Goal: Task Accomplishment & Management: Use online tool/utility

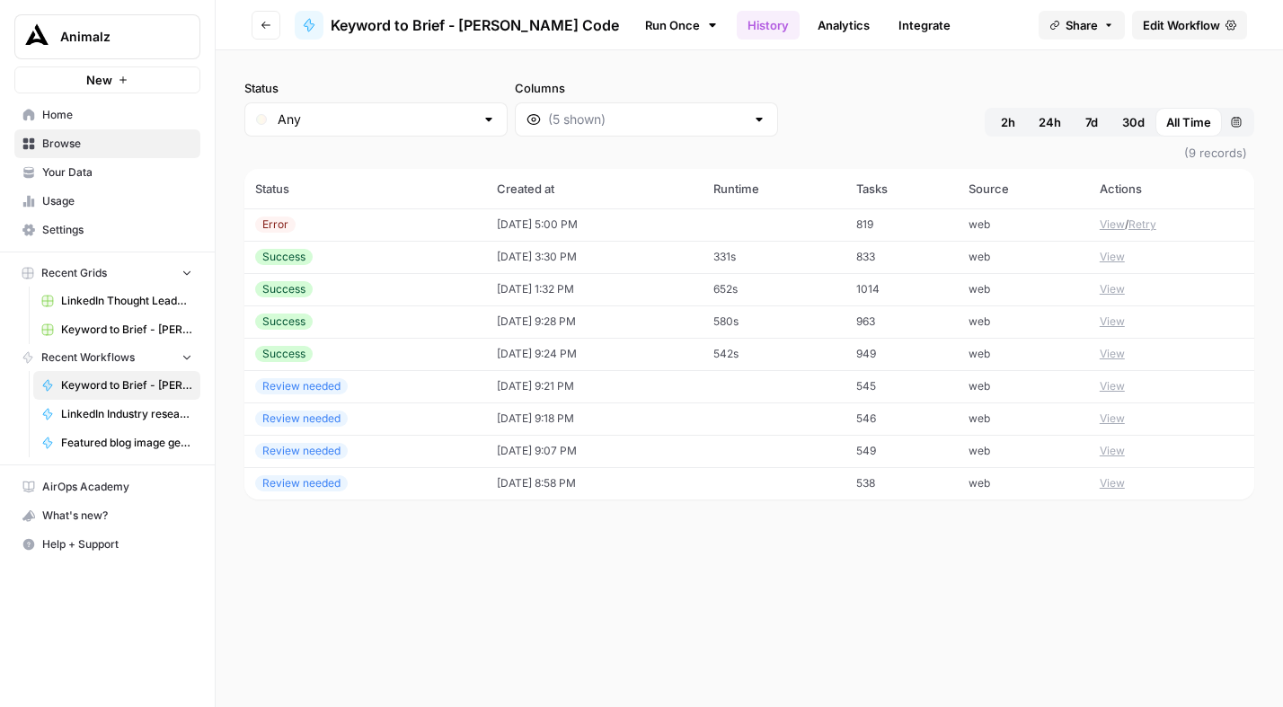
click at [54, 139] on span "Browse" at bounding box center [117, 144] width 150 height 16
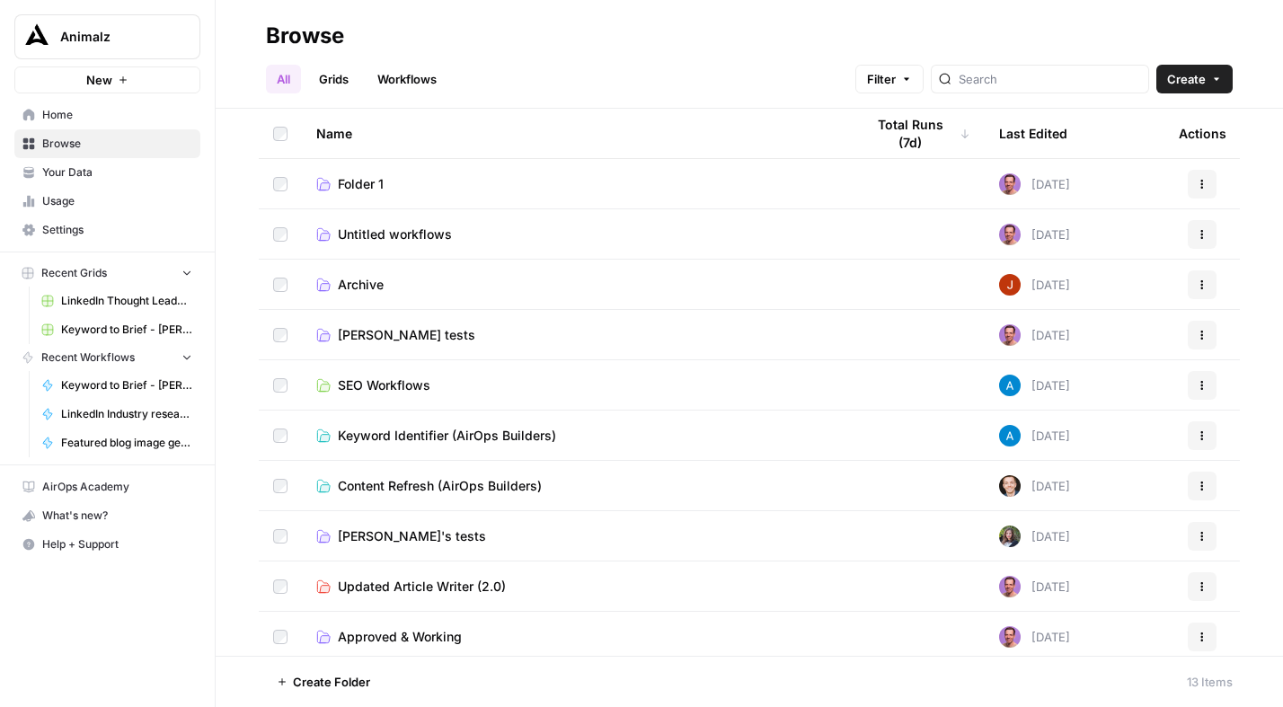
click at [356, 184] on span "Folder 1" at bounding box center [361, 184] width 46 height 18
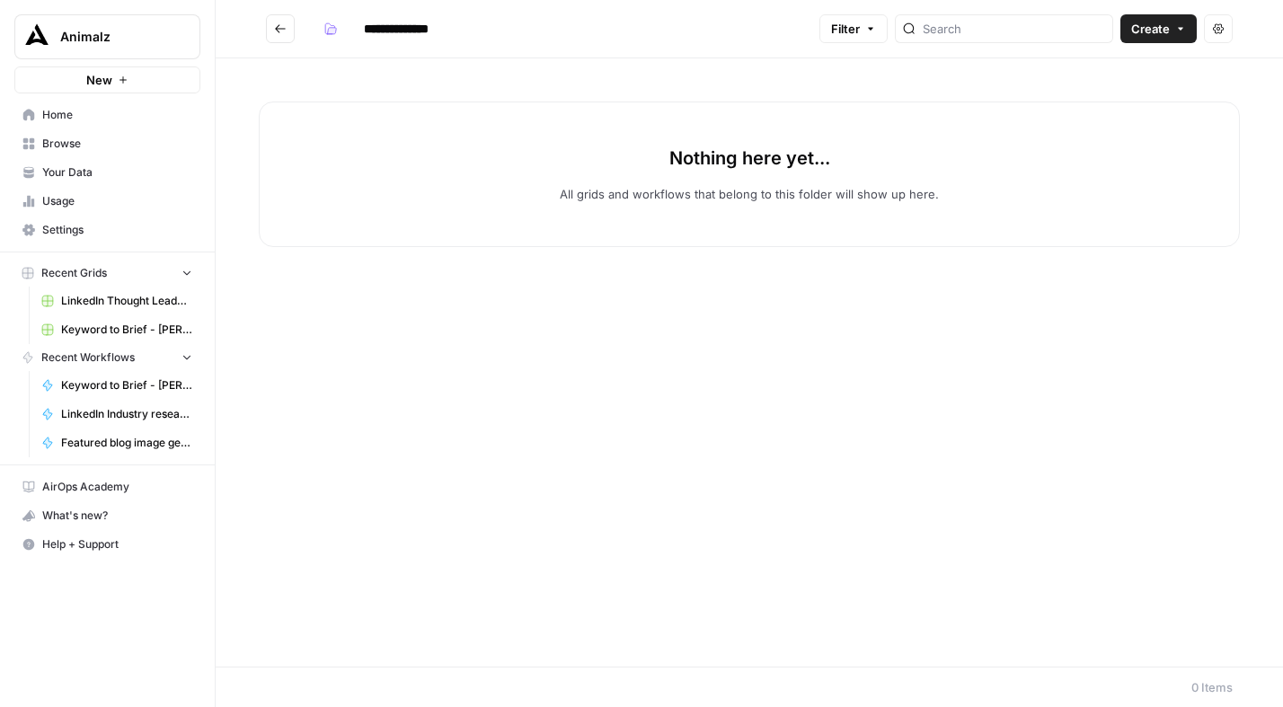
click at [275, 31] on icon "Go back" at bounding box center [280, 28] width 13 height 13
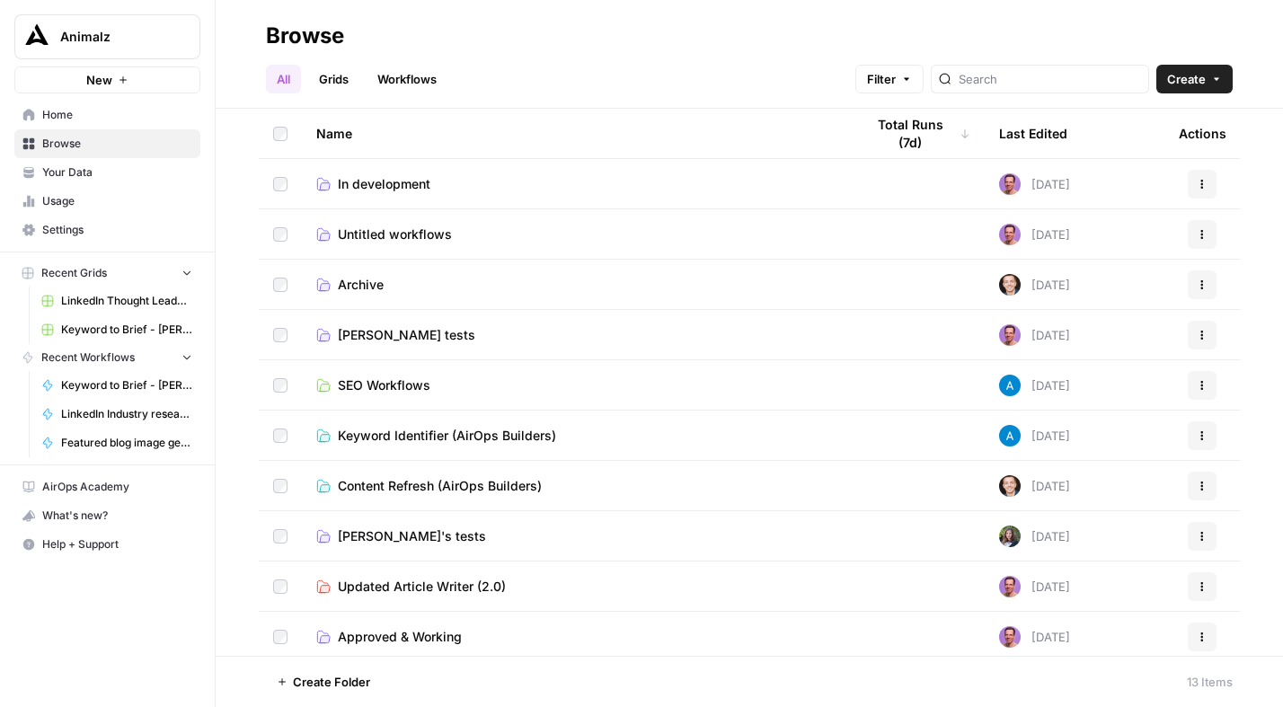
click at [391, 189] on span "In development" at bounding box center [384, 184] width 93 height 18
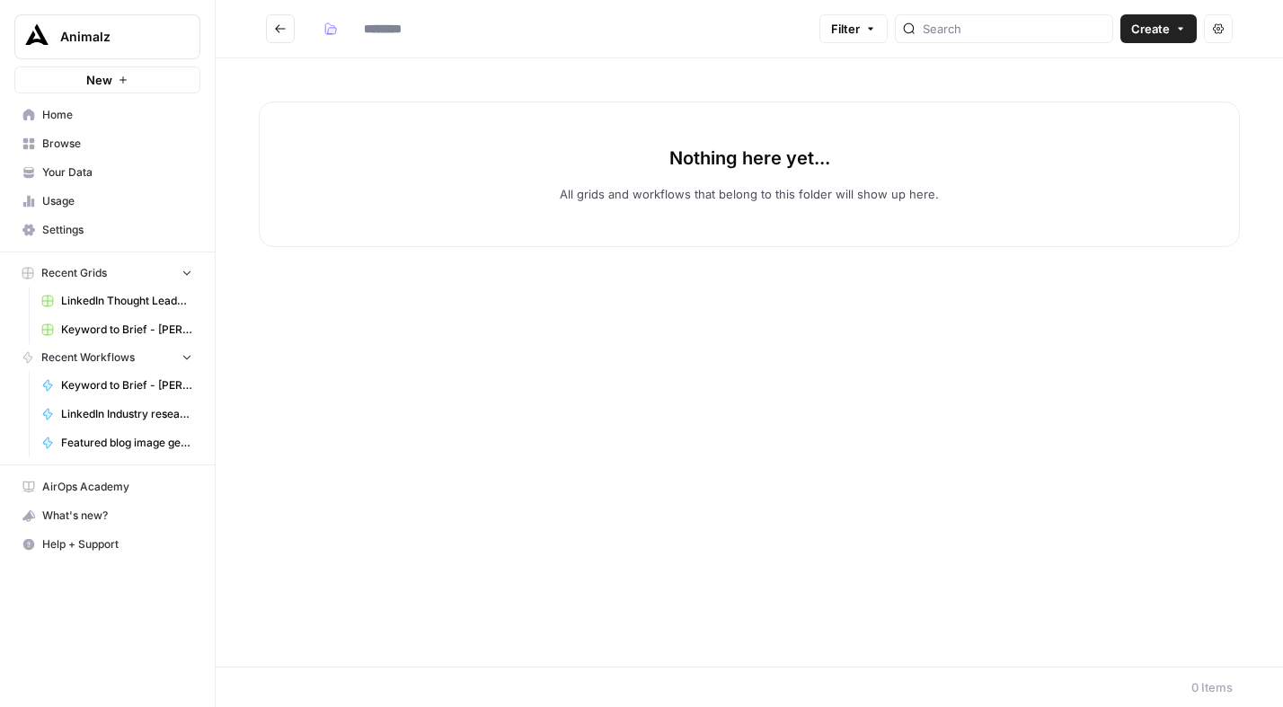
click at [289, 39] on button "Go back" at bounding box center [280, 28] width 29 height 29
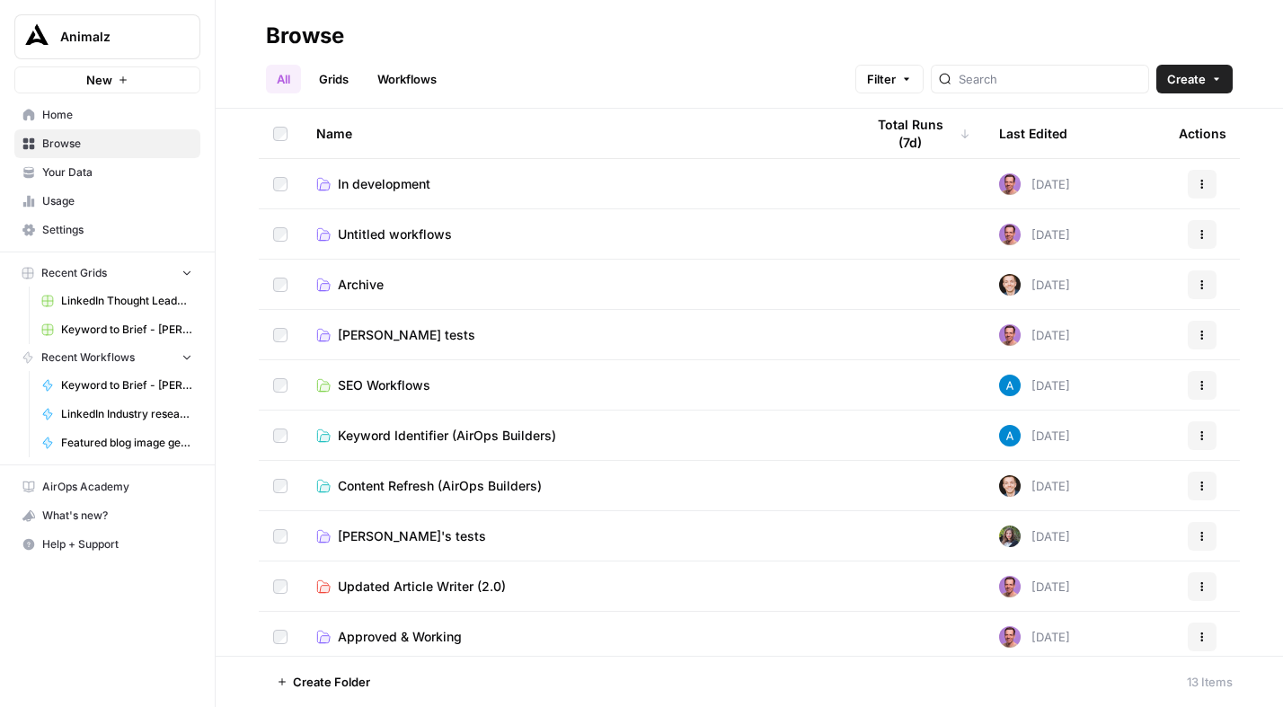
click at [383, 180] on span "In development" at bounding box center [384, 184] width 93 height 18
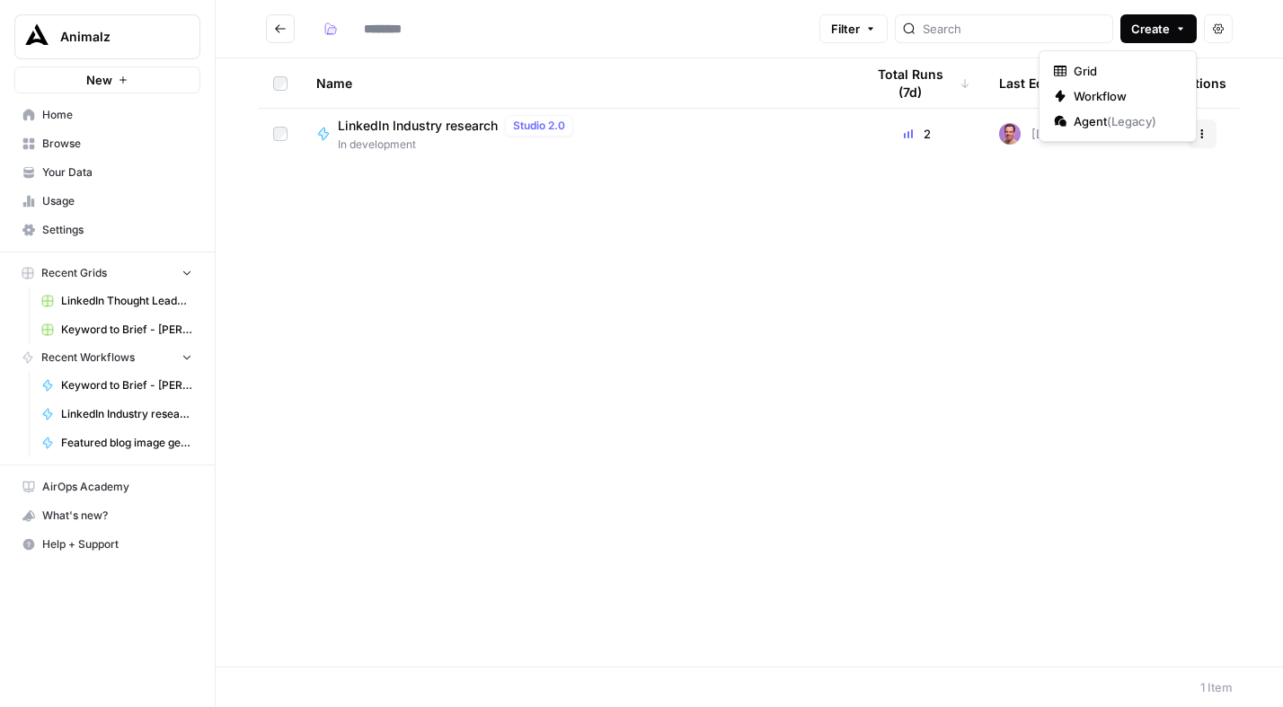
click at [1189, 29] on button "Create" at bounding box center [1158, 28] width 76 height 29
click at [1104, 92] on span "Workflow" at bounding box center [1123, 96] width 101 height 18
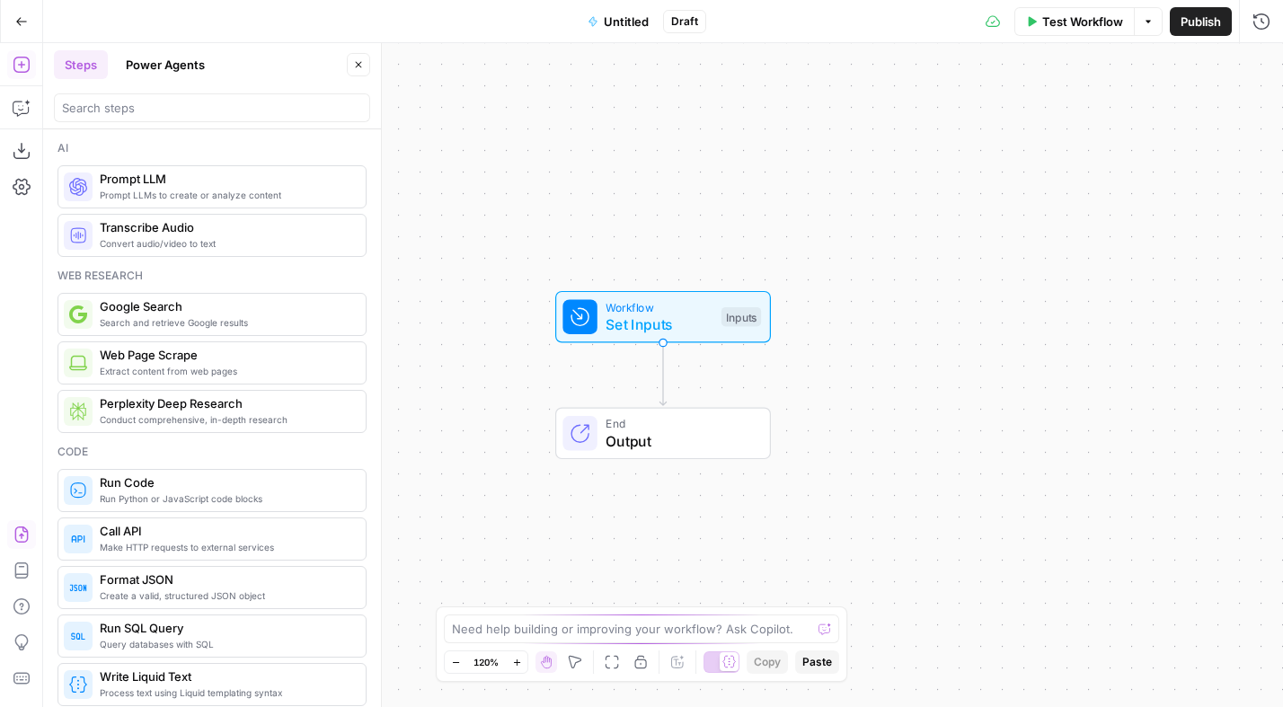
click at [29, 527] on icon "button" at bounding box center [22, 534] width 18 height 18
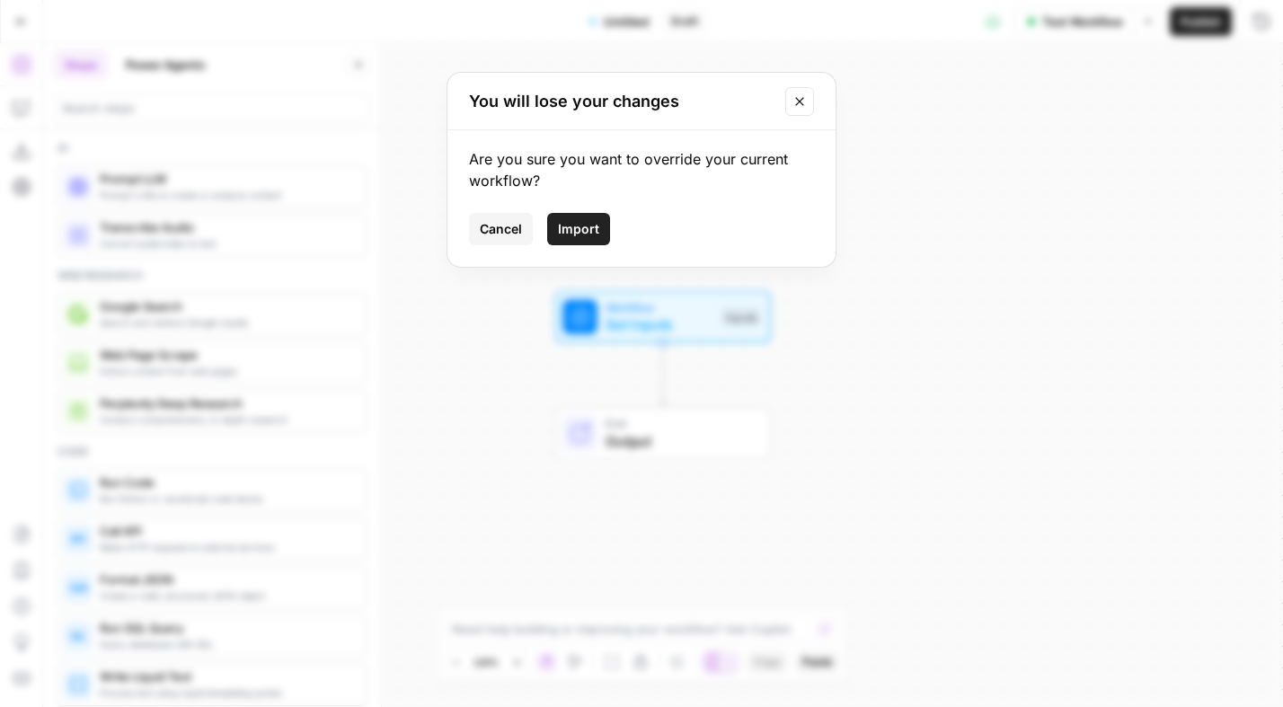
click at [586, 228] on span "Import" at bounding box center [578, 229] width 41 height 18
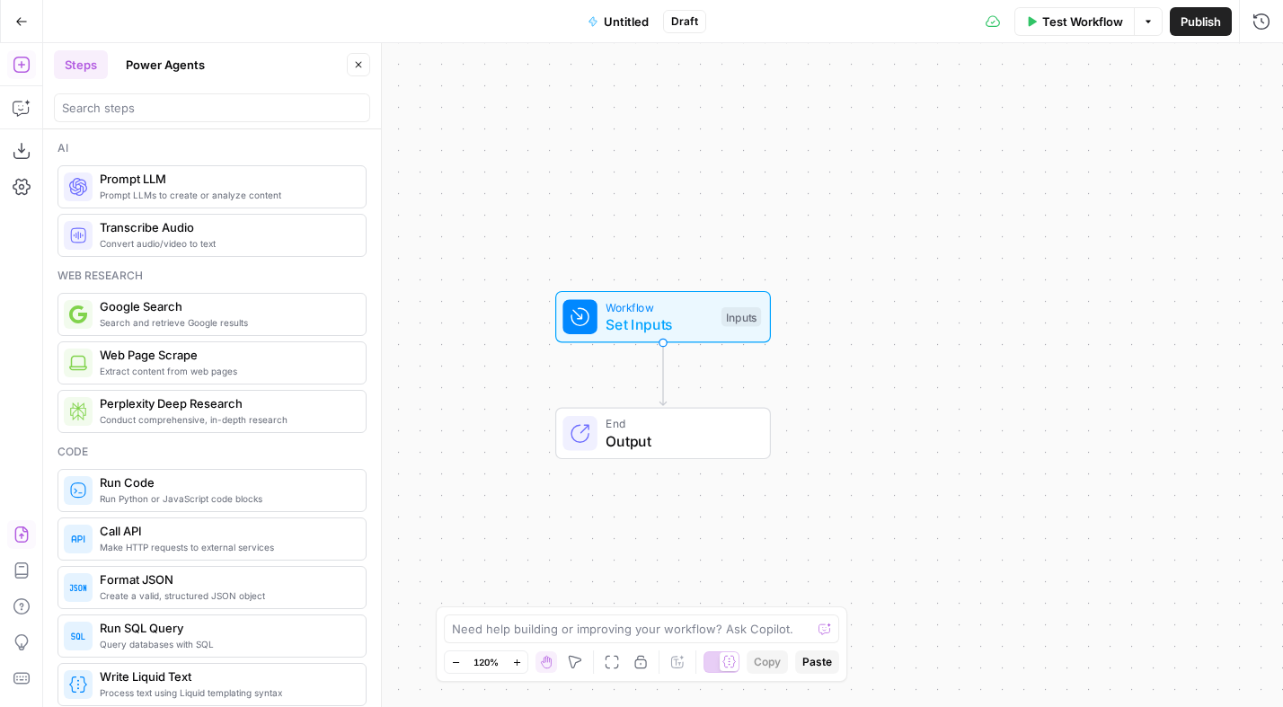
click at [26, 530] on icon "button" at bounding box center [20, 534] width 13 height 16
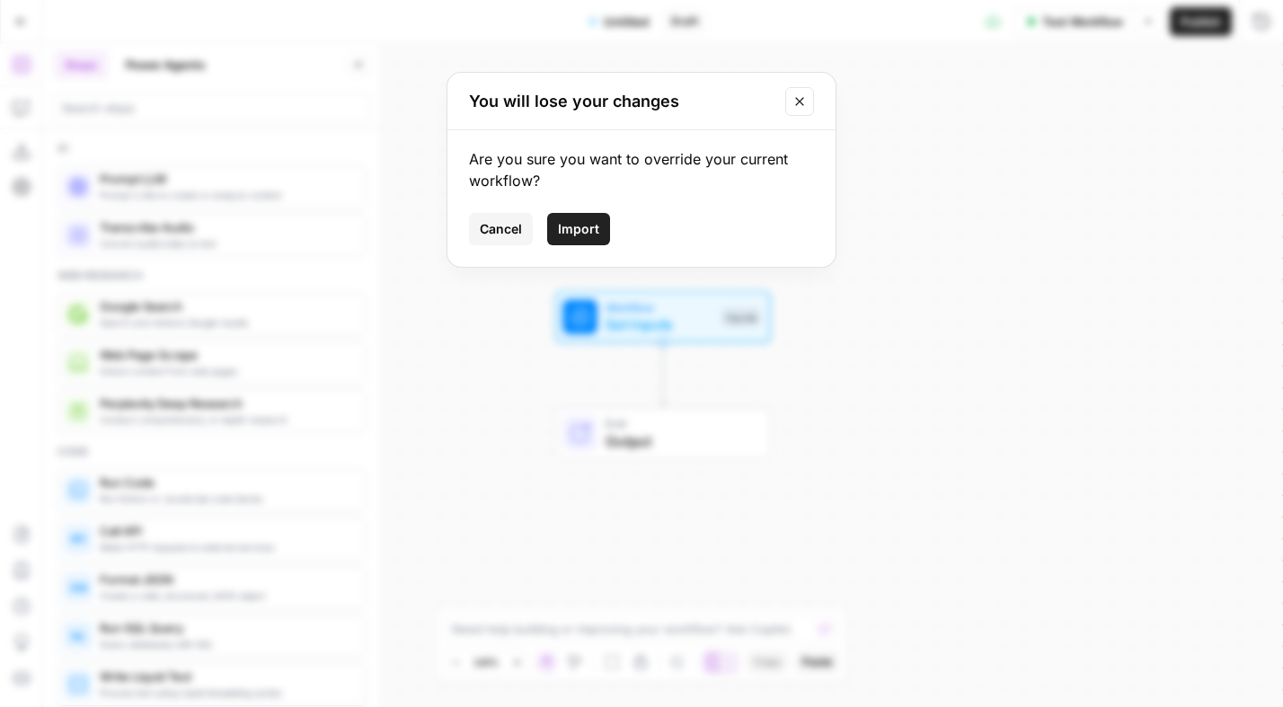
click at [587, 230] on span "Import" at bounding box center [578, 229] width 41 height 18
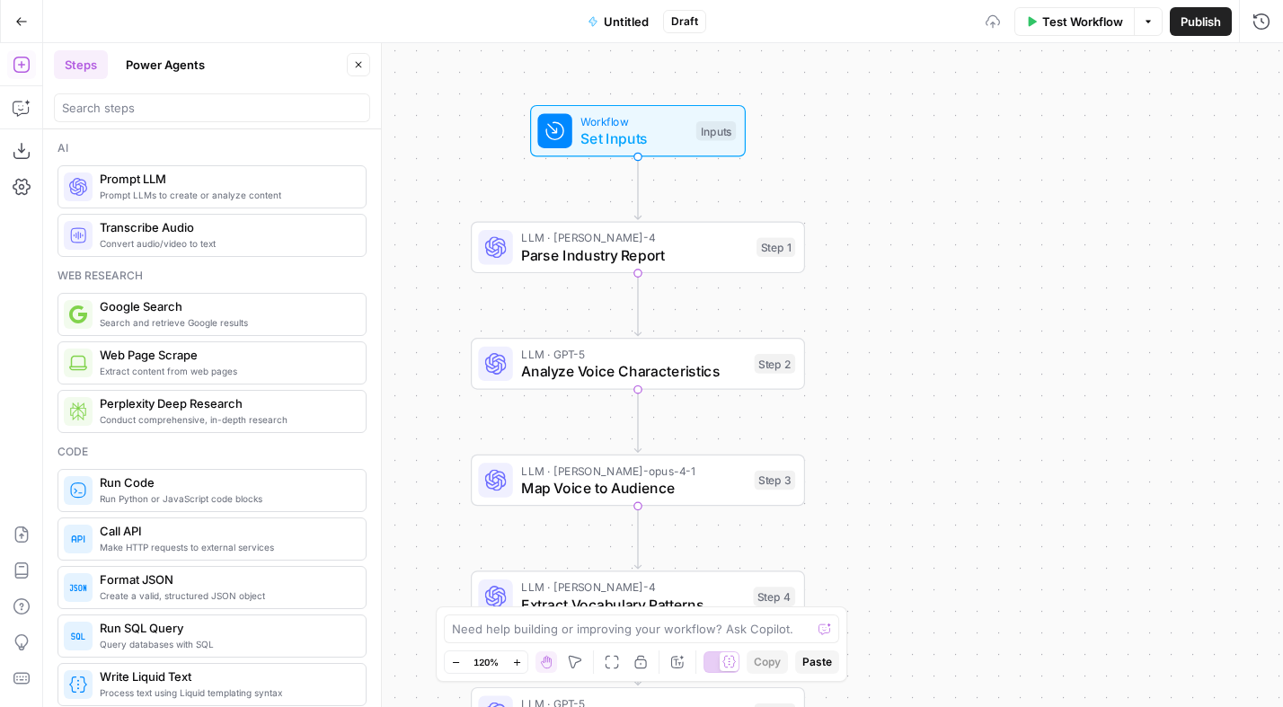
drag, startPoint x: 906, startPoint y: 333, endPoint x: 881, endPoint y: 147, distance: 187.6
click at [881, 147] on div "Workflow Set Inputs Inputs LLM · claude-sonnet-4 Parse Industry Report Step 1 L…" at bounding box center [663, 375] width 1240 height 664
click at [634, 115] on span "Workflow" at bounding box center [633, 120] width 107 height 17
click at [634, 115] on span "Workflow" at bounding box center [633, 119] width 107 height 17
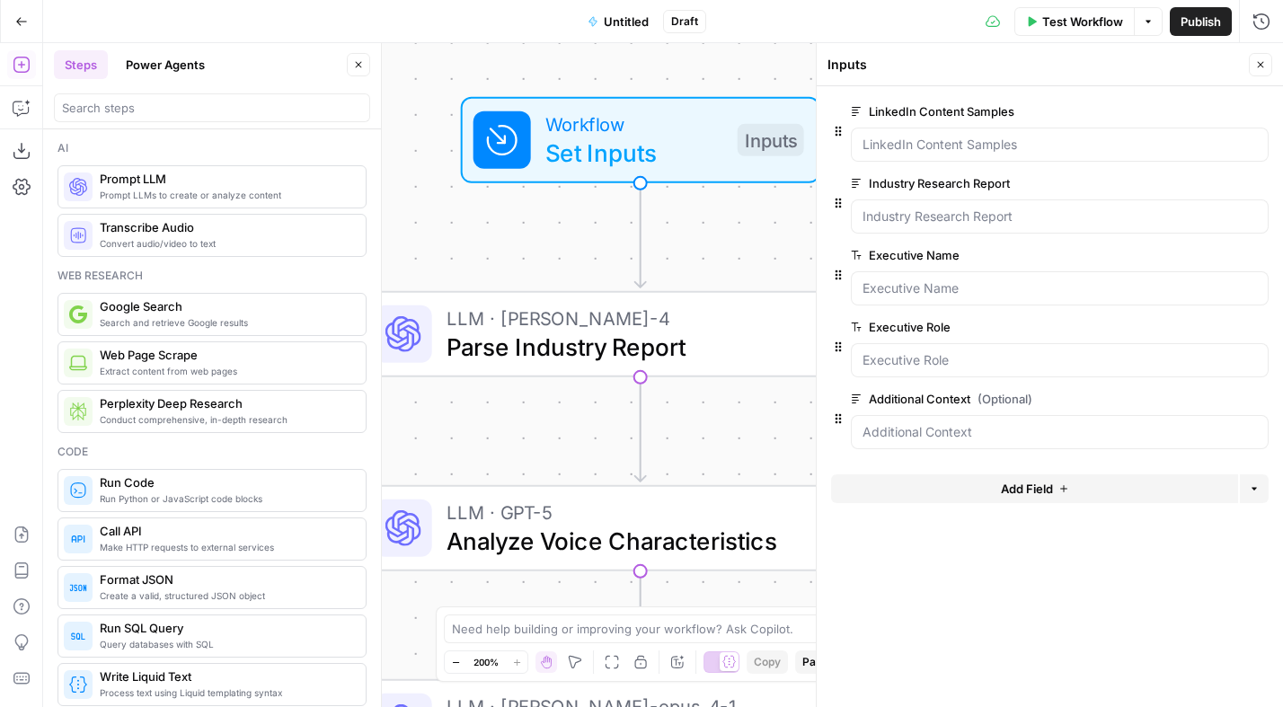
click at [942, 227] on div at bounding box center [1060, 216] width 418 height 34
click at [923, 211] on Report "Industry Research Report" at bounding box center [1059, 216] width 394 height 18
click at [1208, 176] on span "edit field" at bounding box center [1201, 183] width 40 height 14
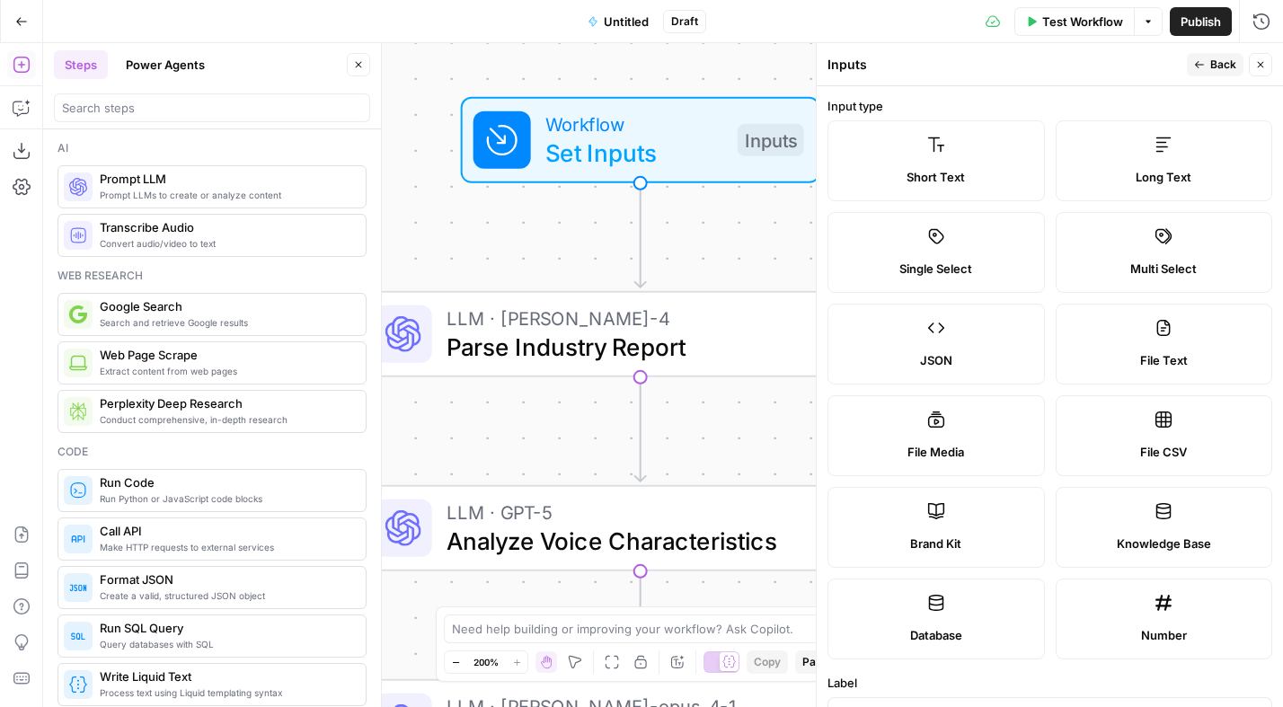
click at [1152, 343] on label "File Text" at bounding box center [1163, 344] width 217 height 81
click at [1226, 65] on span "Back" at bounding box center [1223, 65] width 26 height 16
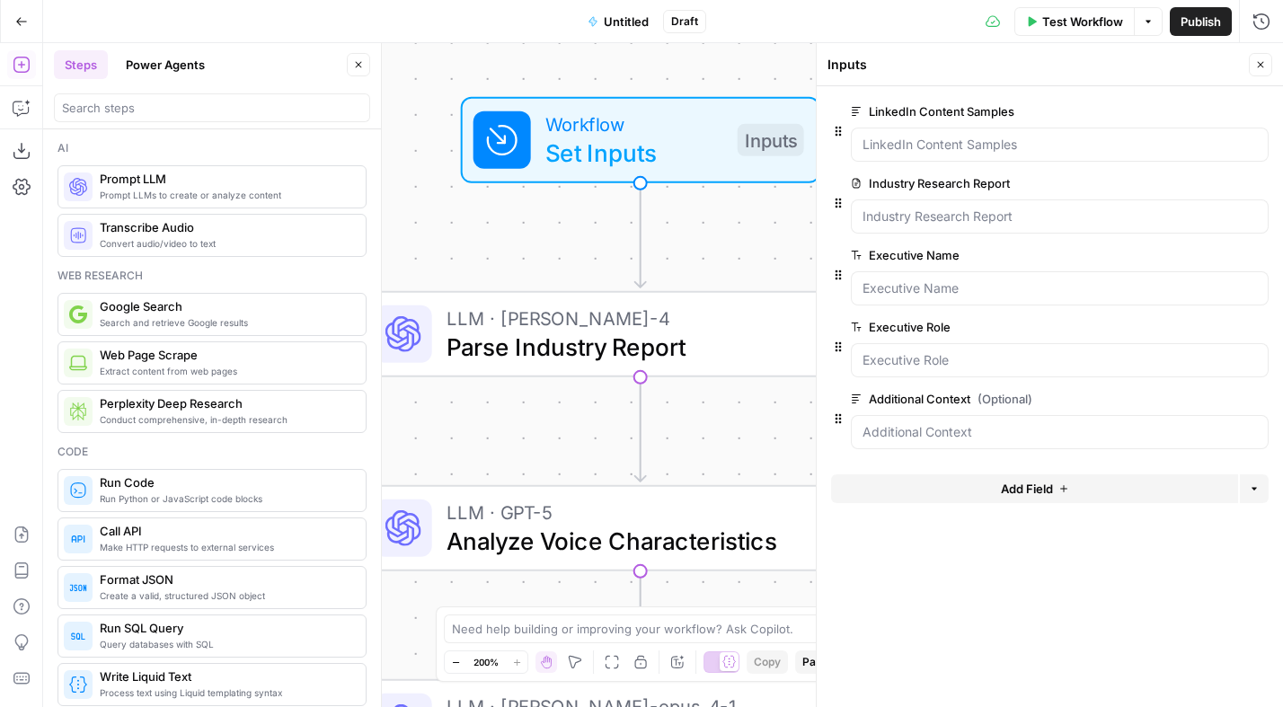
click at [1205, 110] on span "edit field" at bounding box center [1201, 111] width 40 height 14
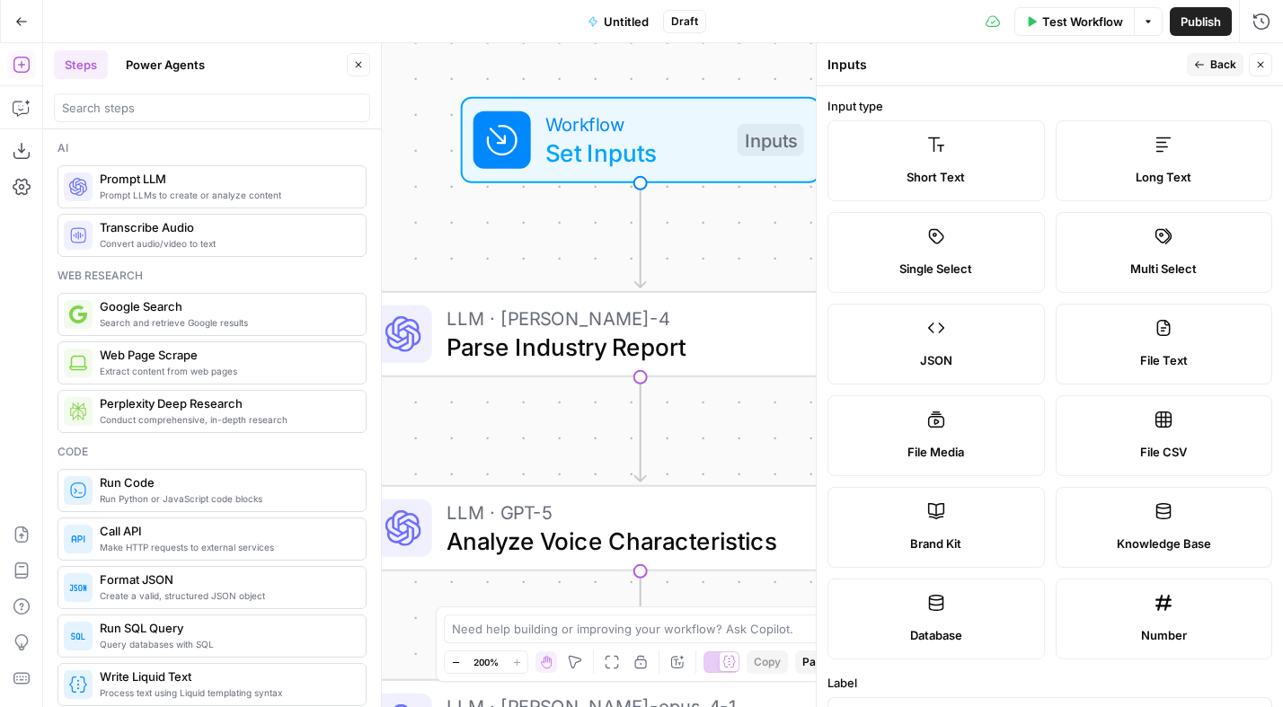
click at [1152, 349] on label "File Text" at bounding box center [1163, 344] width 217 height 81
click at [1214, 63] on span "Back" at bounding box center [1223, 65] width 26 height 16
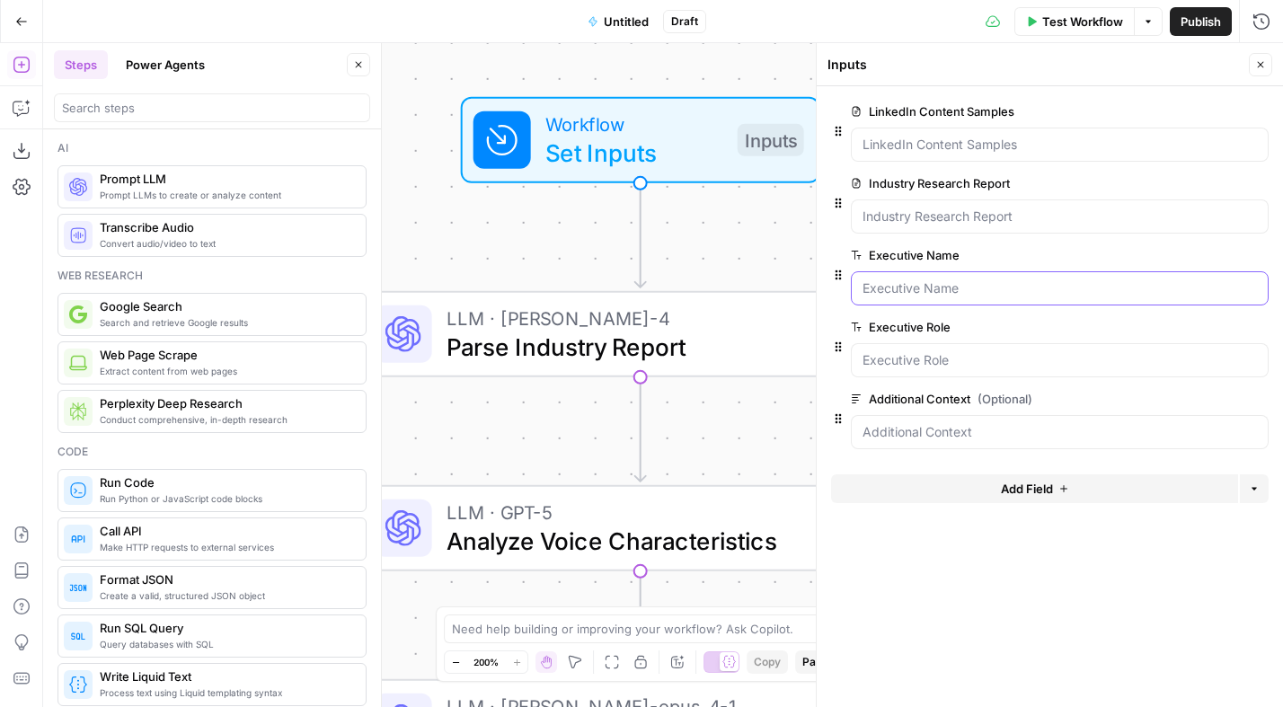
click at [897, 290] on Name "Executive Name" at bounding box center [1059, 288] width 394 height 18
click at [901, 365] on Role "Executive Role" at bounding box center [1059, 360] width 394 height 18
click at [13, 21] on button "Go Back" at bounding box center [21, 21] width 32 height 32
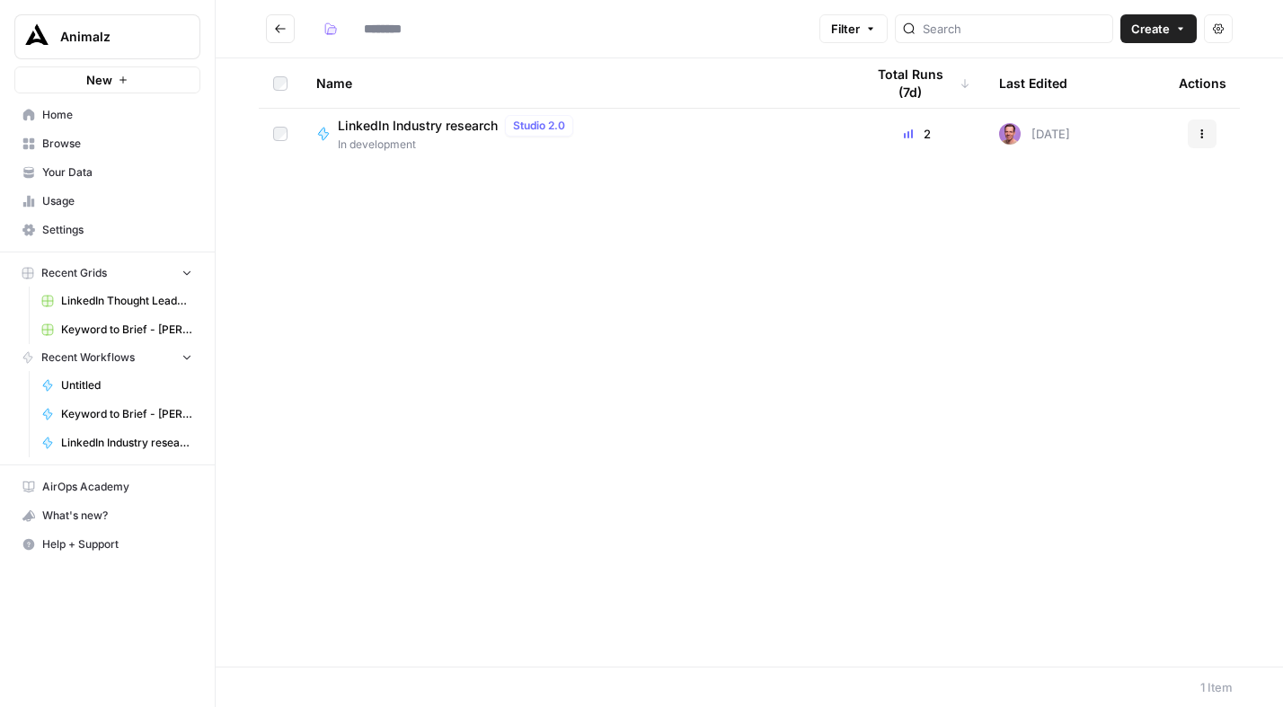
type input "**********"
click at [410, 118] on span "LinkedIn Industry research" at bounding box center [418, 126] width 160 height 18
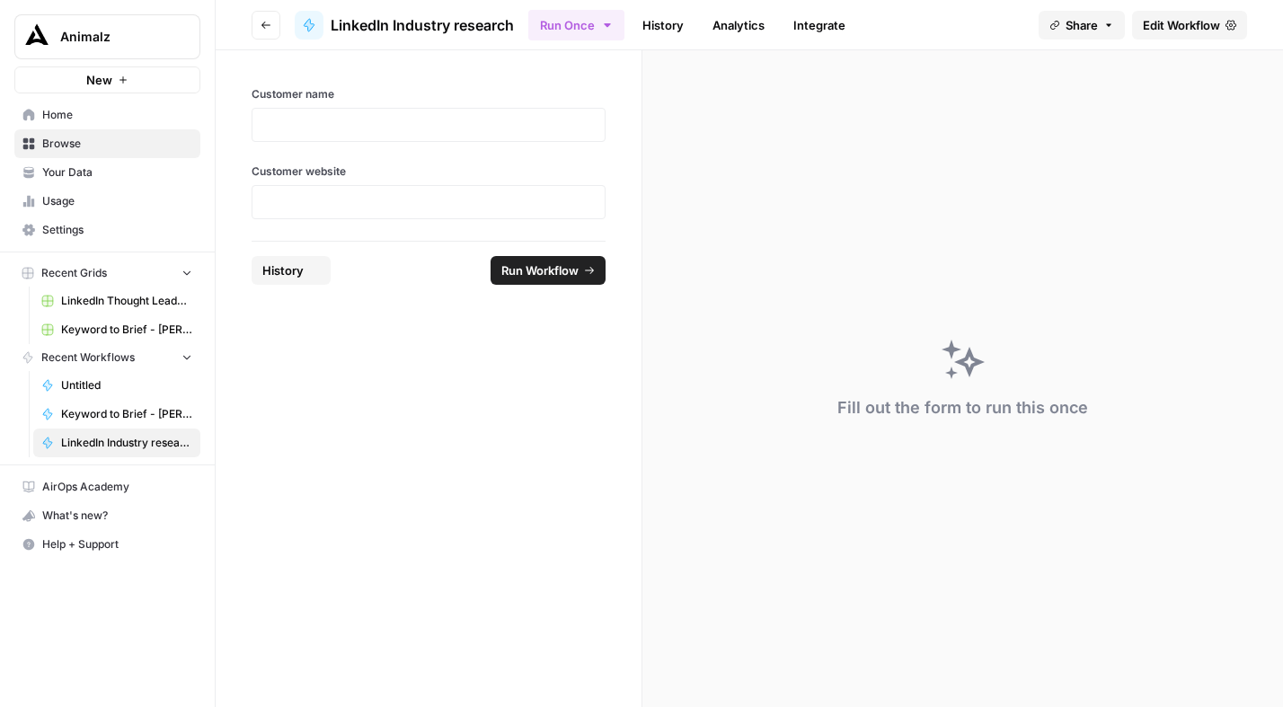
click at [1191, 24] on span "Edit Workflow" at bounding box center [1181, 25] width 77 height 18
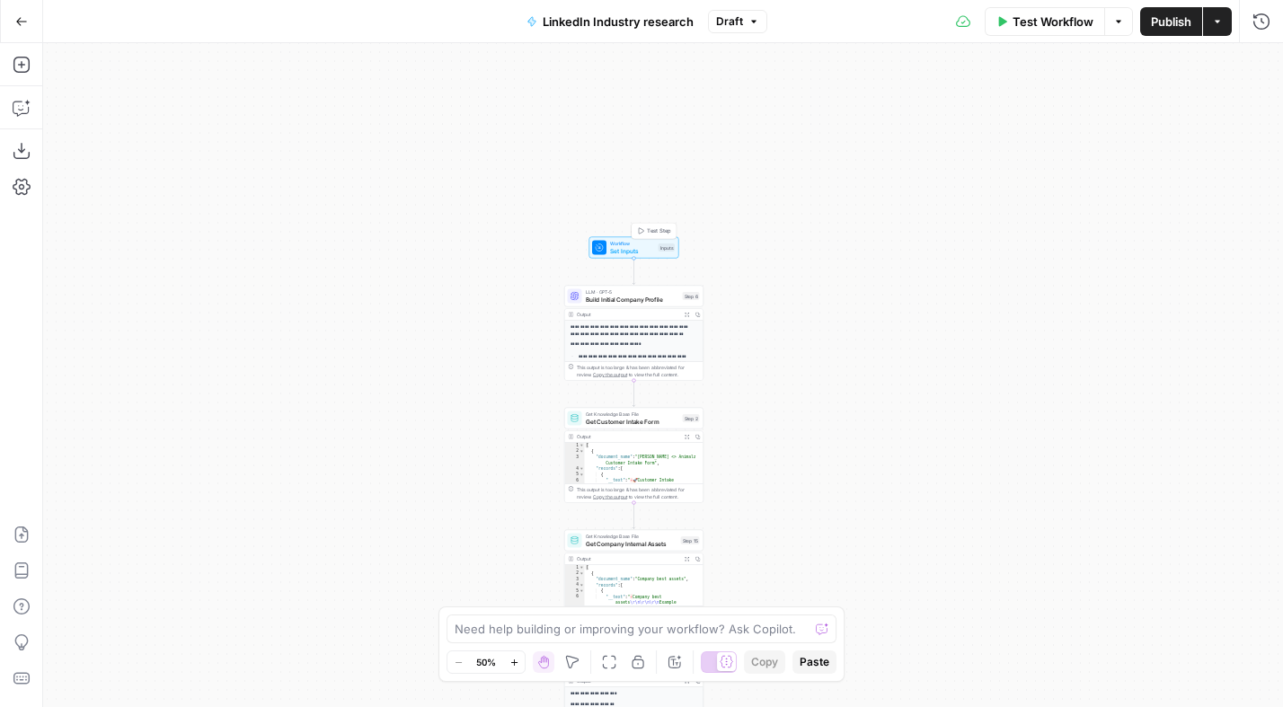
click at [625, 303] on span "Build Initial Company Profile" at bounding box center [632, 299] width 93 height 9
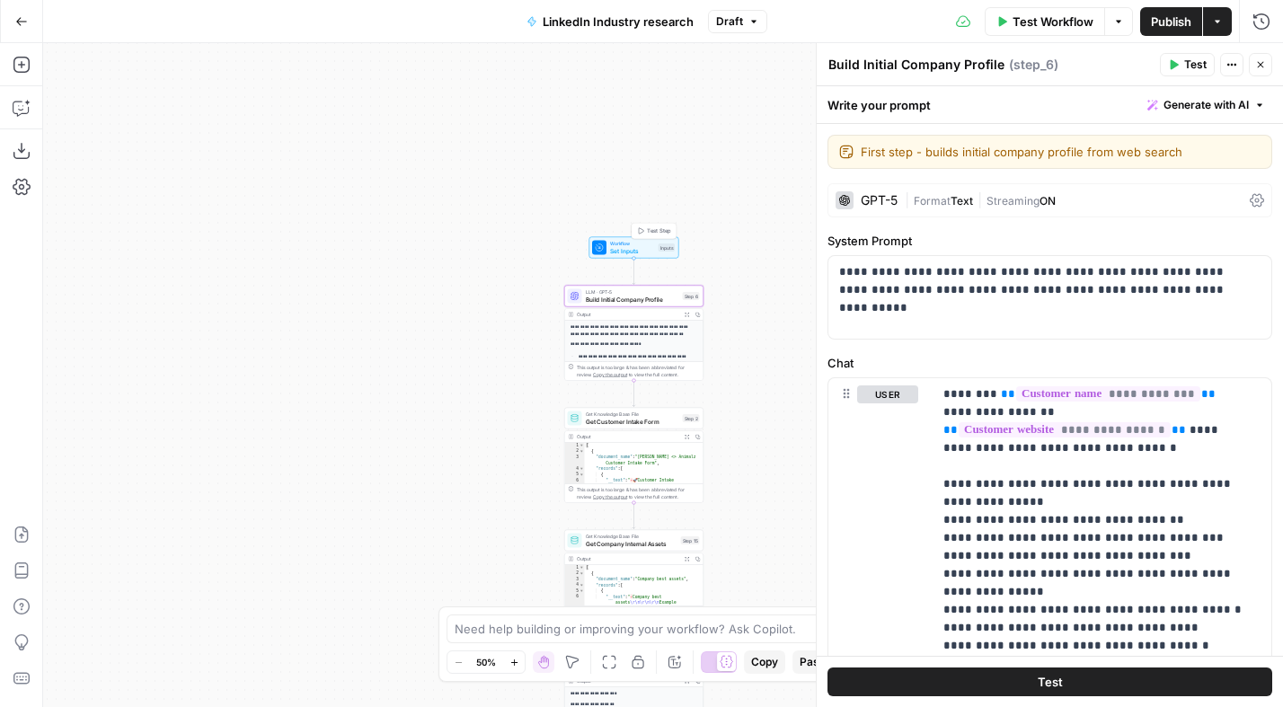
click at [619, 252] on span "Set Inputs" at bounding box center [632, 250] width 45 height 9
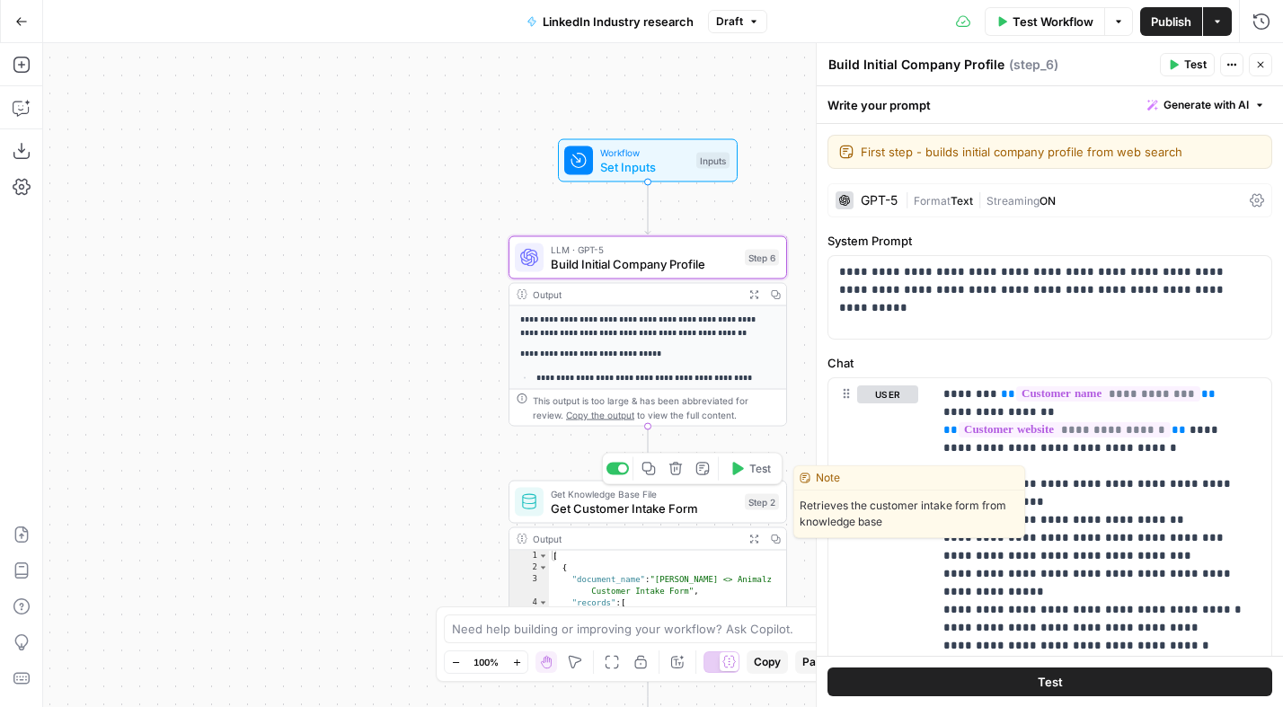
click at [636, 502] on span "Get Customer Intake Form" at bounding box center [644, 508] width 187 height 18
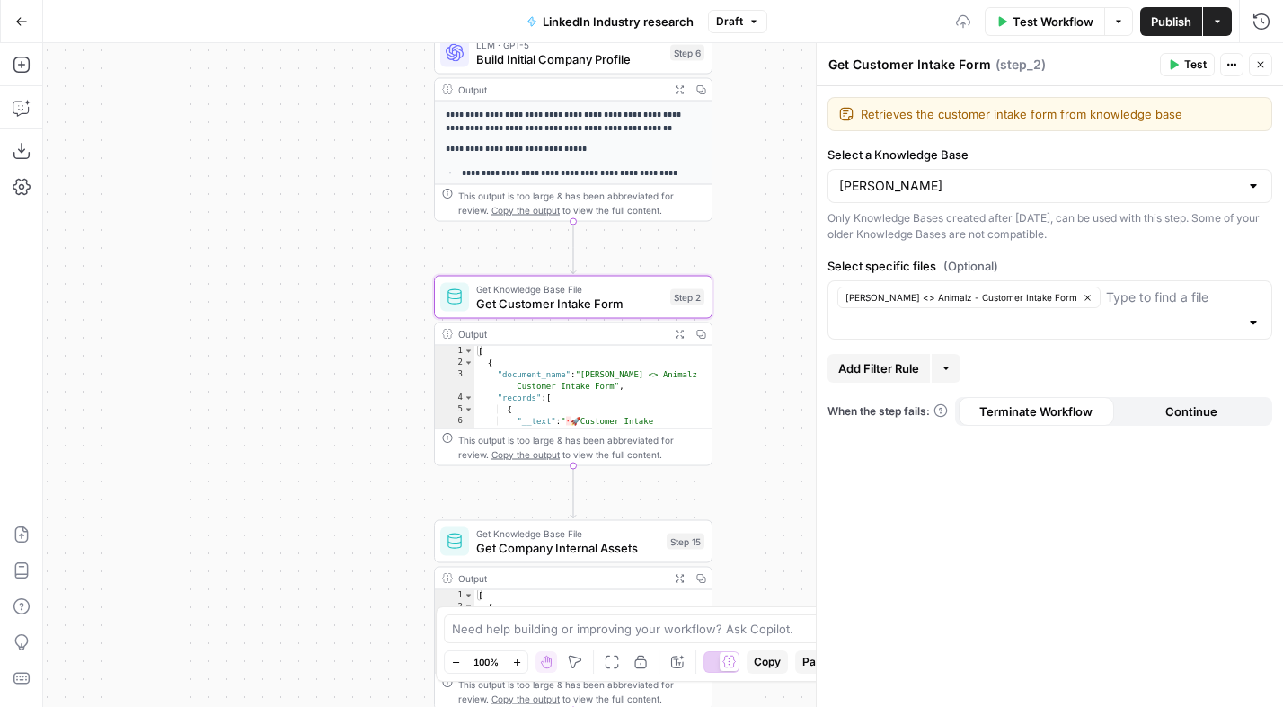
drag, startPoint x: 314, startPoint y: 419, endPoint x: 243, endPoint y: 184, distance: 245.2
click at [243, 184] on div "**********" at bounding box center [663, 375] width 1240 height 664
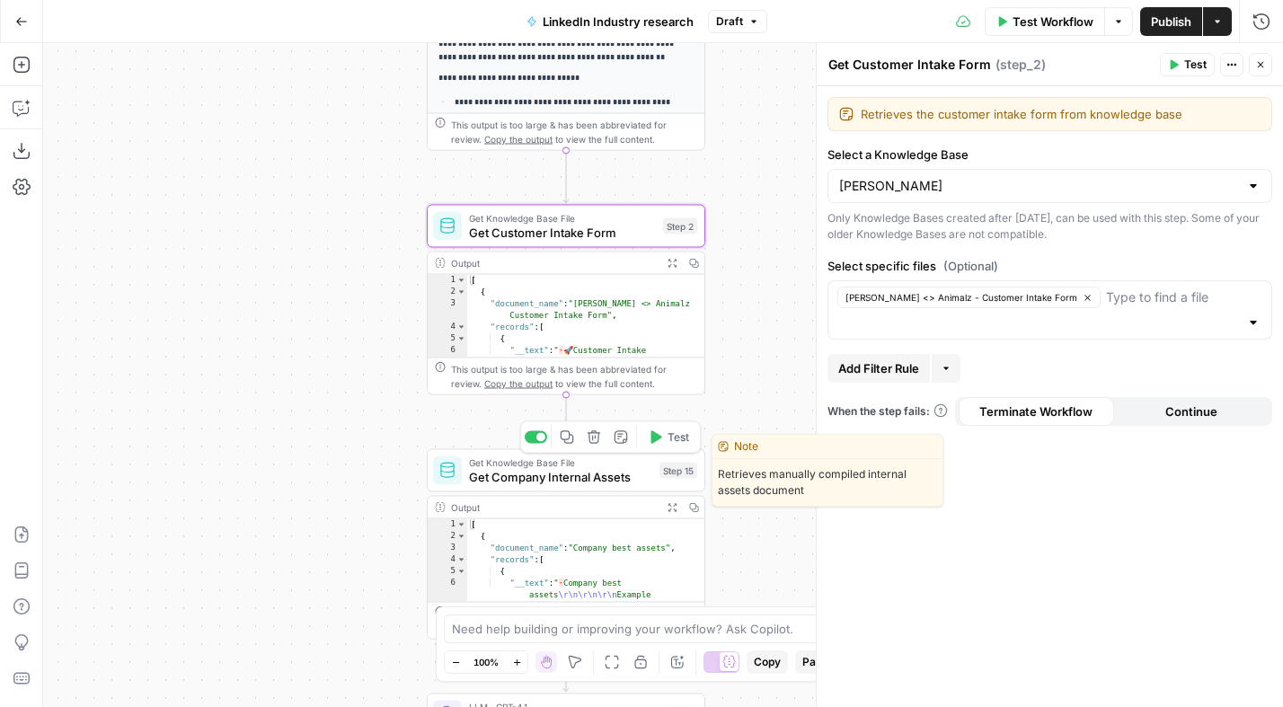
click at [481, 478] on span "Get Company Internal Assets" at bounding box center [560, 477] width 183 height 18
click at [481, 477] on span "Get Company Internal Assets" at bounding box center [560, 477] width 183 height 18
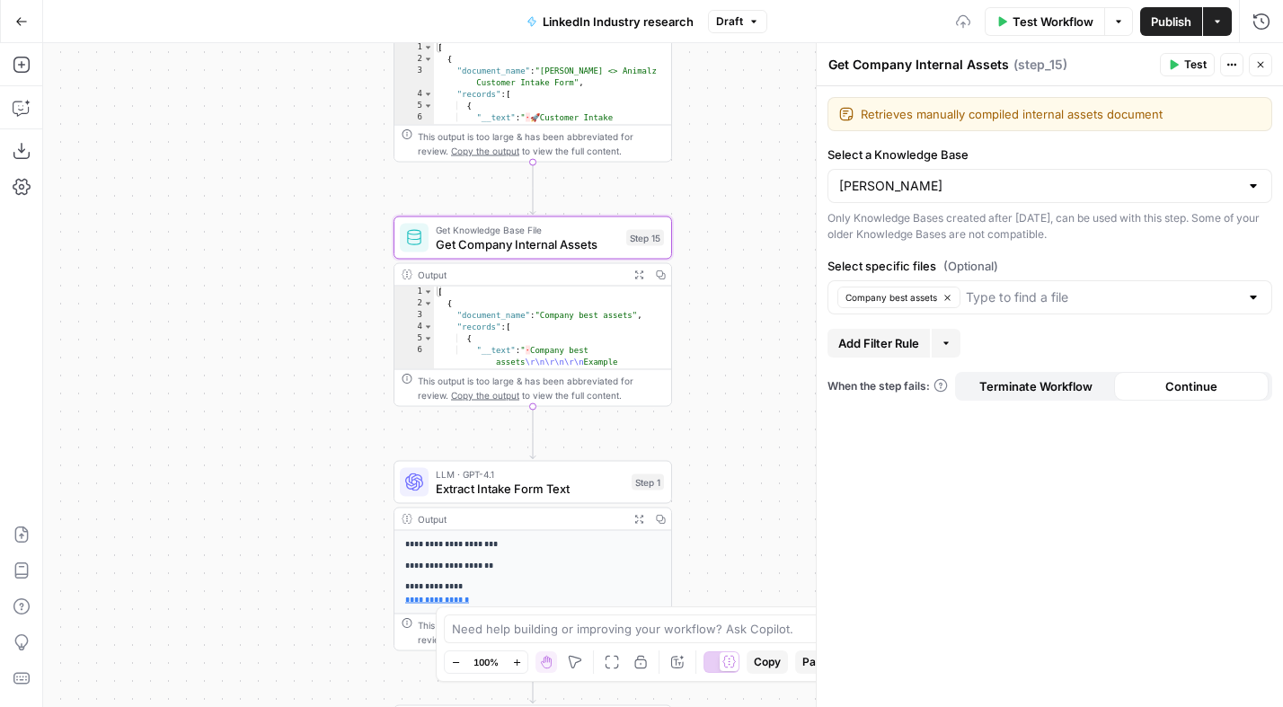
drag, startPoint x: 279, startPoint y: 318, endPoint x: 265, endPoint y: 215, distance: 104.3
click at [265, 215] on div "**********" at bounding box center [663, 375] width 1240 height 664
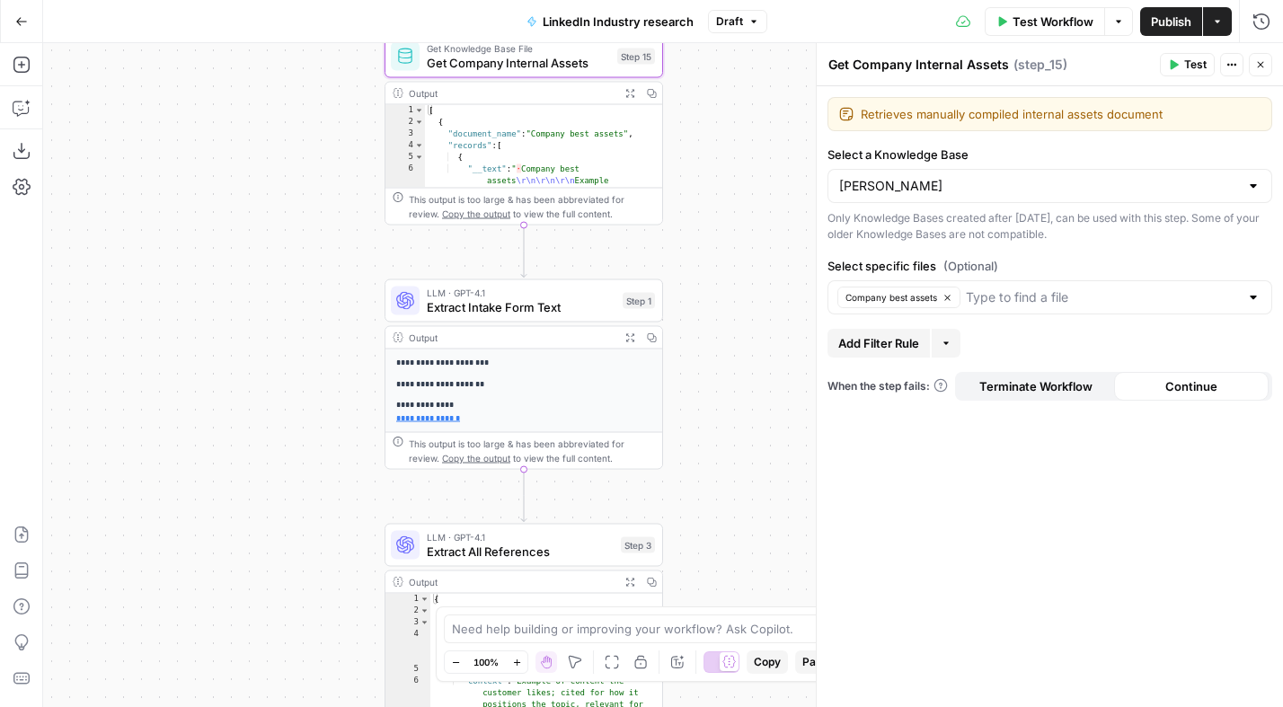
drag, startPoint x: 248, startPoint y: 243, endPoint x: 262, endPoint y: 336, distance: 93.6
click at [248, 243] on div "**********" at bounding box center [663, 375] width 1240 height 664
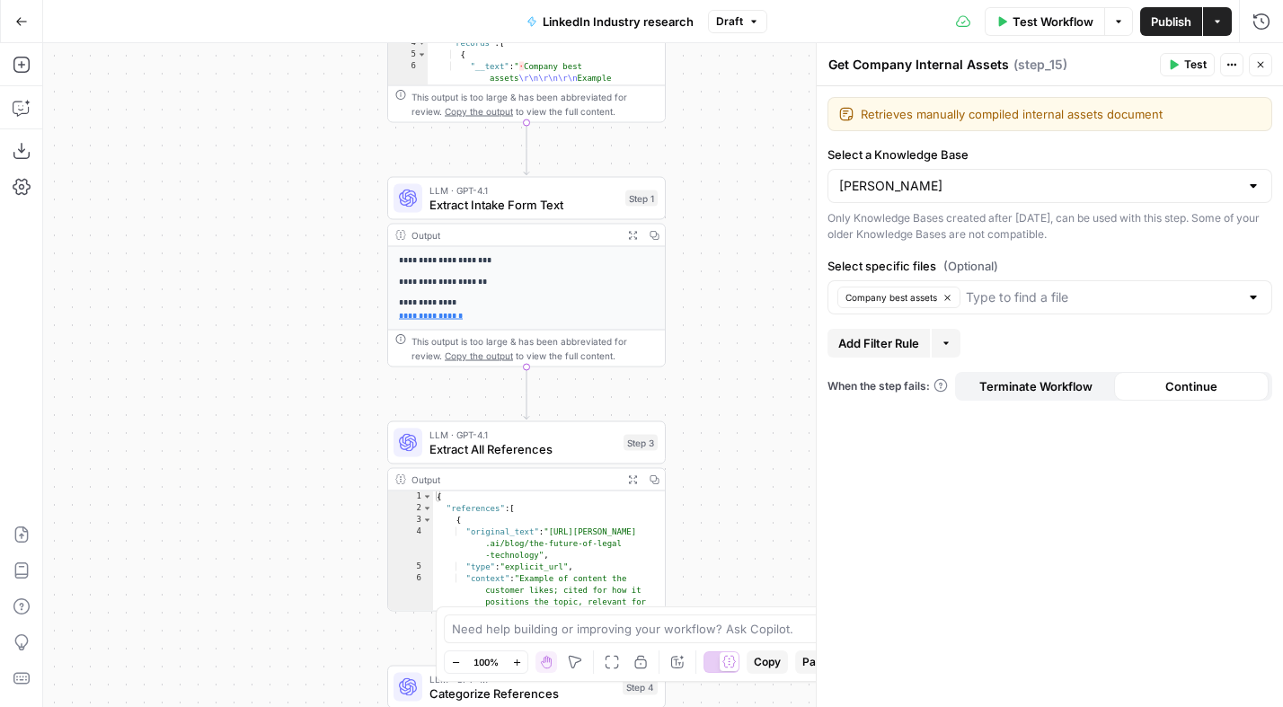
click at [265, 304] on div "**********" at bounding box center [663, 375] width 1240 height 664
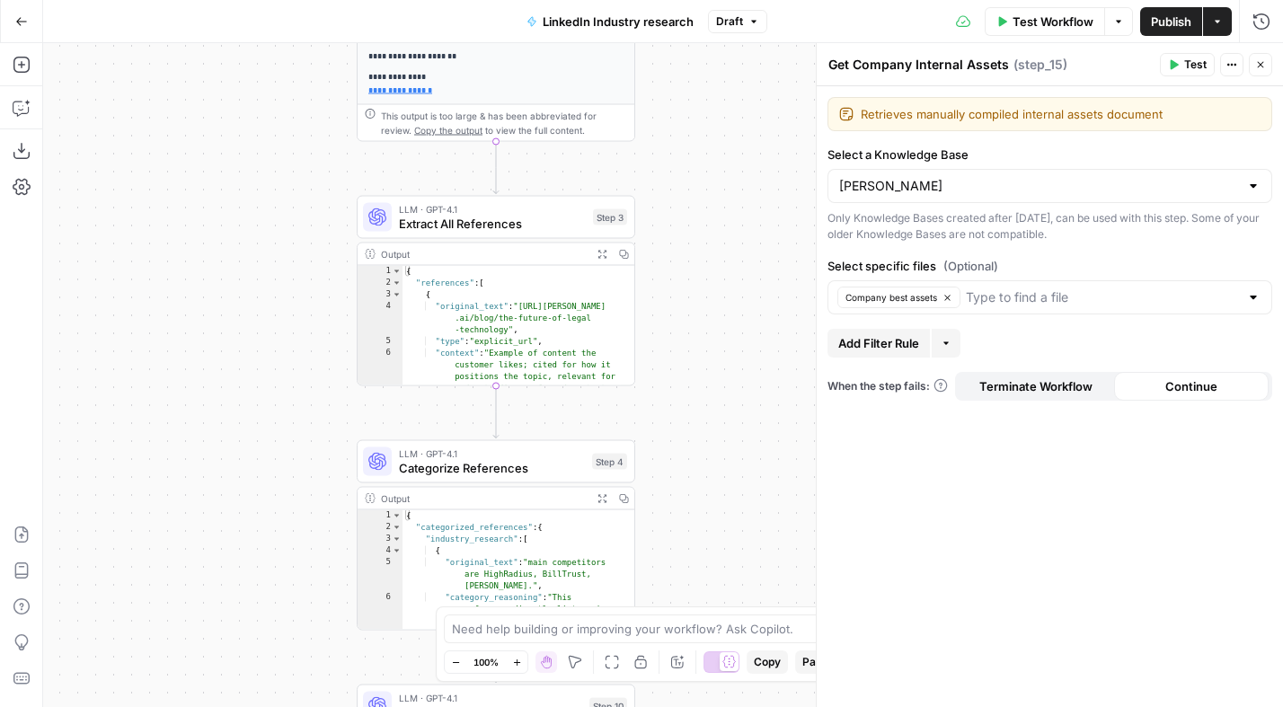
drag, startPoint x: 243, startPoint y: 487, endPoint x: 209, endPoint y: 225, distance: 264.5
click at [209, 225] on div "**********" at bounding box center [663, 375] width 1240 height 664
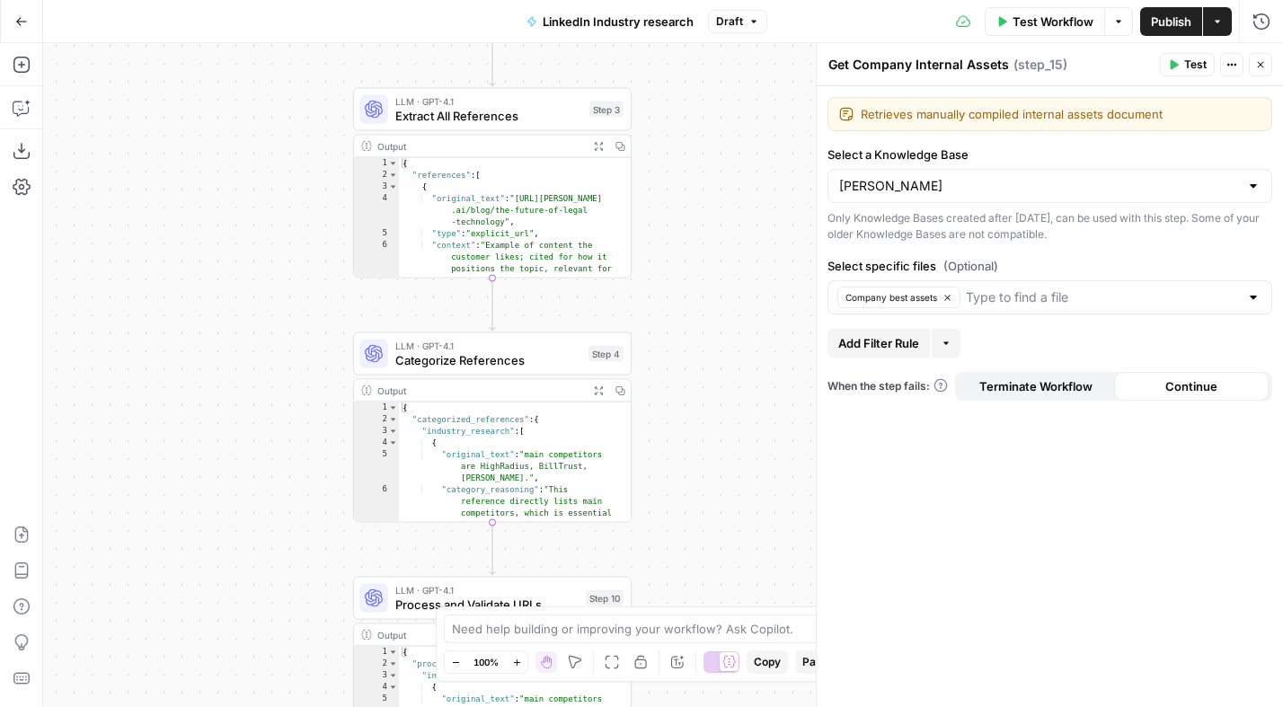
drag, startPoint x: 209, startPoint y: 225, endPoint x: 209, endPoint y: 154, distance: 71.0
click at [209, 154] on div "**********" at bounding box center [663, 375] width 1240 height 664
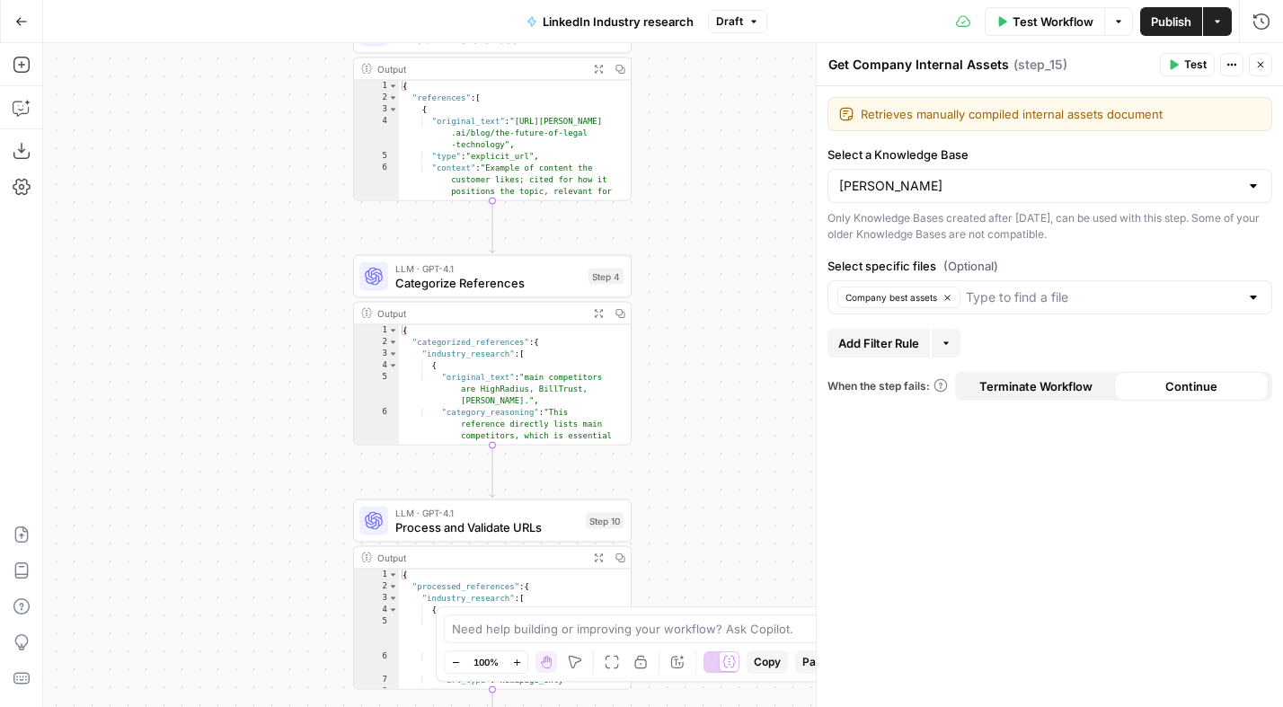
drag, startPoint x: 209, startPoint y: 154, endPoint x: 209, endPoint y: 76, distance: 78.1
click at [209, 76] on div "**********" at bounding box center [663, 375] width 1240 height 664
click at [21, 140] on button "Download as JSON" at bounding box center [21, 151] width 29 height 29
drag, startPoint x: 1178, startPoint y: 18, endPoint x: 1184, endPoint y: 36, distance: 18.8
click at [1178, 18] on span "Publish" at bounding box center [1171, 22] width 40 height 18
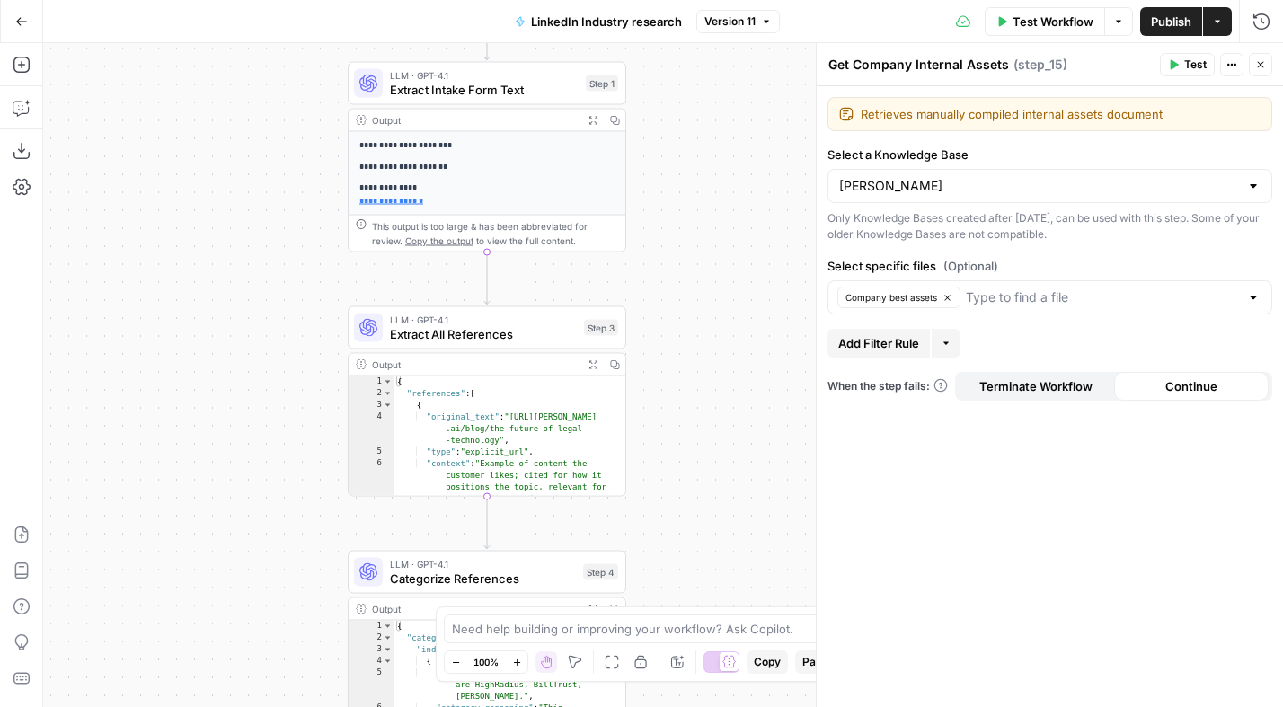
drag, startPoint x: 698, startPoint y: 184, endPoint x: 700, endPoint y: 330, distance: 145.5
click at [695, 477] on div "**********" at bounding box center [663, 375] width 1240 height 664
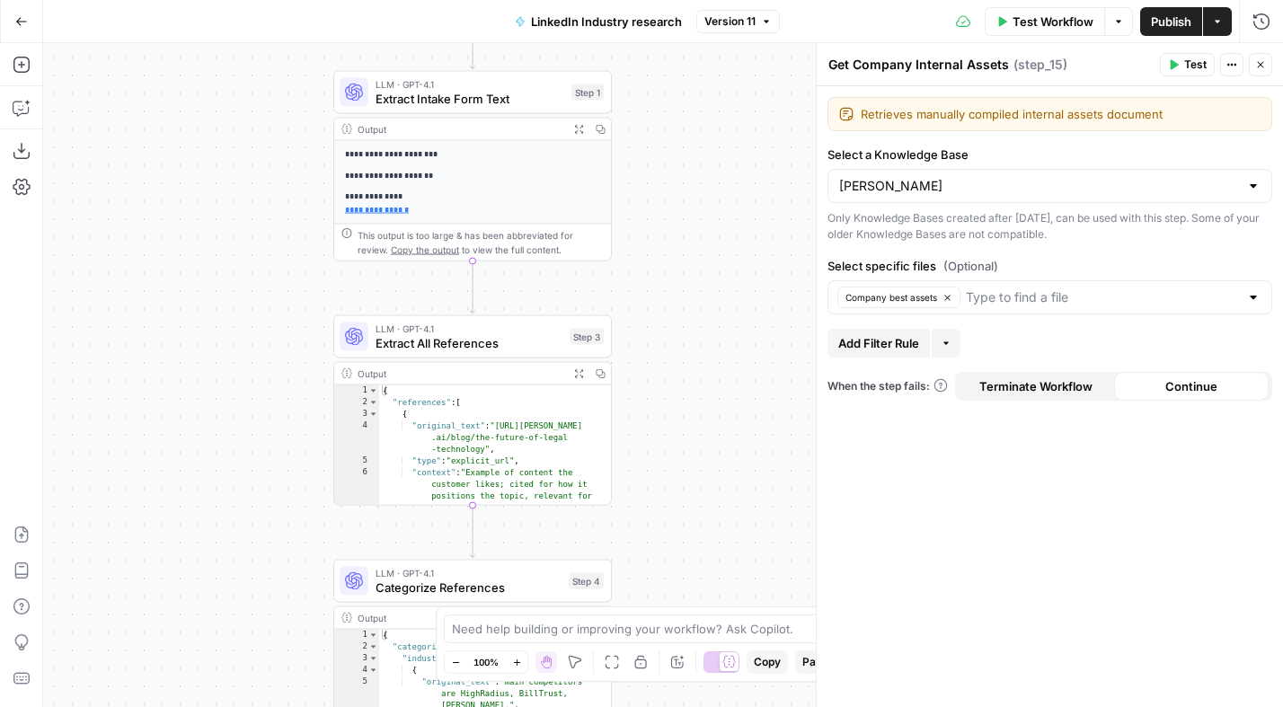
click at [693, 270] on div "**********" at bounding box center [663, 375] width 1240 height 664
click at [13, 524] on button "Import JSON" at bounding box center [21, 534] width 29 height 29
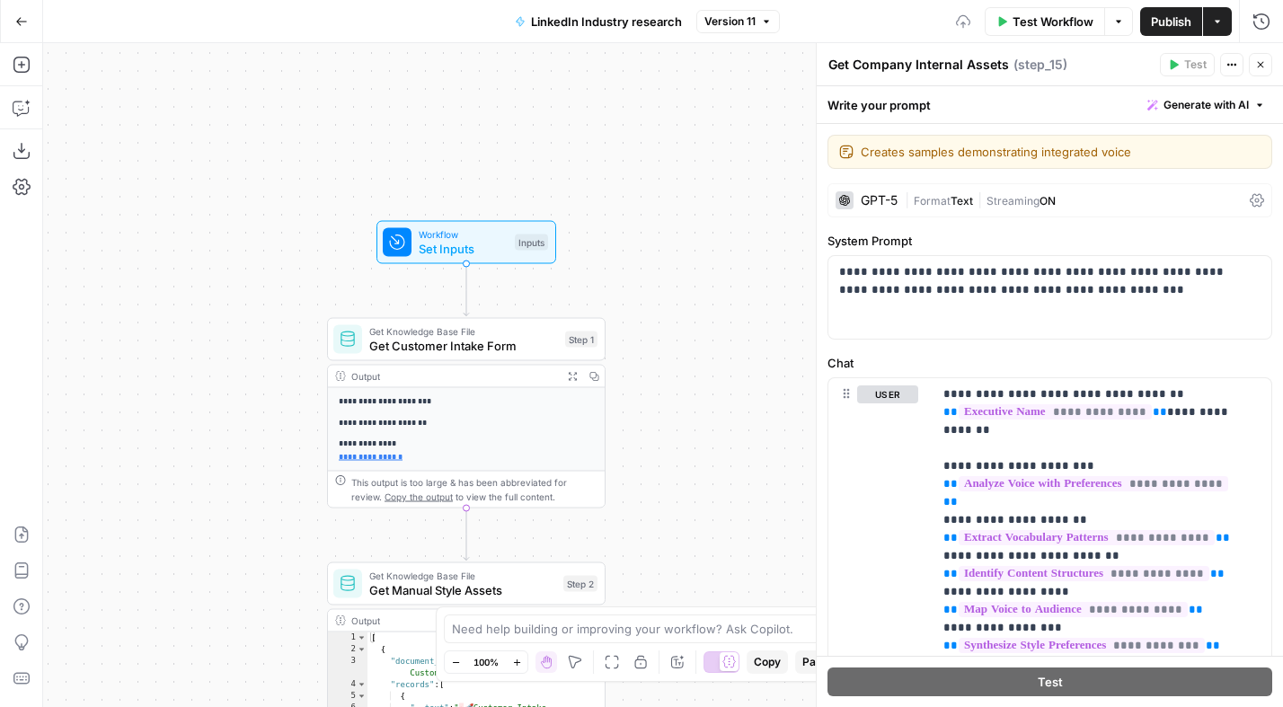
drag, startPoint x: 215, startPoint y: 429, endPoint x: 226, endPoint y: 441, distance: 16.5
click at [225, 451] on div "**********" at bounding box center [663, 375] width 1240 height 664
click at [460, 253] on span "Set Inputs" at bounding box center [463, 252] width 89 height 18
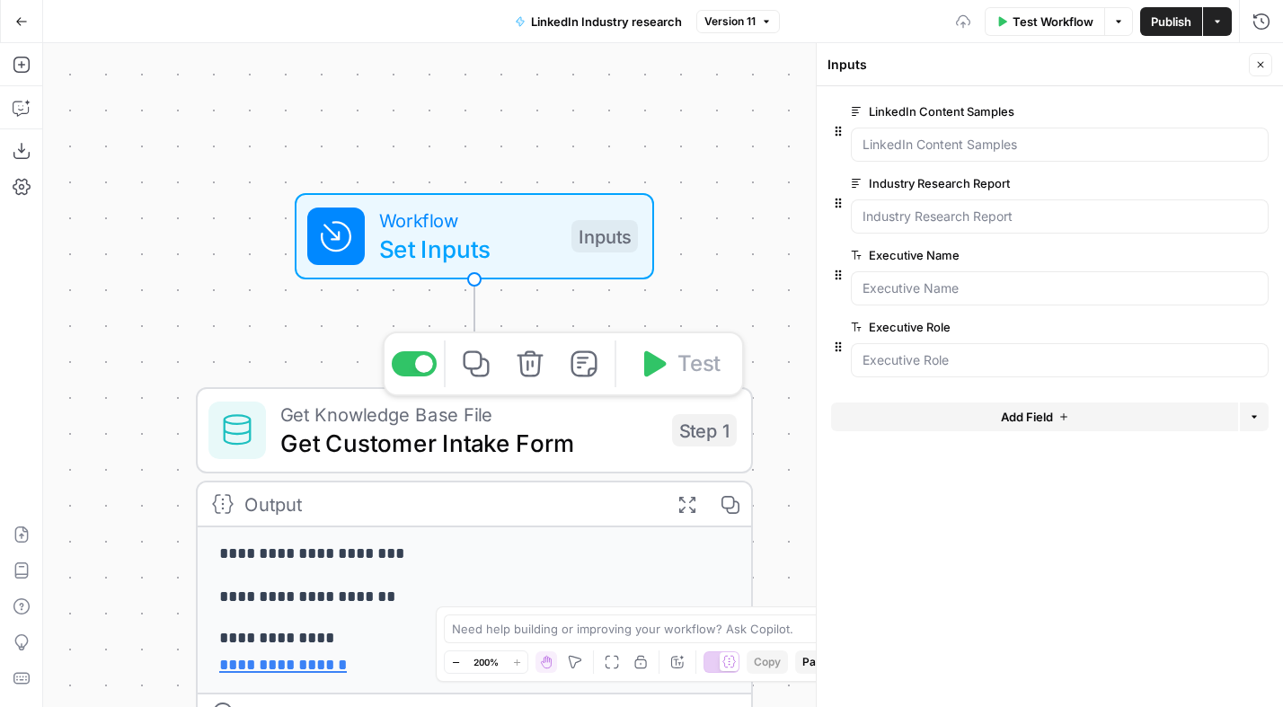
click at [492, 431] on span "Get Customer Intake Form" at bounding box center [468, 443] width 377 height 36
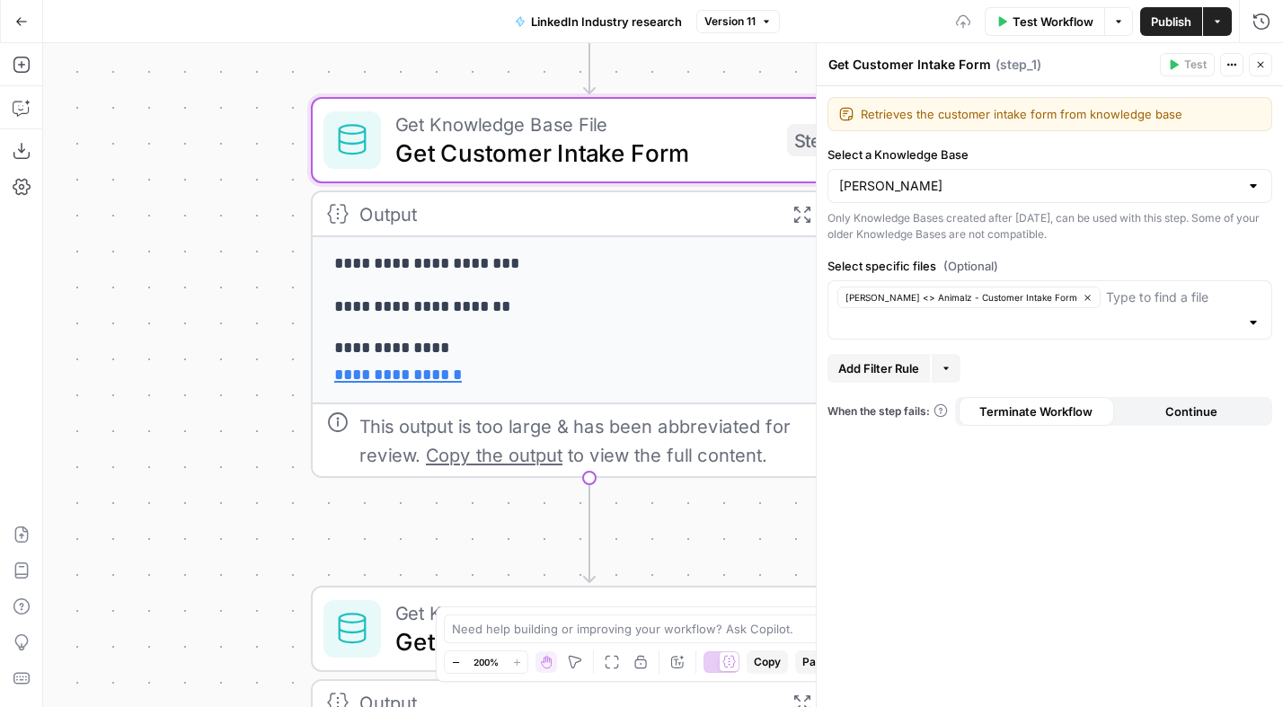
drag, startPoint x: 200, startPoint y: 287, endPoint x: 239, endPoint y: 189, distance: 105.3
click at [235, 183] on div "**********" at bounding box center [663, 375] width 1240 height 664
click at [451, 658] on icon "button" at bounding box center [456, 663] width 10 height 10
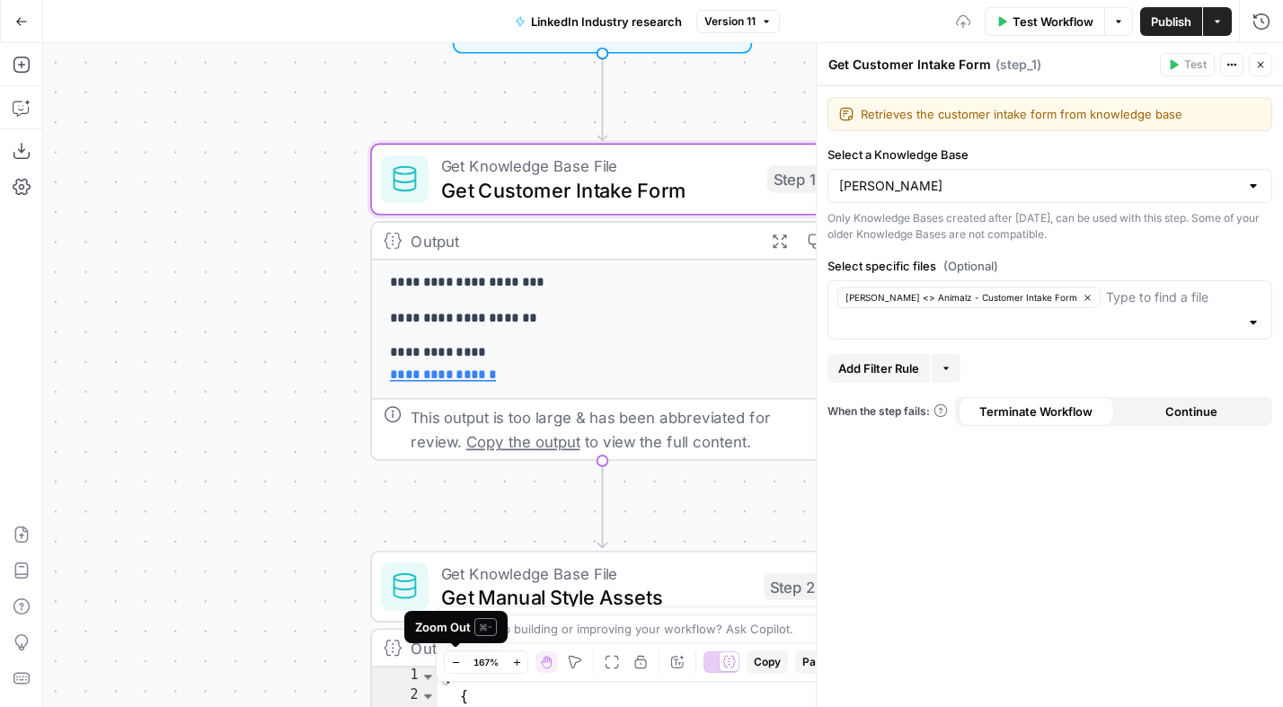
click at [451, 658] on icon "button" at bounding box center [456, 663] width 10 height 10
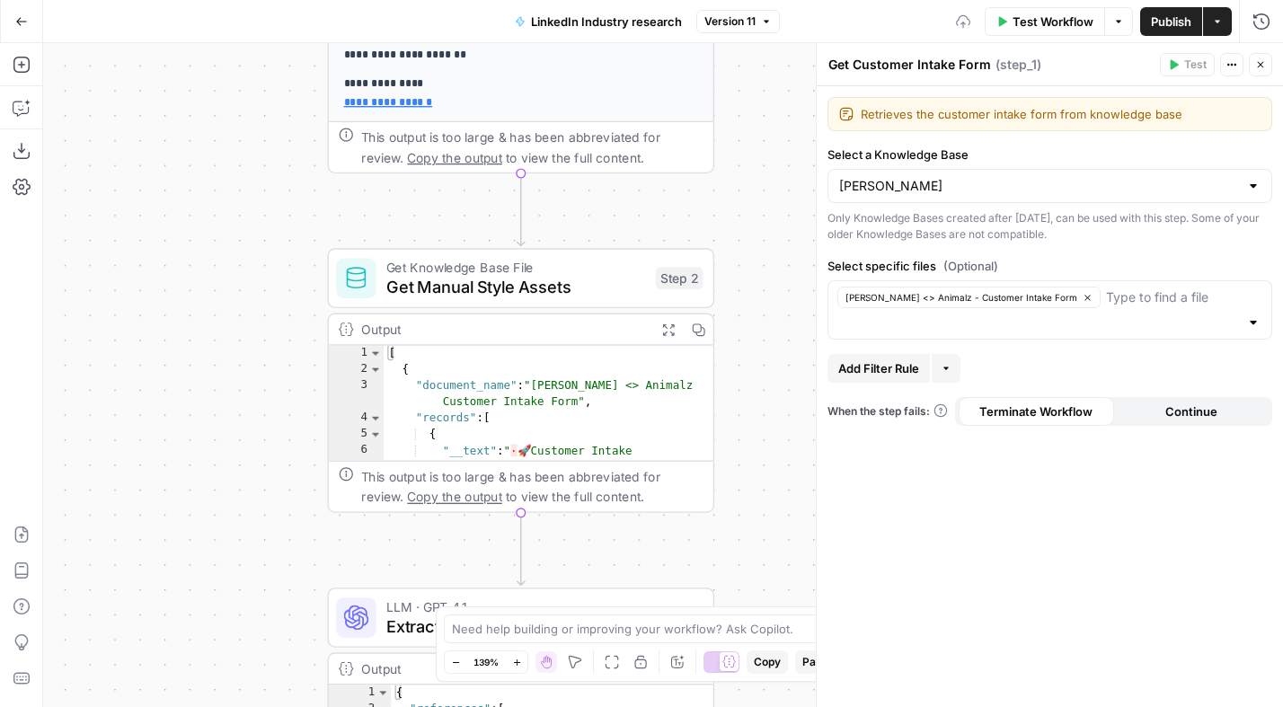
click at [193, 234] on div "**********" at bounding box center [663, 375] width 1240 height 664
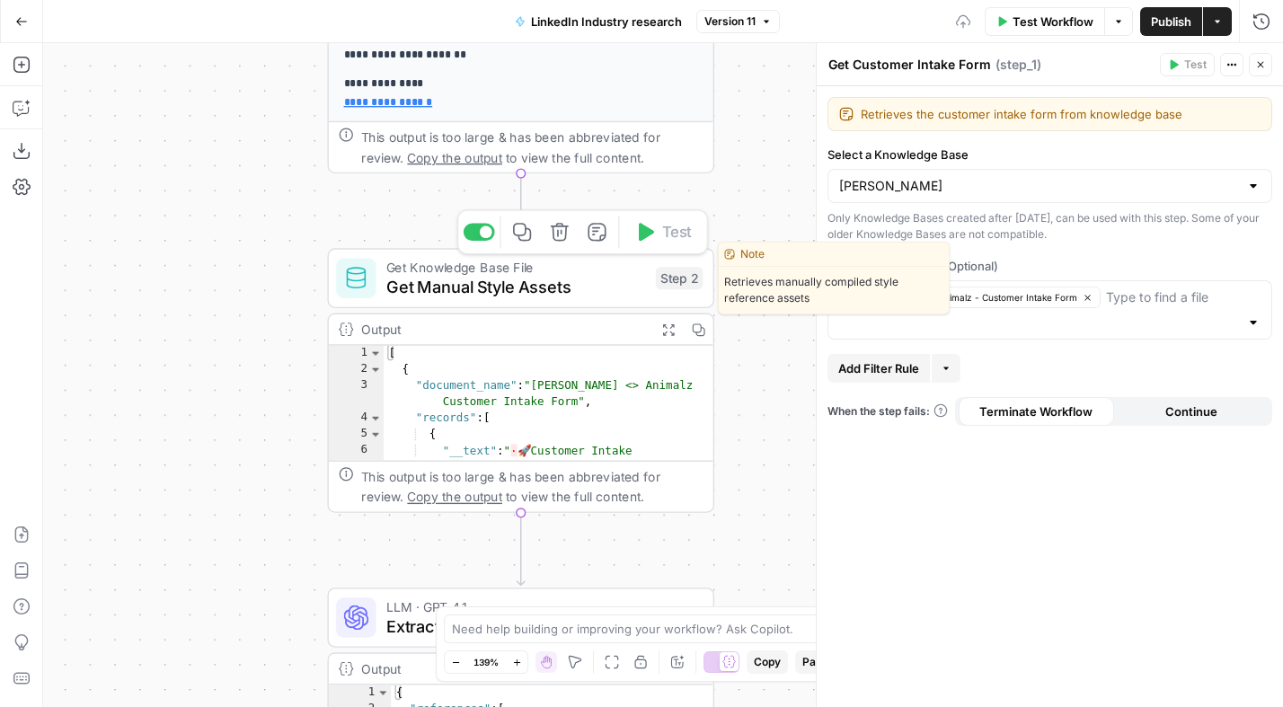
click at [528, 285] on span "Get Manual Style Assets" at bounding box center [516, 287] width 260 height 25
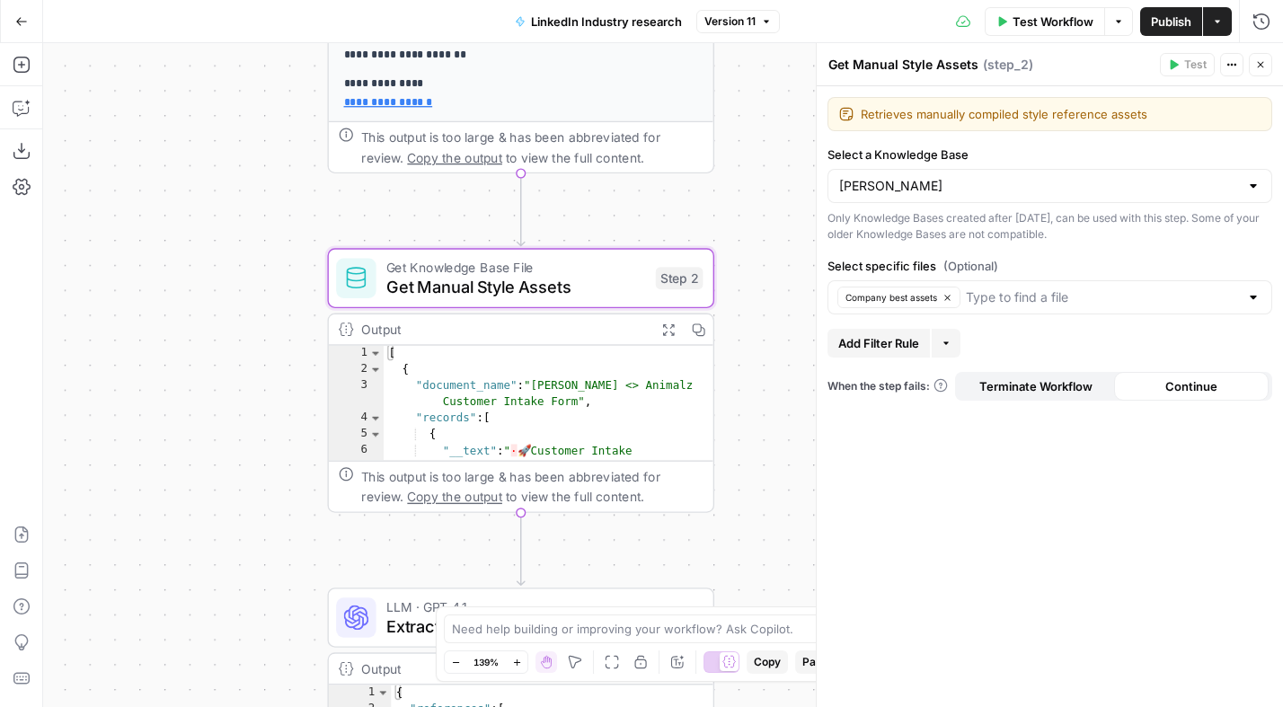
click at [239, 294] on div "**********" at bounding box center [663, 375] width 1240 height 664
click at [26, 19] on icon "button" at bounding box center [21, 21] width 13 height 13
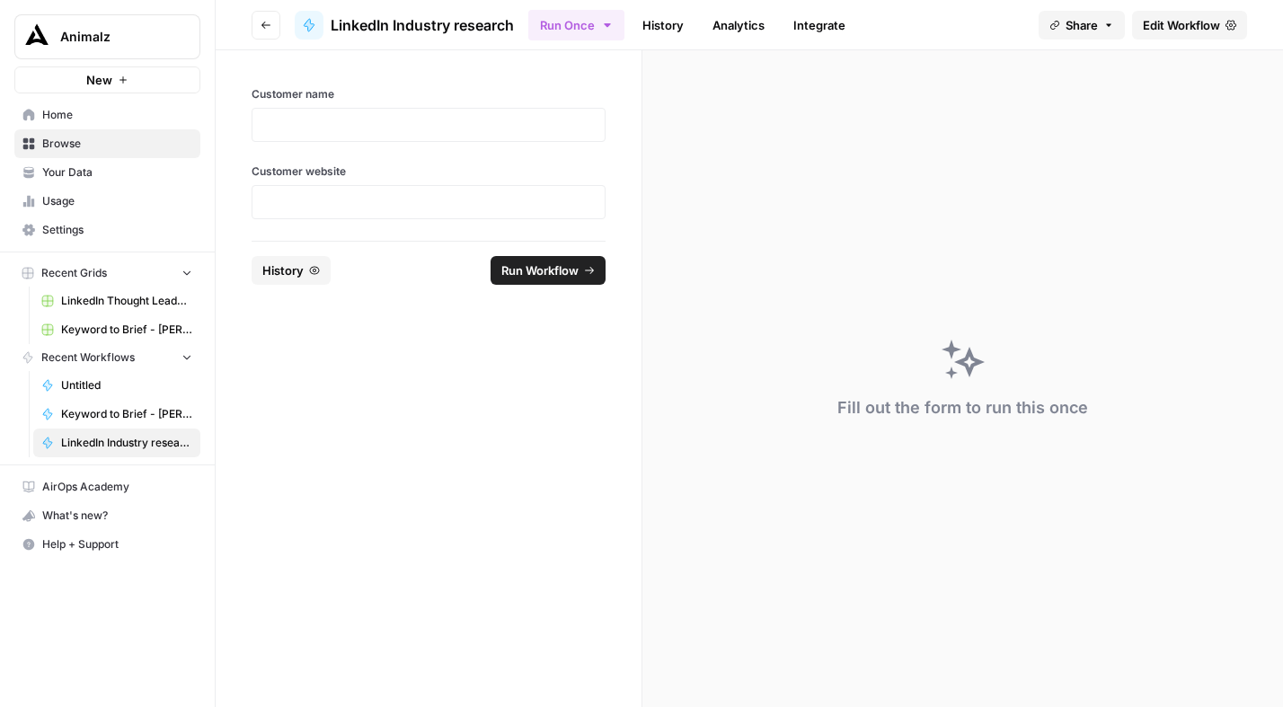
click at [104, 385] on span "Untitled" at bounding box center [126, 385] width 131 height 16
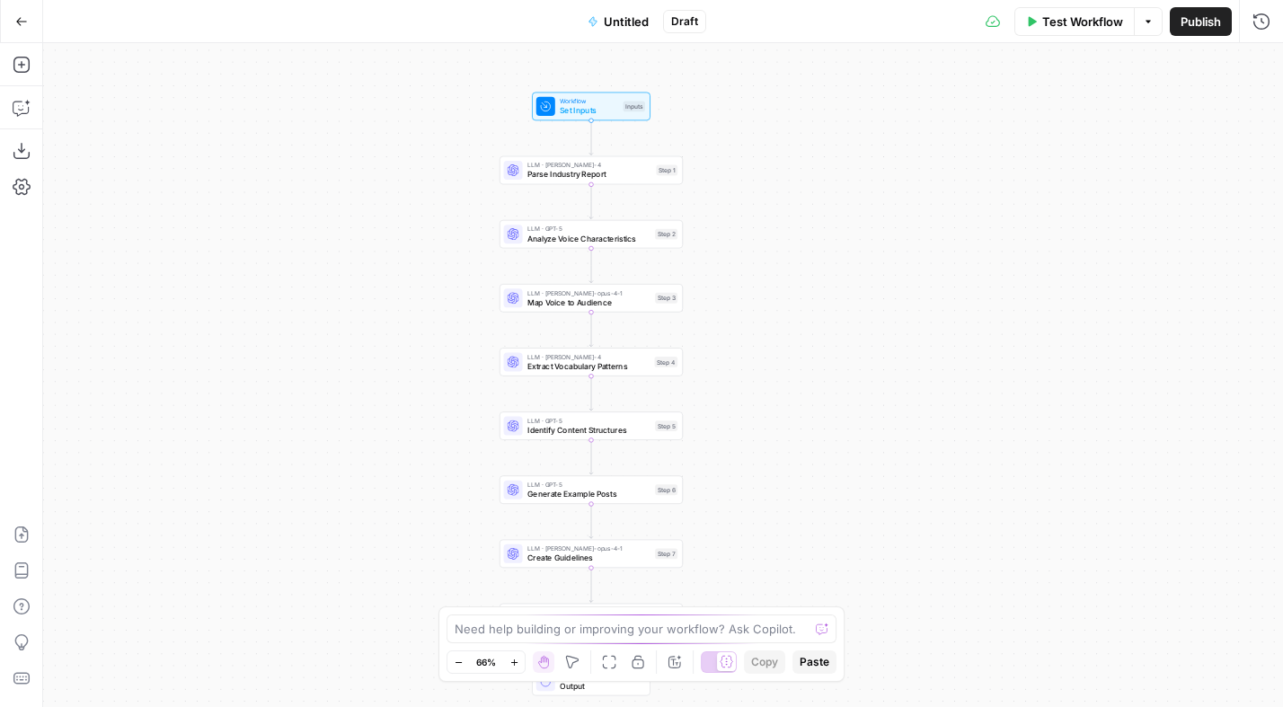
drag, startPoint x: 869, startPoint y: 208, endPoint x: 750, endPoint y: 229, distance: 121.2
click at [750, 229] on div "Workflow Set Inputs Inputs LLM · claude-sonnet-4 Parse Industry Report Step 1 L…" at bounding box center [663, 375] width 1240 height 664
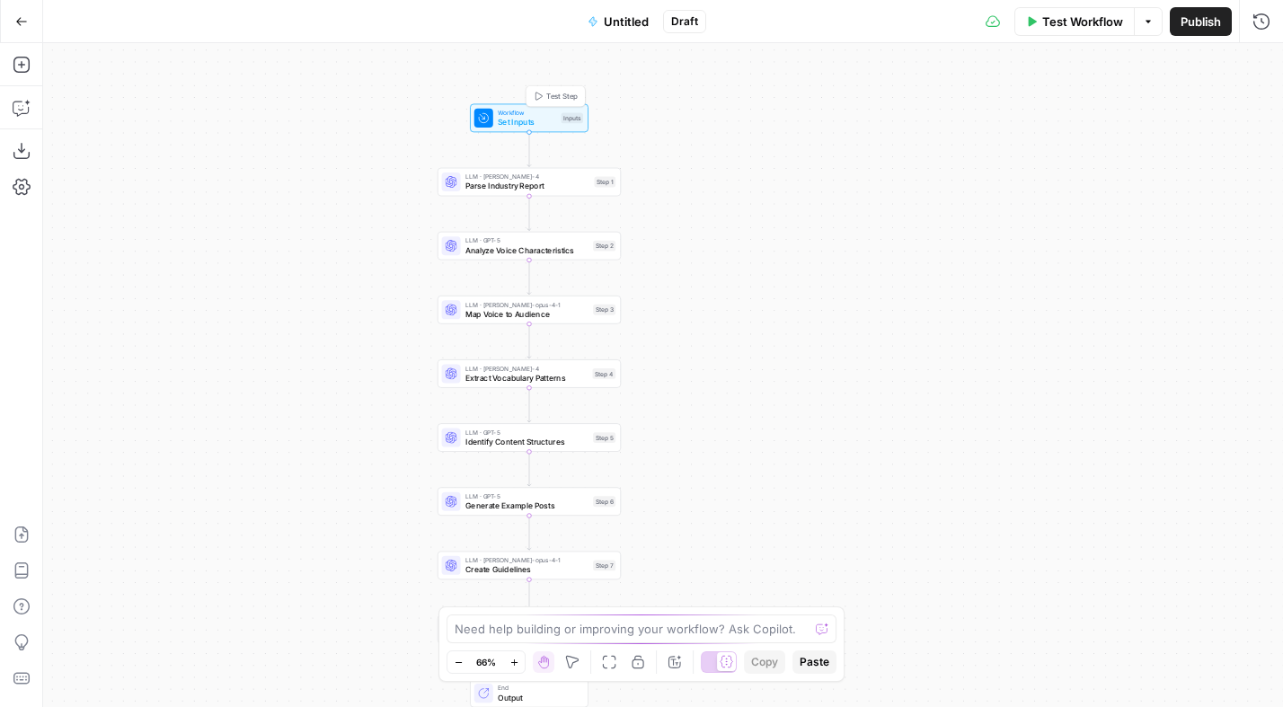
click at [538, 119] on span "Set Inputs" at bounding box center [527, 122] width 58 height 12
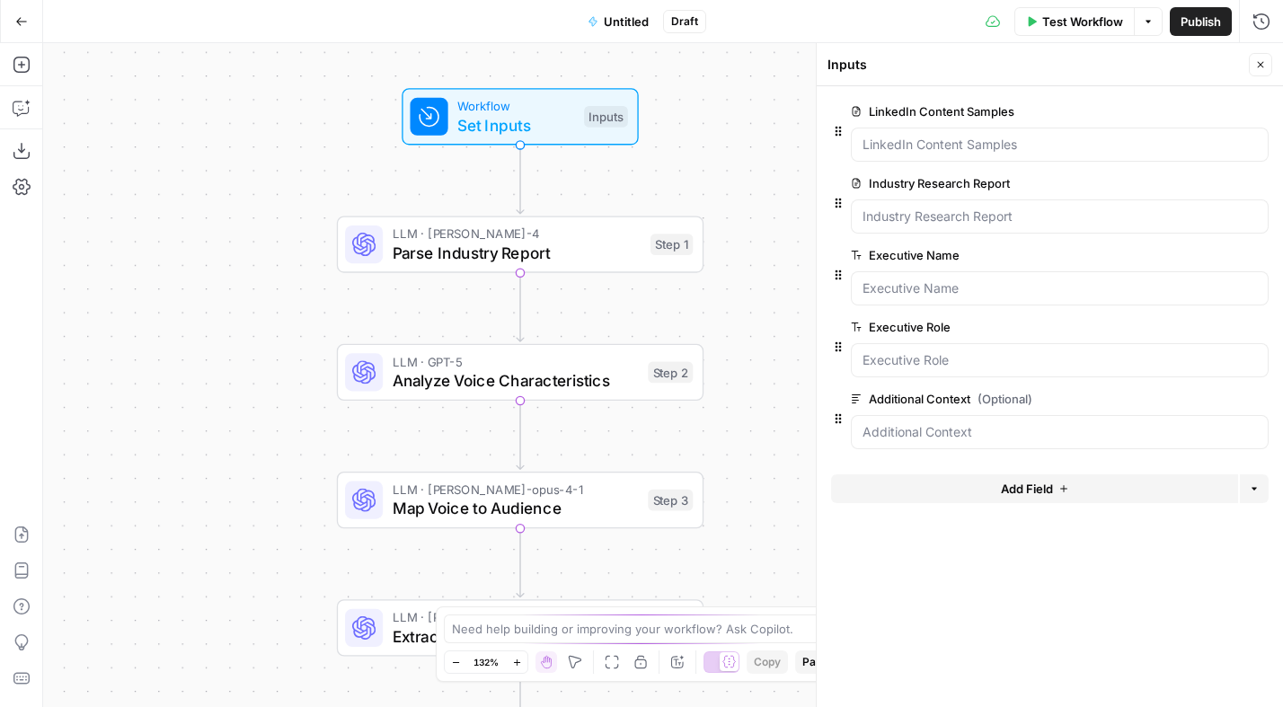
click at [622, 13] on span "Untitled" at bounding box center [626, 22] width 45 height 18
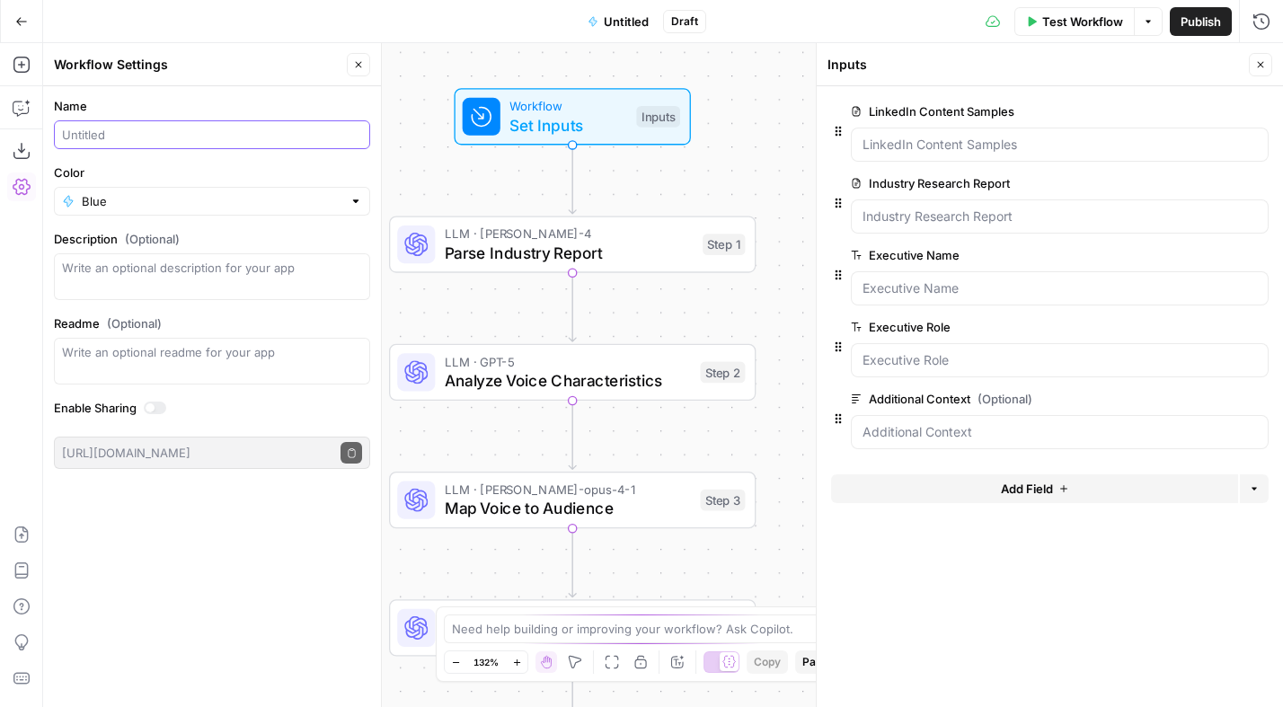
click at [114, 134] on input "Name" at bounding box center [212, 135] width 300 height 18
type input "LinkedIn Voice and Tone Guide generator"
click at [1134, 620] on form "LinkedIn Content Samples edit field Delete group Industry Research Report edit …" at bounding box center [1049, 396] width 466 height 621
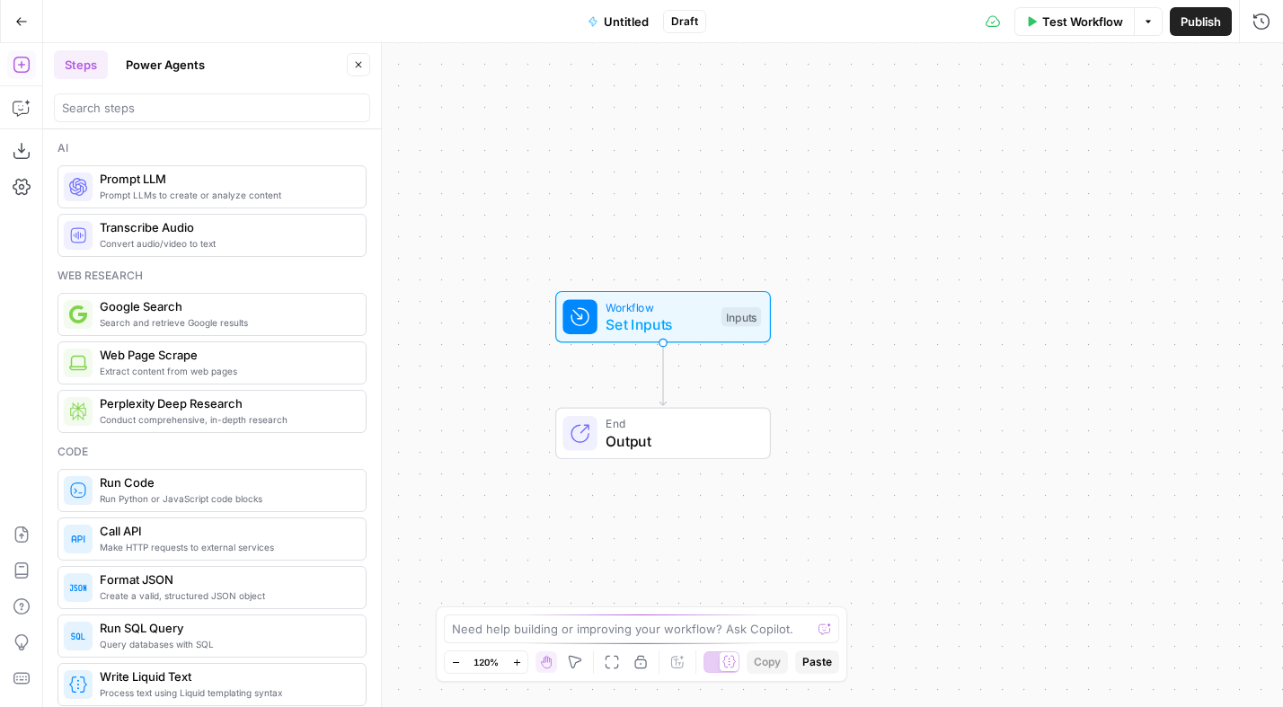
click at [26, 24] on icon "button" at bounding box center [21, 21] width 13 height 13
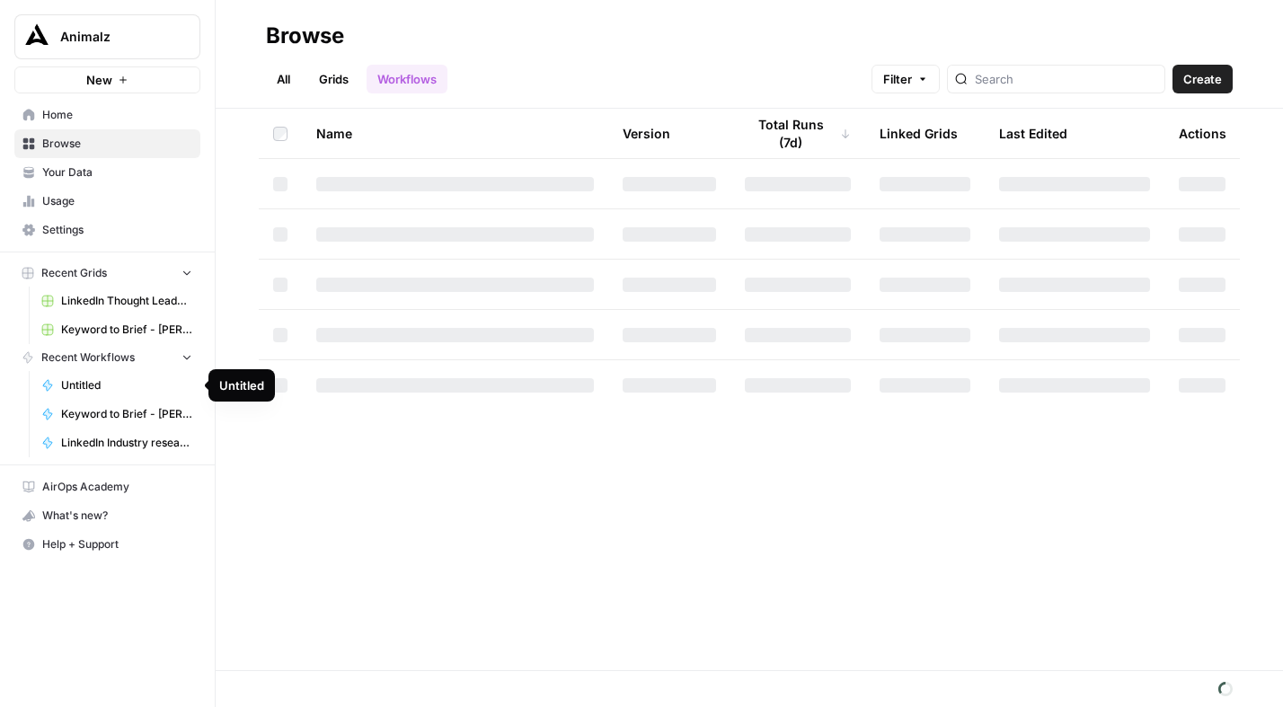
click at [114, 421] on span "Keyword to Brief - [PERSON_NAME] Code" at bounding box center [126, 414] width 131 height 16
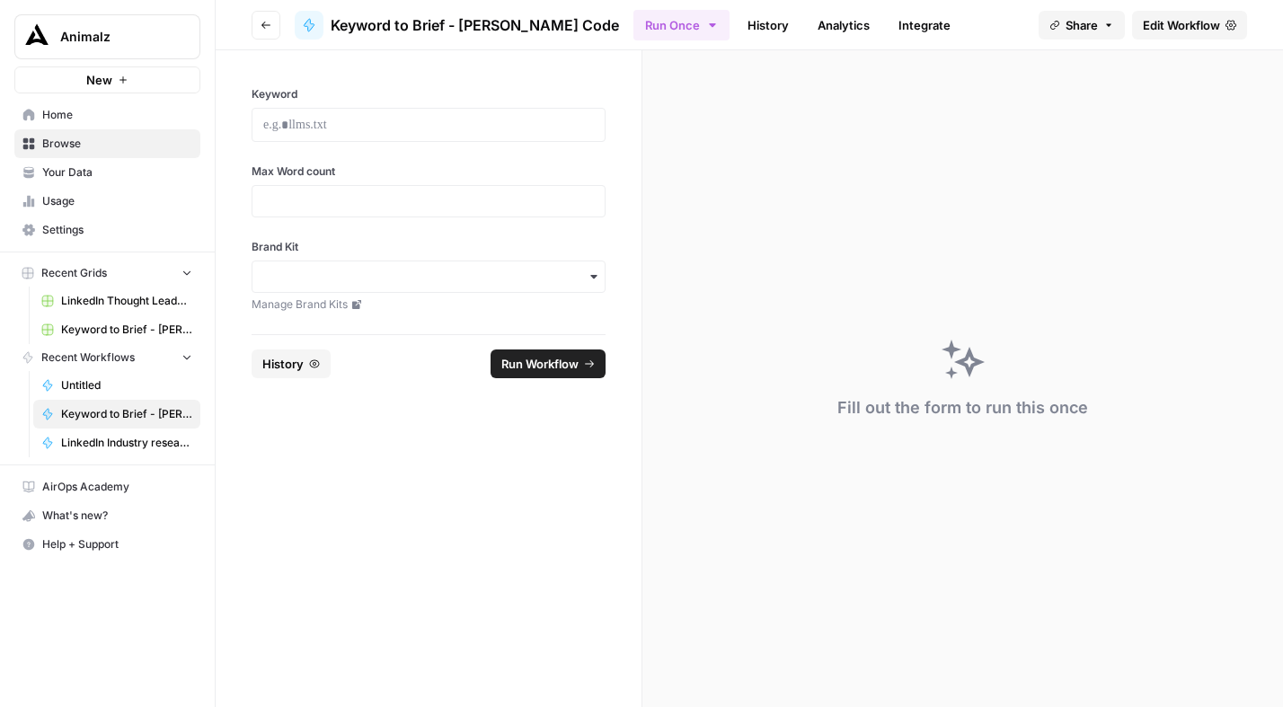
click at [1177, 24] on span "Edit Workflow" at bounding box center [1181, 25] width 77 height 18
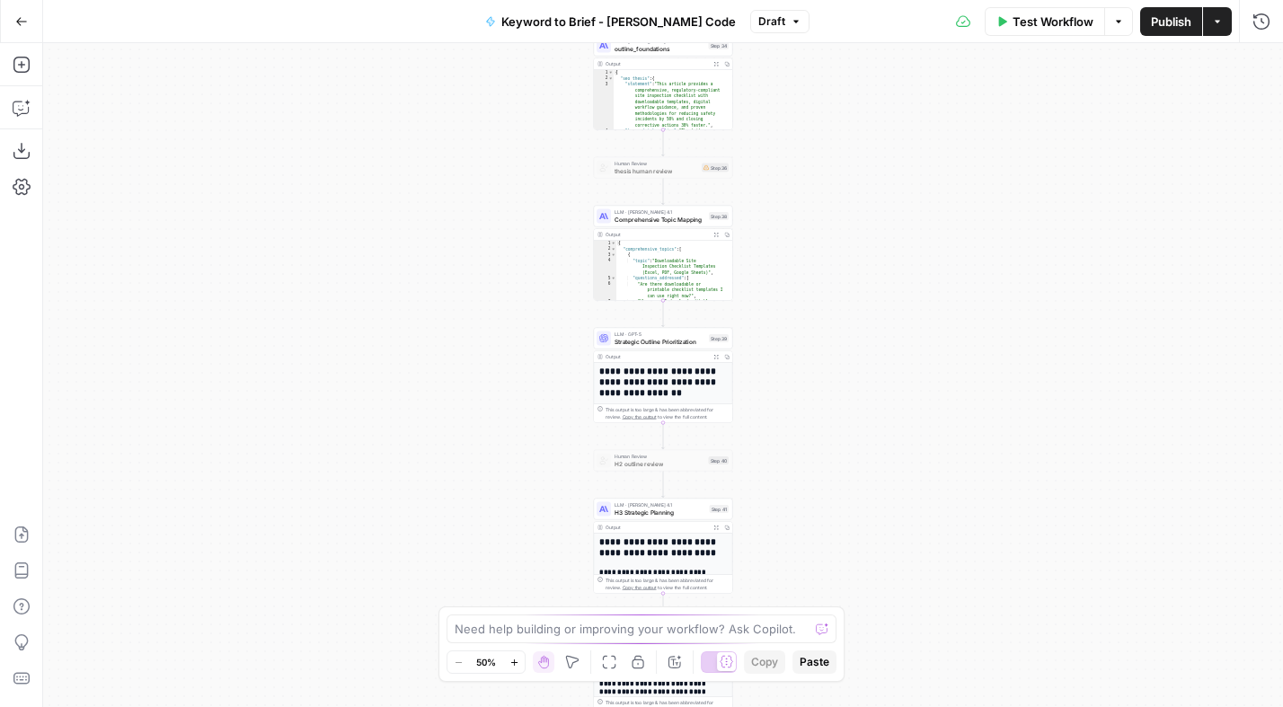
click at [790, 22] on icon "button" at bounding box center [795, 21] width 11 height 11
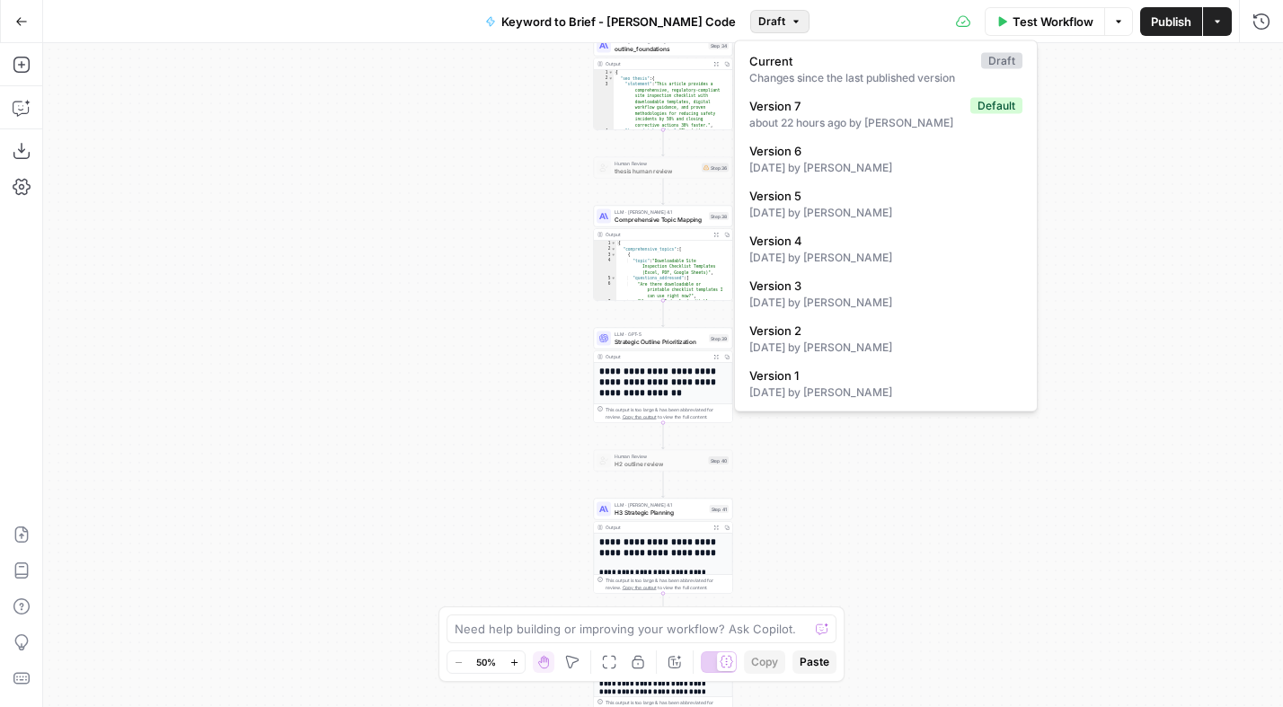
click at [468, 300] on div "Workflow Set Inputs Inputs Power Agent Analyze SERP for Target Keyword Step 1 O…" at bounding box center [663, 375] width 1240 height 664
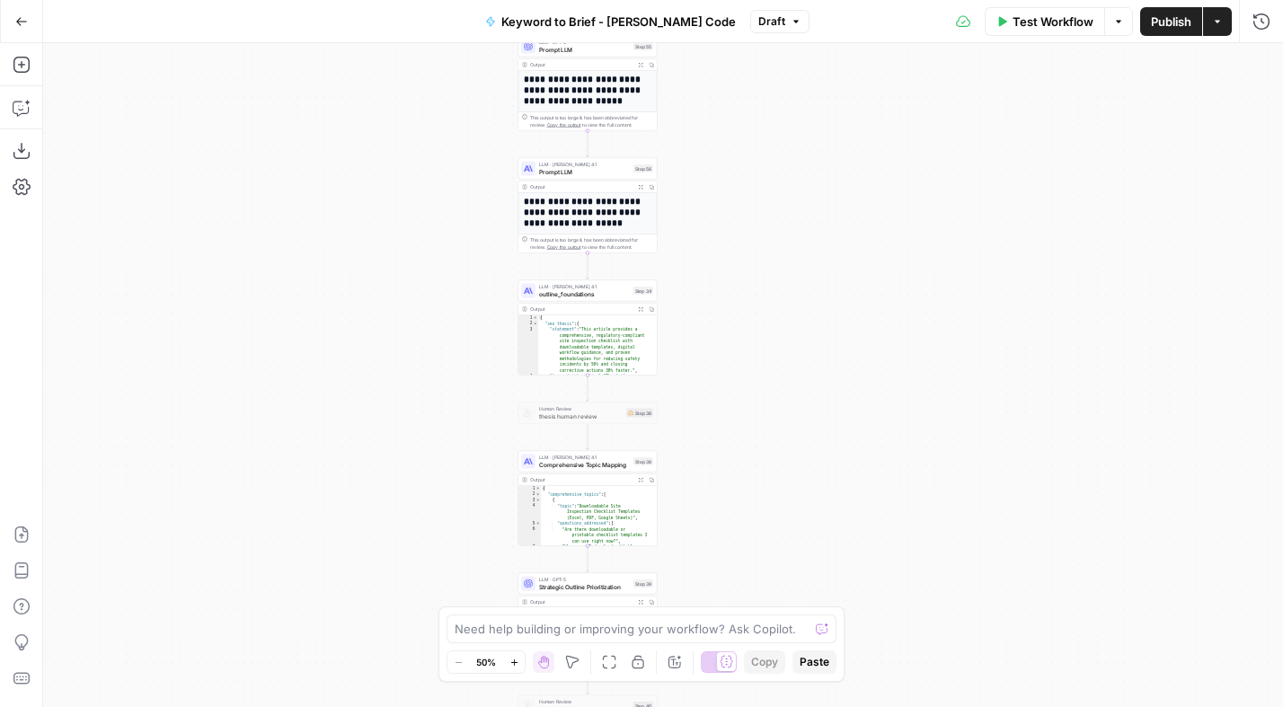
drag, startPoint x: 805, startPoint y: 208, endPoint x: 730, endPoint y: 452, distance: 254.6
click at [730, 452] on div "Workflow Set Inputs Inputs Power Agent Analyze SERP for Target Keyword Step 1 O…" at bounding box center [663, 375] width 1240 height 664
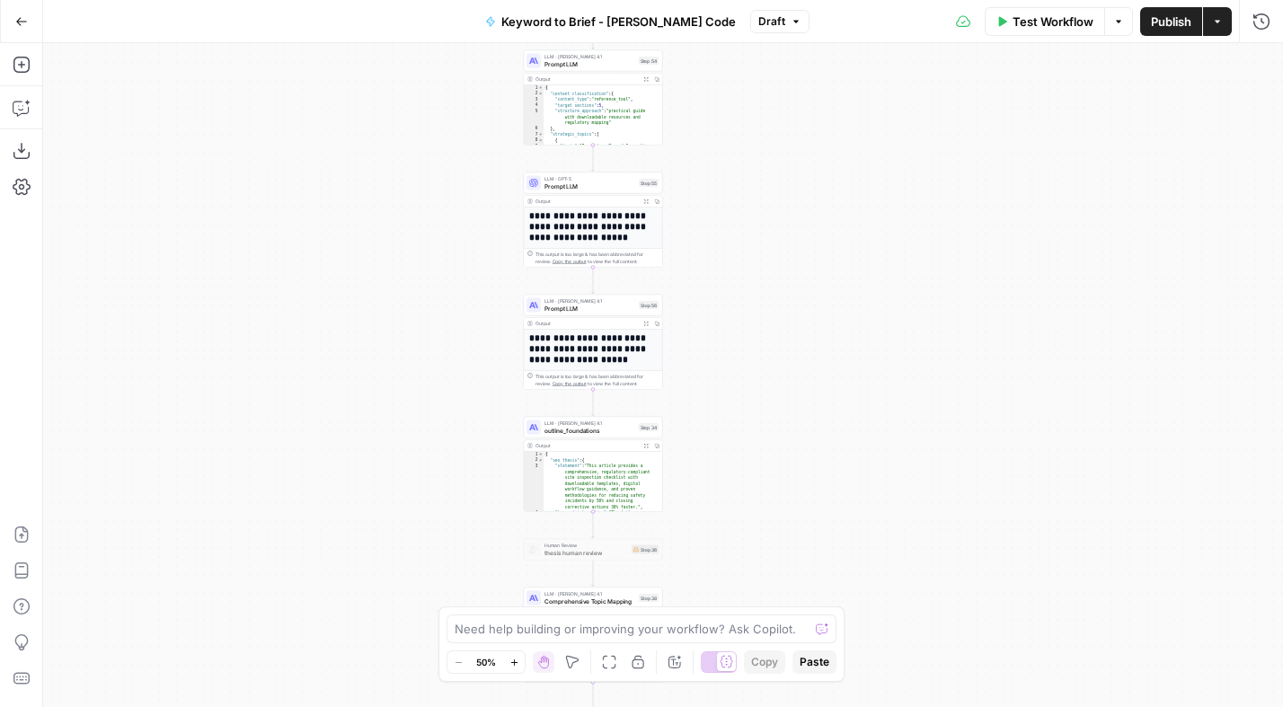
drag, startPoint x: 715, startPoint y: 256, endPoint x: 703, endPoint y: 335, distance: 79.9
click at [703, 334] on div "Workflow Set Inputs Inputs Power Agent Analyze SERP for Target Keyword Step 1 O…" at bounding box center [663, 375] width 1240 height 664
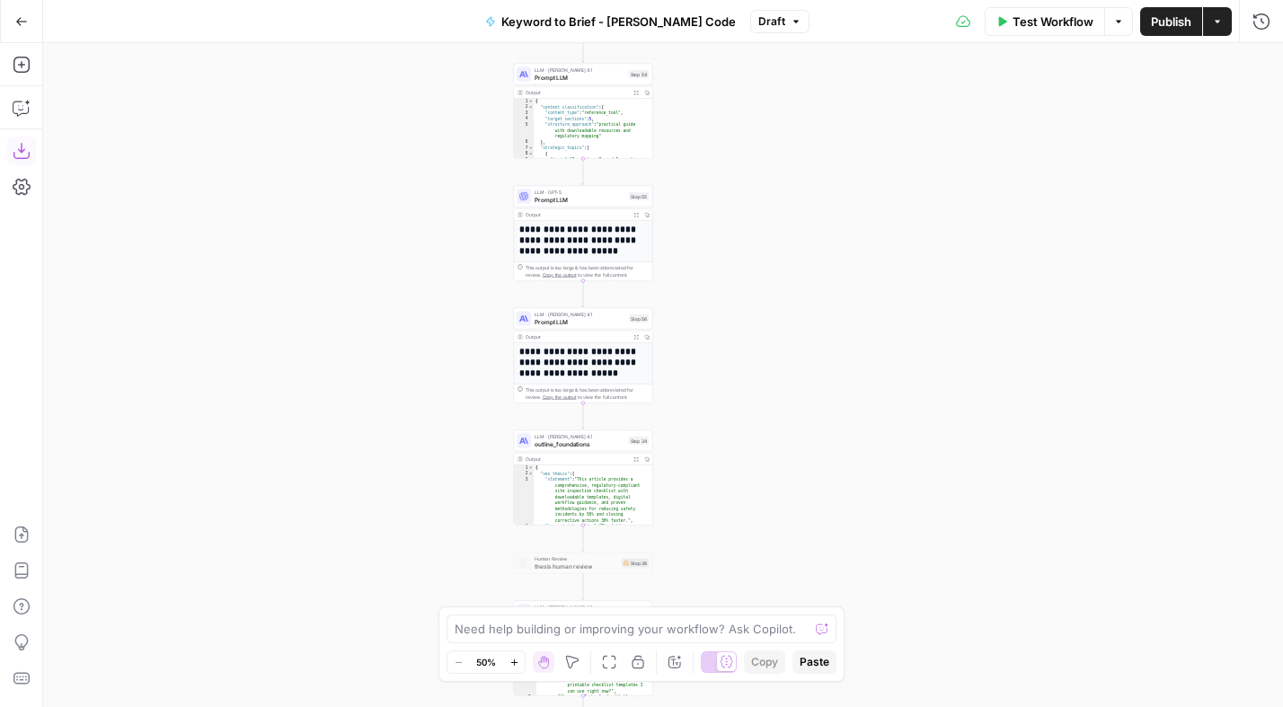
click at [27, 154] on icon "button" at bounding box center [22, 151] width 18 height 18
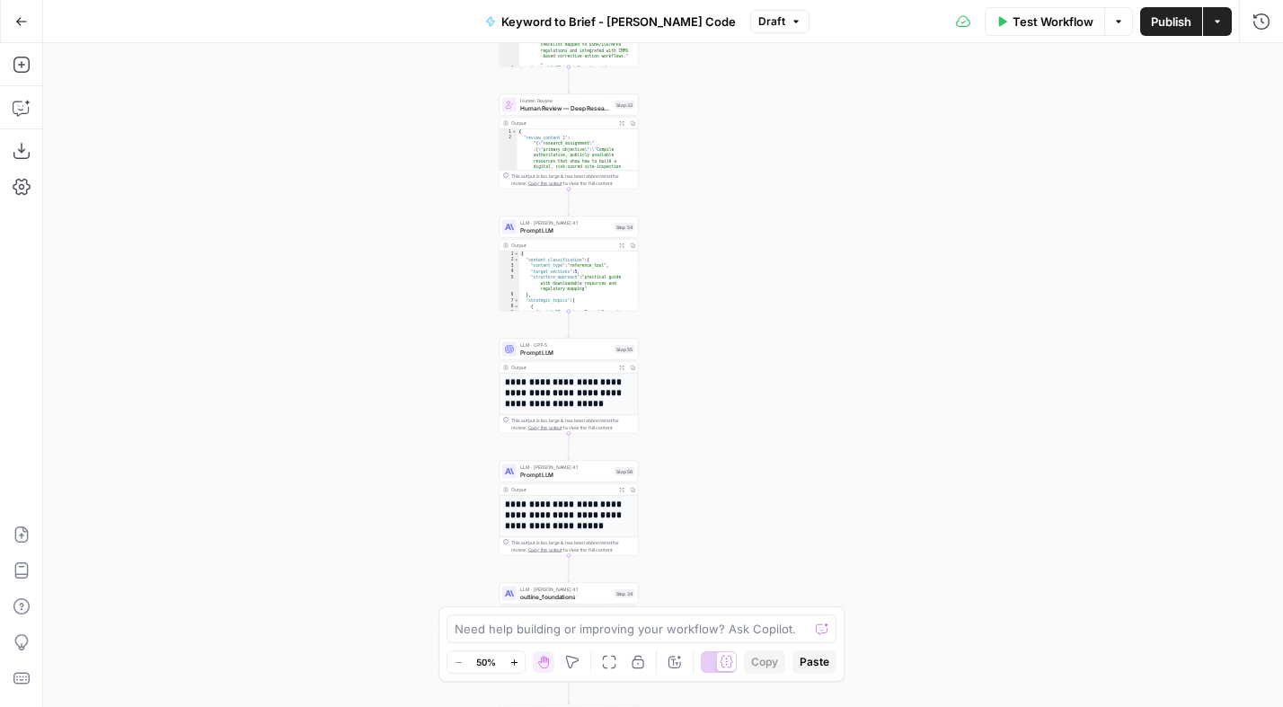
drag, startPoint x: 713, startPoint y: 195, endPoint x: 694, endPoint y: 365, distance: 170.8
click at [694, 365] on div "Workflow Set Inputs Inputs Power Agent Analyze SERP for Target Keyword Step 1 O…" at bounding box center [663, 375] width 1240 height 664
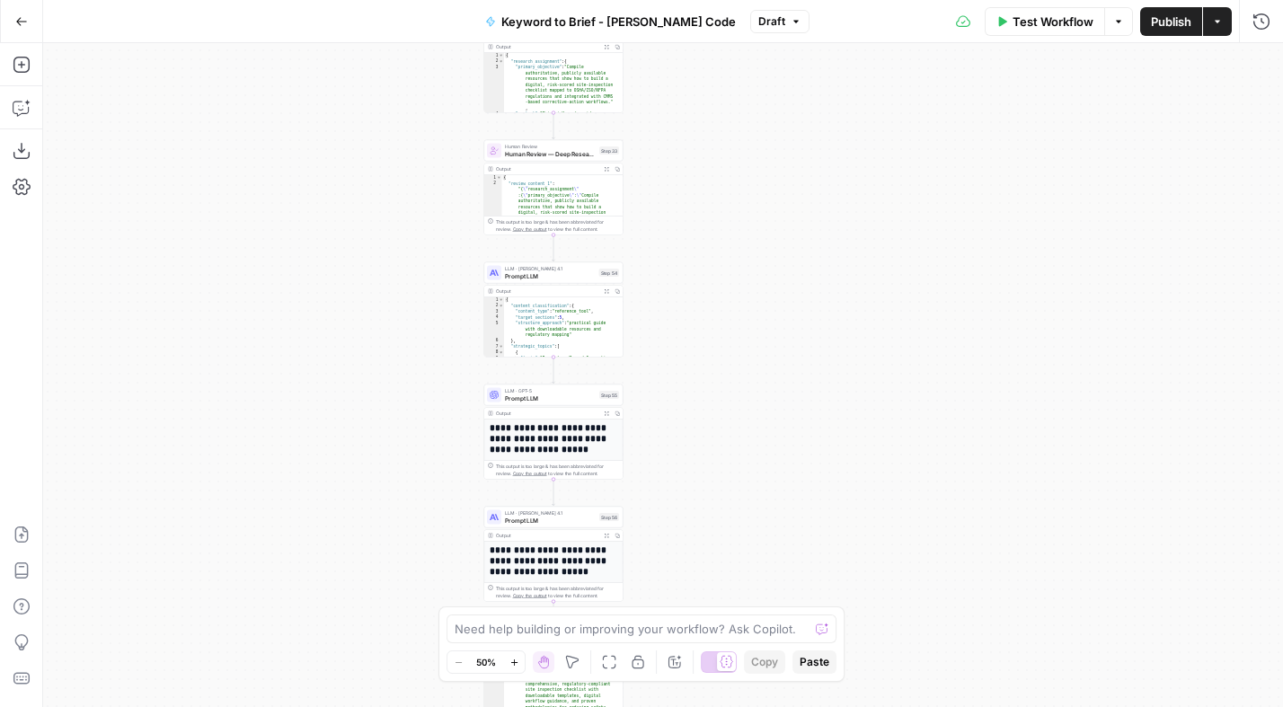
click at [780, 198] on div "Workflow Set Inputs Inputs Power Agent Analyze SERP for Target Keyword Step 1 O…" at bounding box center [663, 375] width 1240 height 664
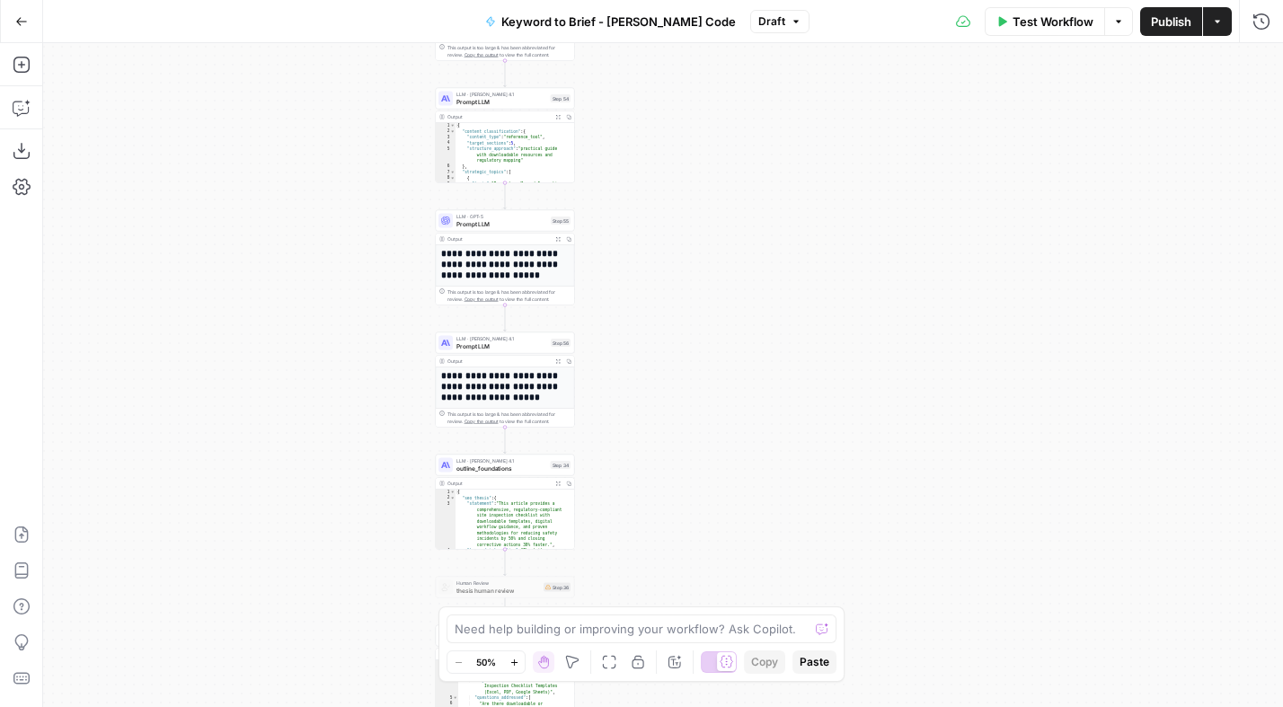
drag, startPoint x: 746, startPoint y: 397, endPoint x: 726, endPoint y: 309, distance: 90.4
click at [726, 309] on div "Workflow Set Inputs Inputs Power Agent Analyze SERP for Target Keyword Step 1 O…" at bounding box center [663, 375] width 1240 height 664
click at [520, 328] on icon "button" at bounding box center [519, 325] width 6 height 6
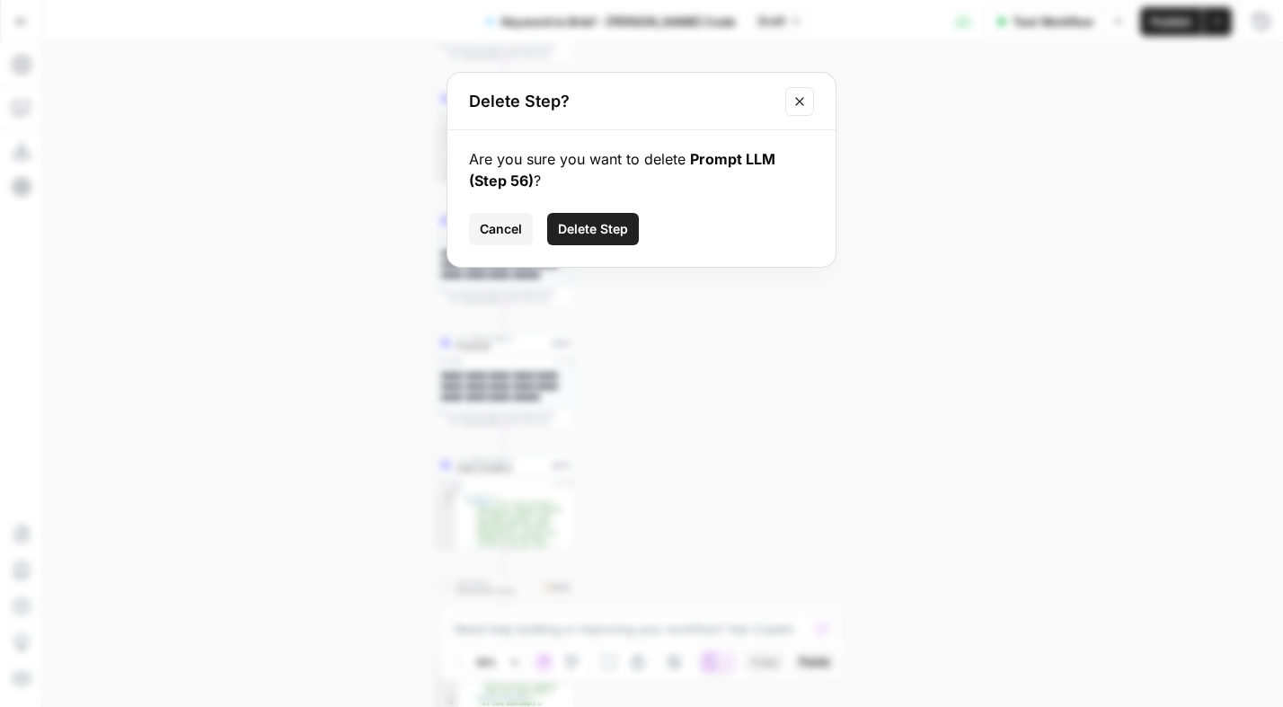
click at [580, 234] on span "Delete Step" at bounding box center [593, 229] width 70 height 18
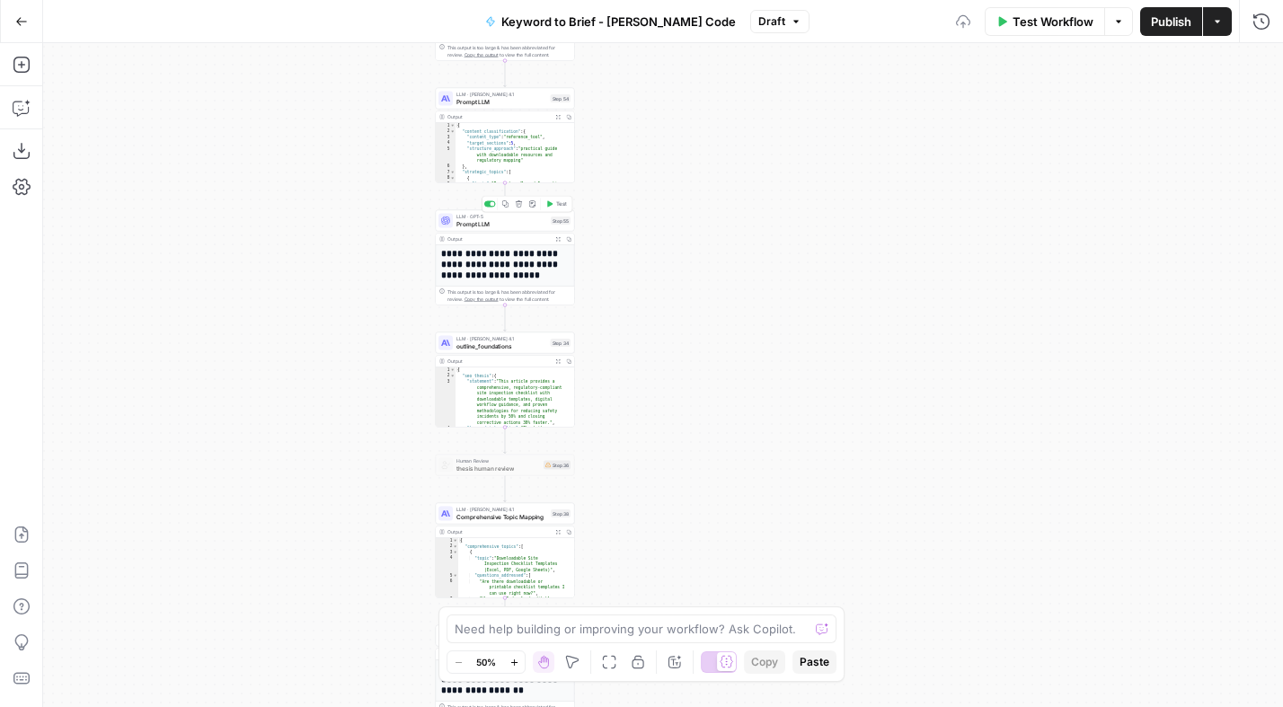
click at [517, 206] on icon "button" at bounding box center [519, 203] width 7 height 7
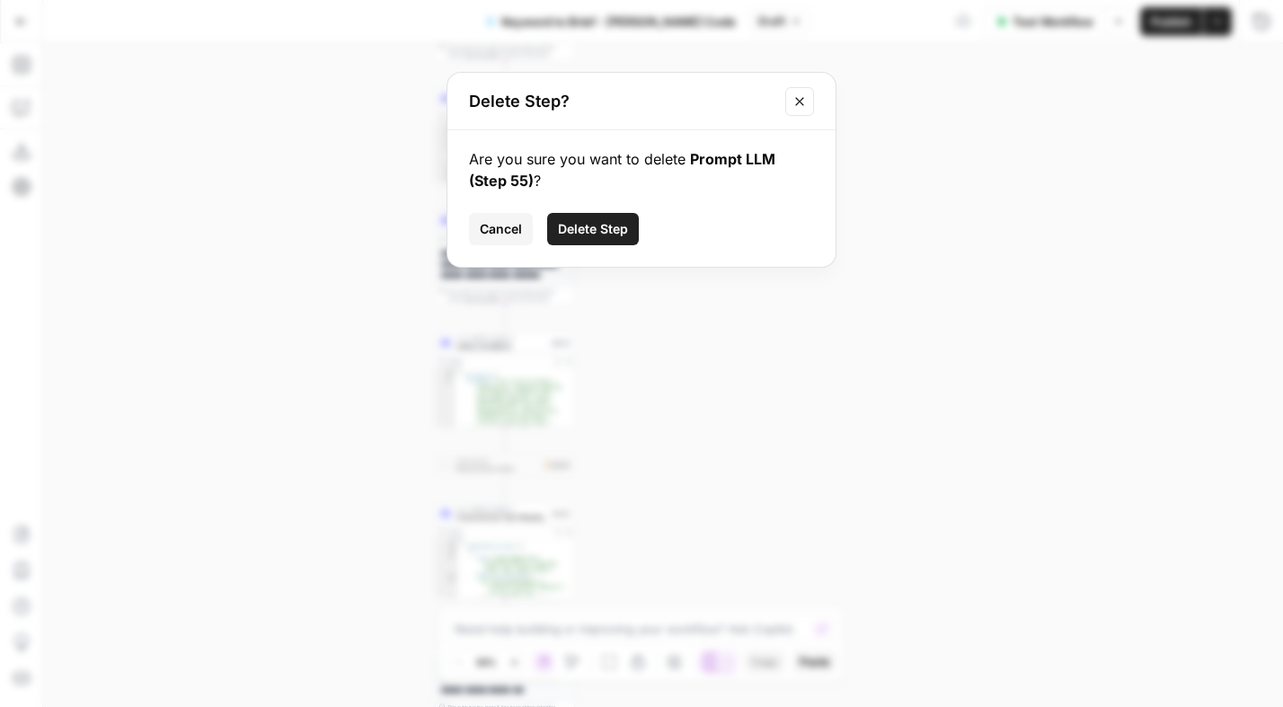
click at [587, 240] on button "Delete Step" at bounding box center [593, 229] width 92 height 32
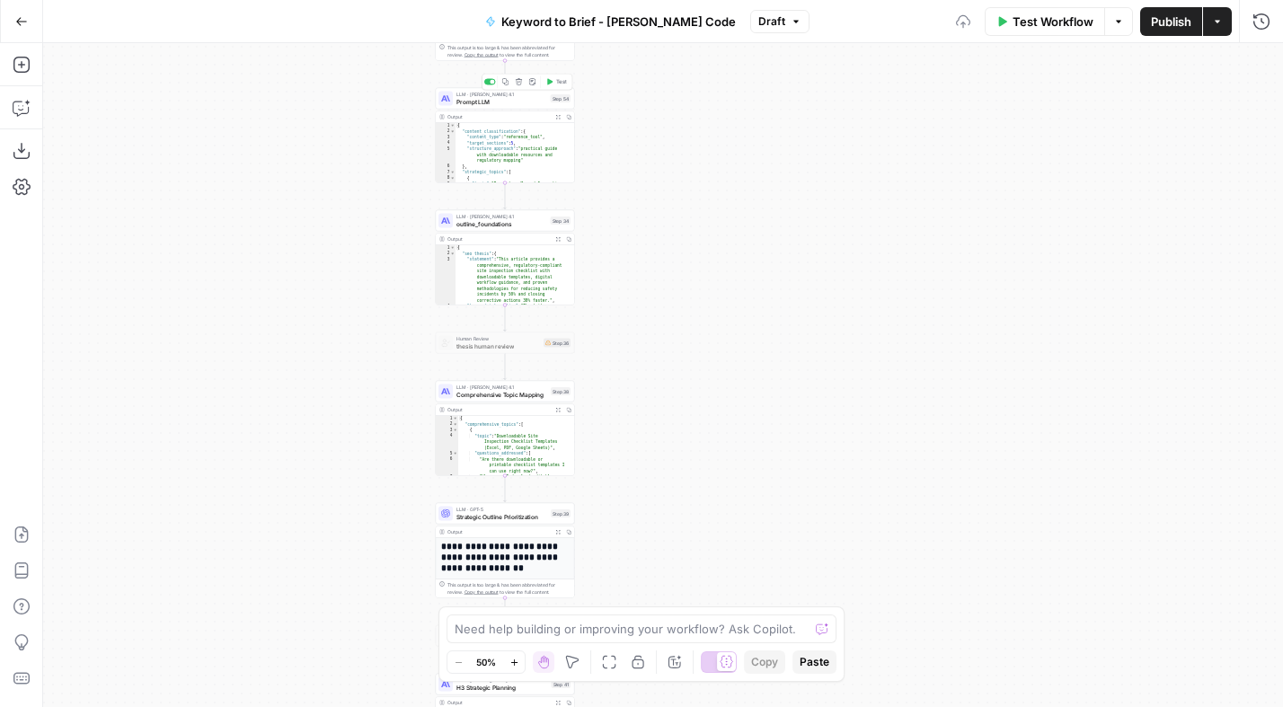
click at [521, 85] on button "Delete step" at bounding box center [519, 82] width 12 height 12
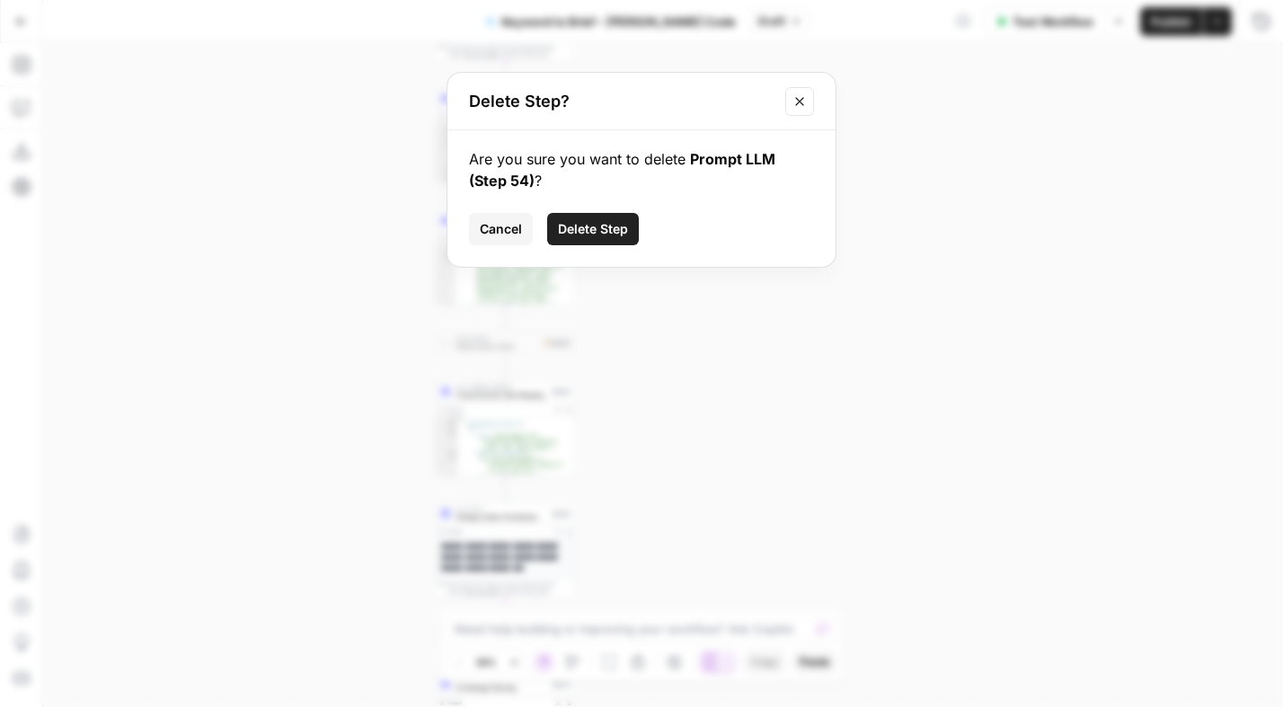
click at [597, 226] on span "Delete Step" at bounding box center [593, 229] width 70 height 18
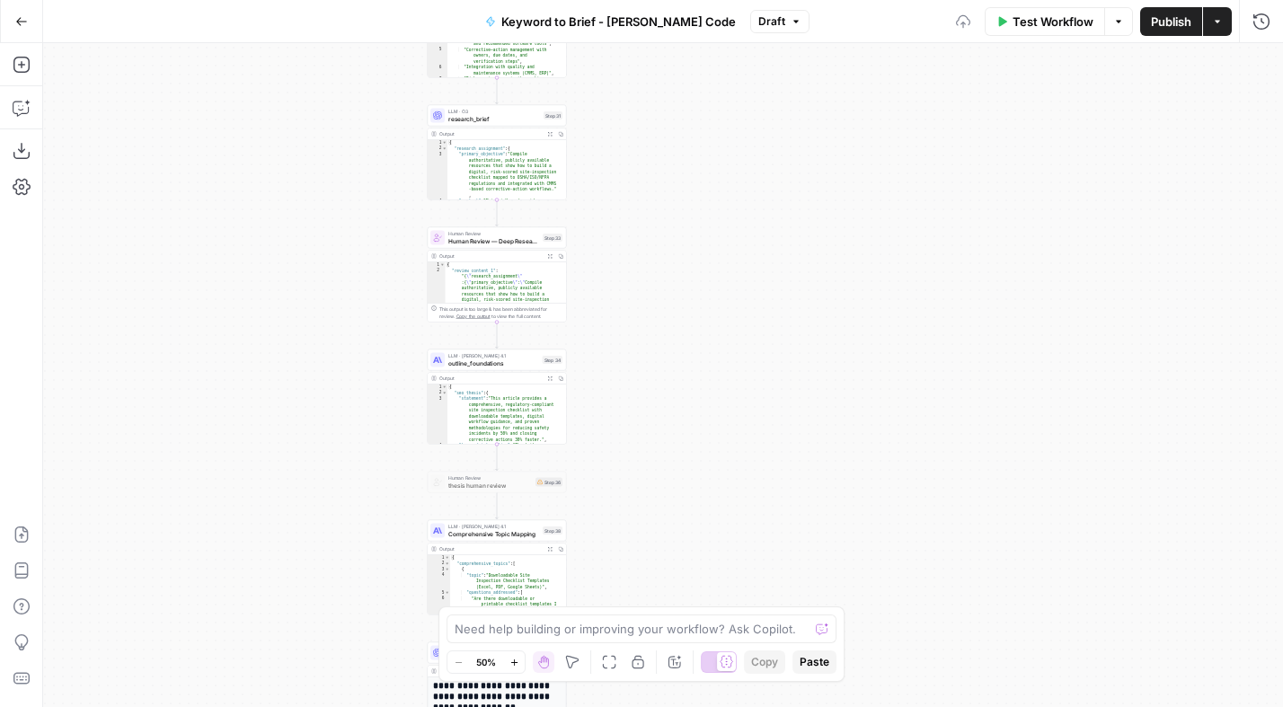
drag, startPoint x: 664, startPoint y: 125, endPoint x: 656, endPoint y: 386, distance: 261.5
click at [656, 386] on div "Workflow Set Inputs Inputs Power Agent Analyze SERP for Target Keyword Step 1 O…" at bounding box center [663, 375] width 1240 height 664
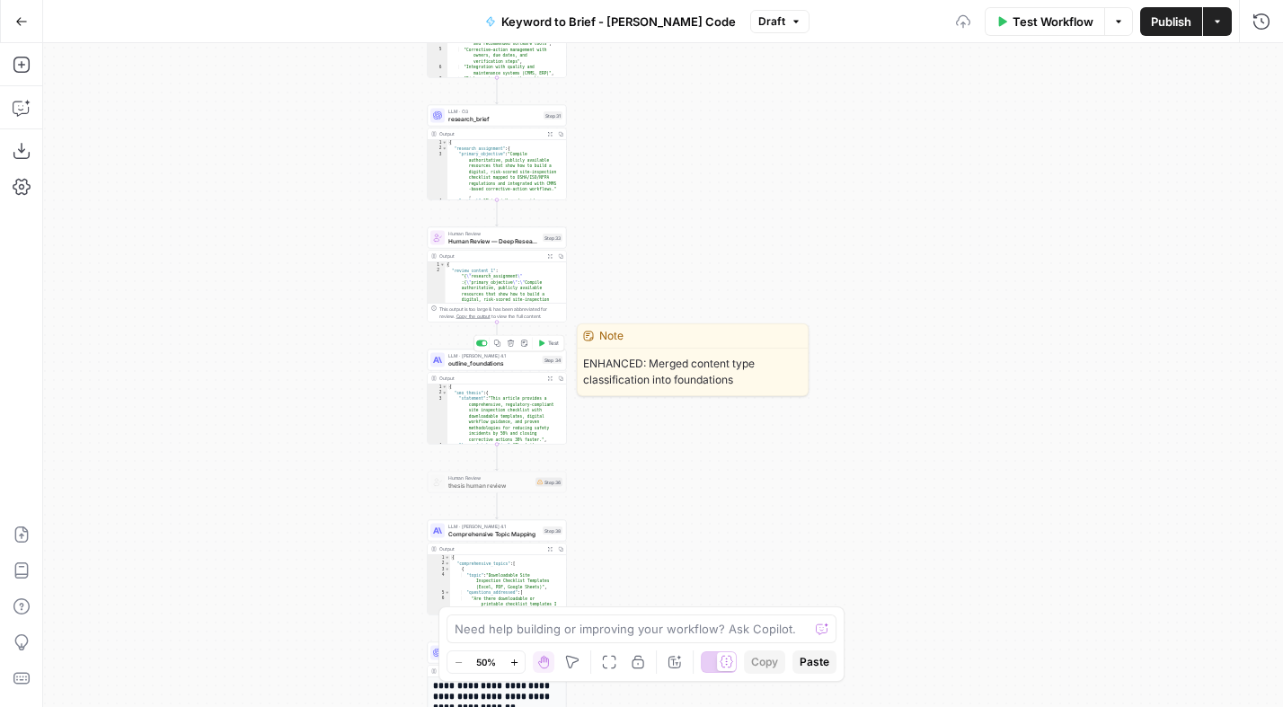
click at [481, 360] on span "outline_foundations" at bounding box center [493, 362] width 91 height 9
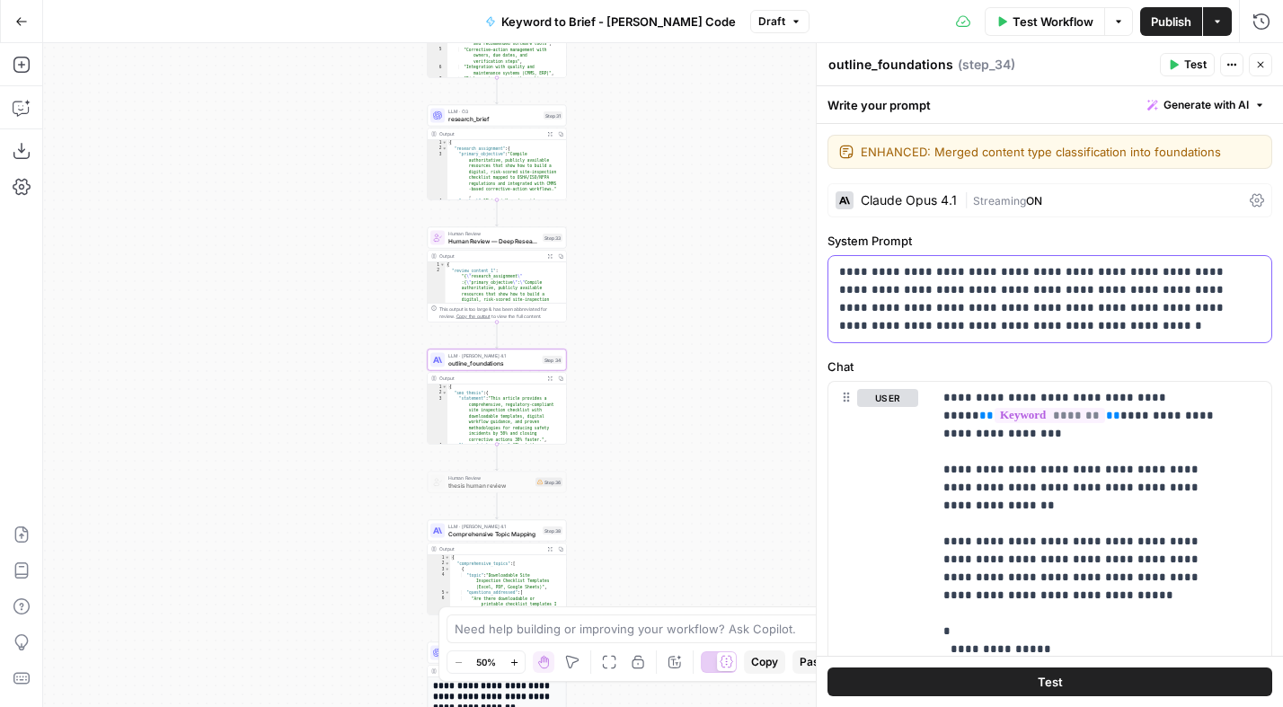
click at [913, 307] on p "**********" at bounding box center [1043, 299] width 408 height 72
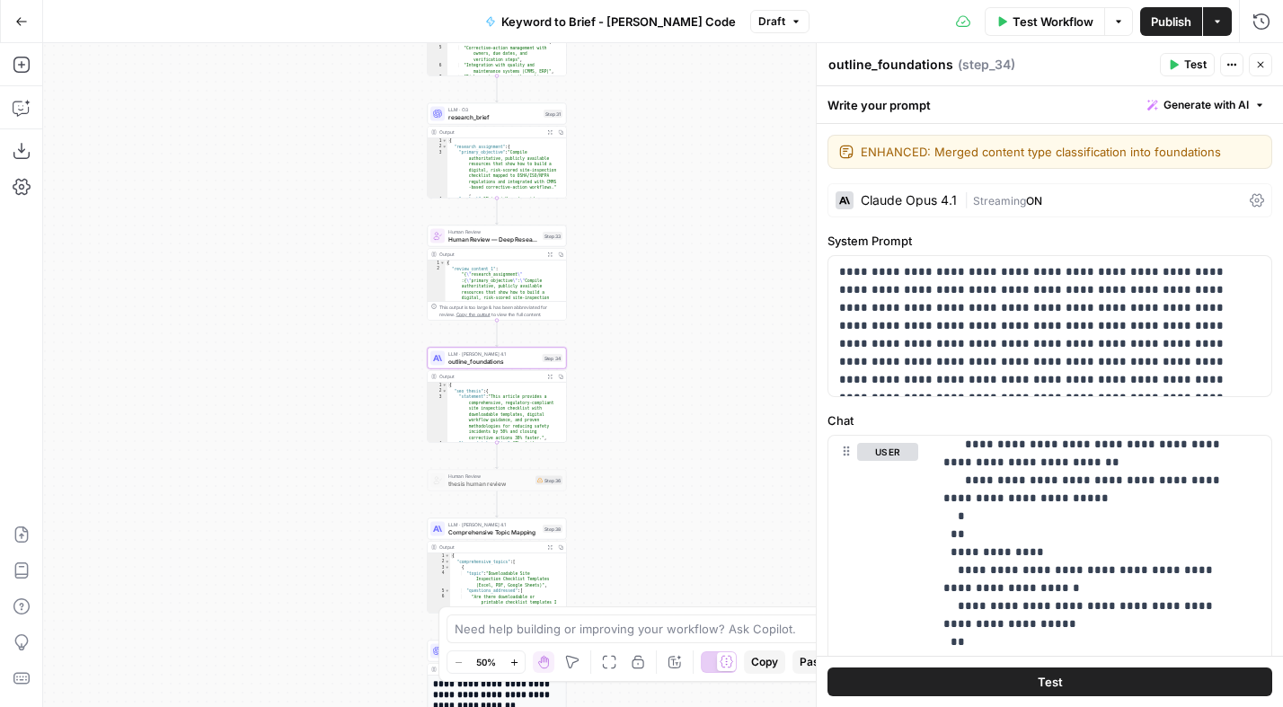
scroll to position [1016, 0]
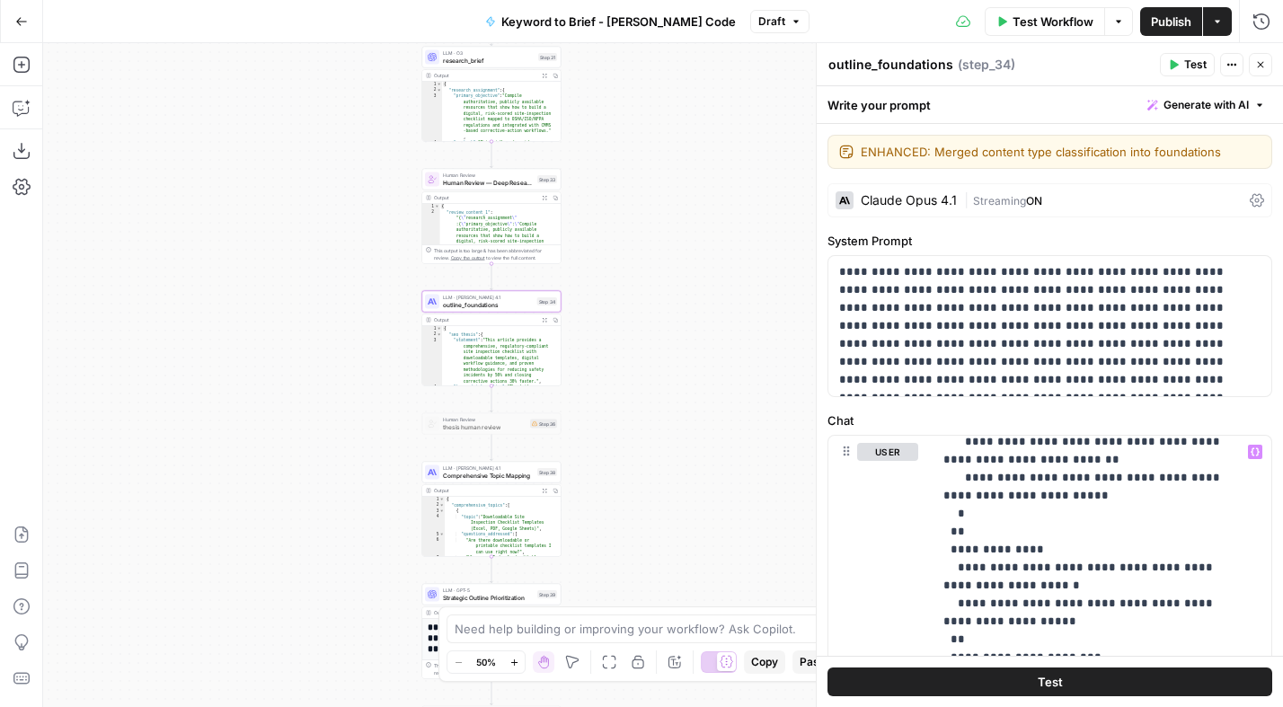
drag, startPoint x: 622, startPoint y: 462, endPoint x: 615, endPoint y: 397, distance: 65.0
click at [615, 397] on div "Workflow Set Inputs Inputs Power Agent Analyze SERP for Target Keyword Step 1 O…" at bounding box center [663, 375] width 1240 height 664
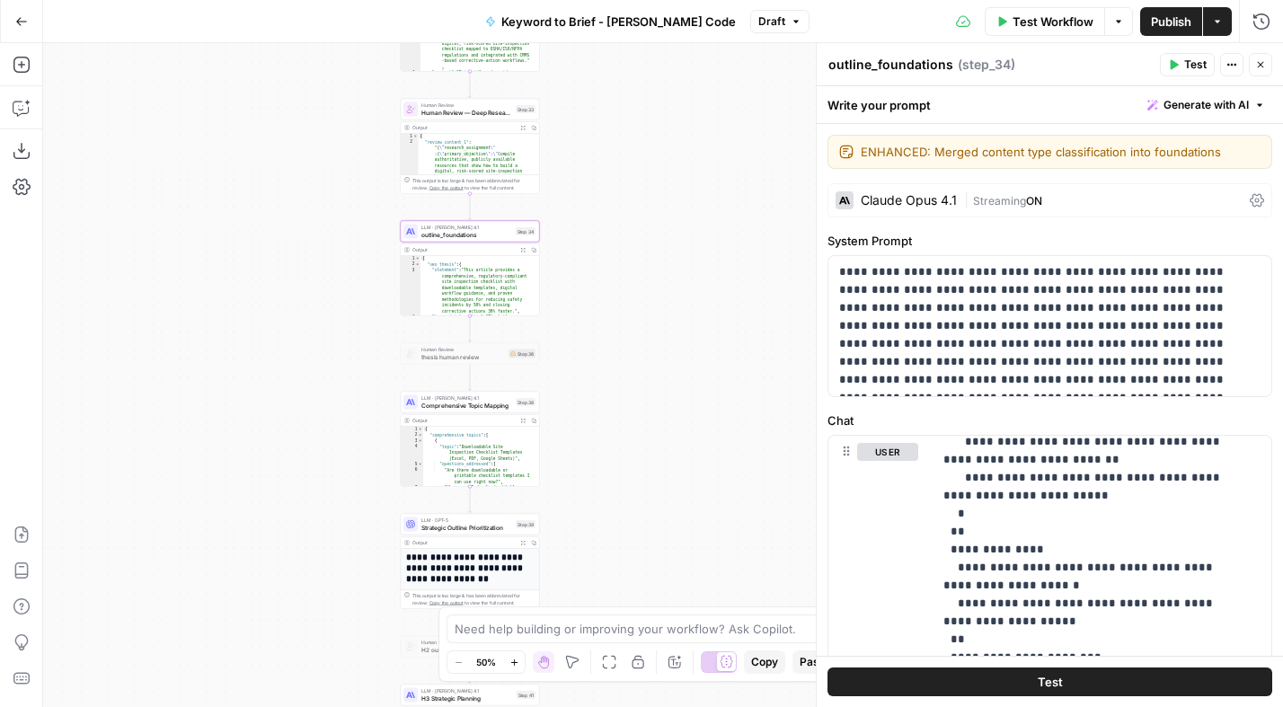
drag, startPoint x: 659, startPoint y: 349, endPoint x: 640, endPoint y: 290, distance: 62.5
click at [640, 290] on div "Workflow Set Inputs Inputs Power Agent Analyze SERP for Target Keyword Step 1 O…" at bounding box center [663, 375] width 1240 height 664
click at [469, 330] on icon "Edge from step_34 to step_36" at bounding box center [470, 329] width 3 height 26
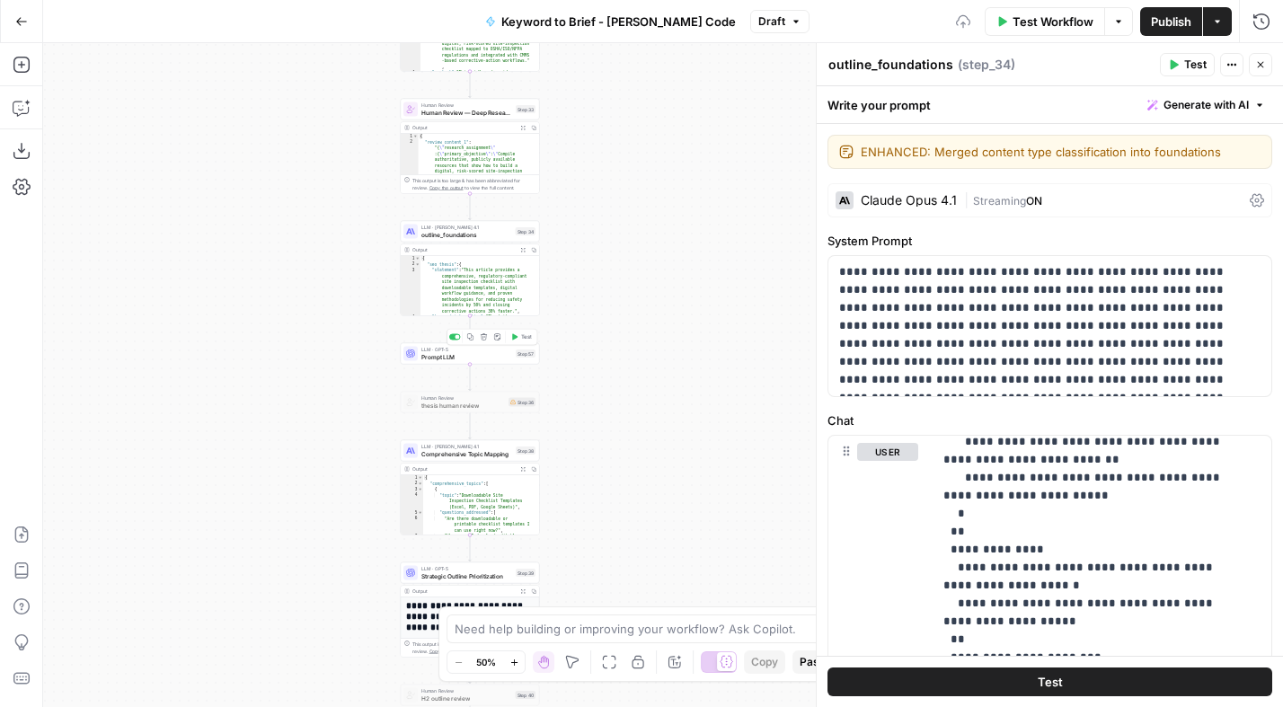
click at [488, 353] on span "Prompt LLM" at bounding box center [466, 356] width 91 height 9
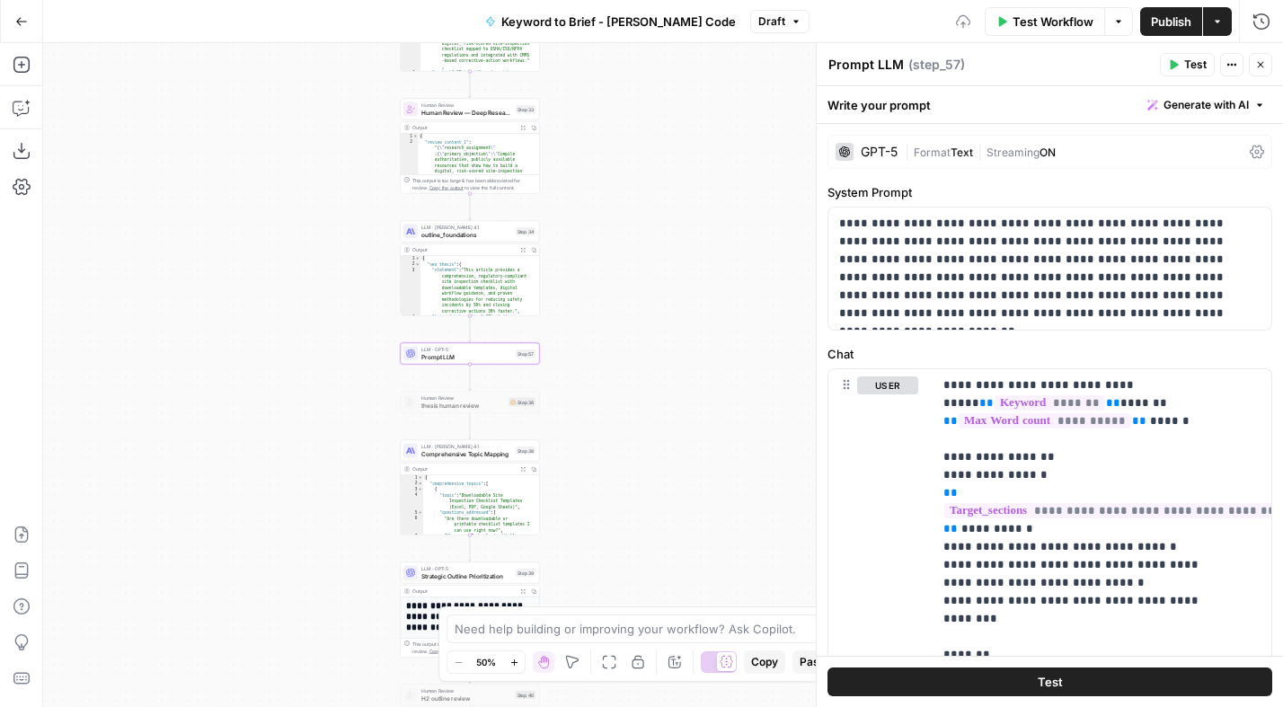
click at [854, 62] on textarea "Prompt LLM" at bounding box center [865, 65] width 75 height 18
paste textarea "H1 Title Generation"
type textarea "H1 Title Generation"
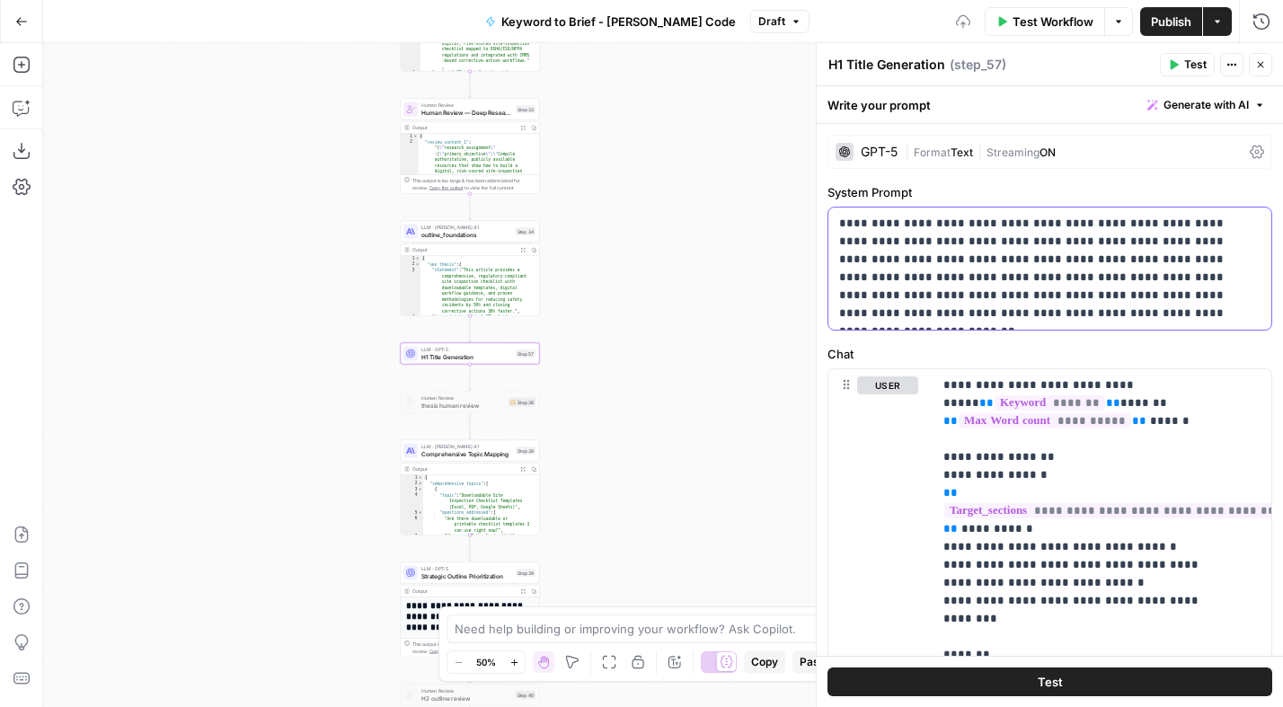
click at [926, 249] on p "**********" at bounding box center [1043, 269] width 408 height 108
click at [912, 298] on p "**********" at bounding box center [1043, 269] width 408 height 108
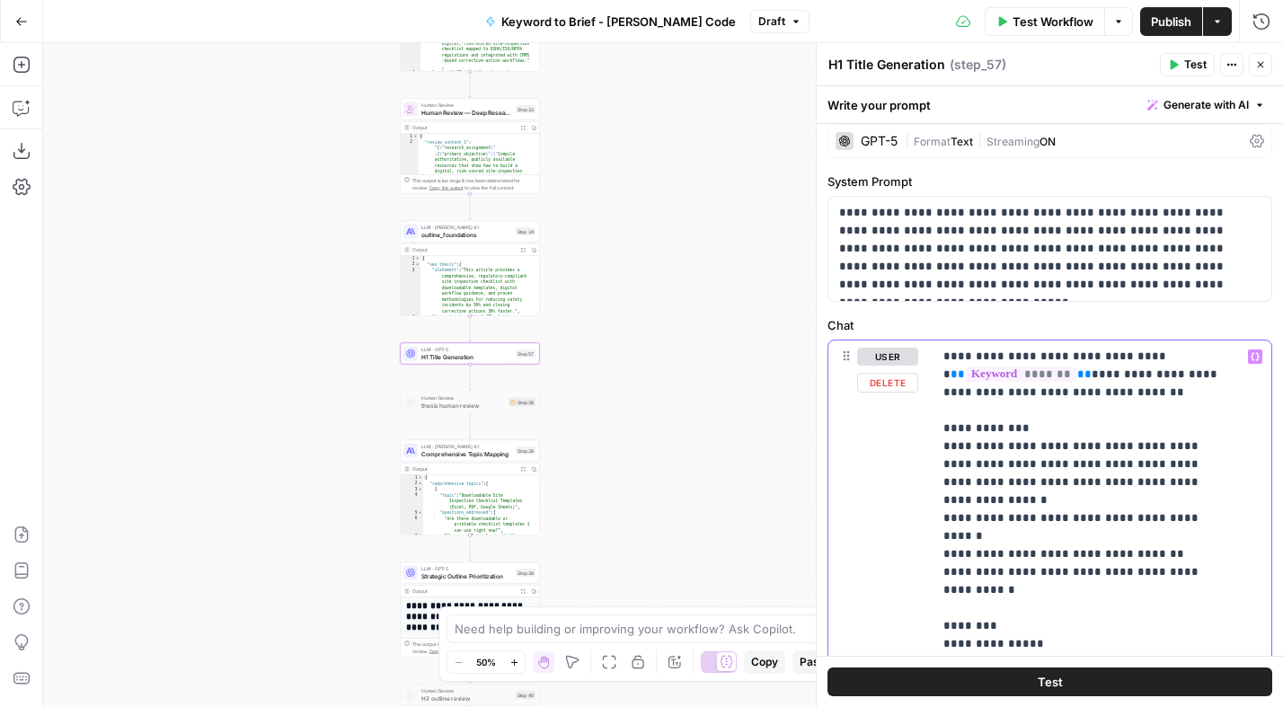
scroll to position [0, 0]
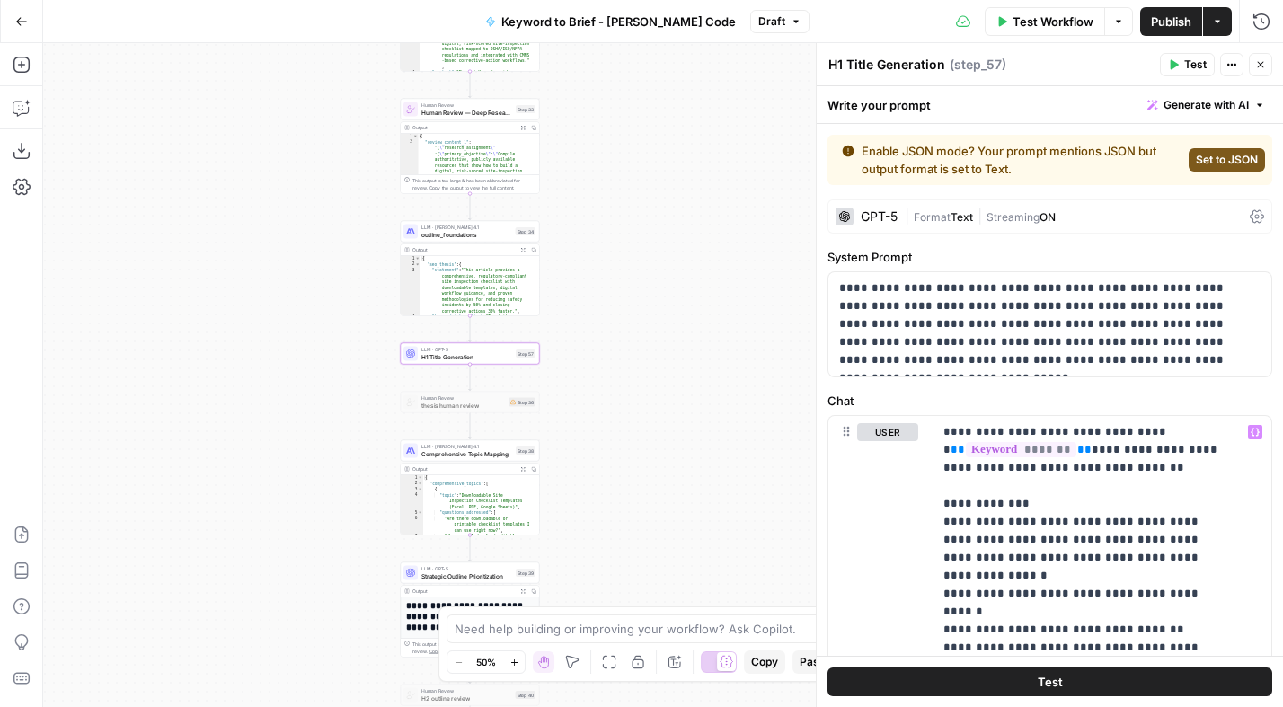
click at [1206, 158] on span "Set to JSON" at bounding box center [1227, 160] width 62 height 16
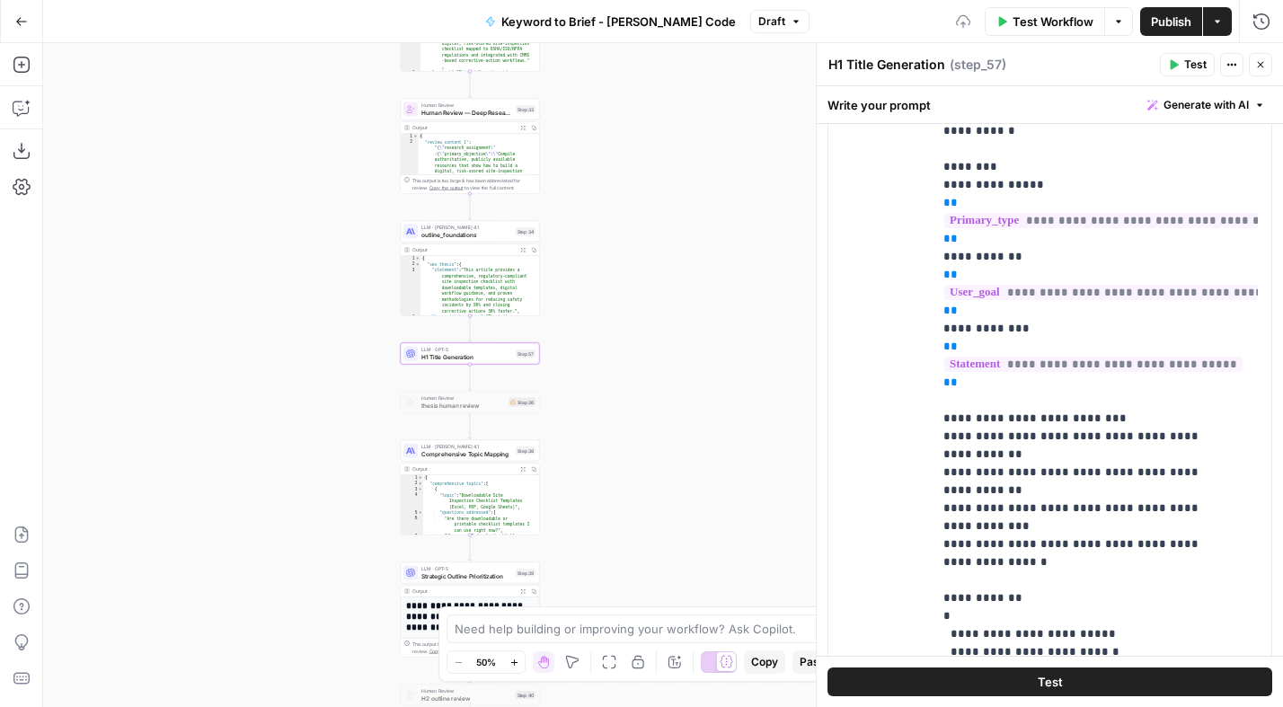
scroll to position [661, 0]
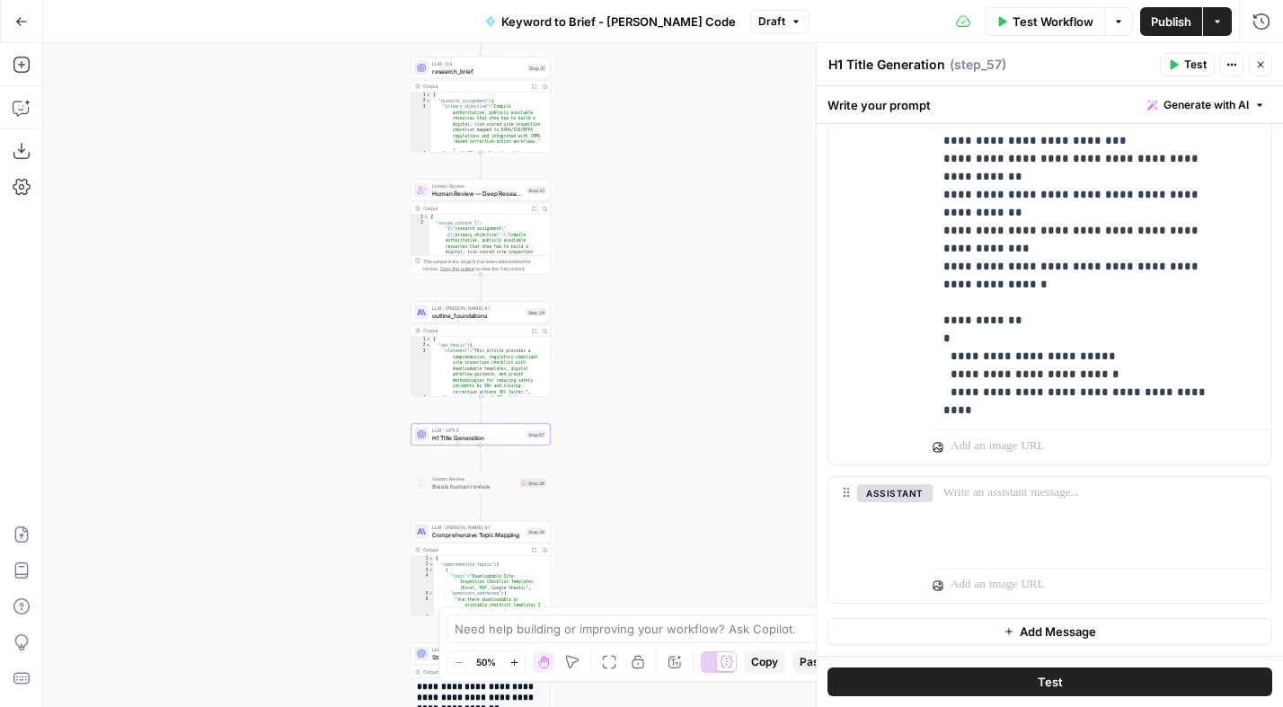
drag, startPoint x: 651, startPoint y: 191, endPoint x: 662, endPoint y: 270, distance: 79.8
click at [662, 270] on div "Workflow Set Inputs Inputs Power Agent Analyze SERP for Target Keyword Step 1 O…" at bounding box center [663, 375] width 1240 height 664
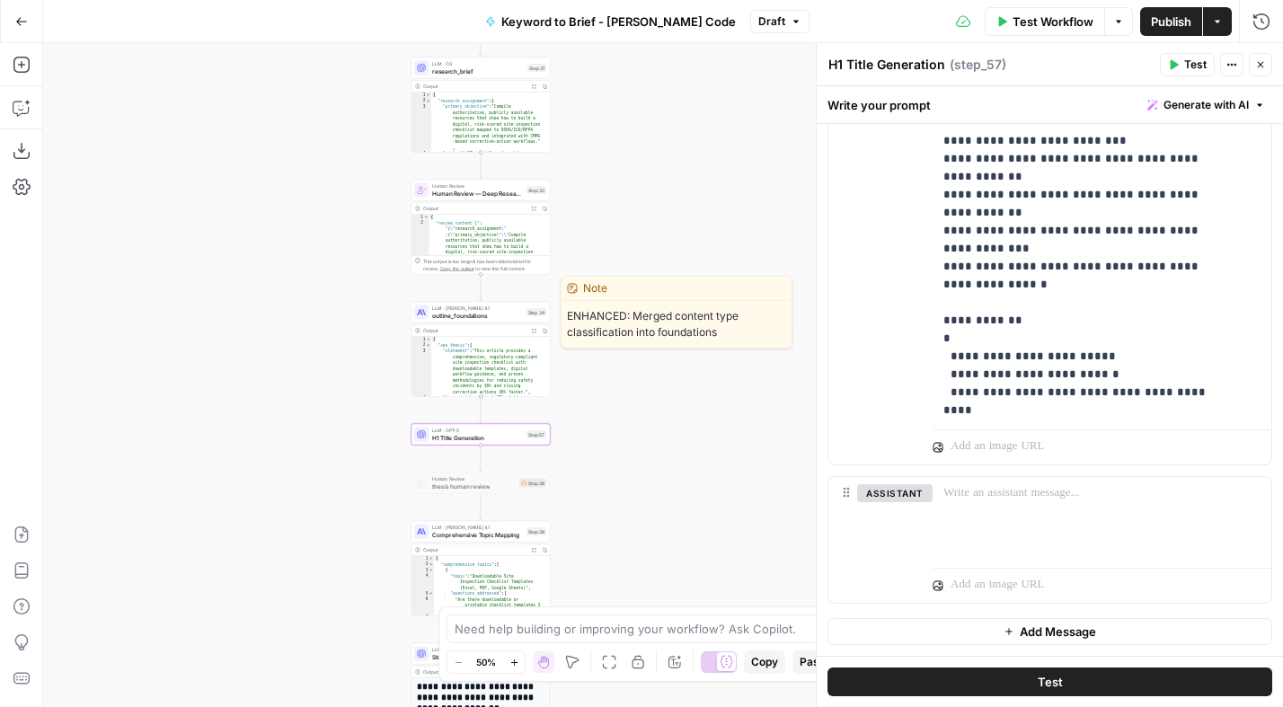
click at [489, 315] on span "outline_foundations" at bounding box center [477, 315] width 91 height 9
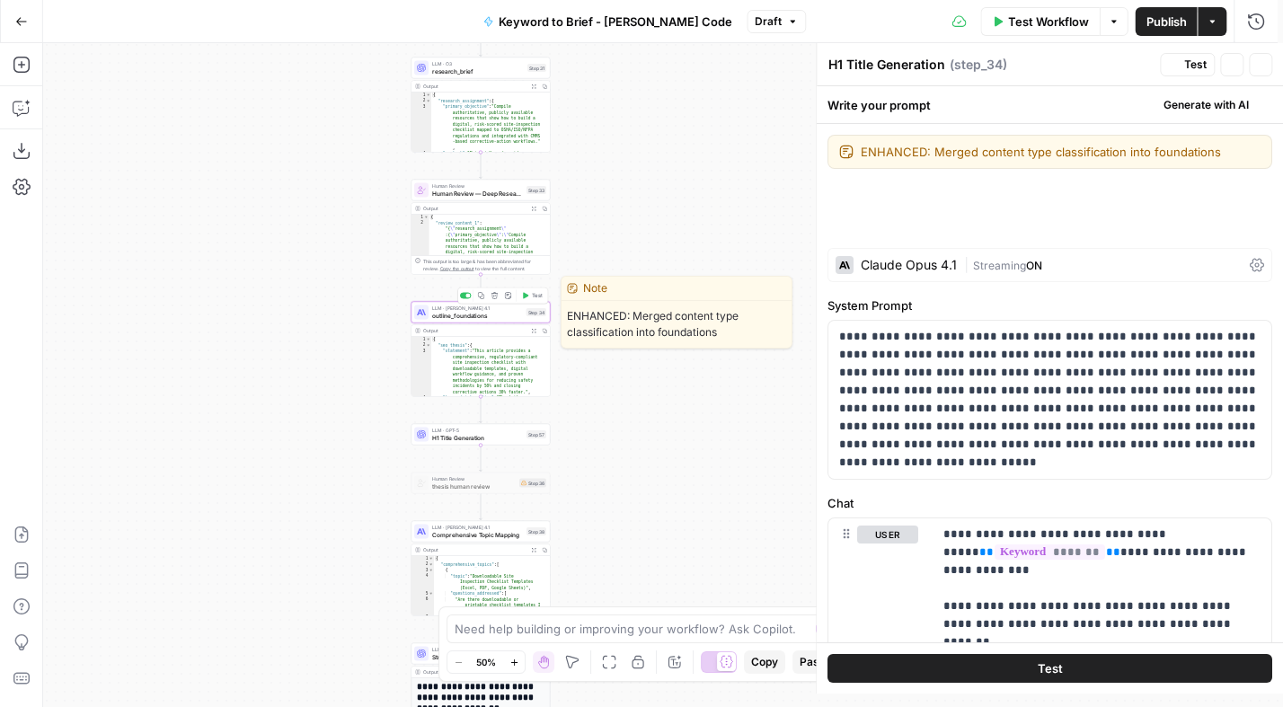
type textarea "outline_foundations"
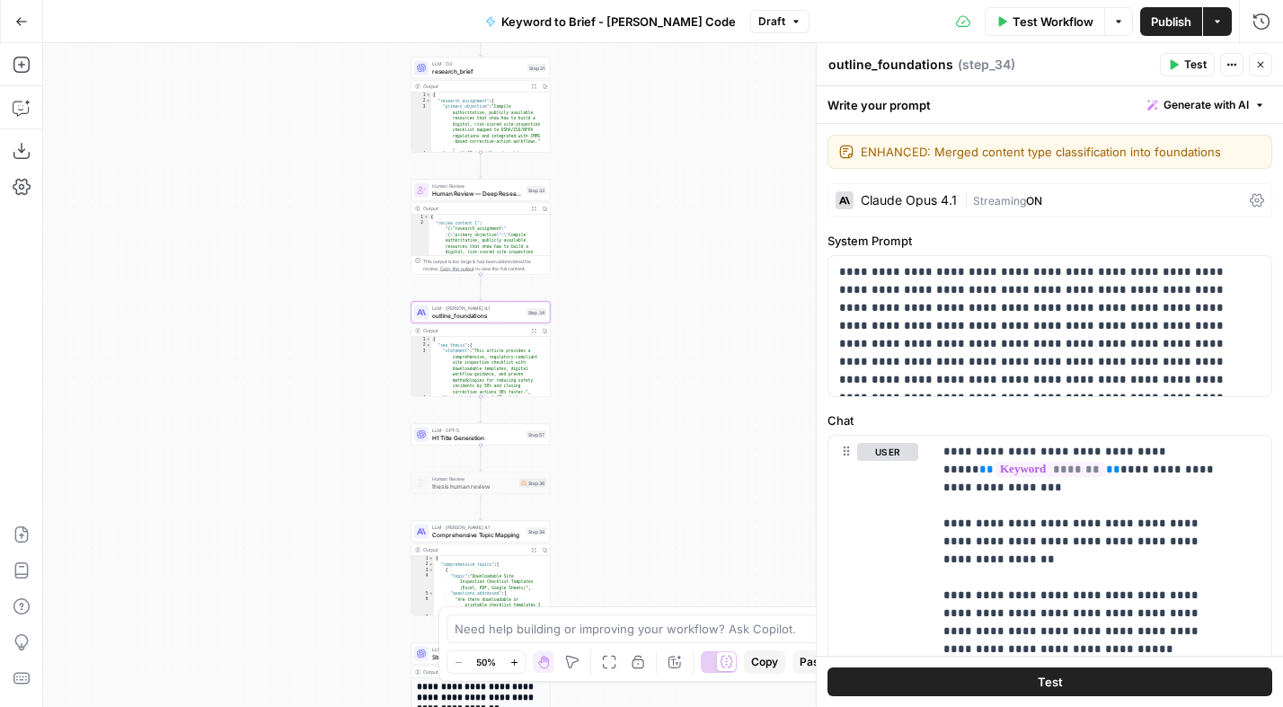
click at [1102, 197] on div "| Streaming ON" at bounding box center [1103, 200] width 278 height 17
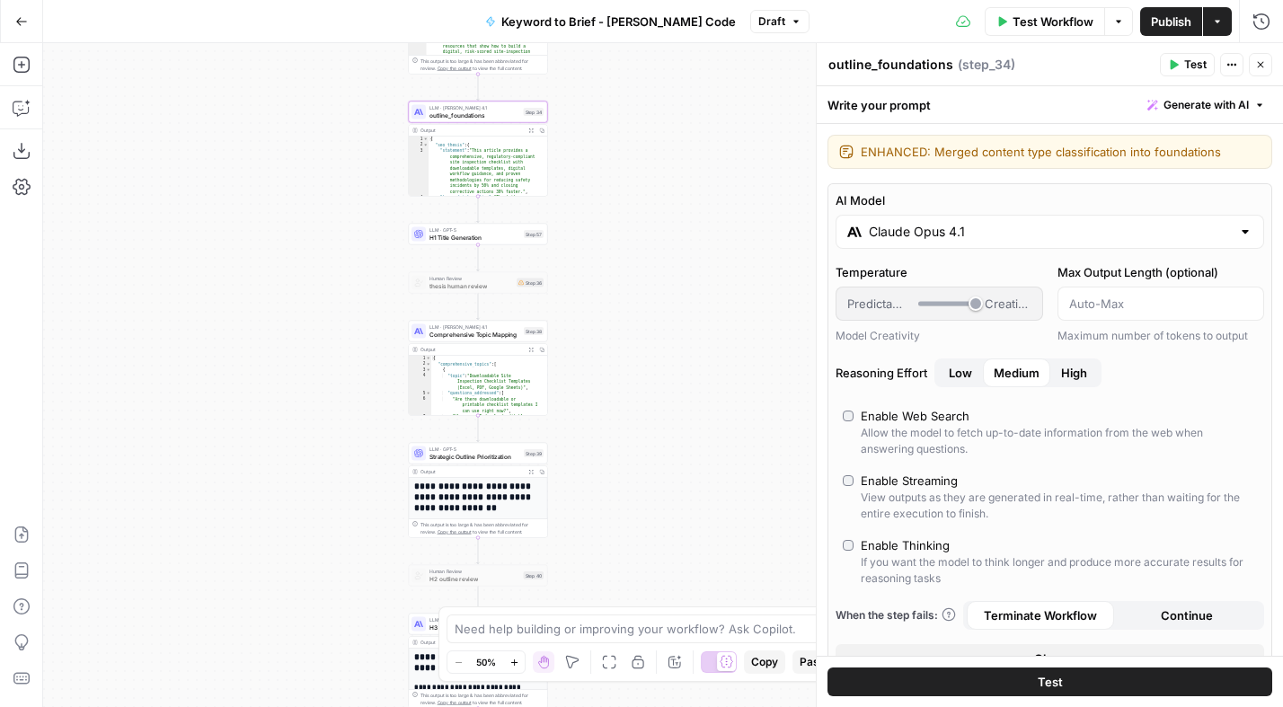
drag, startPoint x: 315, startPoint y: 402, endPoint x: 313, endPoint y: 191, distance: 211.1
click at [313, 191] on div "Workflow Set Inputs Inputs Power Agent Analyze SERP for Target Keyword Step 1 O…" at bounding box center [663, 375] width 1240 height 664
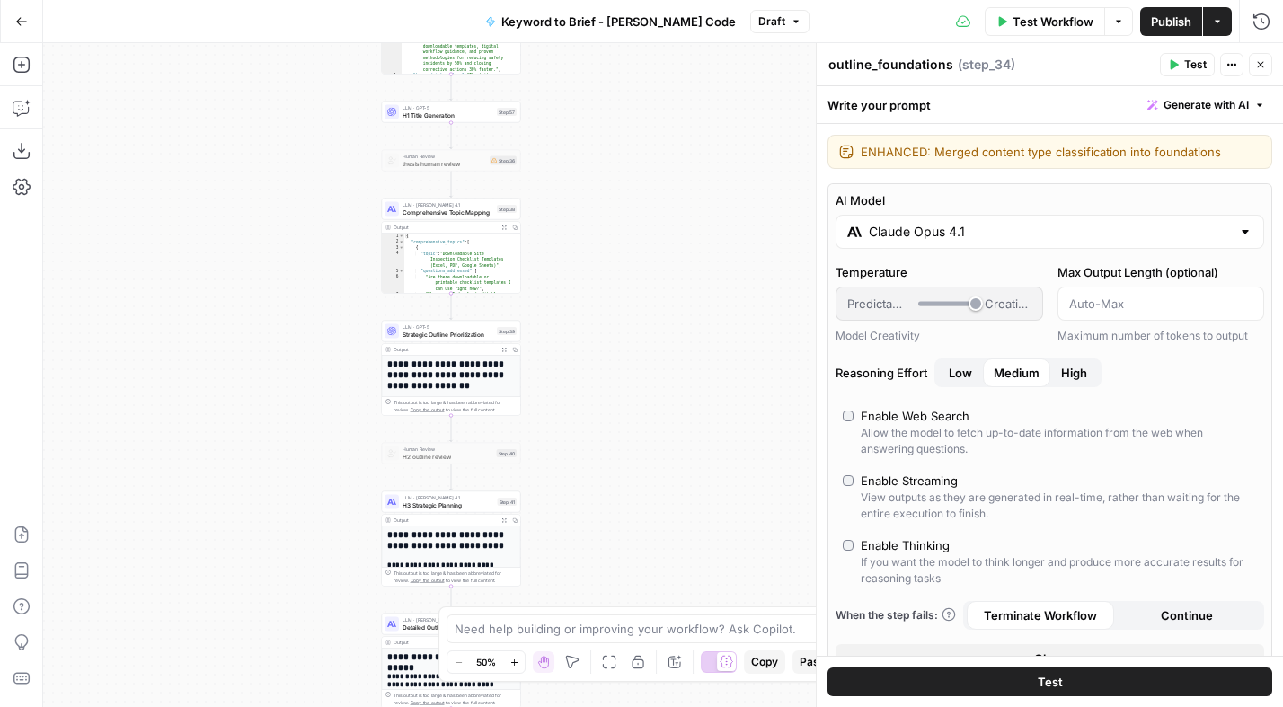
drag, startPoint x: 685, startPoint y: 389, endPoint x: 662, endPoint y: 291, distance: 100.7
click at [662, 291] on div "Workflow Set Inputs Inputs Power Agent Analyze SERP for Target Keyword Step 1 O…" at bounding box center [663, 375] width 1240 height 664
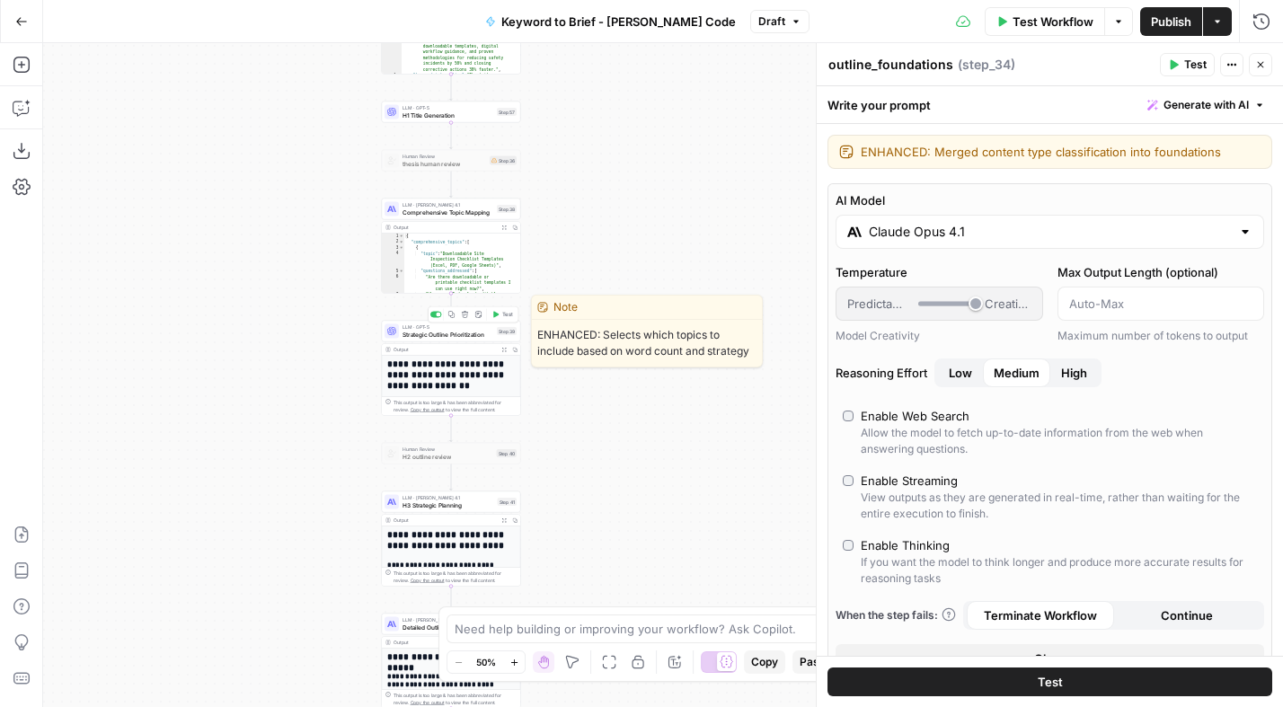
click at [422, 331] on span "Strategic Outline Prioritization" at bounding box center [447, 334] width 91 height 9
click at [421, 331] on span "Strategic Outline Prioritization" at bounding box center [447, 334] width 91 height 9
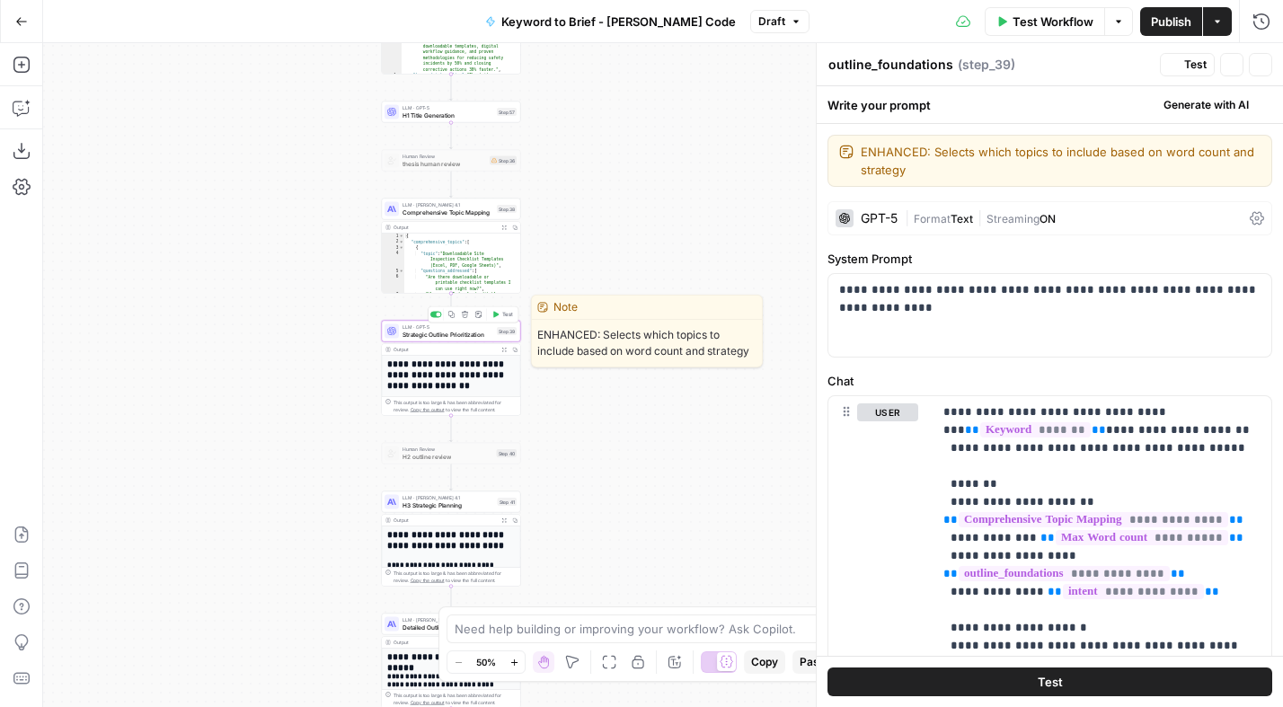
type textarea "Strategic Outline Prioritization"
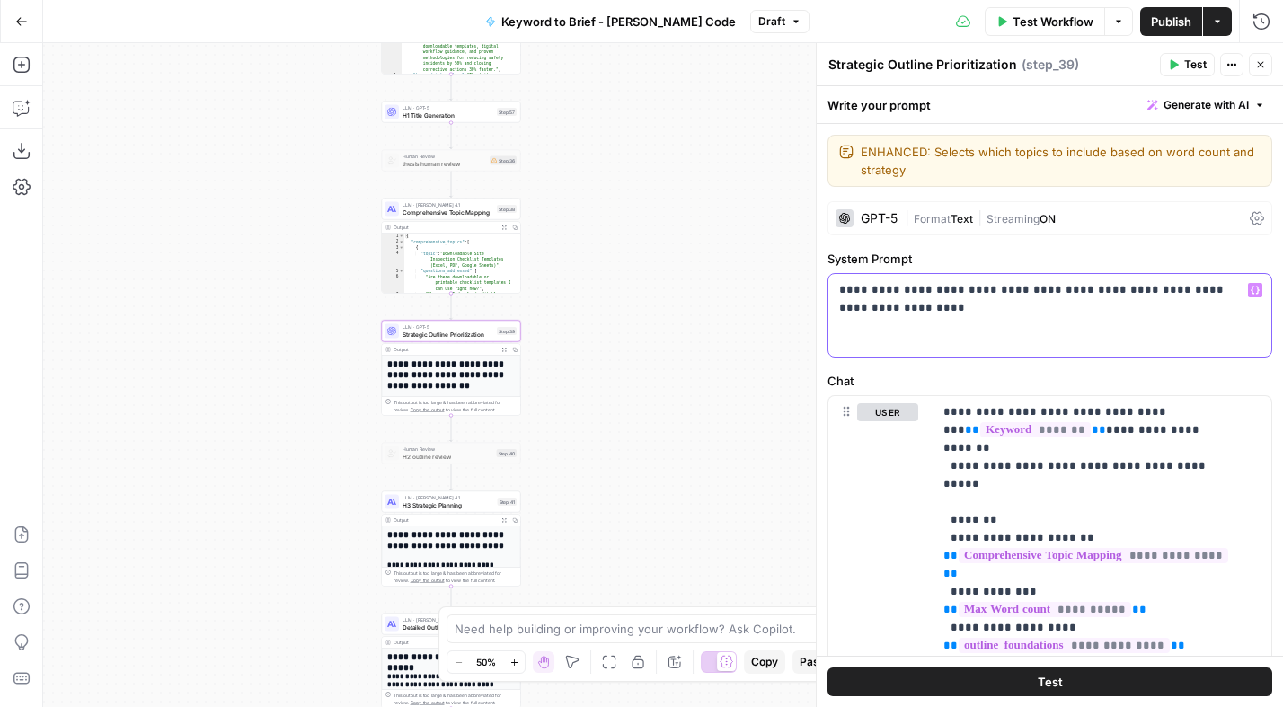
click at [927, 304] on p "**********" at bounding box center [1043, 299] width 408 height 36
click at [924, 305] on p "**********" at bounding box center [1043, 299] width 408 height 36
click at [924, 304] on p "**********" at bounding box center [1043, 299] width 408 height 36
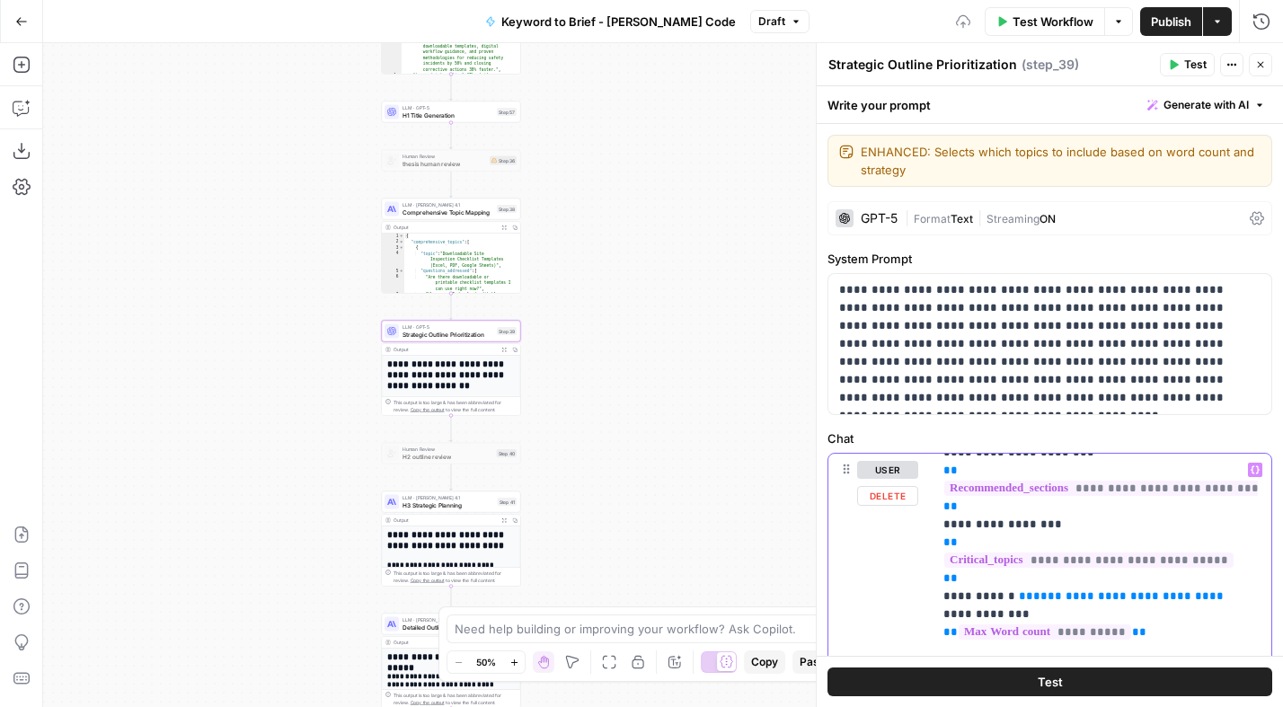
scroll to position [181, 0]
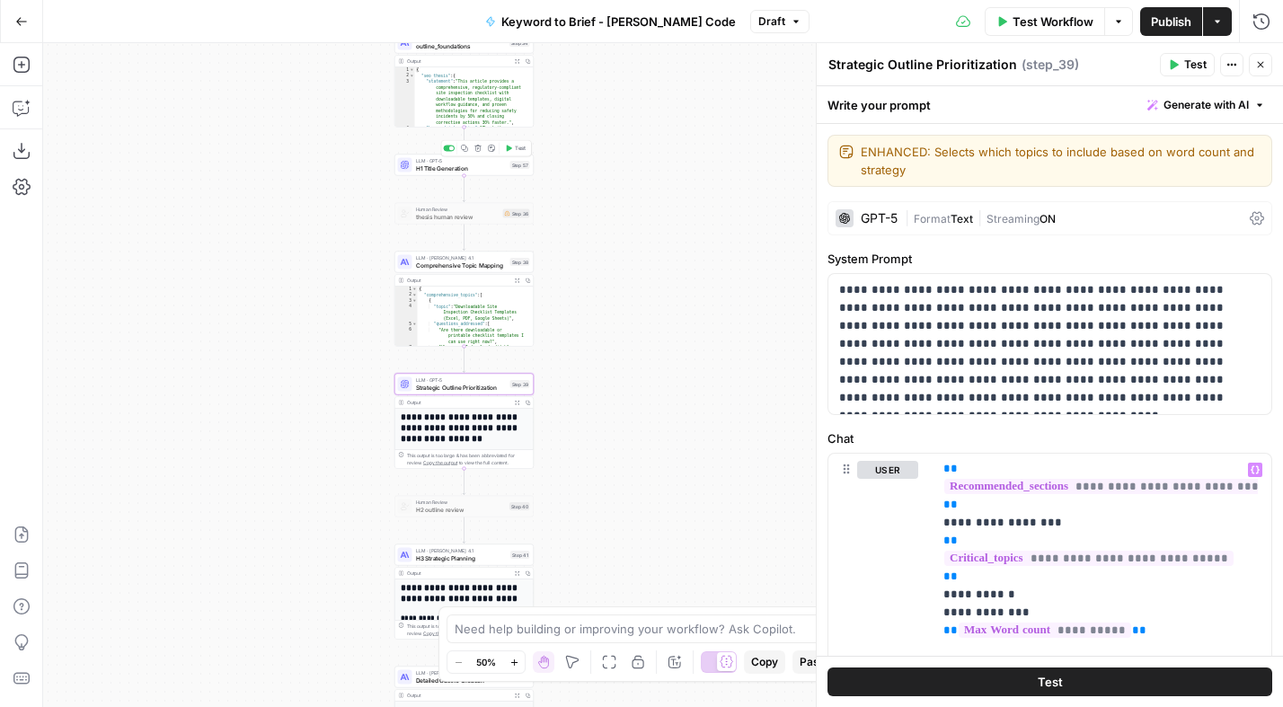
click at [516, 149] on span "Test" at bounding box center [520, 149] width 11 height 8
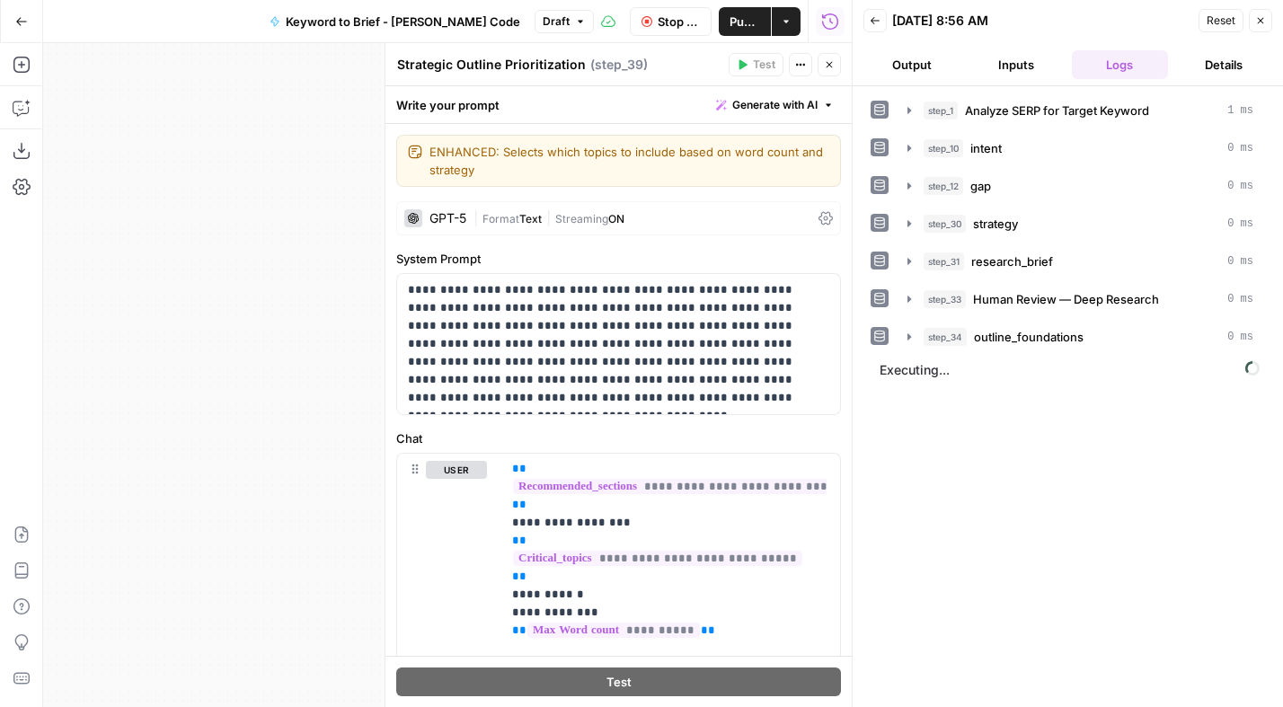
click at [568, 216] on span "Streaming" at bounding box center [581, 218] width 53 height 13
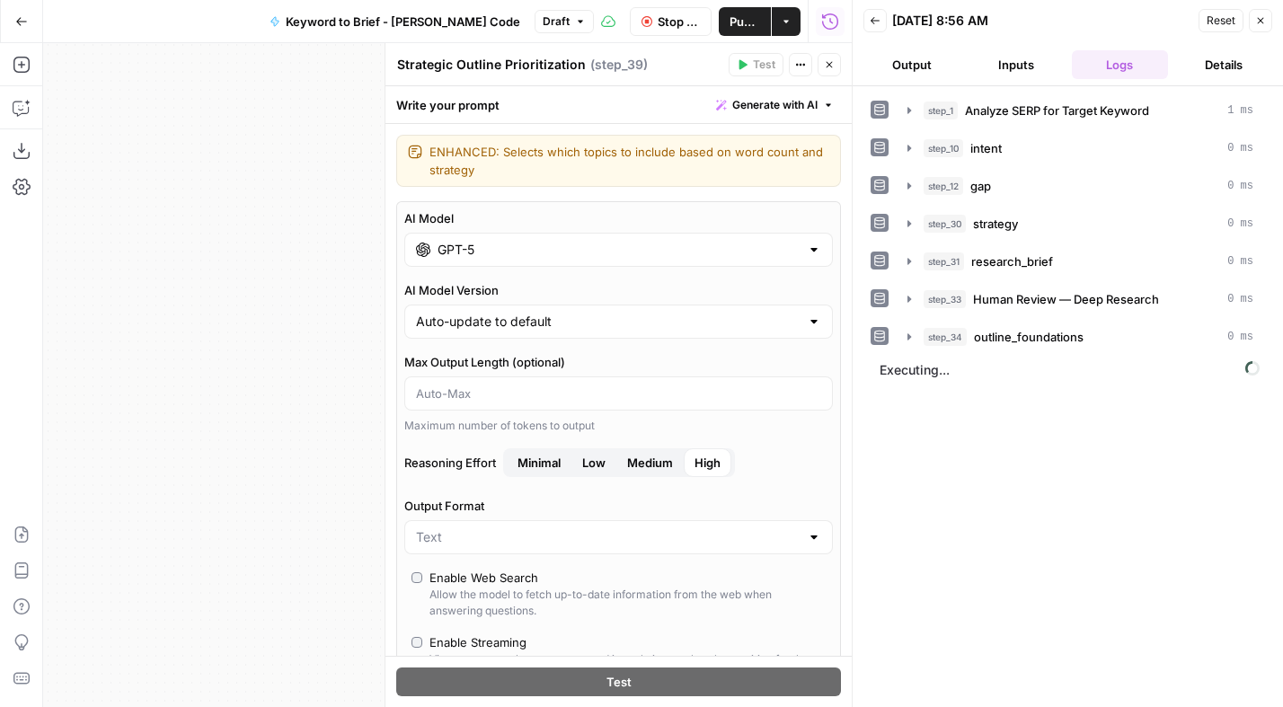
click at [645, 463] on span "Medium" at bounding box center [650, 463] width 46 height 18
click at [827, 66] on icon "button" at bounding box center [829, 65] width 6 height 6
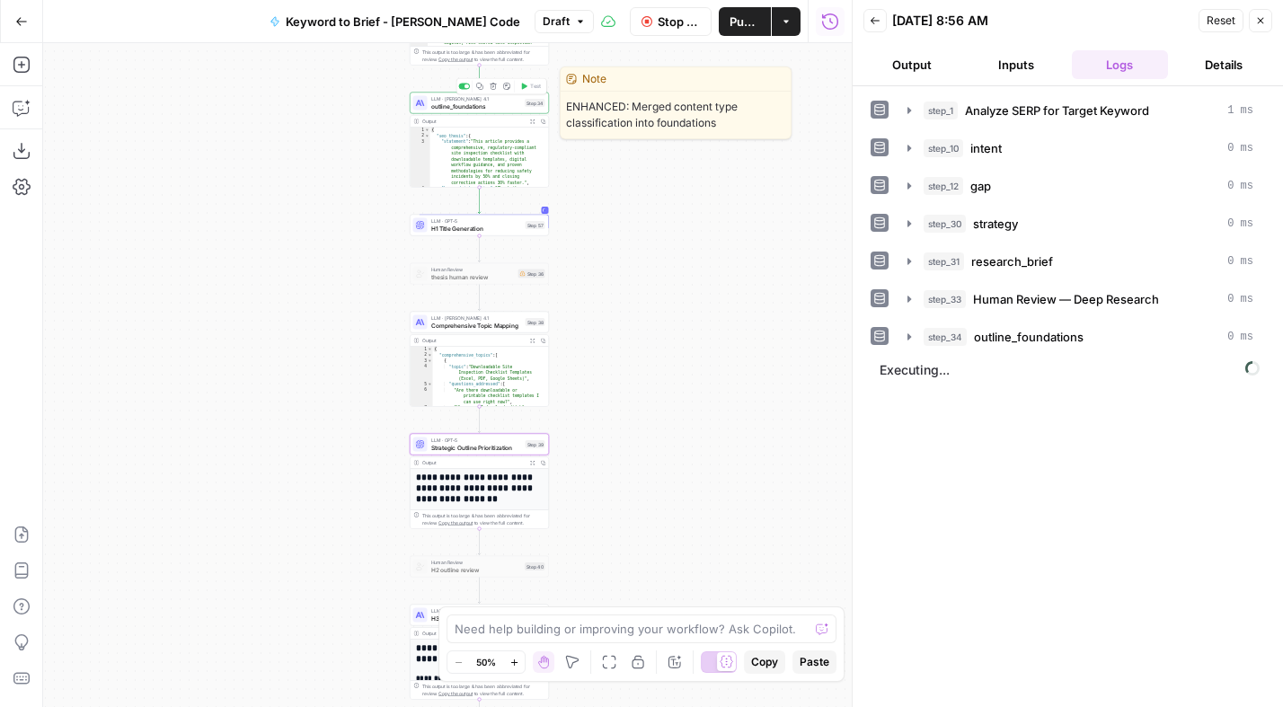
click at [478, 107] on span "outline_foundations" at bounding box center [476, 105] width 91 height 9
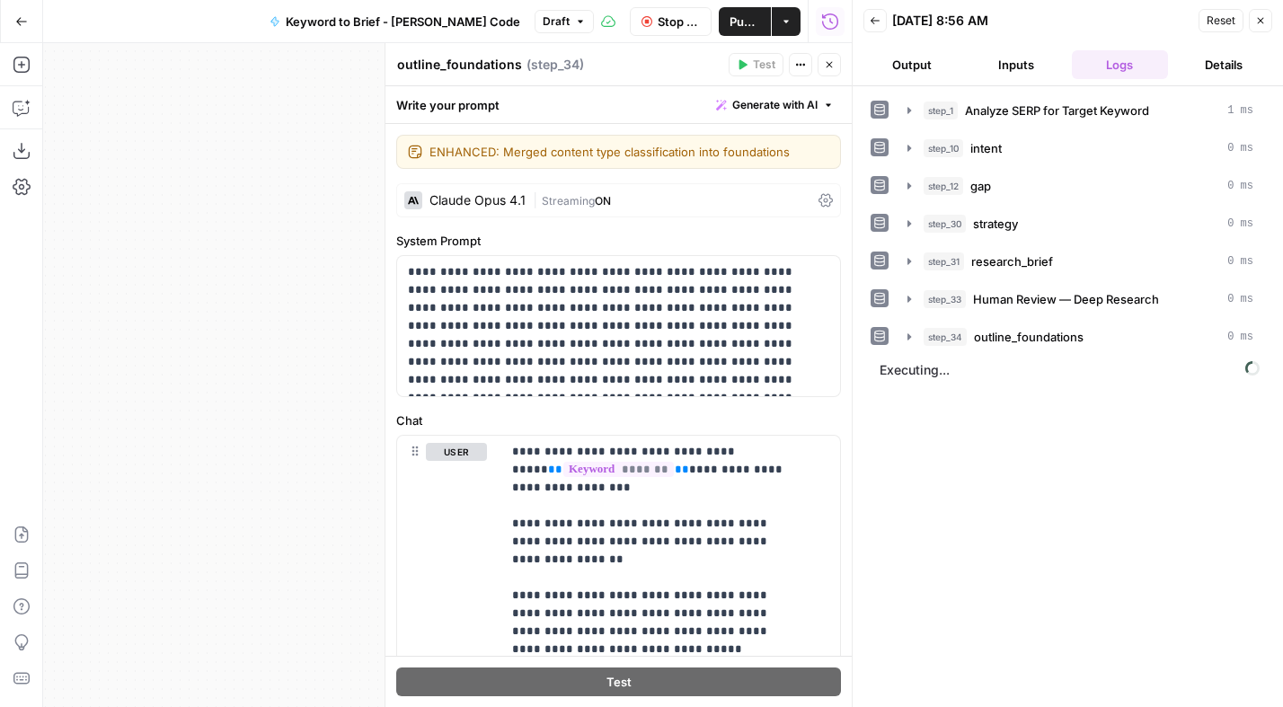
click at [414, 65] on textarea "outline_foundations" at bounding box center [459, 65] width 125 height 18
type textarea "content_foundations"
click at [827, 65] on icon "button" at bounding box center [829, 64] width 11 height 11
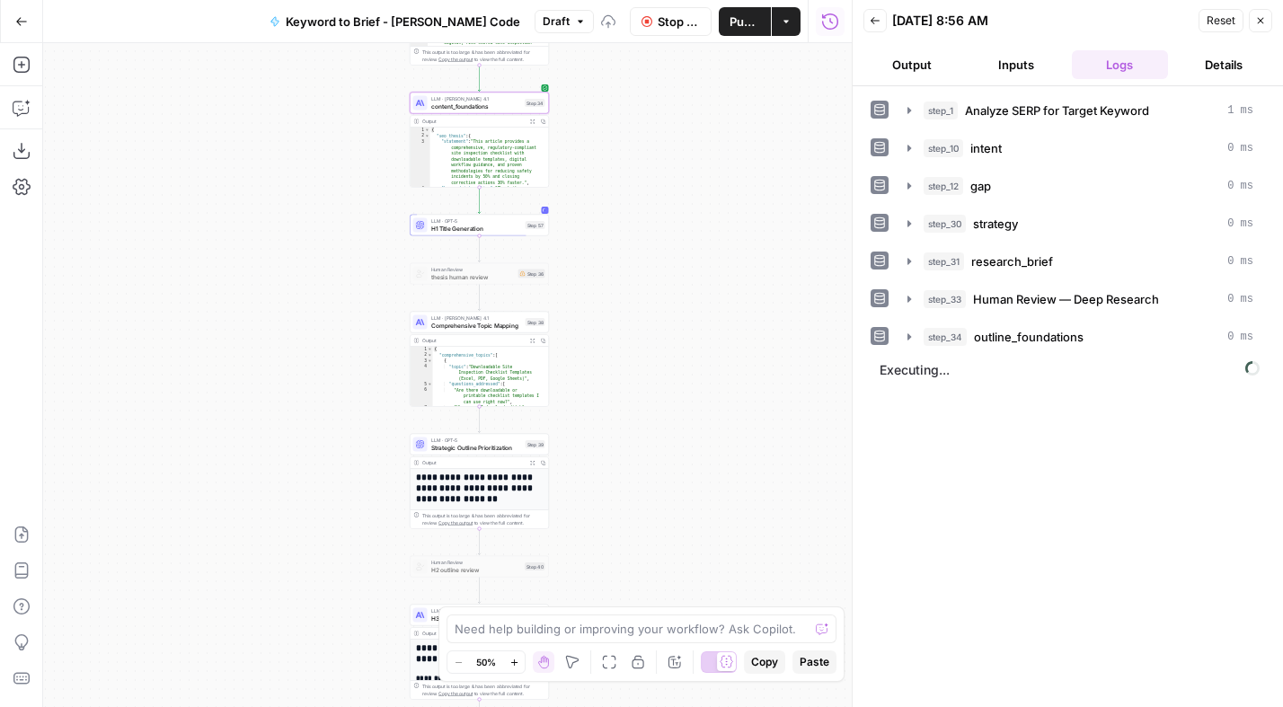
click at [463, 229] on span "H1 Title Generation" at bounding box center [476, 228] width 91 height 9
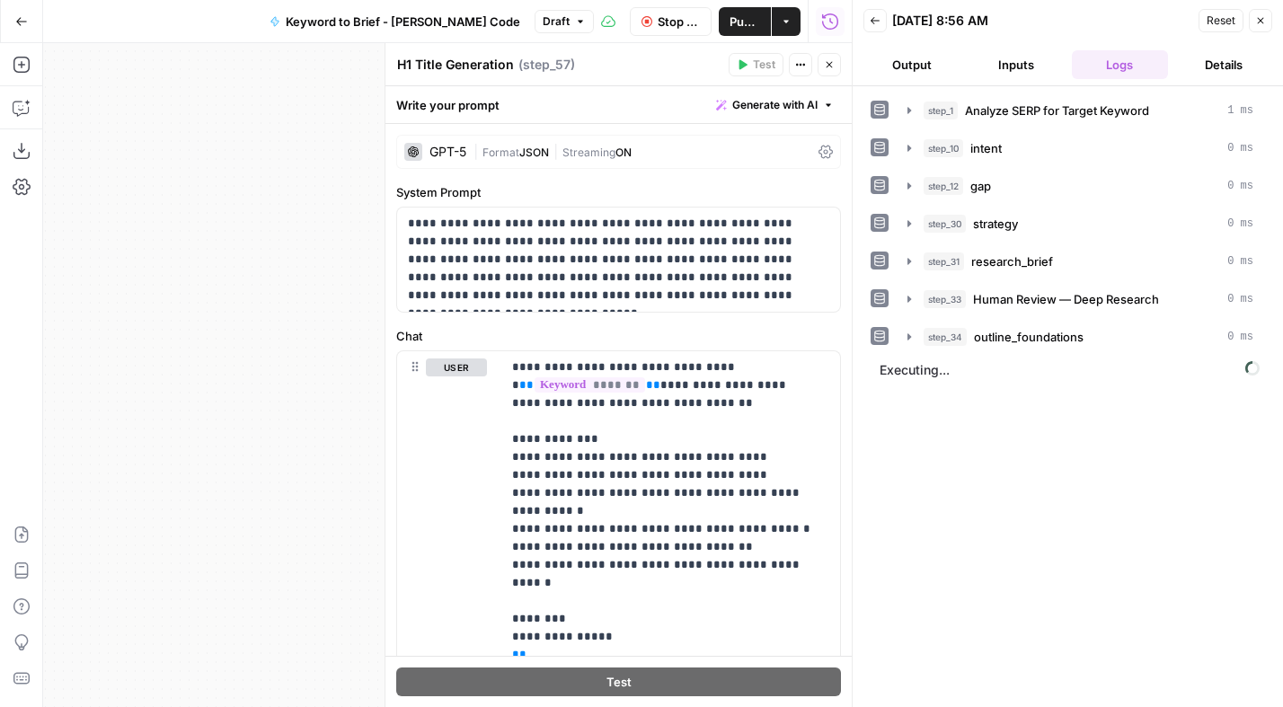
click at [413, 66] on textarea "H1 Title Generation" at bounding box center [455, 65] width 117 height 18
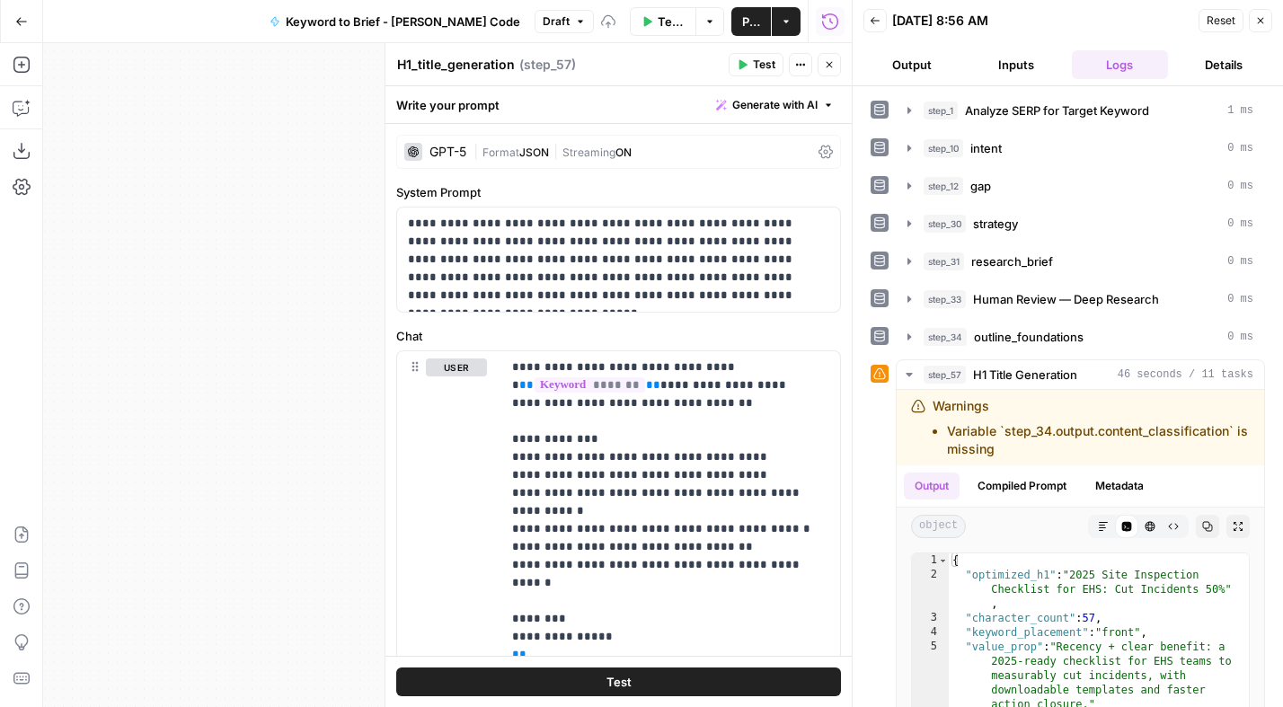
type textarea "H1_title_generation"
click at [253, 490] on div "Workflow Set Inputs Inputs Power Agent Analyze SERP for Target Keyword Step 1 O…" at bounding box center [447, 375] width 808 height 664
click at [832, 49] on header "H1_title_generation H1_title_generation ( step_57 ) Test Actions Close" at bounding box center [618, 64] width 466 height 43
click at [823, 65] on button "Close" at bounding box center [828, 64] width 23 height 23
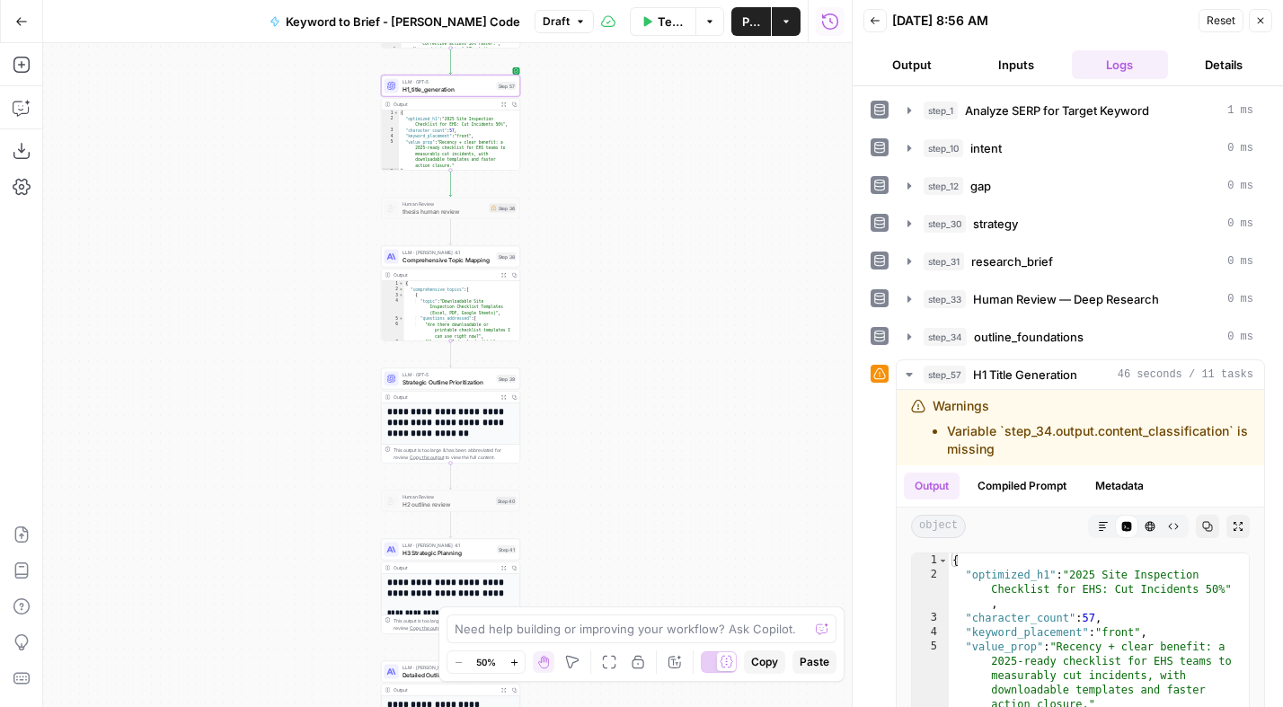
drag, startPoint x: 695, startPoint y: 397, endPoint x: 667, endPoint y: 259, distance: 141.1
click at [667, 259] on div "Workflow Set Inputs Inputs Power Agent Analyze SERP for Target Keyword Step 1 O…" at bounding box center [447, 375] width 808 height 664
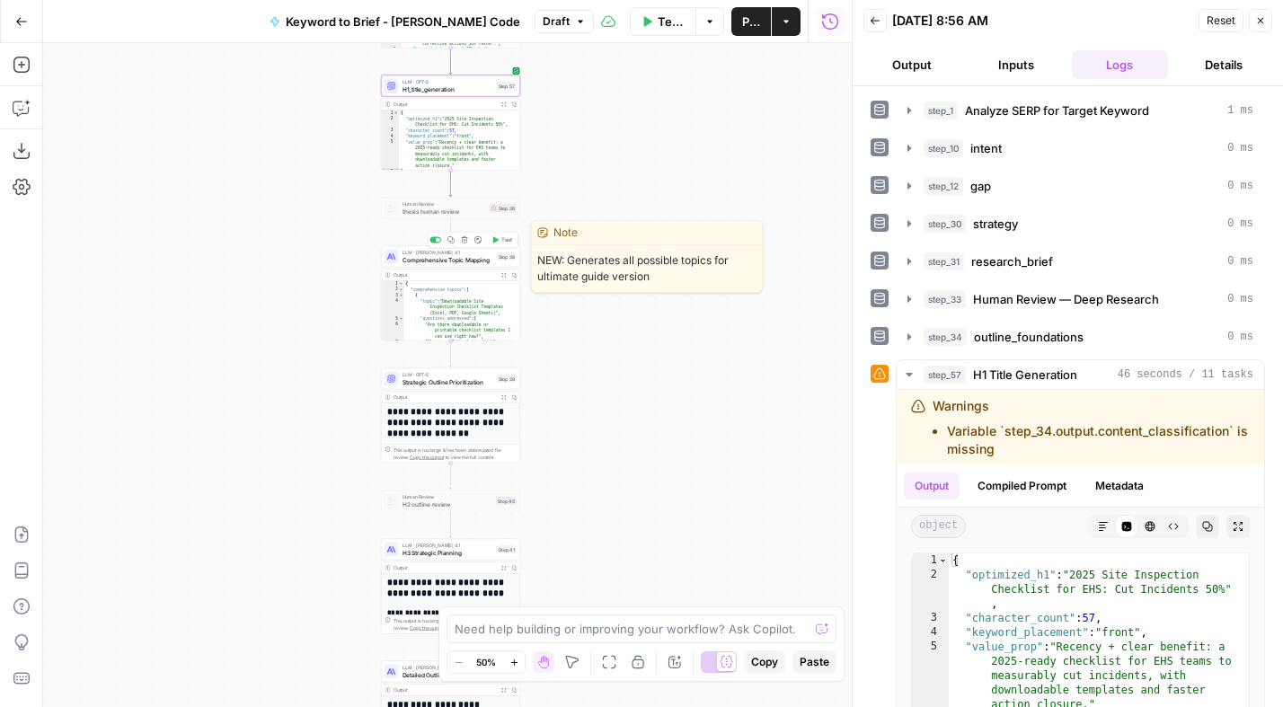
click at [462, 260] on span "Comprehensive Topic Mapping" at bounding box center [447, 259] width 91 height 9
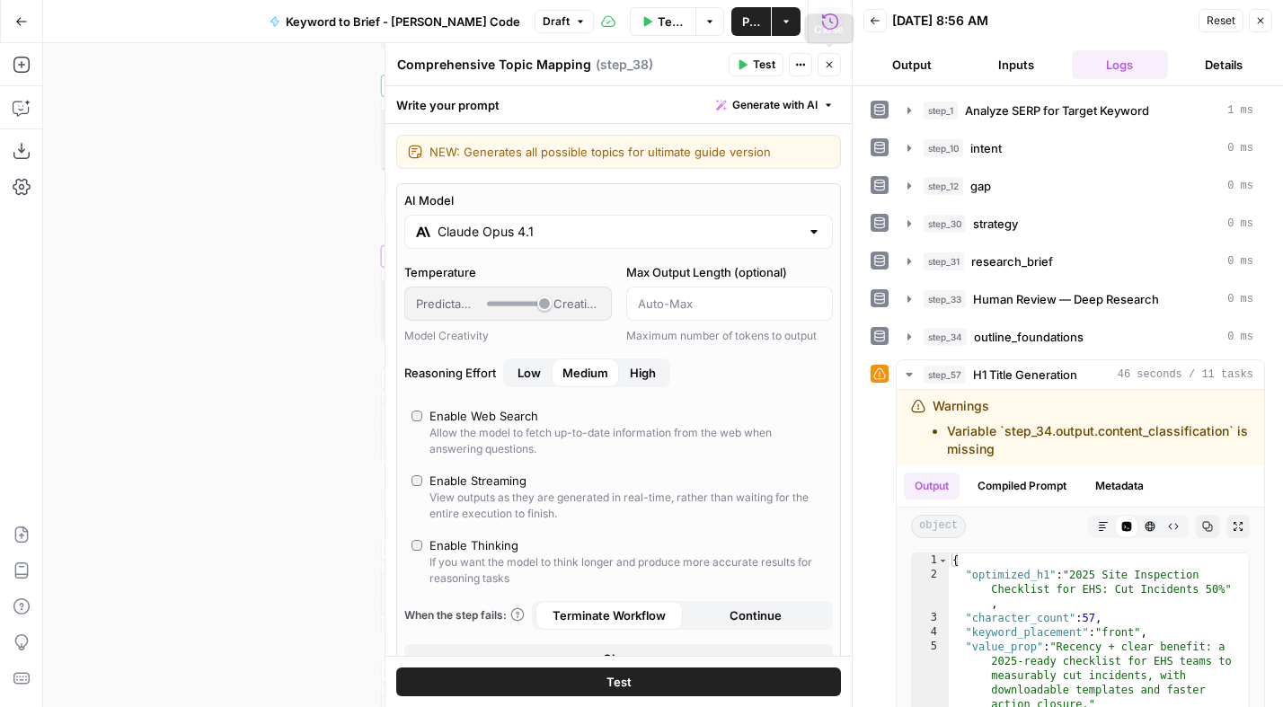
drag, startPoint x: 825, startPoint y: 59, endPoint x: 816, endPoint y: 69, distance: 12.8
click at [825, 59] on icon "button" at bounding box center [829, 64] width 11 height 11
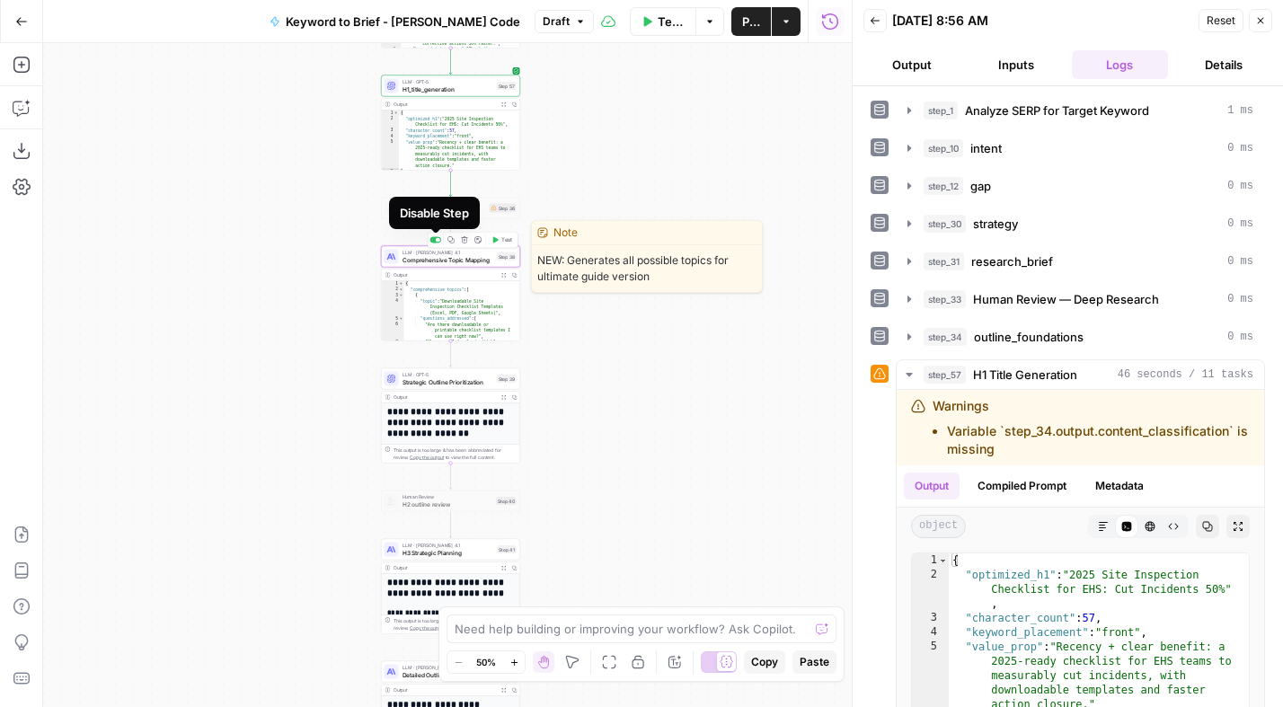
click at [436, 240] on div at bounding box center [438, 240] width 4 height 4
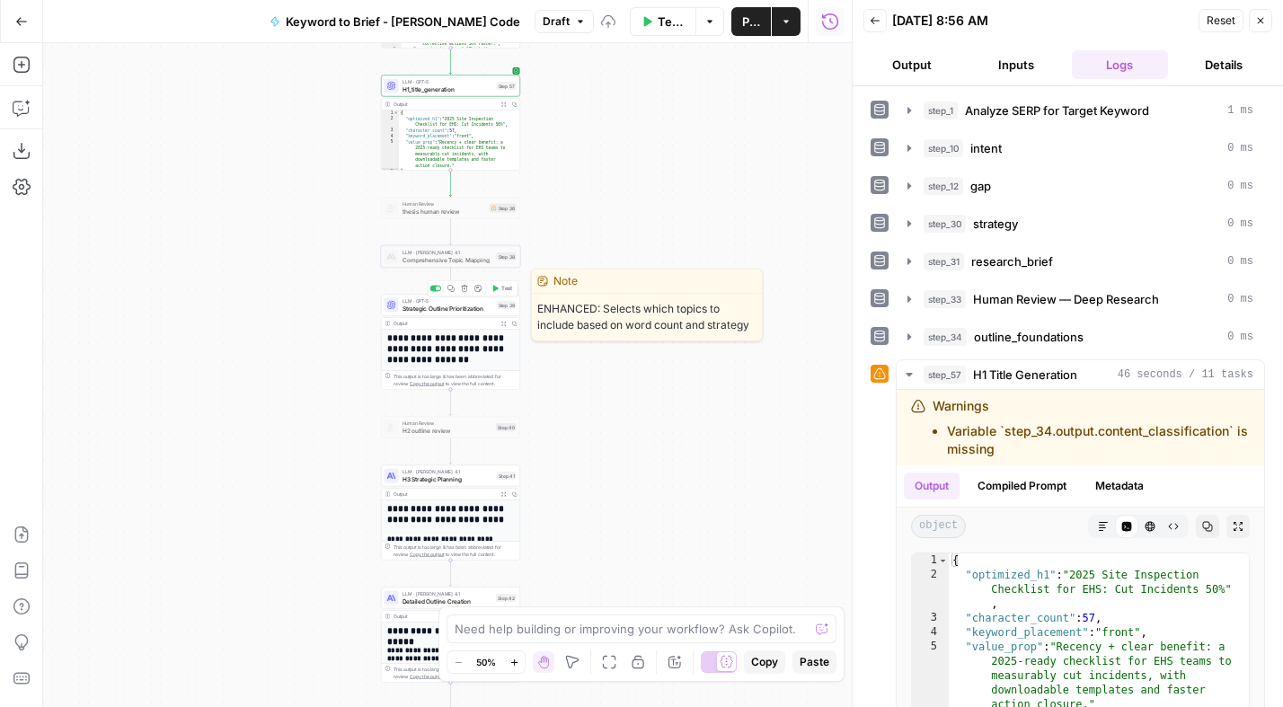
click at [444, 304] on span "Strategic Outline Prioritization" at bounding box center [447, 308] width 91 height 9
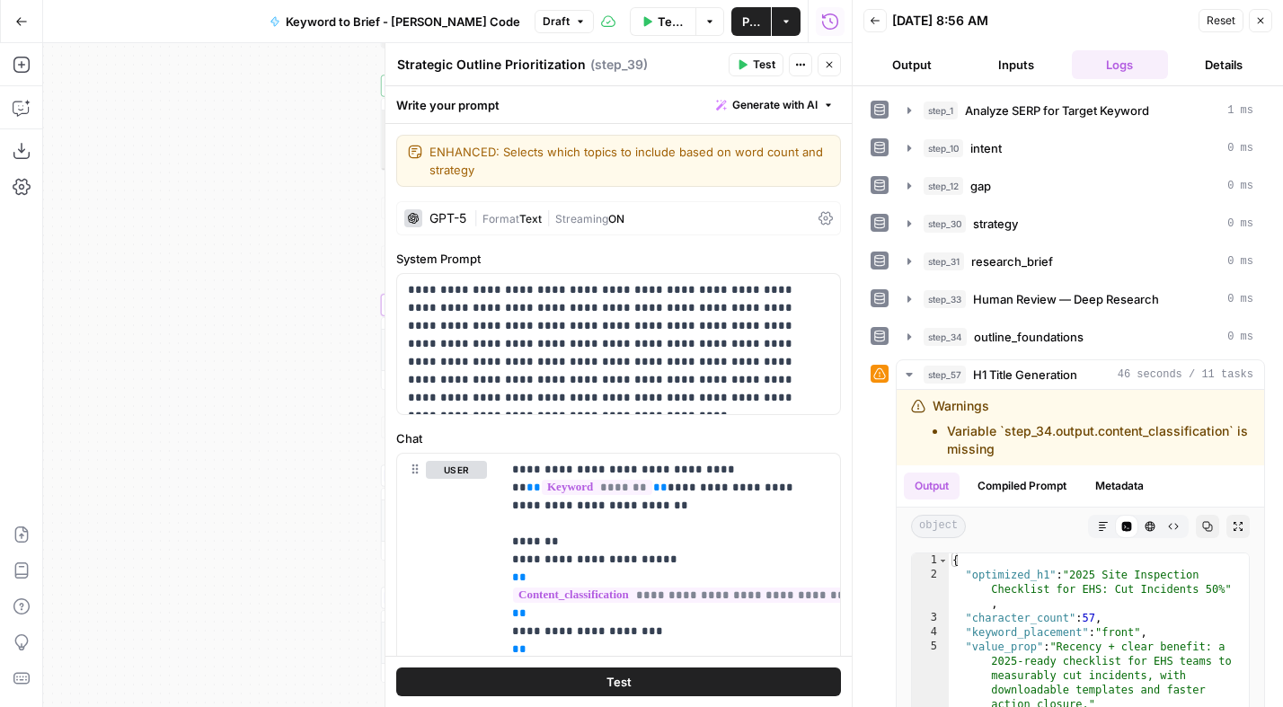
click at [486, 67] on textarea "Strategic Outline Prioritization" at bounding box center [491, 65] width 189 height 18
click at [485, 66] on textarea "Strategic Outline Prioritization" at bounding box center [491, 65] width 189 height 18
type textarea "mece_outline"
click at [578, 355] on p "**********" at bounding box center [612, 344] width 408 height 126
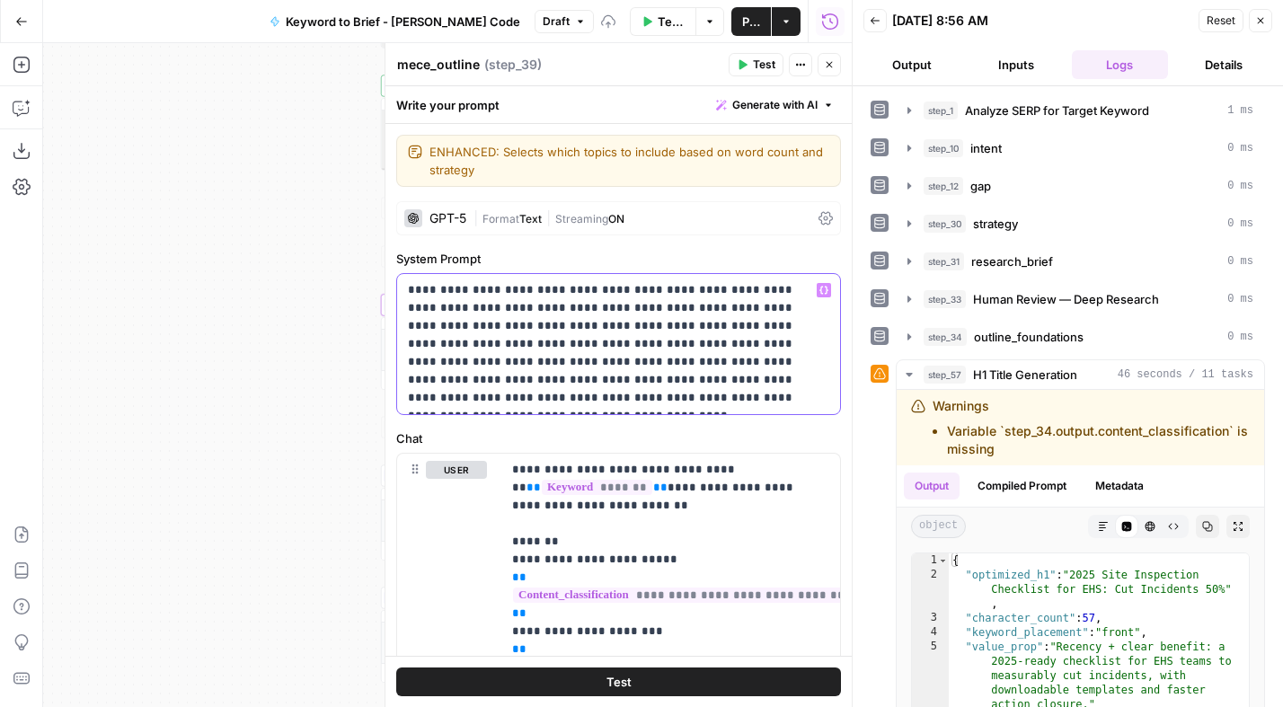
click at [579, 355] on p "**********" at bounding box center [612, 344] width 408 height 126
click at [475, 220] on span "|" at bounding box center [477, 217] width 9 height 18
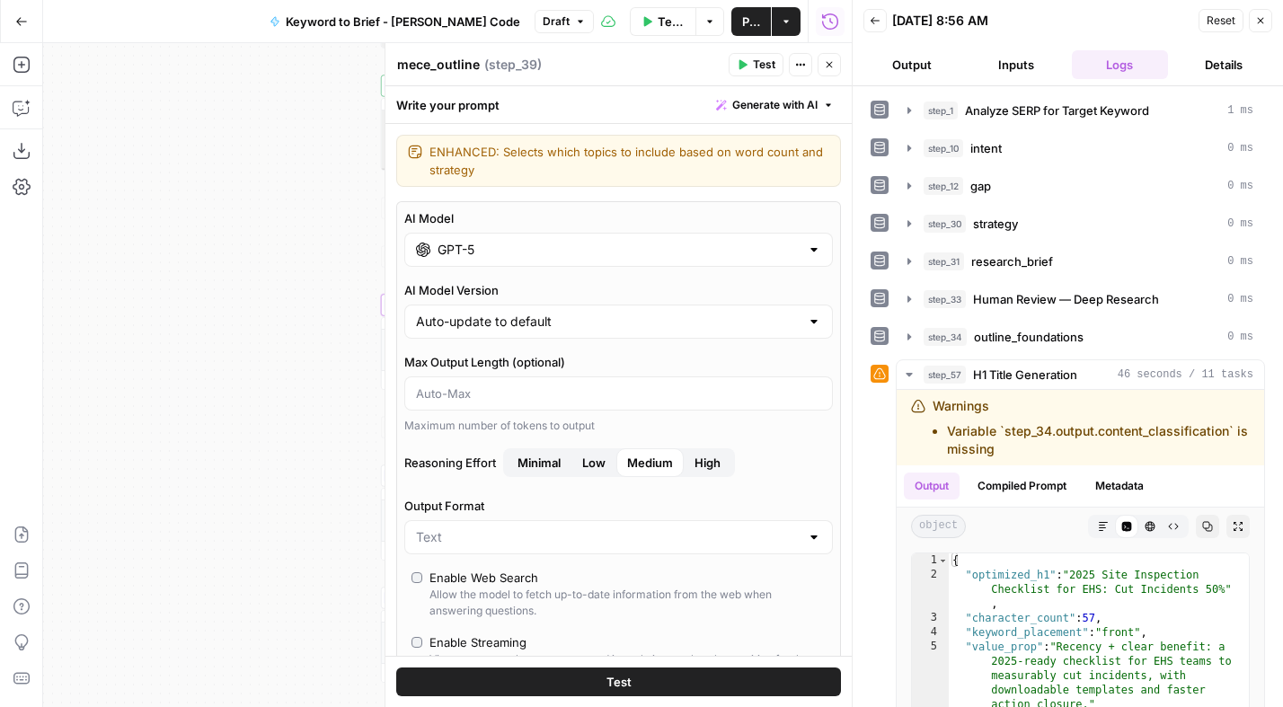
click at [480, 248] on input "GPT-5" at bounding box center [618, 250] width 362 height 18
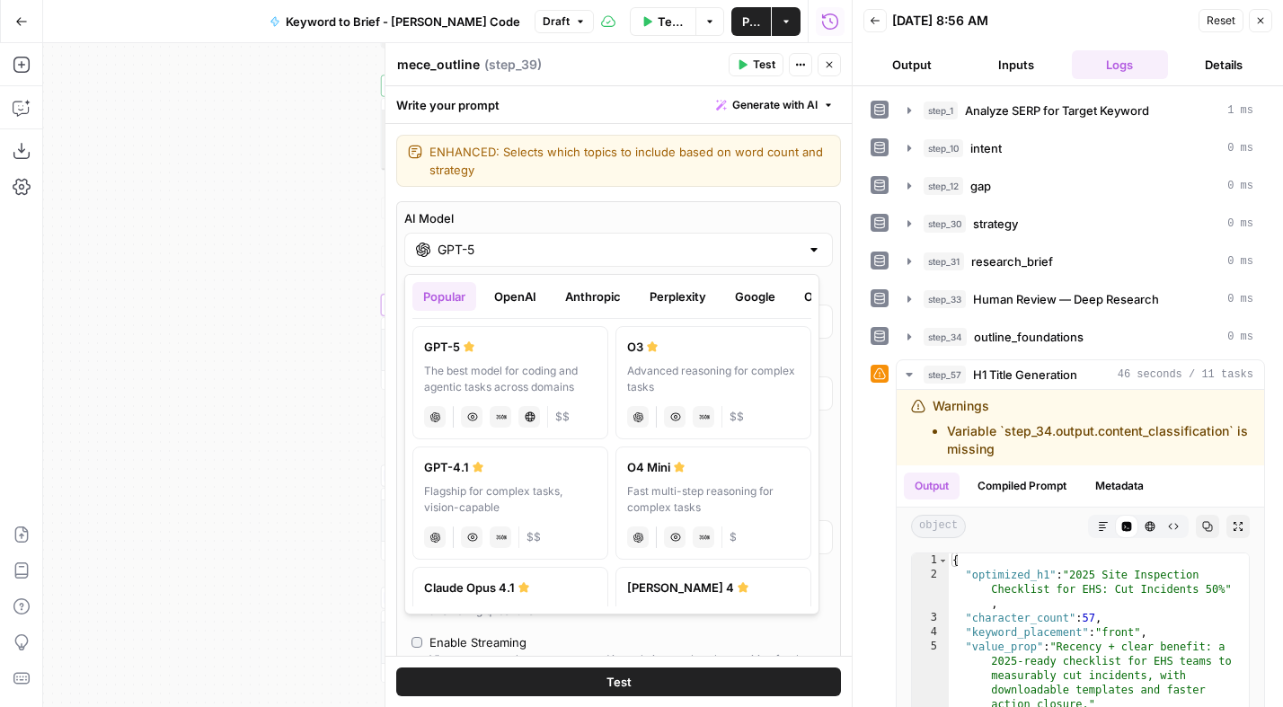
click at [578, 300] on button "Anthropic" at bounding box center [592, 296] width 77 height 29
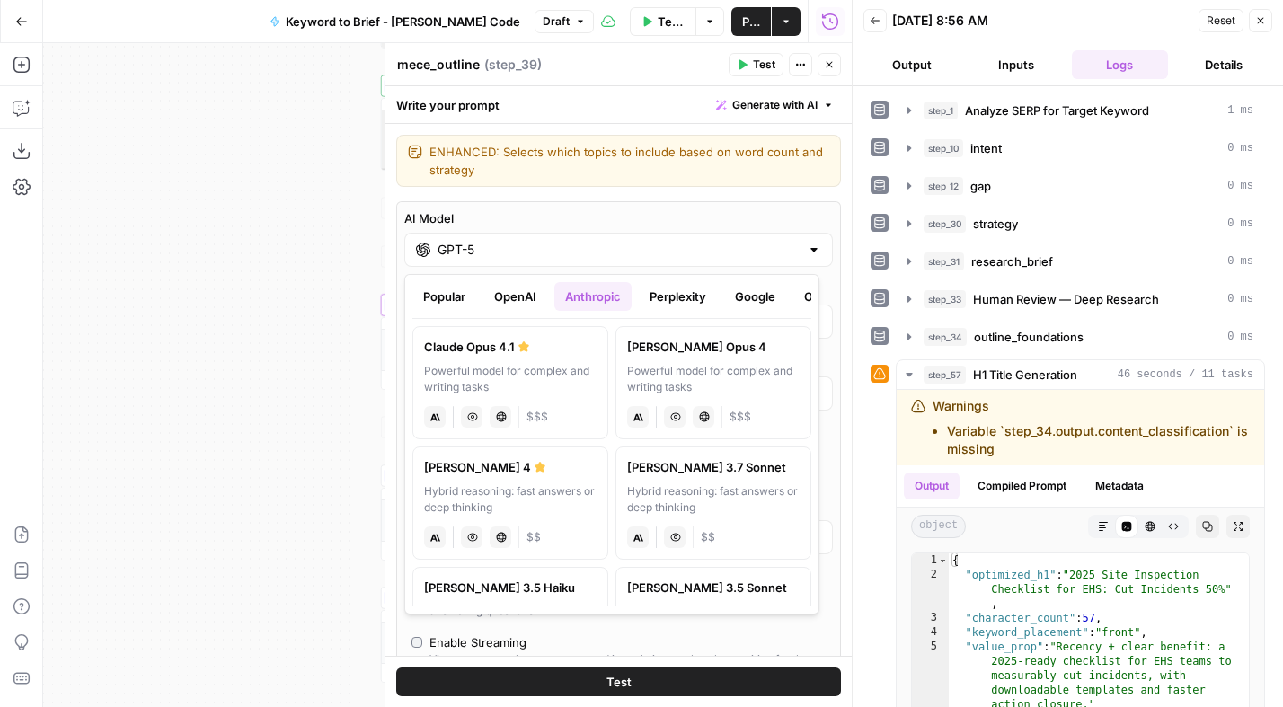
click at [516, 358] on label "Claude Opus 4.1 Powerful model for complex and writing tasks anthropic Vision C…" at bounding box center [510, 382] width 196 height 113
click at [528, 363] on div "Powerful model for complex and writing tasks" at bounding box center [510, 379] width 172 height 32
type input "Claude Opus 4.1"
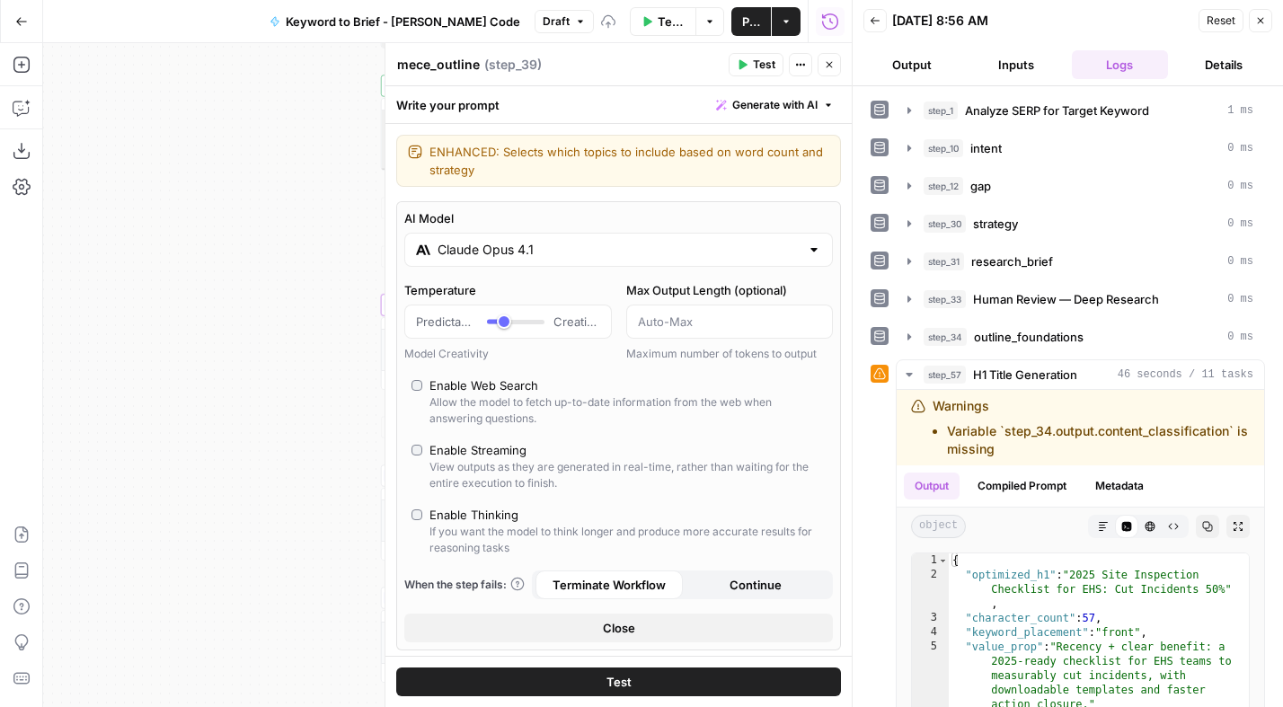
click at [482, 514] on div "Enable Thinking" at bounding box center [473, 515] width 89 height 18
type input "*"
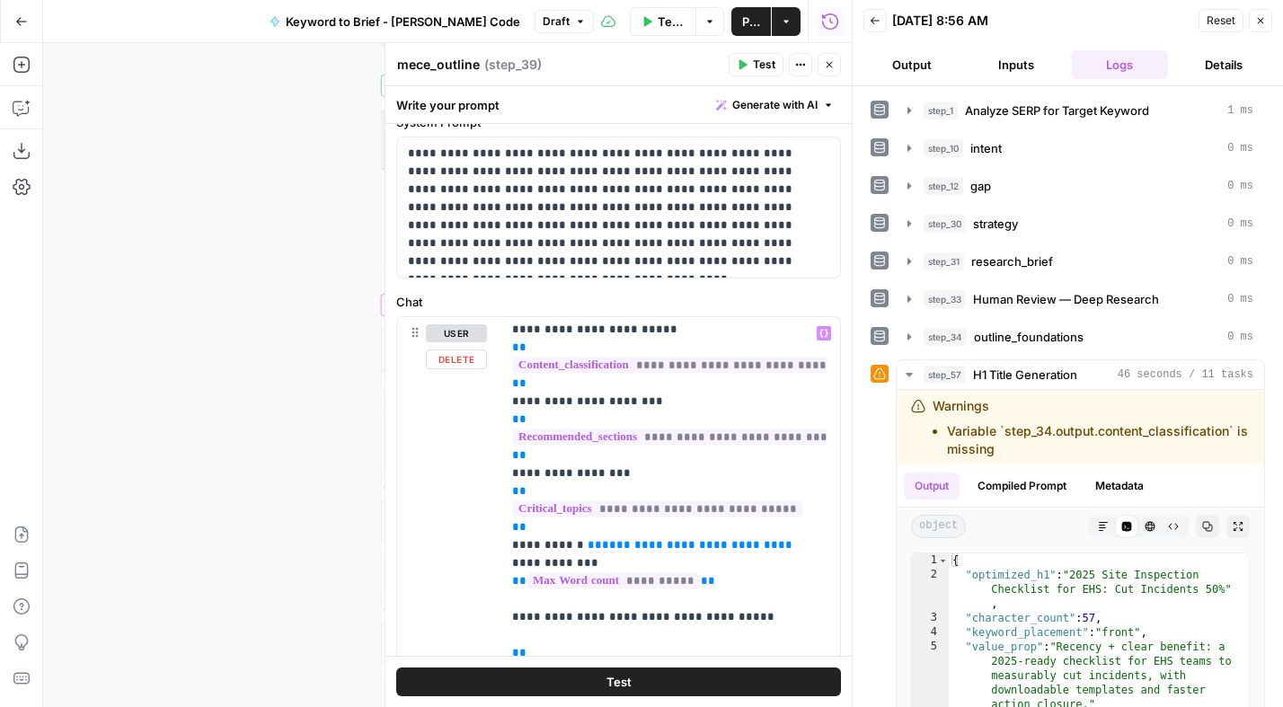
scroll to position [95, 0]
drag, startPoint x: 760, startPoint y: 504, endPoint x: 773, endPoint y: 497, distance: 15.3
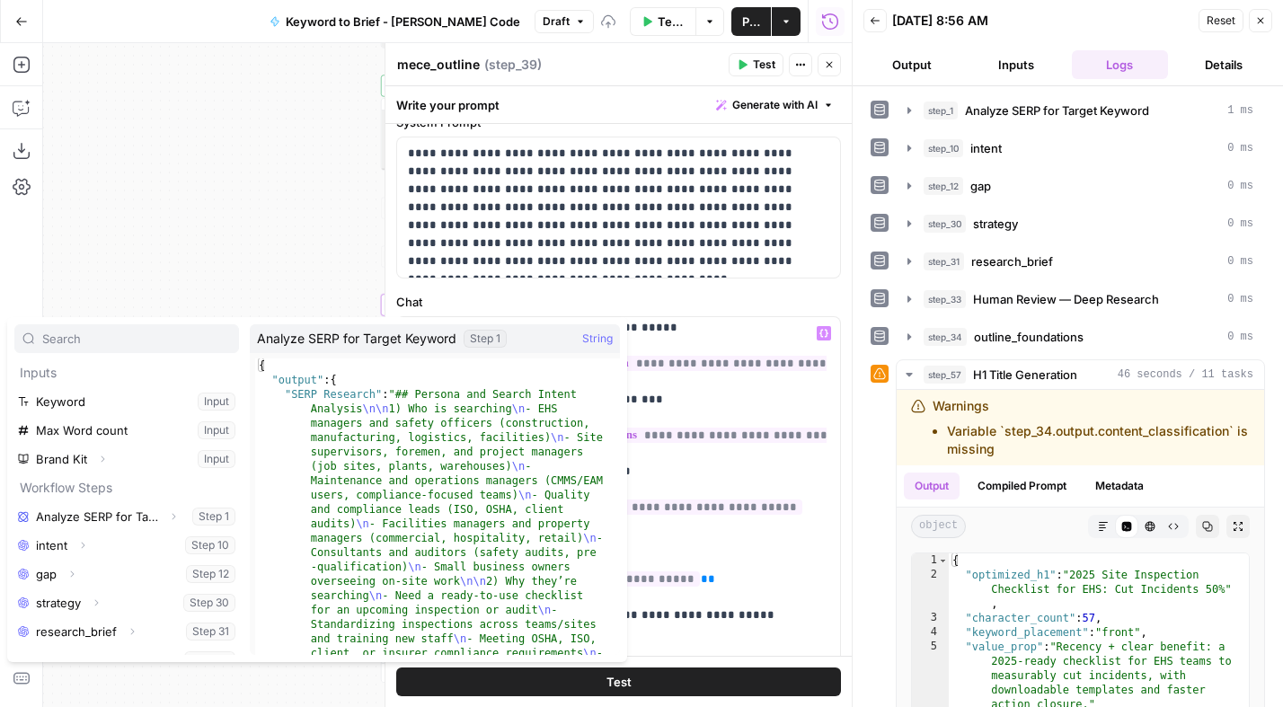
scroll to position [77, 0]
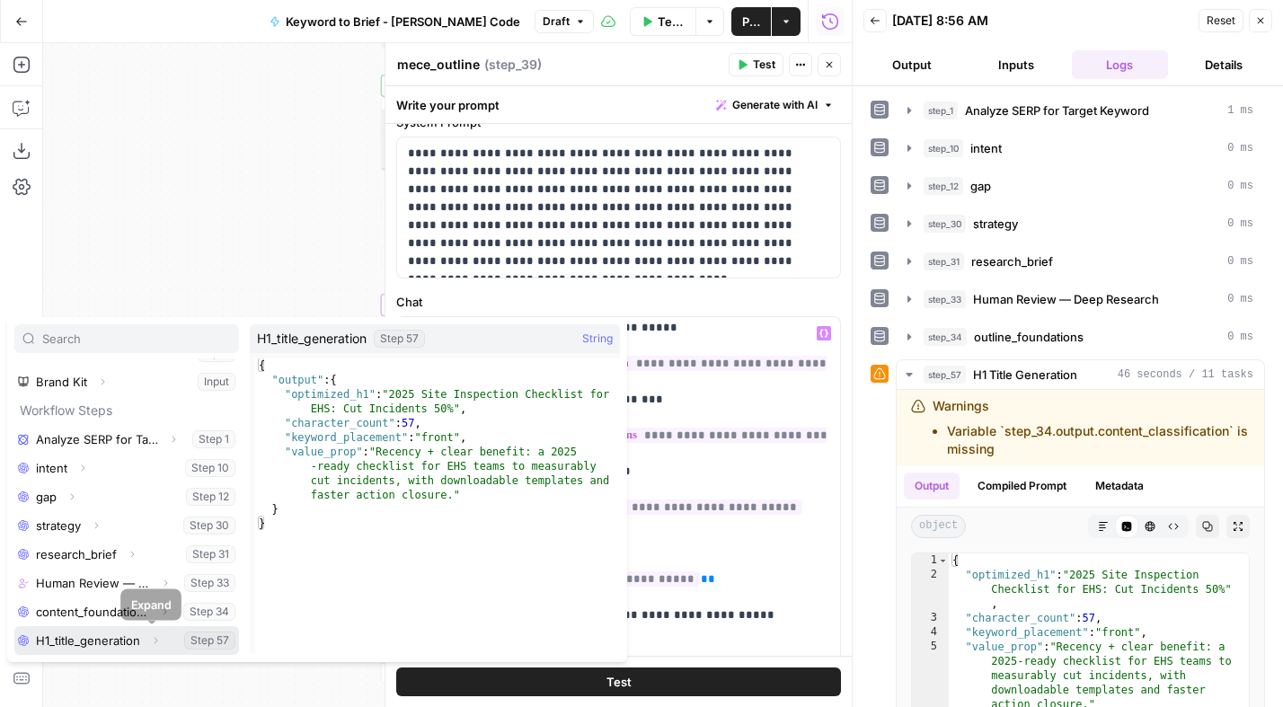
click at [150, 639] on icon "button" at bounding box center [155, 640] width 11 height 11
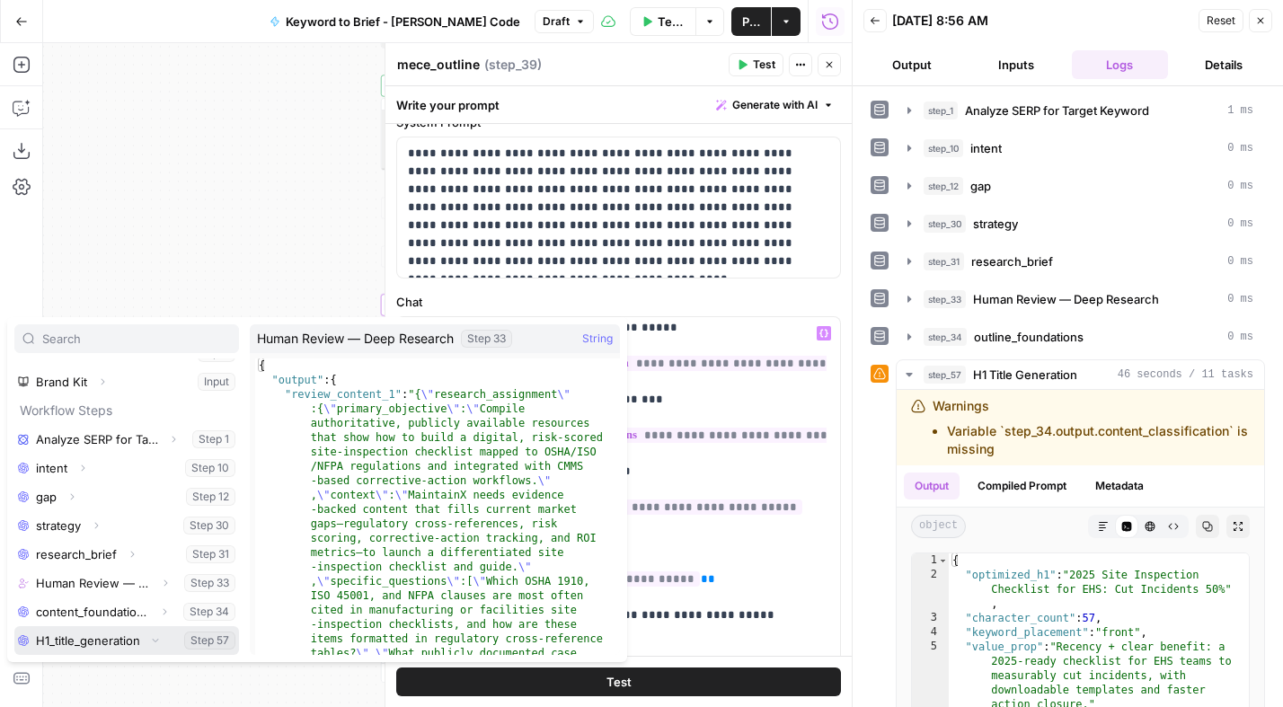
scroll to position [106, 0]
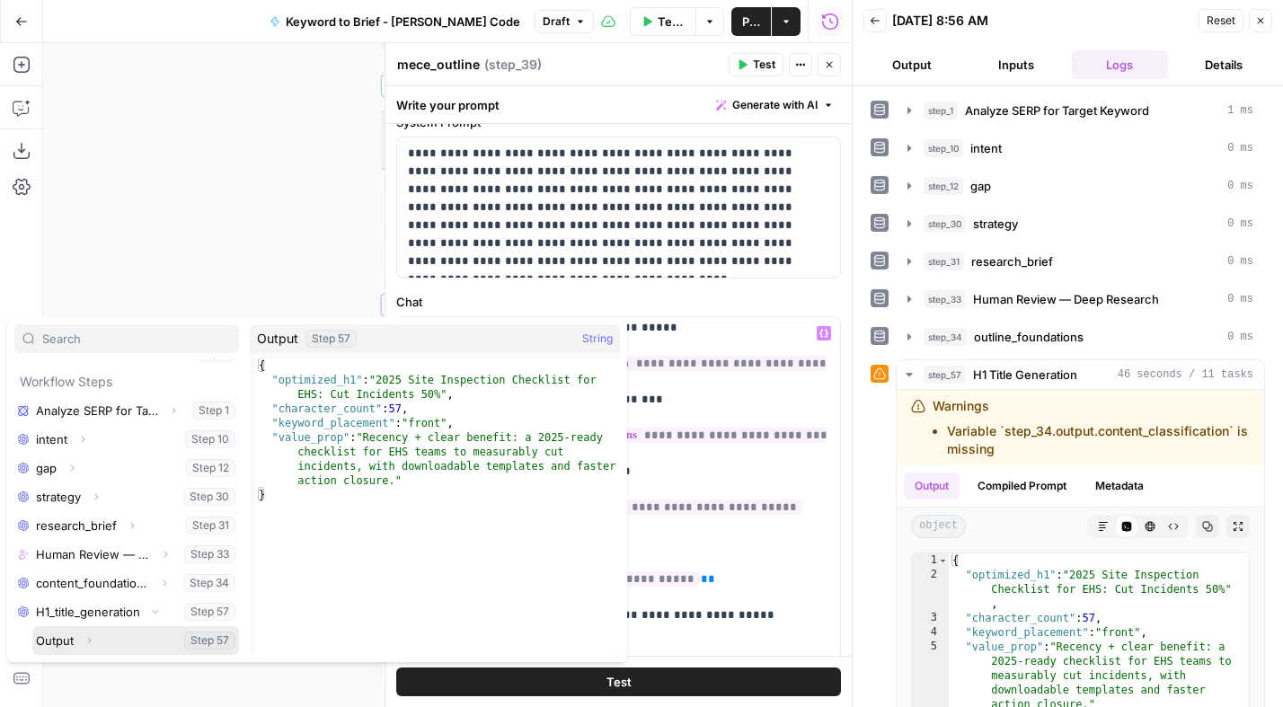
click at [90, 640] on icon "button" at bounding box center [90, 641] width 4 height 6
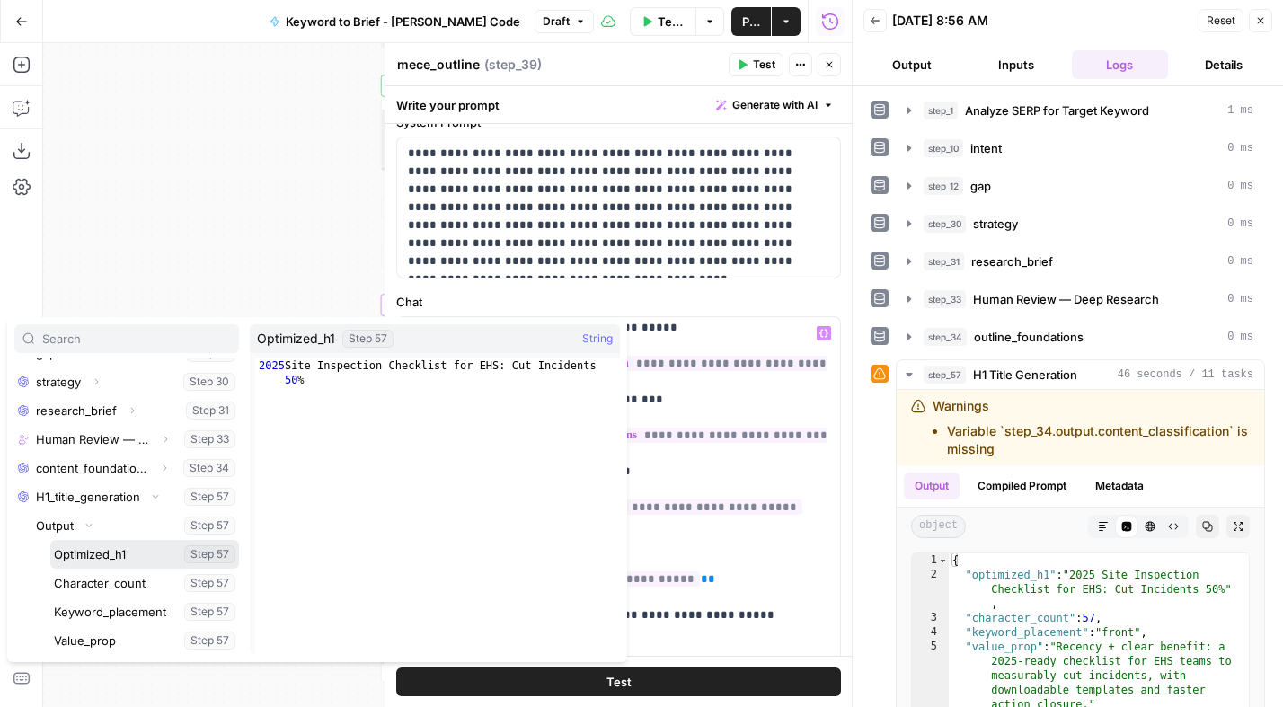
click at [118, 556] on button "Select variable Optimized_h1" at bounding box center [144, 554] width 189 height 29
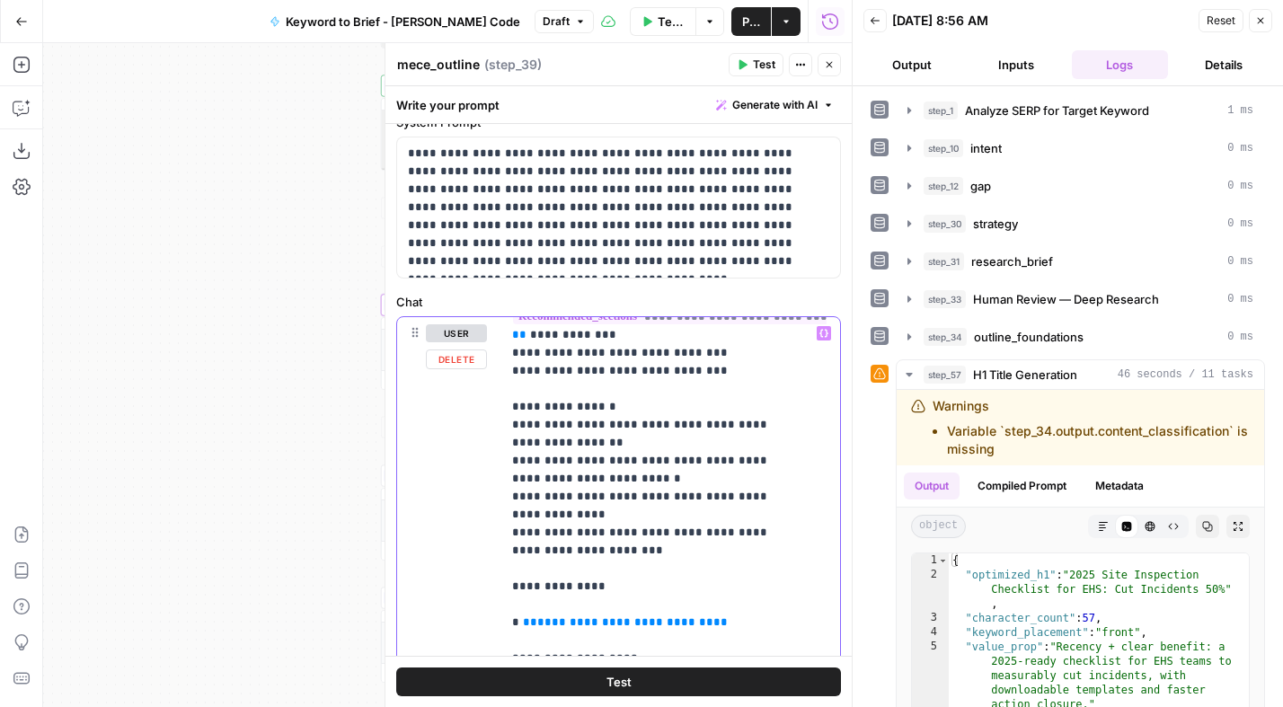
scroll to position [1186, 0]
click at [716, 494] on p "**********" at bounding box center [657, 145] width 290 height 2012
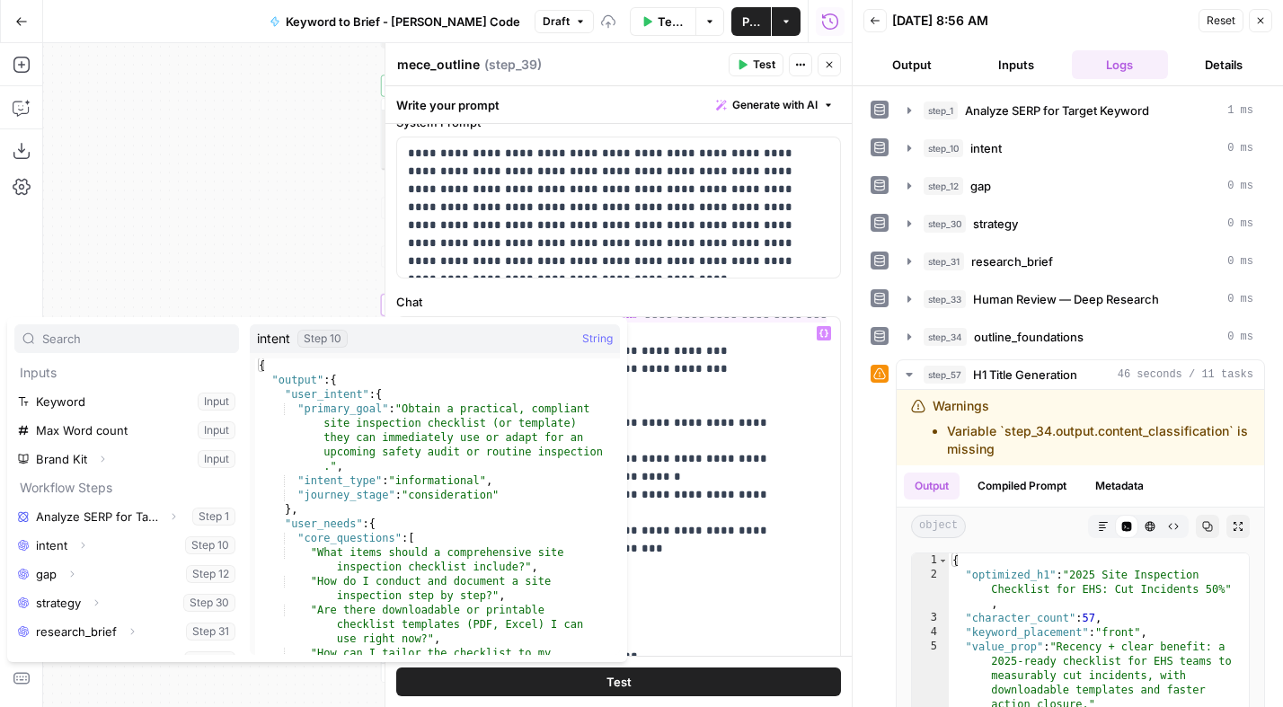
scroll to position [77, 0]
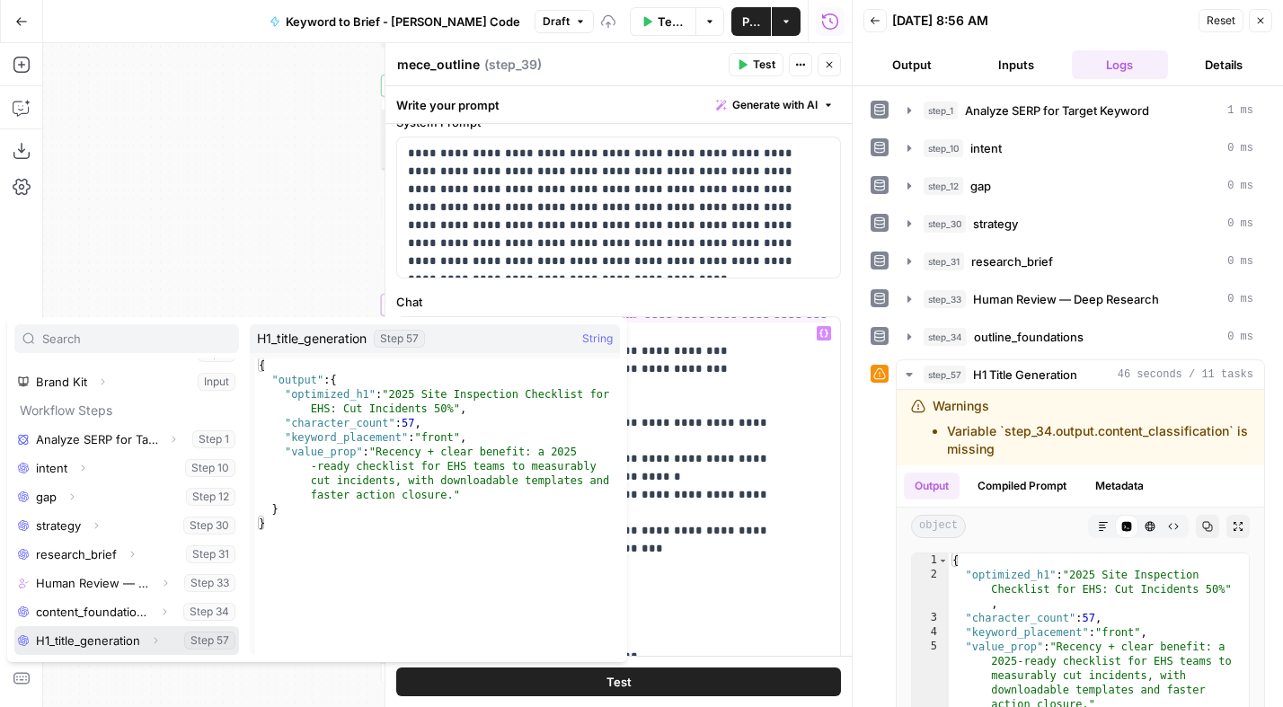
click at [152, 646] on button "Expand" at bounding box center [155, 640] width 23 height 23
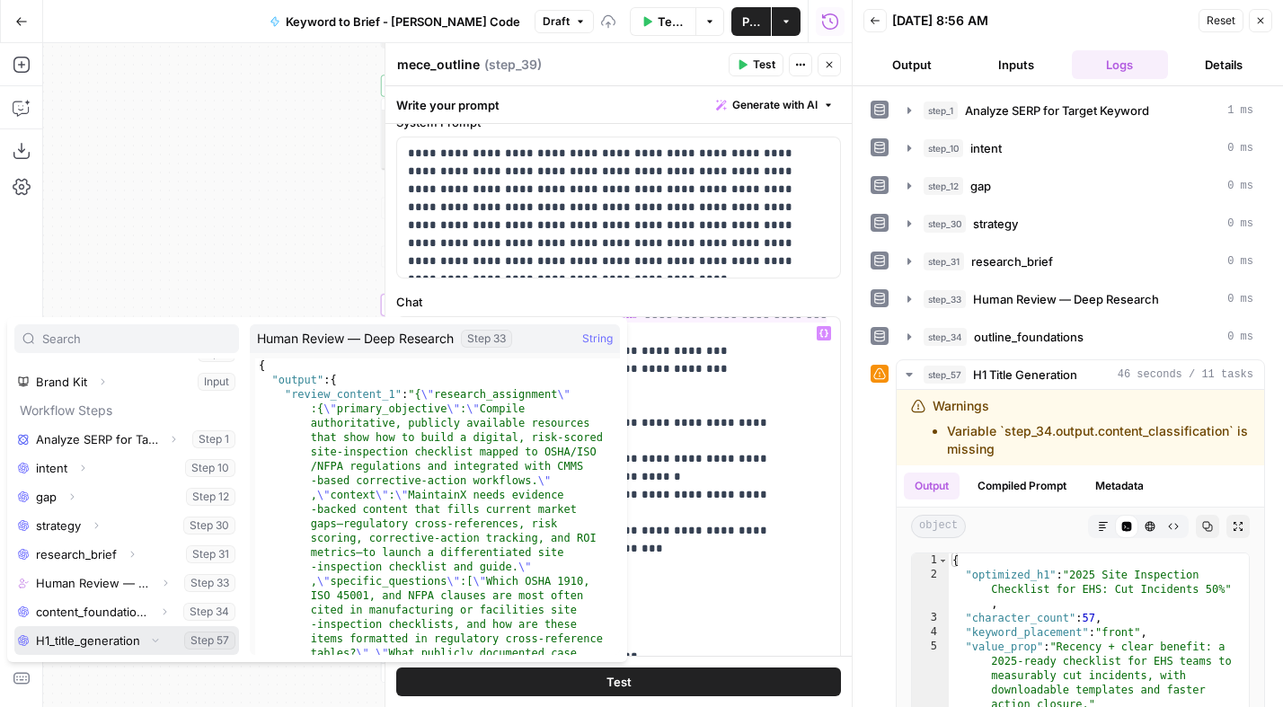
scroll to position [106, 0]
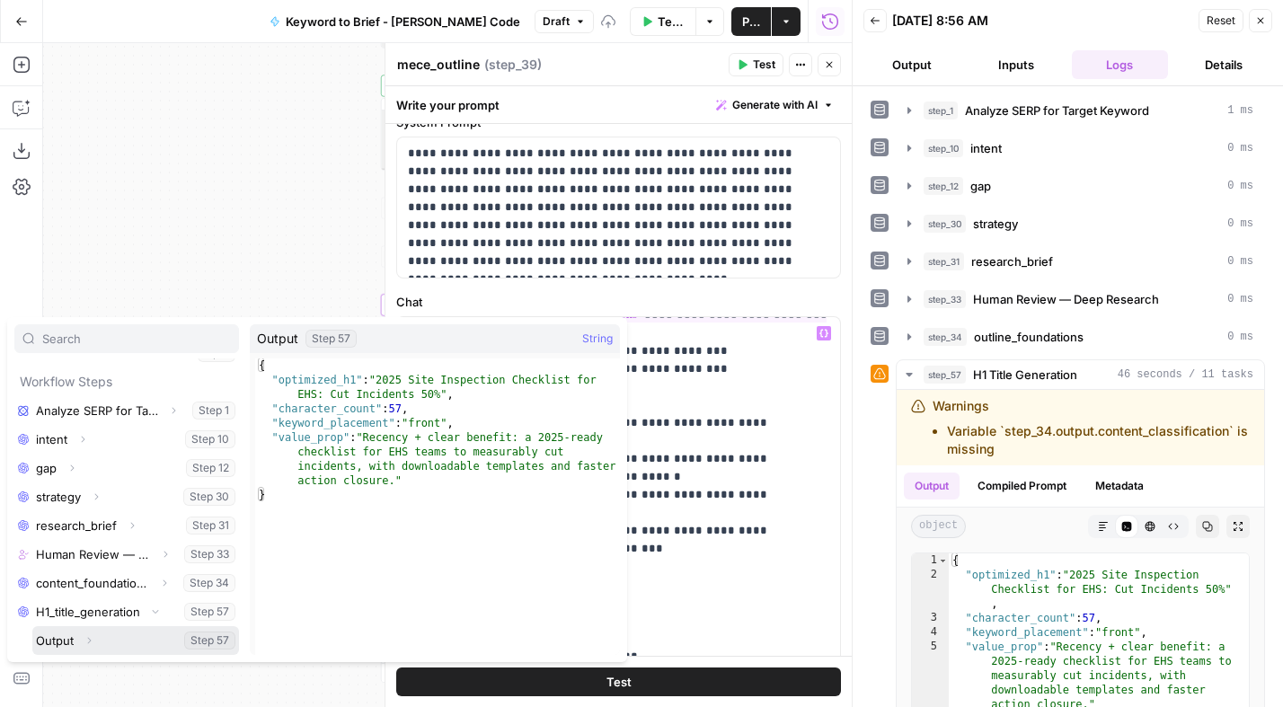
click at [91, 642] on icon "button" at bounding box center [89, 640] width 11 height 11
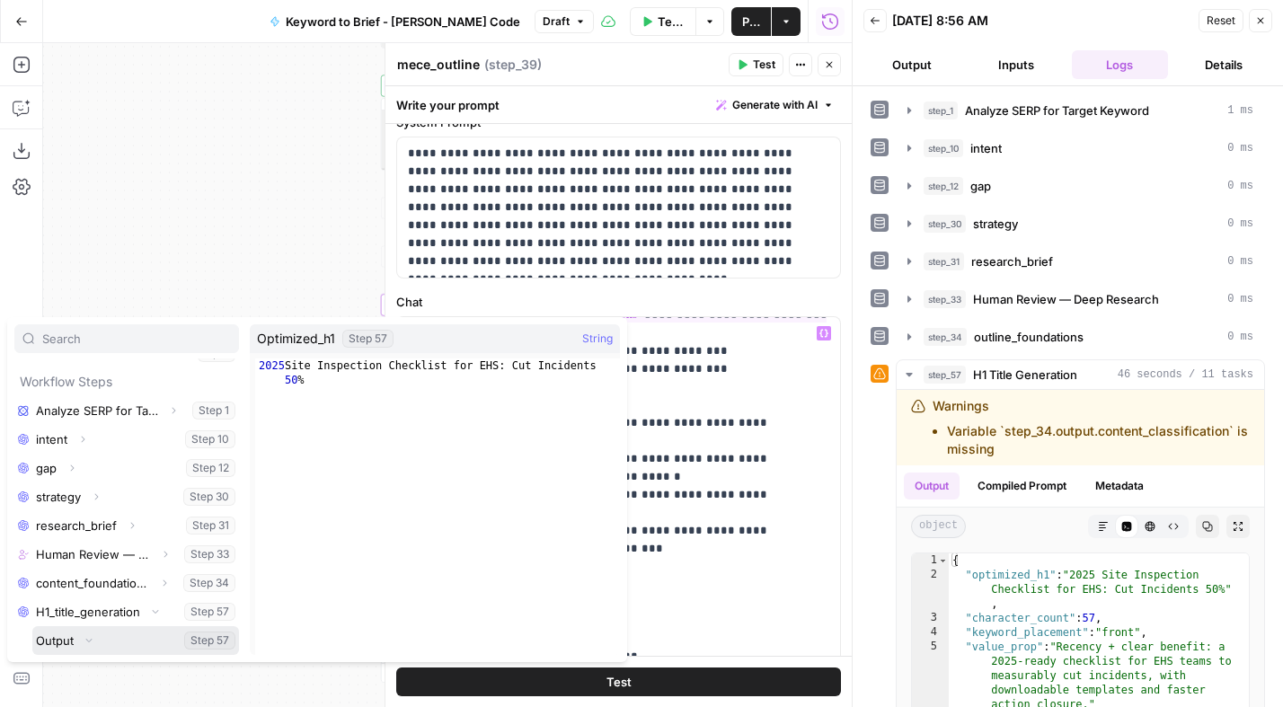
scroll to position [221, 0]
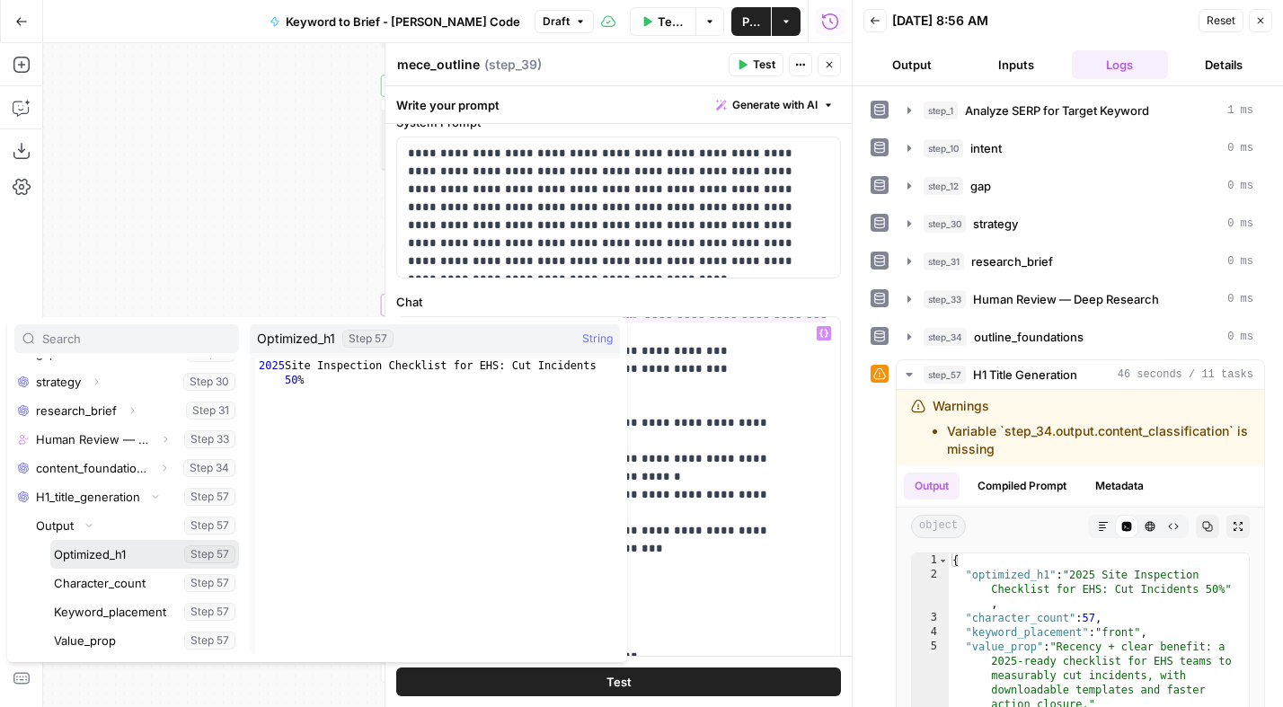
click at [118, 552] on button "Select variable Optimized_h1" at bounding box center [144, 554] width 189 height 29
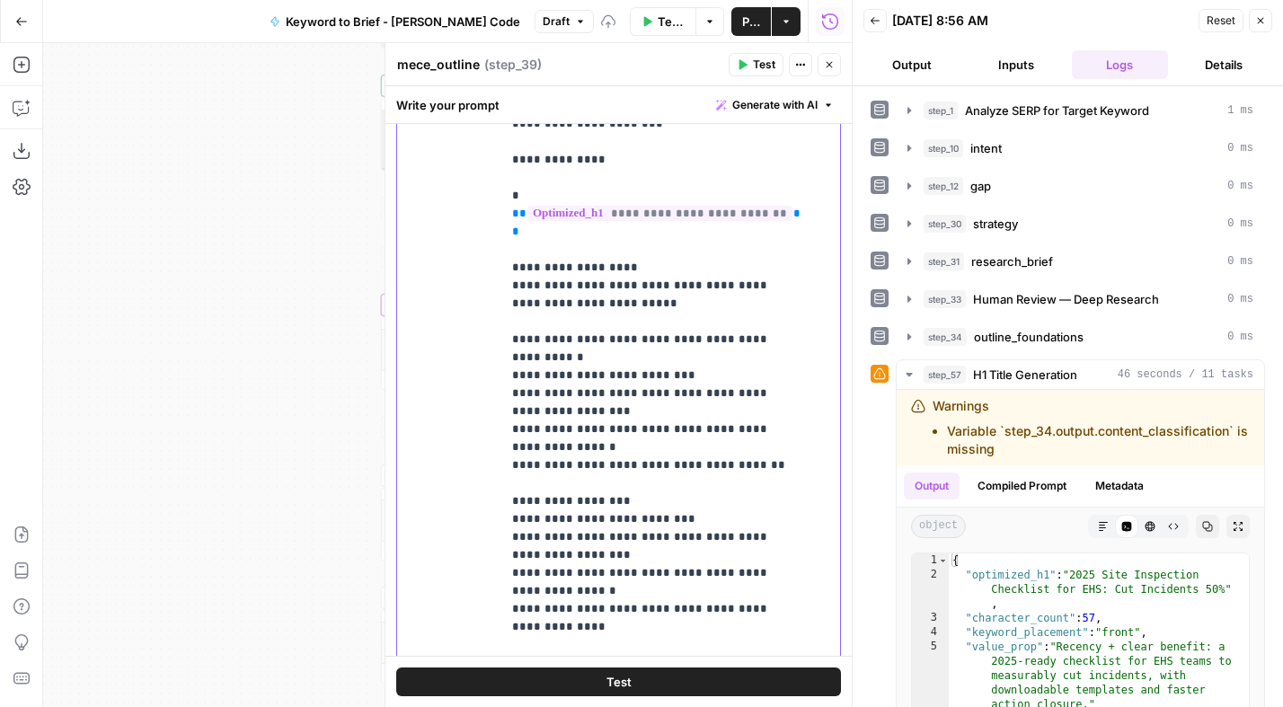
scroll to position [1089, 0]
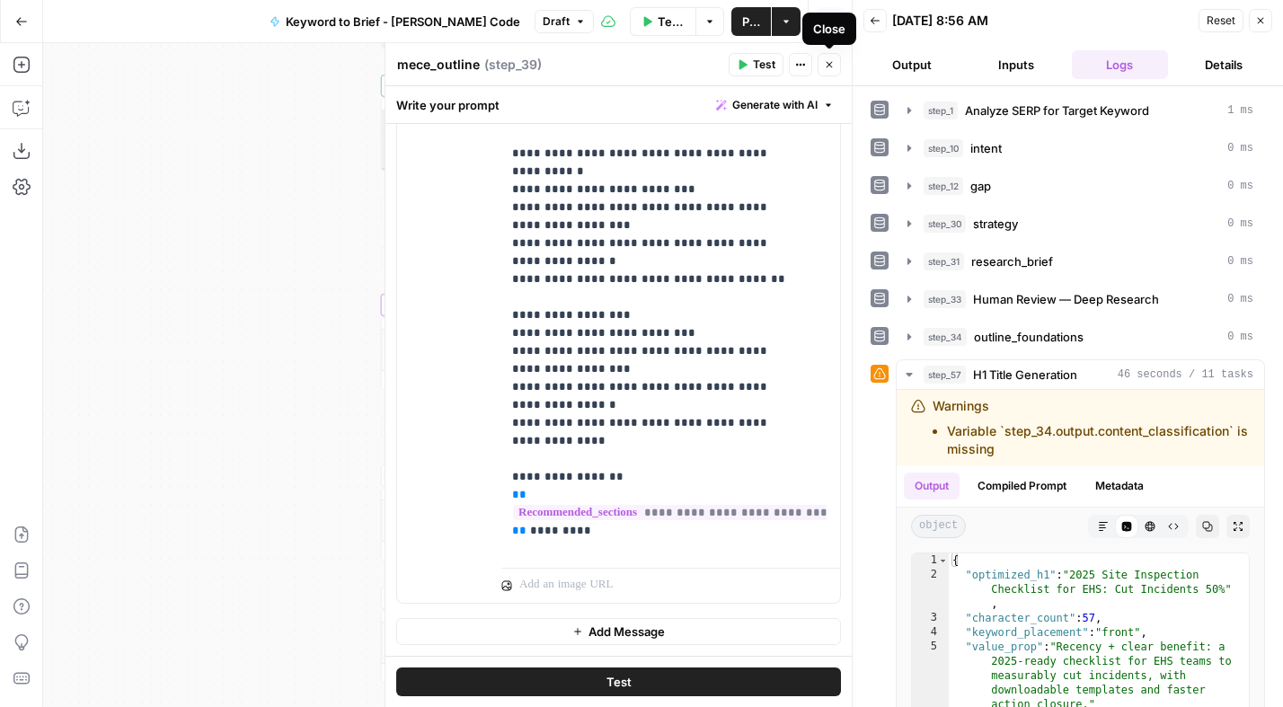
click at [834, 66] on icon "button" at bounding box center [829, 64] width 11 height 11
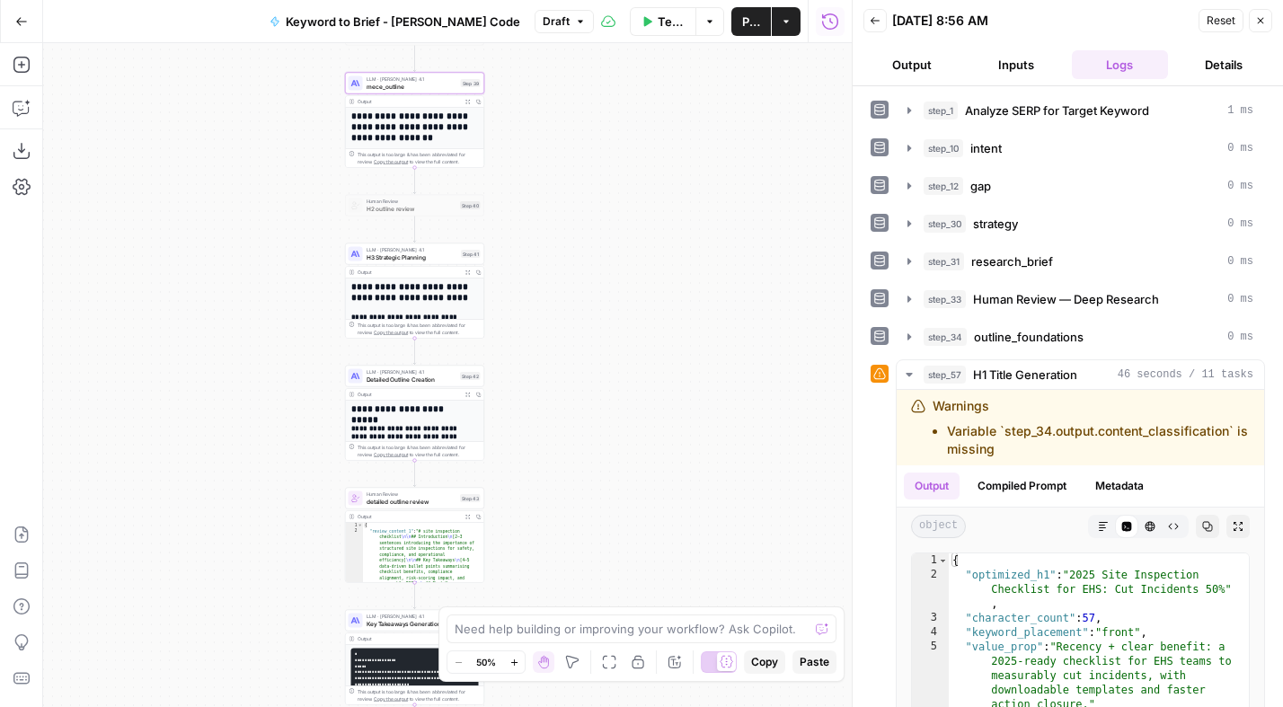
drag, startPoint x: 609, startPoint y: 471, endPoint x: 573, endPoint y: 245, distance: 228.3
click at [573, 245] on div "Workflow Set Inputs Inputs Power Agent Analyze SERP for Target Keyword Step 1 O…" at bounding box center [447, 375] width 808 height 664
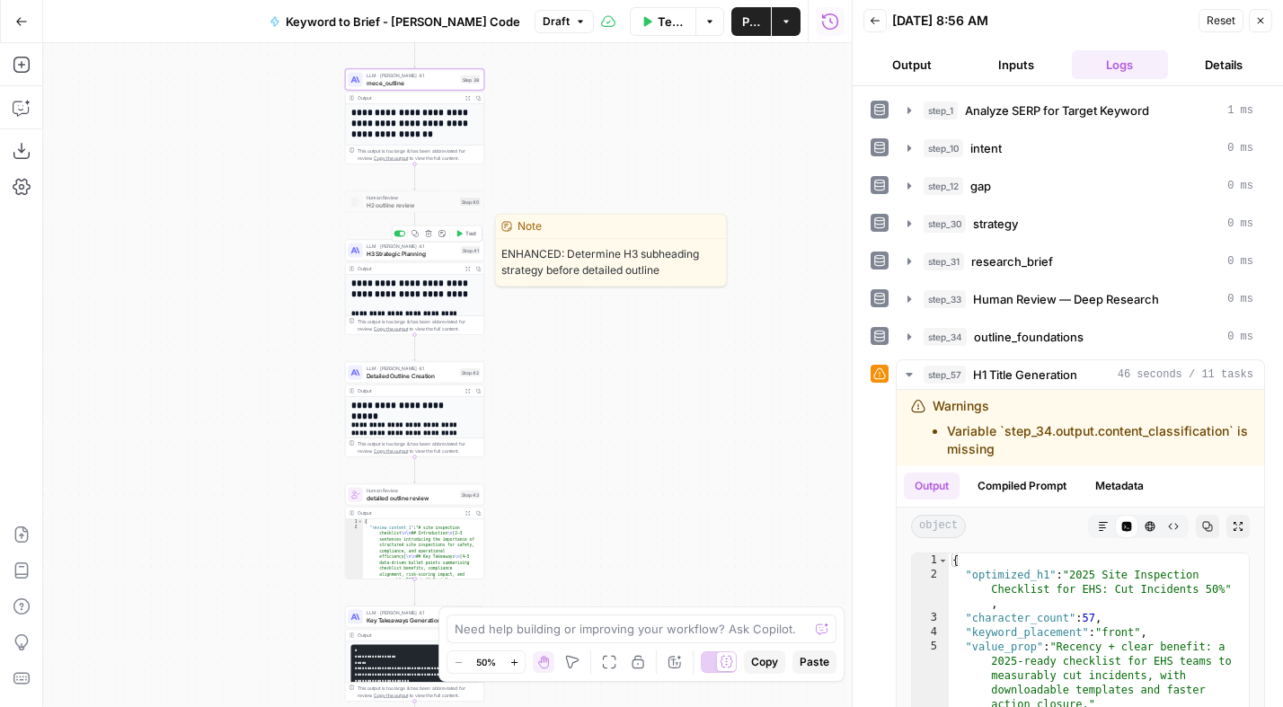
click at [431, 252] on span "H3 Strategic Planning" at bounding box center [412, 253] width 92 height 9
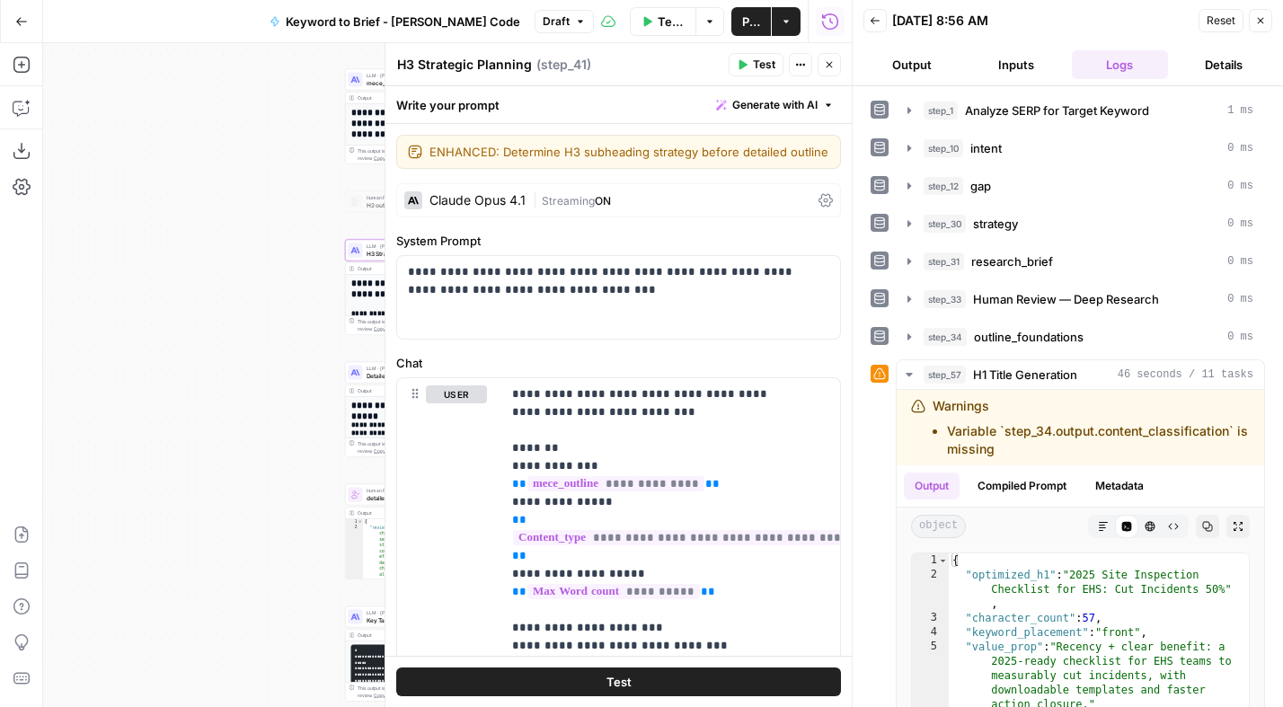
click at [419, 59] on textarea "H3 Strategic Planning" at bounding box center [464, 65] width 135 height 18
type textarea "H3__planning"
click at [528, 298] on p "**********" at bounding box center [612, 281] width 408 height 36
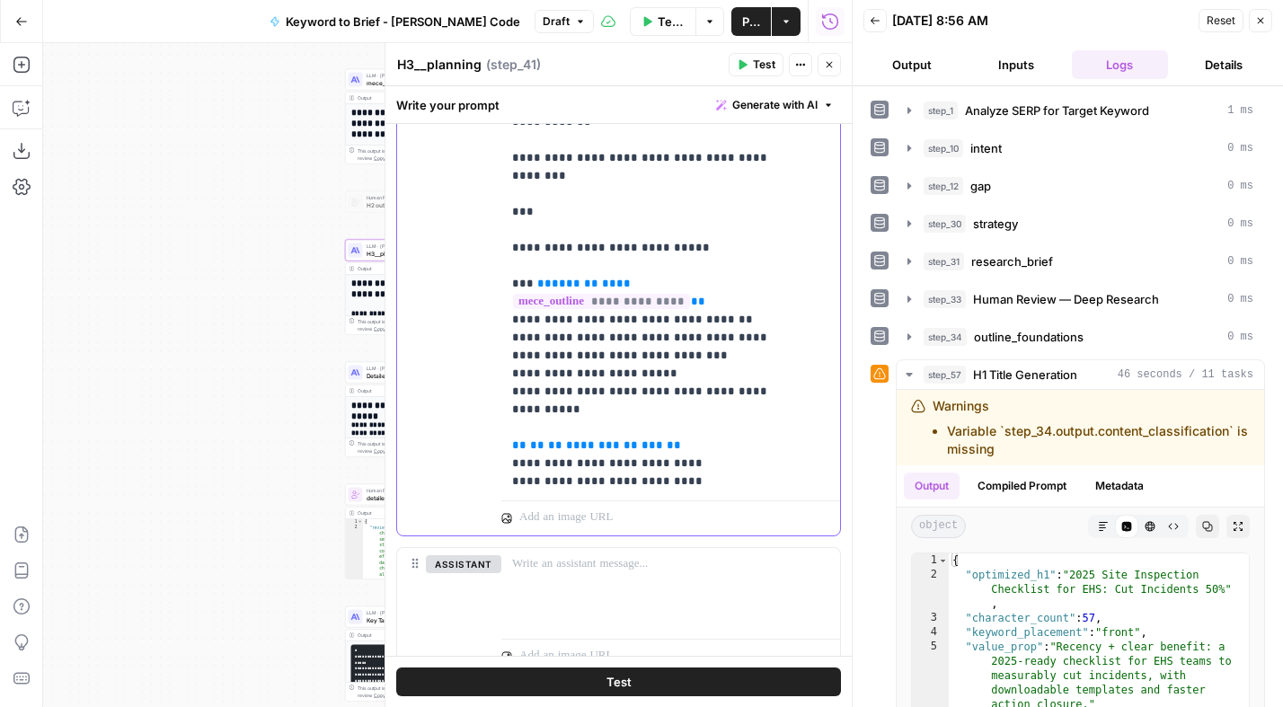
scroll to position [746, 0]
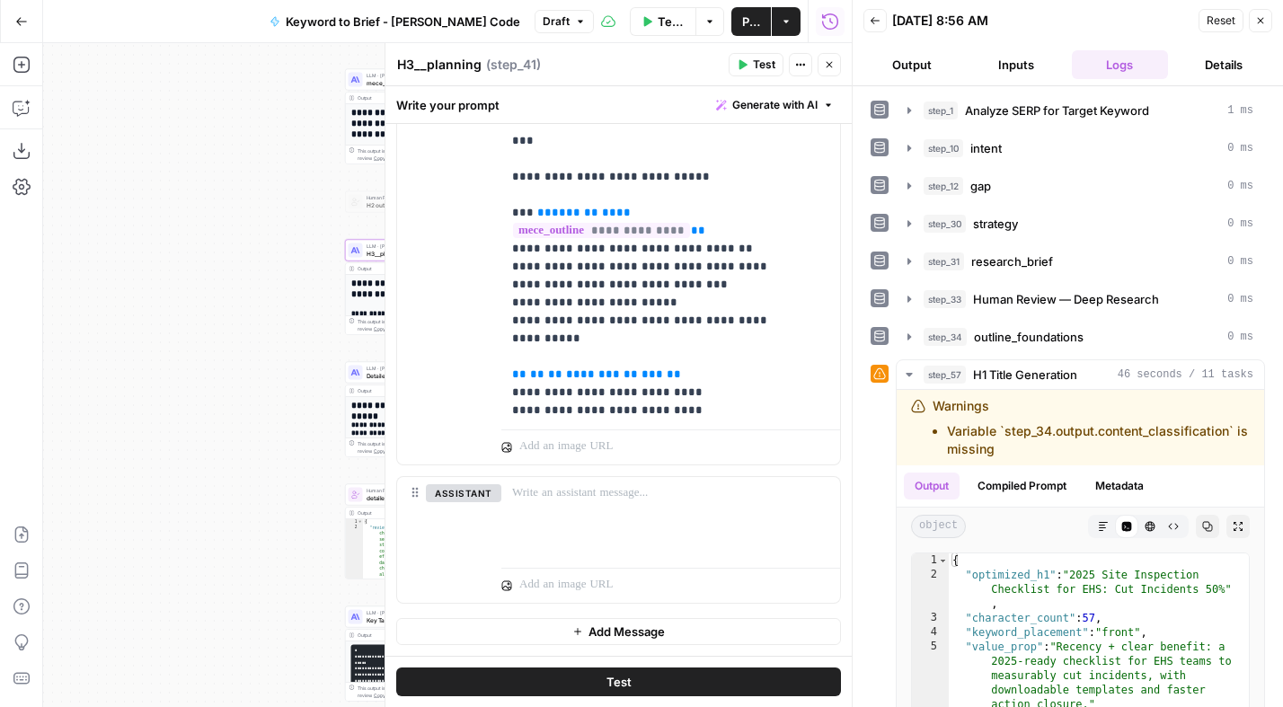
click at [828, 62] on icon "button" at bounding box center [829, 64] width 11 height 11
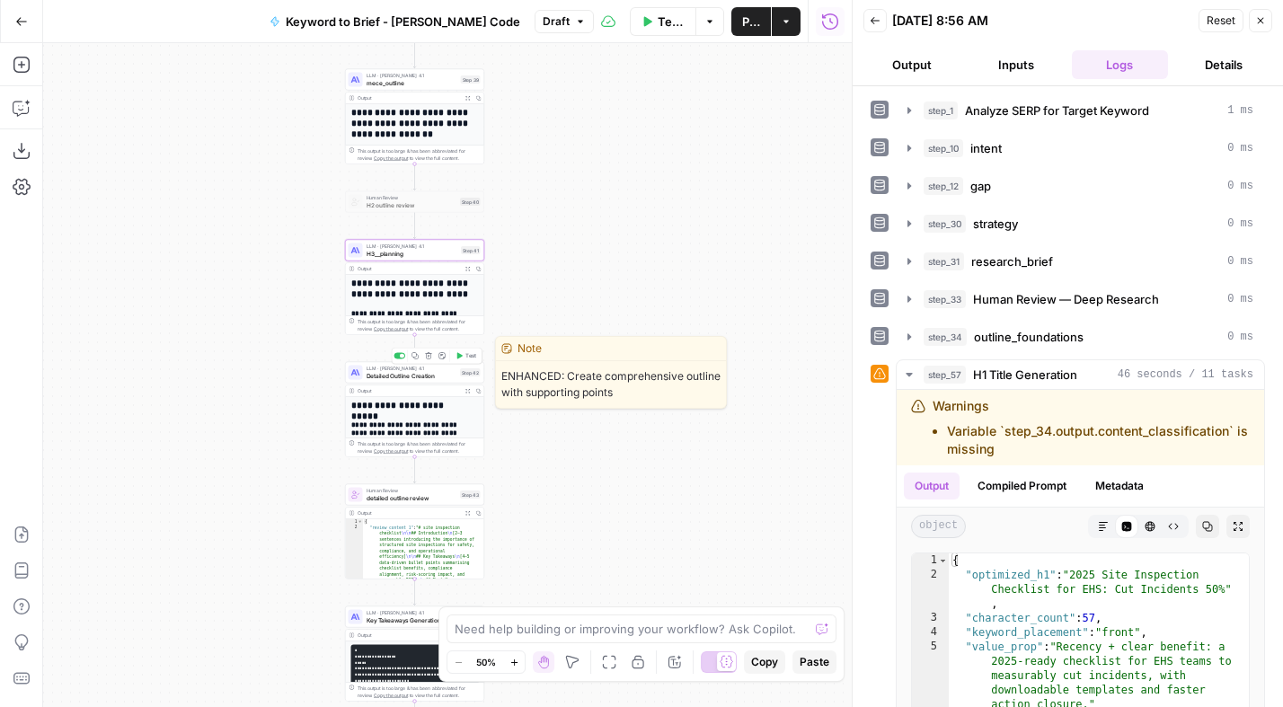
click at [410, 373] on span "Detailed Outline Creation" at bounding box center [411, 375] width 91 height 9
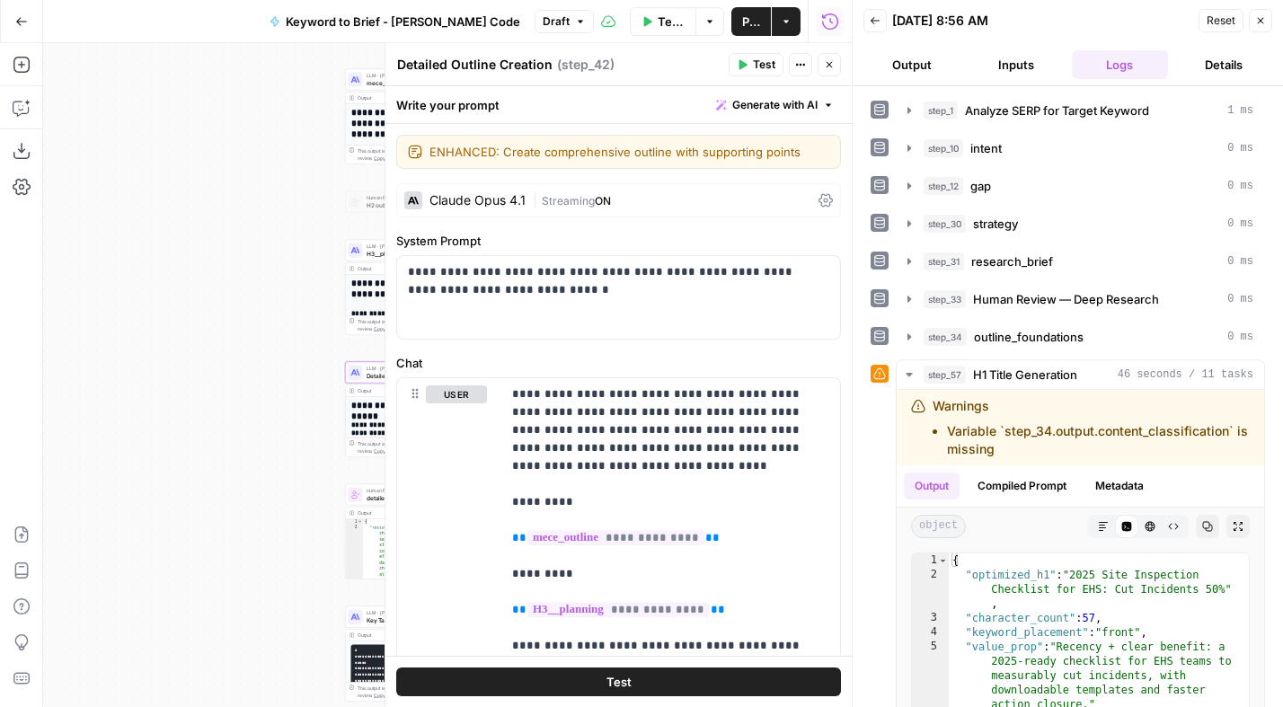
click at [469, 69] on textarea "Detailed Outline Creation" at bounding box center [474, 65] width 155 height 18
click at [468, 69] on textarea "Detailed Outline Creation" at bounding box center [474, 65] width 155 height 18
click at [468, 67] on textarea "Detailed Outline Creation" at bounding box center [474, 65] width 155 height 18
type textarea "outline_assembly"
click at [565, 300] on div "**********" at bounding box center [618, 297] width 443 height 83
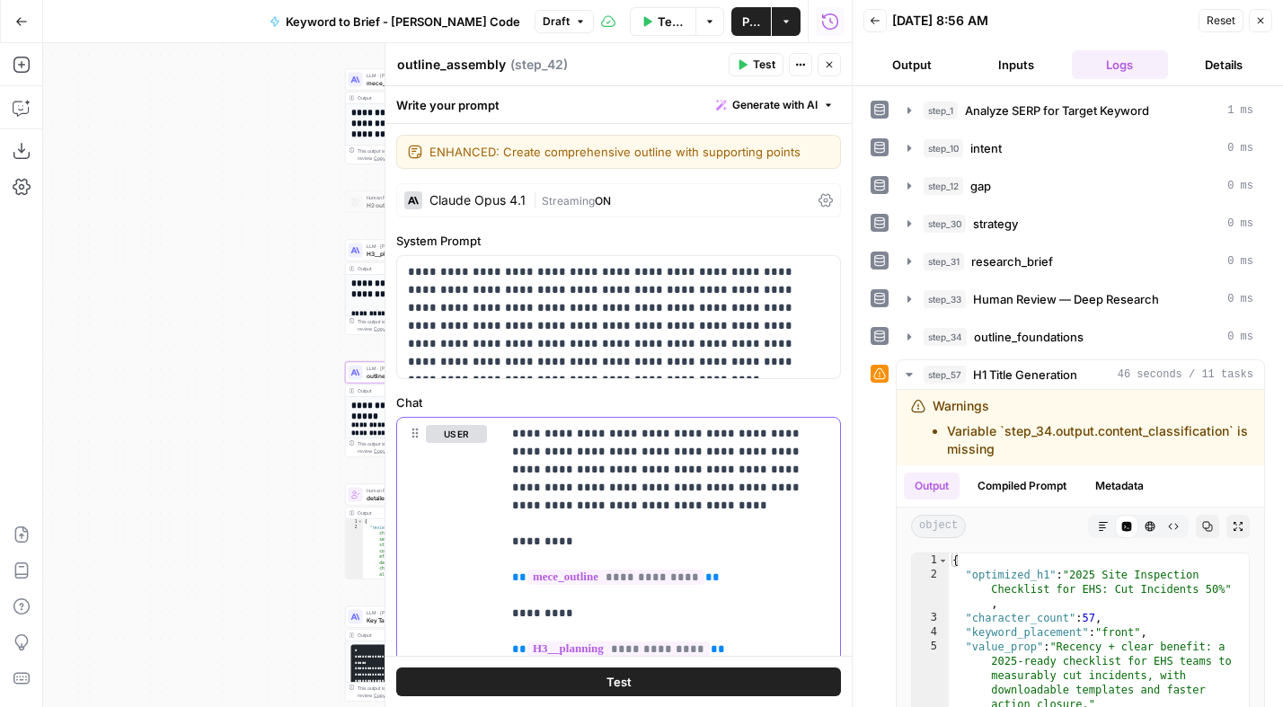
click at [541, 479] on p "**********" at bounding box center [664, 640] width 304 height 431
paste div
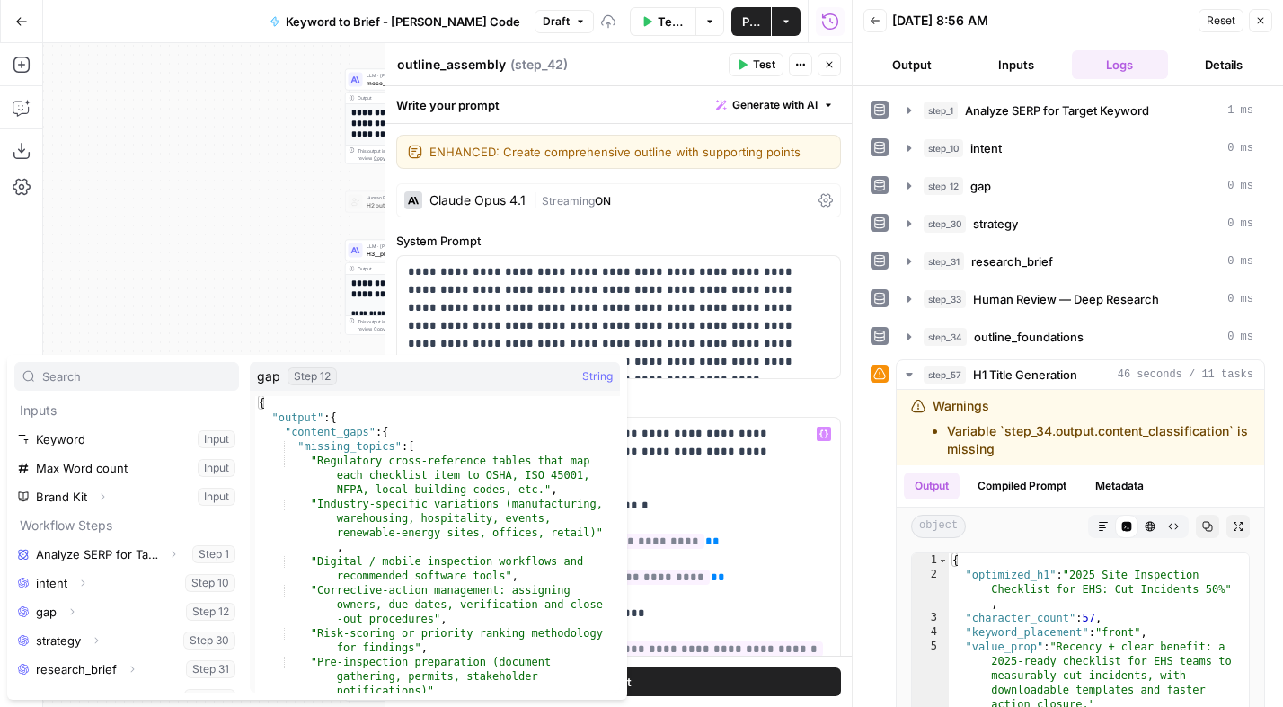
scroll to position [135, 0]
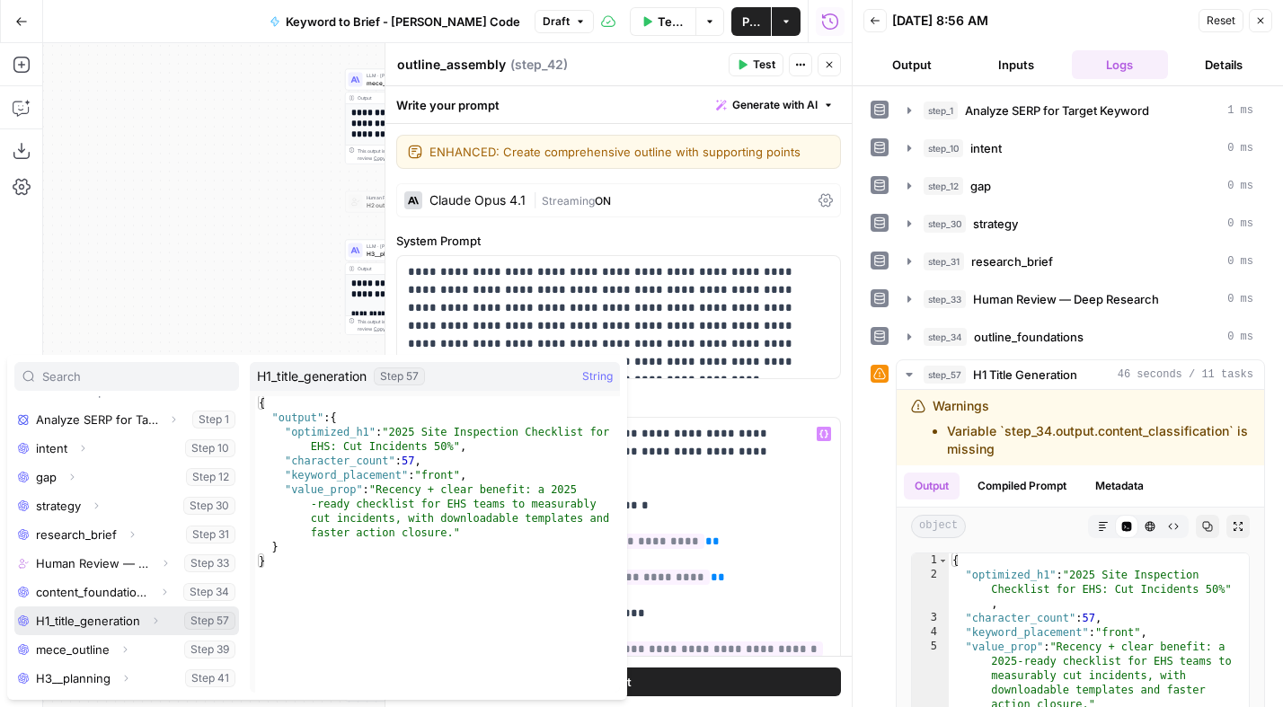
click at [150, 625] on icon "button" at bounding box center [155, 620] width 11 height 11
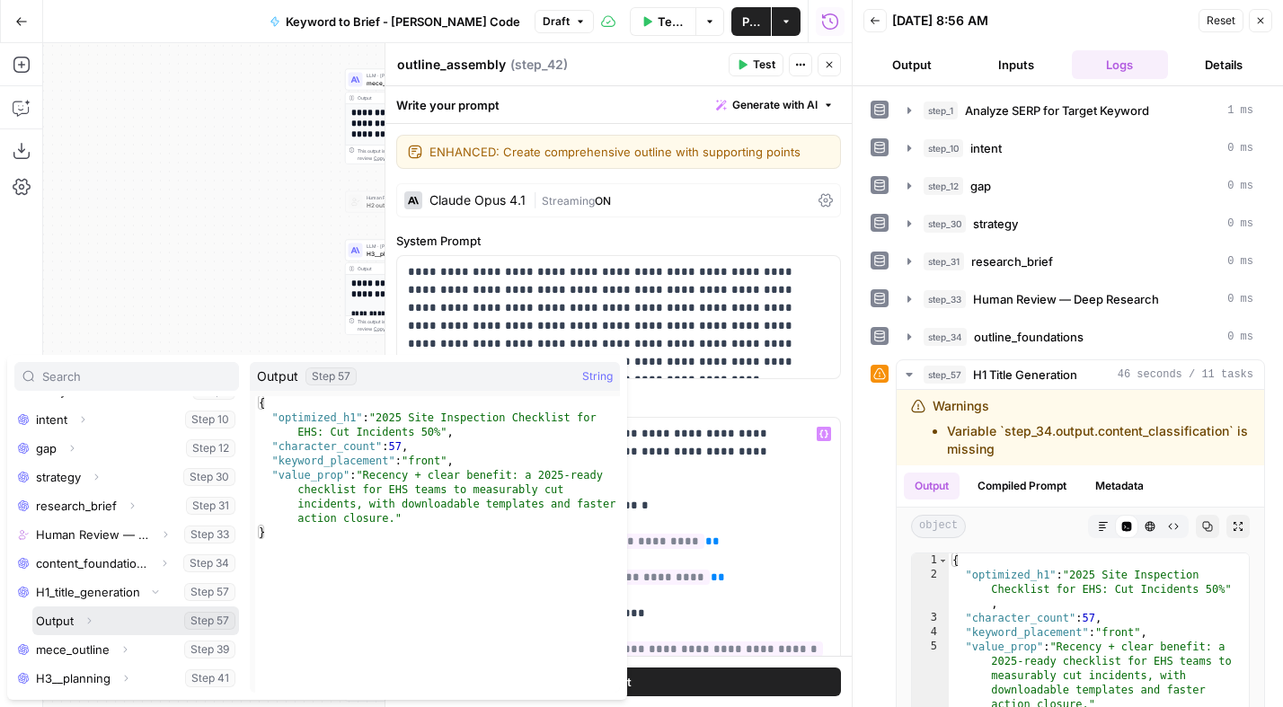
click at [90, 622] on icon "button" at bounding box center [89, 620] width 11 height 11
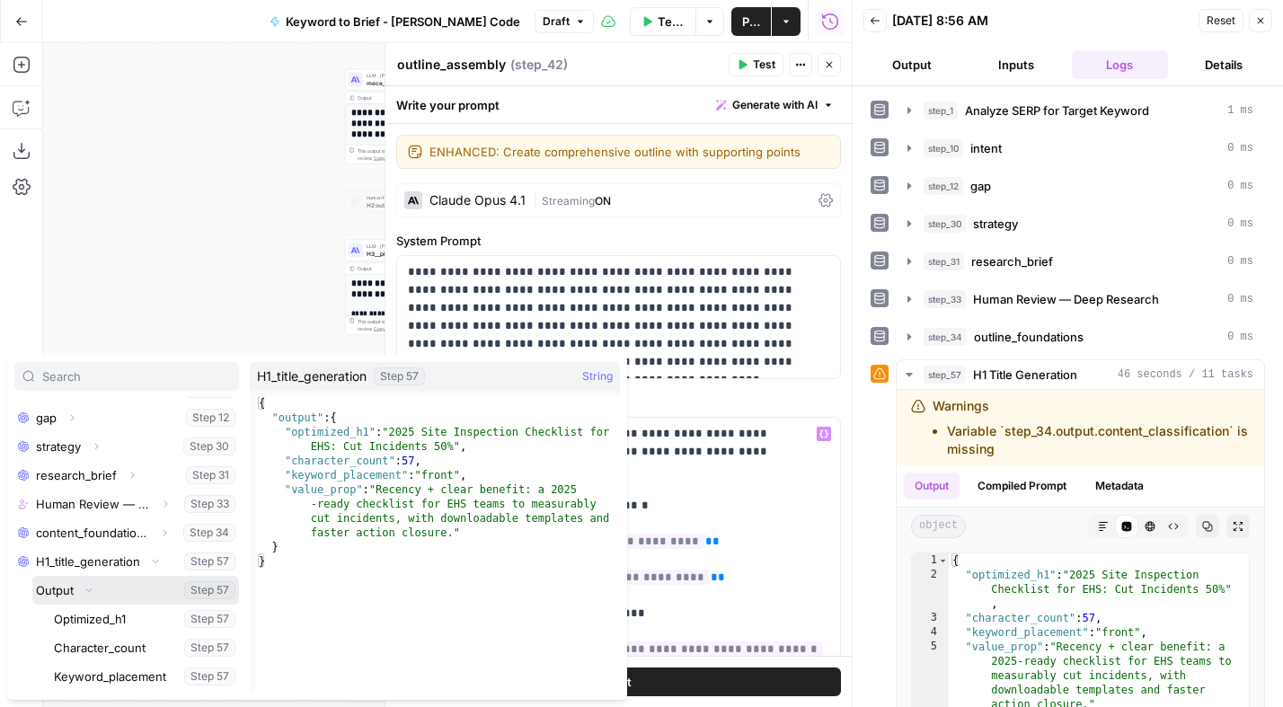
scroll to position [199, 0]
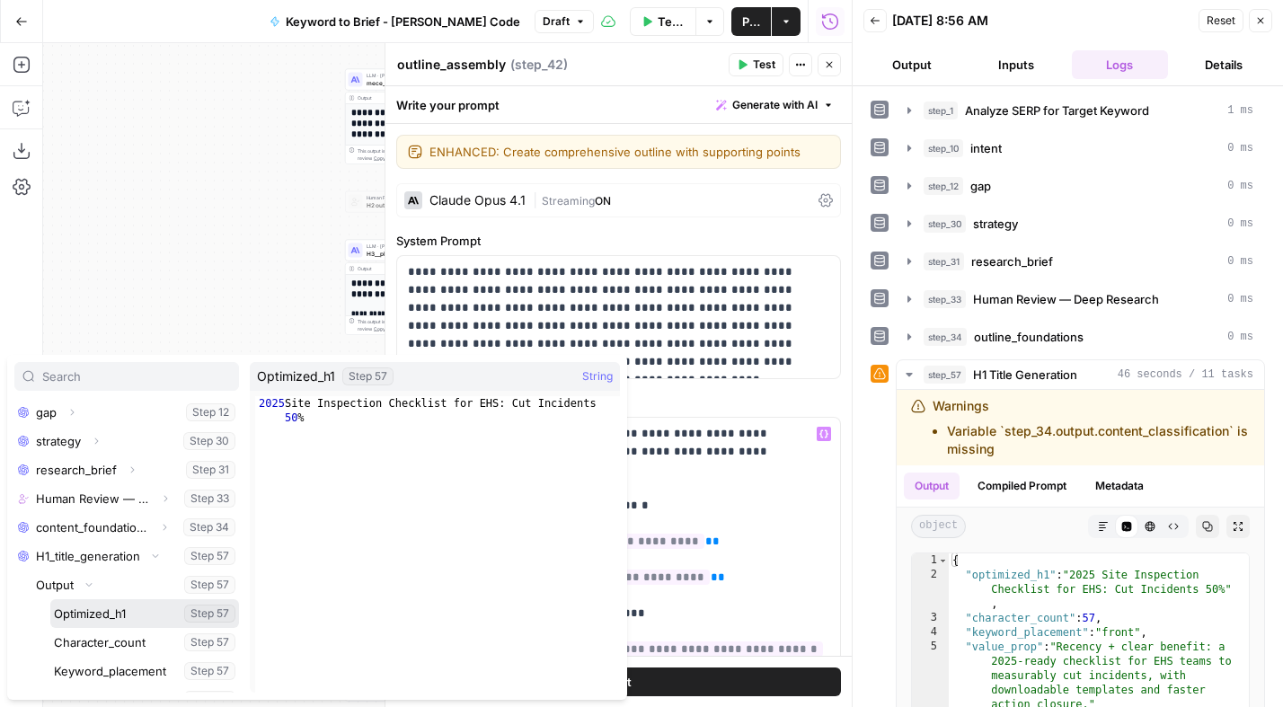
click at [128, 614] on button "Select variable Optimized_h1" at bounding box center [144, 613] width 189 height 29
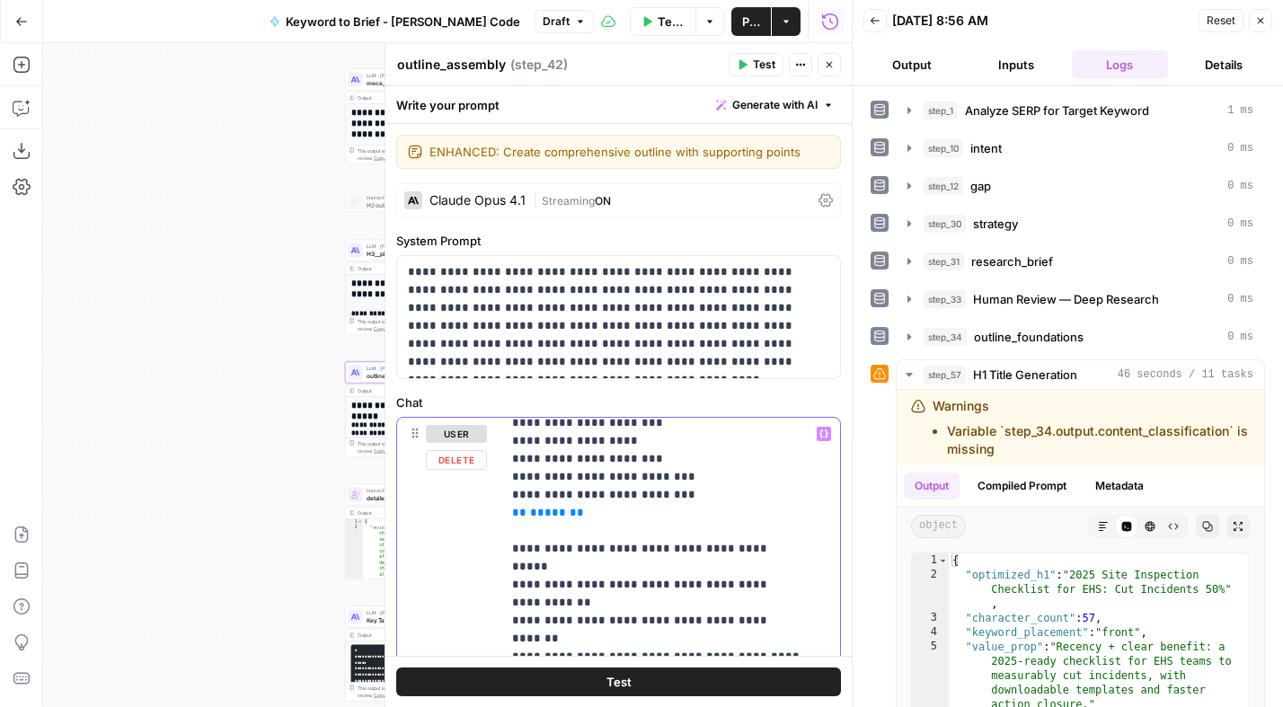
scroll to position [1192, 0]
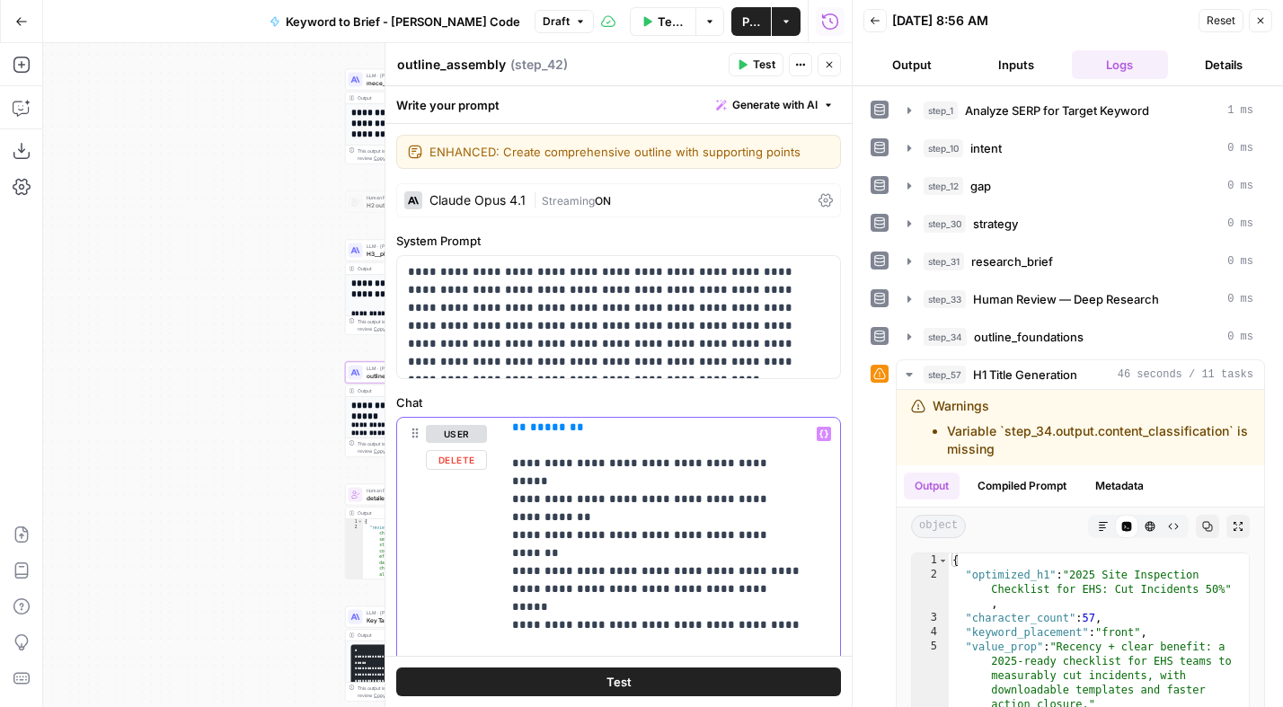
drag, startPoint x: 721, startPoint y: 554, endPoint x: 523, endPoint y: 555, distance: 198.5
click at [523, 555] on p "**********" at bounding box center [657, 266] width 290 height 2066
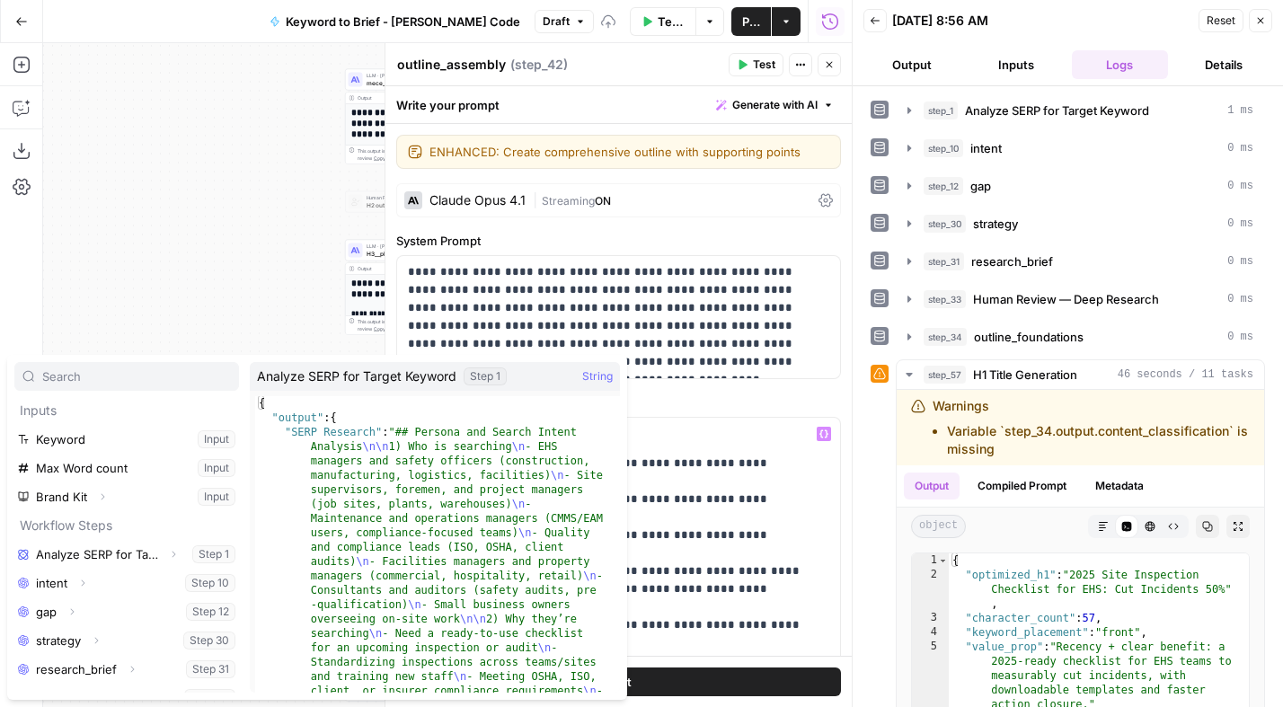
scroll to position [135, 0]
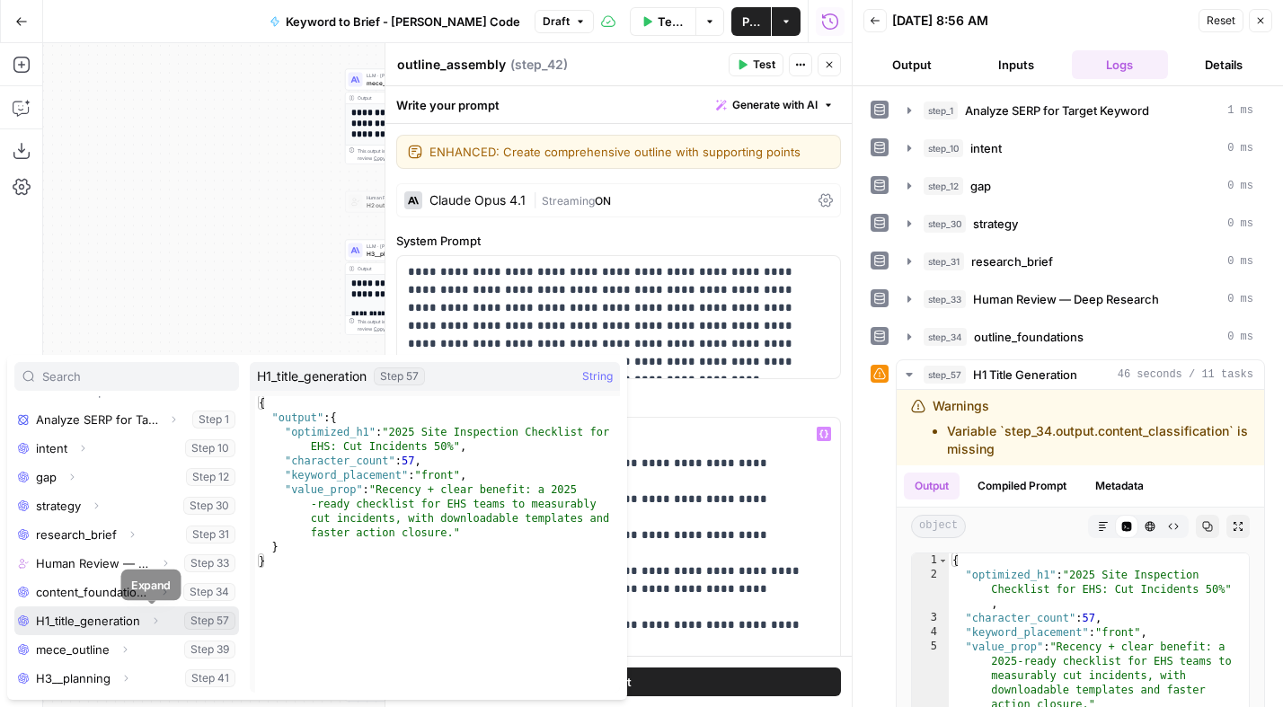
click at [154, 620] on icon "button" at bounding box center [155, 620] width 11 height 11
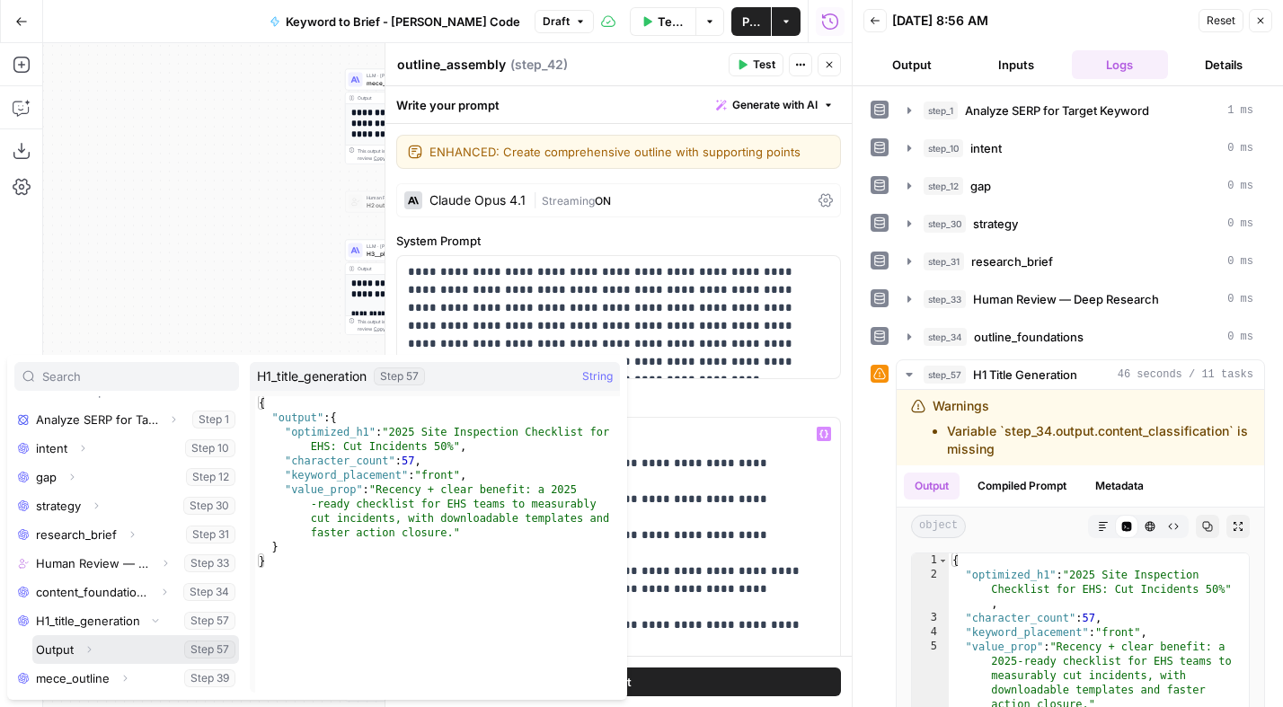
click at [93, 652] on icon "button" at bounding box center [89, 649] width 11 height 11
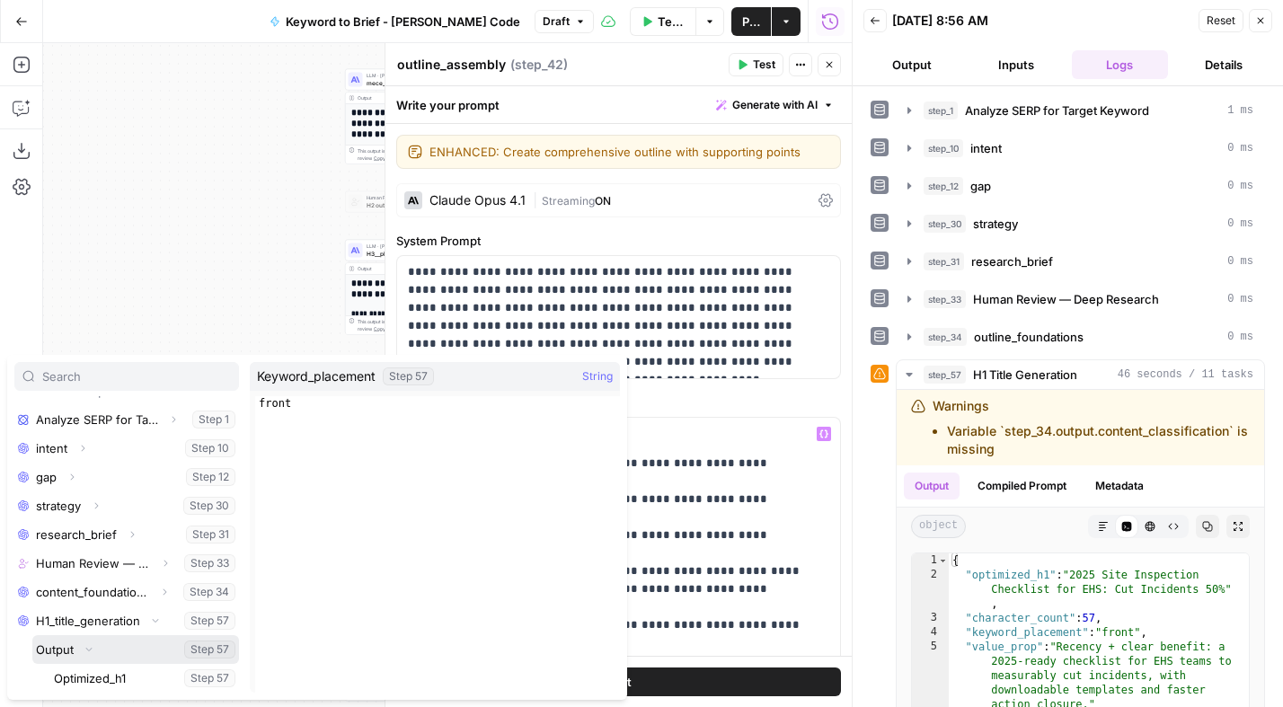
scroll to position [269, 0]
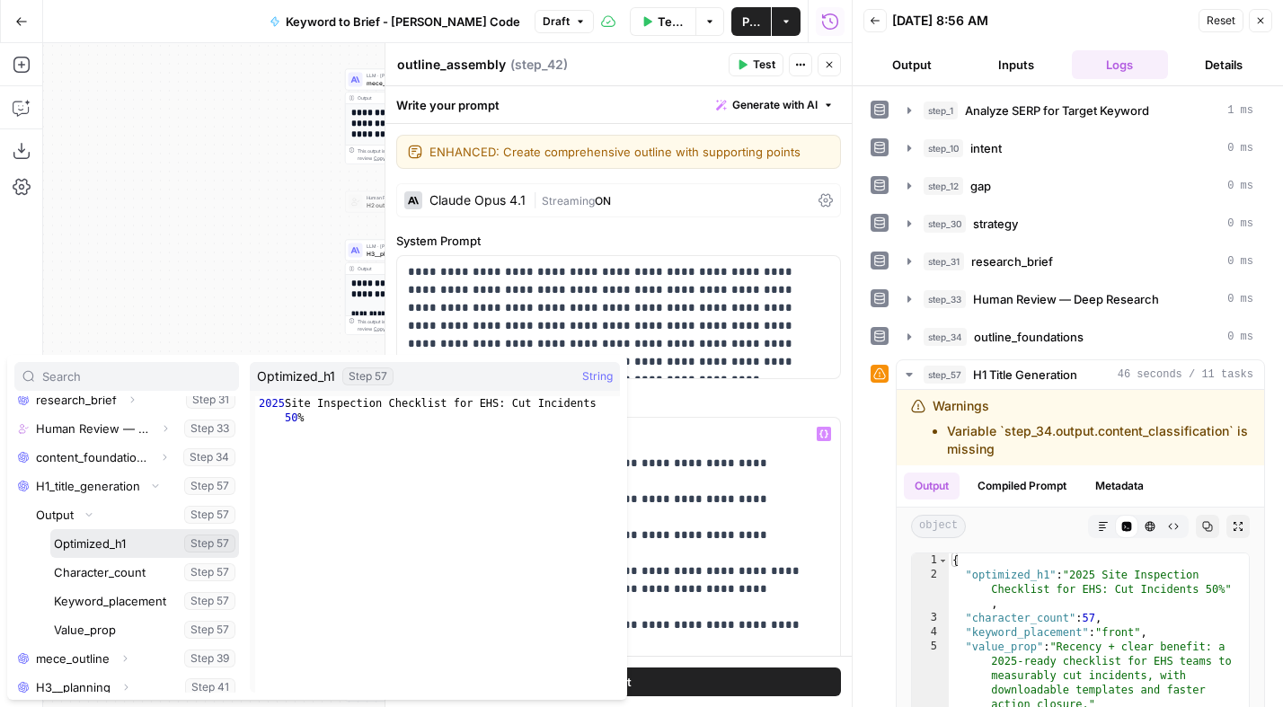
click at [109, 538] on button "Select variable Optimized_h1" at bounding box center [144, 543] width 189 height 29
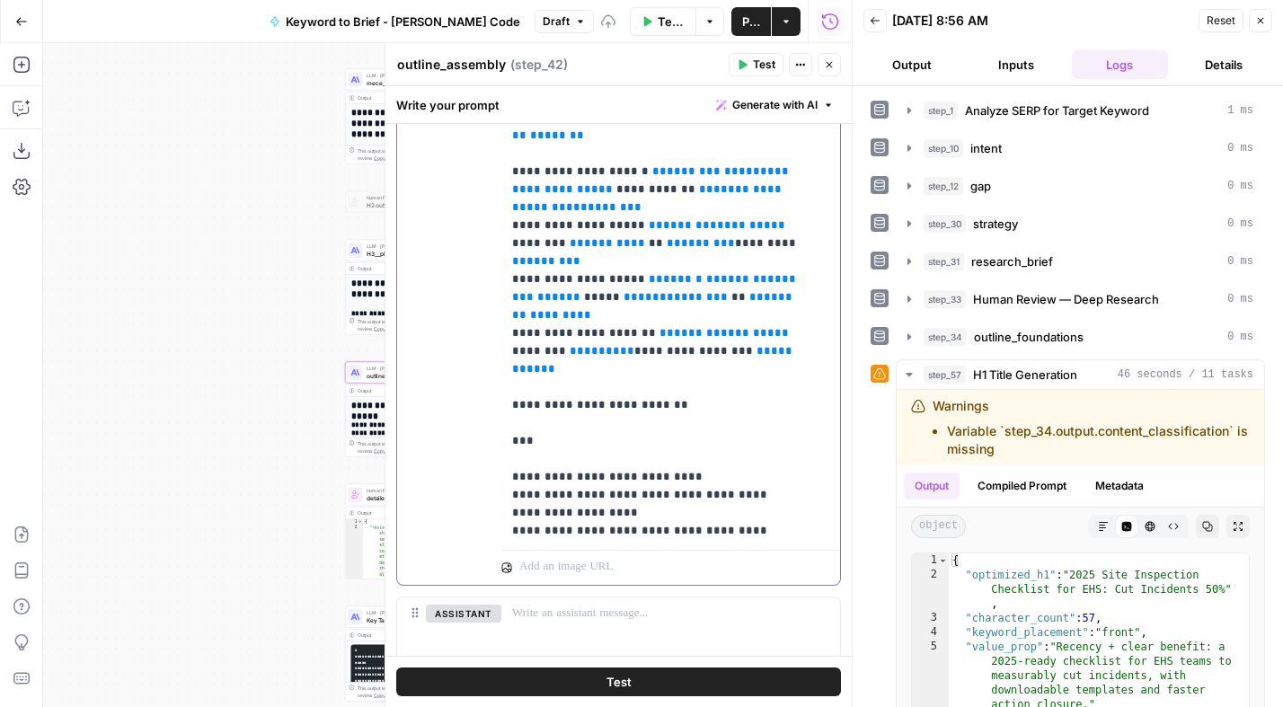
scroll to position [728, 0]
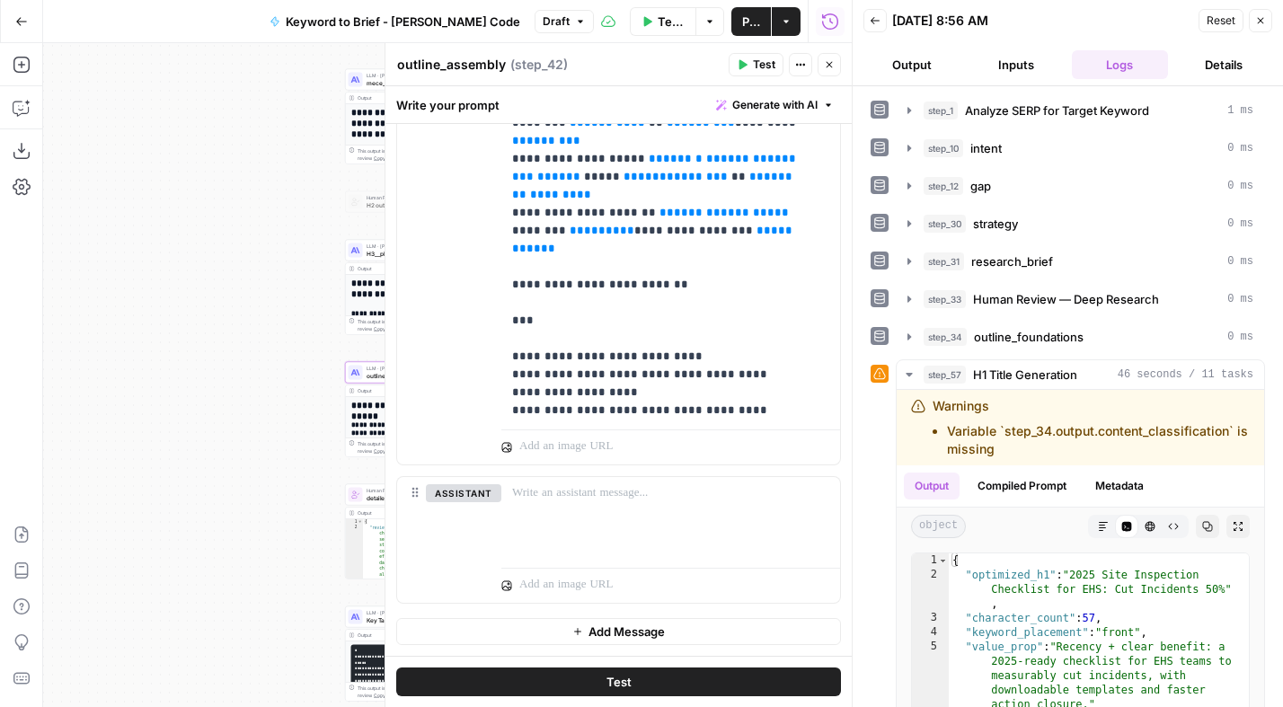
click at [831, 67] on icon "button" at bounding box center [829, 64] width 11 height 11
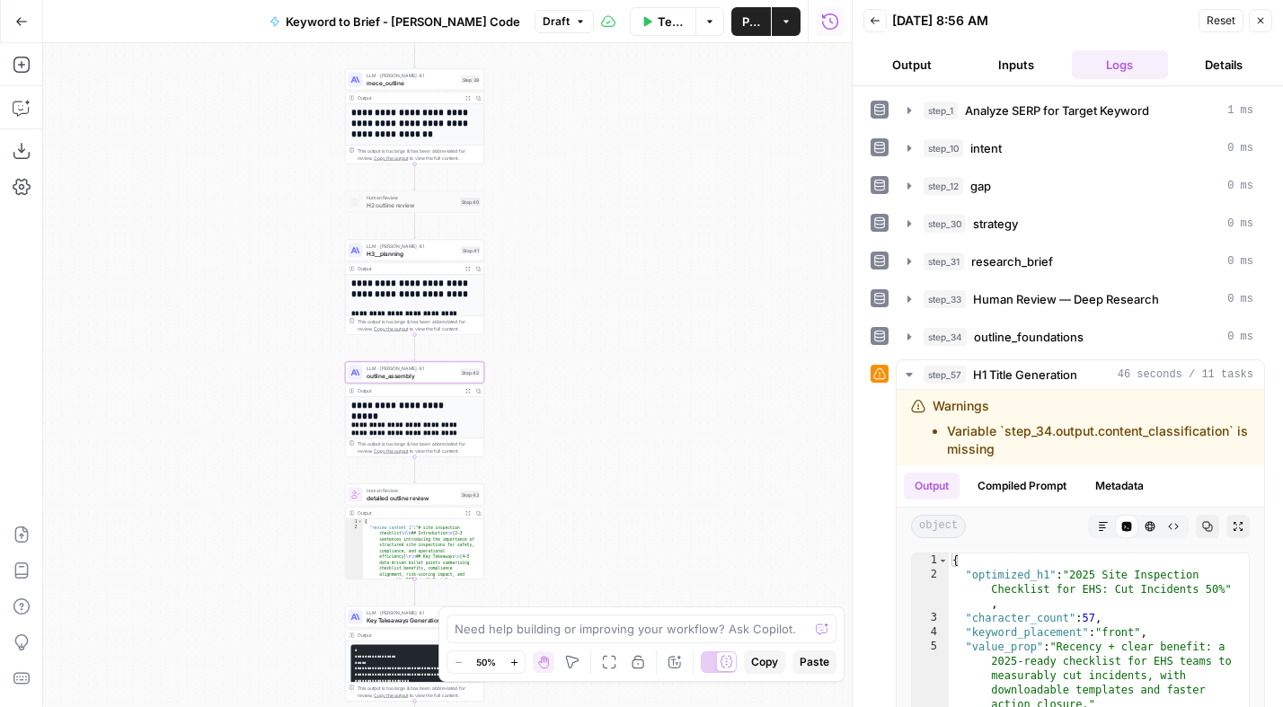
click at [784, 14] on button "Actions" at bounding box center [786, 21] width 29 height 29
click at [737, 22] on button "Publish" at bounding box center [751, 21] width 40 height 29
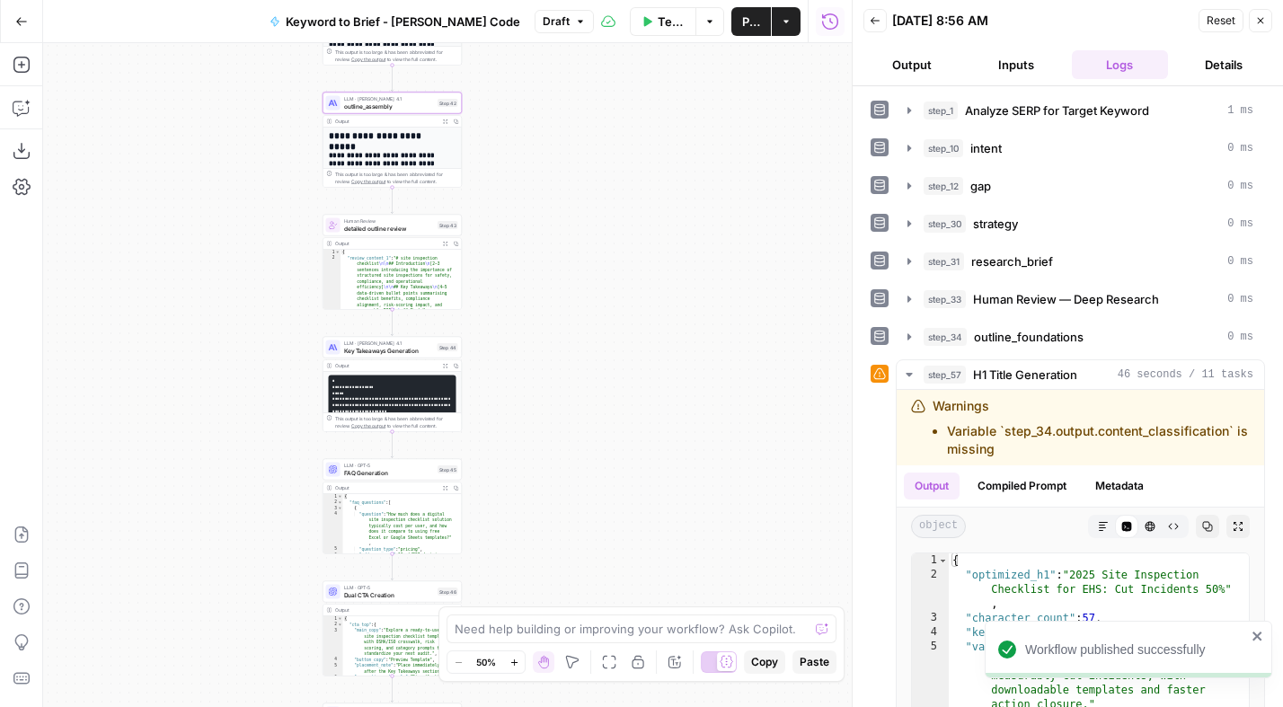
drag, startPoint x: 599, startPoint y: 507, endPoint x: 574, endPoint y: 239, distance: 268.9
click at [575, 238] on div "Workflow Set Inputs Inputs Power Agent Analyze SERP for Target Keyword Step 1 O…" at bounding box center [447, 375] width 808 height 664
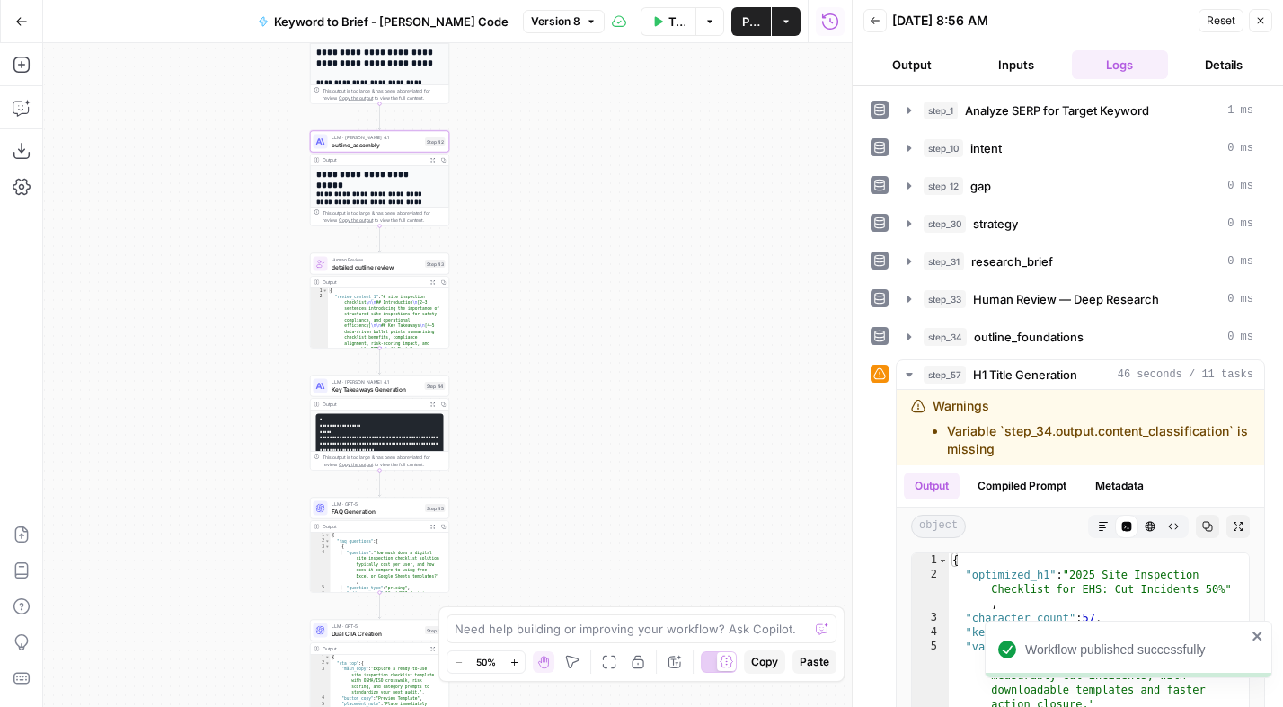
drag, startPoint x: 606, startPoint y: 365, endPoint x: 596, endPoint y: 527, distance: 162.9
click at [596, 527] on div "Workflow Set Inputs Inputs Power Agent Analyze SERP for Target Keyword Step 1 O…" at bounding box center [447, 375] width 808 height 664
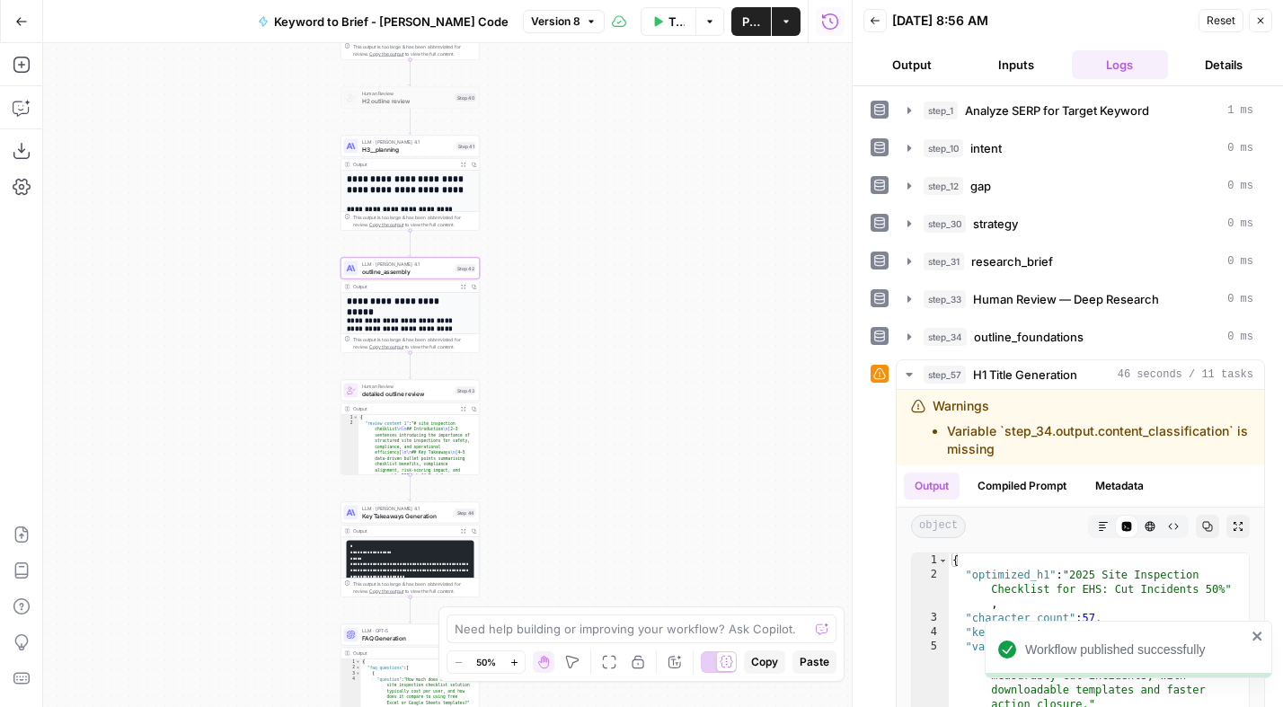
drag, startPoint x: 593, startPoint y: 437, endPoint x: 590, endPoint y: 511, distance: 74.6
click at [588, 523] on div "Workflow Set Inputs Inputs Power Agent Analyze SERP for Target Keyword Step 1 O…" at bounding box center [447, 375] width 808 height 664
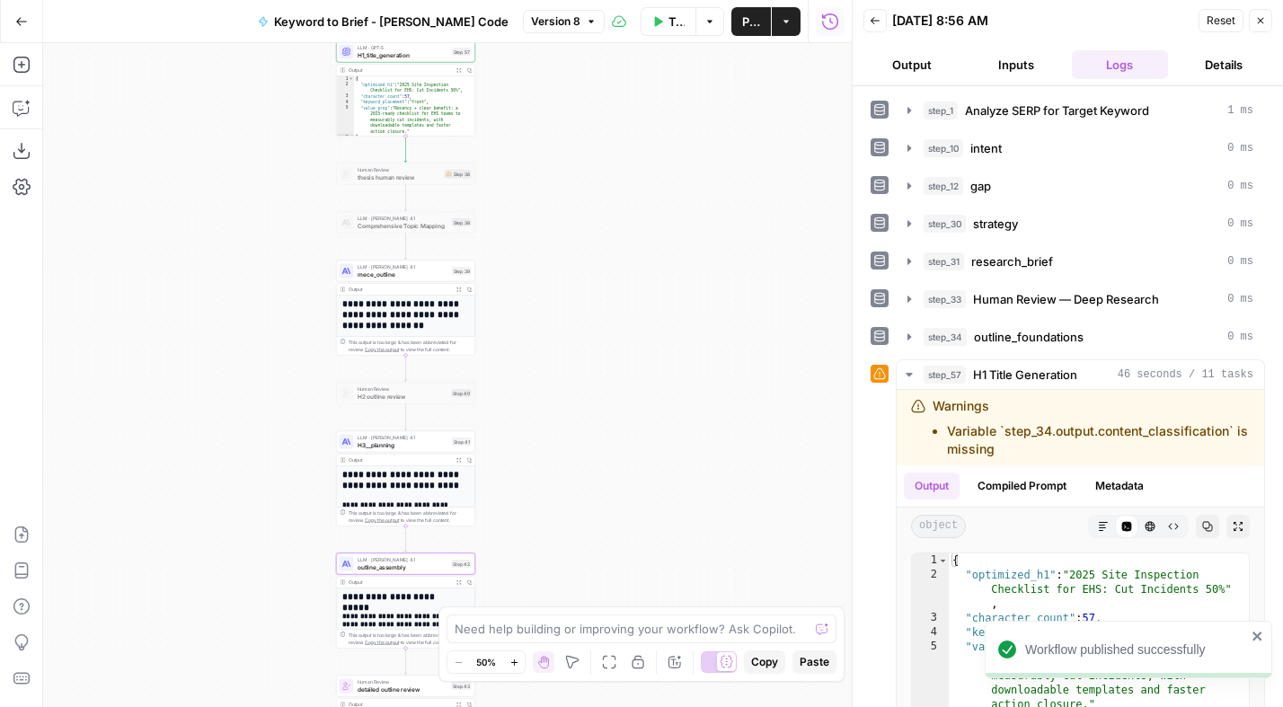
drag, startPoint x: 596, startPoint y: 387, endPoint x: 589, endPoint y: 356, distance: 32.1
click at [584, 499] on div "Workflow Set Inputs Inputs Power Agent Analyze SERP for Target Keyword Step 1 O…" at bounding box center [447, 375] width 808 height 664
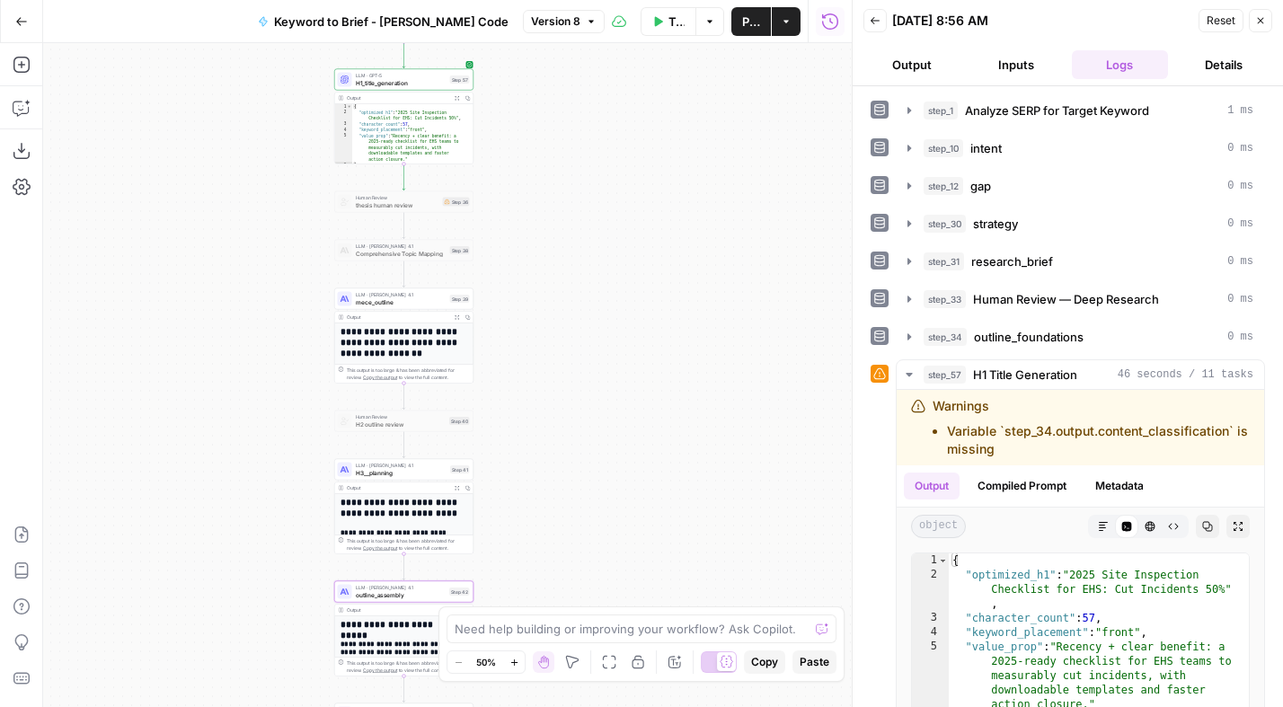
drag, startPoint x: 590, startPoint y: 325, endPoint x: 569, endPoint y: 452, distance: 128.3
click at [569, 452] on div "Workflow Set Inputs Inputs Power Agent Analyze SERP for Target Keyword Step 1 O…" at bounding box center [447, 375] width 808 height 664
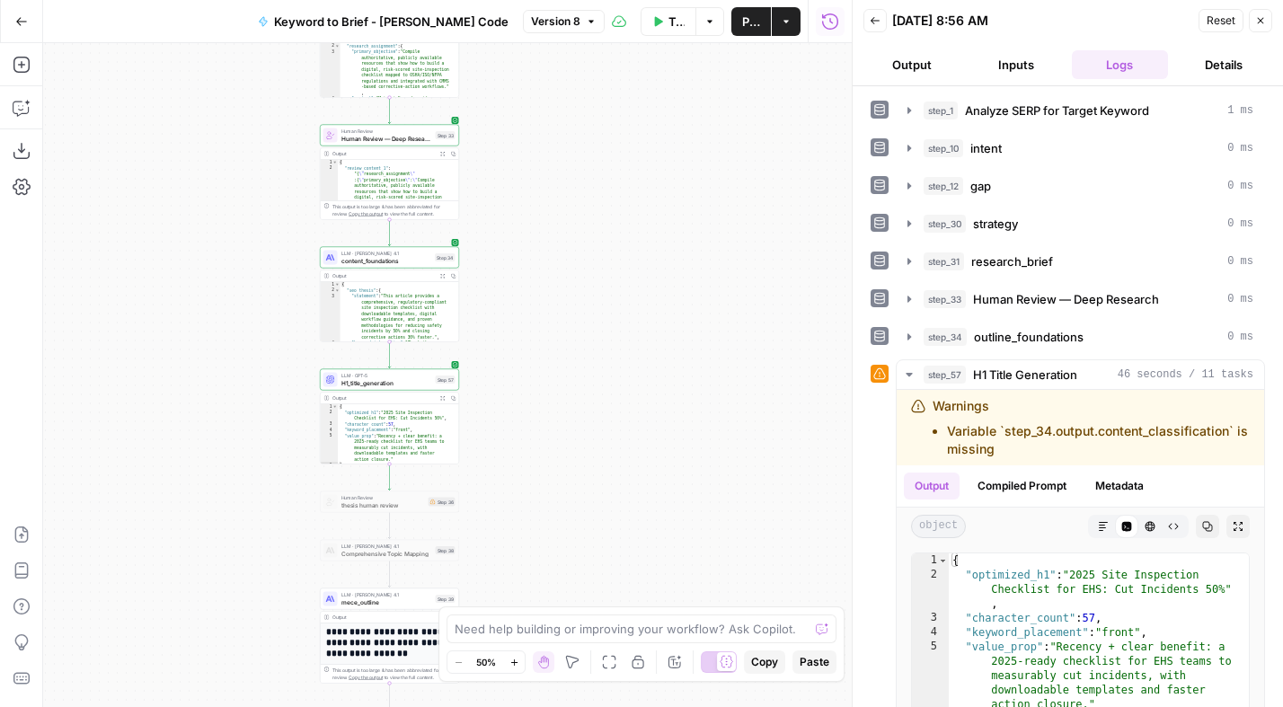
drag, startPoint x: 596, startPoint y: 340, endPoint x: 599, endPoint y: 433, distance: 92.6
click at [599, 437] on div "Workflow Set Inputs Inputs Power Agent Analyze SERP for Target Keyword Step 1 O…" at bounding box center [447, 375] width 808 height 664
drag, startPoint x: 606, startPoint y: 329, endPoint x: 609, endPoint y: 382, distance: 53.1
click at [609, 382] on div "Workflow Set Inputs Inputs Power Agent Analyze SERP for Target Keyword Step 1 O…" at bounding box center [447, 375] width 808 height 664
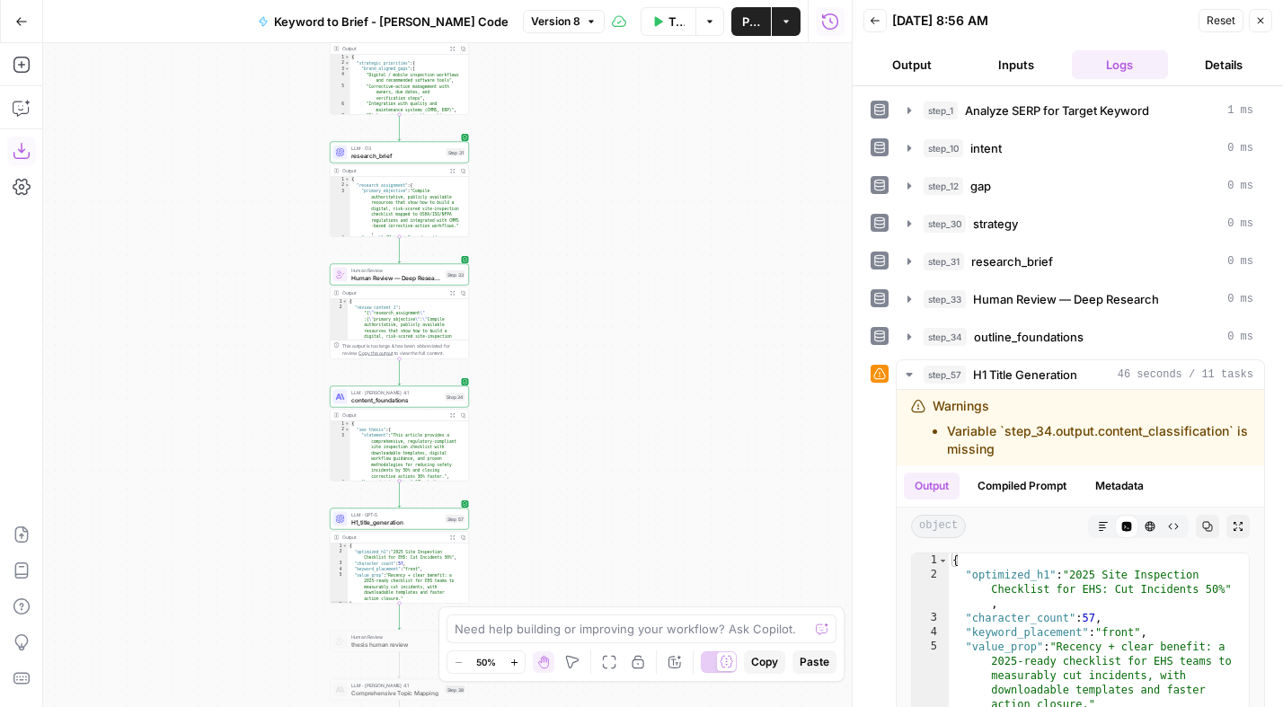
click at [25, 153] on icon "button" at bounding box center [22, 151] width 18 height 18
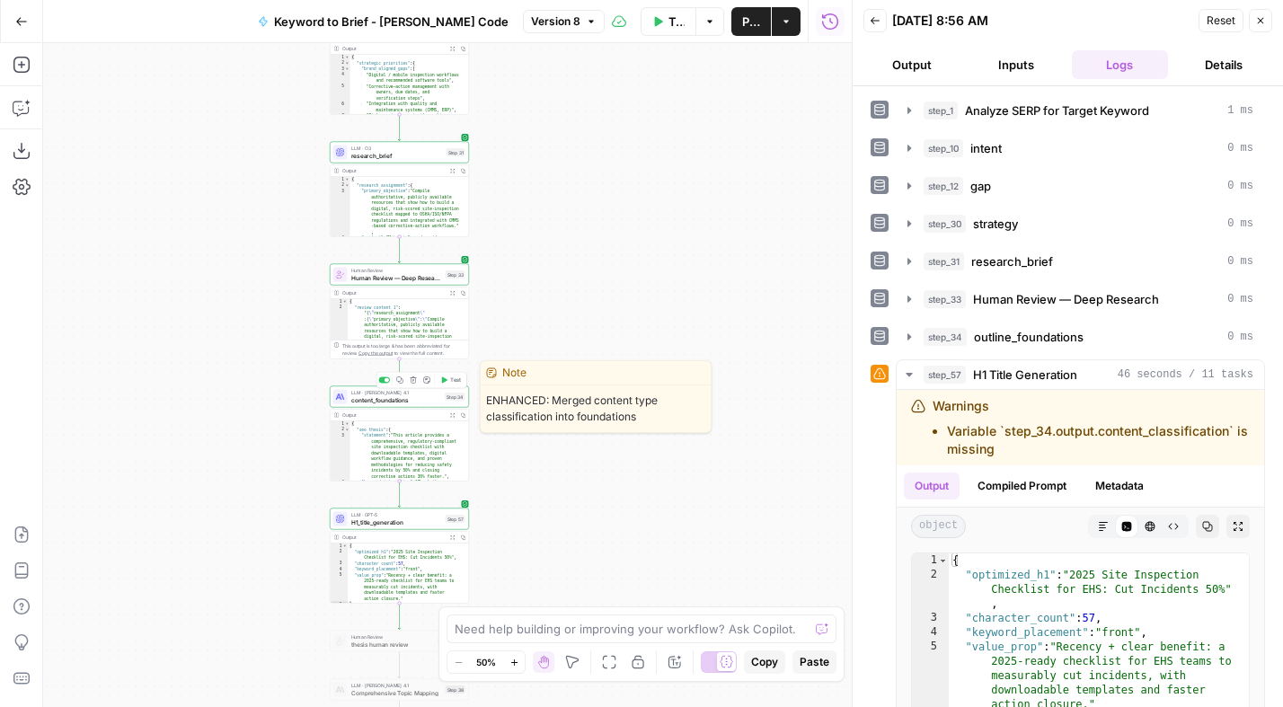
click at [413, 397] on span "content_foundations" at bounding box center [396, 399] width 91 height 9
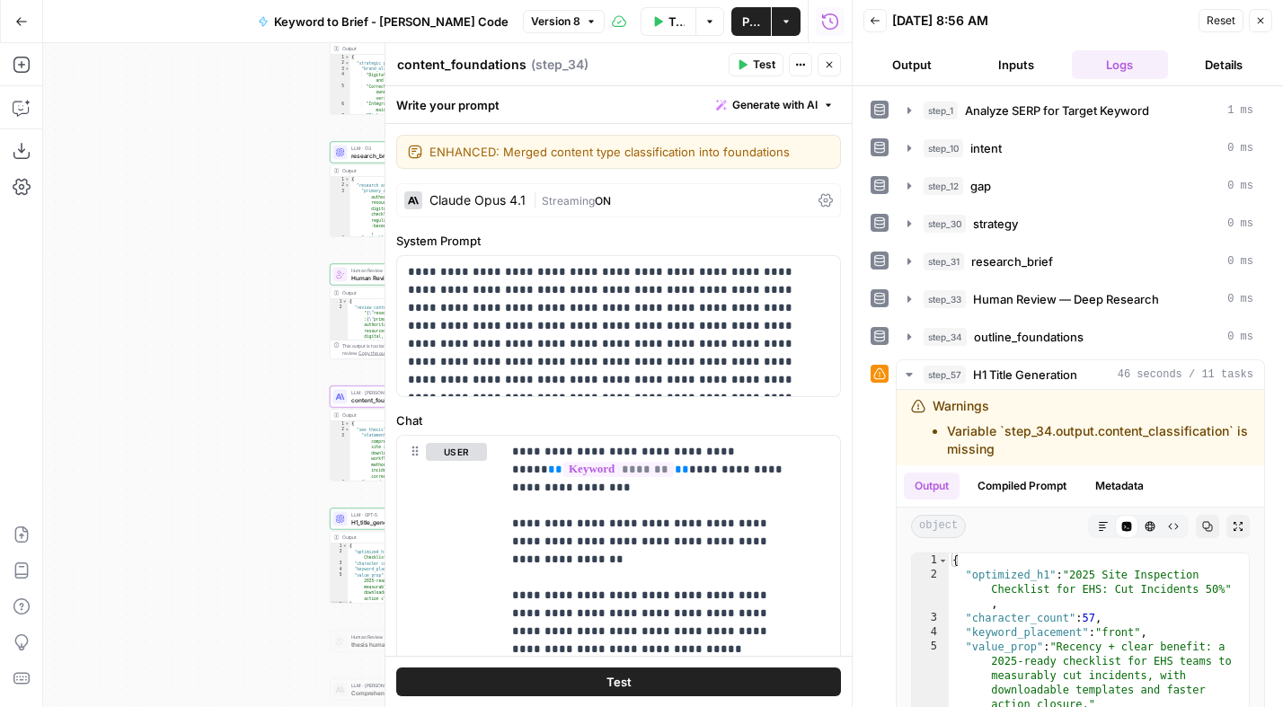
click at [830, 66] on icon "button" at bounding box center [829, 64] width 11 height 11
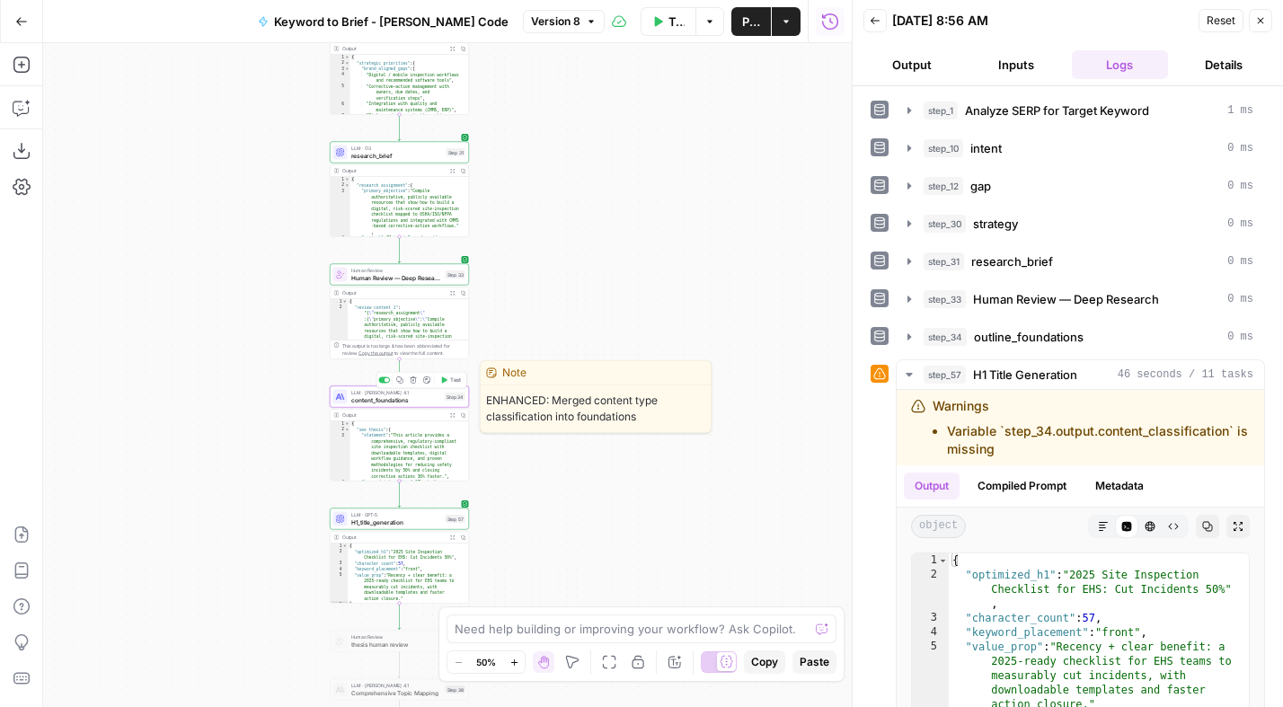
click at [451, 381] on span "Test" at bounding box center [455, 380] width 11 height 8
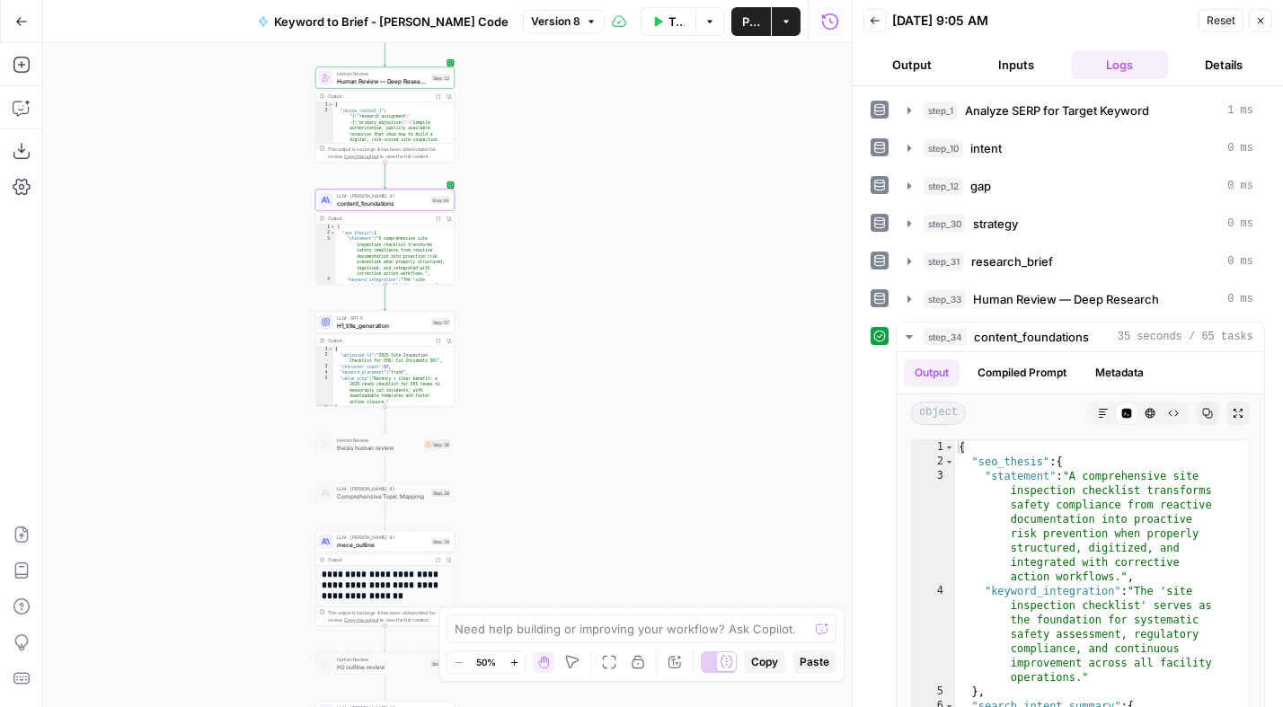
drag, startPoint x: 554, startPoint y: 393, endPoint x: 540, endPoint y: 238, distance: 155.2
click at [540, 237] on div "Workflow Set Inputs Inputs Power Agent Analyze SERP for Target Keyword Step 1 O…" at bounding box center [447, 375] width 808 height 664
click at [436, 303] on span "Test" at bounding box center [441, 304] width 11 height 8
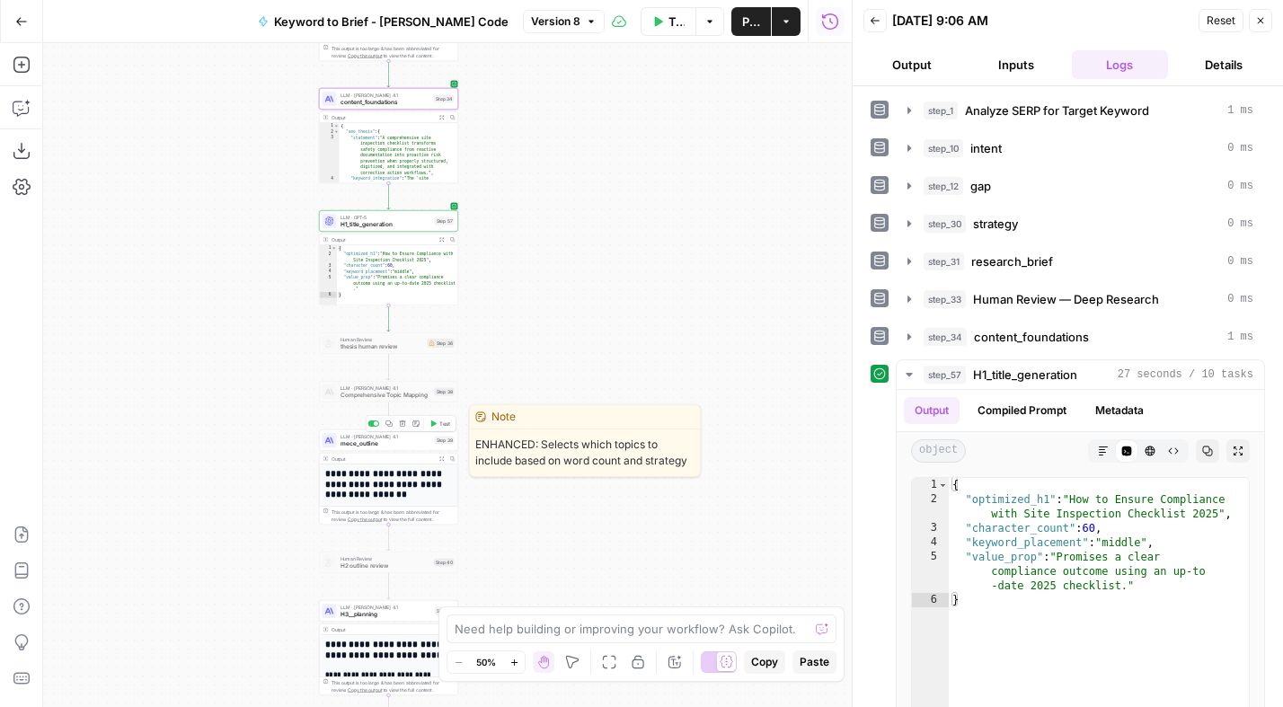
click at [443, 422] on span "Test" at bounding box center [444, 423] width 11 height 8
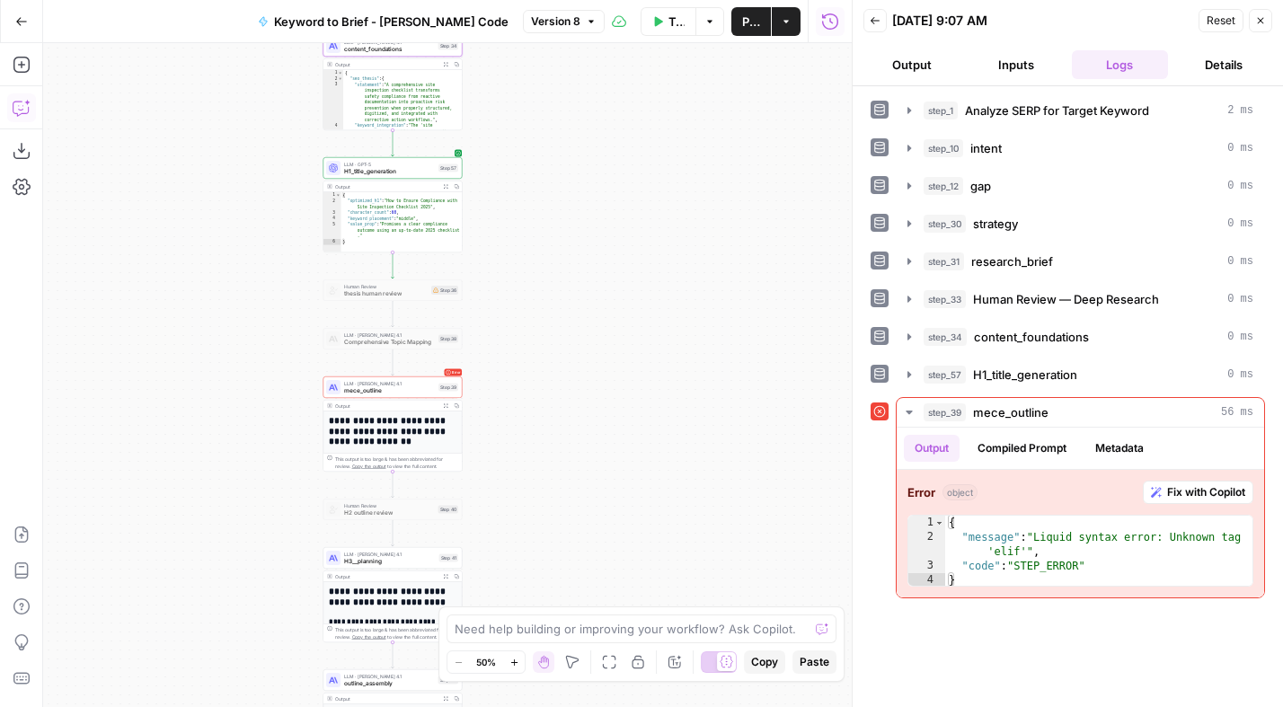
click at [22, 108] on icon "button" at bounding box center [22, 108] width 18 height 18
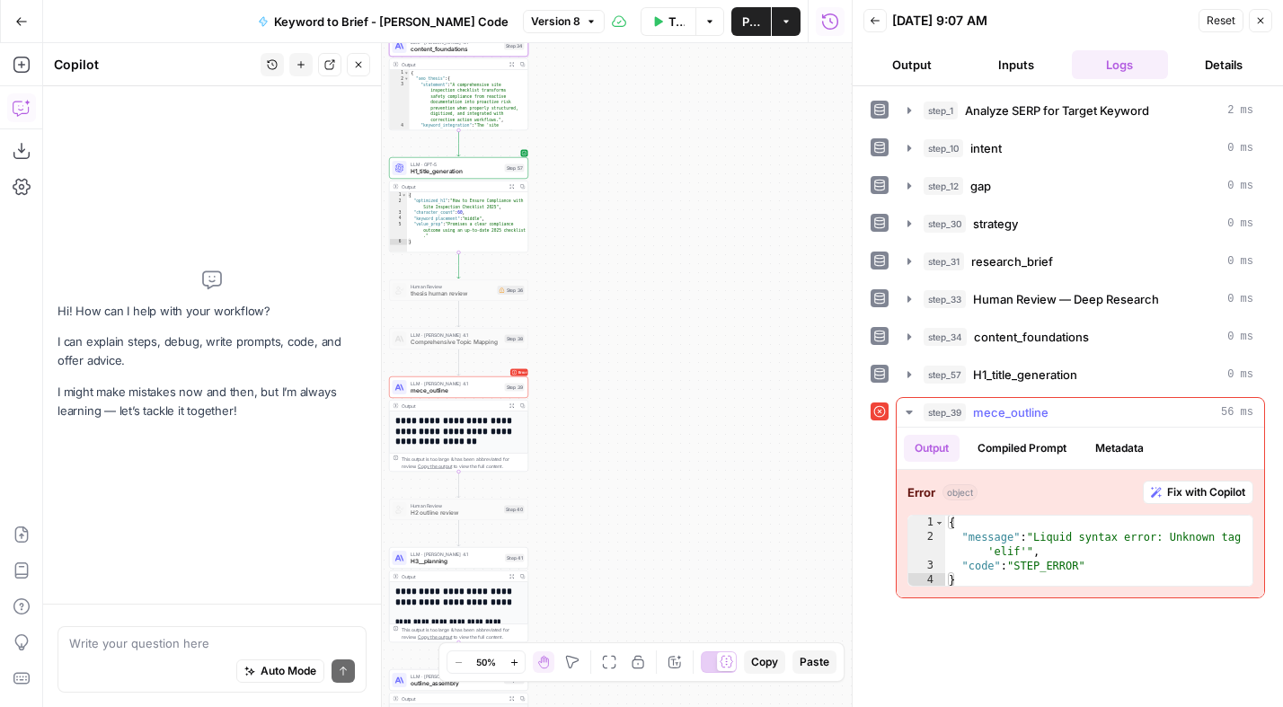
click at [1186, 489] on span "Fix with Copilot" at bounding box center [1206, 492] width 78 height 16
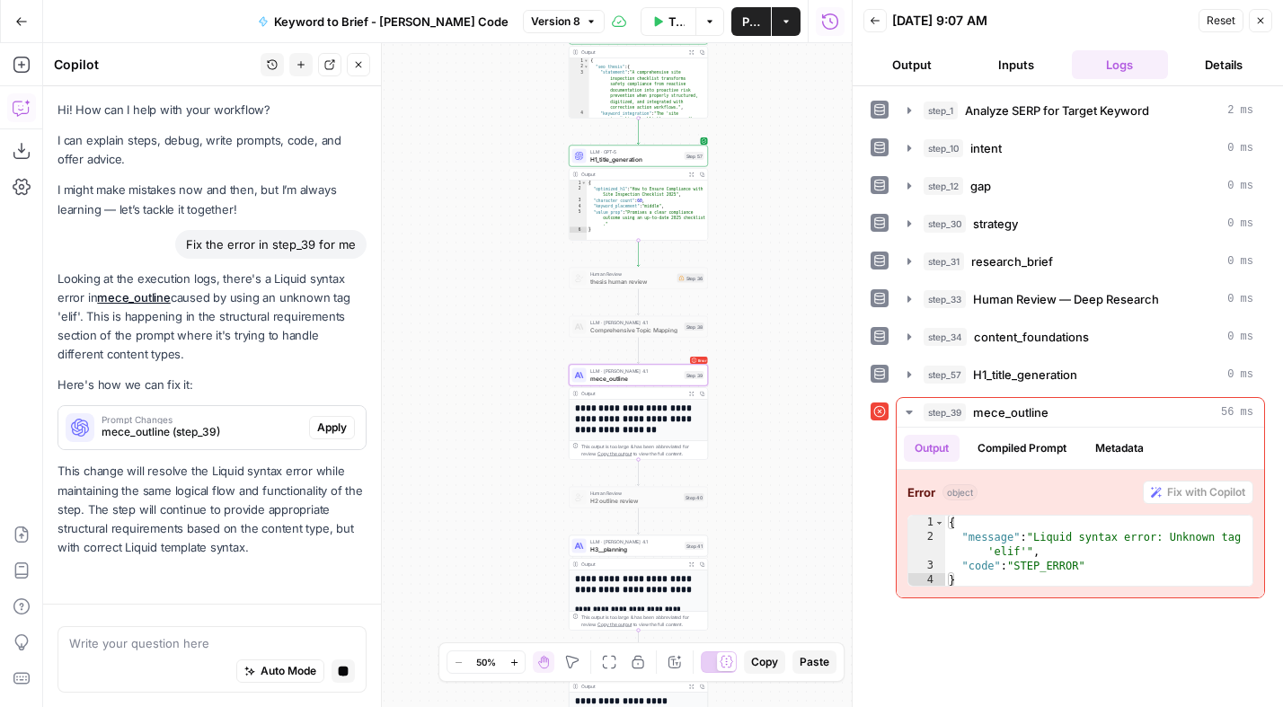
click at [314, 425] on button "Apply" at bounding box center [332, 427] width 46 height 23
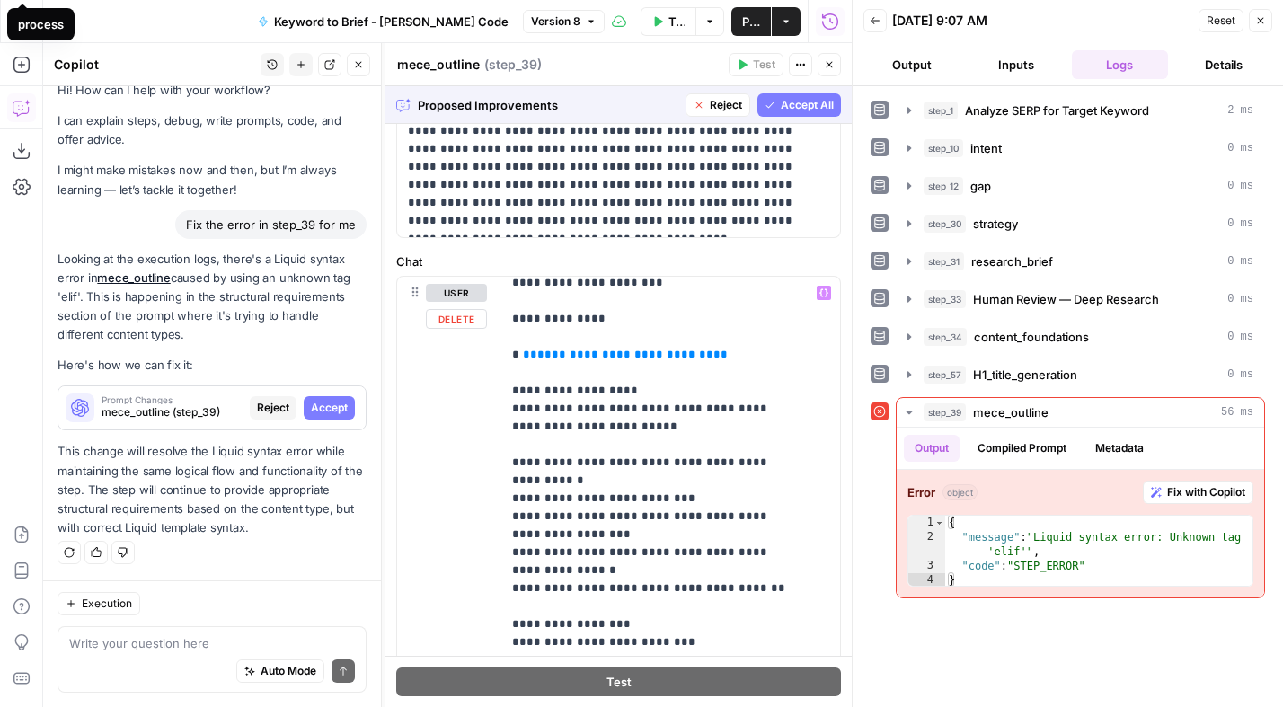
scroll to position [1681, 0]
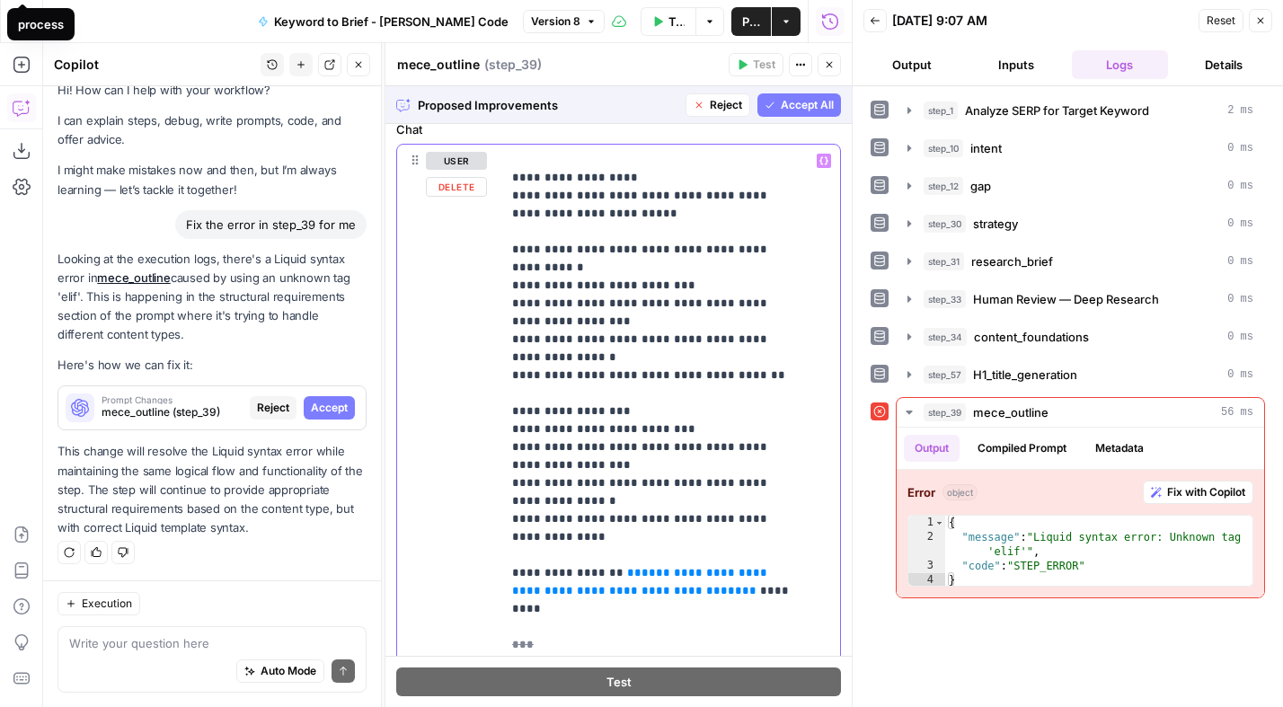
scroll to position [625, 0]
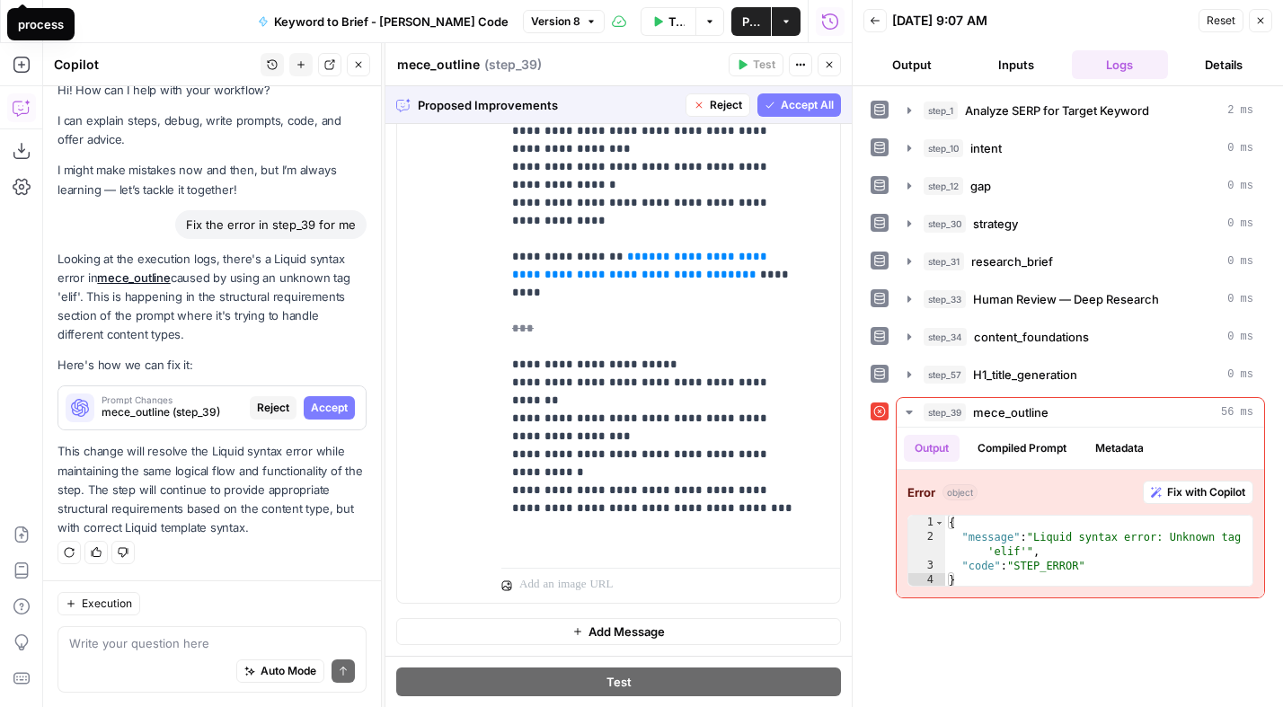
click at [781, 100] on span "Accept All" at bounding box center [807, 105] width 53 height 16
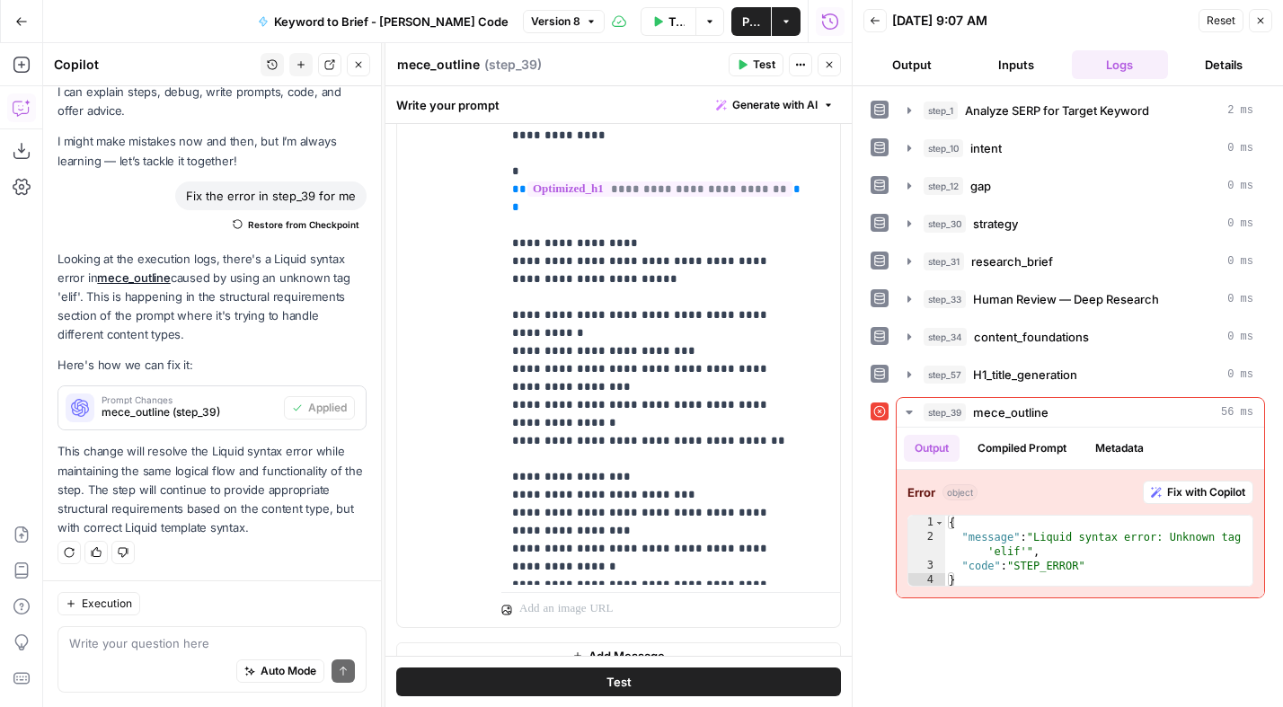
scroll to position [1739, 0]
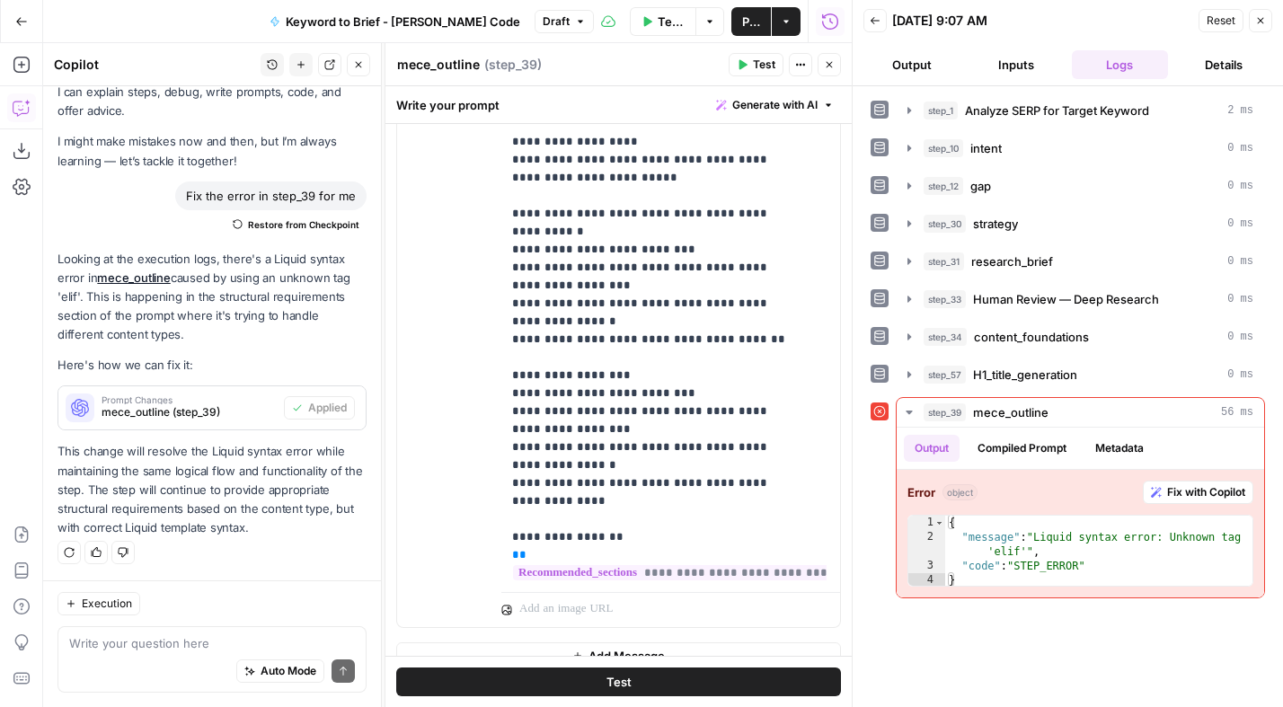
click at [746, 61] on icon "button" at bounding box center [742, 64] width 11 height 11
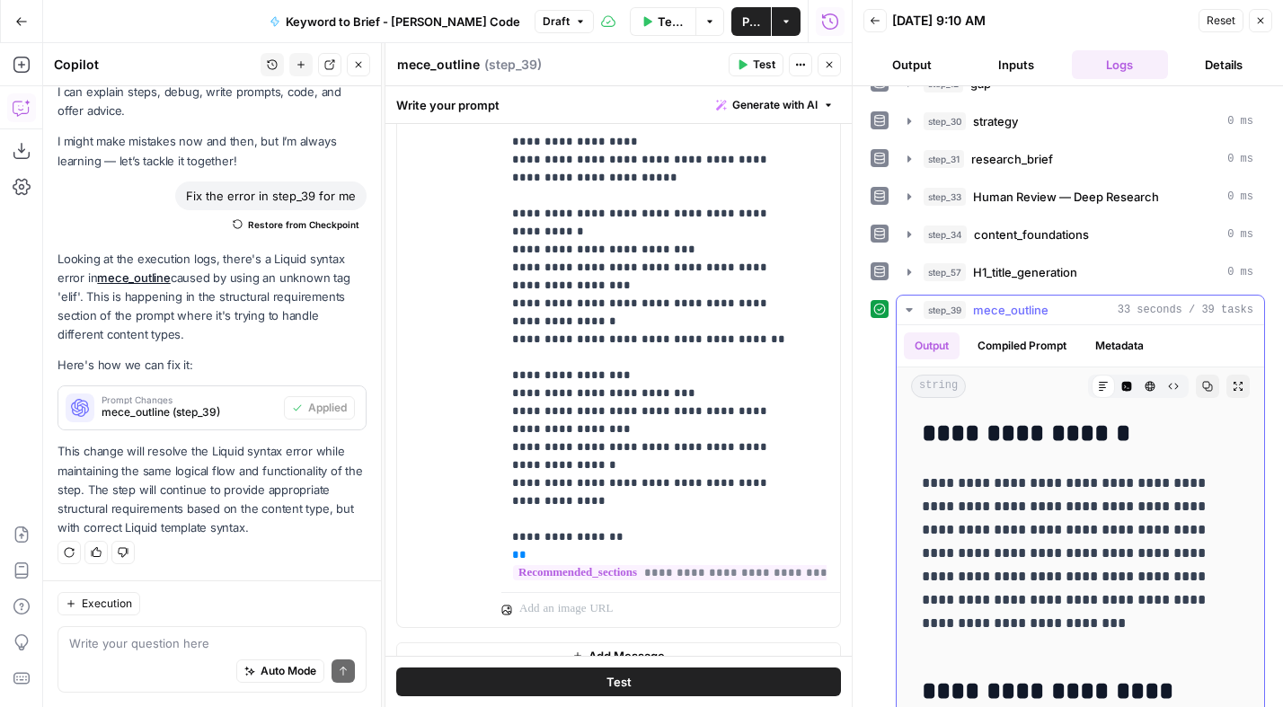
scroll to position [190, 0]
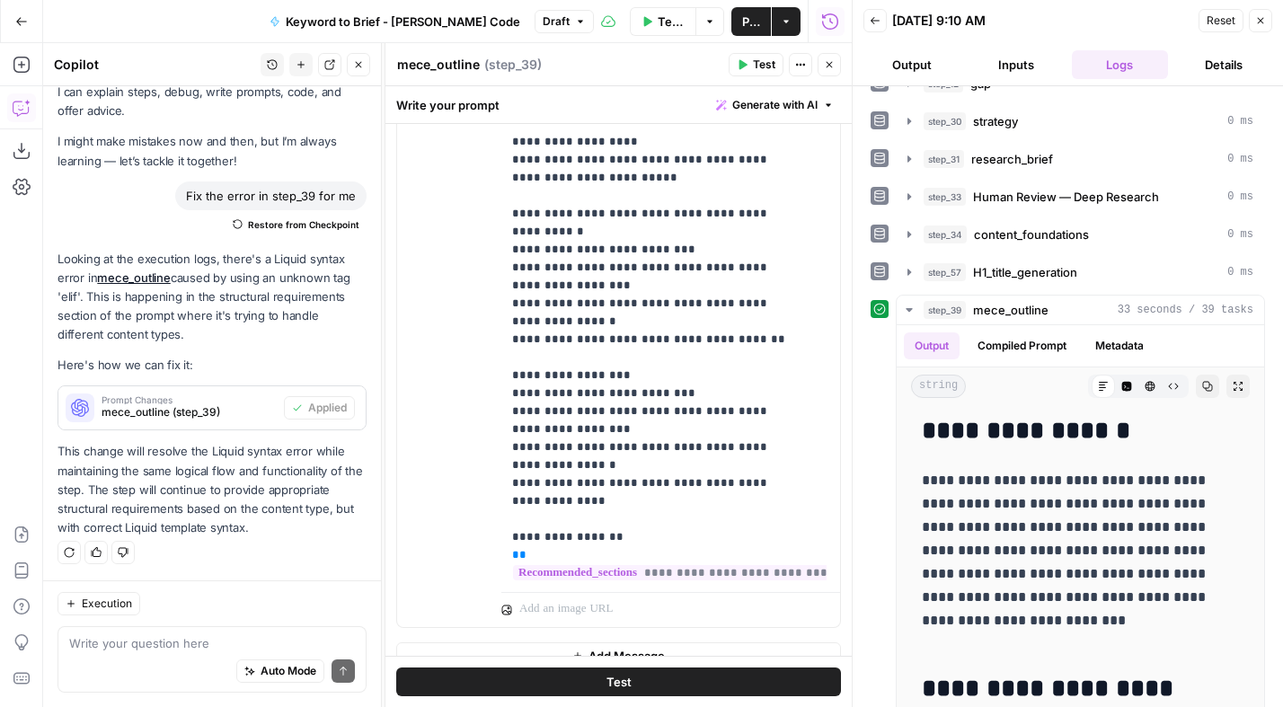
click at [829, 65] on icon "button" at bounding box center [829, 65] width 6 height 6
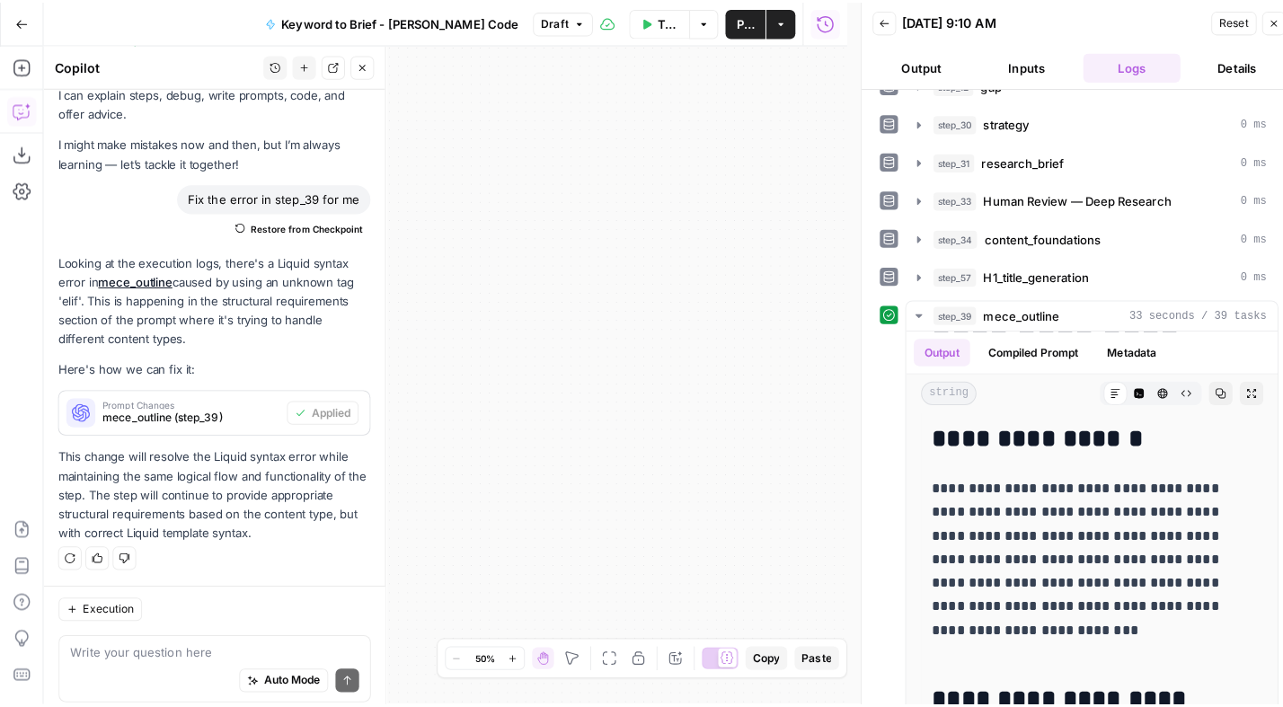
scroll to position [49, 0]
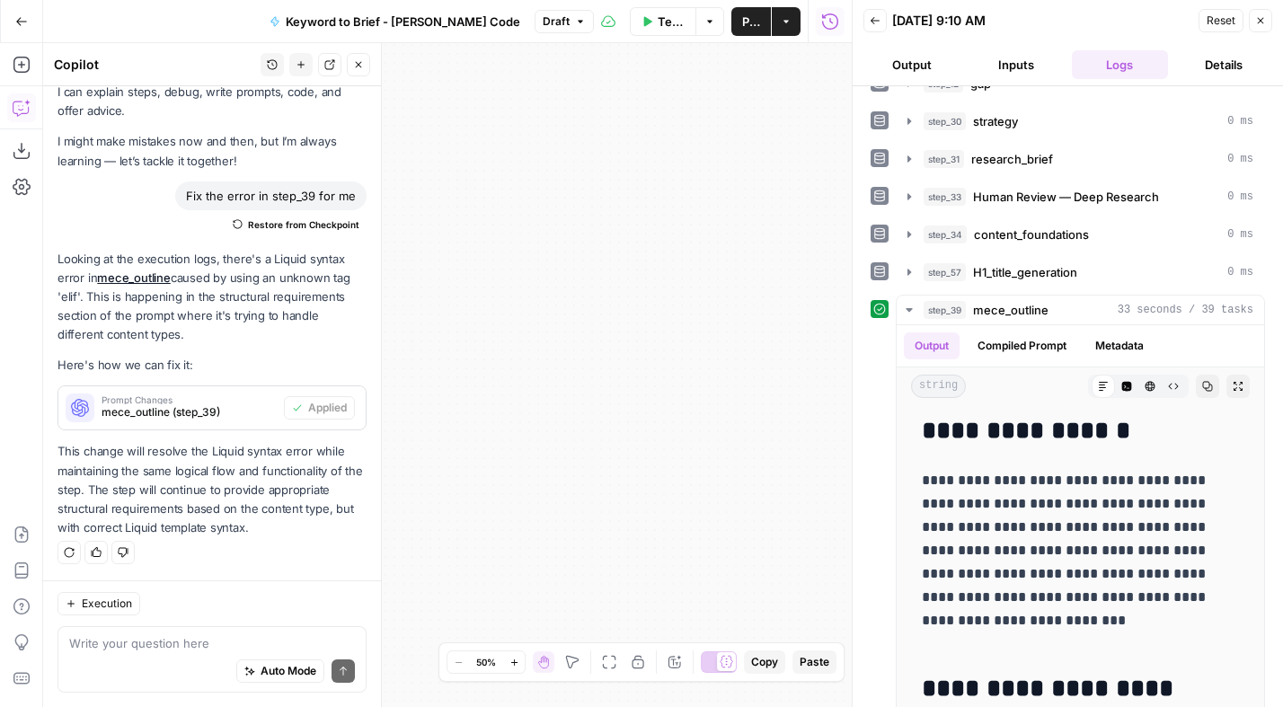
click at [617, 663] on button "Fit to View" at bounding box center [609, 662] width 22 height 22
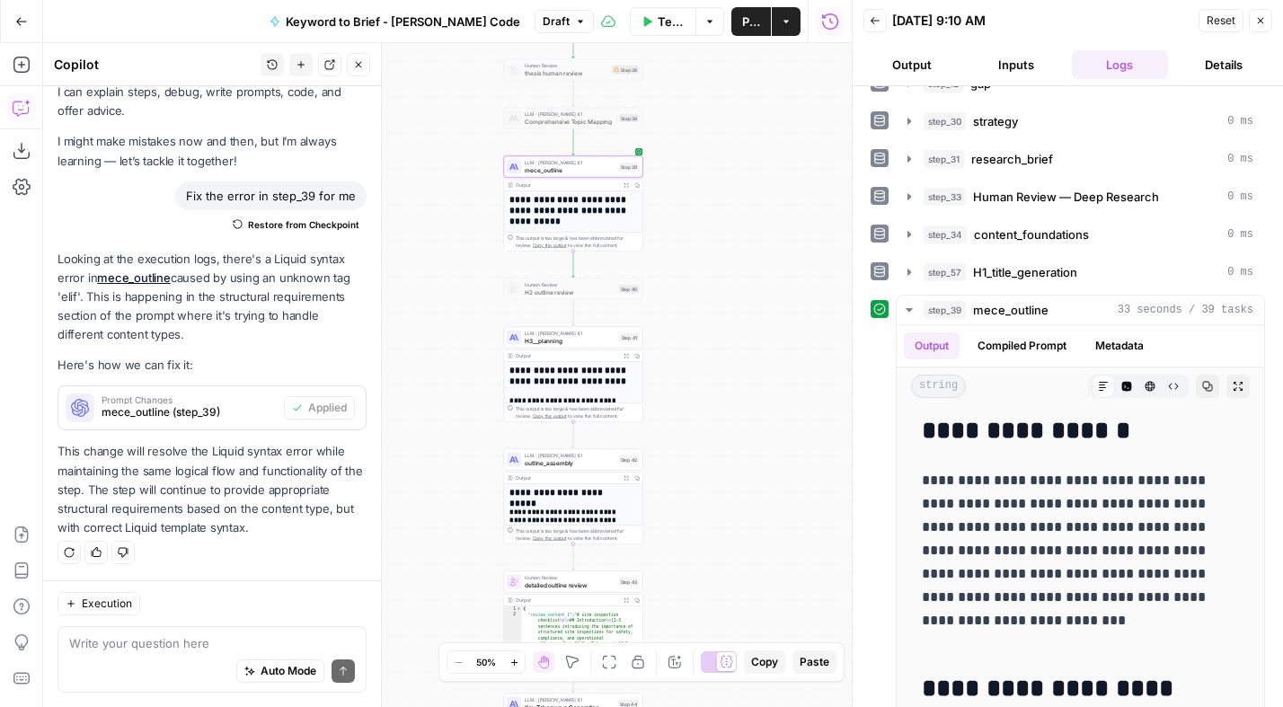
drag, startPoint x: 658, startPoint y: 468, endPoint x: 781, endPoint y: 457, distance: 124.4
click at [781, 457] on div "Workflow Set Inputs Inputs Power Agent Analyze SERP for Target Keyword Step 1 O…" at bounding box center [447, 375] width 808 height 664
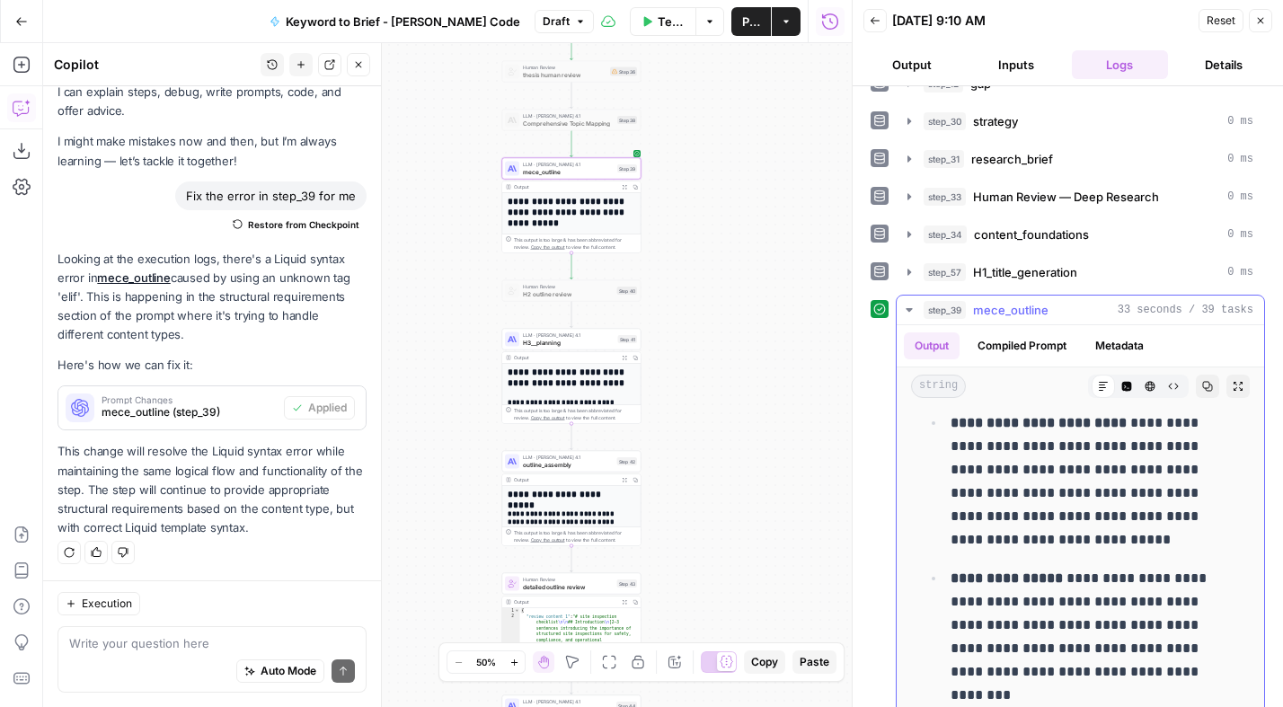
scroll to position [3437, 0]
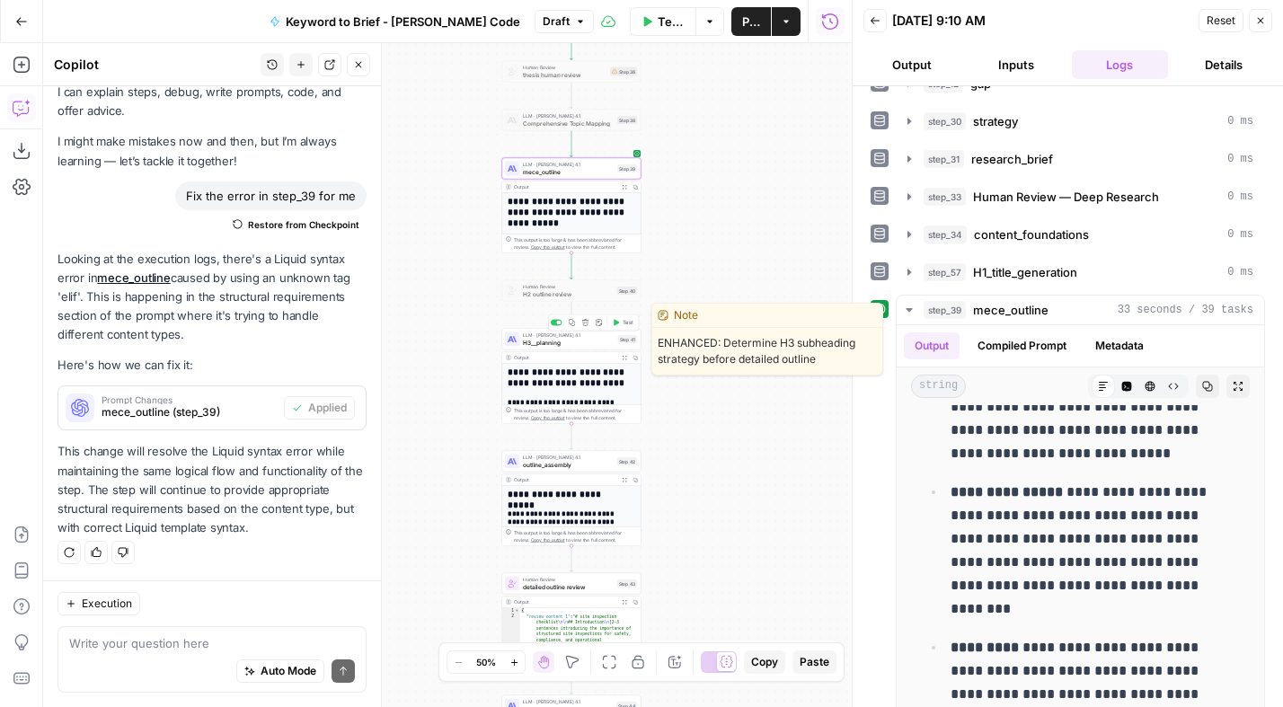
click at [626, 323] on span "Test" at bounding box center [627, 323] width 11 height 8
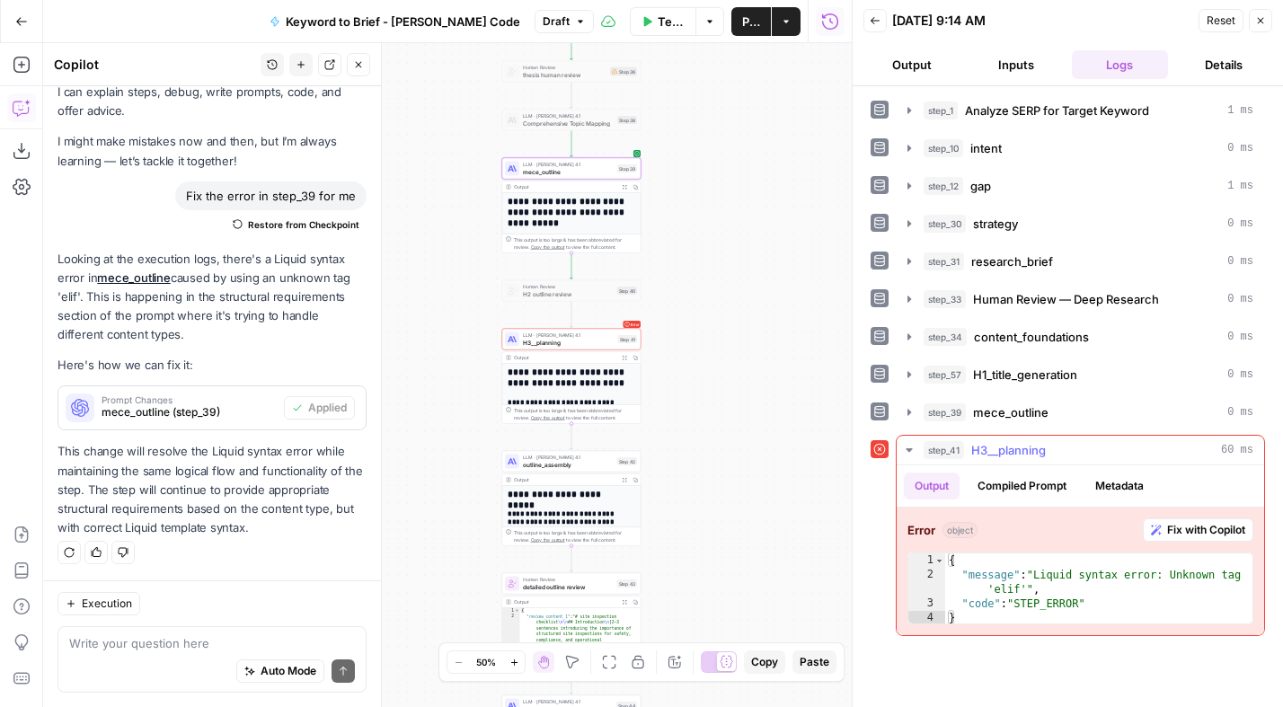
drag, startPoint x: 1205, startPoint y: 529, endPoint x: 847, endPoint y: 482, distance: 361.4
click at [1205, 528] on span "Fix with Copilot" at bounding box center [1206, 530] width 78 height 16
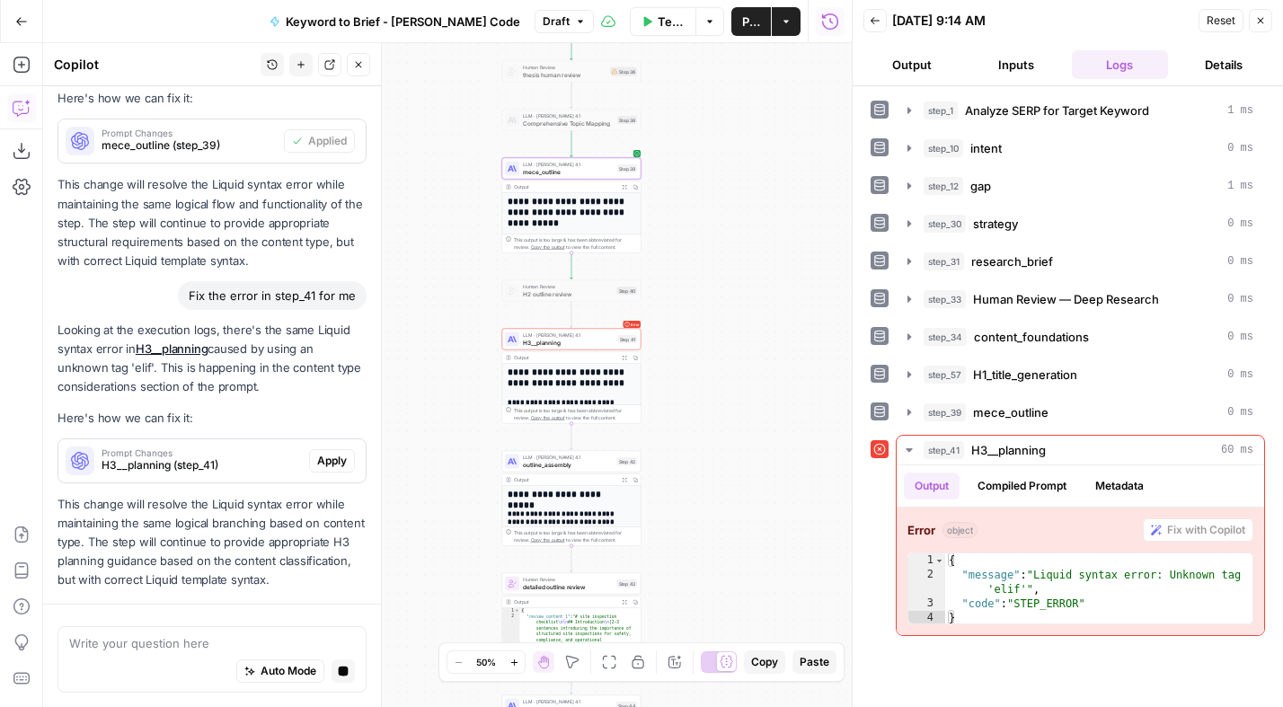
scroll to position [386, 0]
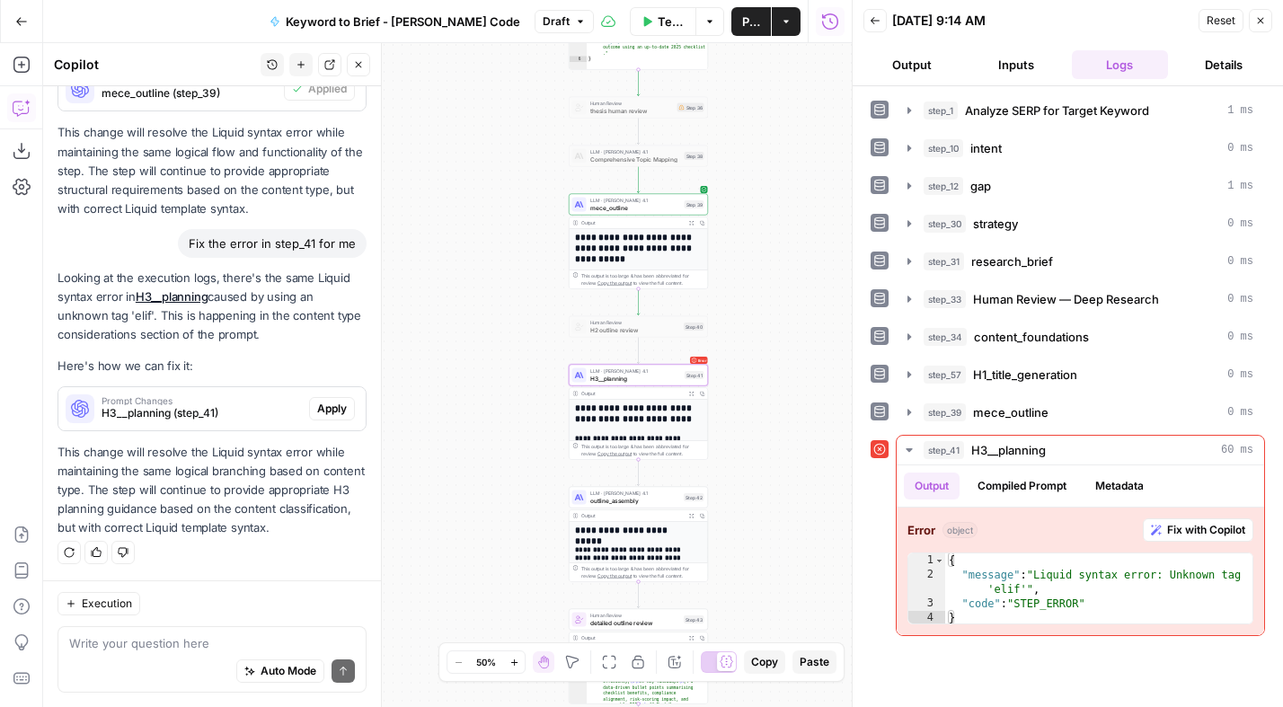
click at [319, 401] on span "Apply" at bounding box center [332, 409] width 30 height 16
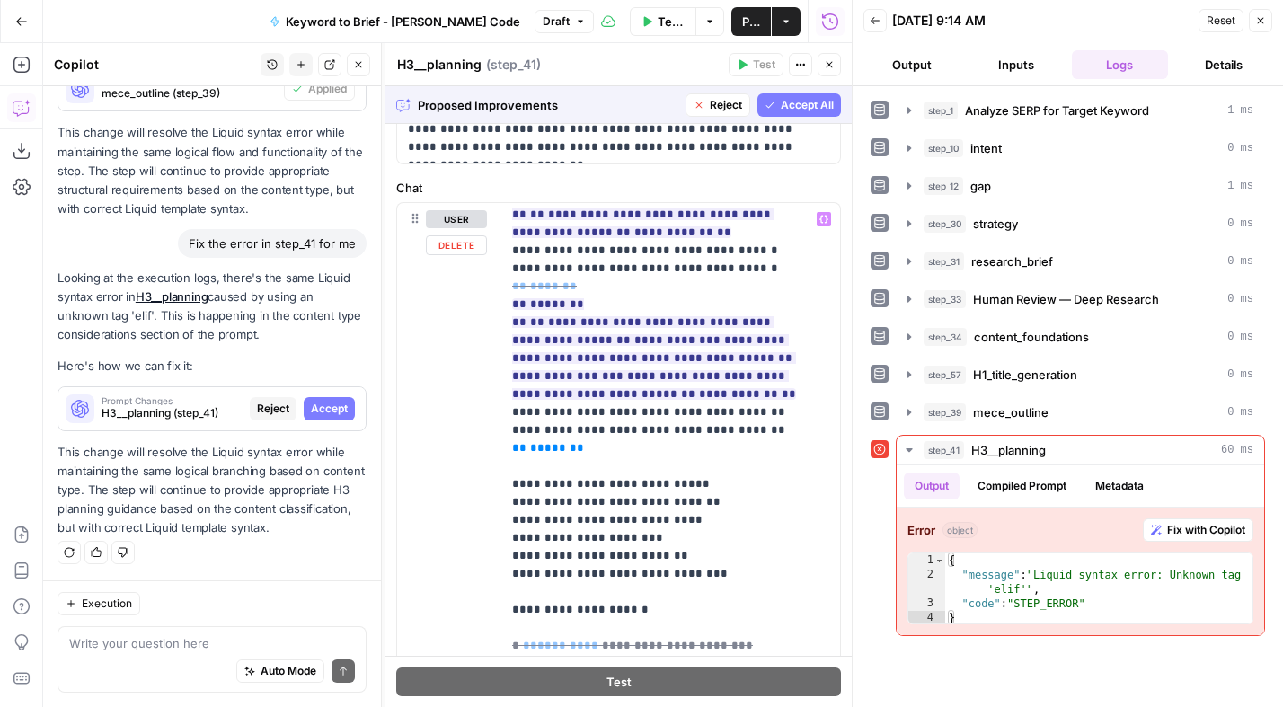
scroll to position [1218, 0]
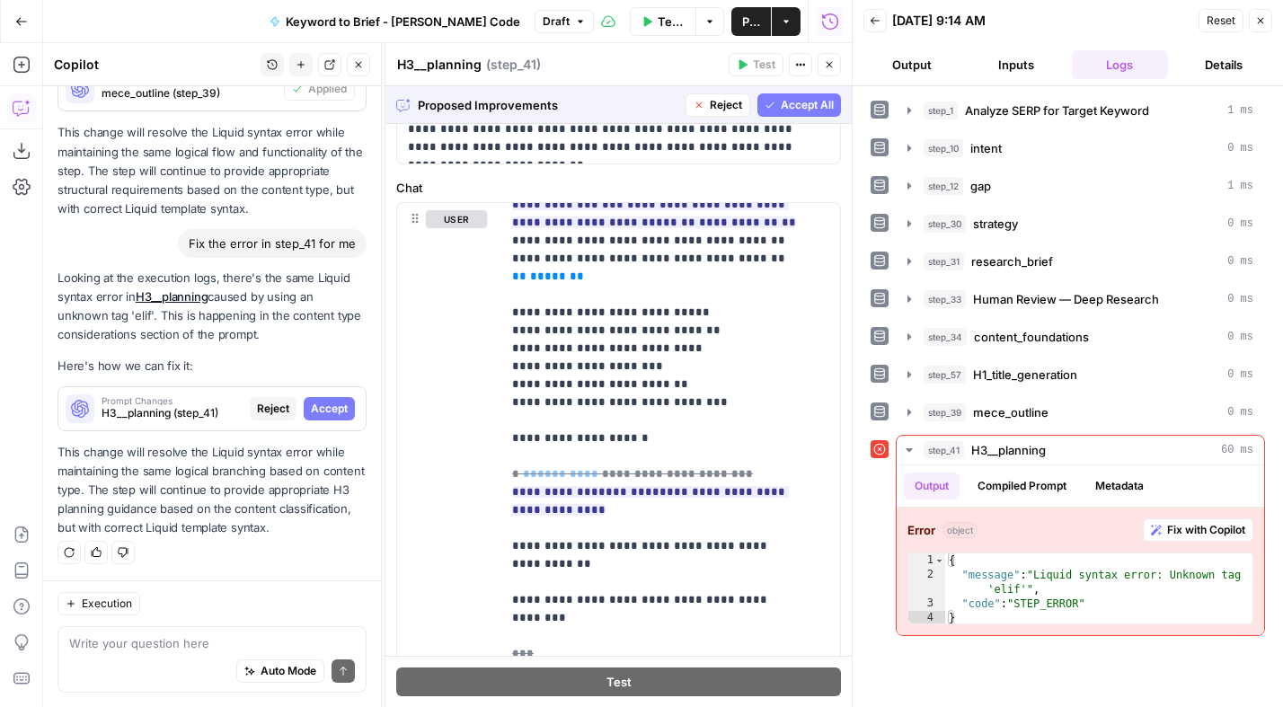
click at [783, 102] on span "Accept All" at bounding box center [807, 105] width 53 height 16
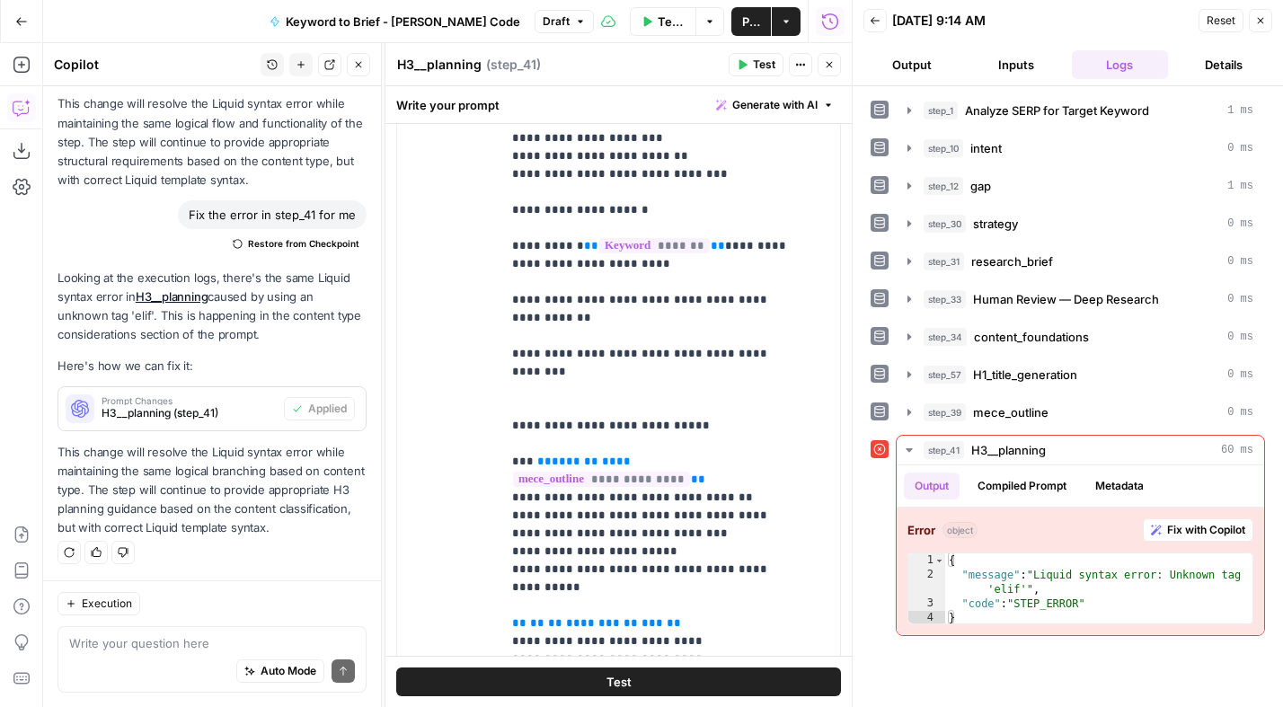
scroll to position [607, 0]
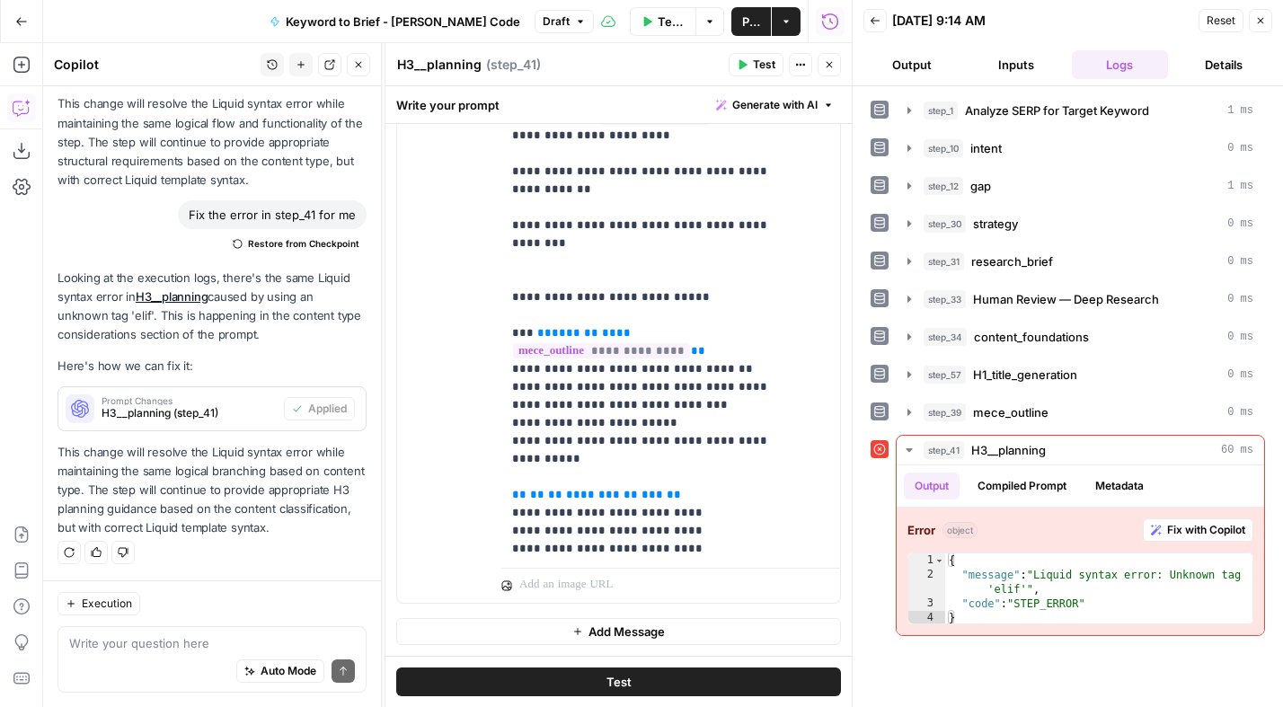
drag, startPoint x: 752, startPoint y: 62, endPoint x: 746, endPoint y: 298, distance: 236.3
click at [753, 61] on span "Test" at bounding box center [764, 65] width 22 height 16
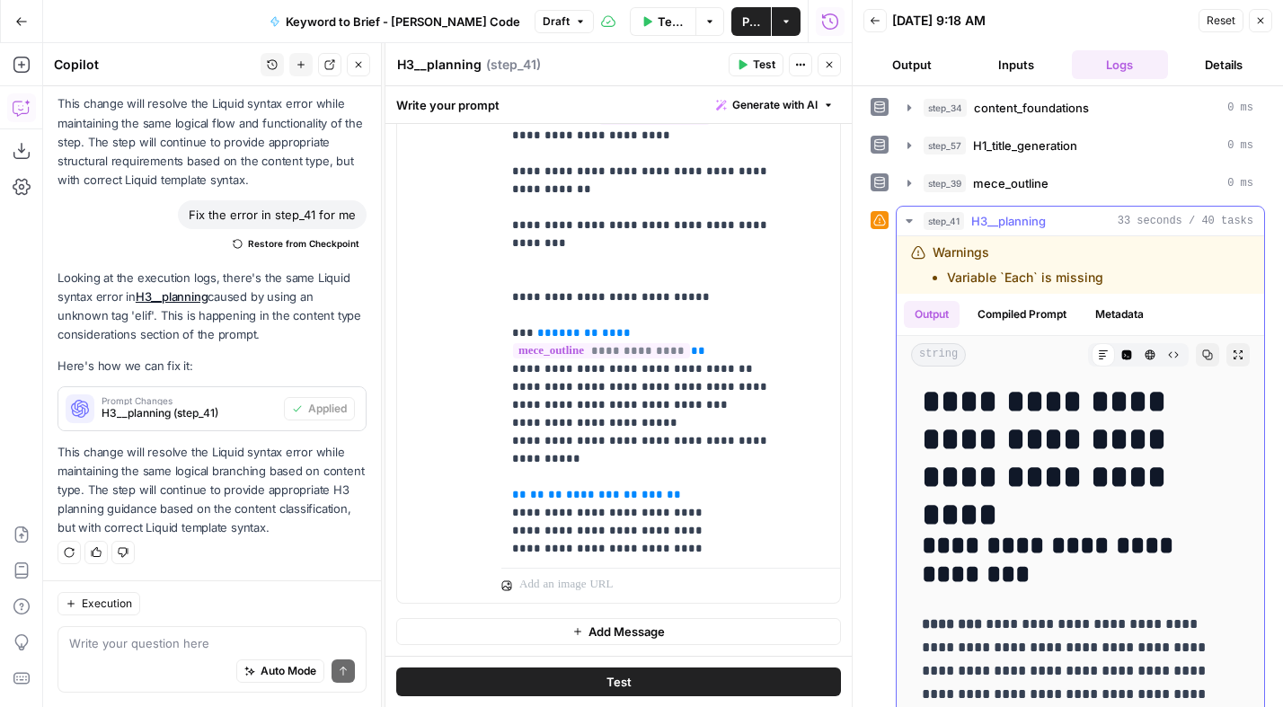
scroll to position [6, 0]
drag, startPoint x: 1107, startPoint y: 278, endPoint x: 932, endPoint y: 256, distance: 175.7
click at [932, 256] on div "Warnings Variable `Each` is missing" at bounding box center [1044, 264] width 266 height 43
copy div "Warnings Variable `Each` is missing"
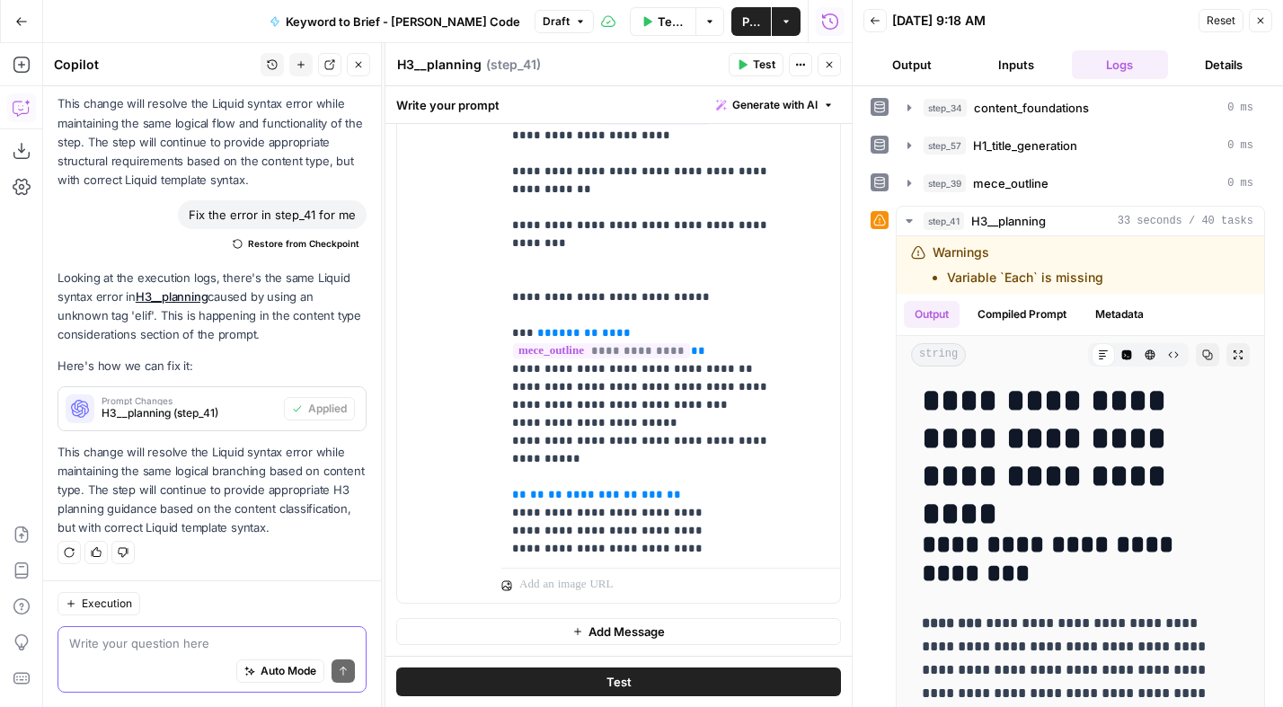
click at [209, 643] on textarea at bounding box center [212, 643] width 286 height 18
paste textarea "Warnings Variable `Each` is missing"
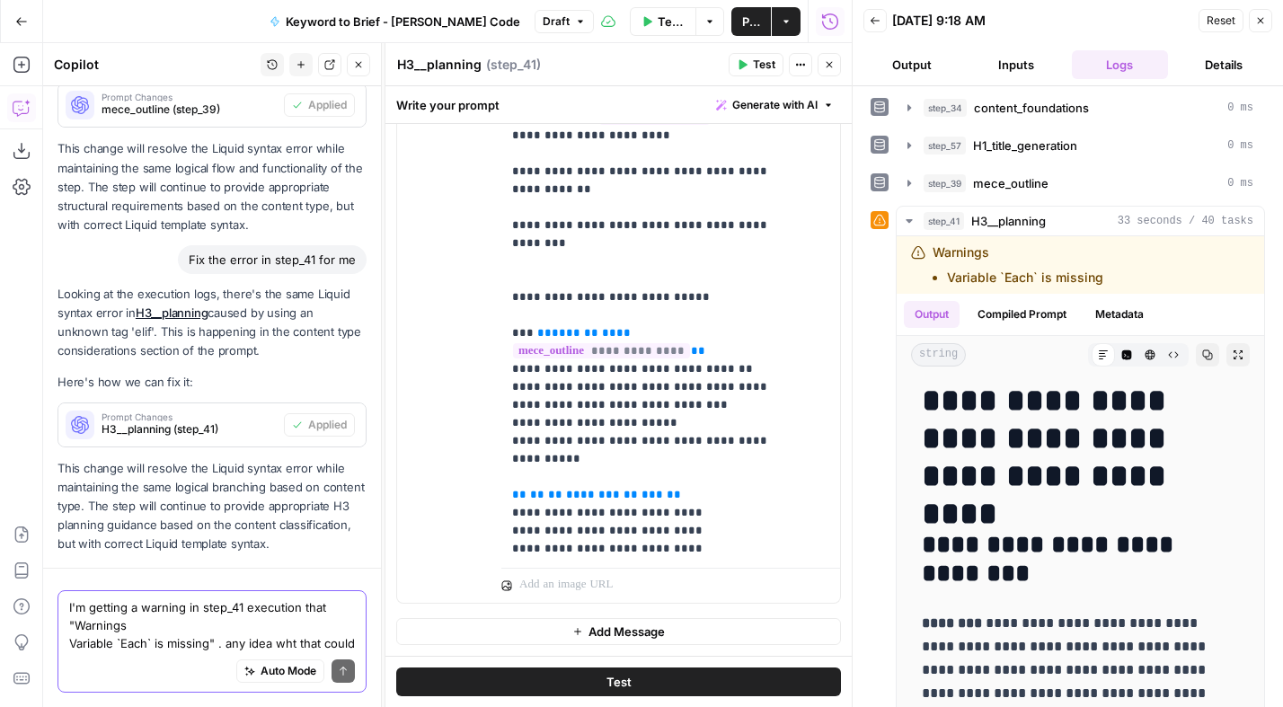
scroll to position [469, 0]
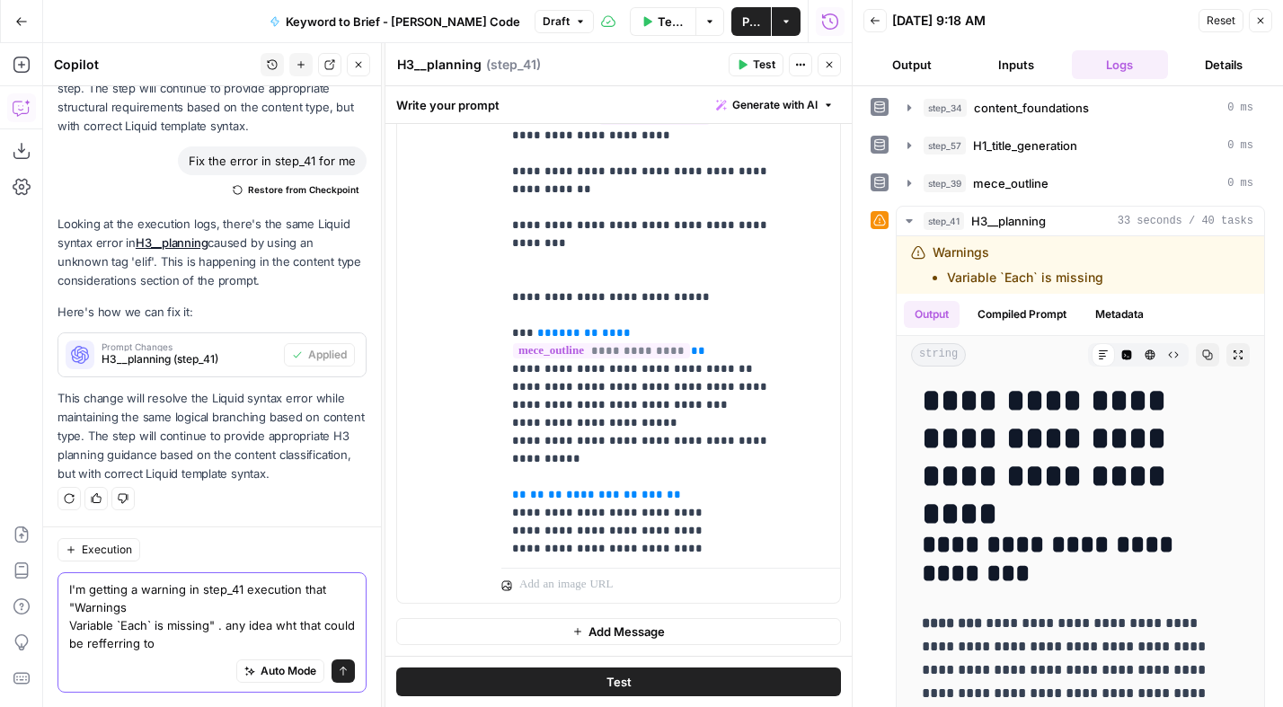
type textarea "I'm getting a warning in step_41 execution that "Warnings Variable `Each` is mi…"
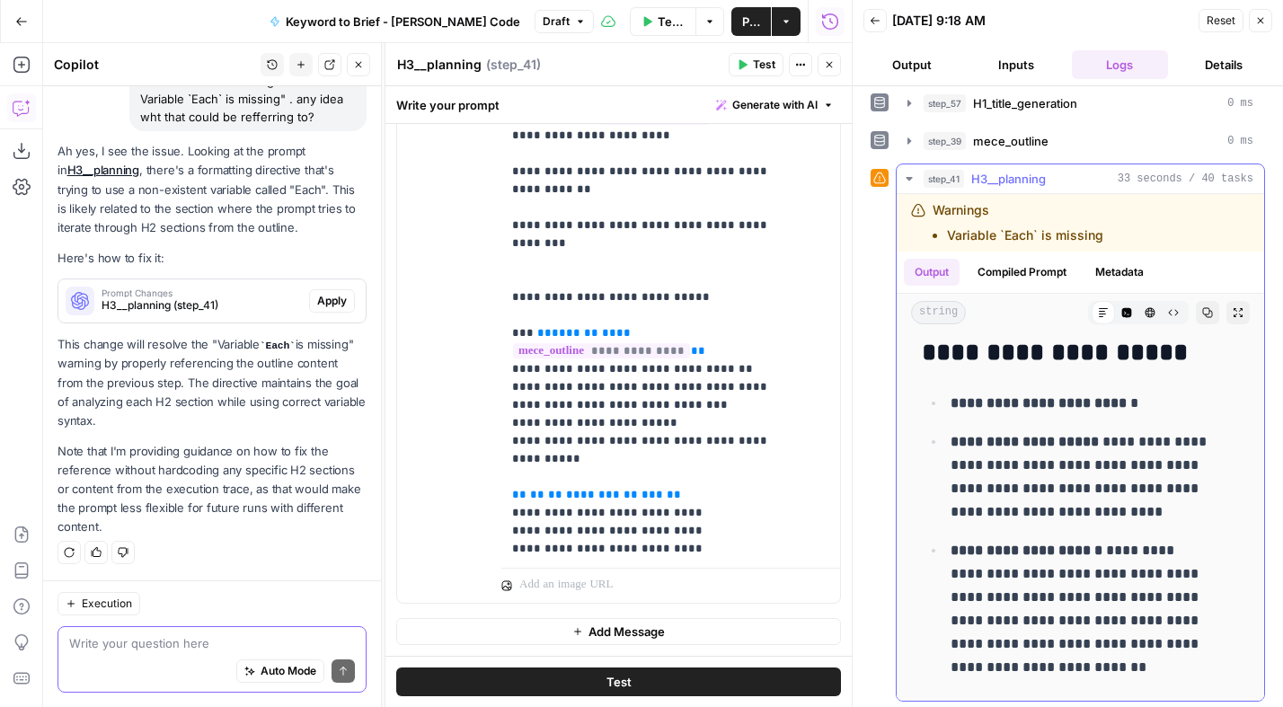
scroll to position [0, 0]
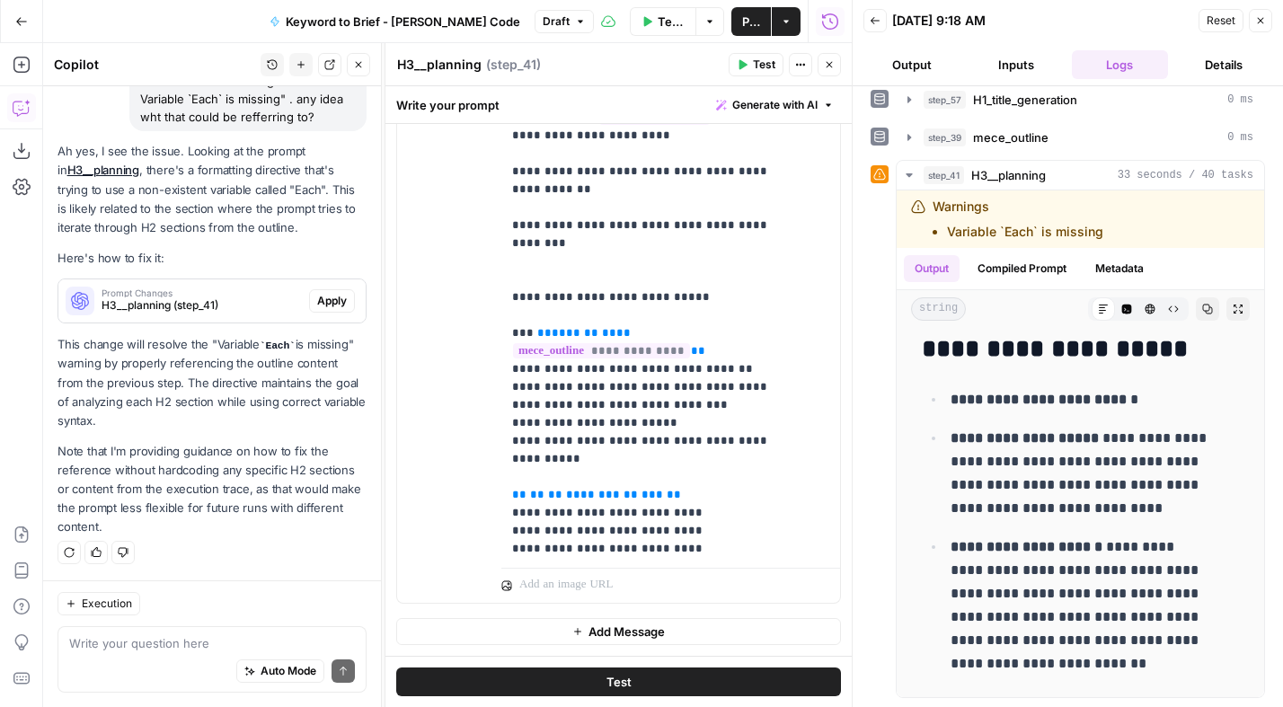
click at [317, 302] on span "Apply" at bounding box center [332, 301] width 30 height 16
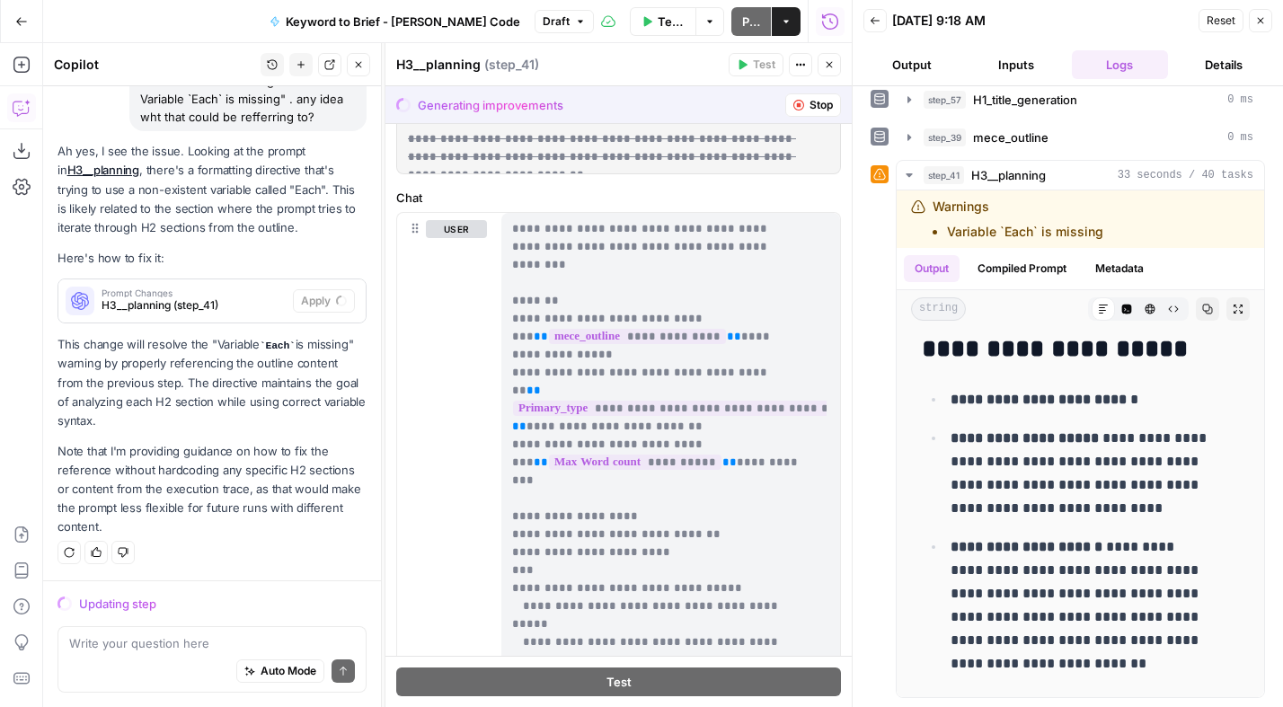
scroll to position [136, 0]
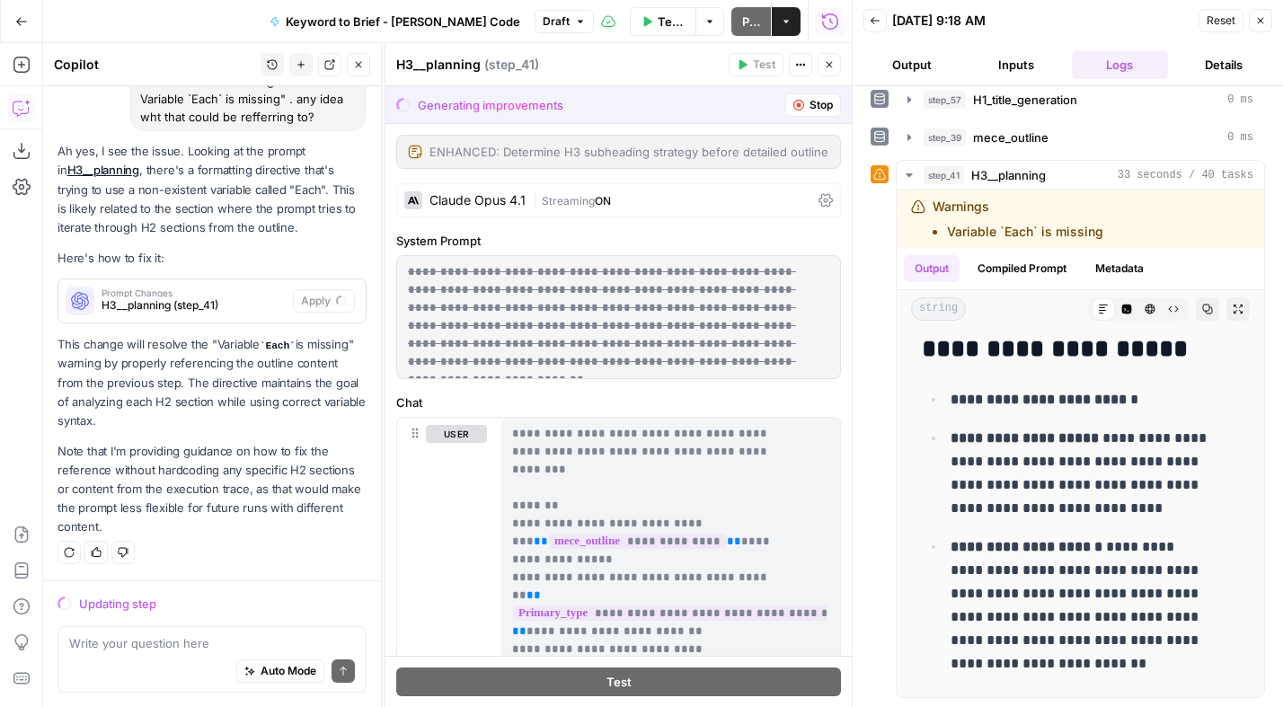
click at [1262, 17] on icon "button" at bounding box center [1260, 20] width 11 height 11
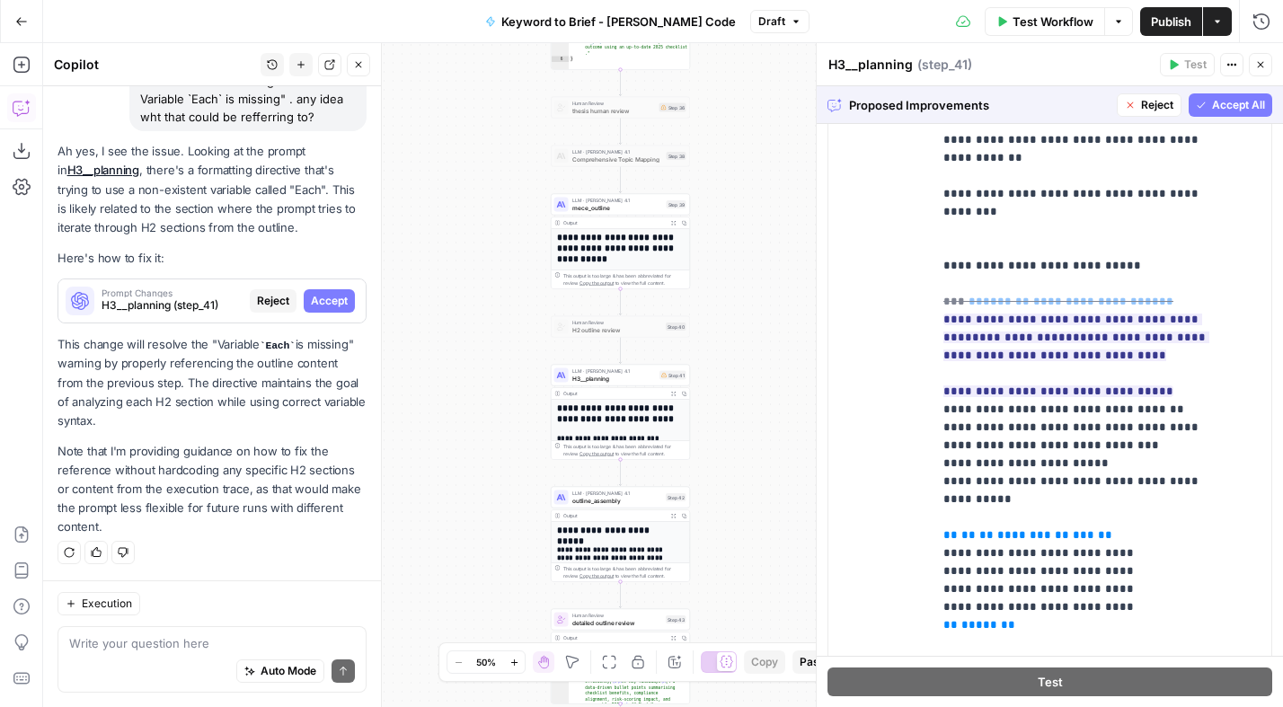
scroll to position [544, 0]
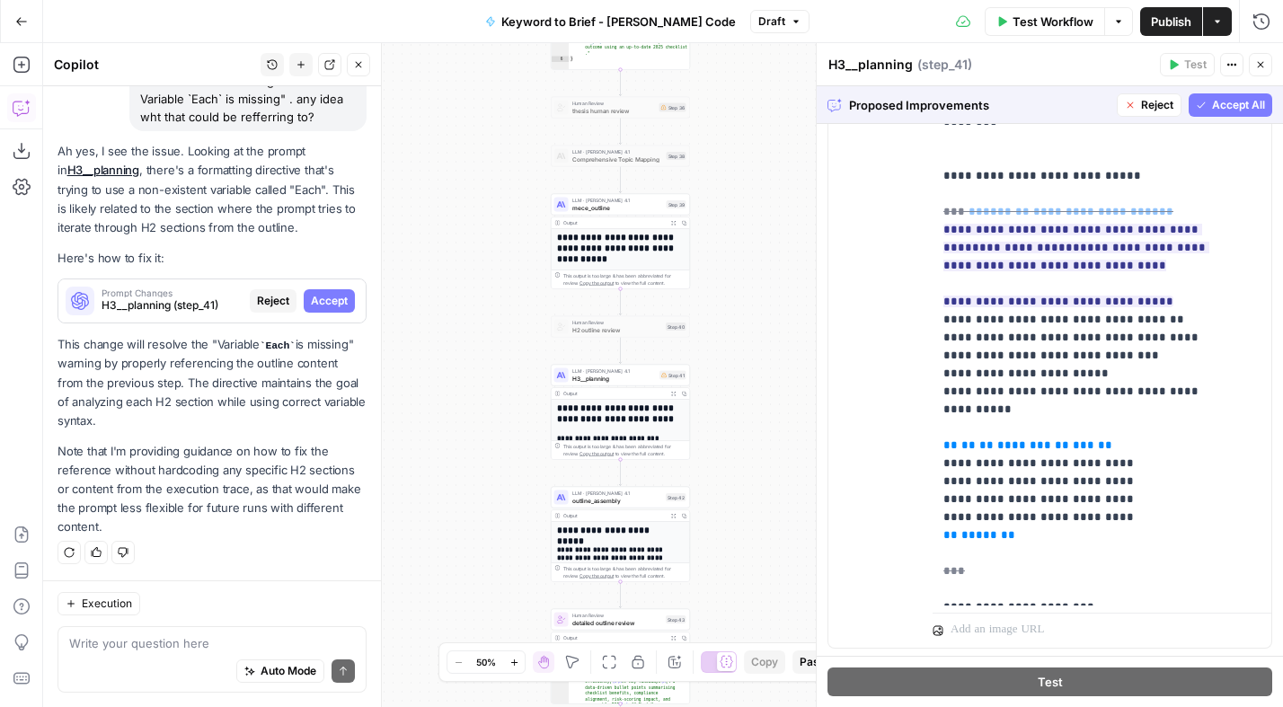
click at [1226, 103] on span "Accept All" at bounding box center [1238, 105] width 53 height 16
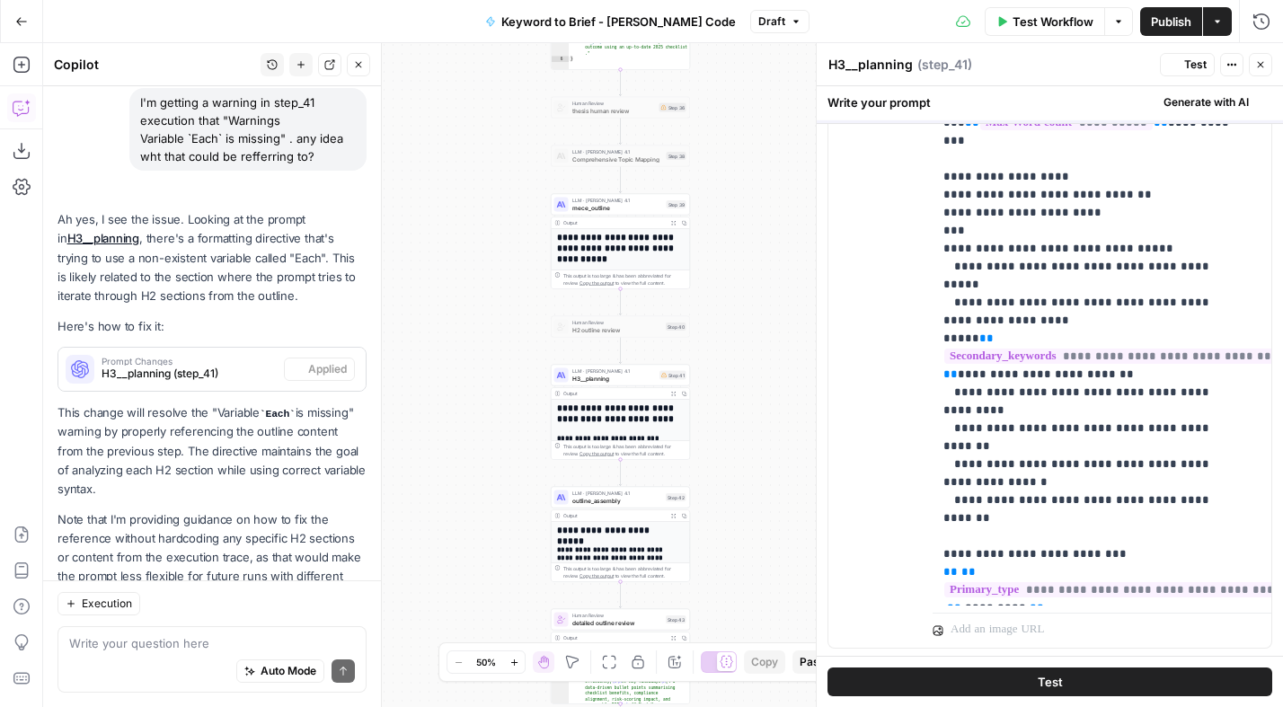
scroll to position [0, 0]
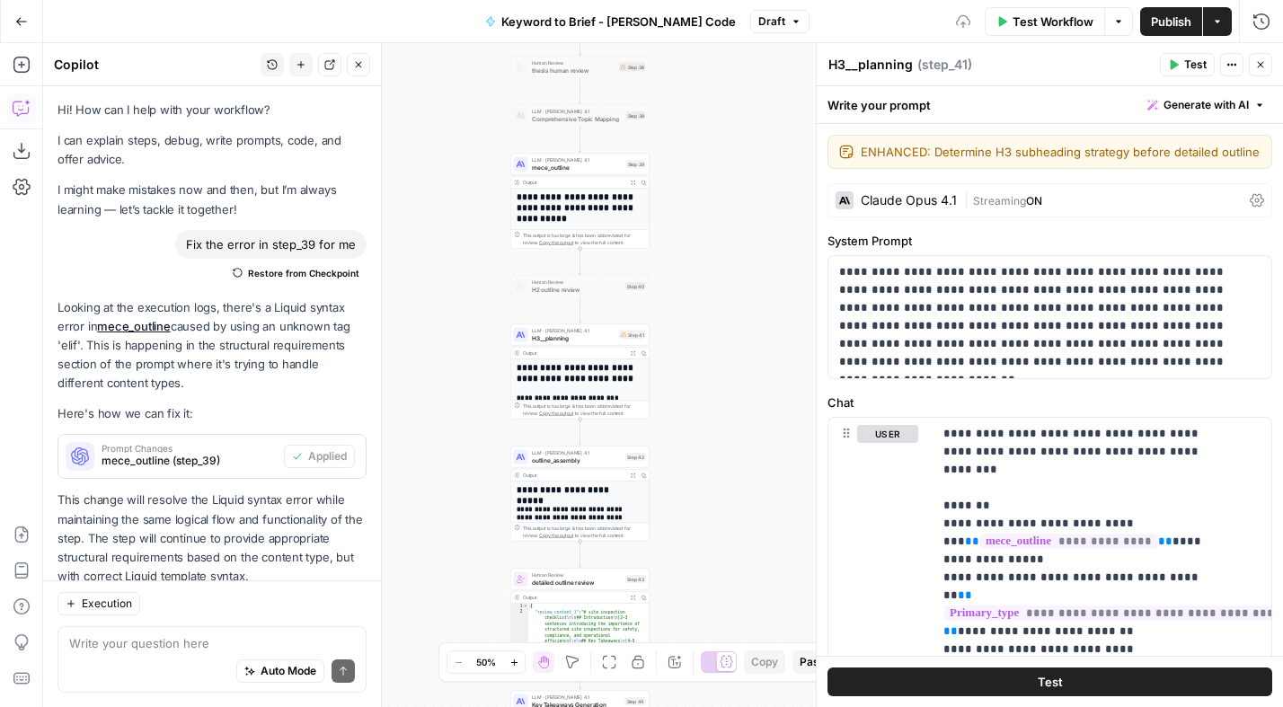
scroll to position [942, 0]
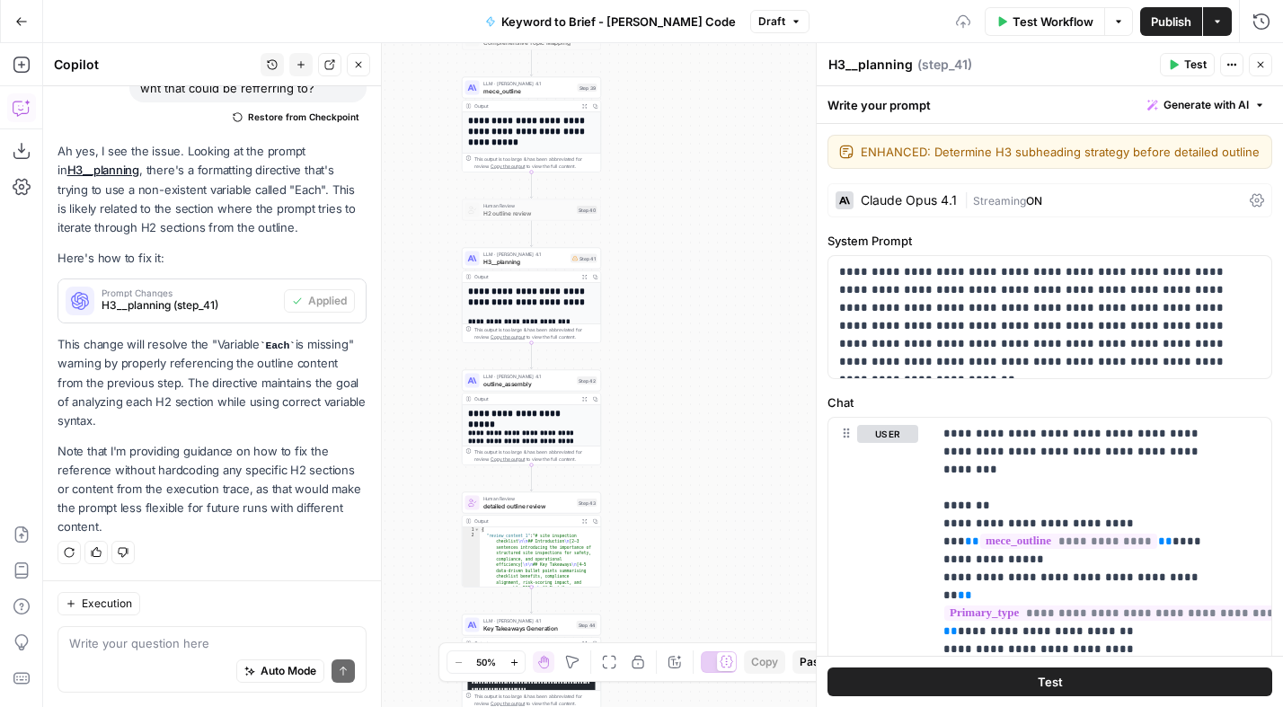
click at [687, 234] on div "Workflow Set Inputs Inputs Power Agent Analyze SERP for Target Keyword Step 1 O…" at bounding box center [663, 375] width 1240 height 664
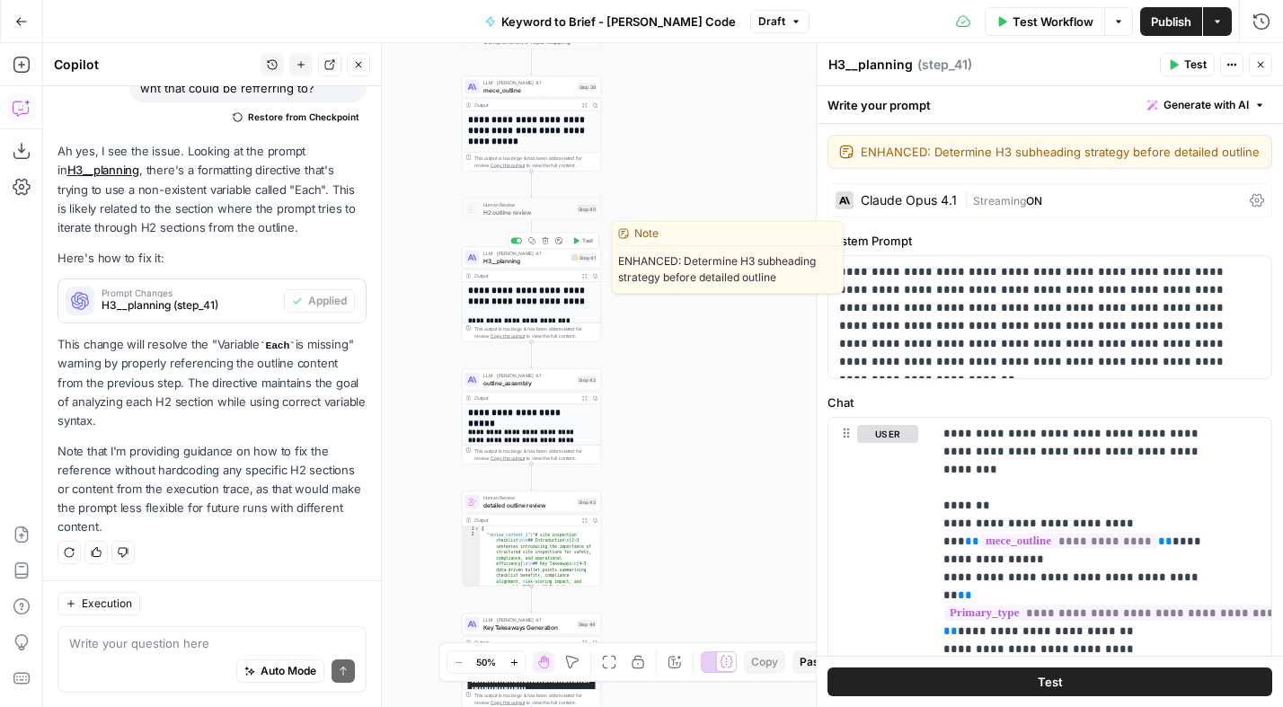
click at [534, 258] on span "H3__planning" at bounding box center [525, 260] width 84 height 9
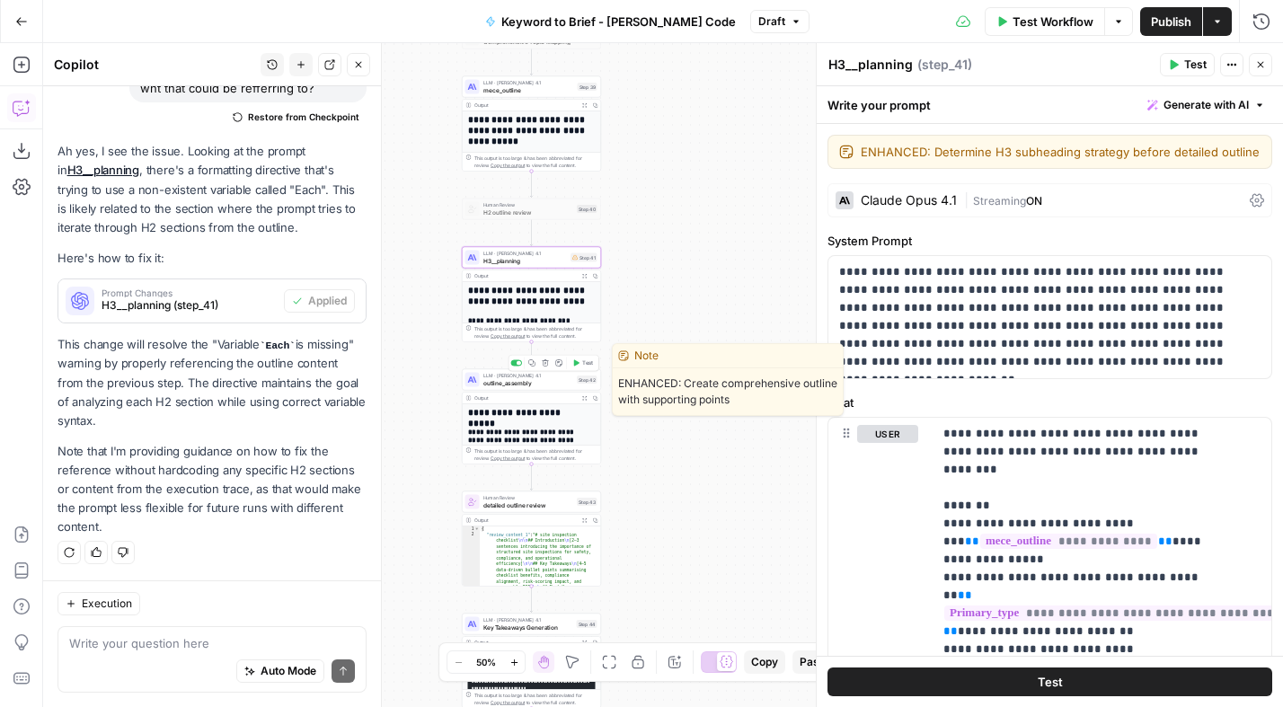
click at [582, 361] on span "Test" at bounding box center [587, 363] width 11 height 8
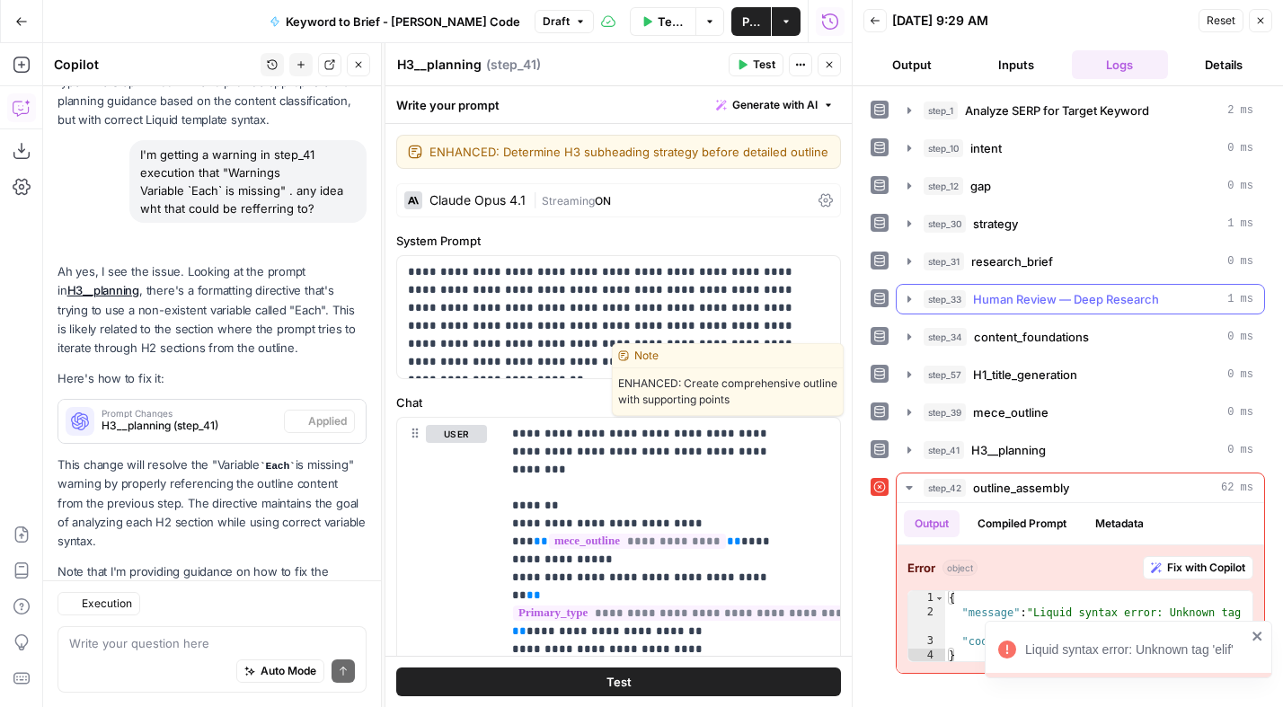
scroll to position [942, 0]
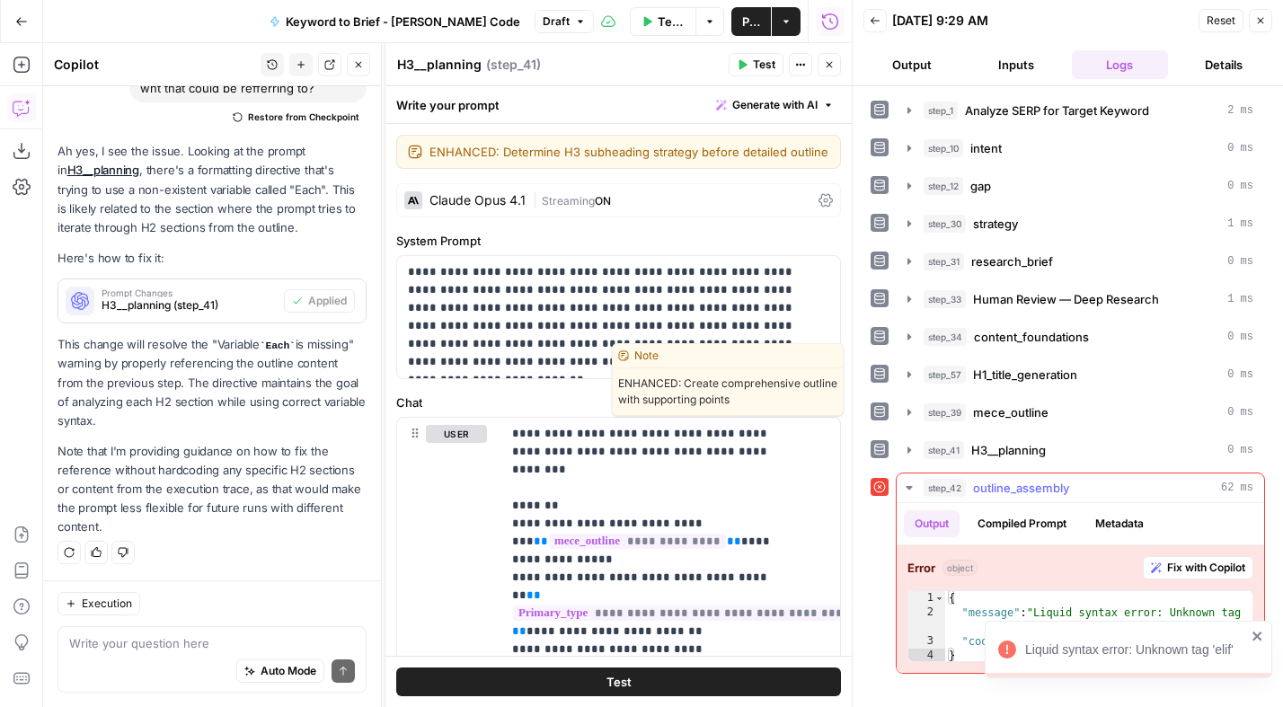
click at [1190, 563] on span "Fix with Copilot" at bounding box center [1206, 568] width 78 height 16
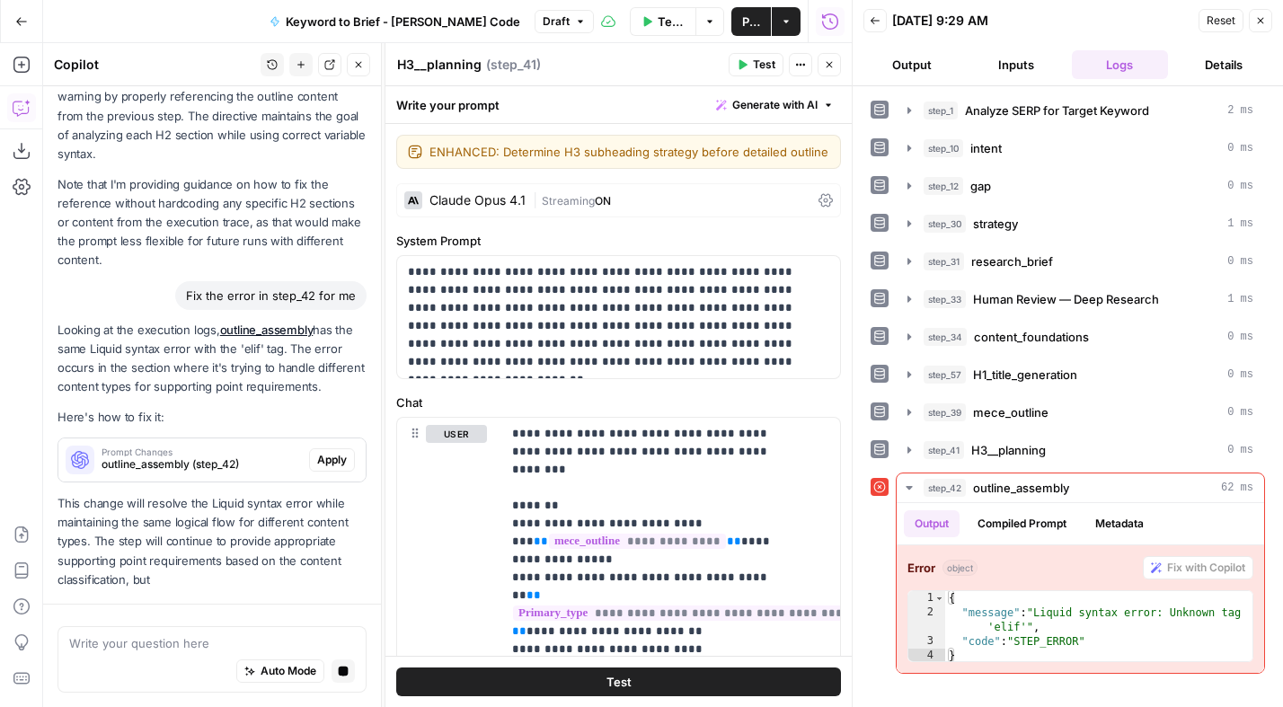
scroll to position [1143, 0]
click at [317, 464] on span "Apply" at bounding box center [332, 460] width 30 height 16
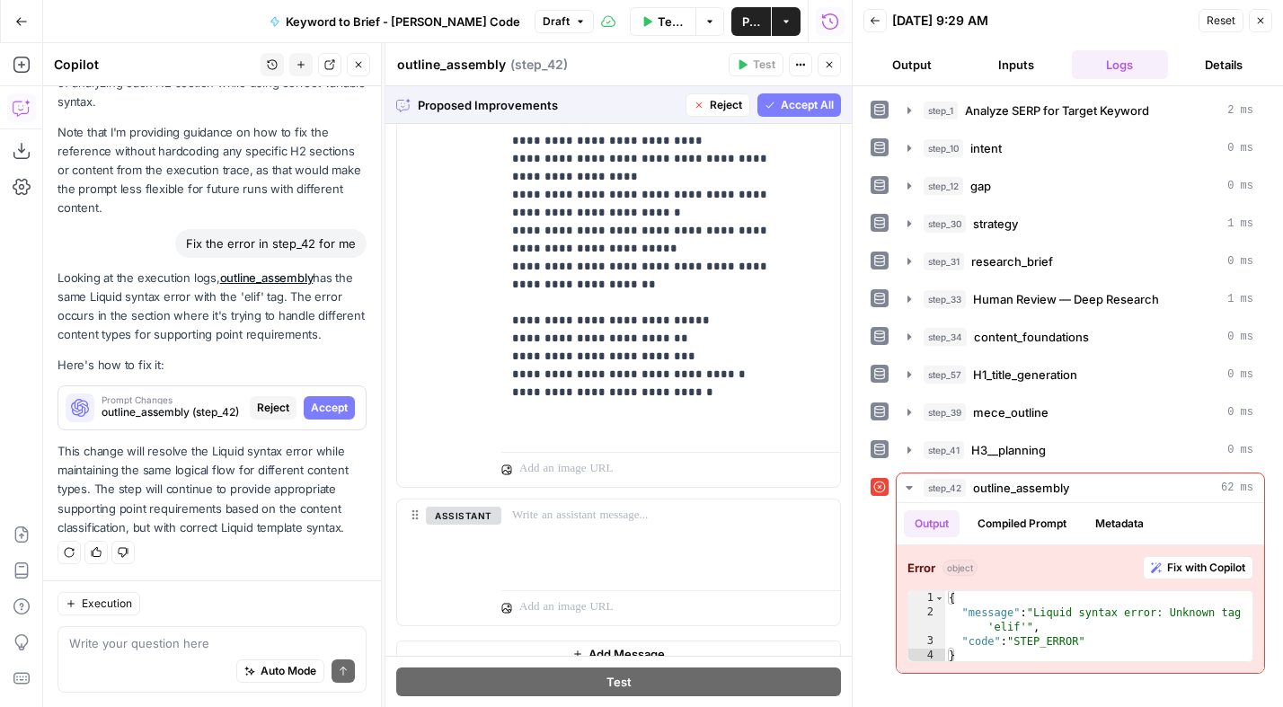
scroll to position [728, 0]
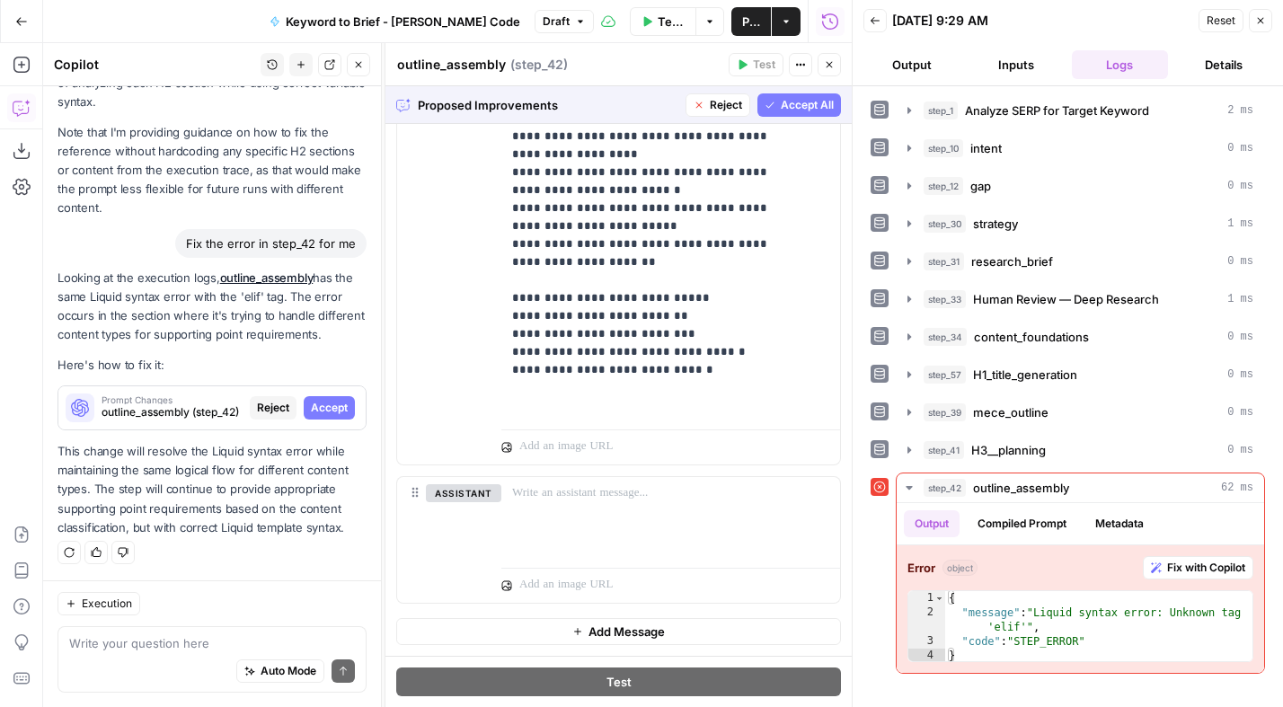
click at [781, 110] on span "Accept All" at bounding box center [807, 105] width 53 height 16
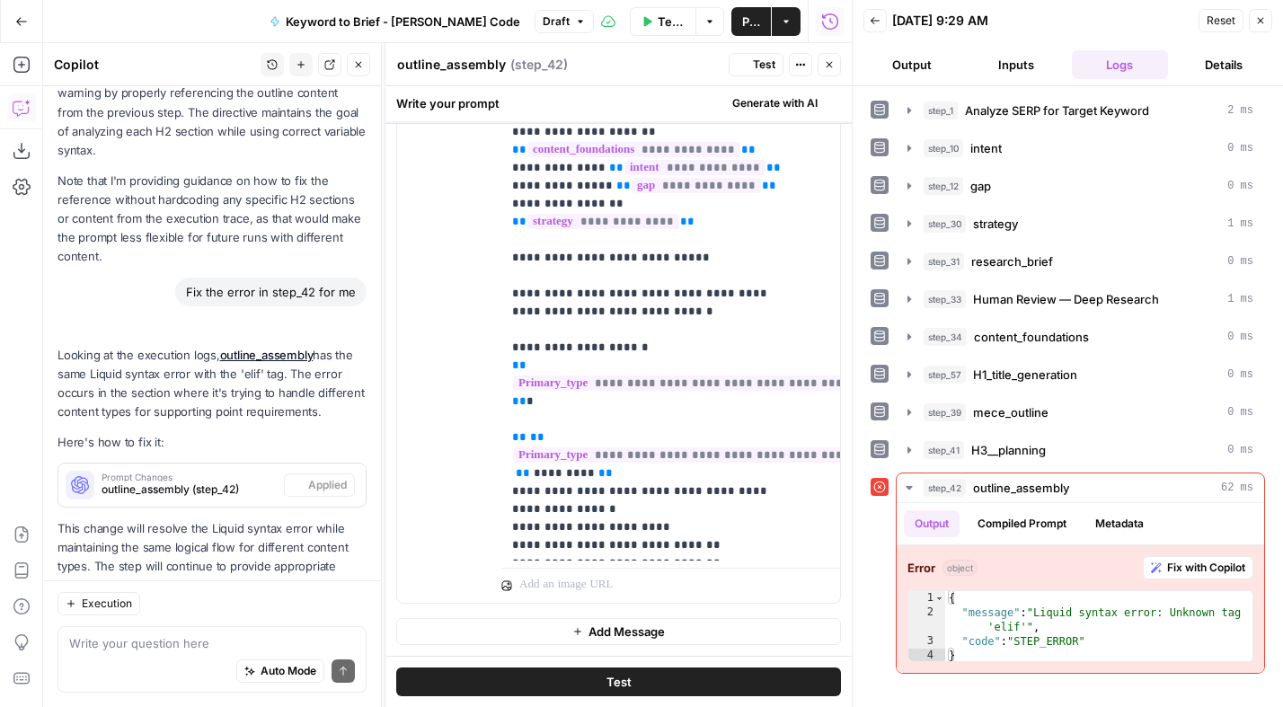
scroll to position [0, 0]
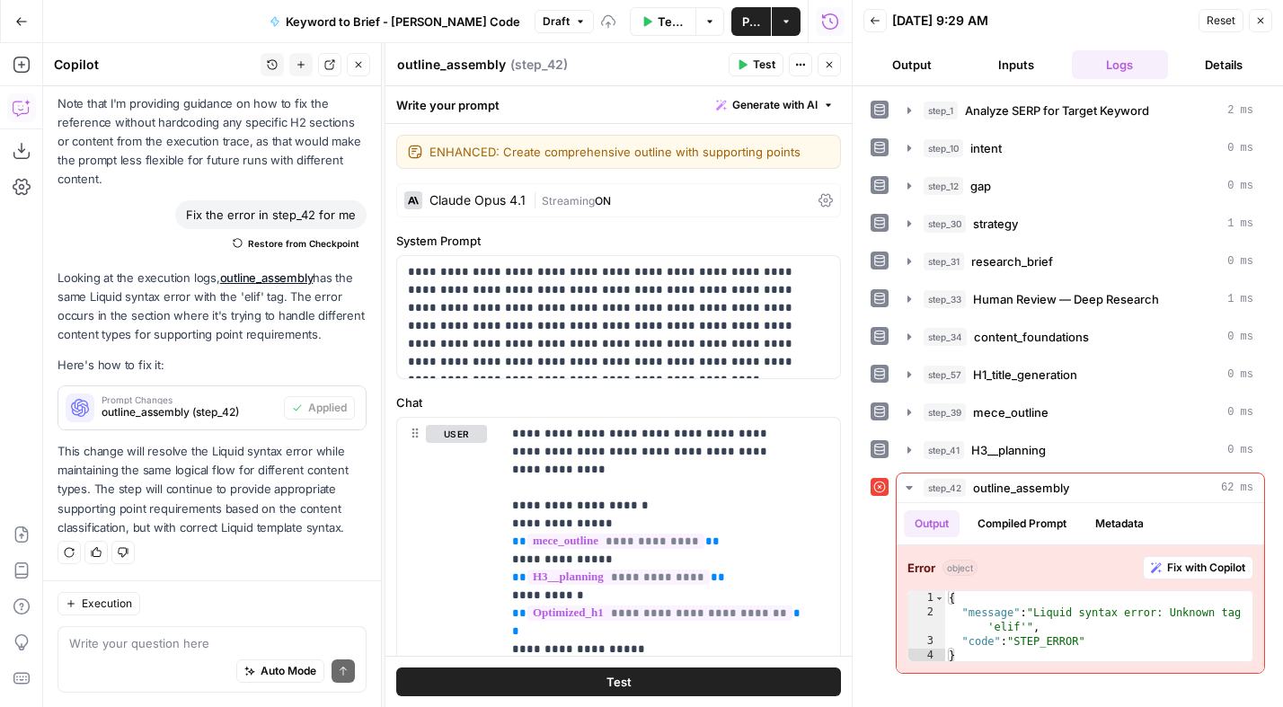
click at [755, 64] on span "Test" at bounding box center [764, 65] width 22 height 16
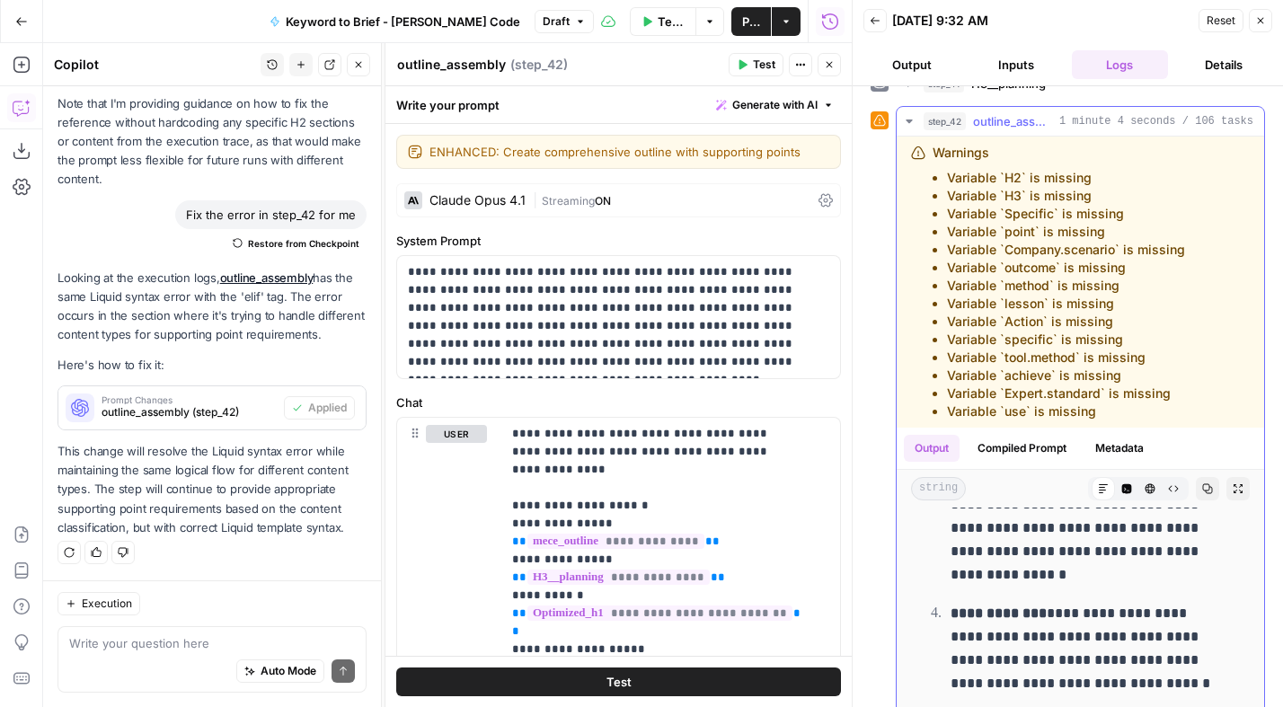
scroll to position [276, 0]
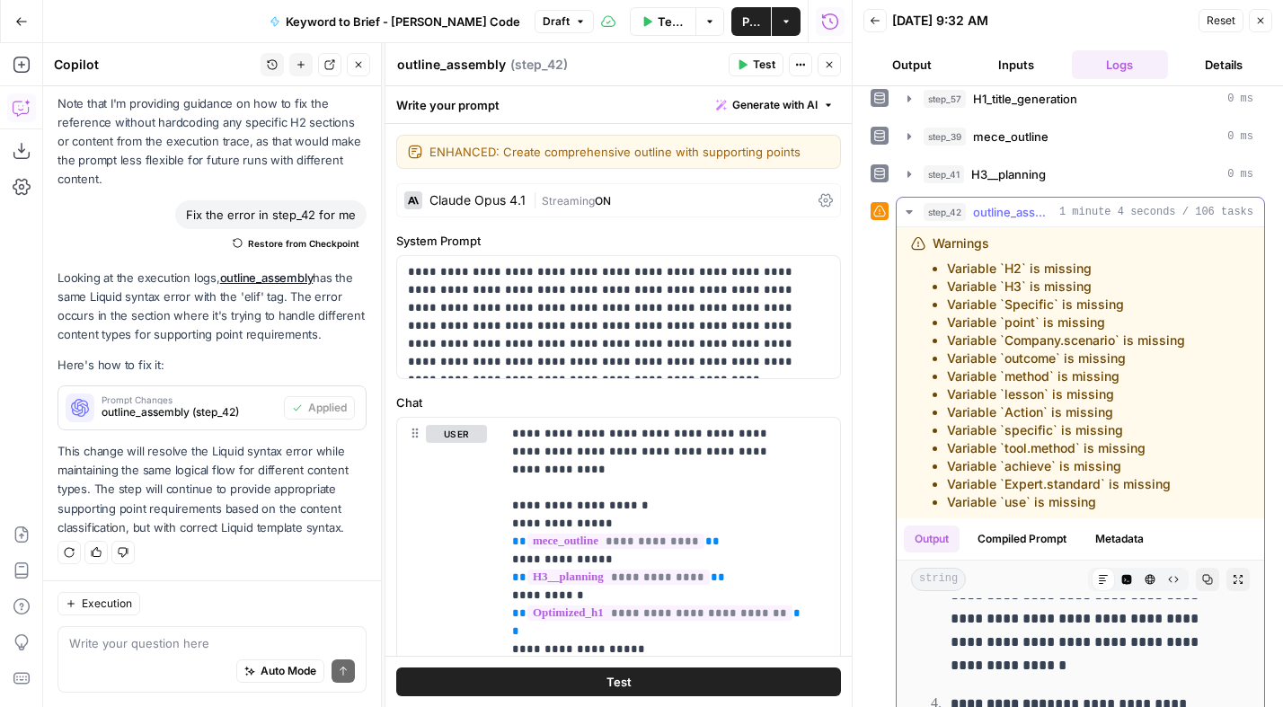
drag, startPoint x: 1101, startPoint y: 508, endPoint x: 930, endPoint y: 249, distance: 311.2
click at [930, 249] on div "Warnings Variable `H2` is missing Variable `H3` is missing Variable `Specific` …" at bounding box center [1064, 372] width 306 height 277
copy div "Warnings Variable `H2` is missing Variable `H3` is missing Variable `Specific` …"
drag, startPoint x: 157, startPoint y: 647, endPoint x: 170, endPoint y: 640, distance: 14.5
click at [158, 646] on textarea at bounding box center [212, 643] width 286 height 18
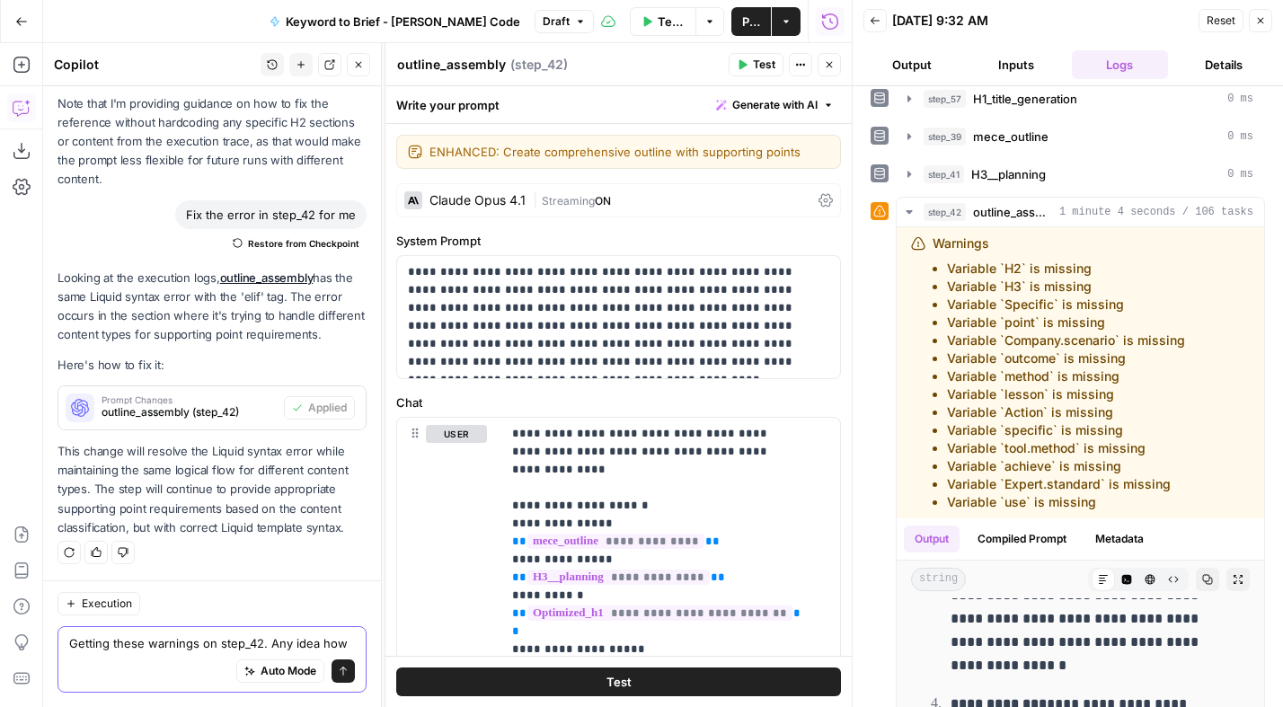
scroll to position [1328, 0]
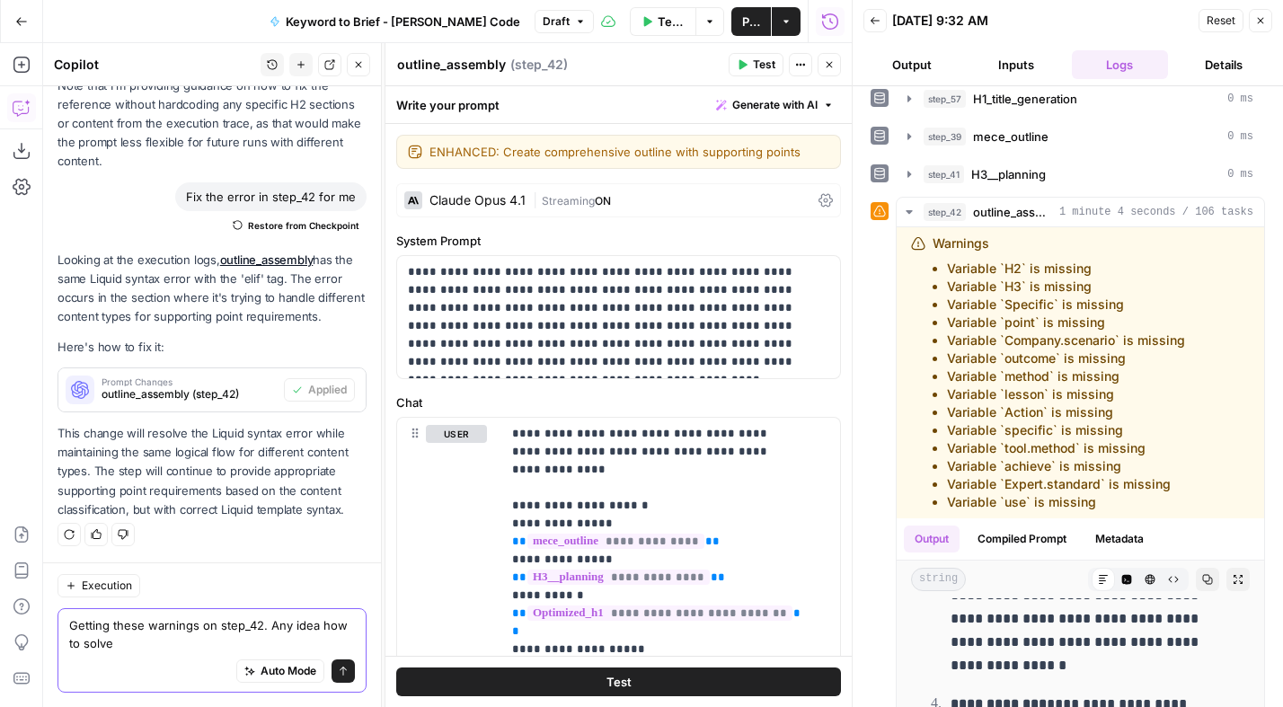
type textarea "Getting these warnings on step_42. Any idea how to solve?"
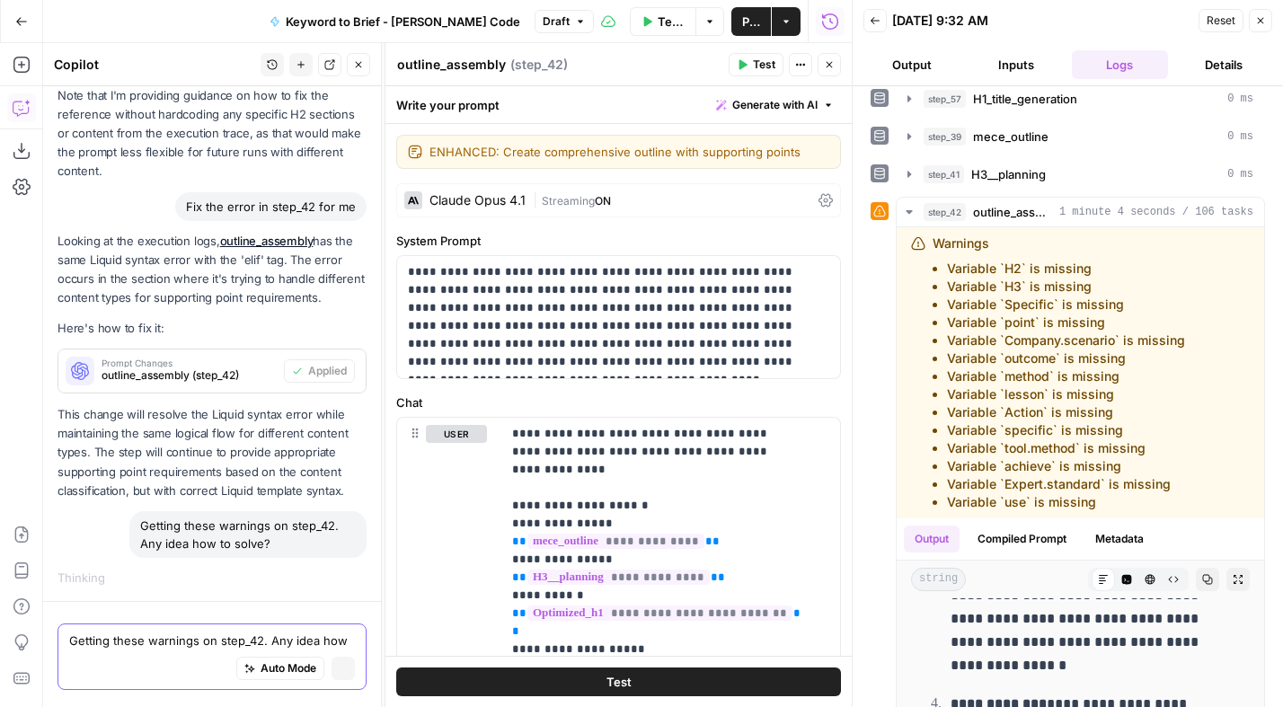
scroll to position [1229, 0]
click at [339, 672] on icon "button" at bounding box center [344, 671] width 10 height 10
click at [154, 635] on textarea at bounding box center [212, 643] width 286 height 18
paste textarea "Warnings Variable `H2` is missing Variable `H3` is missing Variable `Specific` …"
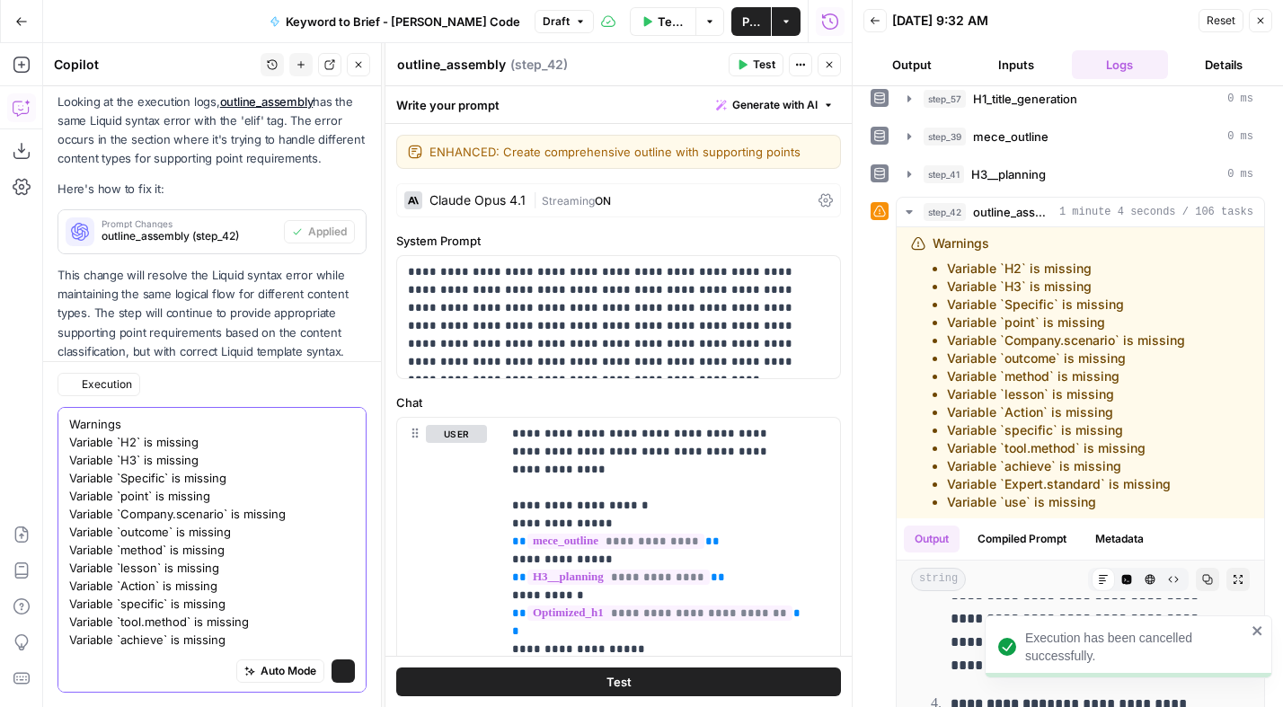
scroll to position [1586, 0]
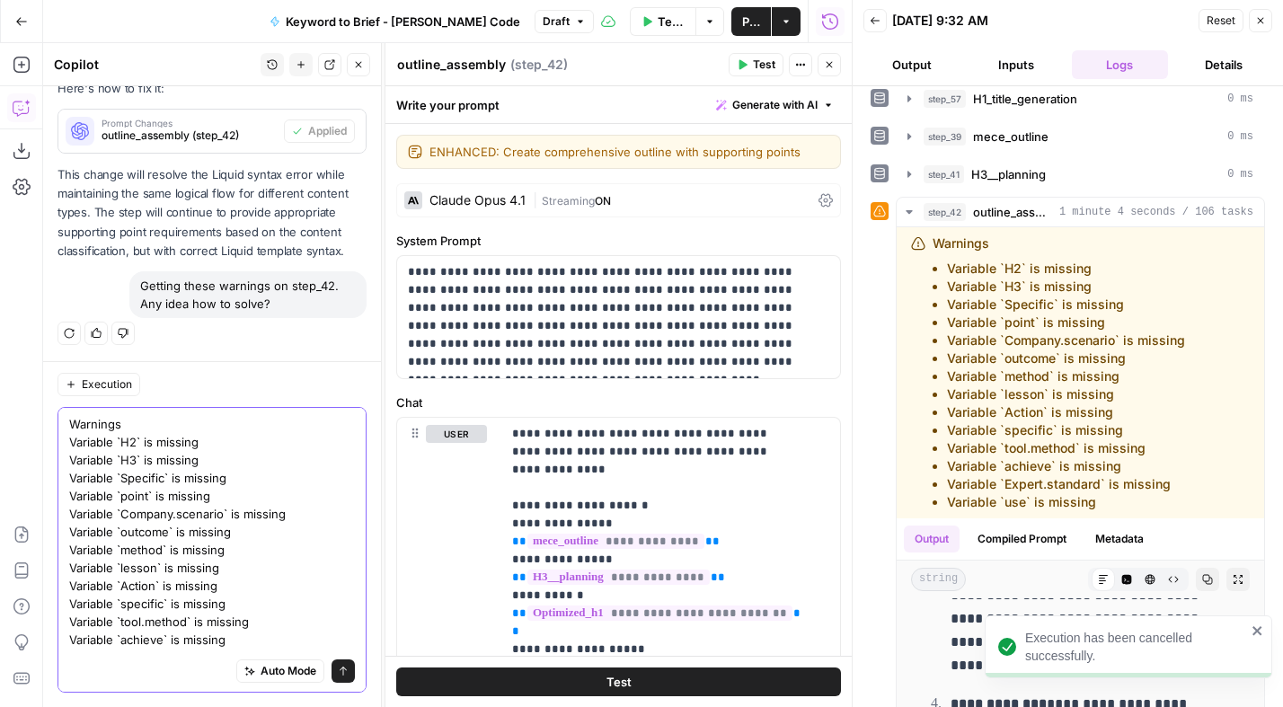
type textarea "Warnings Variable `H2` is missing Variable `H3` is missing Variable `Specific` …"
click at [338, 672] on icon "submit" at bounding box center [343, 671] width 11 height 11
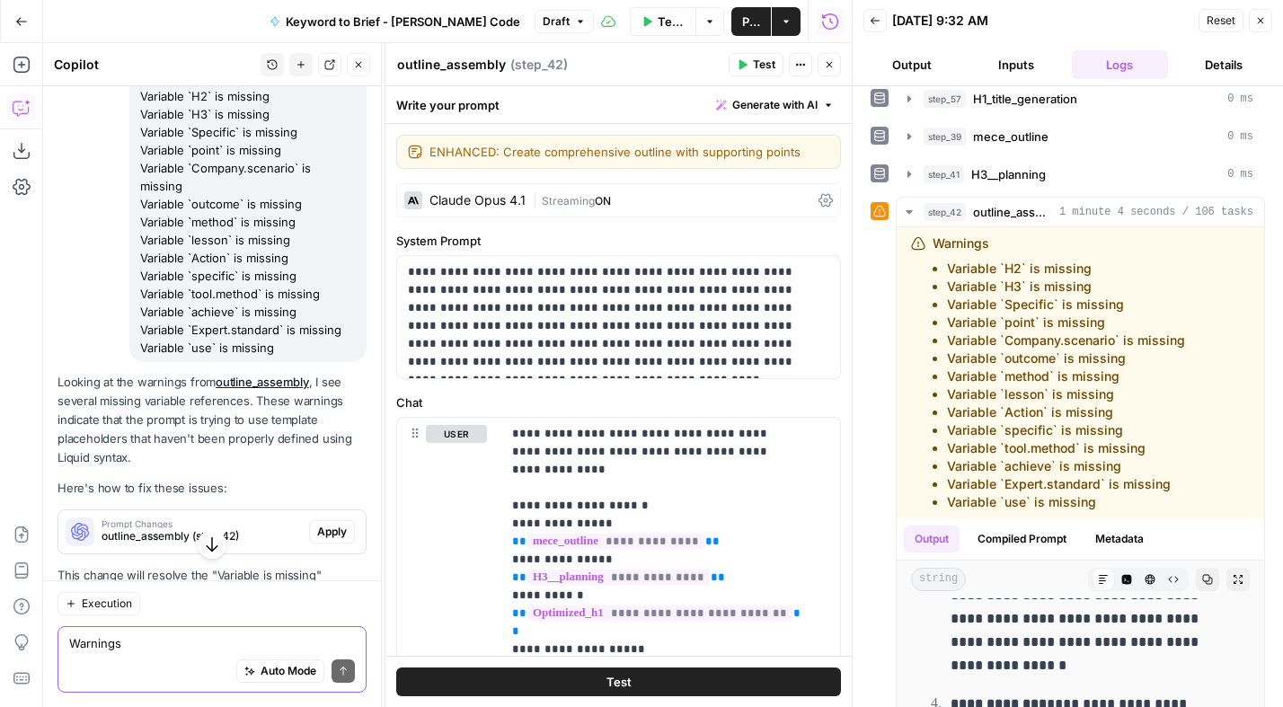
scroll to position [2379, 0]
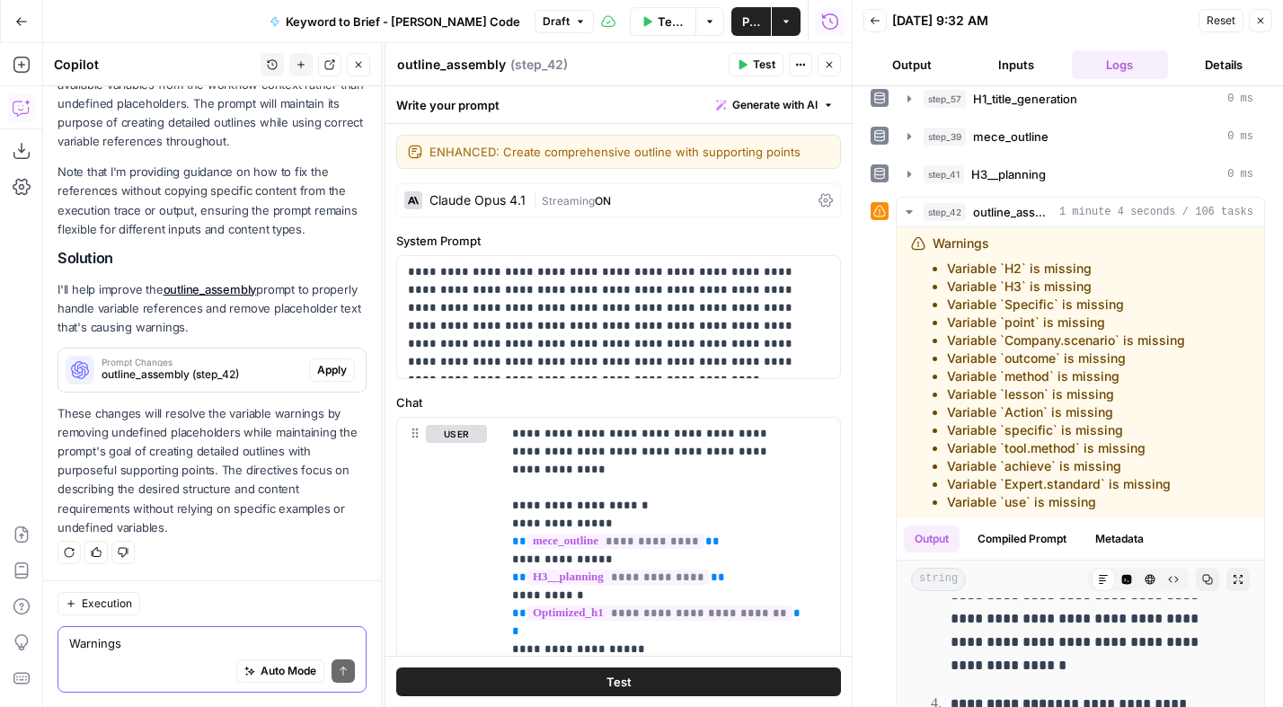
click at [317, 366] on span "Apply" at bounding box center [332, 370] width 30 height 16
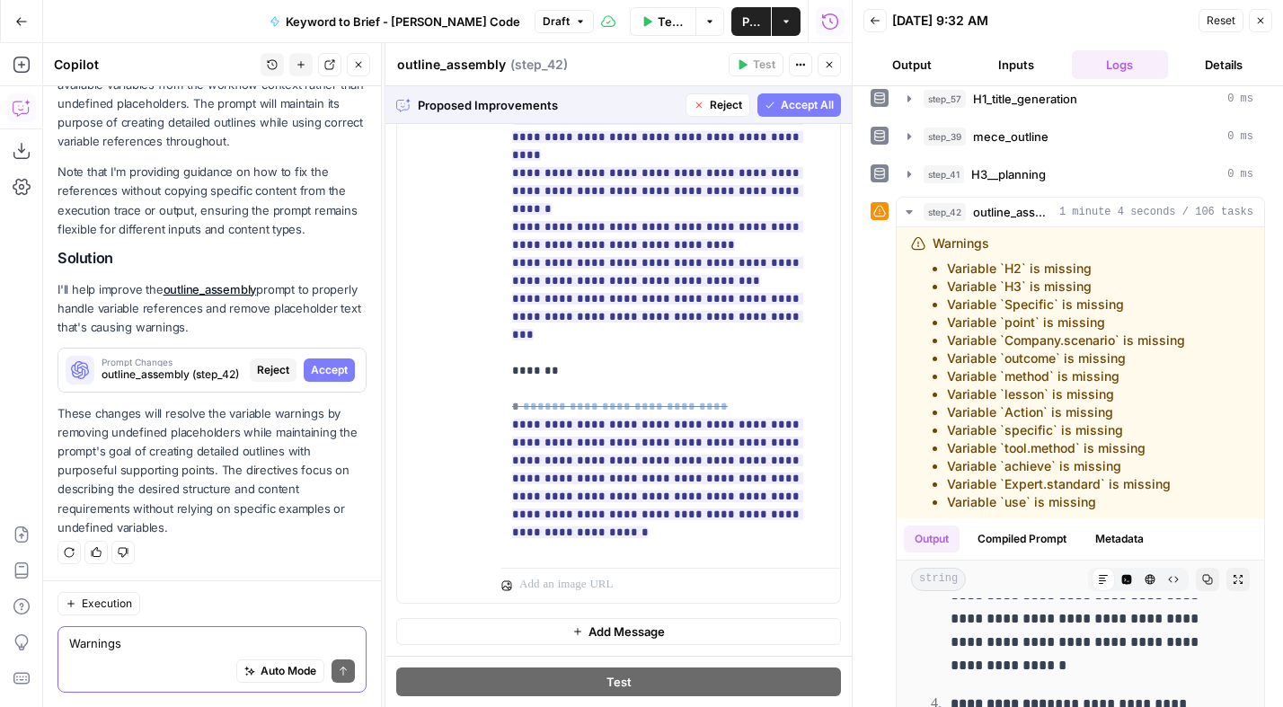
scroll to position [2156, 0]
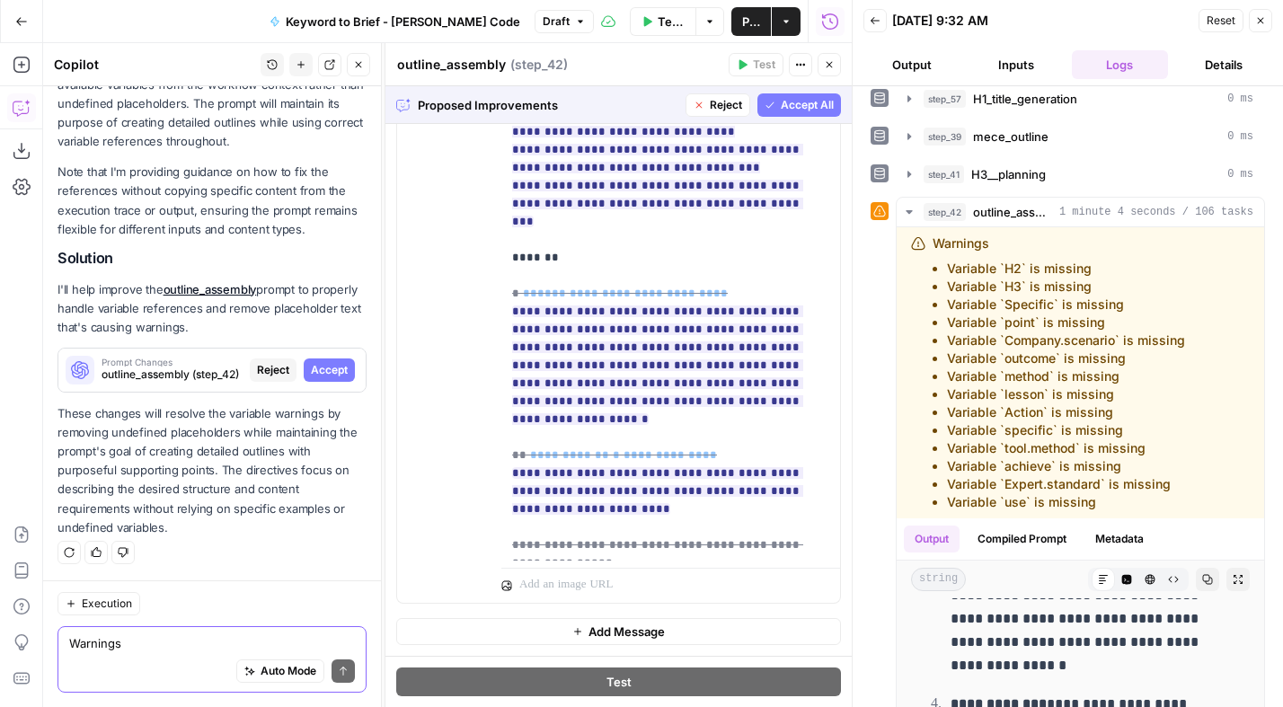
click at [710, 107] on span "Reject" at bounding box center [726, 105] width 32 height 16
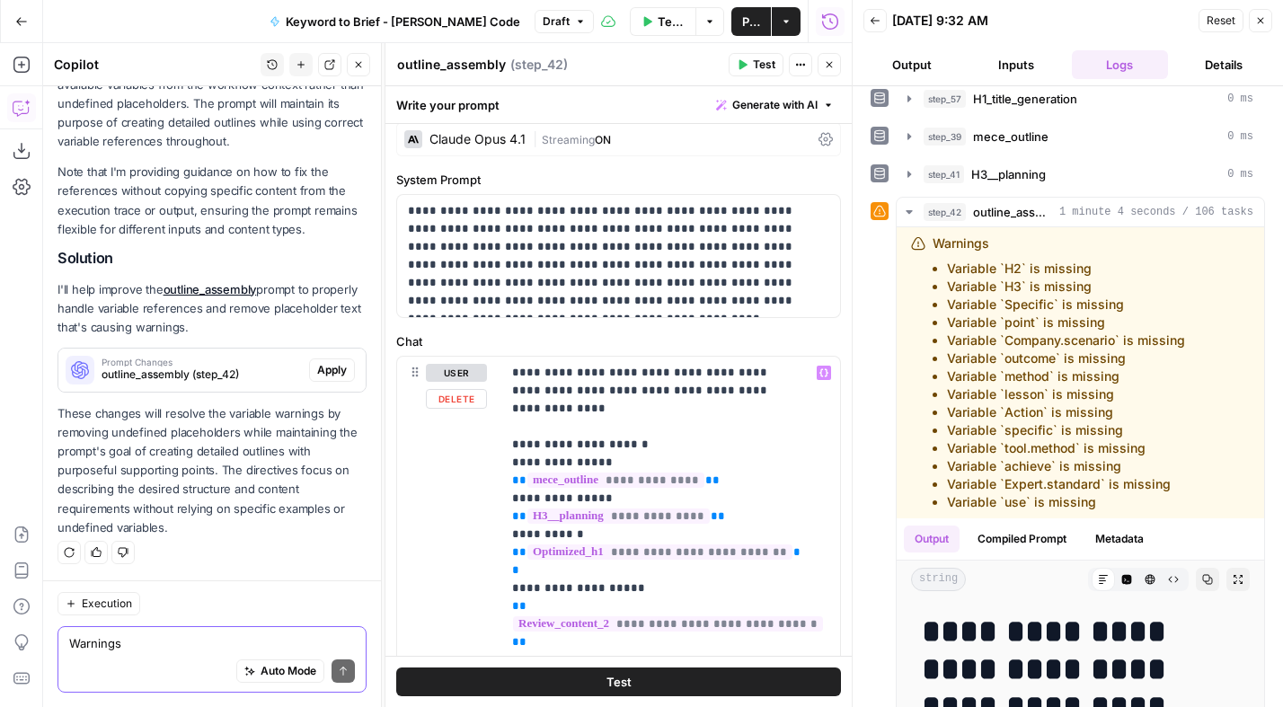
scroll to position [57, 0]
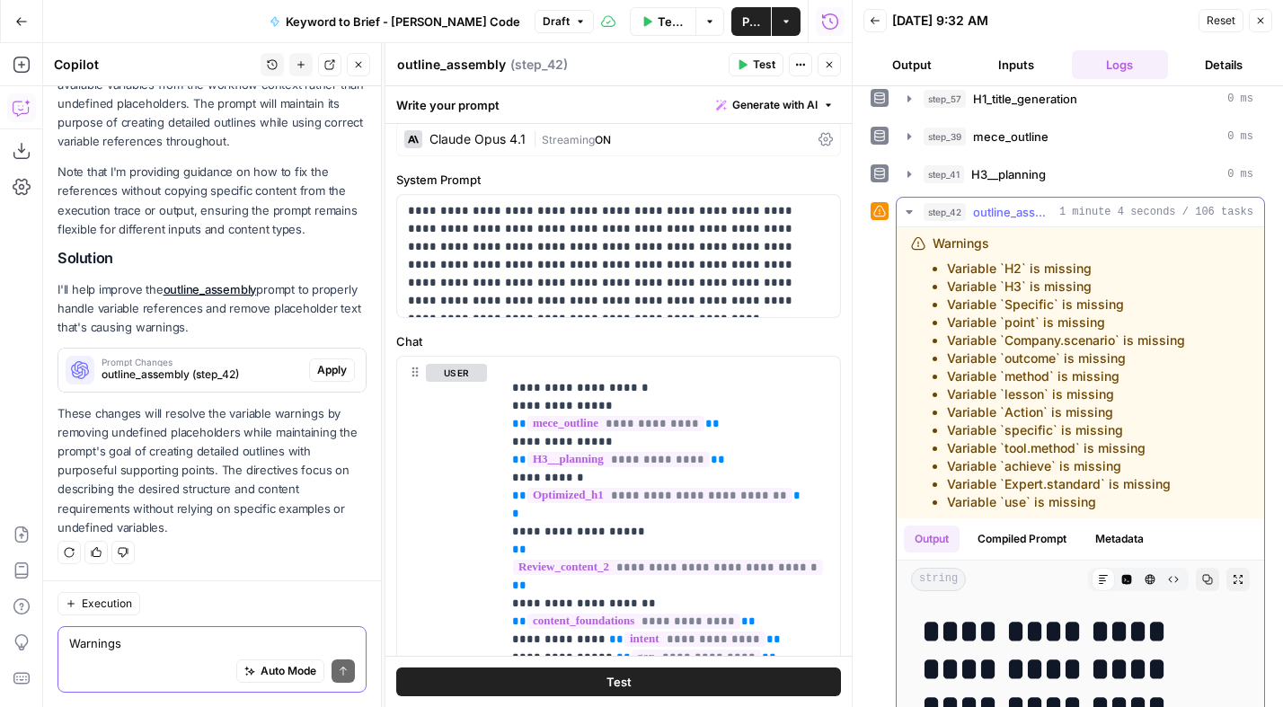
drag, startPoint x: 1121, startPoint y: 500, endPoint x: 931, endPoint y: 240, distance: 322.1
click at [932, 239] on div "Warnings Variable `H2` is missing Variable `H3` is missing Variable `Specific` …" at bounding box center [1058, 372] width 252 height 277
copy div "Warnings Variable `H2` is missing Variable `H3` is missing Variable `Specific` …"
click at [21, 151] on icon "button" at bounding box center [21, 151] width 16 height 16
click at [834, 64] on button "Close" at bounding box center [828, 64] width 23 height 23
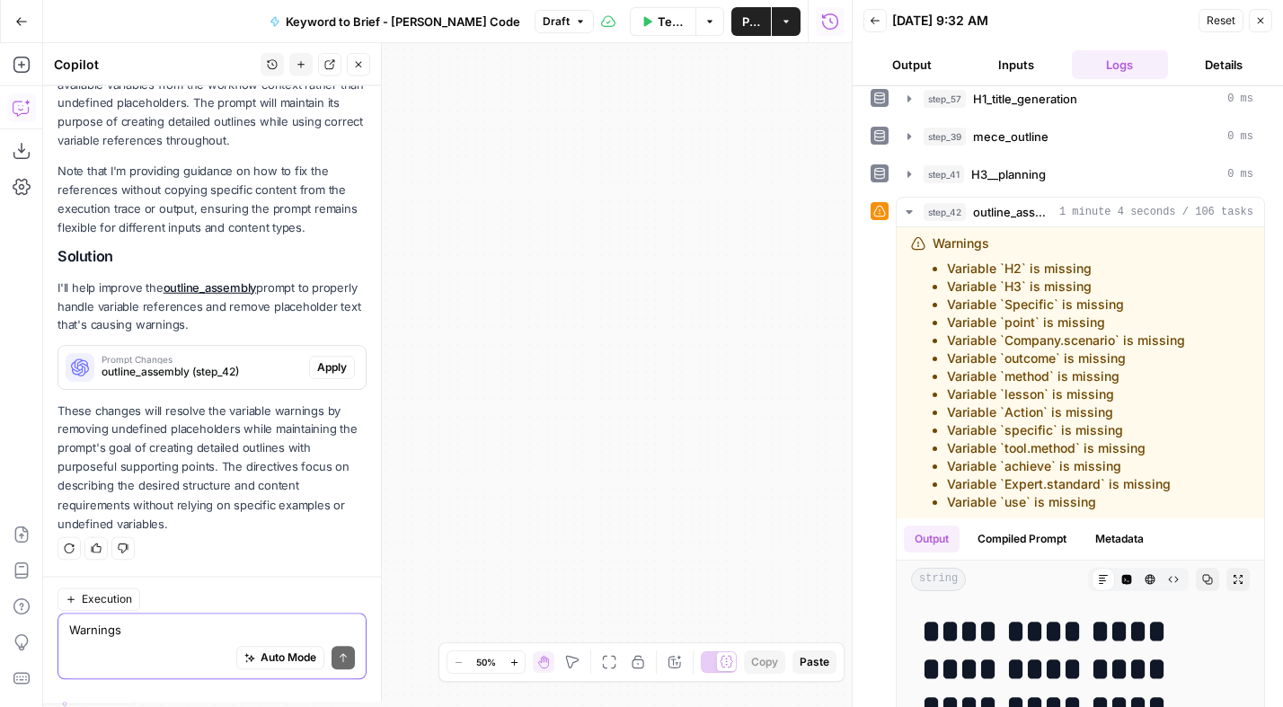
scroll to position [2379, 0]
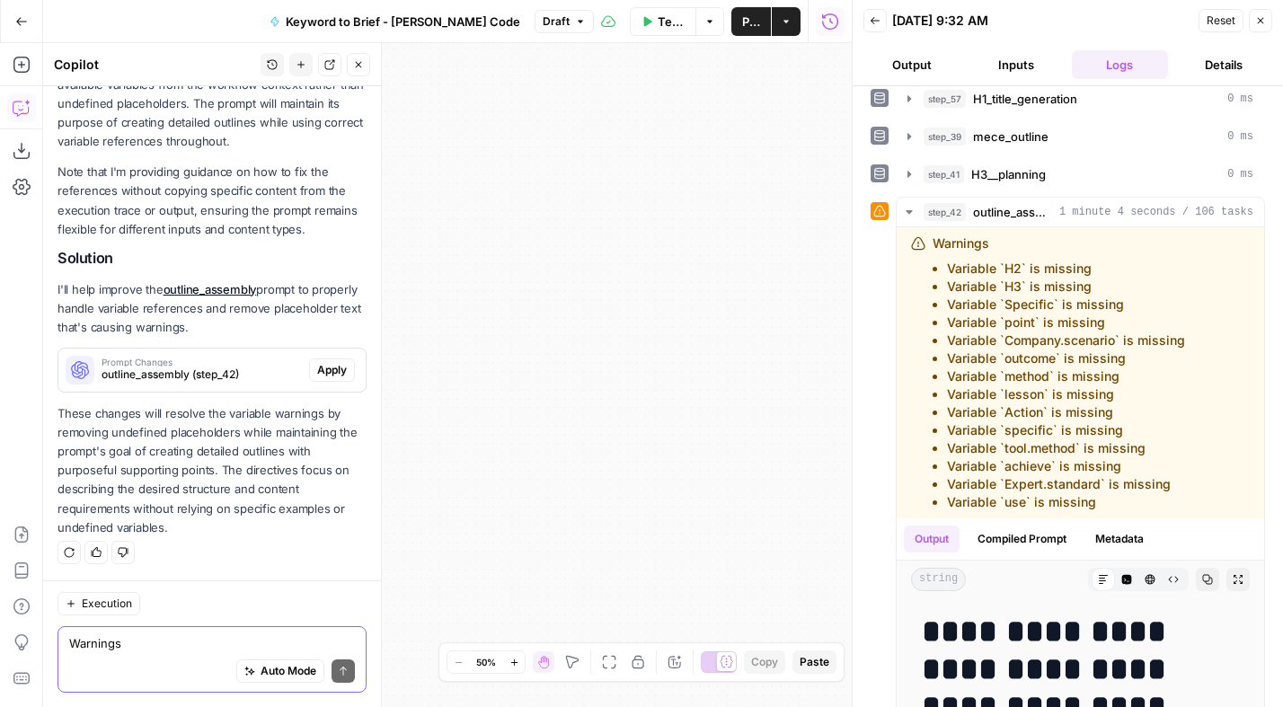
drag, startPoint x: 1261, startPoint y: 19, endPoint x: 1092, endPoint y: 128, distance: 201.3
click at [1261, 19] on icon "button" at bounding box center [1260, 20] width 11 height 11
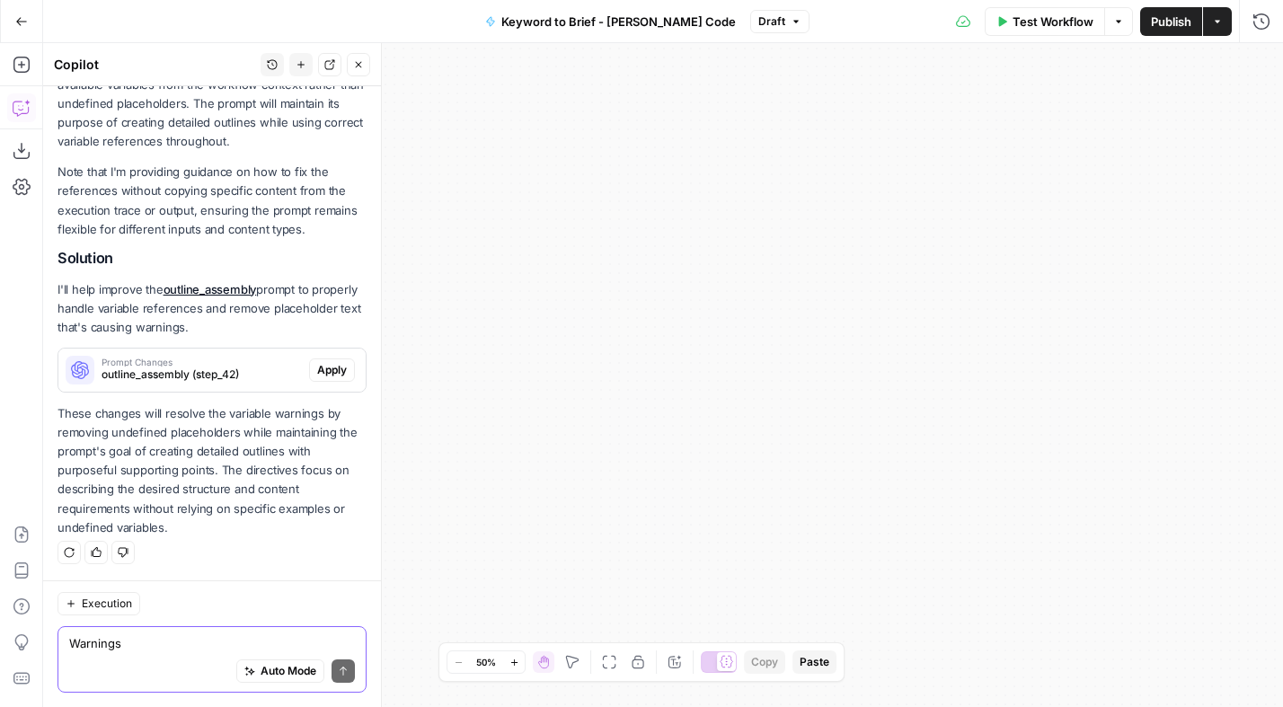
click at [605, 655] on icon "button" at bounding box center [609, 662] width 14 height 14
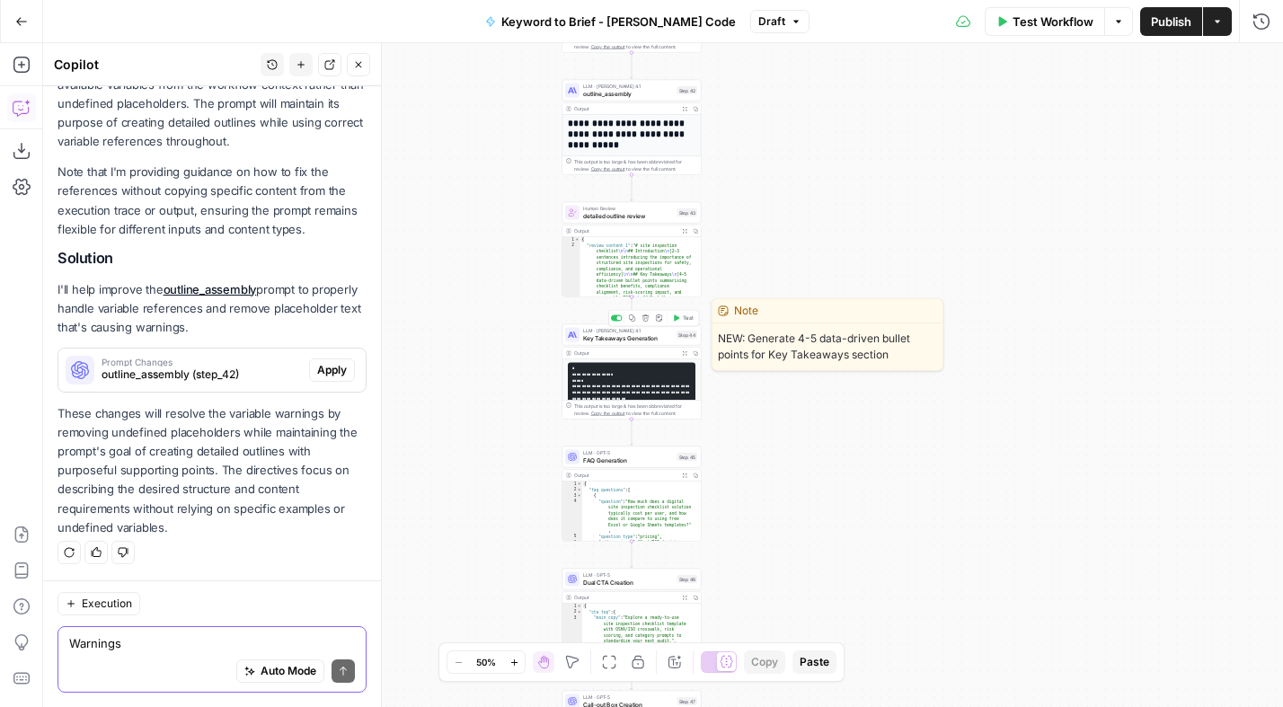
click at [629, 339] on span "Key Takeaways Generation" at bounding box center [628, 337] width 90 height 9
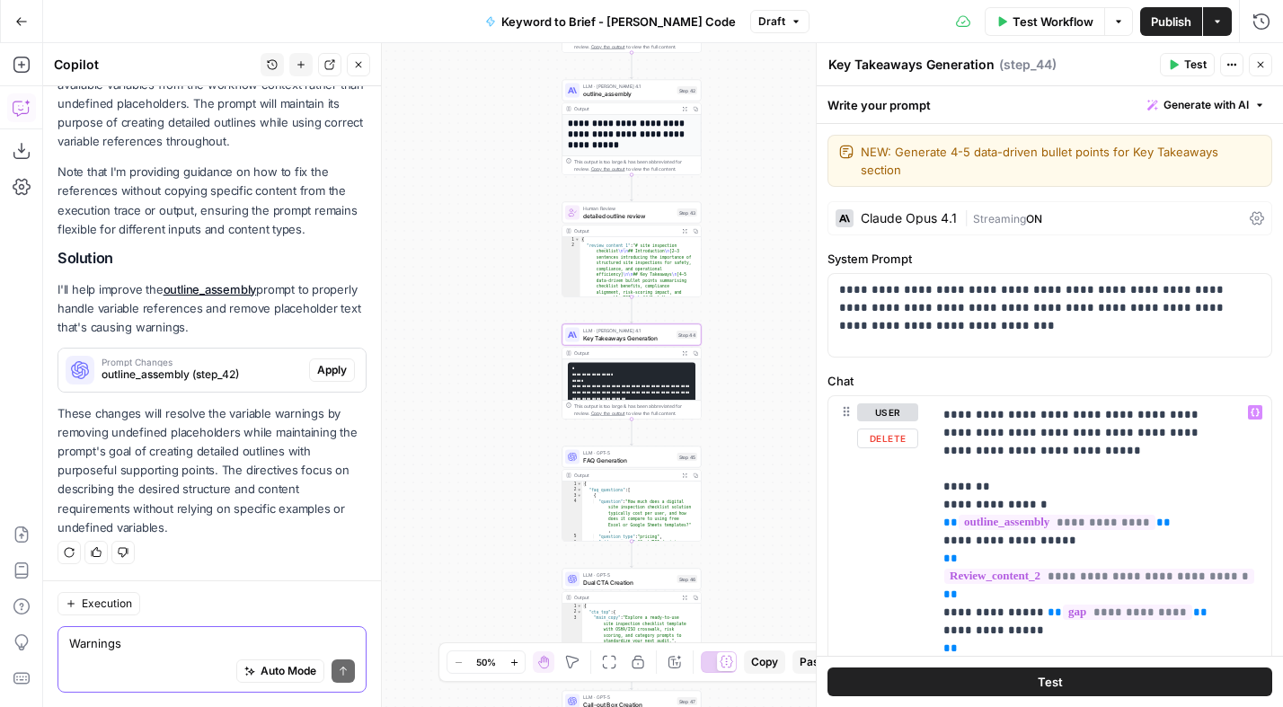
scroll to position [70, 0]
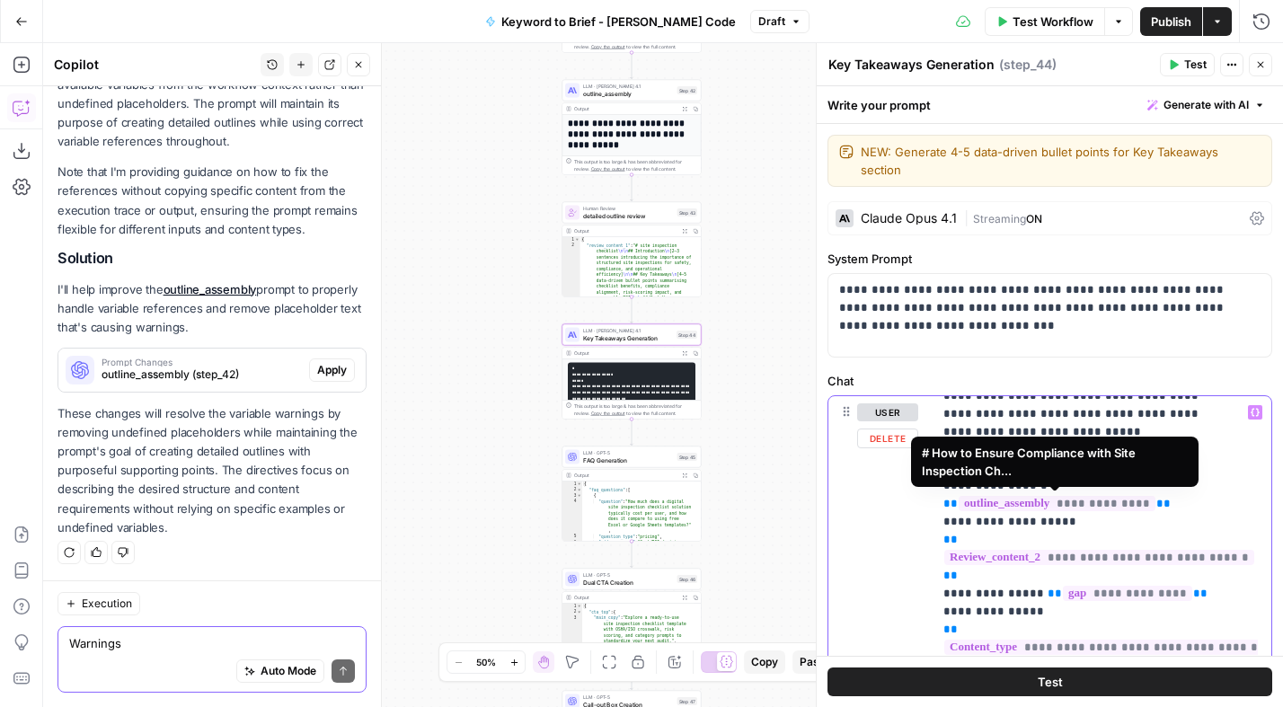
drag, startPoint x: 1173, startPoint y: 504, endPoint x: 956, endPoint y: 500, distance: 217.4
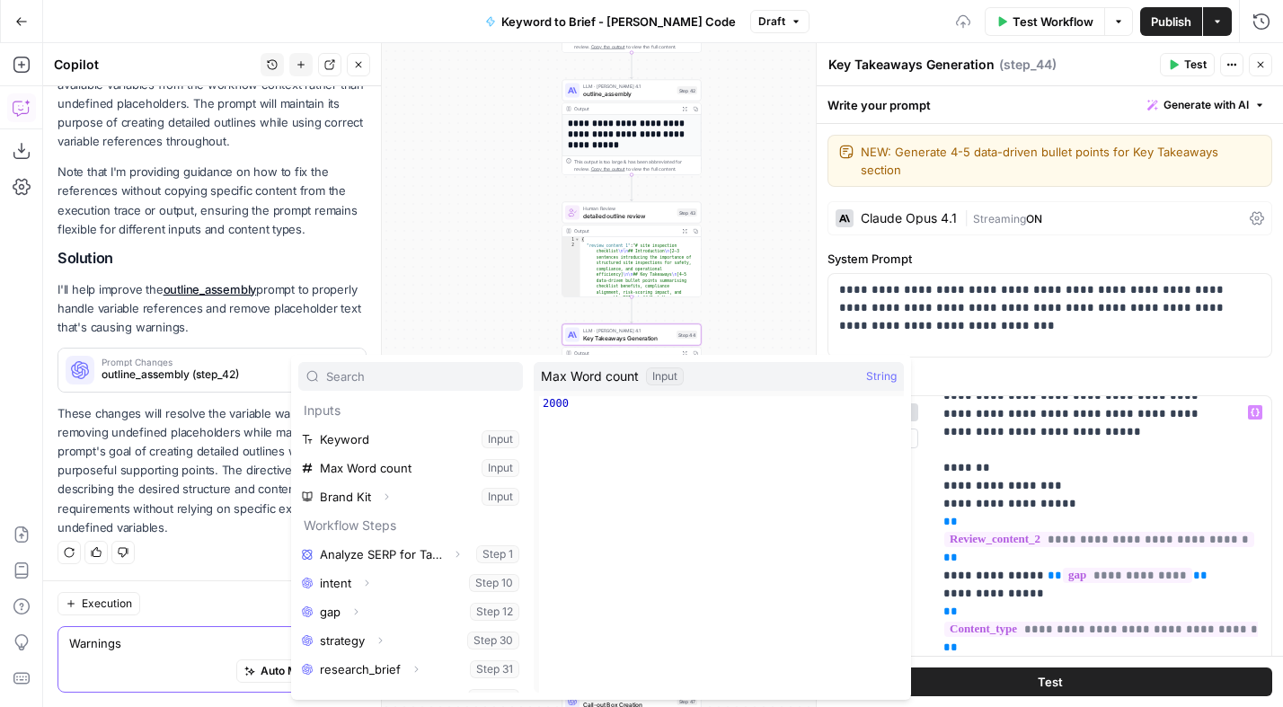
scroll to position [192, 0]
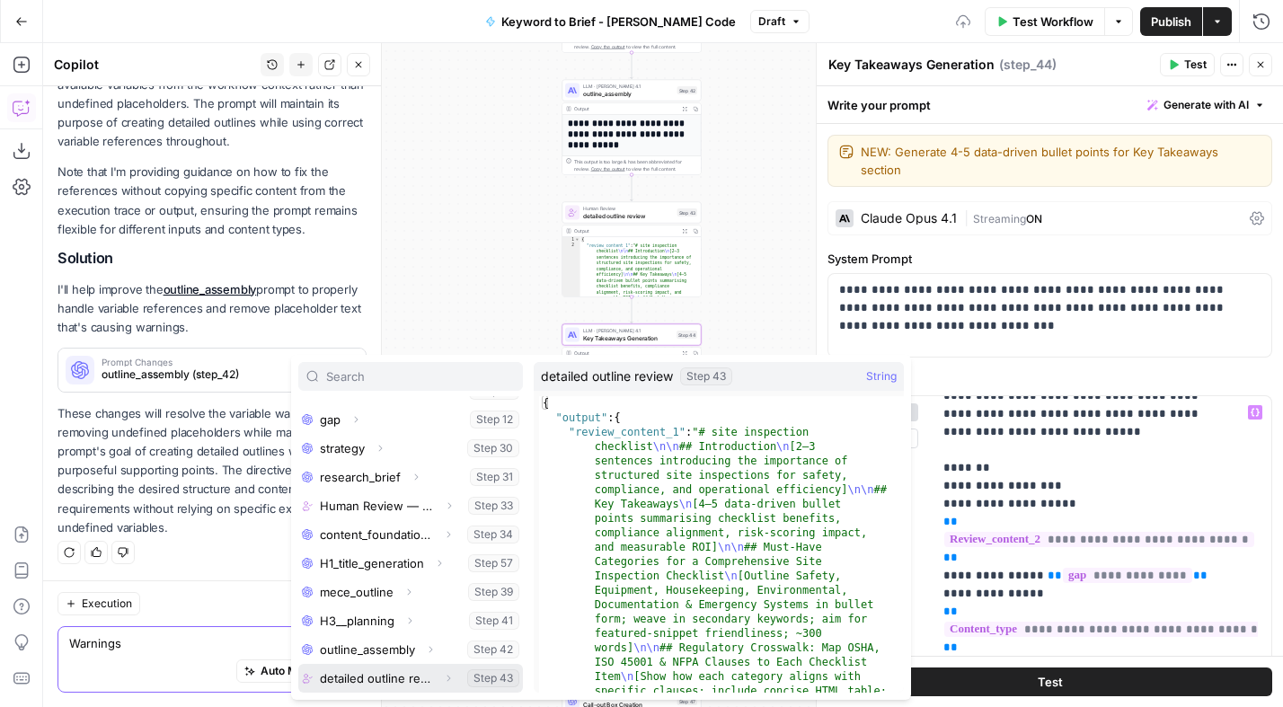
click at [443, 676] on icon "button" at bounding box center [448, 678] width 11 height 11
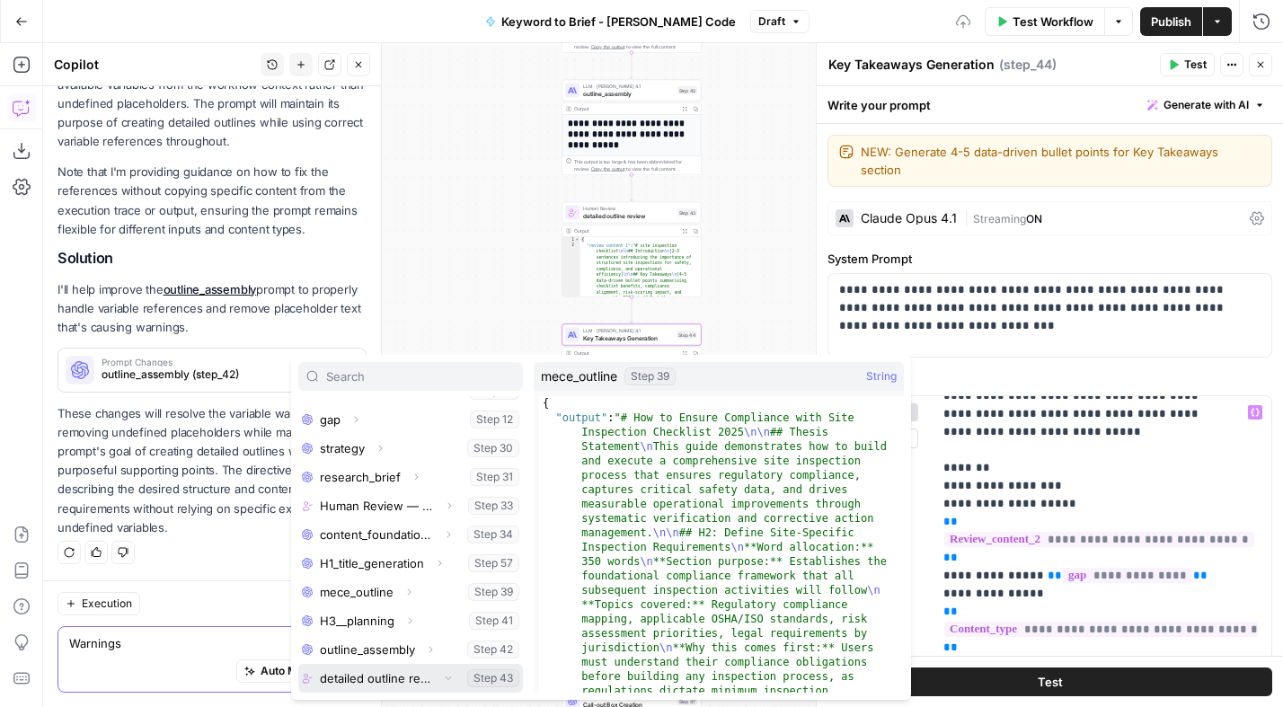
scroll to position [221, 0]
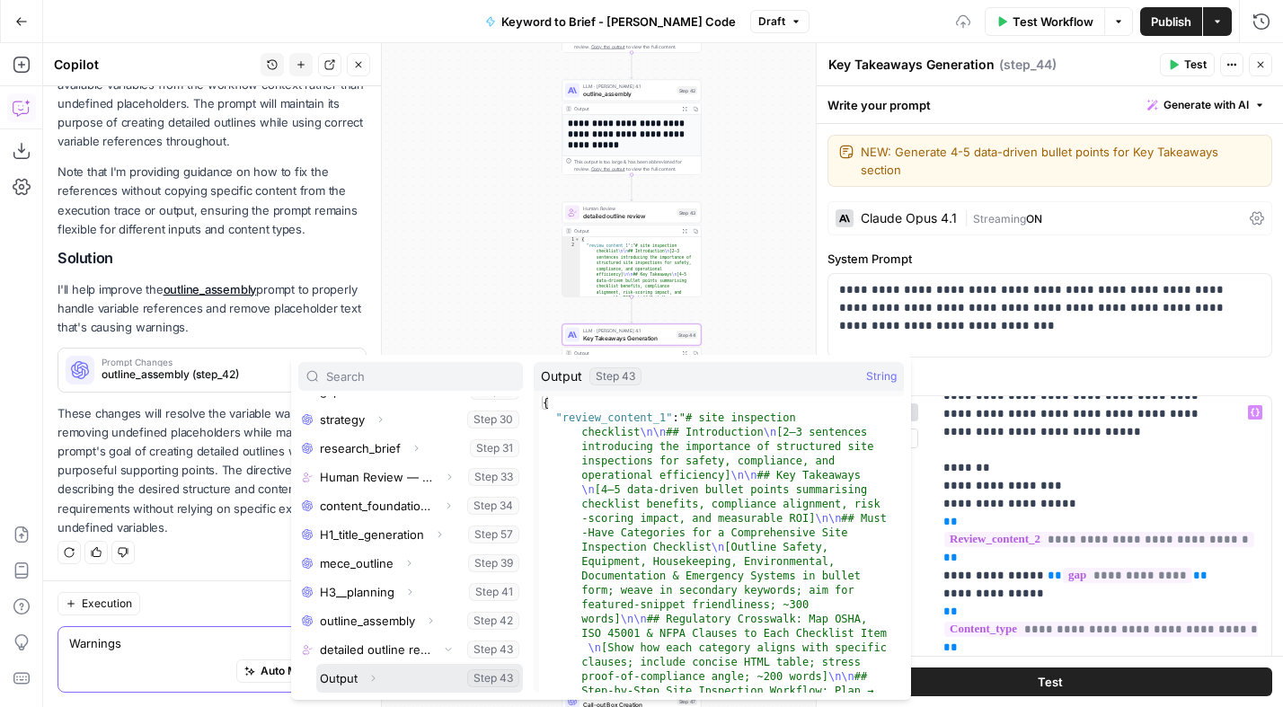
click at [350, 680] on button "Select variable Output" at bounding box center [419, 678] width 207 height 29
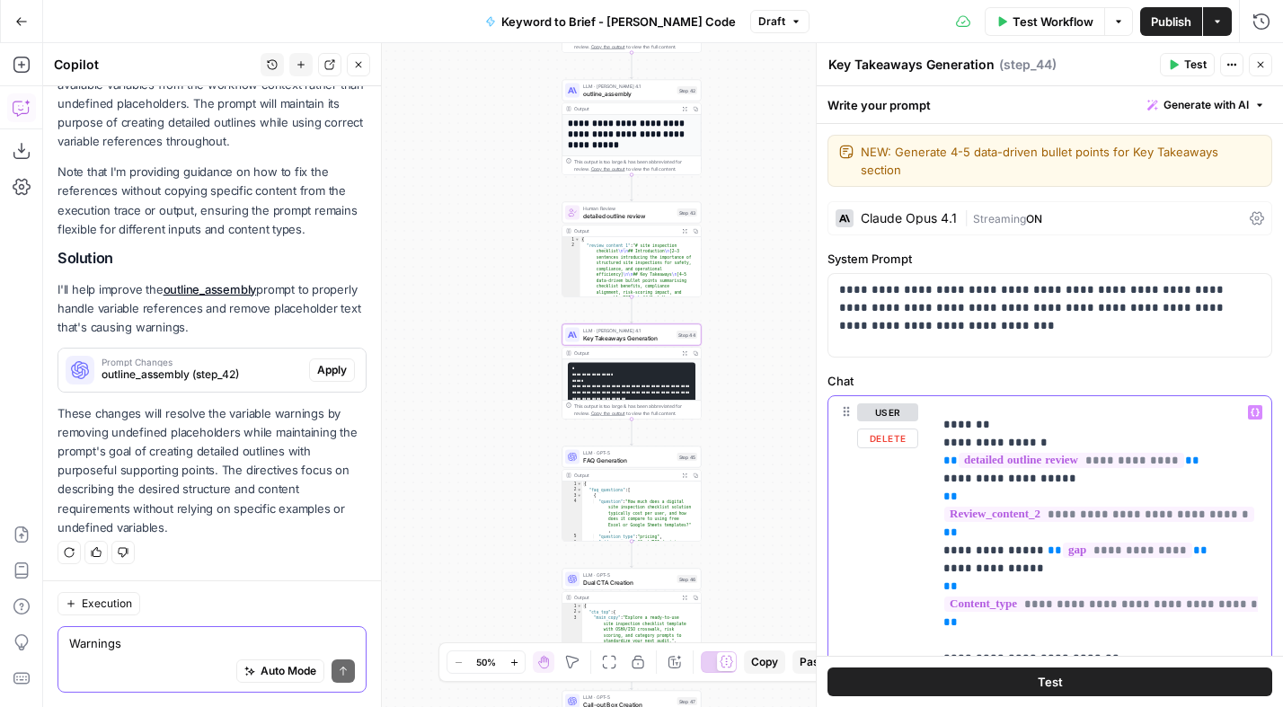
scroll to position [143, 0]
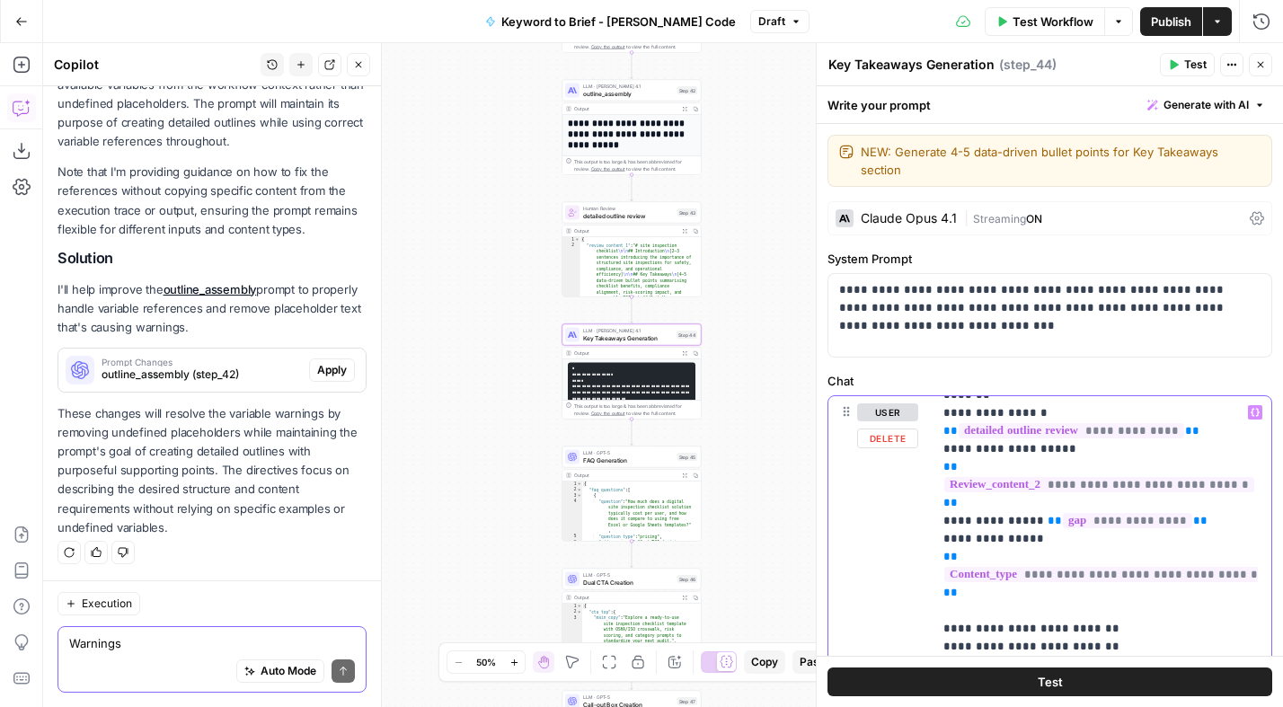
drag, startPoint x: 979, startPoint y: 592, endPoint x: 936, endPoint y: 527, distance: 77.7
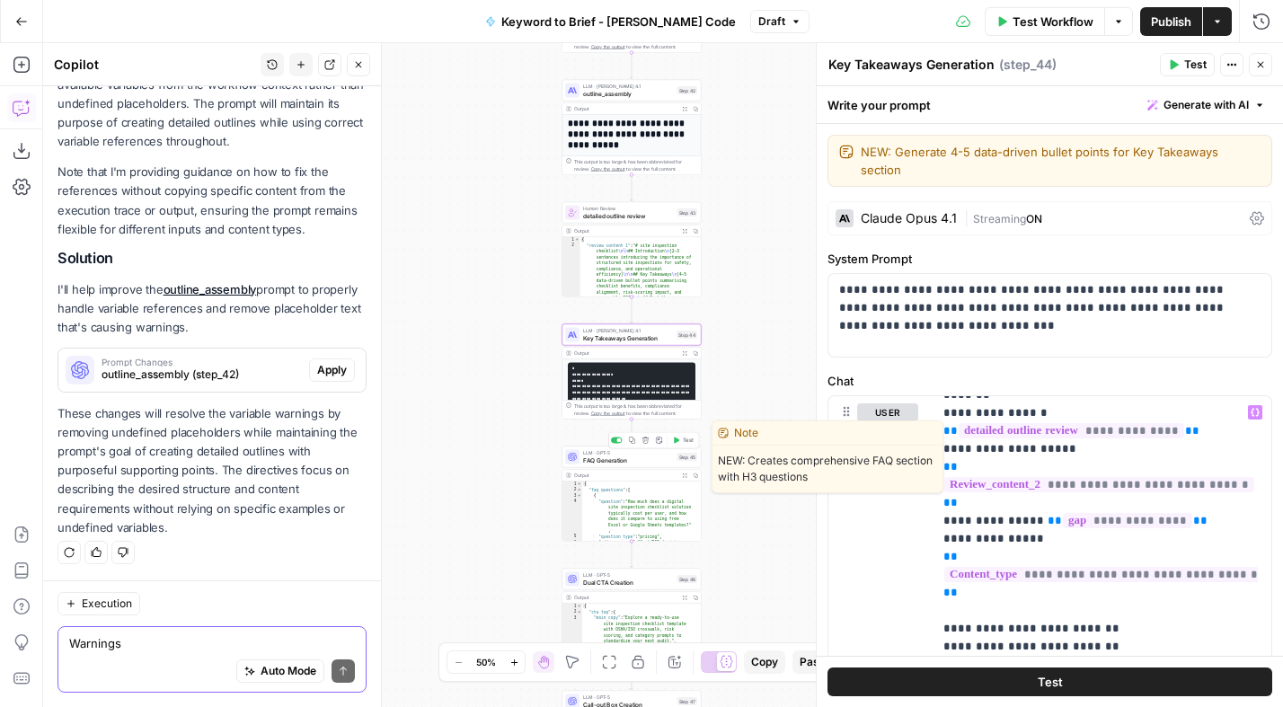
click at [616, 456] on span "FAQ Generation" at bounding box center [628, 459] width 91 height 9
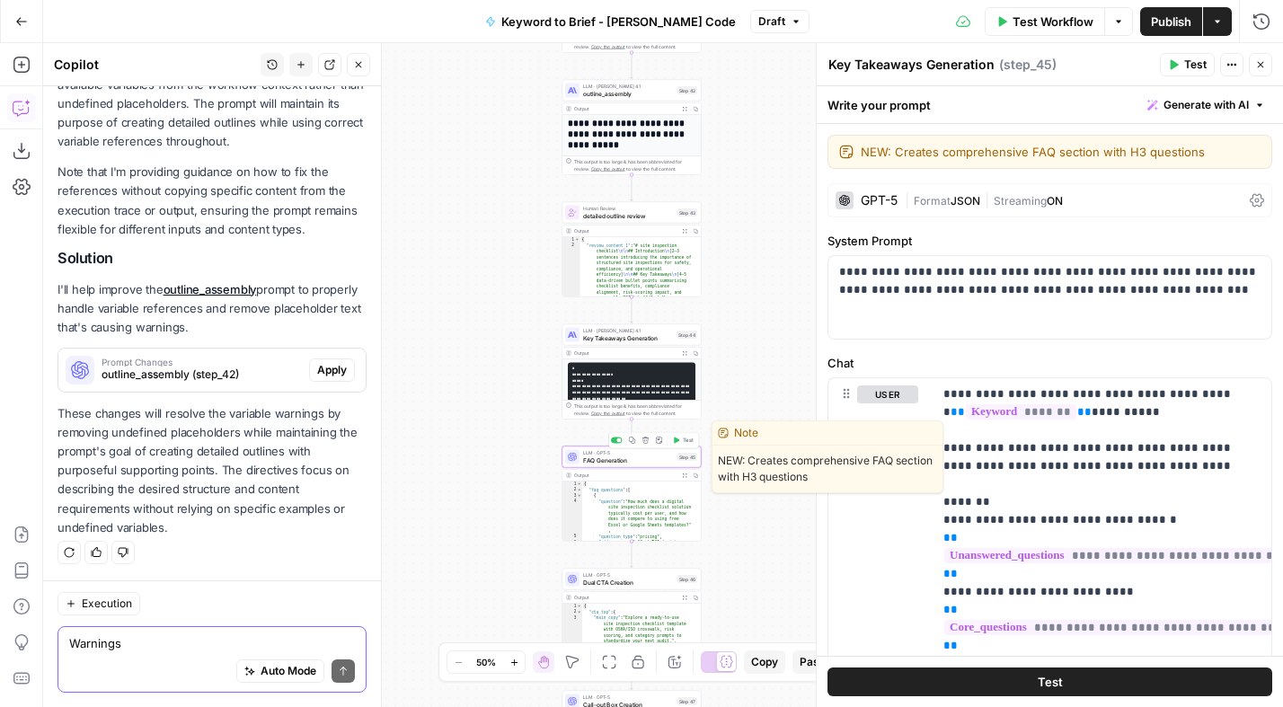
type textarea "FAQ Generation"
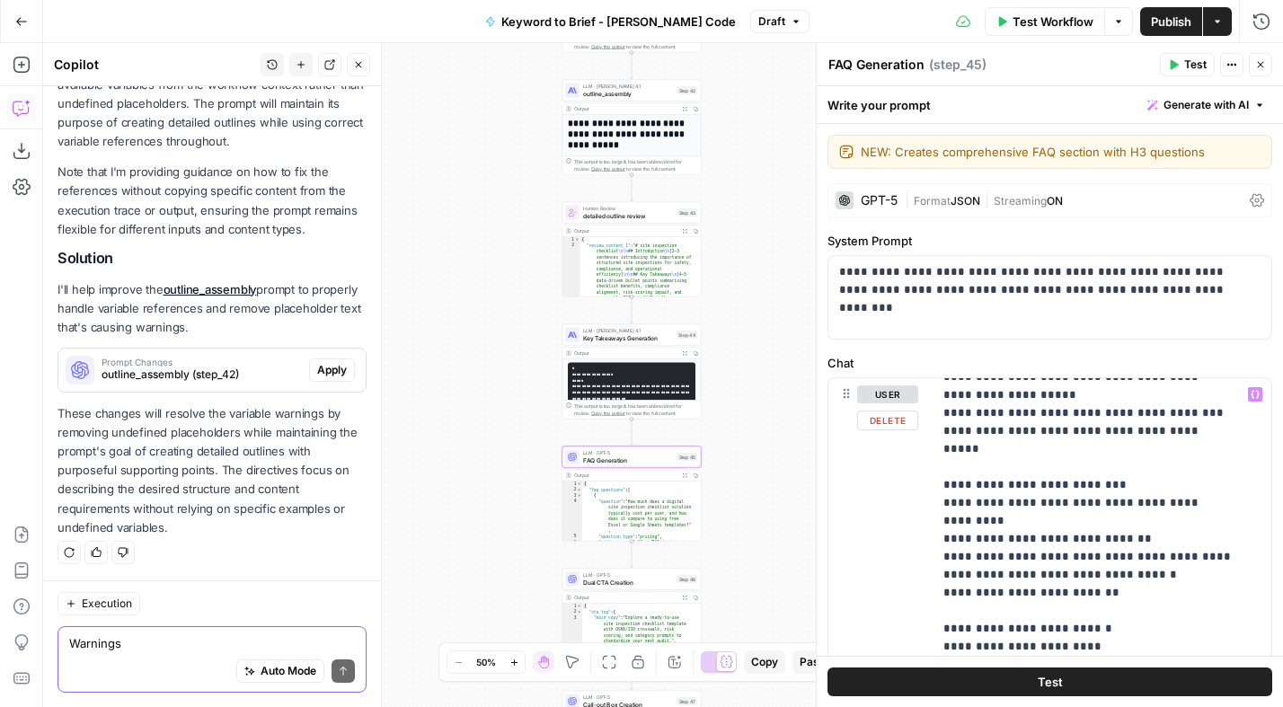
scroll to position [675, 0]
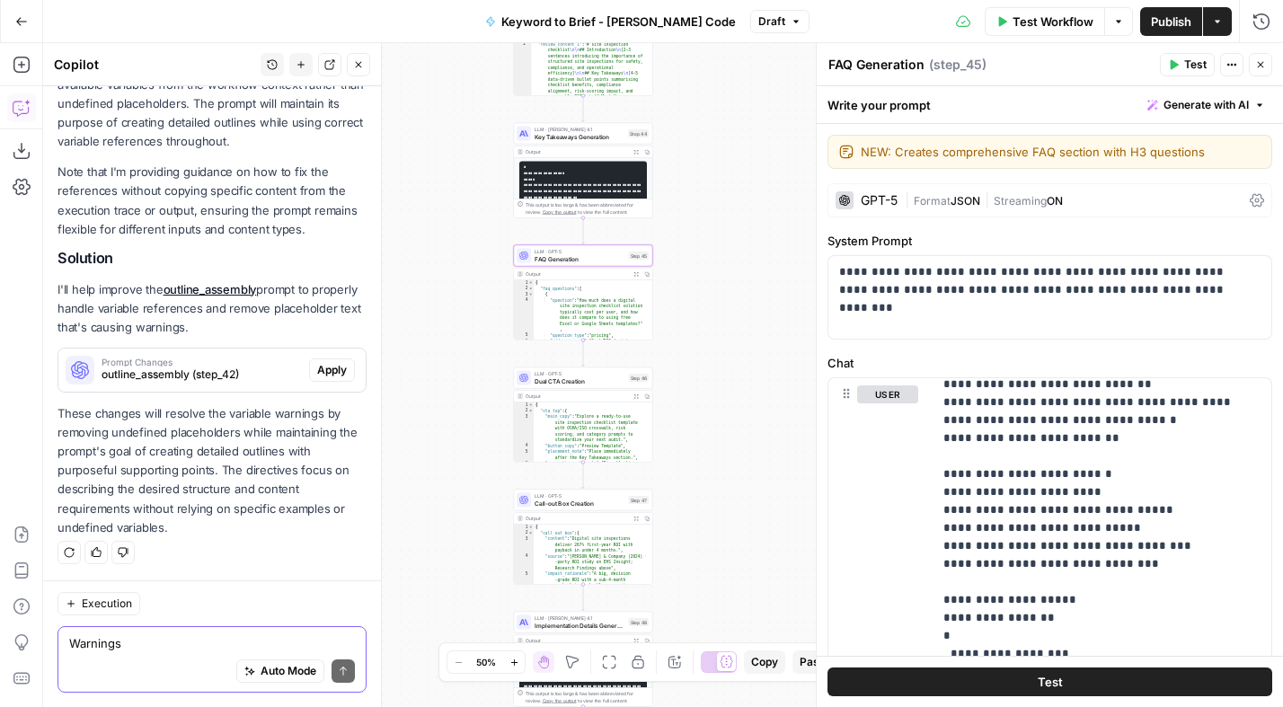
drag, startPoint x: 764, startPoint y: 501, endPoint x: 716, endPoint y: 300, distance: 207.0
click at [716, 300] on div "Workflow Set Inputs Inputs Power Agent Analyze SERP for Target Keyword Step 1 O…" at bounding box center [663, 375] width 1240 height 664
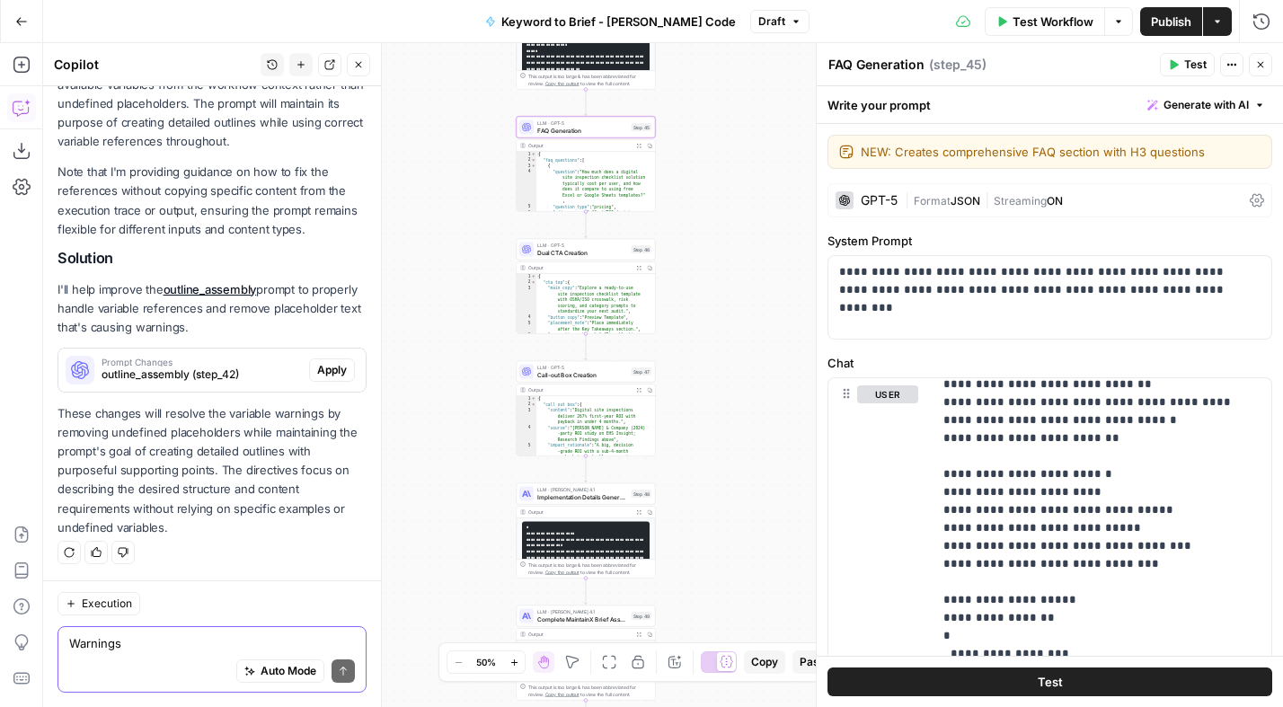
drag, startPoint x: 720, startPoint y: 410, endPoint x: 724, endPoint y: 295, distance: 115.9
click at [724, 295] on div "Workflow Set Inputs Inputs Power Agent Analyze SERP for Target Keyword Step 1 O…" at bounding box center [663, 375] width 1240 height 664
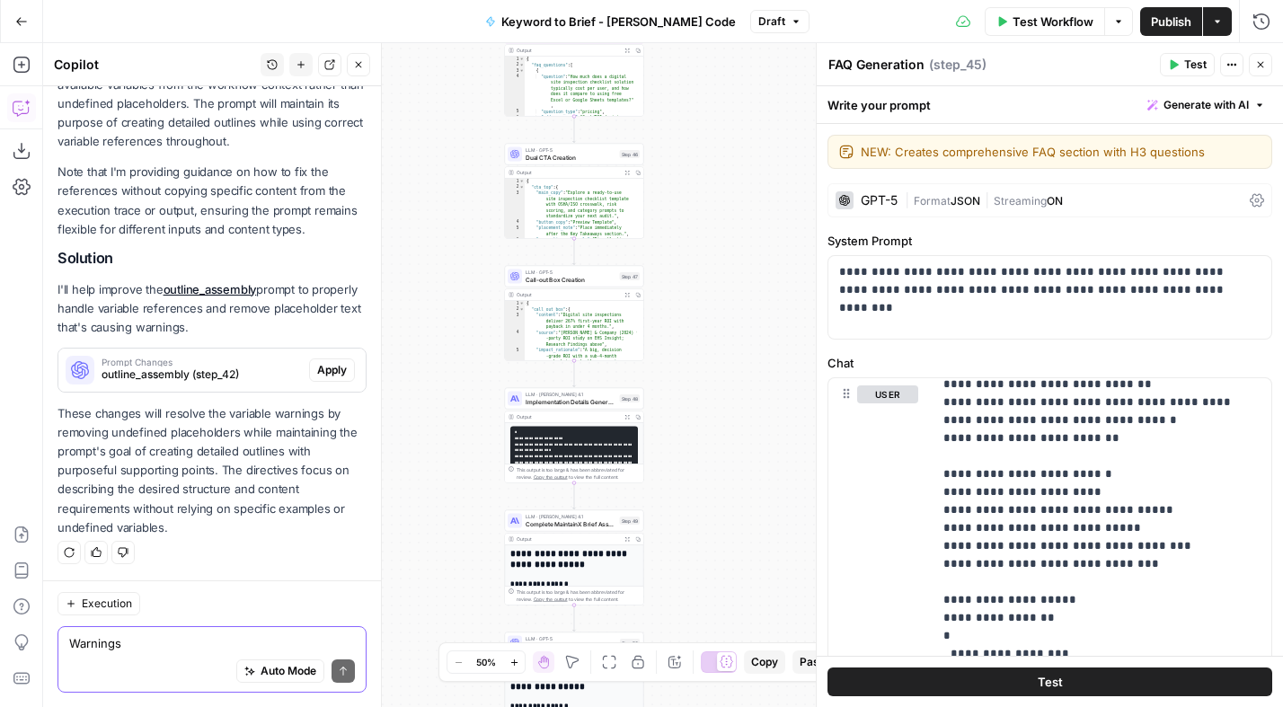
drag, startPoint x: 730, startPoint y: 396, endPoint x: 719, endPoint y: 311, distance: 86.0
click at [719, 311] on div "Workflow Set Inputs Inputs Power Agent Analyze SERP for Target Keyword Step 1 O…" at bounding box center [663, 375] width 1240 height 664
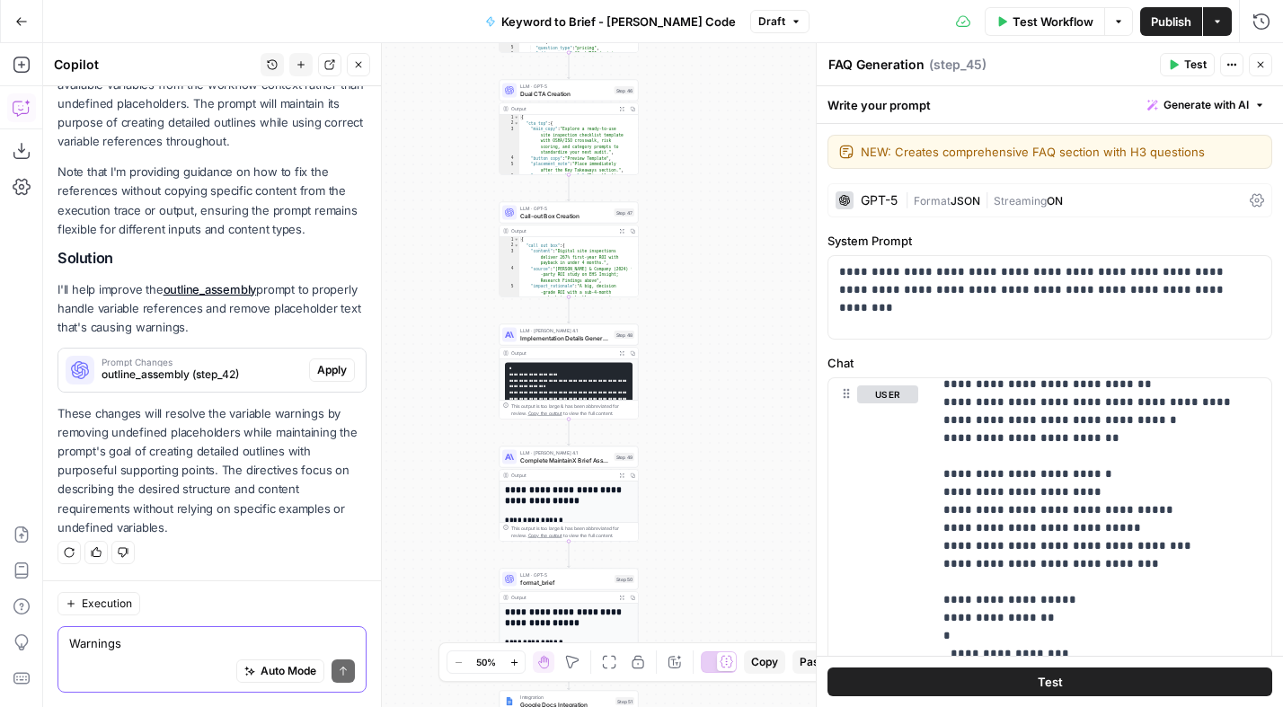
scroll to position [2212, 0]
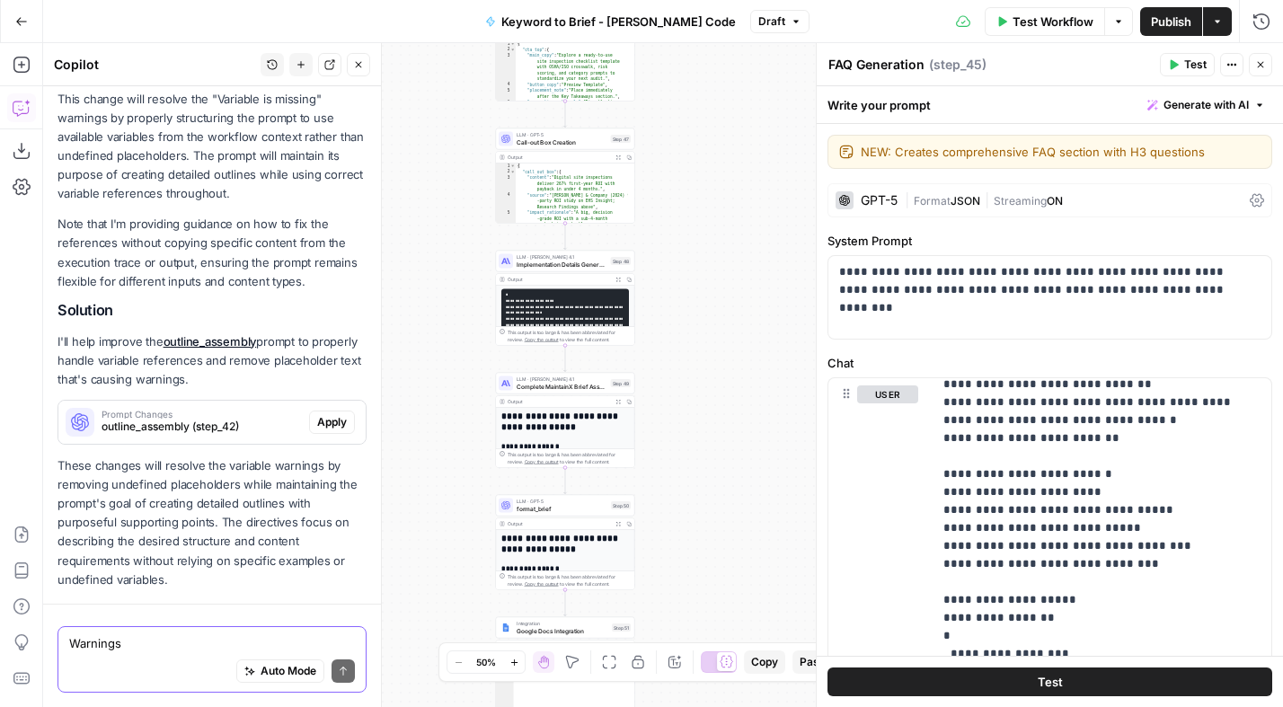
drag, startPoint x: 721, startPoint y: 417, endPoint x: 712, endPoint y: 279, distance: 137.7
click at [712, 279] on div "Workflow Set Inputs Inputs Power Agent Analyze SERP for Target Keyword Step 1 O…" at bounding box center [663, 375] width 1240 height 664
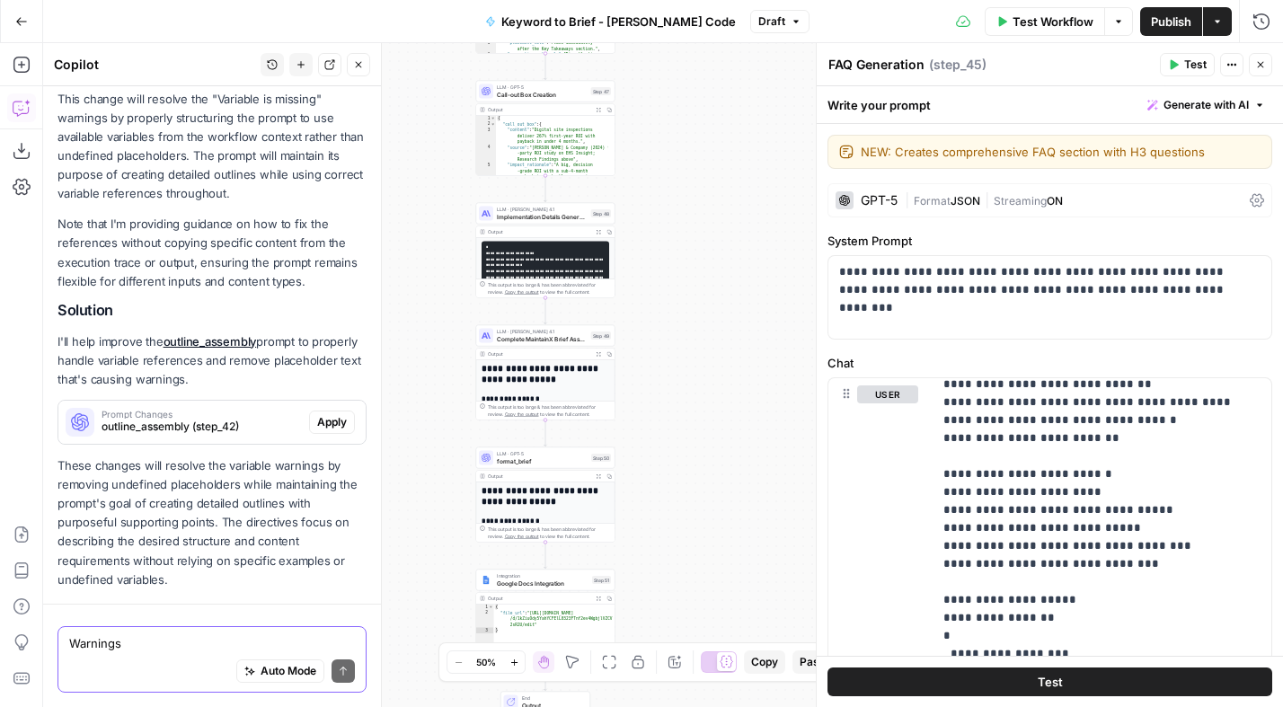
drag, startPoint x: 738, startPoint y: 396, endPoint x: 734, endPoint y: 422, distance: 26.4
click at [734, 422] on div "Workflow Set Inputs Inputs Power Agent Analyze SERP for Target Keyword Step 1 O…" at bounding box center [663, 375] width 1240 height 664
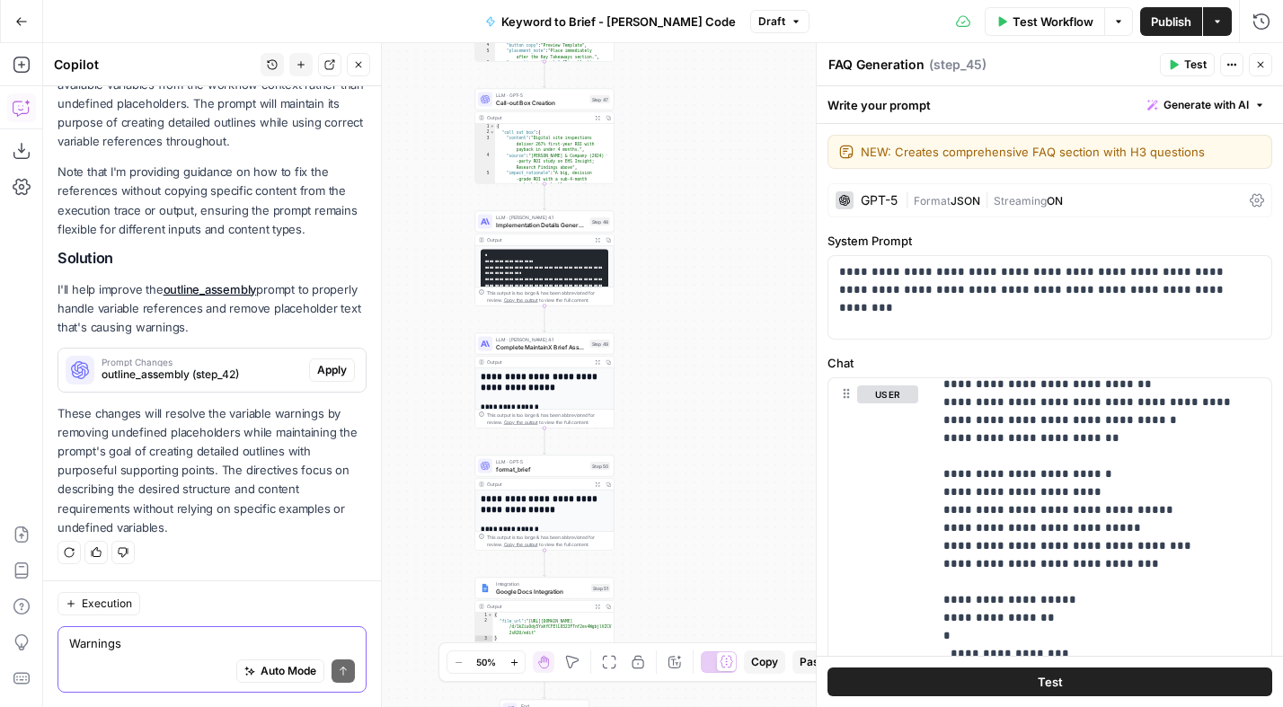
scroll to position [657, 0]
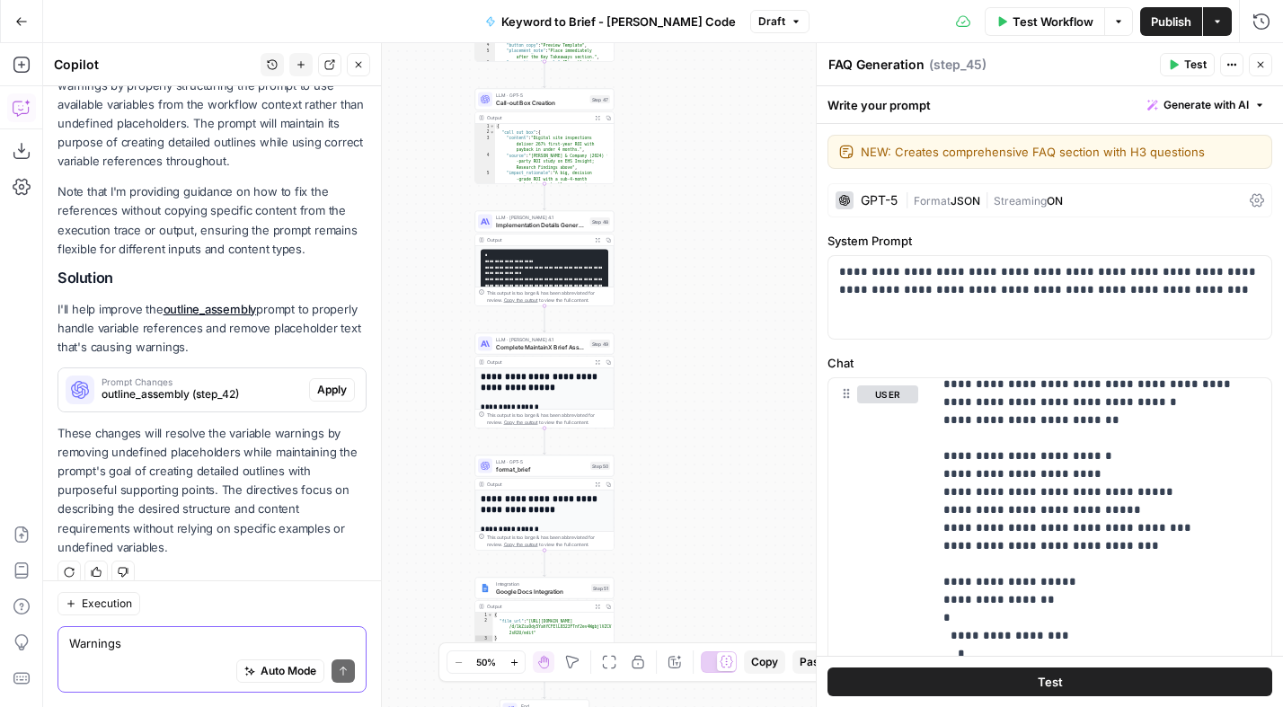
click at [170, 647] on textarea "Warnings Variable `H2` is missing Variable `H3` is missing Variable `Specific` …" at bounding box center [212, 643] width 286 height 18
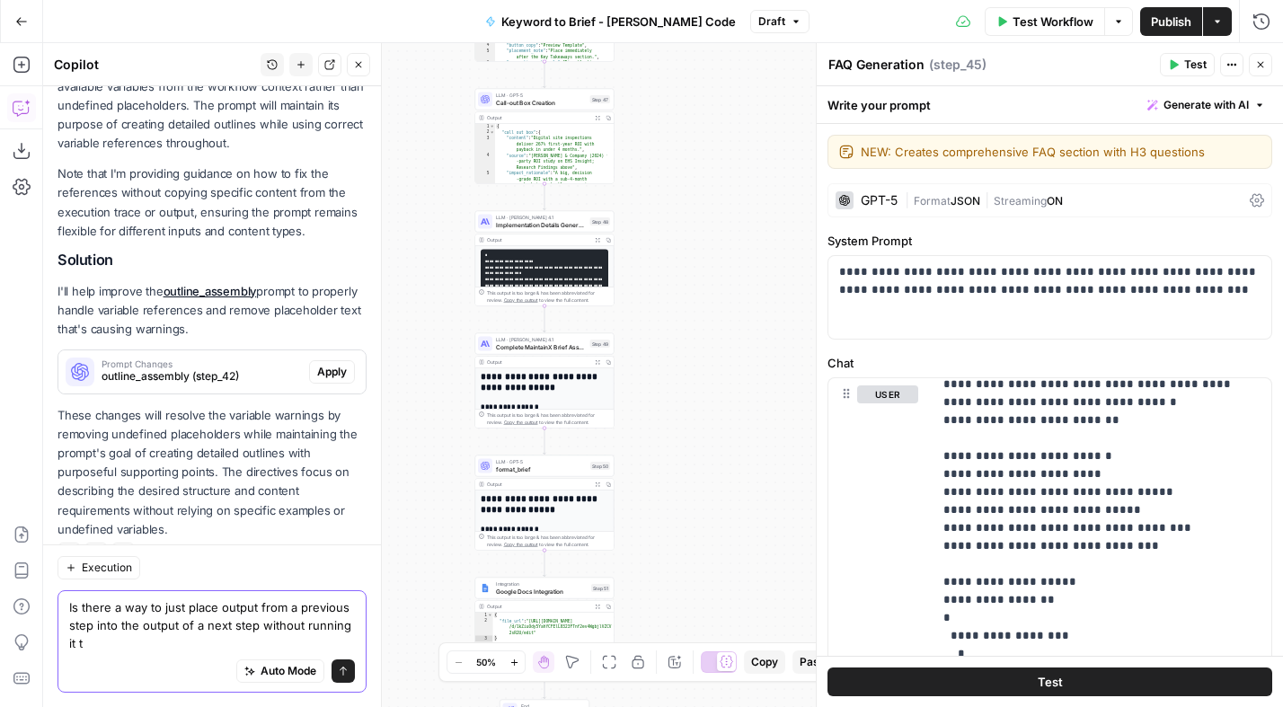
scroll to position [2415, 0]
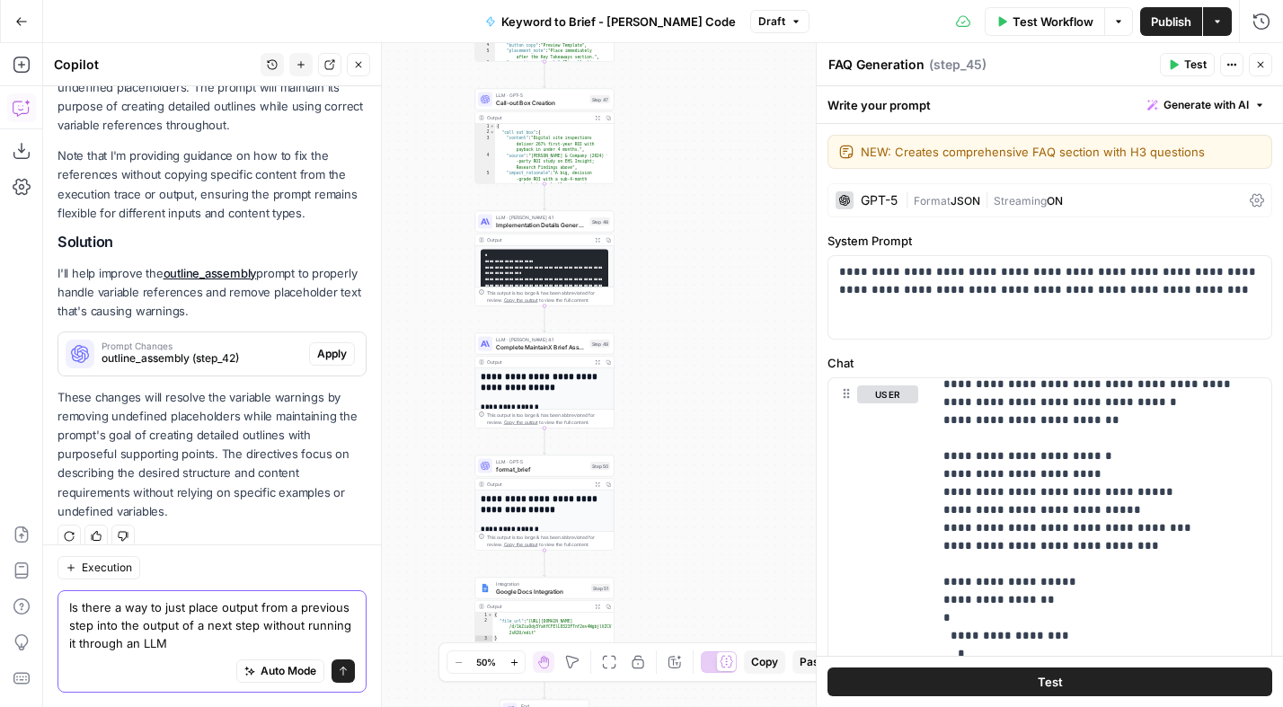
type textarea "Is there a way to just place output from a previous step into the output of a n…"
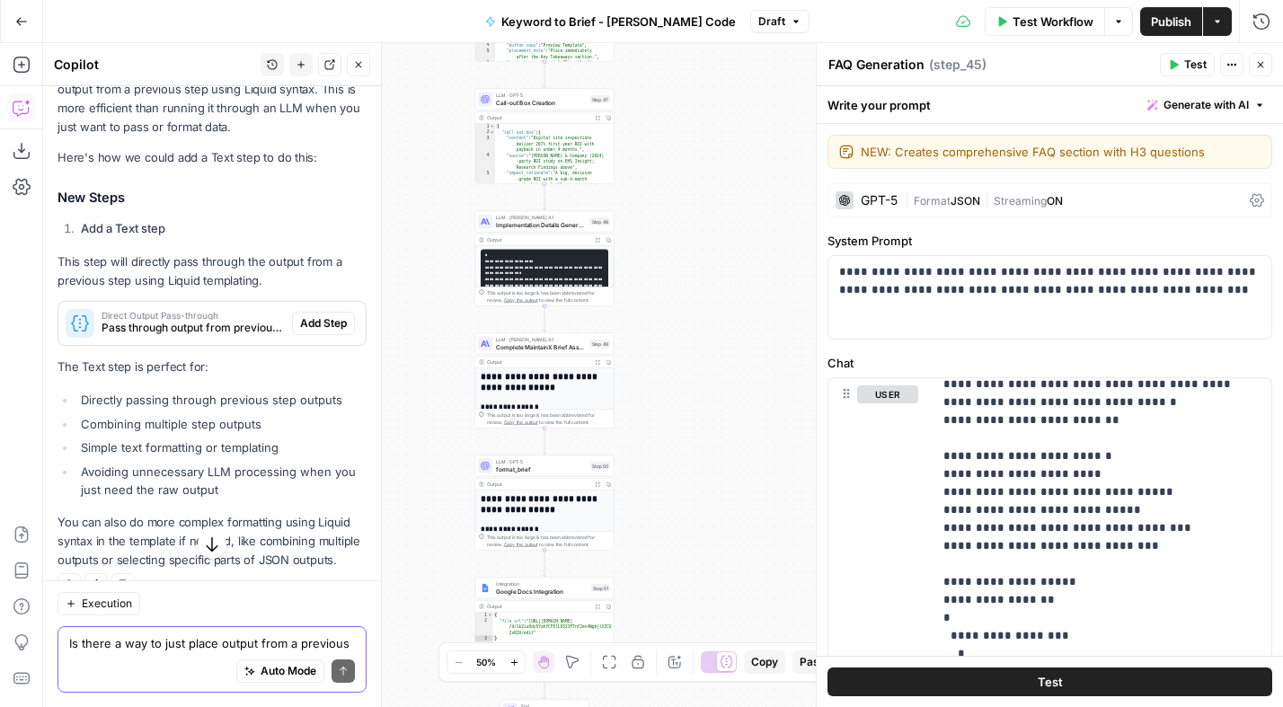
scroll to position [2981, 0]
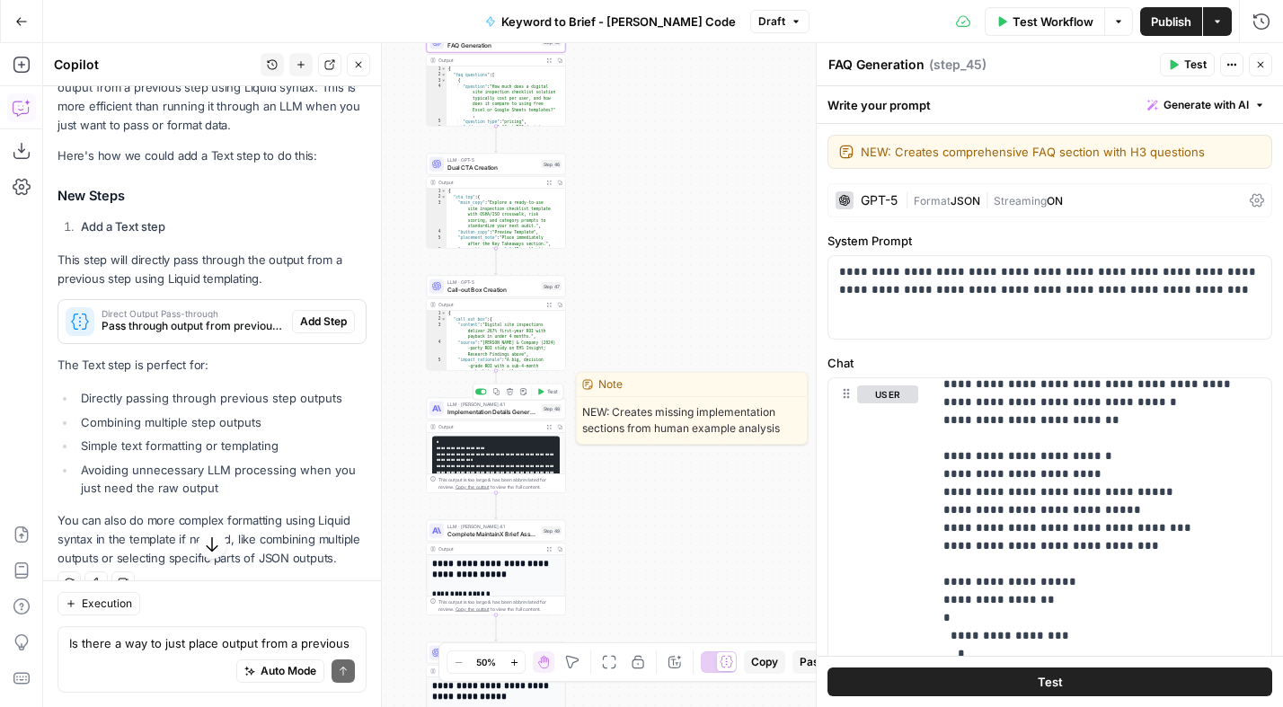
click at [480, 410] on span "Implementation Details Generation" at bounding box center [492, 411] width 91 height 9
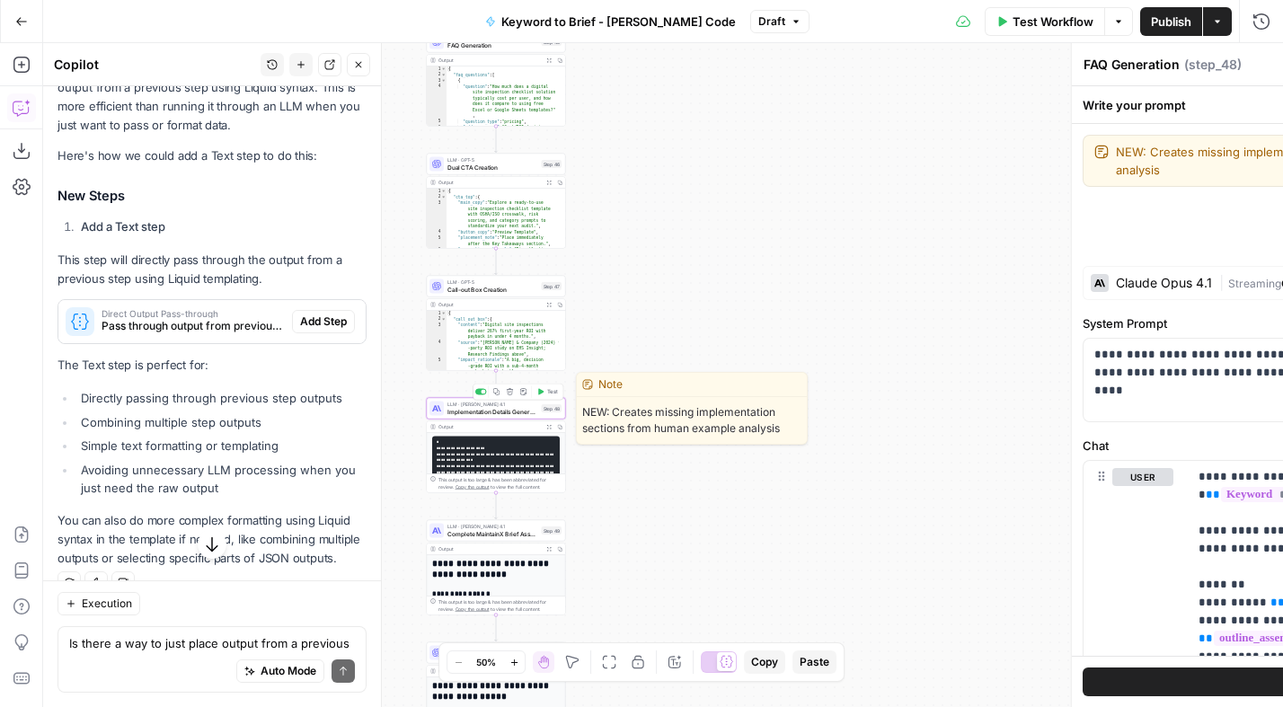
type textarea "Implementation Details Generation"
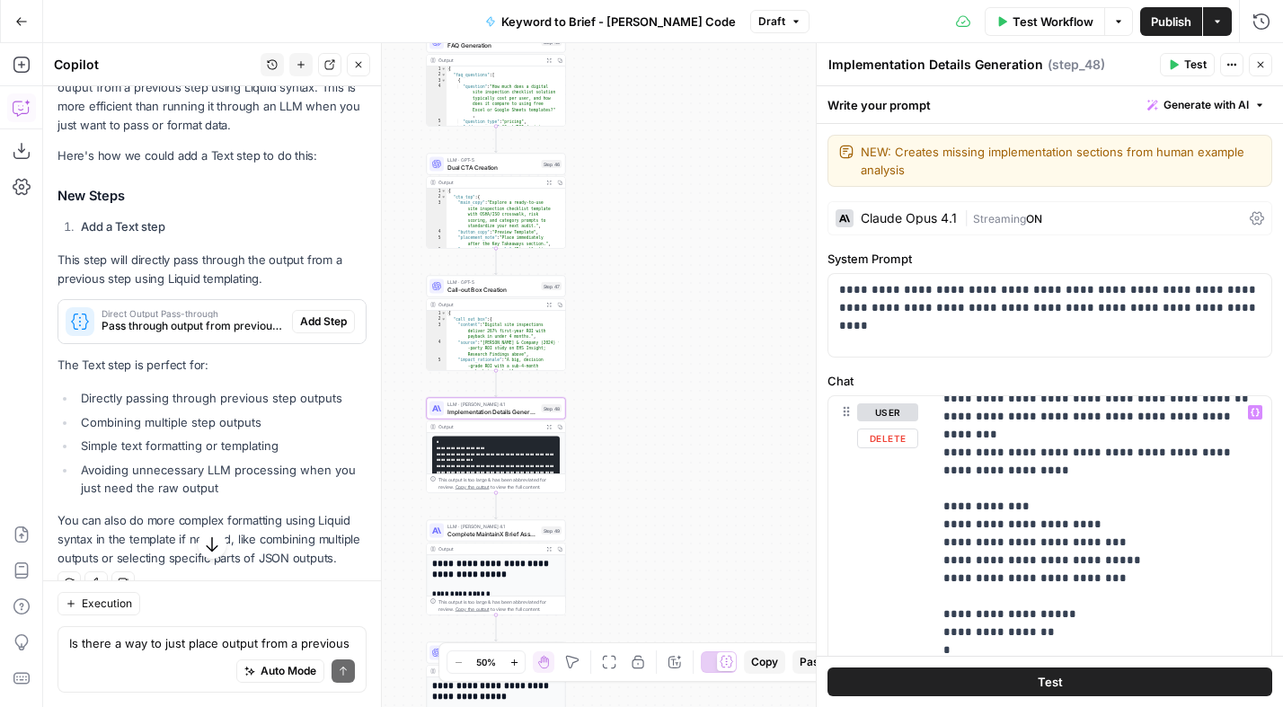
scroll to position [594, 0]
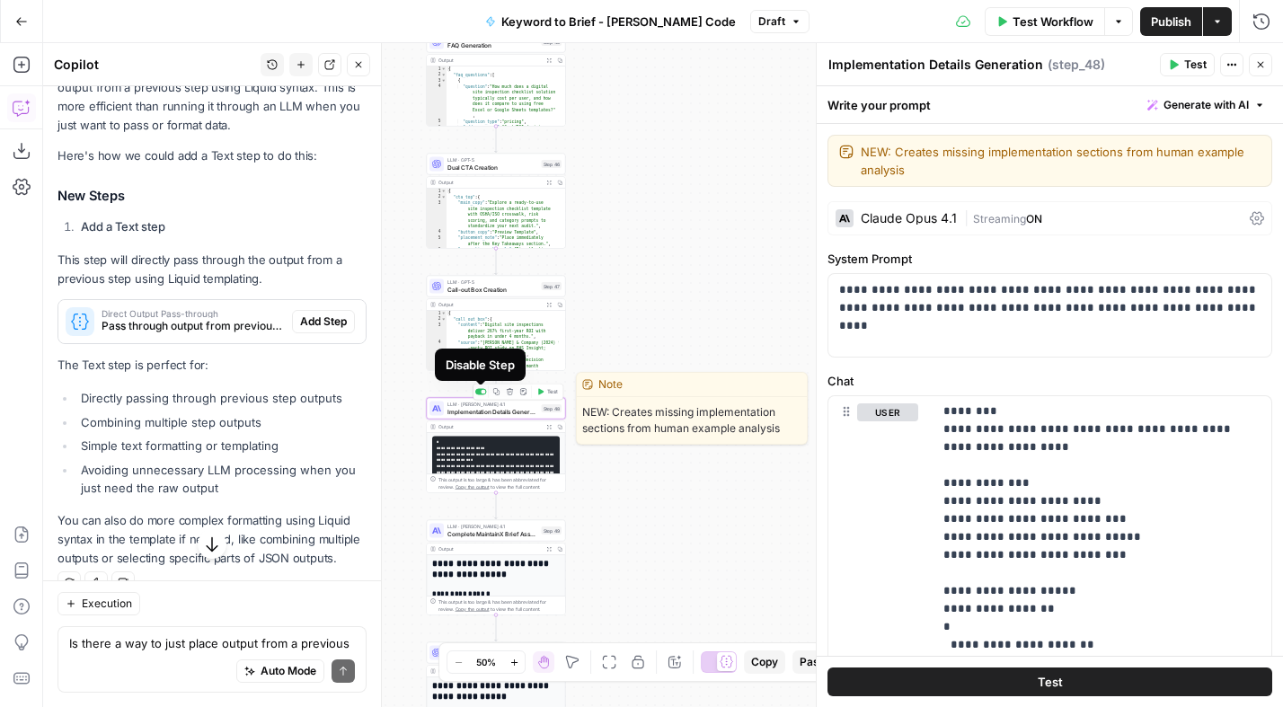
click at [481, 391] on div at bounding box center [483, 392] width 4 height 4
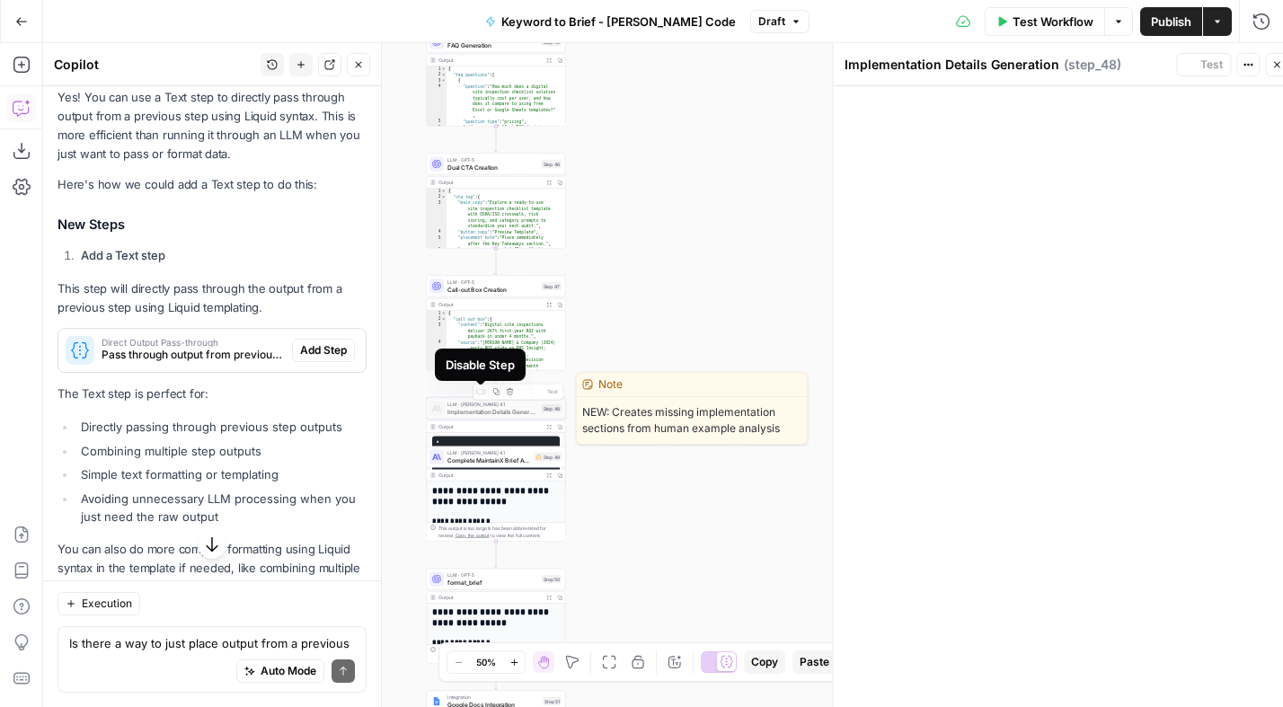
scroll to position [3010, 0]
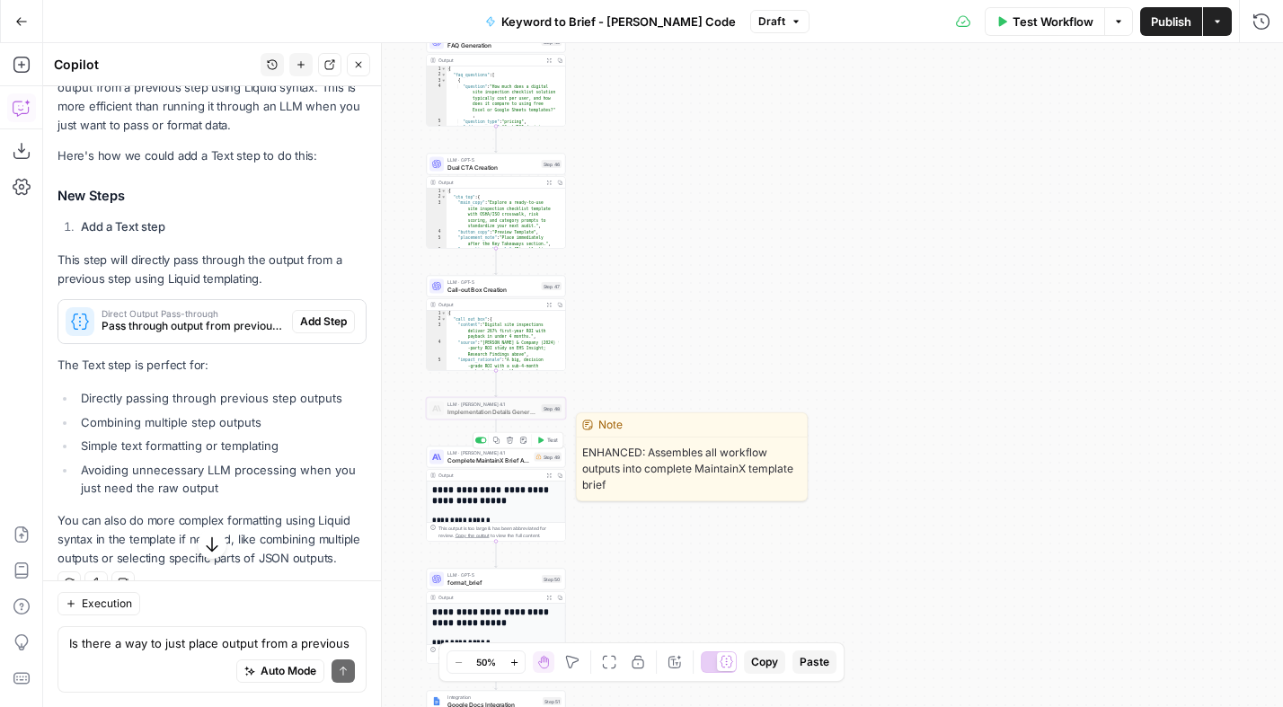
click at [495, 463] on span "Complete MaintainX Brief Assembly" at bounding box center [489, 459] width 84 height 9
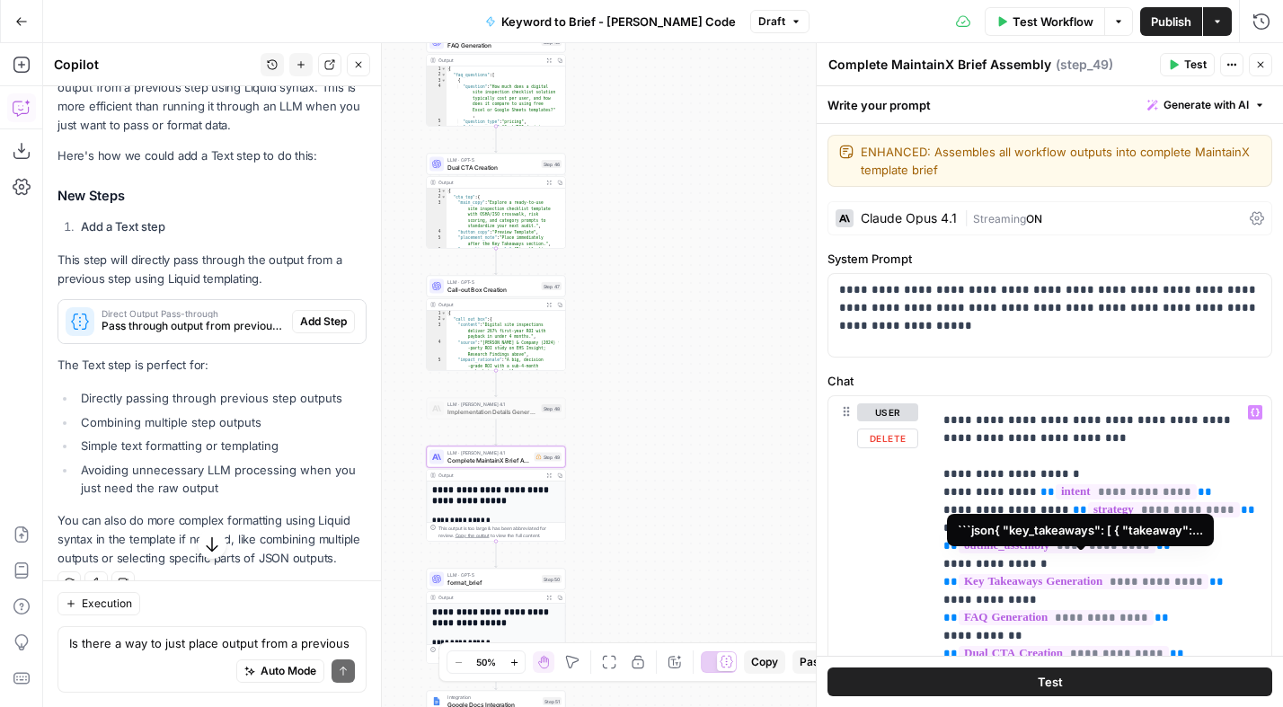
scroll to position [65, 0]
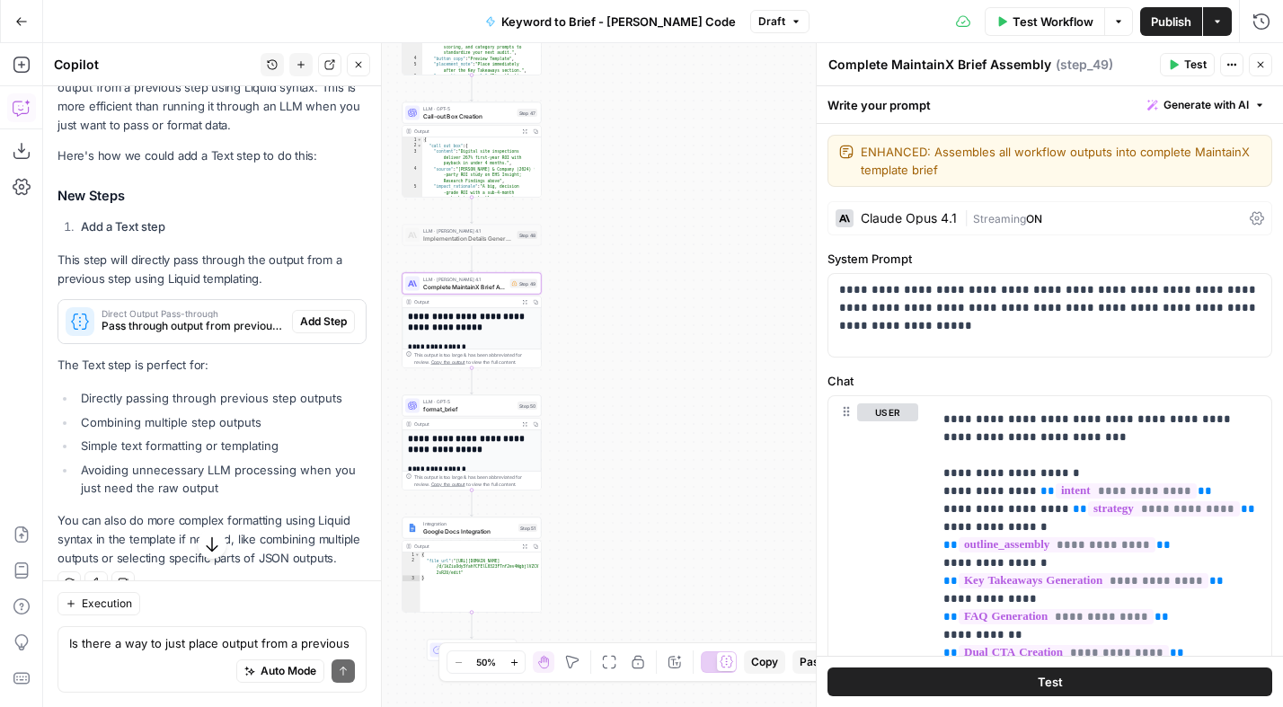
drag, startPoint x: 665, startPoint y: 468, endPoint x: 640, endPoint y: 295, distance: 175.0
click at [640, 295] on div "Workflow Set Inputs Inputs Power Agent Analyze SERP for Target Keyword Step 1 O…" at bounding box center [663, 375] width 1240 height 664
click at [477, 408] on span "format_brief" at bounding box center [468, 408] width 91 height 9
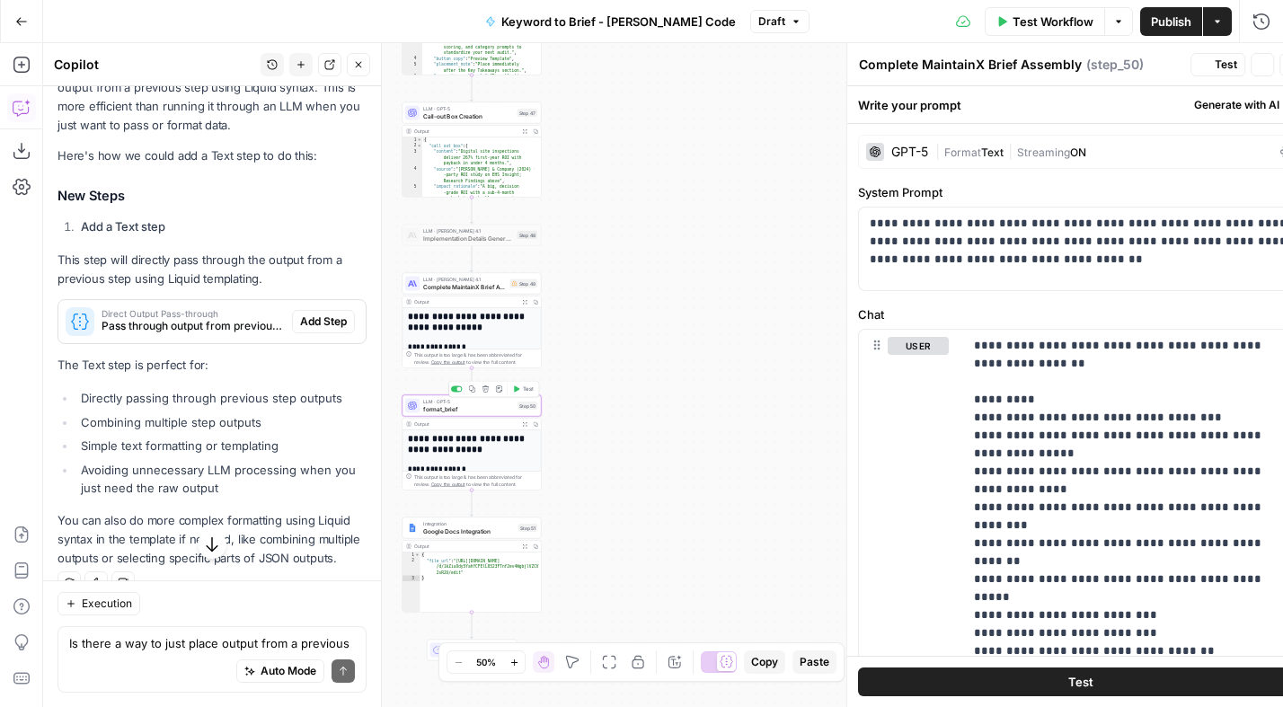
type textarea "format_brief"
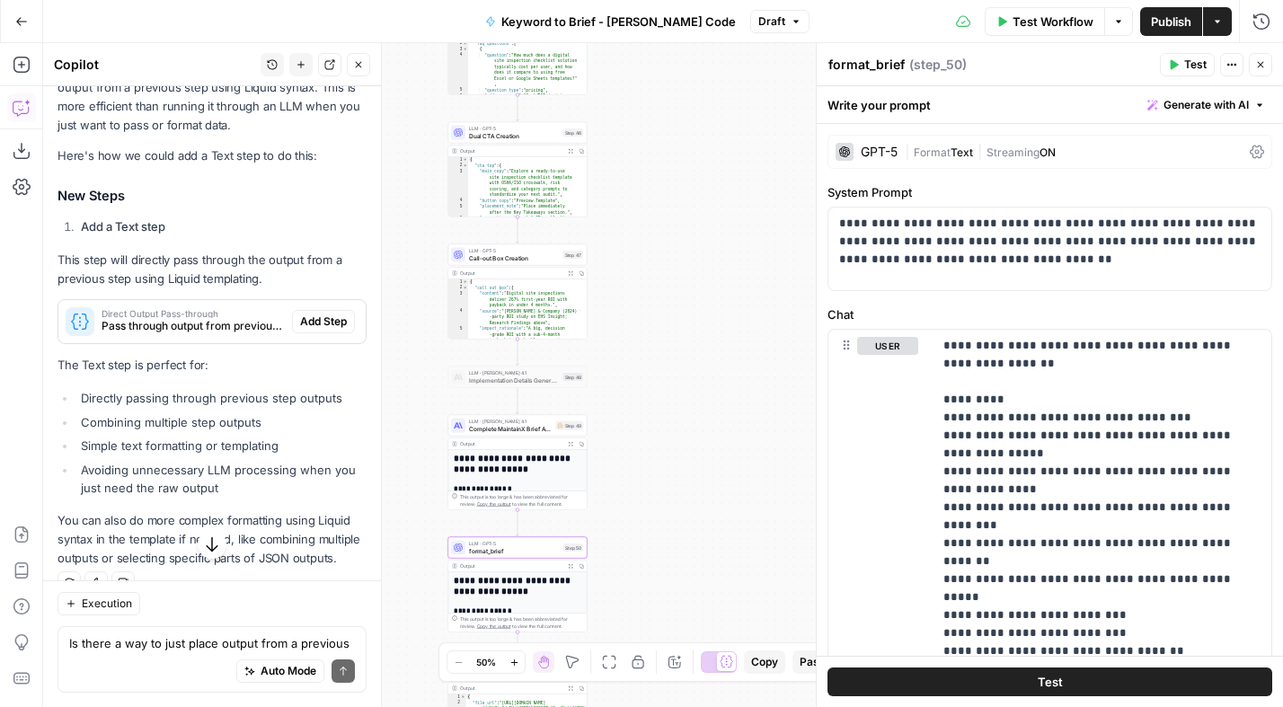
drag, startPoint x: 676, startPoint y: 383, endPoint x: 722, endPoint y: 525, distance: 149.1
click at [722, 525] on div "Workflow Set Inputs Inputs Power Agent Analyze SERP for Target Keyword Step 1 O…" at bounding box center [663, 375] width 1240 height 664
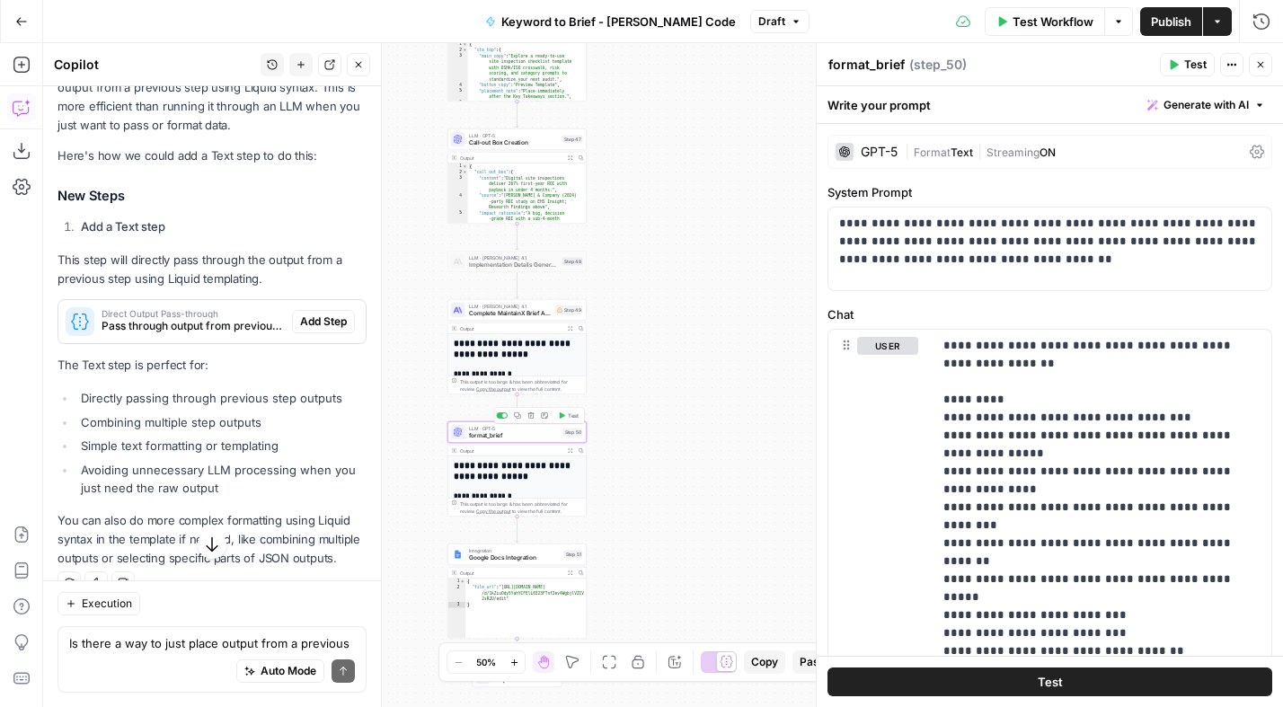
click at [502, 414] on div at bounding box center [504, 415] width 4 height 4
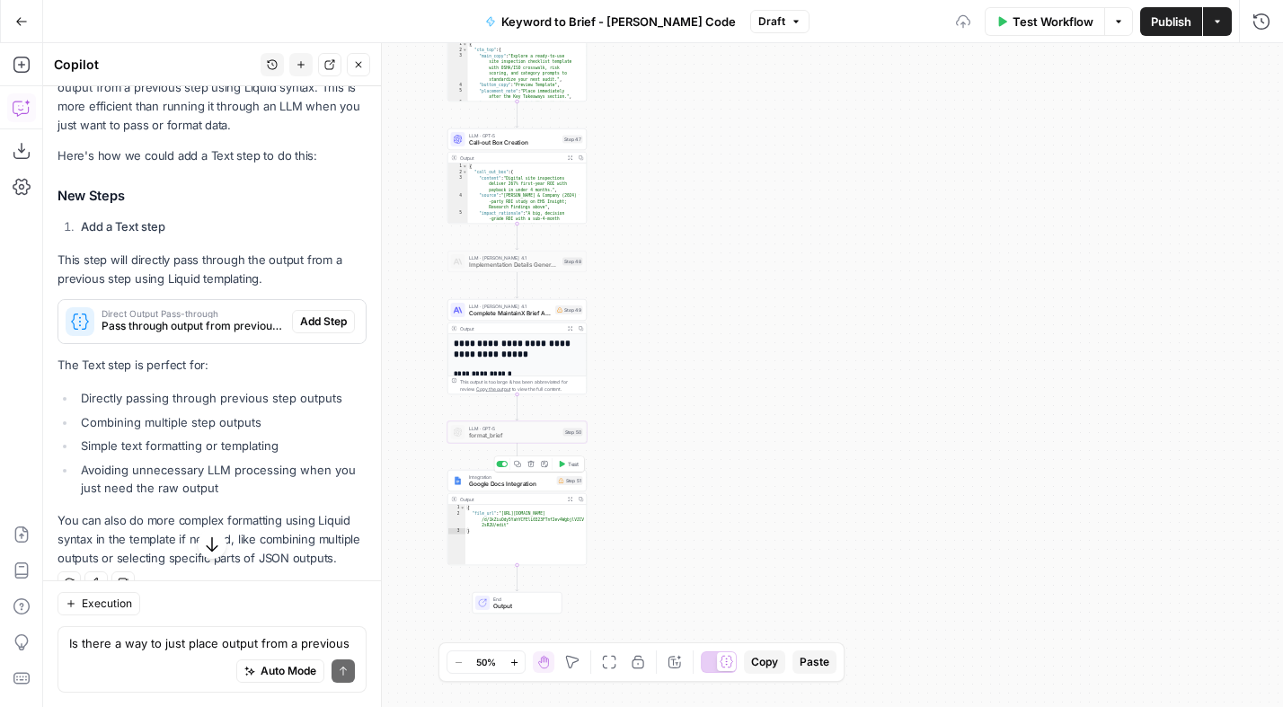
click at [503, 463] on div at bounding box center [504, 464] width 4 height 4
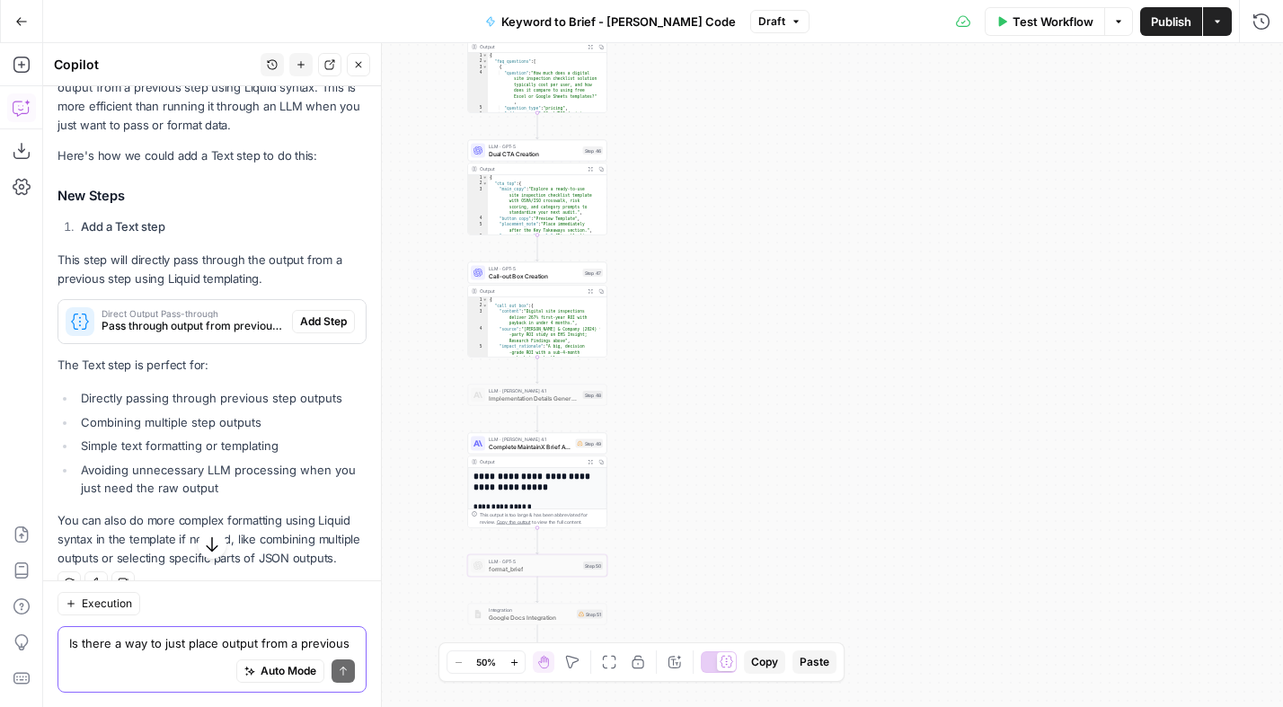
click at [161, 646] on textarea "Is there a way to just place output from a previous step into the output of a n…" at bounding box center [212, 643] width 286 height 18
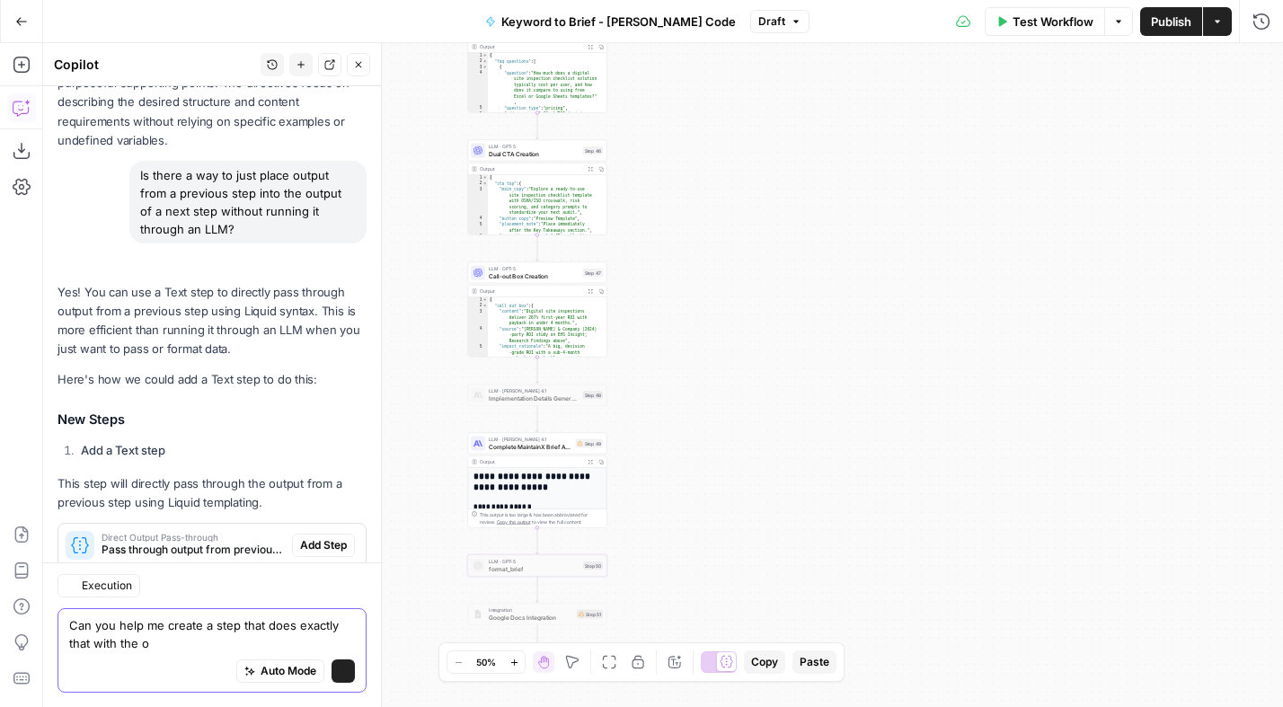
scroll to position [3040, 0]
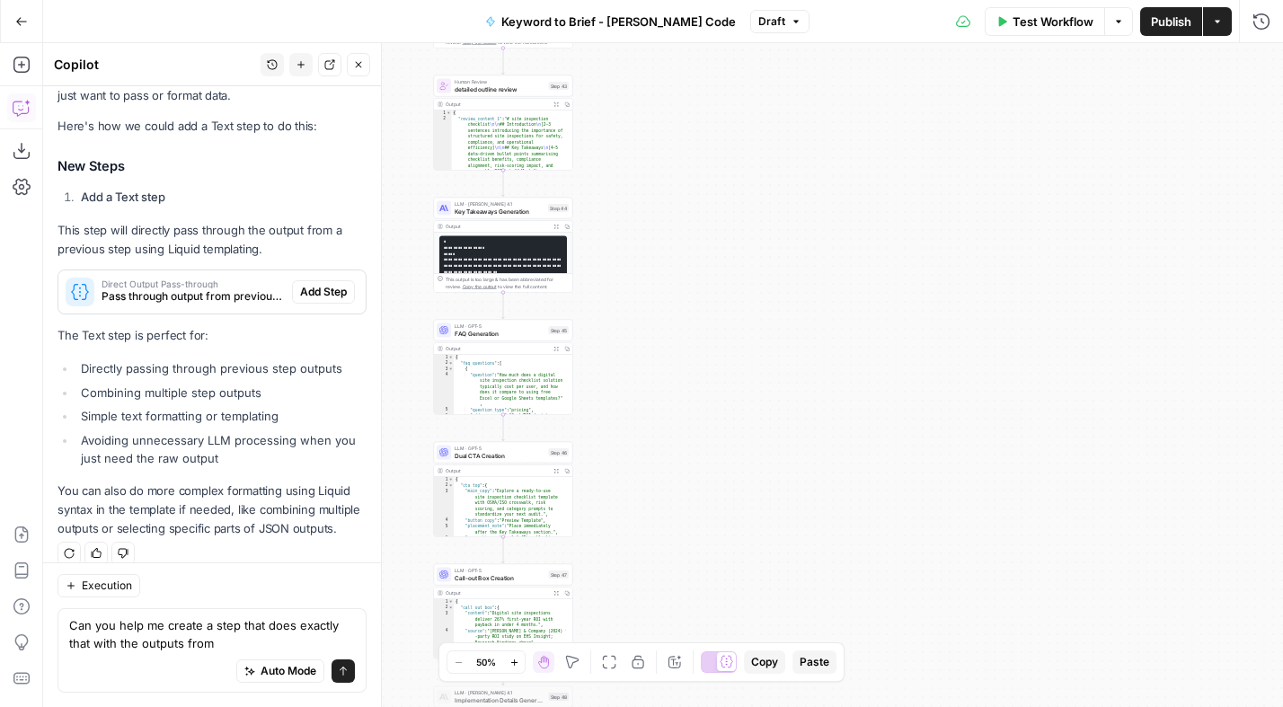
drag, startPoint x: 755, startPoint y: 318, endPoint x: 719, endPoint y: 625, distance: 309.3
click at [719, 626] on div "Workflow Set Inputs Inputs Power Agent Analyze SERP for Target Keyword Step 1 O…" at bounding box center [663, 375] width 1240 height 664
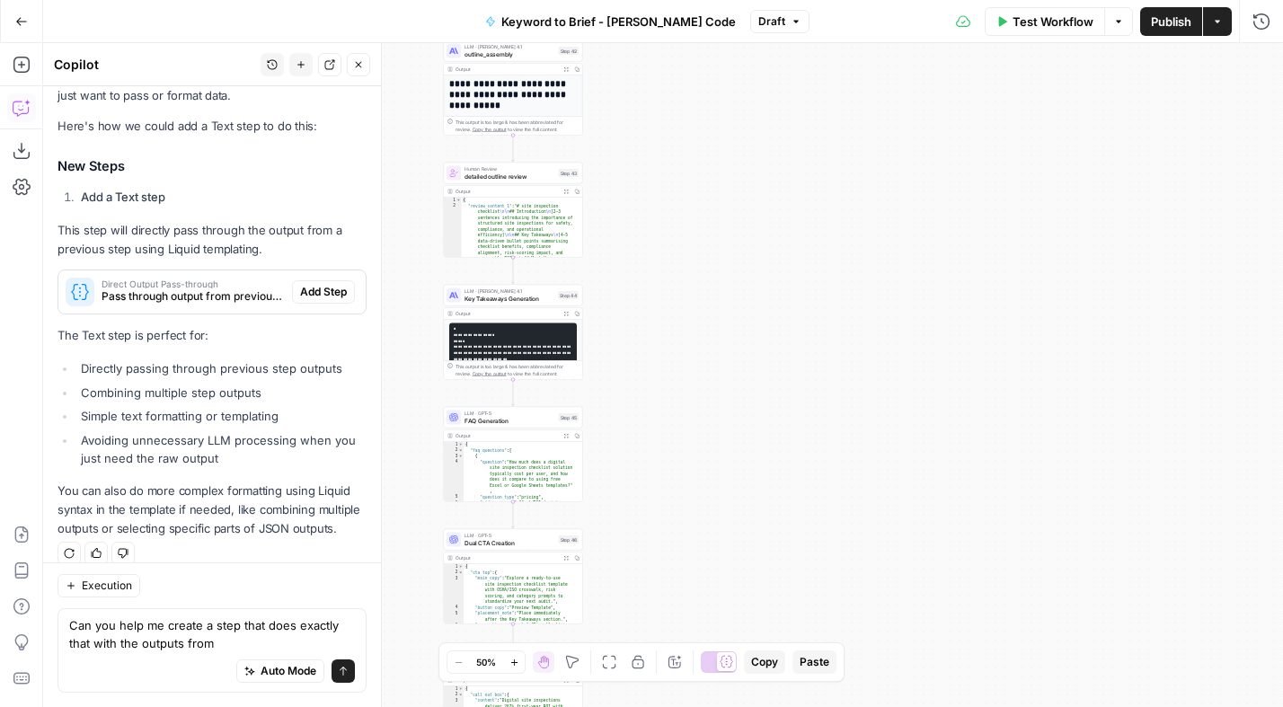
drag, startPoint x: 710, startPoint y: 395, endPoint x: 721, endPoint y: 476, distance: 81.7
click at [721, 476] on div "Workflow Set Inputs Inputs Power Agent Analyze SERP for Target Keyword Step 1 O…" at bounding box center [663, 375] width 1240 height 664
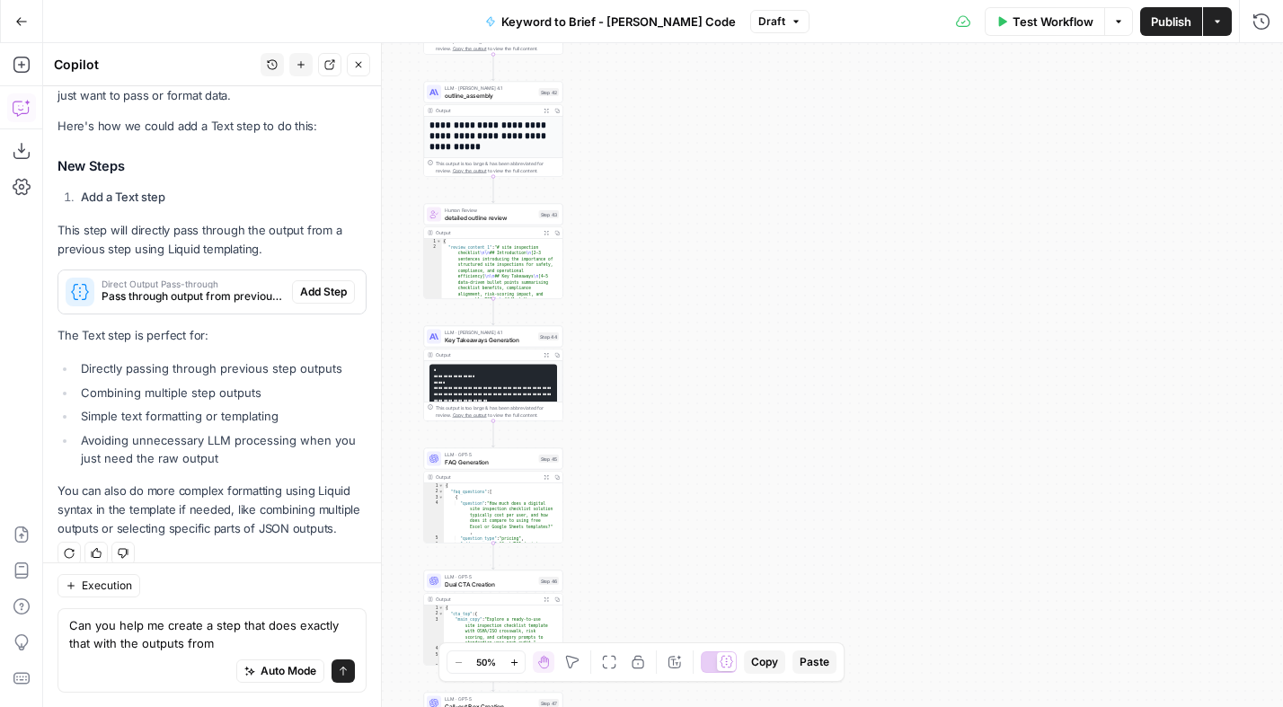
drag, startPoint x: 699, startPoint y: 387, endPoint x: 679, endPoint y: 428, distance: 45.8
click at [679, 428] on div "Workflow Set Inputs Inputs Power Agent Analyze SERP for Target Keyword Step 1 O…" at bounding box center [663, 375] width 1240 height 664
click at [269, 640] on textarea "Can you help me create a step that does exactly that with the outputs from" at bounding box center [212, 634] width 286 height 36
type textarea "Can you help me create a step that does exactly that with the outputs from step…"
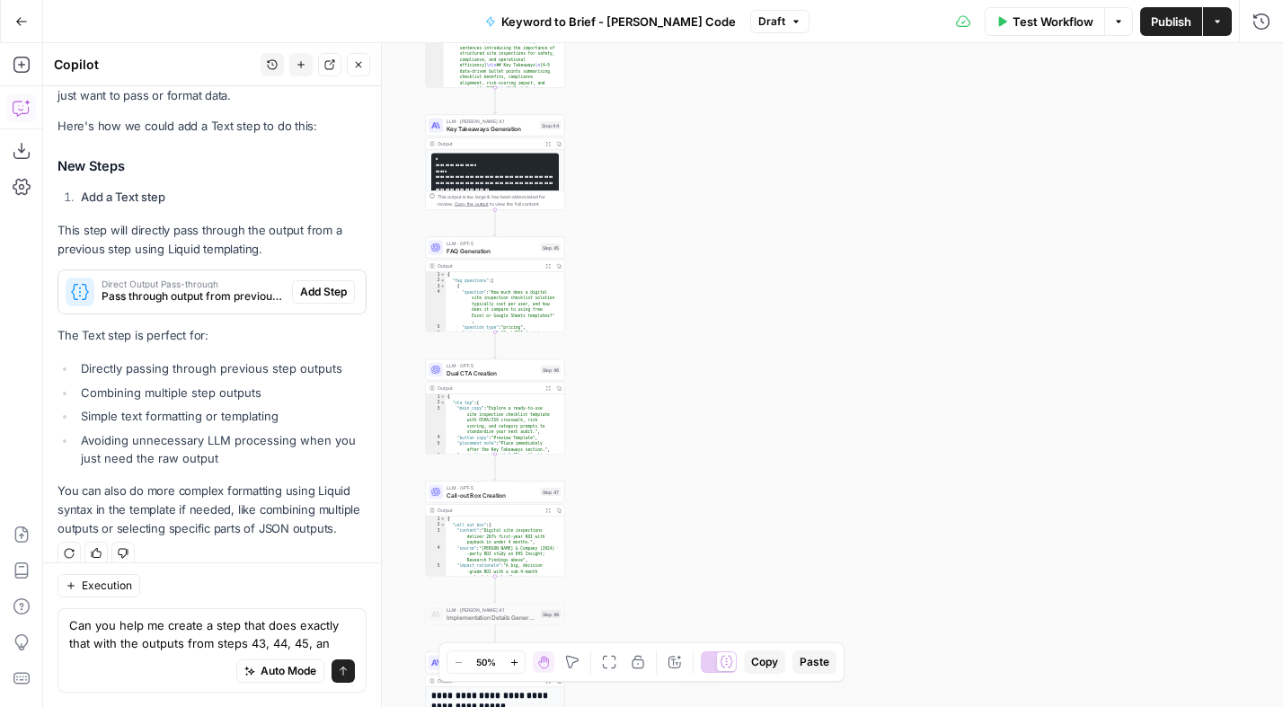
drag, startPoint x: 724, startPoint y: 443, endPoint x: 723, endPoint y: 237, distance: 205.7
click at [723, 237] on div "Workflow Set Inputs Inputs Power Agent Analyze SERP for Target Keyword Step 1 O…" at bounding box center [663, 375] width 1240 height 664
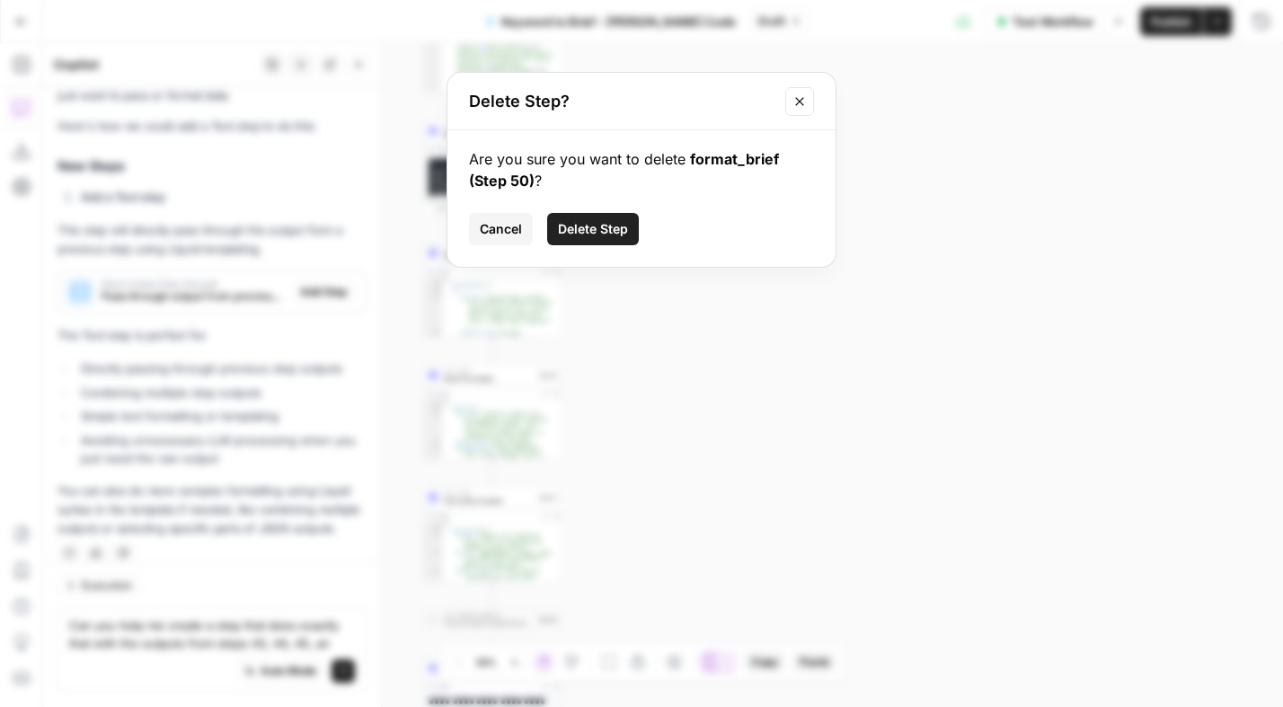
click at [804, 97] on icon "Close modal" at bounding box center [799, 101] width 14 height 14
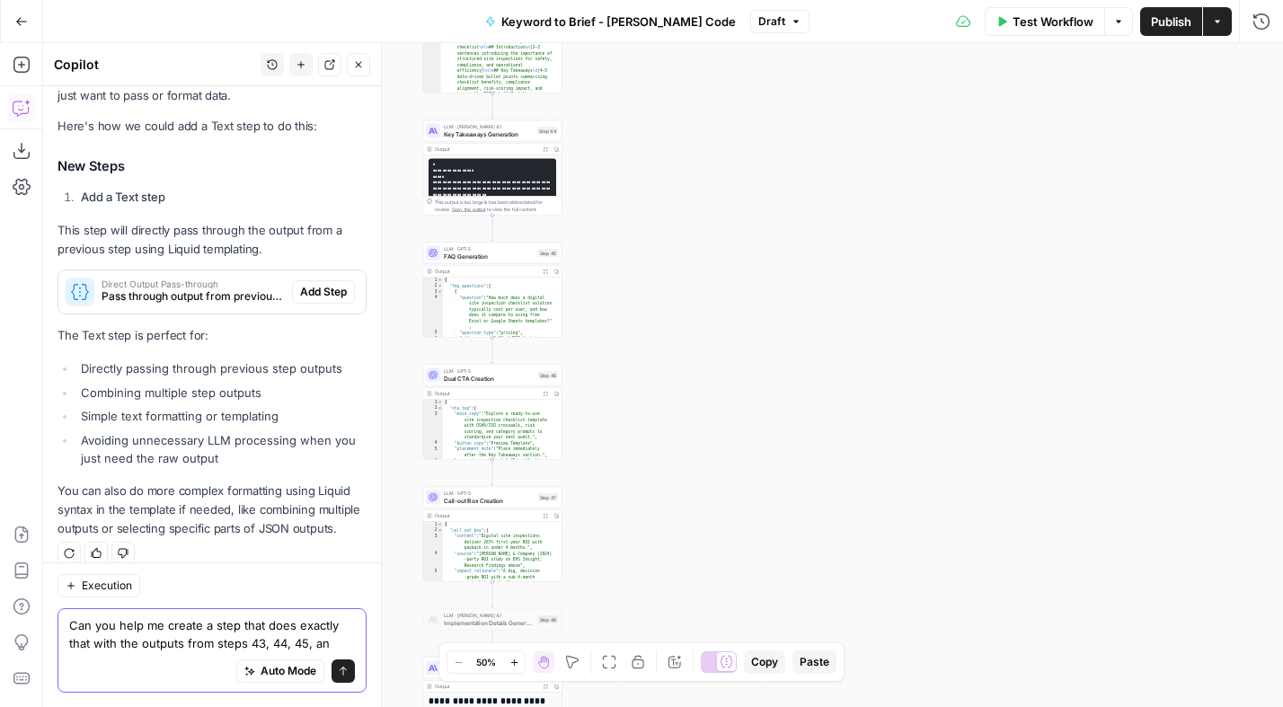
click at [327, 647] on textarea "Can you help me create a step that does exactly that with the outputs from step…" at bounding box center [212, 634] width 286 height 36
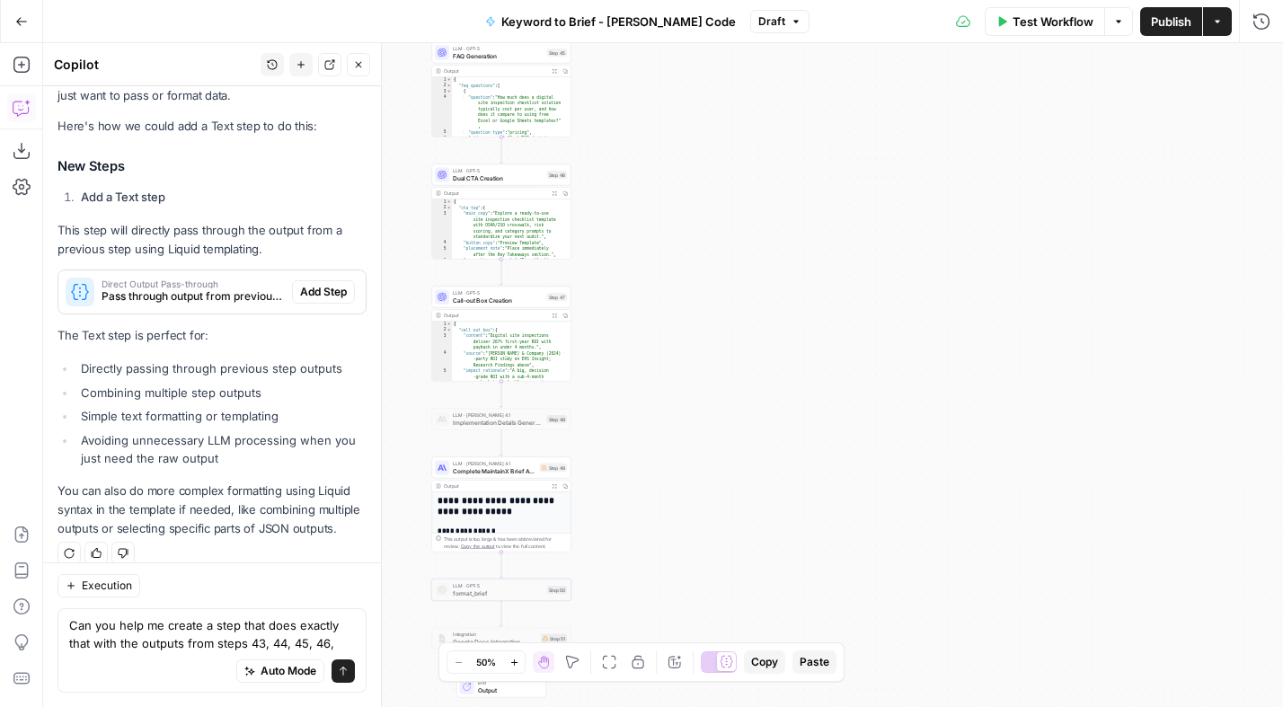
drag, startPoint x: 685, startPoint y: 538, endPoint x: 694, endPoint y: 338, distance: 200.5
click at [694, 338] on div "Workflow Set Inputs Inputs Power Agent Analyze SERP for Target Keyword Step 1 O…" at bounding box center [663, 375] width 1240 height 664
click at [341, 642] on textarea "Can you help me create a step that does exactly that with the outputs from step…" at bounding box center [212, 634] width 286 height 36
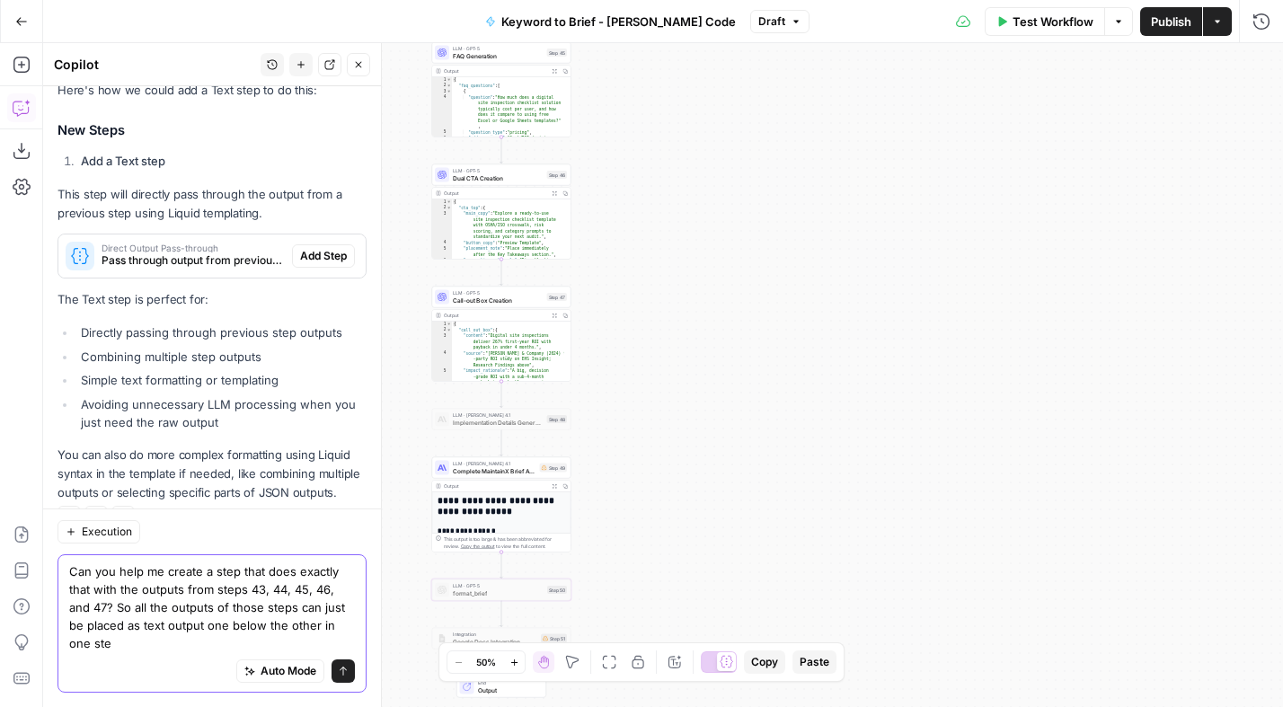
scroll to position [3093, 0]
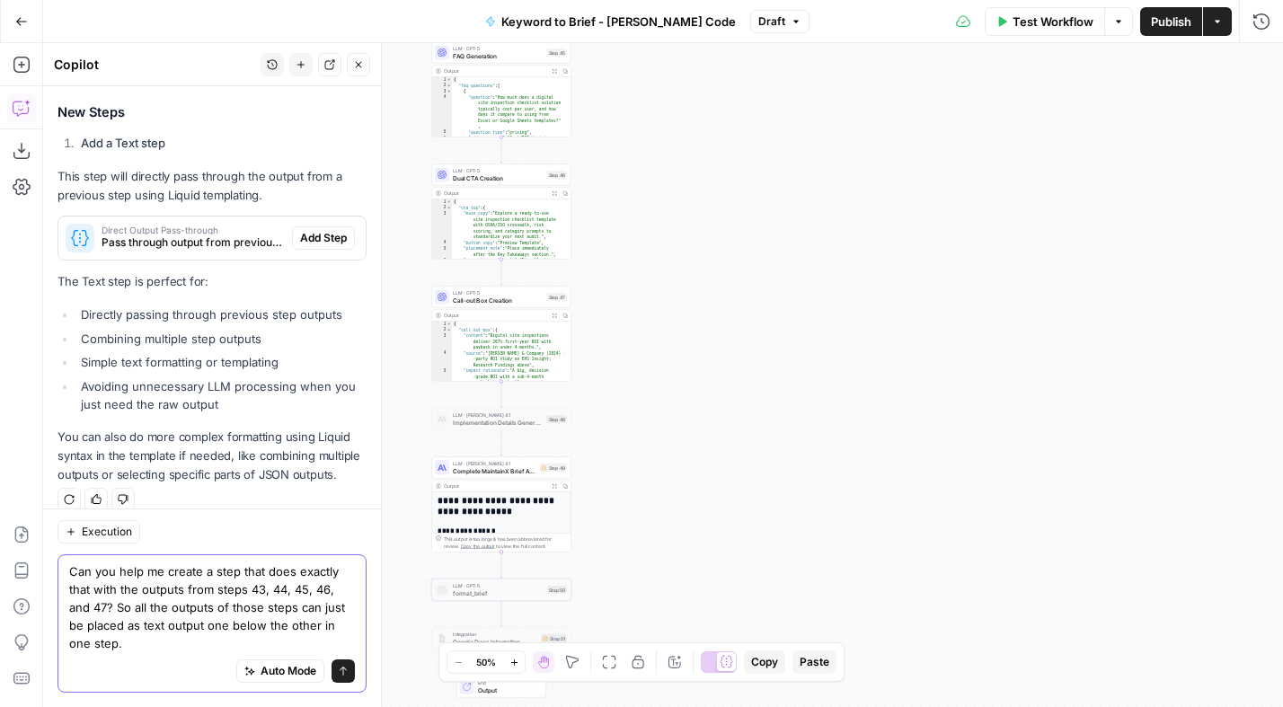
type textarea "Can you help me create a step that does exactly that with the outputs from step…"
click at [347, 672] on icon "submit" at bounding box center [343, 671] width 11 height 11
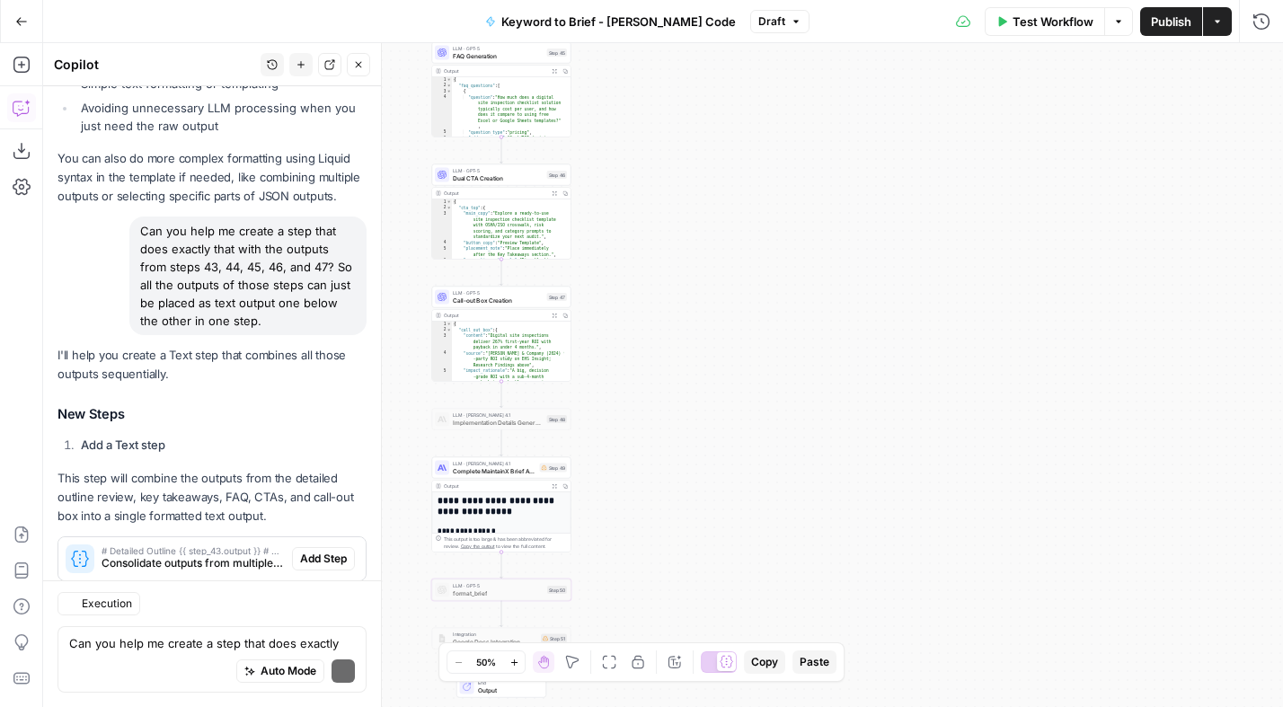
scroll to position [3639, 0]
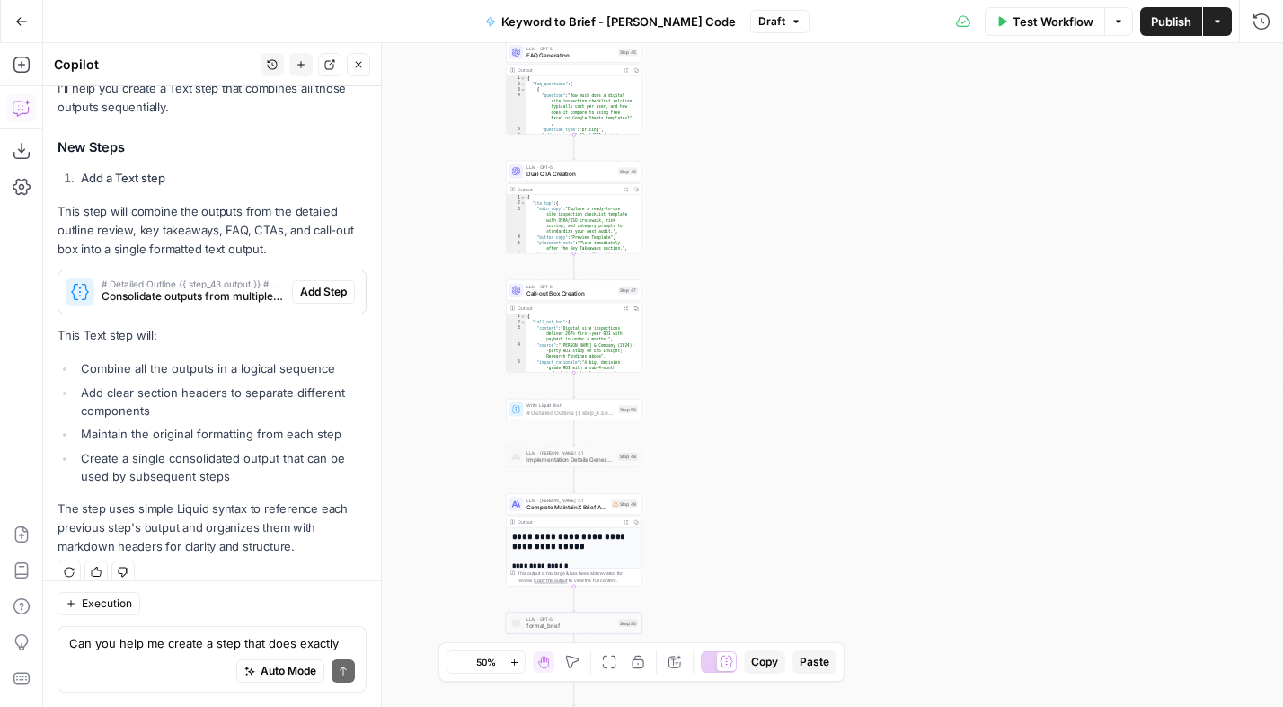
click at [338, 284] on span "Add Step" at bounding box center [323, 292] width 47 height 16
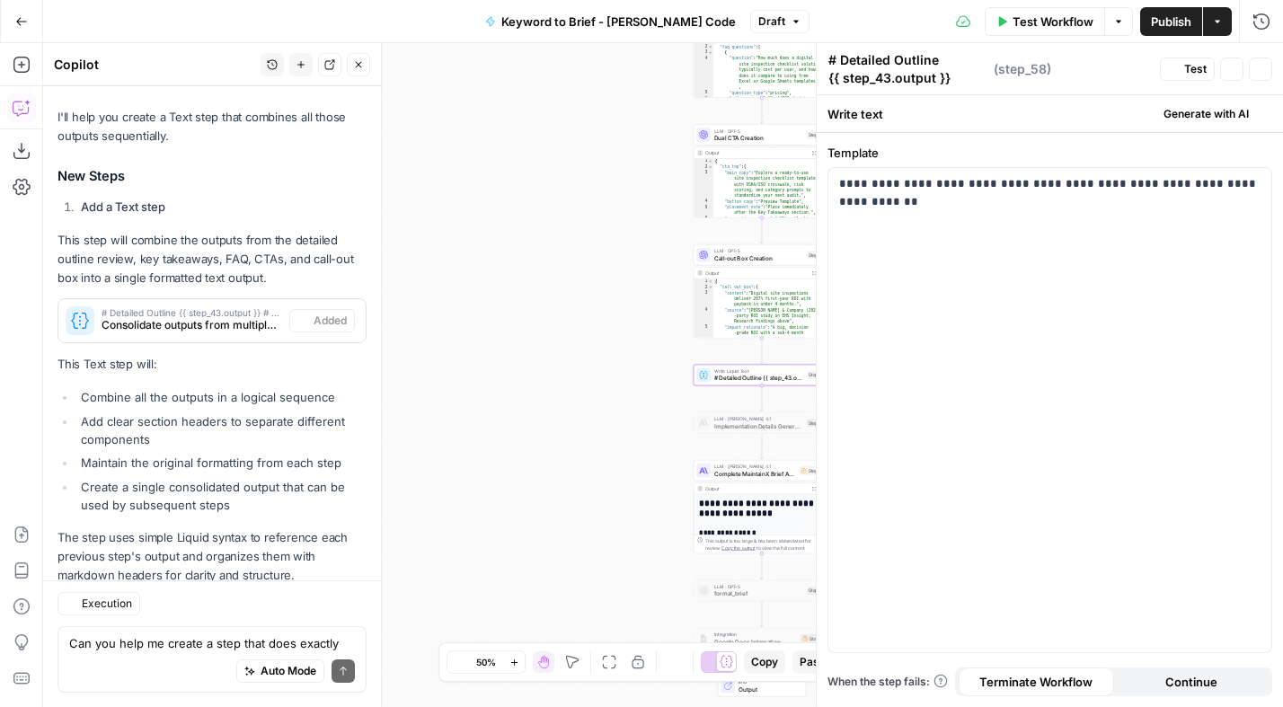
scroll to position [3667, 0]
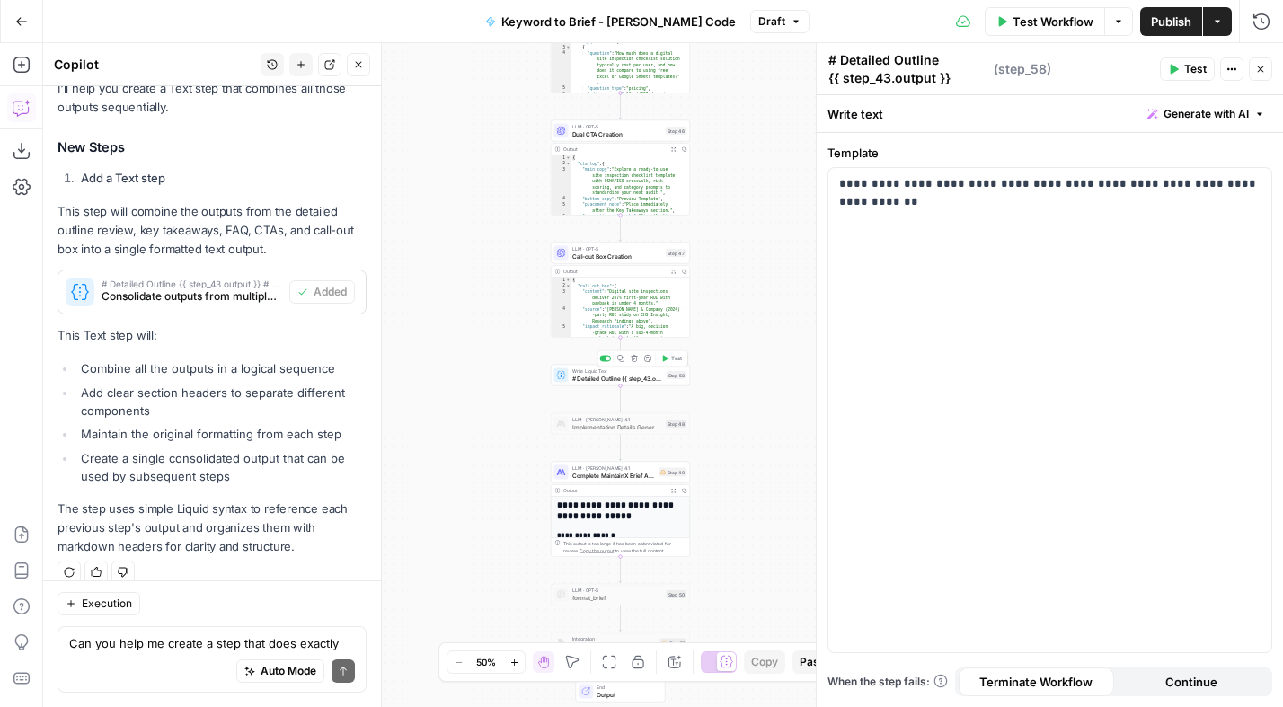
click at [622, 377] on span "# Detailed Outline {{ step_43.output }} # Key Takeaways {{ step_44.output }} # …" at bounding box center [617, 378] width 91 height 9
click at [530, 382] on div "Workflow Set Inputs Inputs Power Agent Analyze SERP for Target Keyword Step 1 O…" at bounding box center [663, 375] width 1240 height 664
click at [613, 376] on span "# Detailed Outline {{ step_43.output }} # Key Takeaways {{ step_44.output }} # …" at bounding box center [617, 378] width 91 height 9
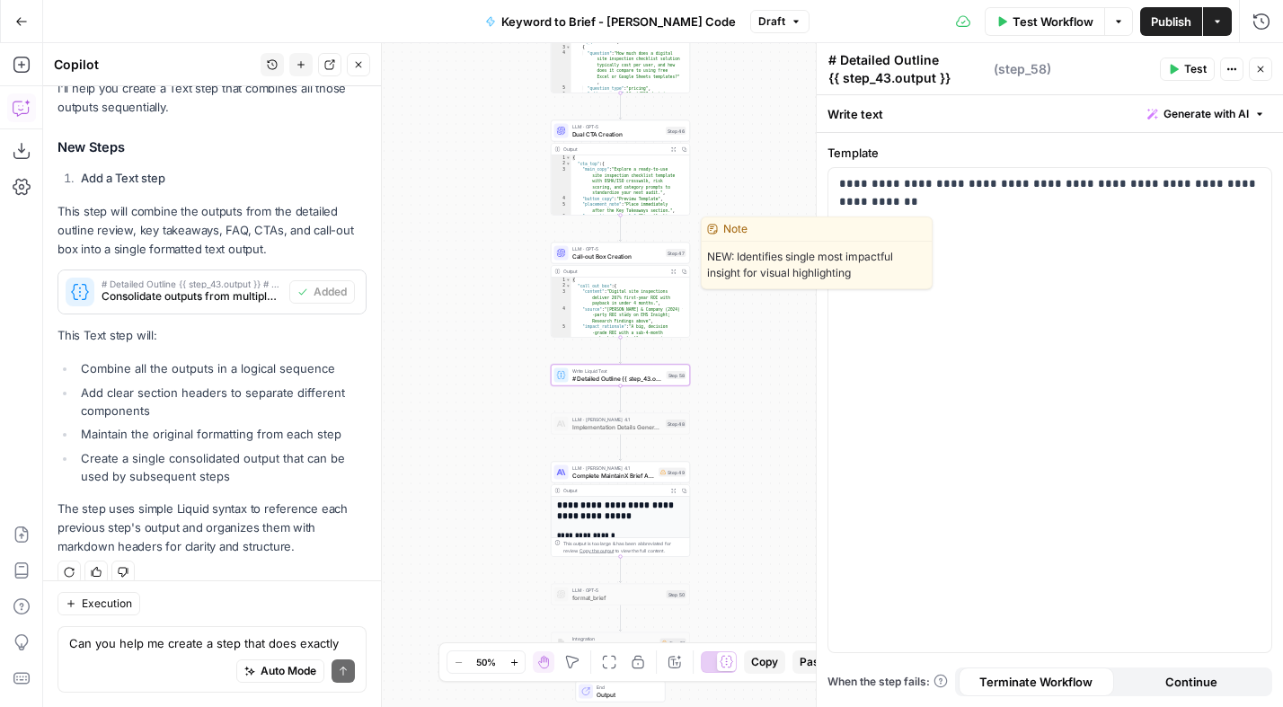
click at [605, 256] on span "Call-out Box Creation" at bounding box center [617, 256] width 91 height 9
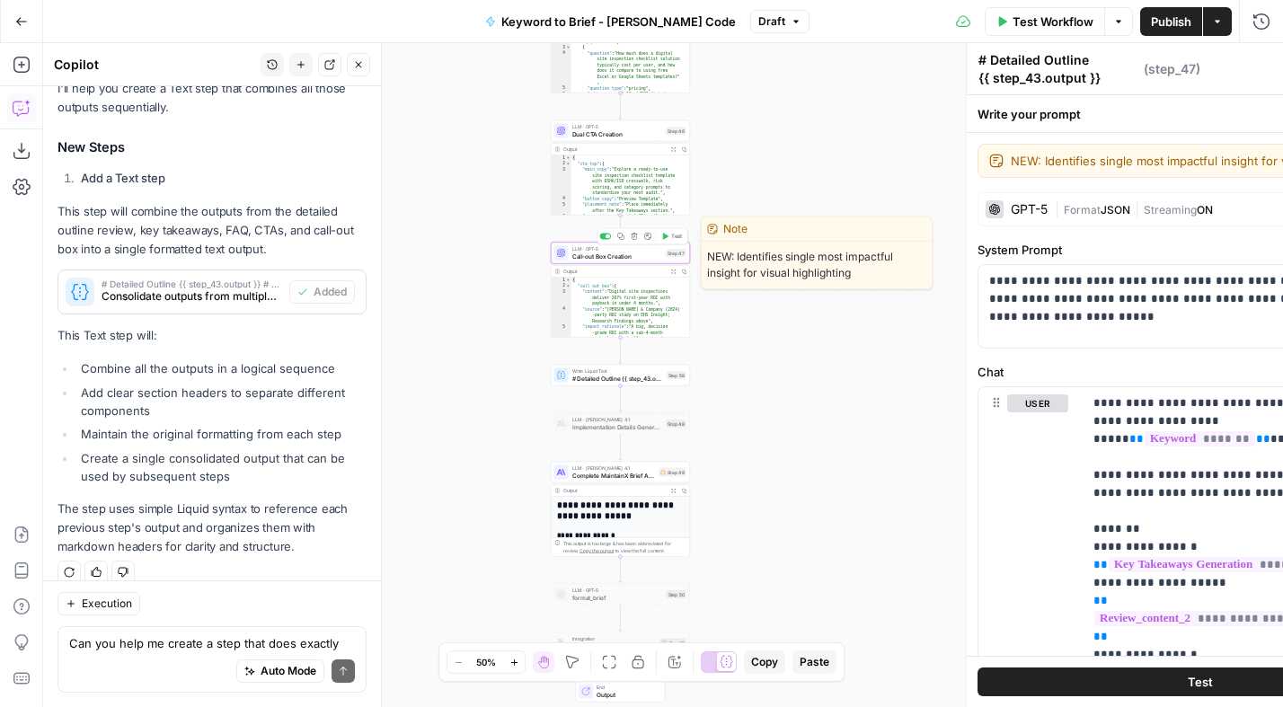
type textarea "Call-out Box Creation"
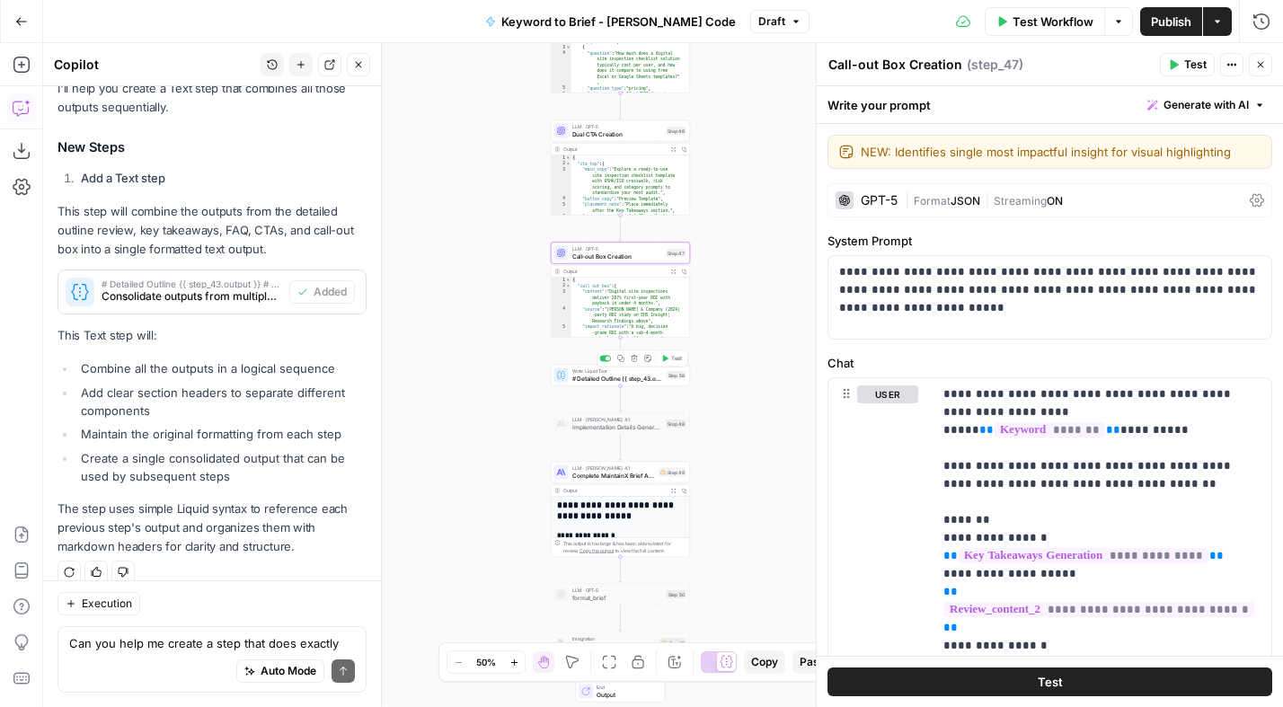
click at [613, 377] on span "# Detailed Outline {{ step_43.output }} # Key Takeaways {{ step_44.output }} # …" at bounding box center [617, 378] width 91 height 9
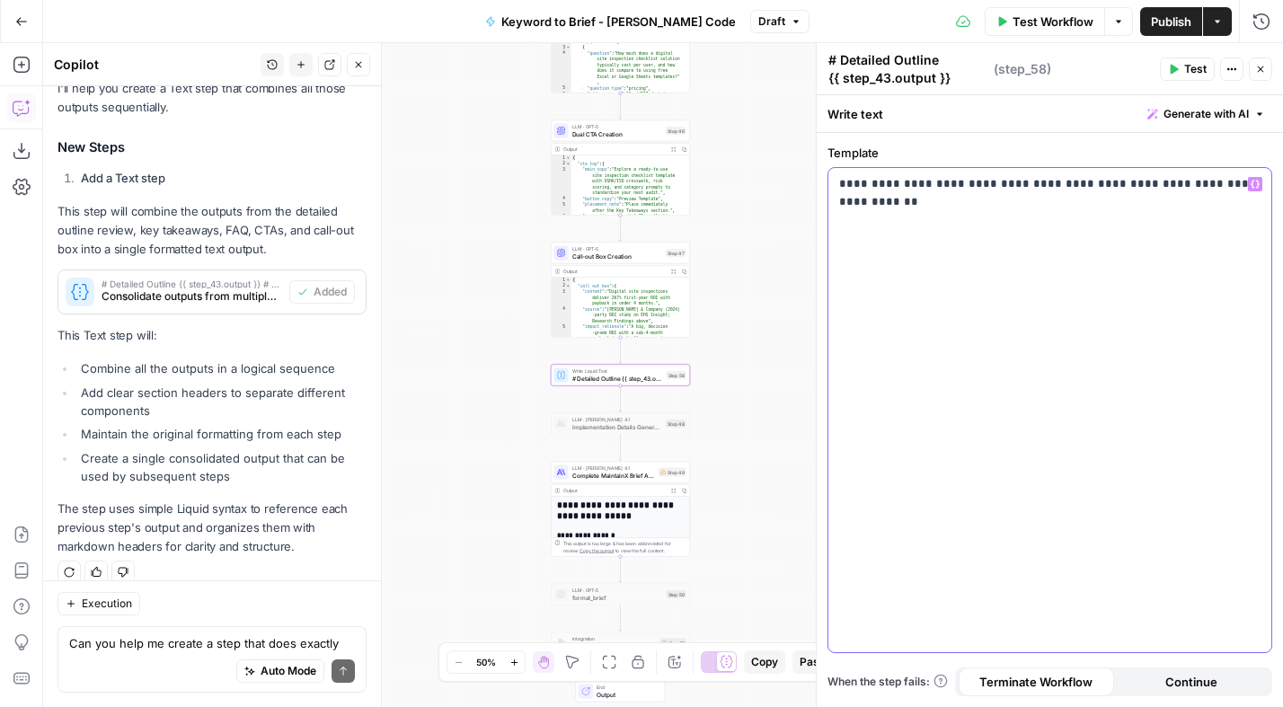
click at [996, 201] on p "**********" at bounding box center [1049, 193] width 421 height 36
click at [96, 661] on div "Auto Mode Send" at bounding box center [212, 672] width 286 height 40
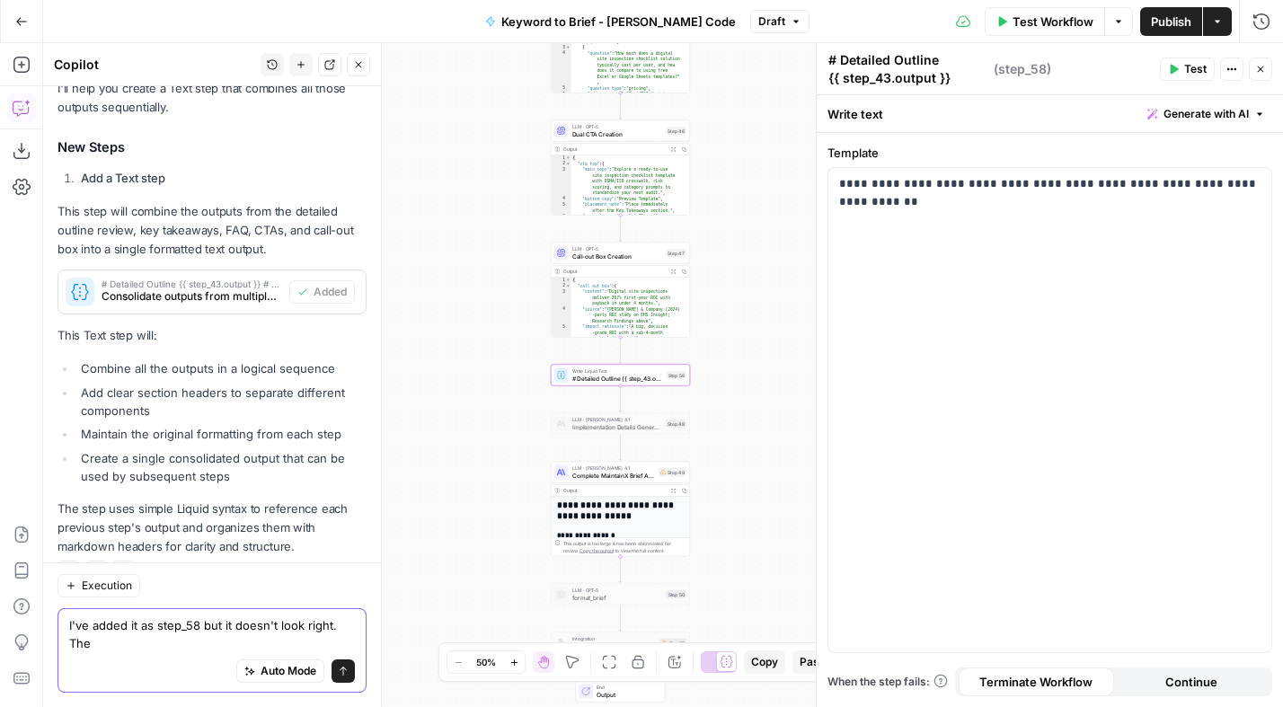
scroll to position [3685, 0]
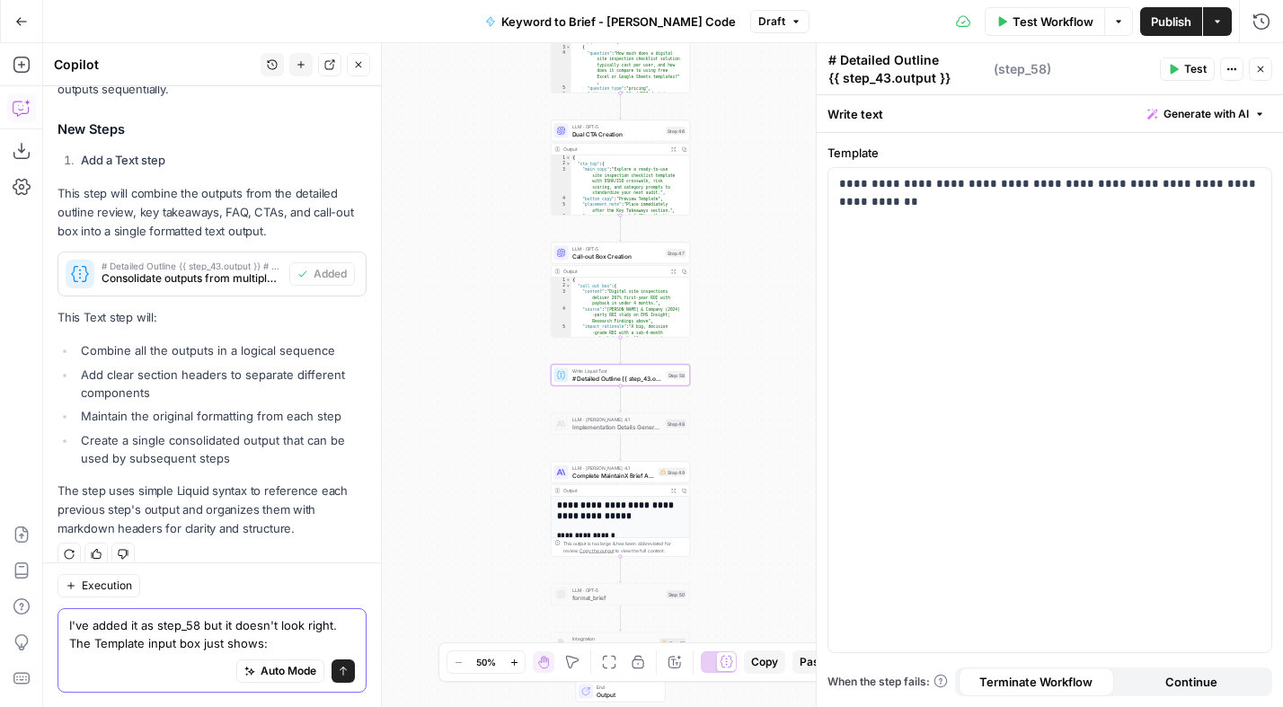
paste textarea "The template shown above that combines all outputs with clear section headers"
type textarea "I've added it as step_58 but it doesn't look right. The Template input box just…"
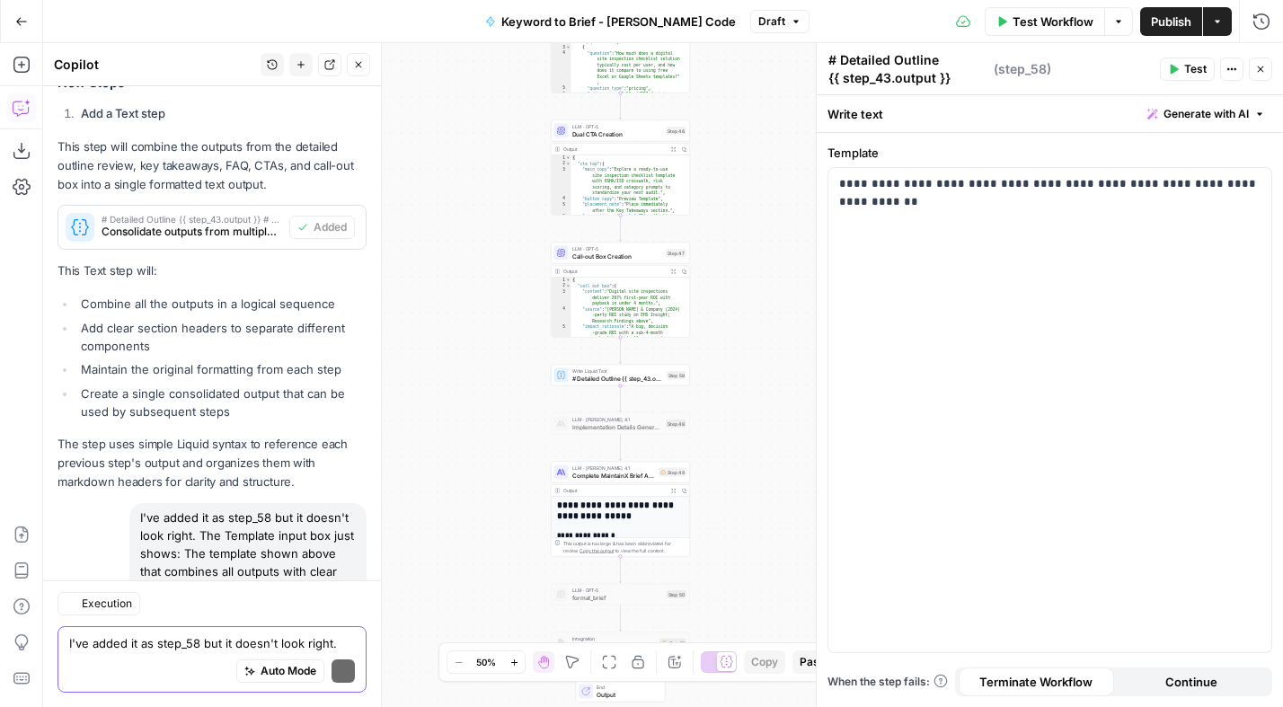
scroll to position [4028, 0]
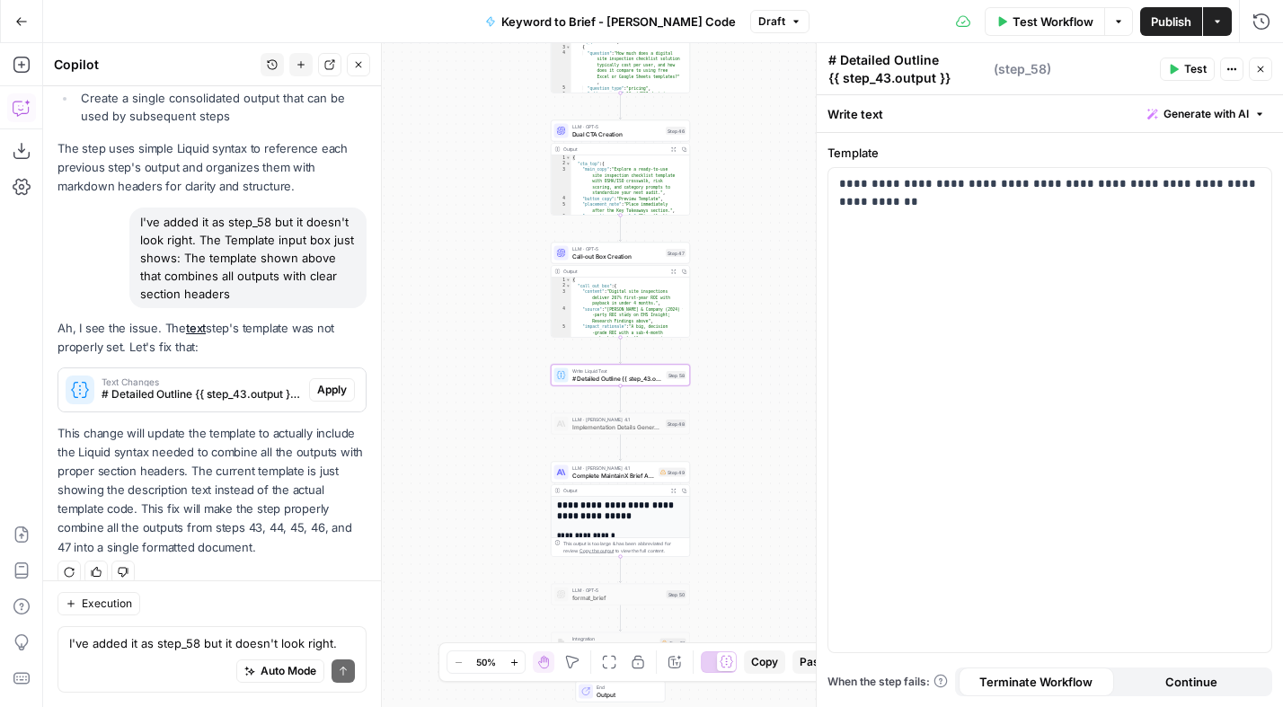
click at [338, 382] on span "Apply" at bounding box center [332, 390] width 30 height 16
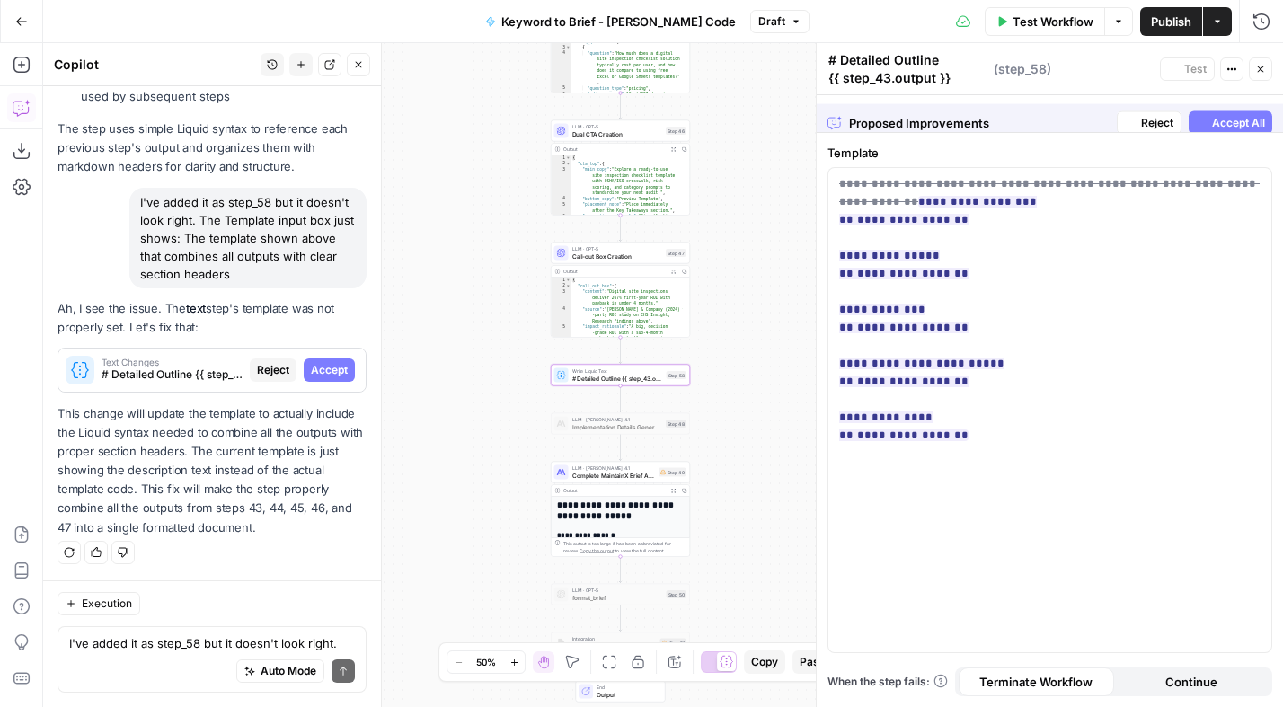
scroll to position [3798, 0]
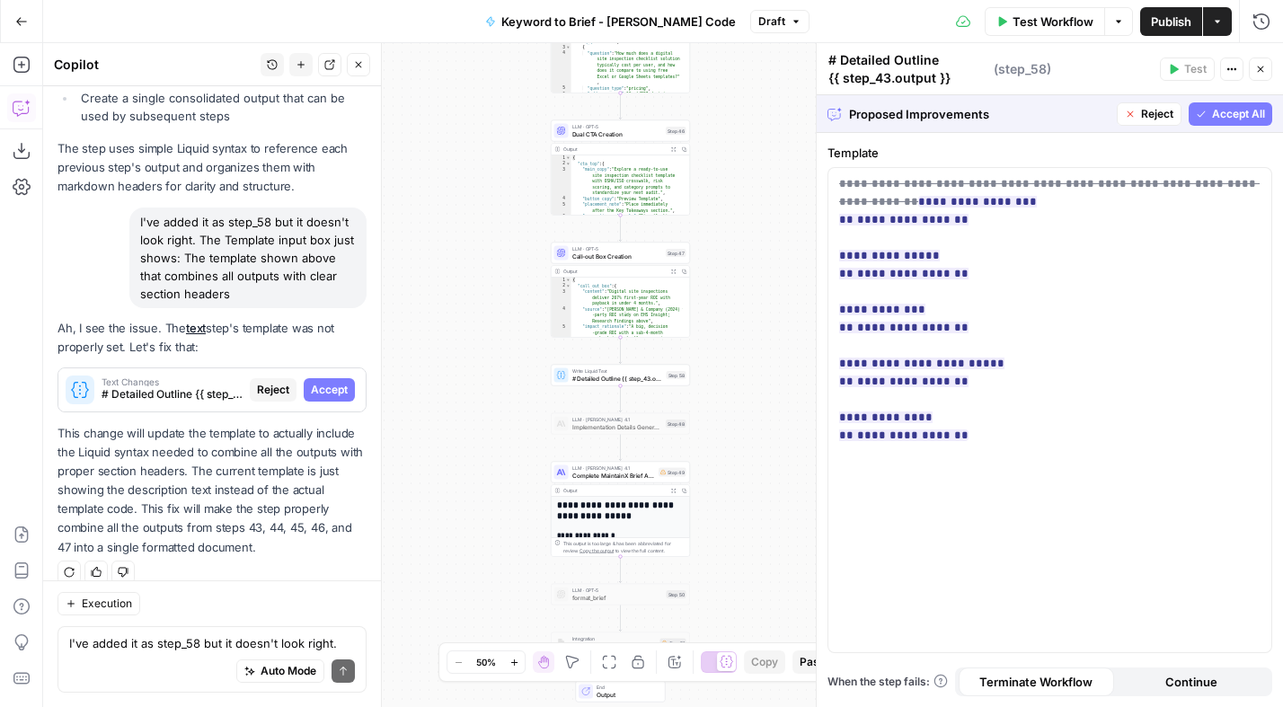
click at [1223, 114] on span "Accept All" at bounding box center [1238, 114] width 53 height 16
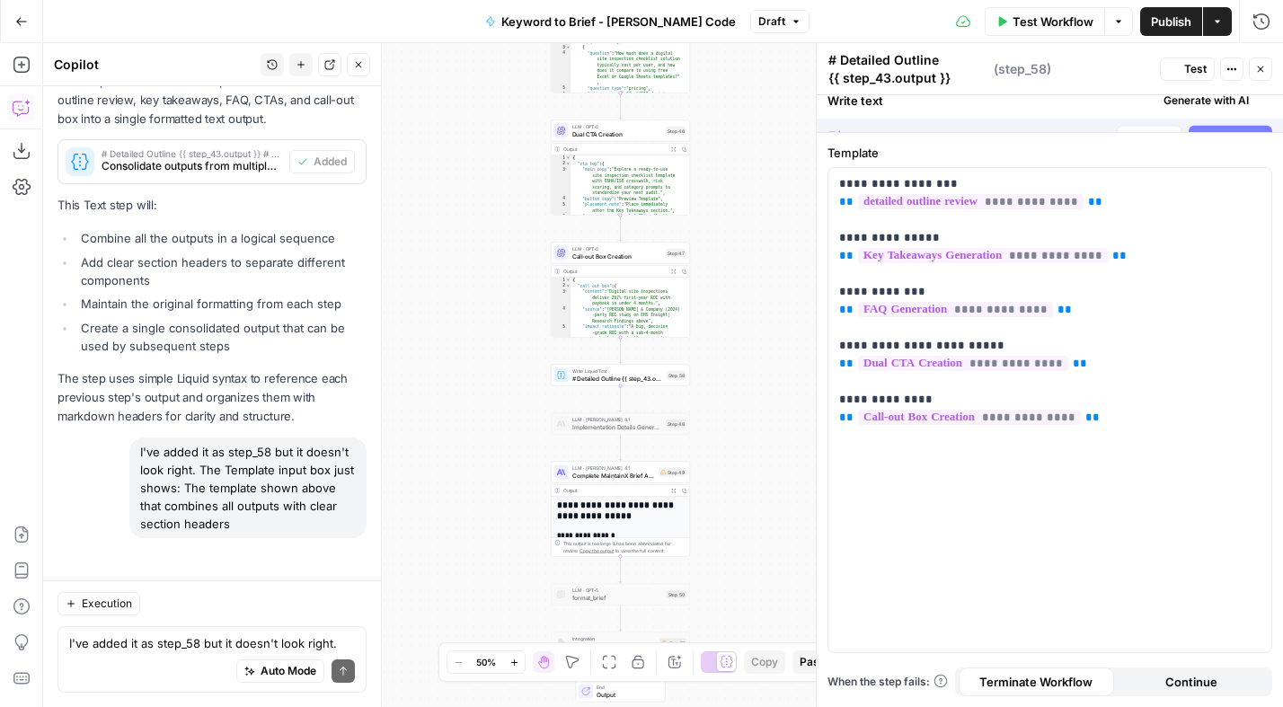
scroll to position [4056, 0]
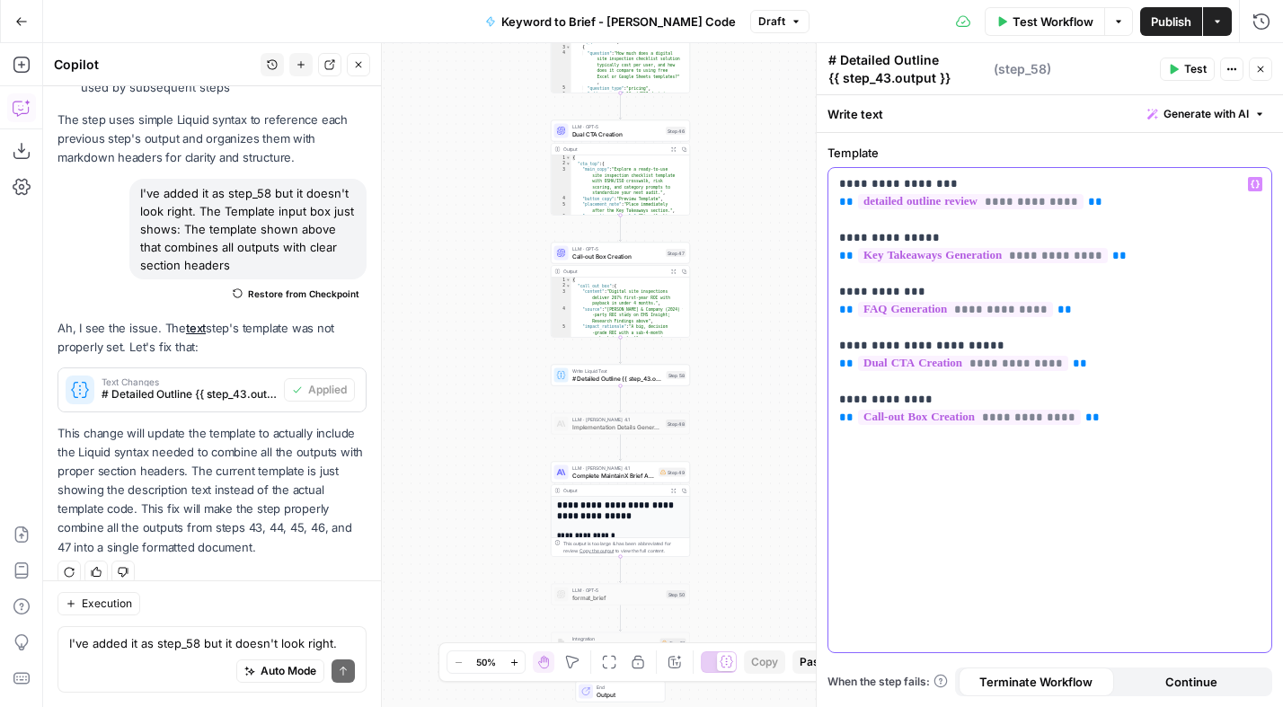
click at [961, 183] on p "**********" at bounding box center [1049, 301] width 421 height 252
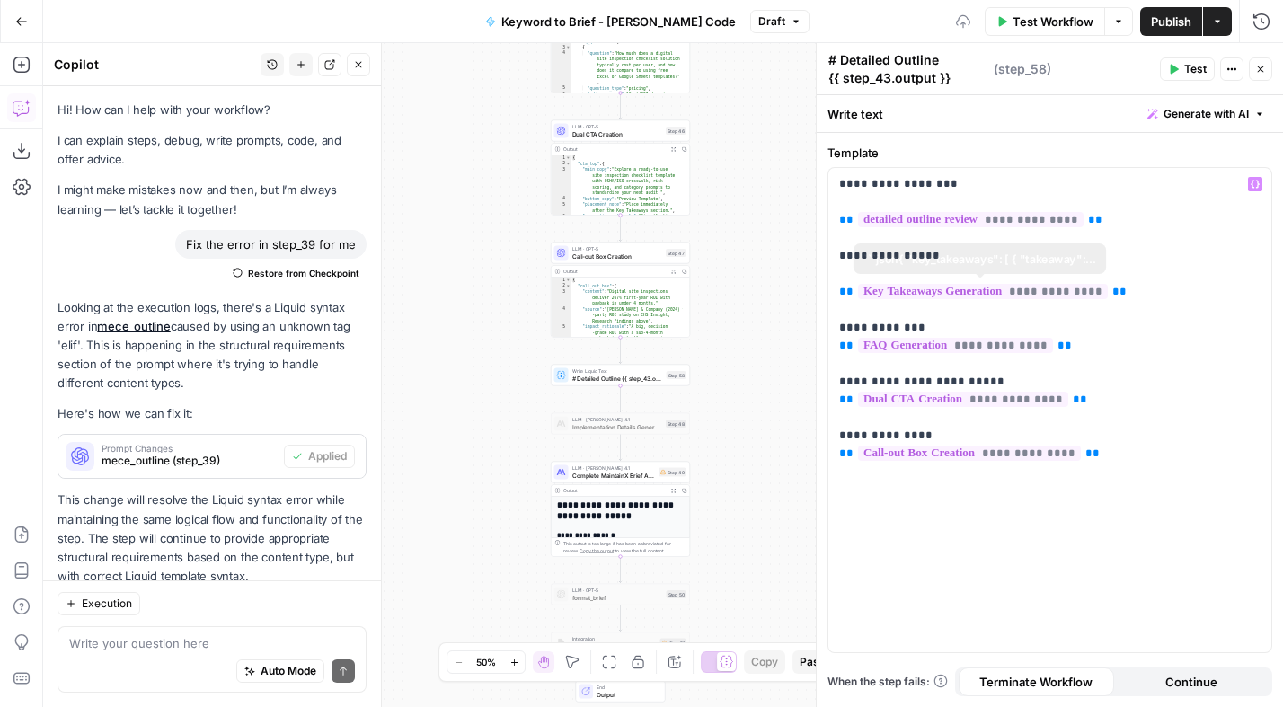
scroll to position [4056, 0]
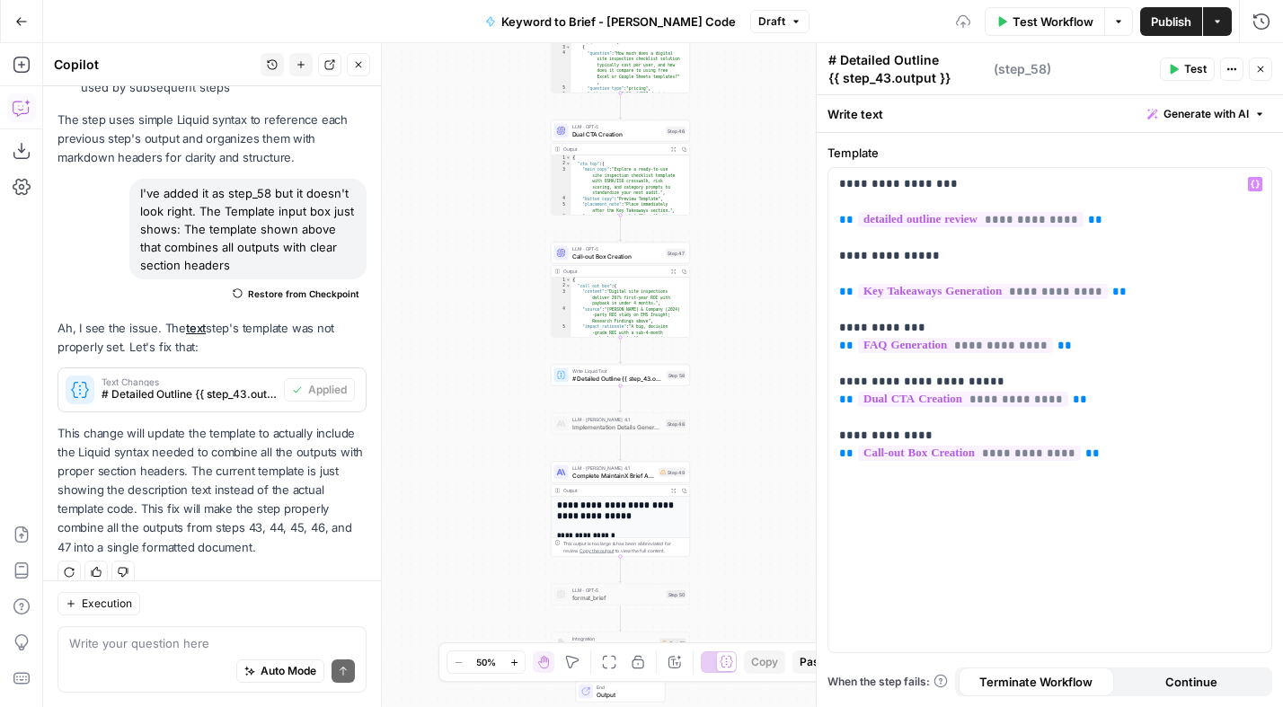
click at [931, 328] on p "**********" at bounding box center [1049, 318] width 421 height 287
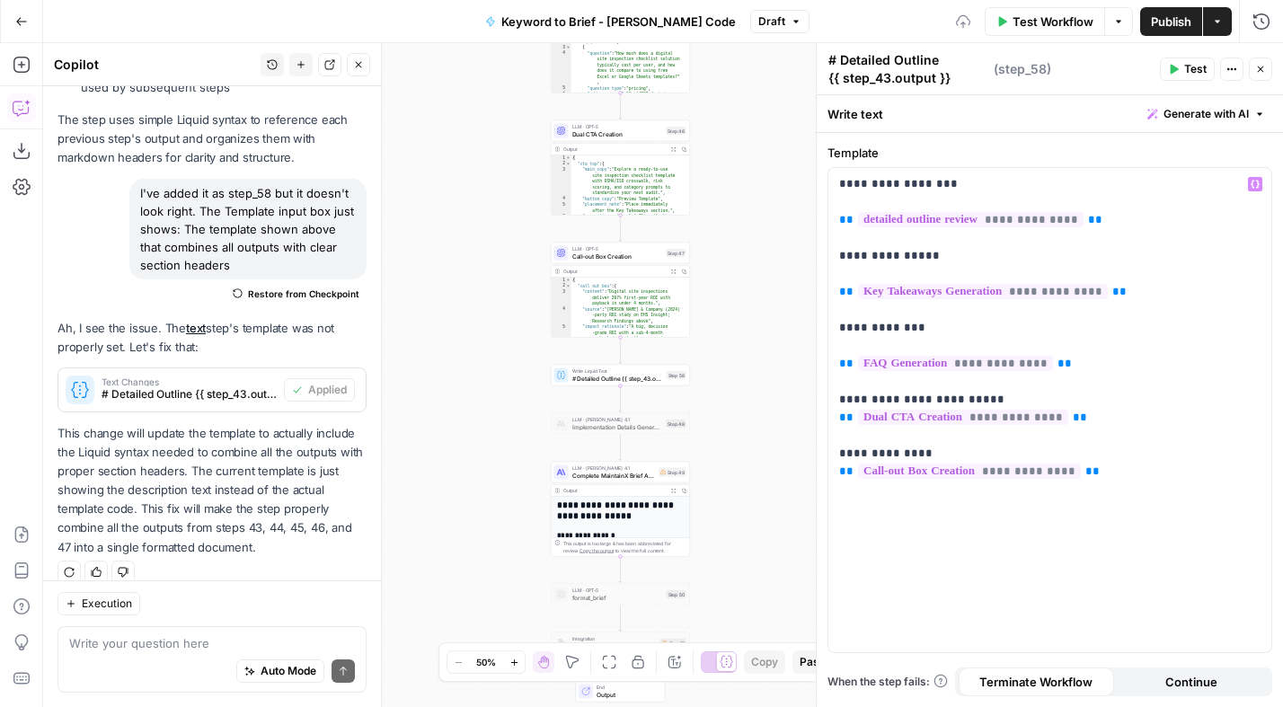
click at [990, 394] on p "**********" at bounding box center [1049, 327] width 421 height 305
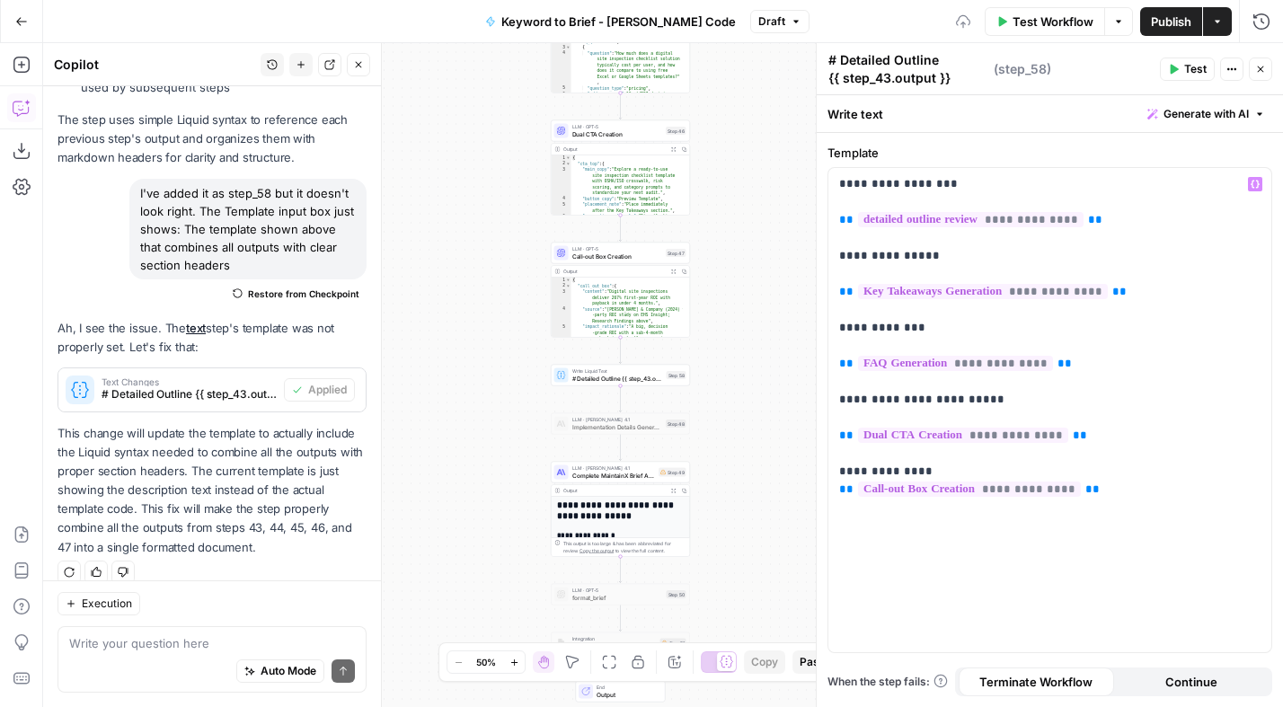
click at [932, 473] on p "**********" at bounding box center [1049, 336] width 421 height 323
click at [841, 258] on p "**********" at bounding box center [1049, 345] width 421 height 341
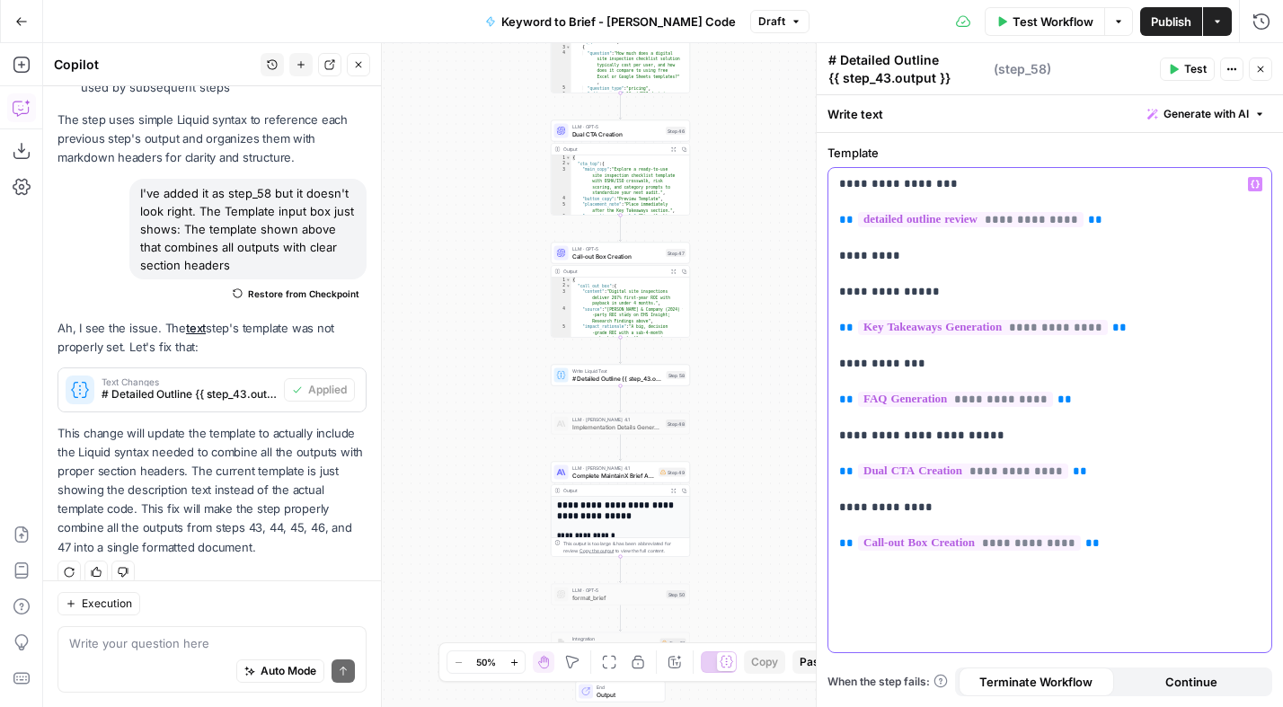
drag, startPoint x: 904, startPoint y: 259, endPoint x: 827, endPoint y: 259, distance: 76.3
click at [827, 259] on div "**********" at bounding box center [1049, 410] width 445 height 486
click at [1191, 67] on span "Test" at bounding box center [1195, 69] width 22 height 16
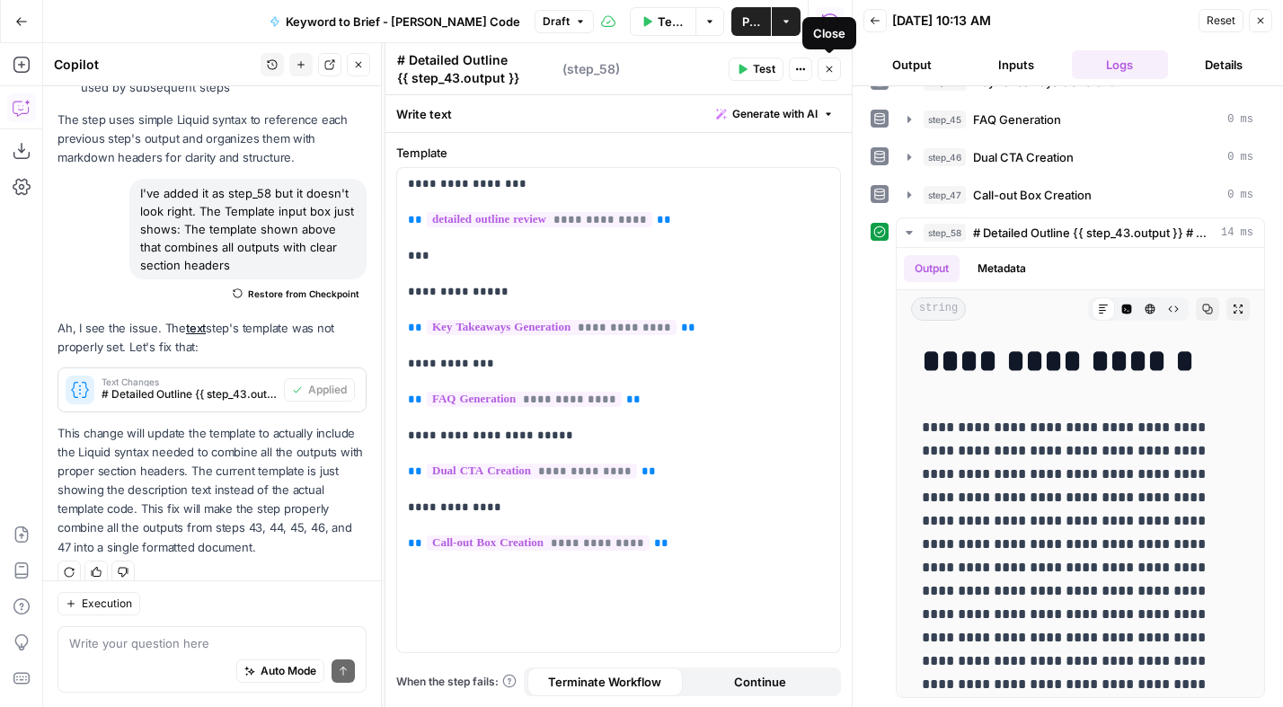
click at [825, 75] on button "Close" at bounding box center [828, 68] width 23 height 23
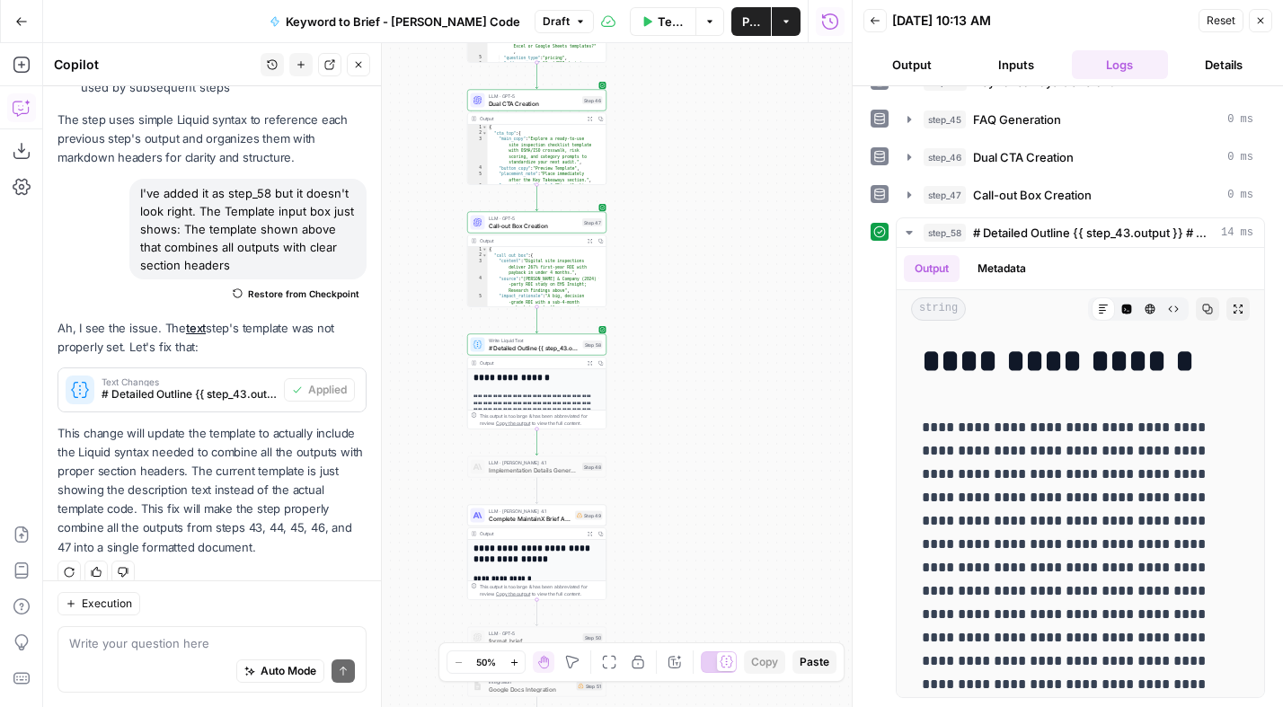
drag, startPoint x: 794, startPoint y: 259, endPoint x: 710, endPoint y: 230, distance: 88.3
click at [710, 229] on div "Workflow Set Inputs Inputs Power Agent Analyze SERP for Target Keyword Step 1 O…" at bounding box center [447, 375] width 808 height 664
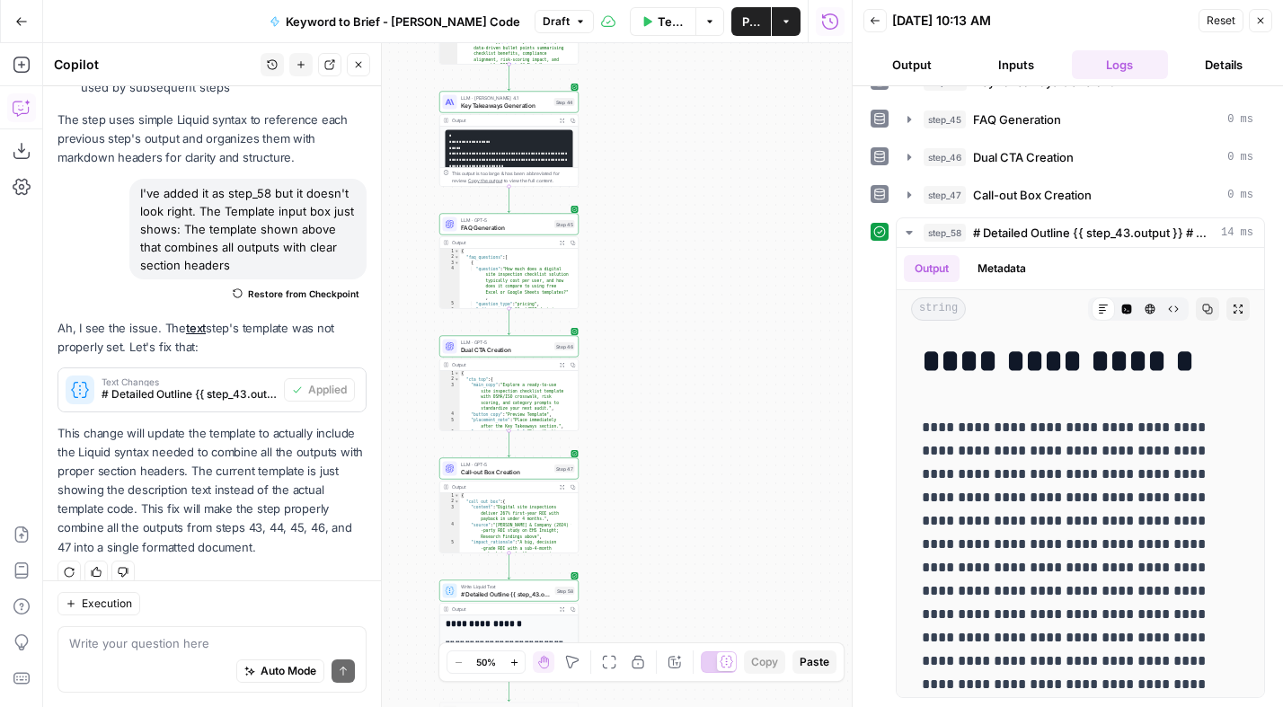
drag, startPoint x: 693, startPoint y: 290, endPoint x: 666, endPoint y: 535, distance: 246.8
click at [666, 535] on div "Workflow Set Inputs Inputs Power Agent Analyze SERP for Target Keyword Step 1 O…" at bounding box center [447, 375] width 808 height 664
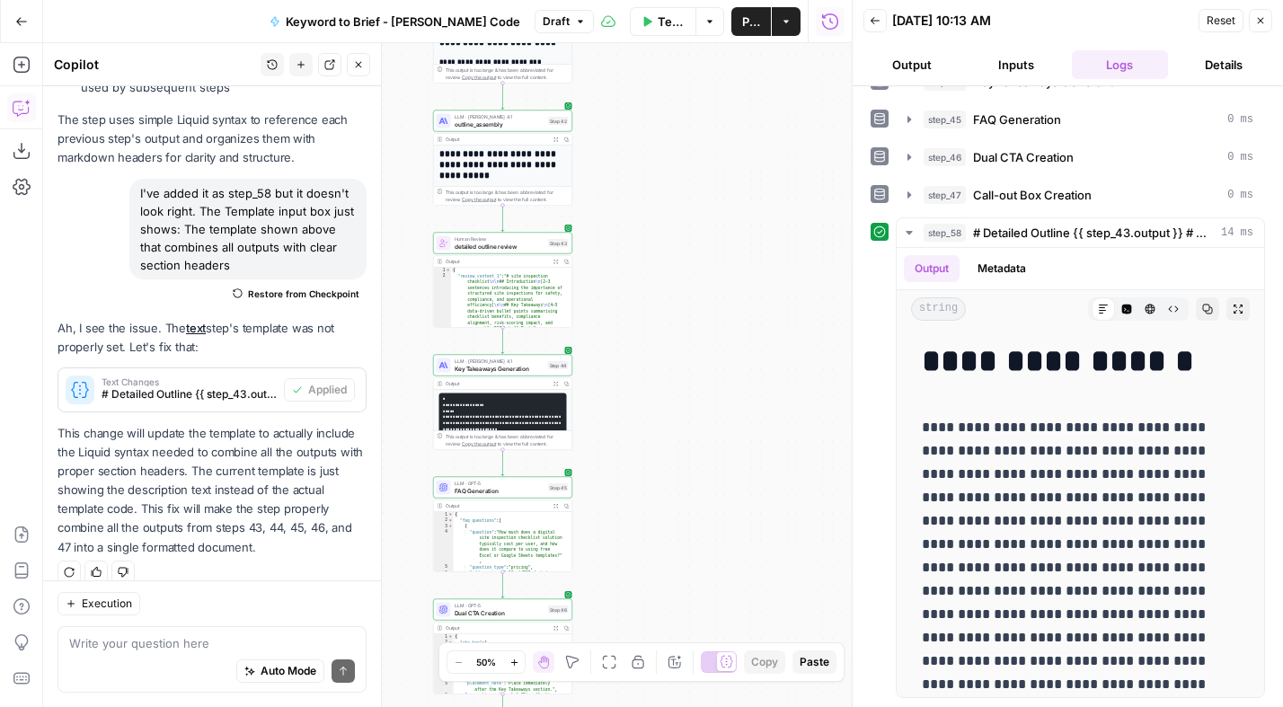
drag, startPoint x: 690, startPoint y: 296, endPoint x: 684, endPoint y: 560, distance: 263.3
click at [684, 560] on div "Workflow Set Inputs Inputs Power Agent Analyze SERP for Target Keyword Step 1 O…" at bounding box center [447, 375] width 808 height 664
click at [554, 225] on span "Test" at bounding box center [558, 227] width 11 height 8
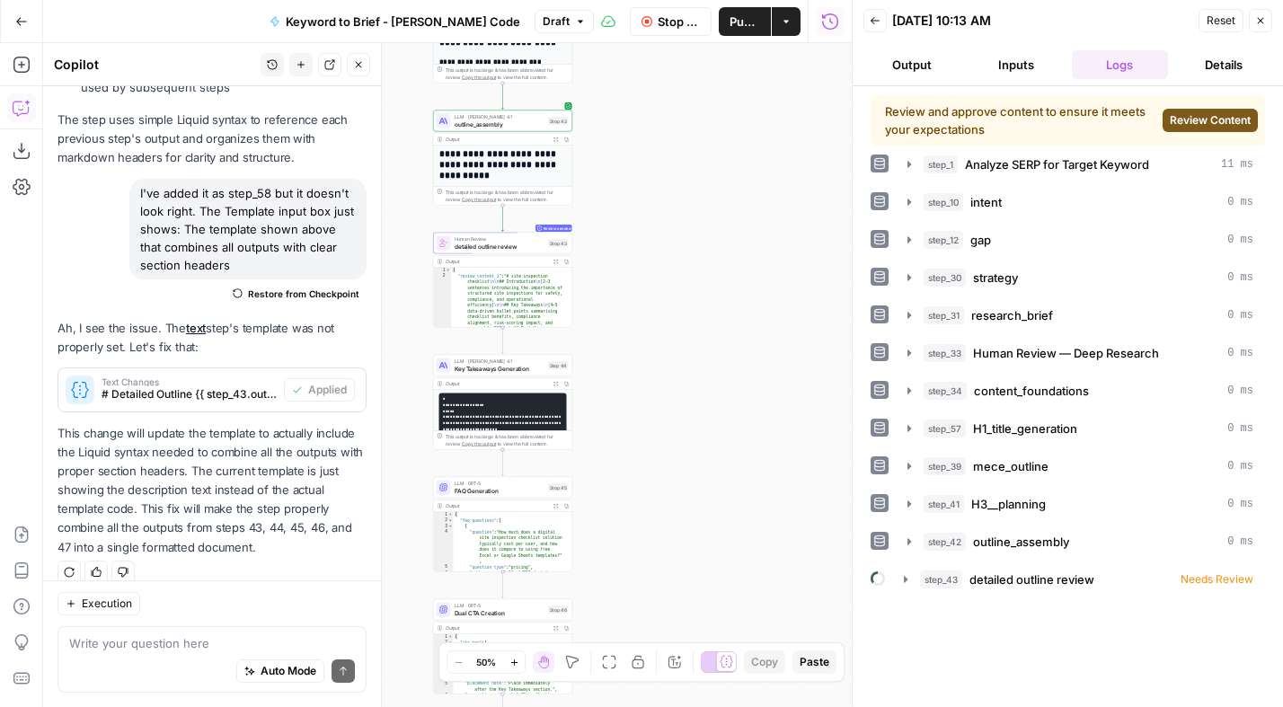
click at [1220, 124] on span "Review Content" at bounding box center [1209, 120] width 81 height 16
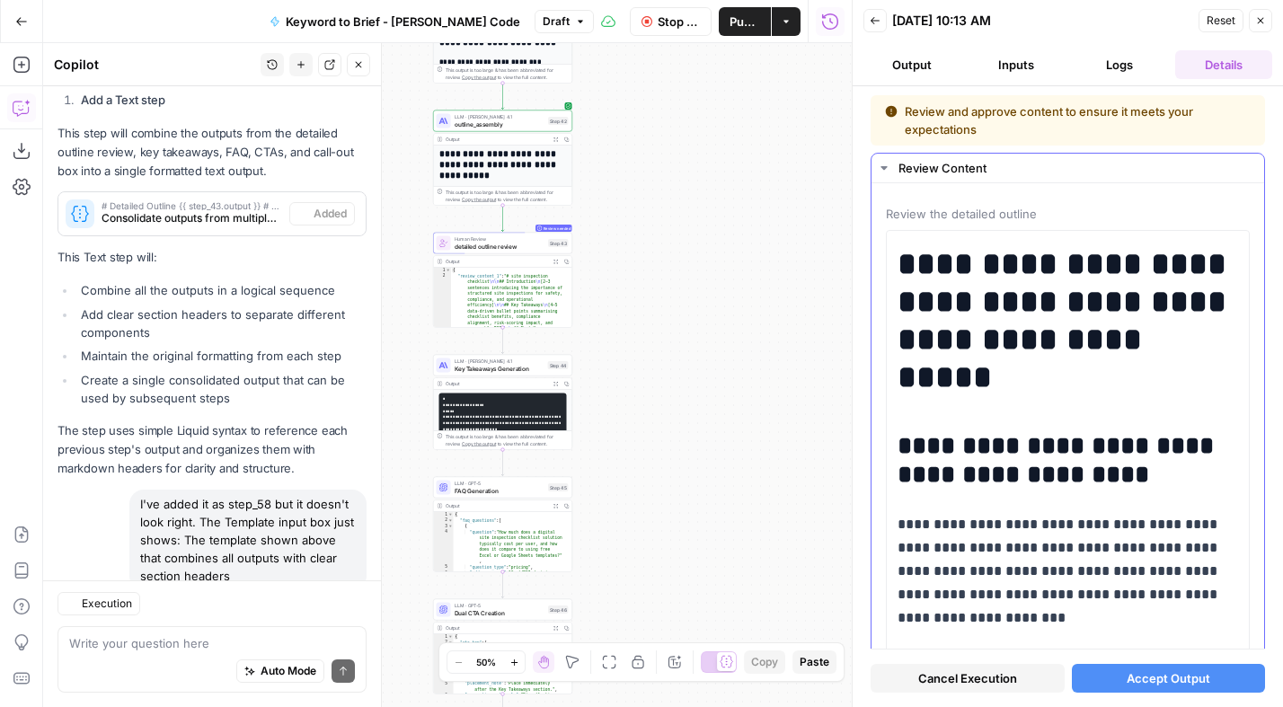
scroll to position [4056, 0]
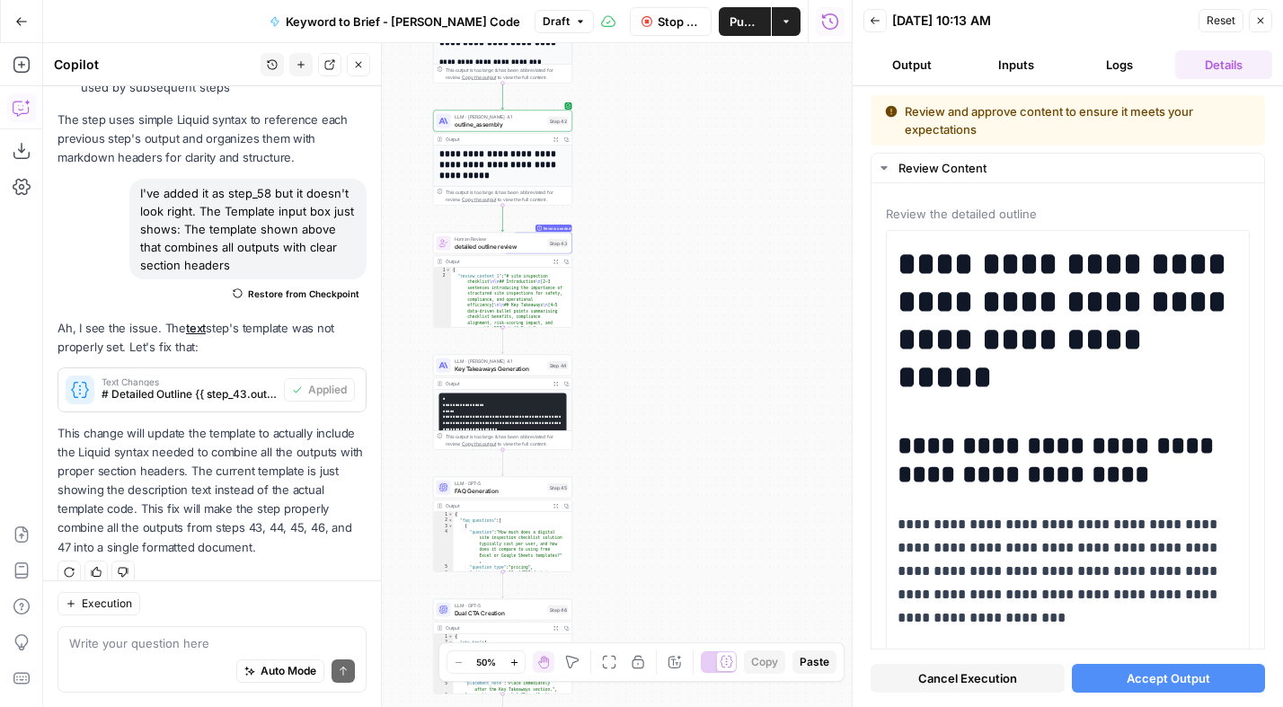
click at [1183, 669] on span "Accept Output" at bounding box center [1168, 678] width 84 height 18
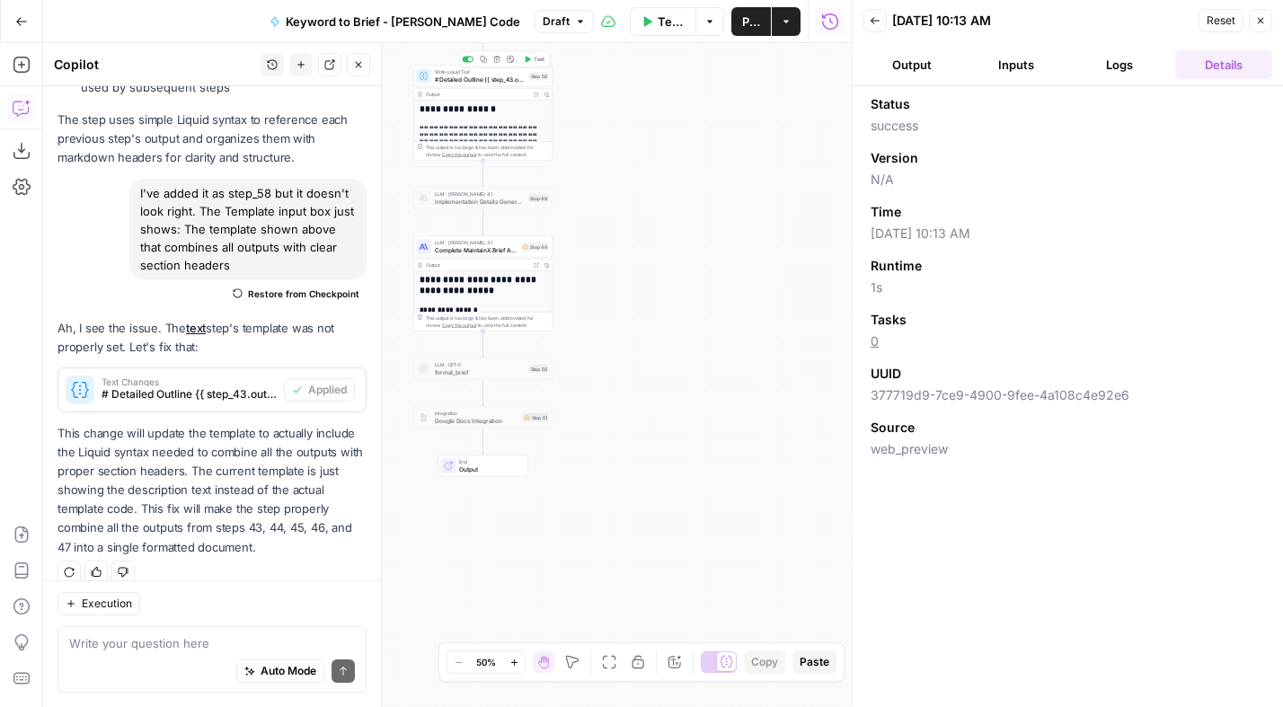
click at [534, 60] on span "Test" at bounding box center [539, 60] width 11 height 8
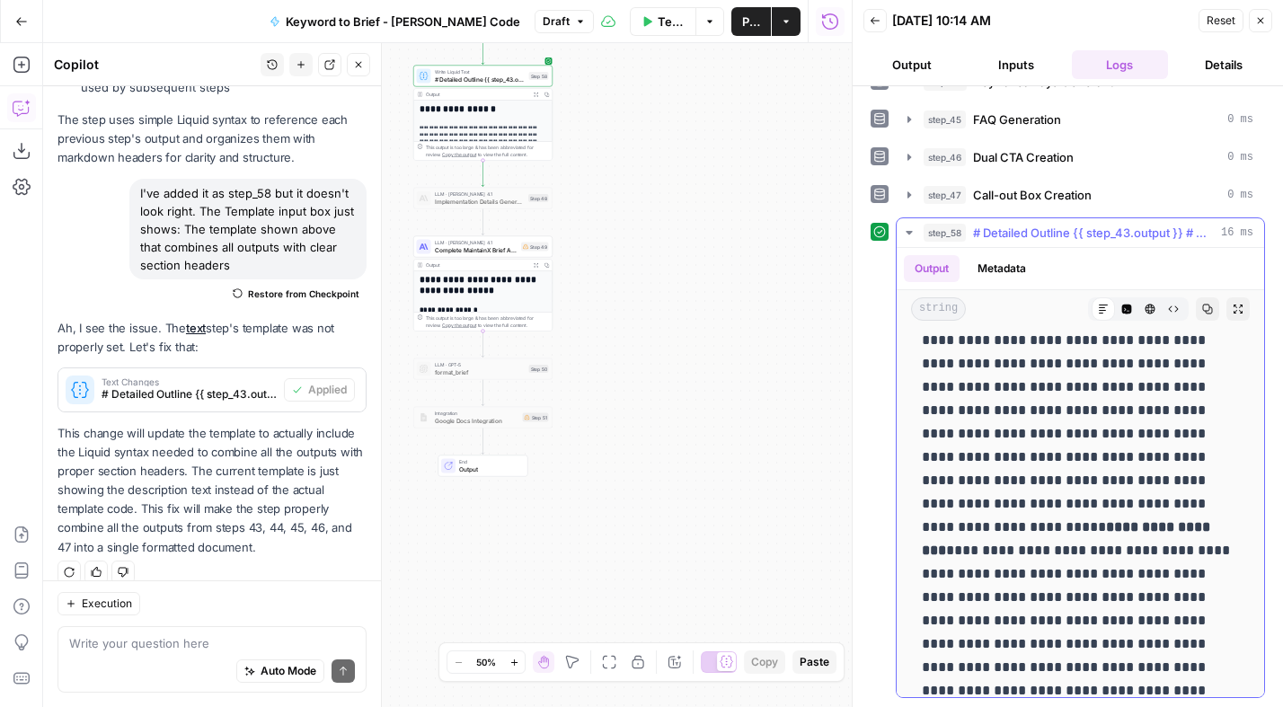
scroll to position [88, 0]
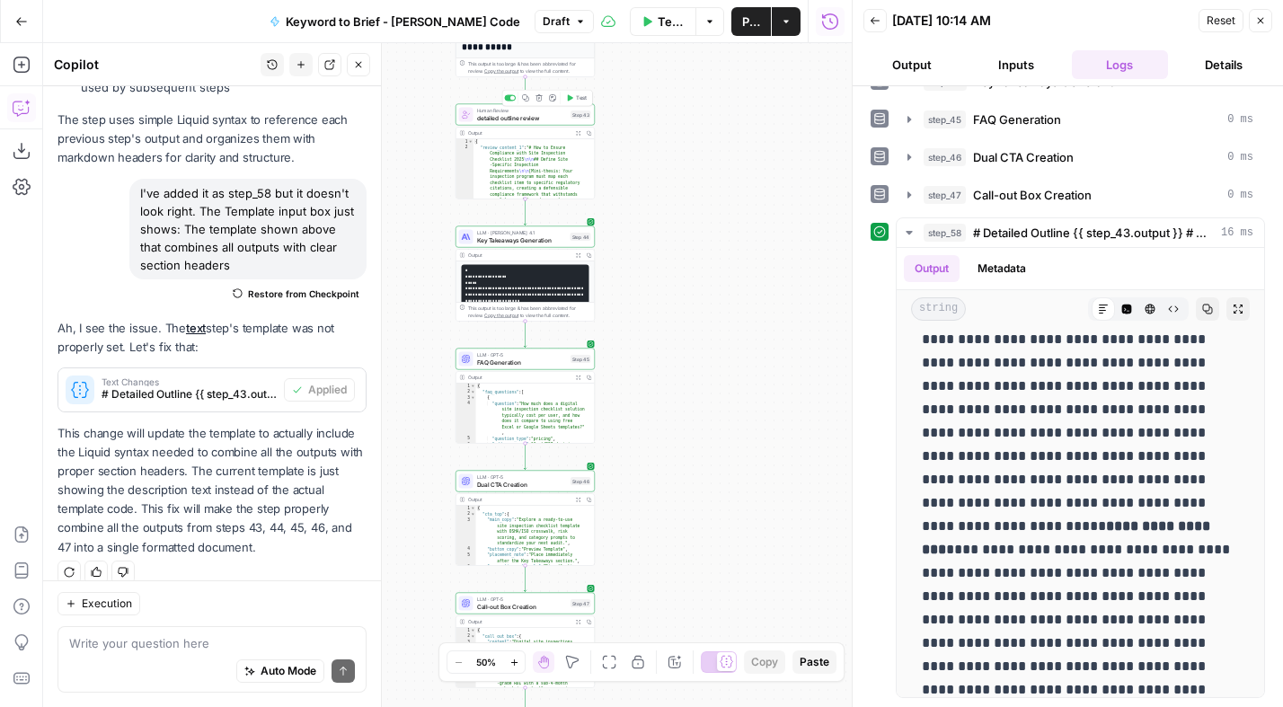
click at [552, 115] on span "detailed outline review" at bounding box center [522, 117] width 91 height 9
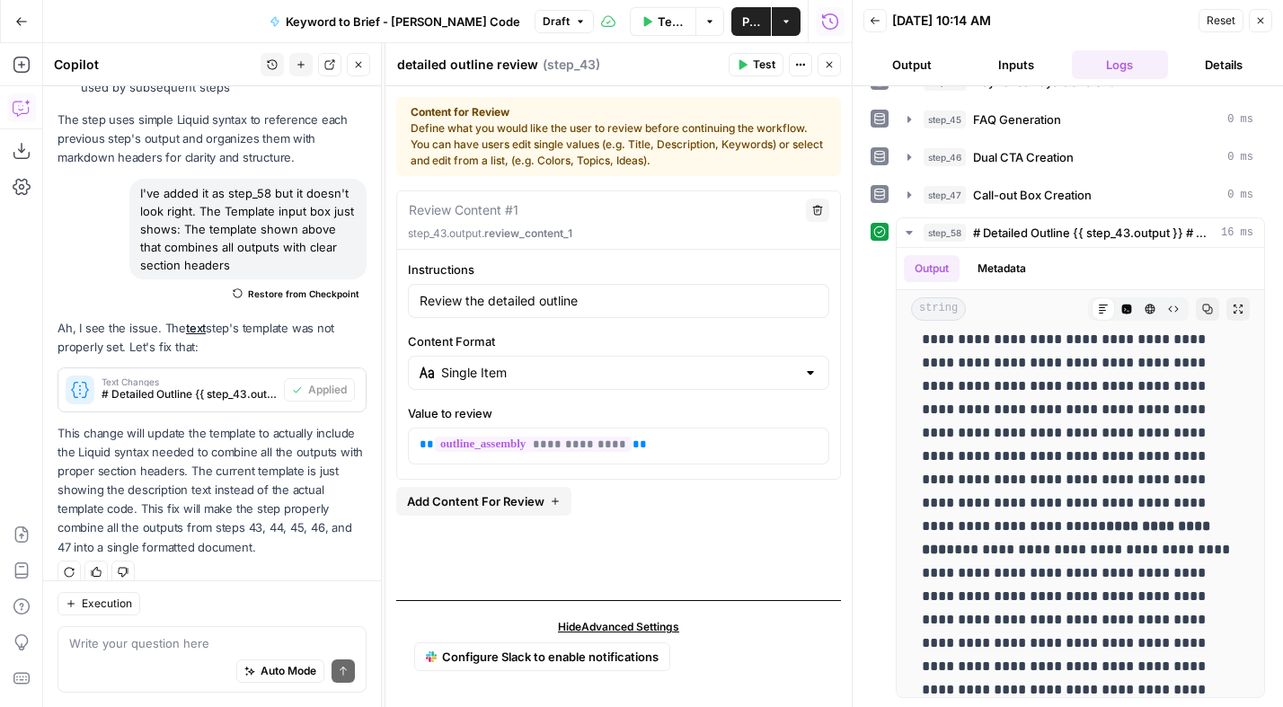
click at [851, 54] on div at bounding box center [852, 353] width 18 height 707
click at [831, 74] on button "Close" at bounding box center [828, 64] width 23 height 23
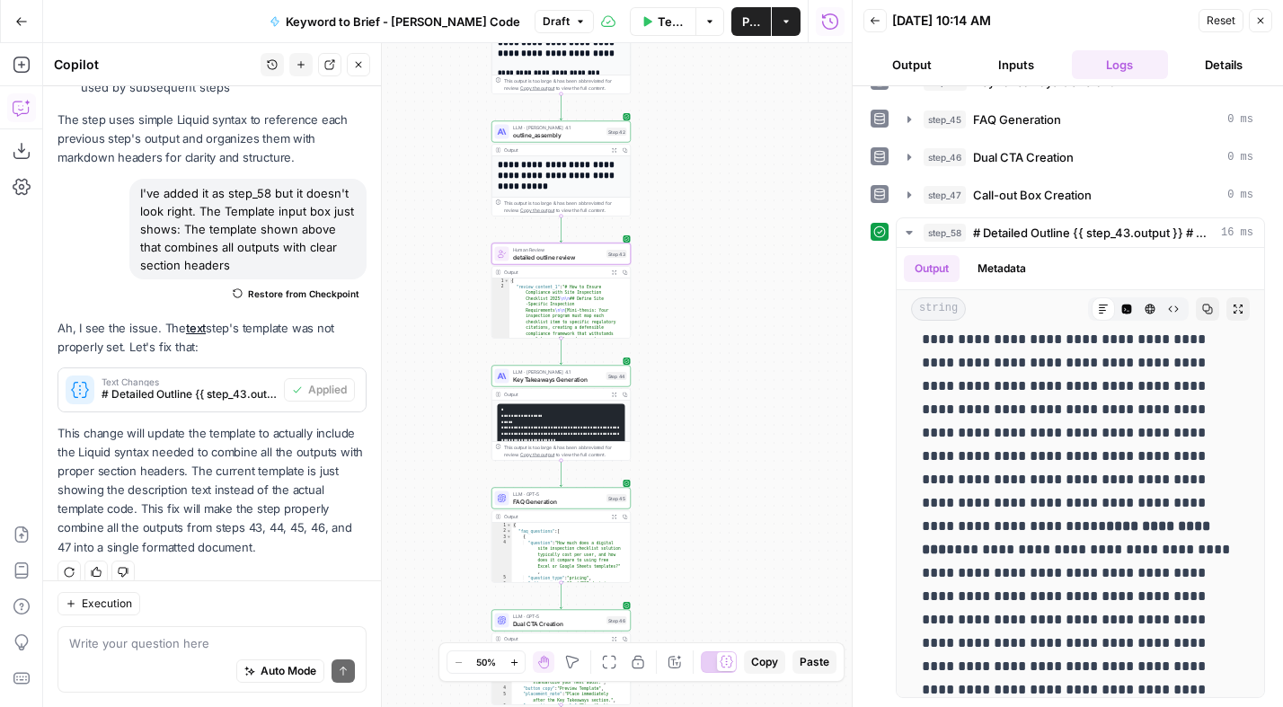
drag, startPoint x: 707, startPoint y: 217, endPoint x: 741, endPoint y: 357, distance: 143.3
click at [742, 357] on div "Workflow Set Inputs Inputs Power Agent Analyze SERP for Target Keyword Step 1 O…" at bounding box center [447, 375] width 808 height 664
click at [149, 649] on textarea at bounding box center [212, 643] width 286 height 18
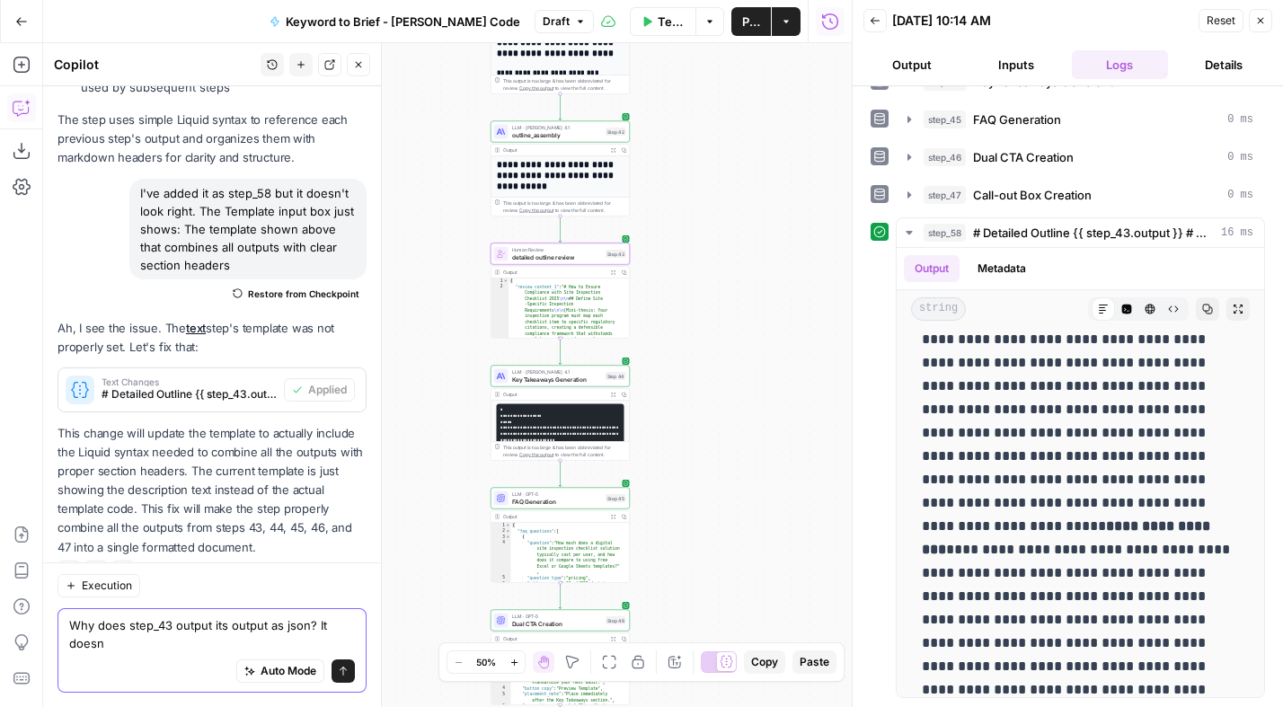
scroll to position [4074, 0]
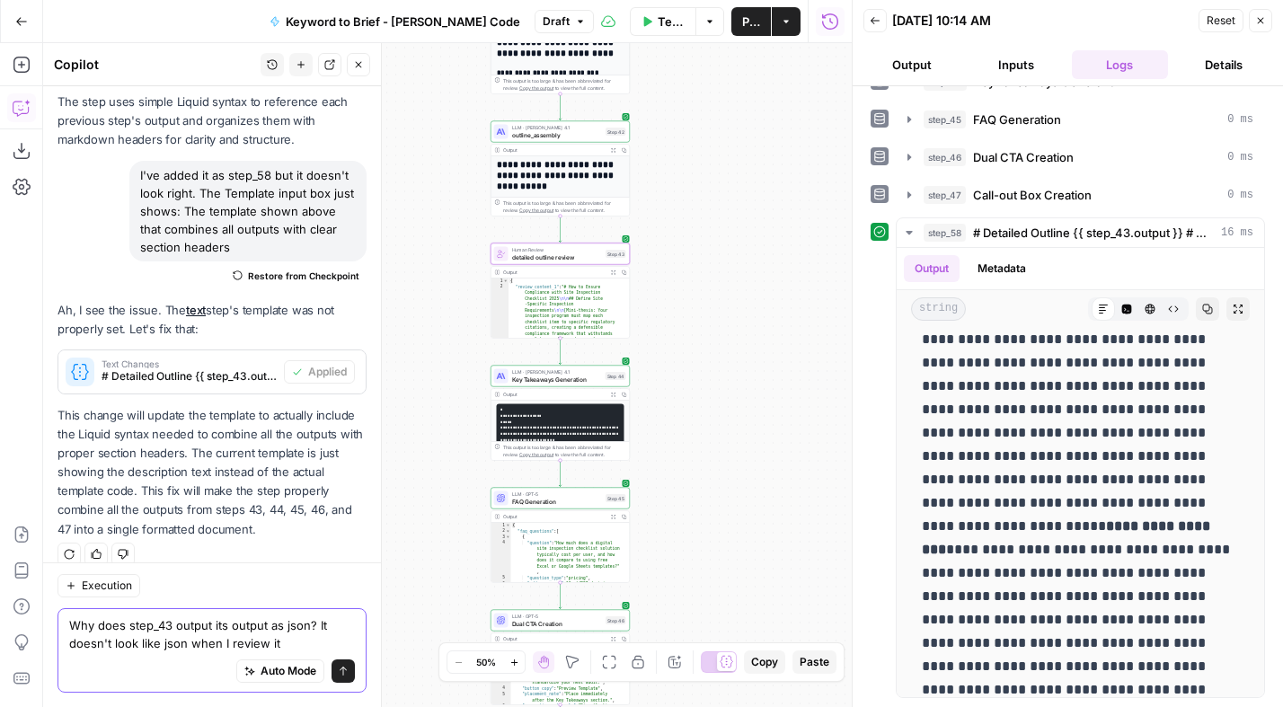
type textarea "Why does step_43 output its output as json? It doesn't look like json when I re…"
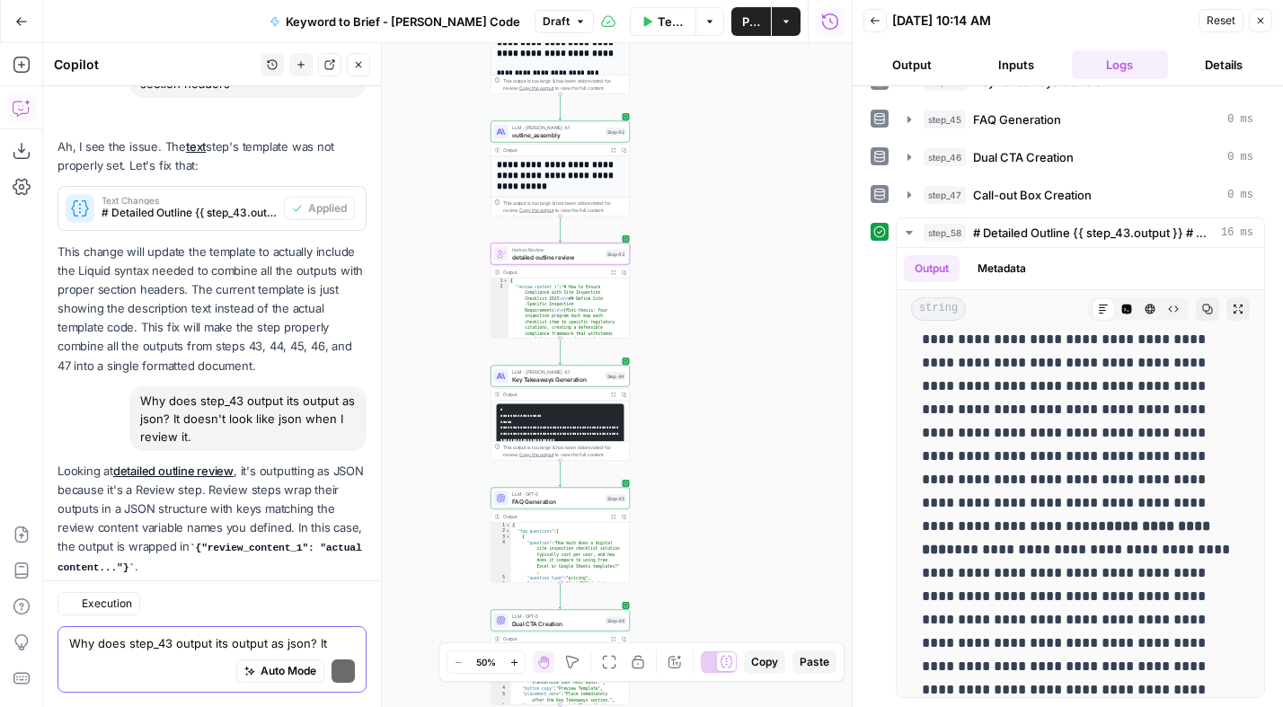
scroll to position [4561, 0]
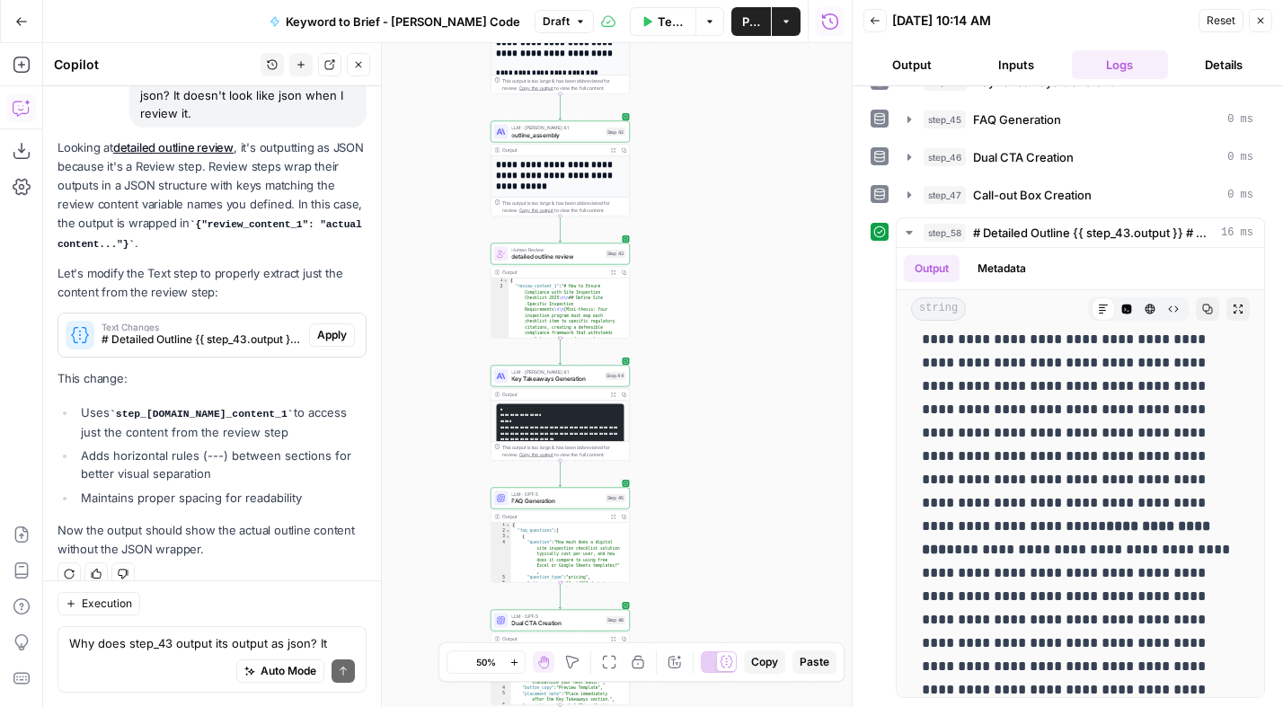
click at [334, 327] on span "Apply" at bounding box center [332, 335] width 30 height 16
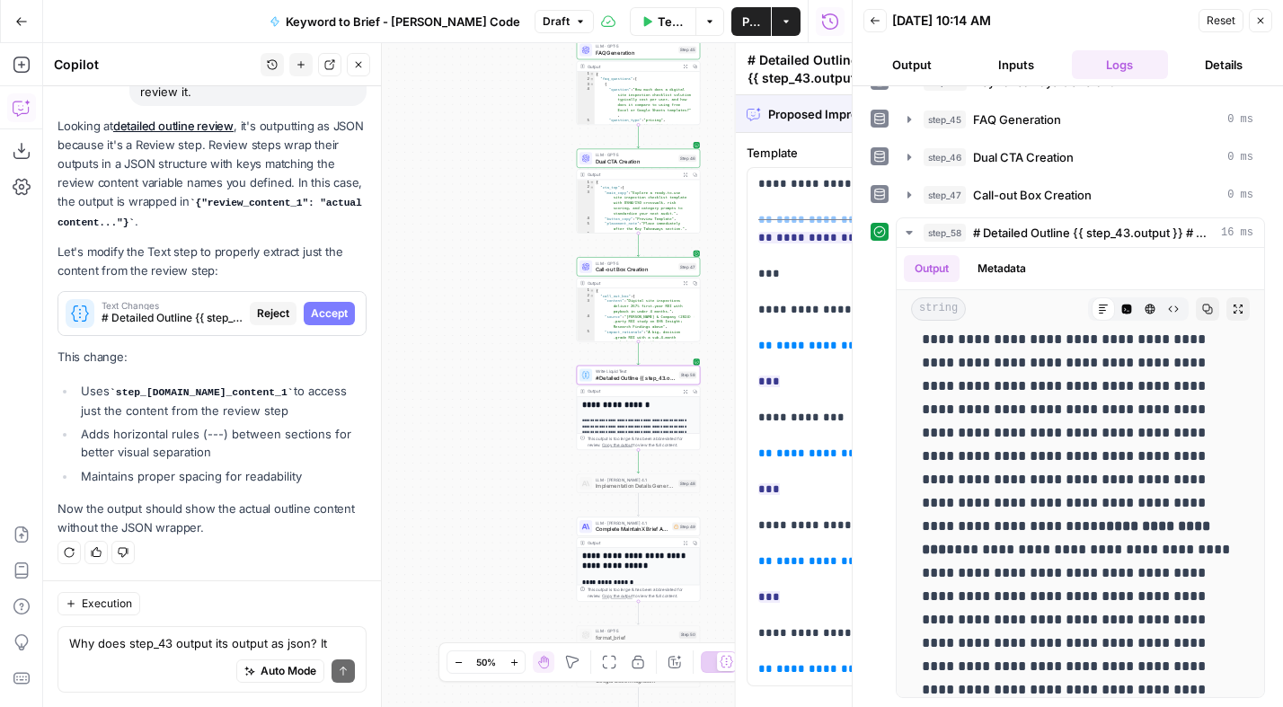
scroll to position [4303, 0]
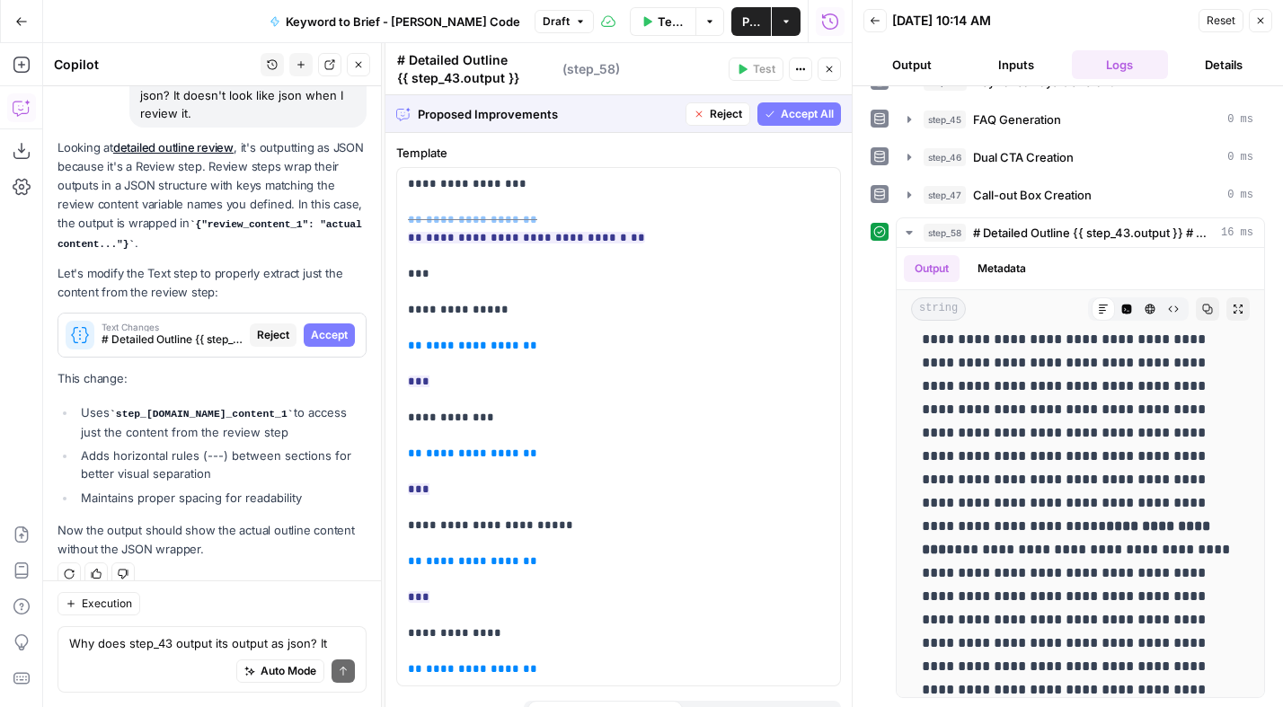
click at [808, 112] on span "Accept All" at bounding box center [807, 114] width 53 height 16
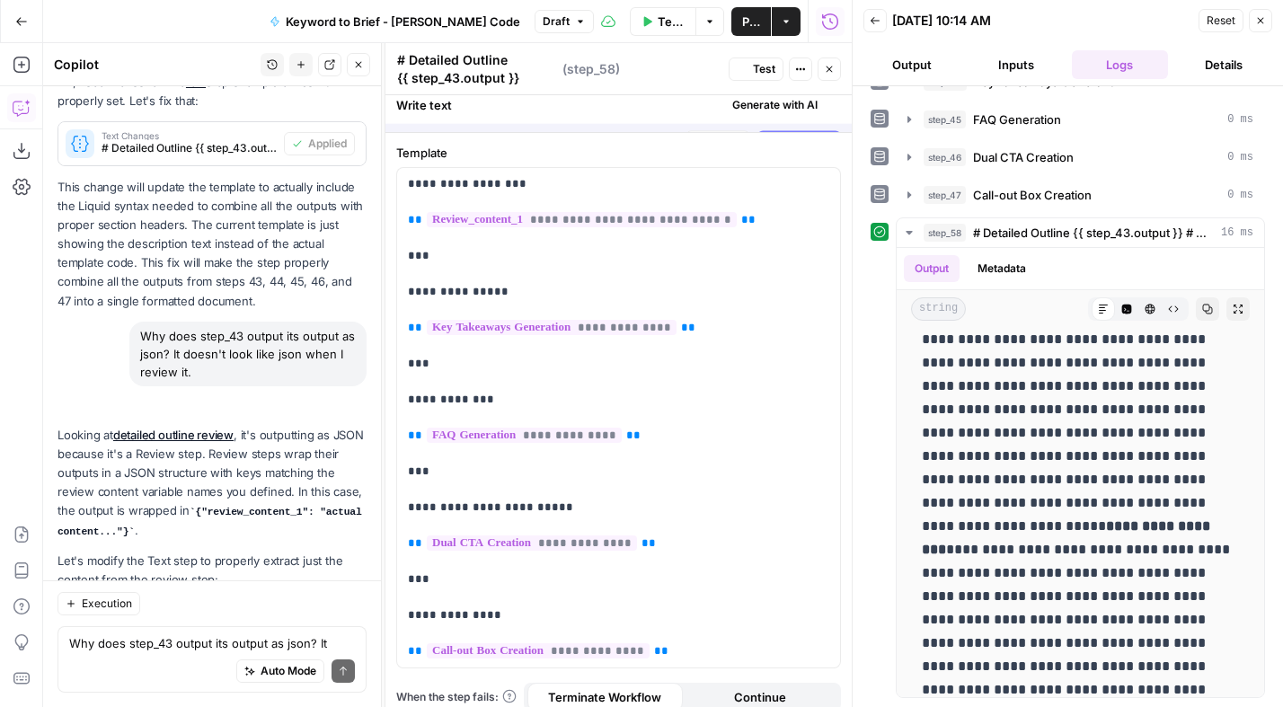
scroll to position [481, 0]
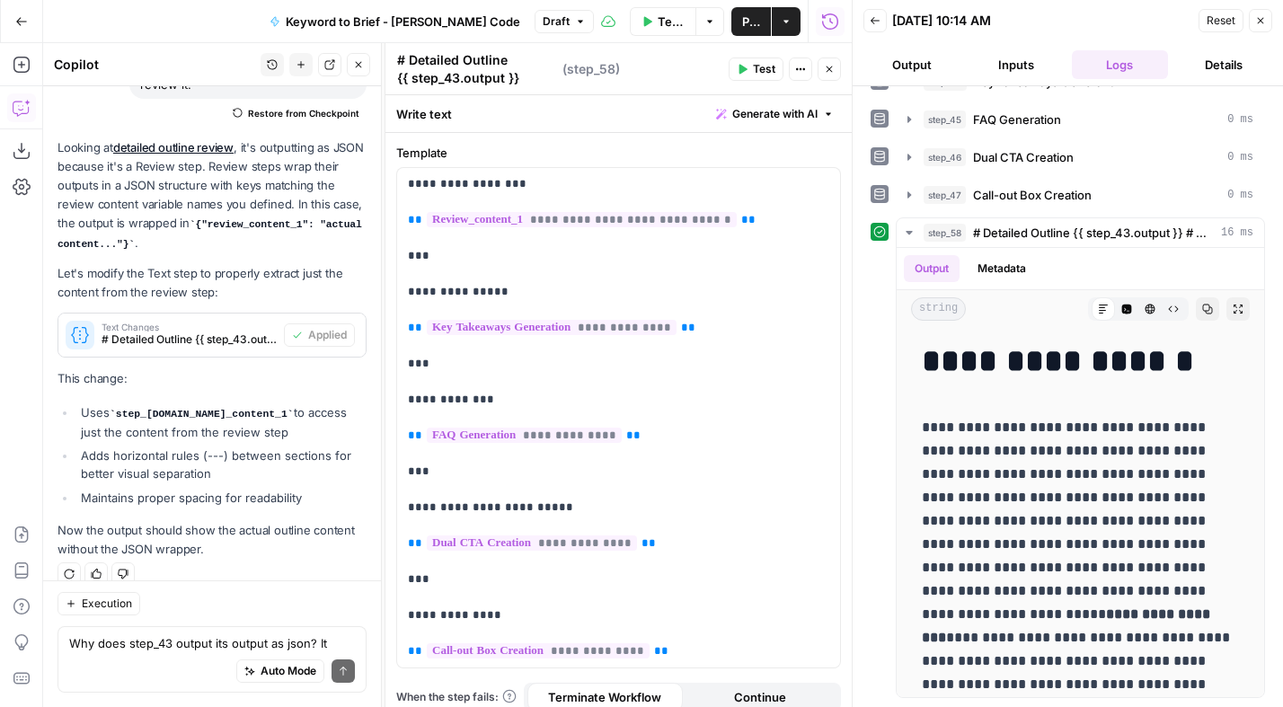
click at [764, 68] on span "Test" at bounding box center [764, 69] width 22 height 16
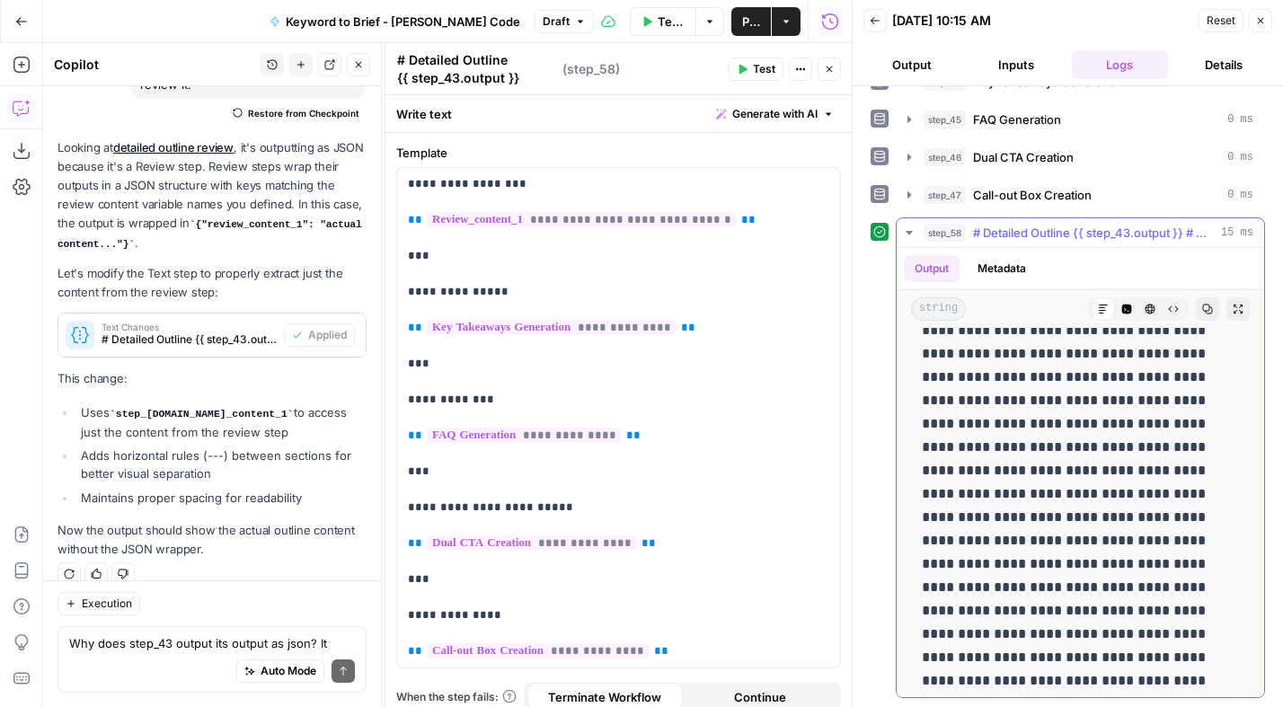
scroll to position [14093, 0]
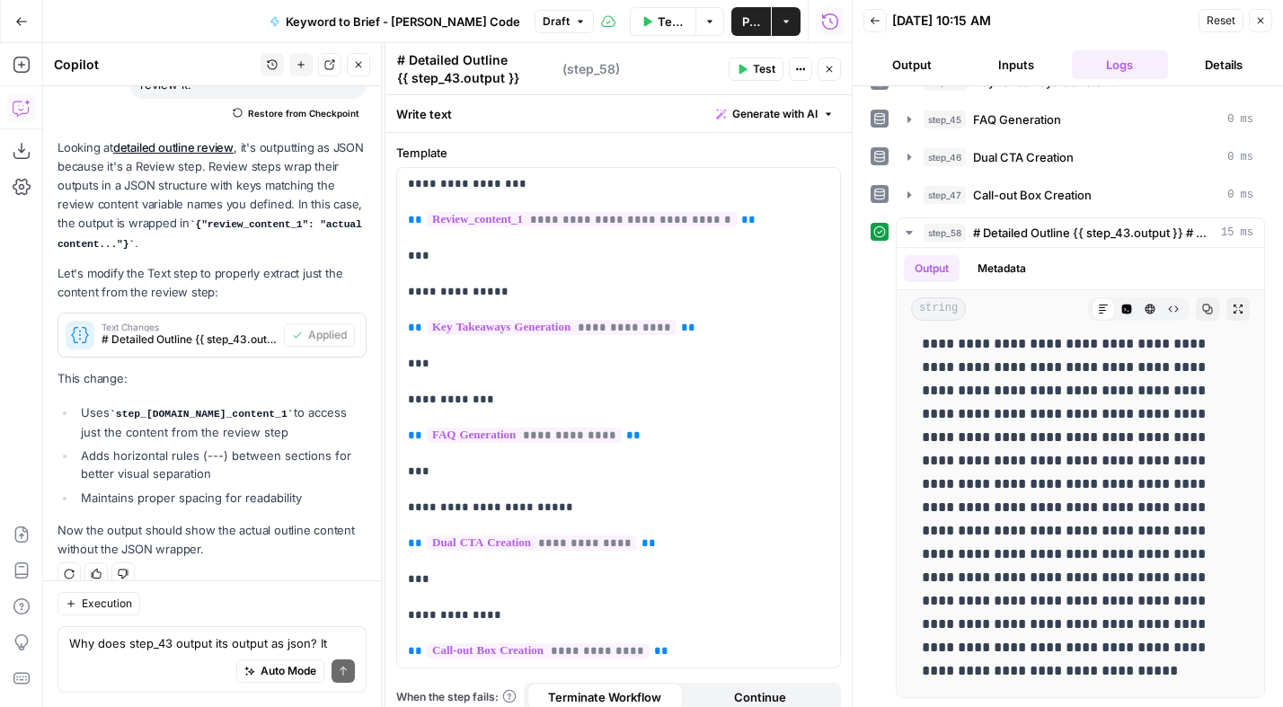
click at [139, 652] on div "Auto Mode Send" at bounding box center [212, 672] width 286 height 40
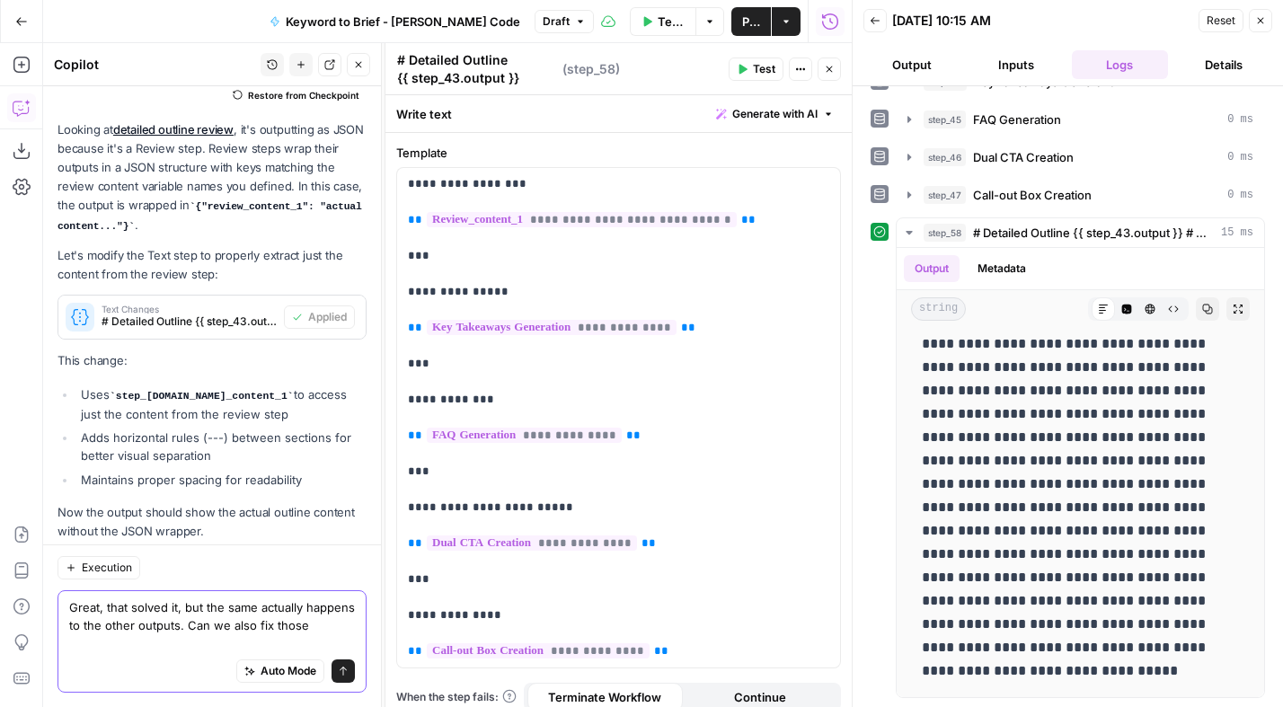
type textarea "Great, that solved it, but the same actually happens to the other outputs. Can …"
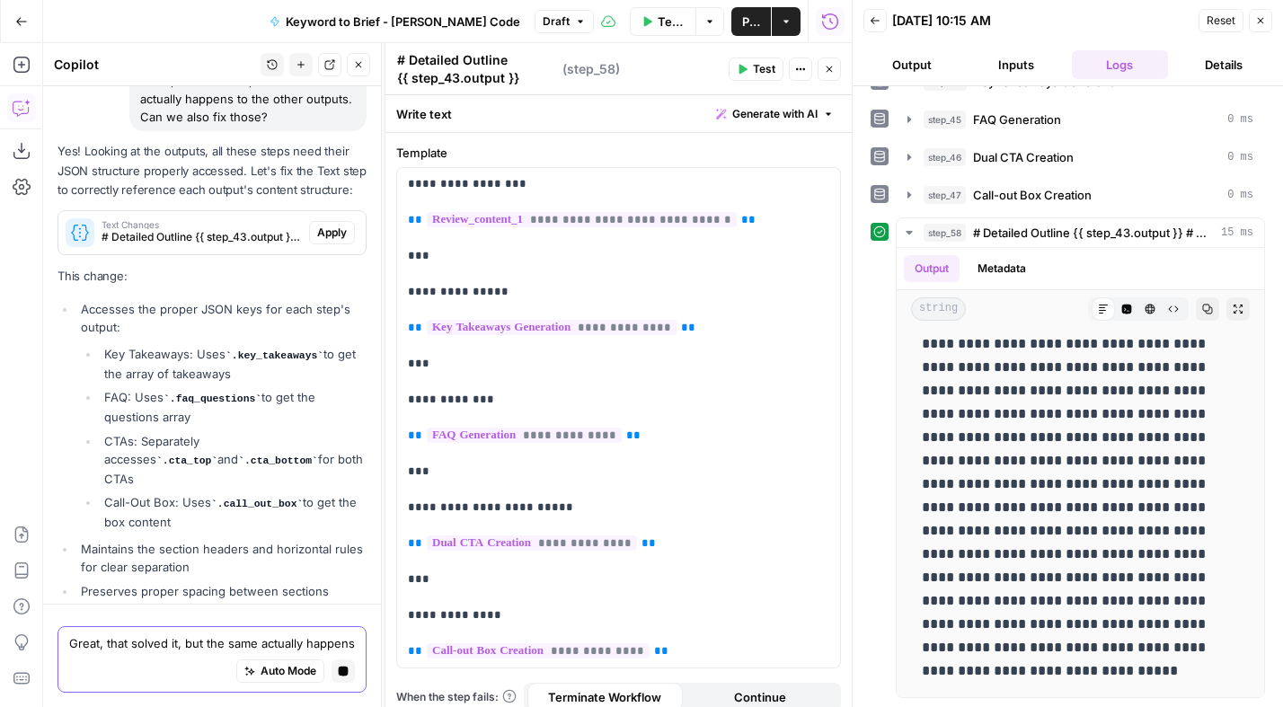
scroll to position [4811, 0]
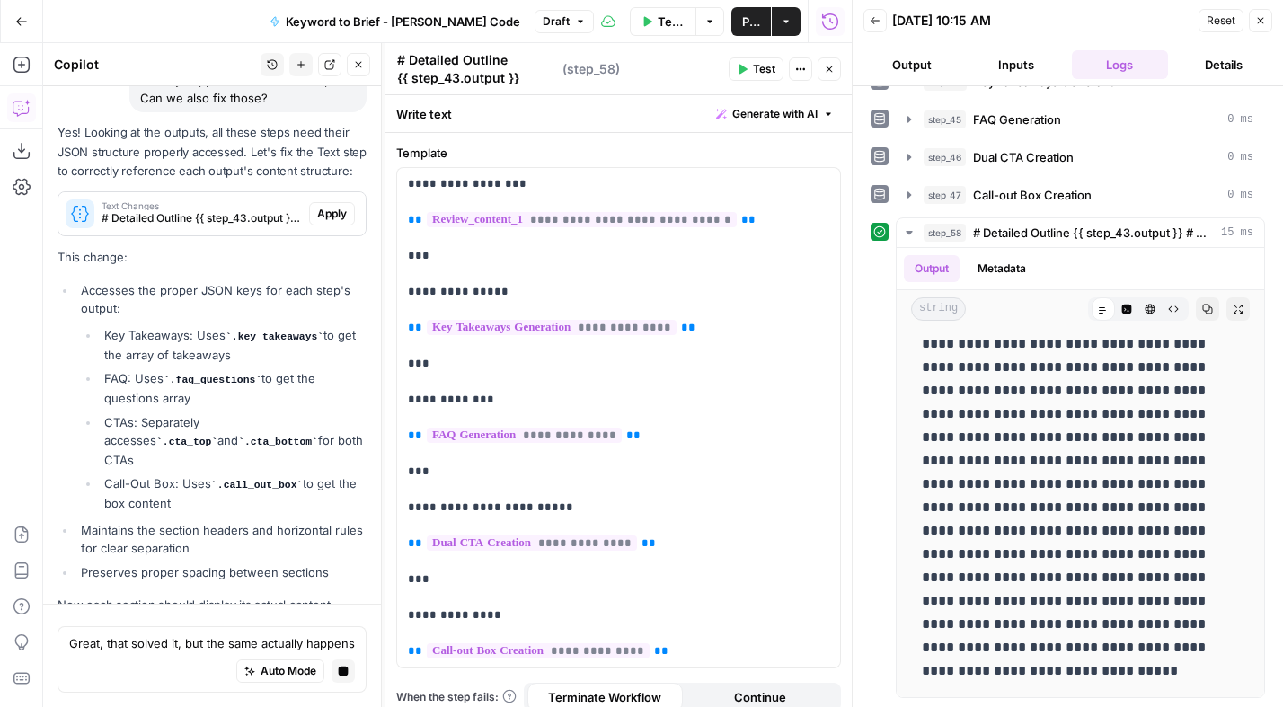
click at [339, 206] on span "Apply" at bounding box center [332, 214] width 30 height 16
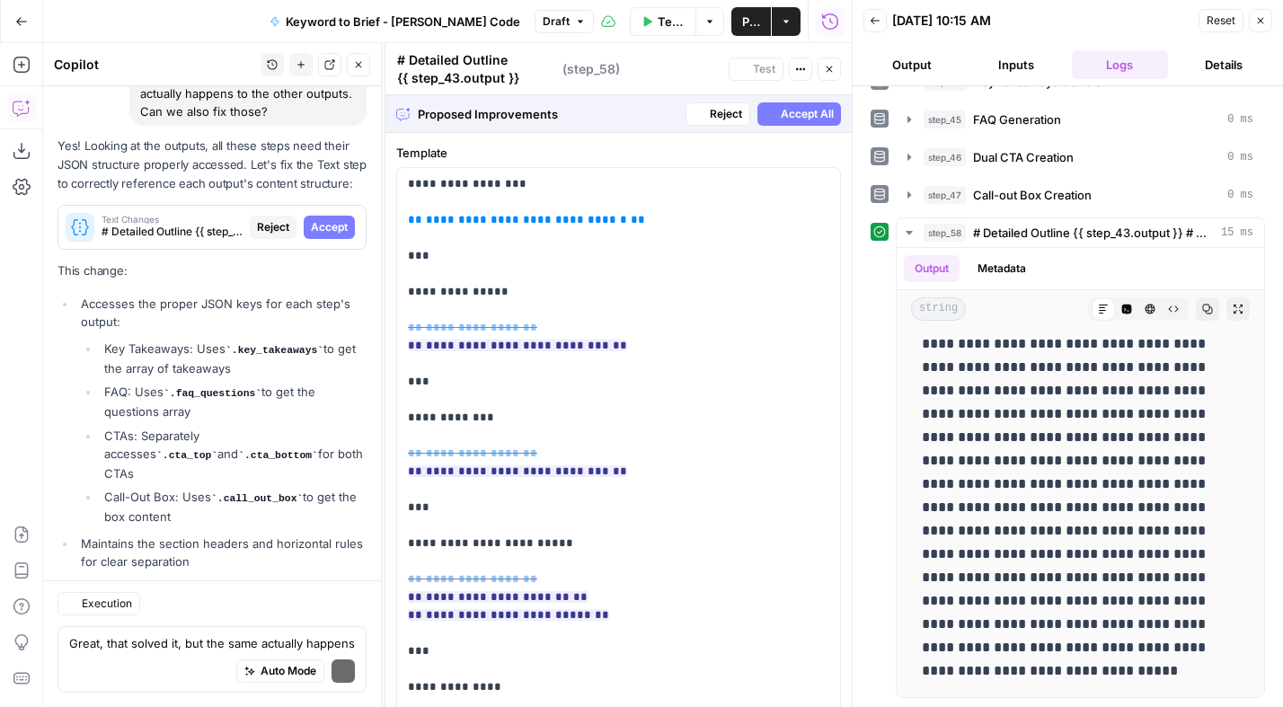
scroll to position [4876, 0]
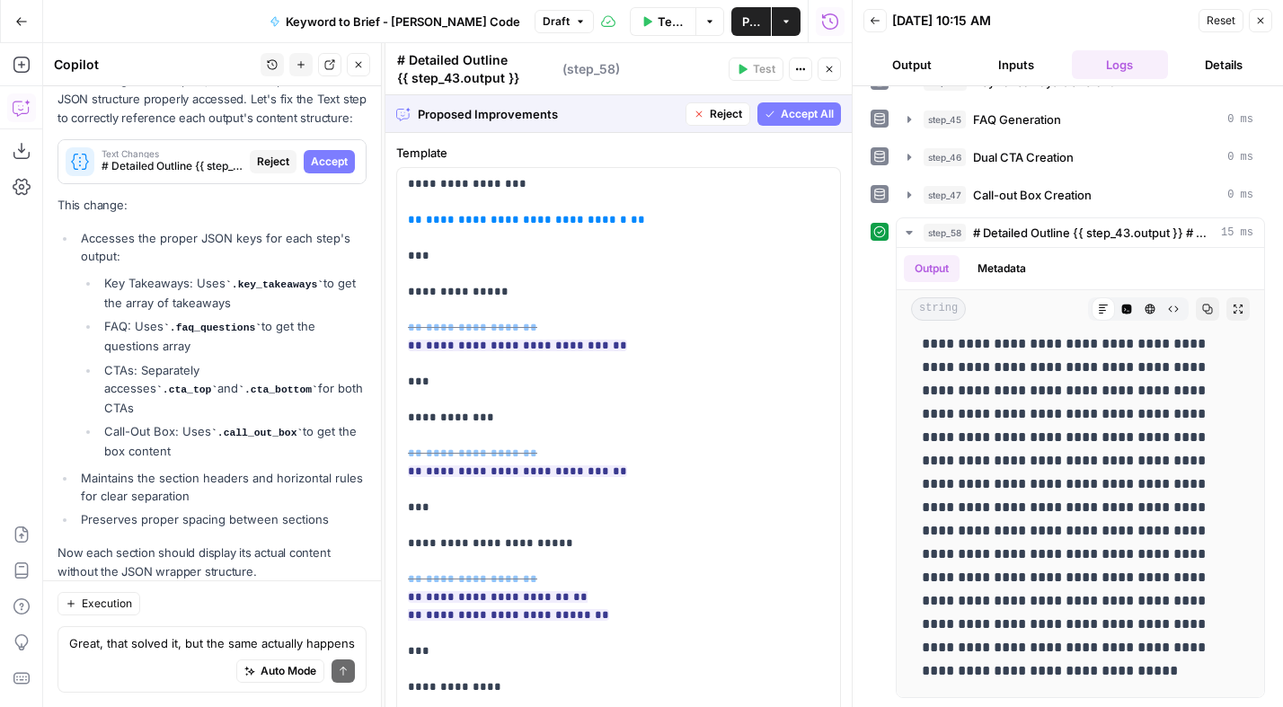
click at [802, 118] on span "Accept All" at bounding box center [807, 114] width 53 height 16
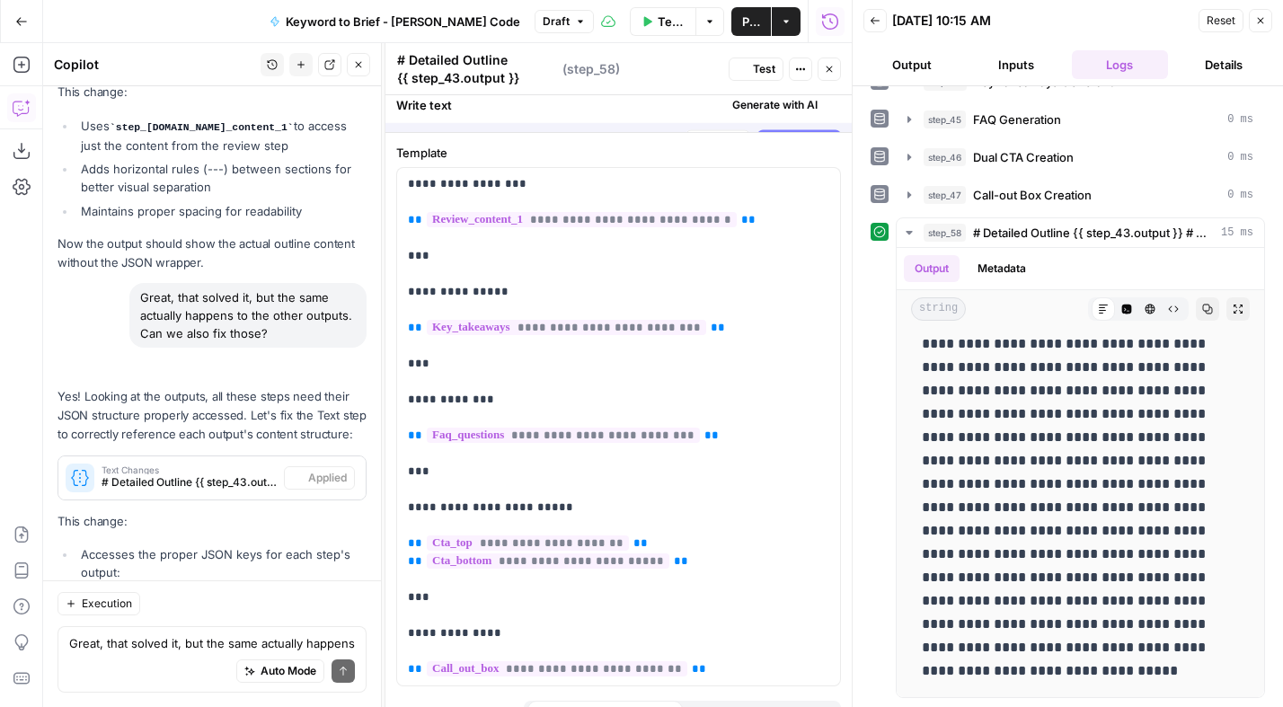
scroll to position [0, 0]
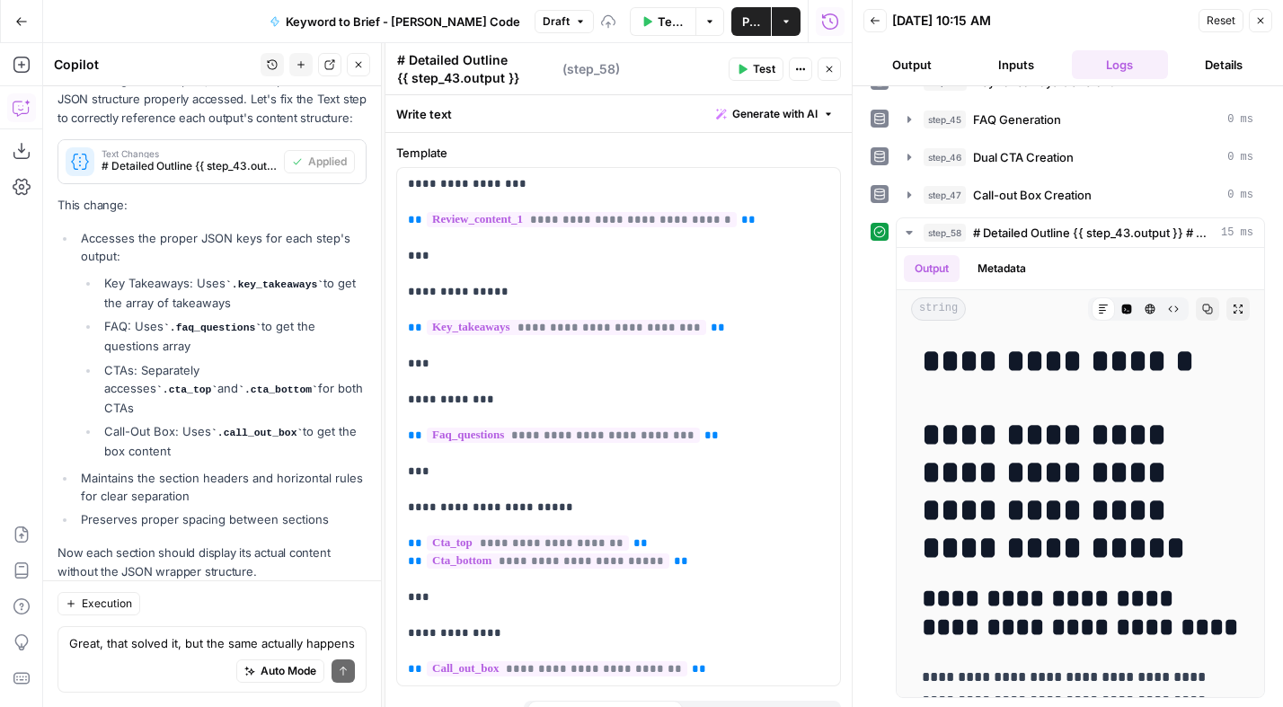
click at [754, 18] on span "Publish" at bounding box center [751, 22] width 18 height 18
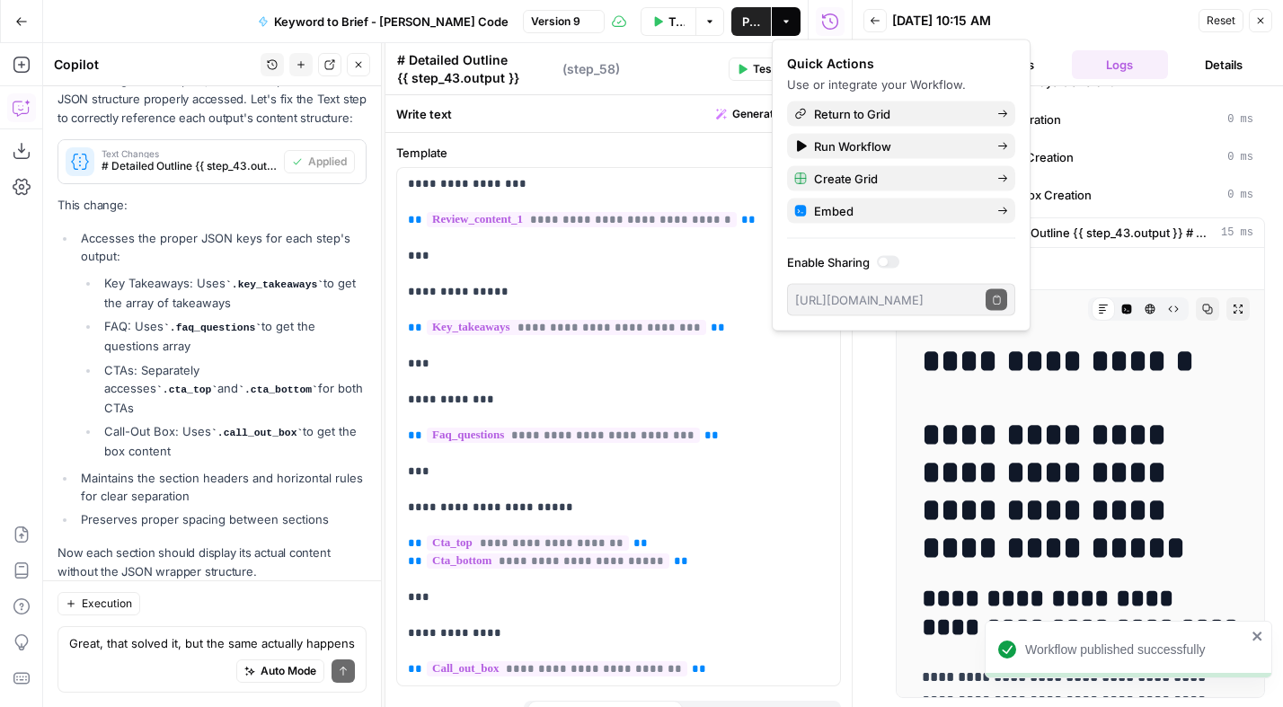
click at [752, 78] on button "Test" at bounding box center [755, 68] width 55 height 23
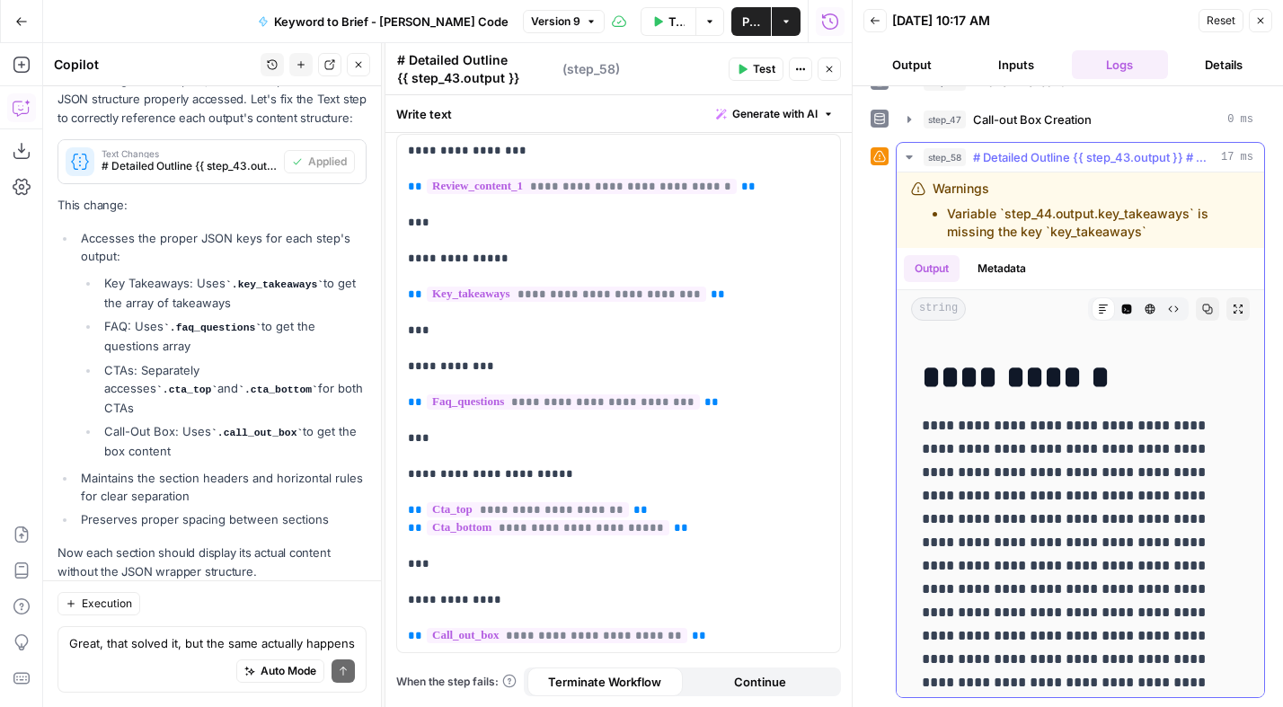
scroll to position [7360, 0]
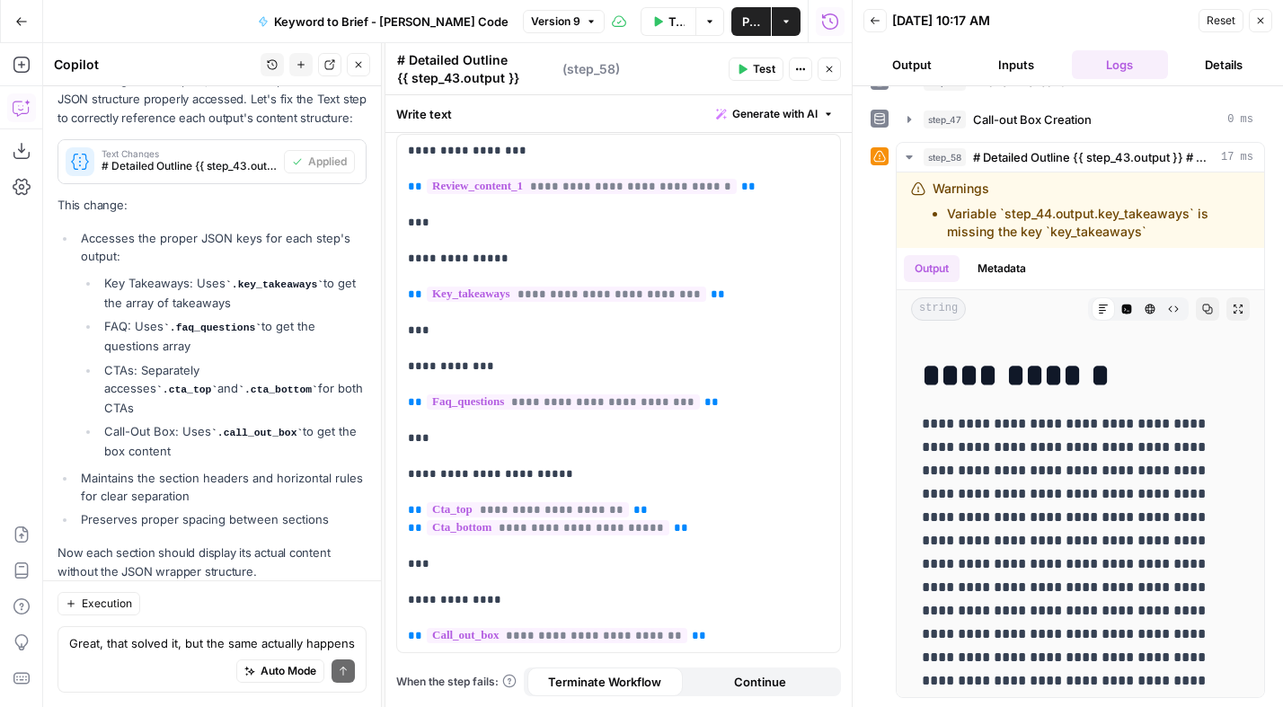
click at [825, 73] on icon "button" at bounding box center [829, 69] width 11 height 11
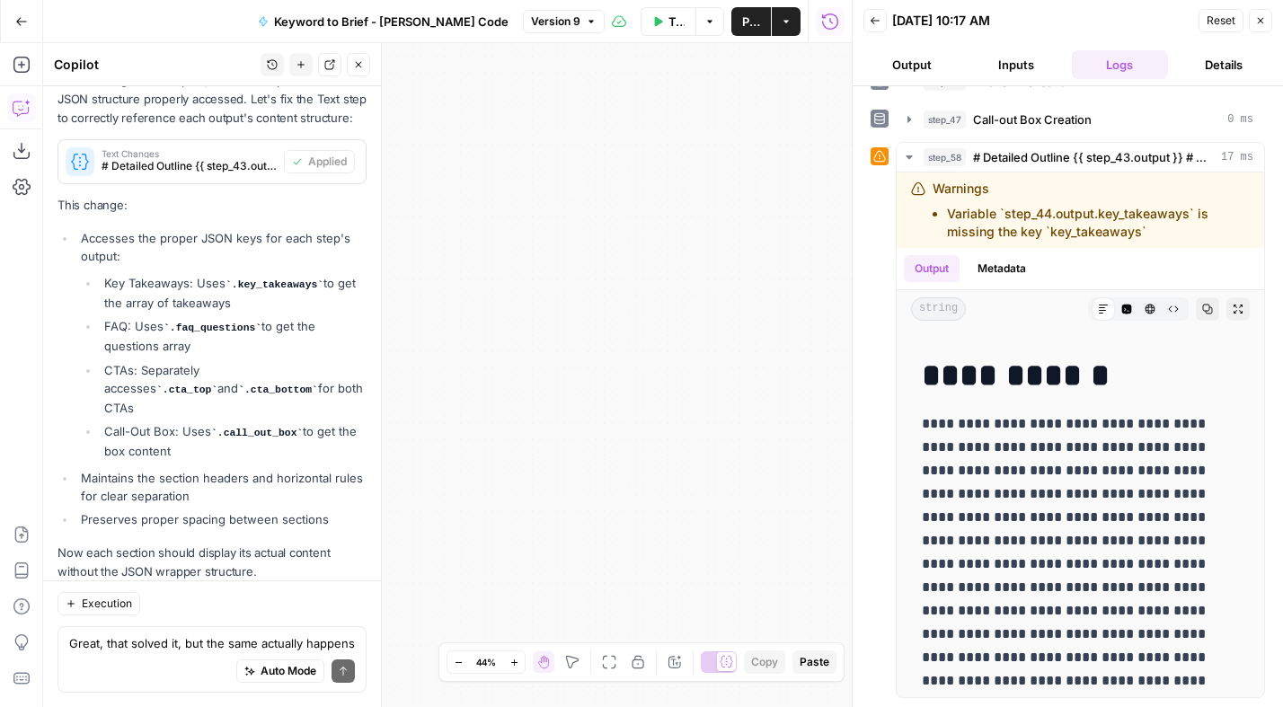
click at [607, 663] on icon "button" at bounding box center [609, 662] width 14 height 14
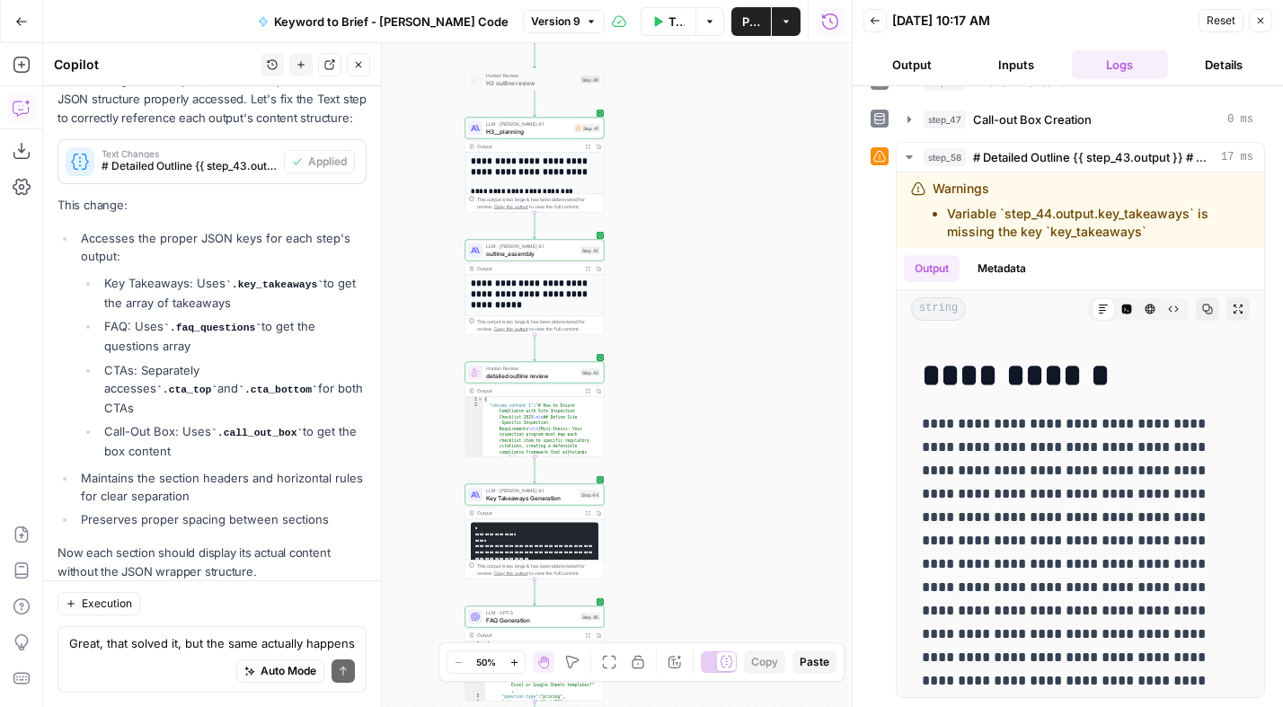
drag, startPoint x: 620, startPoint y: 375, endPoint x: 692, endPoint y: 66, distance: 317.2
click at [692, 66] on div "Workflow Set Inputs Inputs Power Agent Analyze SERP for Target Keyword Step 1 O…" at bounding box center [447, 375] width 808 height 664
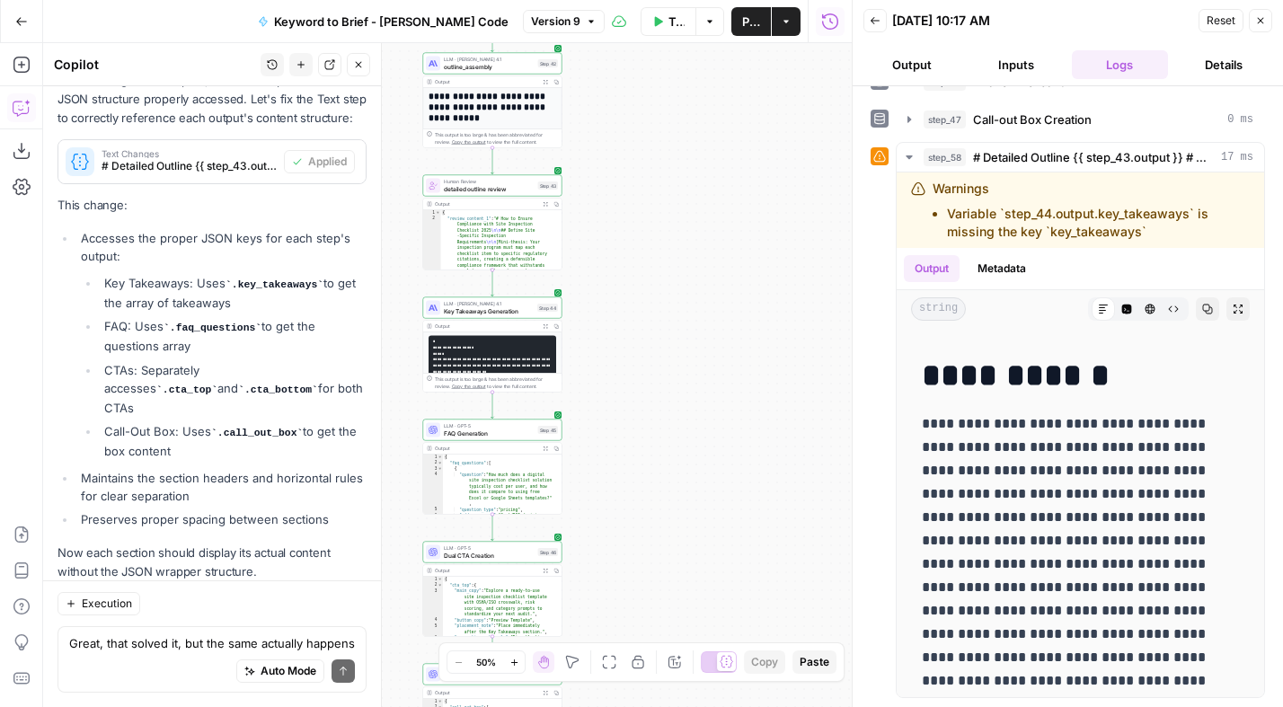
drag, startPoint x: 734, startPoint y: 450, endPoint x: 707, endPoint y: 301, distance: 151.5
click at [707, 301] on div "Workflow Set Inputs Inputs Power Agent Analyze SERP for Target Keyword Step 1 O…" at bounding box center [447, 375] width 808 height 664
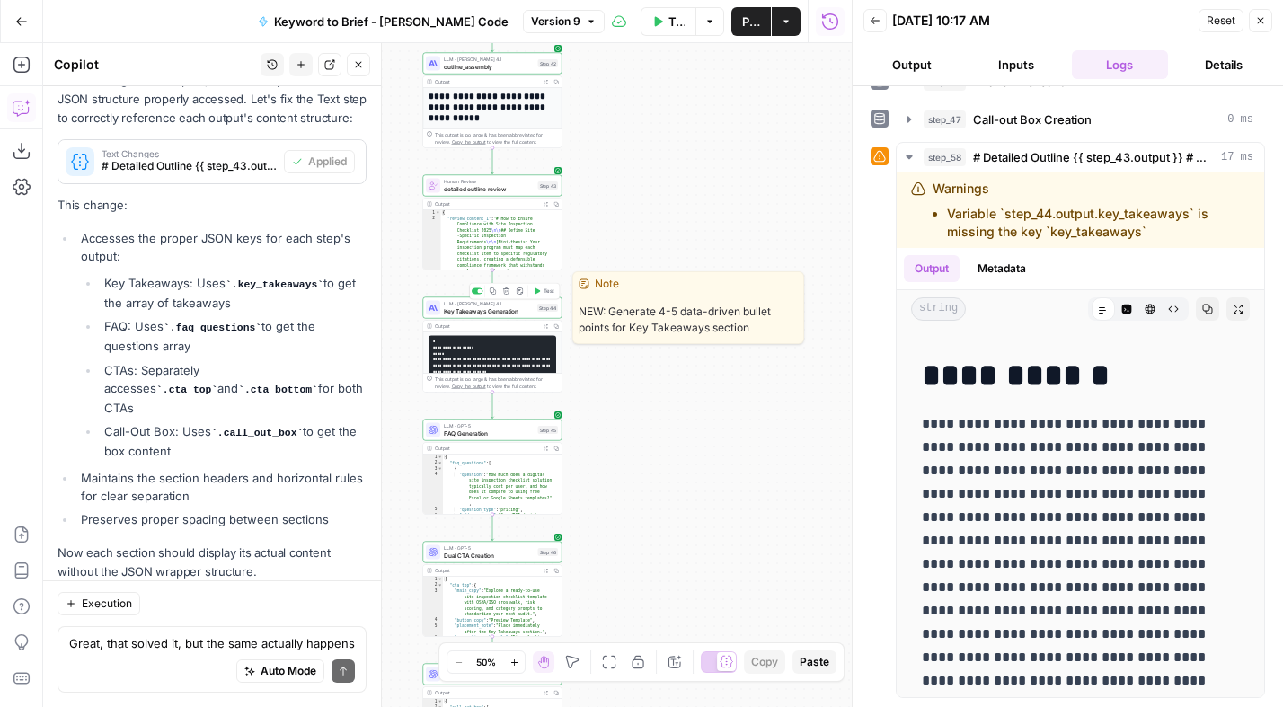
click at [488, 313] on span "Key Takeaways Generation" at bounding box center [489, 310] width 90 height 9
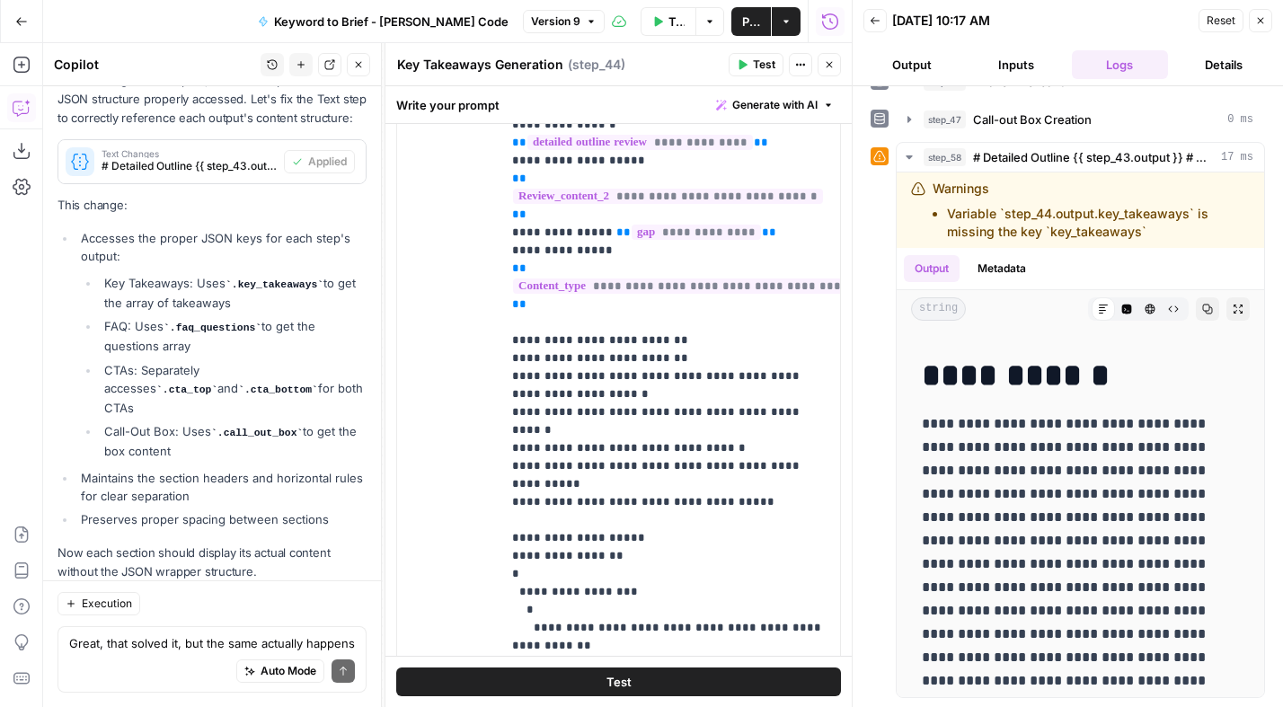
scroll to position [1, 0]
click at [832, 64] on icon "button" at bounding box center [829, 64] width 11 height 11
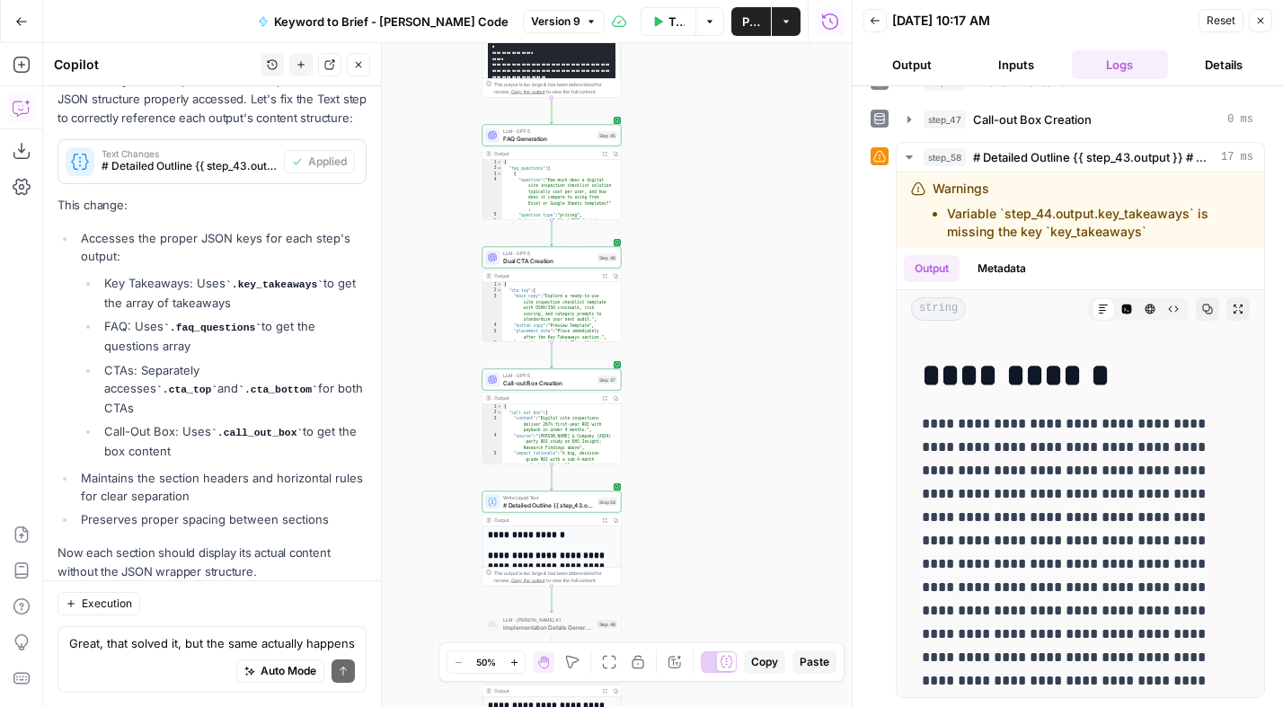
drag, startPoint x: 604, startPoint y: 438, endPoint x: 663, endPoint y: 144, distance: 300.5
click at [663, 144] on div "Workflow Set Inputs Inputs Power Agent Analyze SERP for Target Keyword Step 1 O…" at bounding box center [447, 375] width 808 height 664
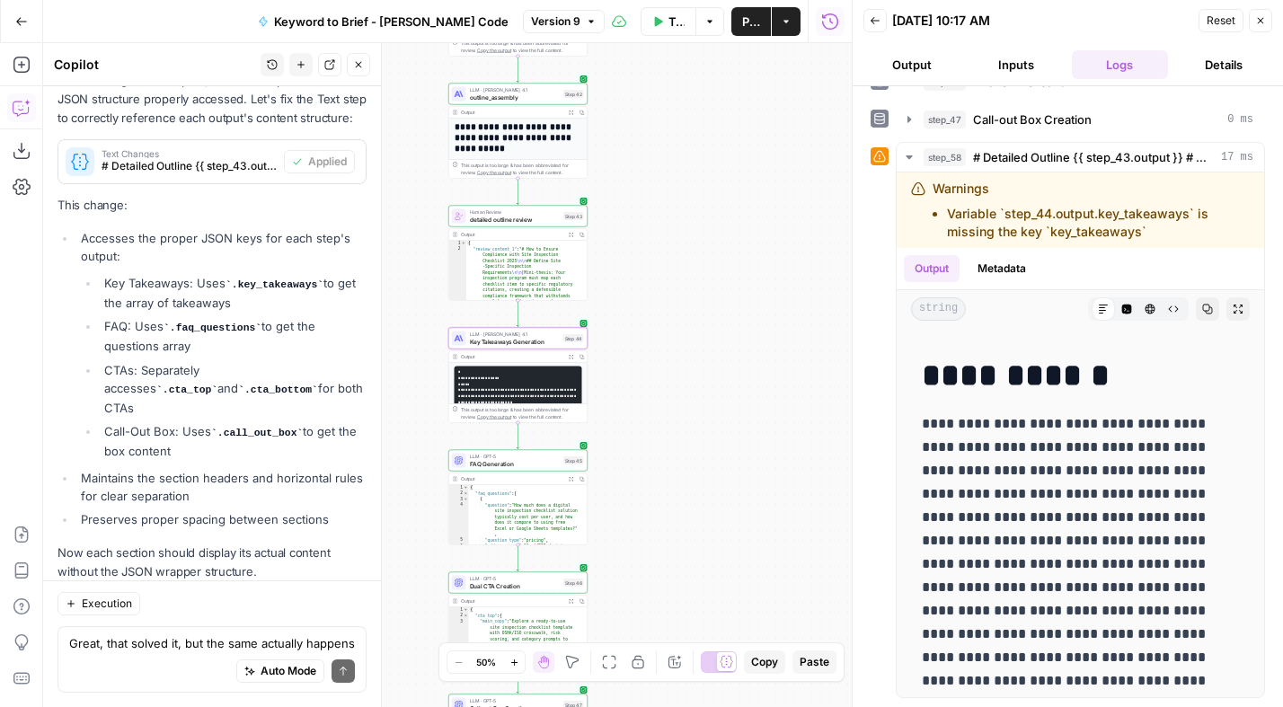
drag, startPoint x: 743, startPoint y: 223, endPoint x: 704, endPoint y: 468, distance: 248.2
click at [704, 468] on div "Workflow Set Inputs Inputs Power Agent Analyze SERP for Target Keyword Step 1 O…" at bounding box center [447, 375] width 808 height 664
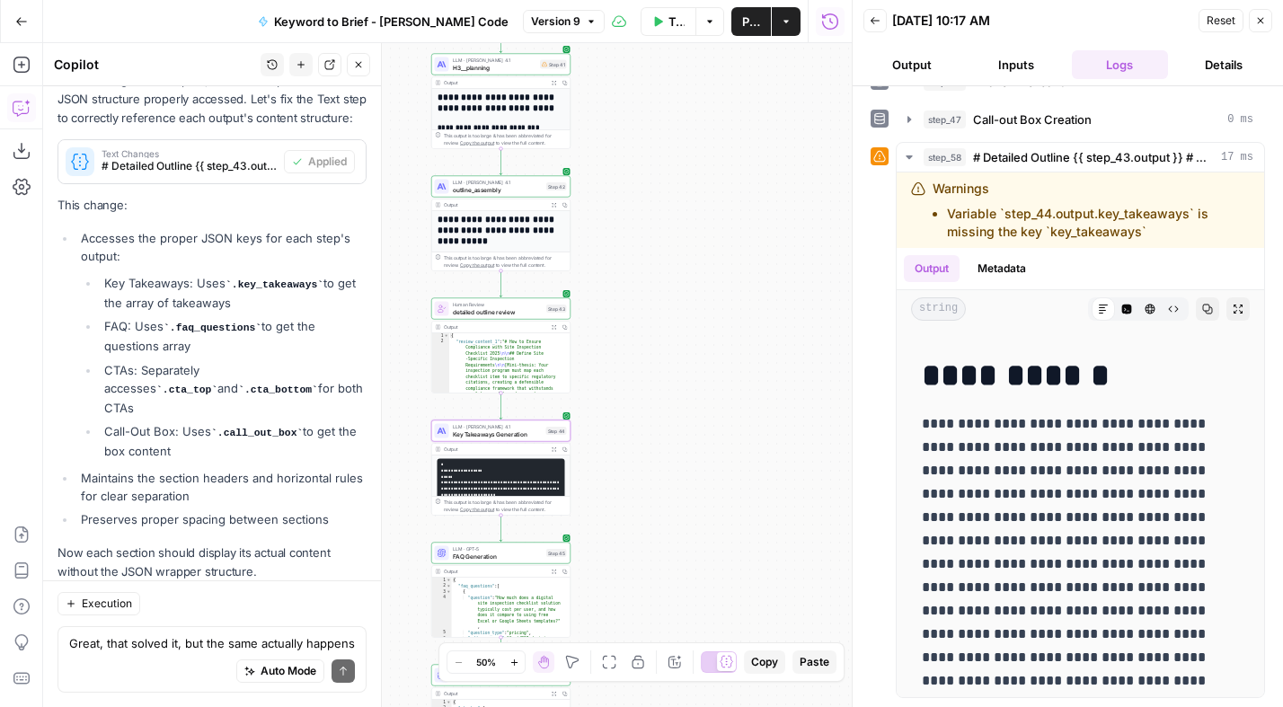
drag, startPoint x: 664, startPoint y: 207, endPoint x: 632, endPoint y: 341, distance: 138.4
click at [633, 341] on div "Workflow Set Inputs Inputs Power Agent Analyze SERP for Target Keyword Step 1 O…" at bounding box center [447, 375] width 808 height 664
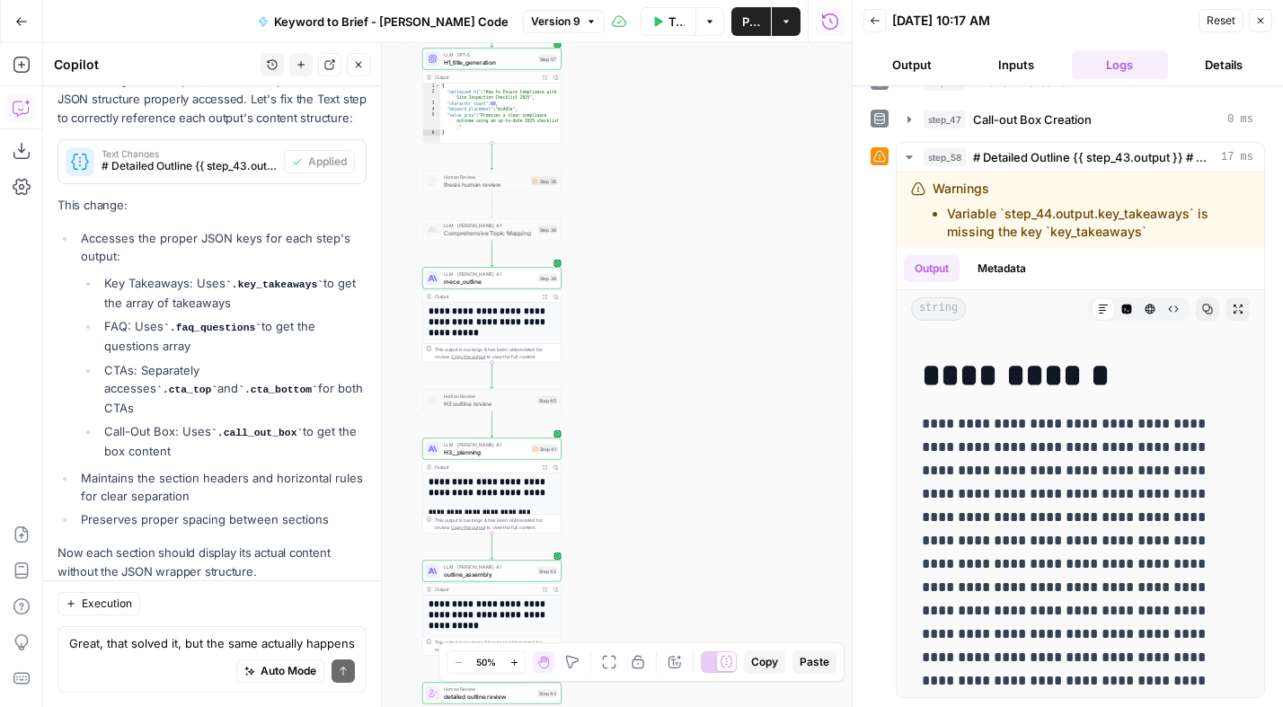
drag, startPoint x: 665, startPoint y: 116, endPoint x: 667, endPoint y: 457, distance: 341.3
click at [669, 457] on div "Workflow Set Inputs Inputs Power Agent Analyze SERP for Target Keyword Step 1 O…" at bounding box center [447, 375] width 808 height 664
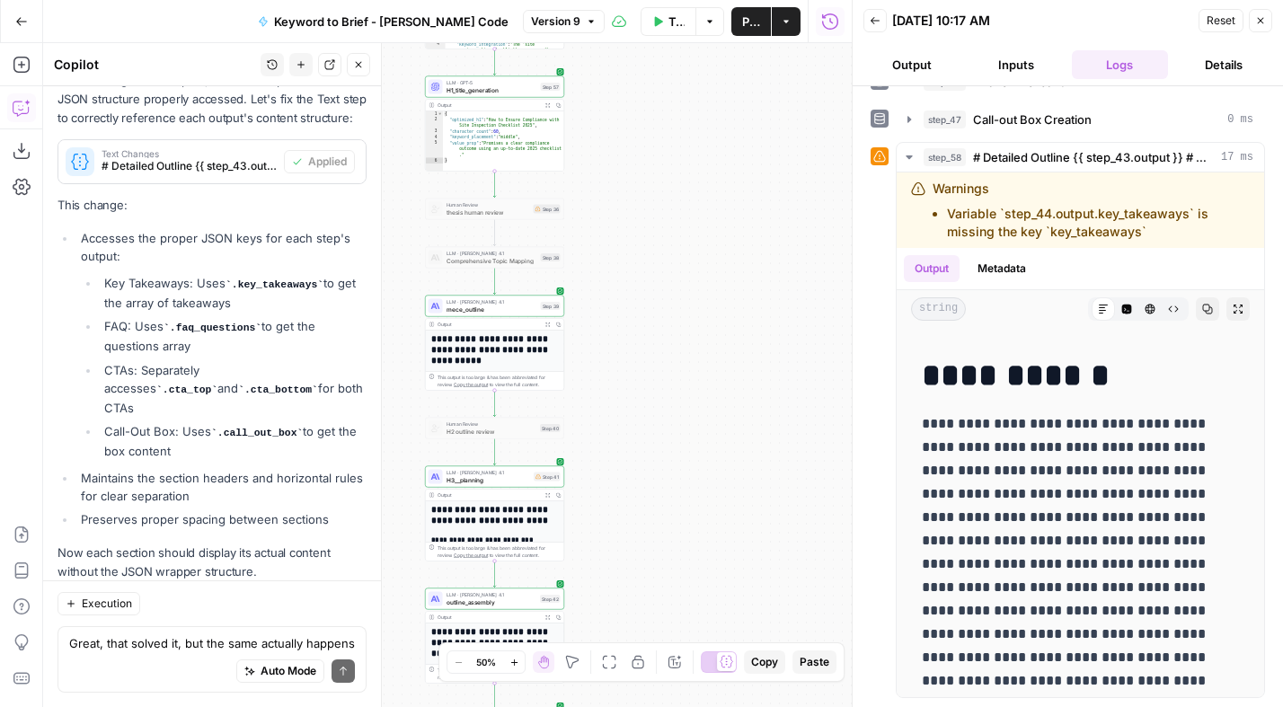
drag, startPoint x: 649, startPoint y: 236, endPoint x: 651, endPoint y: 379, distance: 142.8
click at [652, 377] on div "Workflow Set Inputs Inputs Power Agent Analyze SERP for Target Keyword Step 1 O…" at bounding box center [447, 375] width 808 height 664
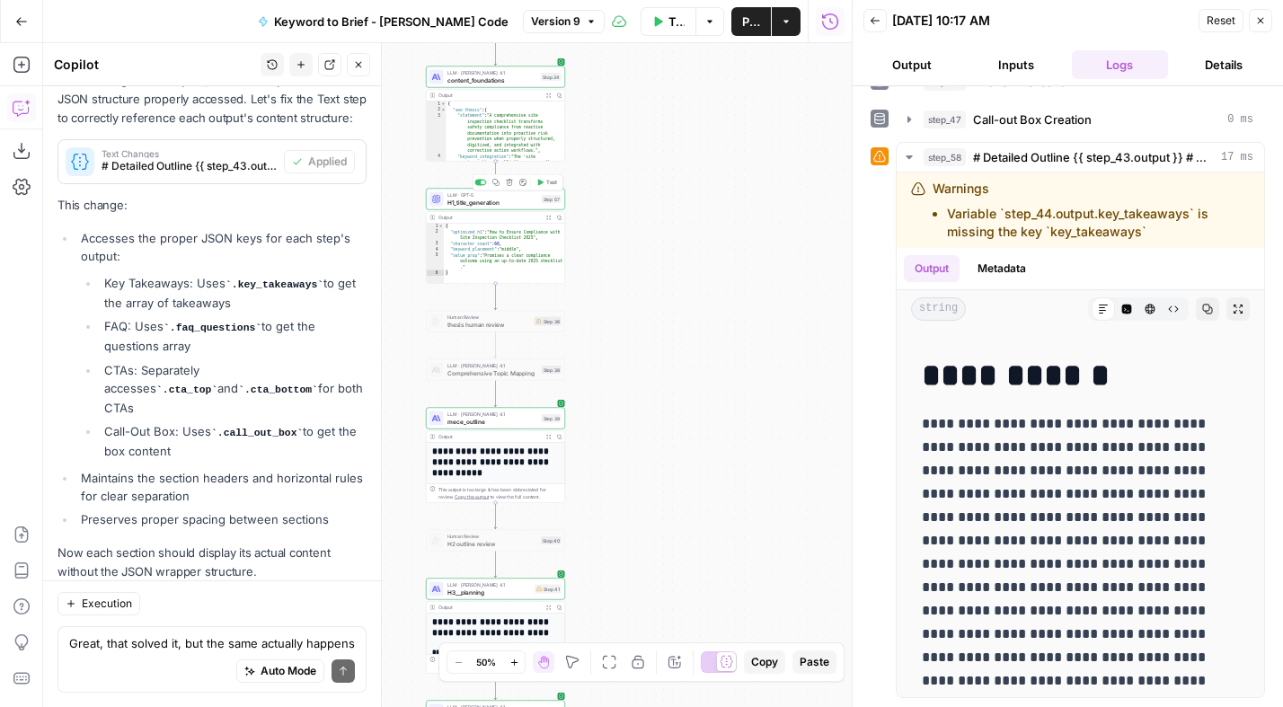
click at [475, 196] on span "LLM · GPT-5" at bounding box center [492, 194] width 91 height 7
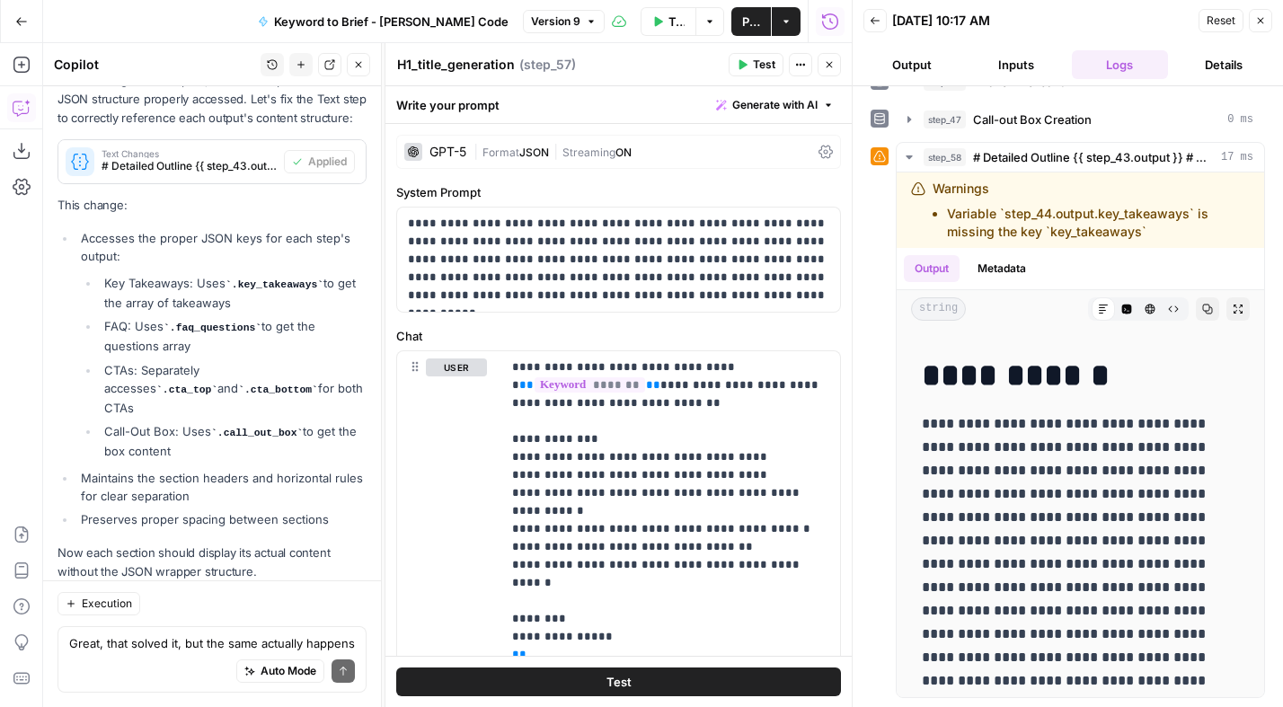
click at [830, 58] on button "Close" at bounding box center [828, 64] width 23 height 23
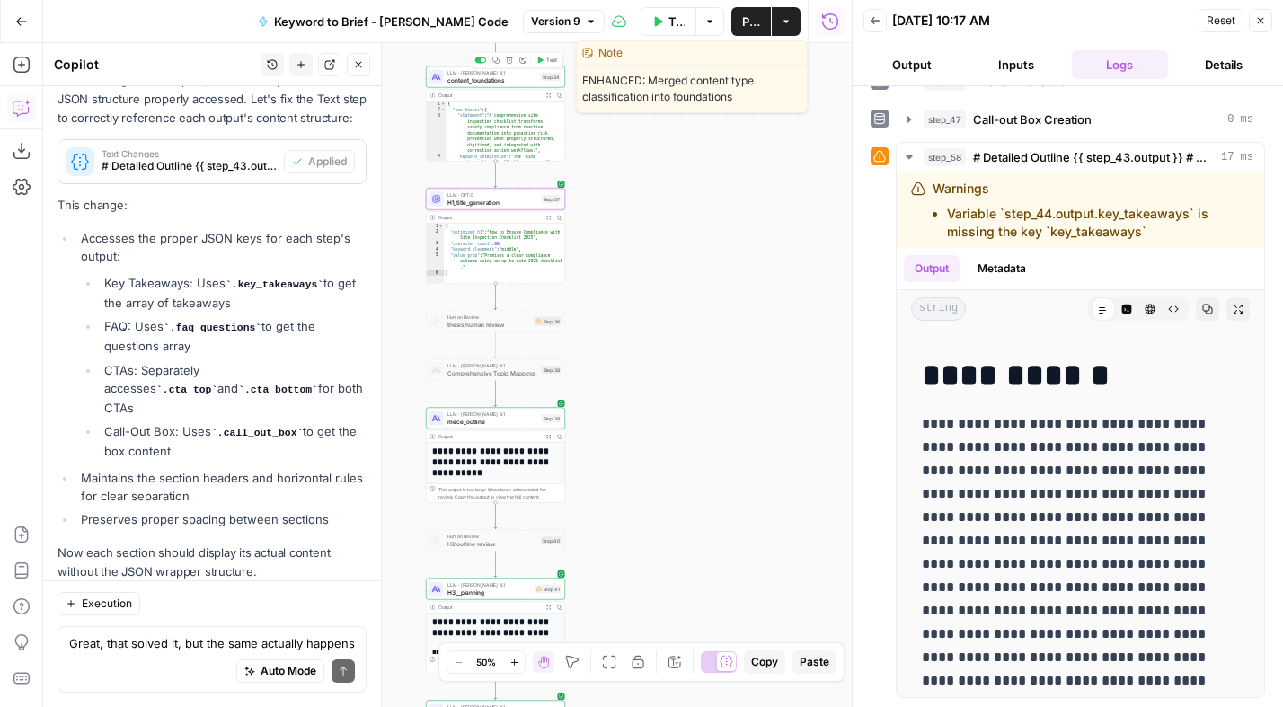
click at [494, 80] on span "content_foundations" at bounding box center [492, 79] width 91 height 9
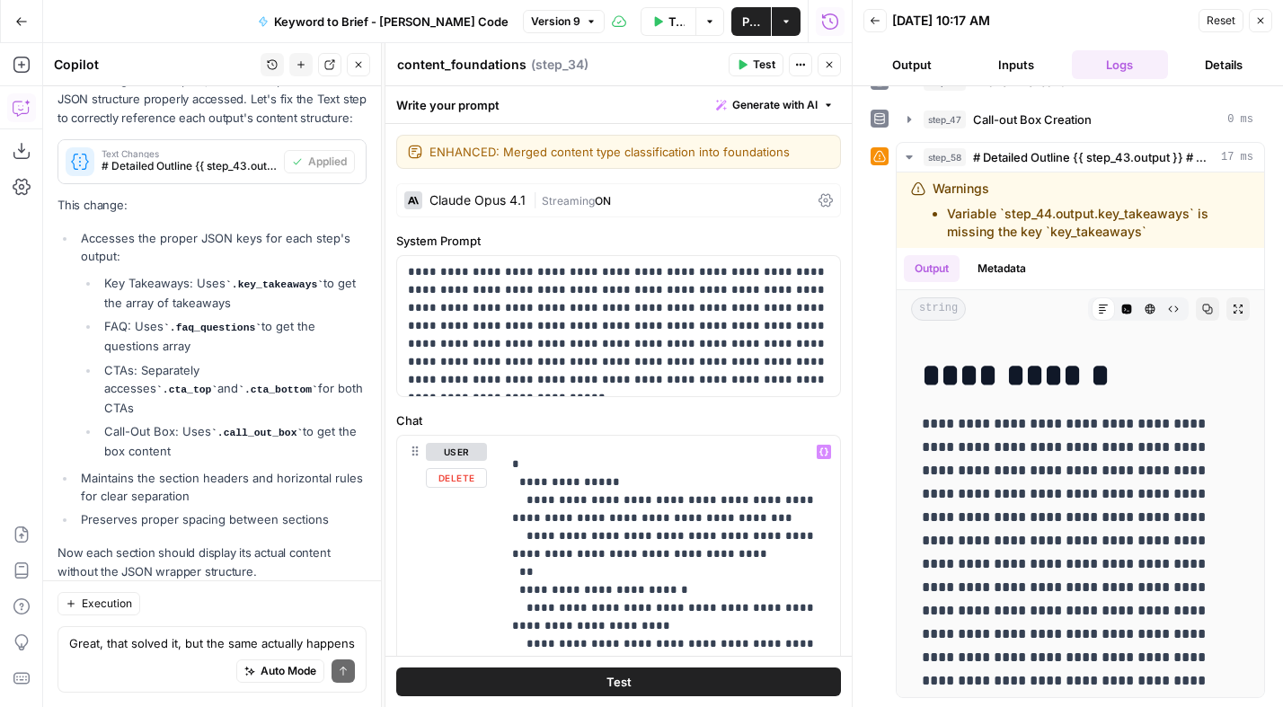
scroll to position [0, 0]
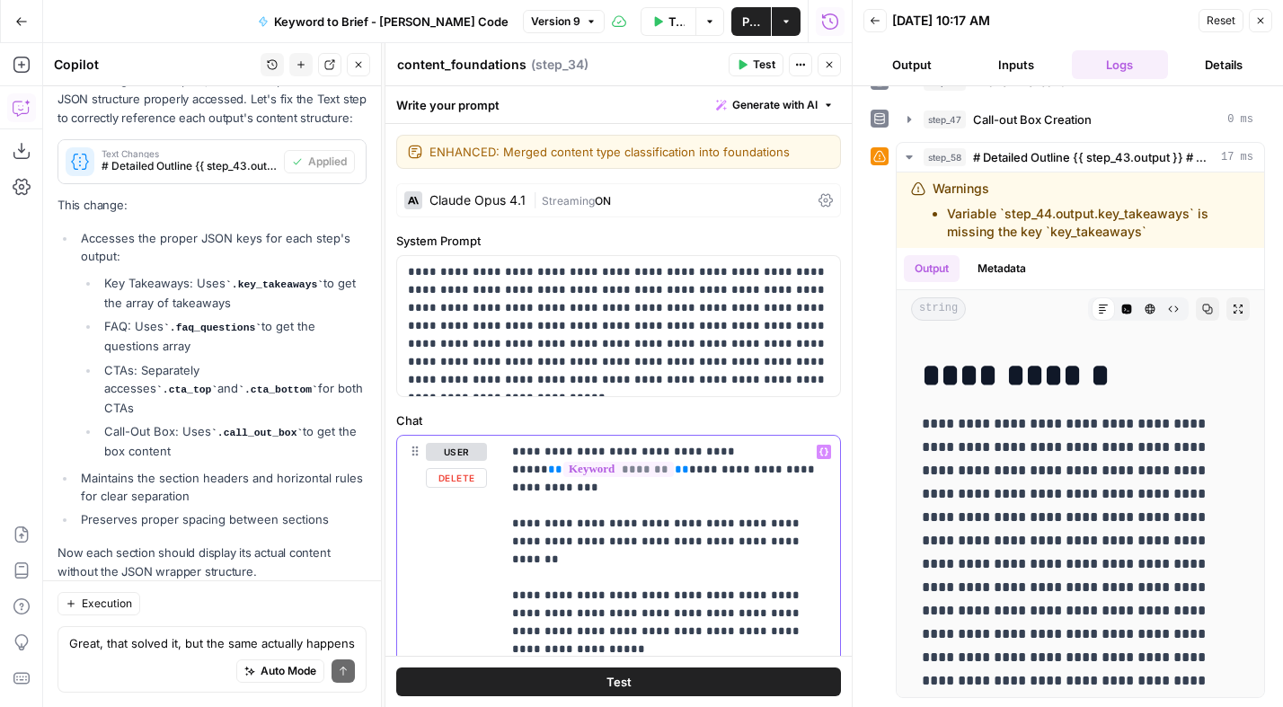
drag, startPoint x: 787, startPoint y: 594, endPoint x: 511, endPoint y: 563, distance: 277.4
copy p "**********"
click at [827, 63] on icon "button" at bounding box center [829, 65] width 6 height 6
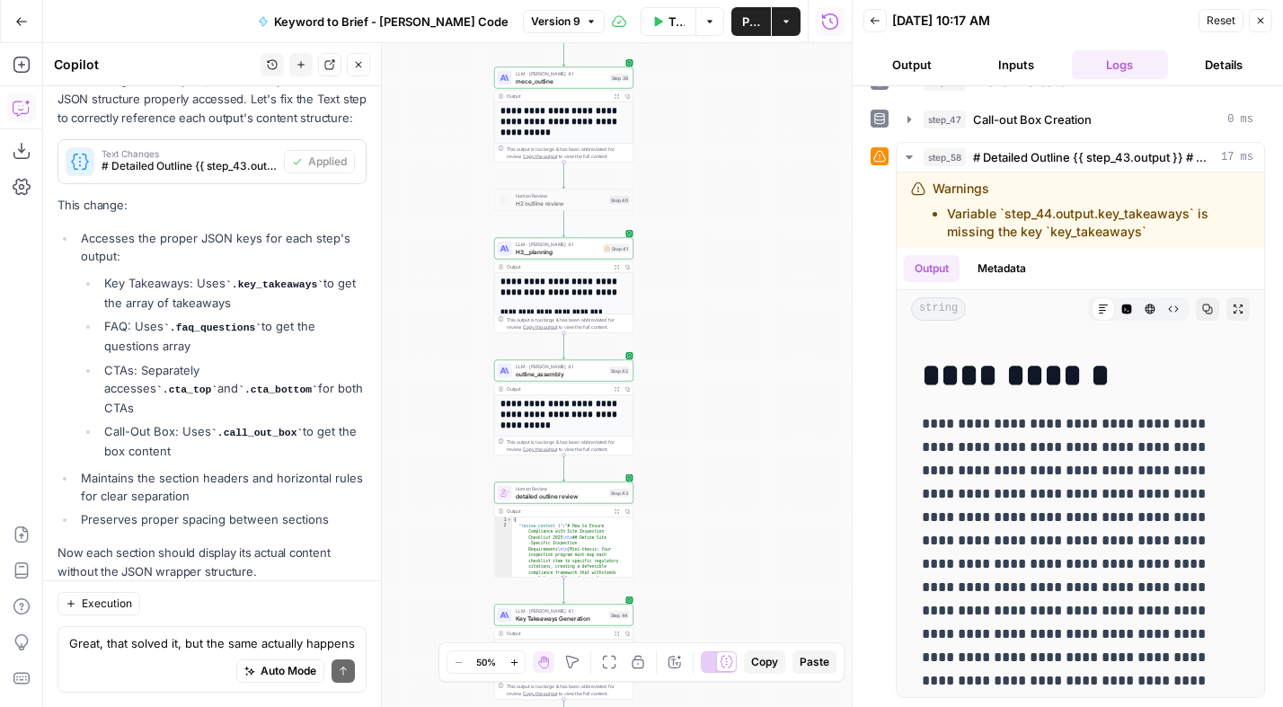
drag, startPoint x: 664, startPoint y: 423, endPoint x: 729, endPoint y: 84, distance: 344.9
click at [731, 83] on div "Workflow Set Inputs Inputs Power Agent Analyze SERP for Target Keyword Step 1 O…" at bounding box center [447, 375] width 808 height 664
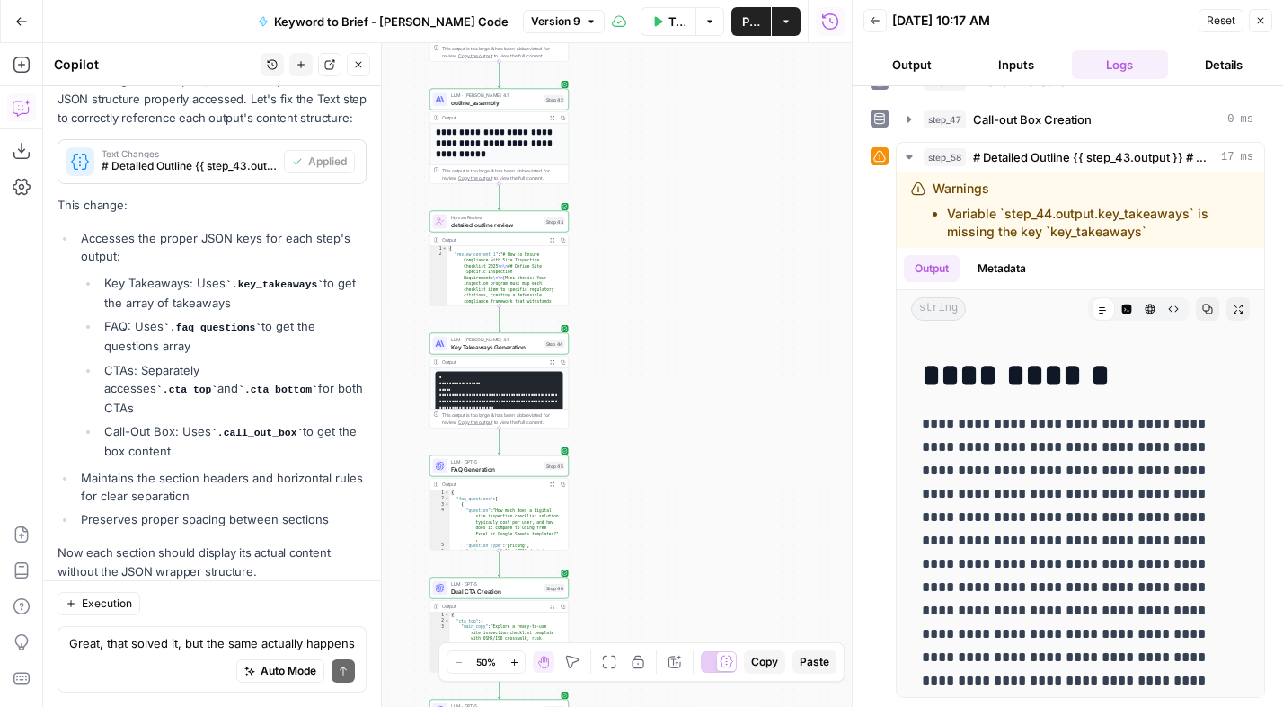
drag, startPoint x: 718, startPoint y: 410, endPoint x: 653, endPoint y: 137, distance: 280.6
click at [653, 137] on div "Workflow Set Inputs Inputs Power Agent Analyze SERP for Target Keyword Step 1 O…" at bounding box center [447, 375] width 808 height 664
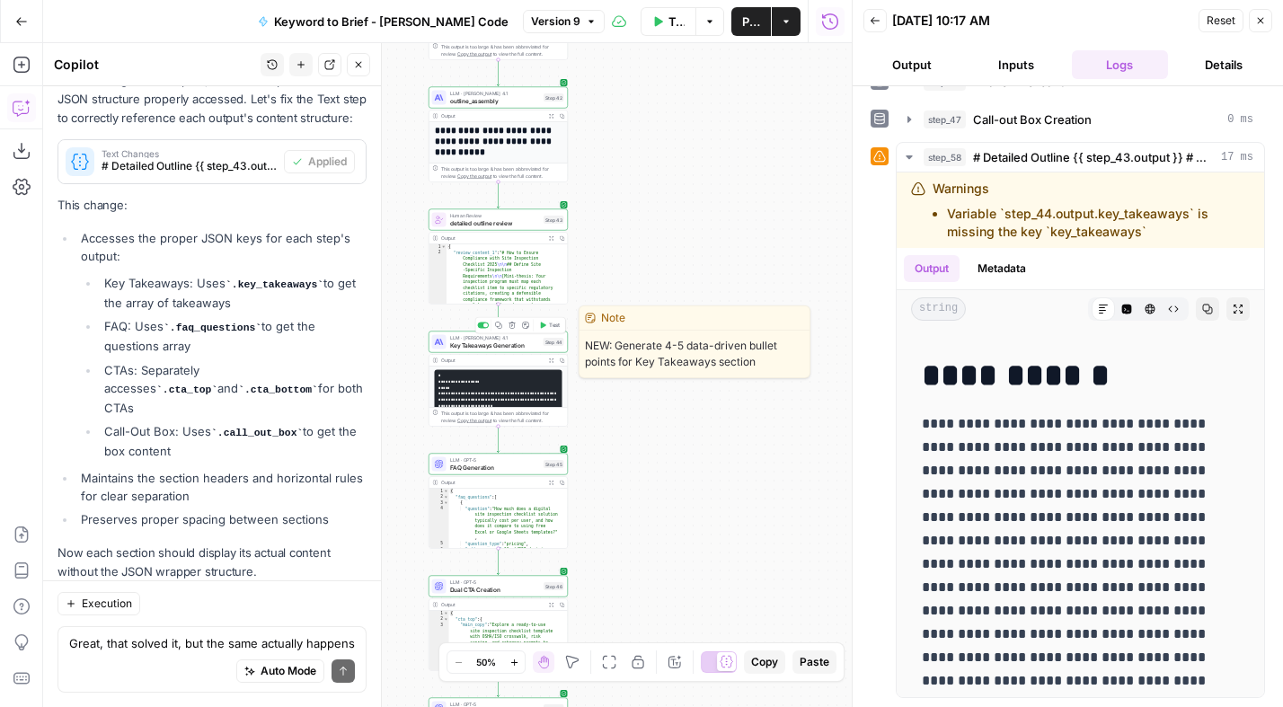
click at [502, 349] on span "Key Takeaways Generation" at bounding box center [495, 344] width 90 height 9
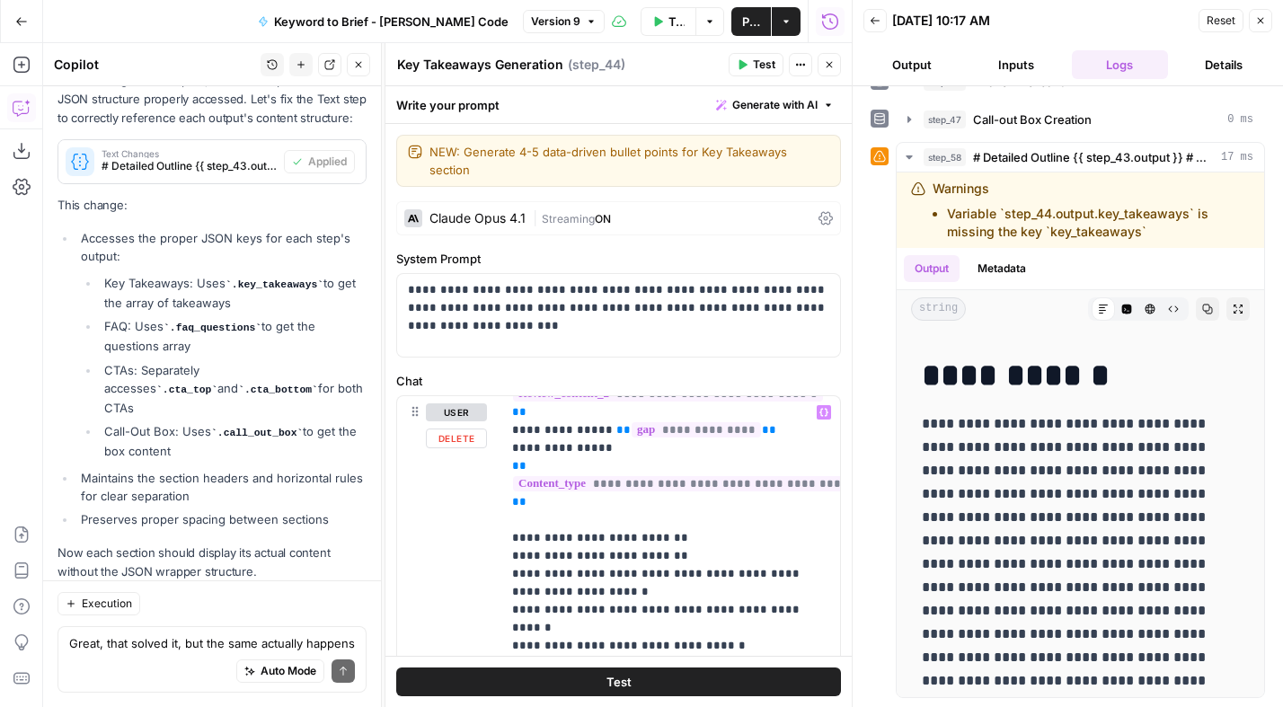
scroll to position [324, 0]
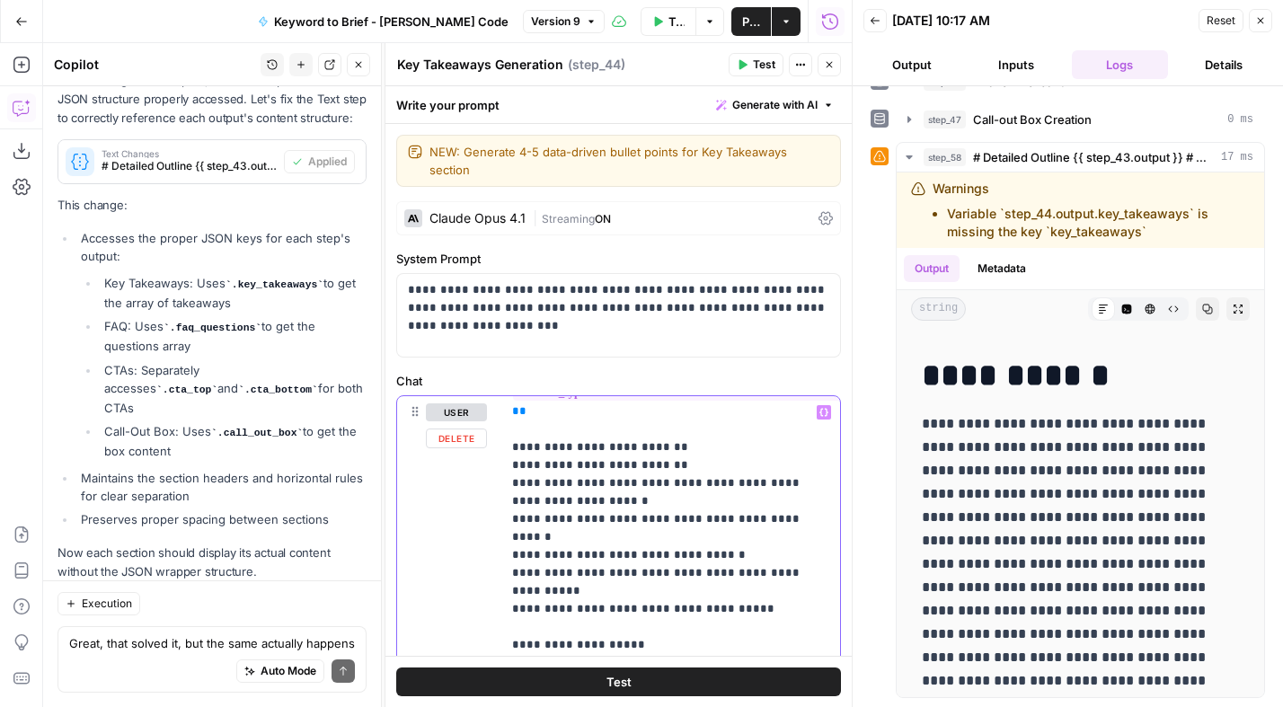
drag, startPoint x: 629, startPoint y: 576, endPoint x: 513, endPoint y: 574, distance: 115.9
click at [513, 574] on p "**********" at bounding box center [670, 600] width 317 height 1042
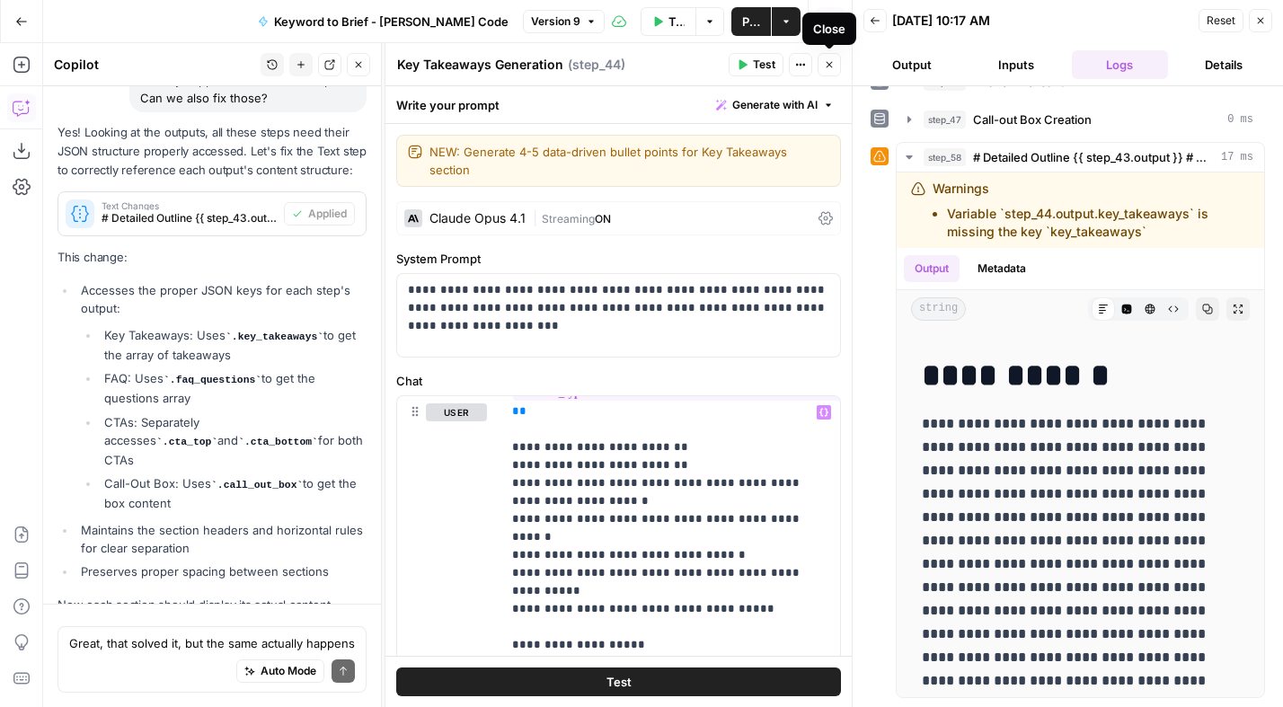
click at [762, 66] on span "Test" at bounding box center [764, 65] width 22 height 16
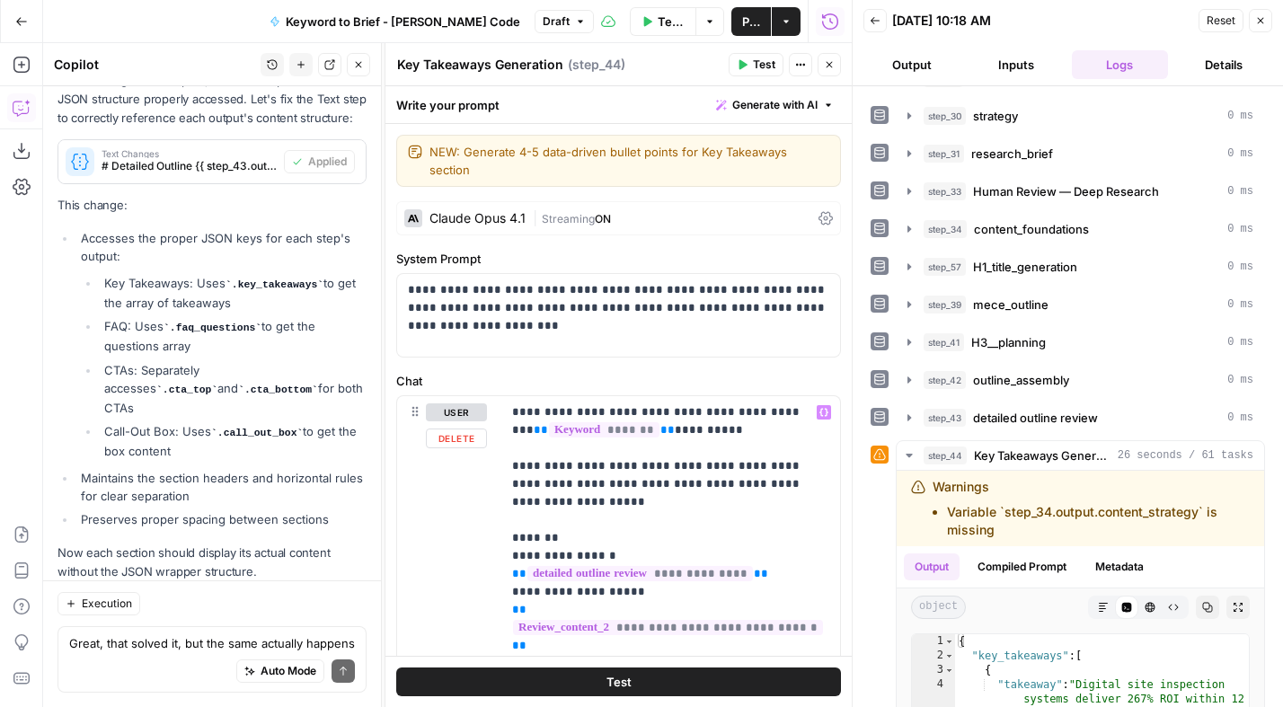
scroll to position [85, 0]
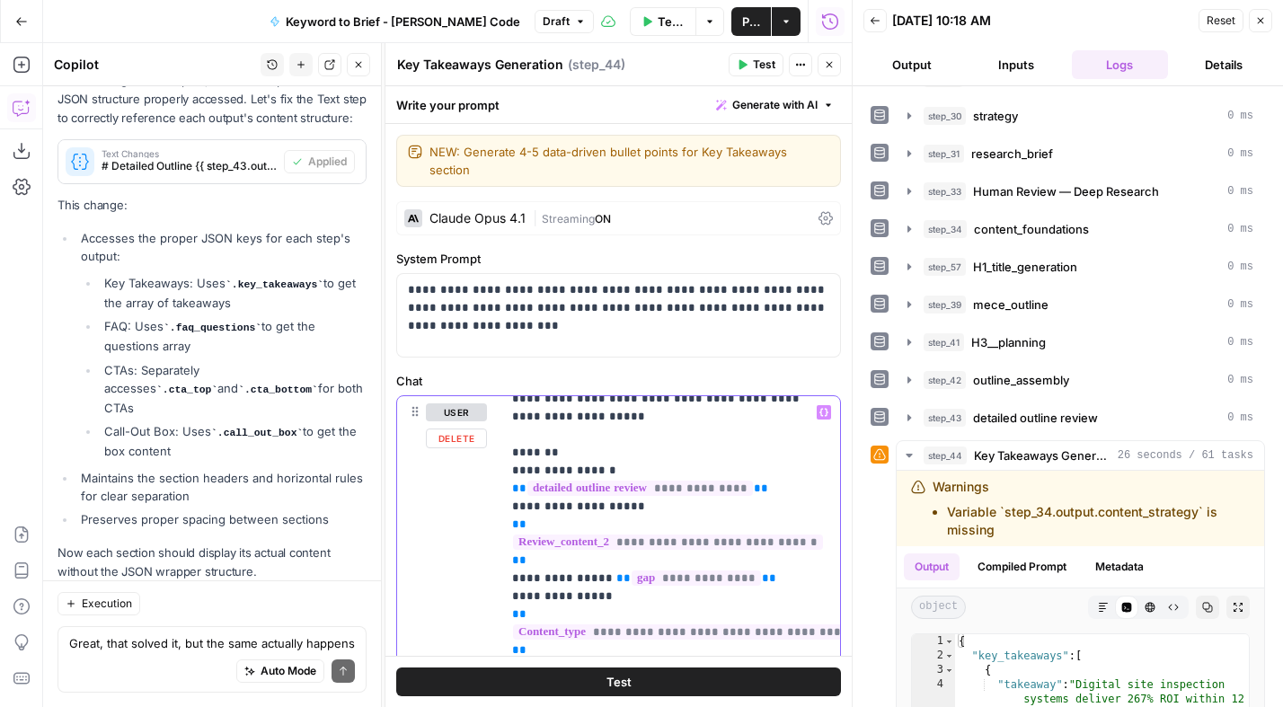
click at [579, 624] on span "**********" at bounding box center [699, 631] width 373 height 15
type textarea "**********"
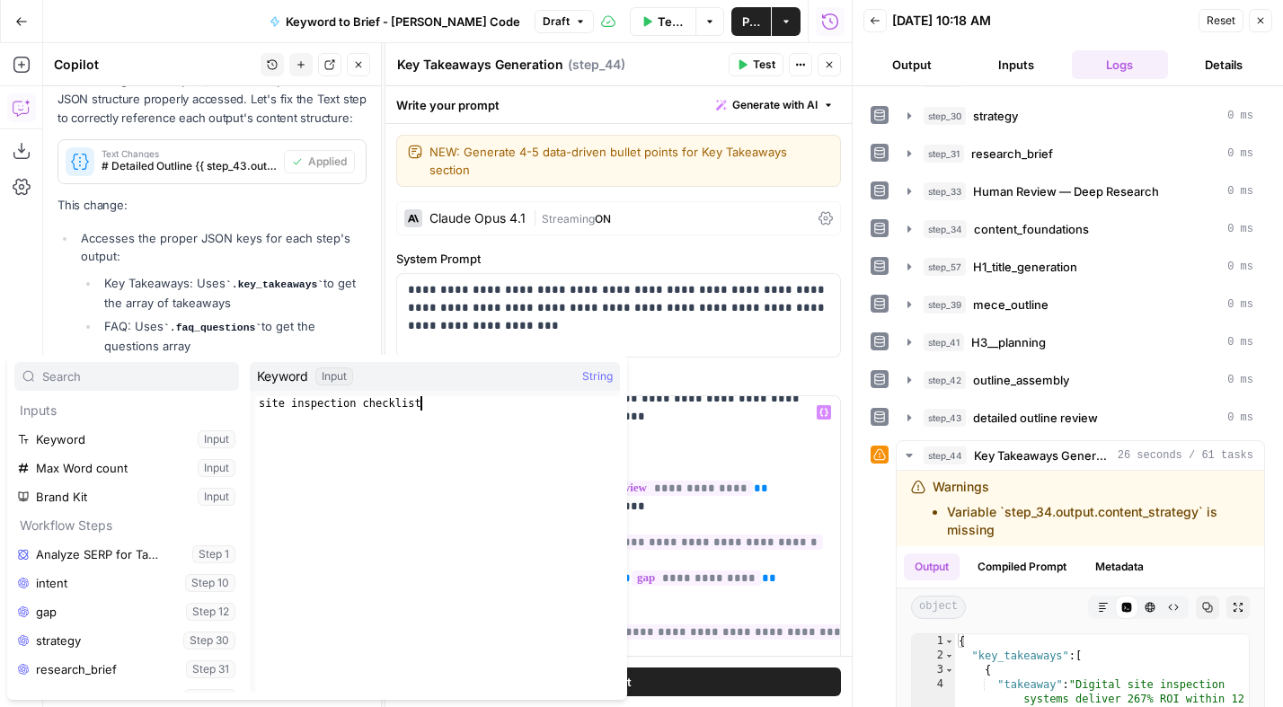
click at [553, 599] on div "site inspection checklist" at bounding box center [437, 558] width 365 height 325
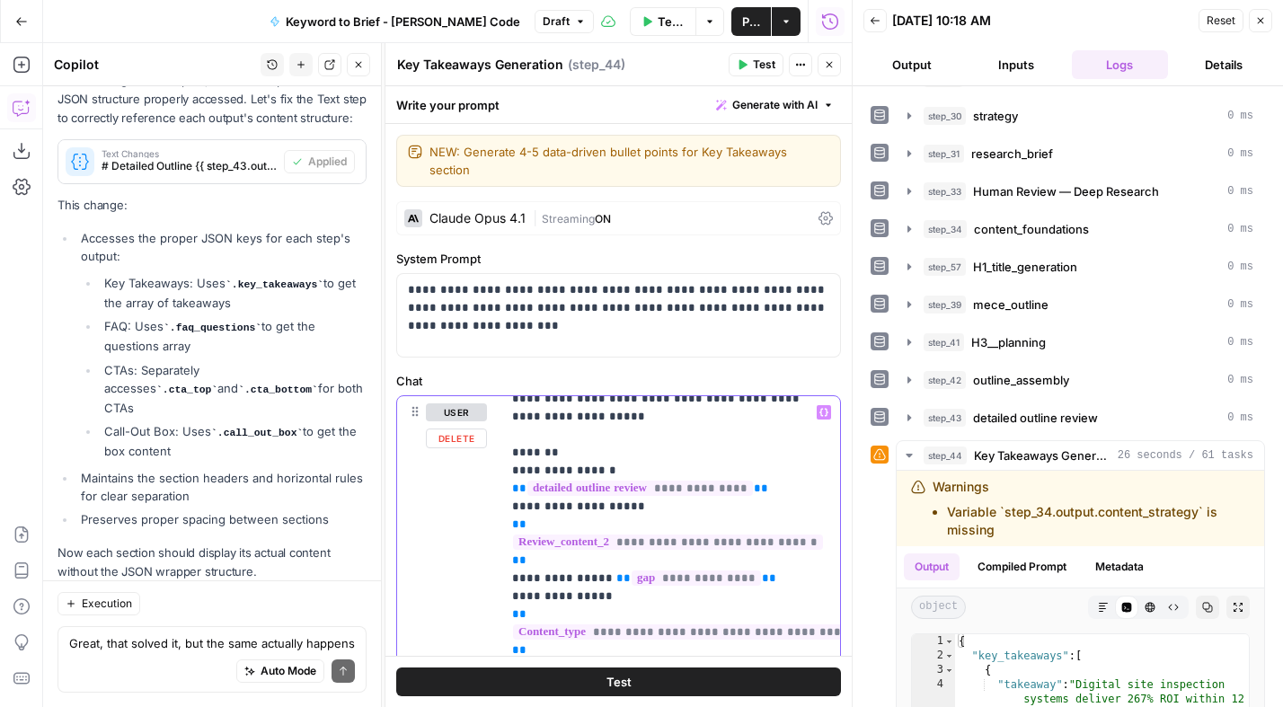
drag, startPoint x: 534, startPoint y: 594, endPoint x: 512, endPoint y: 567, distance: 35.1
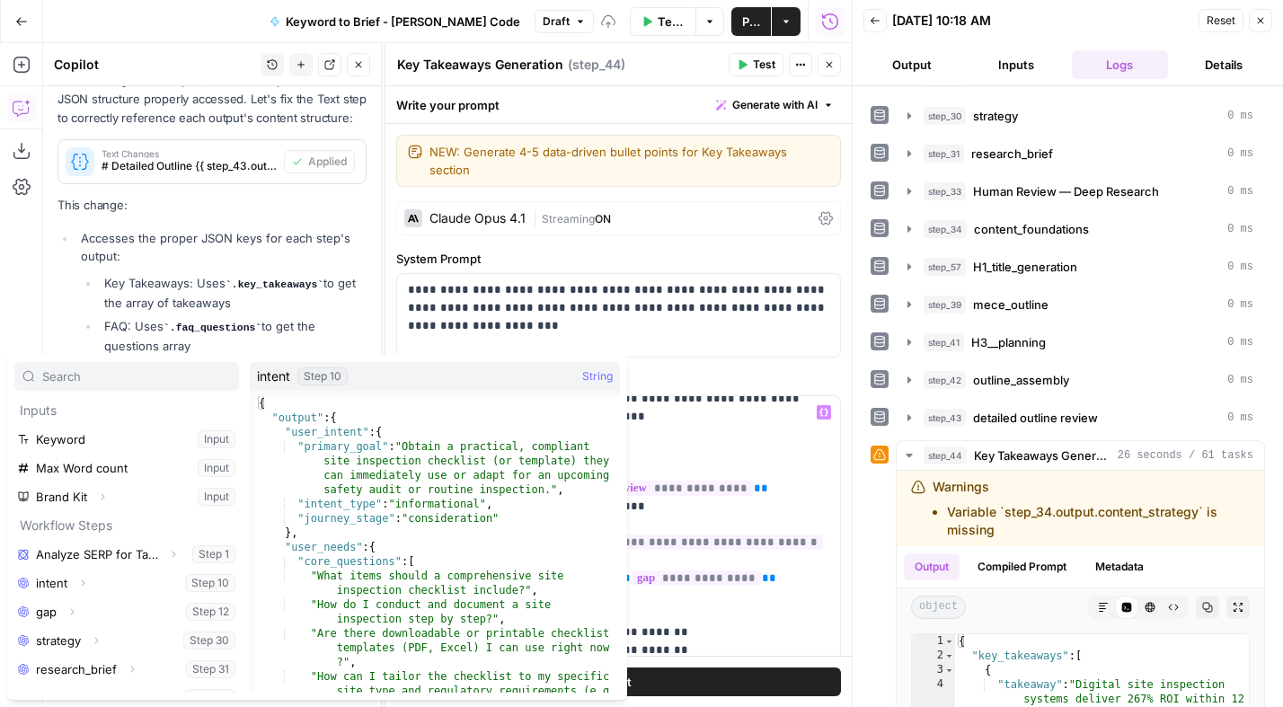
scroll to position [192, 0]
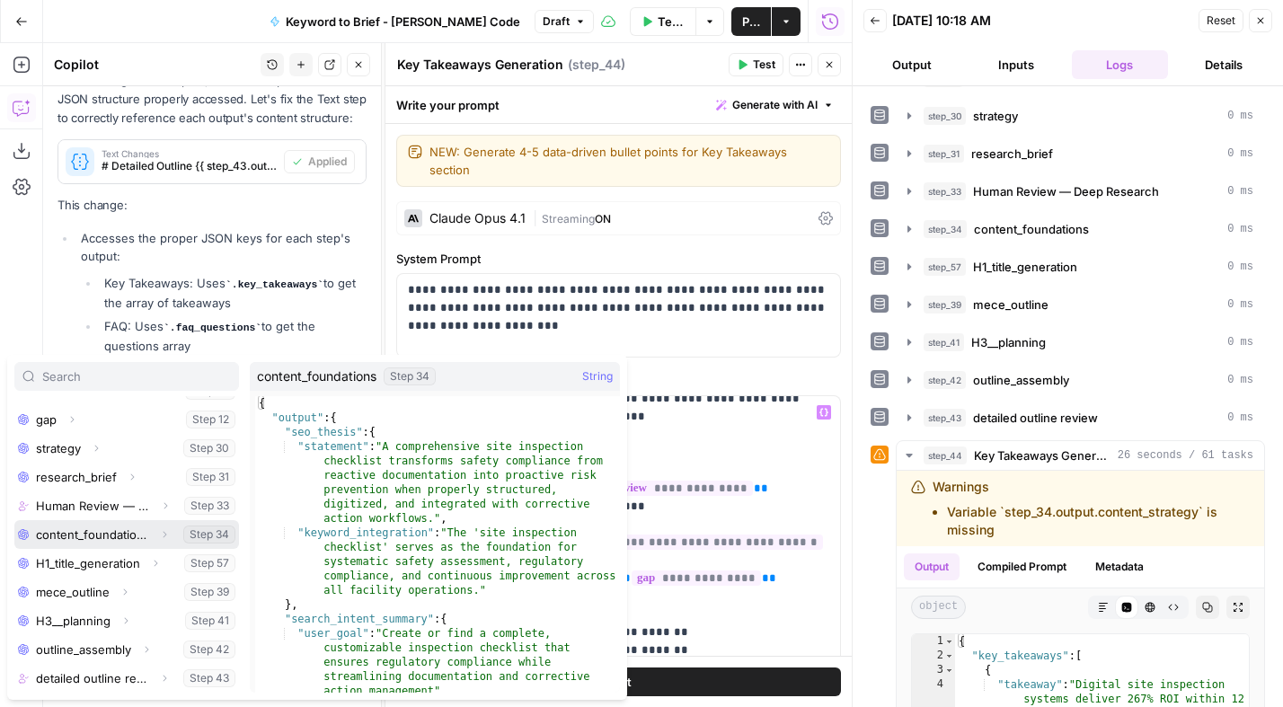
click at [163, 534] on icon "button" at bounding box center [164, 534] width 11 height 11
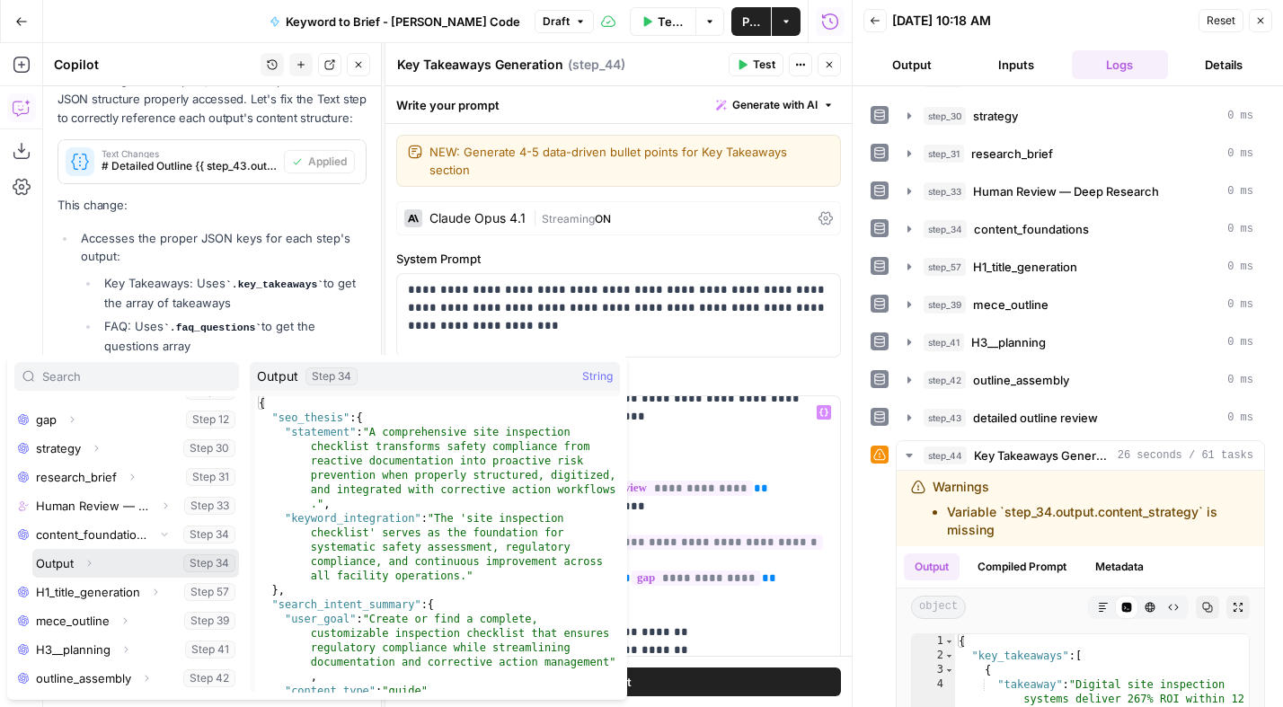
click at [90, 564] on icon "button" at bounding box center [89, 563] width 11 height 11
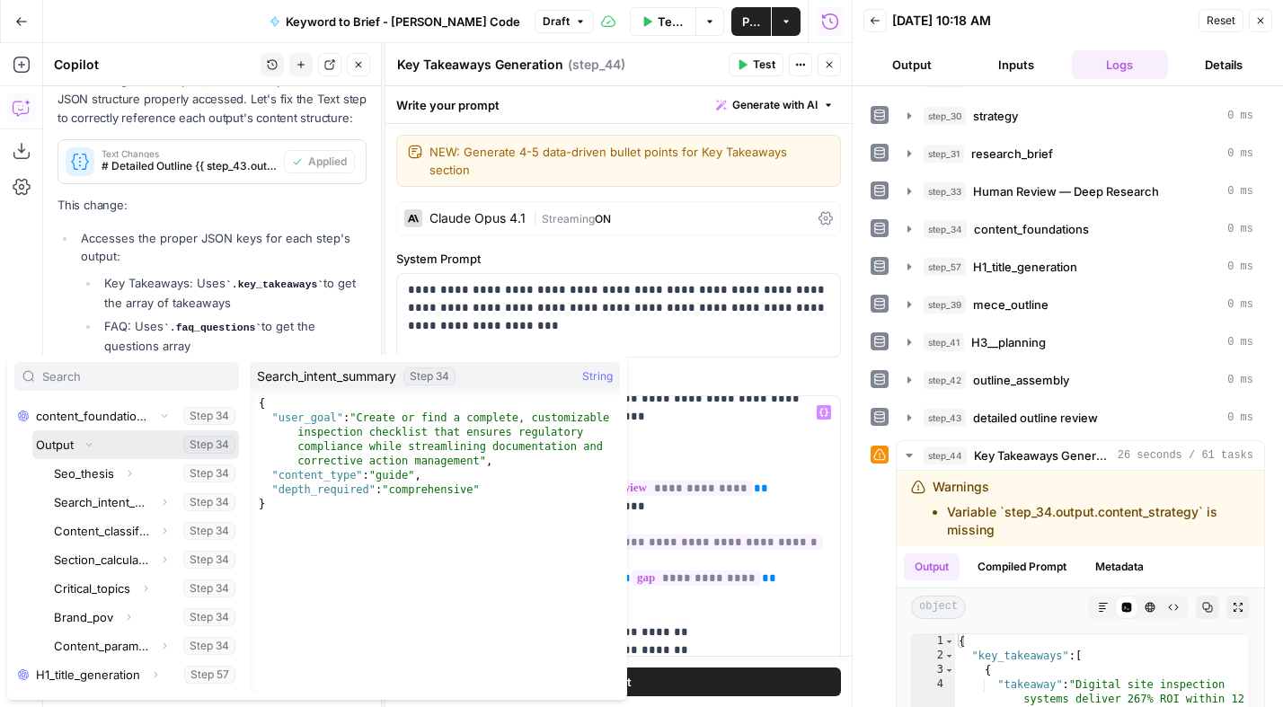
scroll to position [310, 0]
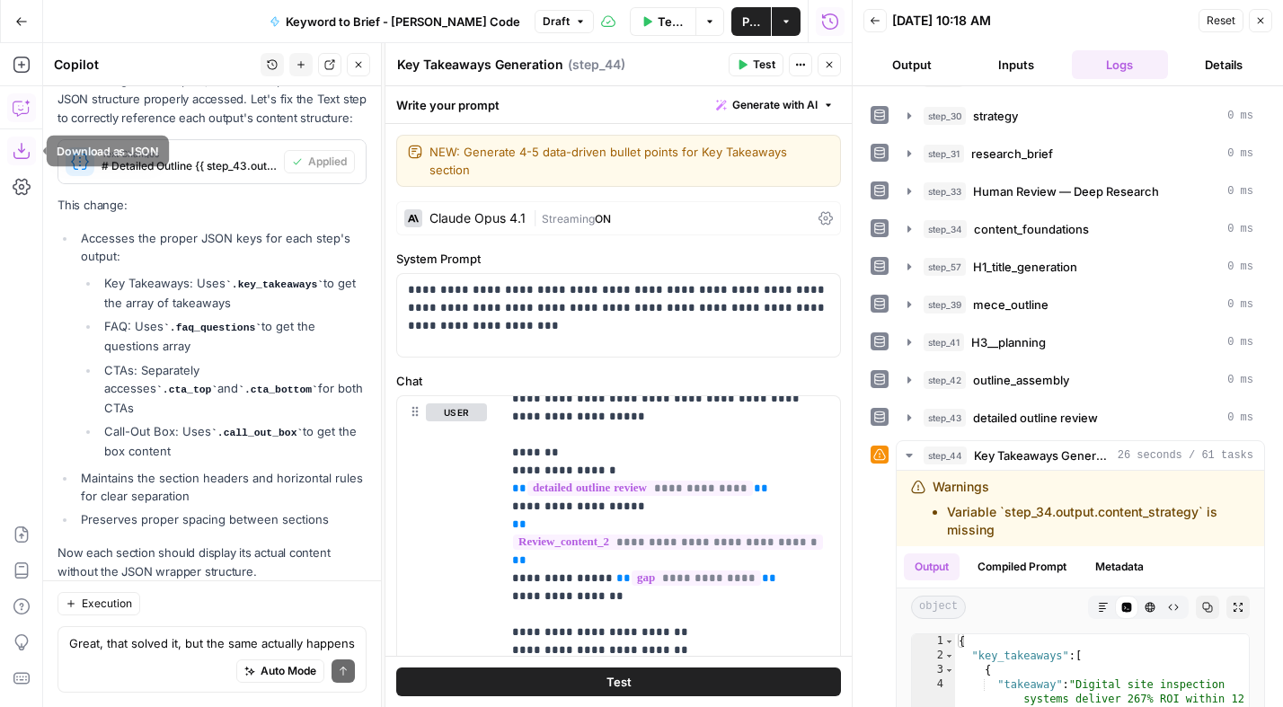
click at [18, 149] on icon "button" at bounding box center [21, 151] width 16 height 16
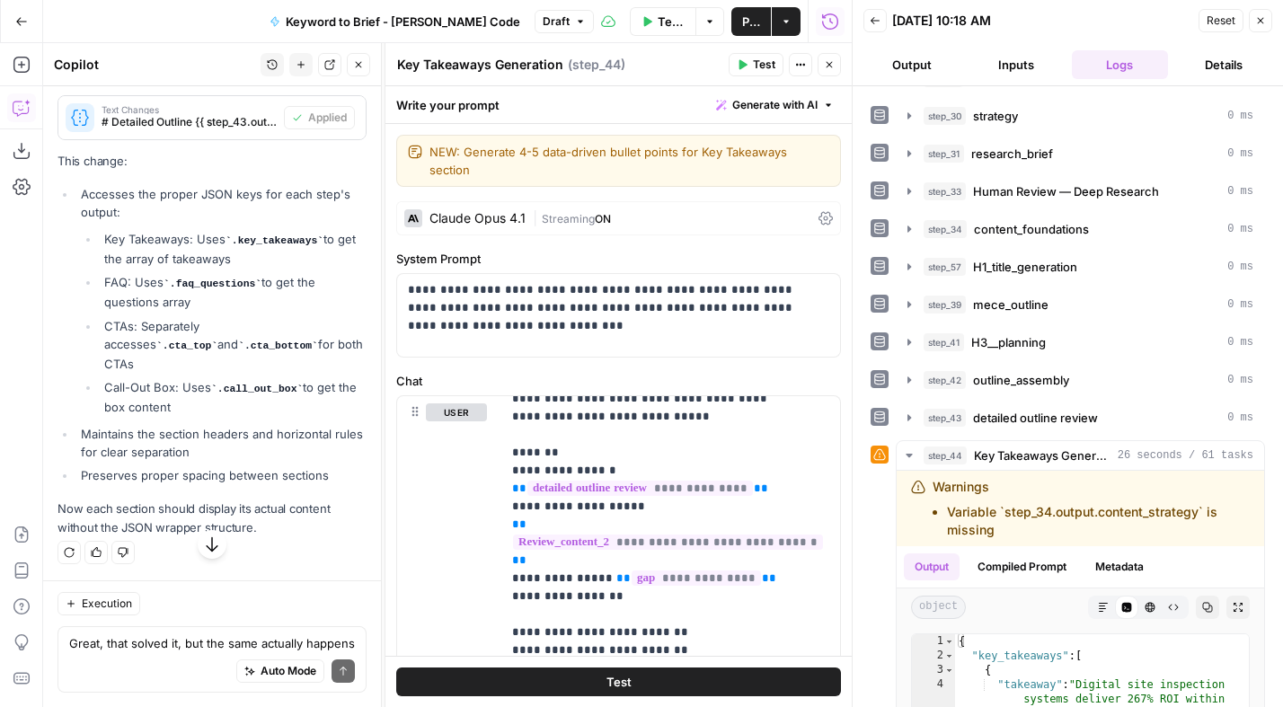
click at [20, 27] on button "Go Back" at bounding box center [21, 21] width 32 height 32
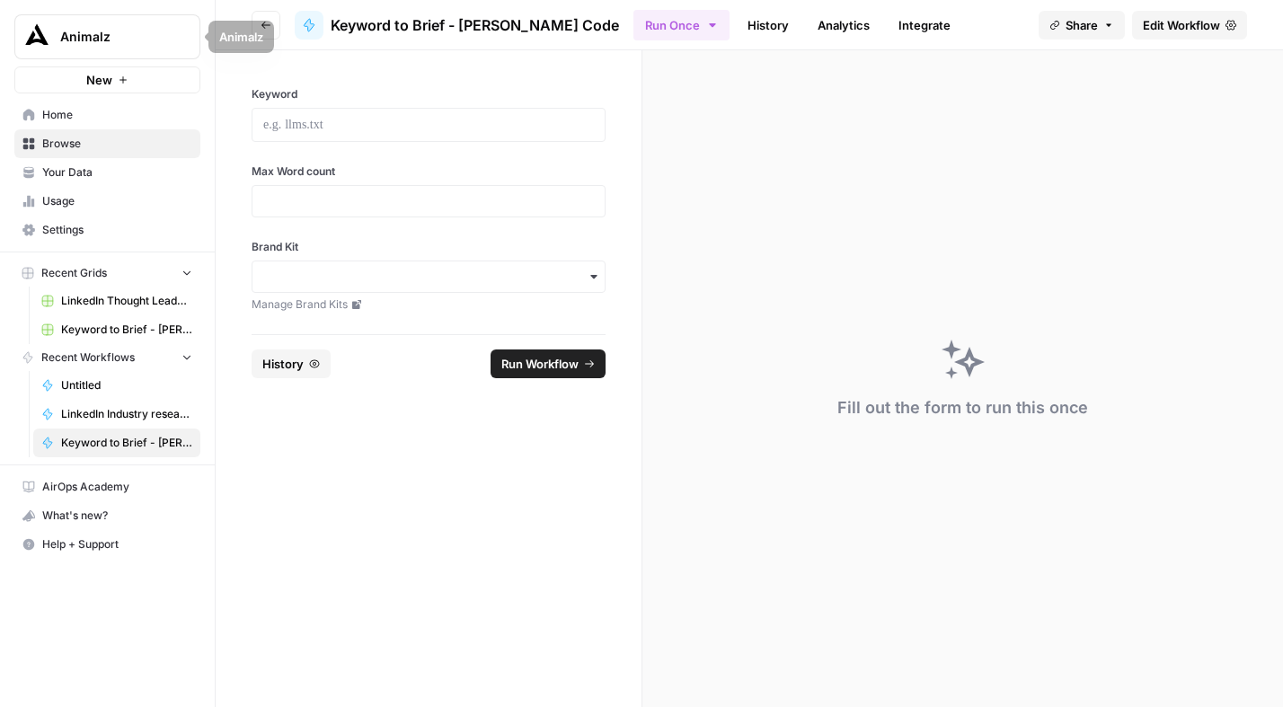
click at [69, 171] on span "Your Data" at bounding box center [117, 172] width 150 height 16
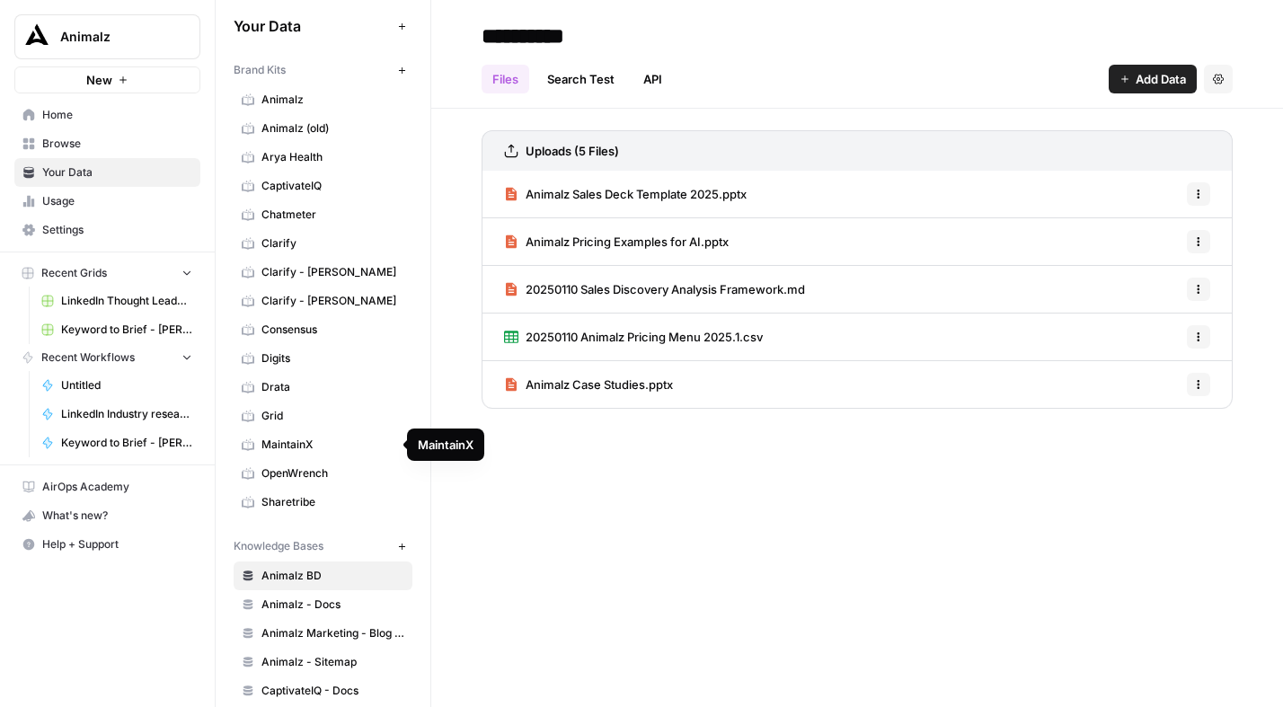
scroll to position [6, 0]
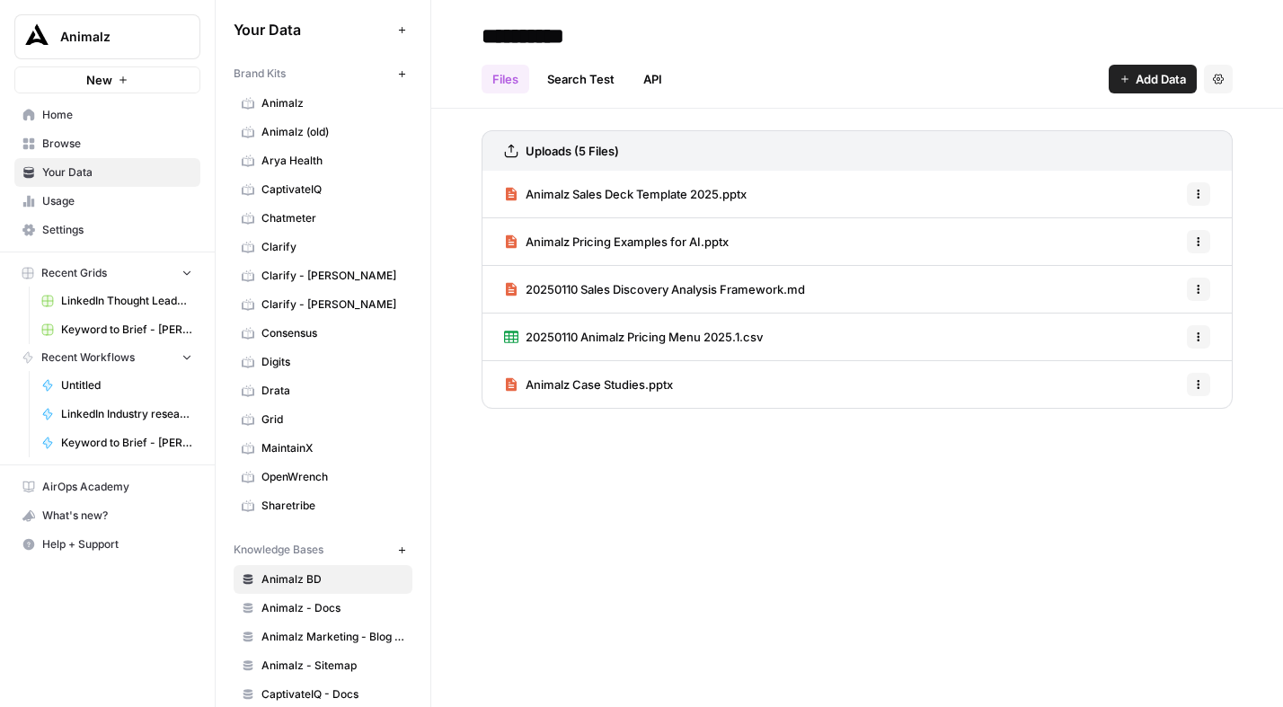
click at [306, 182] on span "CaptivateIQ" at bounding box center [332, 189] width 143 height 16
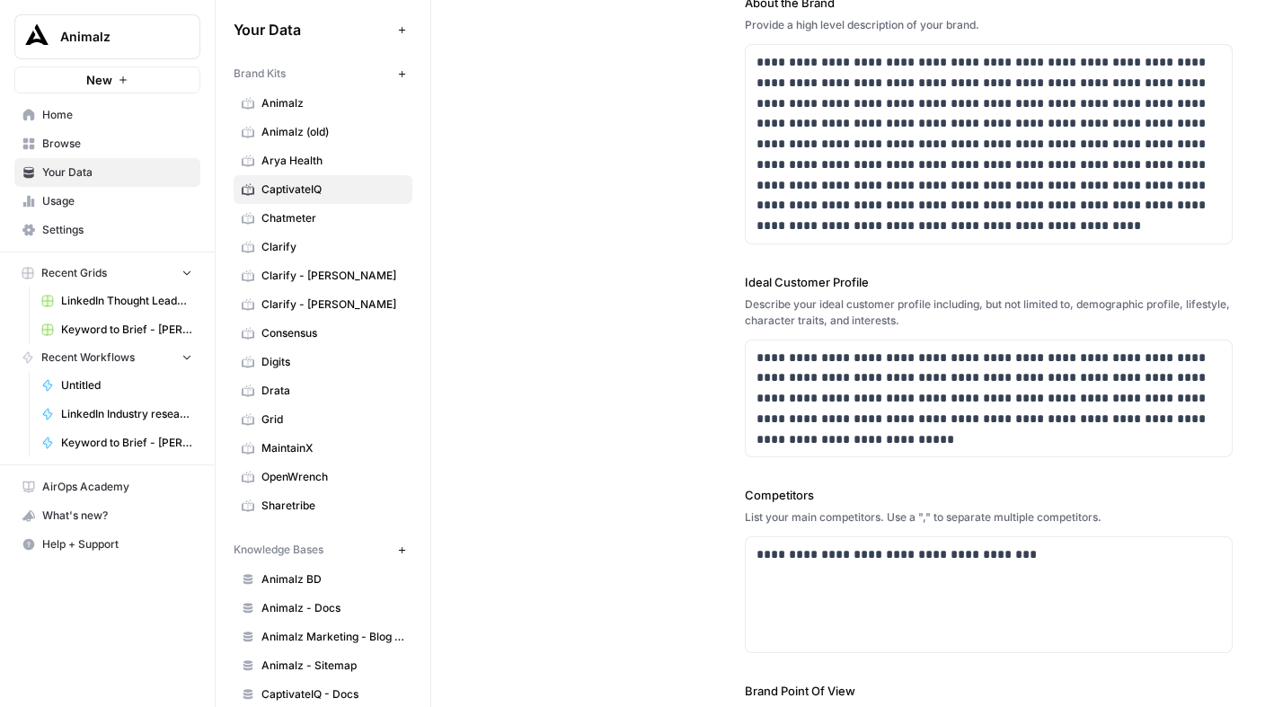
scroll to position [258, 0]
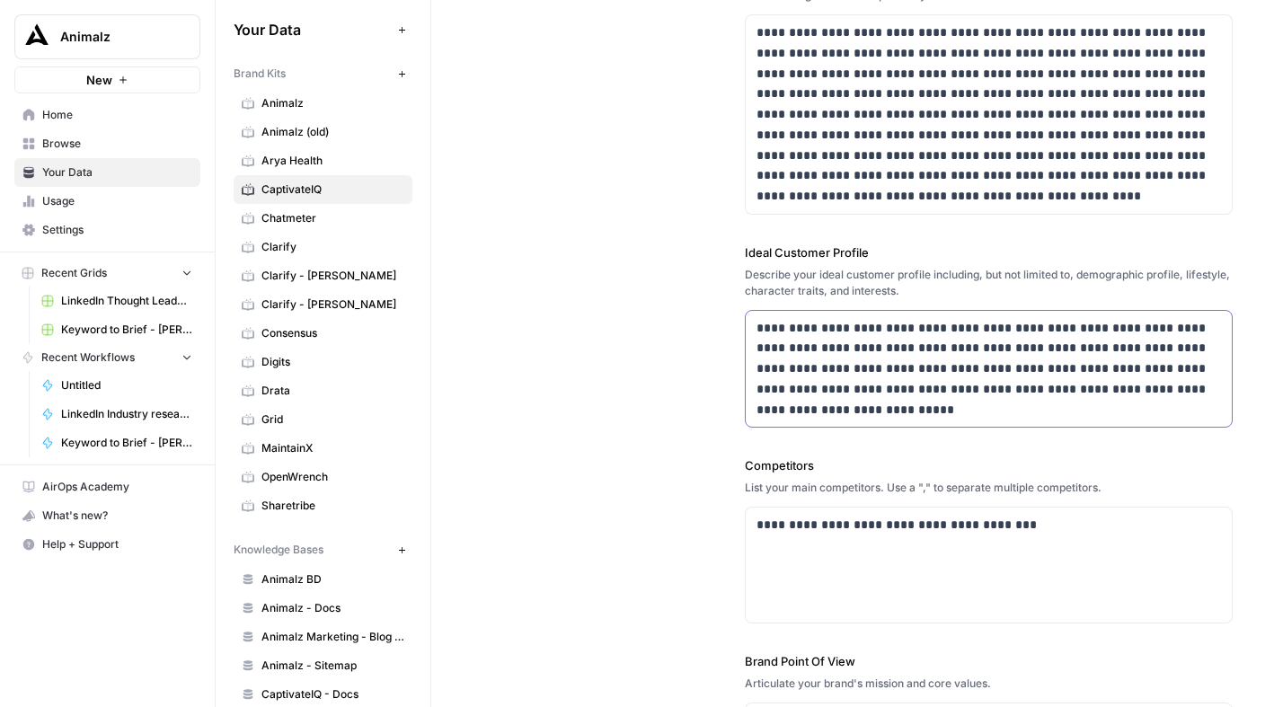
click at [892, 407] on p "**********" at bounding box center [983, 369] width 455 height 102
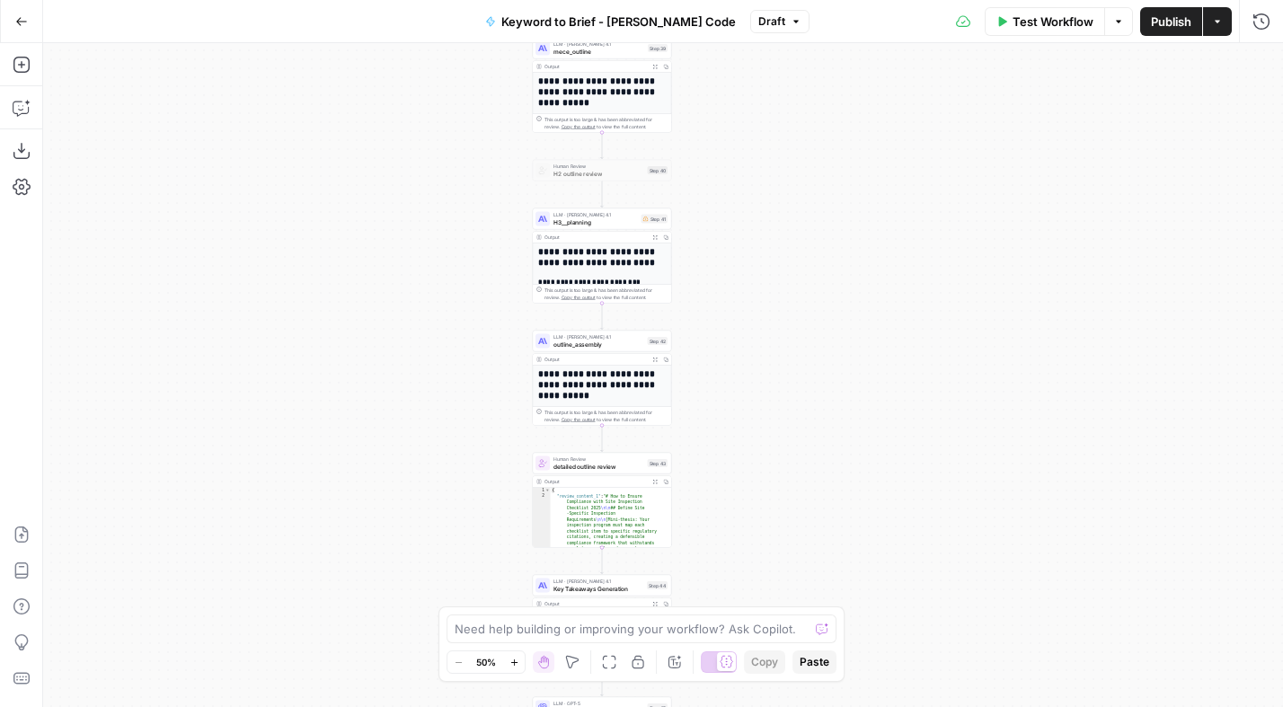
drag, startPoint x: 827, startPoint y: 395, endPoint x: 767, endPoint y: 210, distance: 194.6
click at [767, 210] on div "Workflow Set Inputs Inputs Power Agent Analyze SERP for Target Keyword Step 1 O…" at bounding box center [663, 375] width 1240 height 664
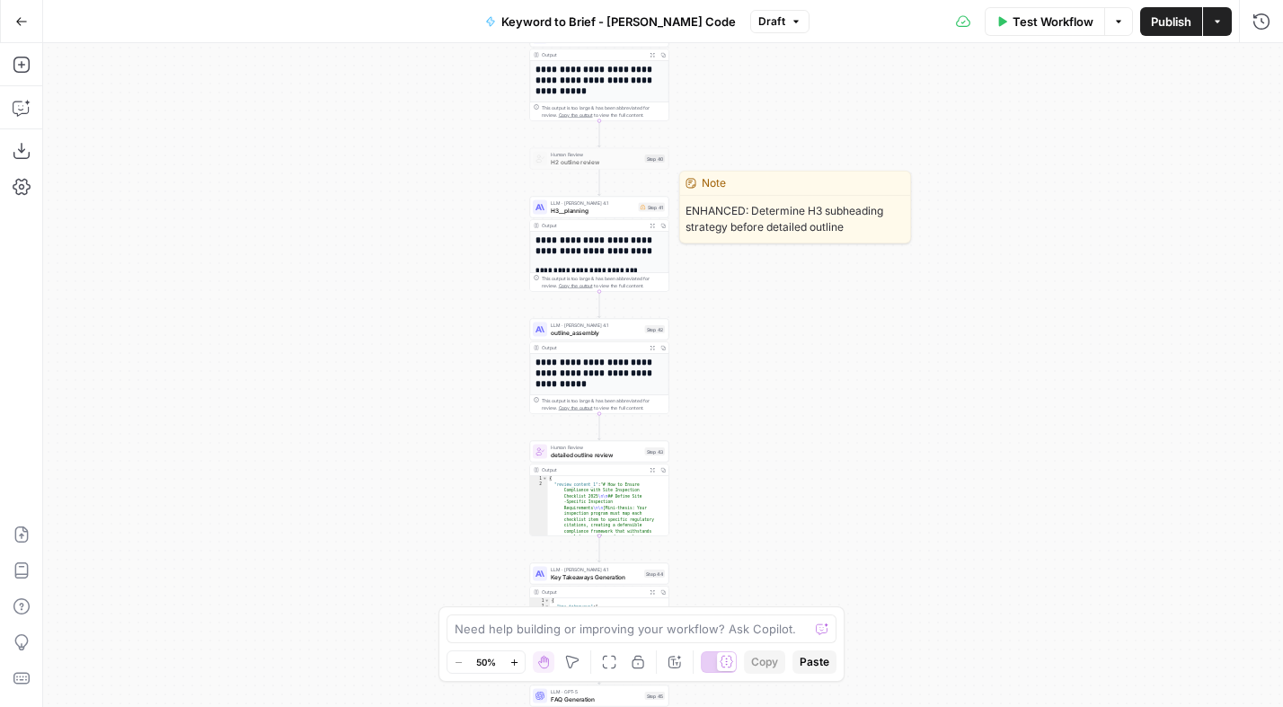
click at [608, 203] on span "LLM · [PERSON_NAME] 4.1" at bounding box center [593, 202] width 84 height 7
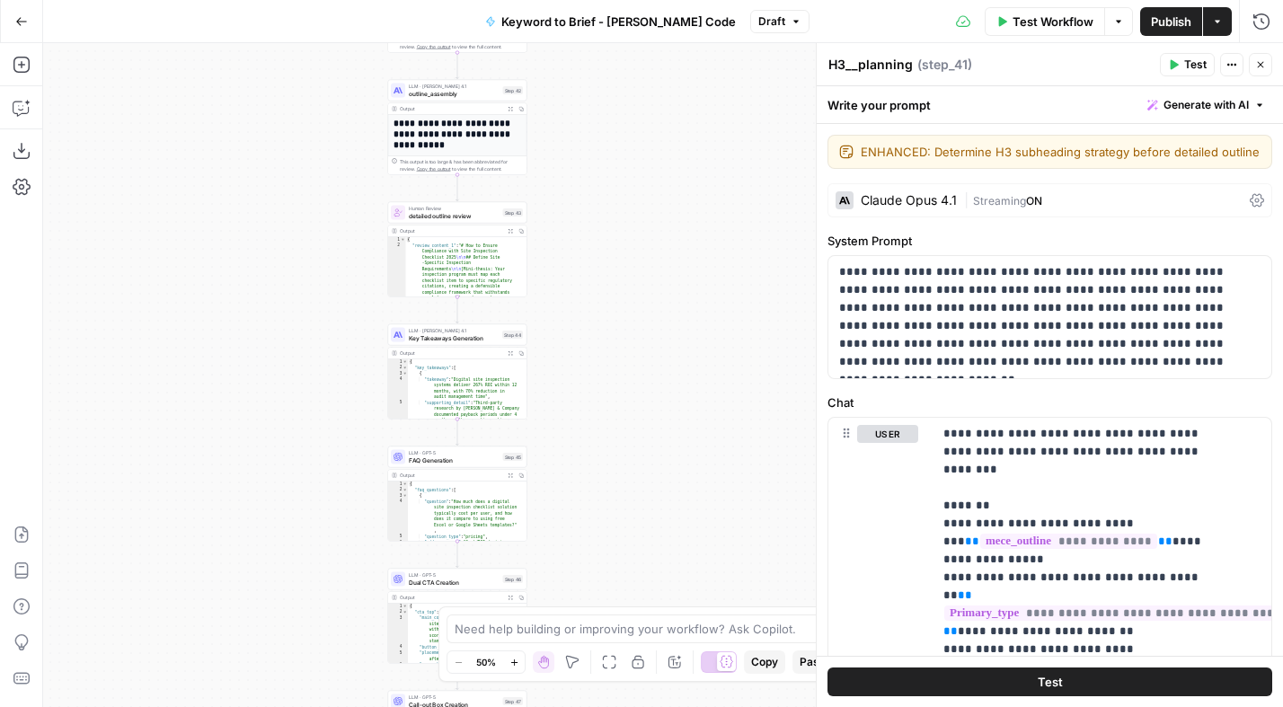
drag, startPoint x: 712, startPoint y: 374, endPoint x: 570, endPoint y: 135, distance: 277.9
click at [570, 135] on div "Workflow Set Inputs Inputs Power Agent Analyze SERP for Target Keyword Step 1 O…" at bounding box center [663, 375] width 1240 height 664
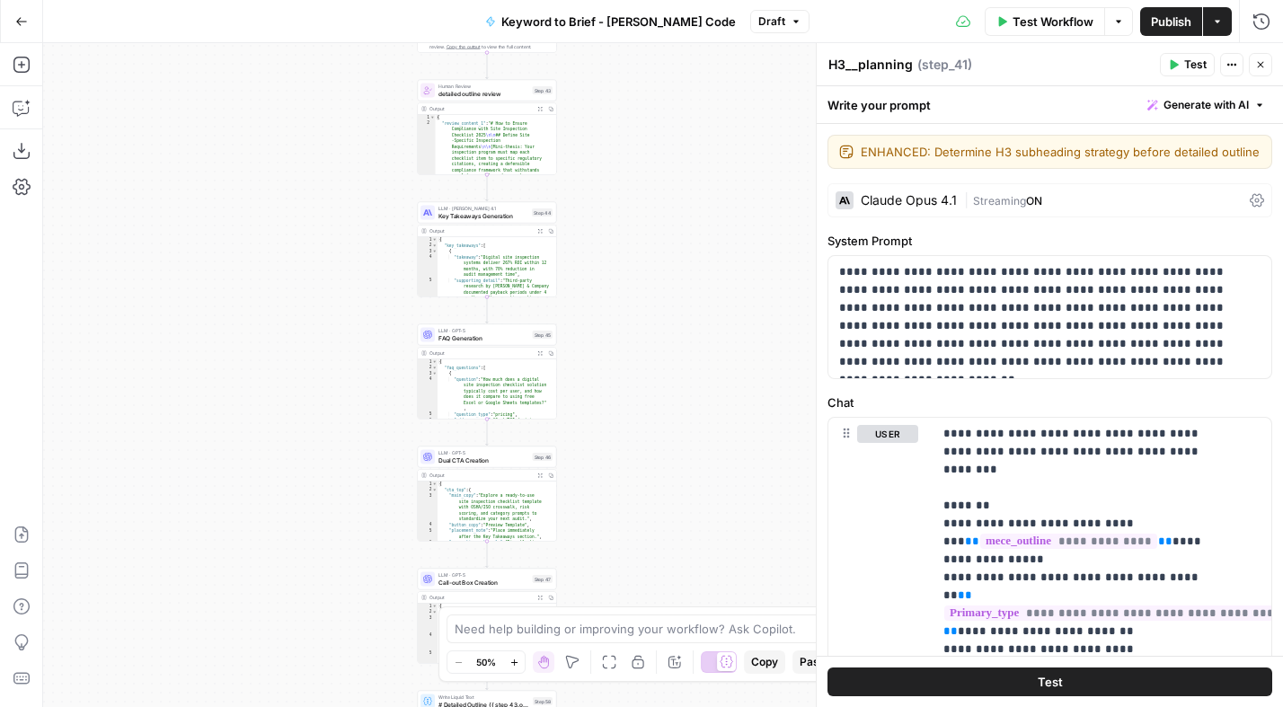
drag, startPoint x: 647, startPoint y: 296, endPoint x: 664, endPoint y: 243, distance: 55.7
click at [664, 243] on div "Workflow Set Inputs Inputs Power Agent Analyze SERP for Target Keyword Step 1 O…" at bounding box center [663, 375] width 1240 height 664
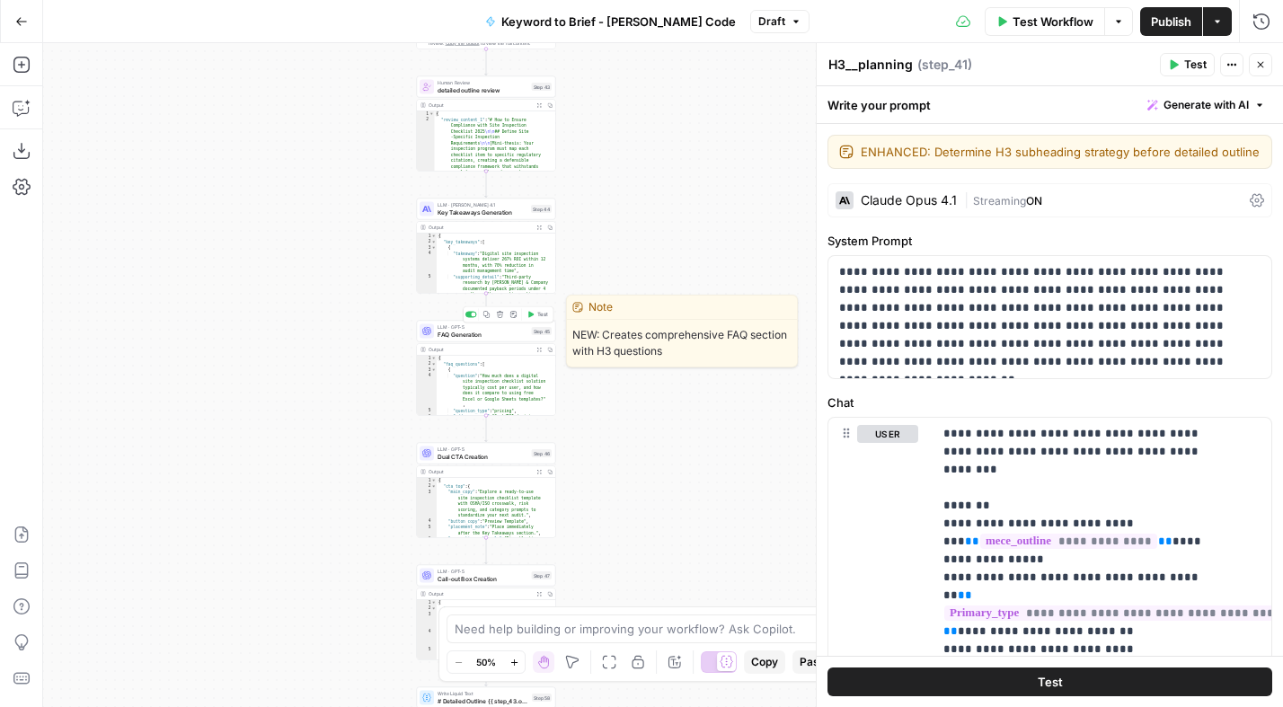
click at [474, 334] on span "FAQ Generation" at bounding box center [482, 334] width 91 height 9
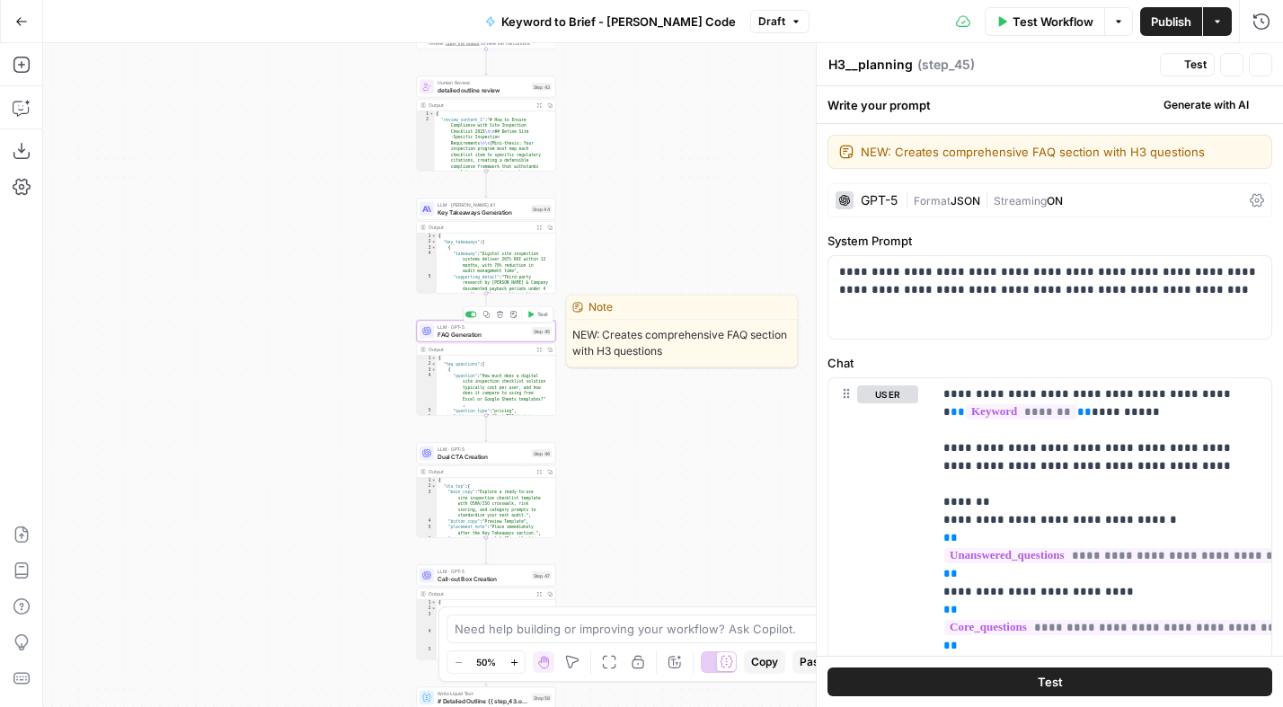
type textarea "FAQ Generation"
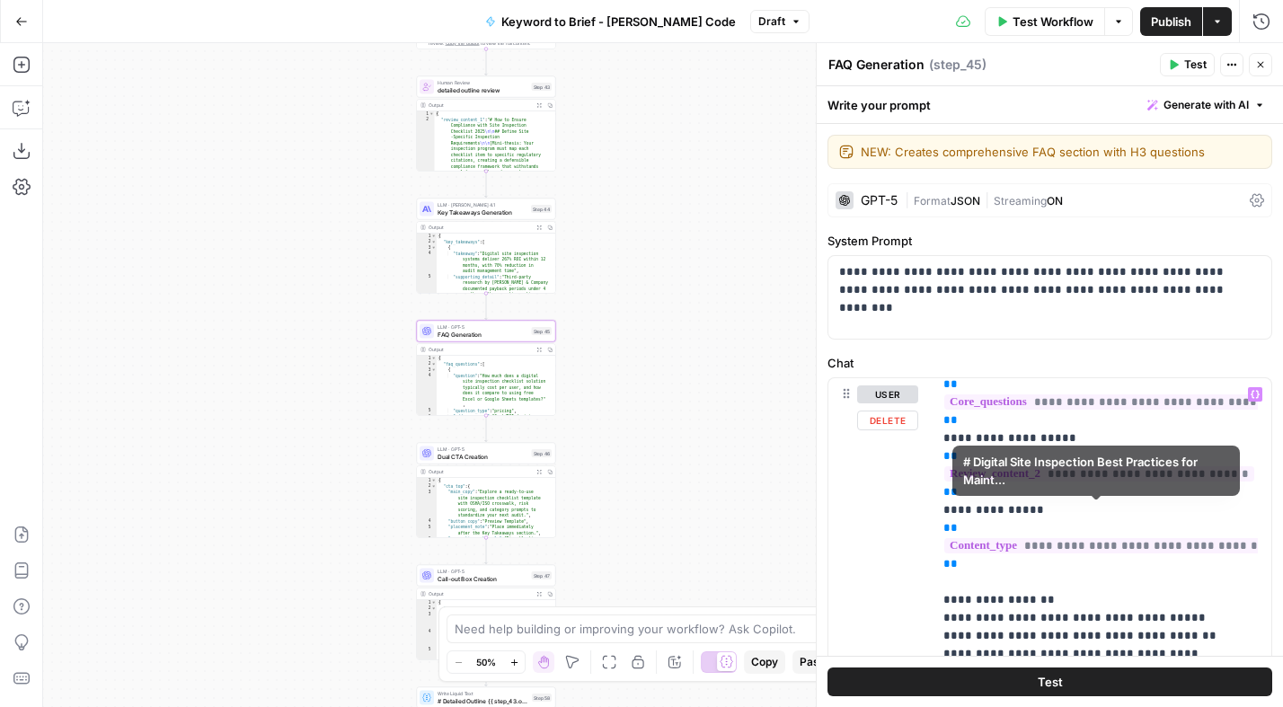
scroll to position [244, 0]
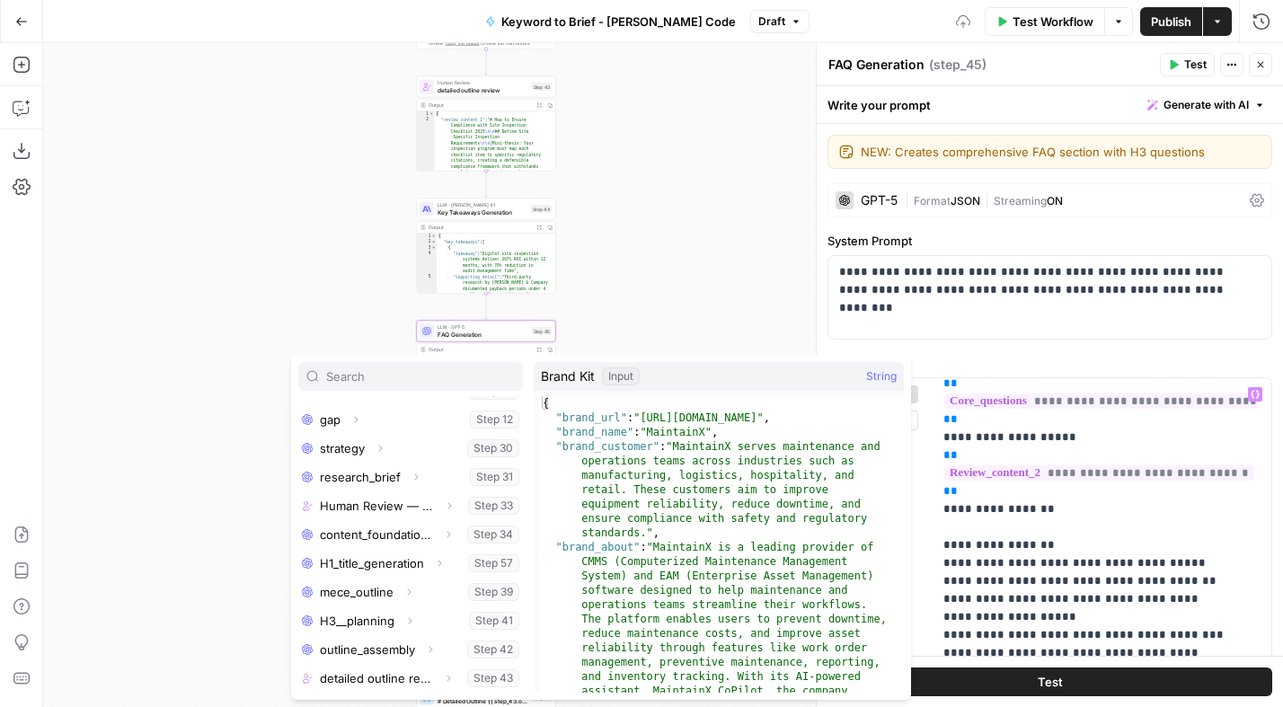
scroll to position [221, 0]
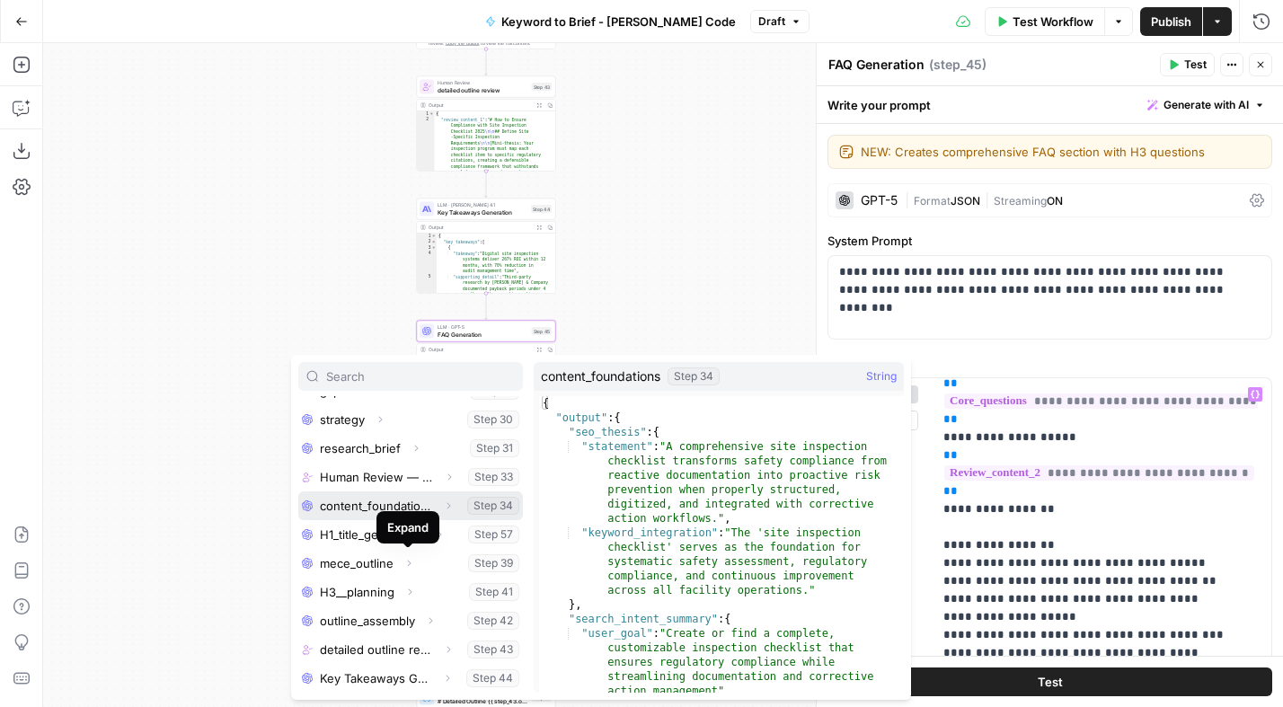
click at [443, 507] on icon "button" at bounding box center [448, 505] width 11 height 11
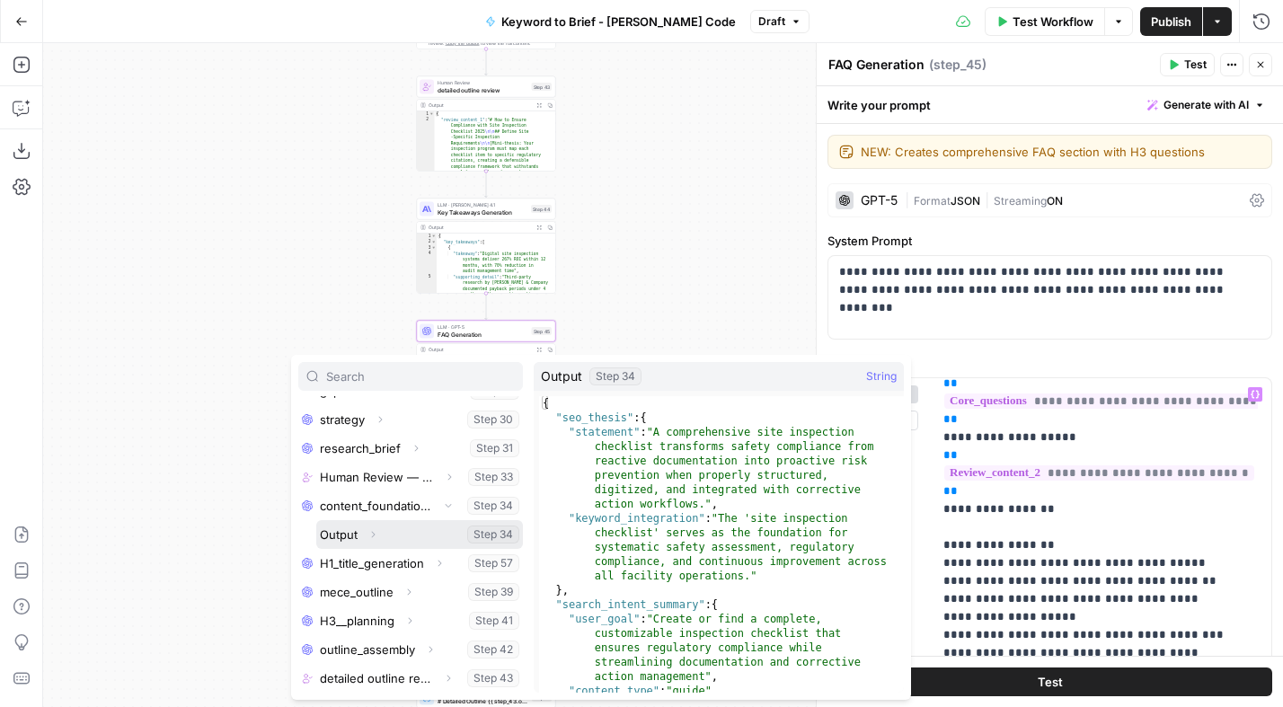
click at [375, 534] on icon "button" at bounding box center [372, 534] width 11 height 11
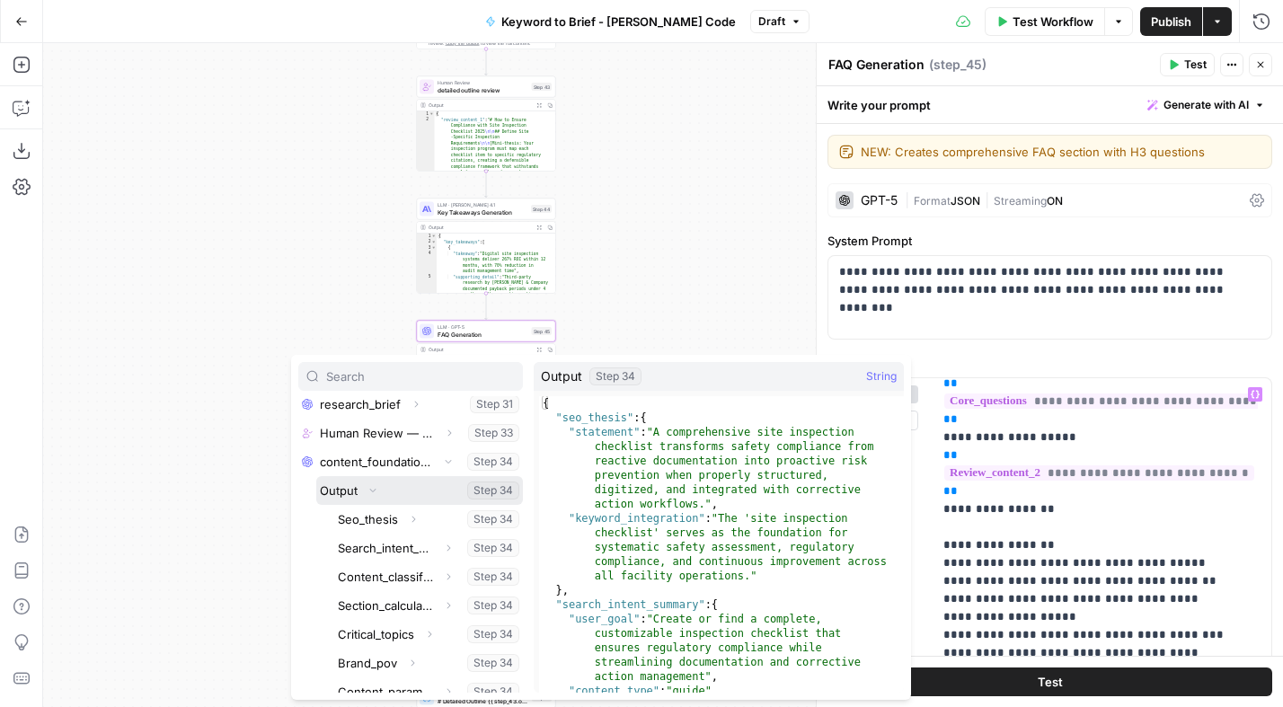
scroll to position [273, 0]
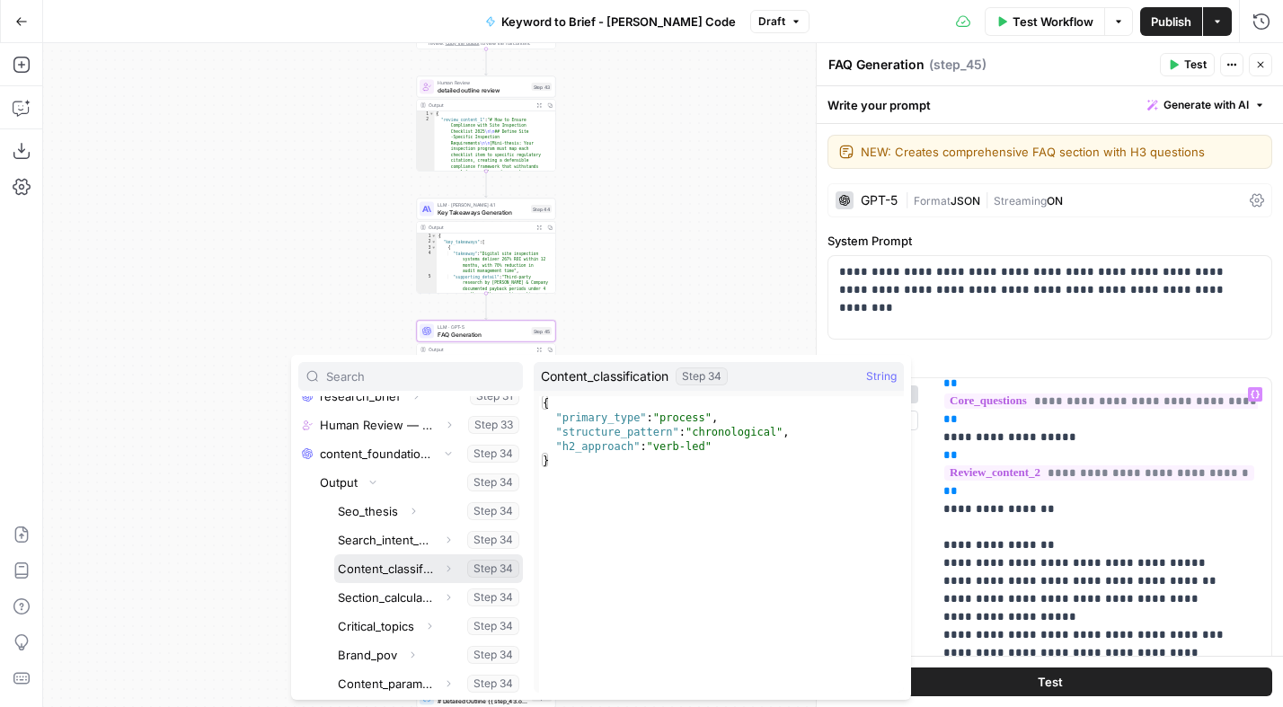
click at [447, 568] on icon "button" at bounding box center [449, 569] width 4 height 6
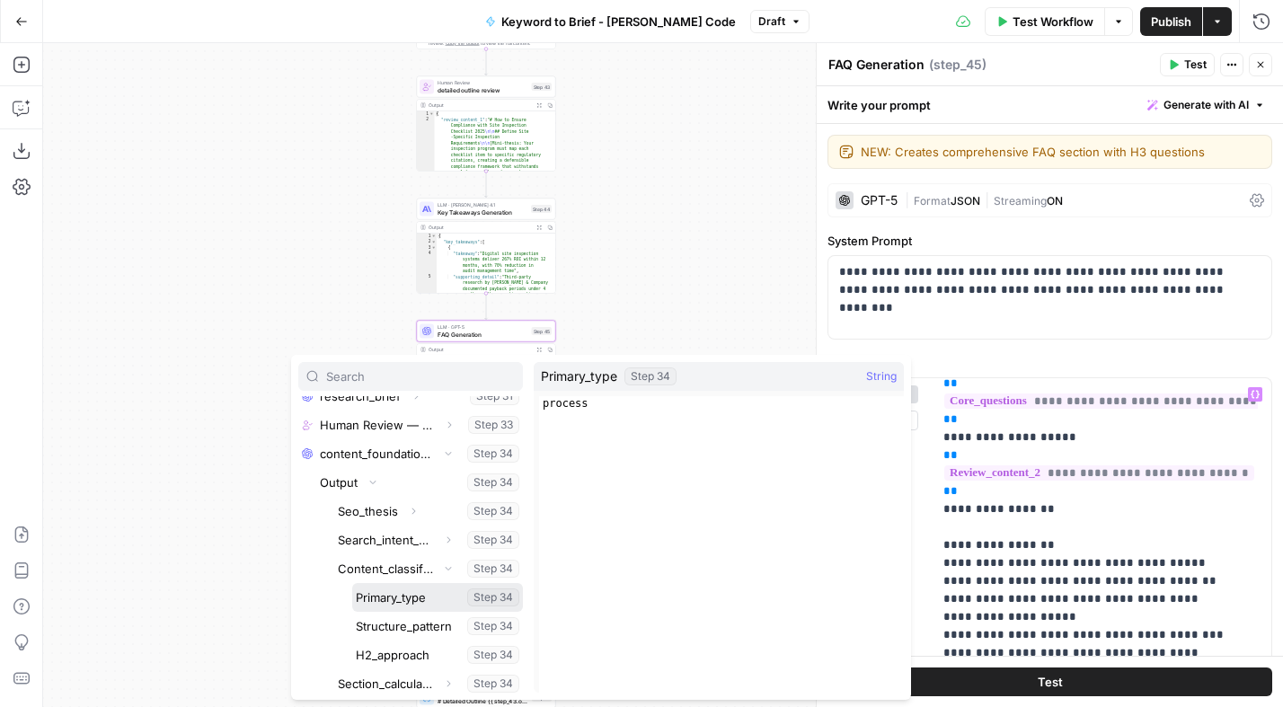
click at [408, 599] on button "Select variable Primary_type" at bounding box center [437, 597] width 171 height 29
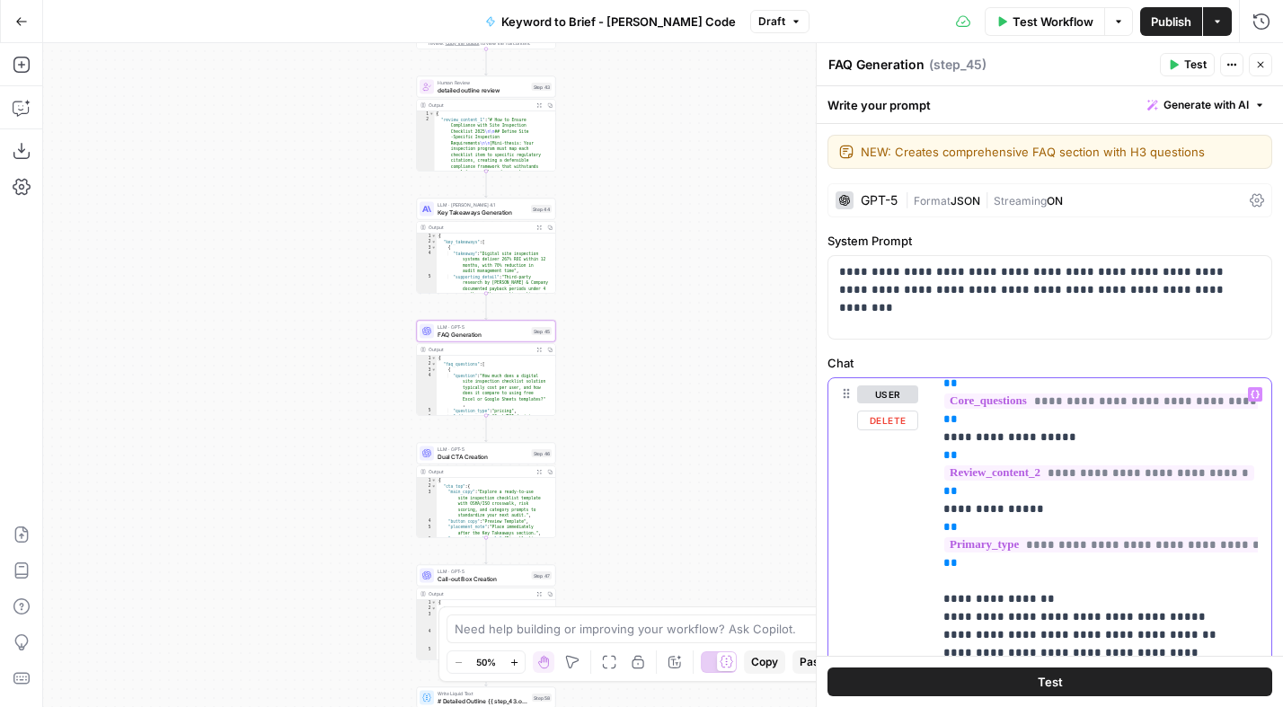
drag, startPoint x: 968, startPoint y: 552, endPoint x: 936, endPoint y: 514, distance: 50.4
copy p "**********"
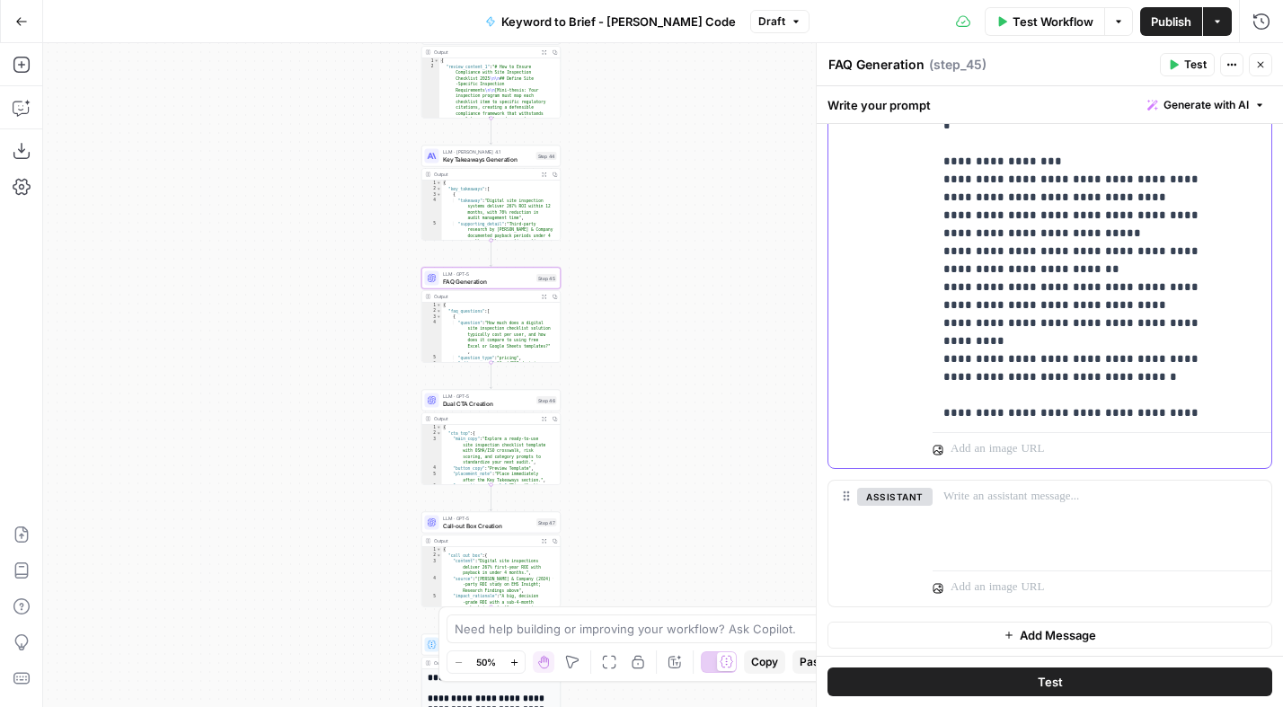
scroll to position [688, 0]
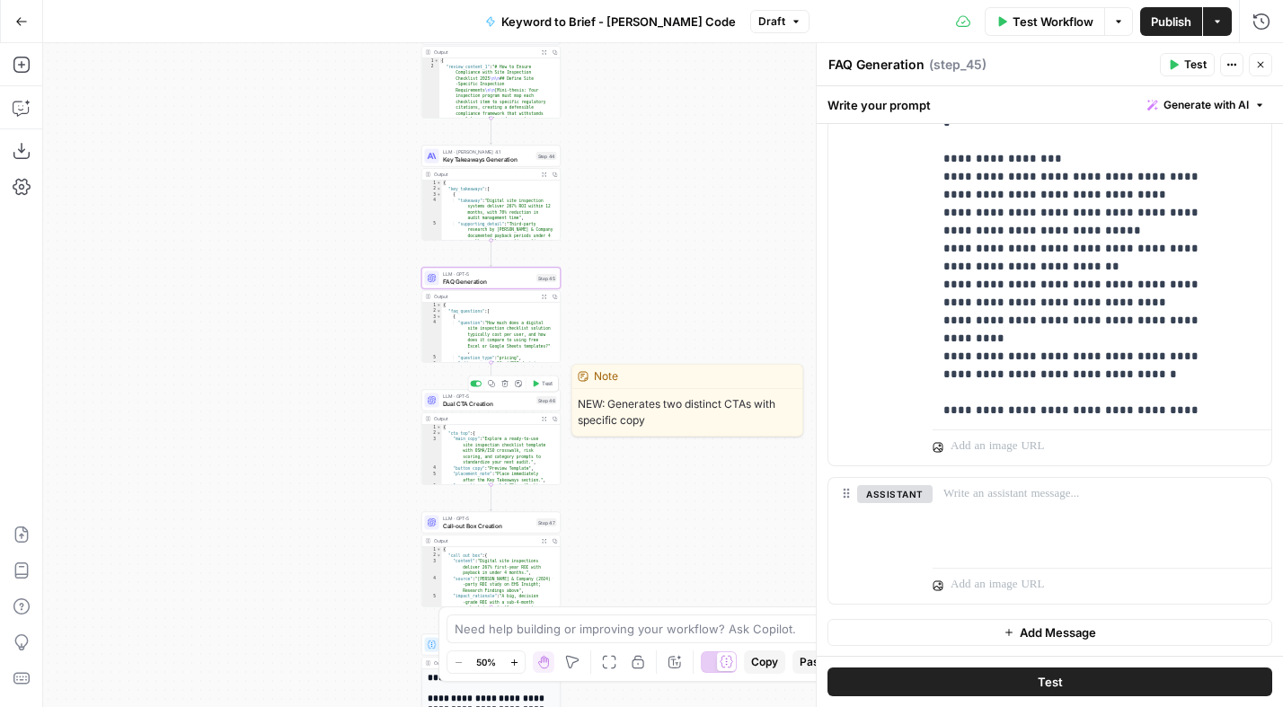
click at [491, 401] on span "Dual CTA Creation" at bounding box center [488, 403] width 91 height 9
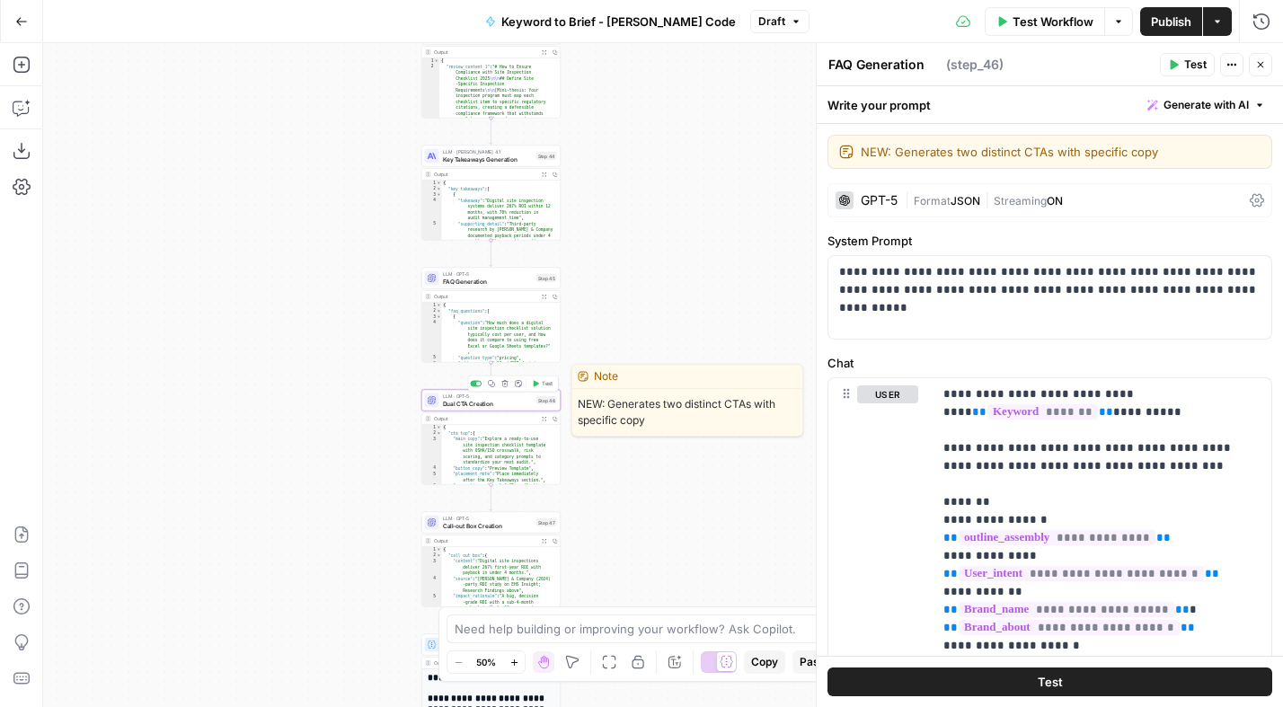
type textarea "Dual CTA Creation"
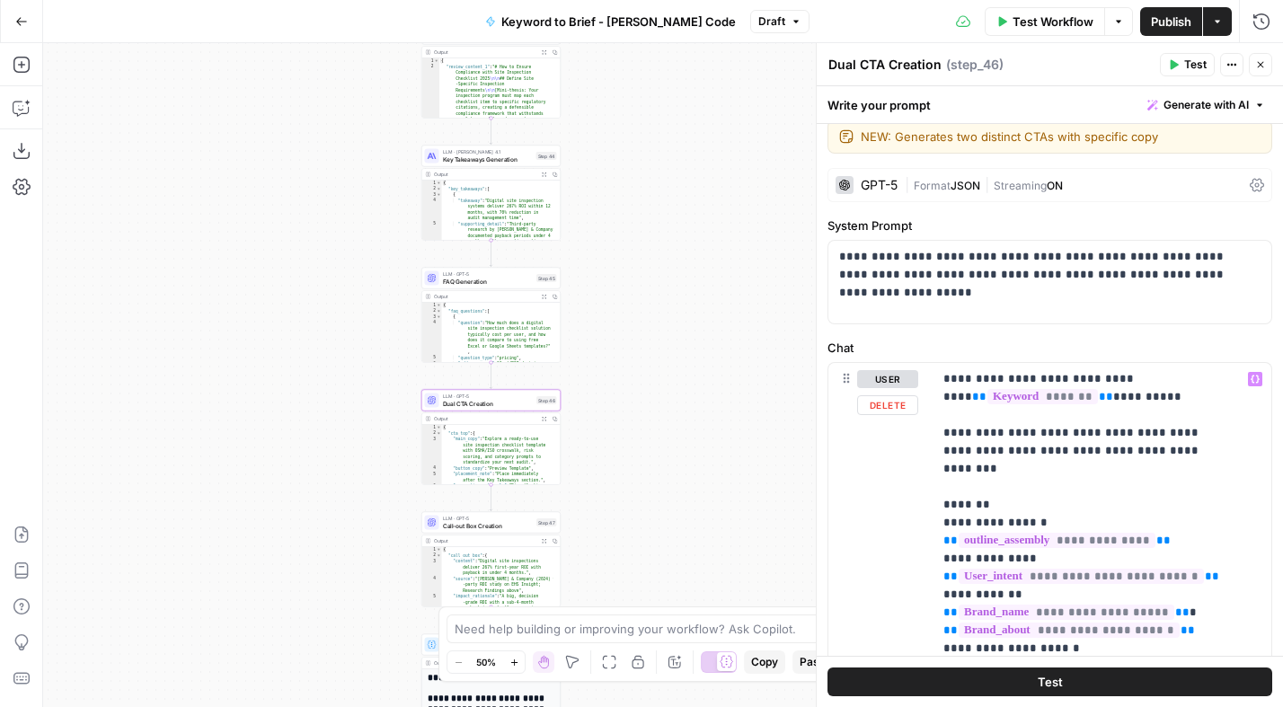
scroll to position [0, 0]
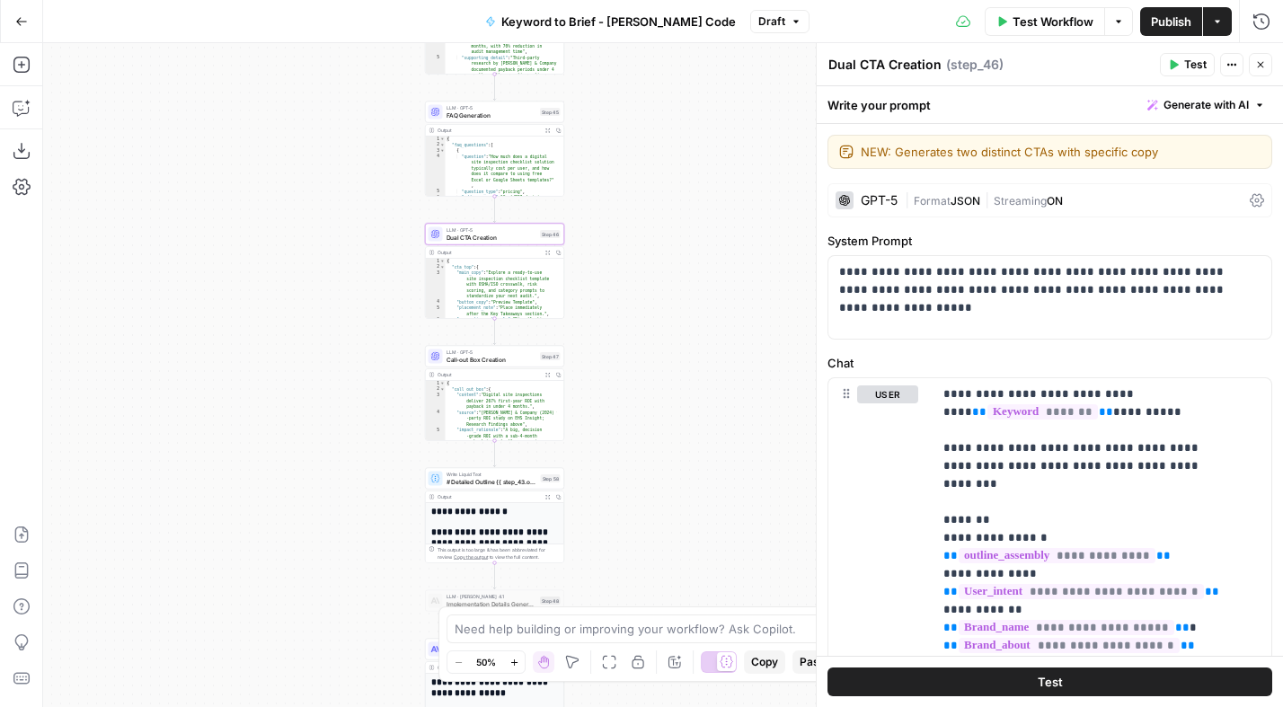
drag, startPoint x: 647, startPoint y: 520, endPoint x: 646, endPoint y: 357, distance: 163.5
click at [650, 355] on div "Workflow Set Inputs Inputs Power Agent Analyze SERP for Target Keyword Step 1 O…" at bounding box center [663, 375] width 1240 height 664
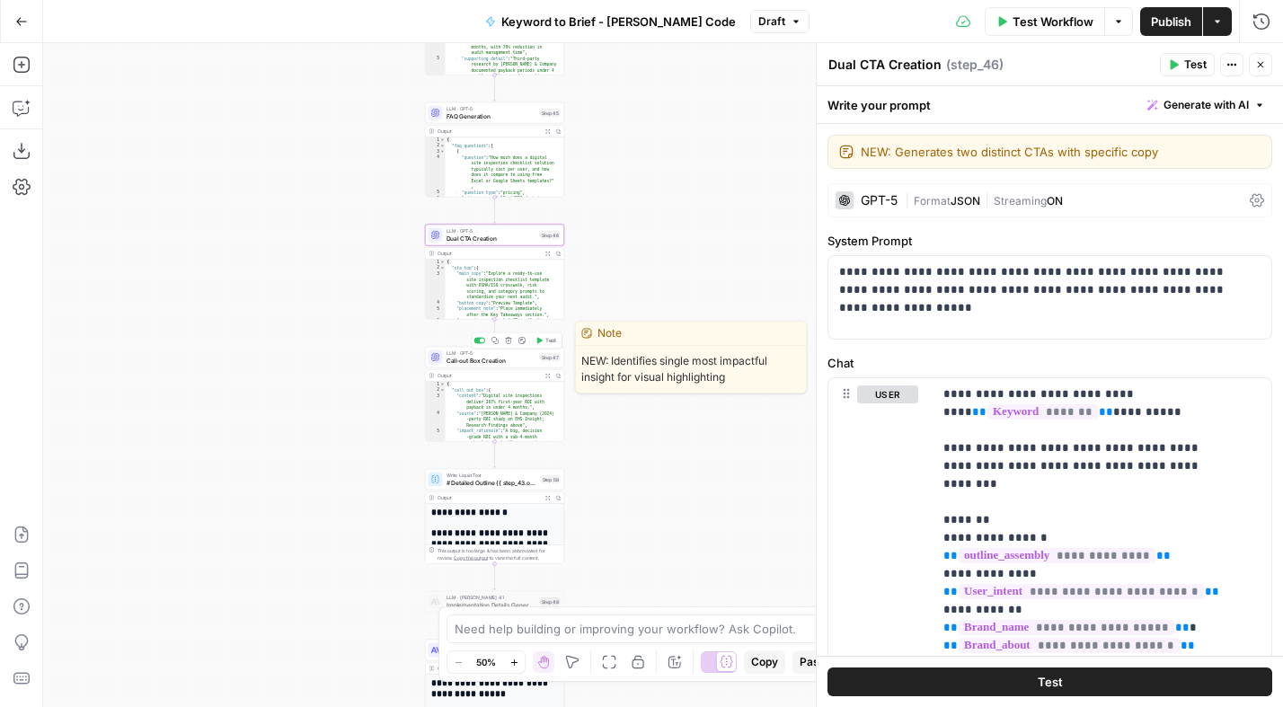
click at [483, 354] on span "LLM · GPT-5" at bounding box center [491, 352] width 91 height 7
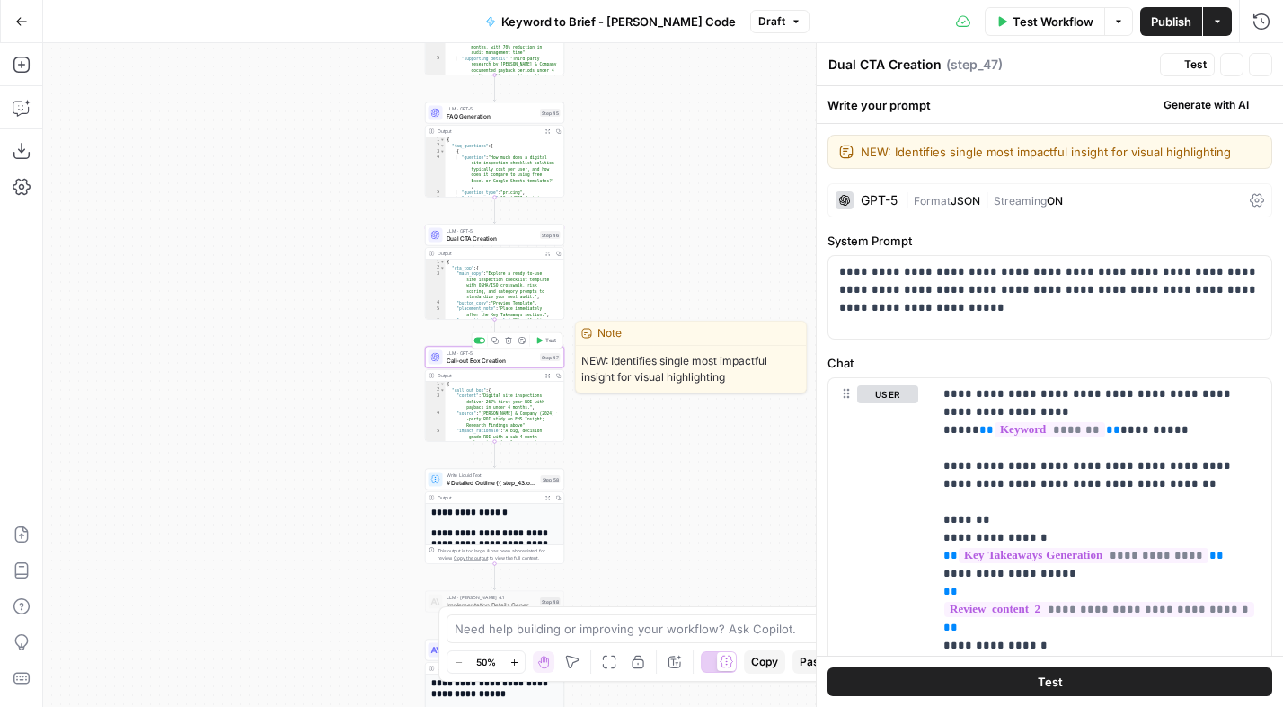
type textarea "Call-out Box Creation"
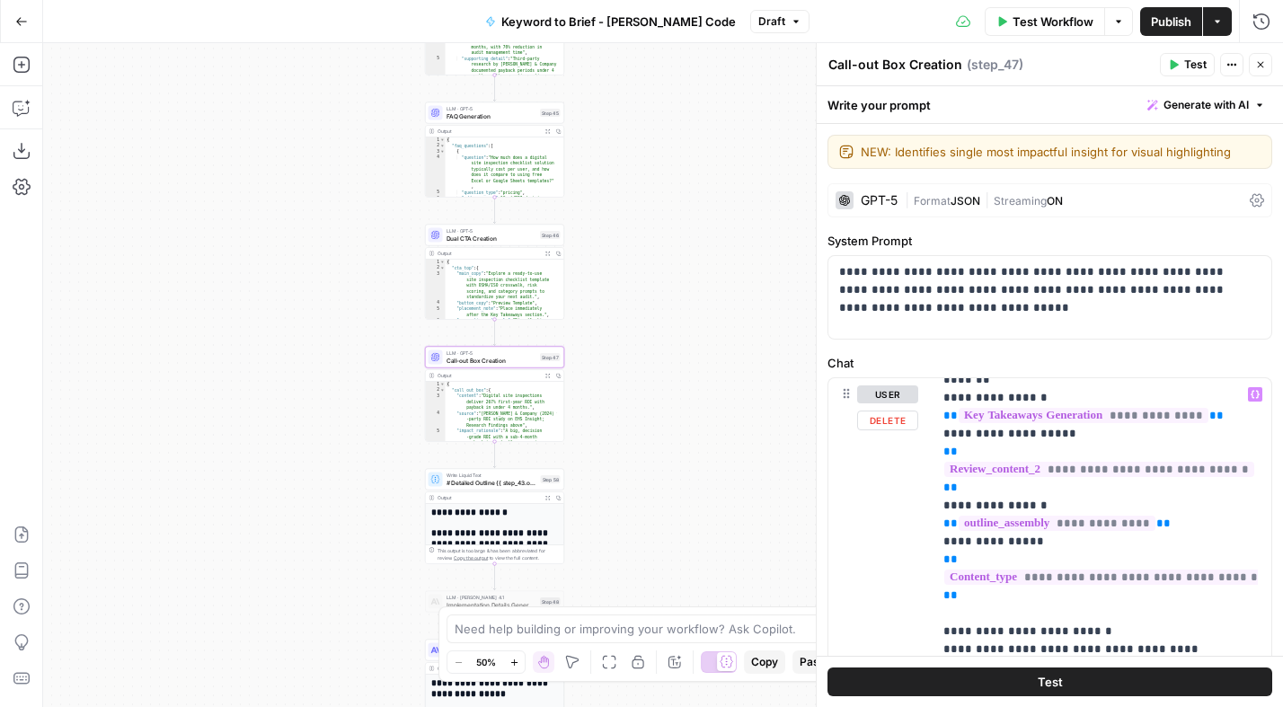
scroll to position [162, 0]
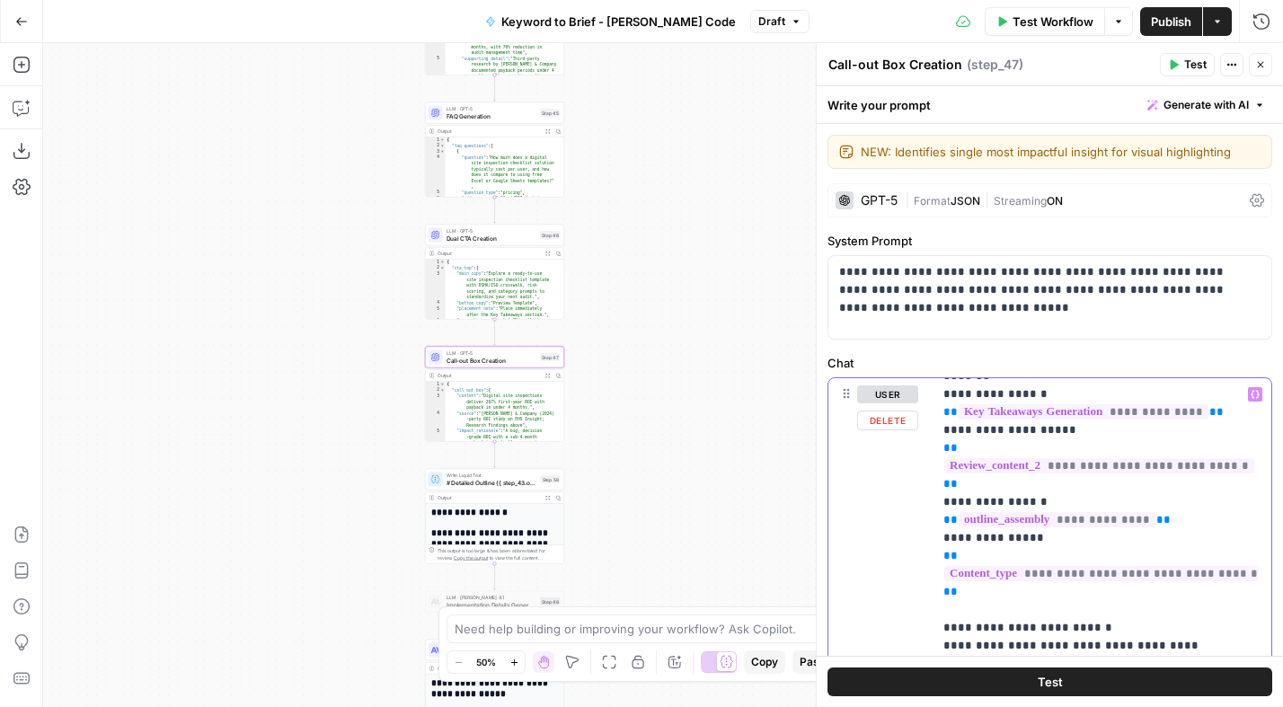
drag, startPoint x: 983, startPoint y: 555, endPoint x: 933, endPoint y: 515, distance: 63.8
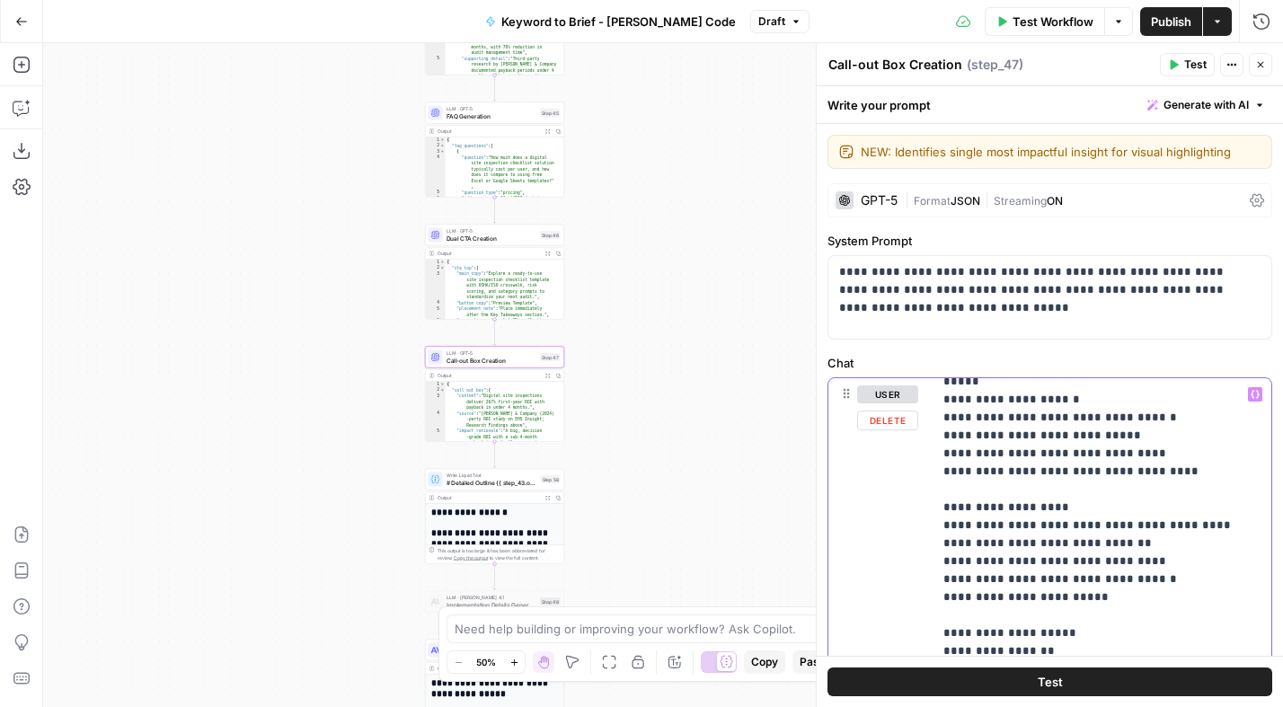
scroll to position [451, 0]
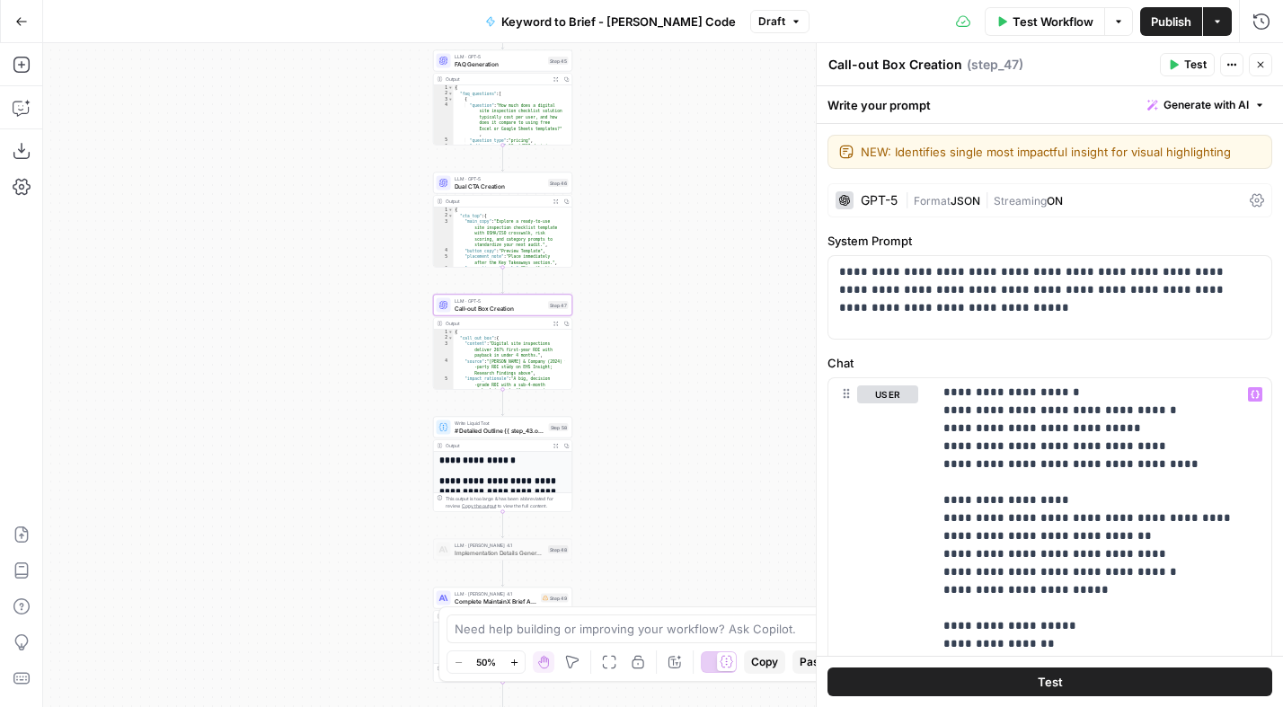
drag, startPoint x: 728, startPoint y: 473, endPoint x: 683, endPoint y: 362, distance: 120.1
click at [683, 362] on div "Workflow Set Inputs Inputs Power Agent Analyze SERP for Target Keyword Step 1 O…" at bounding box center [663, 375] width 1240 height 664
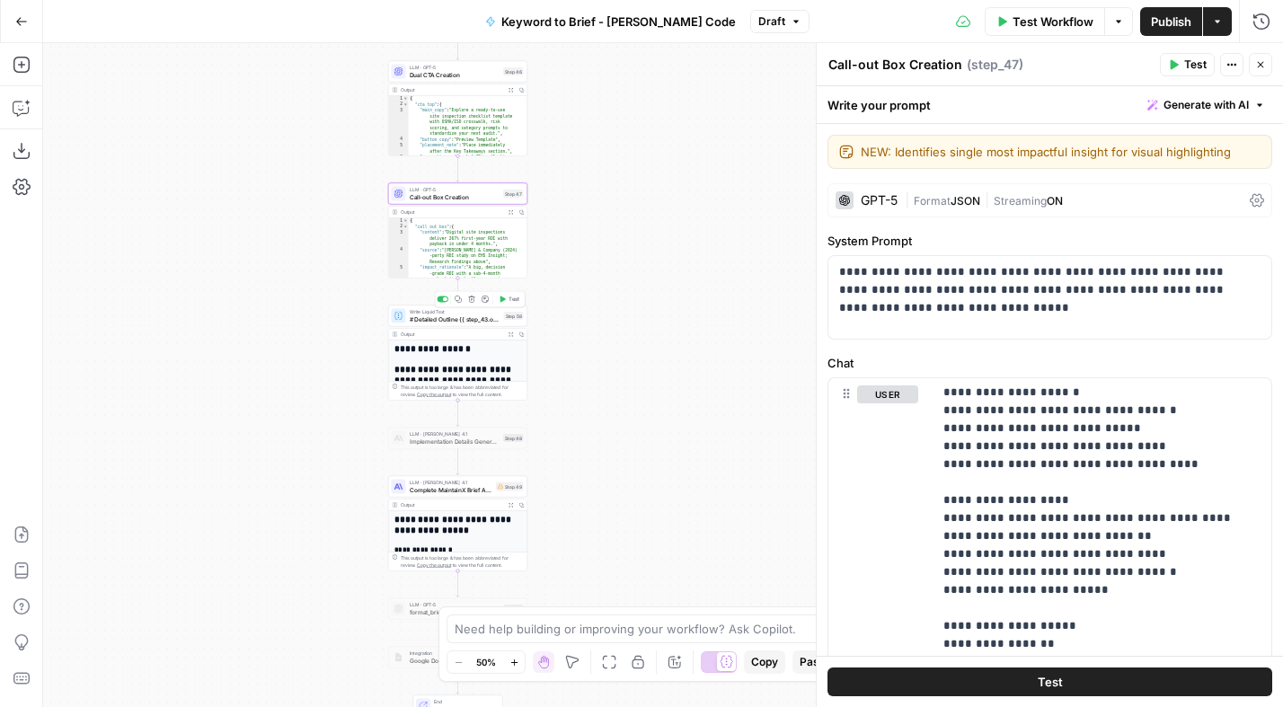
click at [455, 317] on span "# Detailed Outline {{ step_43.output }} # Key Takeaways {{ step_44.output }} # …" at bounding box center [455, 318] width 91 height 9
click at [455, 316] on span "# Detailed Outline {{ step_43.output }} # Key Takeaways {{ step_44.output }} # …" at bounding box center [455, 318] width 91 height 9
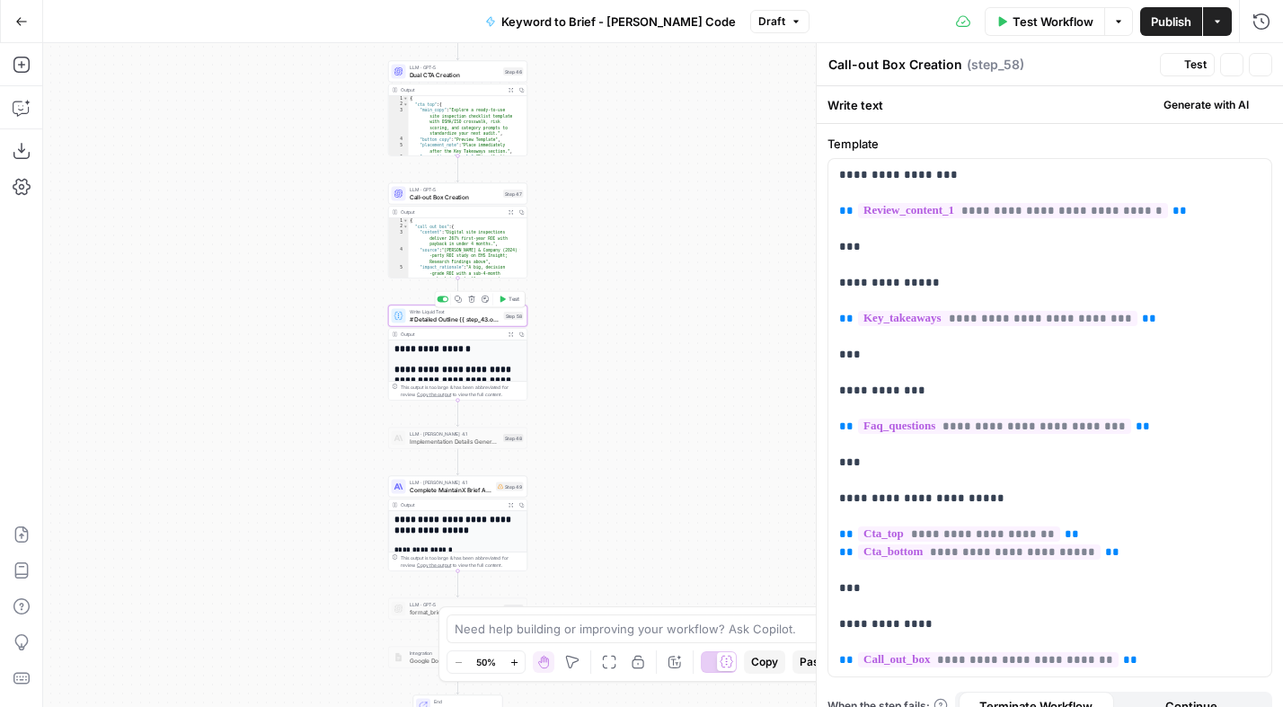
type textarea "# Detailed Outline {{ step_43.output }} # Key Takeaways {{ step_44.output }} # …"
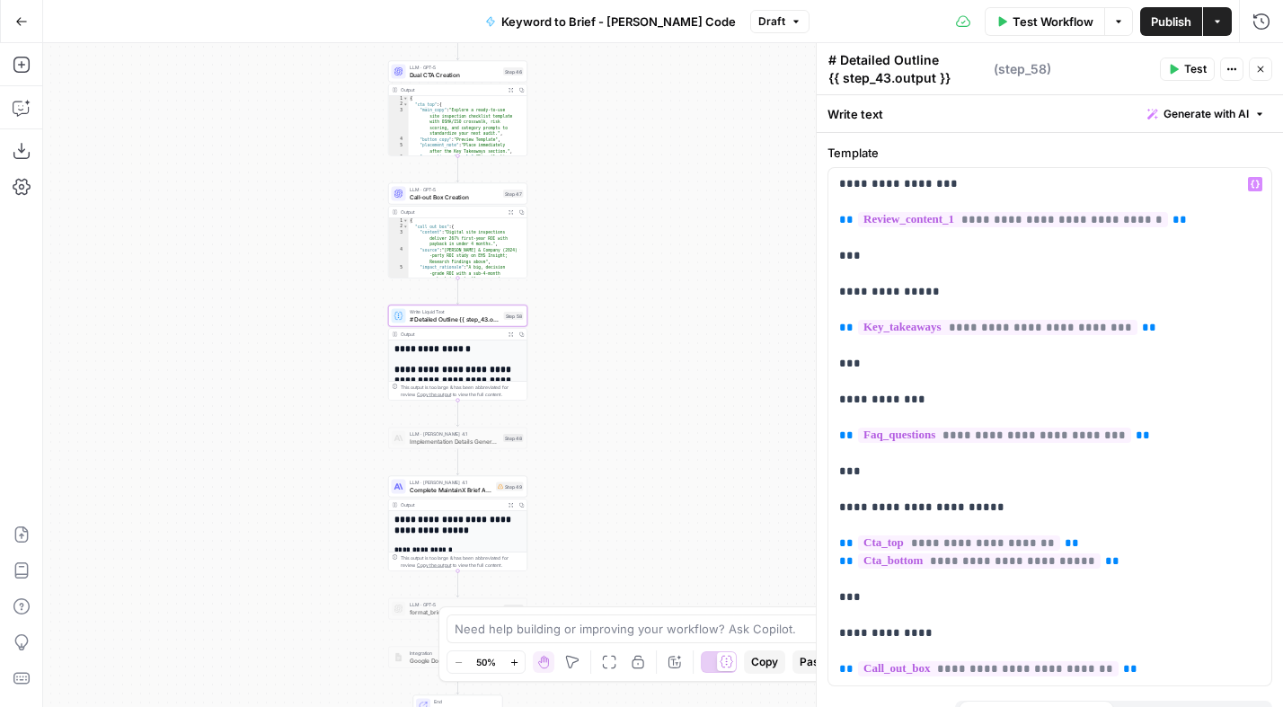
scroll to position [33, 0]
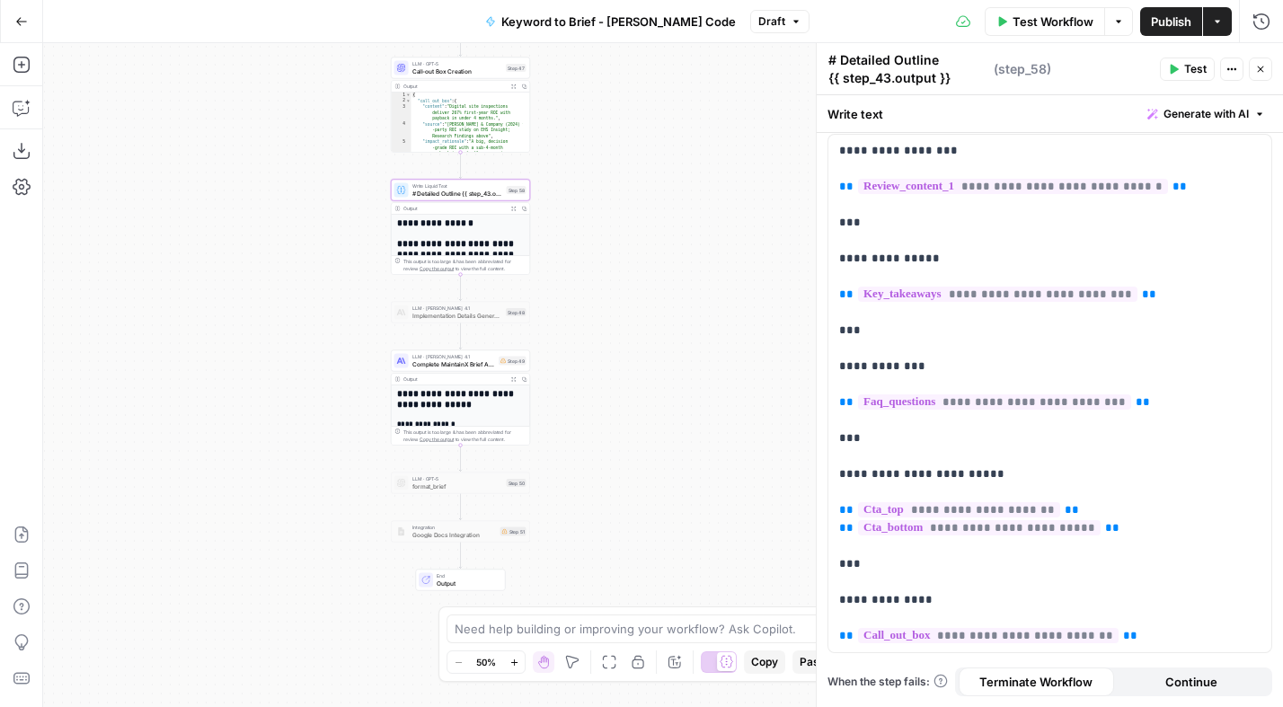
drag, startPoint x: 666, startPoint y: 447, endPoint x: 669, endPoint y: 322, distance: 125.8
click at [669, 322] on div "Workflow Set Inputs Inputs Power Agent Analyze SERP for Target Keyword Step 1 O…" at bounding box center [663, 375] width 1240 height 664
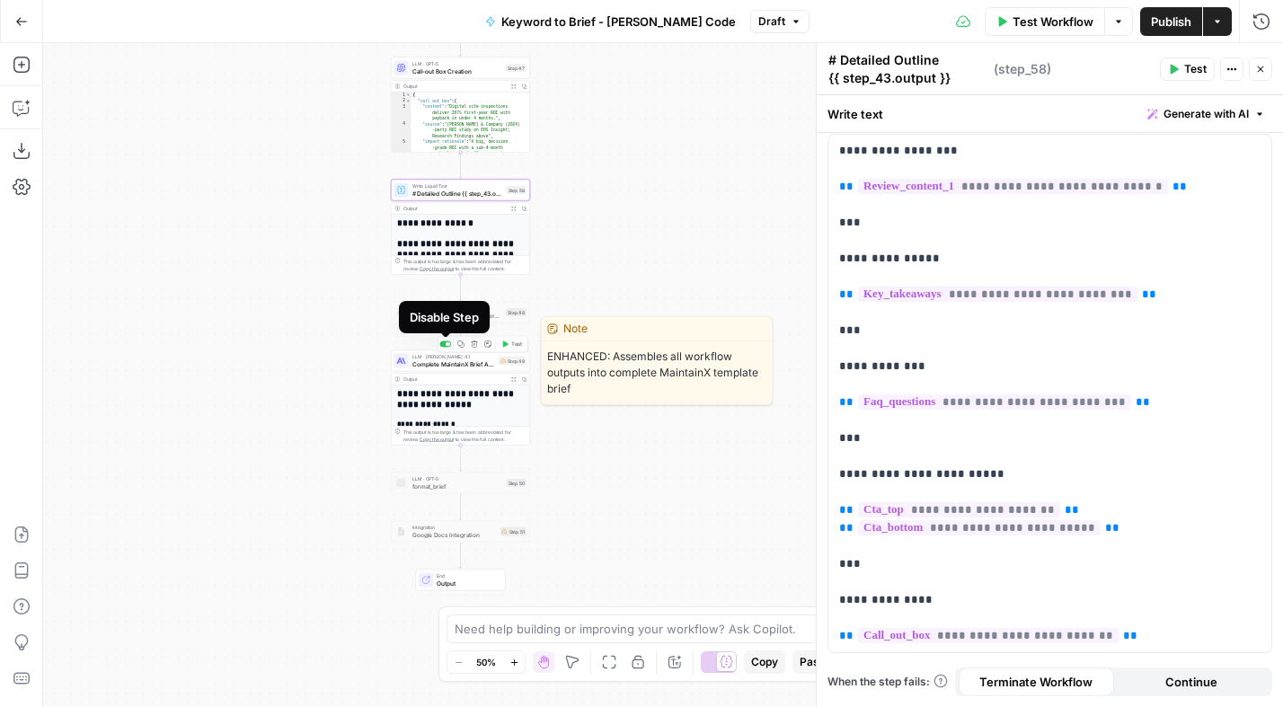
click at [445, 345] on div at bounding box center [445, 344] width 12 height 6
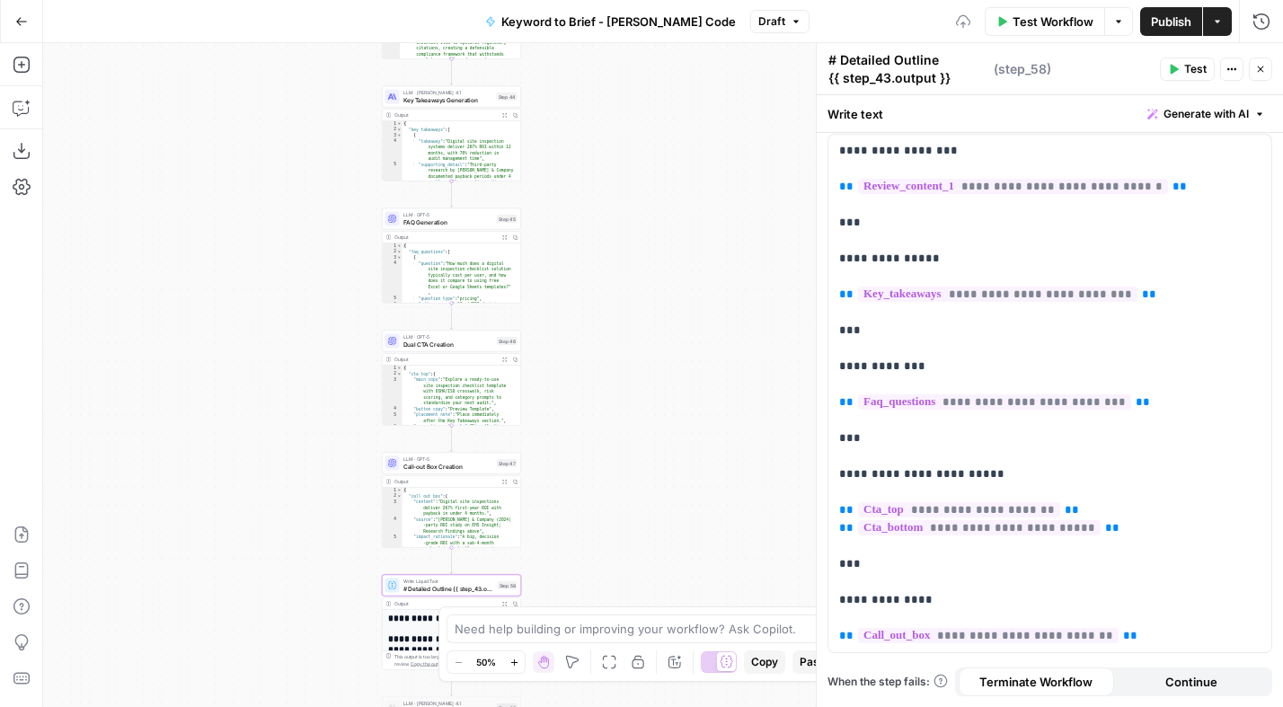
drag, startPoint x: 623, startPoint y: 394, endPoint x: 605, endPoint y: 422, distance: 33.1
click at [599, 585] on div "Workflow Set Inputs Inputs Power Agent Analyze SERP for Target Keyword Step 1 O…" at bounding box center [663, 375] width 1240 height 664
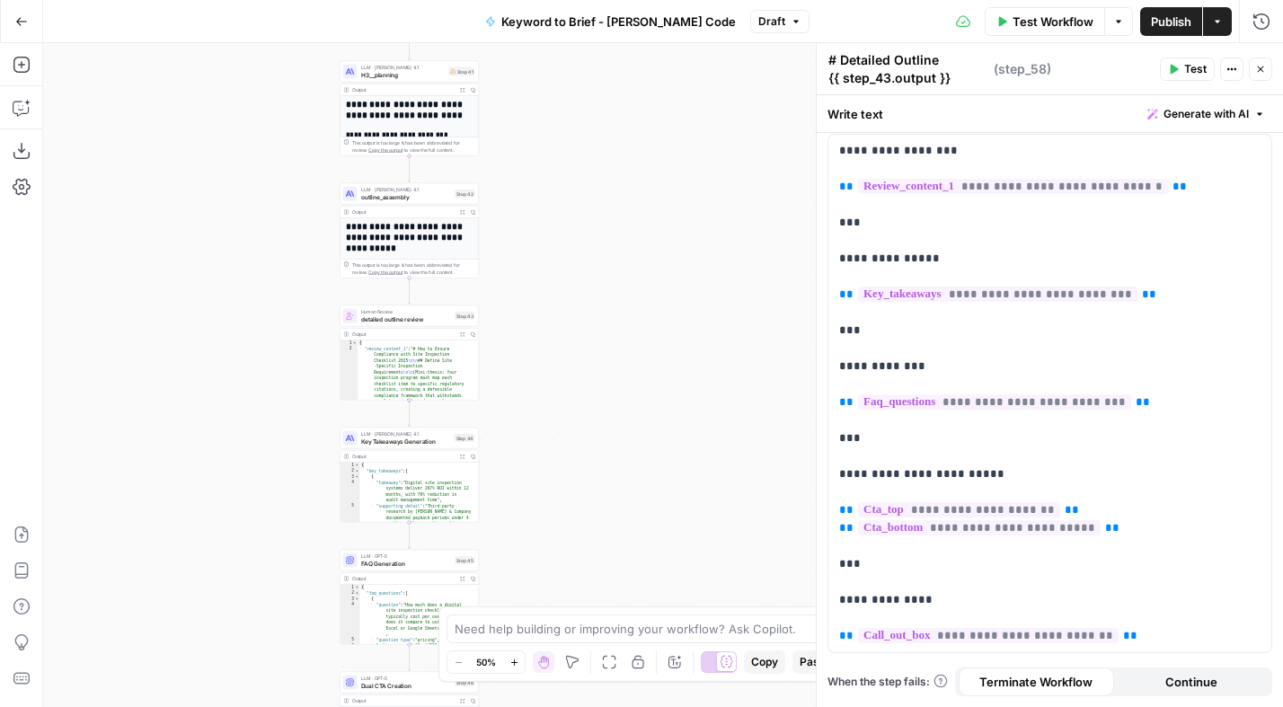
drag, startPoint x: 615, startPoint y: 209, endPoint x: 574, endPoint y: 543, distance: 336.7
click at [574, 543] on div "Workflow Set Inputs Inputs Power Agent Analyze SERP for Target Keyword Step 1 O…" at bounding box center [663, 375] width 1240 height 664
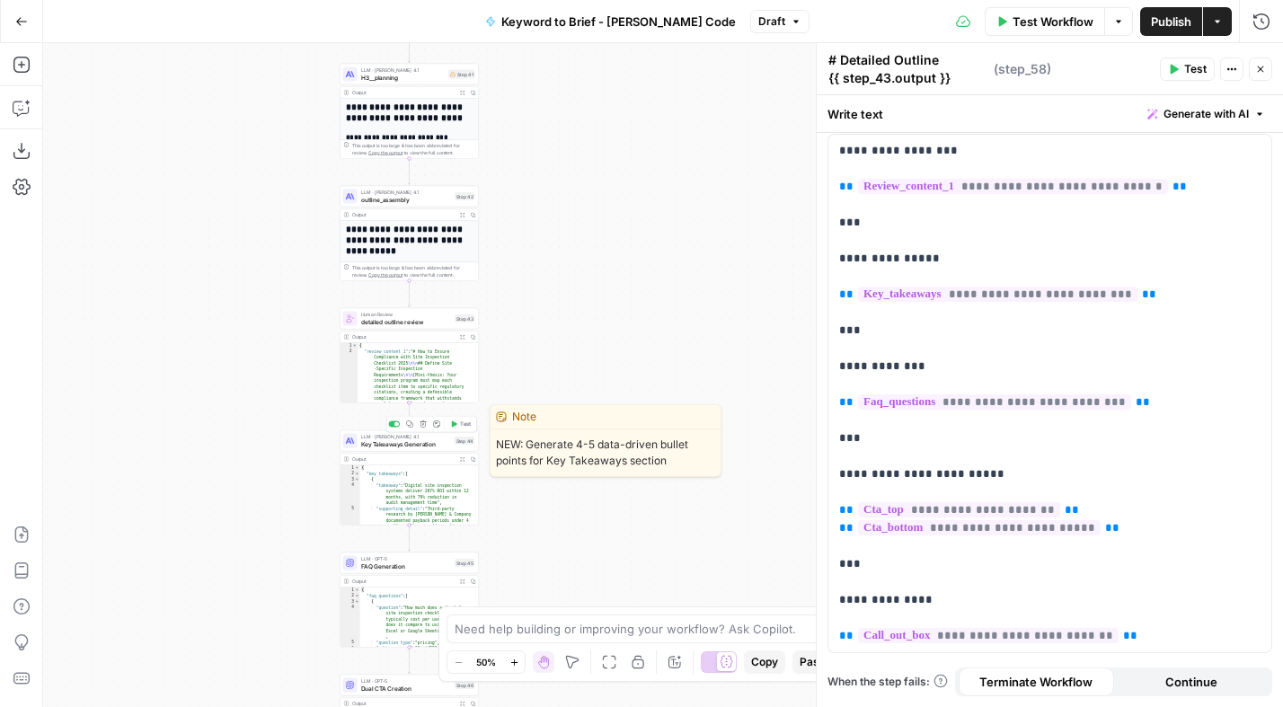
click at [458, 426] on button "Test" at bounding box center [460, 425] width 28 height 12
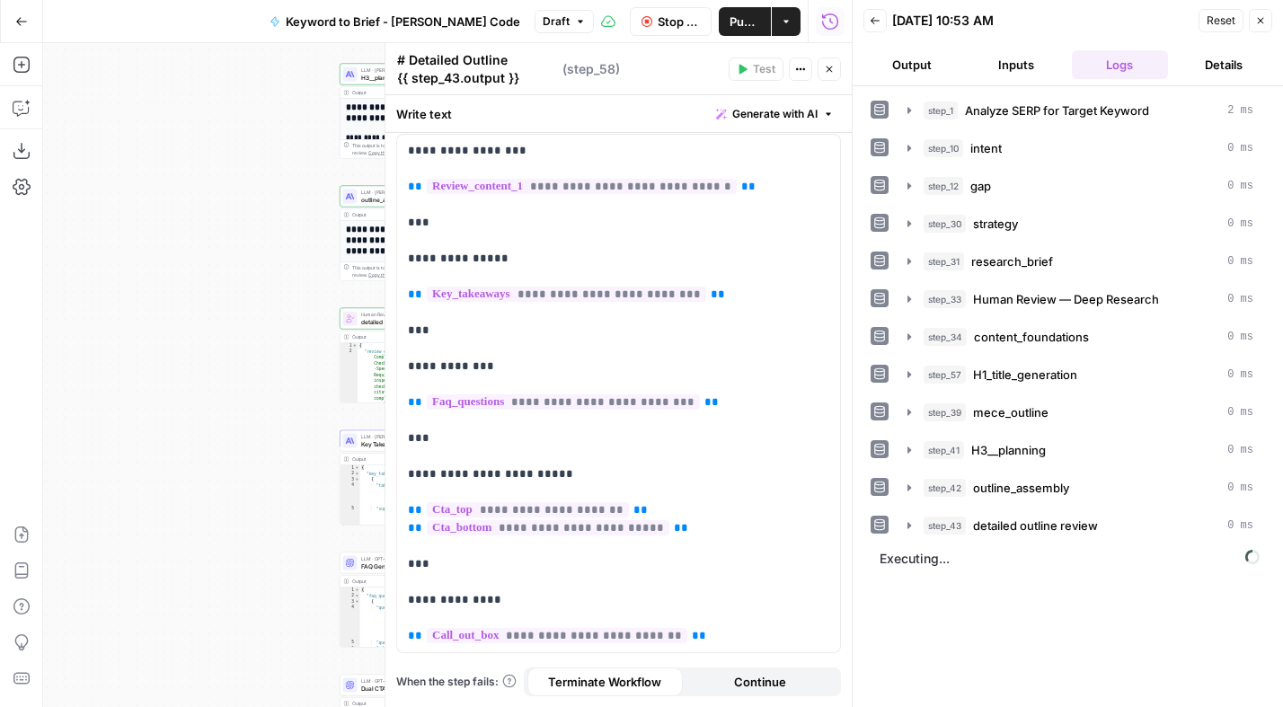
click at [824, 68] on icon "button" at bounding box center [829, 69] width 11 height 11
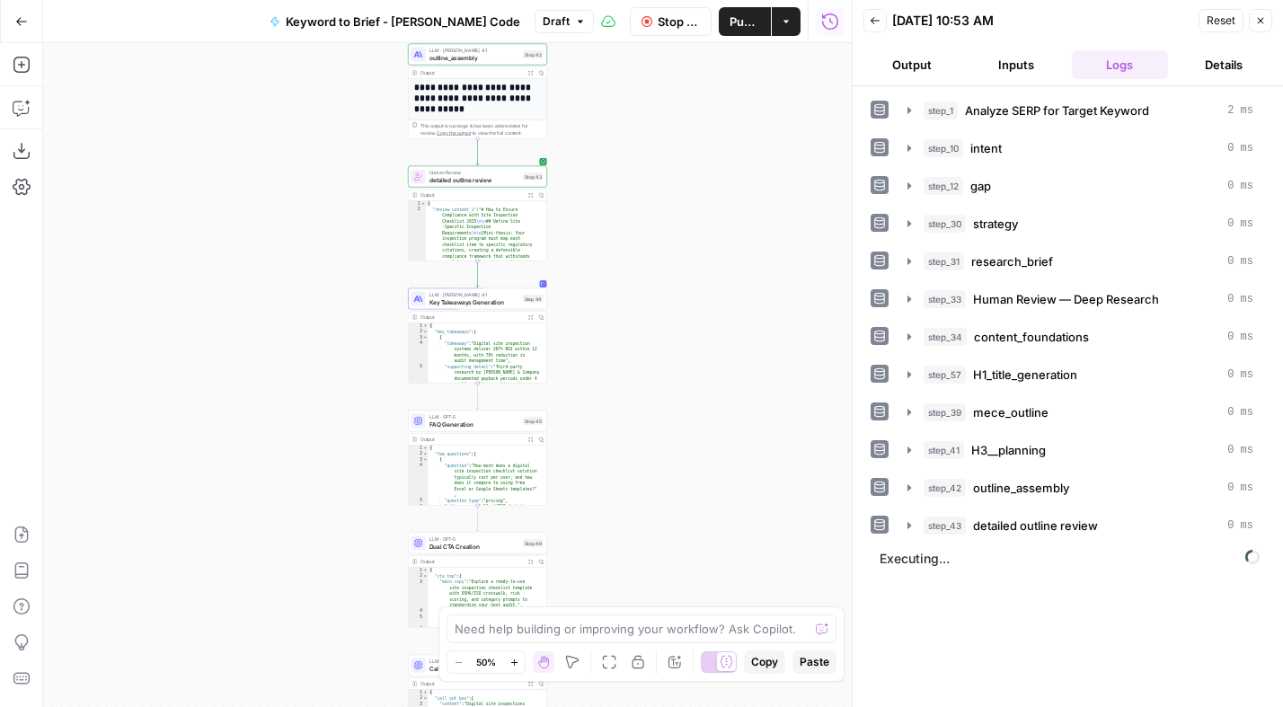
drag, startPoint x: 601, startPoint y: 458, endPoint x: 671, endPoint y: 316, distance: 158.3
click at [669, 316] on div "Workflow Set Inputs Inputs Power Agent Analyze SERP for Target Keyword Step 1 O…" at bounding box center [447, 375] width 808 height 664
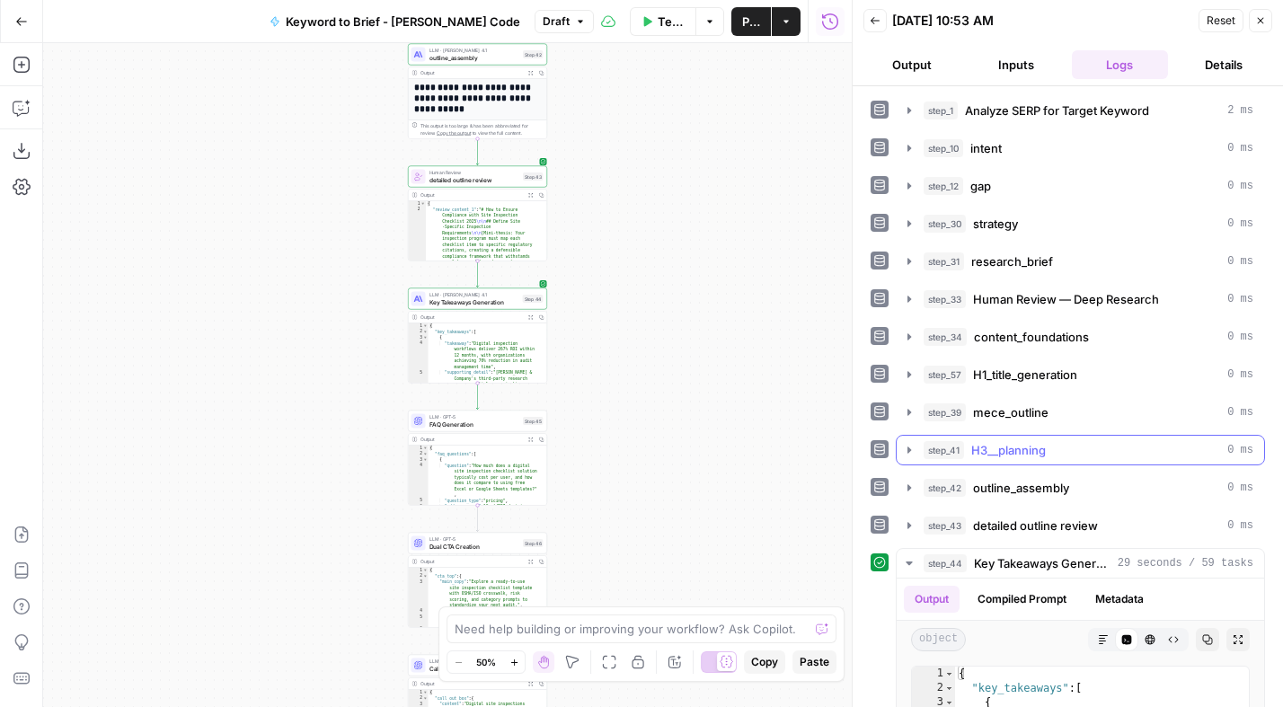
scroll to position [331, 0]
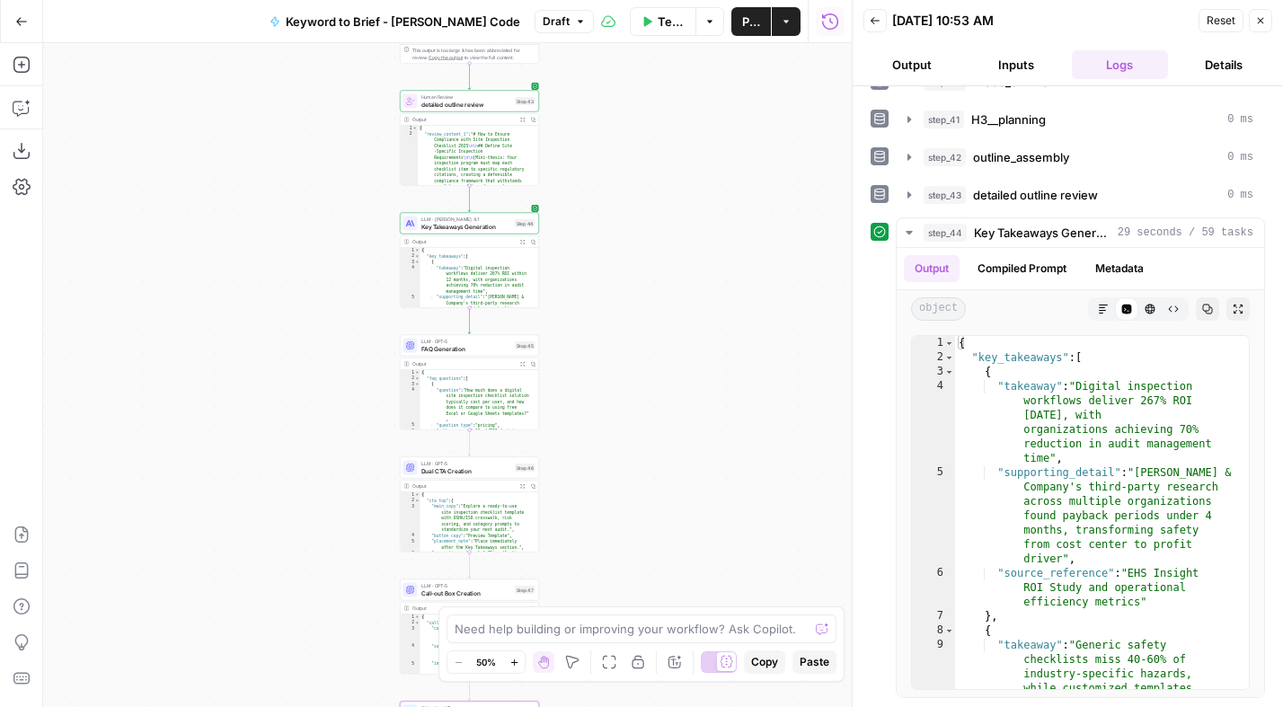
drag, startPoint x: 655, startPoint y: 326, endPoint x: 642, endPoint y: 193, distance: 133.5
click at [643, 195] on div "Workflow Set Inputs Inputs Power Agent Analyze SERP for Target Keyword Step 1 O…" at bounding box center [447, 375] width 808 height 664
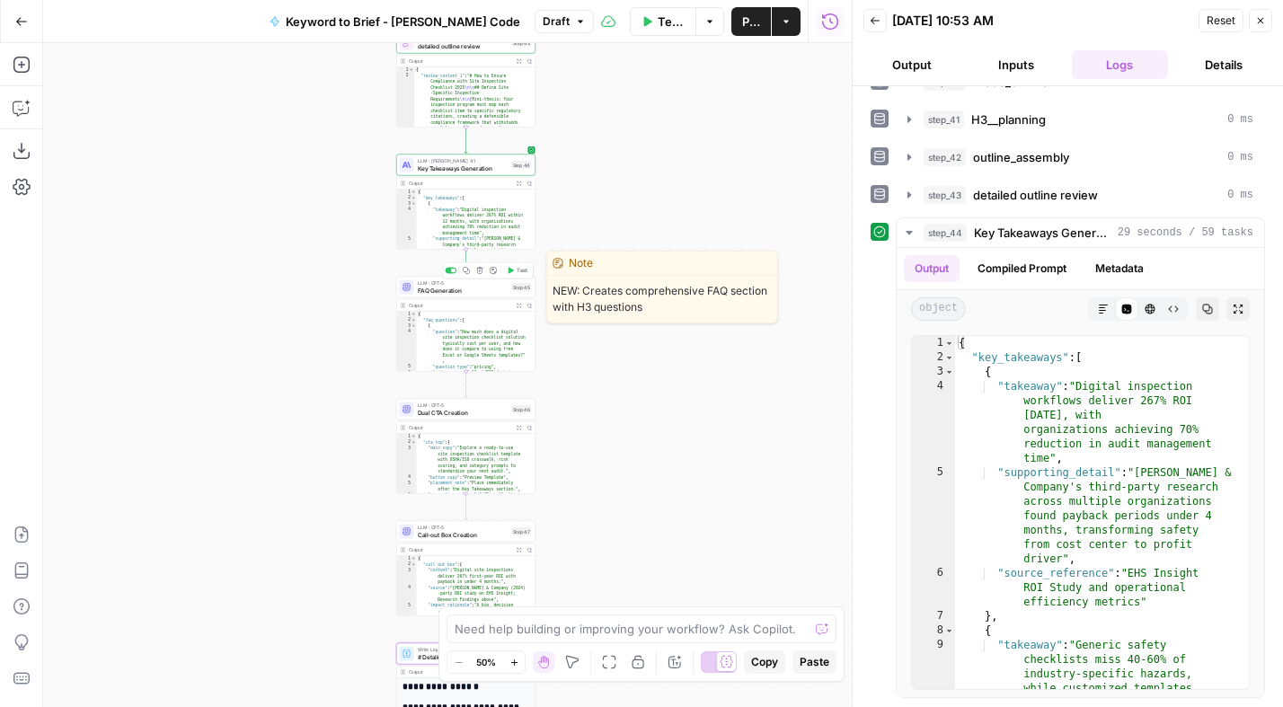
click at [522, 271] on span "Test" at bounding box center [521, 271] width 11 height 8
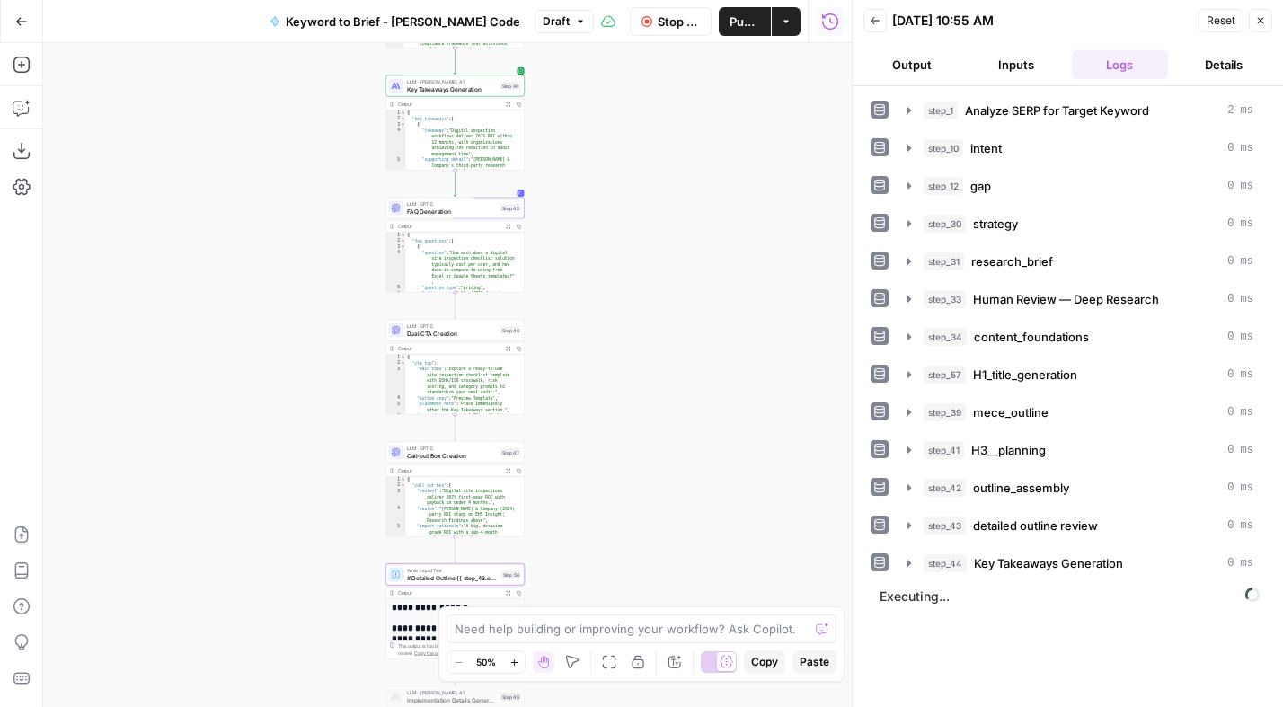
drag, startPoint x: 699, startPoint y: 467, endPoint x: 690, endPoint y: 392, distance: 76.0
click at [690, 392] on div "Workflow Set Inputs Inputs Power Agent Analyze SERP for Target Keyword Step 1 O…" at bounding box center [447, 375] width 808 height 664
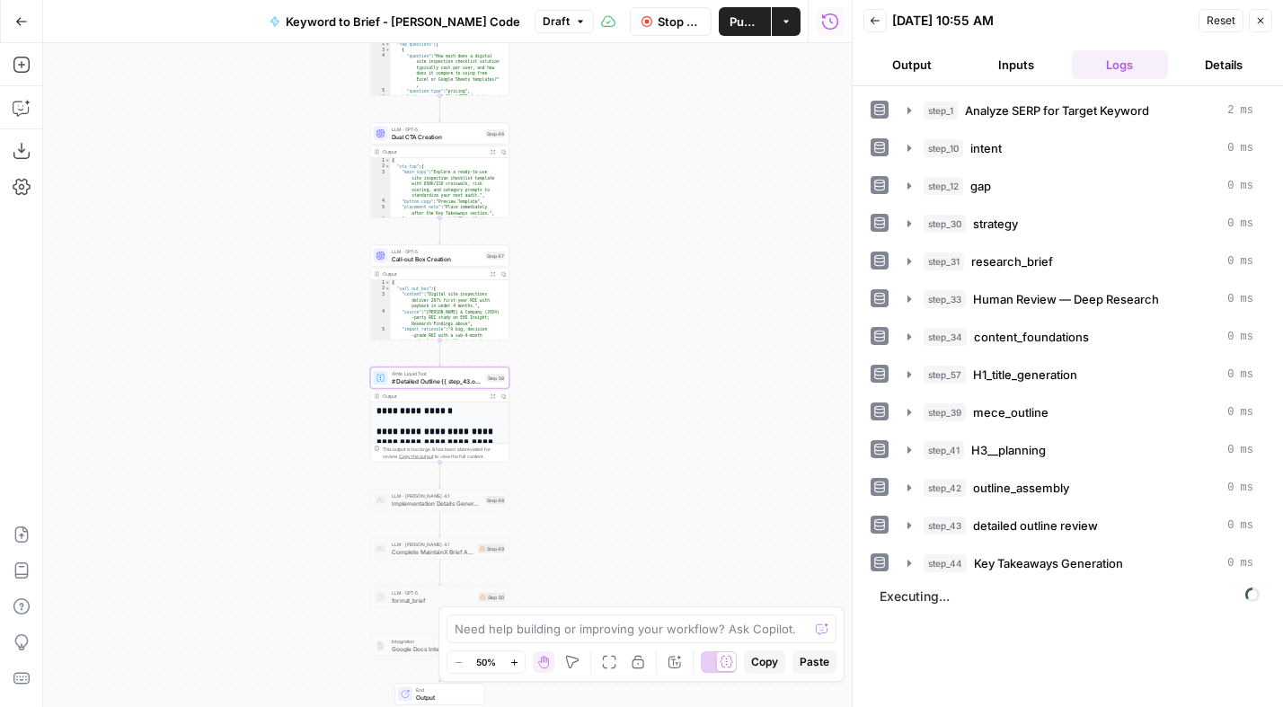
drag, startPoint x: 611, startPoint y: 395, endPoint x: 599, endPoint y: 236, distance: 159.4
click at [599, 235] on div "Workflow Set Inputs Inputs Power Agent Analyze SERP for Target Keyword Step 1 O…" at bounding box center [447, 375] width 808 height 664
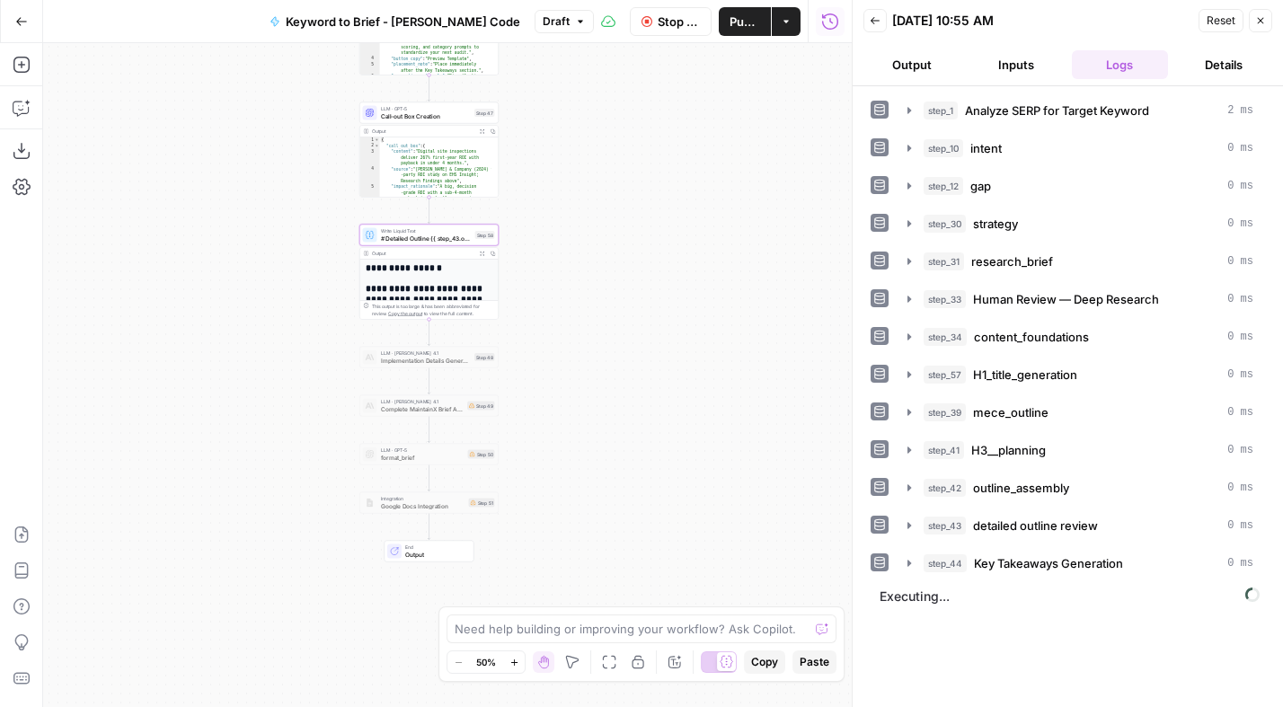
drag, startPoint x: 601, startPoint y: 446, endPoint x: 594, endPoint y: 324, distance: 122.4
click at [594, 324] on div "Workflow Set Inputs Inputs Power Agent Analyze SERP for Target Keyword Step 1 O…" at bounding box center [447, 375] width 808 height 664
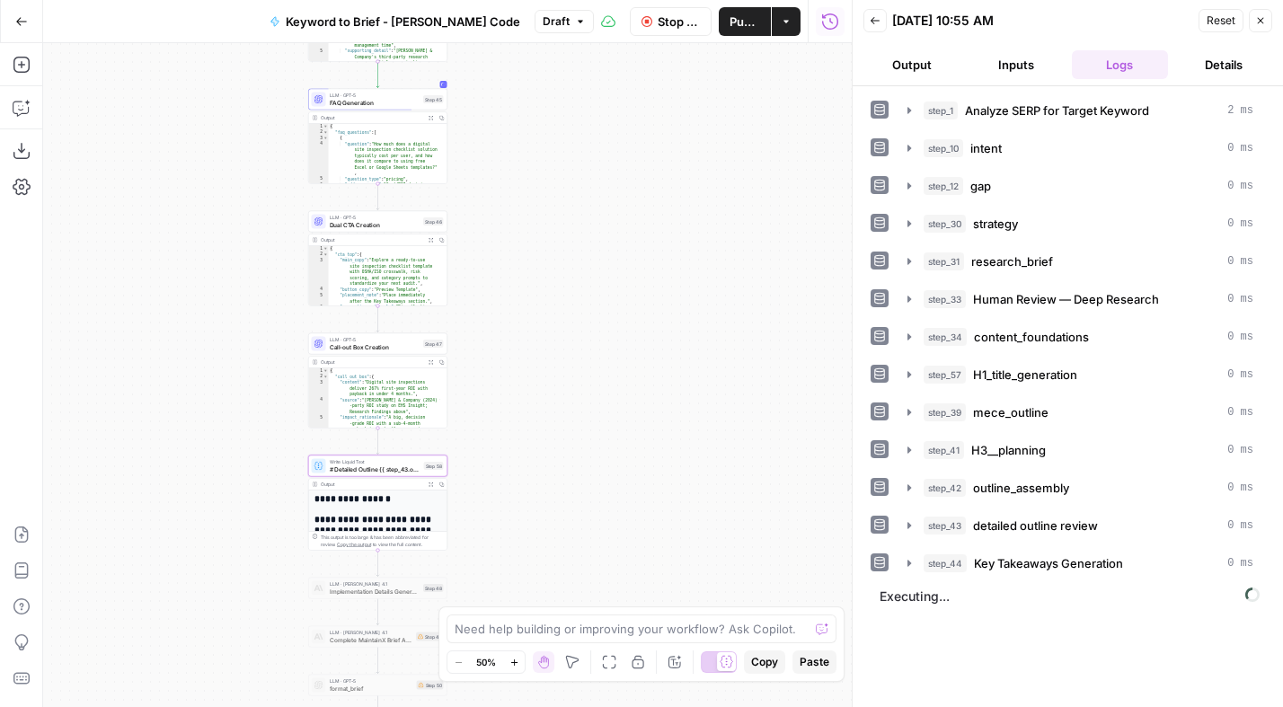
drag, startPoint x: 584, startPoint y: 241, endPoint x: 535, endPoint y: 473, distance: 237.6
click at [533, 476] on div "Workflow Set Inputs Inputs Power Agent Analyze SERP for Target Keyword Step 1 O…" at bounding box center [447, 375] width 808 height 664
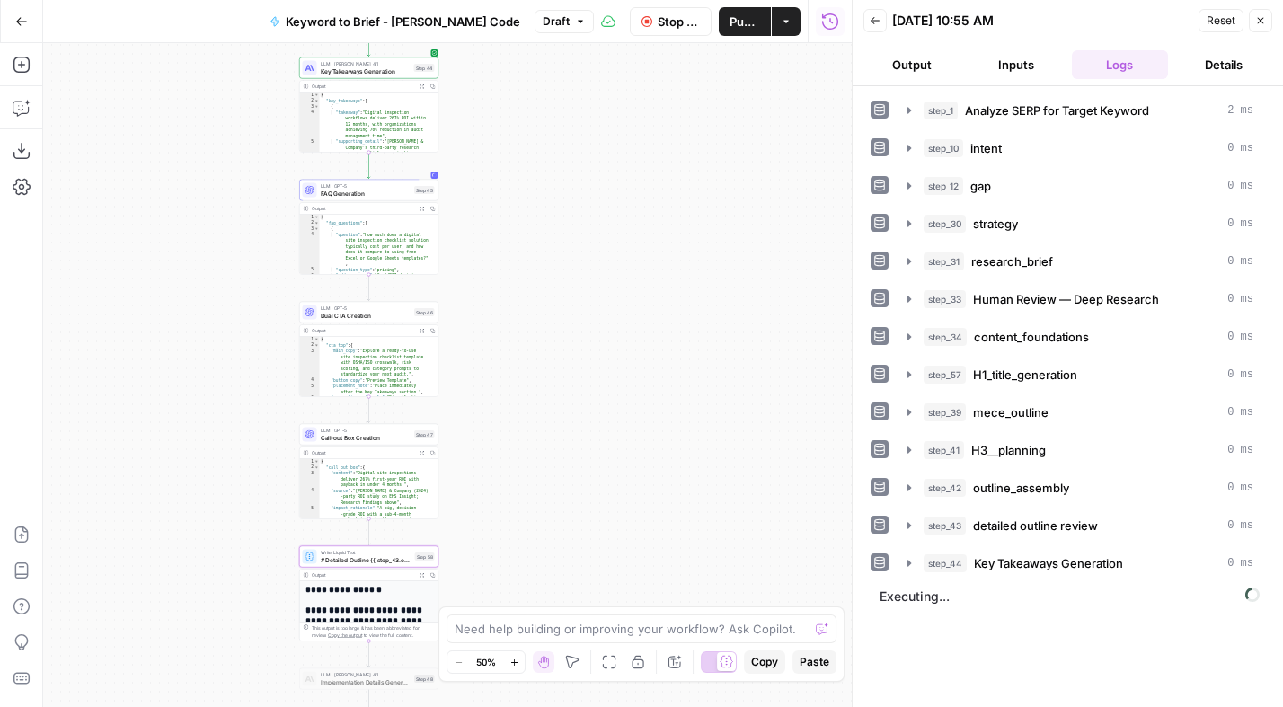
drag, startPoint x: 524, startPoint y: 206, endPoint x: 515, endPoint y: 490, distance: 284.0
click at [501, 530] on div "Workflow Set Inputs Inputs Power Agent Analyze SERP for Target Keyword Step 1 O…" at bounding box center [447, 375] width 808 height 664
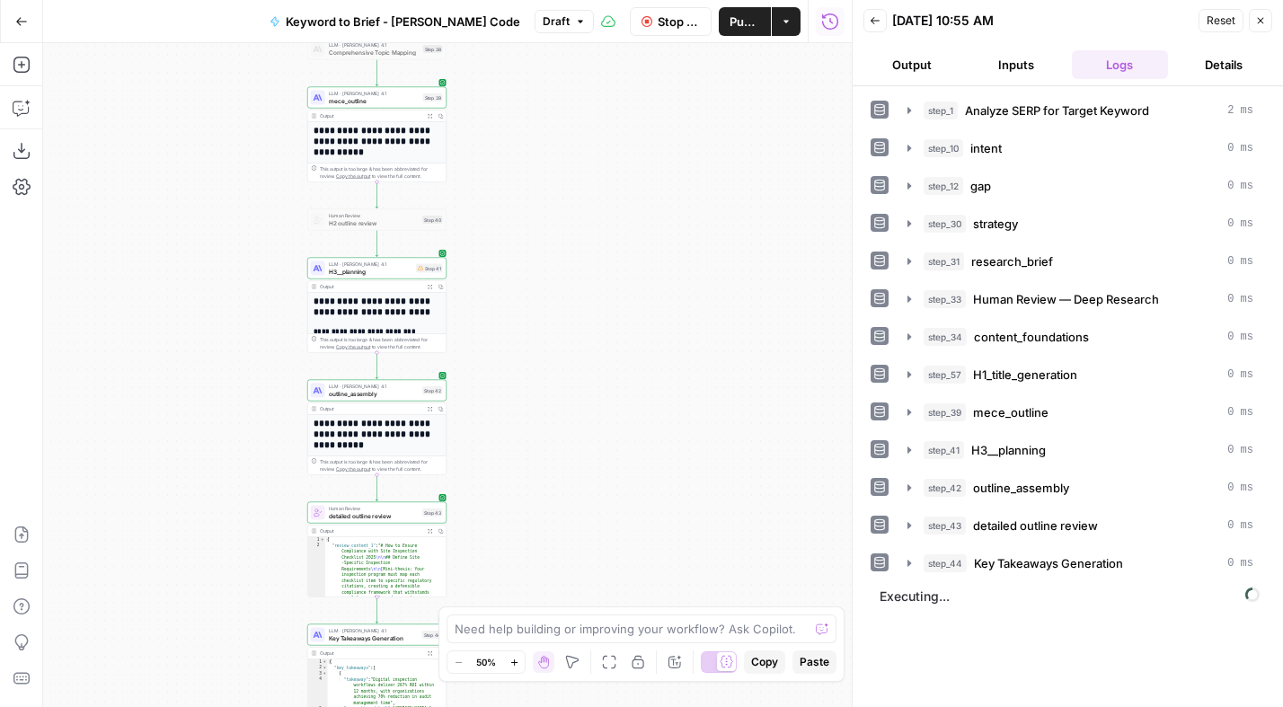
click at [536, 552] on div "Workflow Set Inputs Inputs Power Agent Analyze SERP for Target Keyword Step 1 O…" at bounding box center [447, 375] width 808 height 664
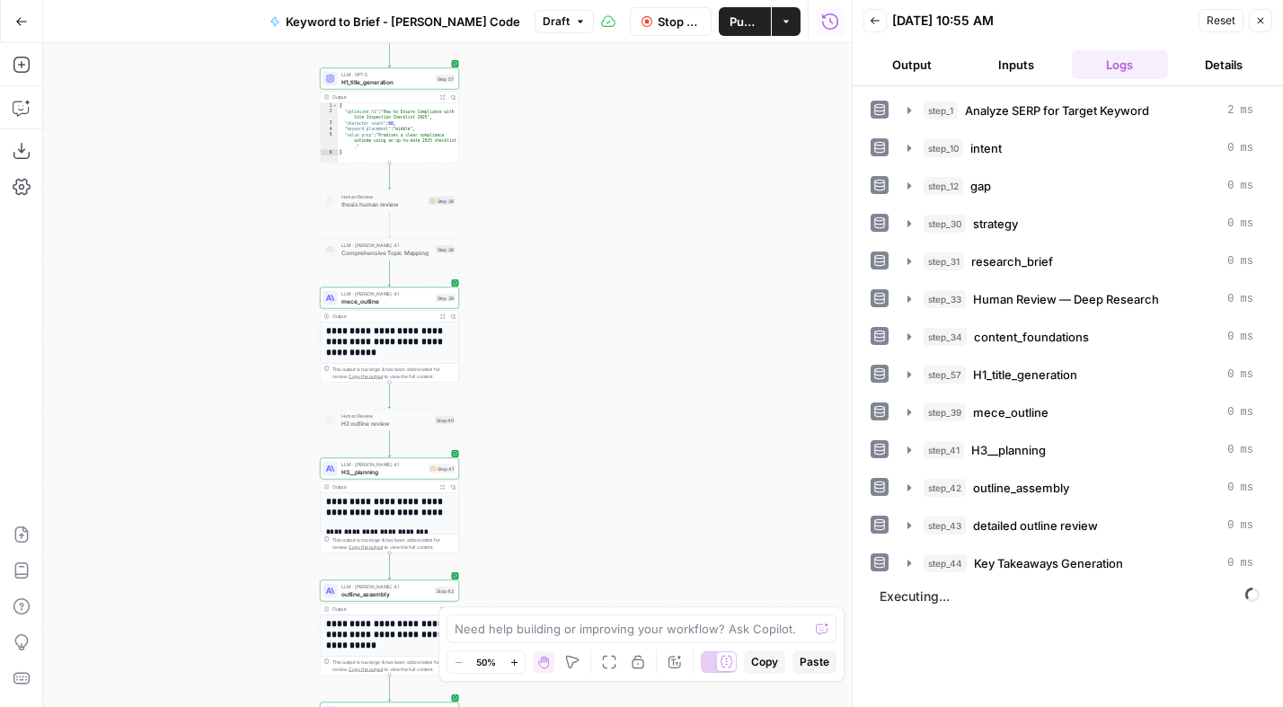
drag, startPoint x: 536, startPoint y: 268, endPoint x: 548, endPoint y: 469, distance: 201.5
click at [548, 469] on div "Workflow Set Inputs Inputs Power Agent Analyze SERP for Target Keyword Step 1 O…" at bounding box center [447, 375] width 808 height 664
drag, startPoint x: 550, startPoint y: 275, endPoint x: 545, endPoint y: 407, distance: 132.1
click at [544, 408] on div "Workflow Set Inputs Inputs Power Agent Analyze SERP for Target Keyword Step 1 O…" at bounding box center [447, 375] width 808 height 664
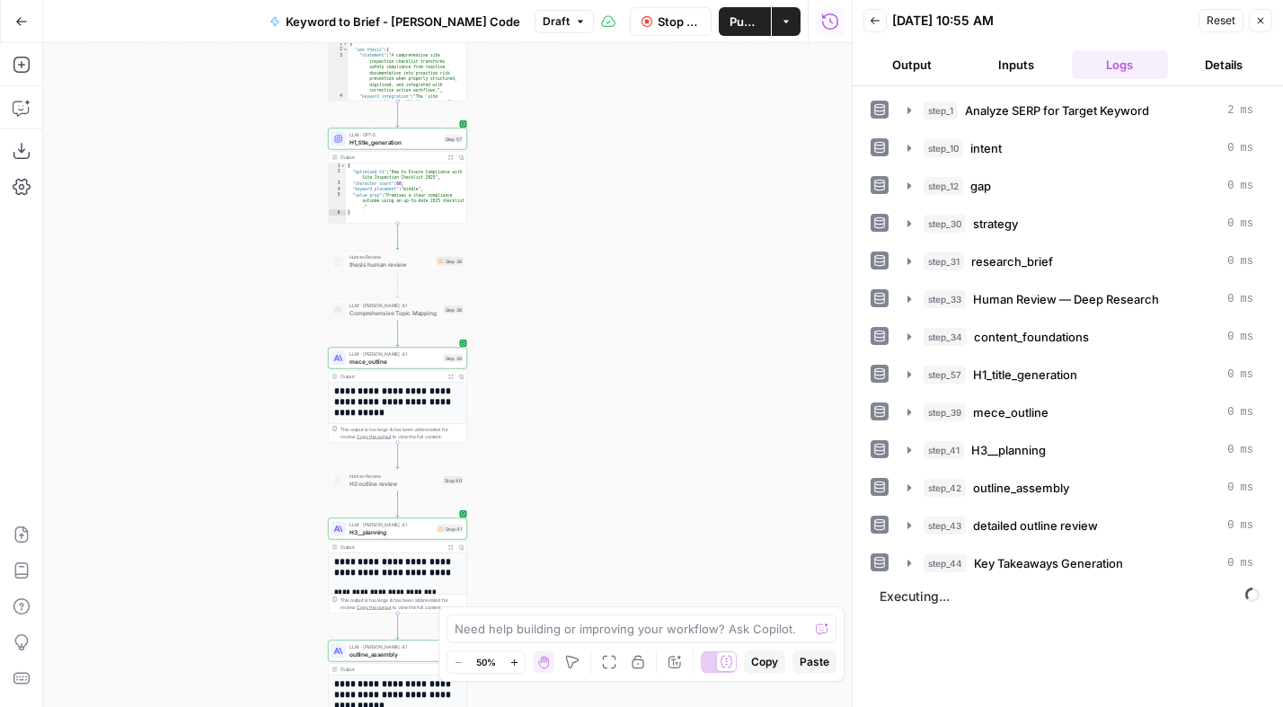
click at [584, 323] on div "Workflow Set Inputs Inputs Power Agent Analyze SERP for Target Keyword Step 1 O…" at bounding box center [447, 375] width 808 height 664
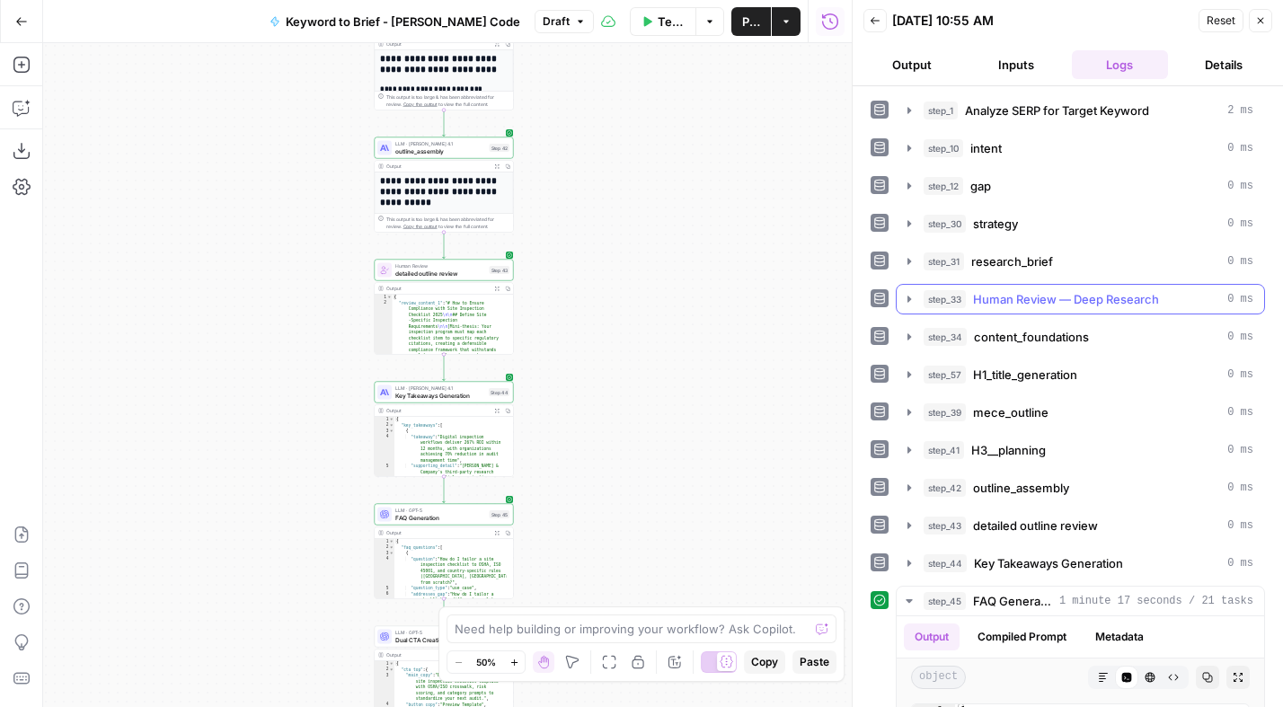
scroll to position [368, 0]
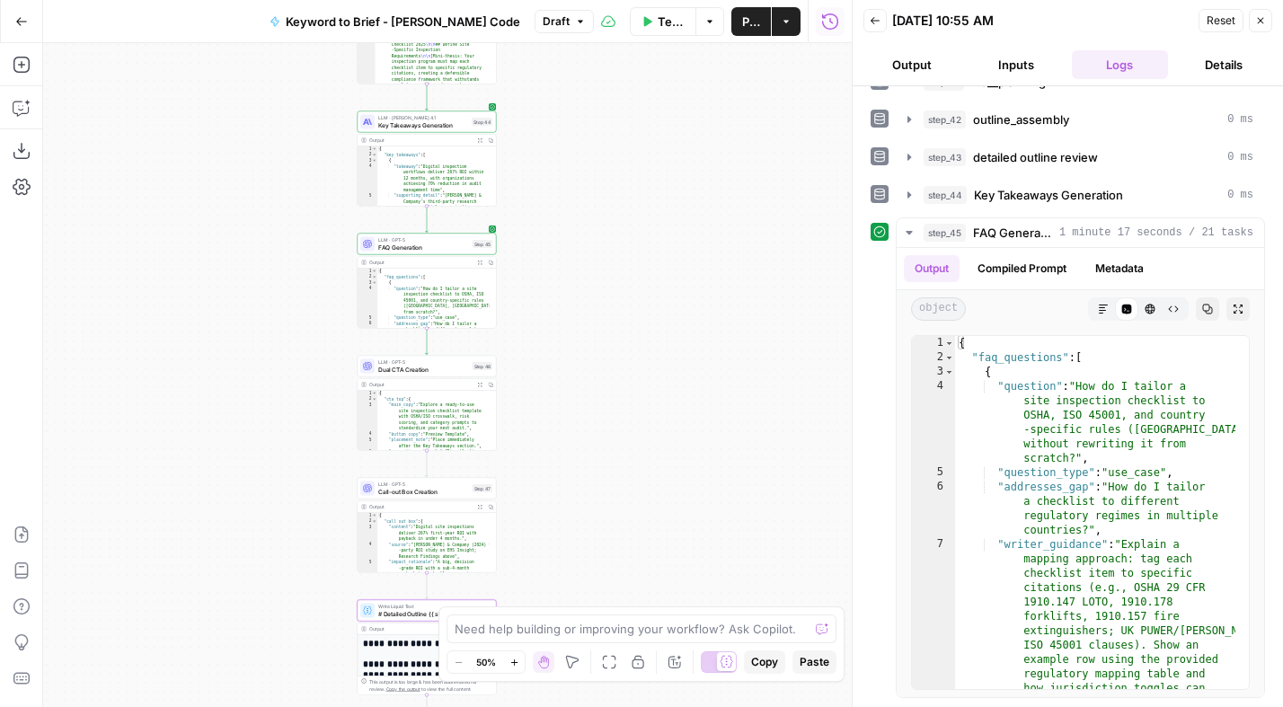
drag, startPoint x: 649, startPoint y: 312, endPoint x: 632, endPoint y: 146, distance: 167.0
click at [636, 141] on div "Workflow Set Inputs Inputs Power Agent Analyze SERP for Target Keyword Step 1 O…" at bounding box center [447, 375] width 808 height 664
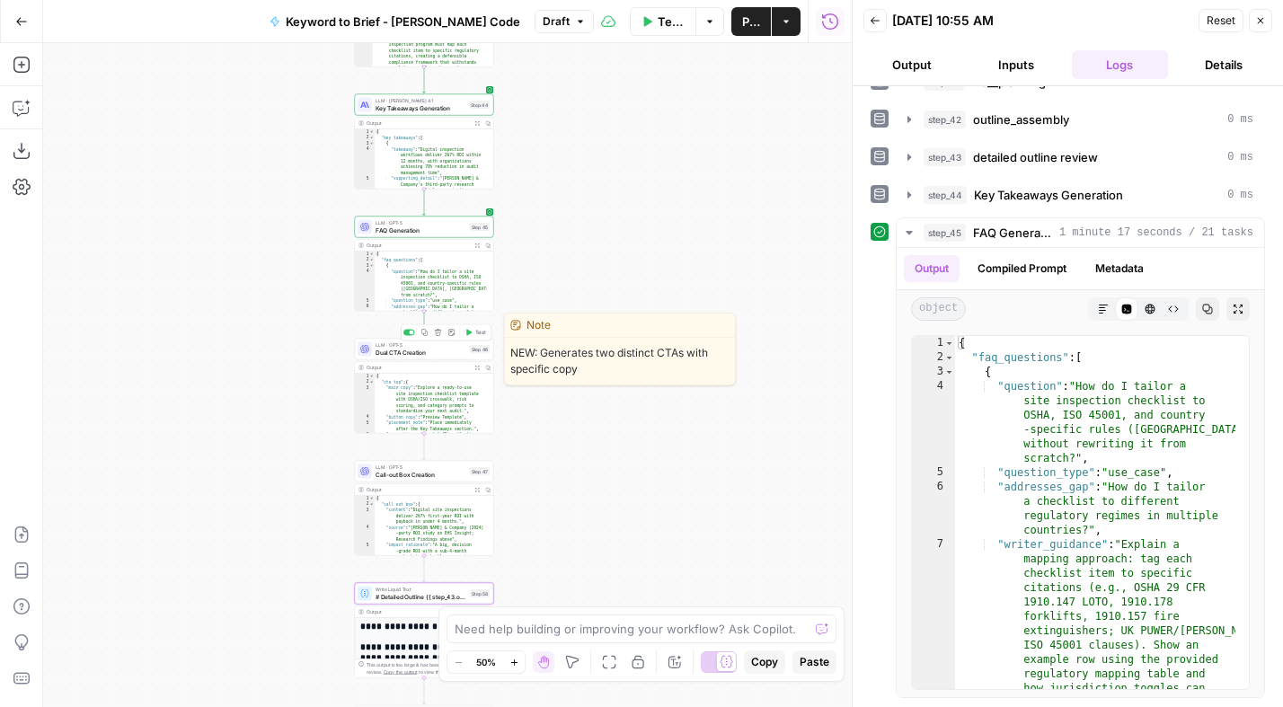
click at [476, 334] on span "Test" at bounding box center [480, 333] width 11 height 8
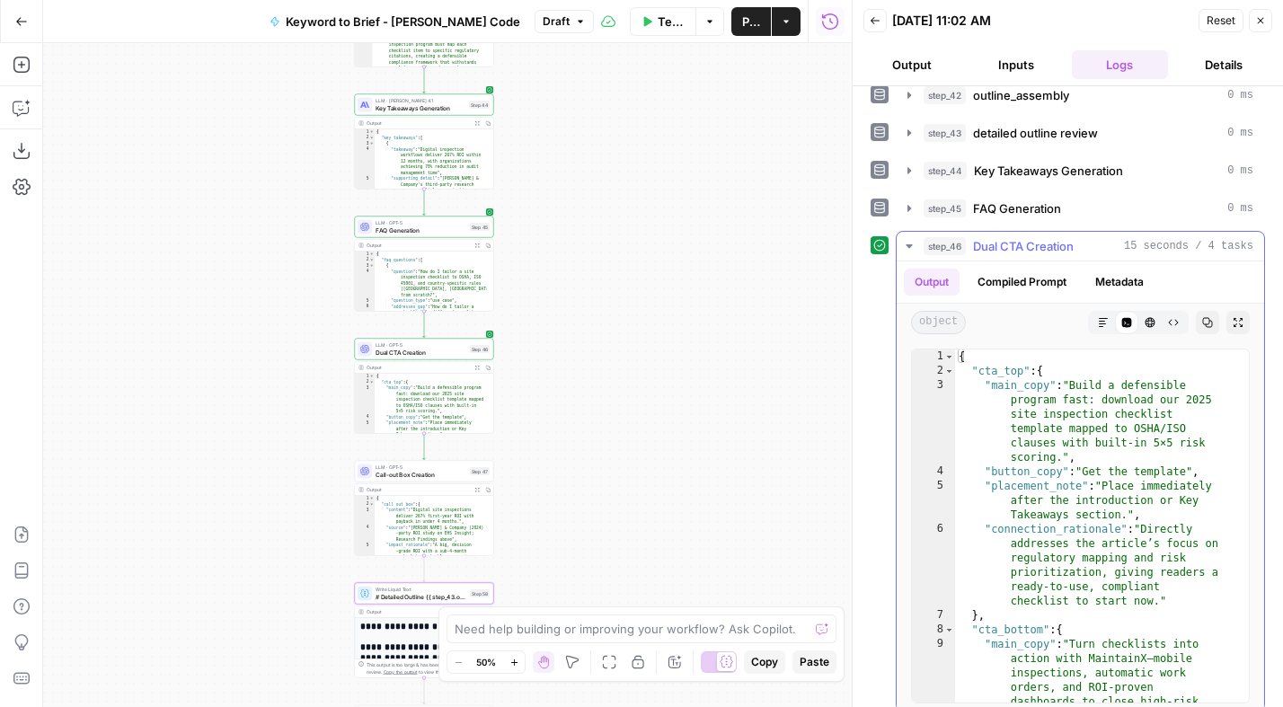
scroll to position [406, 0]
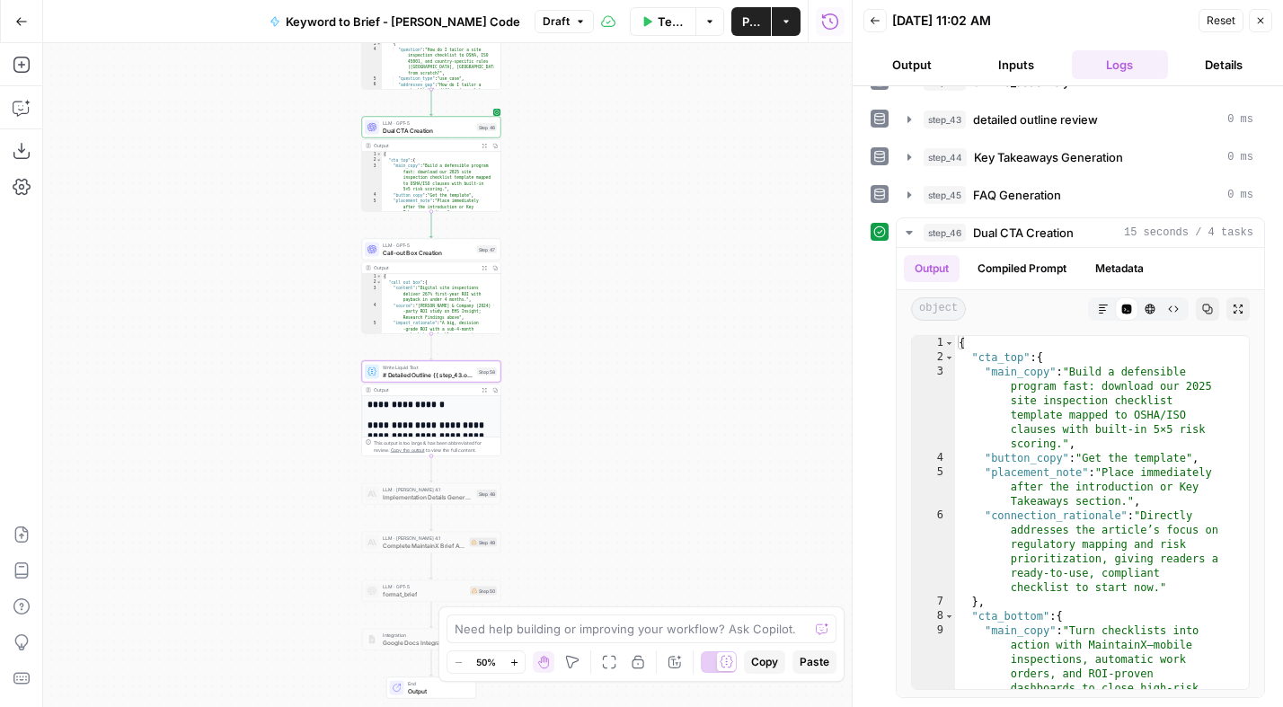
drag, startPoint x: 703, startPoint y: 416, endPoint x: 530, endPoint y: 248, distance: 241.4
click at [707, 224] on div "Workflow Set Inputs Inputs Power Agent Analyze SERP for Target Keyword Step 1 O…" at bounding box center [447, 375] width 808 height 664
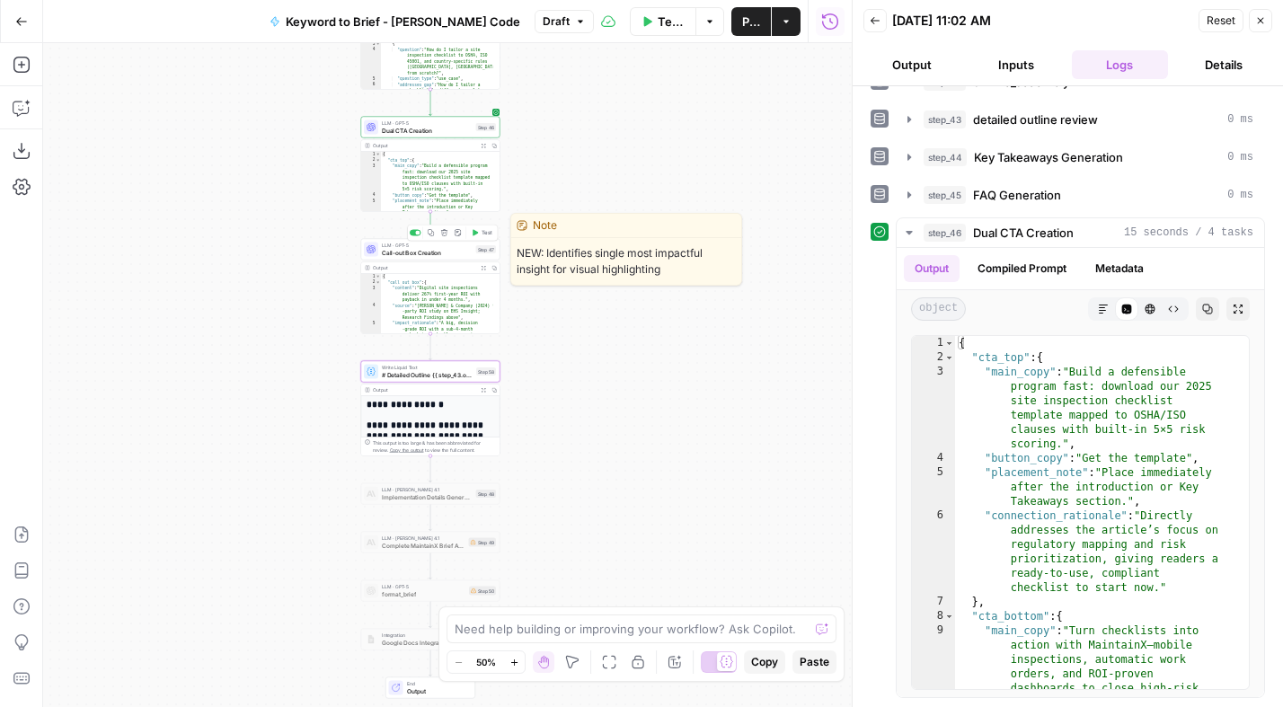
click at [451, 248] on span "Call-out Box Creation" at bounding box center [427, 252] width 91 height 9
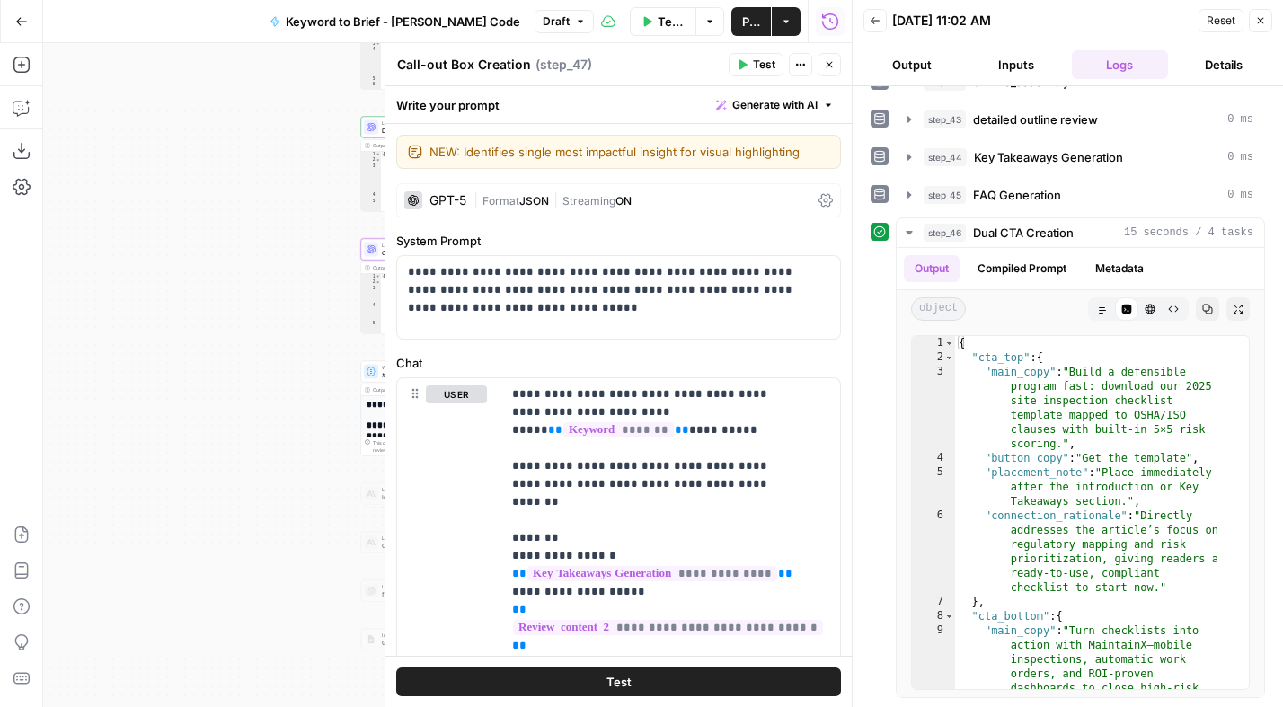
click at [824, 59] on icon "button" at bounding box center [829, 64] width 11 height 11
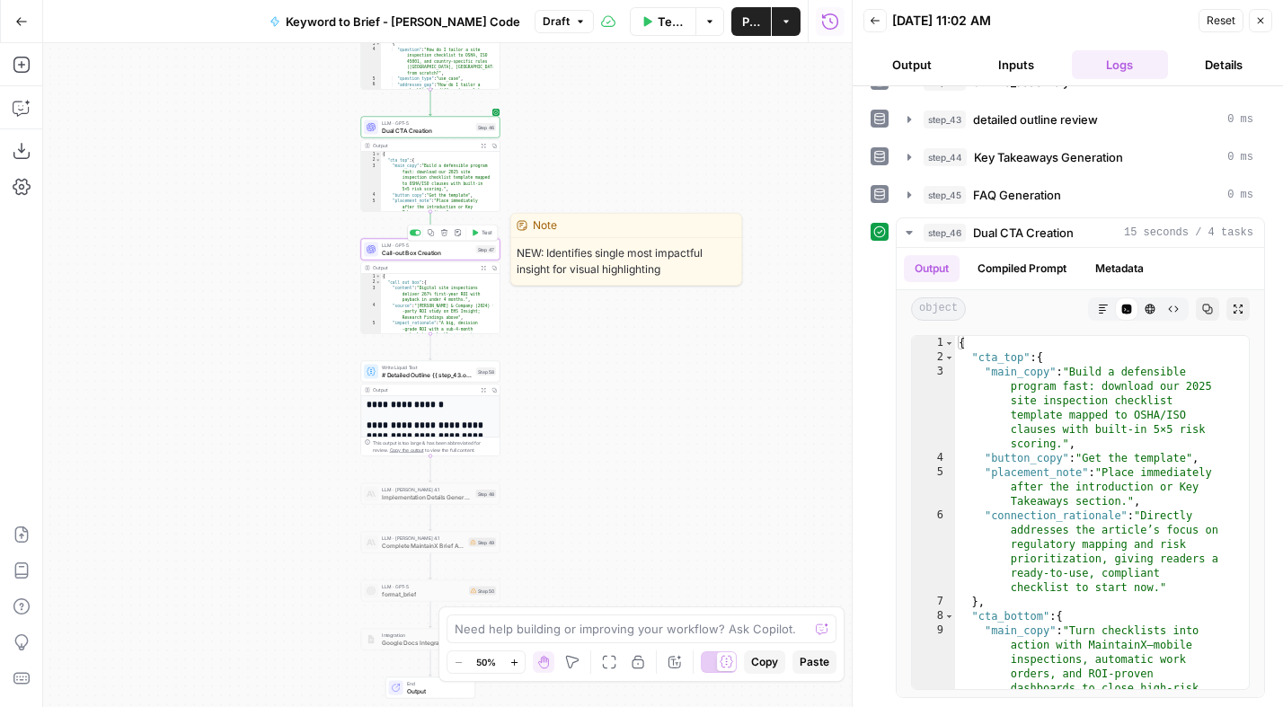
click at [482, 234] on span "Test" at bounding box center [486, 233] width 11 height 8
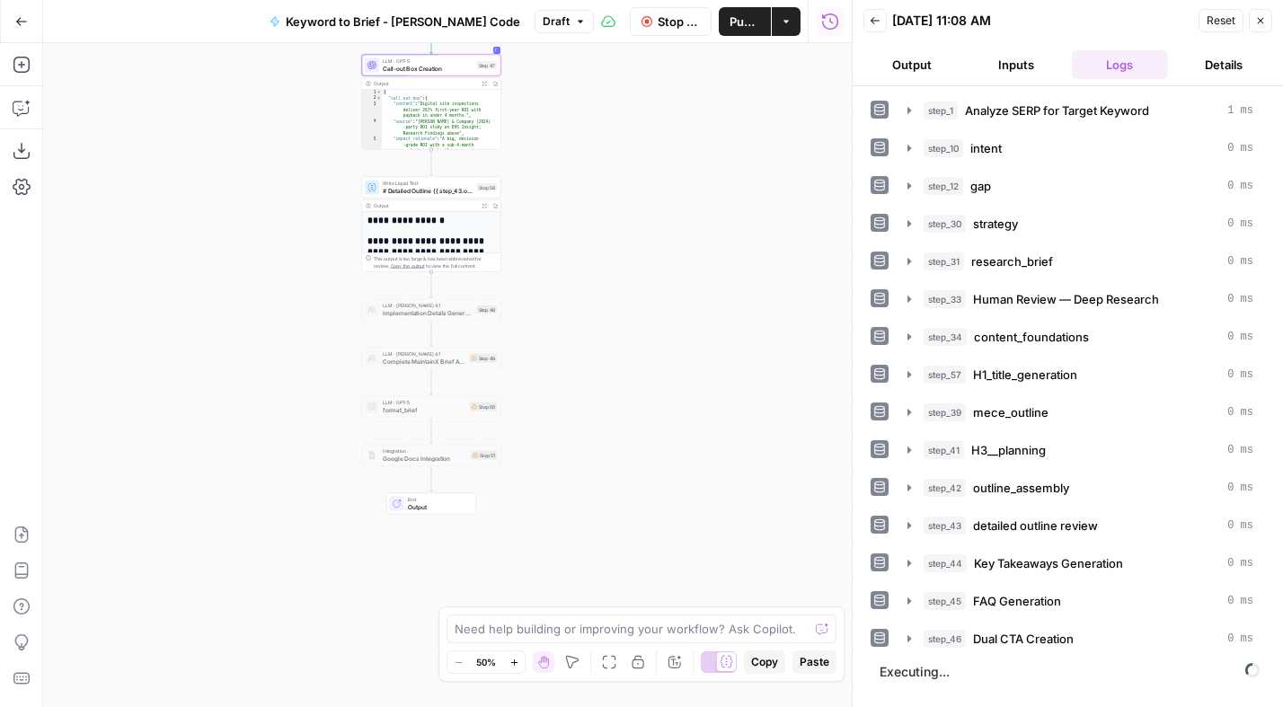
drag, startPoint x: 646, startPoint y: 427, endPoint x: 648, endPoint y: 272, distance: 154.5
click at [648, 272] on div "Workflow Set Inputs Inputs Power Agent Analyze SERP for Target Keyword Step 1 O…" at bounding box center [447, 375] width 808 height 664
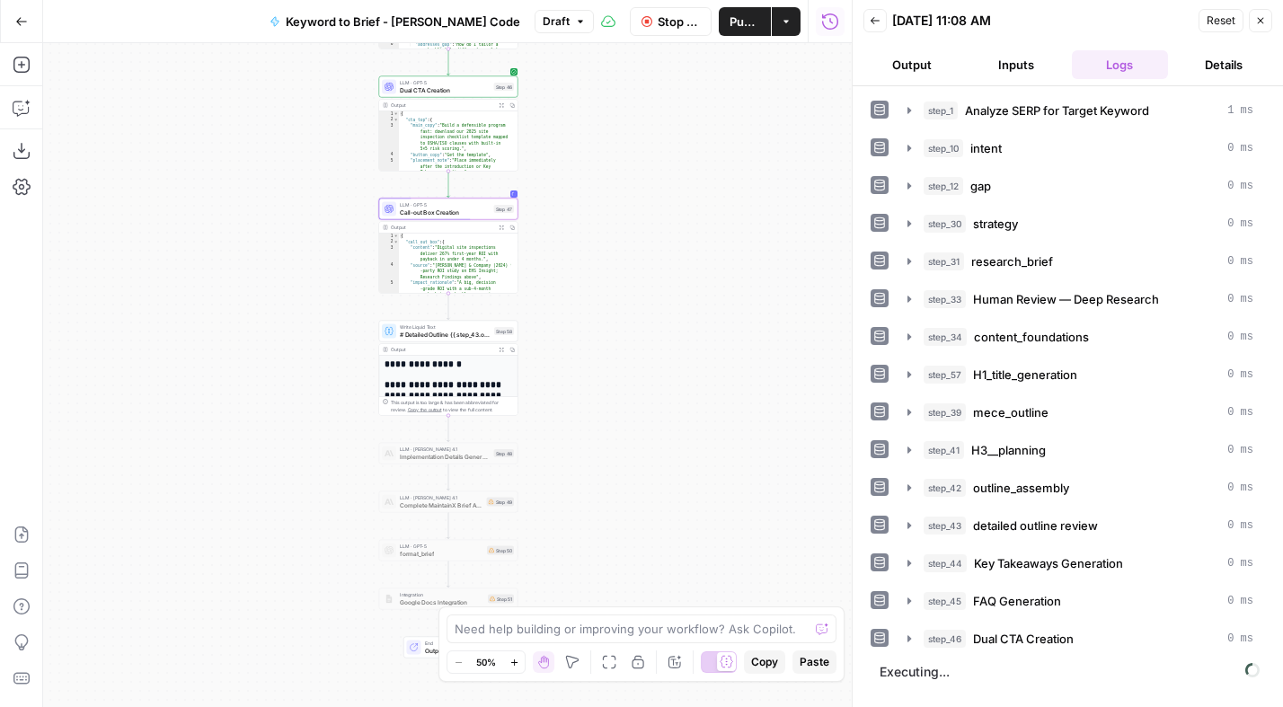
drag, startPoint x: 665, startPoint y: 430, endPoint x: 667, endPoint y: 452, distance: 21.7
click at [666, 452] on div "Workflow Set Inputs Inputs Power Agent Analyze SERP for Target Keyword Step 1 O…" at bounding box center [447, 375] width 808 height 664
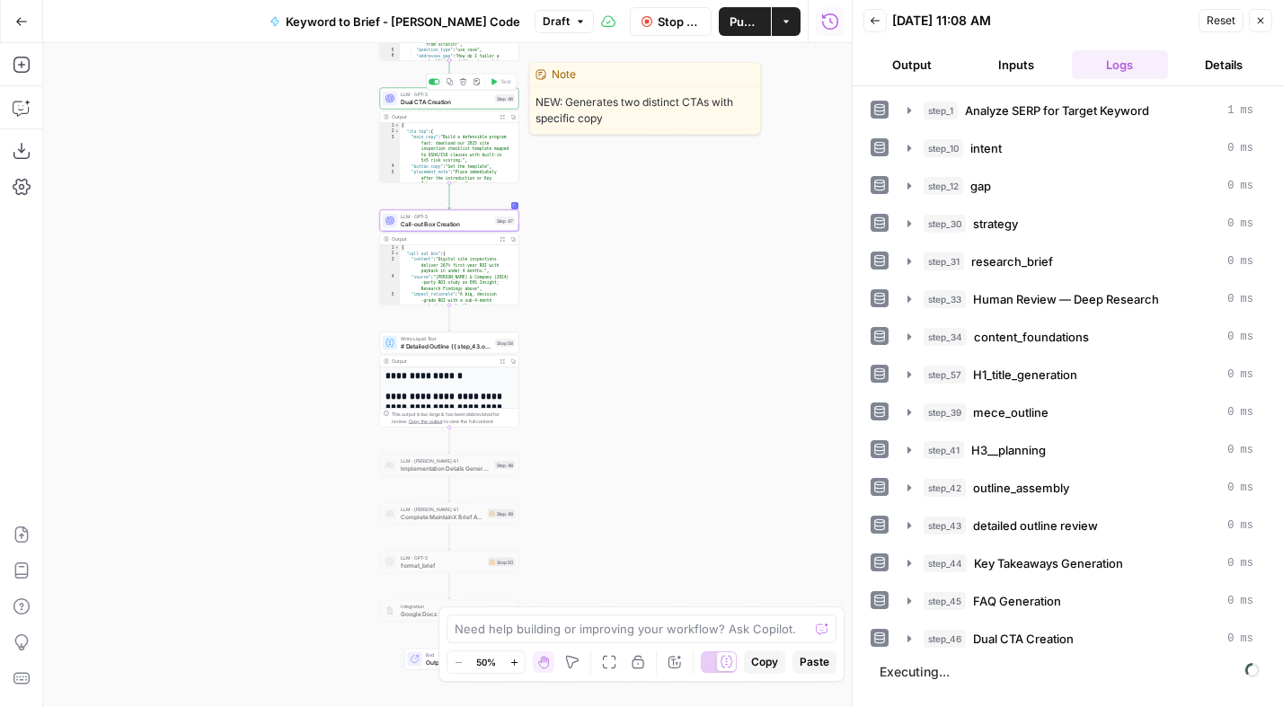
click at [436, 101] on span "Dual CTA Creation" at bounding box center [446, 101] width 91 height 9
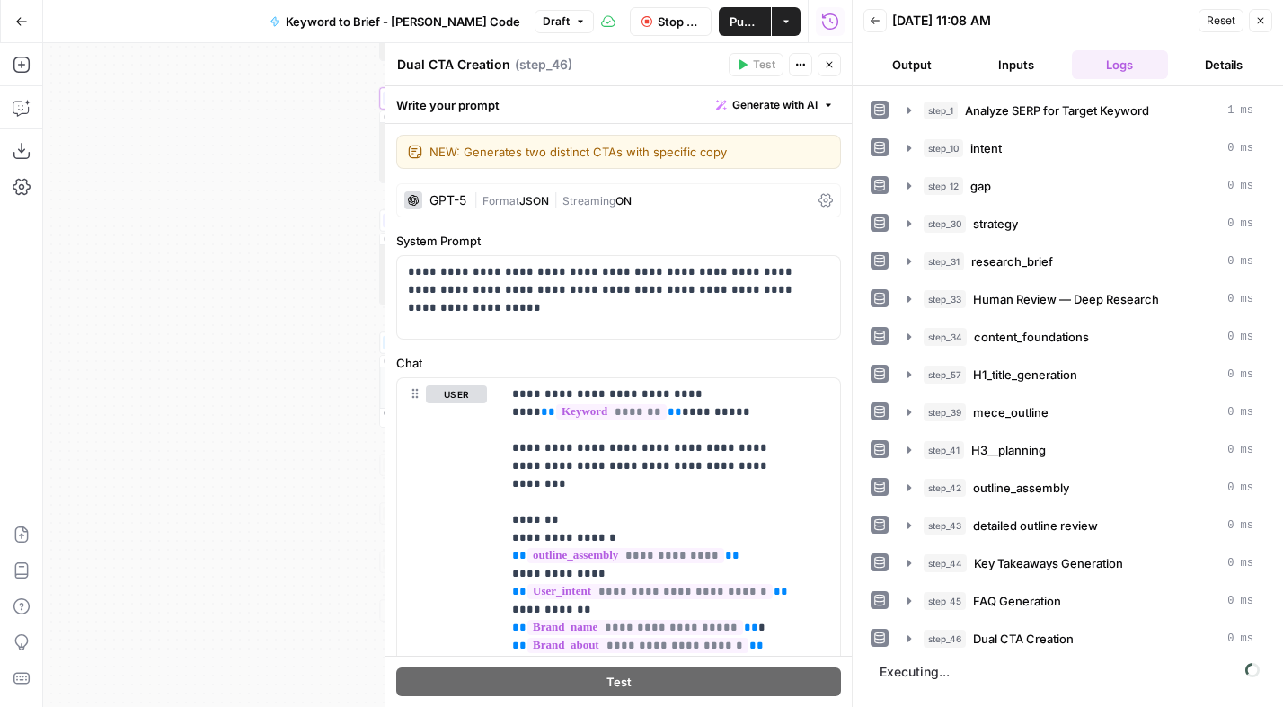
click at [637, 195] on div "| Format JSON | Streaming ON" at bounding box center [642, 200] width 338 height 17
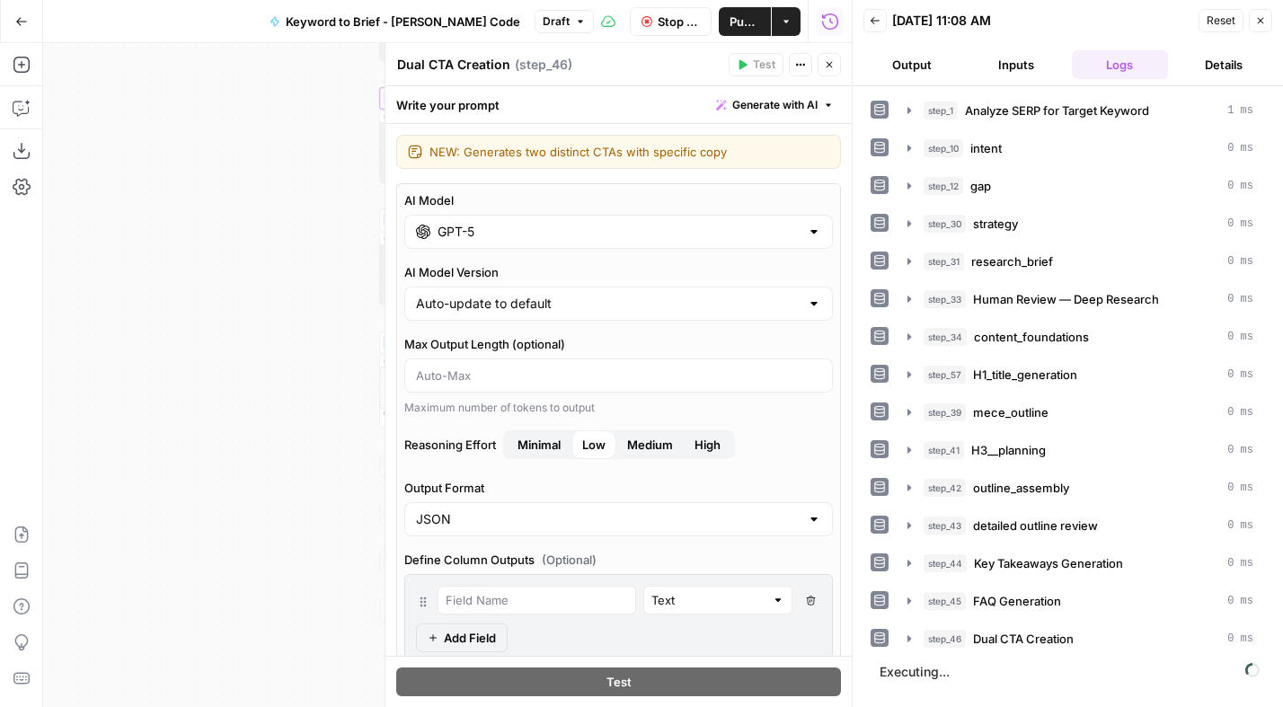
click at [834, 66] on button "Close" at bounding box center [828, 64] width 23 height 23
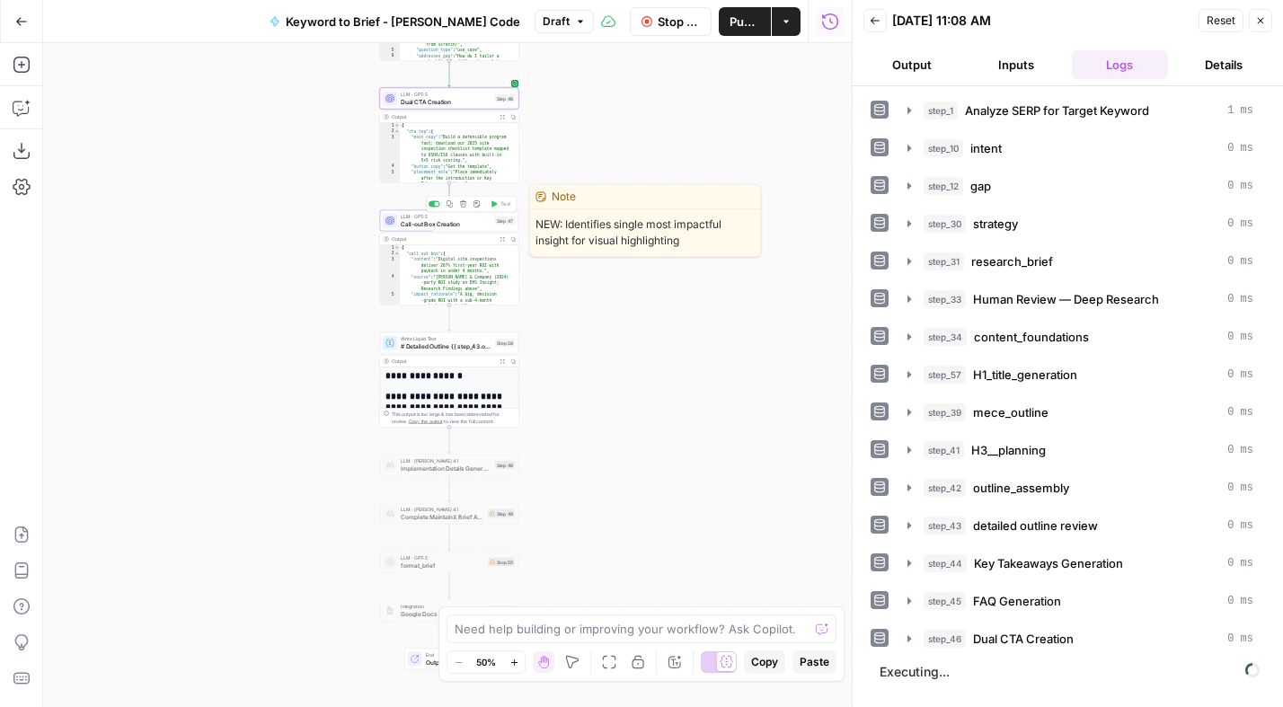
click at [457, 221] on span "Call-out Box Creation" at bounding box center [446, 223] width 91 height 9
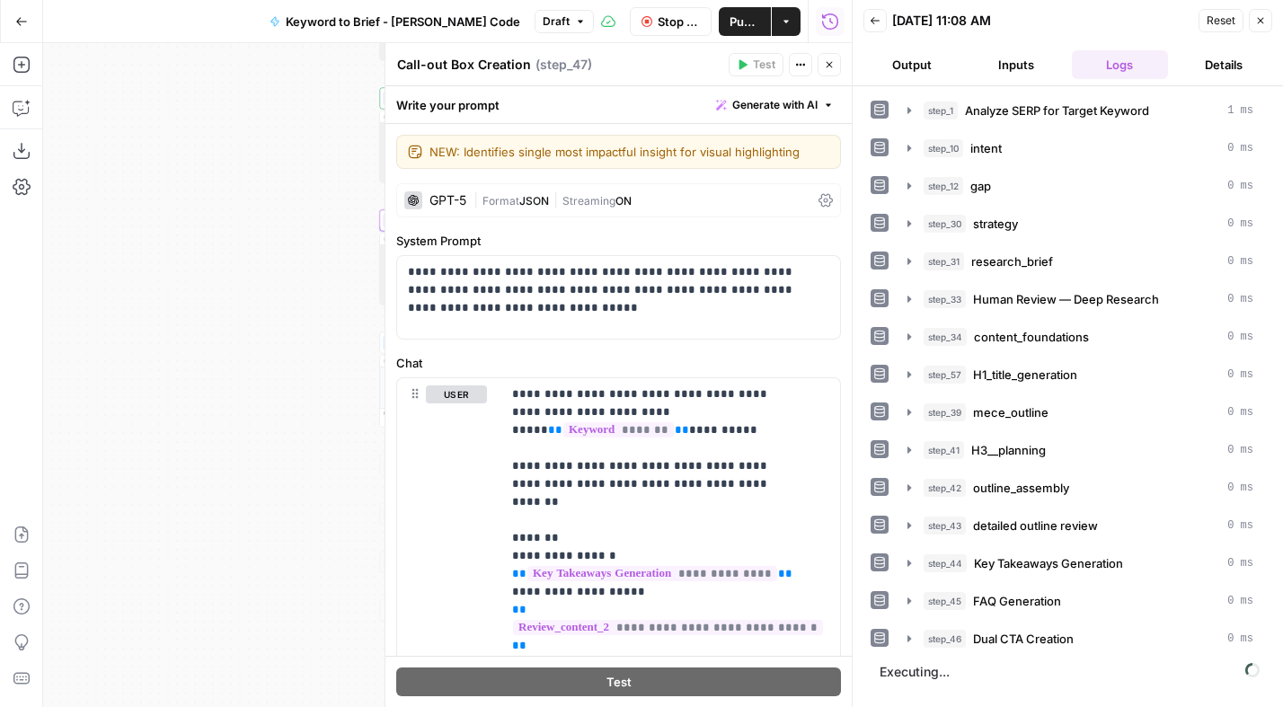
click at [615, 196] on span "Streaming" at bounding box center [588, 200] width 53 height 13
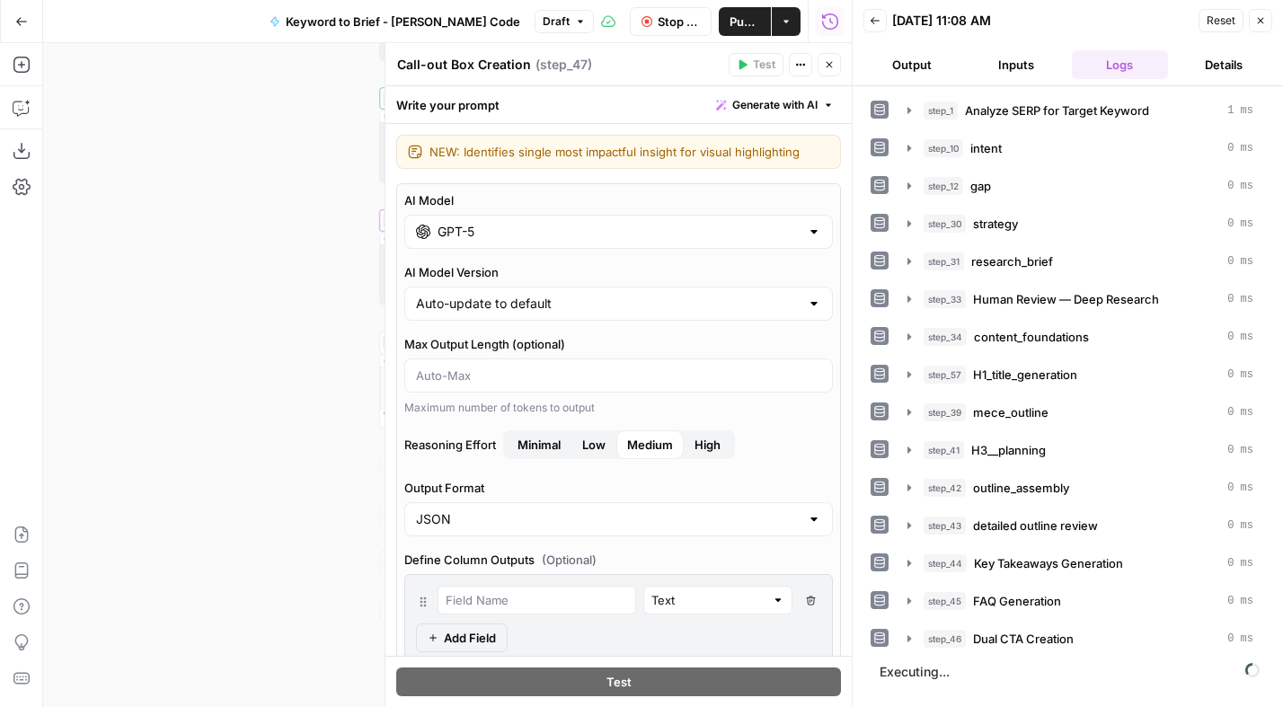
click at [278, 331] on div "Workflow Set Inputs Inputs Power Agent Analyze SERP for Target Keyword Step 1 O…" at bounding box center [447, 375] width 808 height 664
click at [830, 64] on icon "button" at bounding box center [829, 64] width 11 height 11
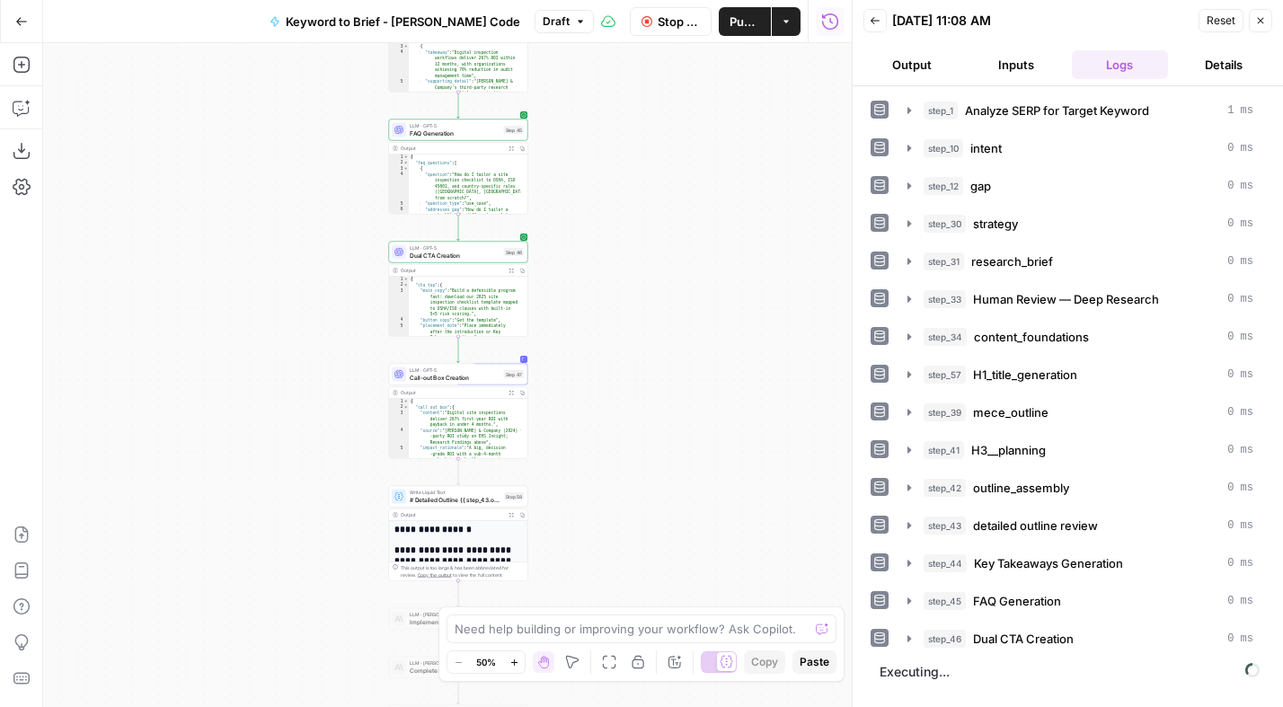
drag, startPoint x: 289, startPoint y: 258, endPoint x: 296, endPoint y: 369, distance: 111.6
click at [296, 369] on div "Workflow Set Inputs Inputs Power Agent Analyze SERP for Target Keyword Step 1 O…" at bounding box center [447, 375] width 808 height 664
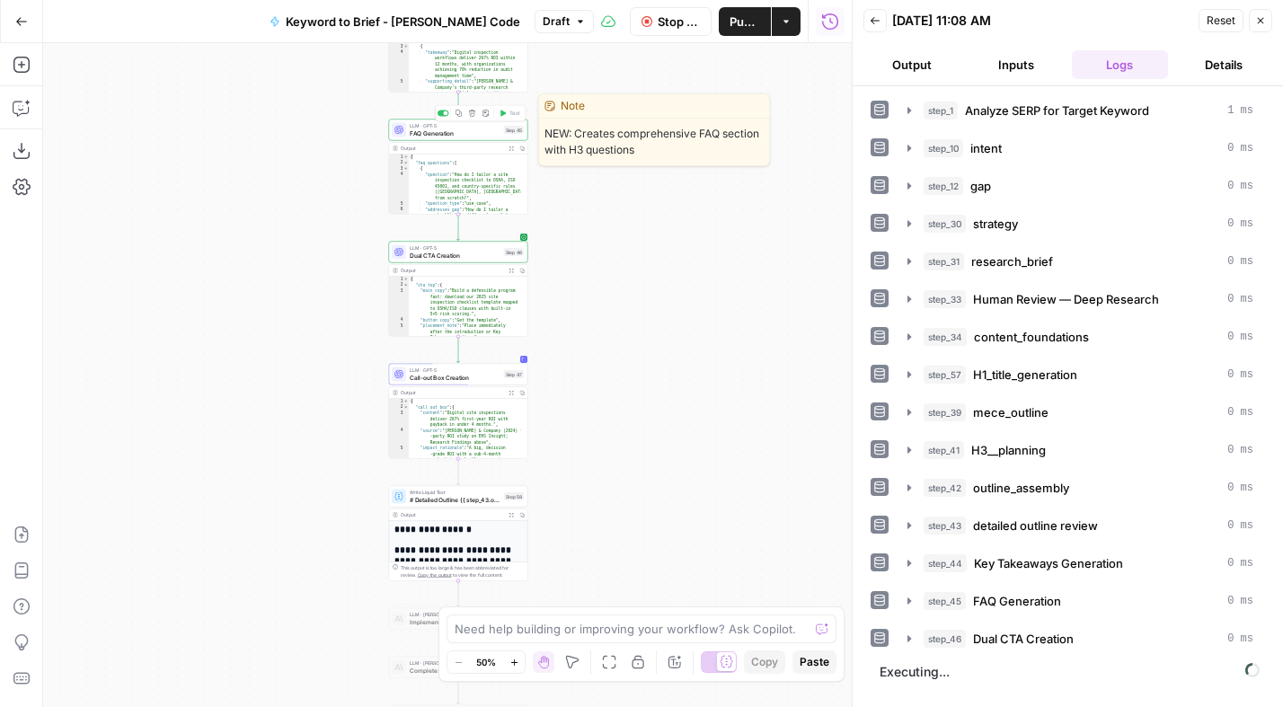
click at [454, 133] on span "FAQ Generation" at bounding box center [455, 132] width 91 height 9
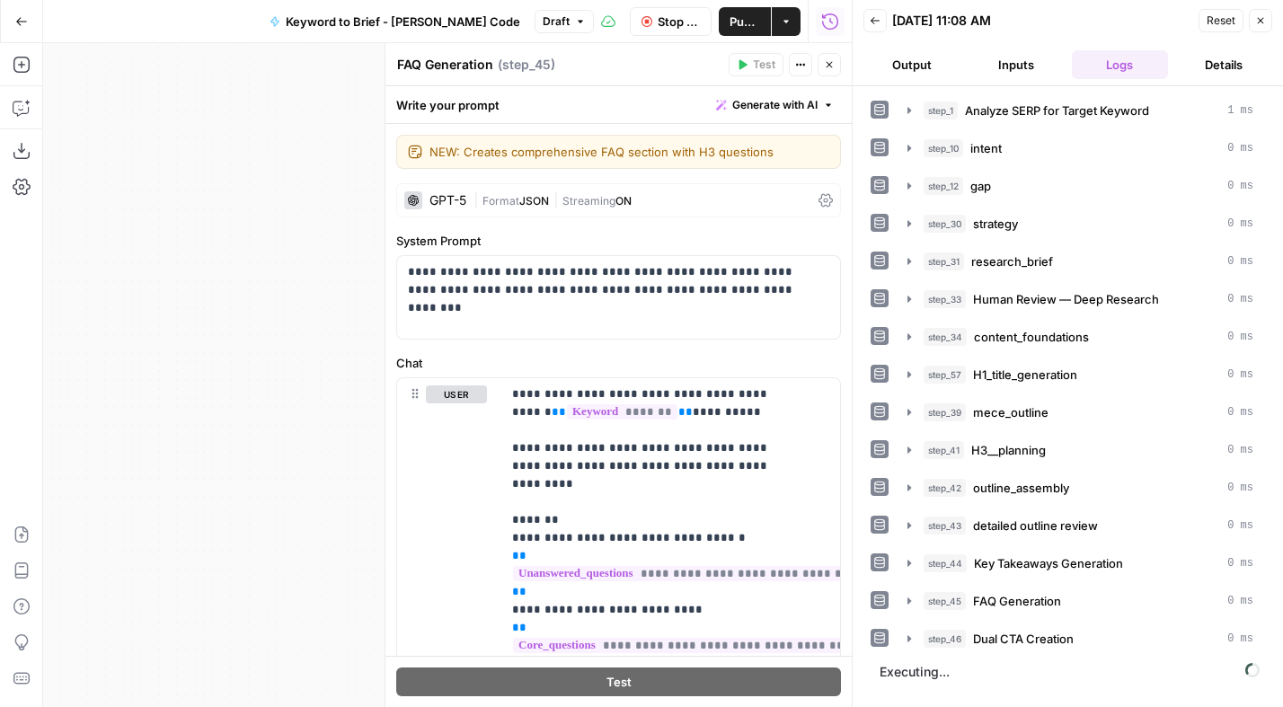
click at [755, 190] on div "GPT-5 | Format JSON | Streaming ON" at bounding box center [618, 200] width 445 height 34
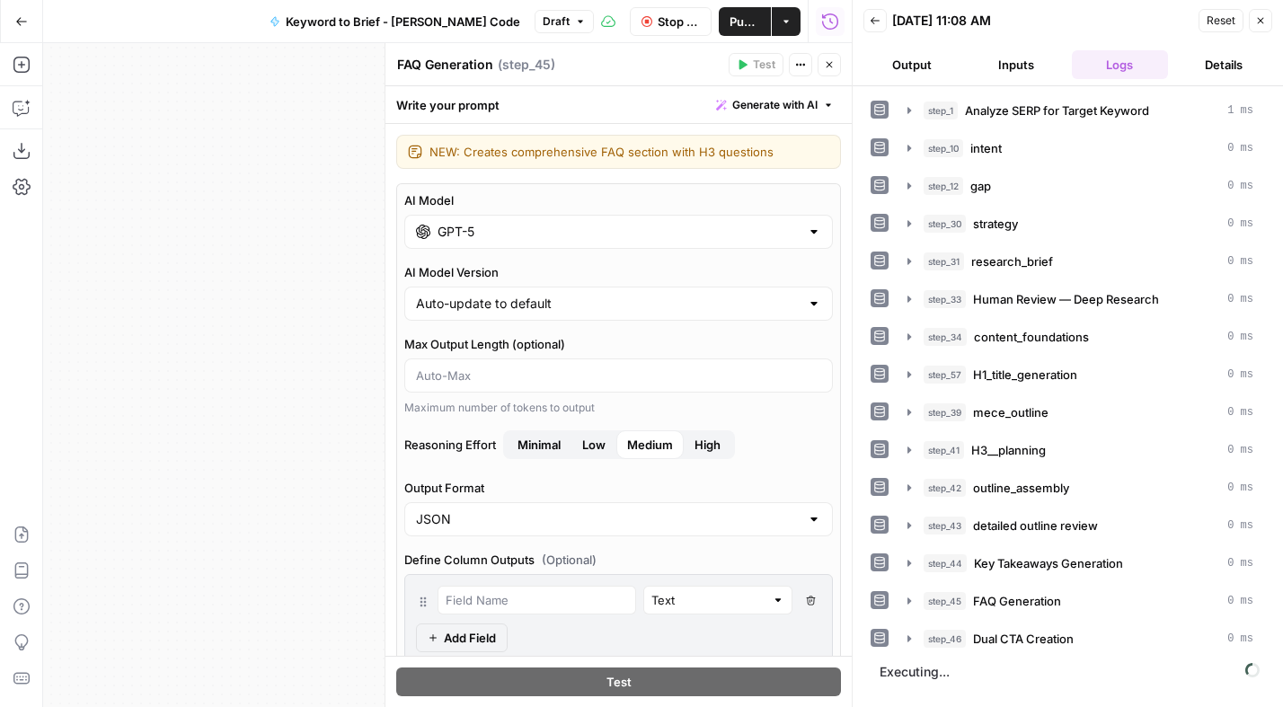
click at [205, 348] on div "Workflow Set Inputs Inputs Power Agent Analyze SERP for Target Keyword Step 1 O…" at bounding box center [447, 375] width 808 height 664
click at [205, 349] on div "Workflow Set Inputs Inputs Power Agent Analyze SERP for Target Keyword Step 1 O…" at bounding box center [447, 375] width 808 height 664
click at [834, 60] on button "Close" at bounding box center [828, 64] width 23 height 23
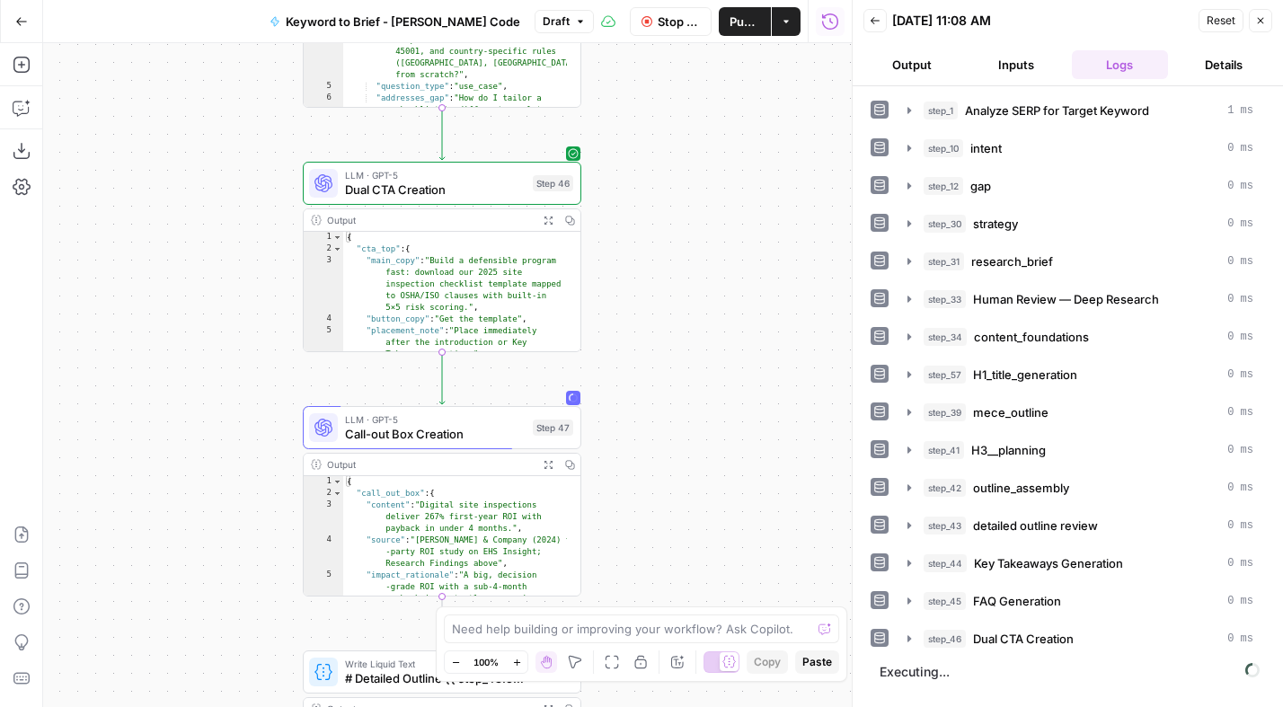
drag, startPoint x: 360, startPoint y: 247, endPoint x: 136, endPoint y: 284, distance: 227.6
click at [136, 284] on div "Workflow Set Inputs Inputs Power Agent Analyze SERP for Target Keyword Step 1 O…" at bounding box center [447, 375] width 808 height 664
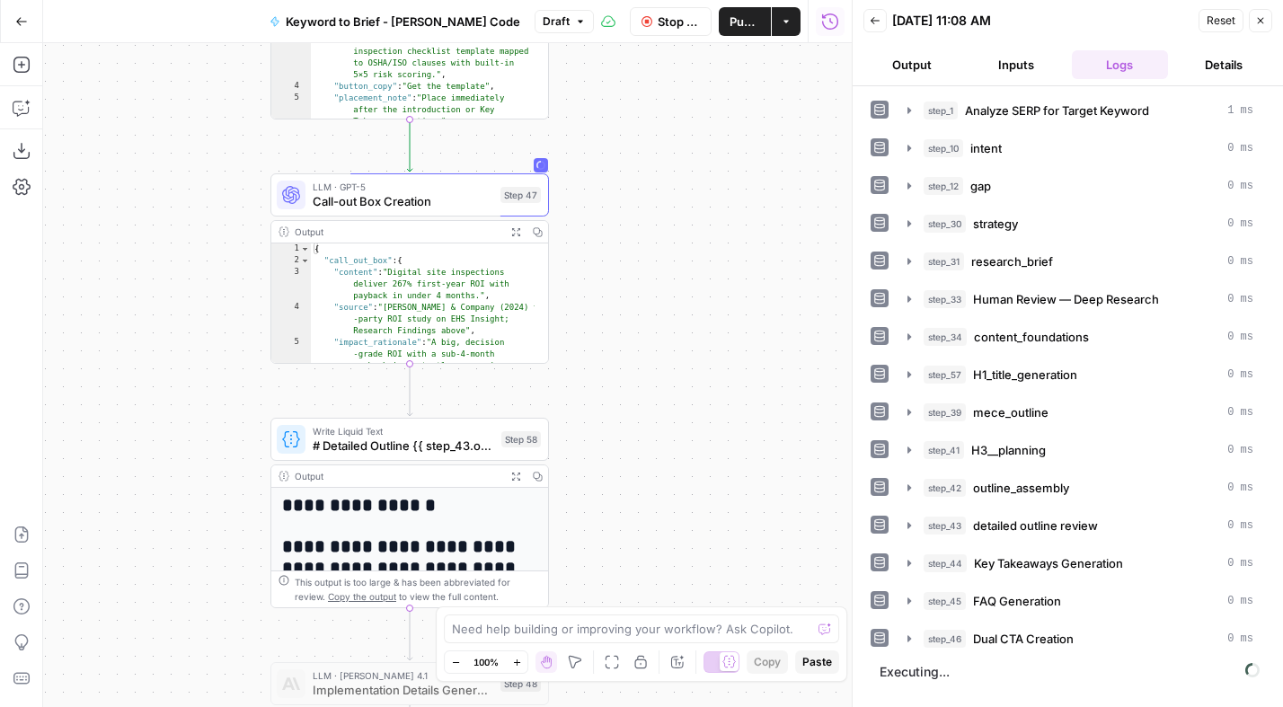
drag, startPoint x: 183, startPoint y: 389, endPoint x: 160, endPoint y: 230, distance: 160.7
click at [160, 230] on div "Workflow Set Inputs Inputs Power Agent Analyze SERP for Target Keyword Step 1 O…" at bounding box center [447, 375] width 808 height 664
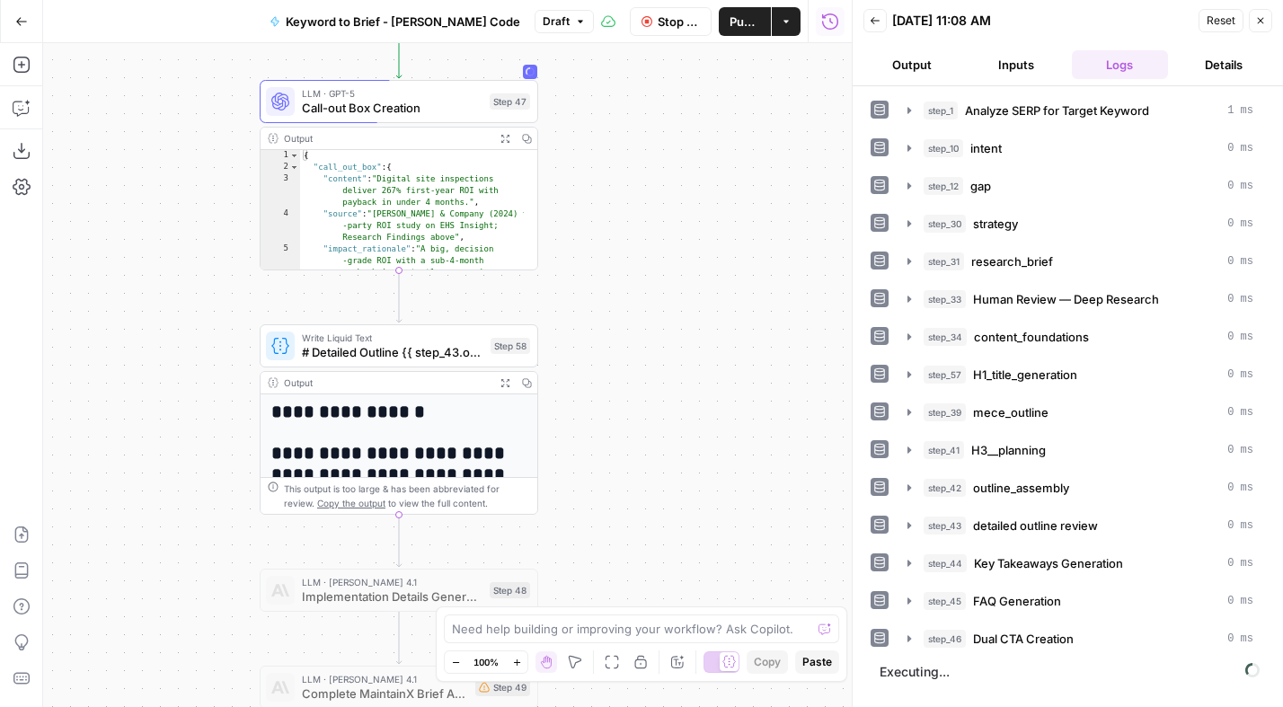
drag, startPoint x: 687, startPoint y: 337, endPoint x: 675, endPoint y: 296, distance: 43.2
click at [675, 296] on div "Workflow Set Inputs Inputs Power Agent Analyze SERP for Target Keyword Step 1 O…" at bounding box center [447, 375] width 808 height 664
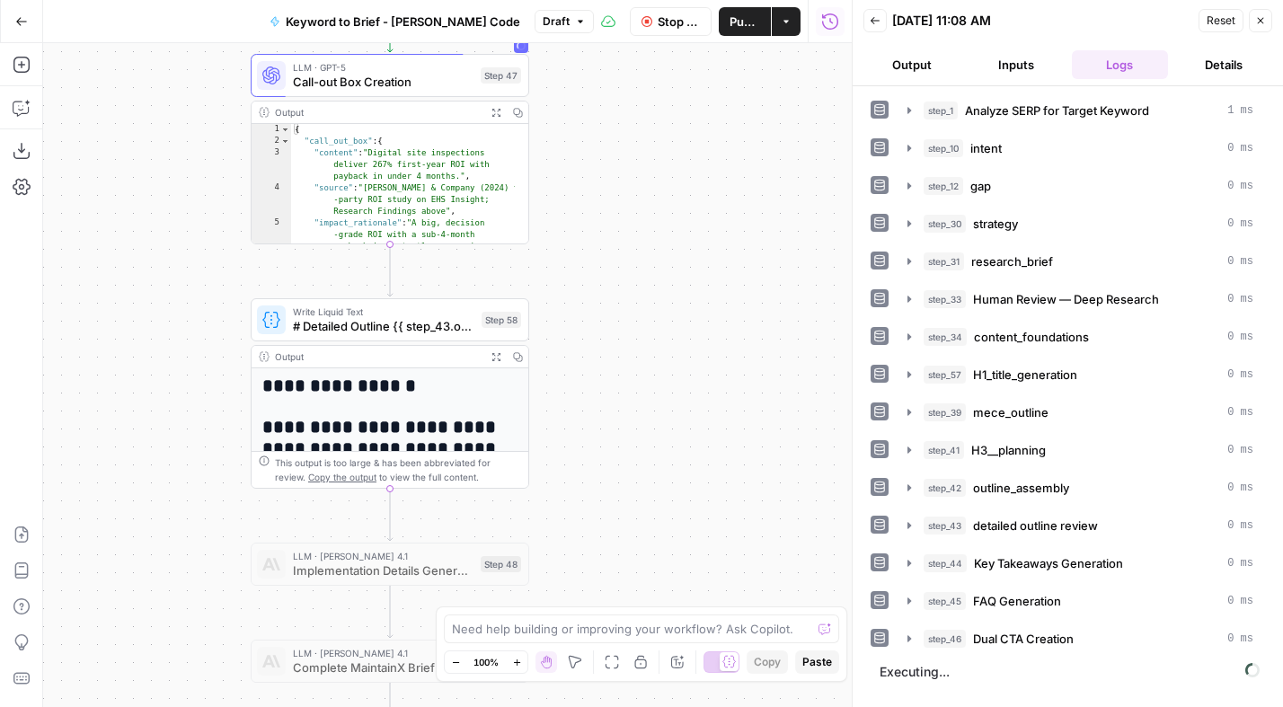
click at [677, 303] on div "Workflow Set Inputs Inputs Power Agent Analyze SERP for Target Keyword Step 1 O…" at bounding box center [447, 375] width 808 height 664
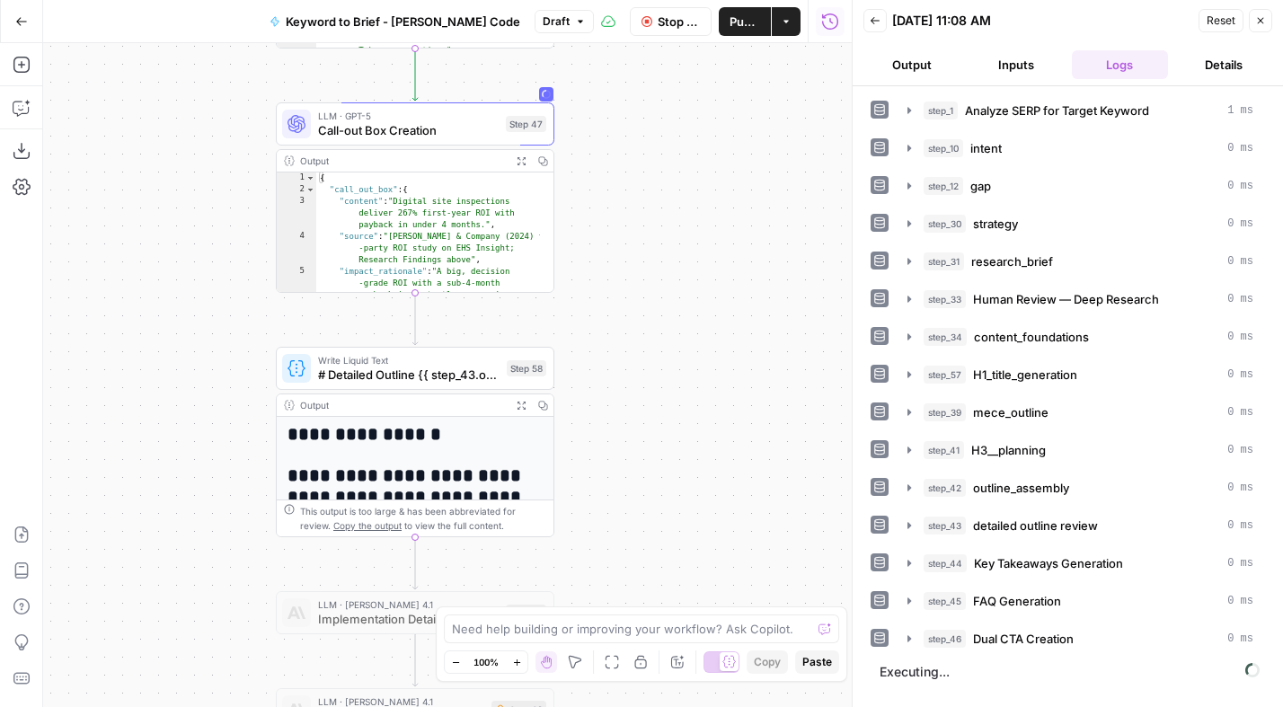
click at [689, 324] on div "Workflow Set Inputs Inputs Power Agent Analyze SERP for Target Keyword Step 1 O…" at bounding box center [447, 375] width 808 height 664
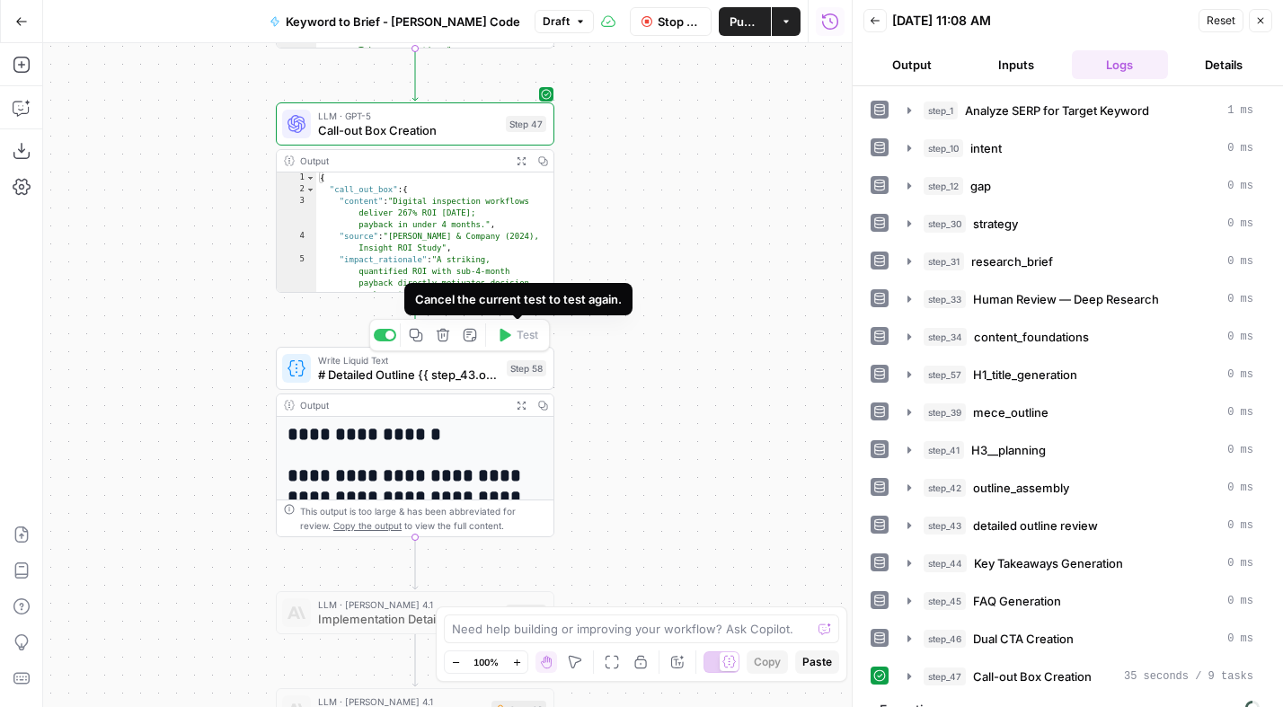
click at [598, 348] on div "Workflow Set Inputs Inputs Power Agent Analyze SERP for Target Keyword Step 1 O…" at bounding box center [447, 375] width 808 height 664
click at [518, 332] on span "Test" at bounding box center [527, 334] width 22 height 16
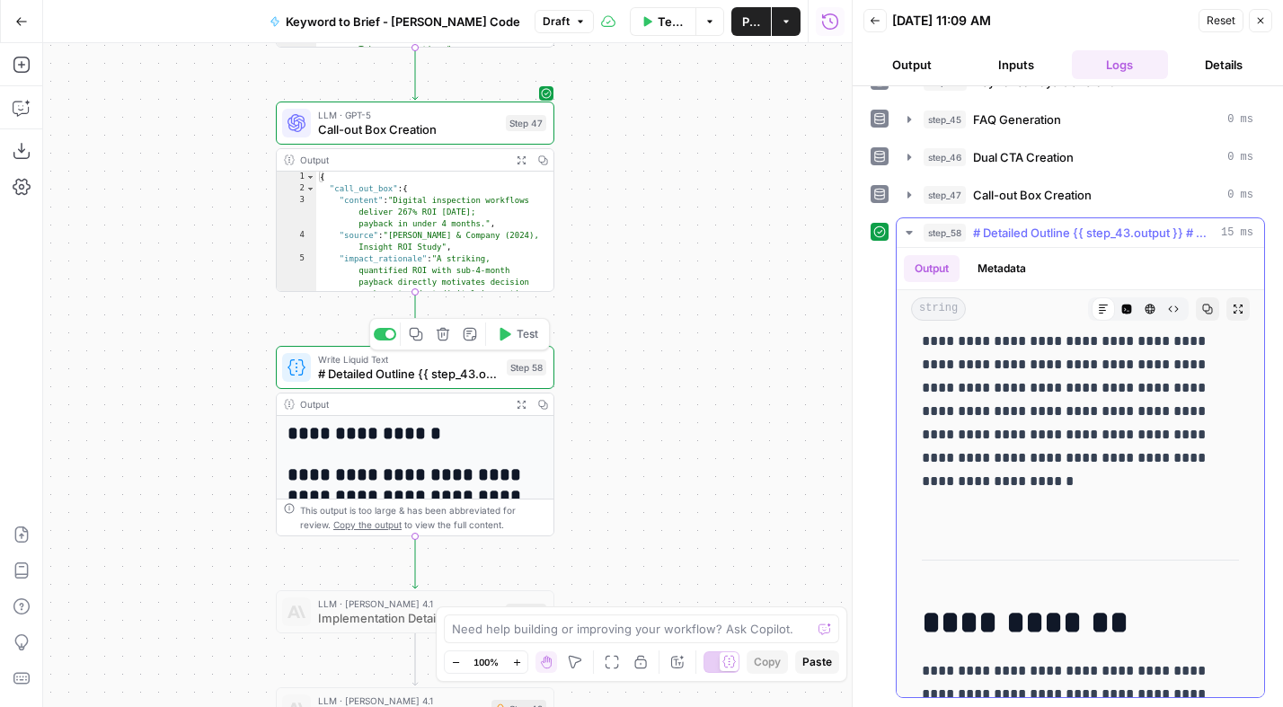
scroll to position [13238, 0]
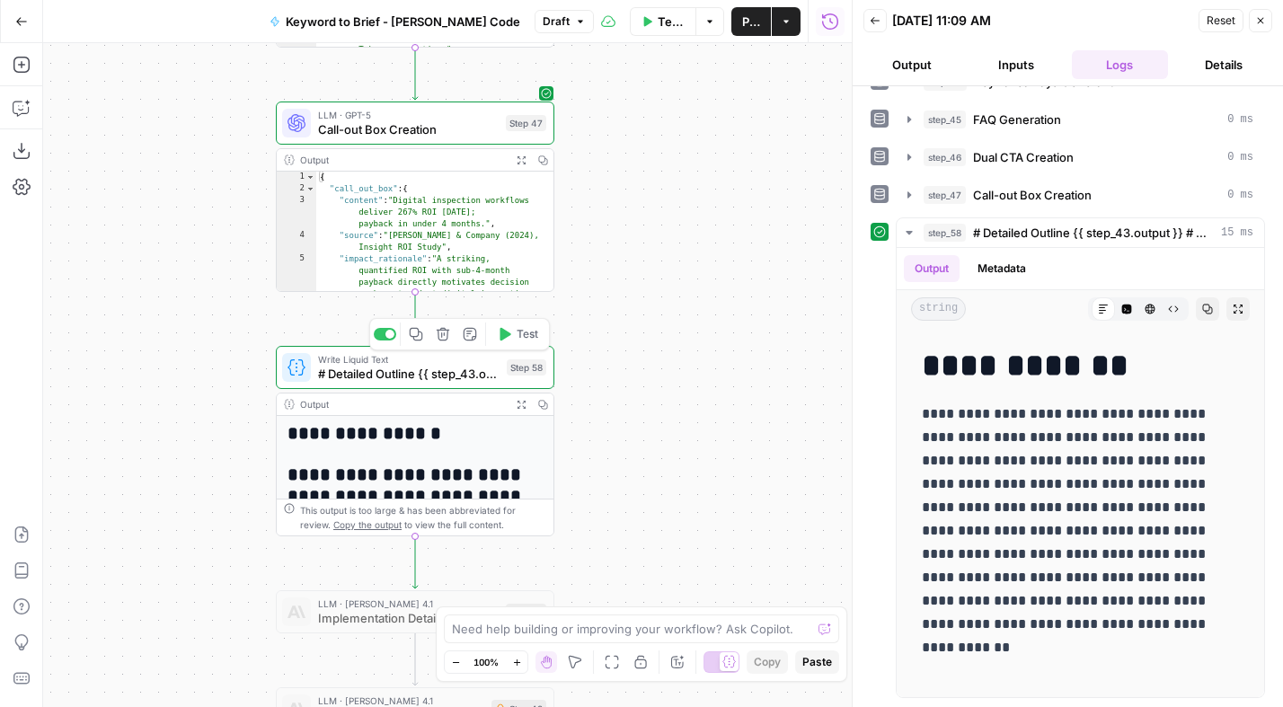
click at [434, 367] on span "# Detailed Outline {{ step_43.output }} # Key Takeaways {{ step_44.output }} # …" at bounding box center [408, 374] width 181 height 18
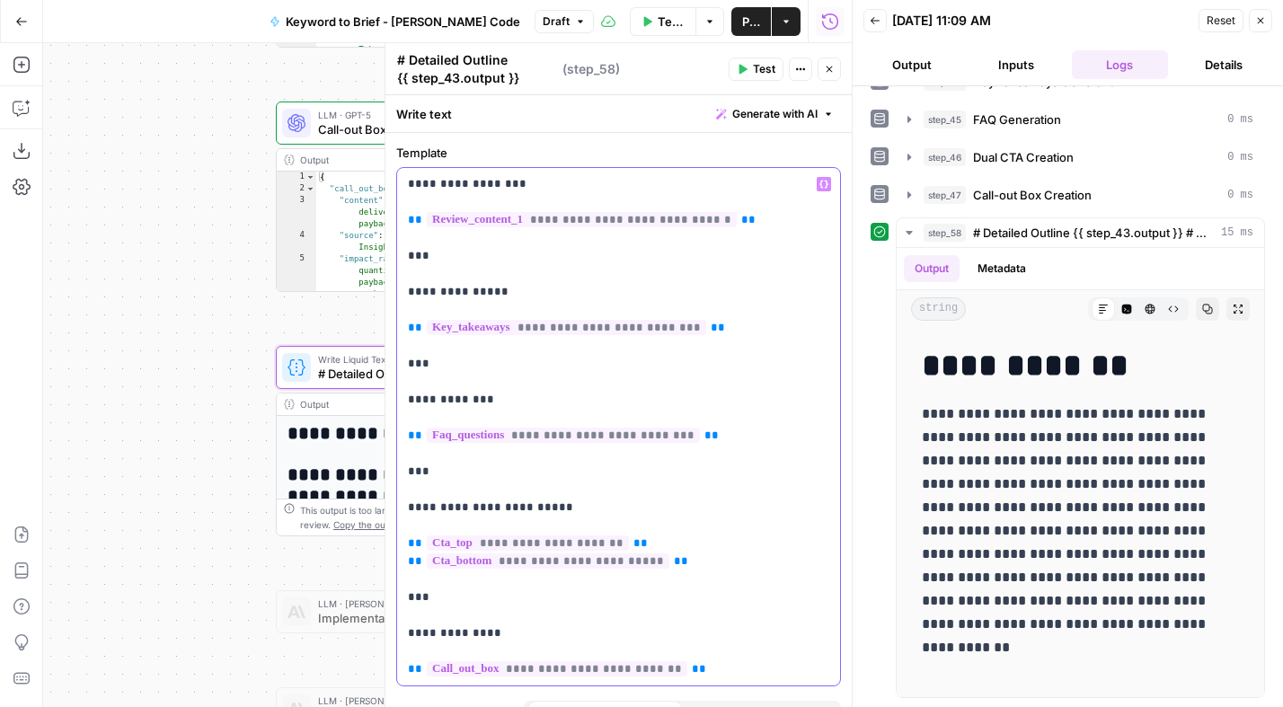
click at [675, 367] on p "**********" at bounding box center [612, 426] width 408 height 503
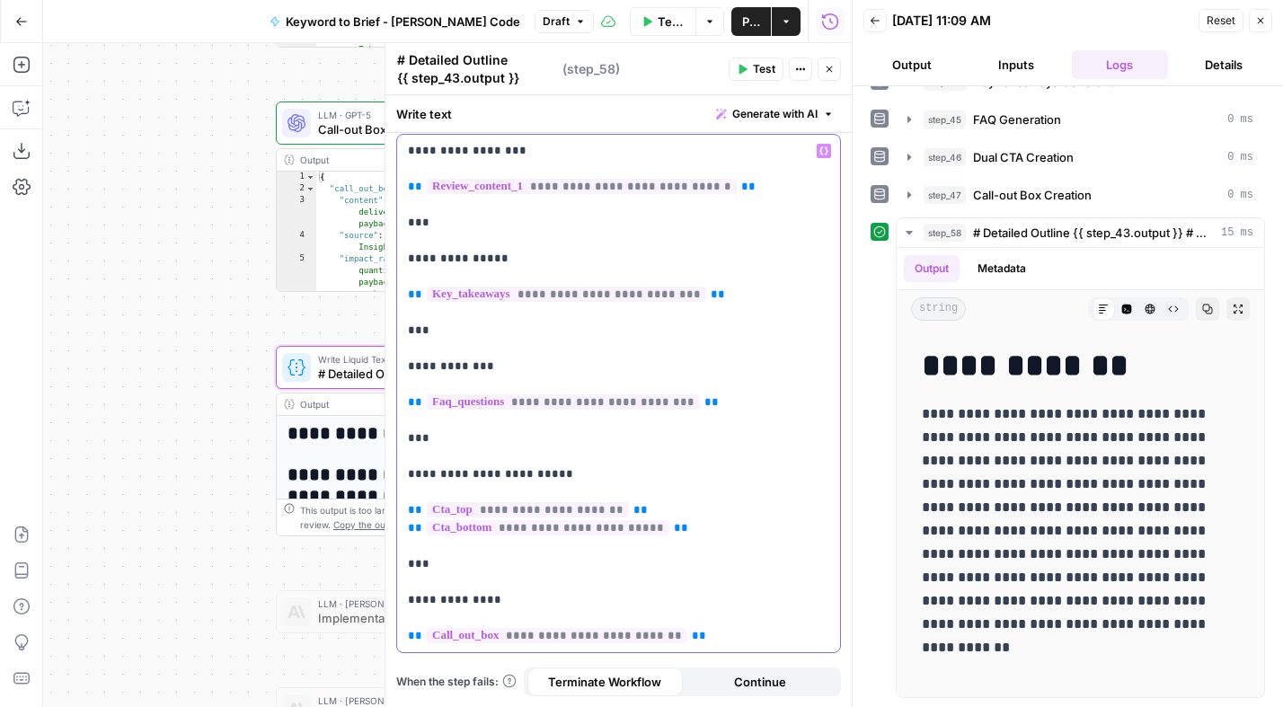
click at [771, 401] on p "**********" at bounding box center [612, 393] width 408 height 503
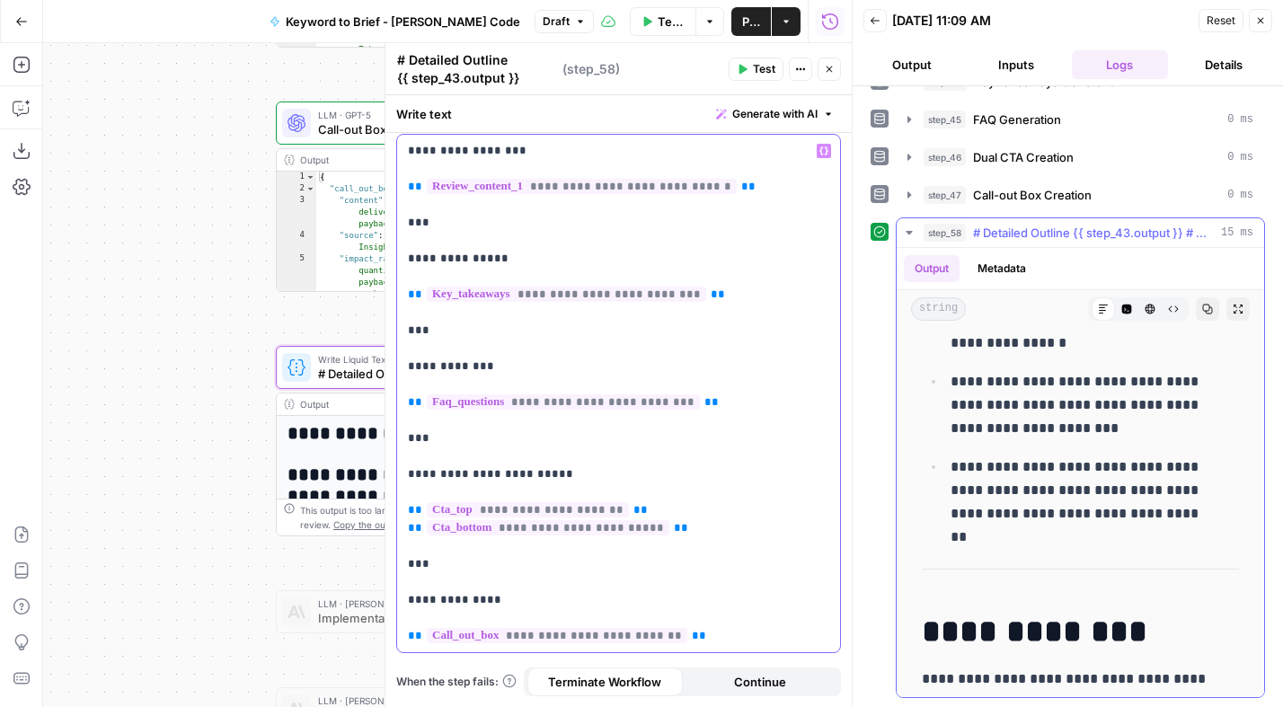
scroll to position [7561, 0]
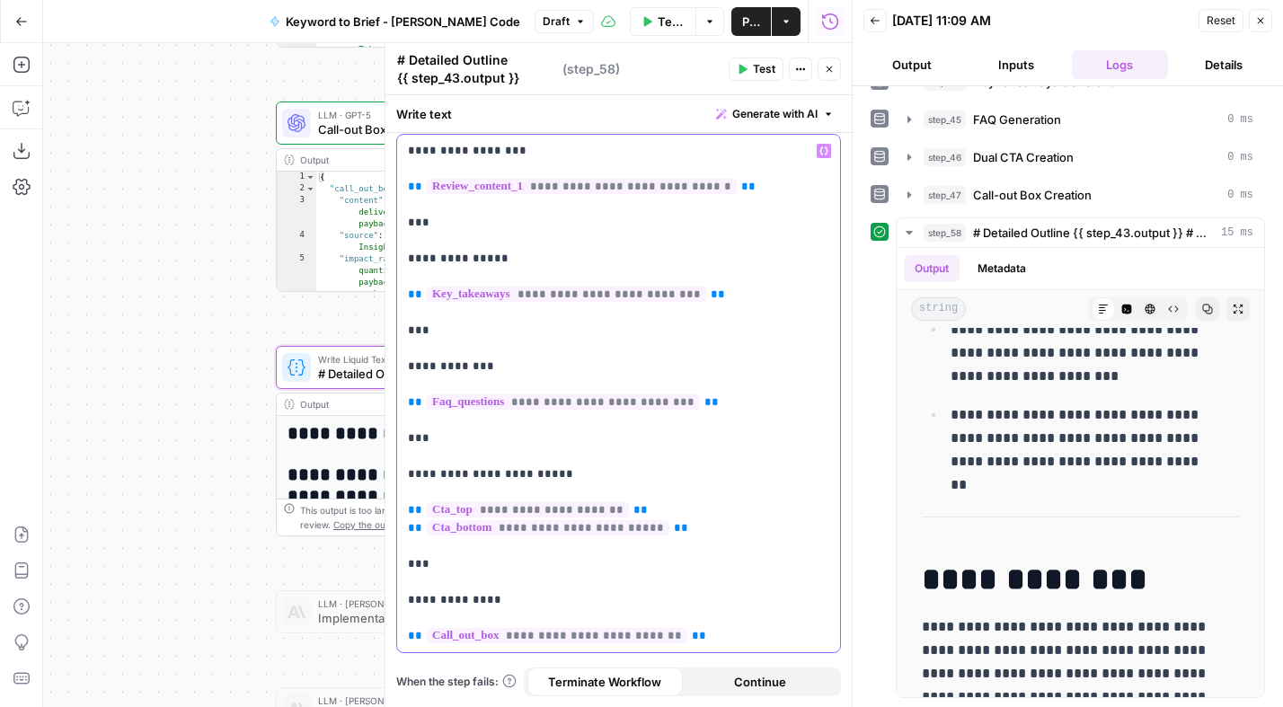
click at [545, 366] on p "**********" at bounding box center [612, 393] width 408 height 503
click at [519, 260] on p "**********" at bounding box center [612, 393] width 408 height 503
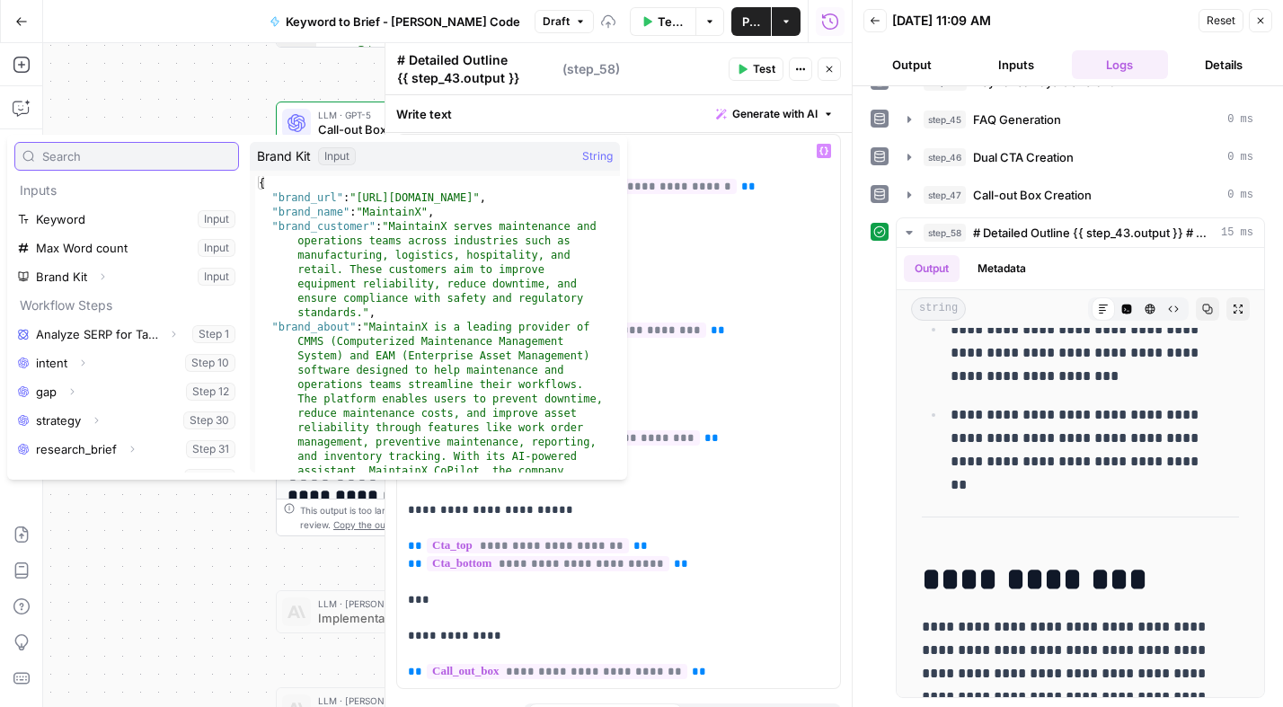
scroll to position [307, 0]
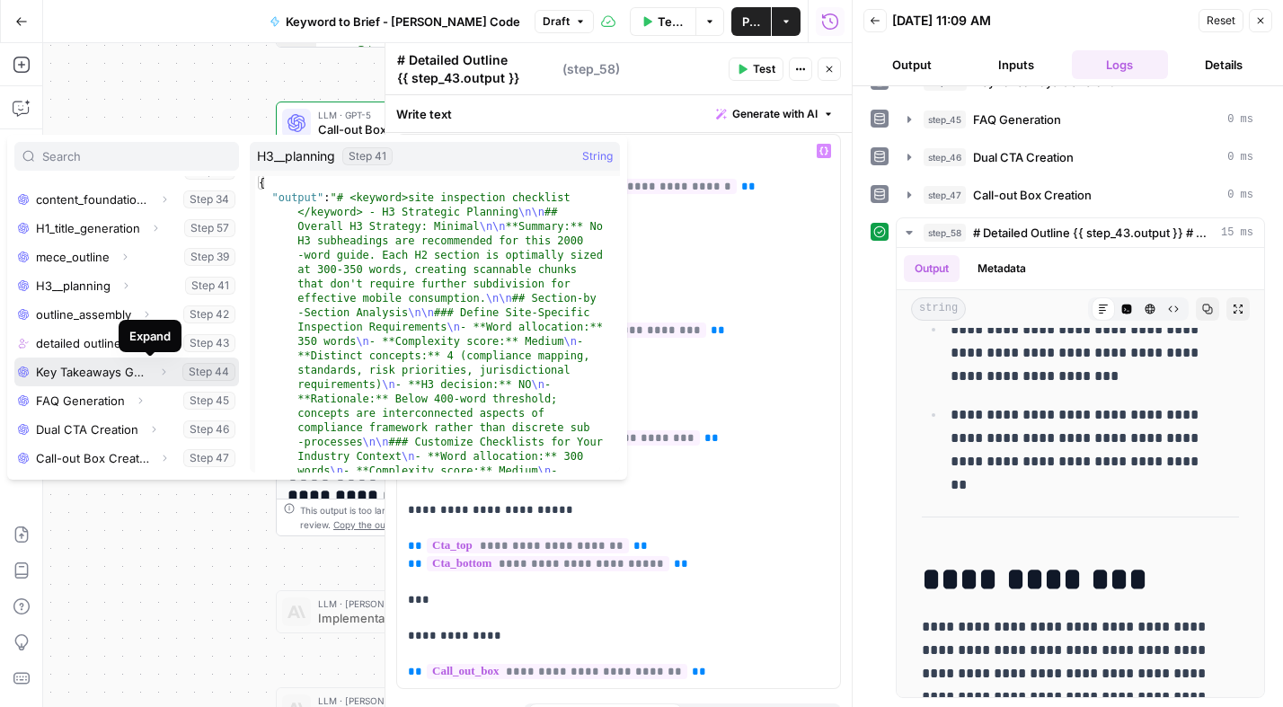
click at [158, 371] on icon "button" at bounding box center [163, 371] width 11 height 11
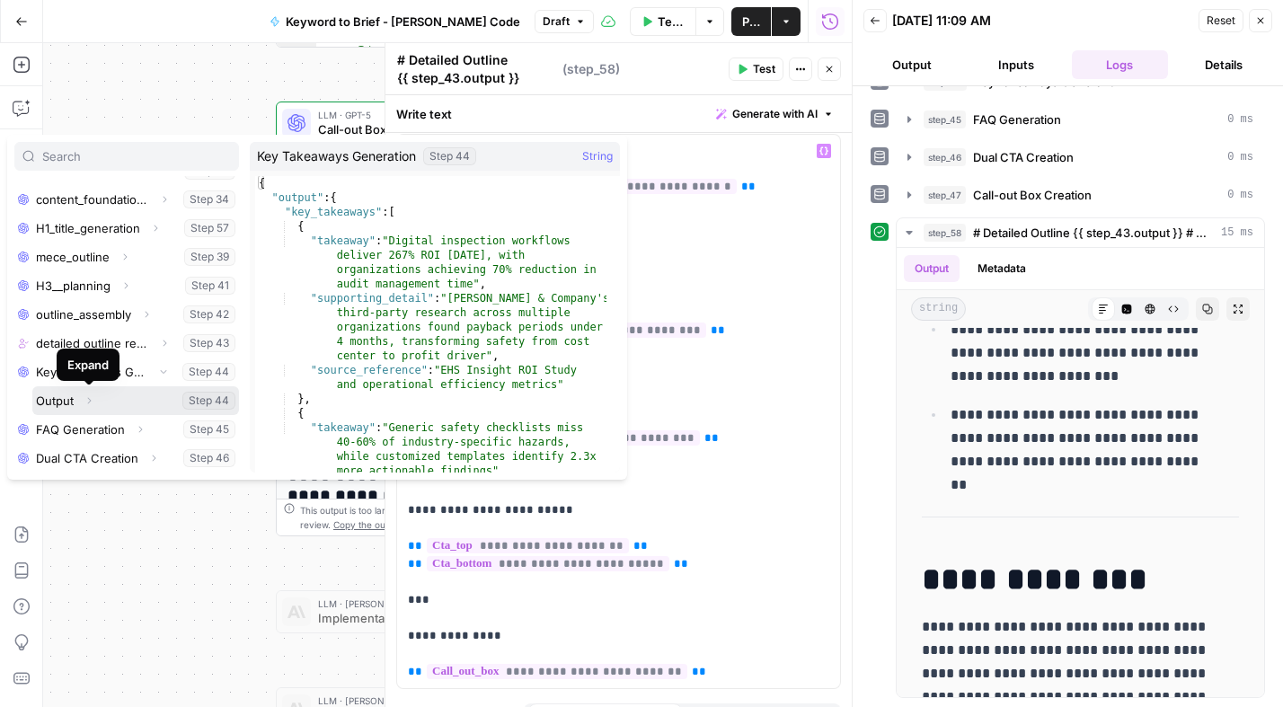
click at [89, 400] on icon "button" at bounding box center [89, 400] width 11 height 11
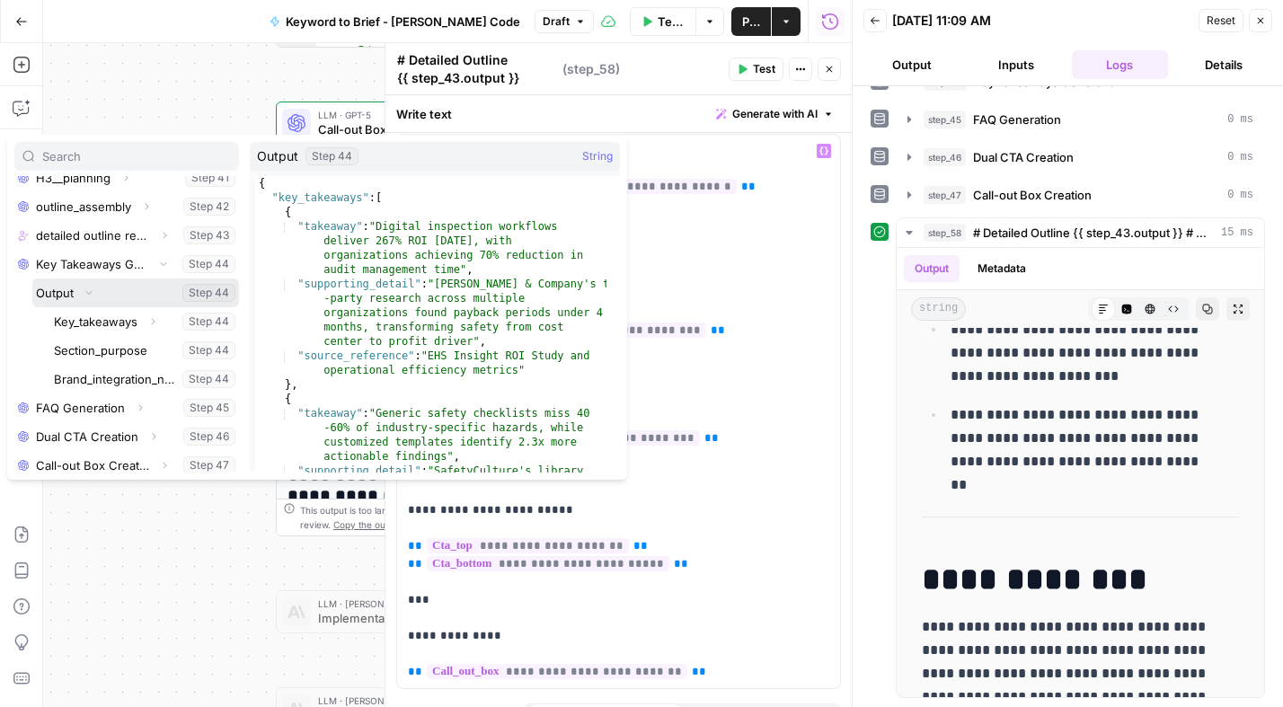
scroll to position [422, 0]
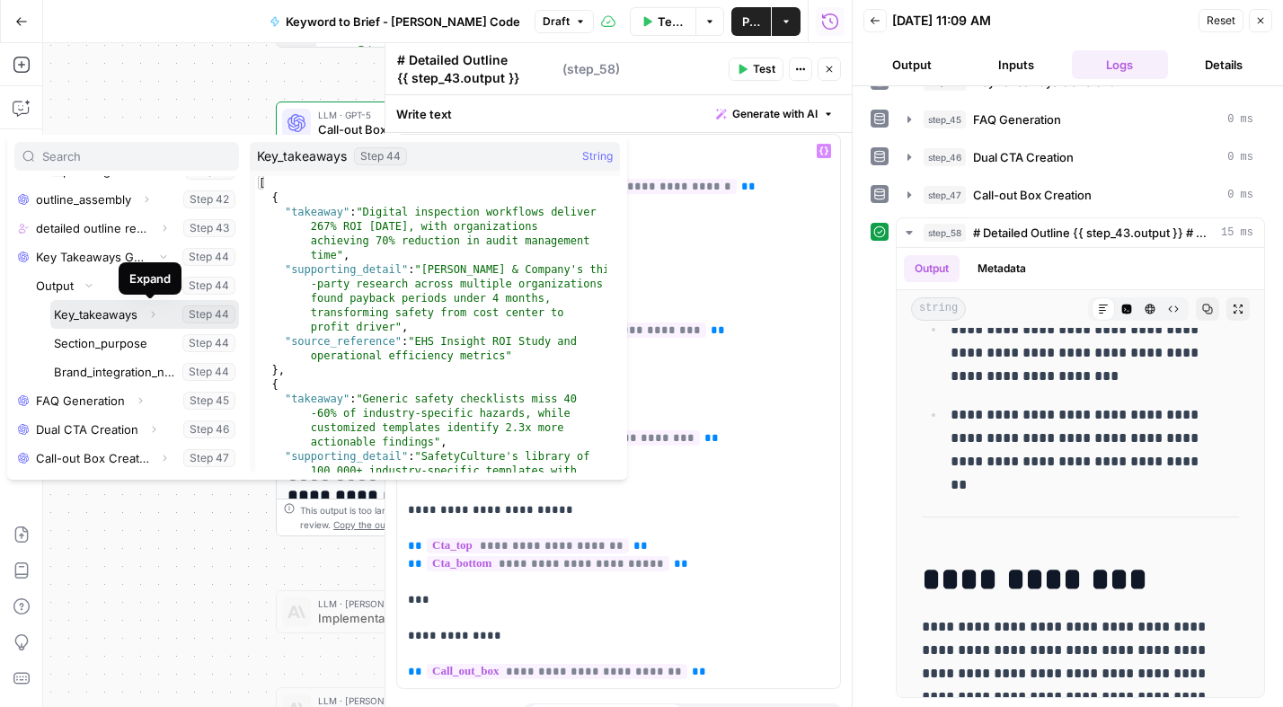
click at [149, 313] on icon "button" at bounding box center [152, 314] width 11 height 11
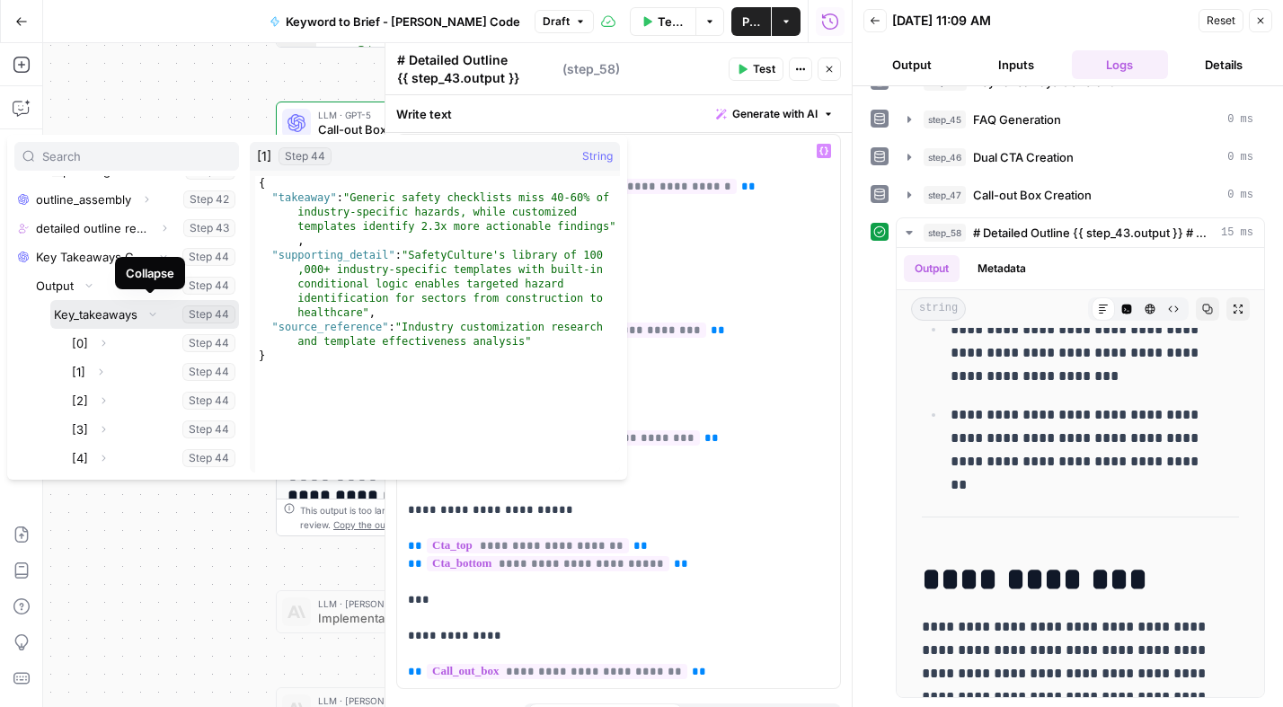
scroll to position [475, 0]
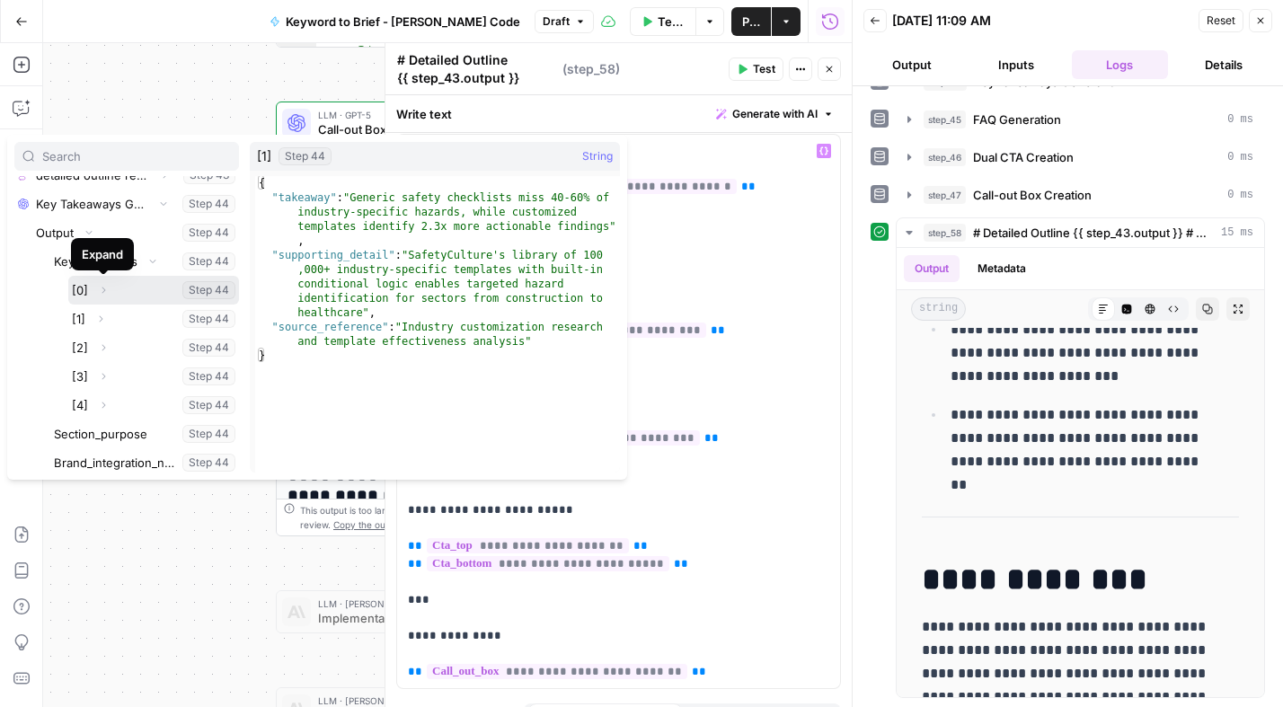
click at [102, 285] on icon "button" at bounding box center [103, 290] width 11 height 11
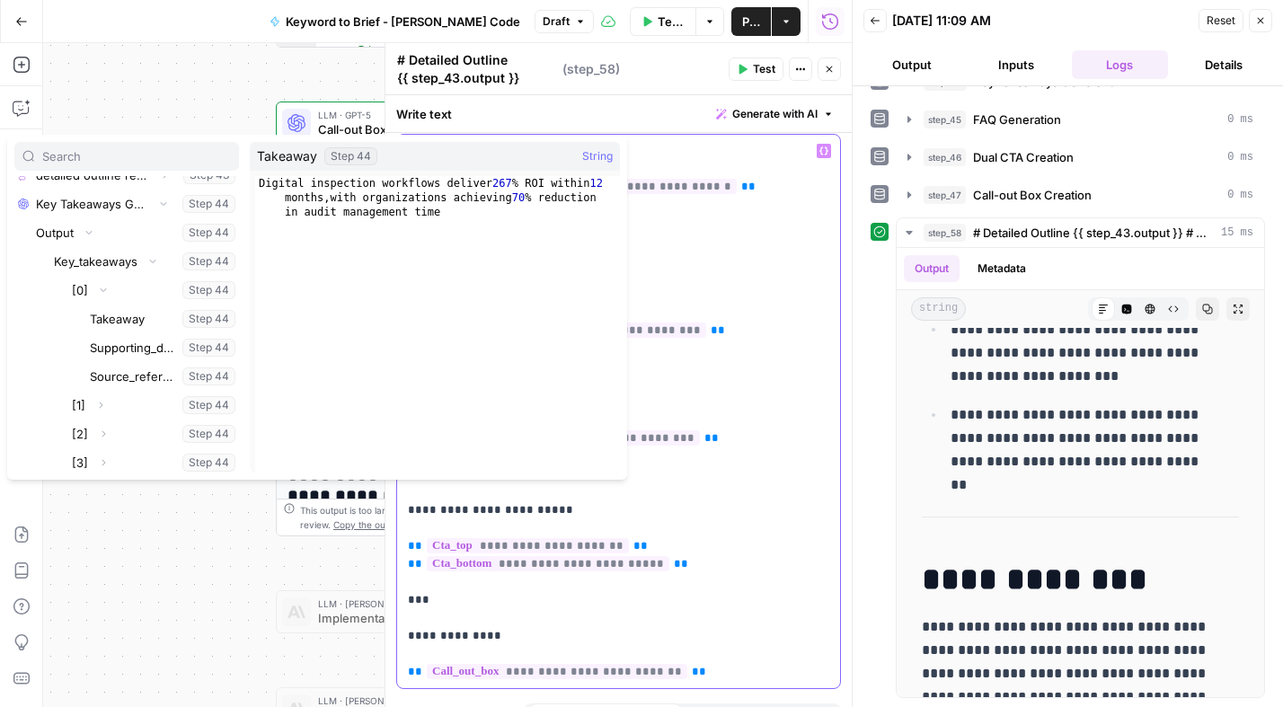
click at [715, 366] on p "**********" at bounding box center [612, 411] width 408 height 539
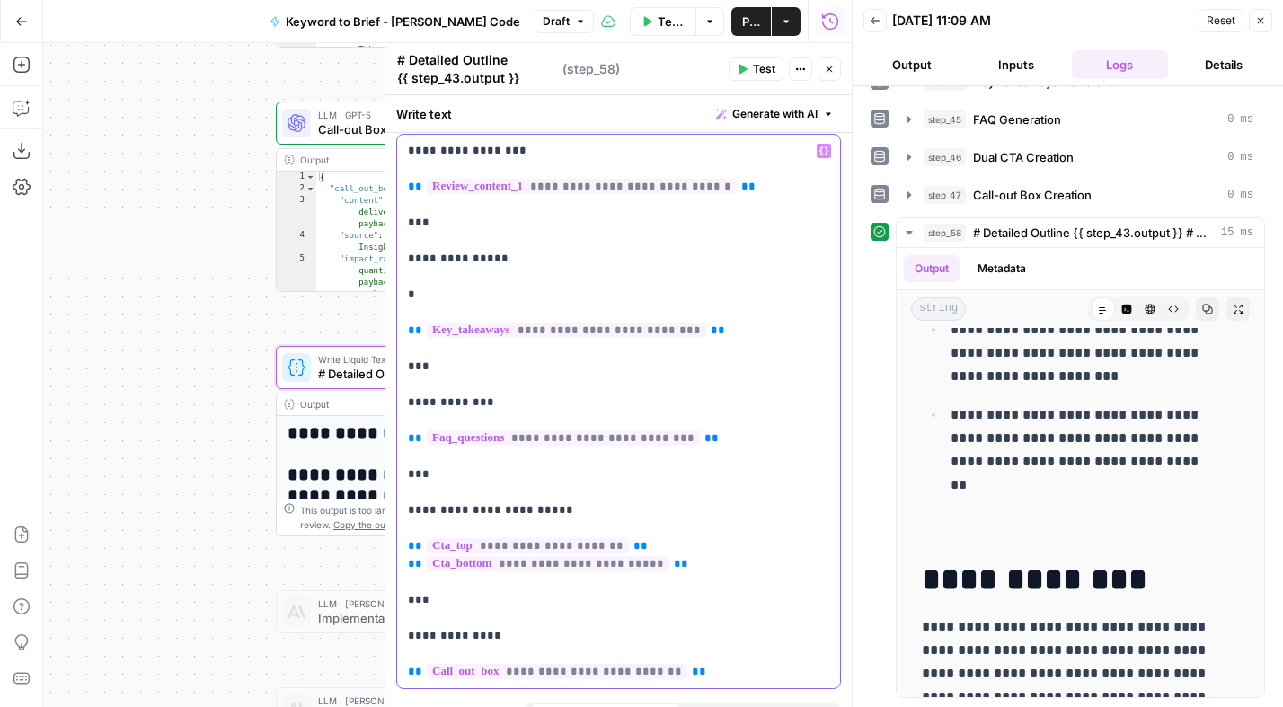
click at [534, 290] on p "**********" at bounding box center [612, 411] width 408 height 539
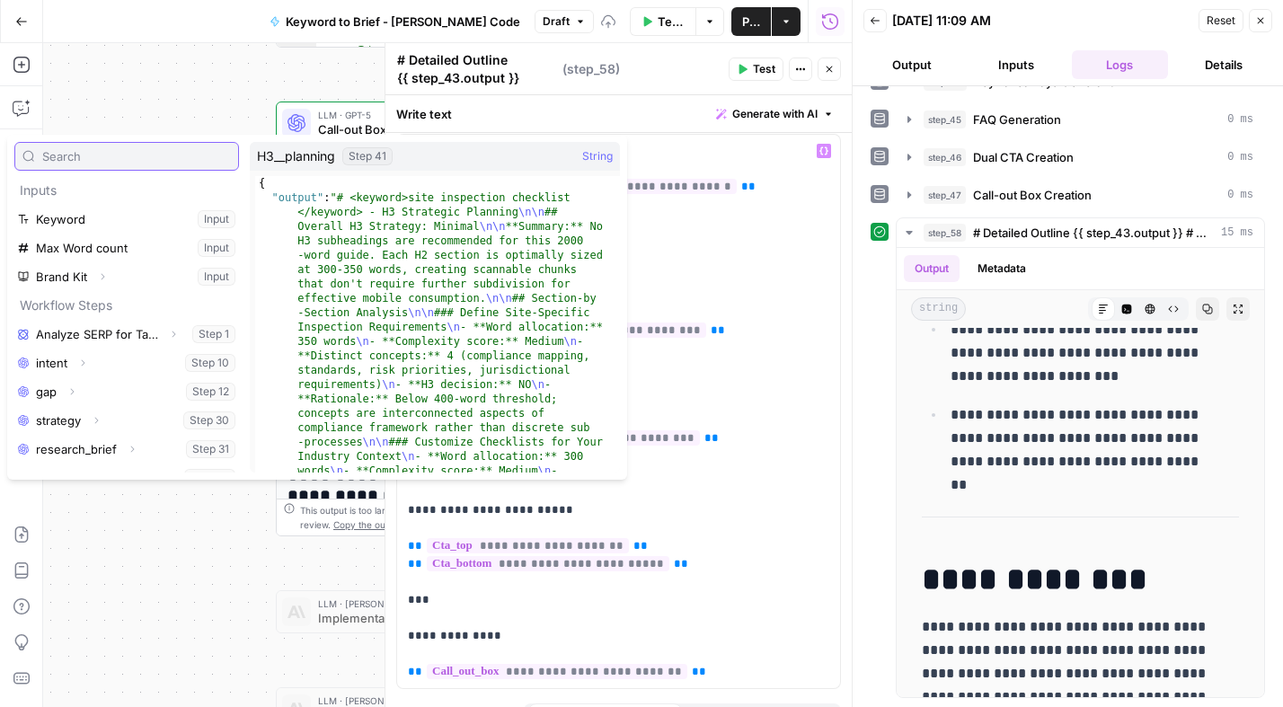
scroll to position [307, 0]
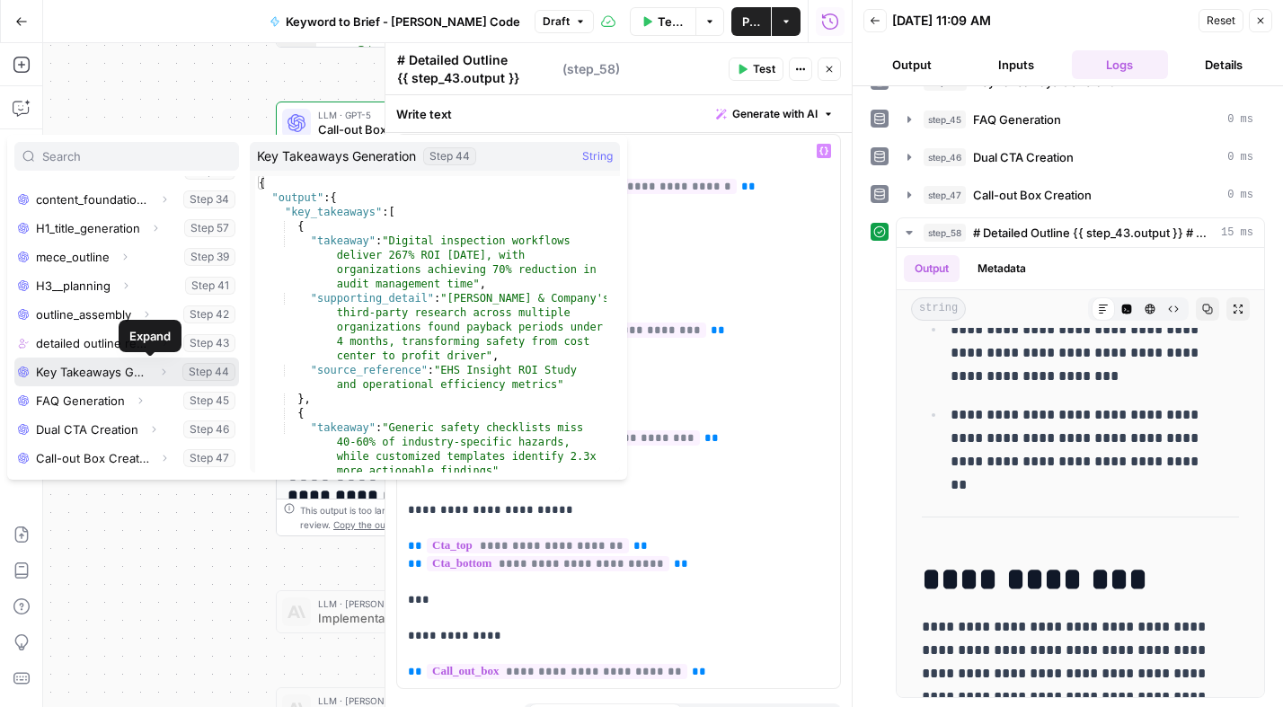
click at [158, 371] on icon "button" at bounding box center [163, 371] width 11 height 11
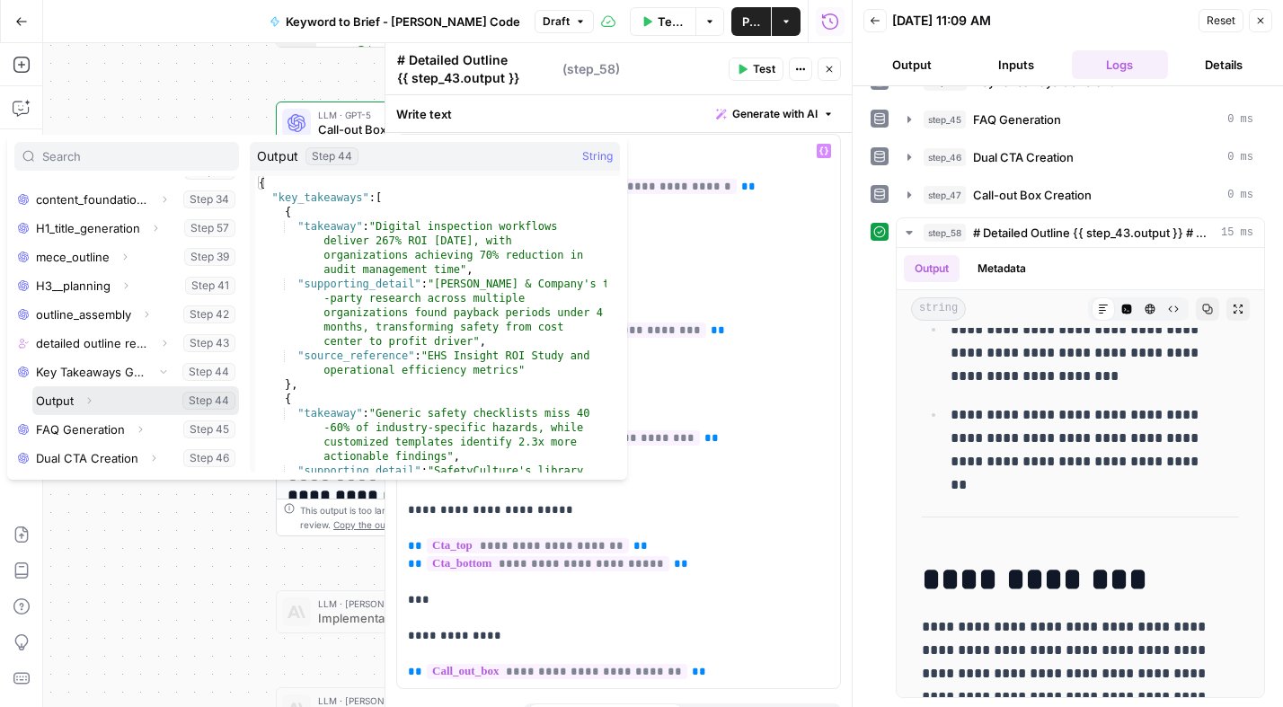
click at [89, 399] on icon "button" at bounding box center [89, 400] width 11 height 11
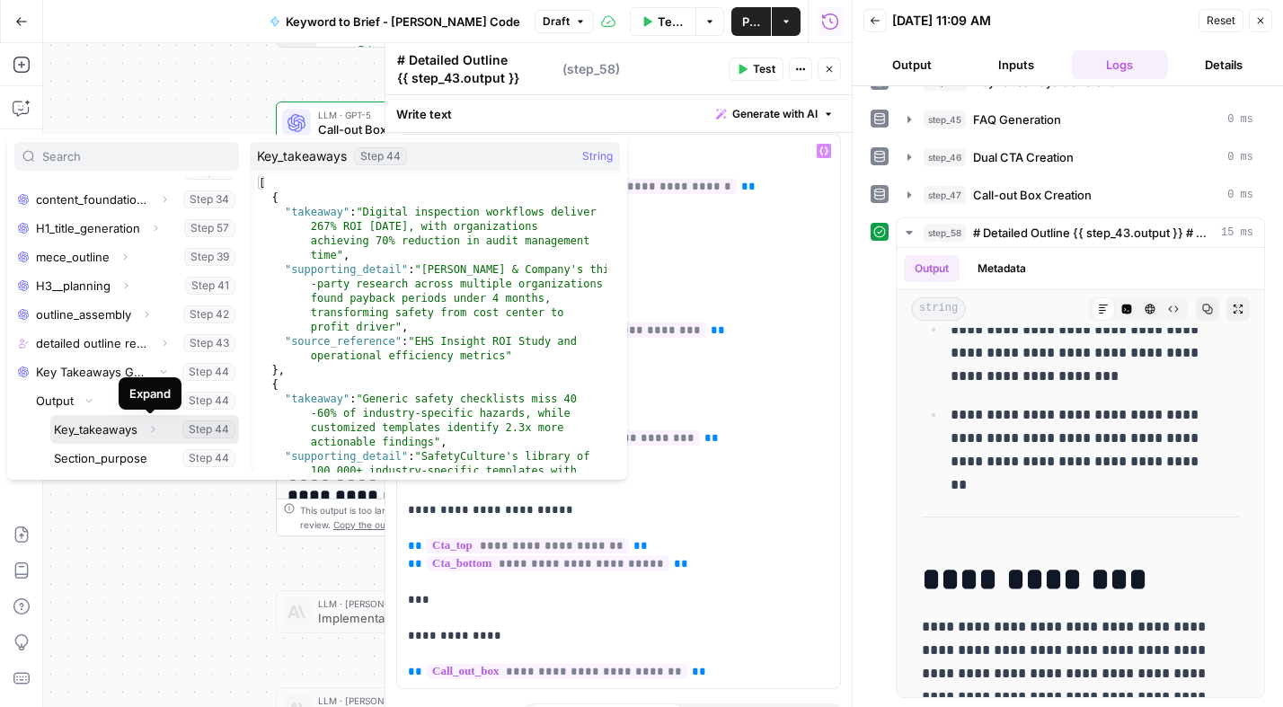
click at [148, 427] on icon "button" at bounding box center [152, 429] width 11 height 11
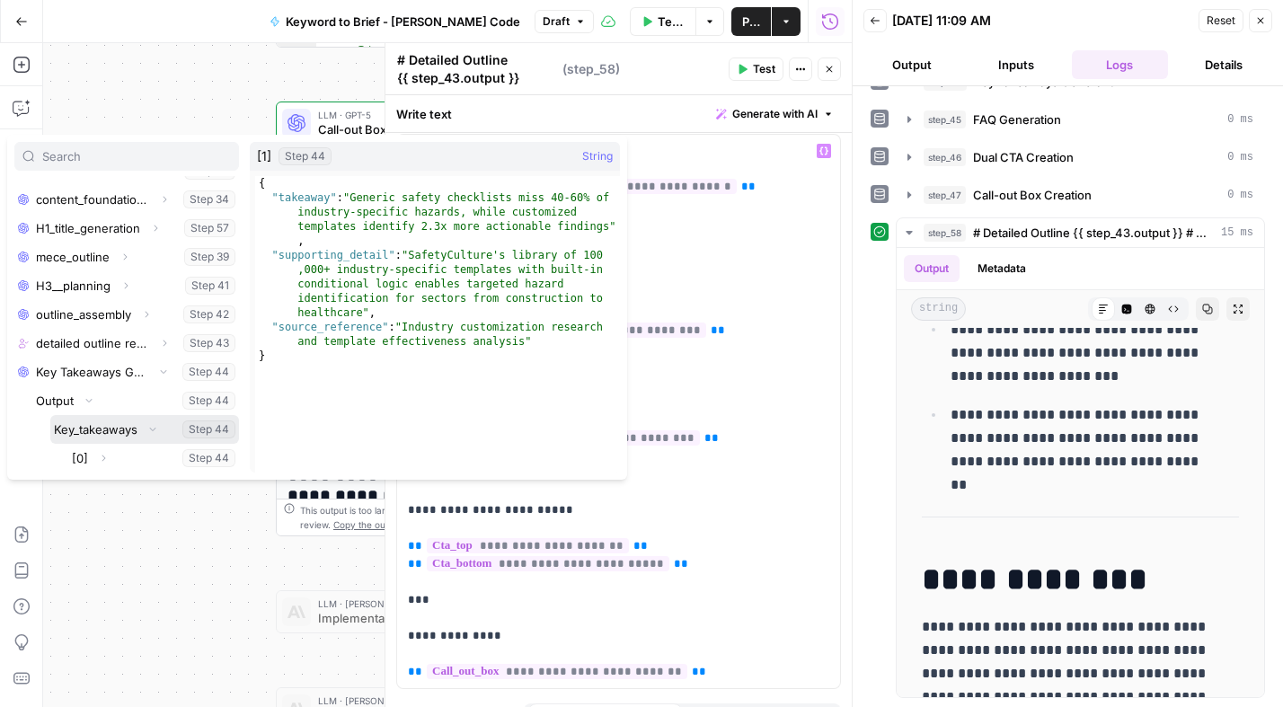
scroll to position [423, 0]
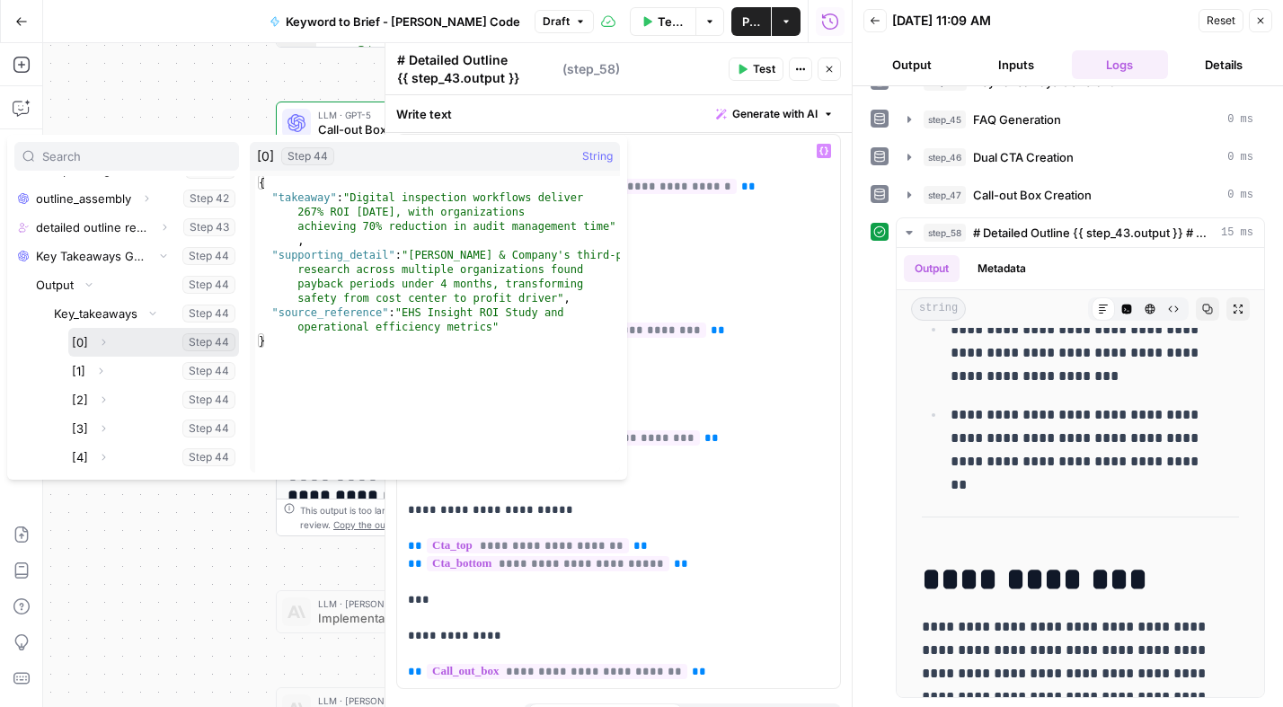
click at [108, 341] on button "Expand" at bounding box center [103, 342] width 23 height 23
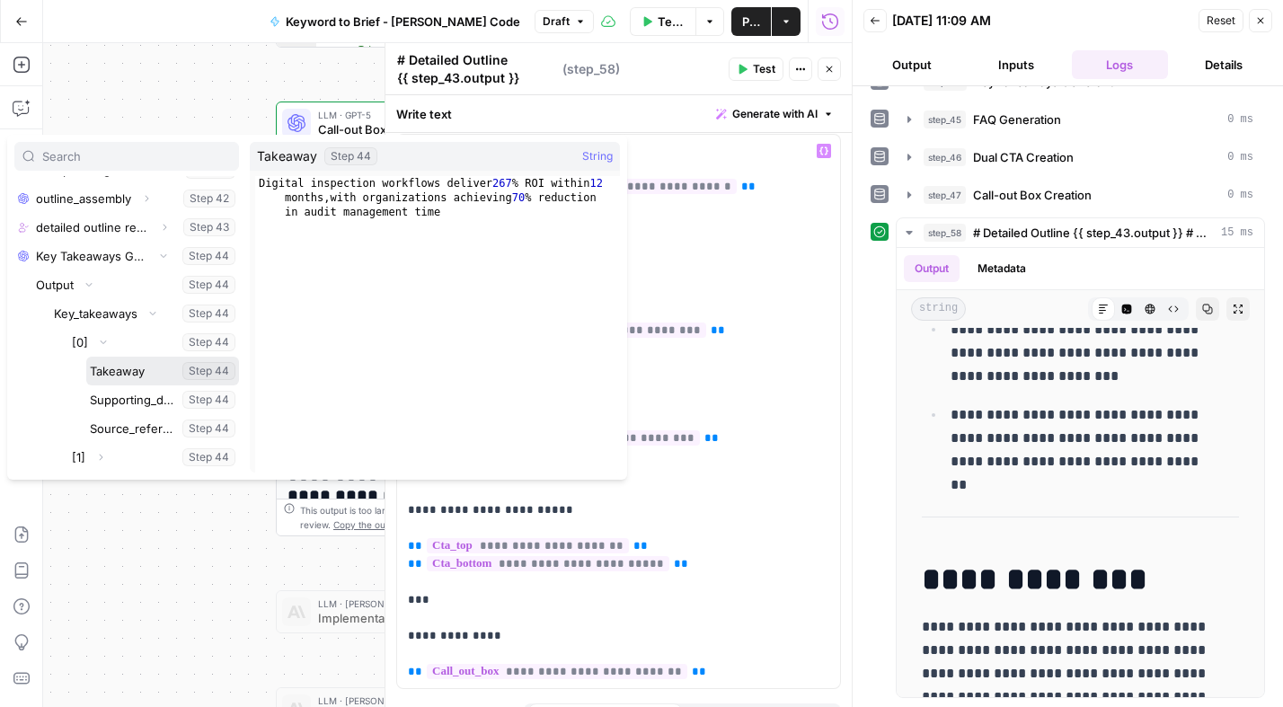
click at [121, 368] on button "Select variable Takeaway" at bounding box center [162, 371] width 153 height 29
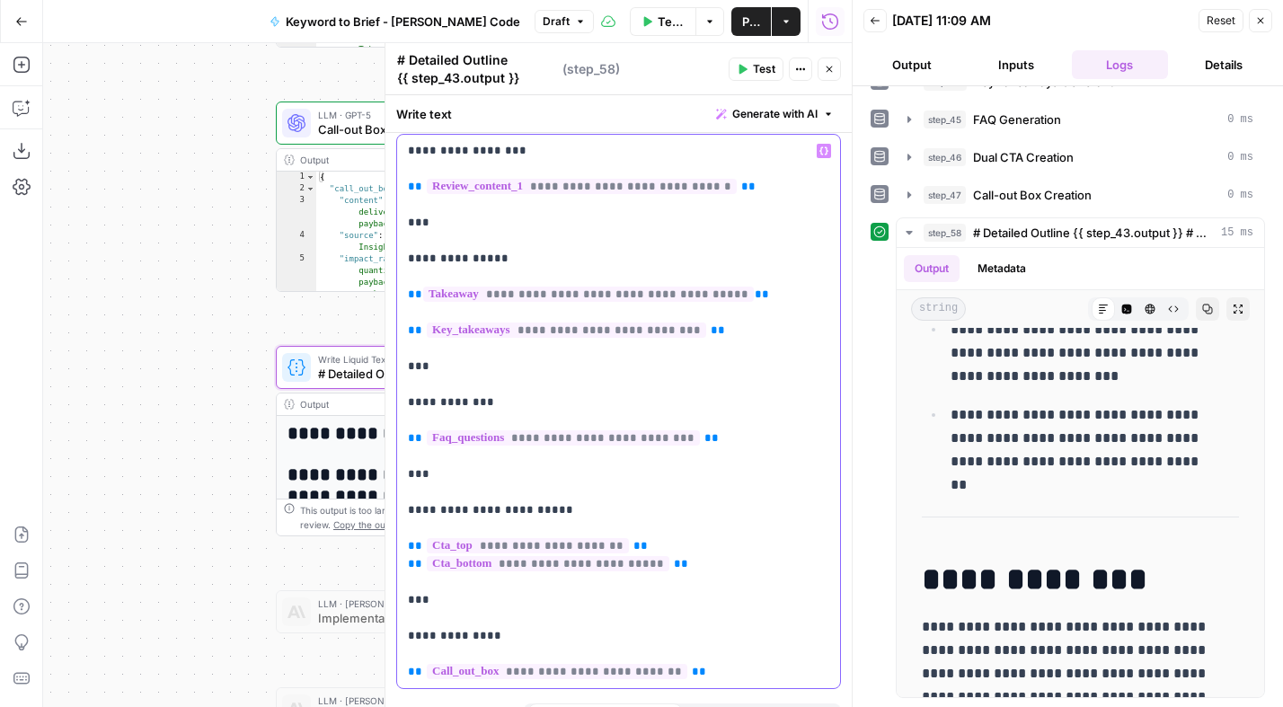
copy p "**********"
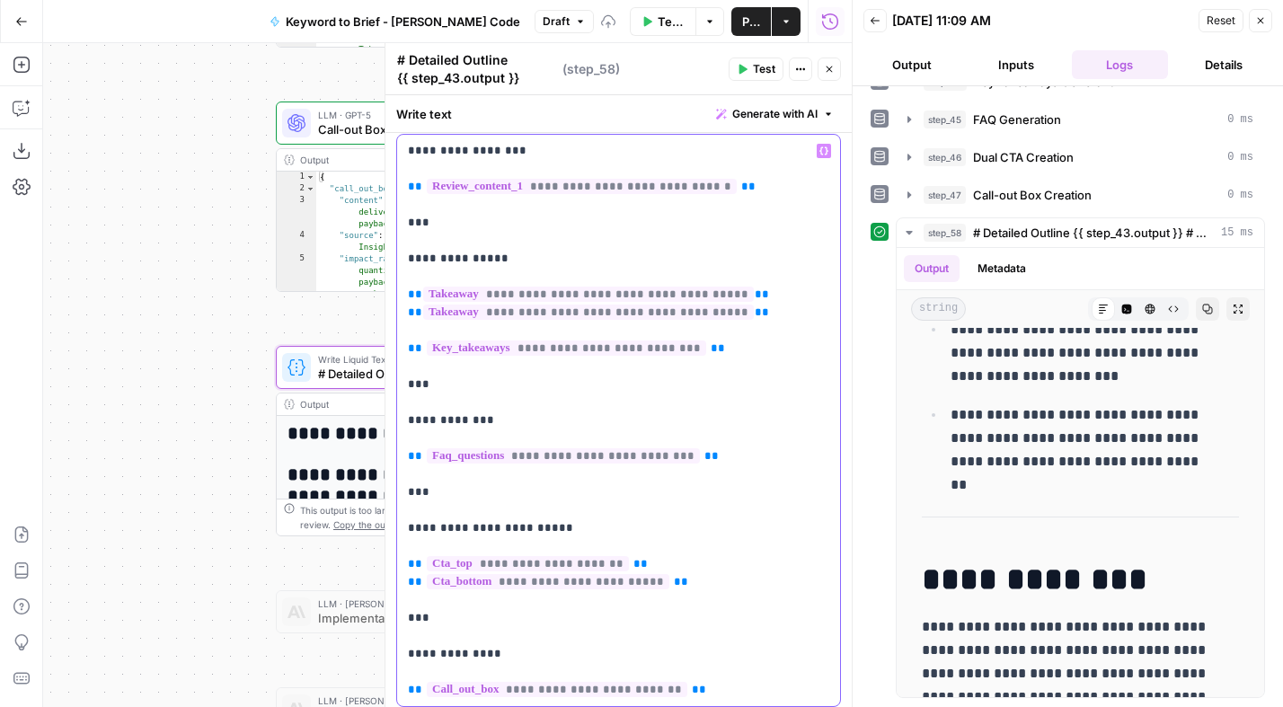
click at [783, 311] on p "**********" at bounding box center [612, 420] width 408 height 557
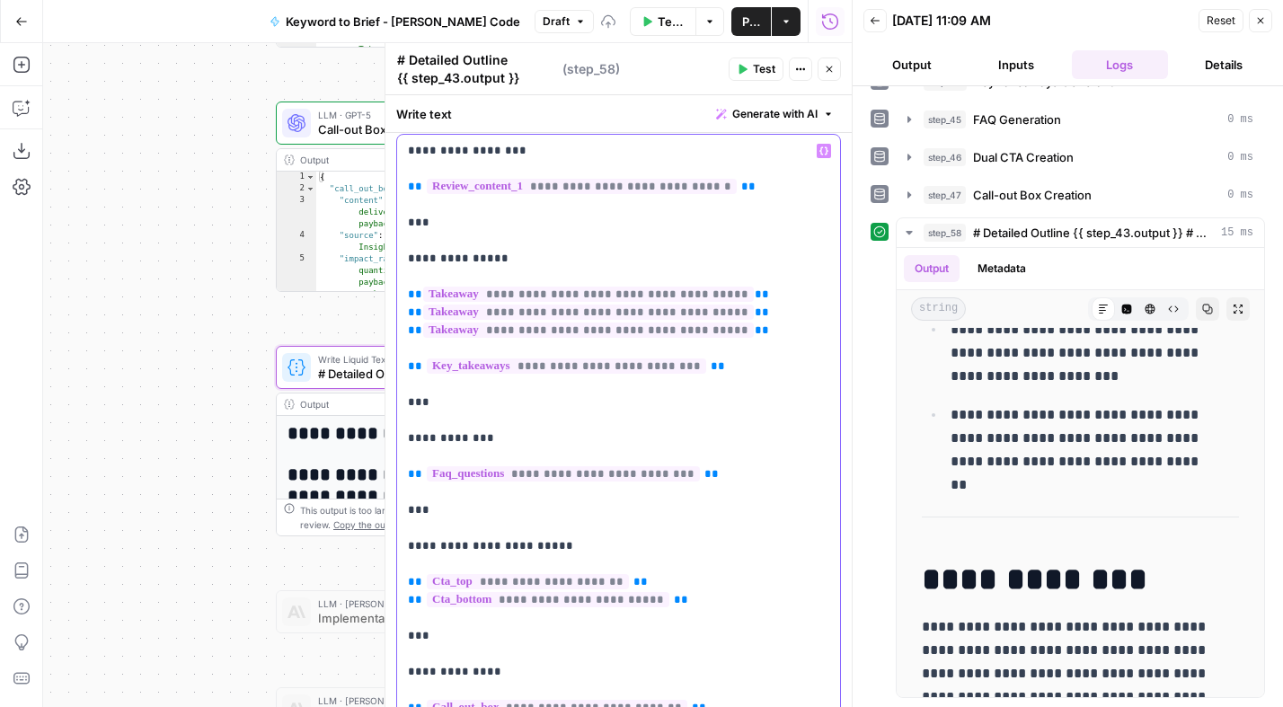
click at [766, 331] on p "**********" at bounding box center [612, 429] width 408 height 575
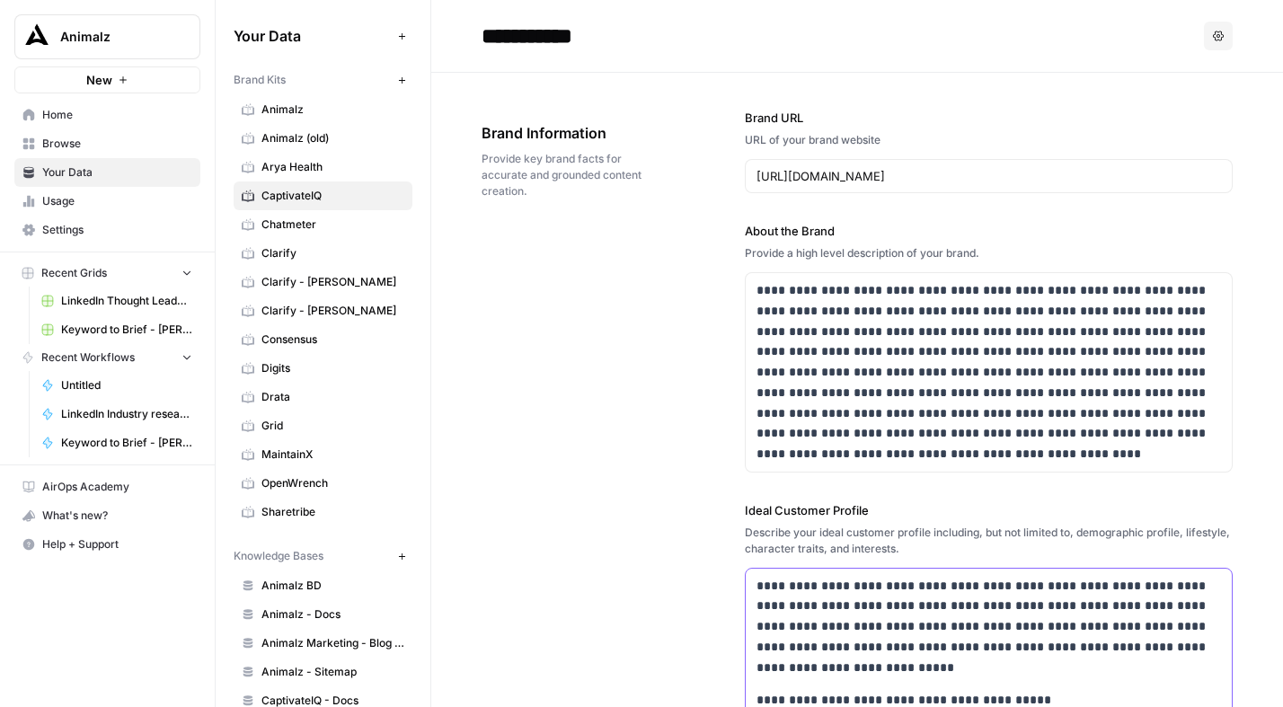
scroll to position [258, 0]
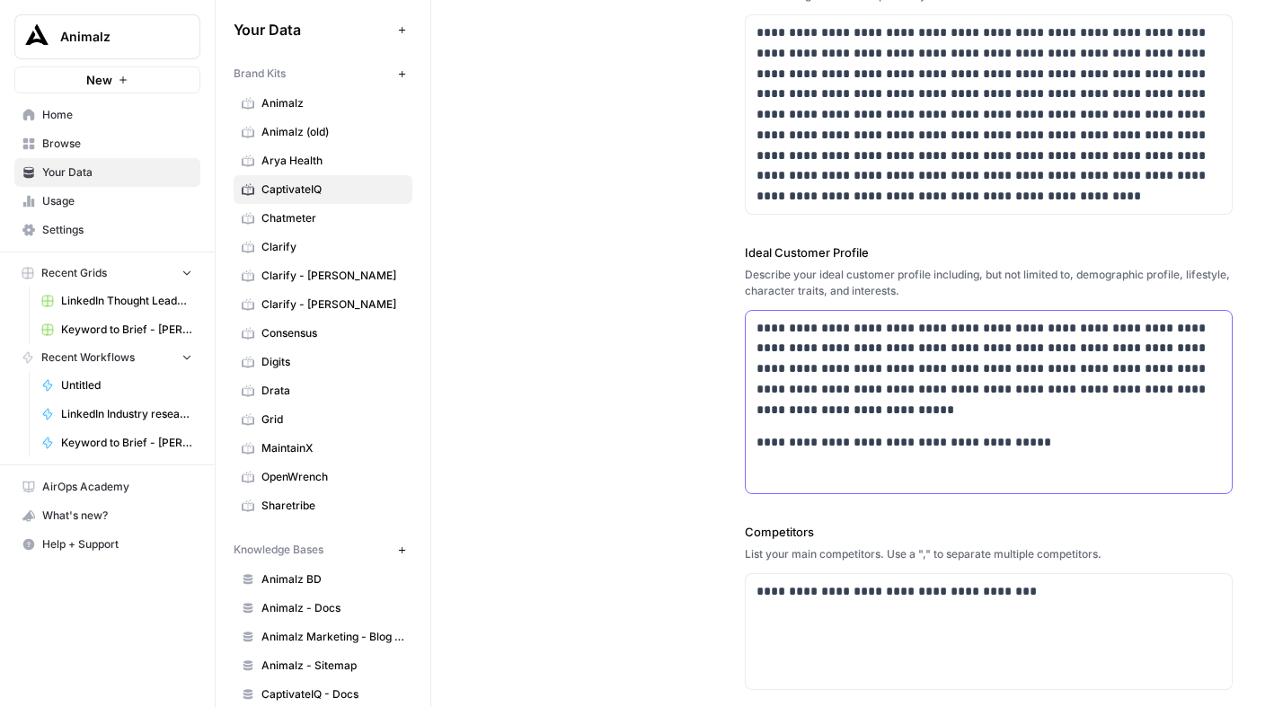
paste div
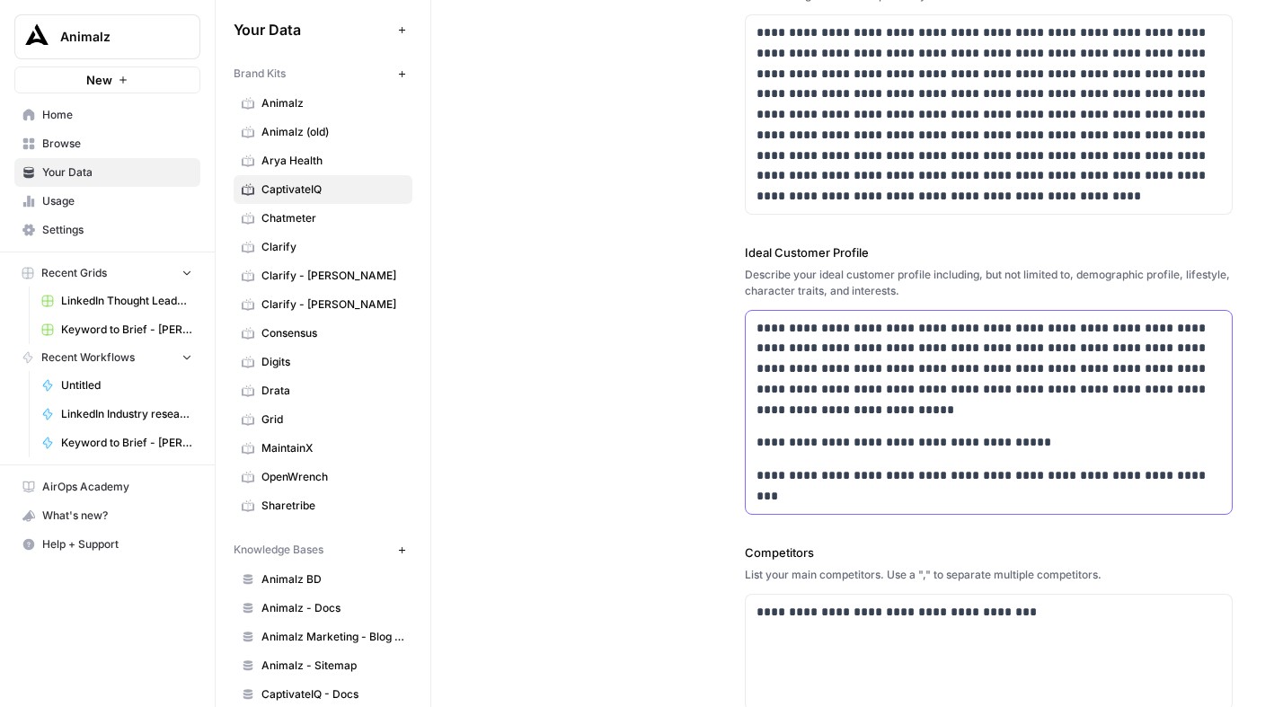
click at [943, 473] on p "**********" at bounding box center [983, 485] width 455 height 41
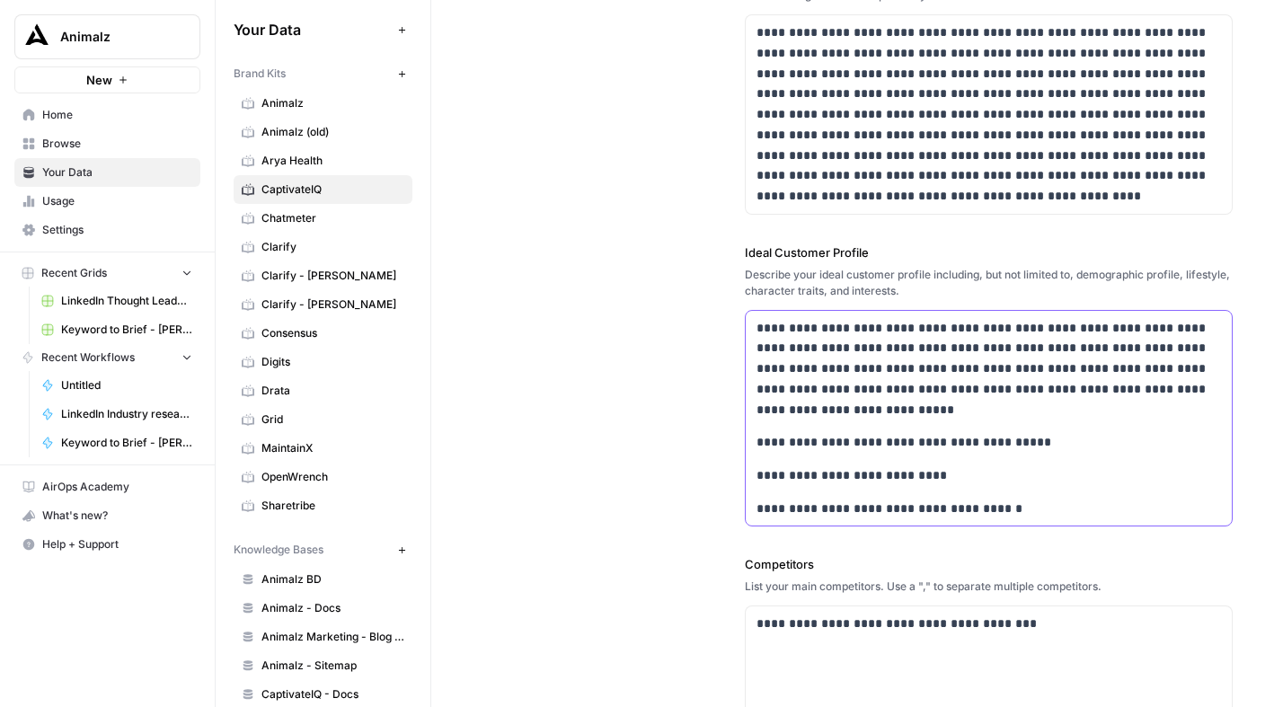
click at [763, 476] on p "**********" at bounding box center [983, 475] width 455 height 21
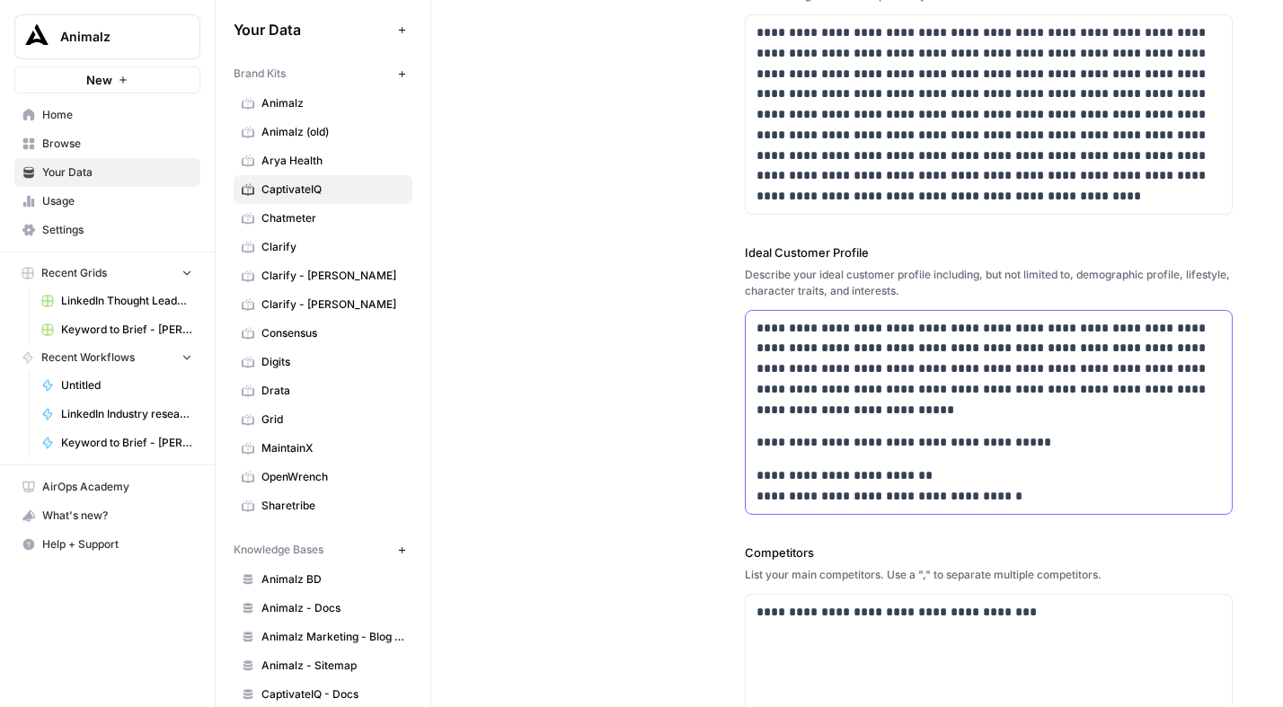
click at [846, 494] on p "**********" at bounding box center [983, 485] width 455 height 41
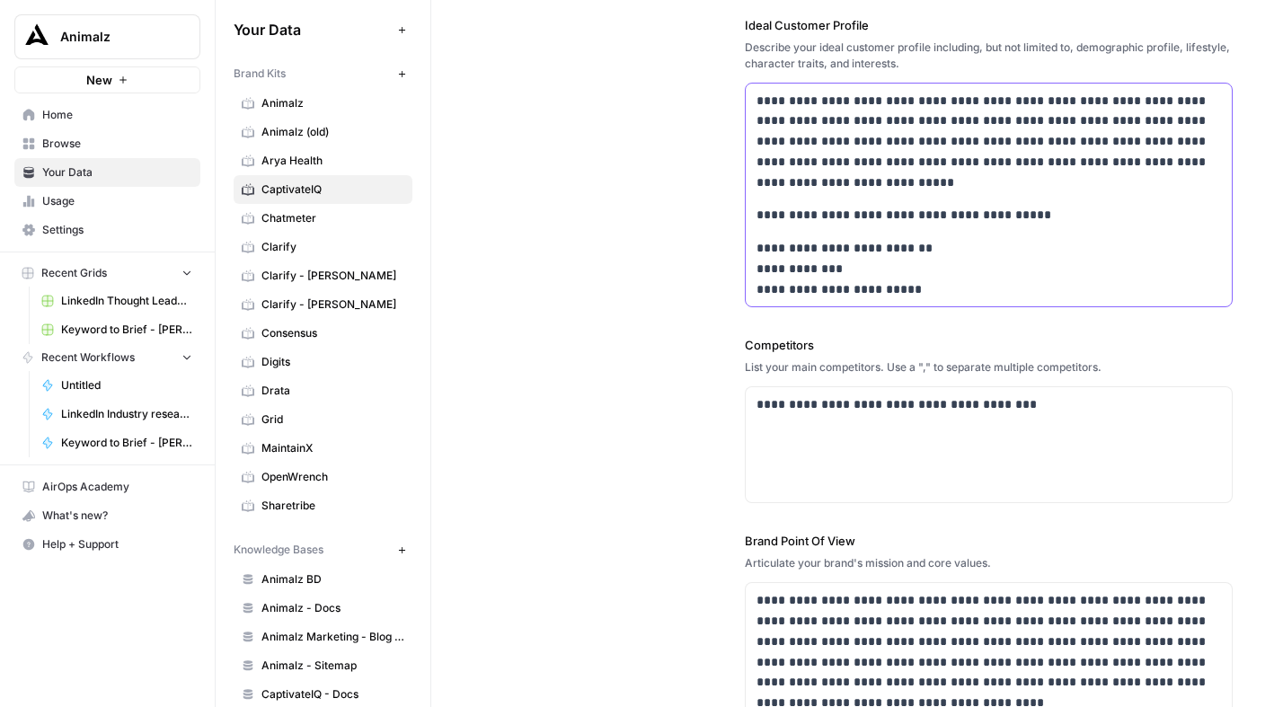
scroll to position [487, 0]
click at [640, 383] on div "**********" at bounding box center [856, 171] width 751 height 1170
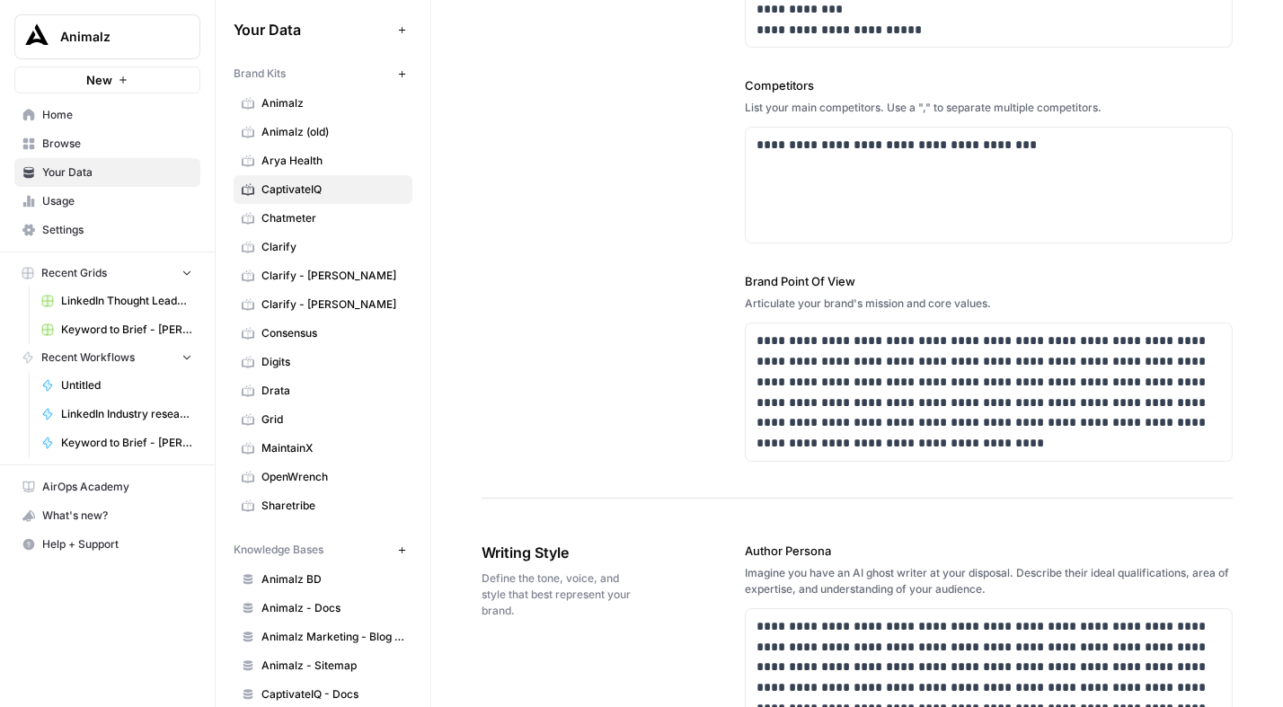
scroll to position [707, 0]
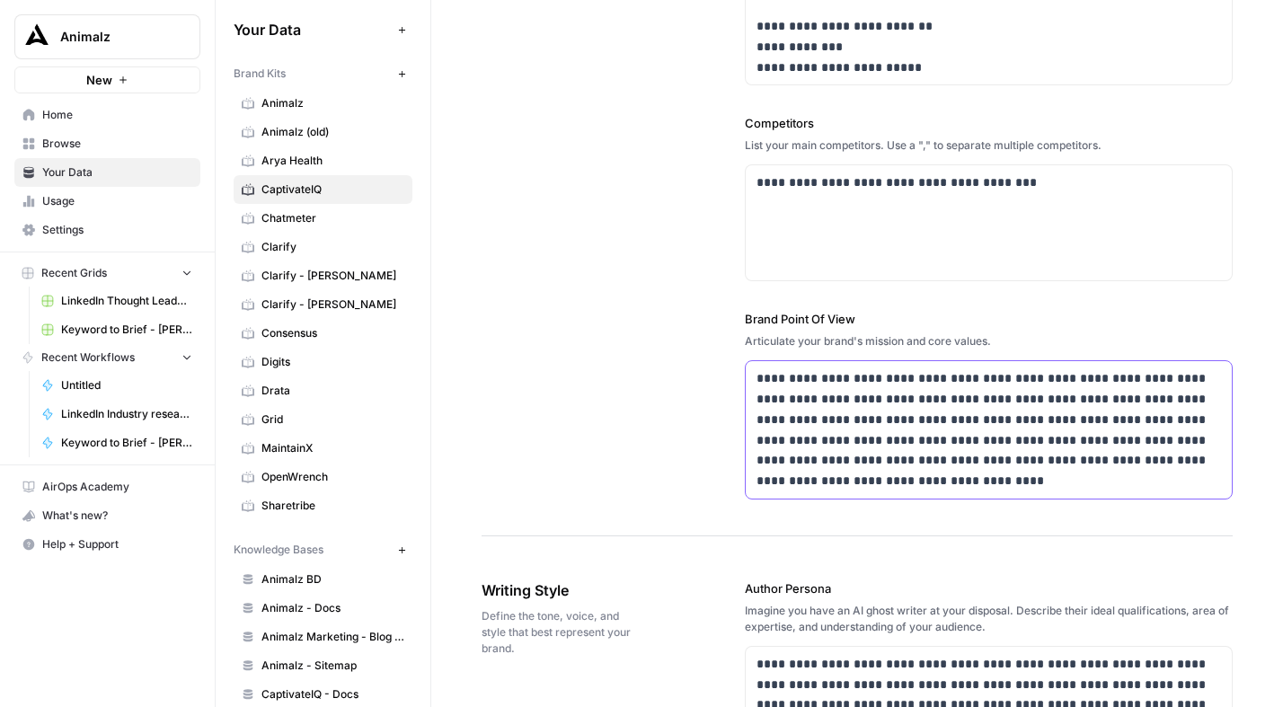
click at [896, 410] on p "**********" at bounding box center [983, 429] width 455 height 123
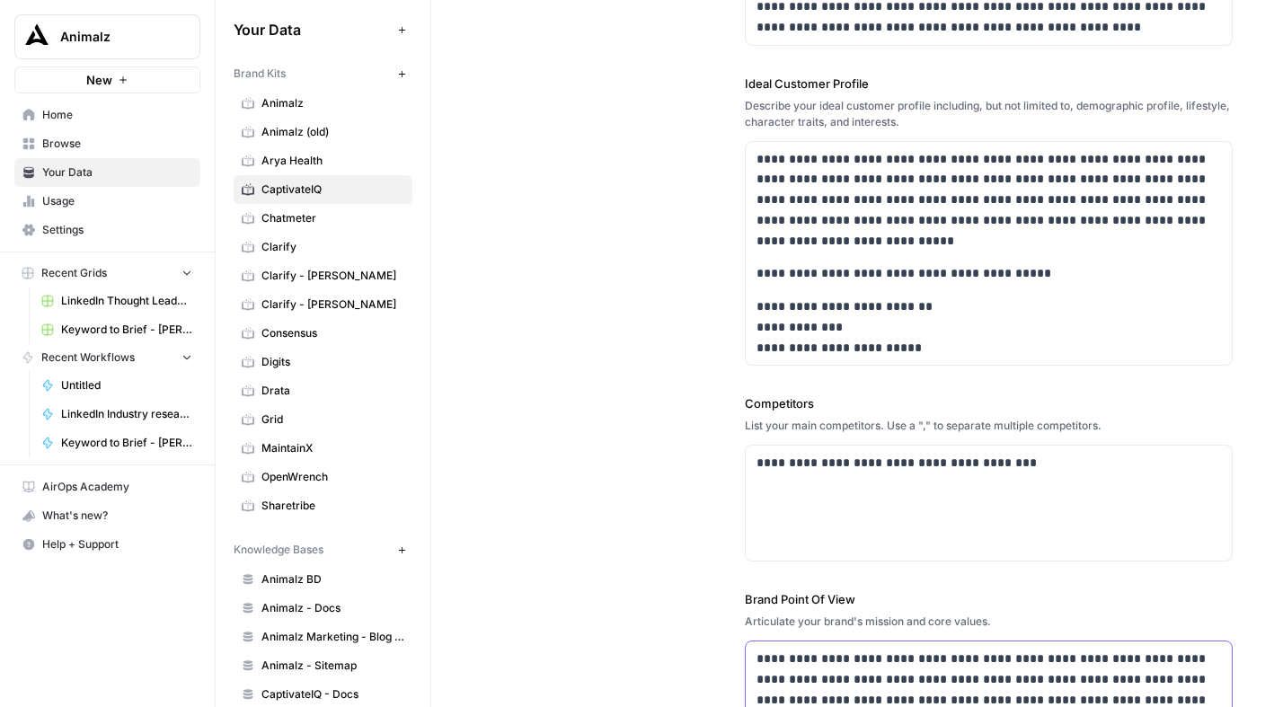
scroll to position [422, 0]
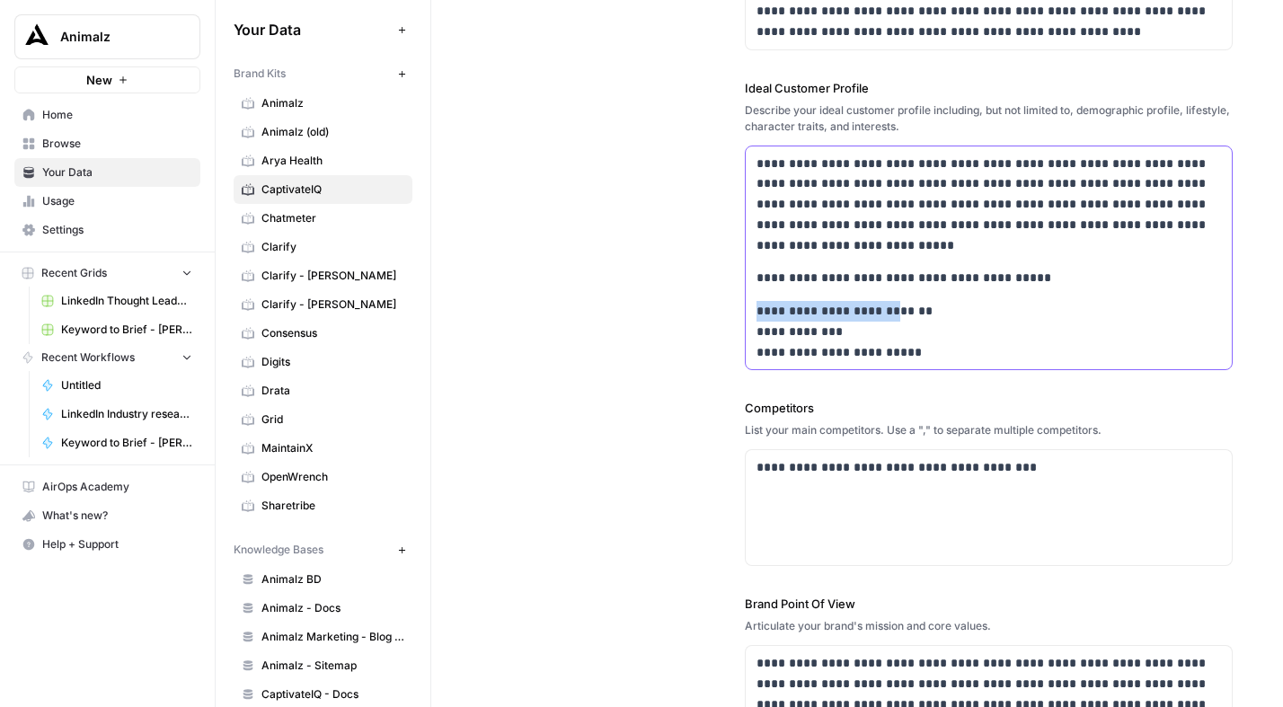
click at [897, 301] on p "**********" at bounding box center [983, 331] width 455 height 61
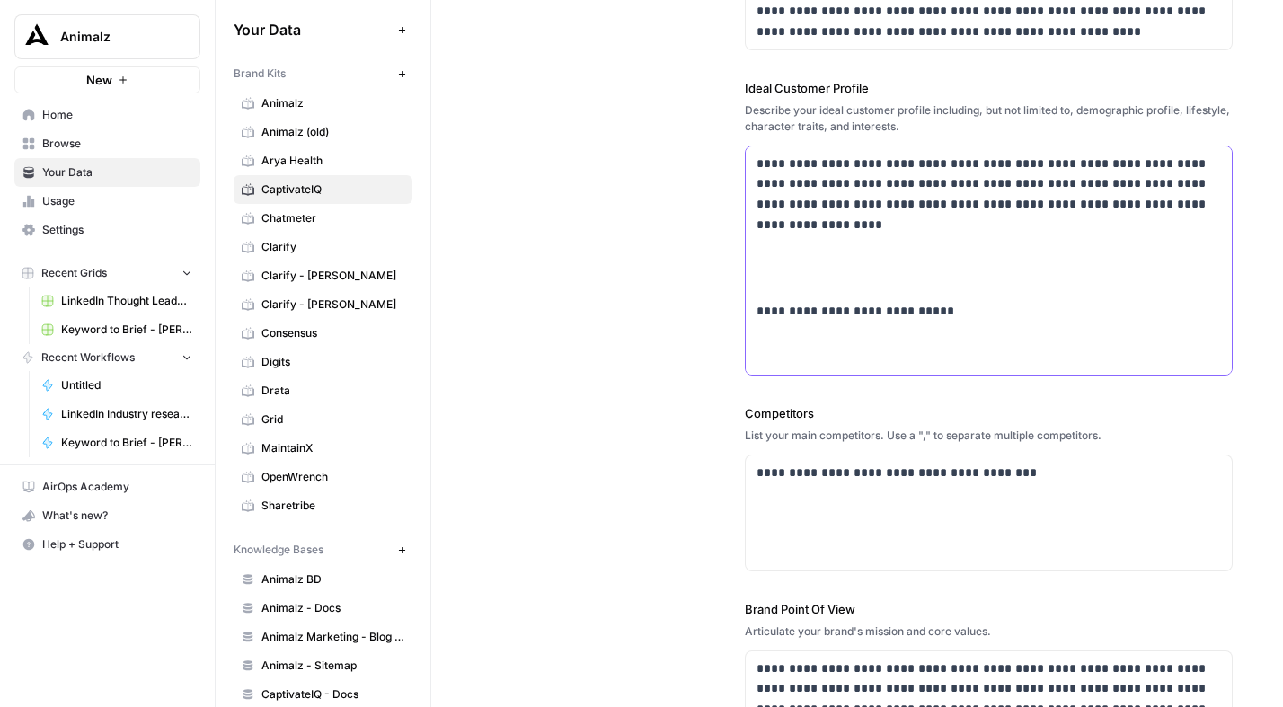
scroll to position [1022, 0]
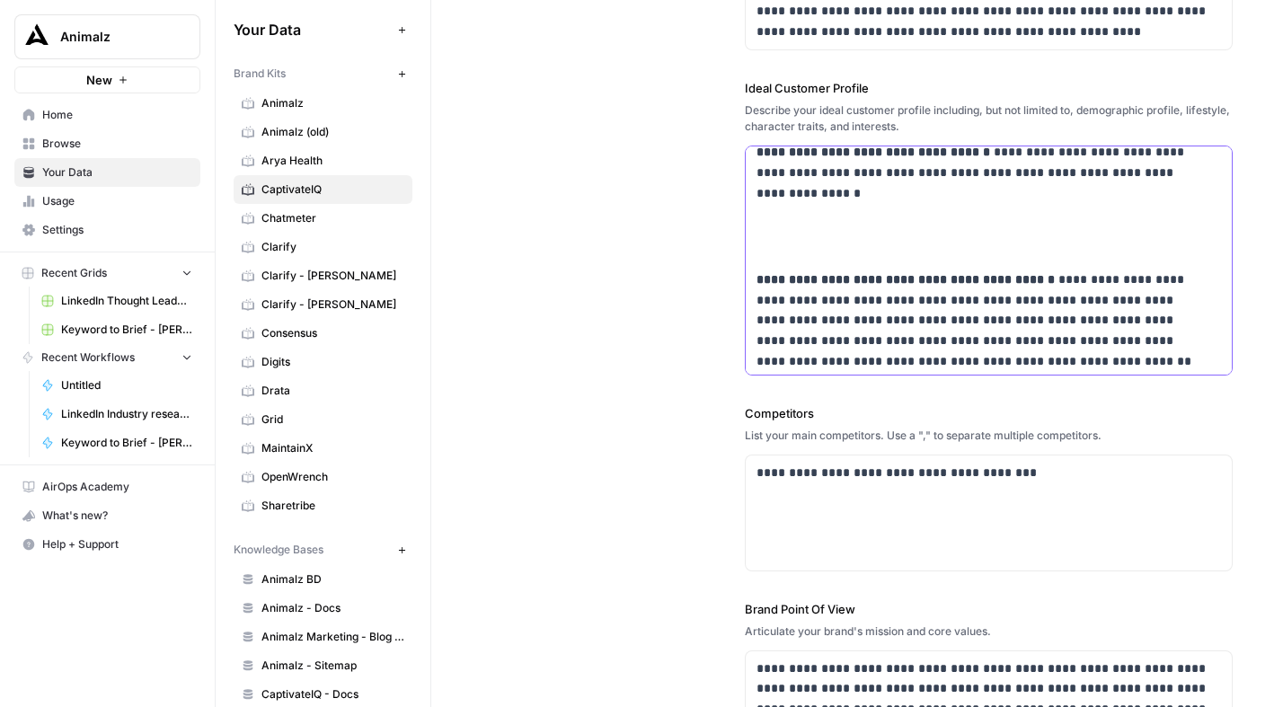
click at [883, 234] on p at bounding box center [988, 236] width 464 height 41
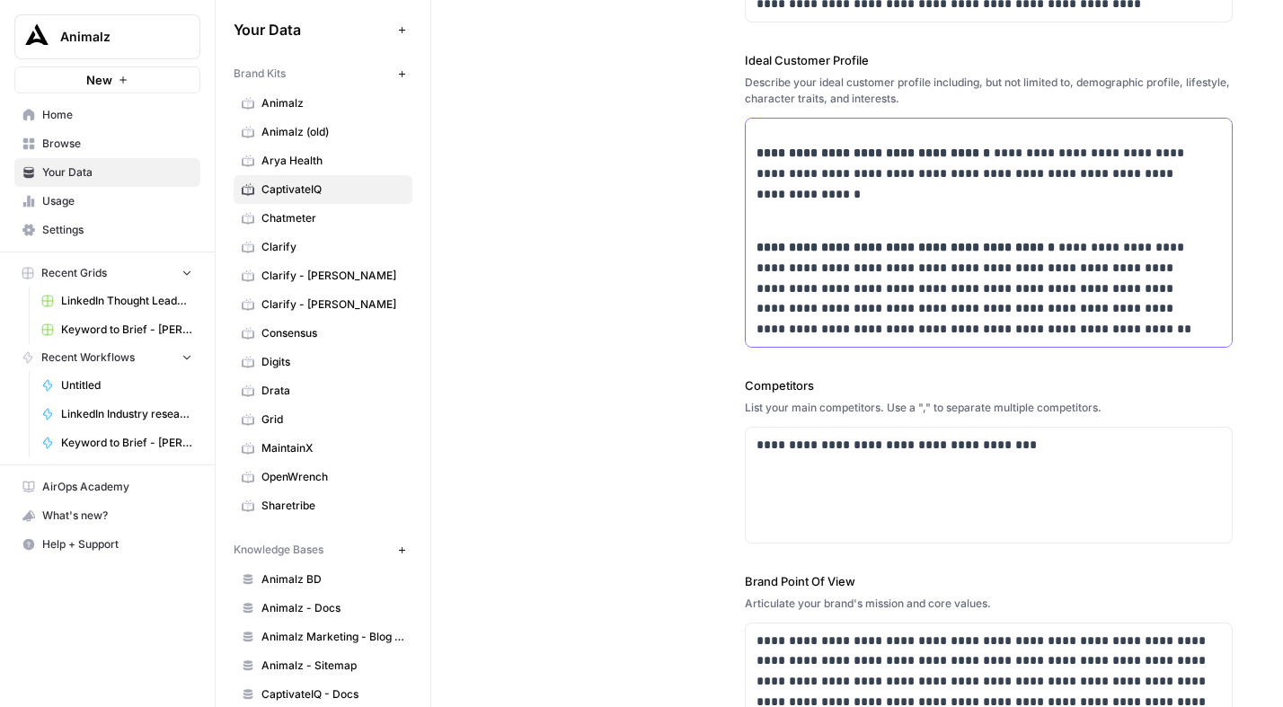
click at [826, 206] on p "**********" at bounding box center [976, 184] width 441 height 82
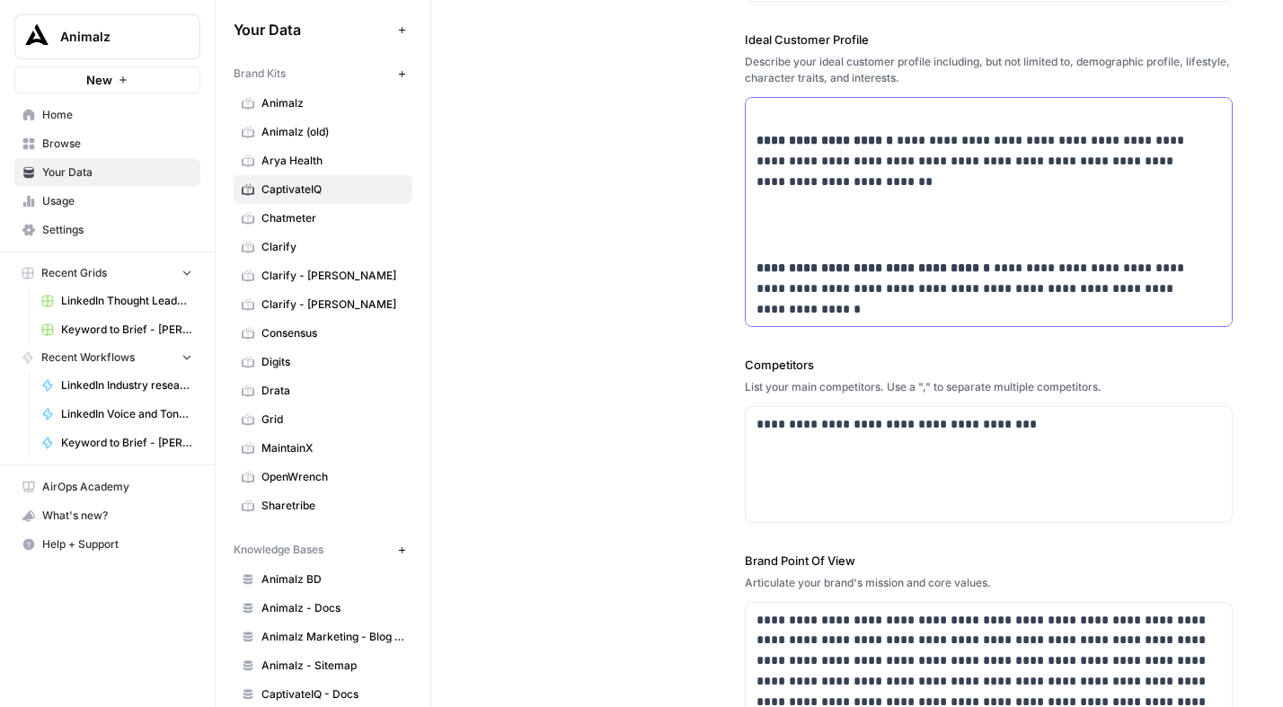
scroll to position [856, 0]
click at [784, 225] on p at bounding box center [988, 227] width 464 height 41
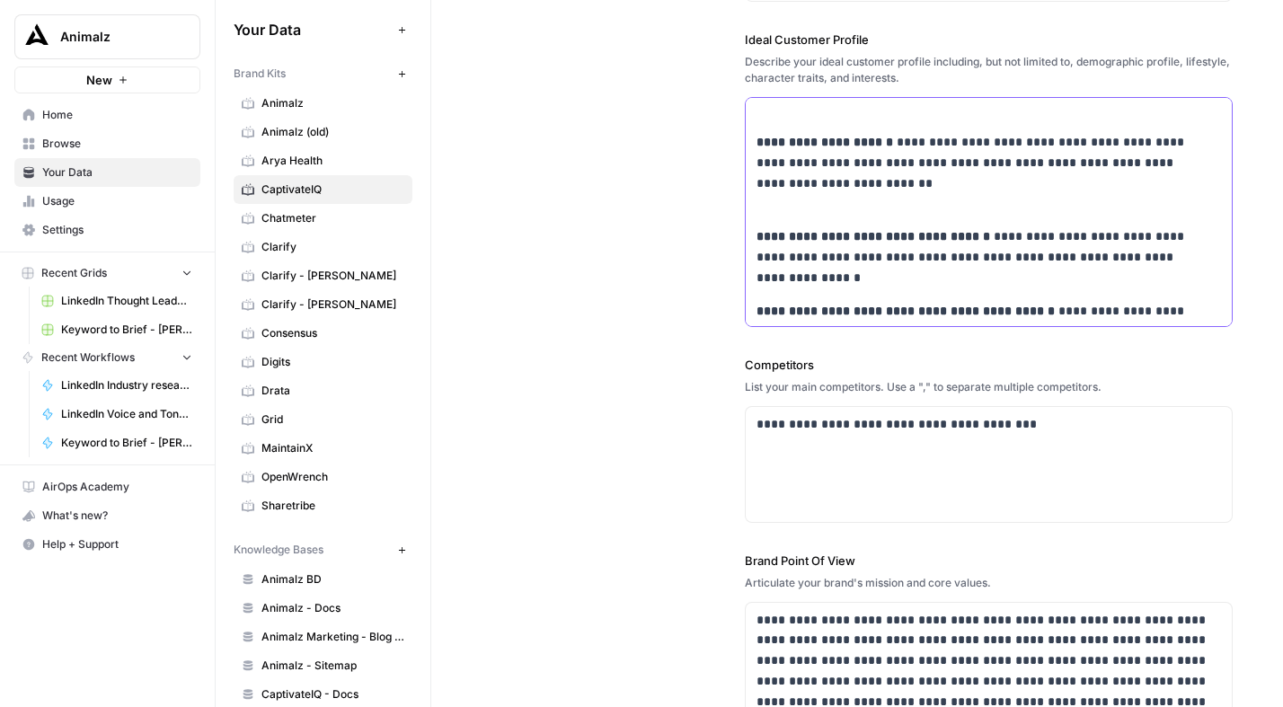
click at [780, 208] on p "**********" at bounding box center [976, 173] width 441 height 82
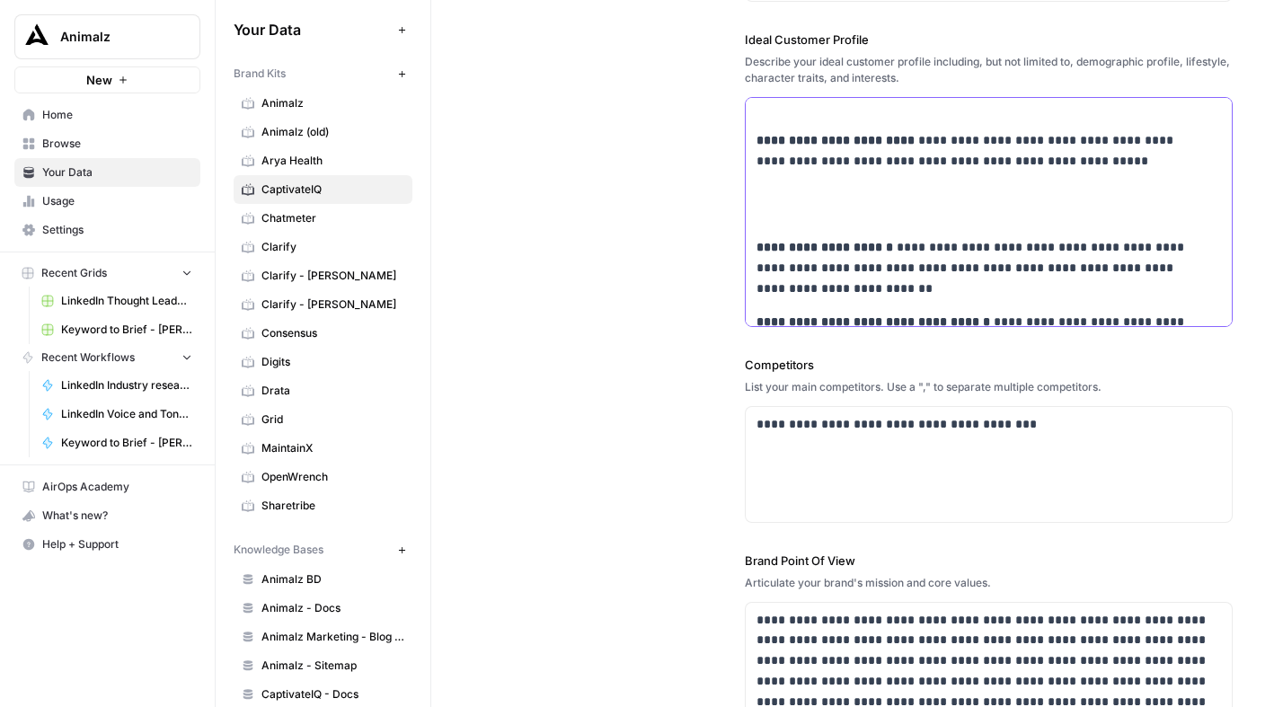
scroll to position [746, 0]
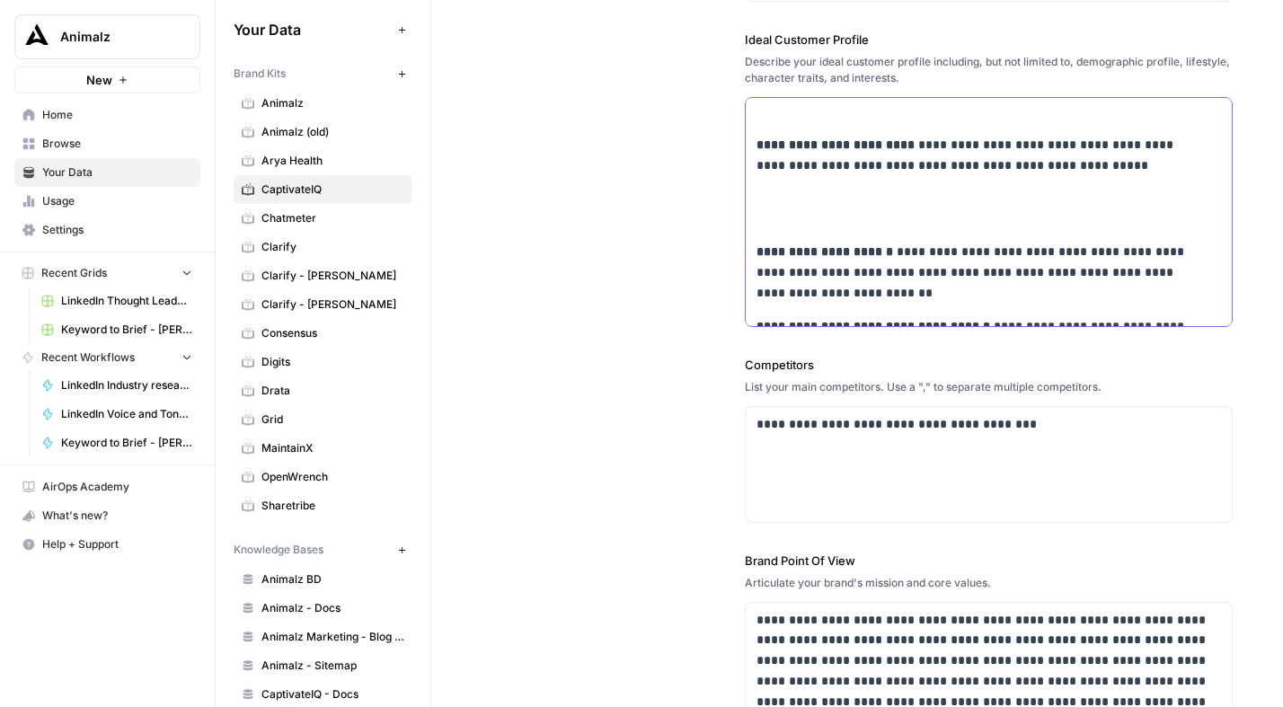
click at [813, 208] on p at bounding box center [988, 209] width 464 height 41
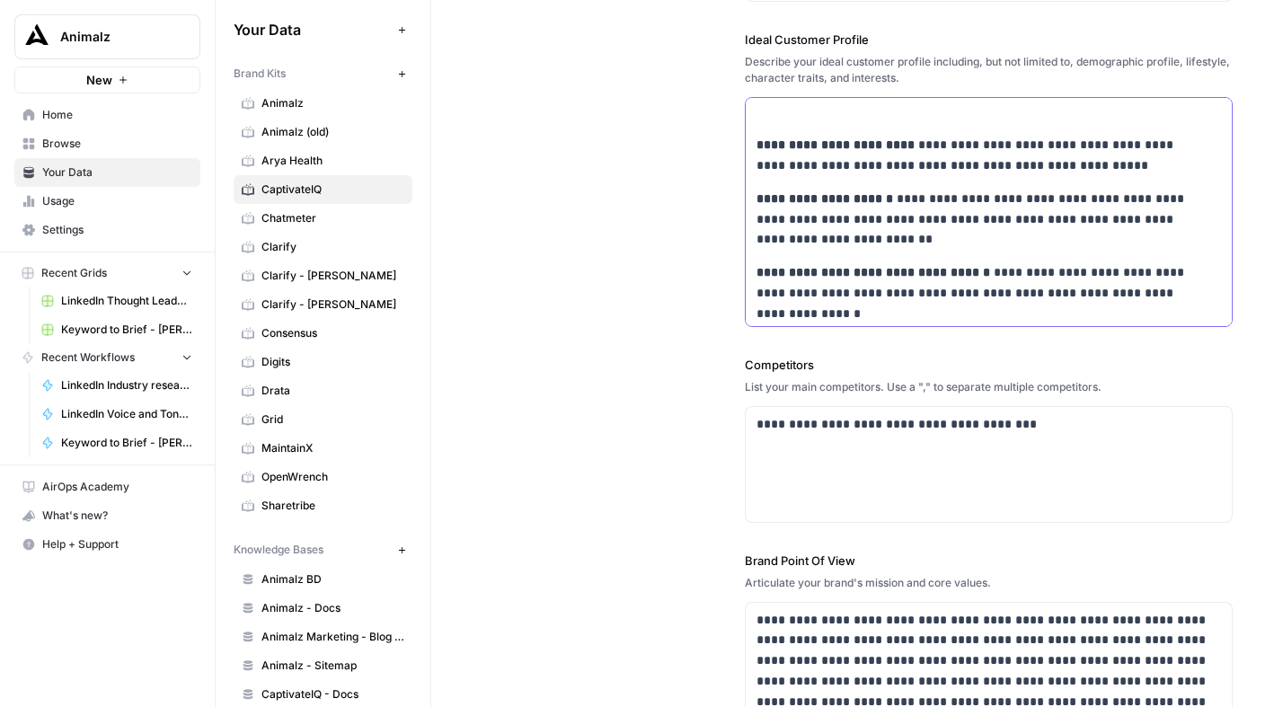
click at [798, 119] on p at bounding box center [988, 102] width 464 height 41
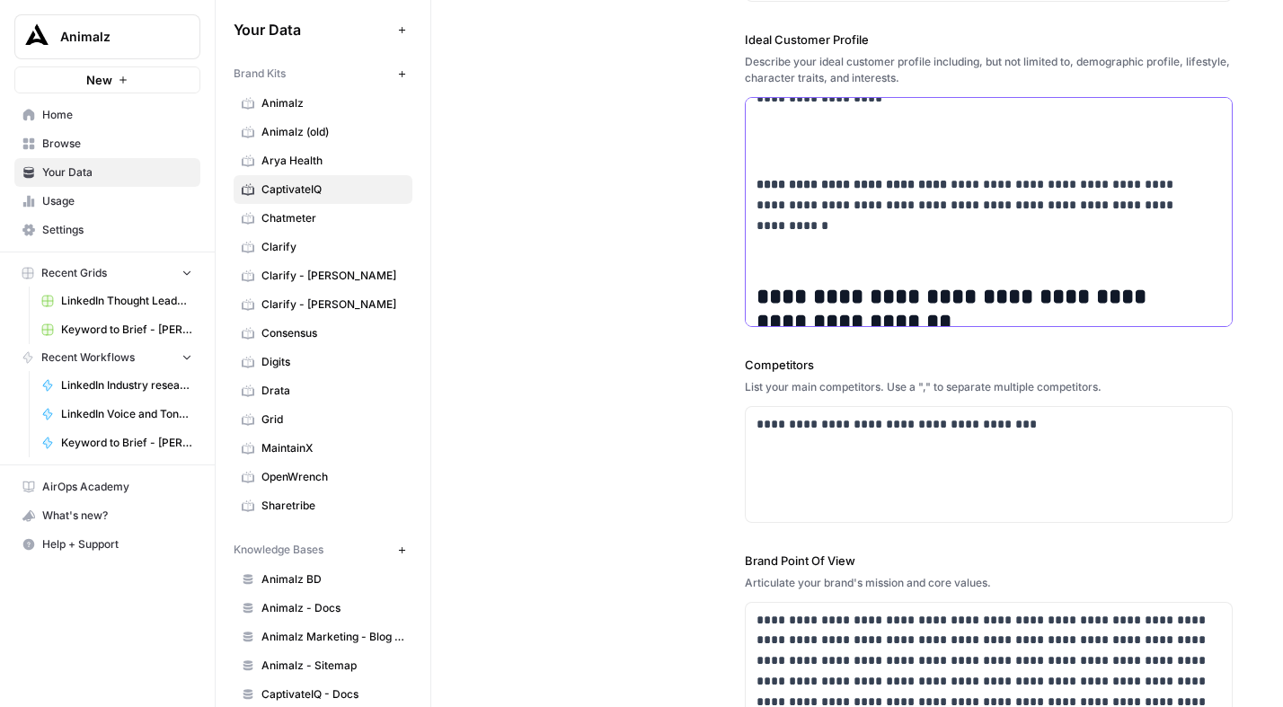
scroll to position [390, 0]
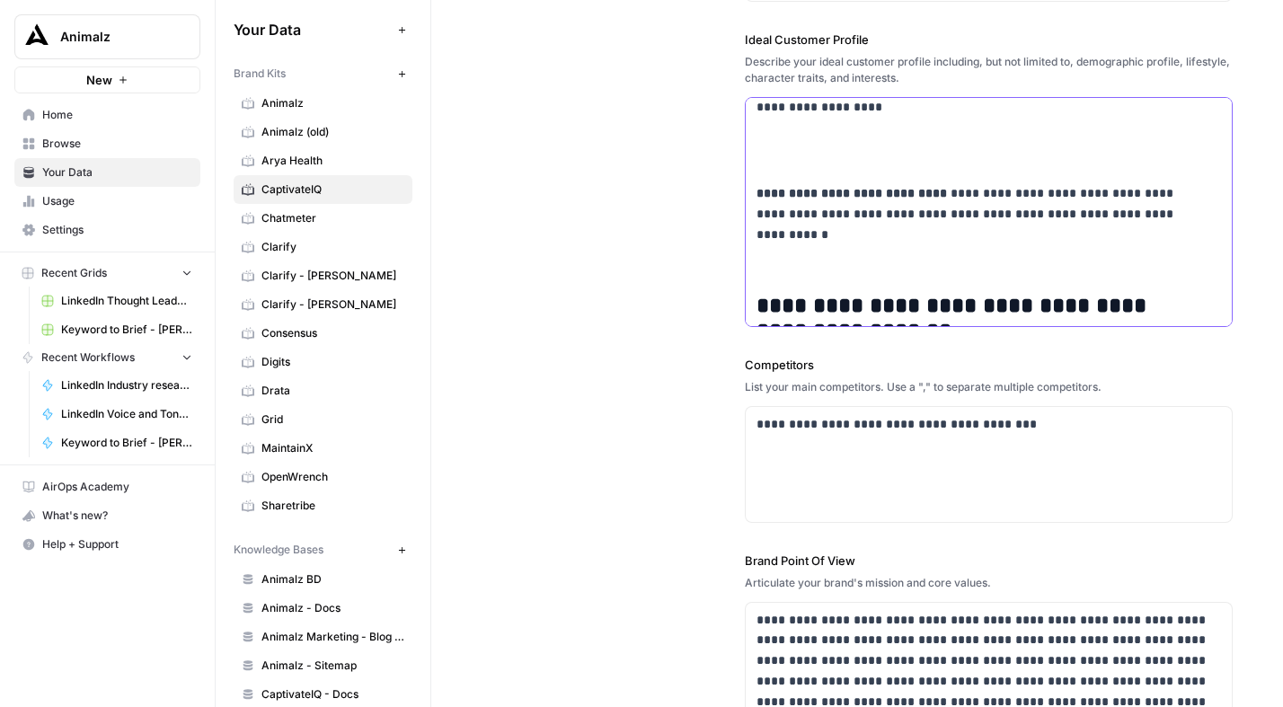
click at [763, 264] on p at bounding box center [988, 257] width 464 height 41
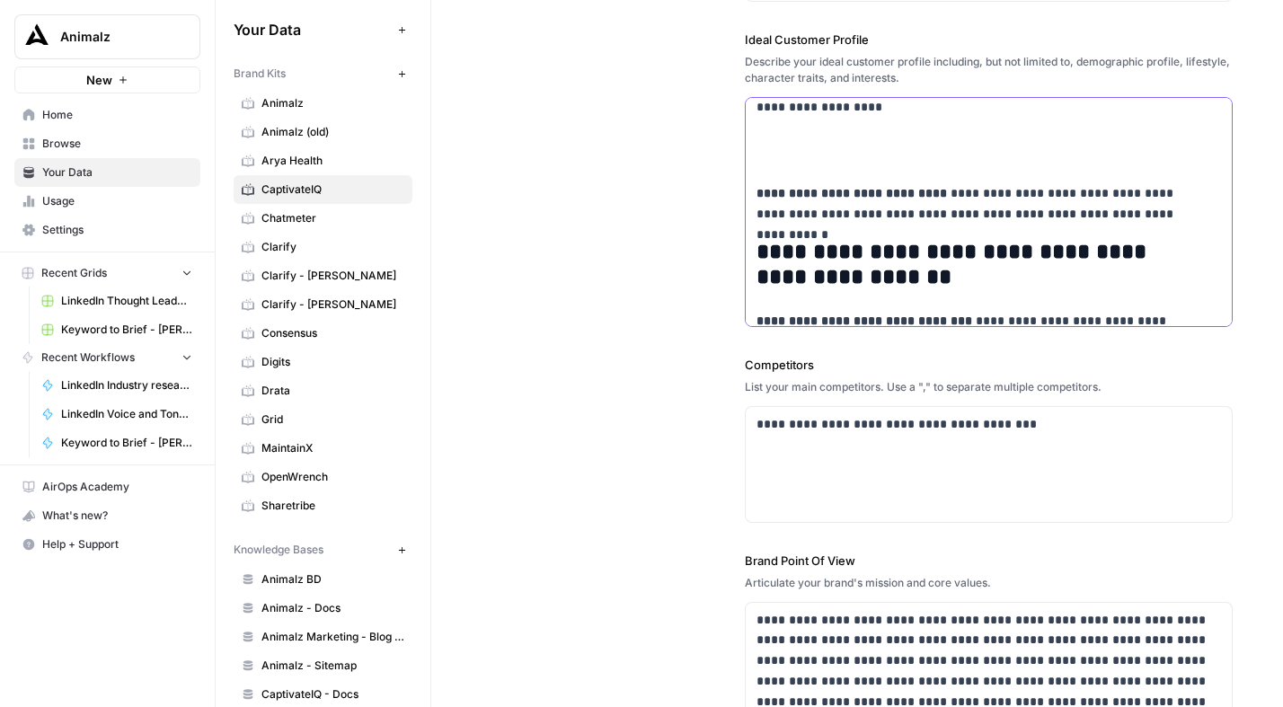
click at [767, 165] on p at bounding box center [988, 150] width 464 height 41
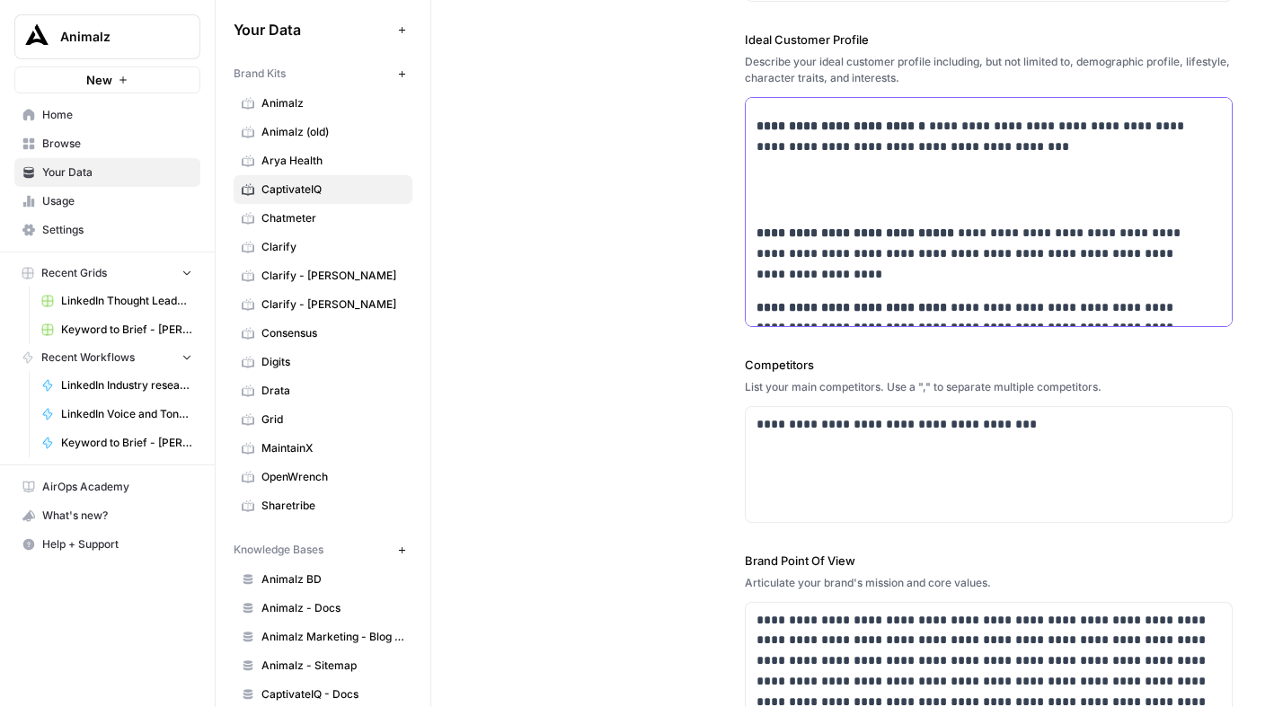
scroll to position [215, 0]
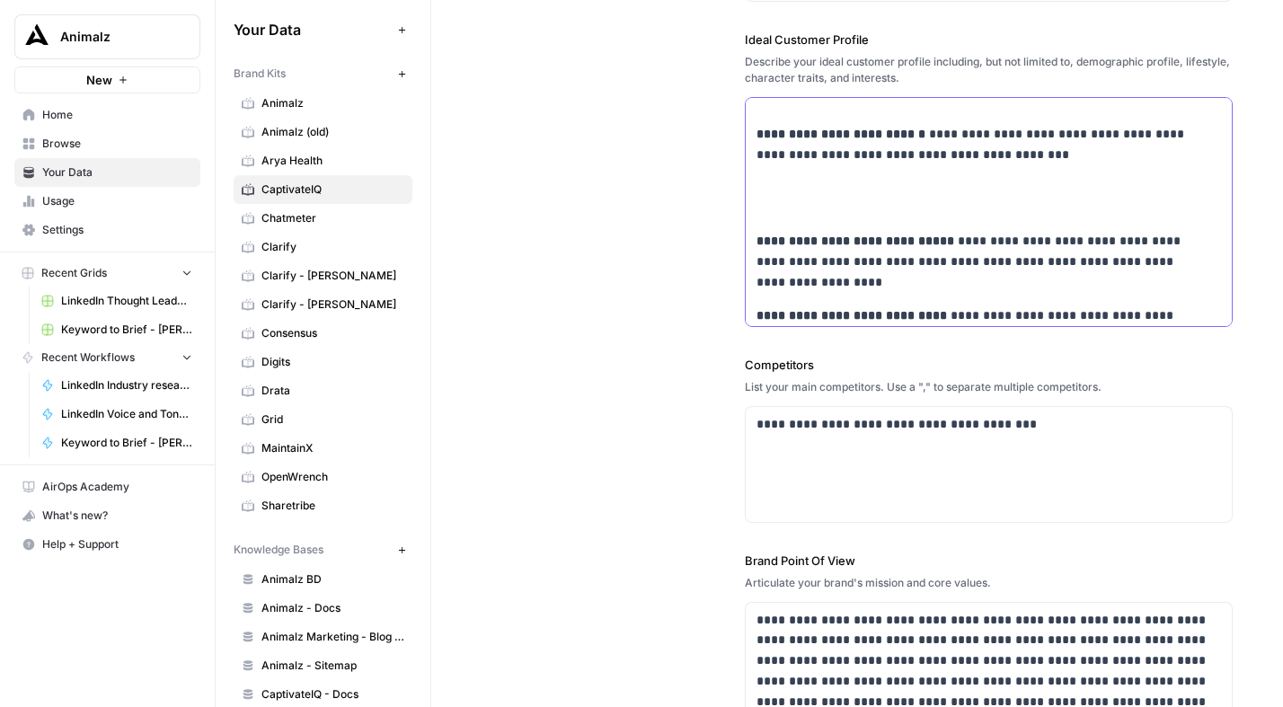
click at [781, 204] on p at bounding box center [988, 198] width 464 height 41
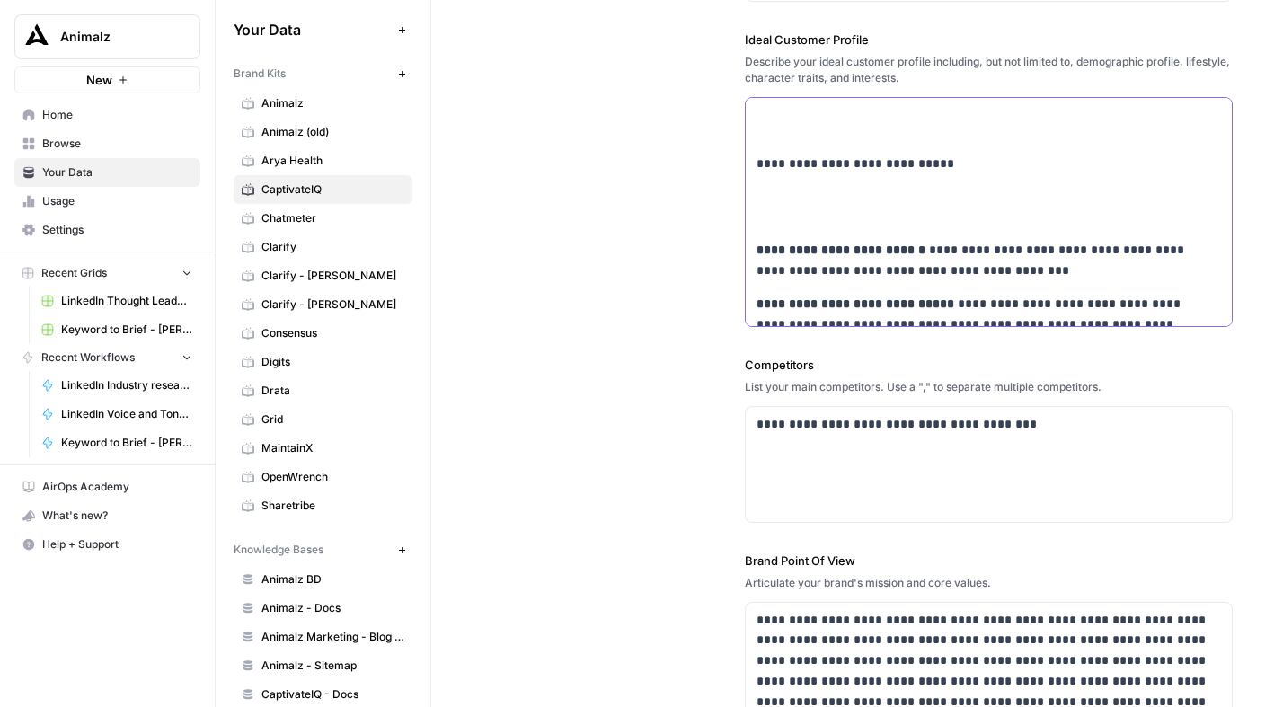
scroll to position [95, 0]
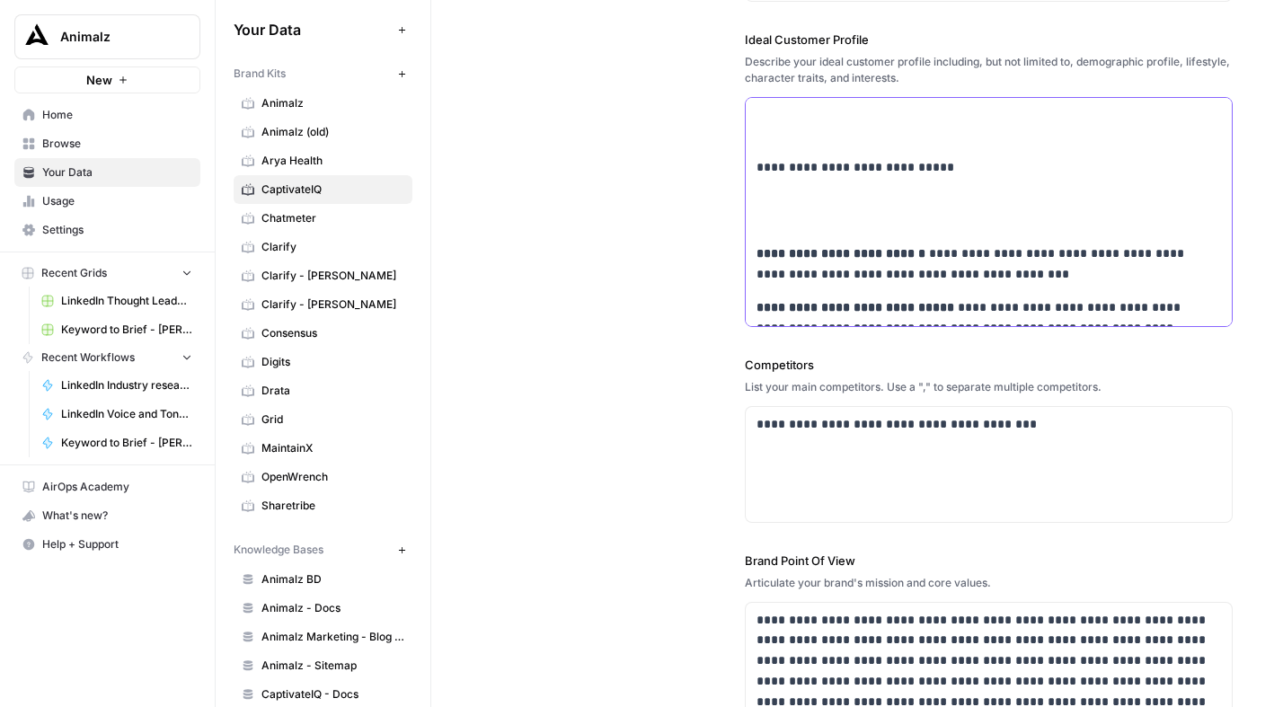
click at [766, 233] on div "**********" at bounding box center [989, 443] width 486 height 880
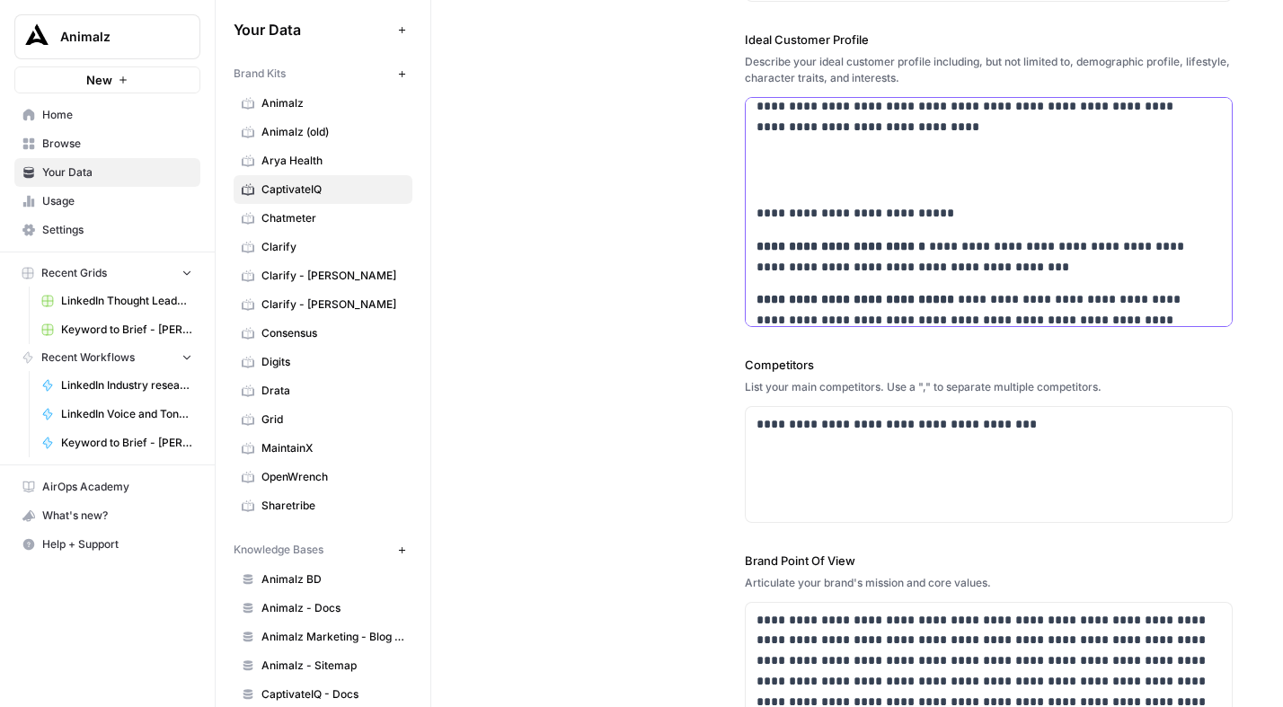
scroll to position [31, 0]
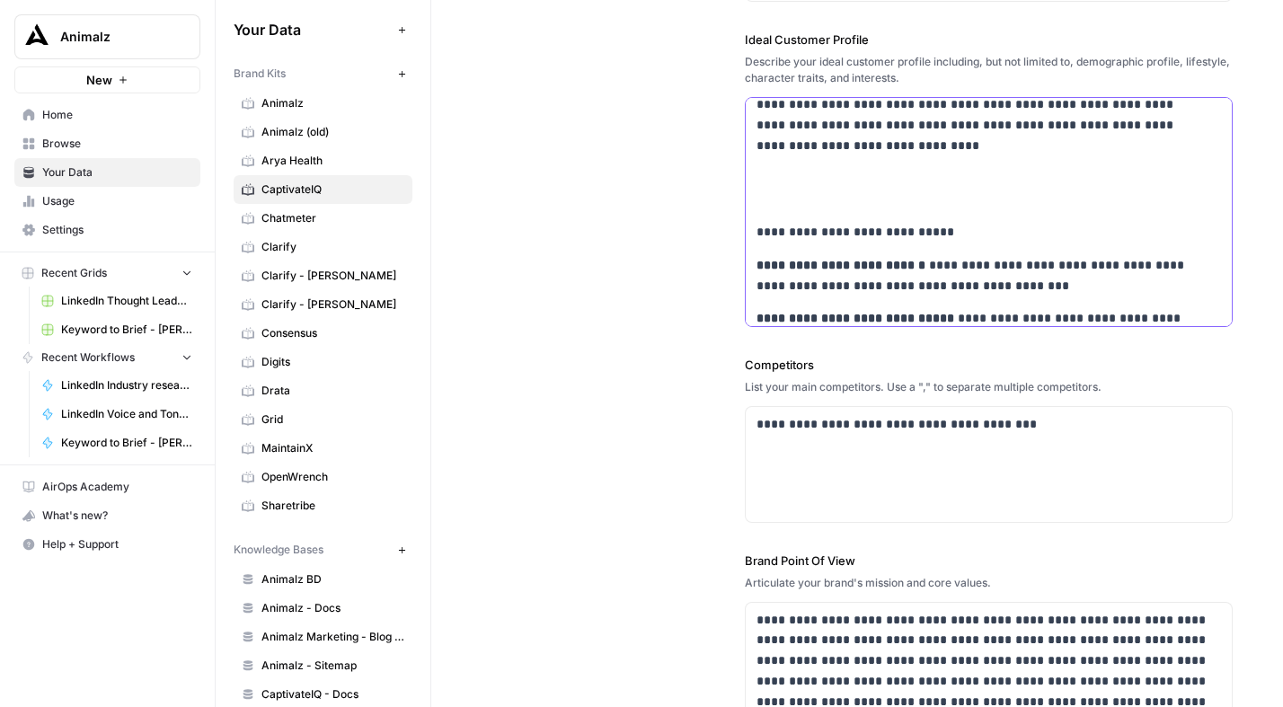
click at [759, 199] on p at bounding box center [976, 189] width 441 height 41
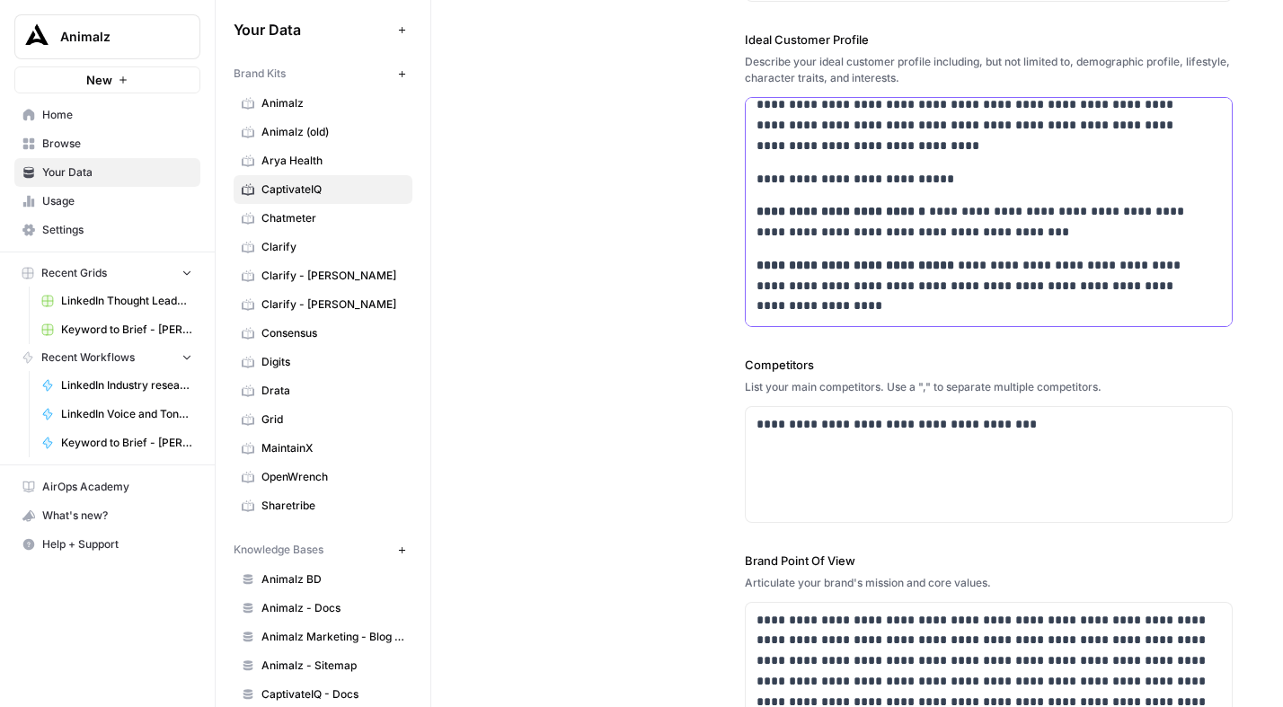
scroll to position [0, 0]
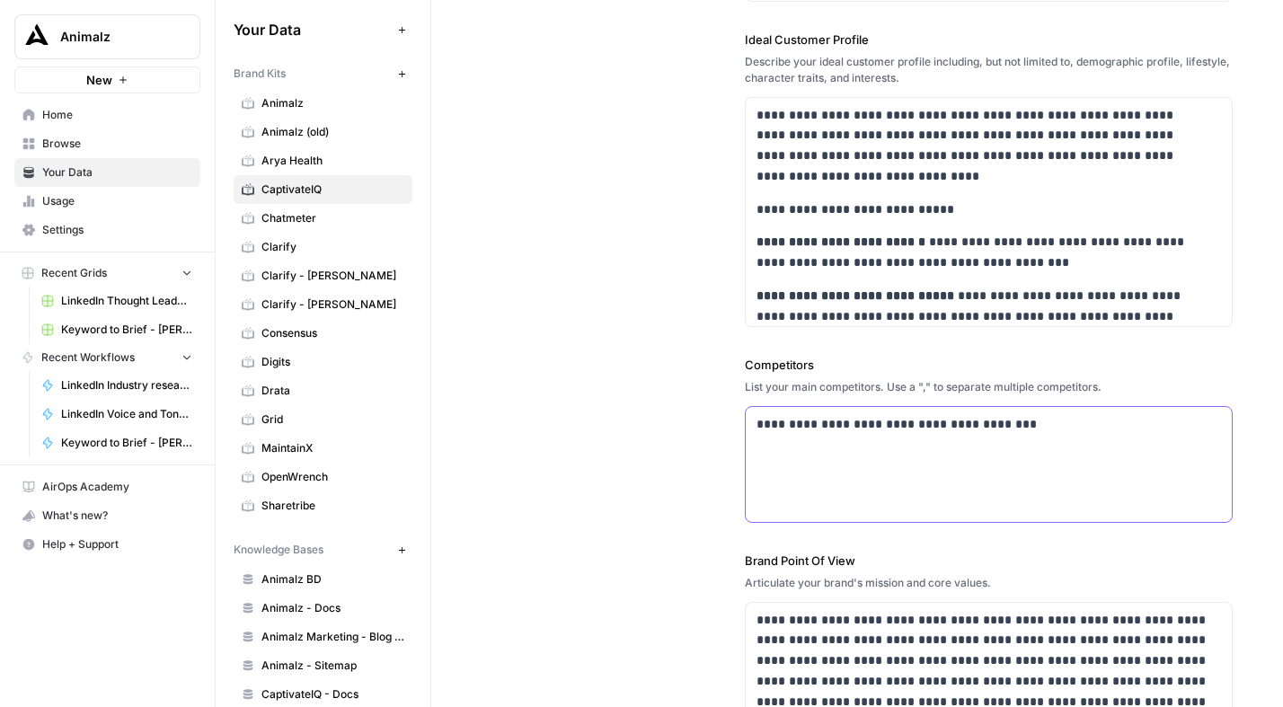
click at [876, 424] on p "**********" at bounding box center [983, 424] width 455 height 21
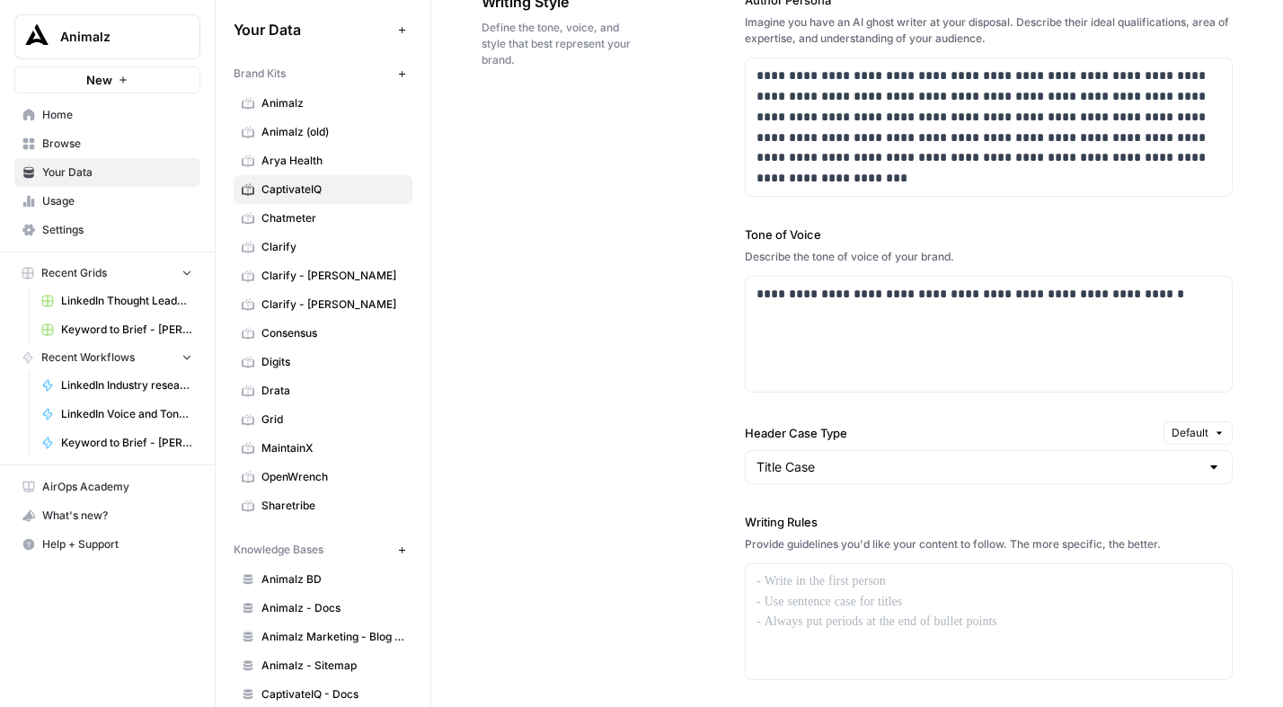
scroll to position [1399, 0]
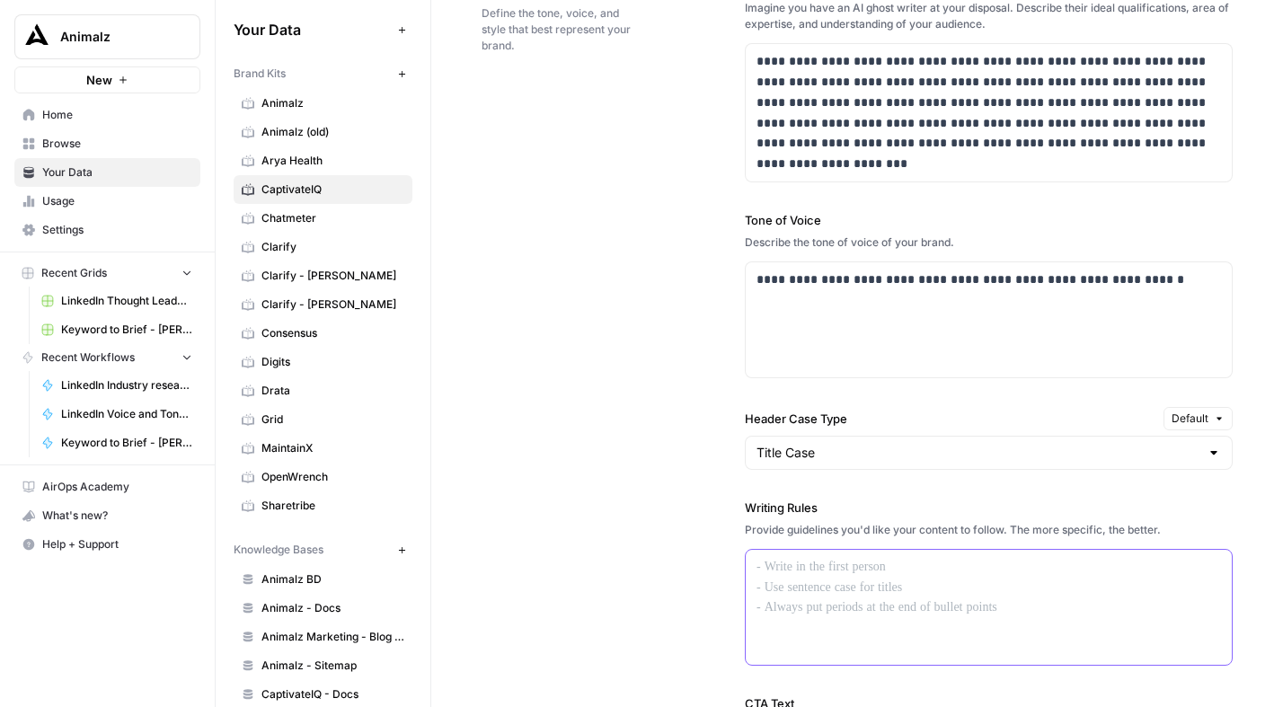
click at [867, 560] on p at bounding box center [988, 567] width 464 height 21
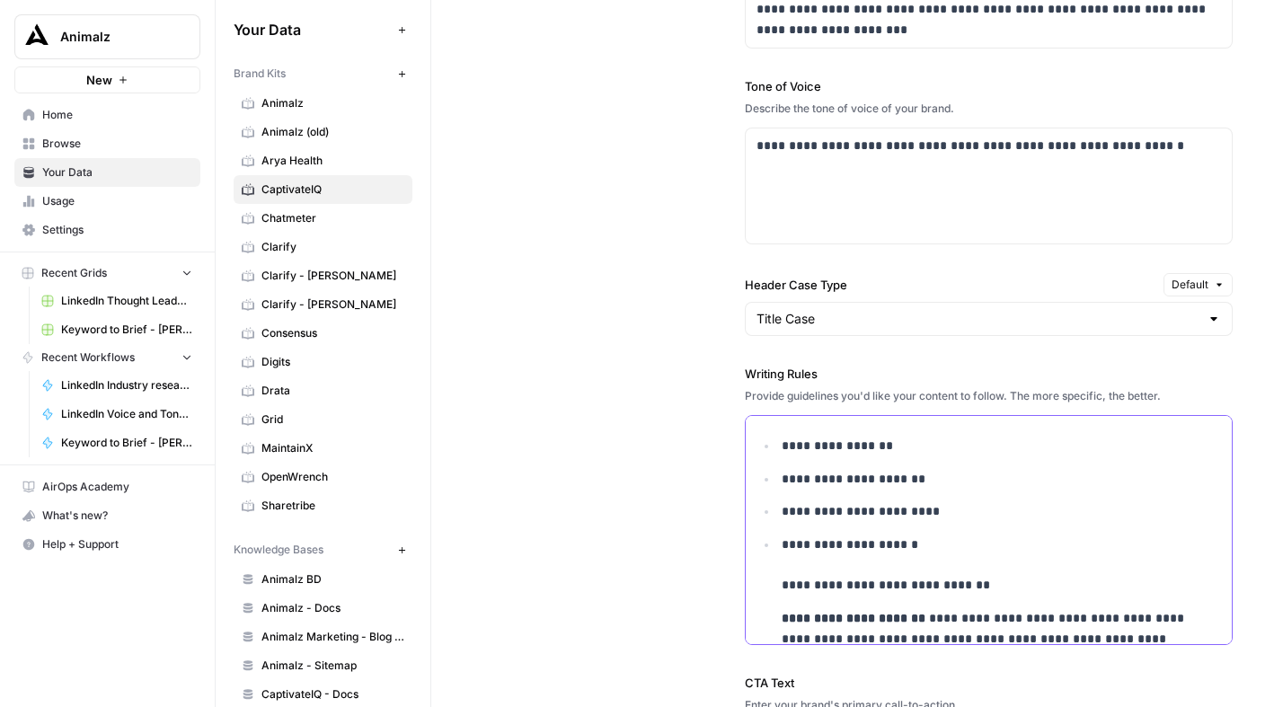
scroll to position [250, 0]
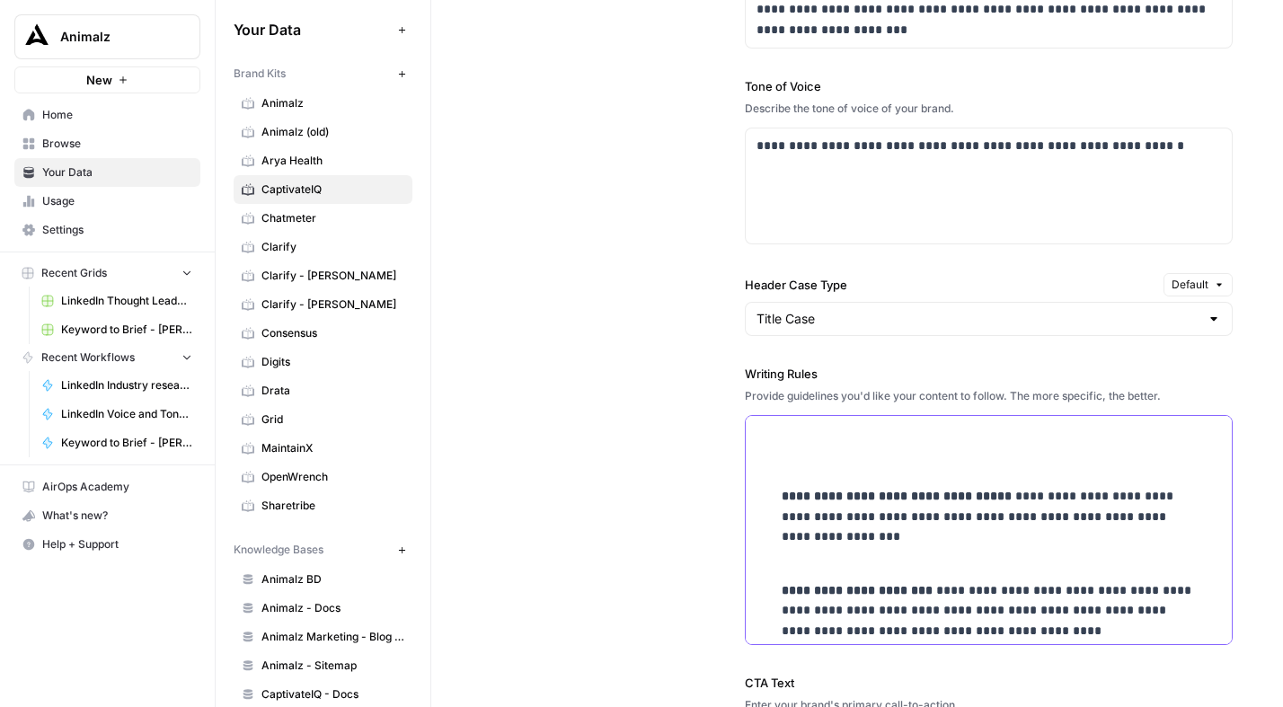
click at [827, 463] on p at bounding box center [1000, 452] width 439 height 41
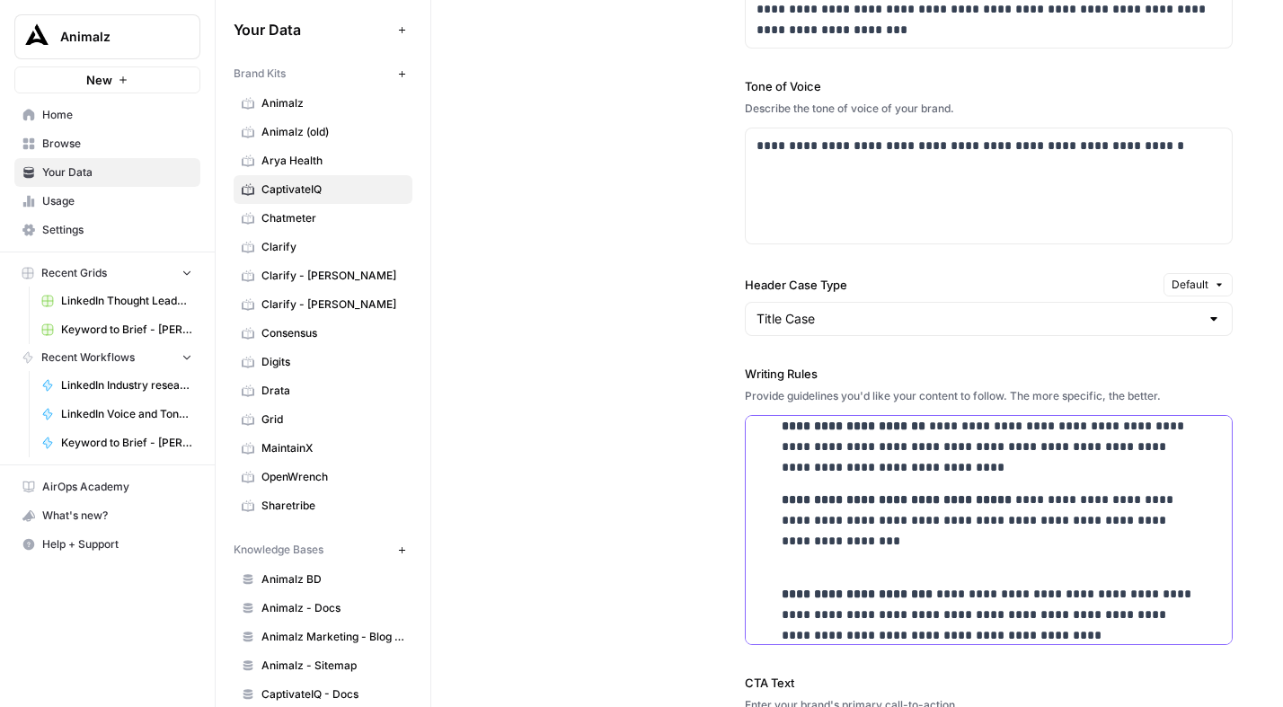
scroll to position [198, 0]
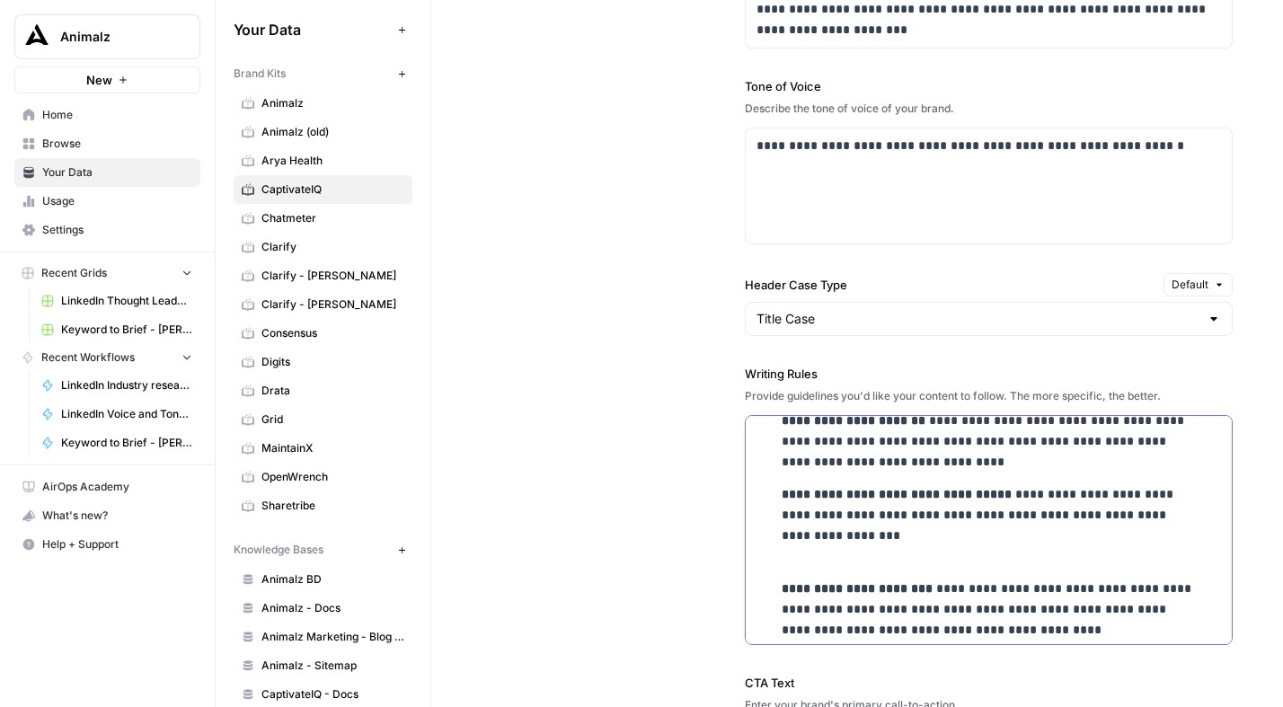
click at [896, 553] on li "**********" at bounding box center [999, 489] width 444 height 304
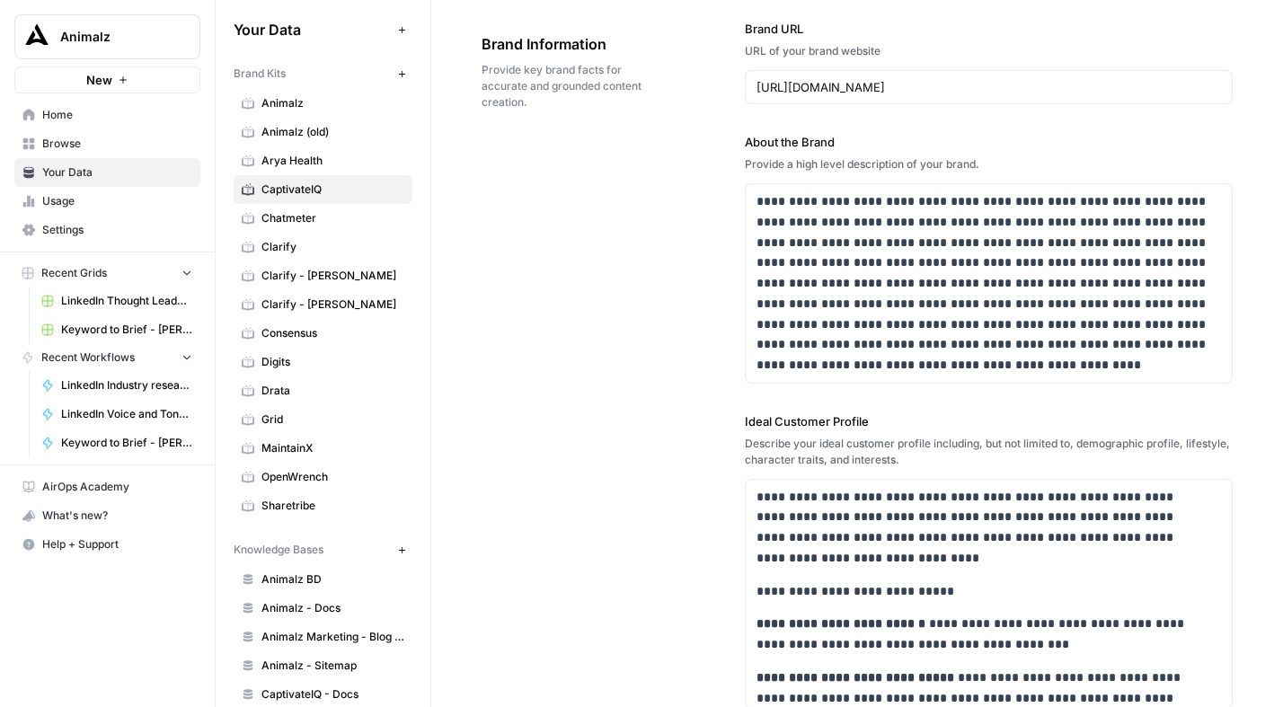
scroll to position [0, 0]
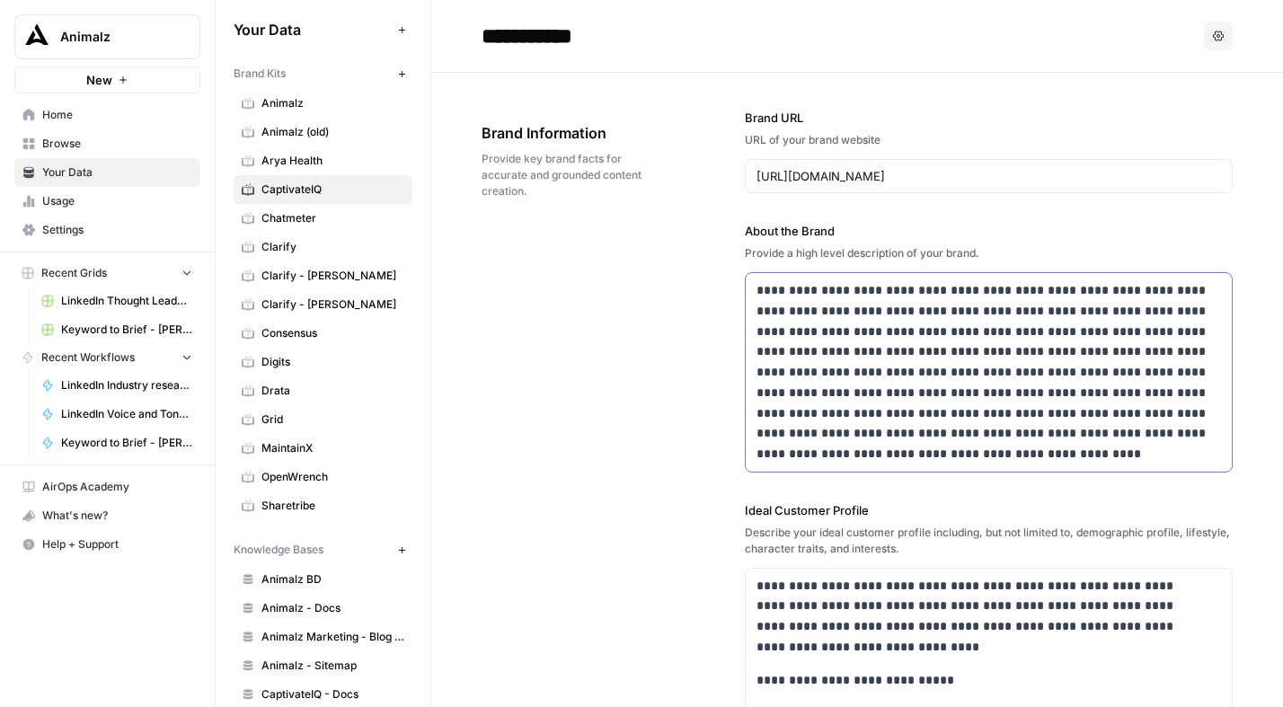
click at [943, 393] on p "**********" at bounding box center [983, 372] width 455 height 184
click at [943, 392] on p "**********" at bounding box center [983, 372] width 455 height 184
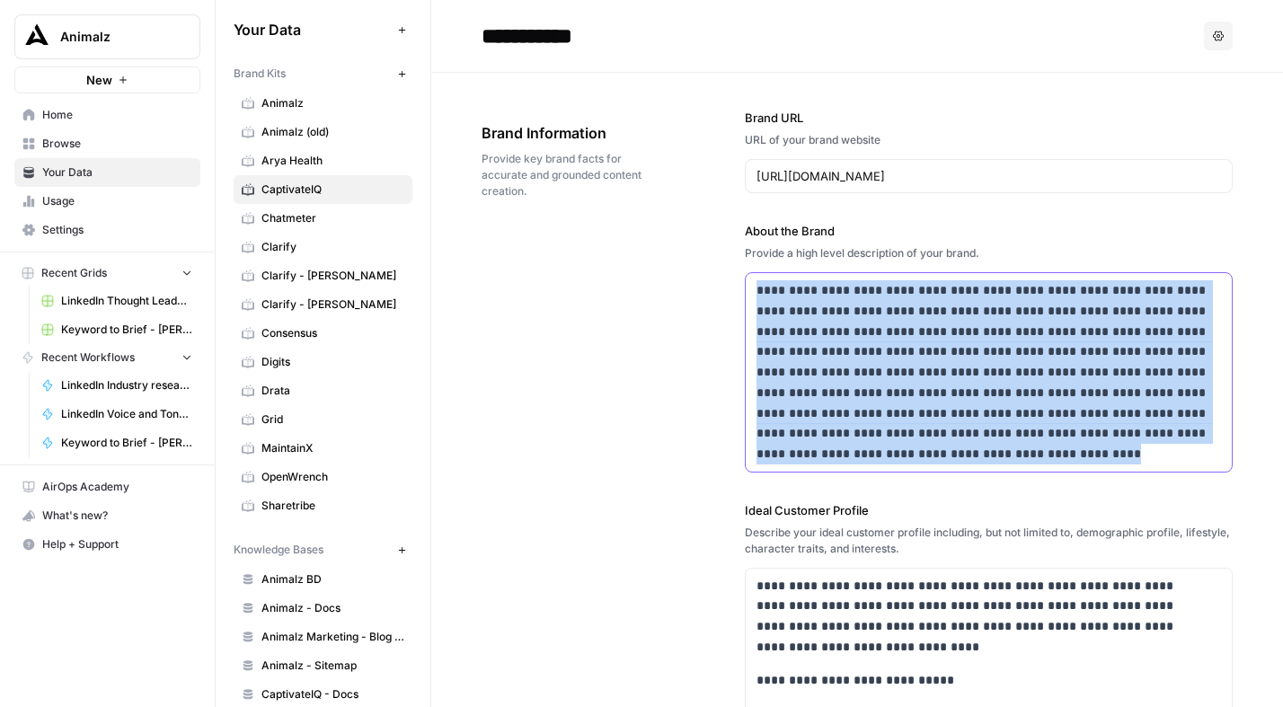
click at [943, 393] on p "**********" at bounding box center [983, 372] width 455 height 184
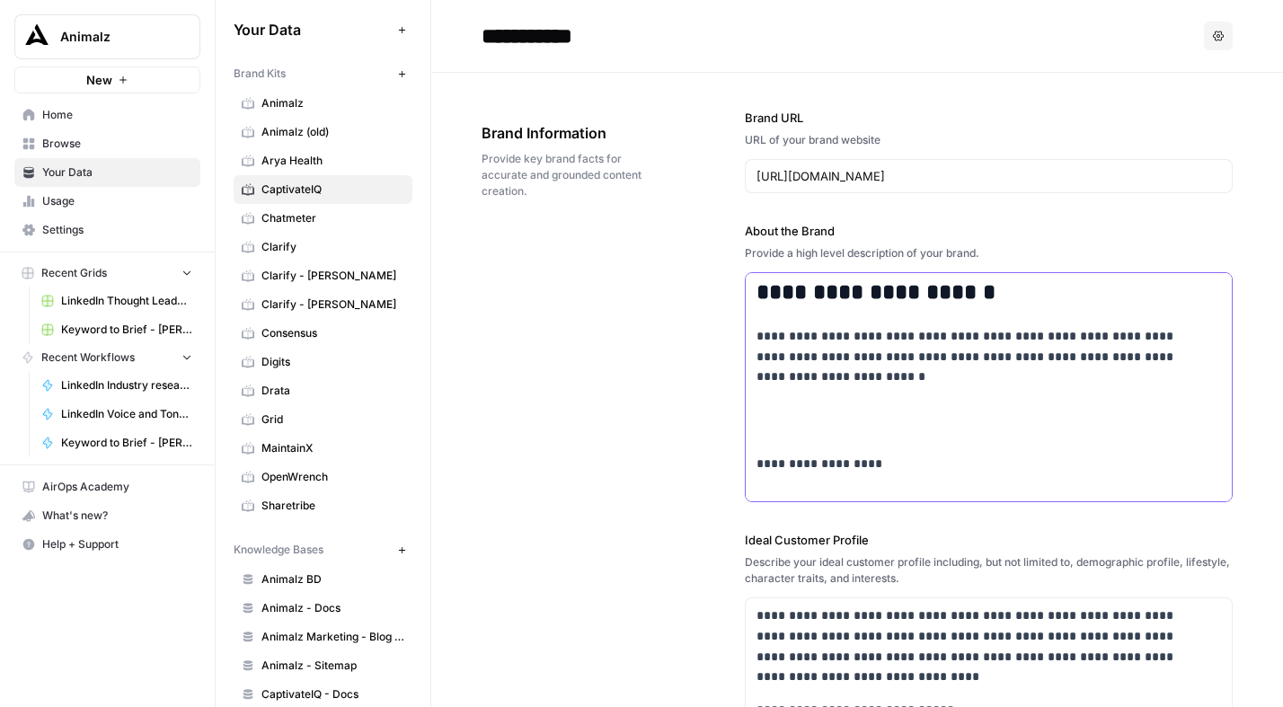
scroll to position [558, 0]
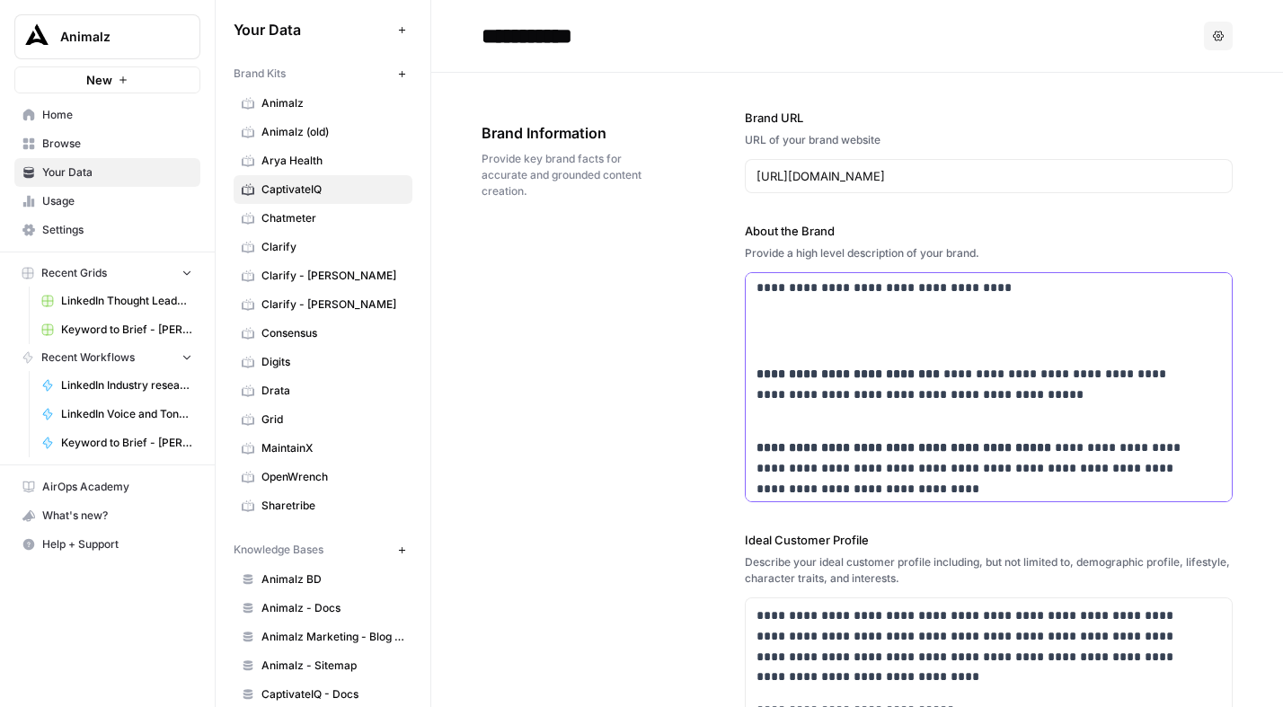
click at [834, 334] on p at bounding box center [988, 330] width 464 height 41
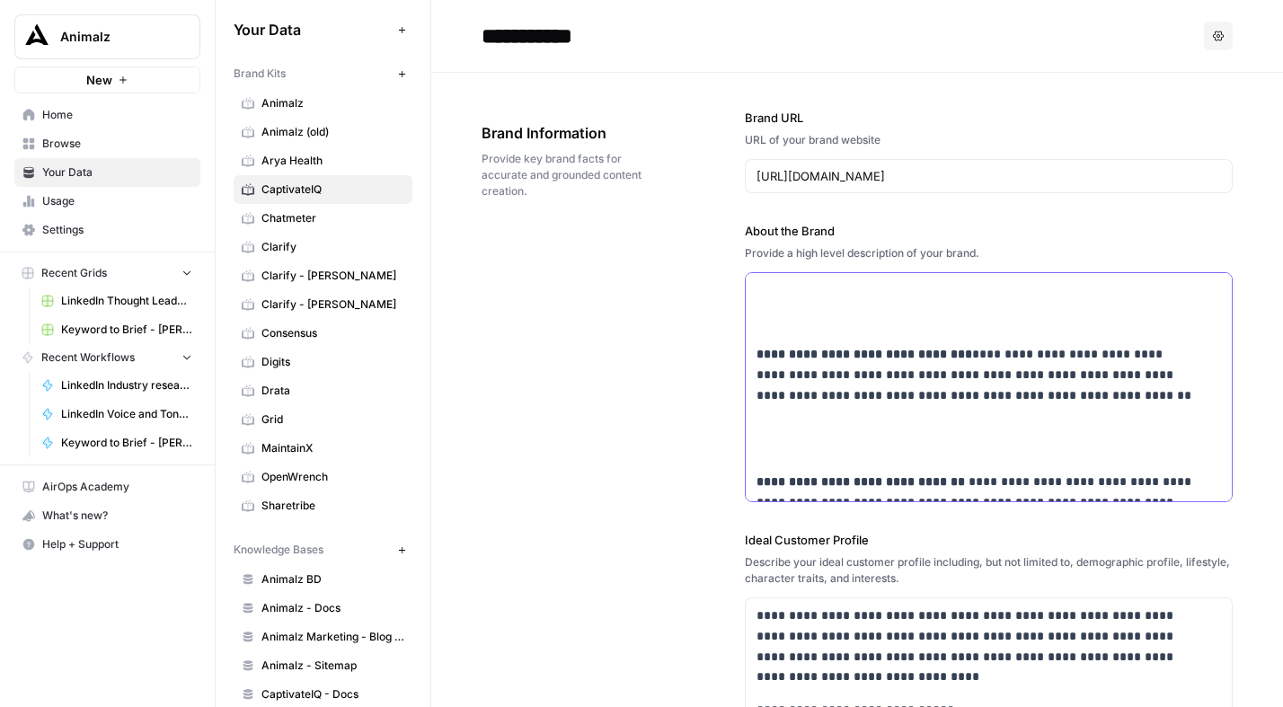
scroll to position [319, 0]
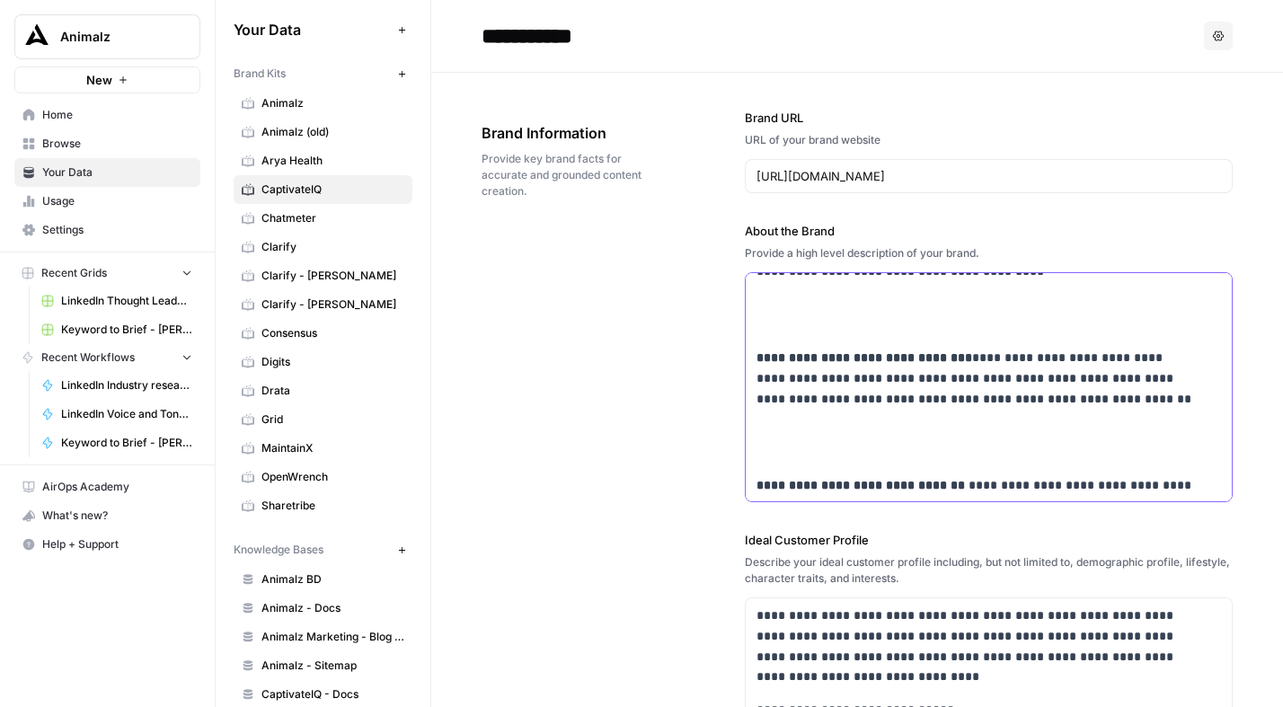
click at [780, 442] on p at bounding box center [988, 442] width 464 height 41
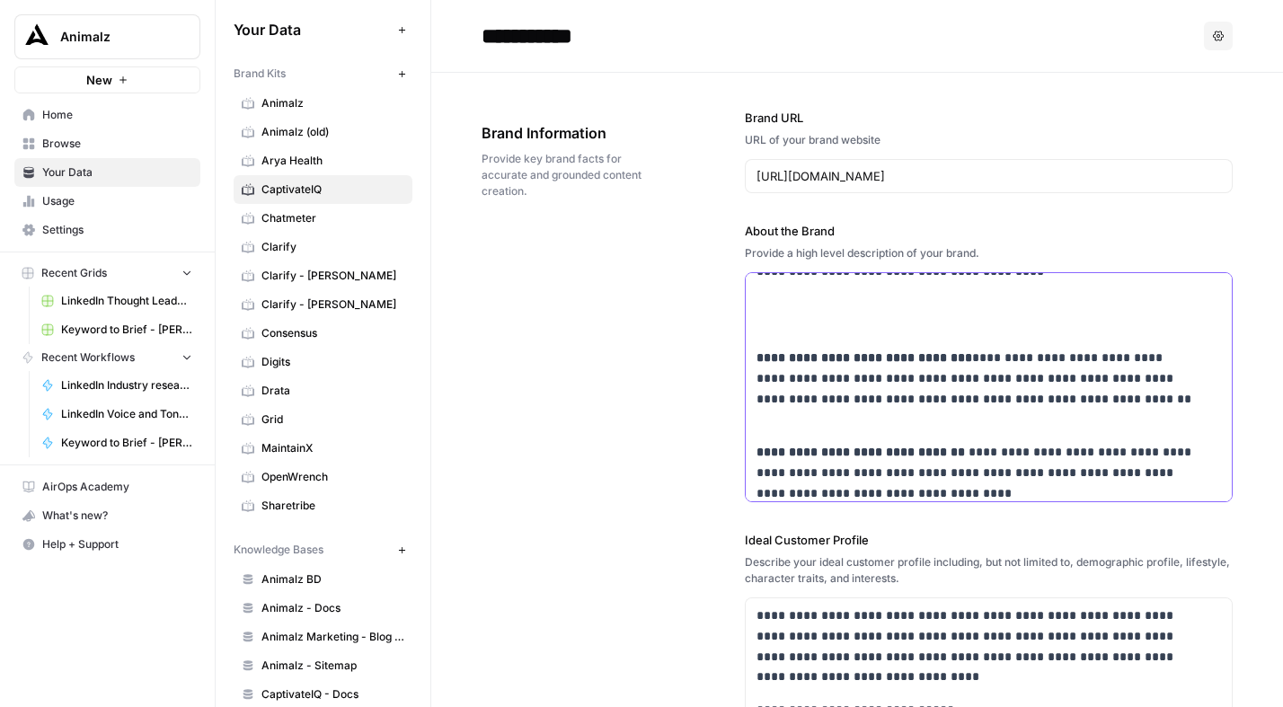
click at [816, 318] on p at bounding box center [988, 315] width 464 height 41
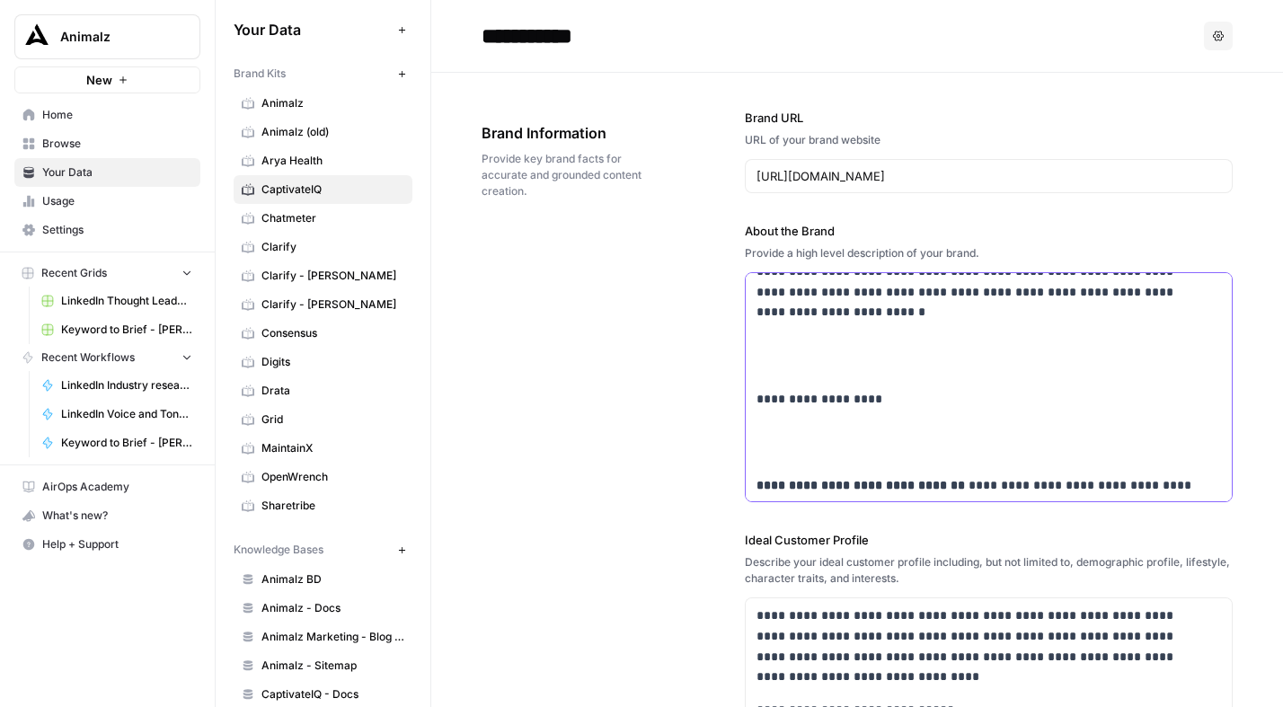
scroll to position [56, 0]
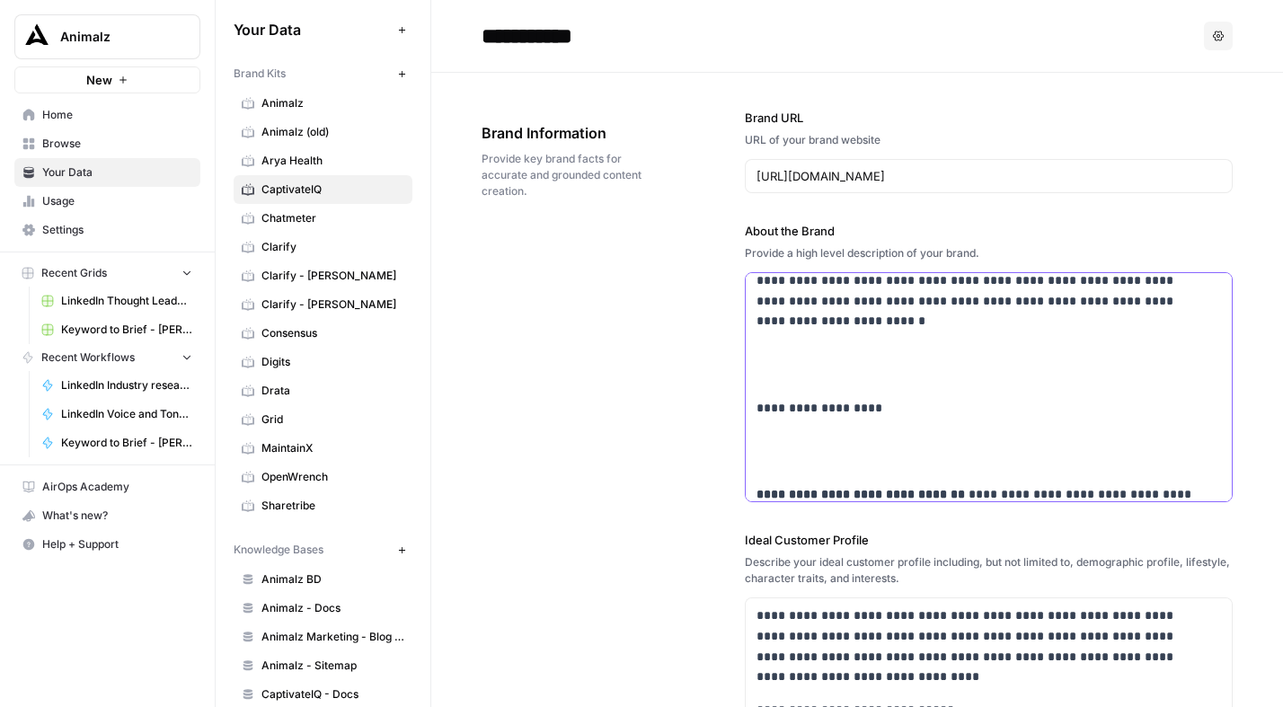
click at [793, 472] on div "**********" at bounding box center [989, 542] width 486 height 651
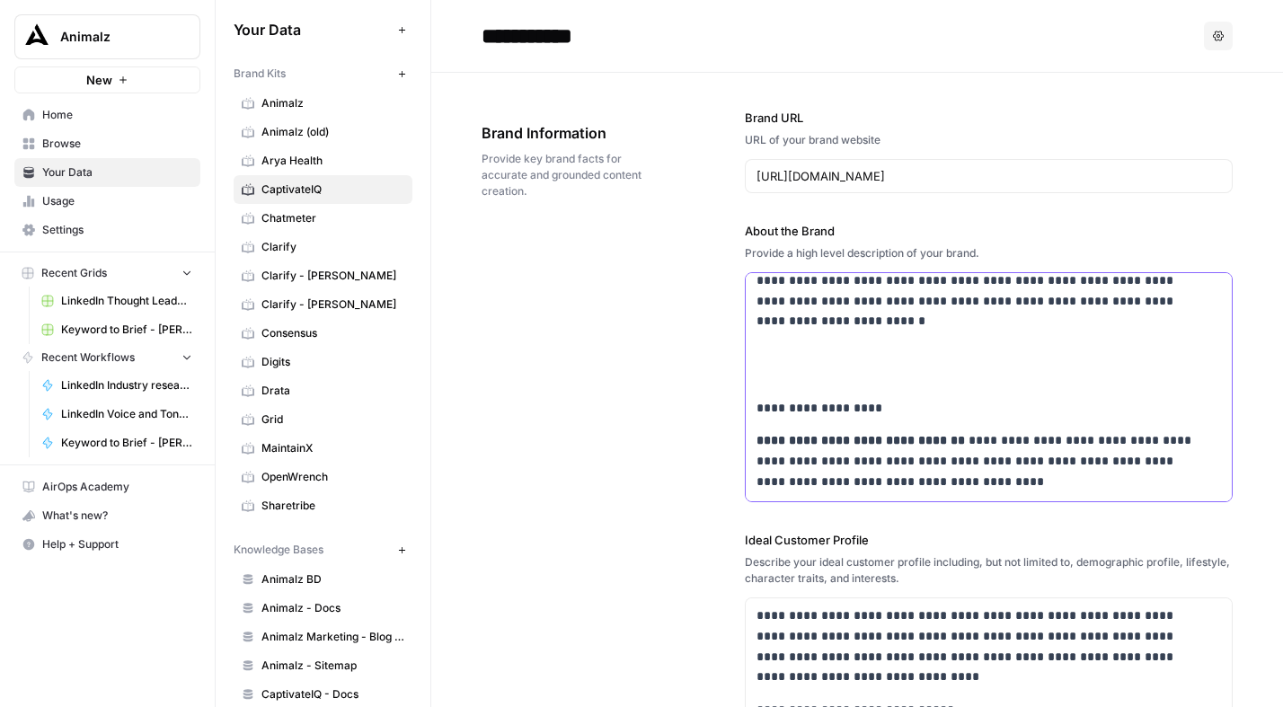
click at [781, 371] on p at bounding box center [988, 364] width 464 height 41
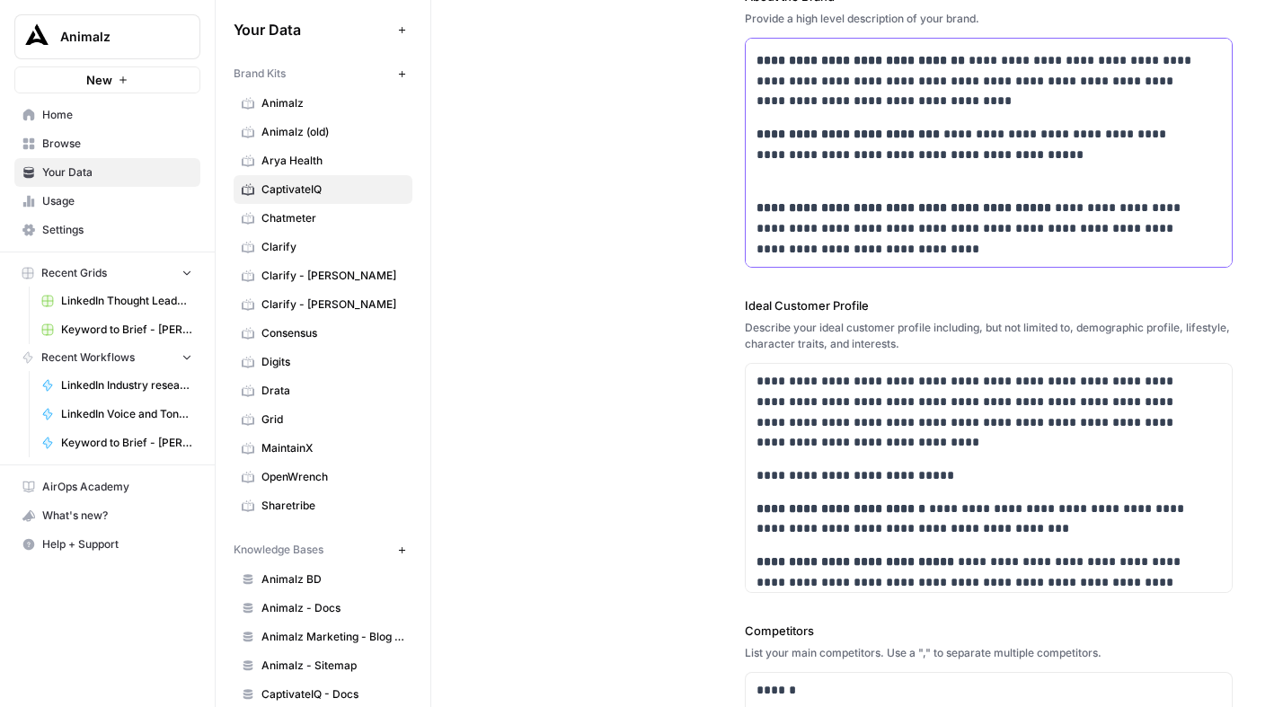
scroll to position [0, 0]
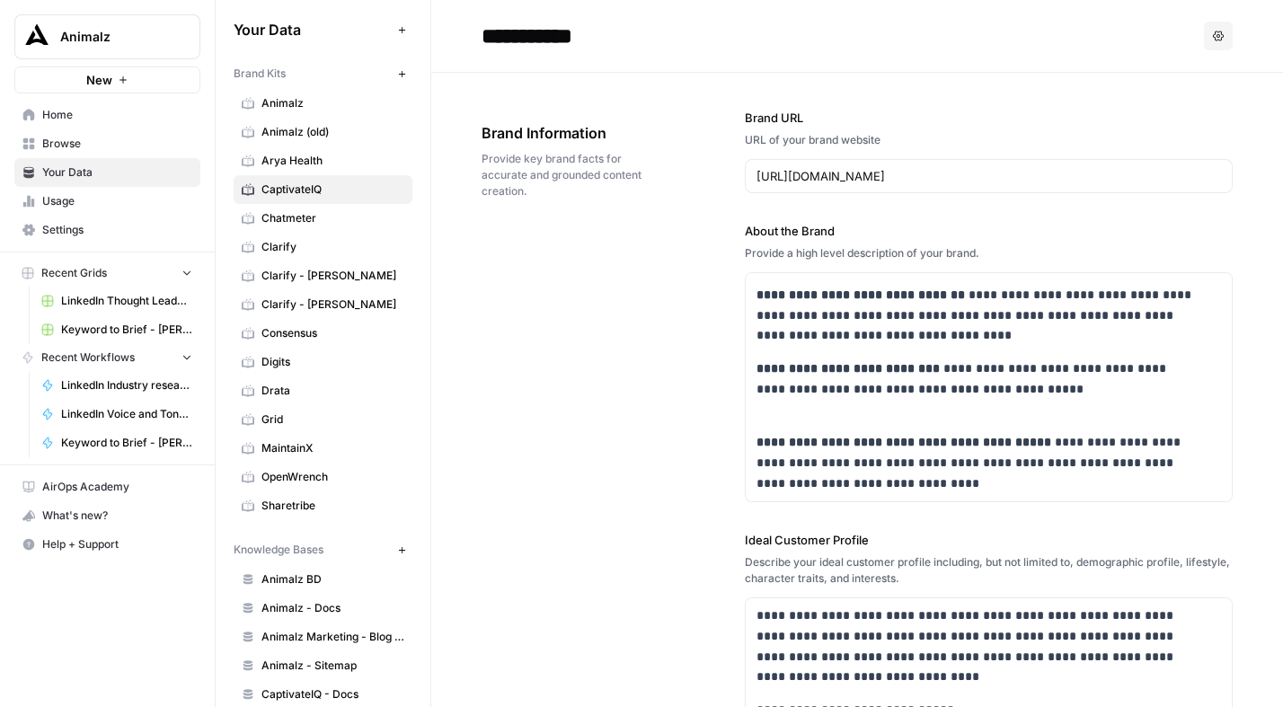
click at [1213, 38] on icon "button" at bounding box center [1218, 36] width 11 height 11
click at [1067, 22] on h2 "**********" at bounding box center [838, 36] width 715 height 29
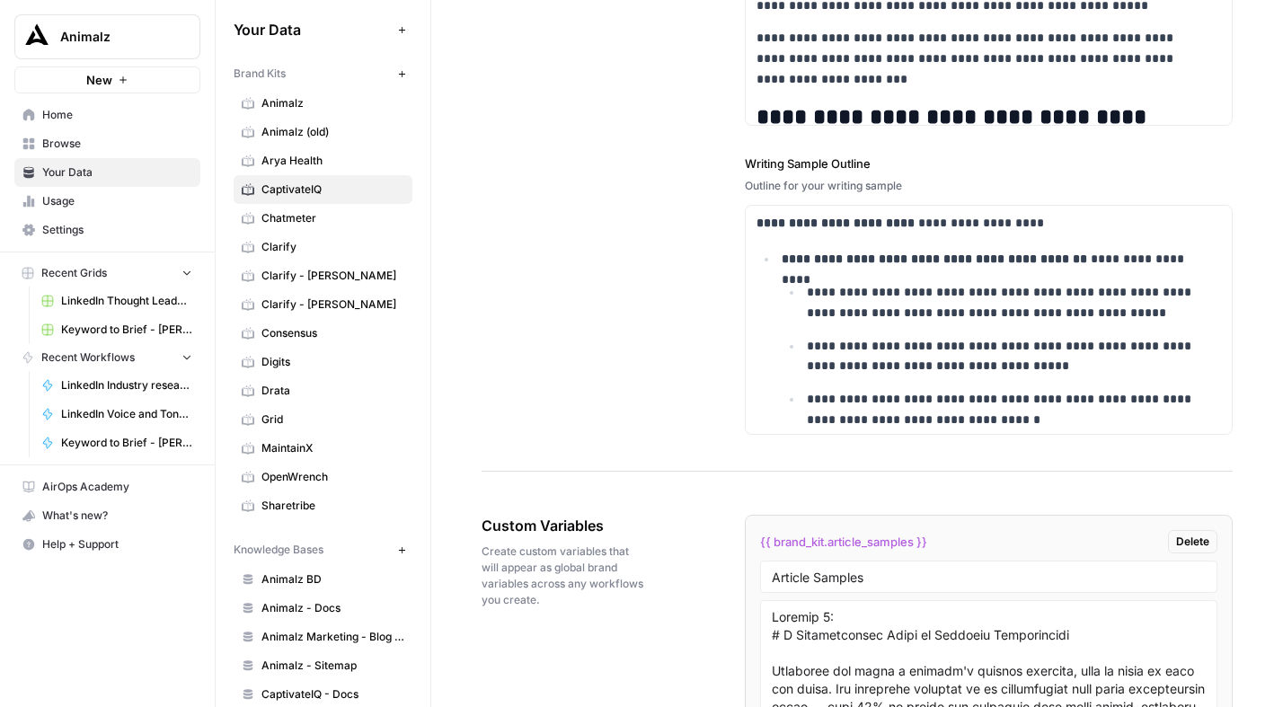
scroll to position [3543, 0]
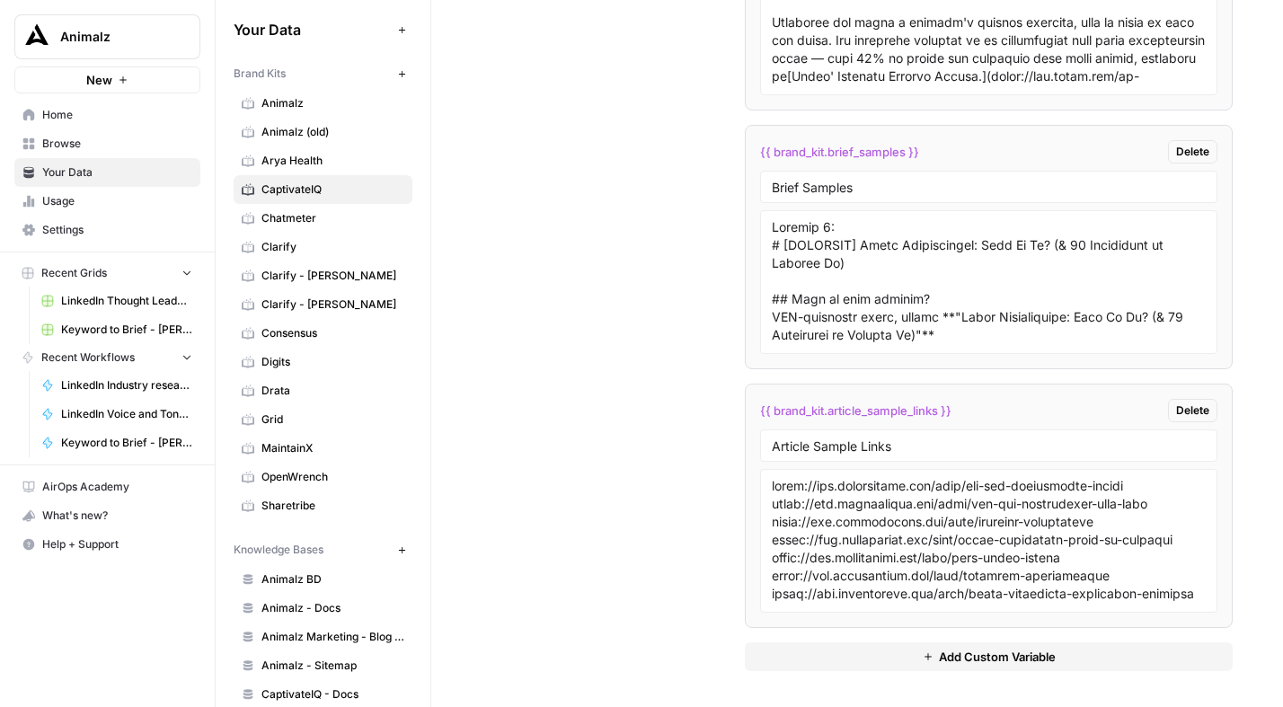
click at [313, 163] on span "Arya Health" at bounding box center [332, 161] width 143 height 16
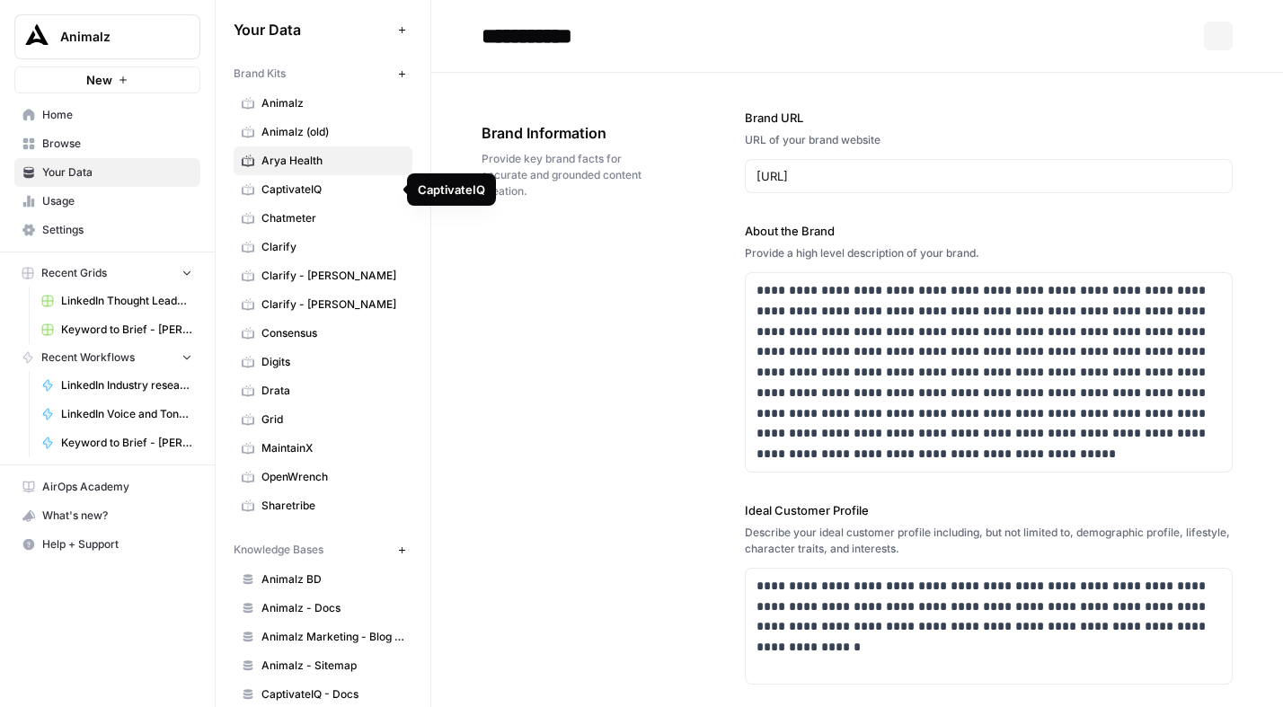
click at [306, 191] on span "CaptivateIQ" at bounding box center [332, 189] width 143 height 16
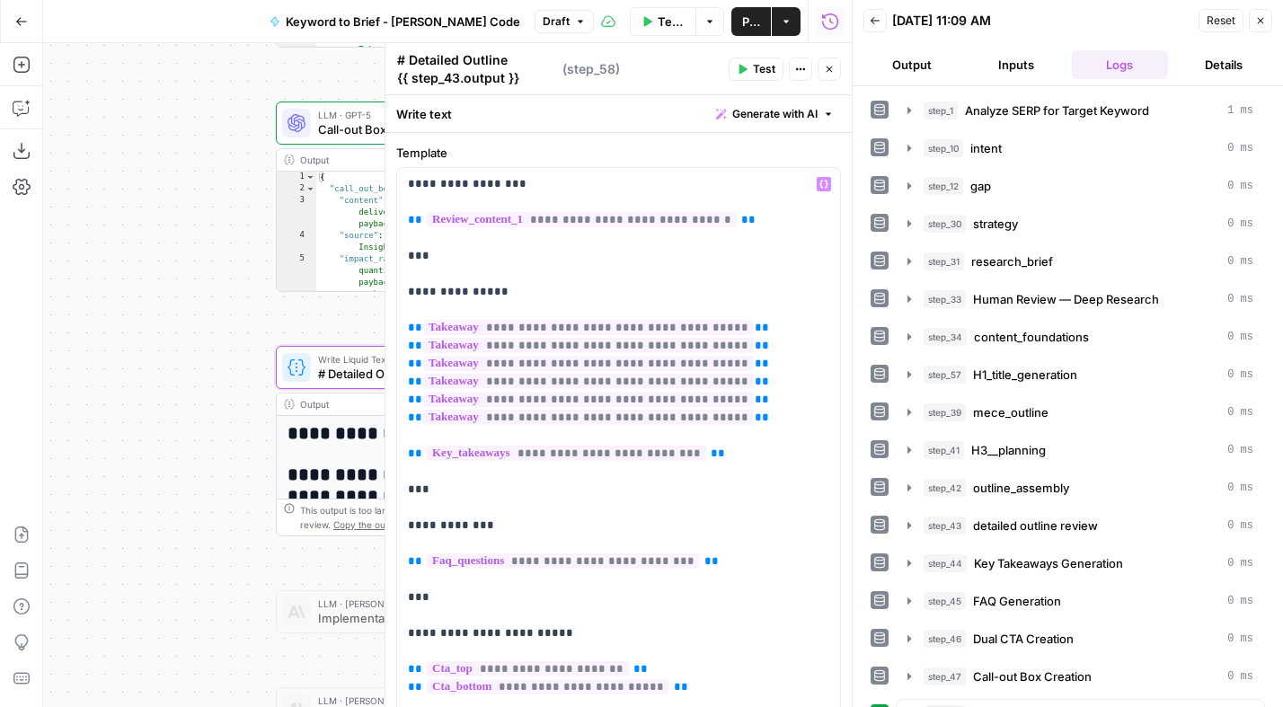
scroll to position [33, 0]
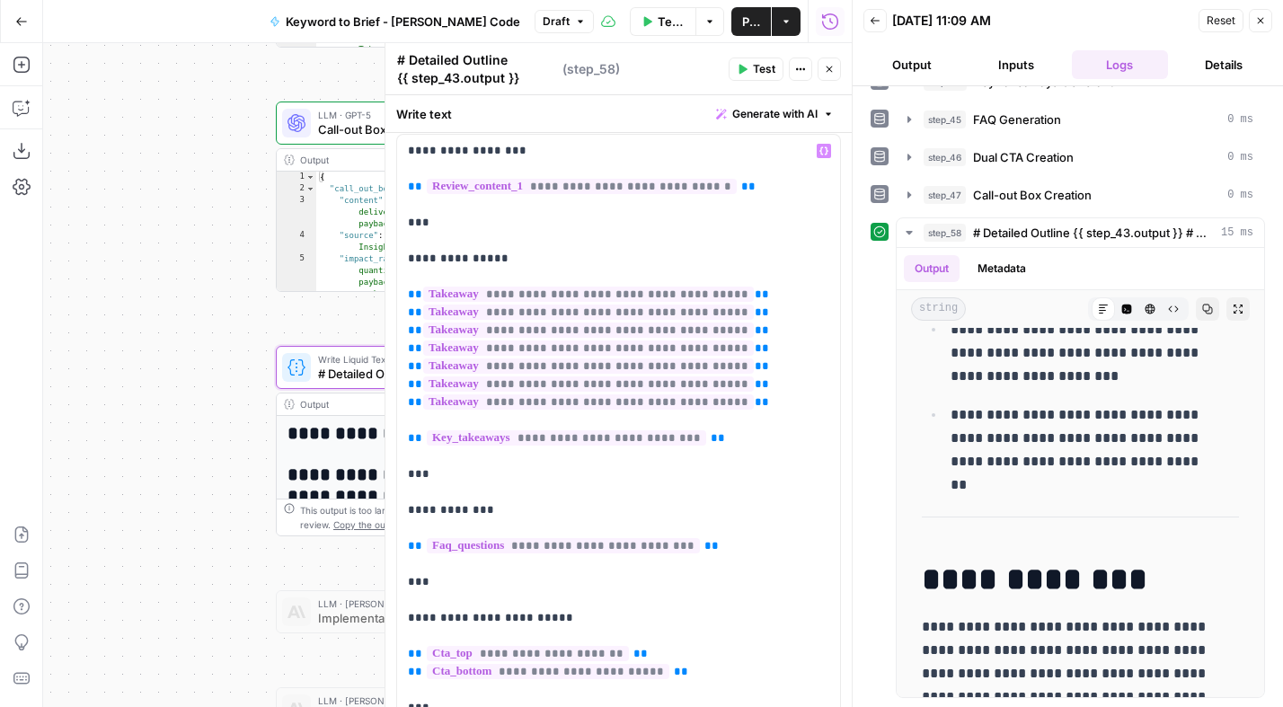
click at [746, 398] on p "**********" at bounding box center [612, 465] width 408 height 647
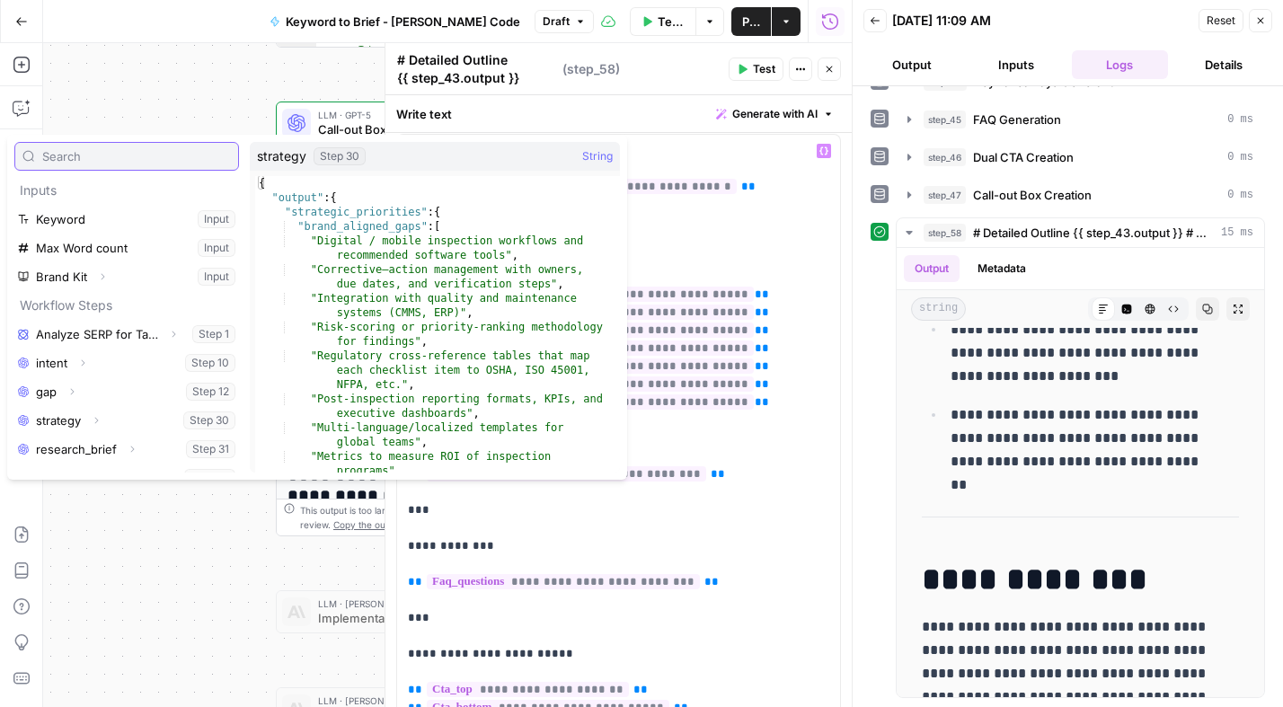
scroll to position [307, 0]
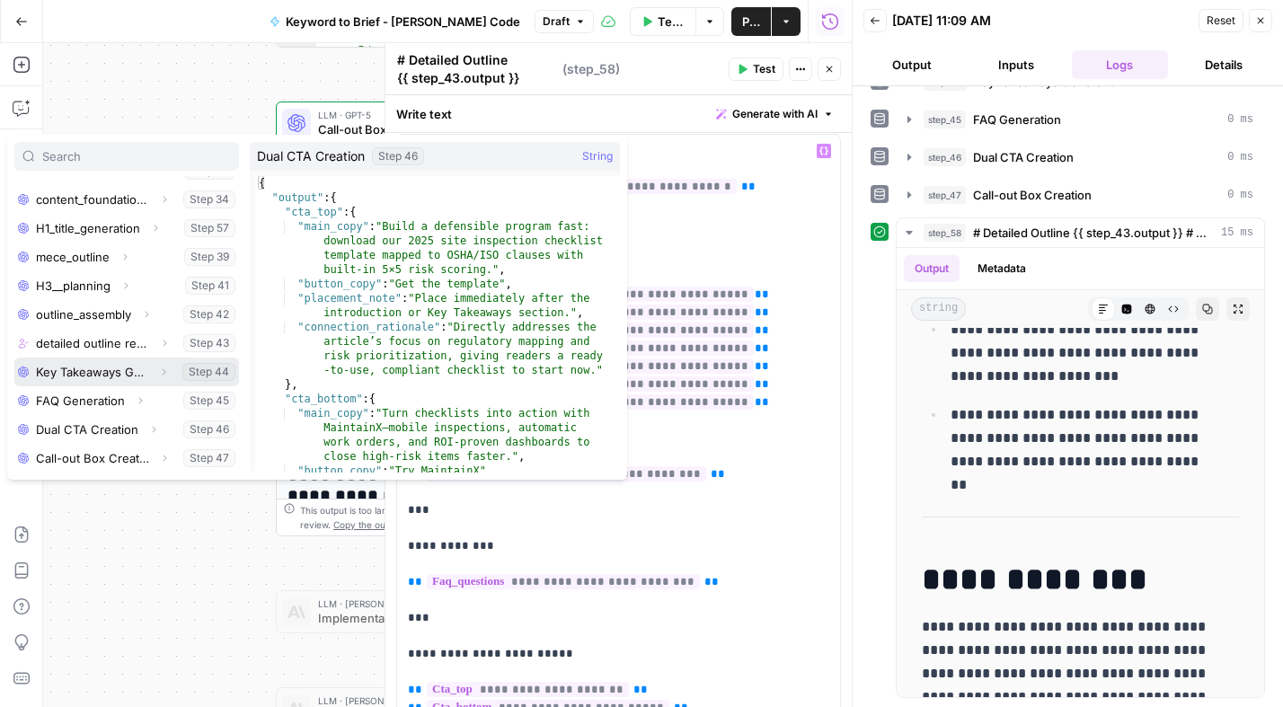
click at [158, 369] on icon "button" at bounding box center [163, 371] width 11 height 11
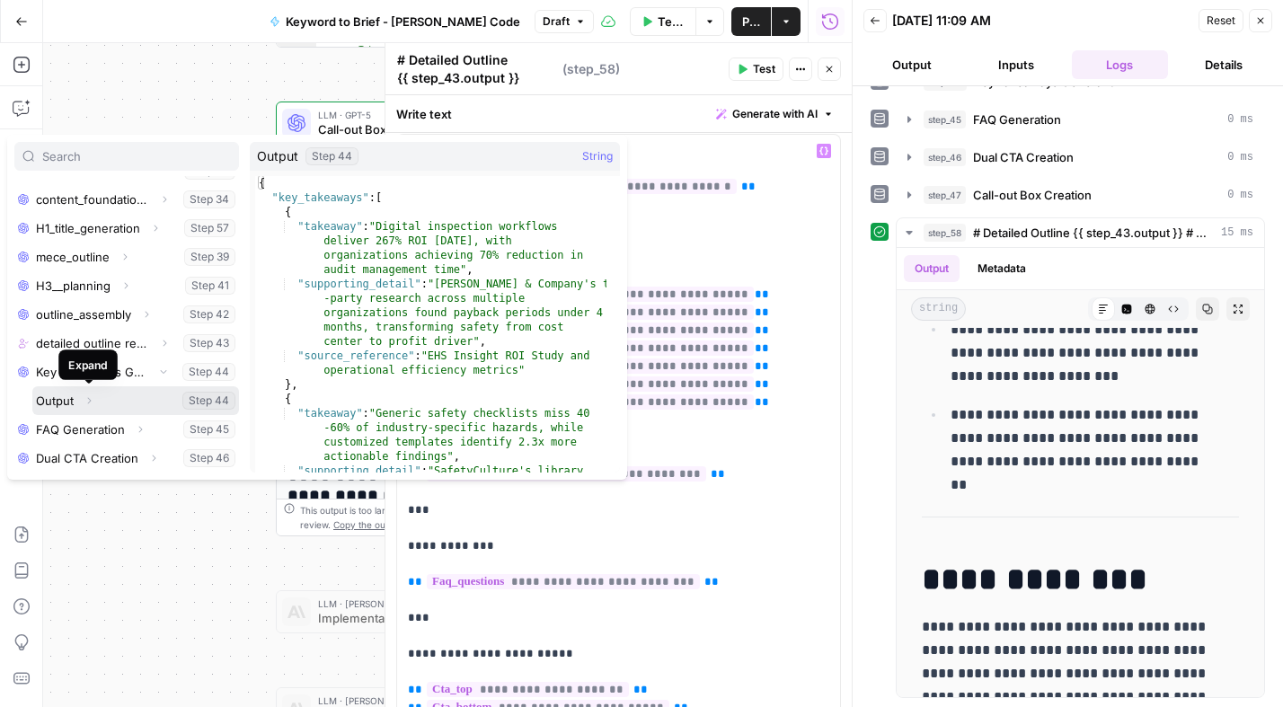
click at [89, 400] on icon "button" at bounding box center [89, 400] width 11 height 11
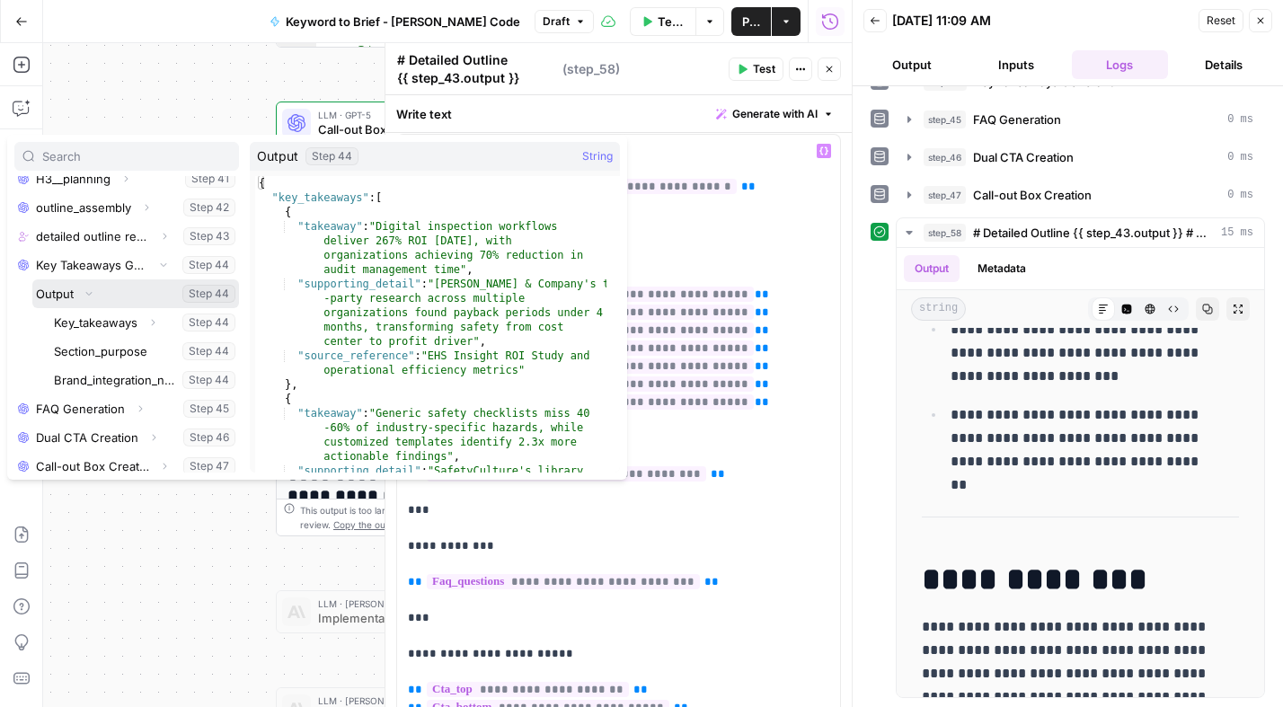
scroll to position [422, 0]
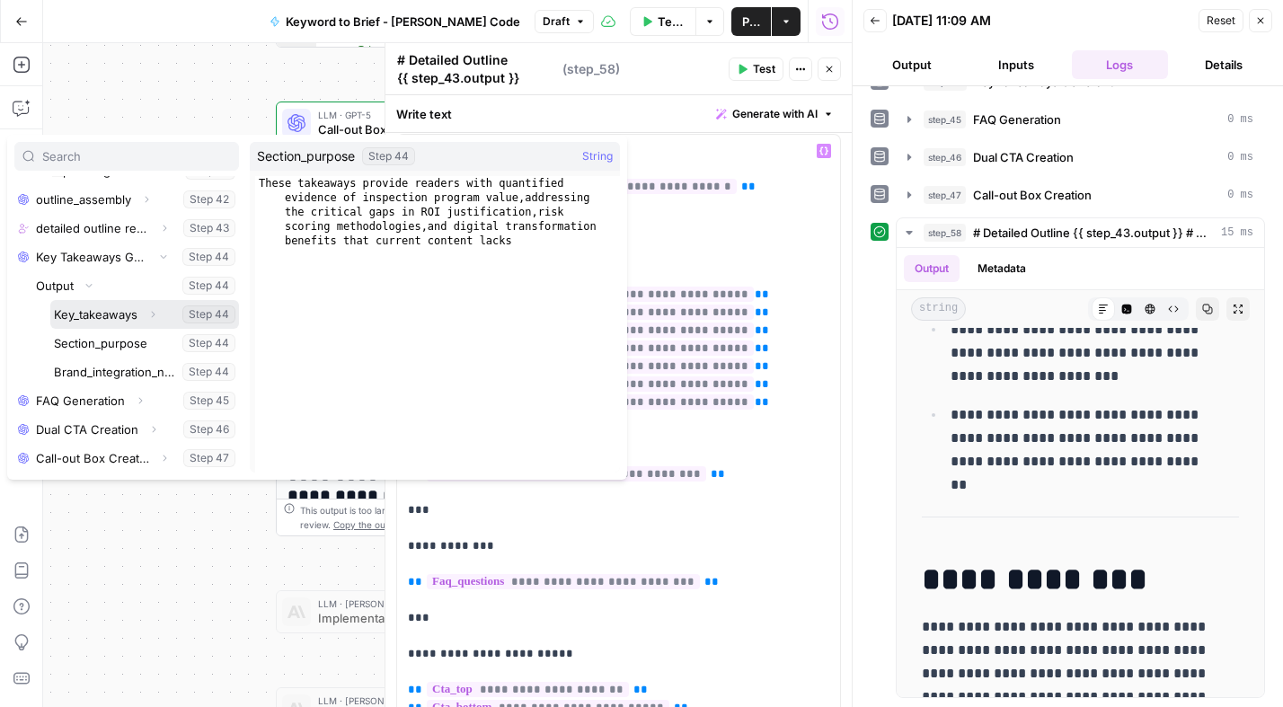
click at [155, 311] on icon "button" at bounding box center [152, 314] width 11 height 11
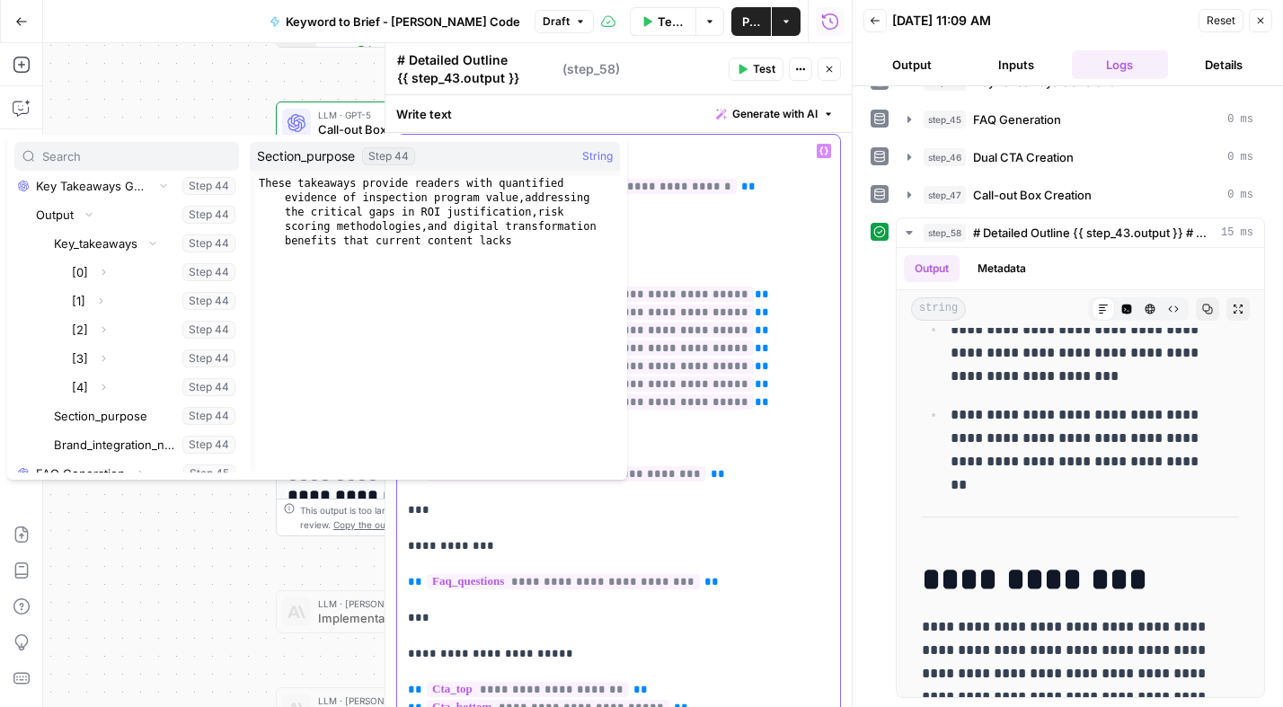
click at [716, 449] on p "**********" at bounding box center [612, 483] width 408 height 683
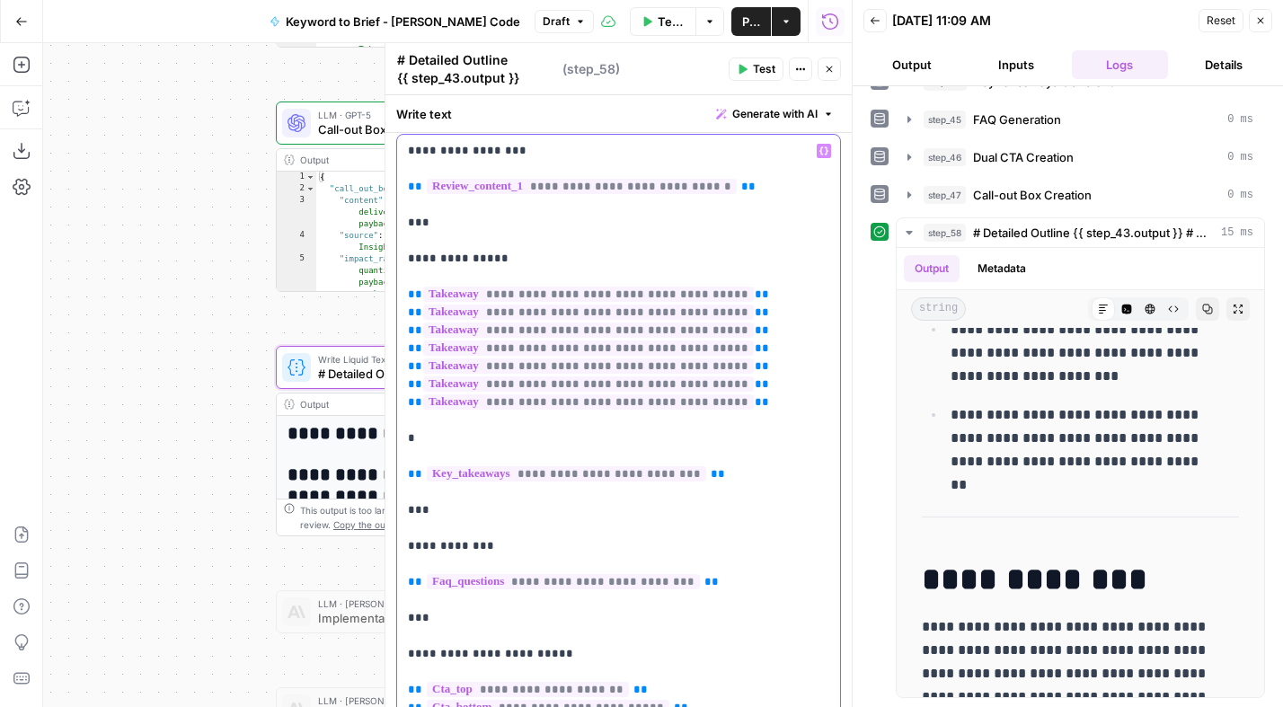
drag, startPoint x: 754, startPoint y: 404, endPoint x: 409, endPoint y: 384, distance: 345.5
click at [409, 384] on p "**********" at bounding box center [612, 483] width 408 height 683
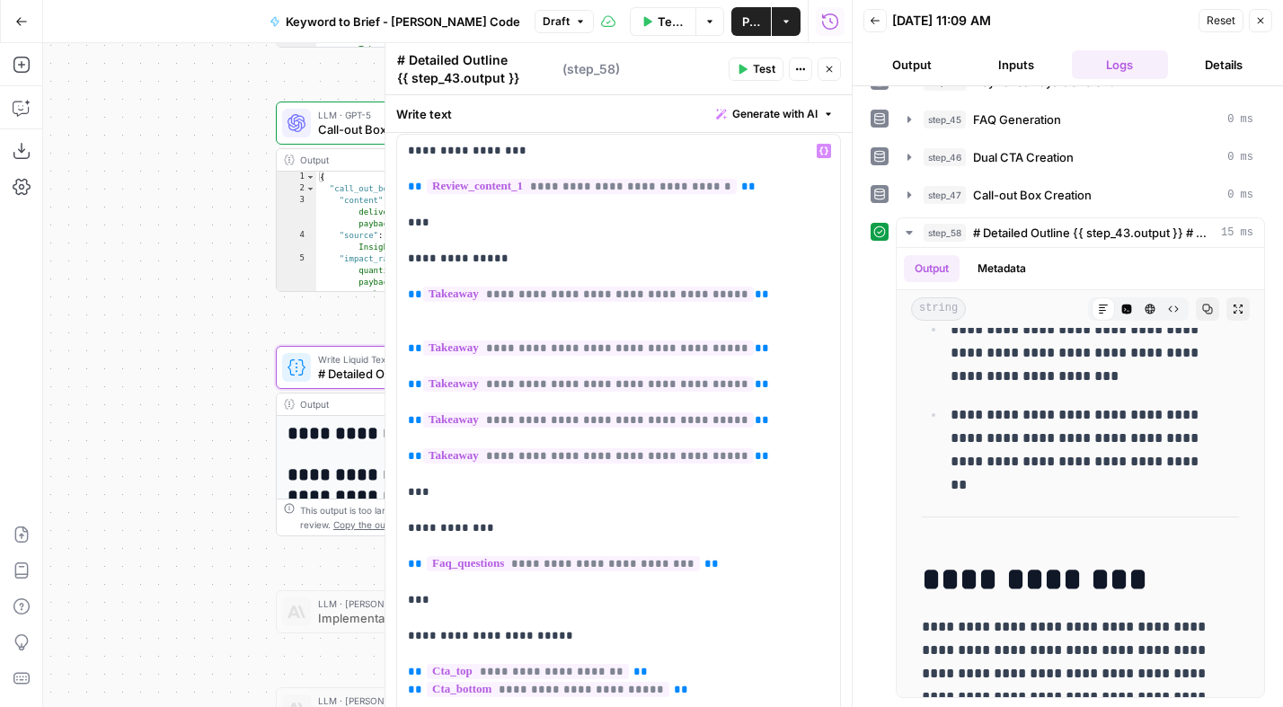
click at [771, 68] on span "Test" at bounding box center [764, 69] width 22 height 16
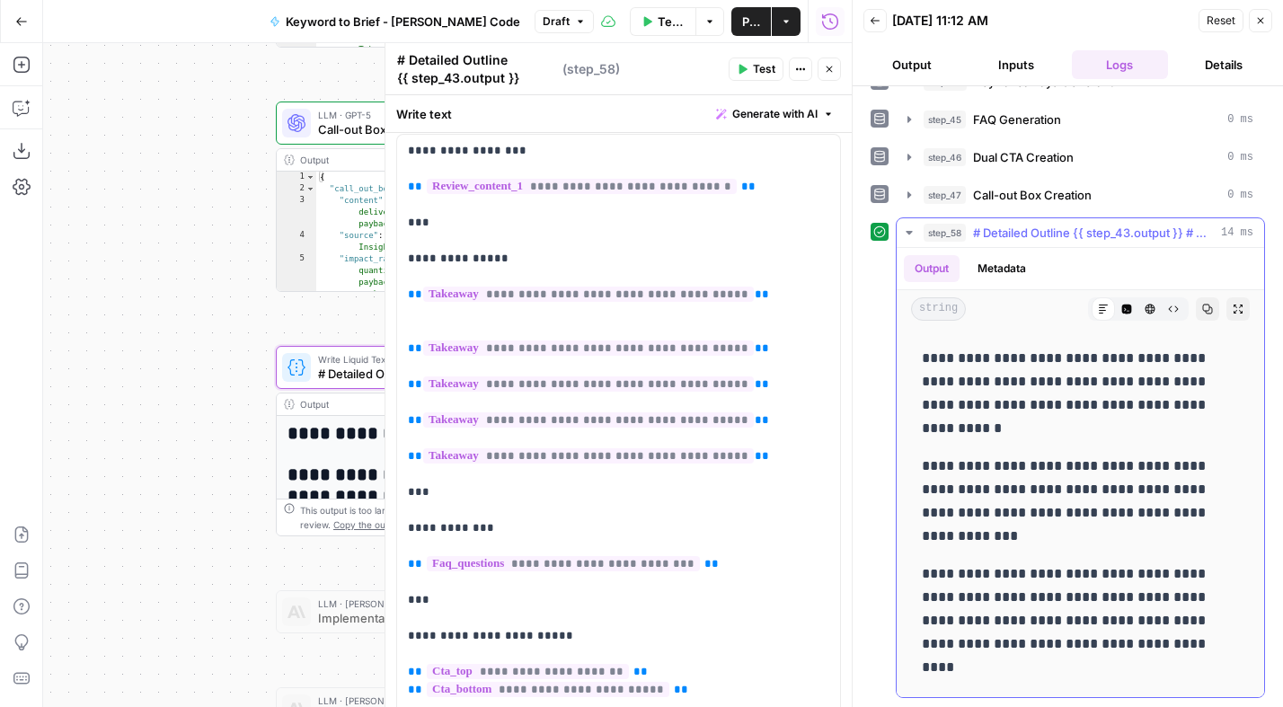
scroll to position [7833, 0]
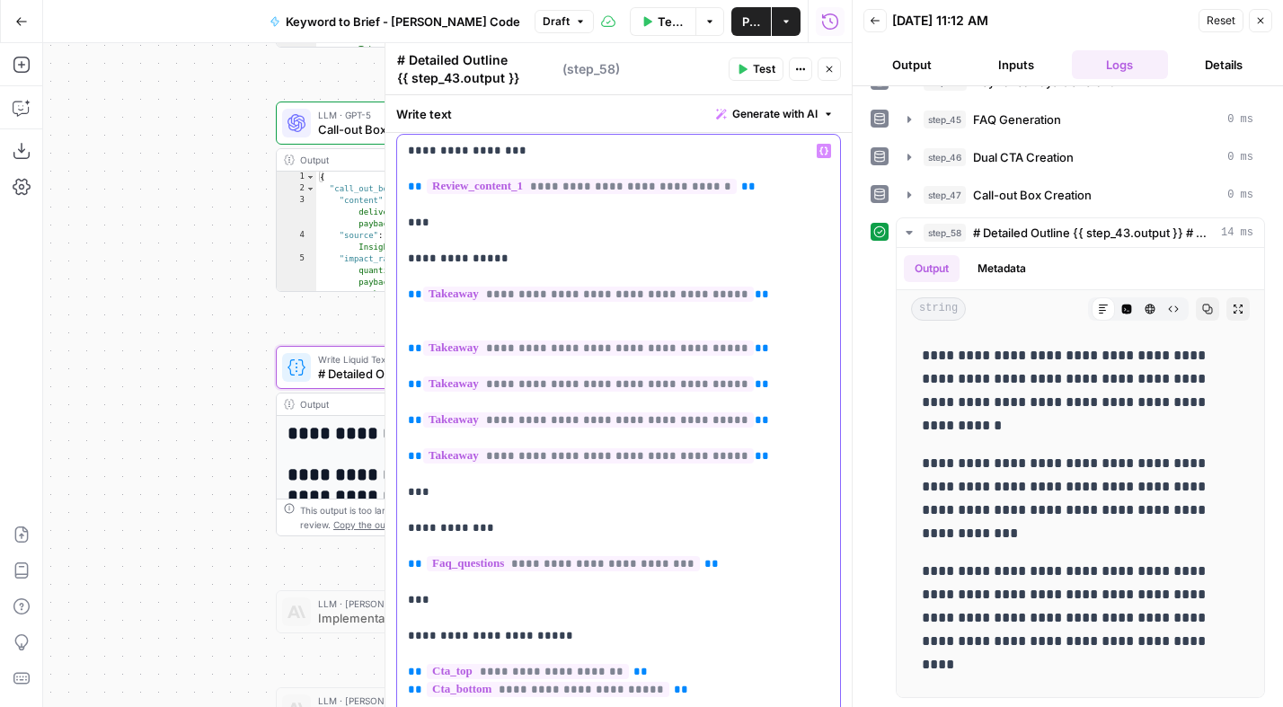
click at [545, 322] on p "**********" at bounding box center [612, 474] width 408 height 665
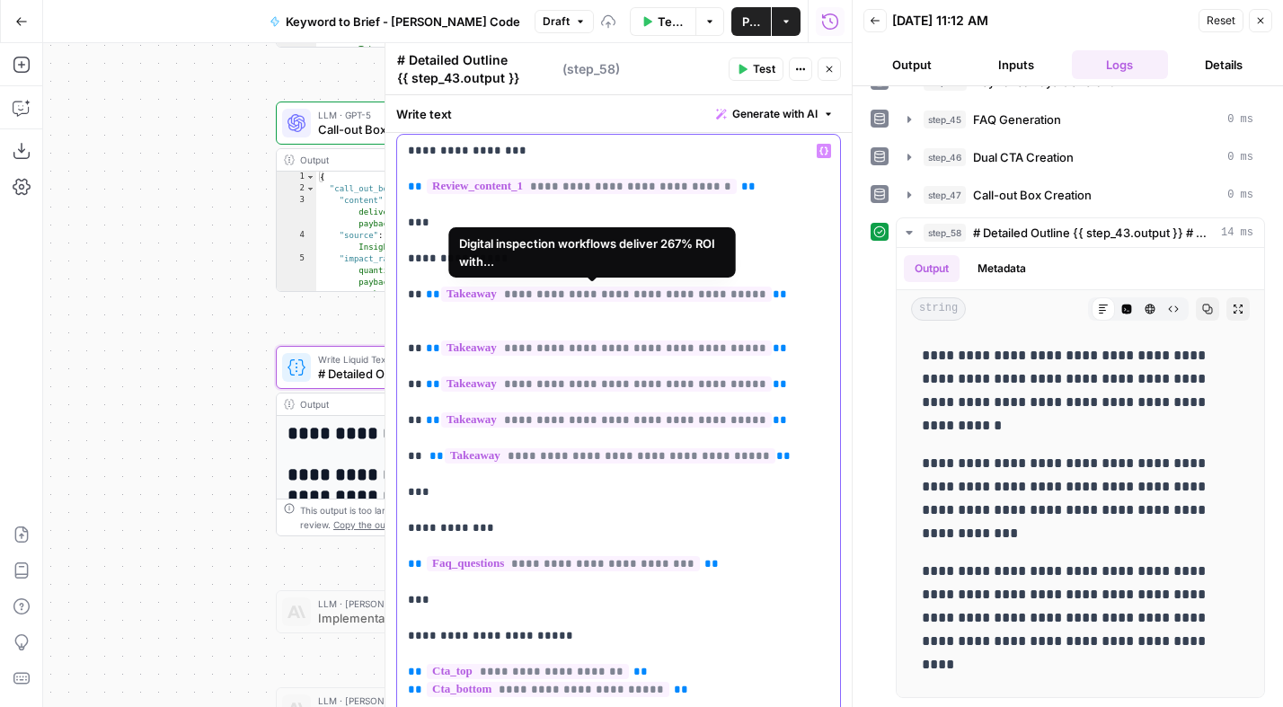
click at [459, 312] on p "**********" at bounding box center [612, 474] width 408 height 665
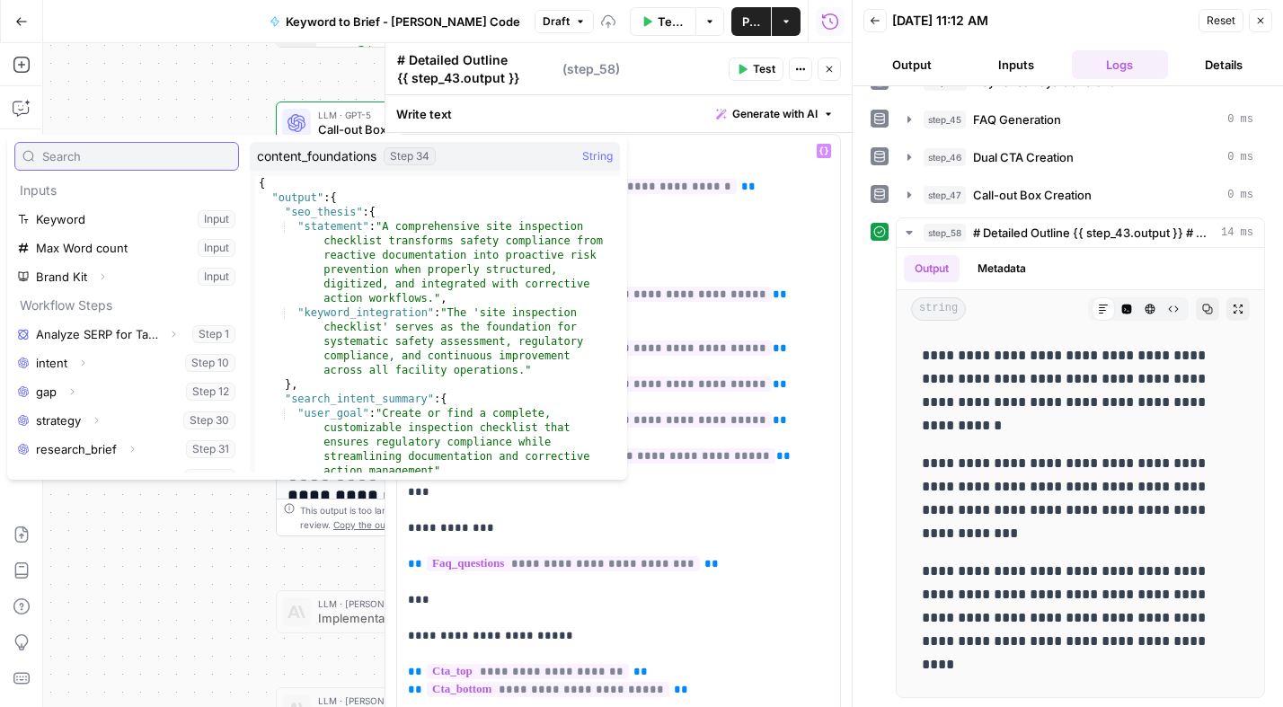
scroll to position [307, 0]
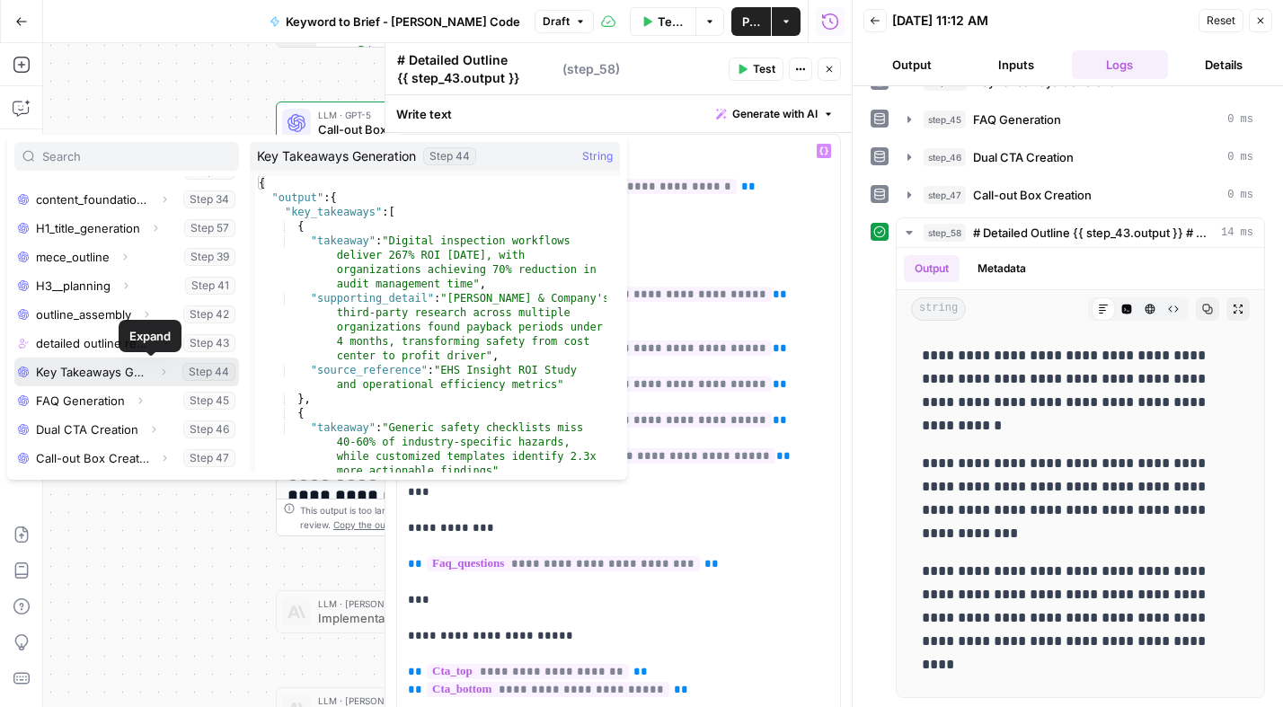
click at [158, 370] on icon "button" at bounding box center [163, 371] width 11 height 11
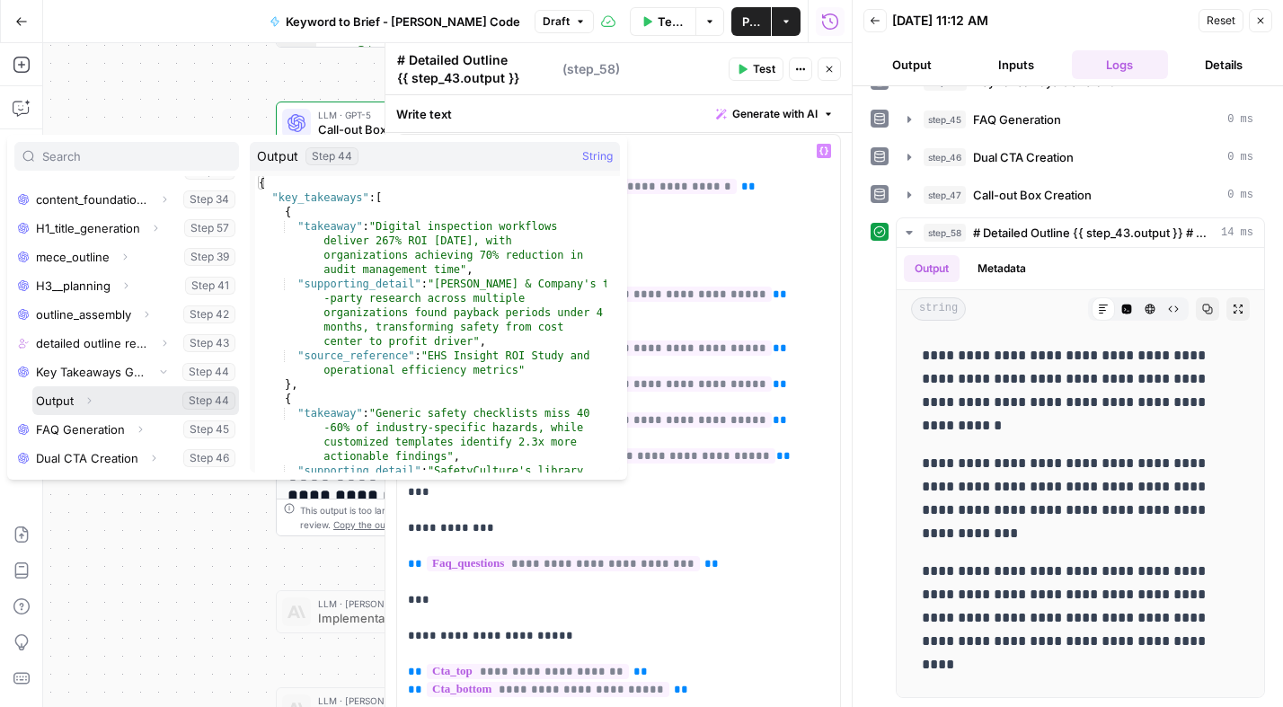
click at [88, 397] on icon "button" at bounding box center [89, 400] width 11 height 11
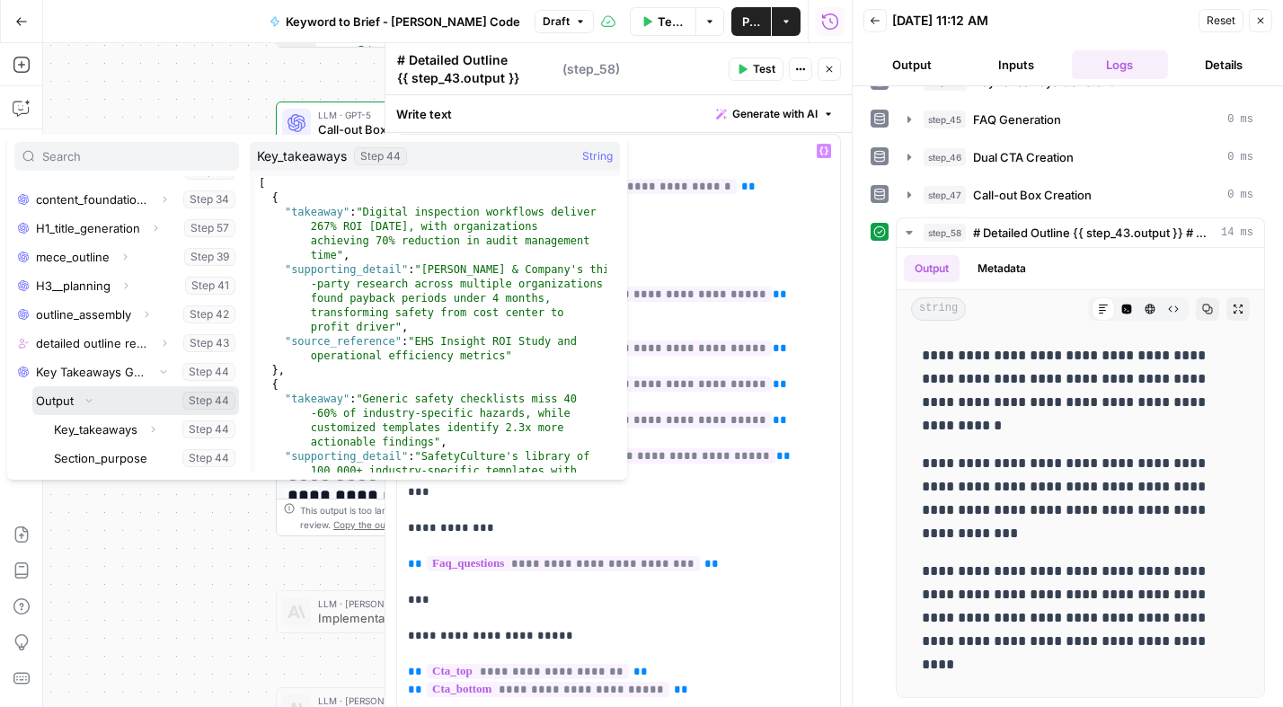
scroll to position [410, 0]
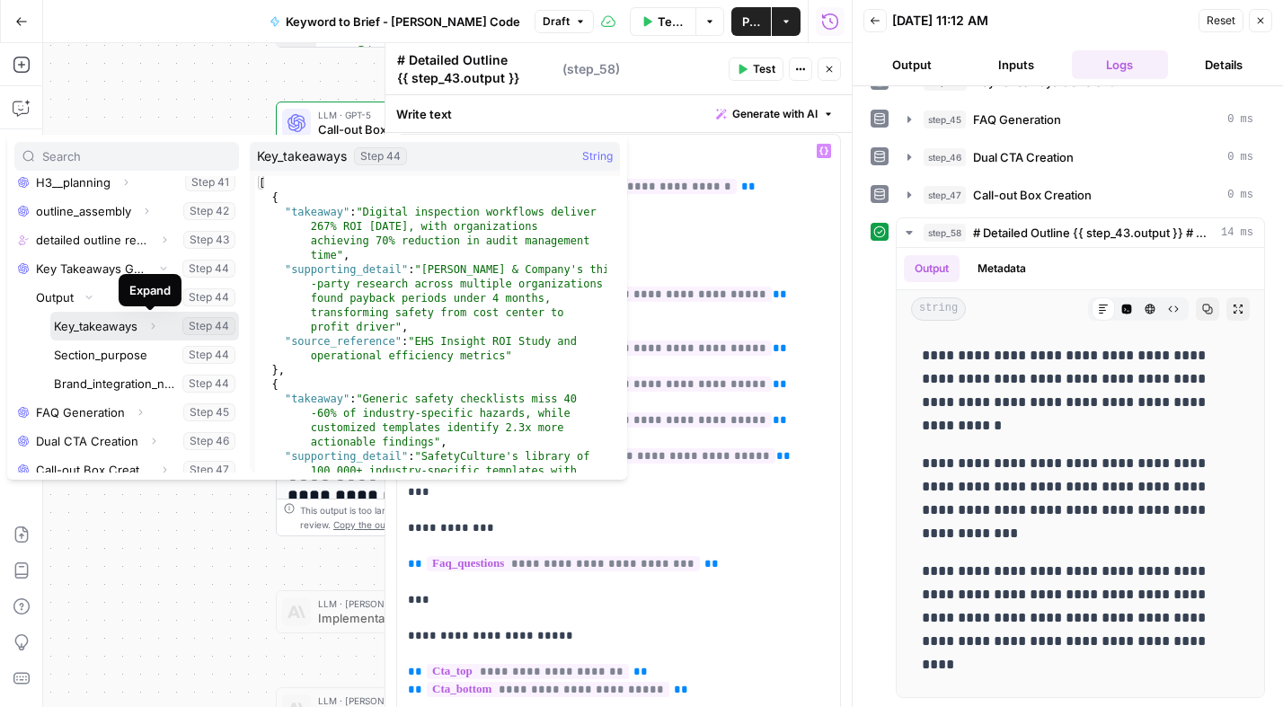
click at [150, 325] on icon "button" at bounding box center [152, 326] width 11 height 11
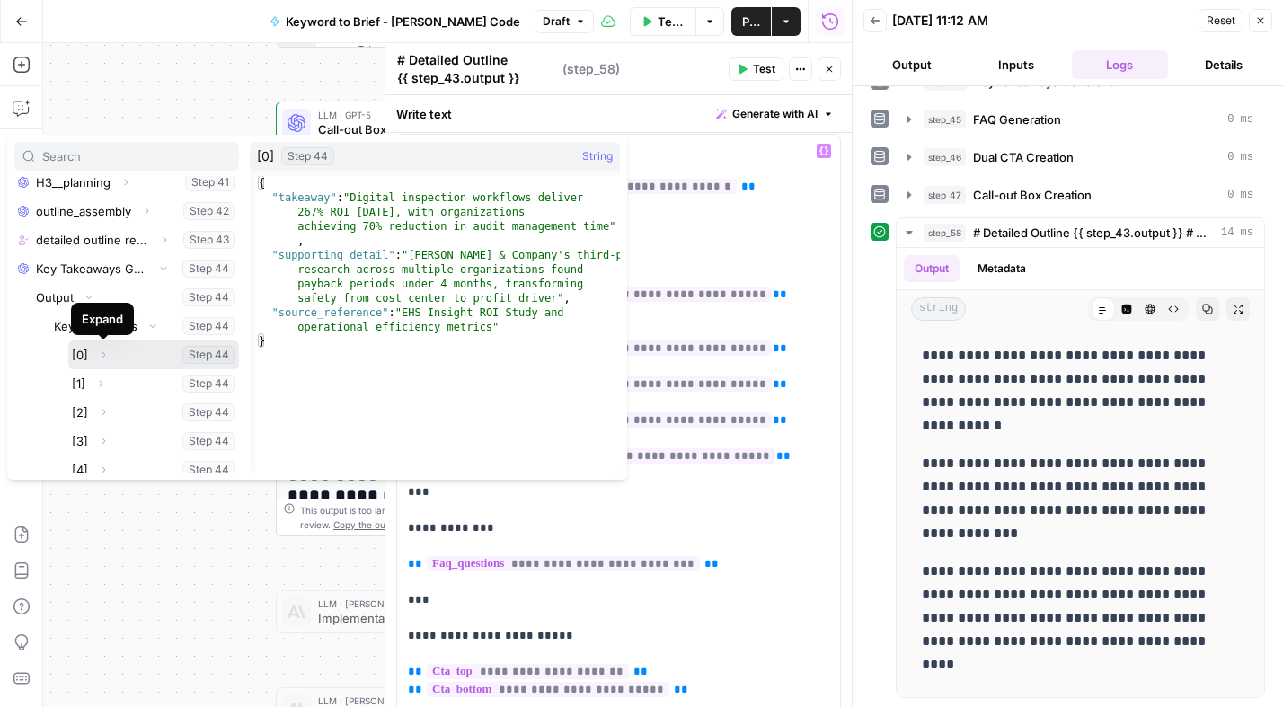
click at [103, 353] on icon "button" at bounding box center [104, 355] width 4 height 6
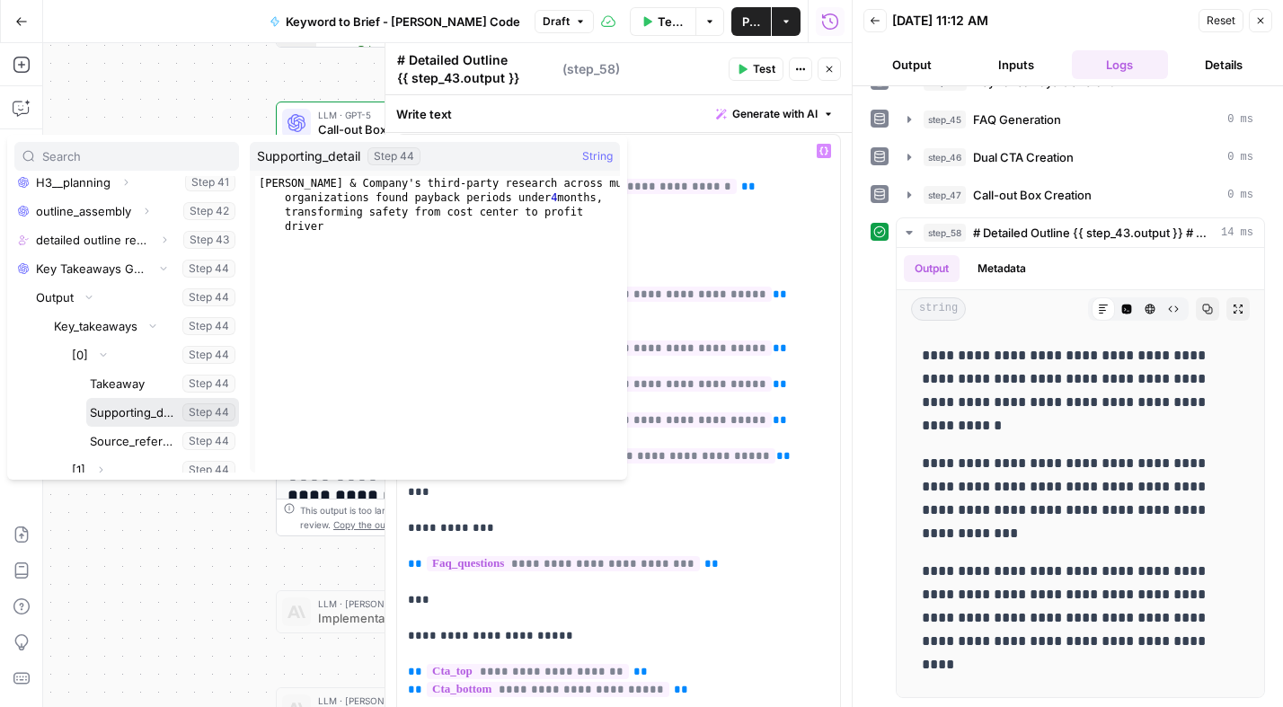
click at [143, 412] on button "Select variable Supporting_detail" at bounding box center [162, 412] width 153 height 29
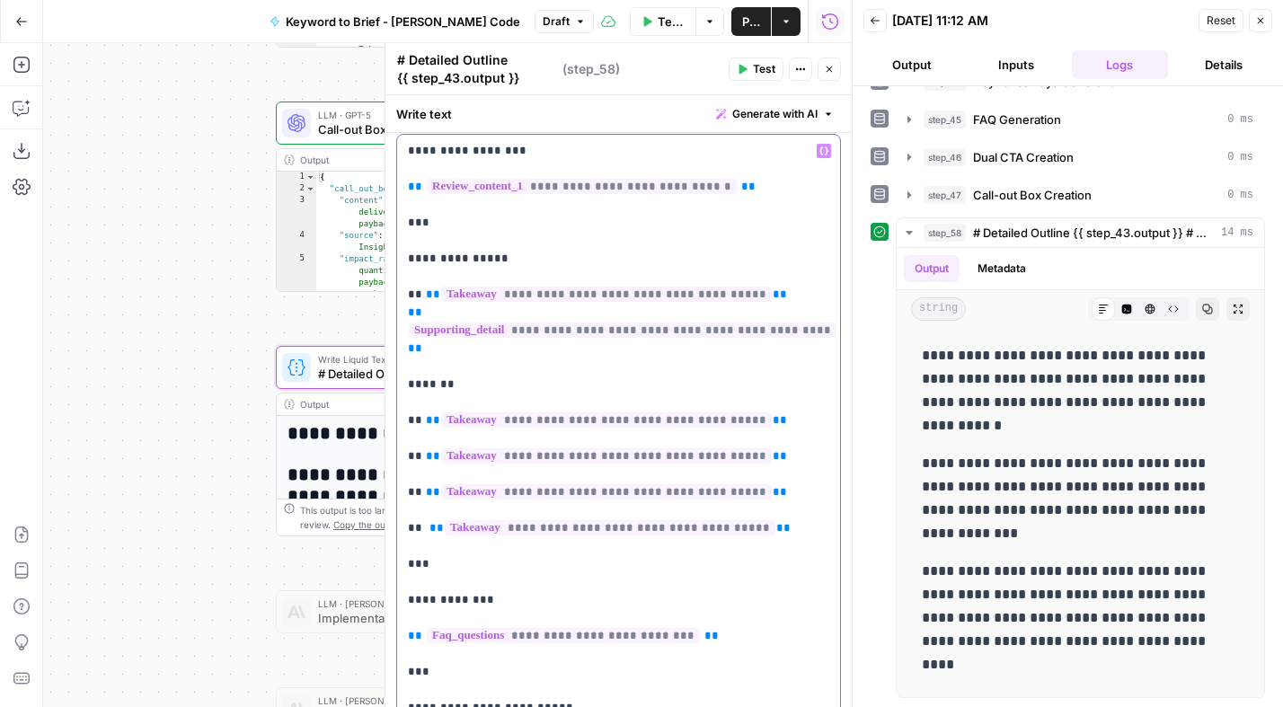
click at [408, 307] on span "**" at bounding box center [415, 312] width 14 height 12
click at [458, 383] on p "**********" at bounding box center [612, 510] width 408 height 737
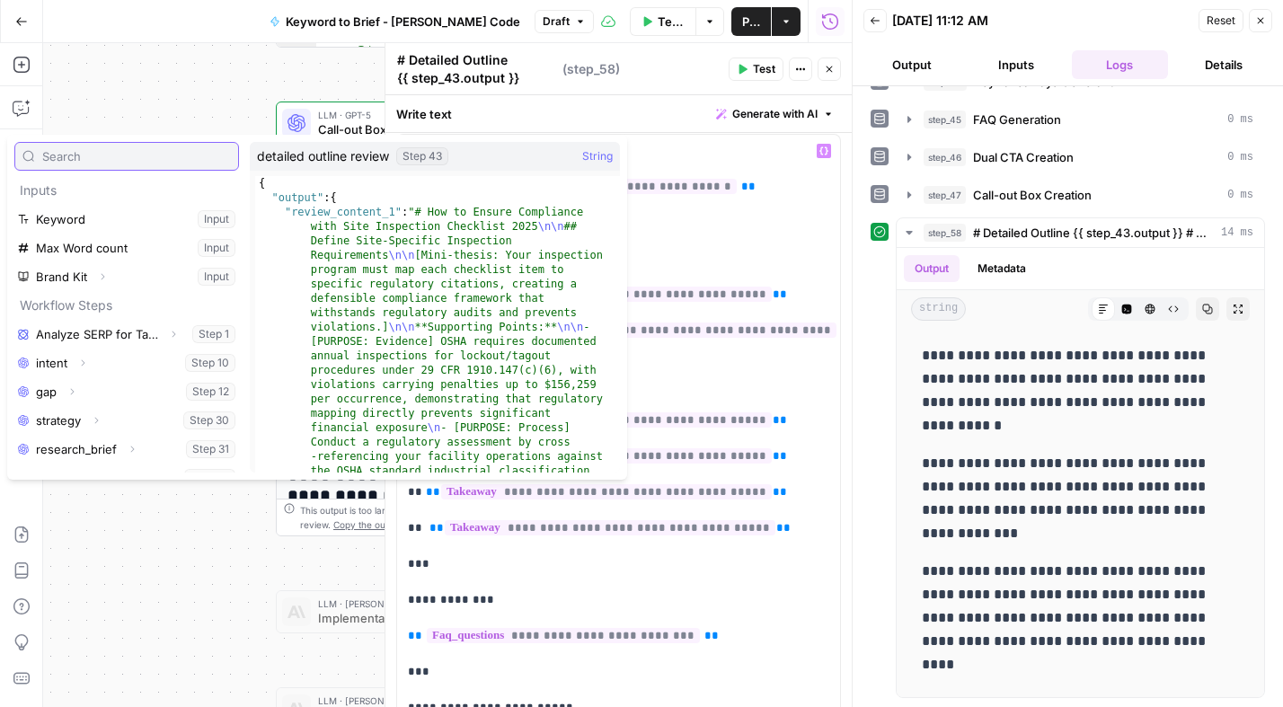
scroll to position [307, 0]
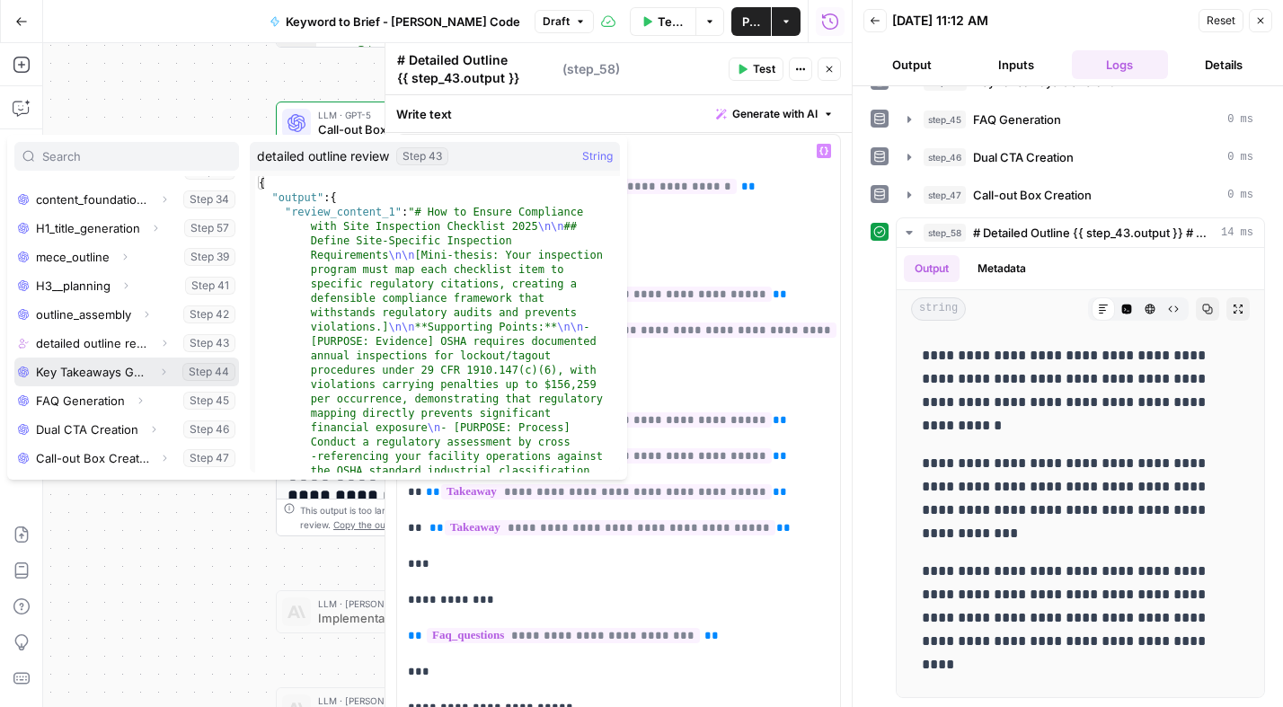
click at [158, 371] on icon "button" at bounding box center [163, 371] width 11 height 11
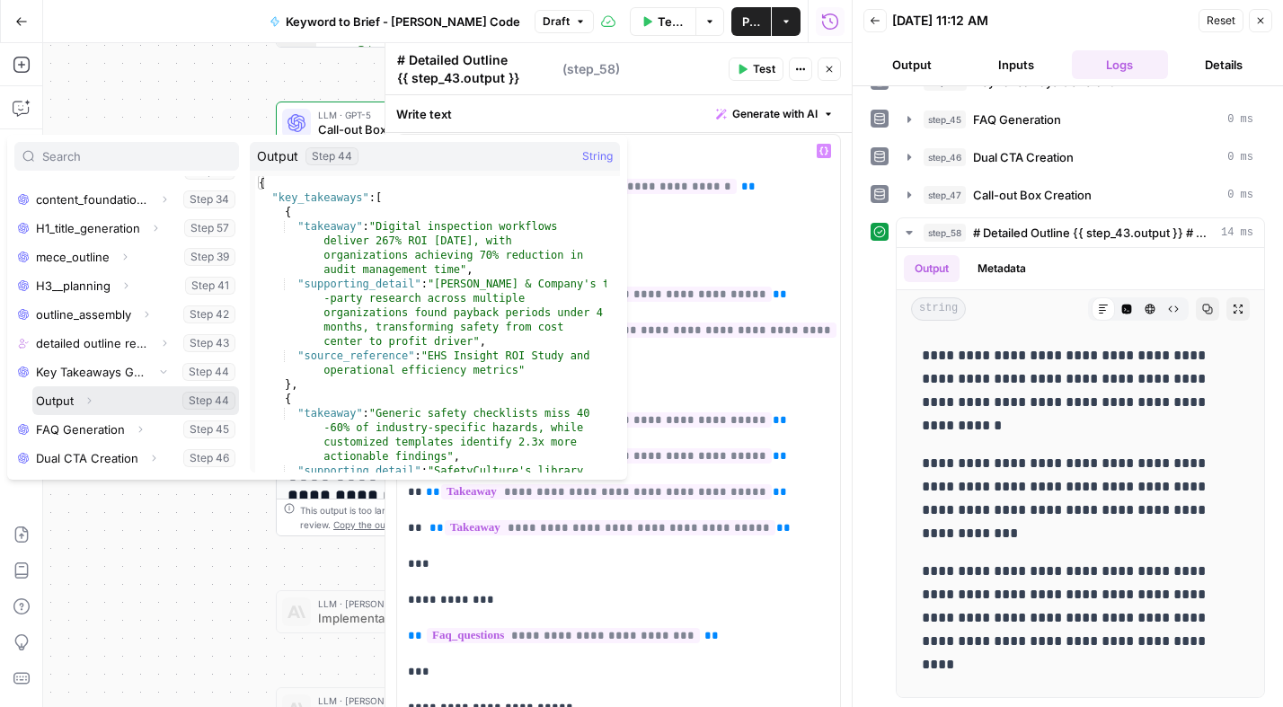
click at [91, 402] on icon "button" at bounding box center [89, 400] width 11 height 11
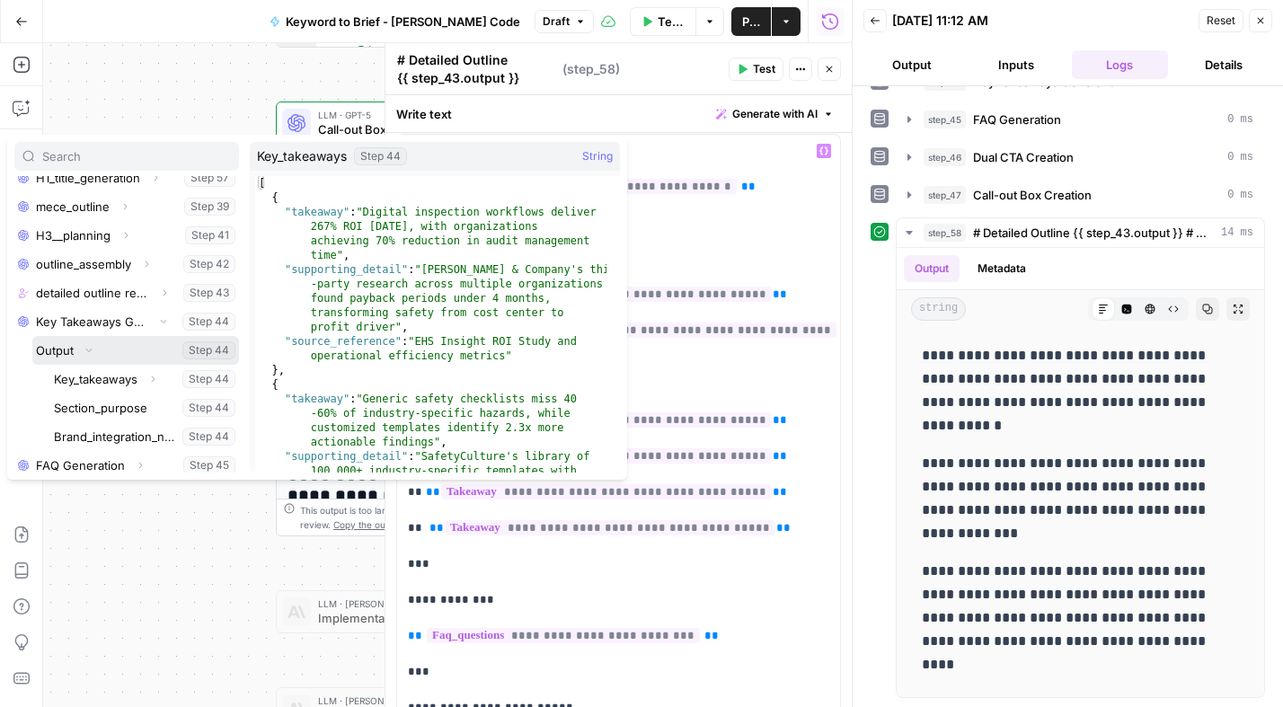
scroll to position [361, 0]
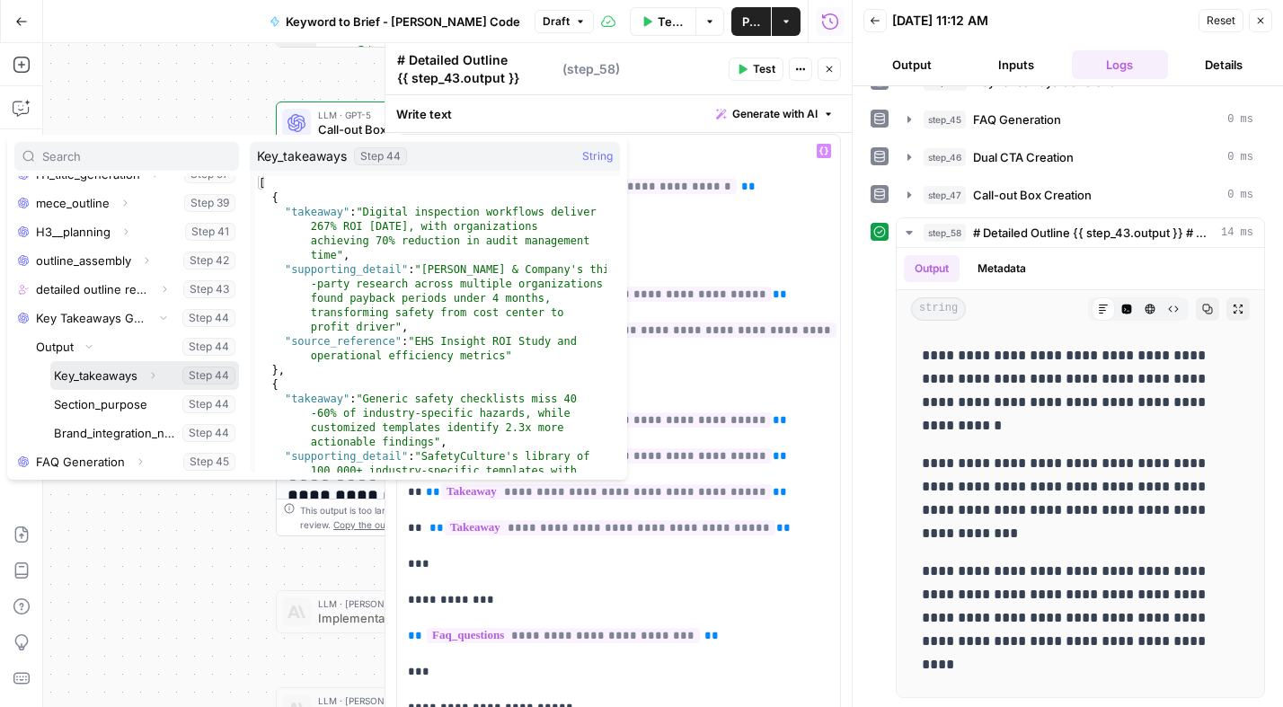
click at [155, 377] on button "Expand" at bounding box center [152, 375] width 23 height 23
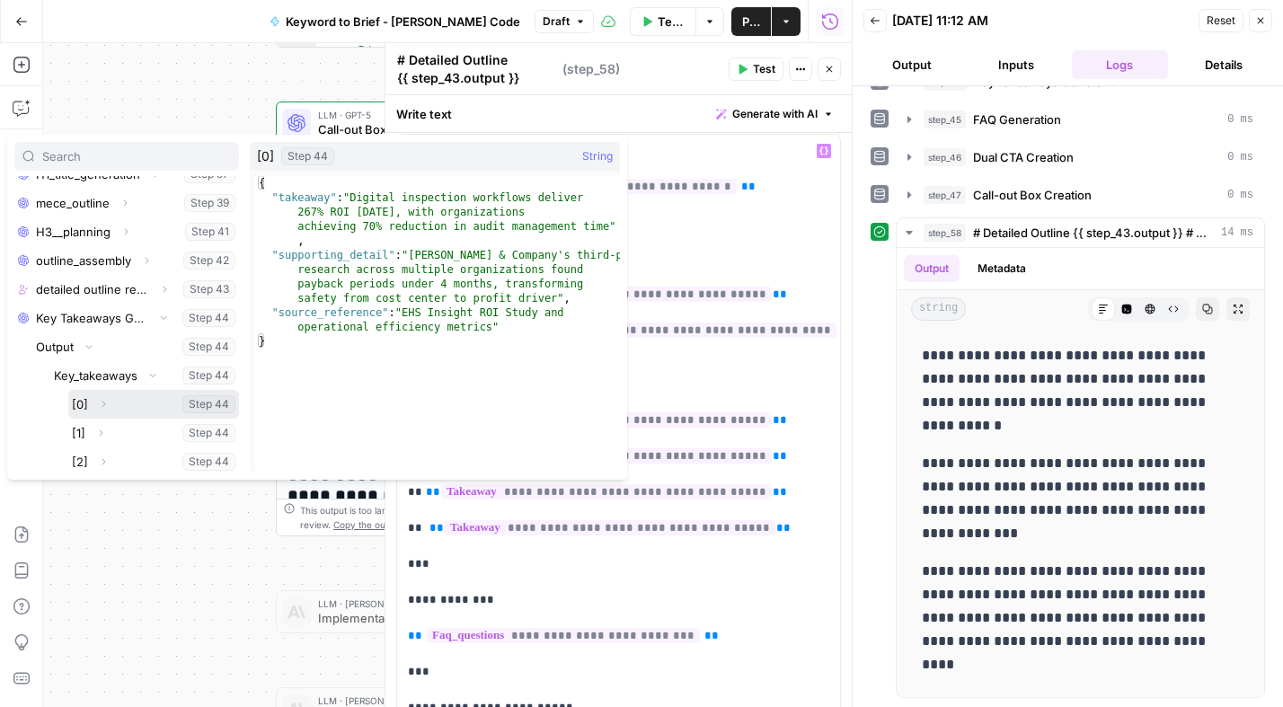
click at [101, 401] on icon "button" at bounding box center [103, 404] width 11 height 11
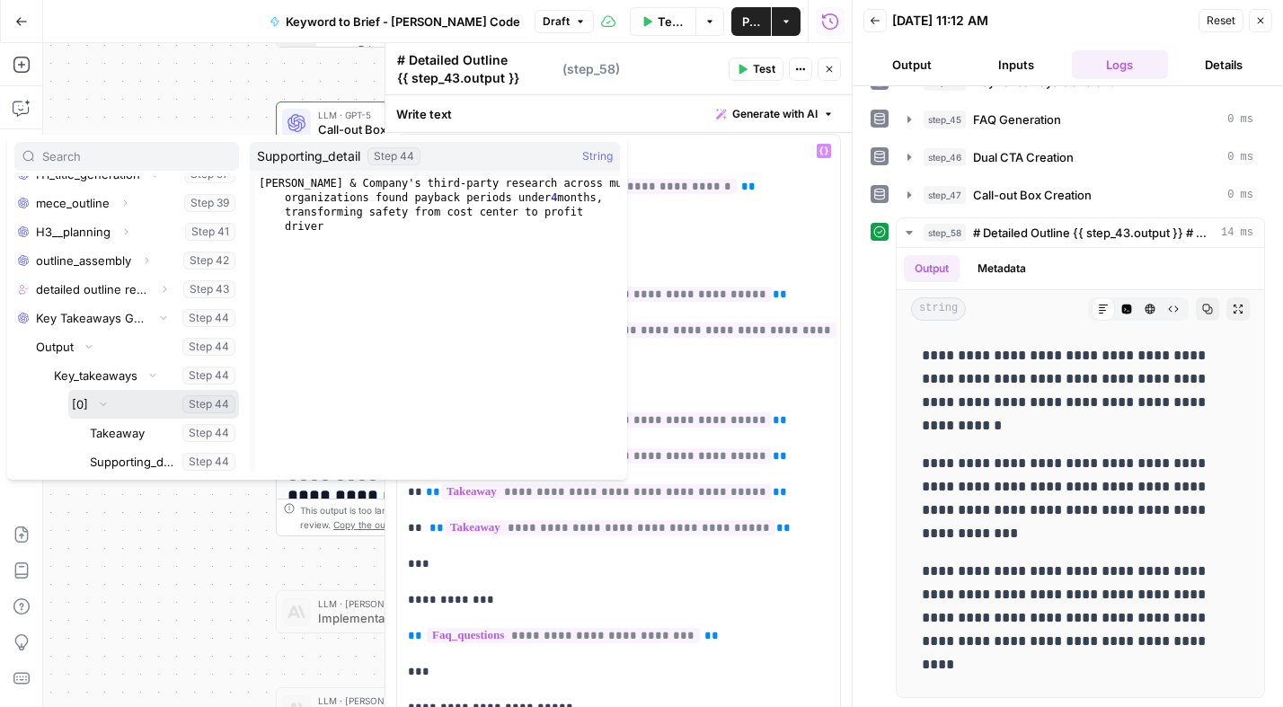
scroll to position [419, 0]
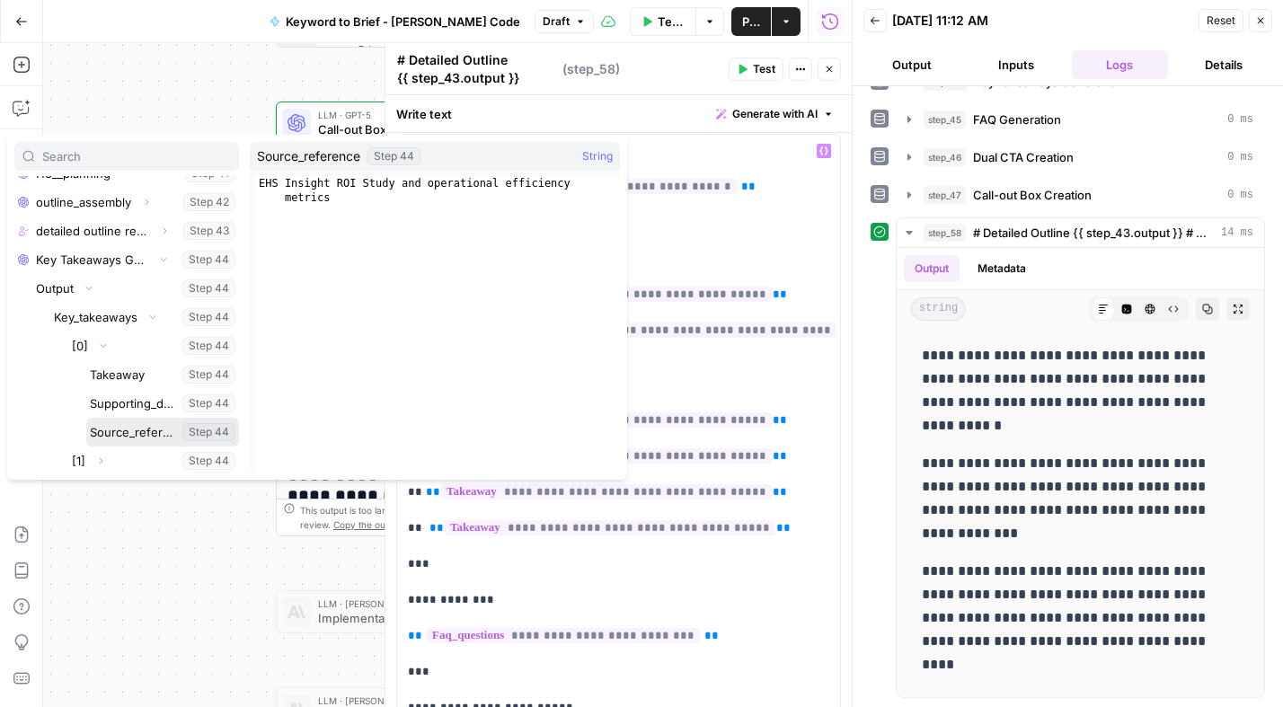
click at [144, 429] on button "Select variable Source_reference" at bounding box center [162, 432] width 153 height 29
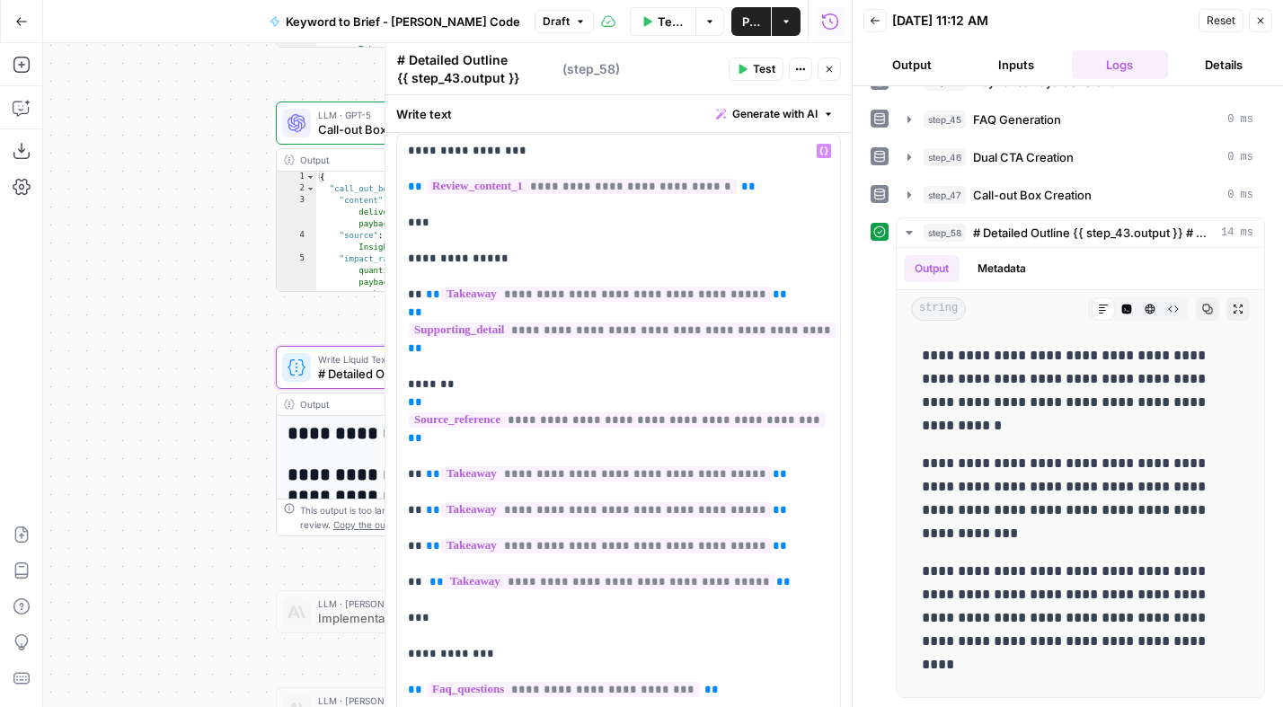
drag, startPoint x: 766, startPoint y: 76, endPoint x: 791, endPoint y: 107, distance: 39.6
click at [766, 76] on span "Test" at bounding box center [764, 69] width 22 height 16
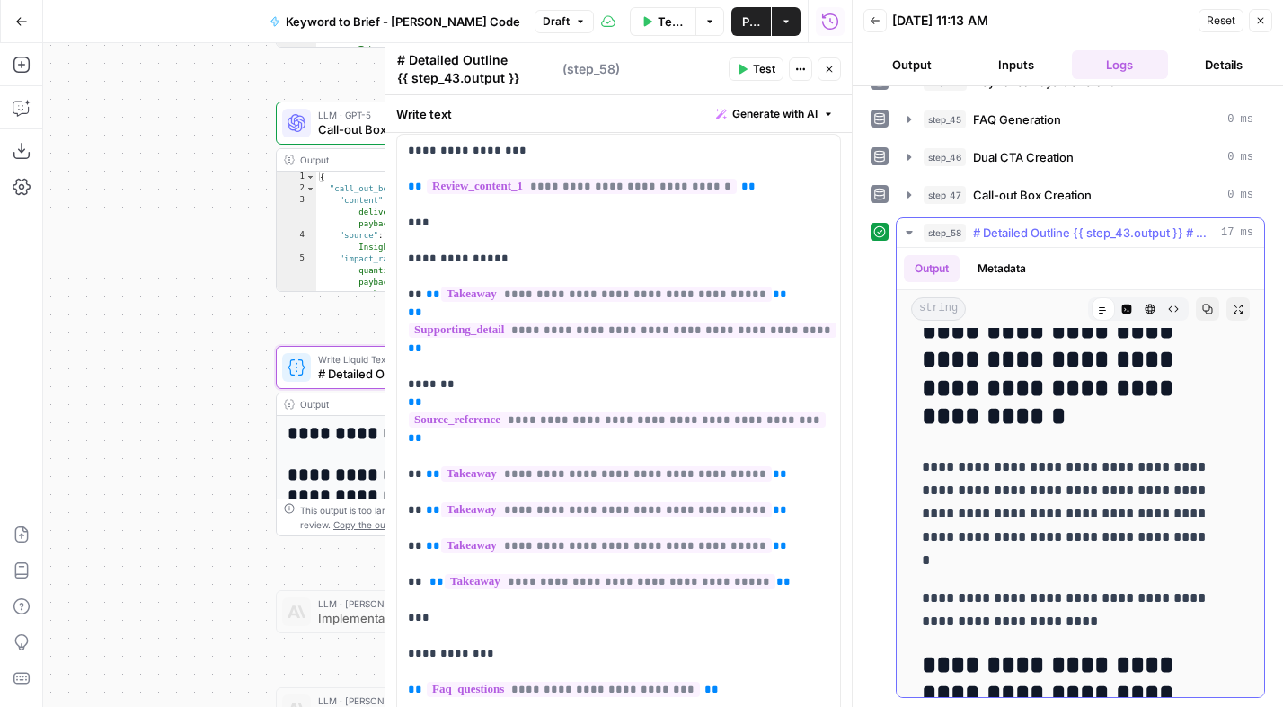
scroll to position [7971, 0]
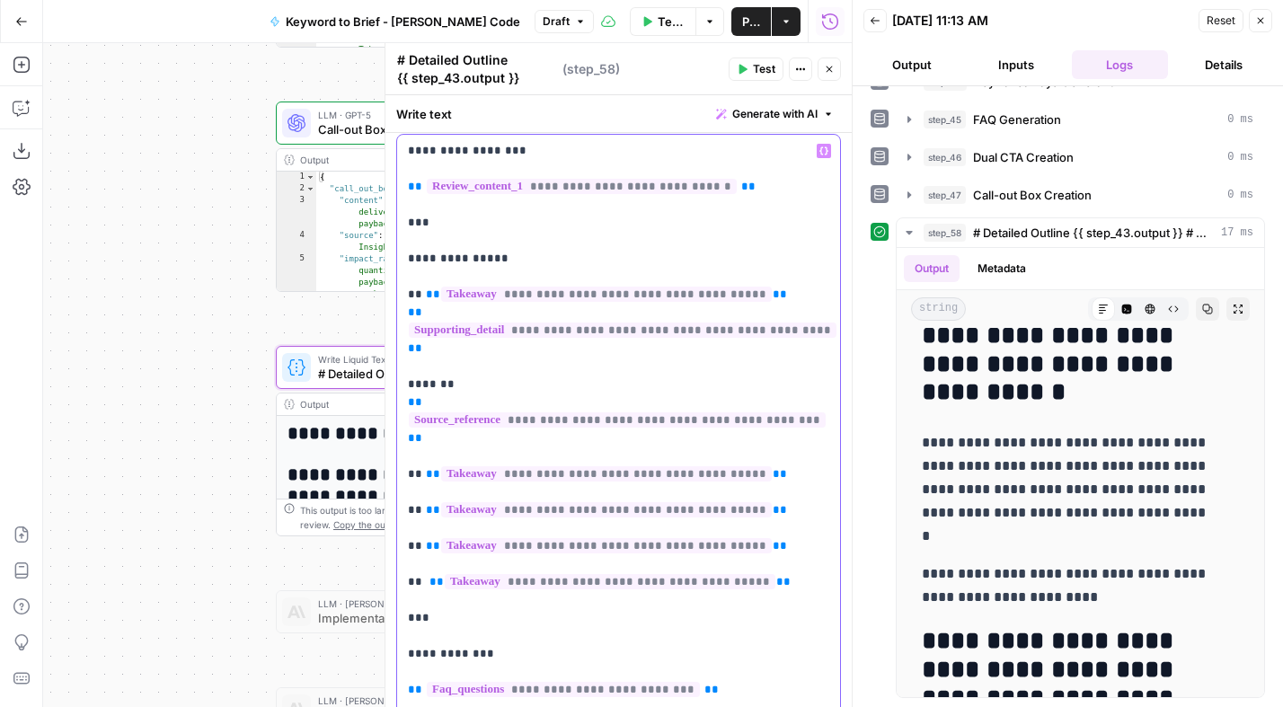
click at [414, 293] on p "**********" at bounding box center [612, 537] width 408 height 790
drag, startPoint x: 439, startPoint y: 434, endPoint x: 400, endPoint y: 320, distance: 120.7
click at [400, 320] on div "**********" at bounding box center [618, 537] width 443 height 805
copy p "**********"
click at [771, 474] on p "**********" at bounding box center [612, 537] width 408 height 790
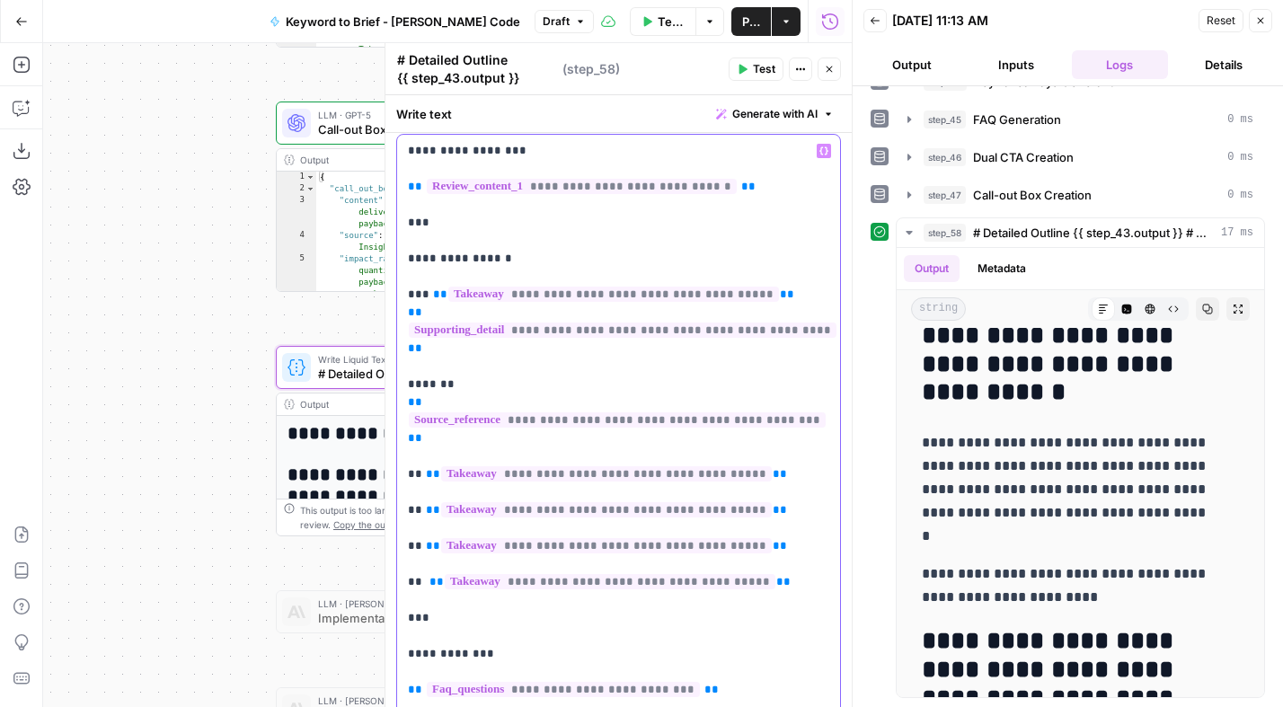
click at [417, 473] on p "**********" at bounding box center [612, 537] width 408 height 790
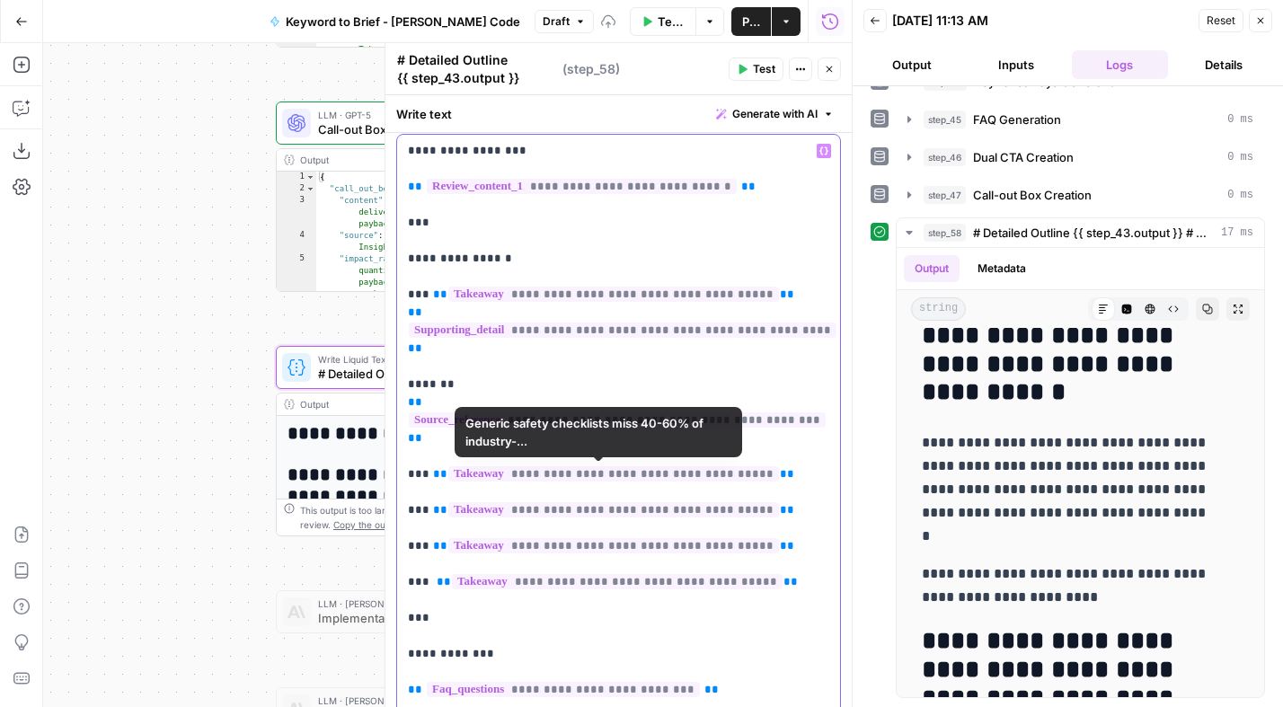
click at [772, 475] on p "**********" at bounding box center [612, 537] width 408 height 790
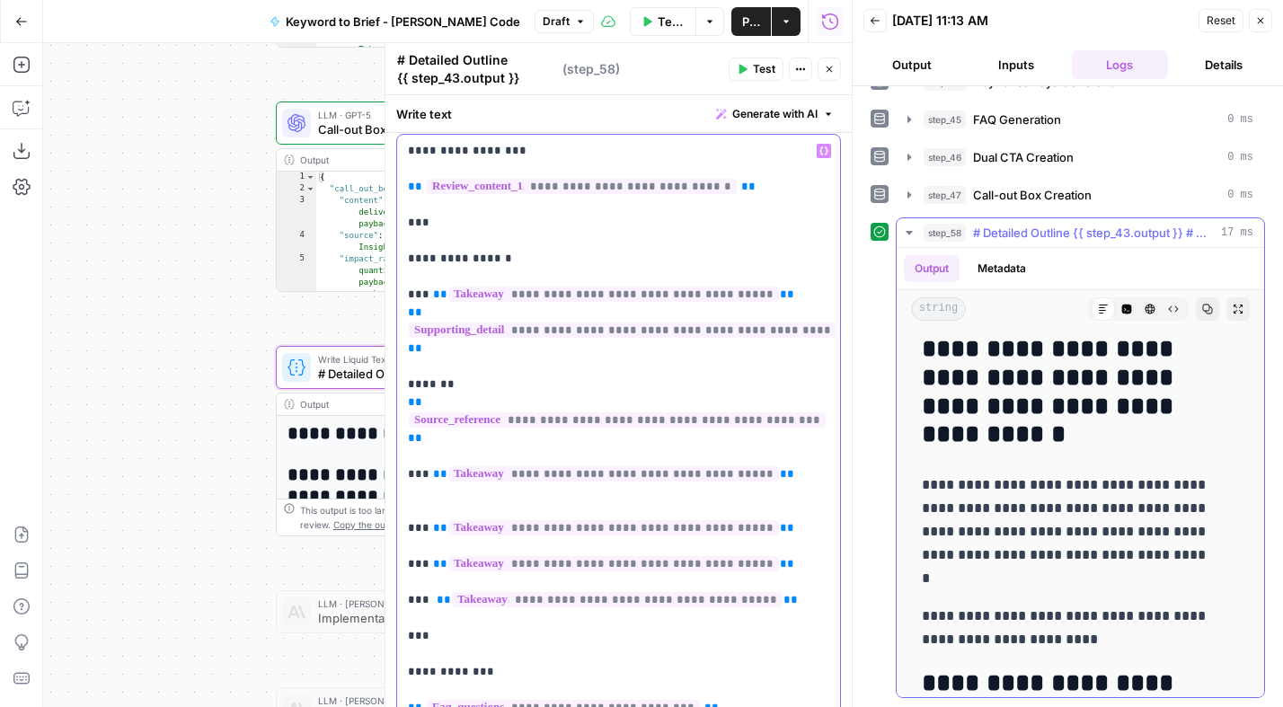
scroll to position [7927, 0]
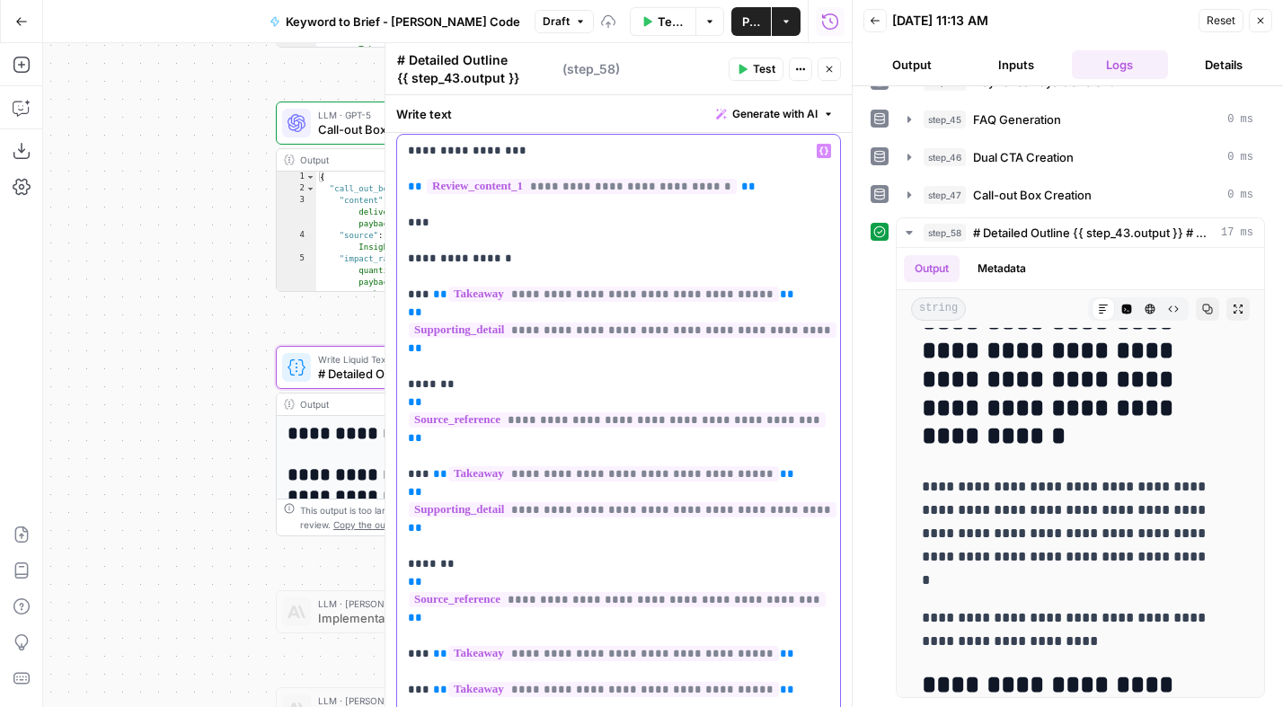
click at [693, 524] on p "**********" at bounding box center [612, 609] width 408 height 934
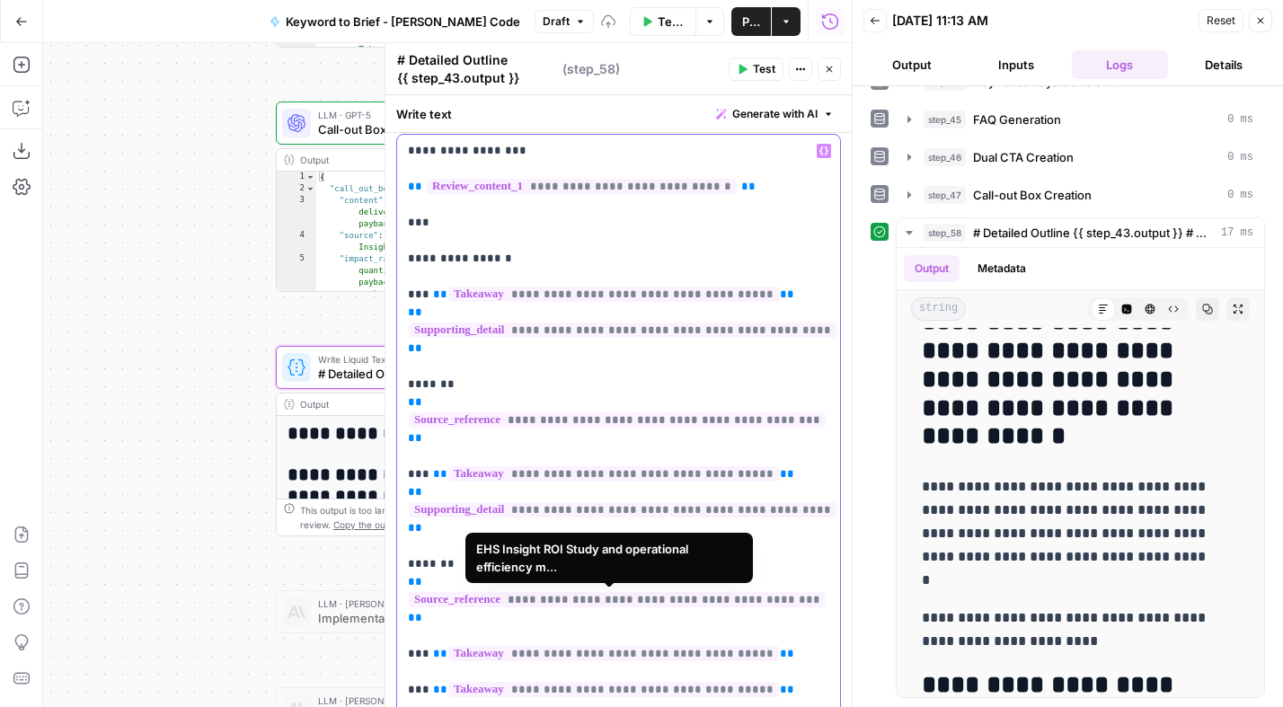
click at [605, 623] on p "**********" at bounding box center [612, 609] width 408 height 934
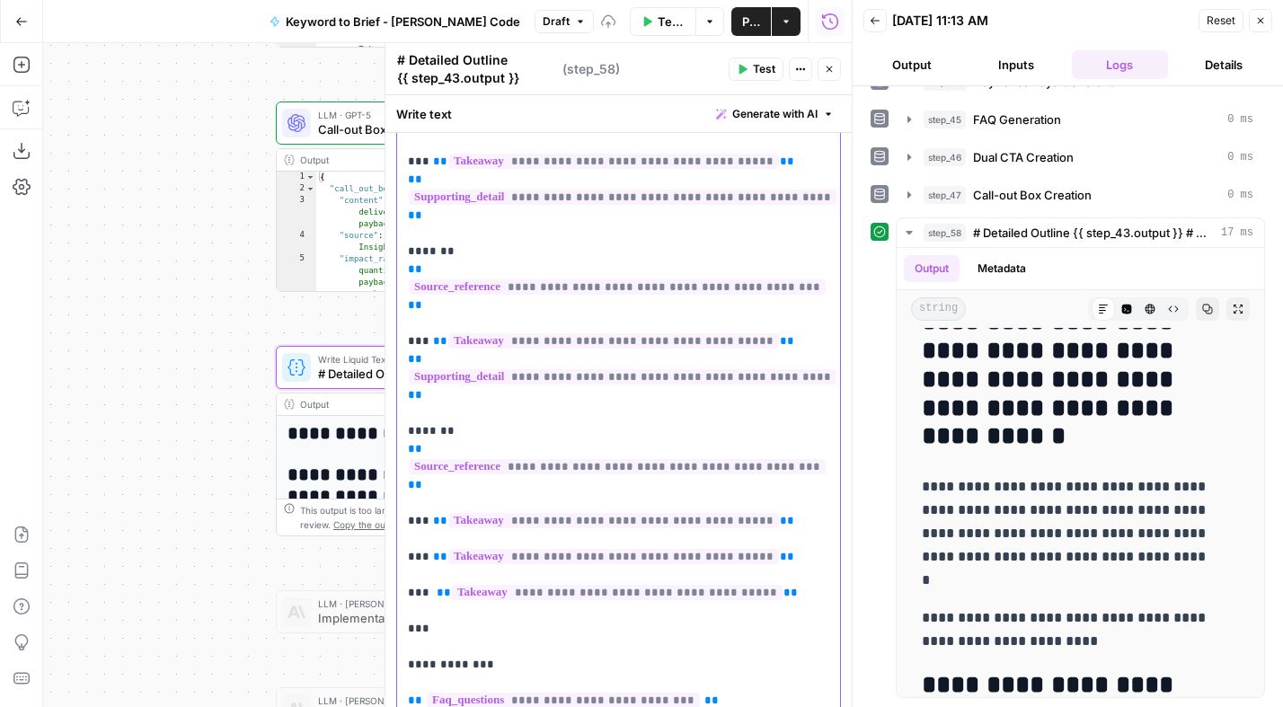
scroll to position [179, 0]
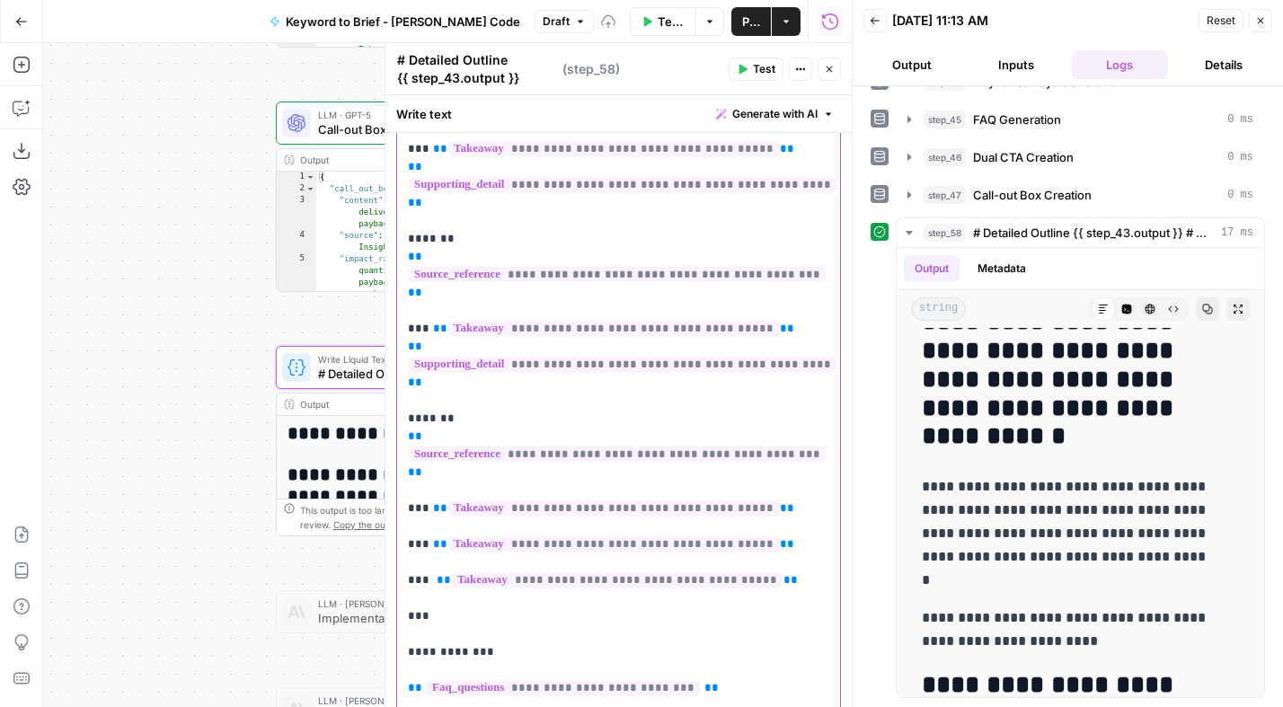
click at [781, 511] on p "**********" at bounding box center [612, 463] width 408 height 934
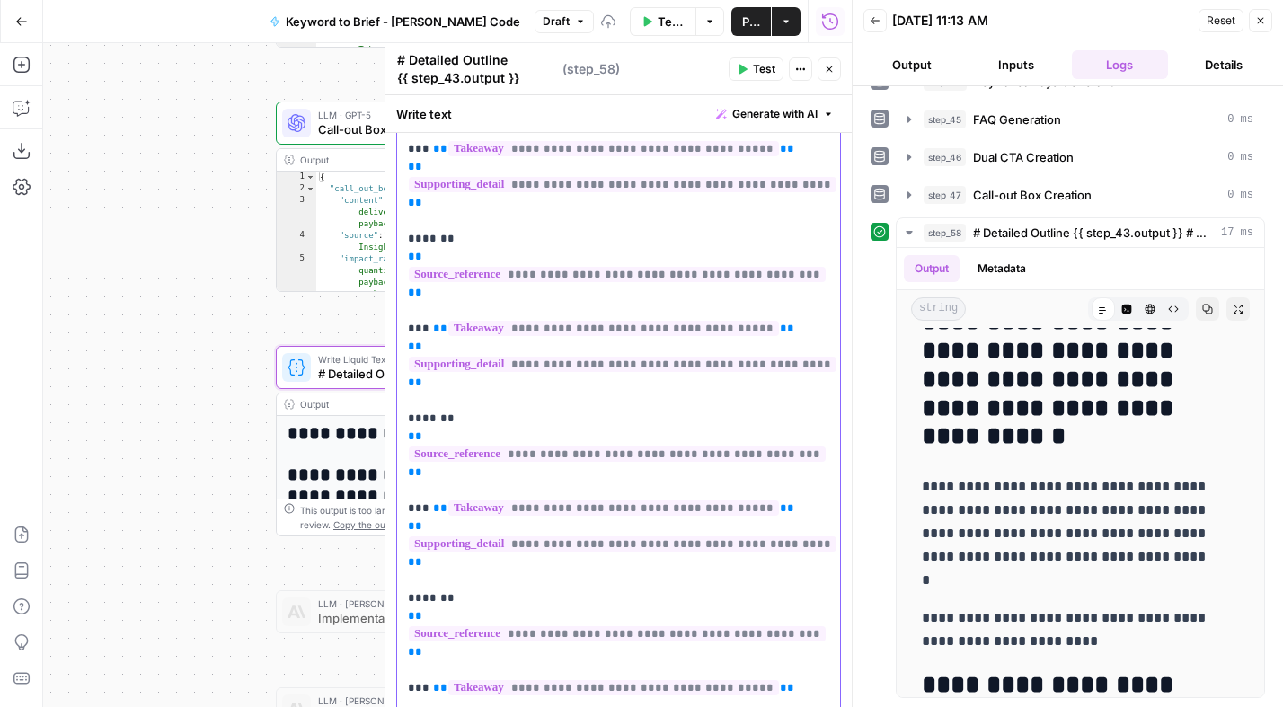
click at [499, 572] on p "**********" at bounding box center [612, 535] width 408 height 1078
click at [436, 649] on p "**********" at bounding box center [612, 535] width 408 height 1078
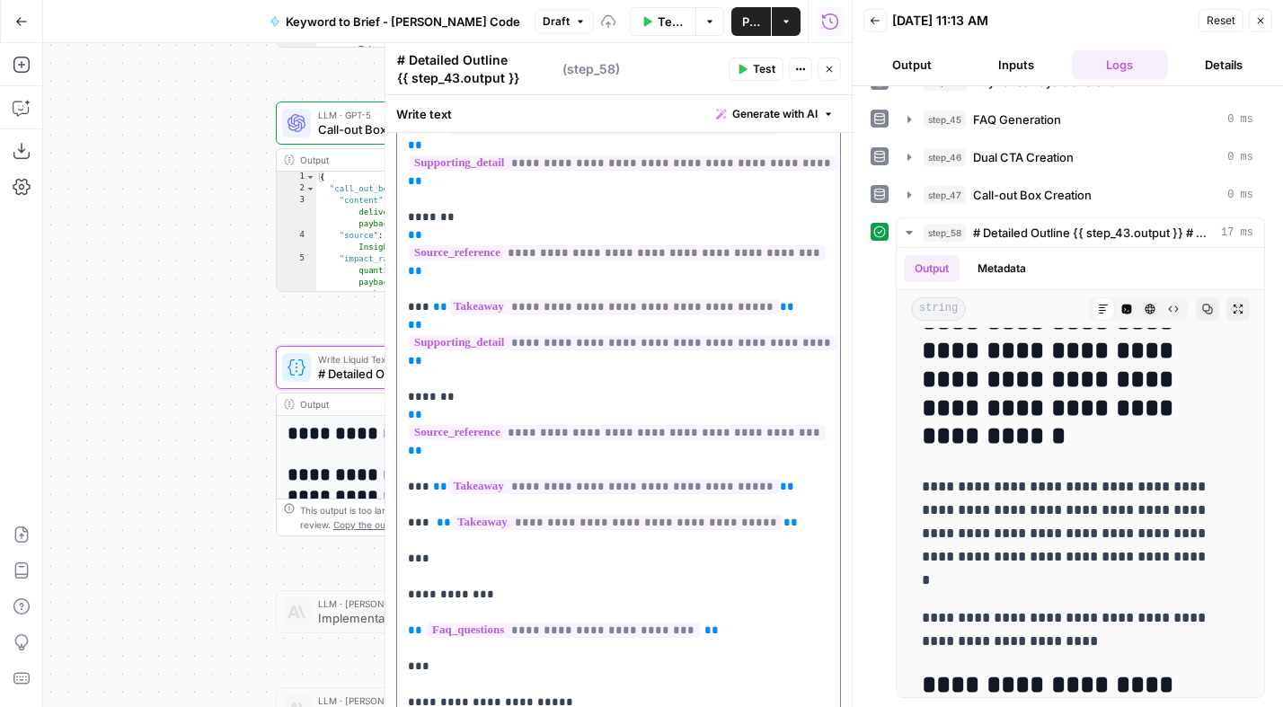
scroll to position [385, 0]
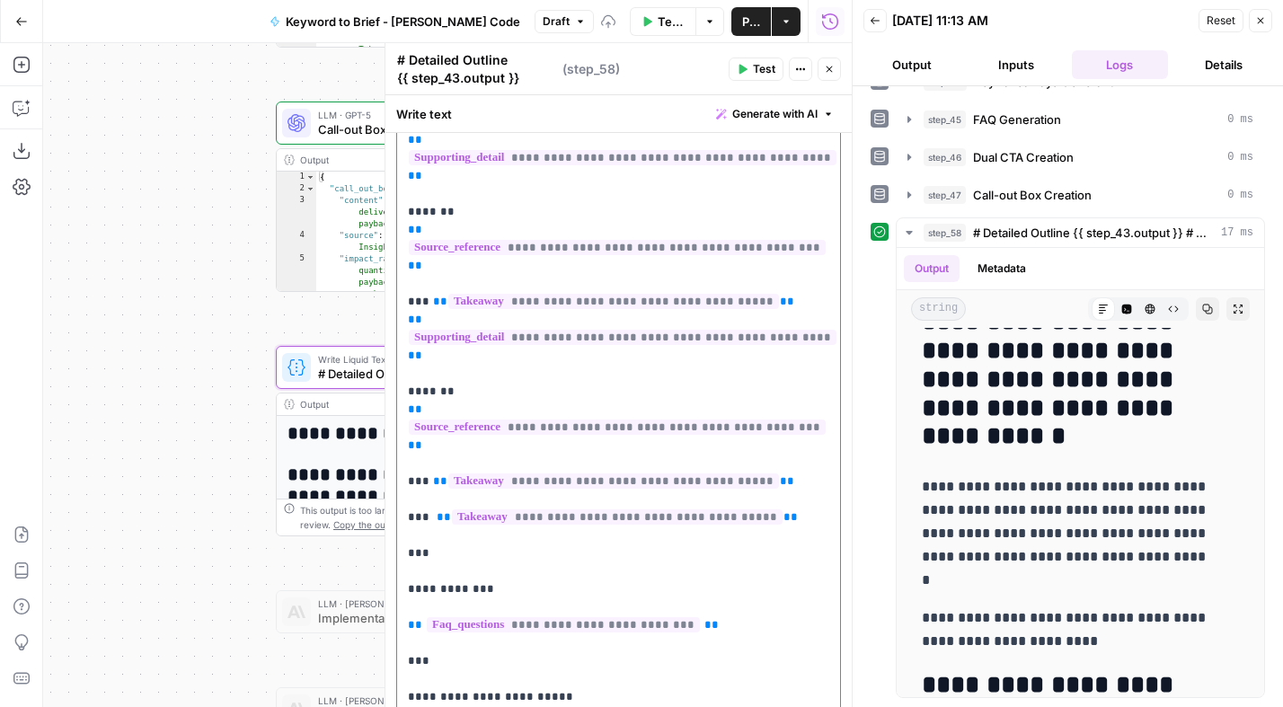
click at [786, 486] on p "**********" at bounding box center [612, 329] width 408 height 1078
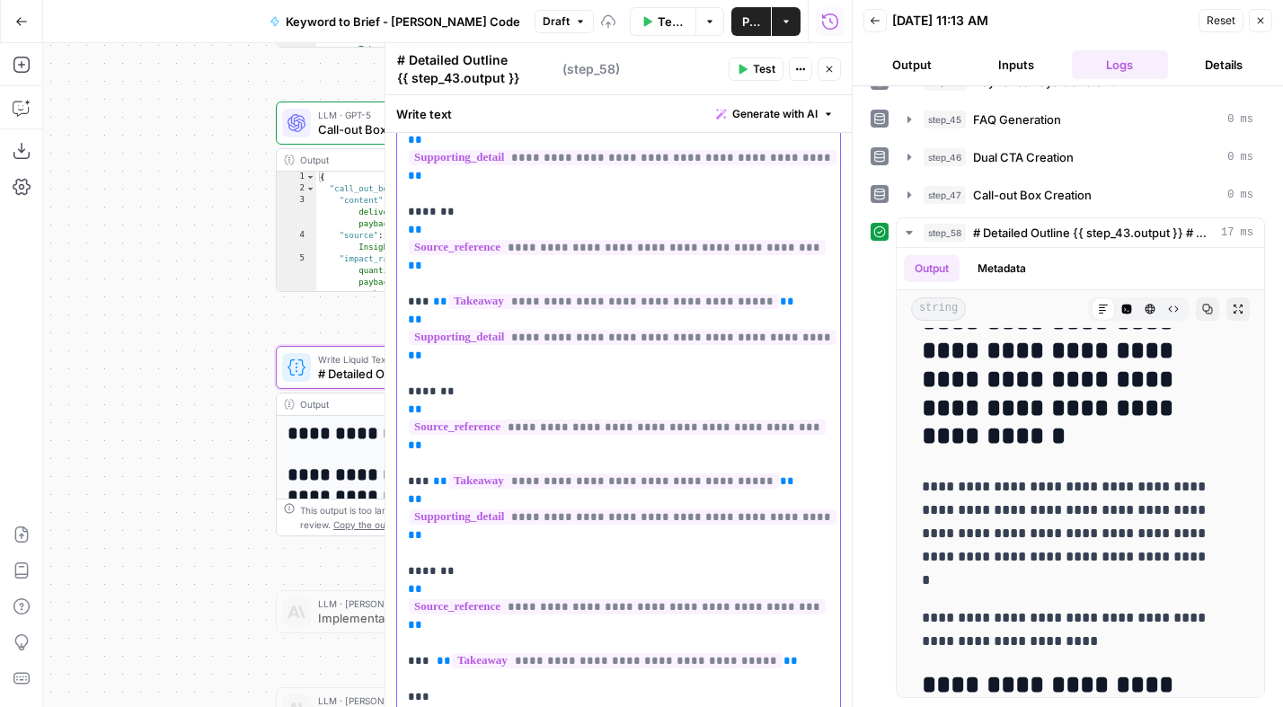
scroll to position [565, 0]
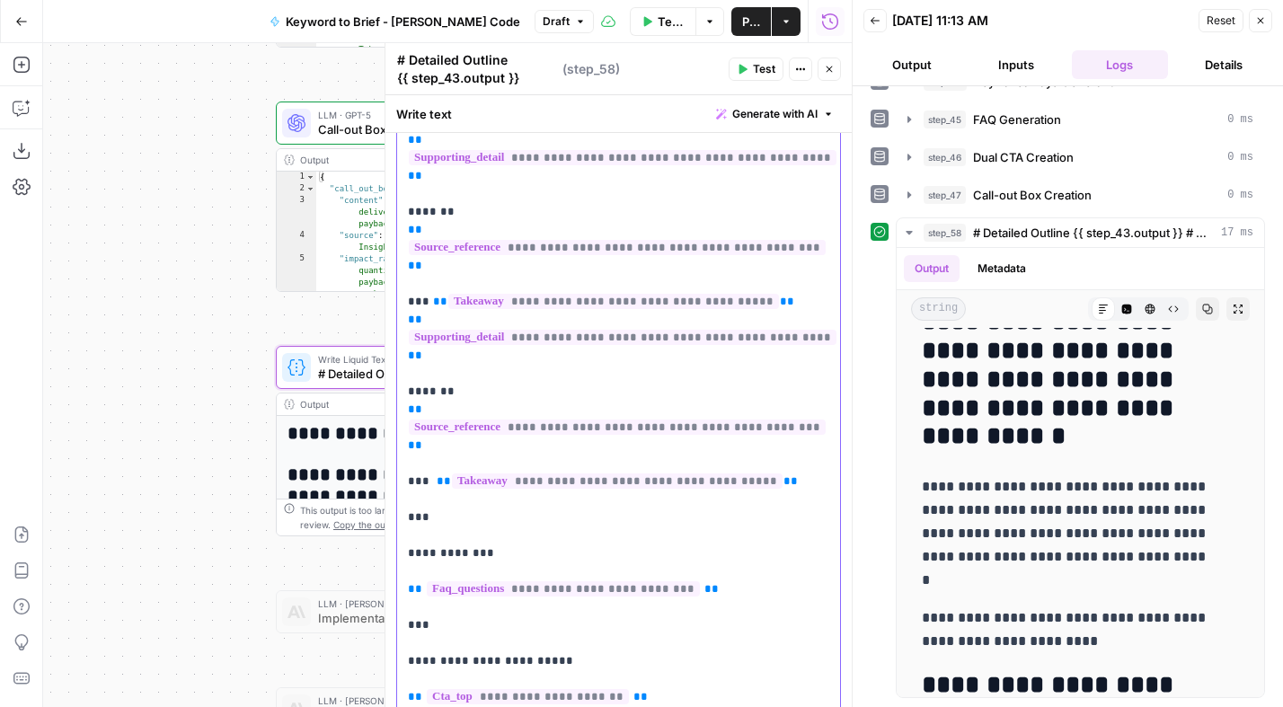
click at [784, 481] on p "**********" at bounding box center [612, 221] width 408 height 1222
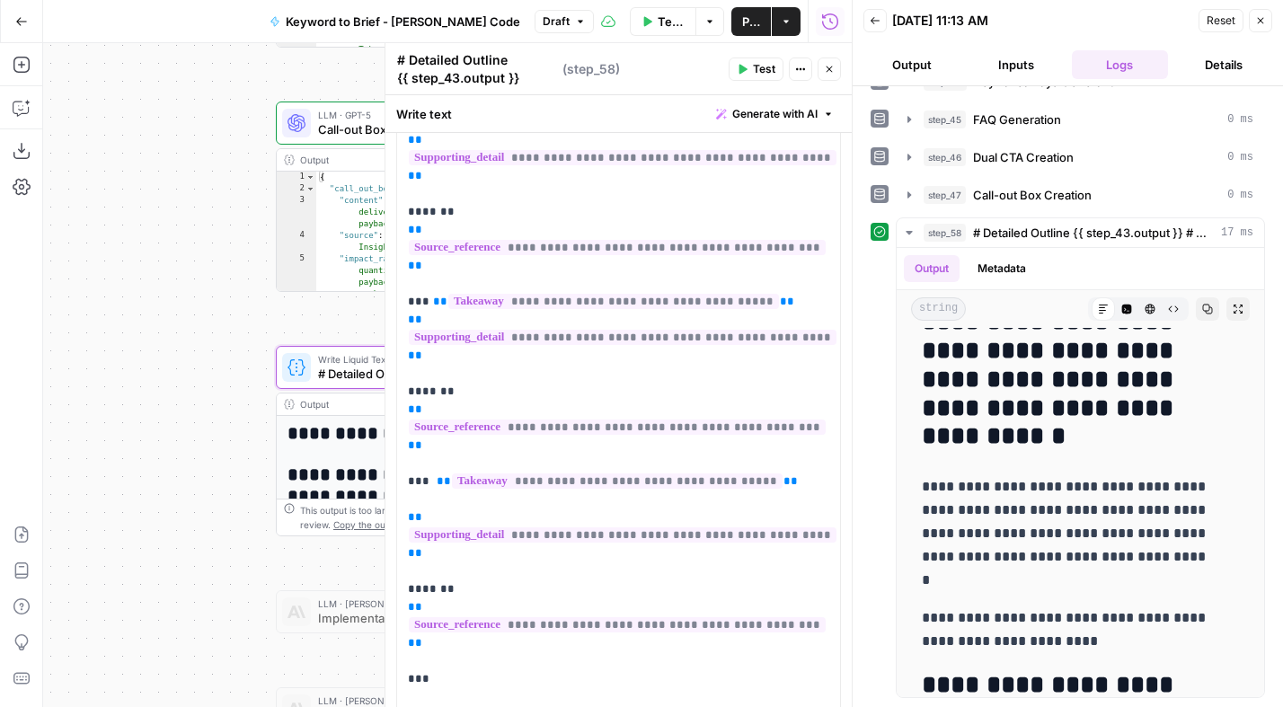
click at [743, 70] on icon "button" at bounding box center [743, 70] width 8 height 10
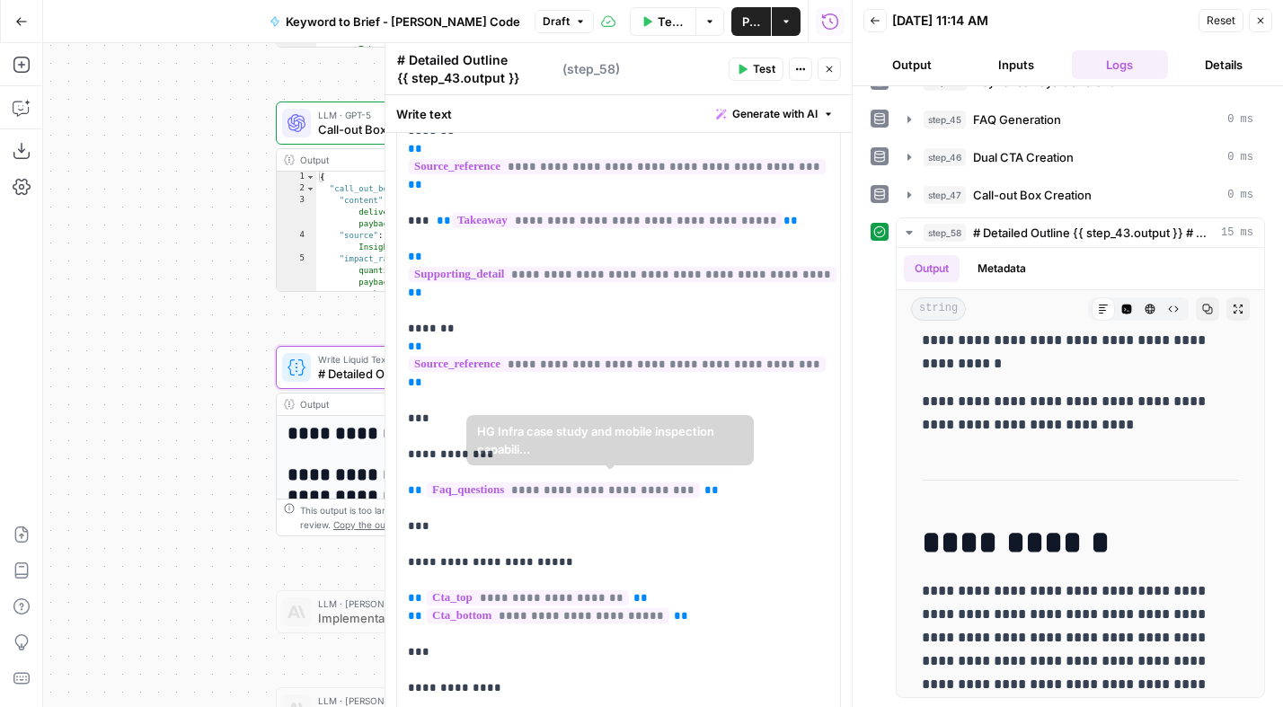
scroll to position [913, 0]
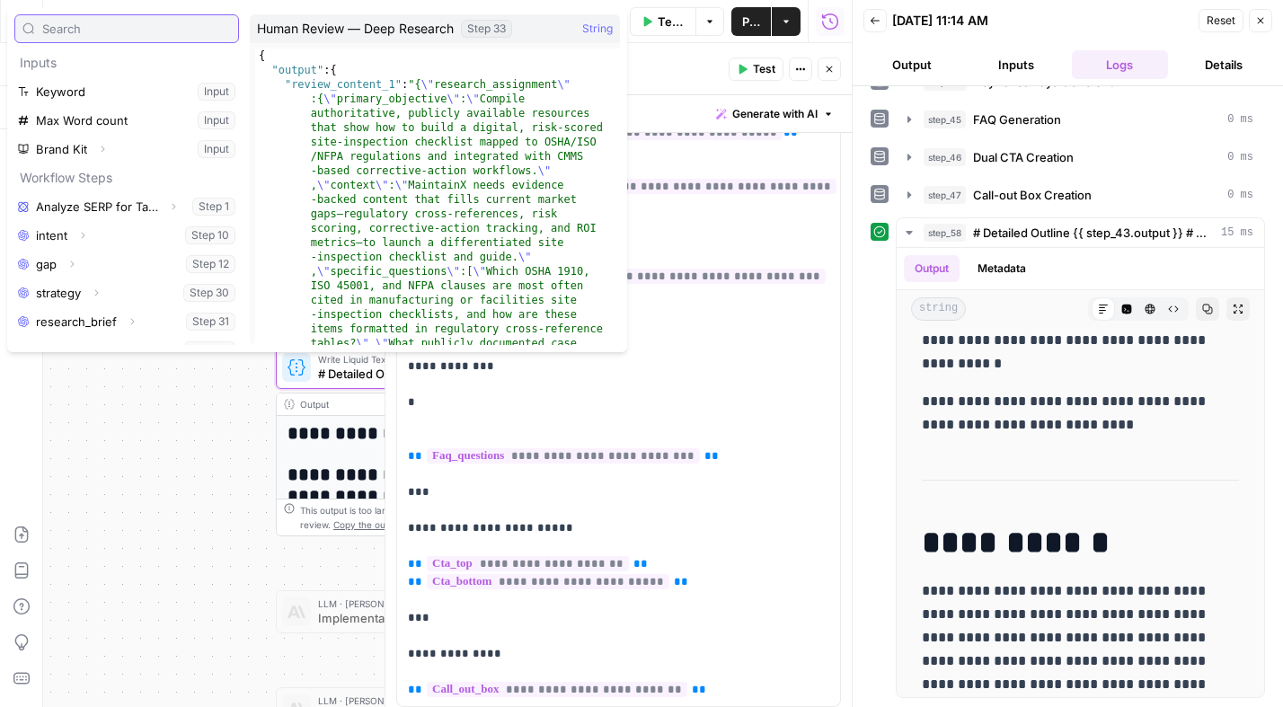
scroll to position [307, 0]
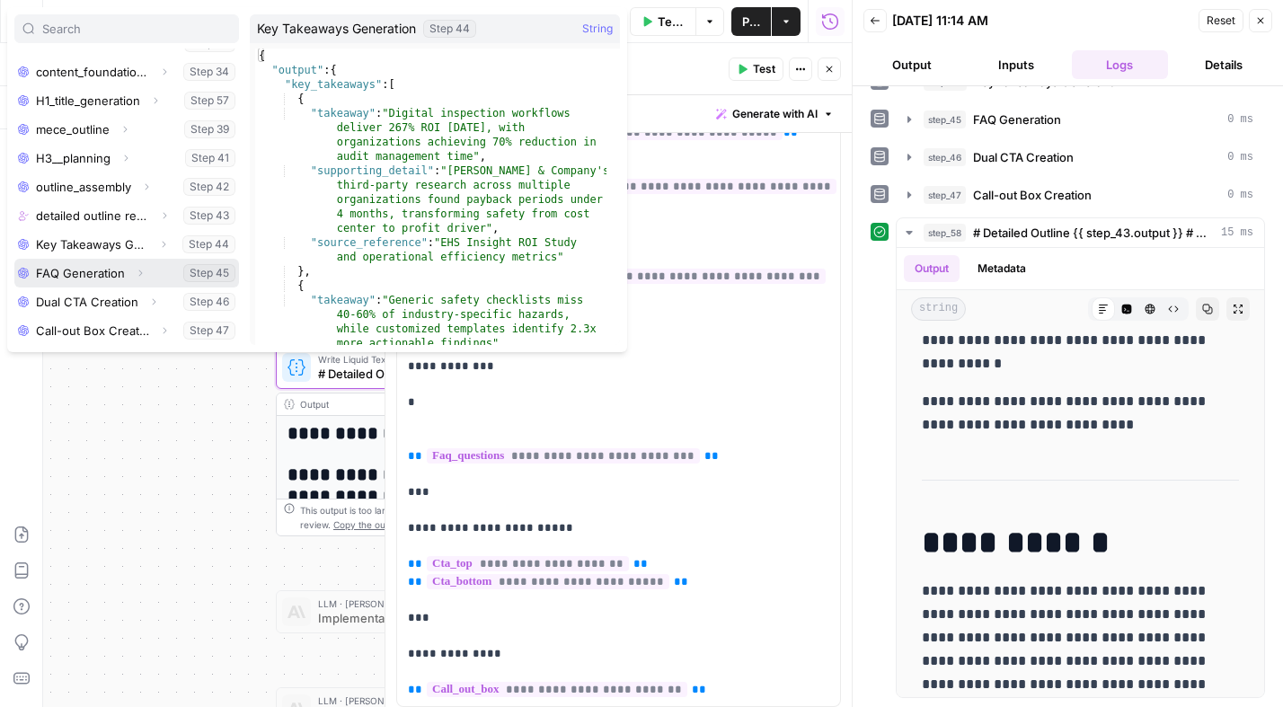
click at [139, 278] on icon "button" at bounding box center [140, 273] width 11 height 11
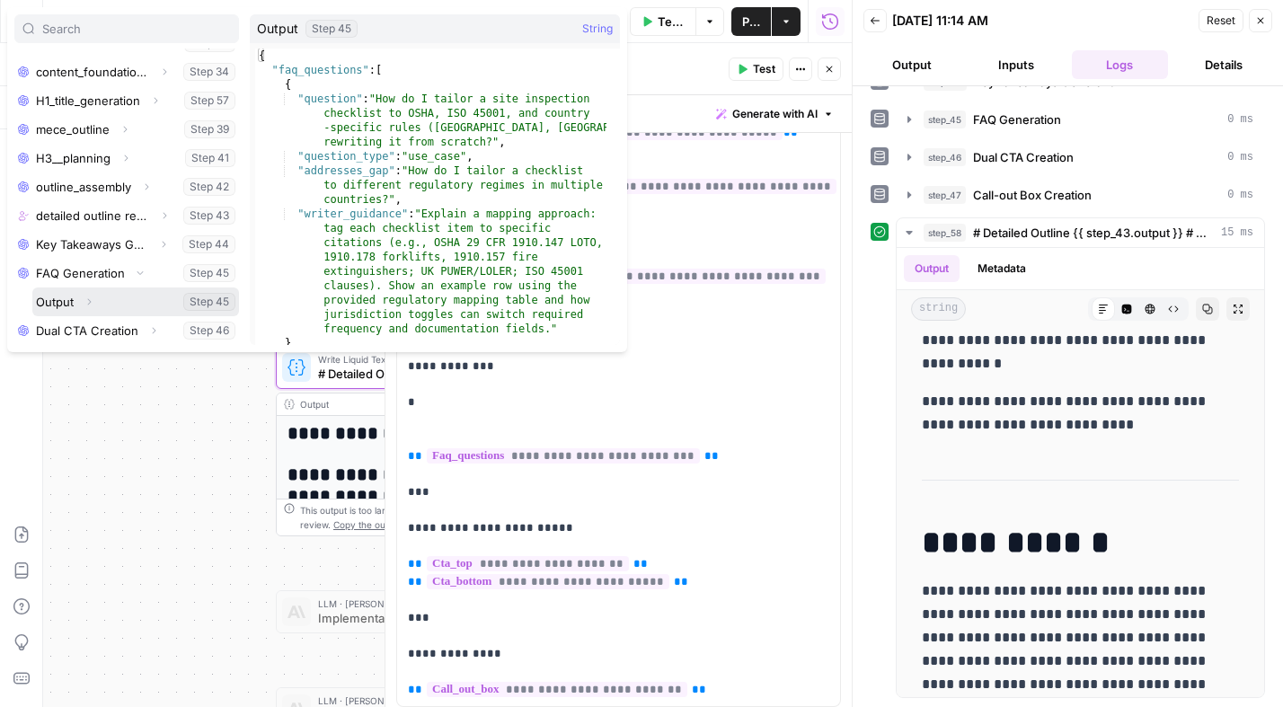
click at [91, 300] on icon "button" at bounding box center [89, 301] width 11 height 11
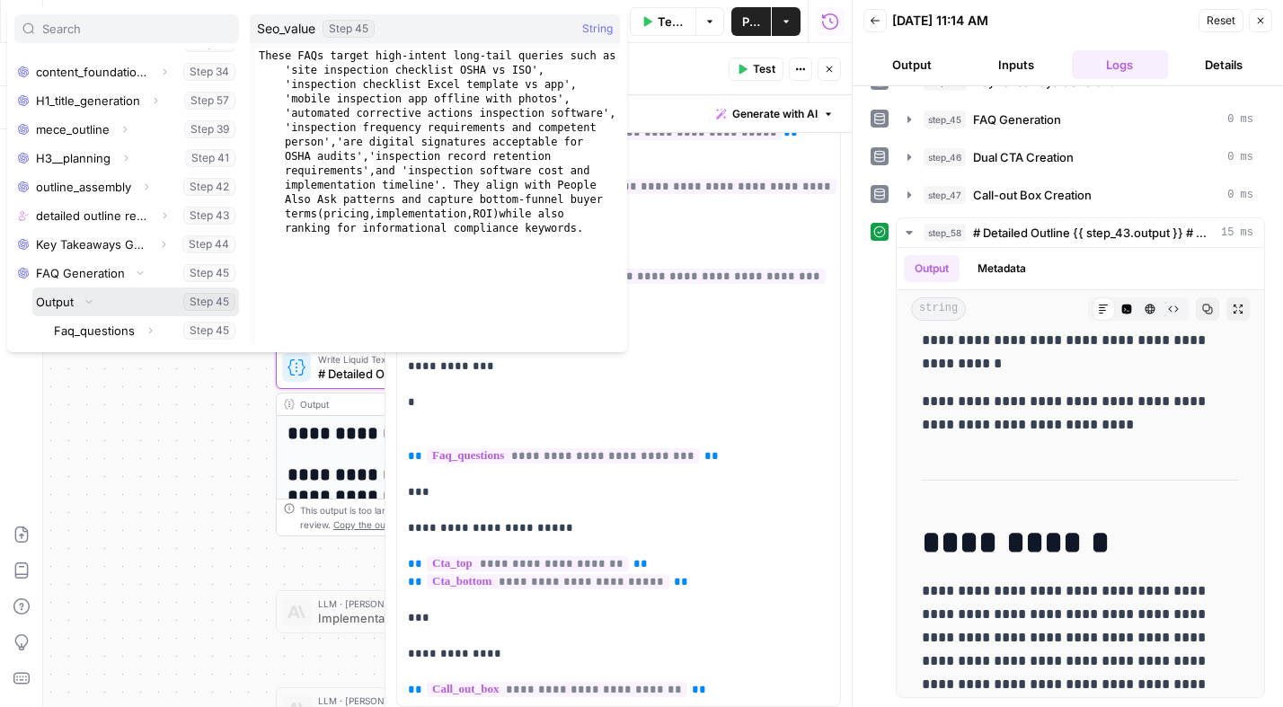
scroll to position [422, 0]
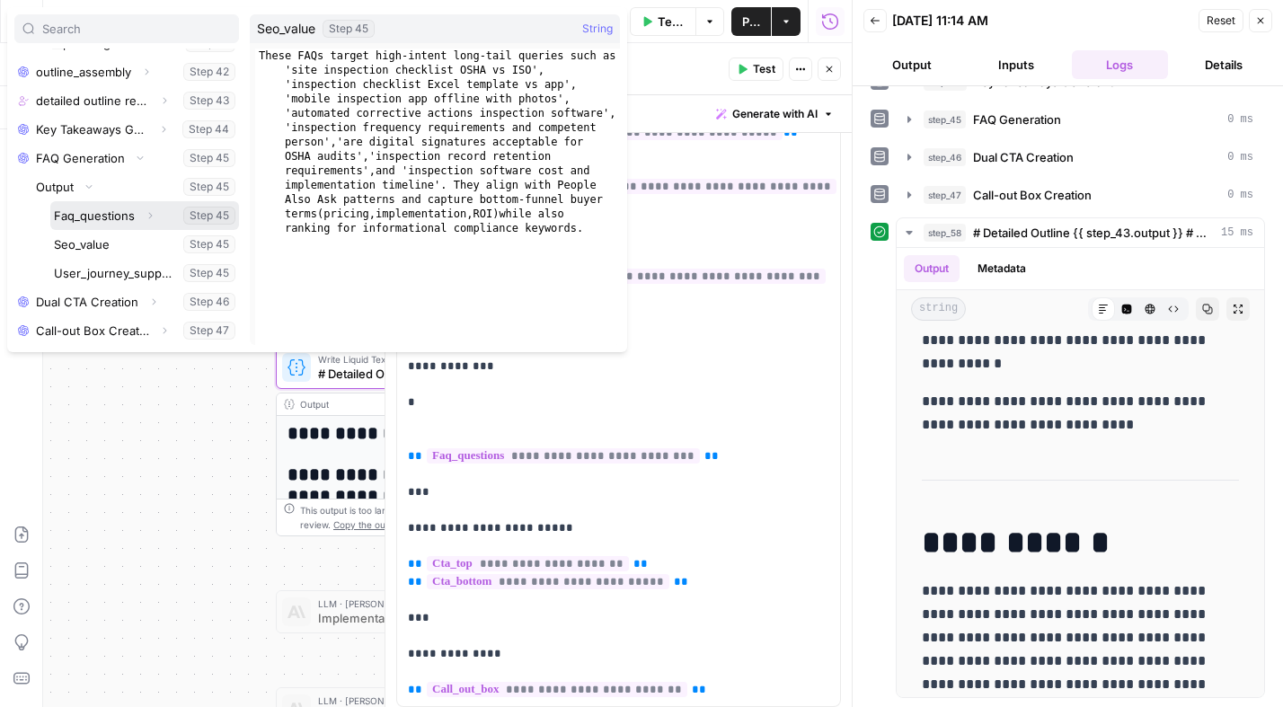
click at [151, 215] on icon "button" at bounding box center [150, 215] width 11 height 11
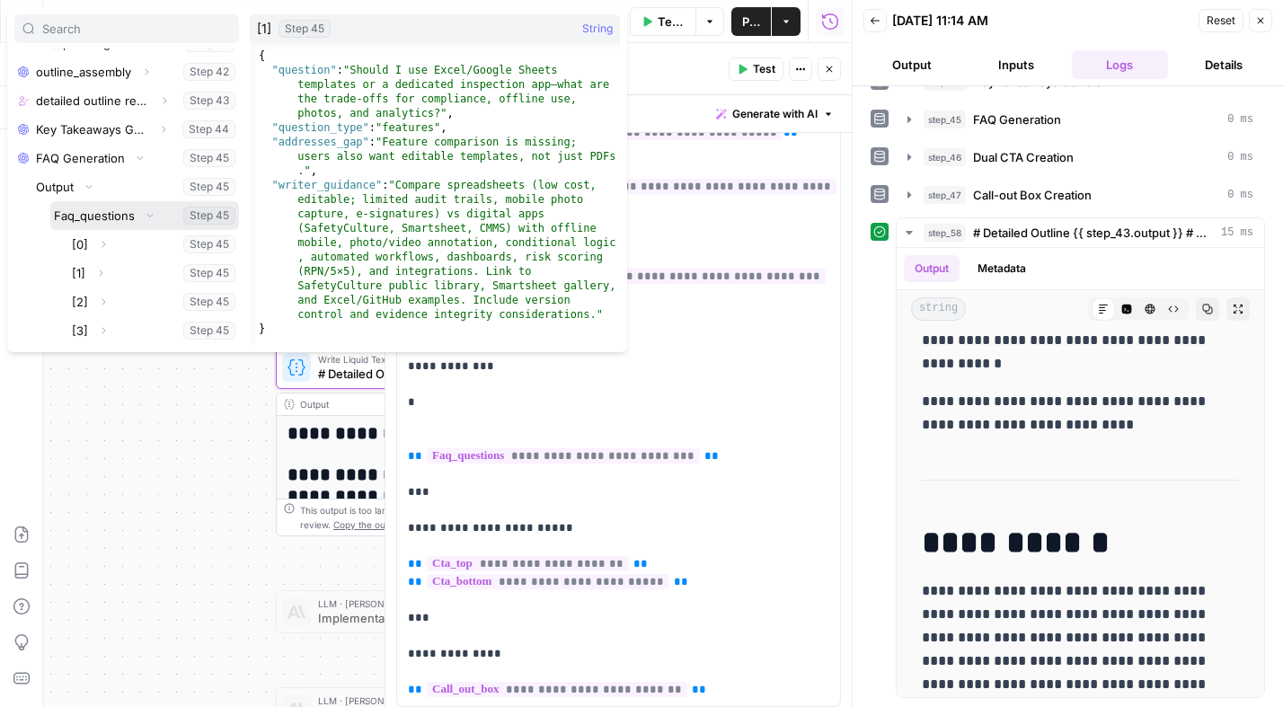
scroll to position [487, 0]
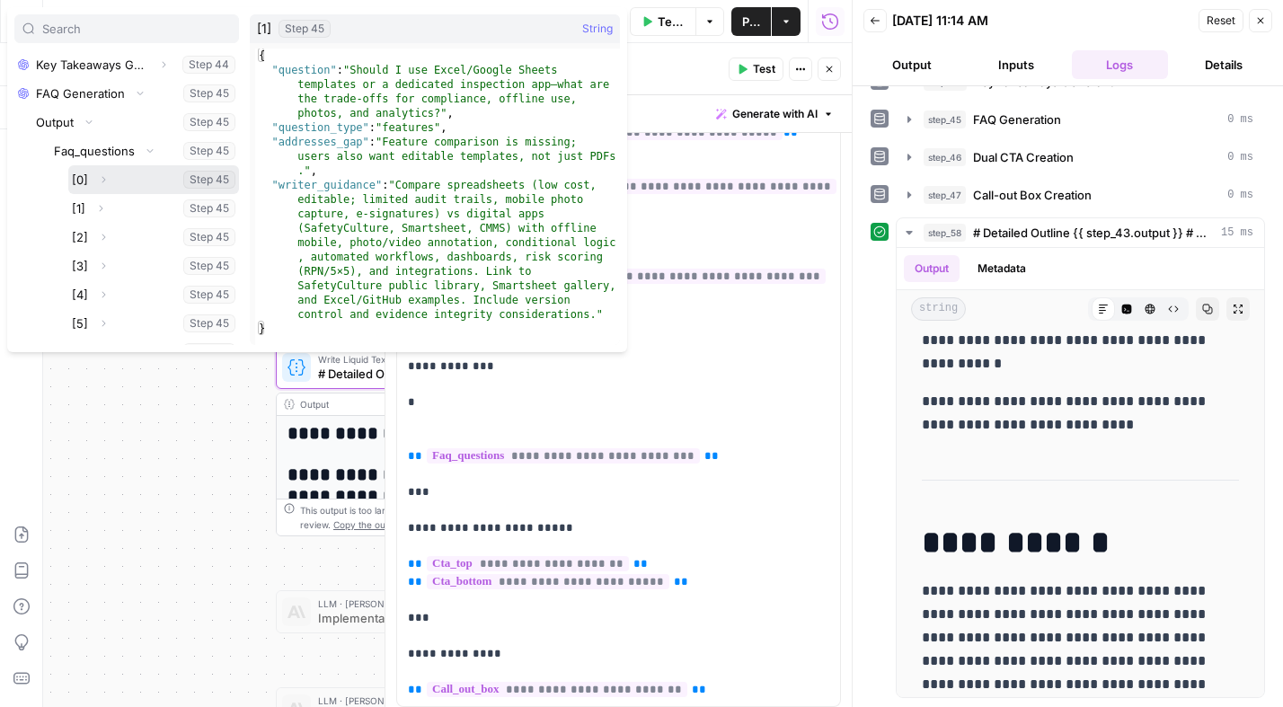
click at [105, 177] on icon "button" at bounding box center [103, 179] width 11 height 11
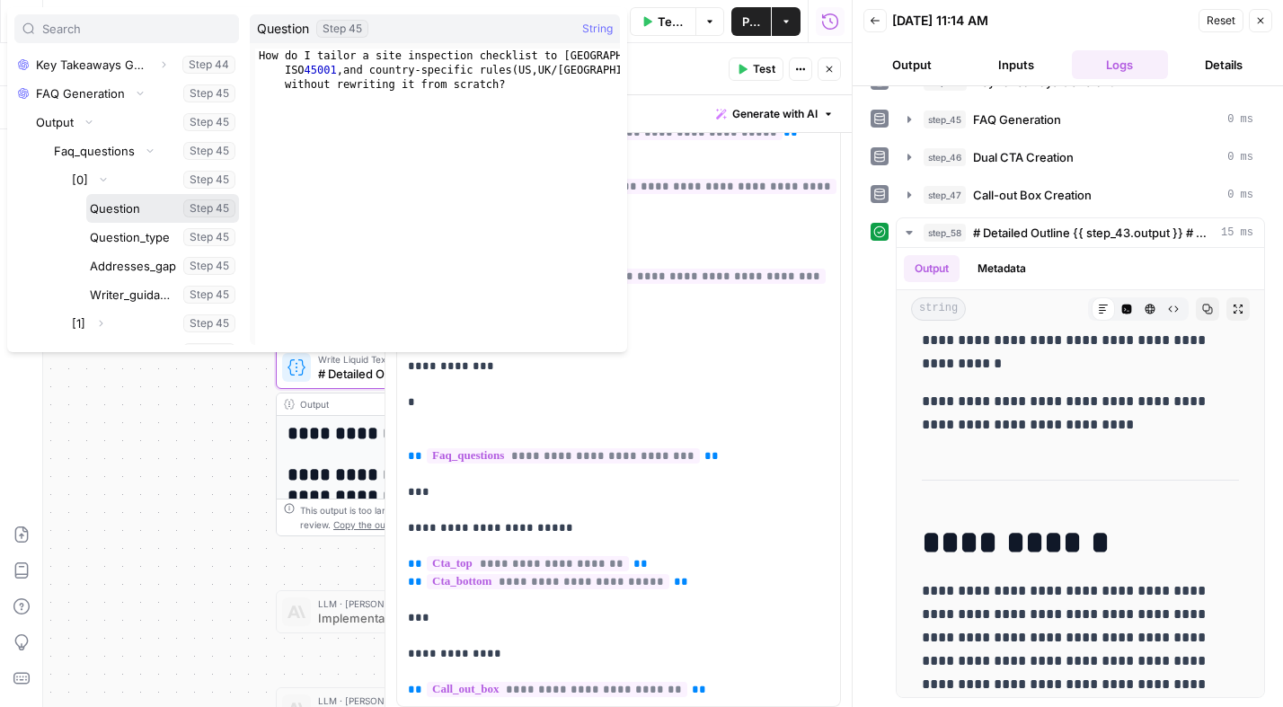
click at [128, 214] on button "Select variable Question" at bounding box center [162, 208] width 153 height 29
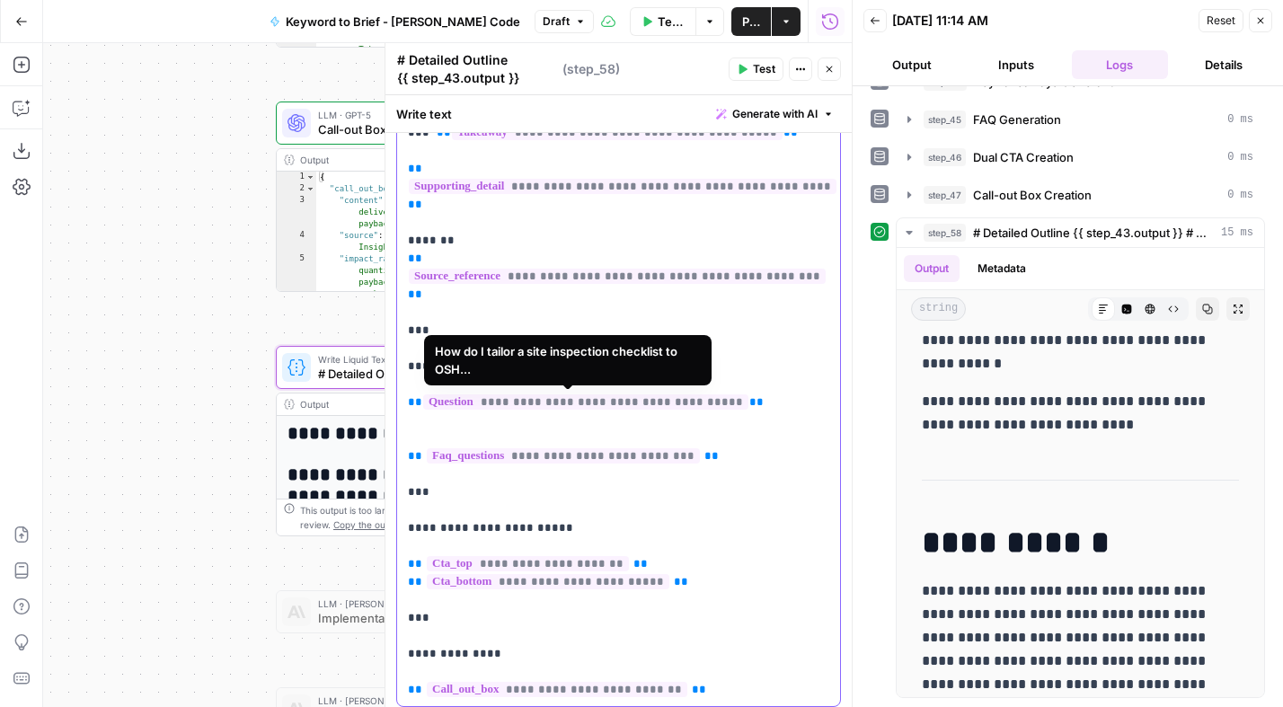
drag, startPoint x: 752, startPoint y: 401, endPoint x: 396, endPoint y: 400, distance: 355.7
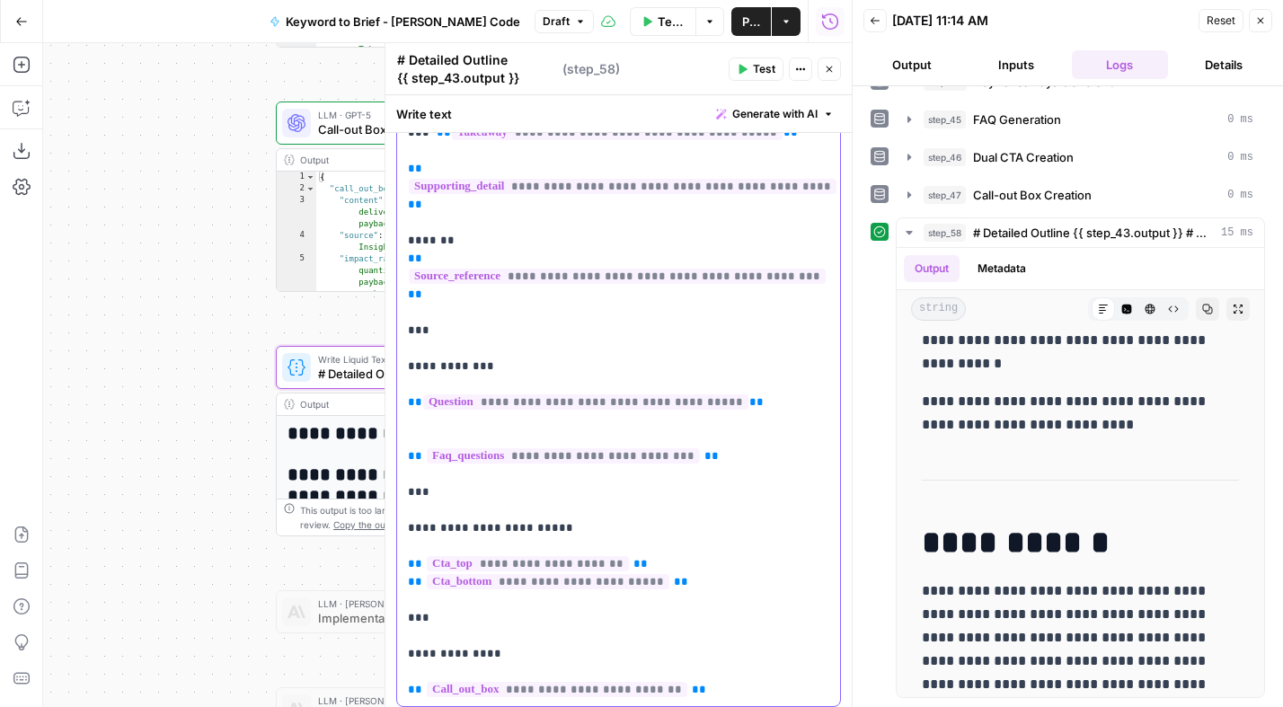
copy p "**********"
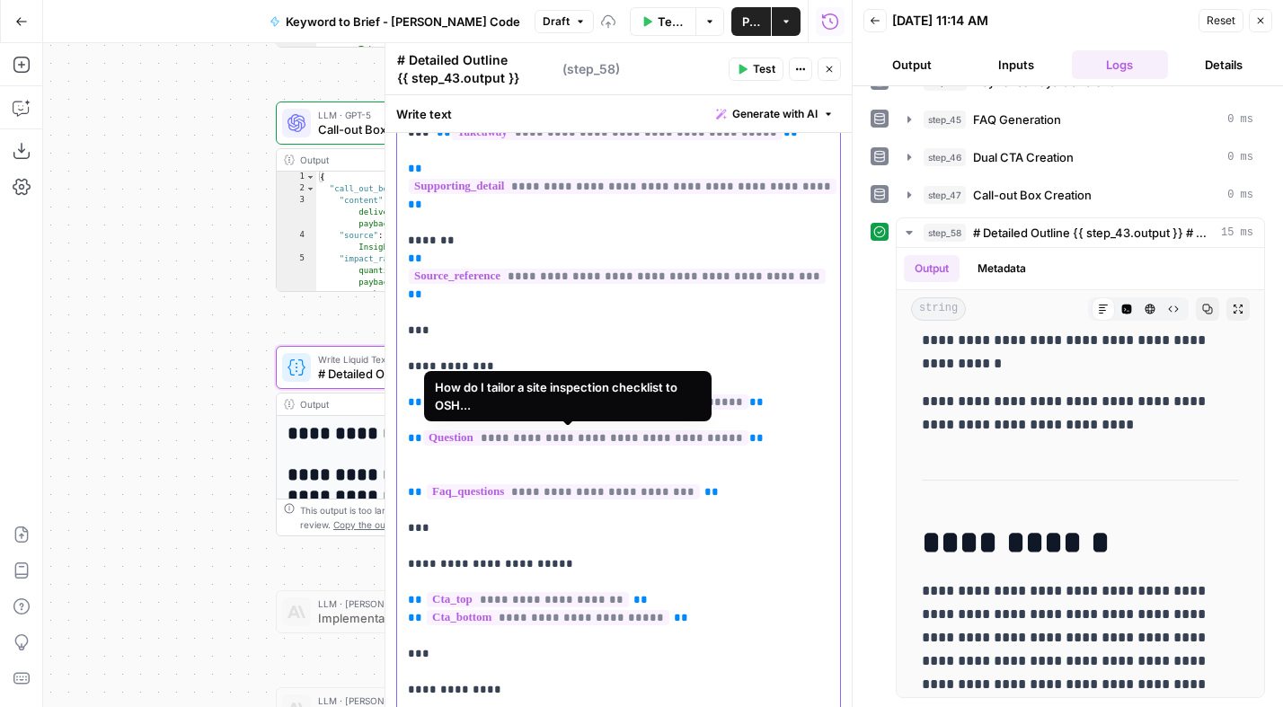
click at [749, 438] on span "**" at bounding box center [756, 438] width 14 height 12
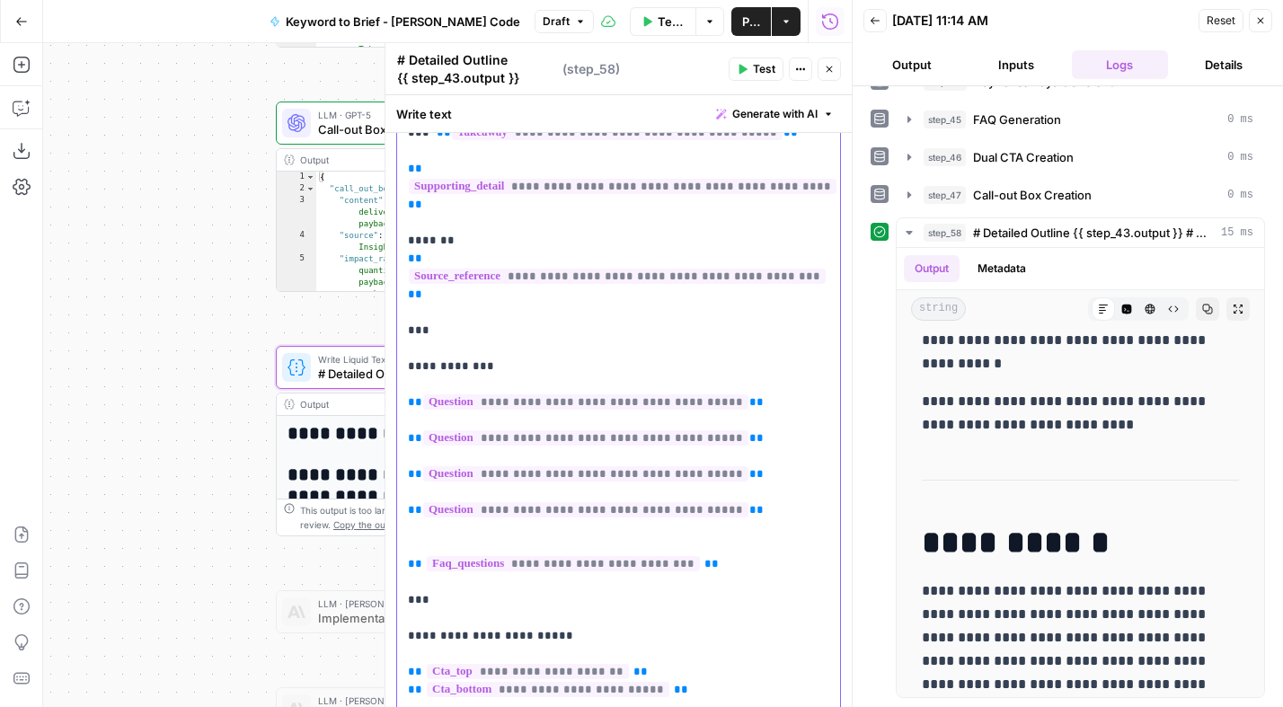
drag, startPoint x: 712, startPoint y: 564, endPoint x: 485, endPoint y: 558, distance: 227.3
click at [485, 558] on p "**********" at bounding box center [612, 34] width 408 height 1545
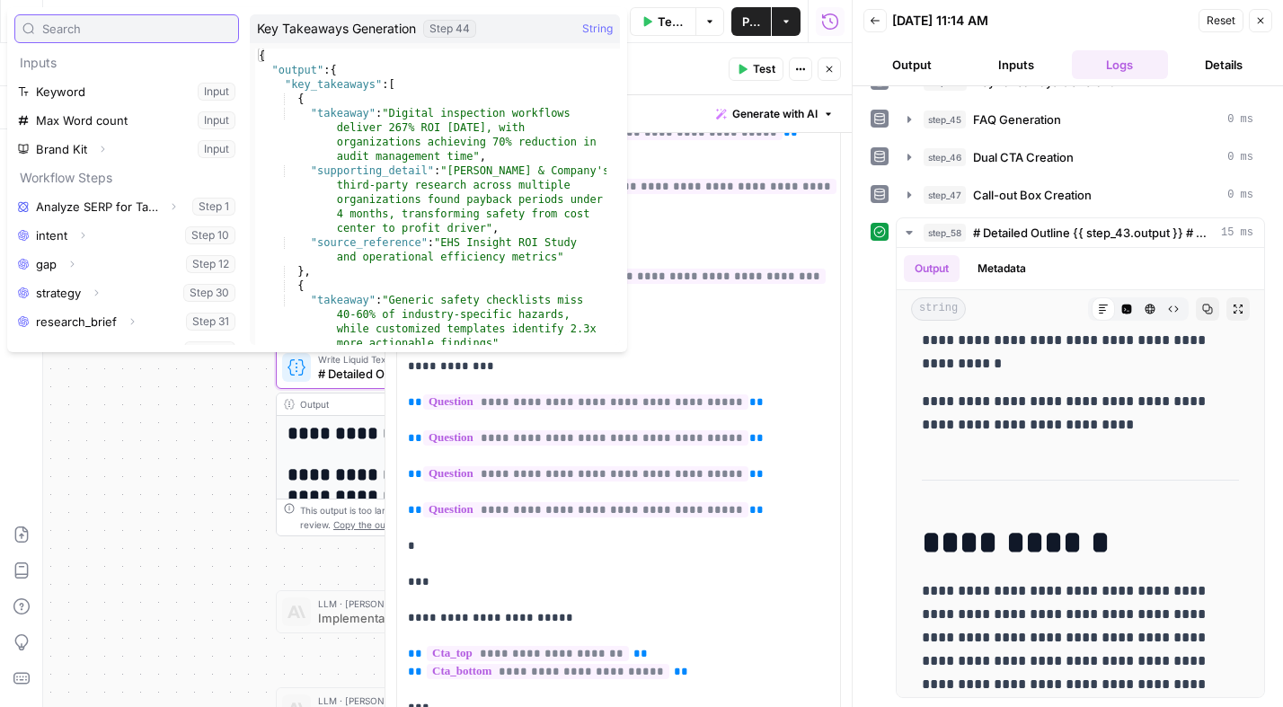
scroll to position [307, 0]
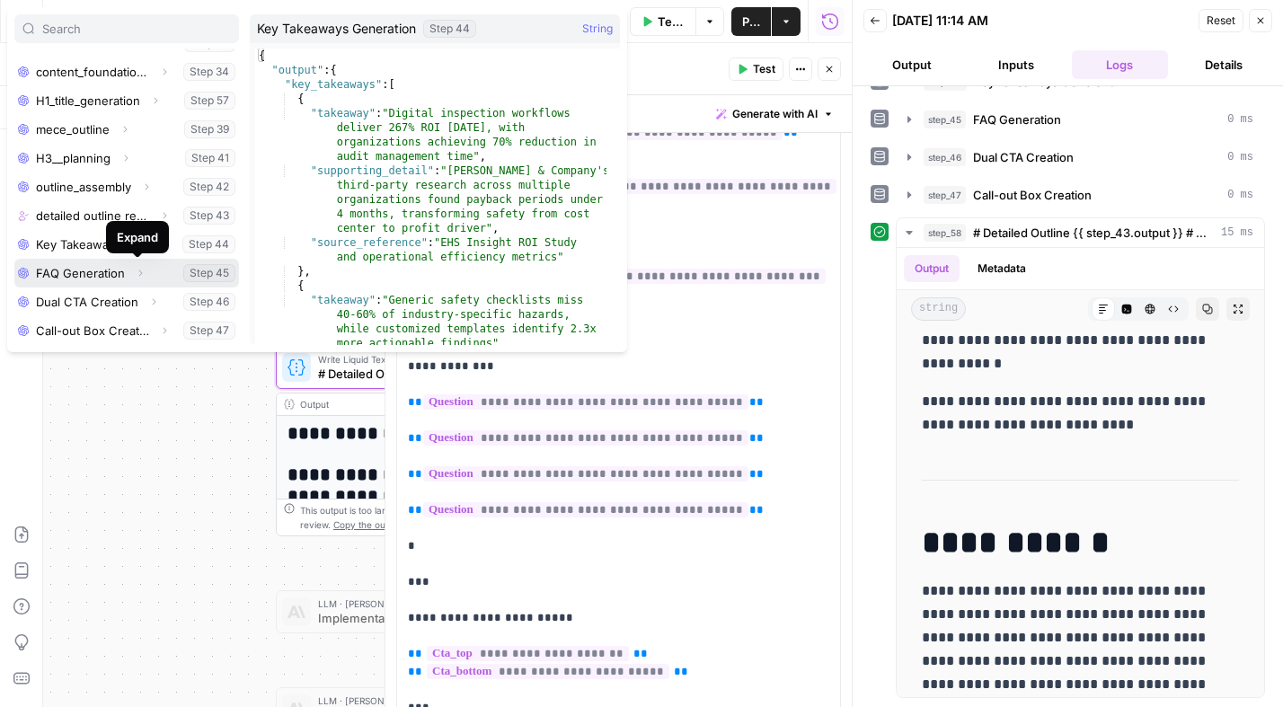
click at [138, 275] on icon "button" at bounding box center [140, 273] width 11 height 11
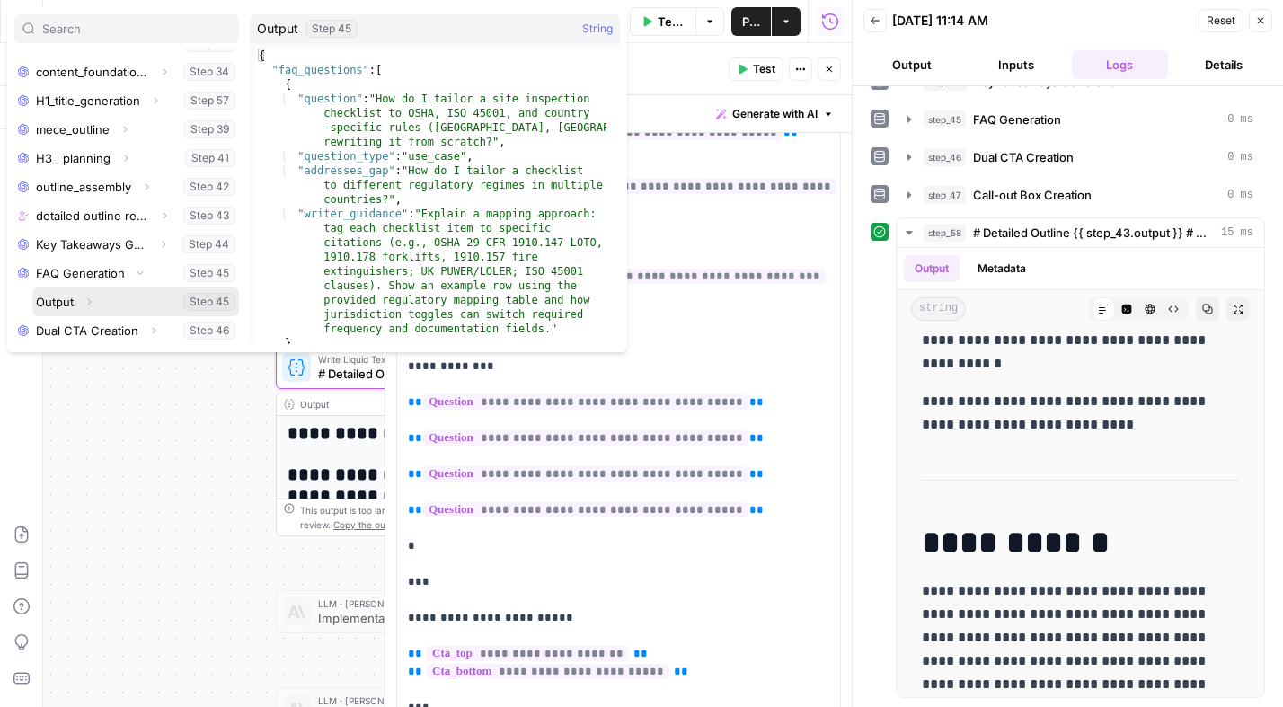
click at [91, 300] on icon "button" at bounding box center [89, 301] width 11 height 11
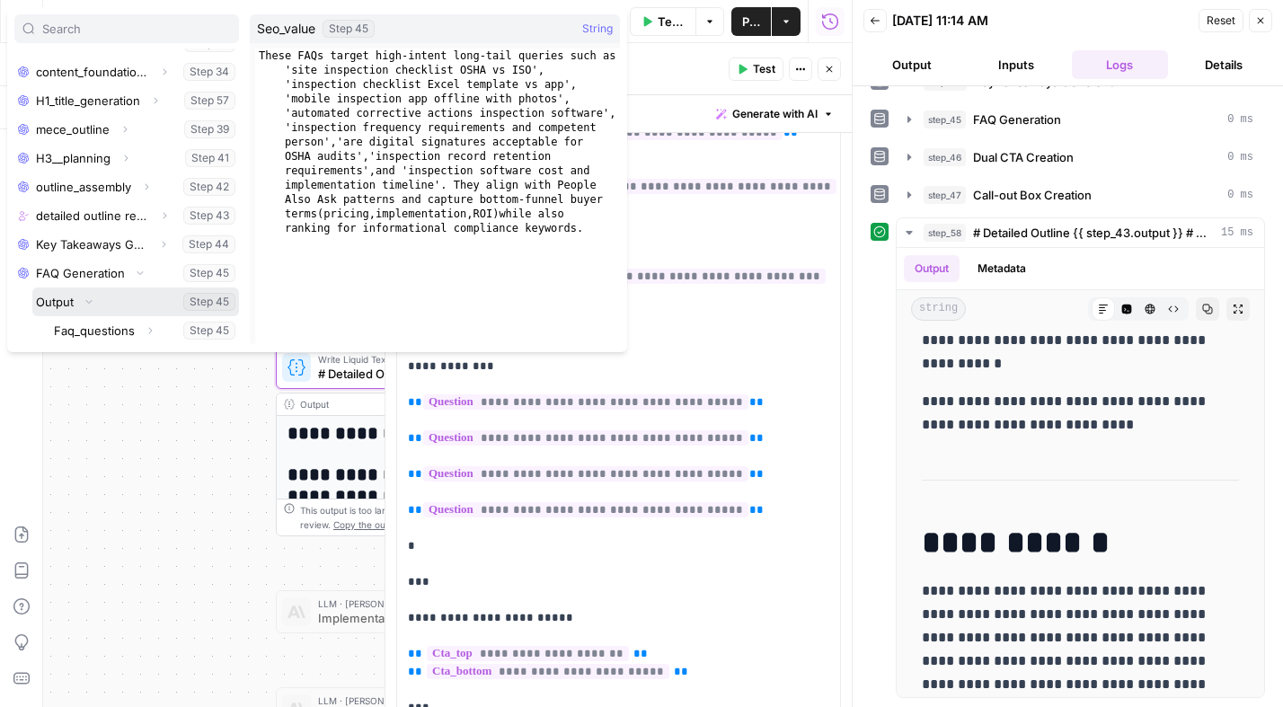
scroll to position [419, 0]
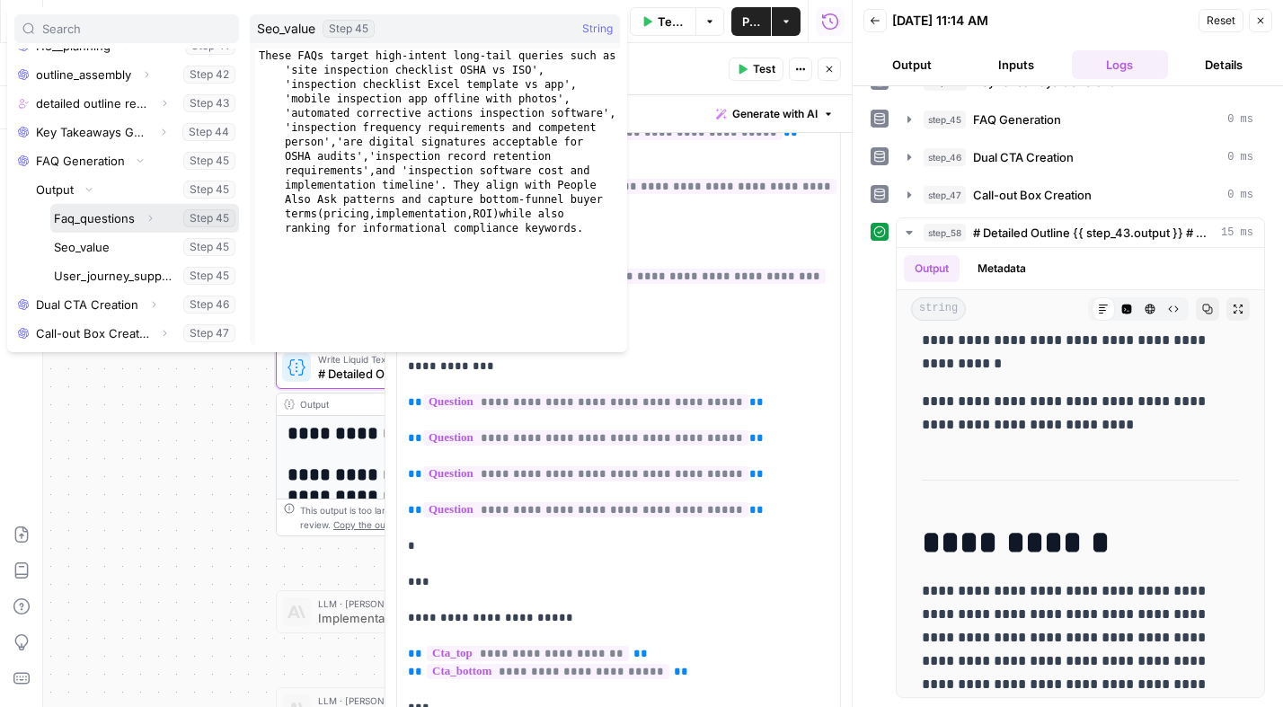
click at [147, 217] on icon "button" at bounding box center [150, 218] width 11 height 11
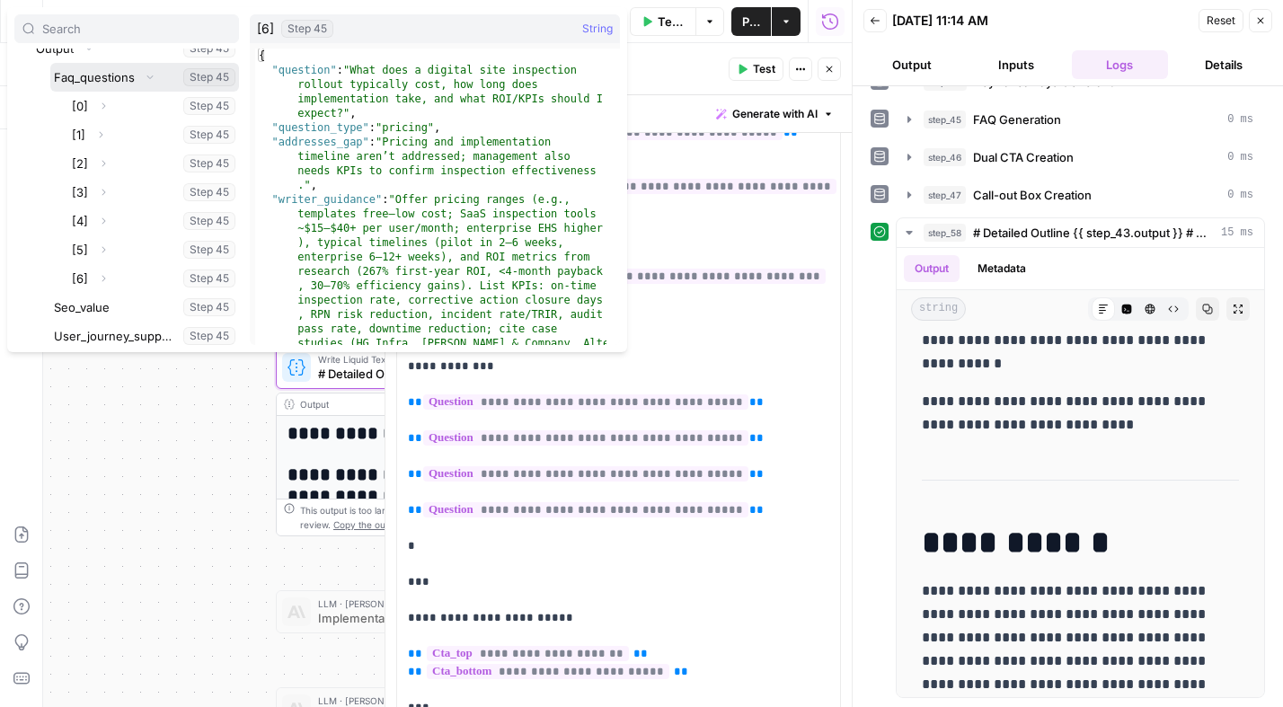
scroll to position [583, 0]
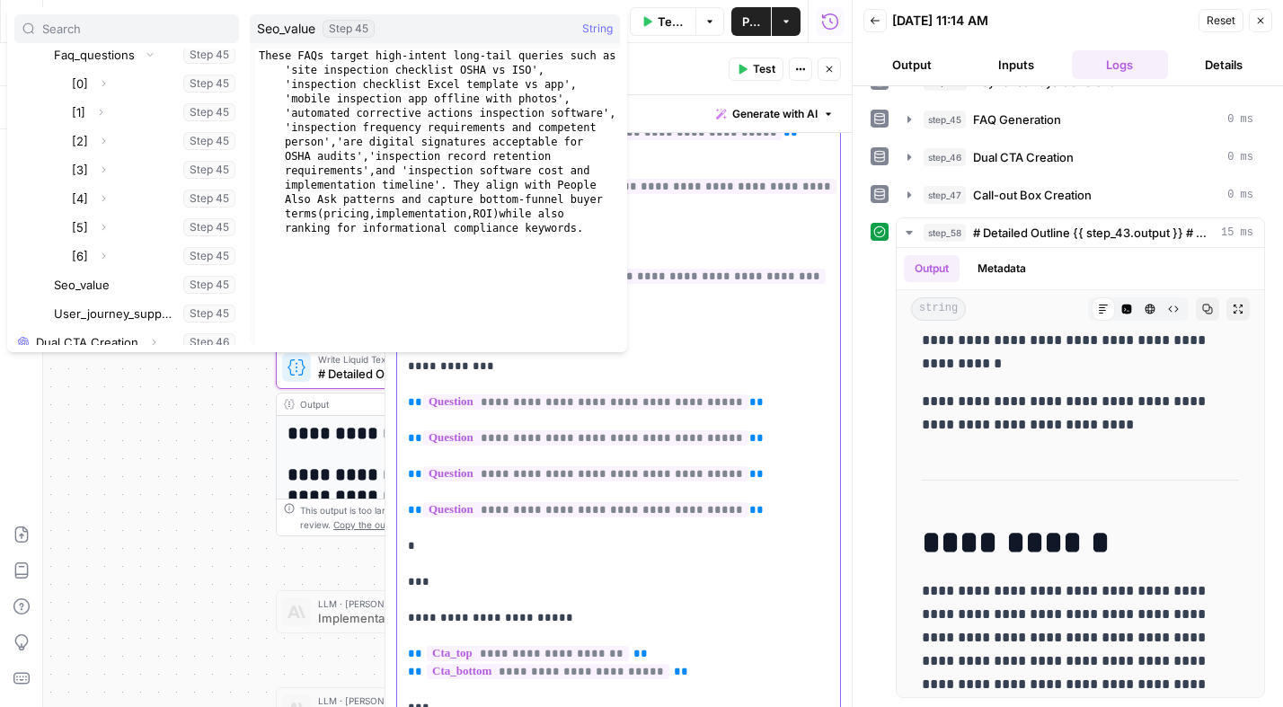
click at [677, 529] on p "**********" at bounding box center [612, 25] width 408 height 1527
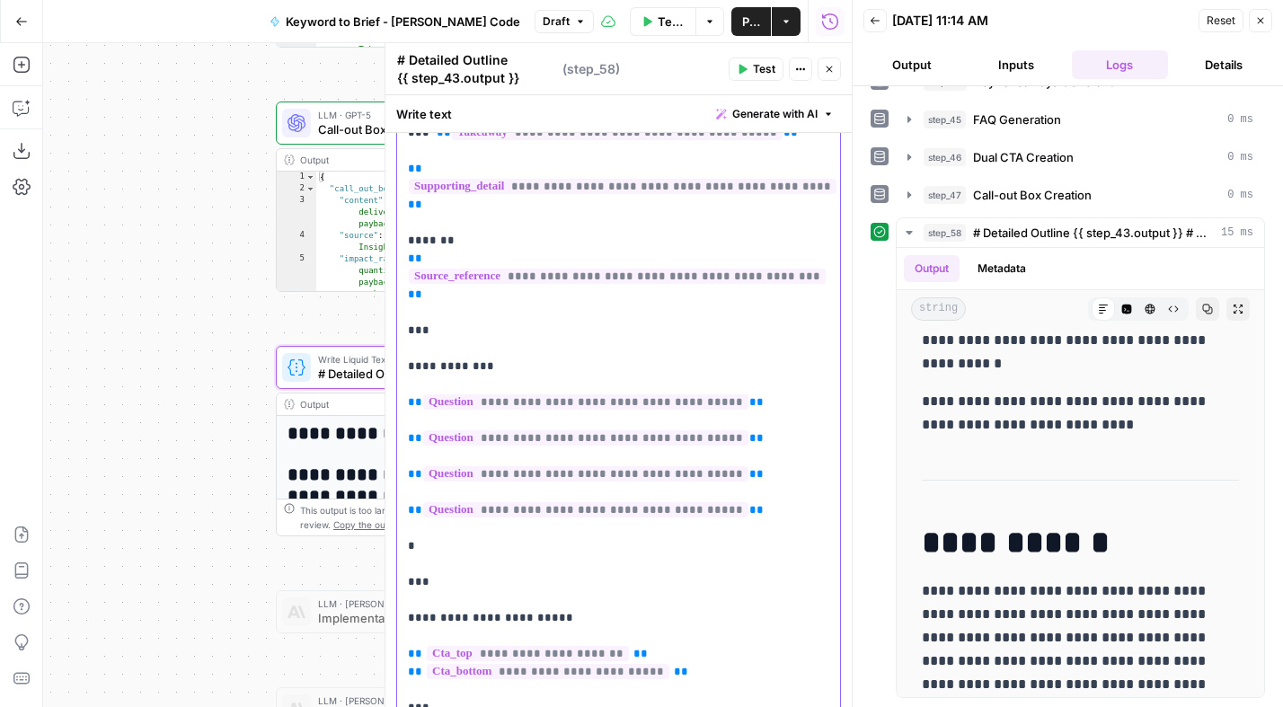
drag, startPoint x: 737, startPoint y: 510, endPoint x: 391, endPoint y: 501, distance: 345.9
click at [391, 501] on div "**********" at bounding box center [617, 375] width 467 height 664
copy p "**********"
click at [746, 515] on p "**********" at bounding box center [612, 25] width 408 height 1527
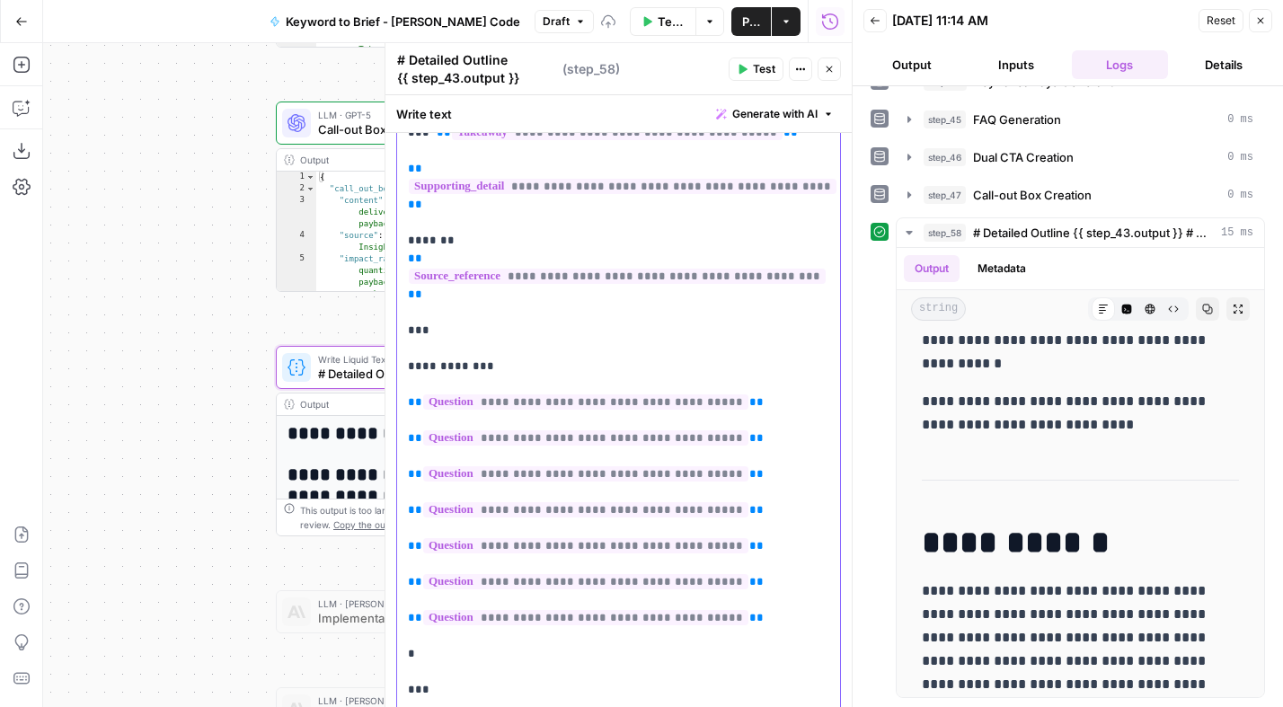
click at [435, 651] on p "**********" at bounding box center [612, 79] width 408 height 1635
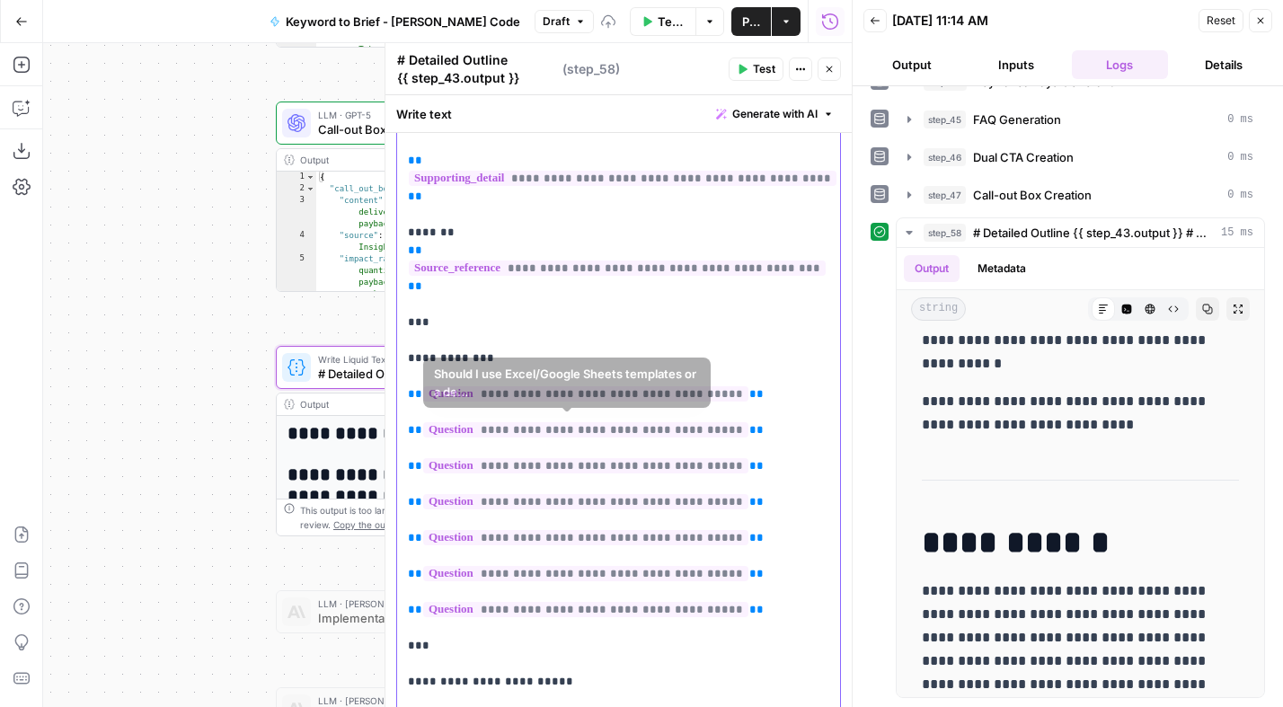
scroll to position [920, 0]
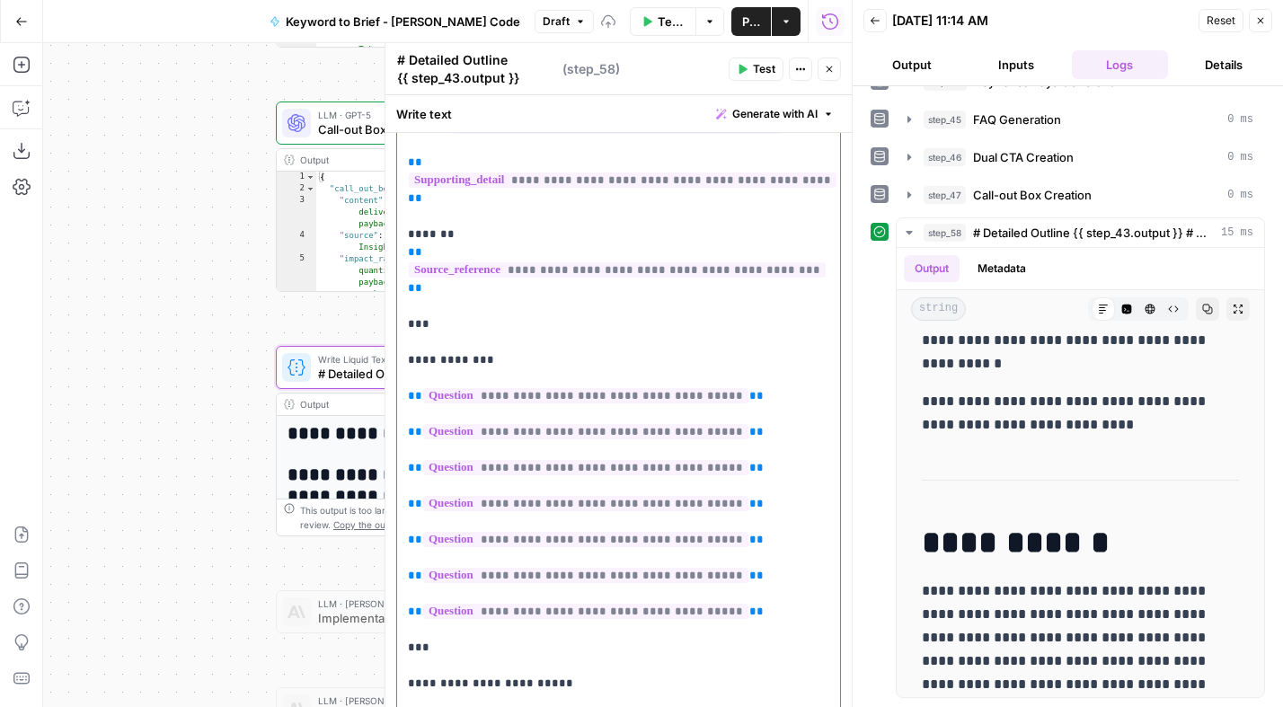
drag, startPoint x: 411, startPoint y: 359, endPoint x: 515, endPoint y: 396, distance: 109.7
click at [412, 359] on p "**********" at bounding box center [612, 54] width 408 height 1599
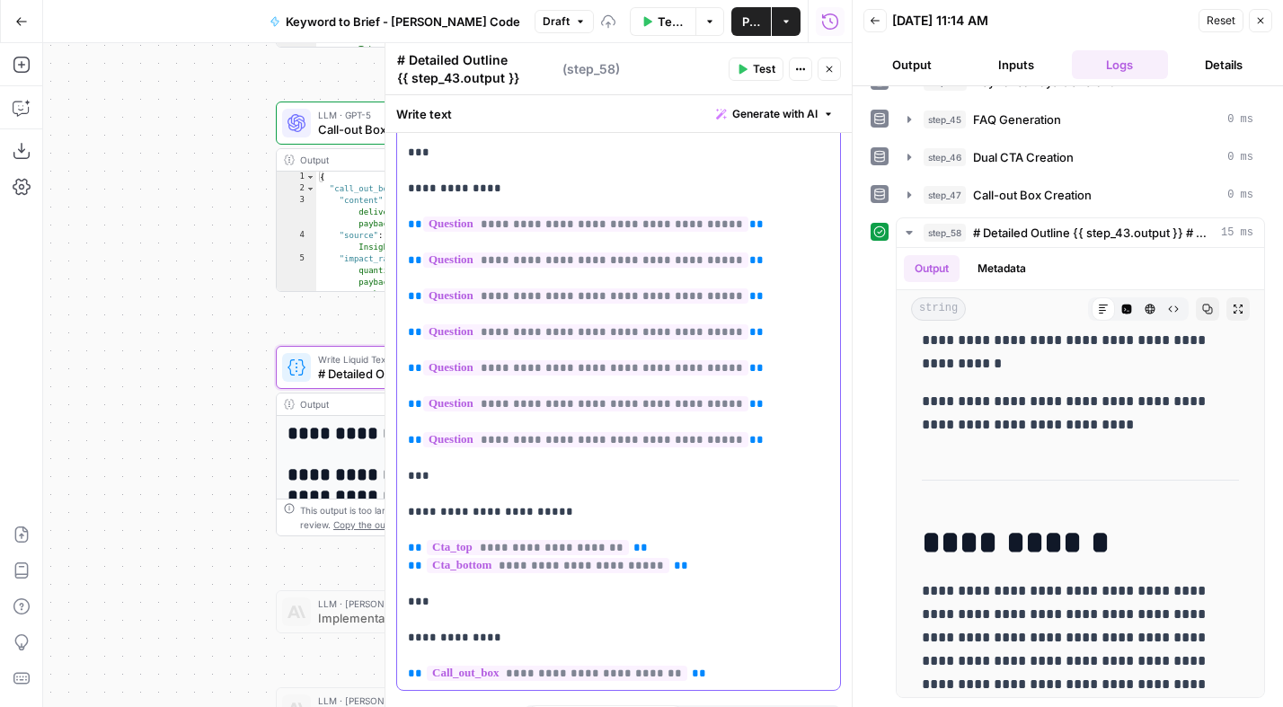
scroll to position [1129, 0]
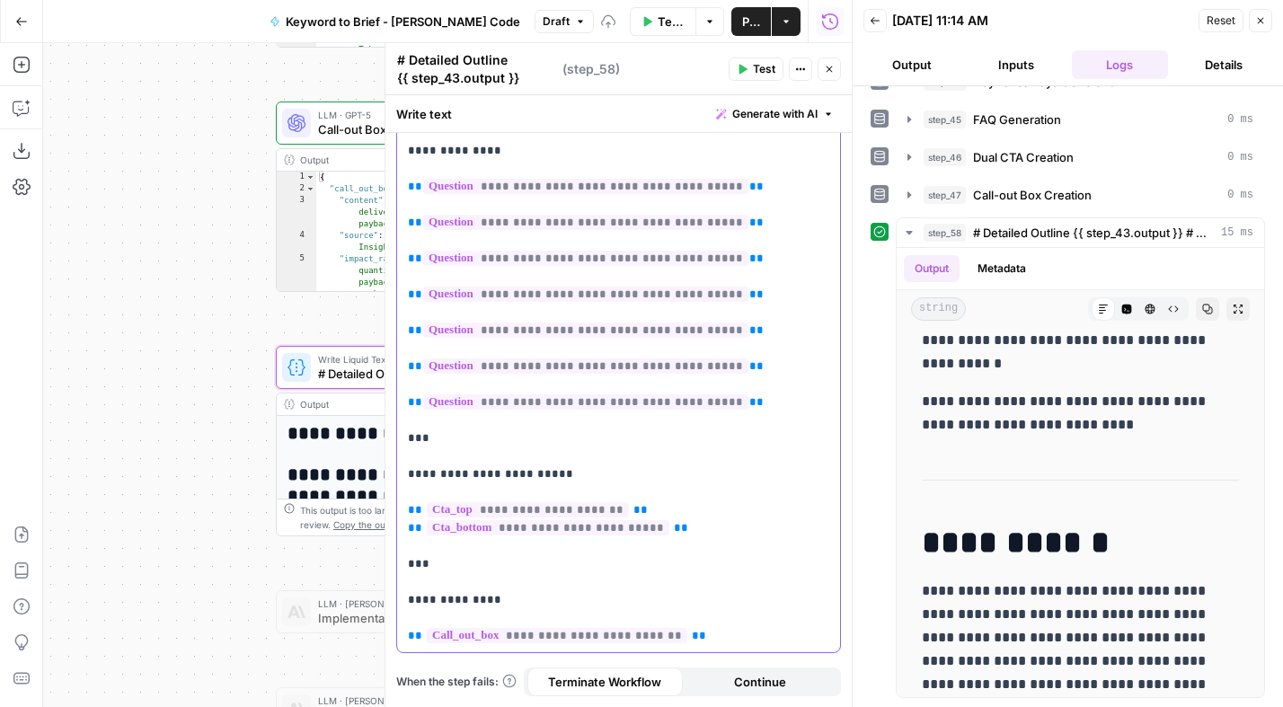
drag, startPoint x: 592, startPoint y: 468, endPoint x: 600, endPoint y: 473, distance: 9.7
click at [764, 70] on span "Test" at bounding box center [764, 69] width 22 height 16
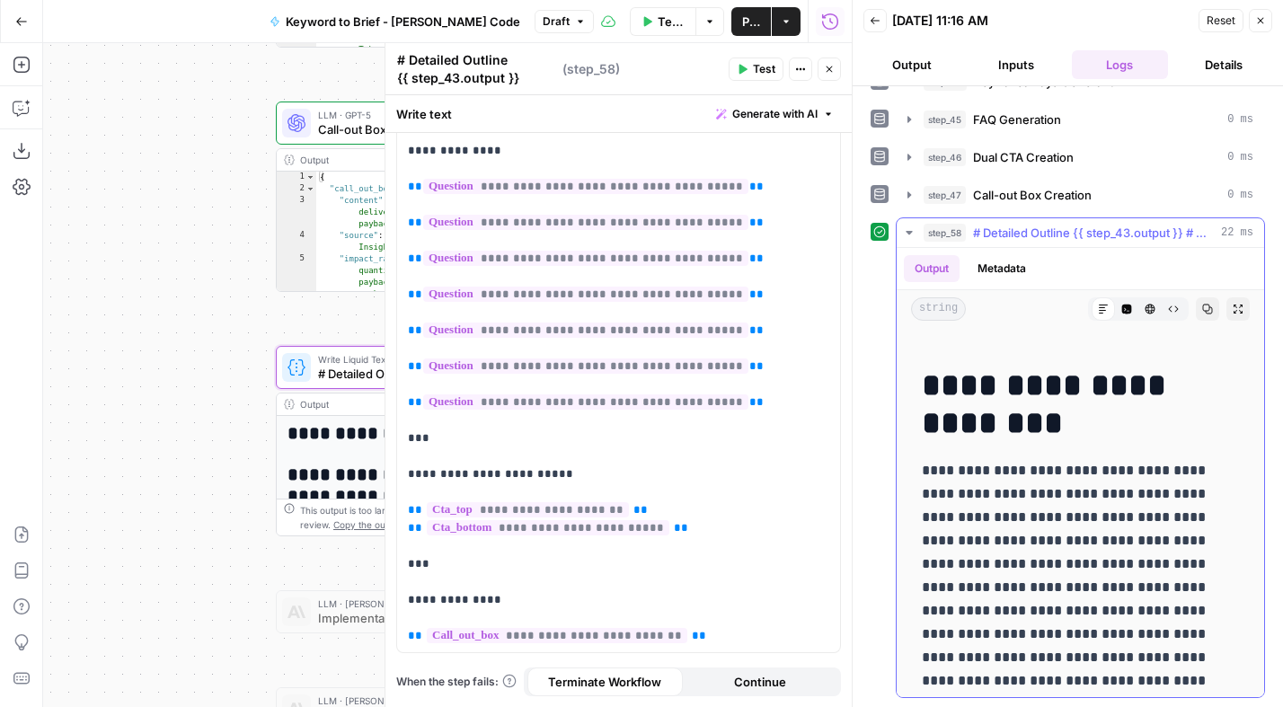
scroll to position [10466, 0]
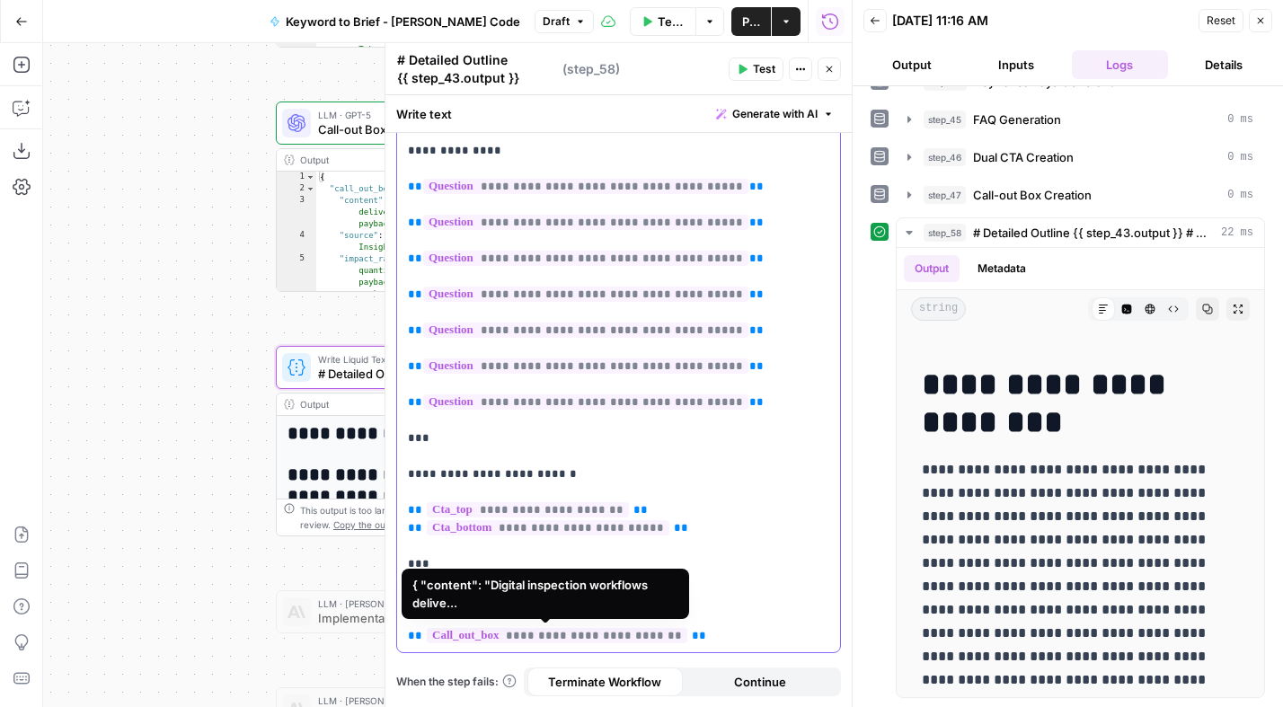
drag, startPoint x: 695, startPoint y: 634, endPoint x: 491, endPoint y: 633, distance: 203.9
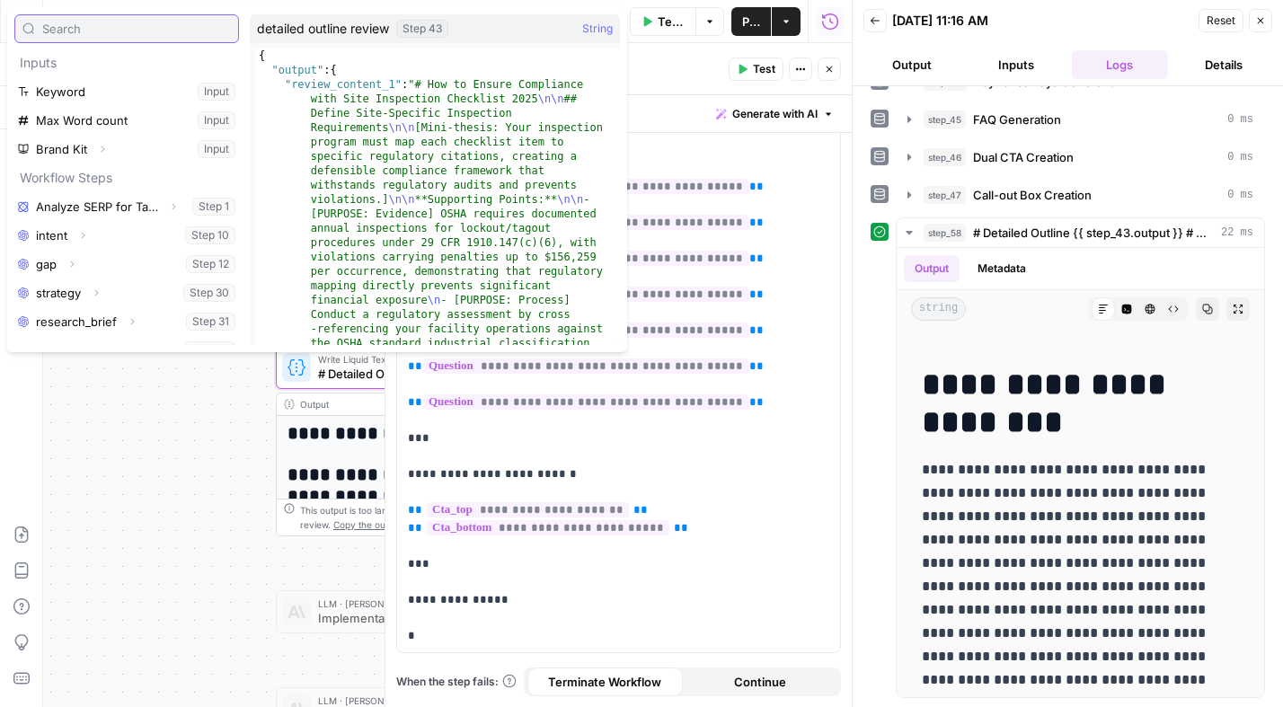
scroll to position [307, 0]
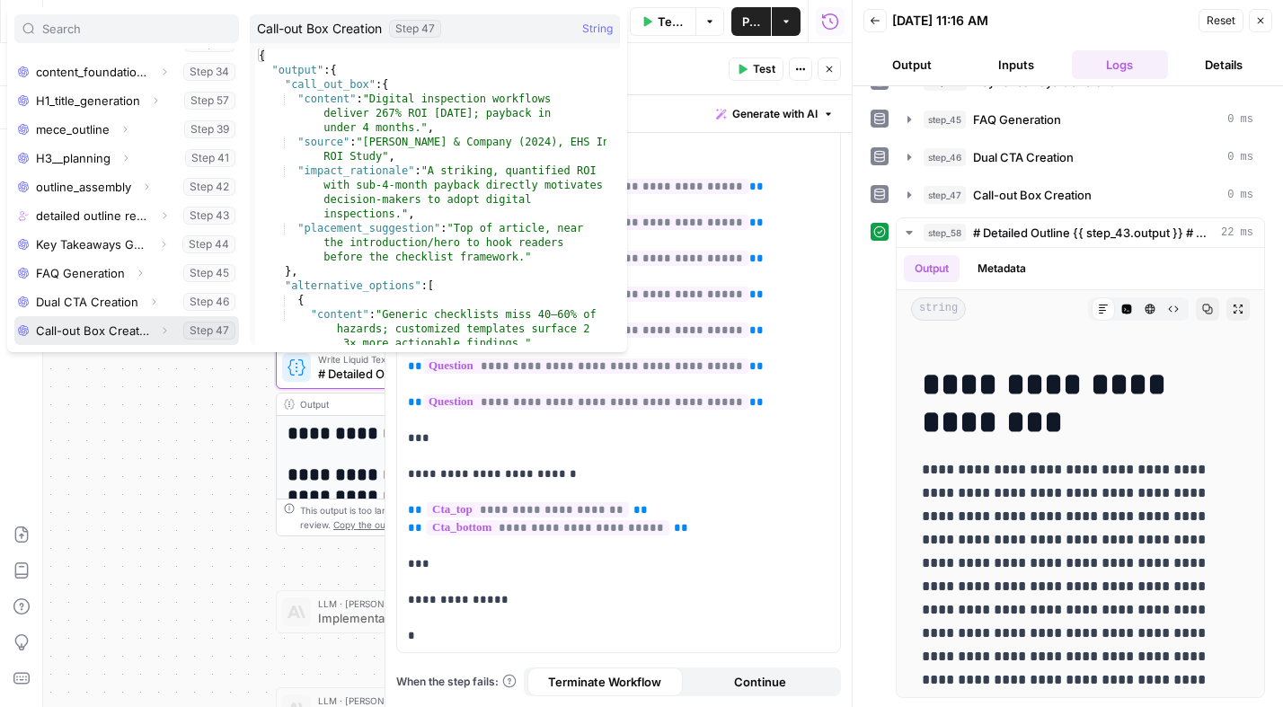
click at [159, 331] on icon "button" at bounding box center [164, 330] width 11 height 11
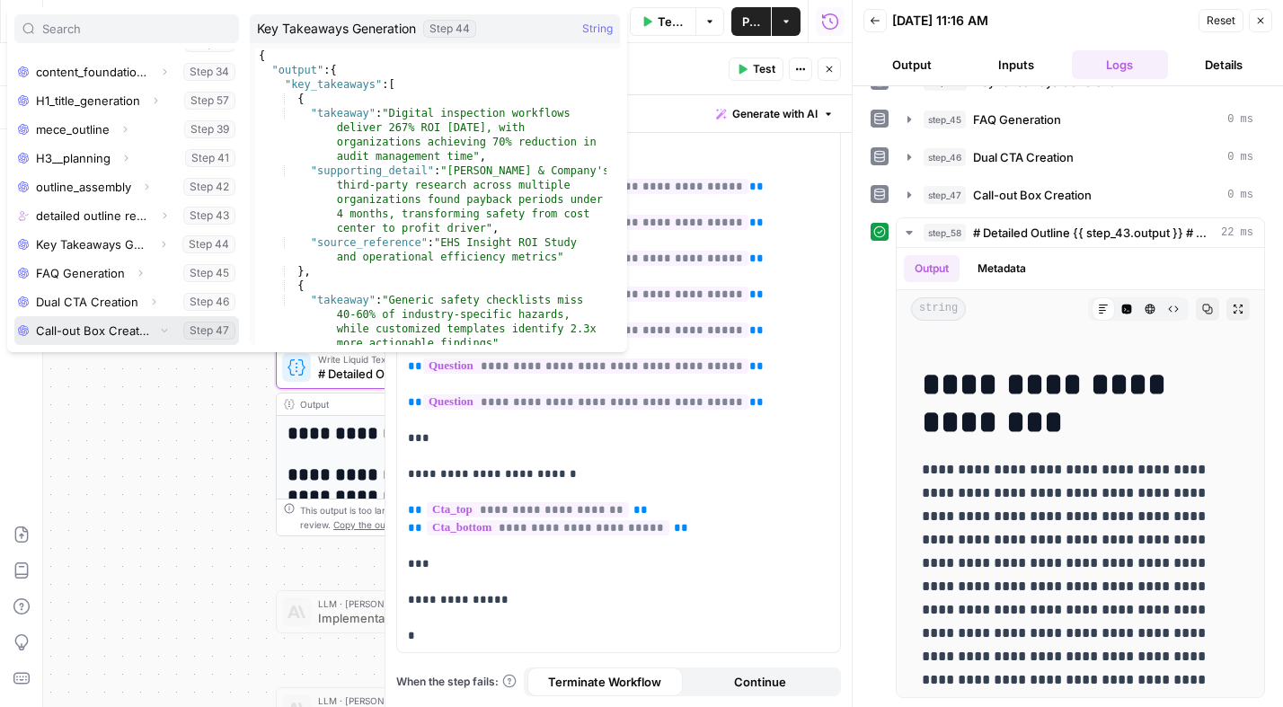
scroll to position [336, 0]
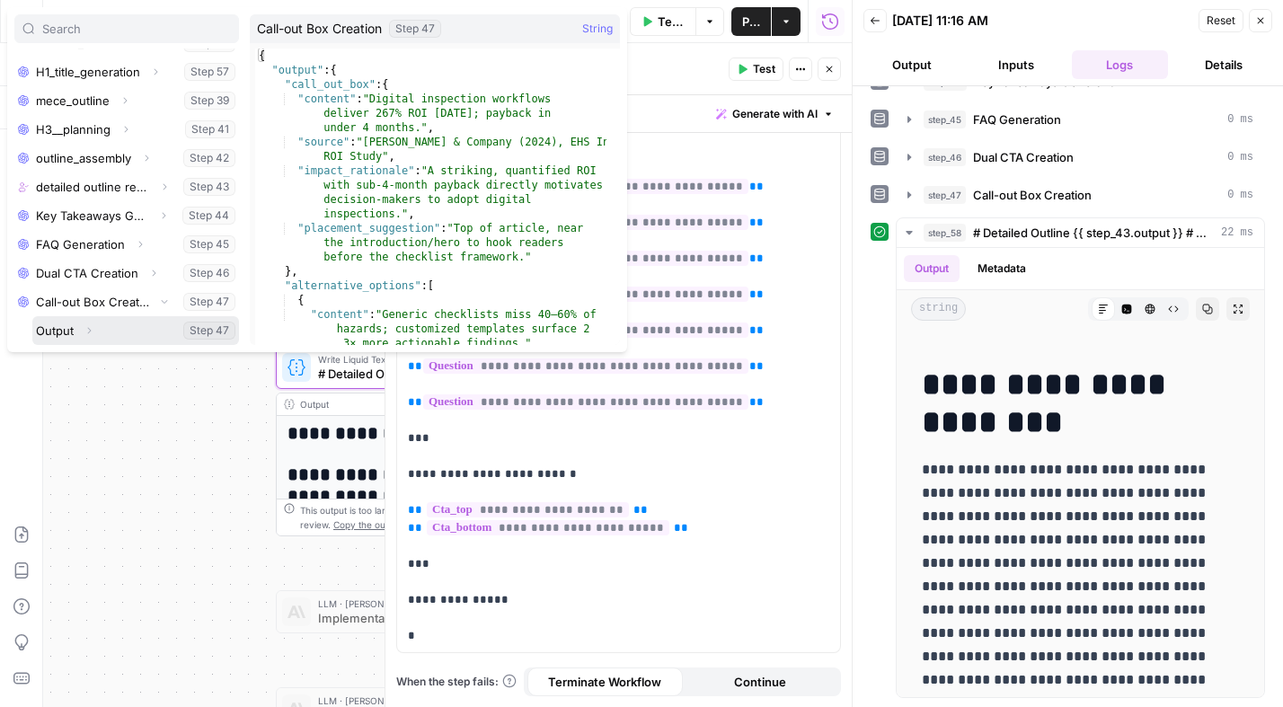
click at [93, 331] on button "Expand" at bounding box center [88, 330] width 23 height 23
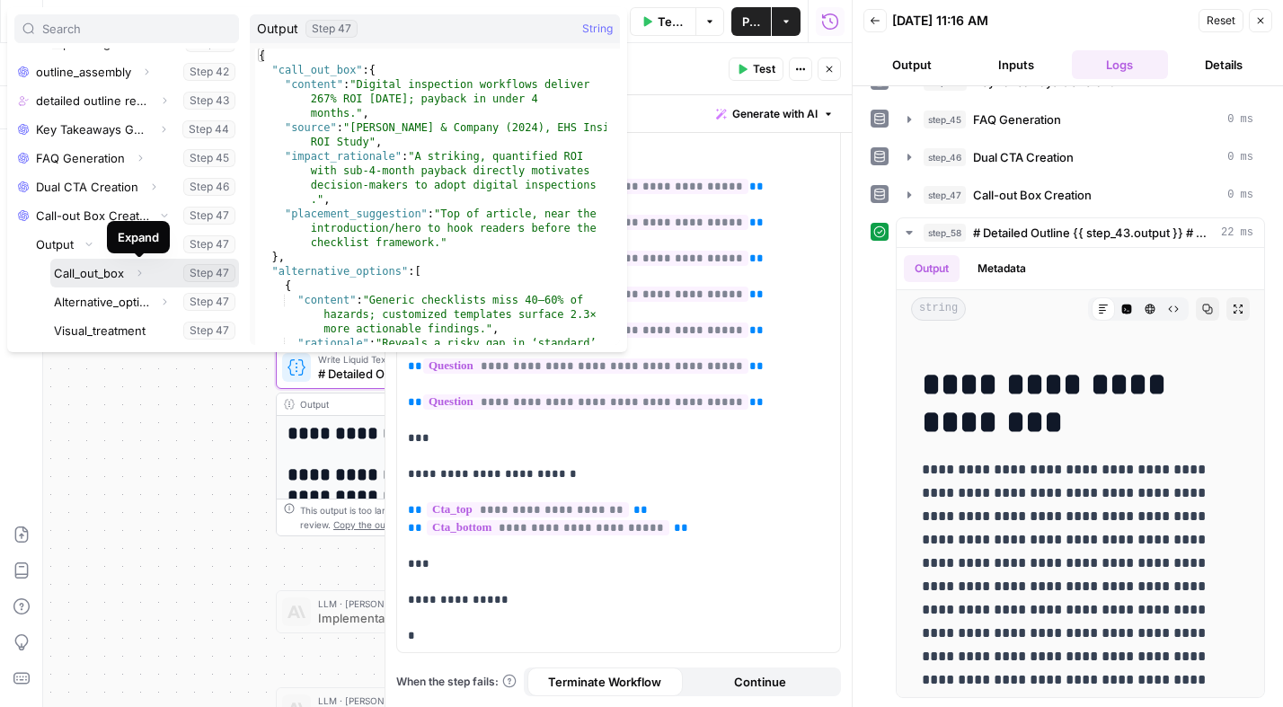
click at [139, 275] on icon "button" at bounding box center [139, 273] width 11 height 11
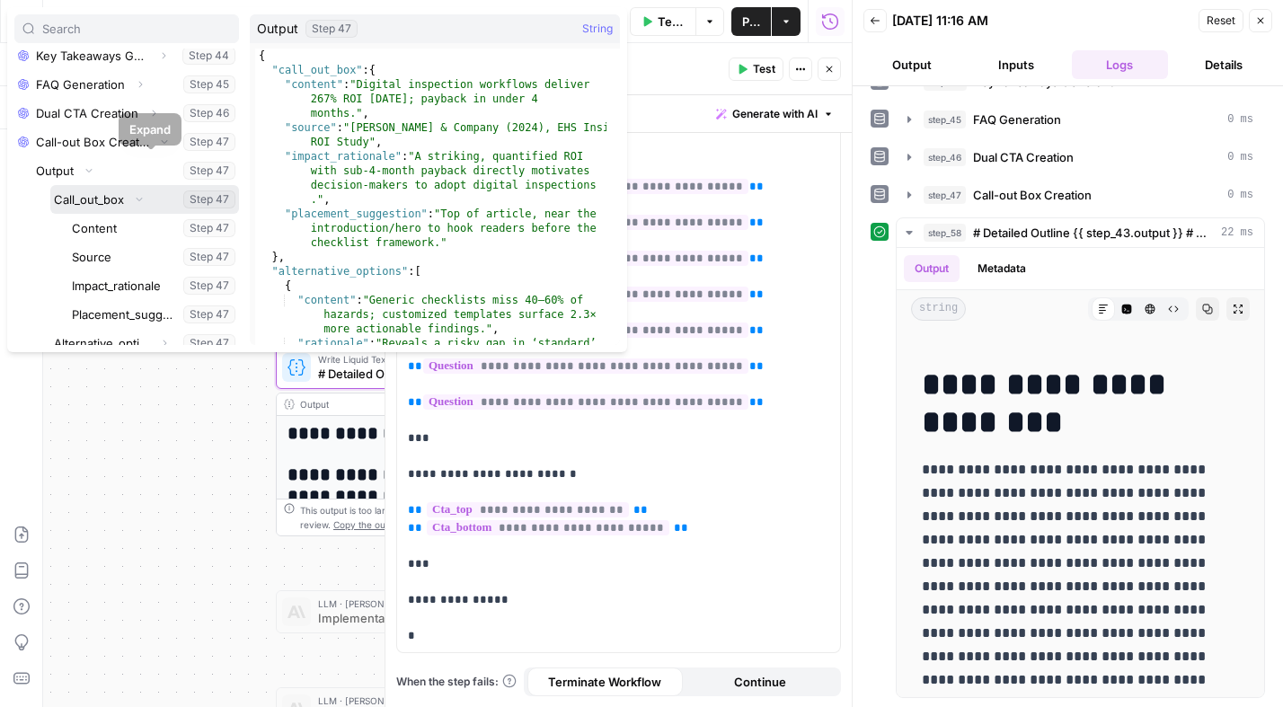
scroll to position [529, 0]
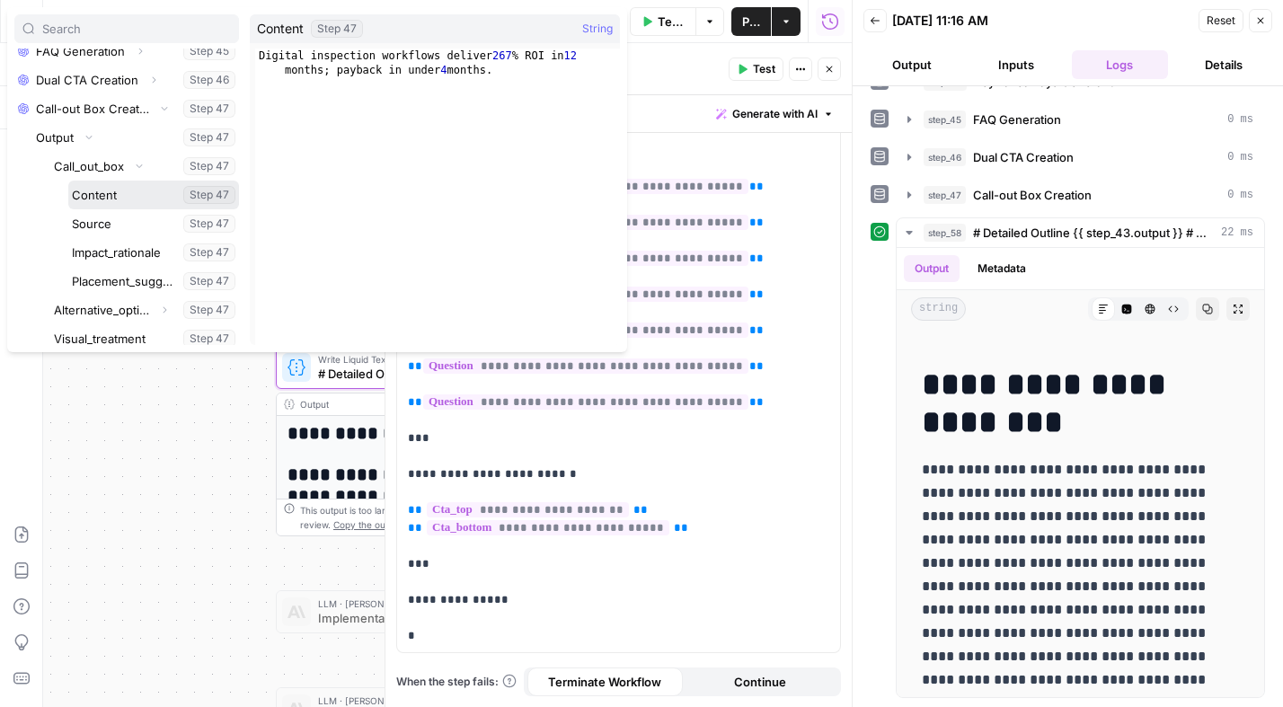
click at [110, 197] on button "Select variable Content" at bounding box center [153, 195] width 171 height 29
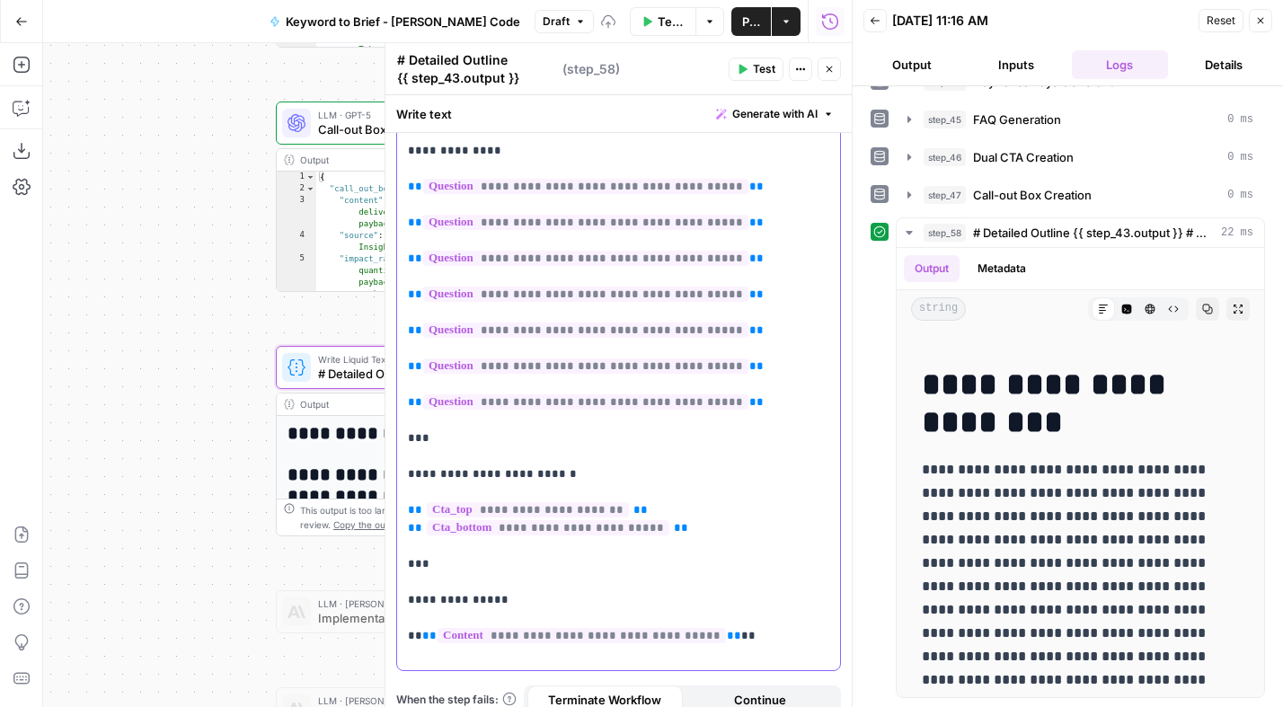
scroll to position [1147, 0]
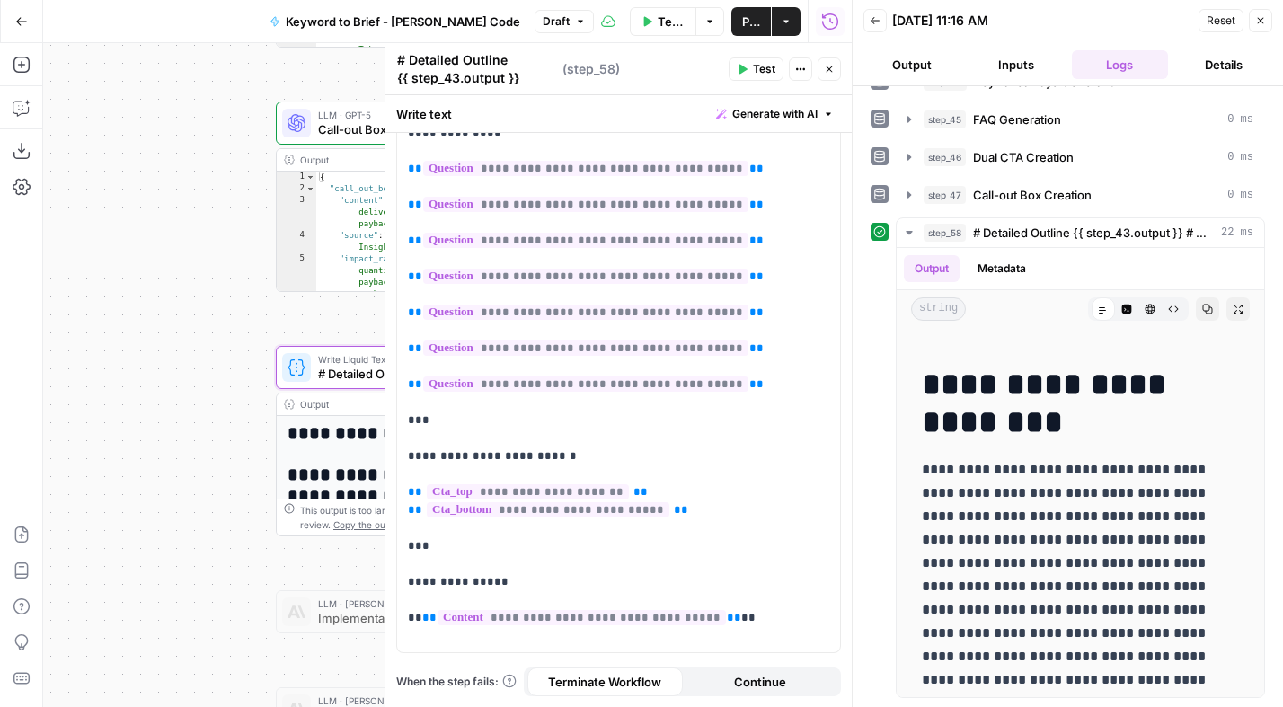
click at [763, 66] on span "Test" at bounding box center [764, 69] width 22 height 16
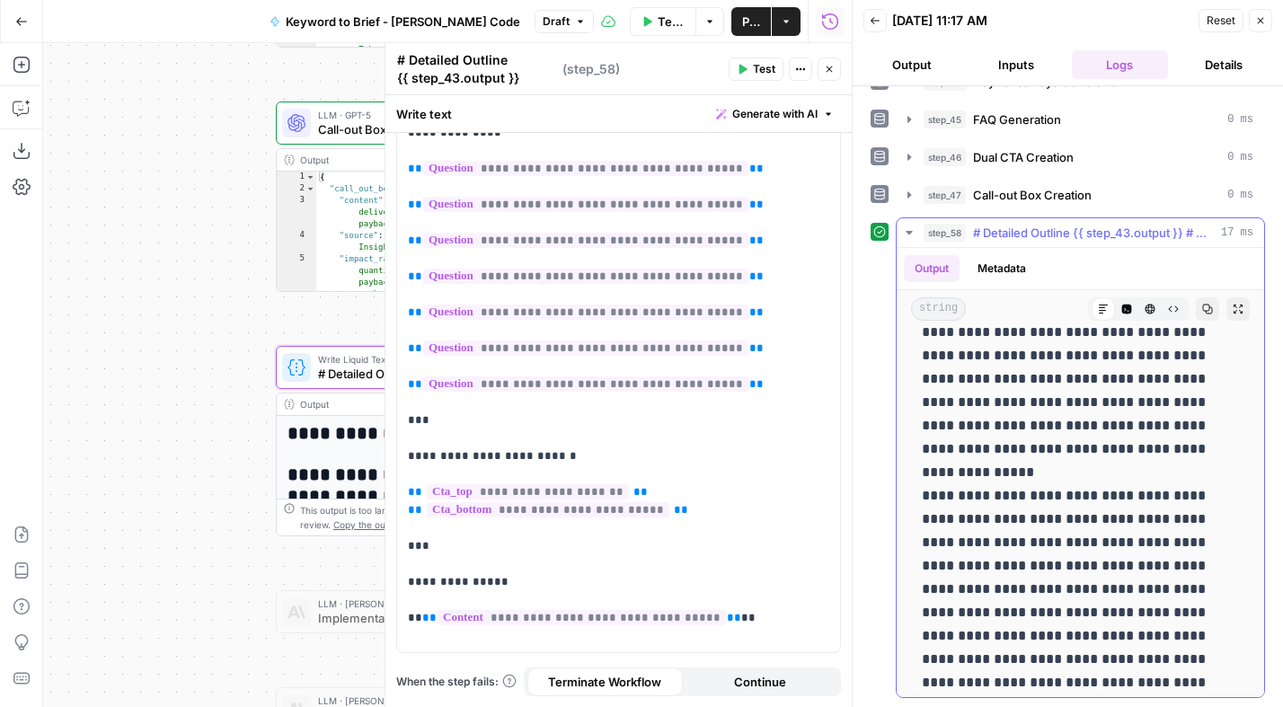
scroll to position [10971, 0]
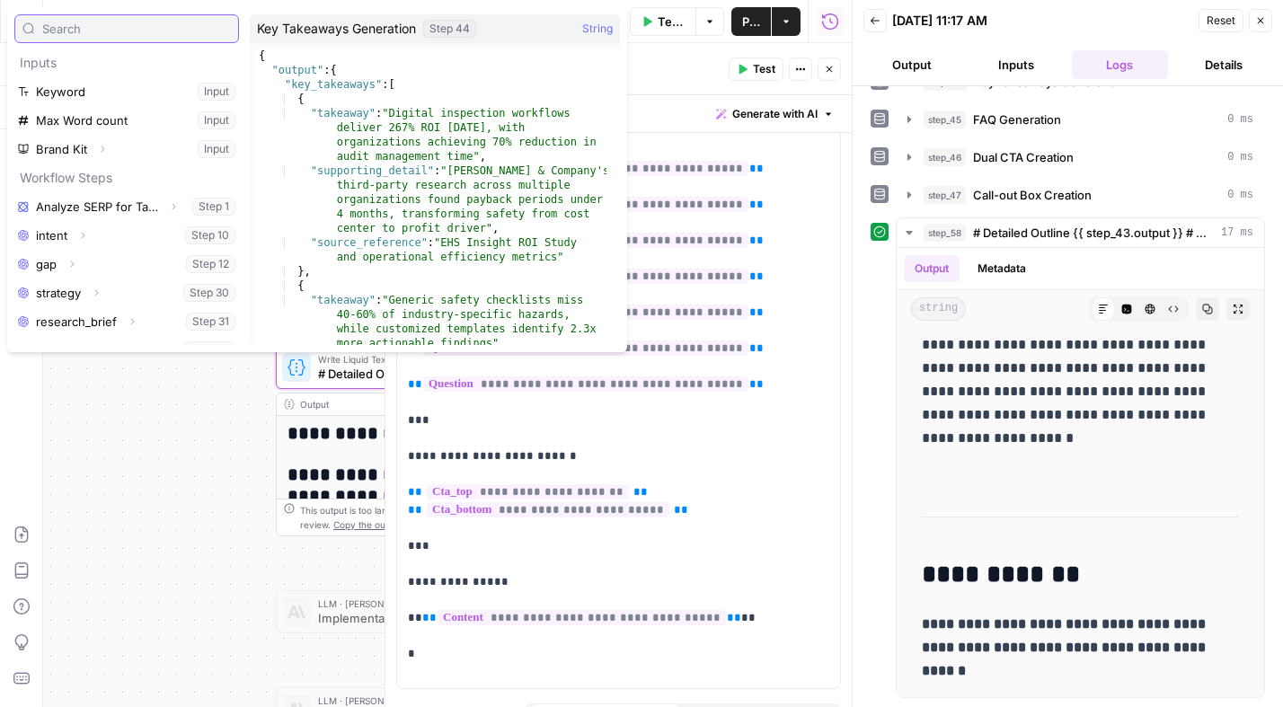
scroll to position [307, 0]
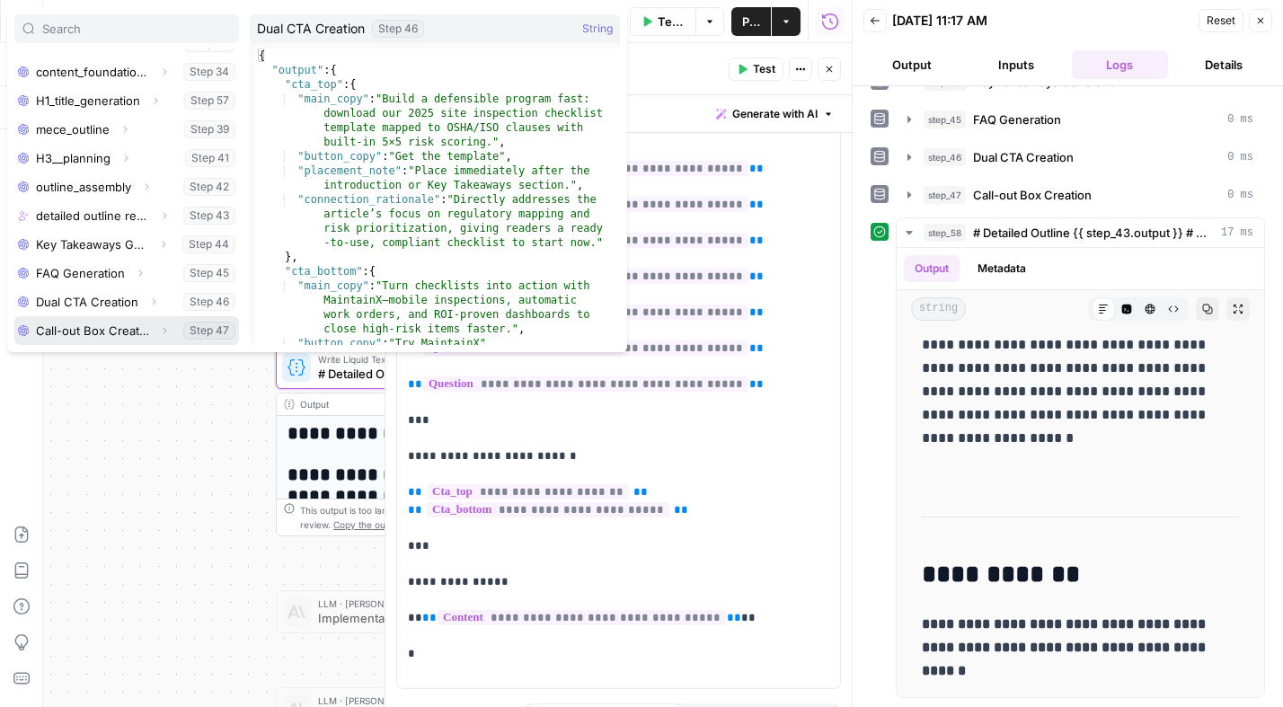
click at [159, 326] on icon "button" at bounding box center [164, 330] width 11 height 11
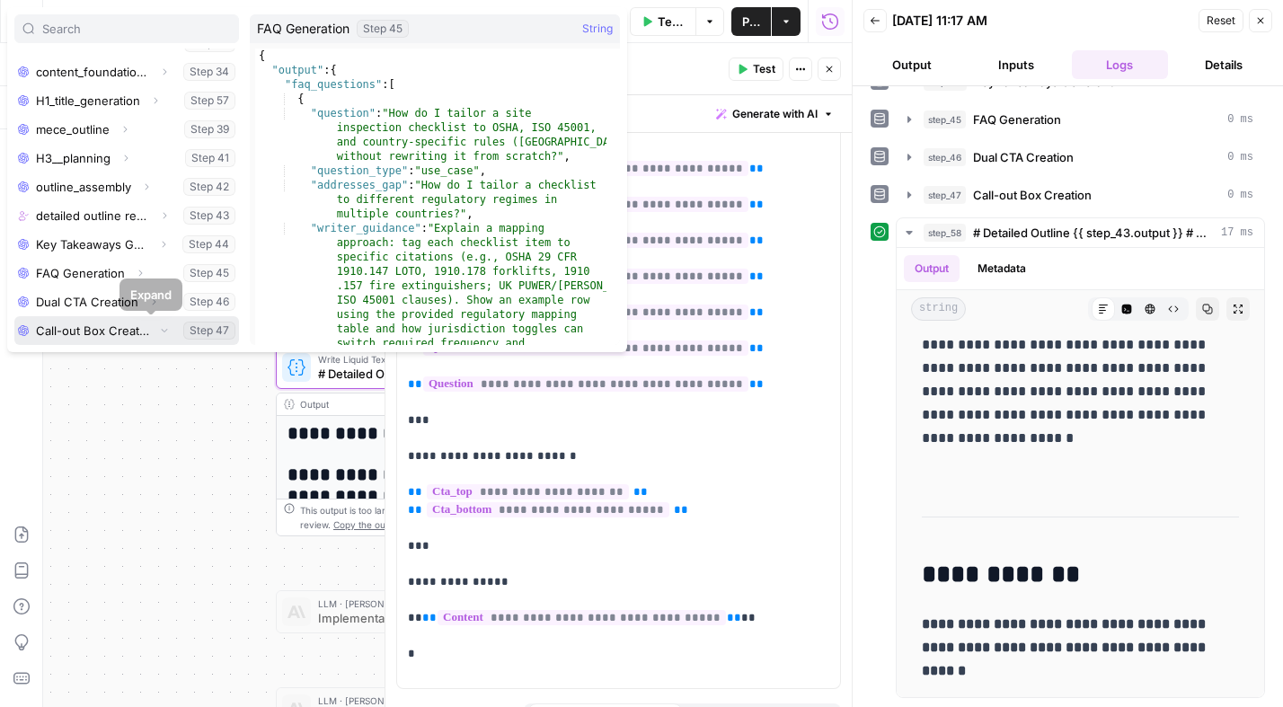
scroll to position [336, 0]
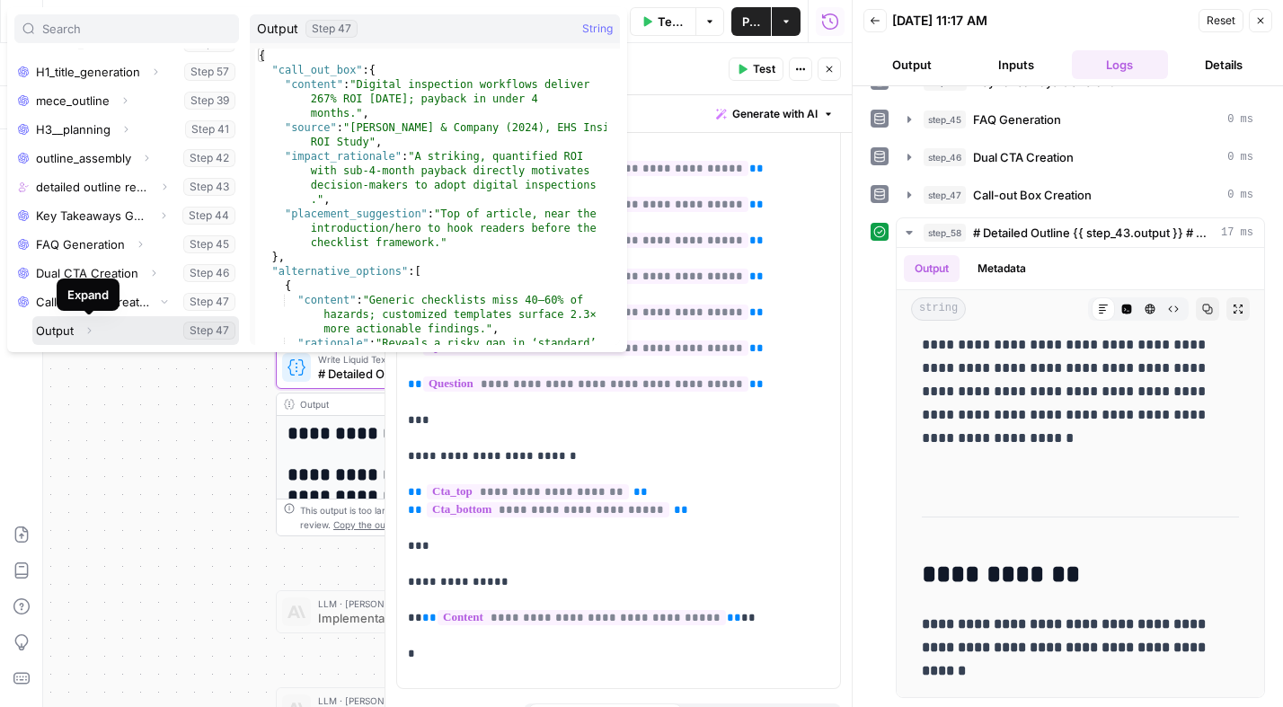
drag, startPoint x: 88, startPoint y: 333, endPoint x: 100, endPoint y: 318, distance: 19.2
click at [88, 332] on icon "button" at bounding box center [89, 330] width 11 height 11
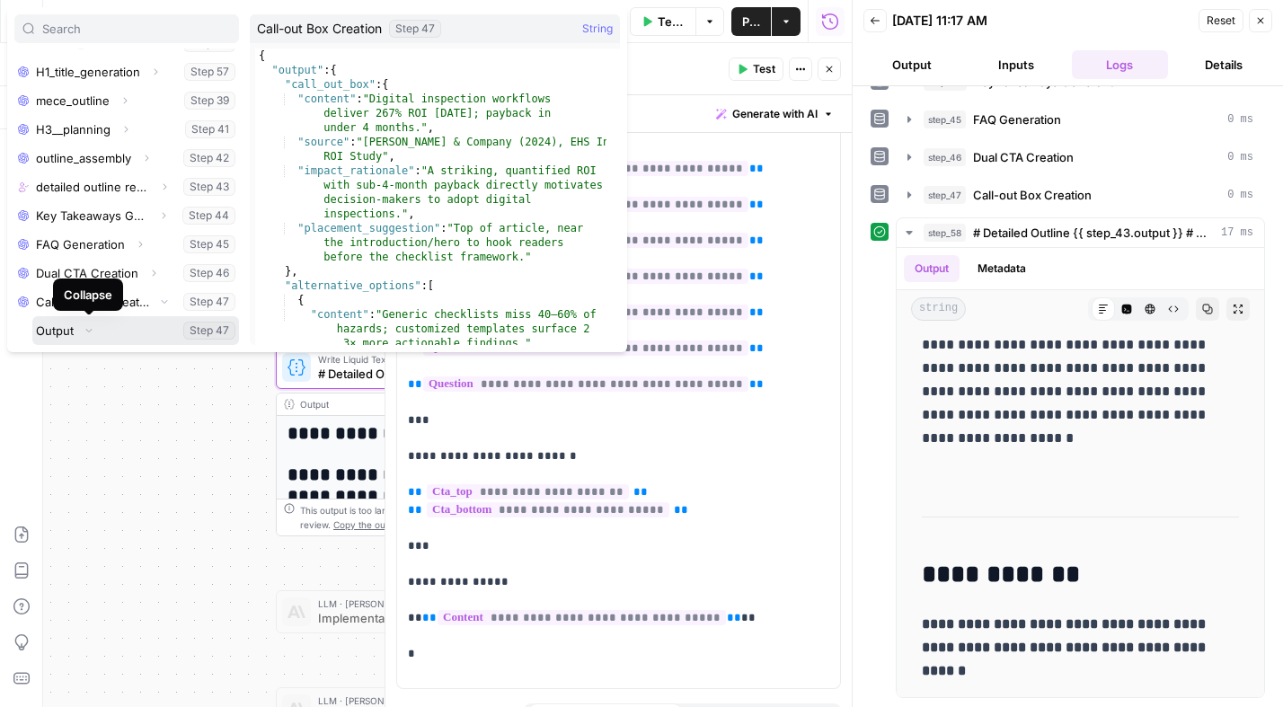
scroll to position [422, 0]
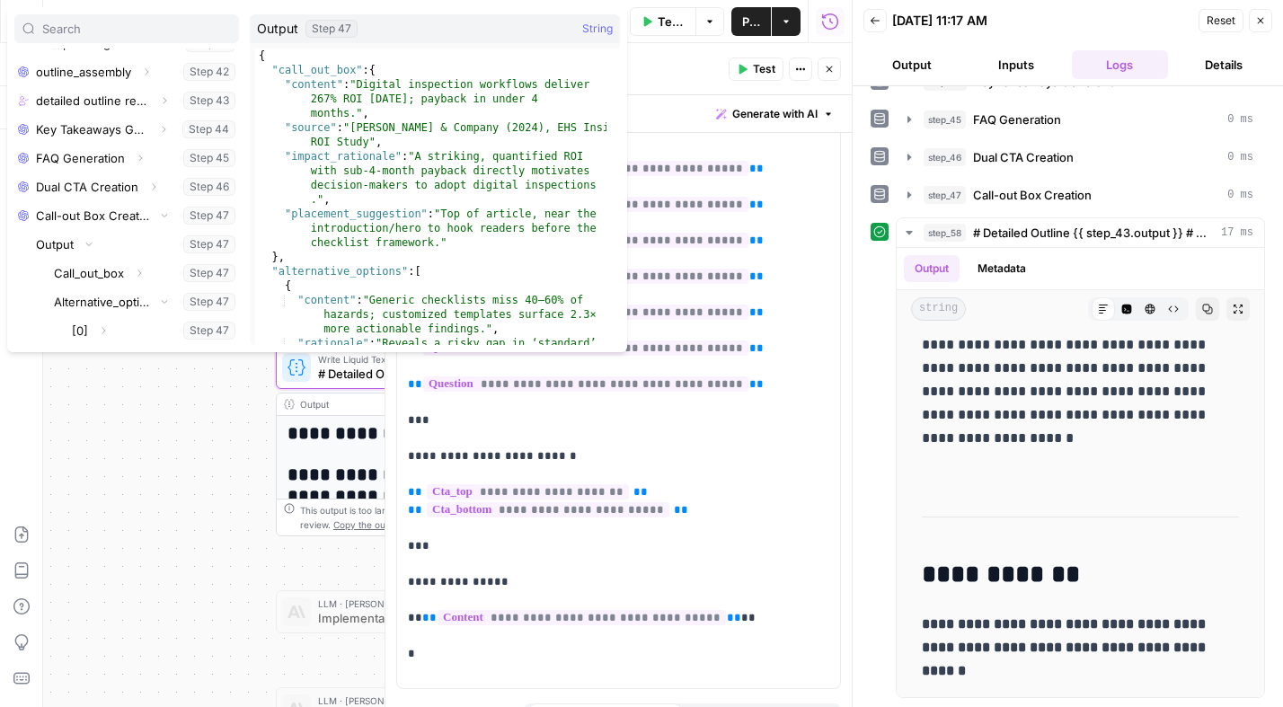
scroll to position [451, 0]
click at [101, 305] on icon "button" at bounding box center [103, 301] width 11 height 11
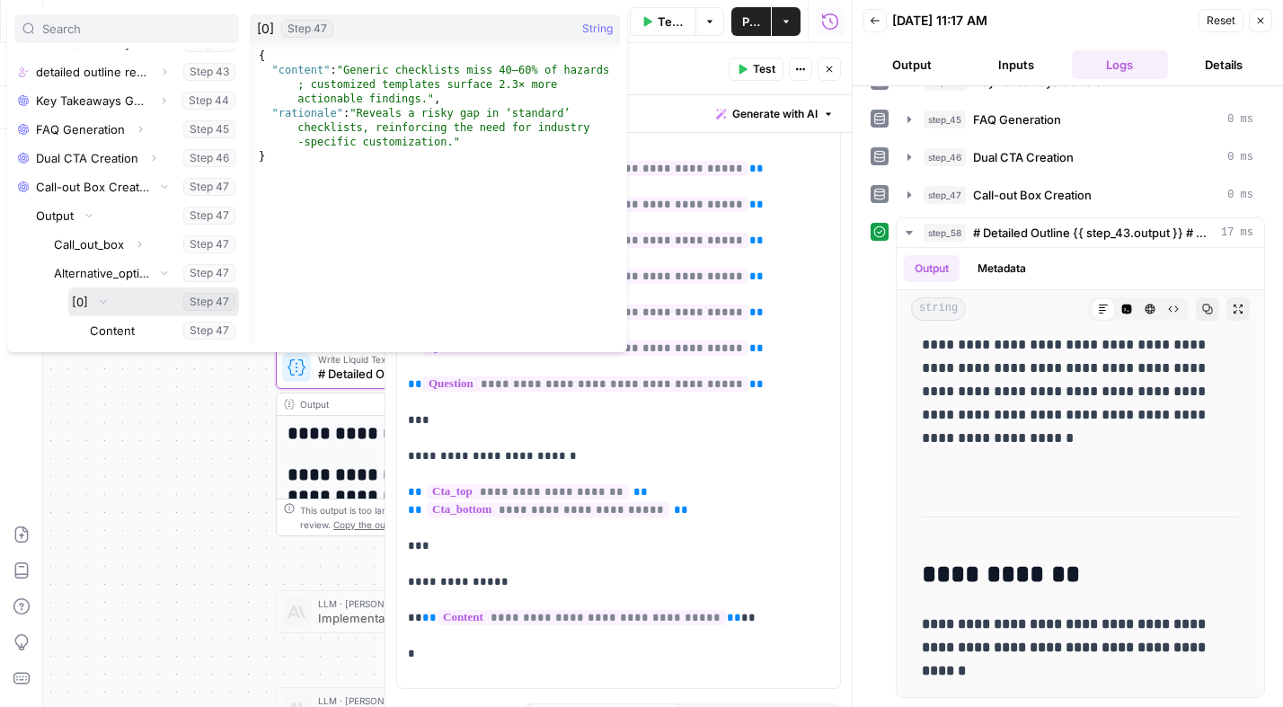
scroll to position [508, 0]
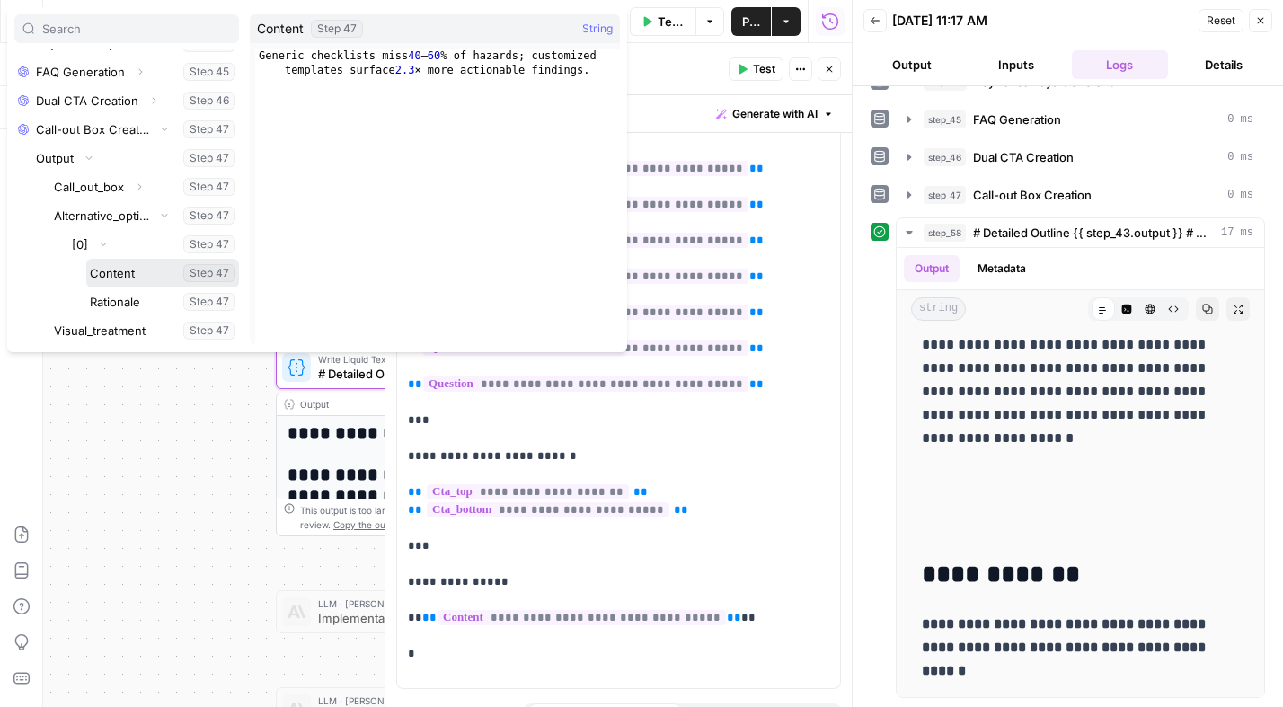
click at [120, 268] on button "Select variable Content" at bounding box center [162, 273] width 153 height 29
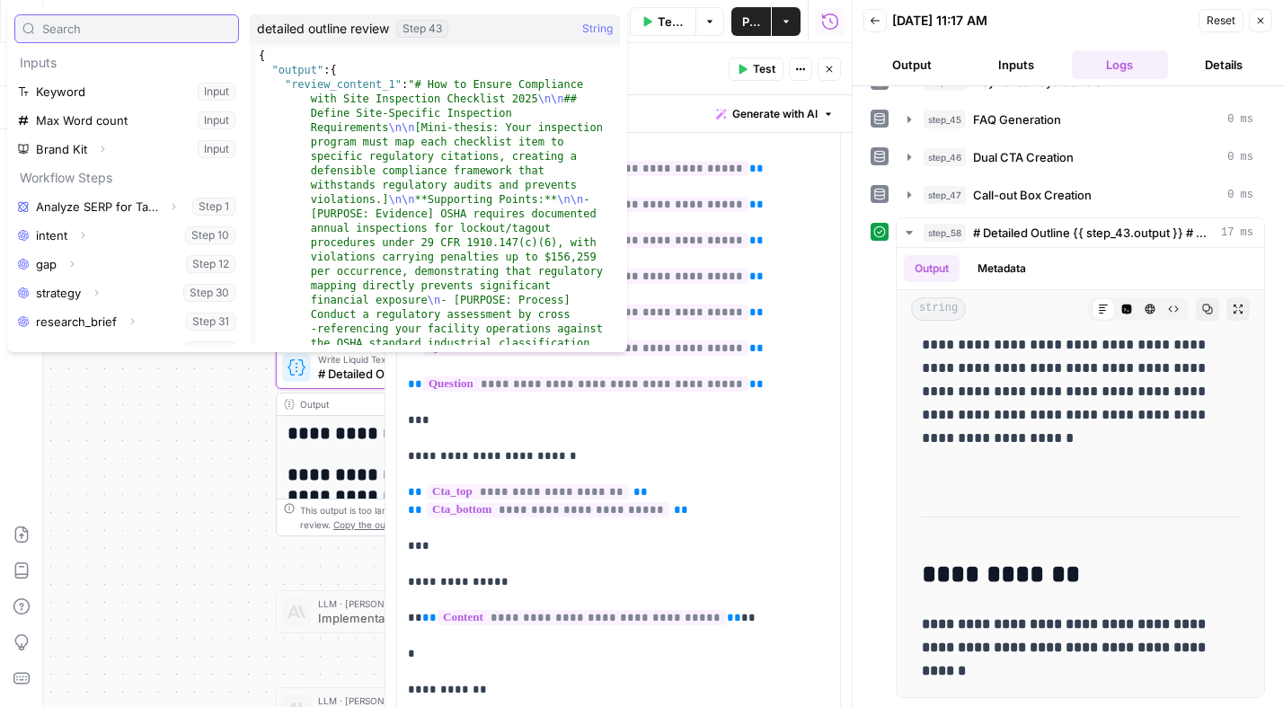
scroll to position [307, 0]
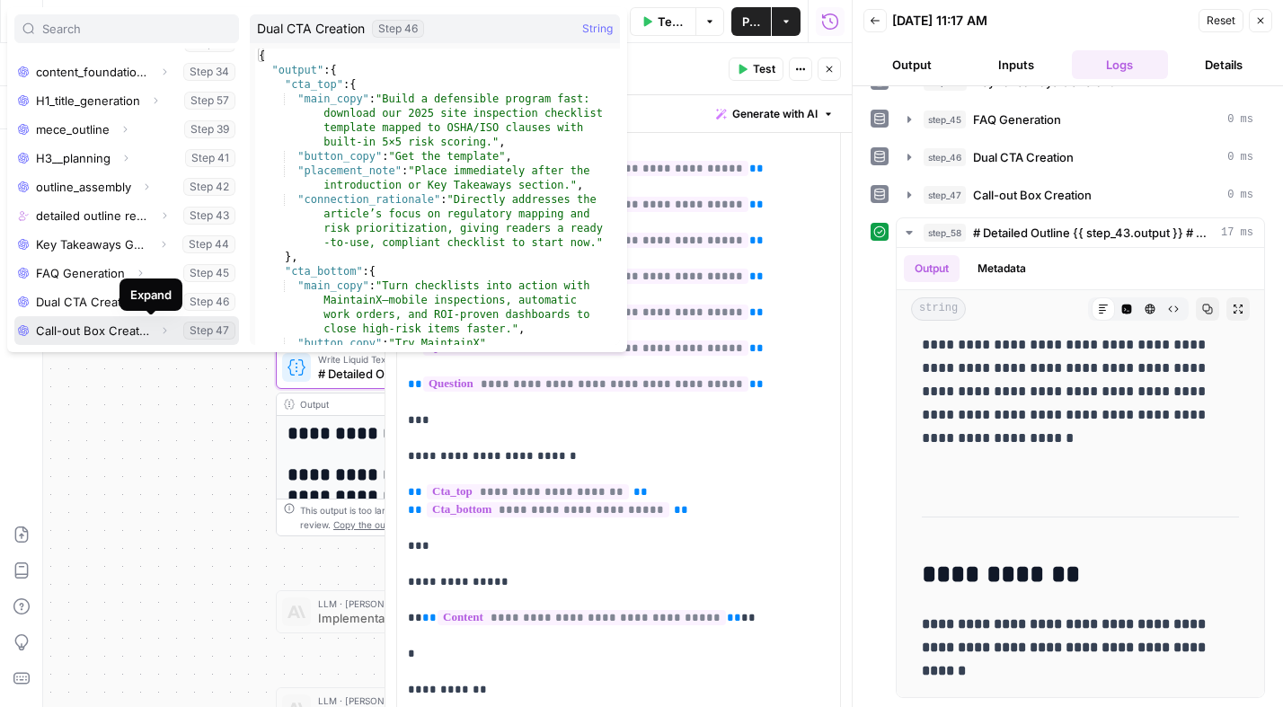
drag, startPoint x: 154, startPoint y: 329, endPoint x: 147, endPoint y: 305, distance: 24.2
click at [159, 329] on icon "button" at bounding box center [164, 330] width 11 height 11
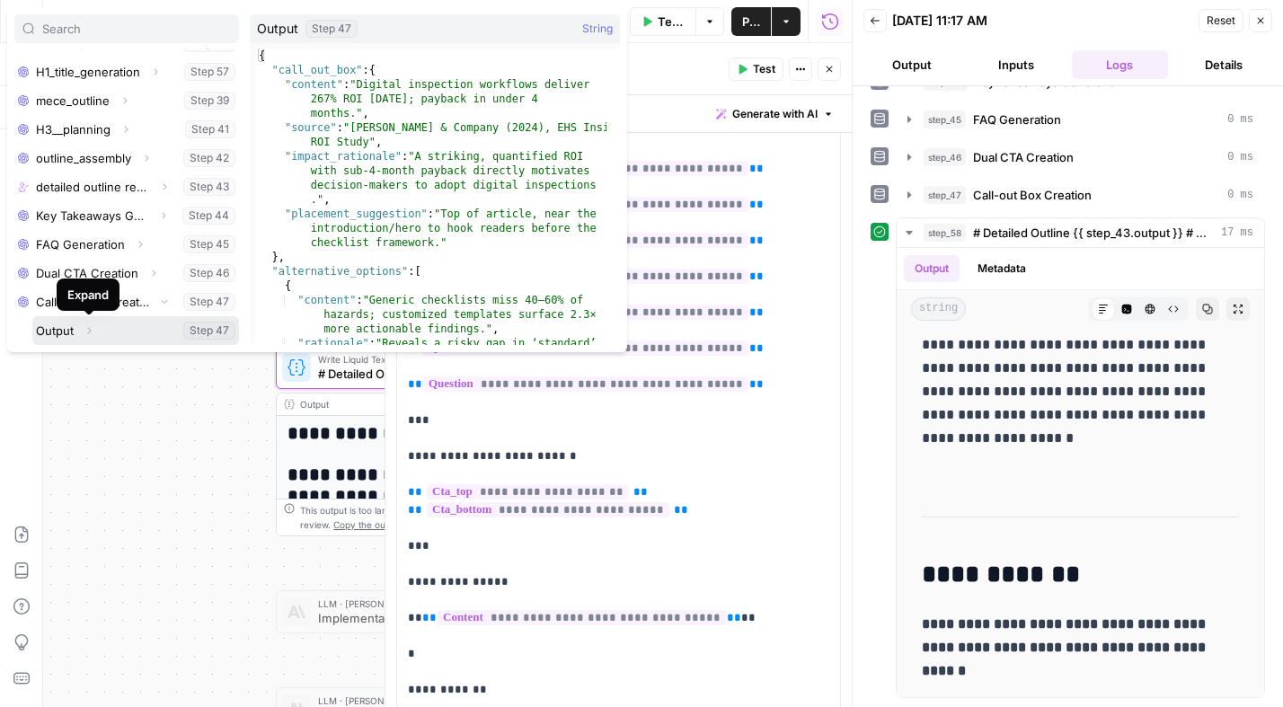
click at [89, 331] on icon "button" at bounding box center [89, 330] width 11 height 11
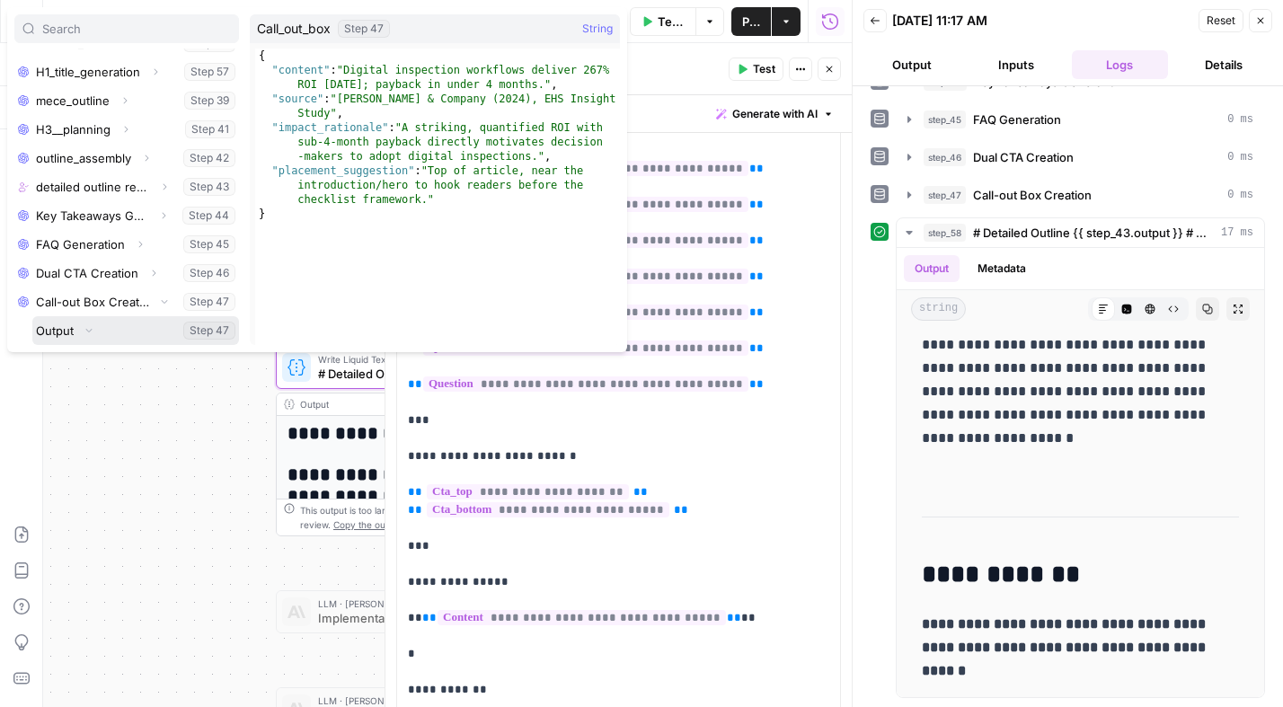
scroll to position [422, 0]
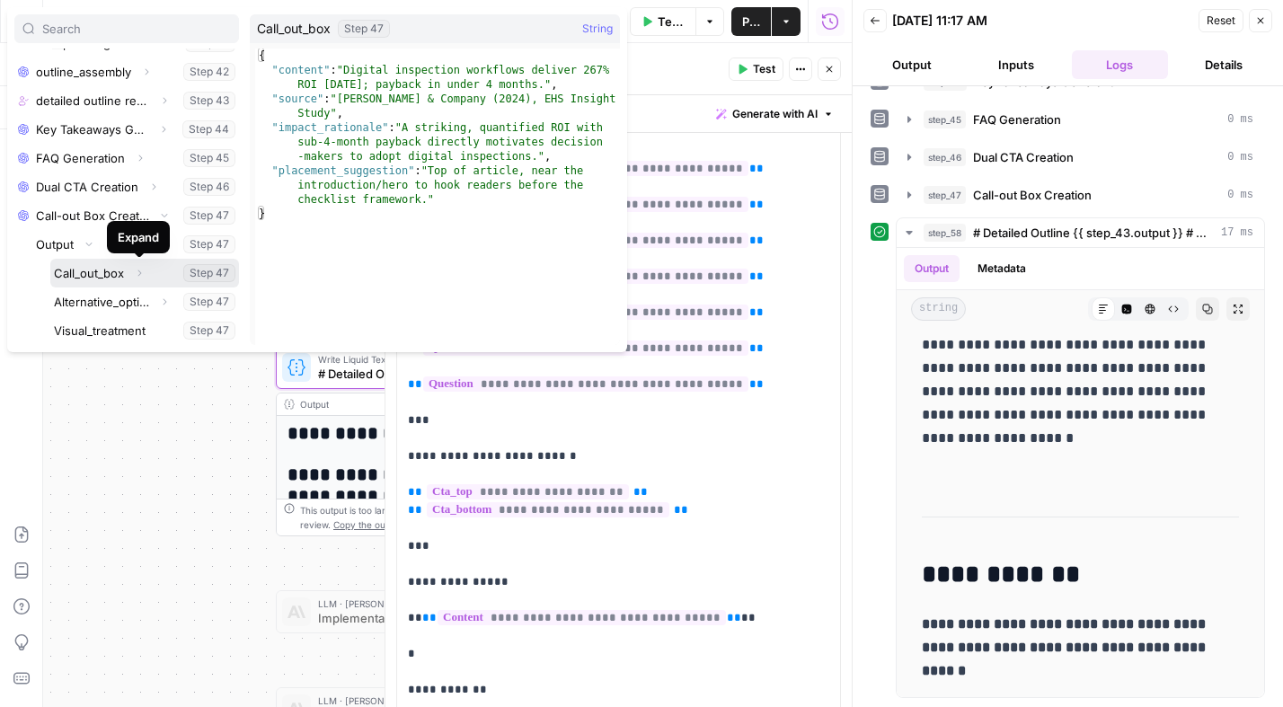
click at [140, 271] on icon "button" at bounding box center [139, 273] width 11 height 11
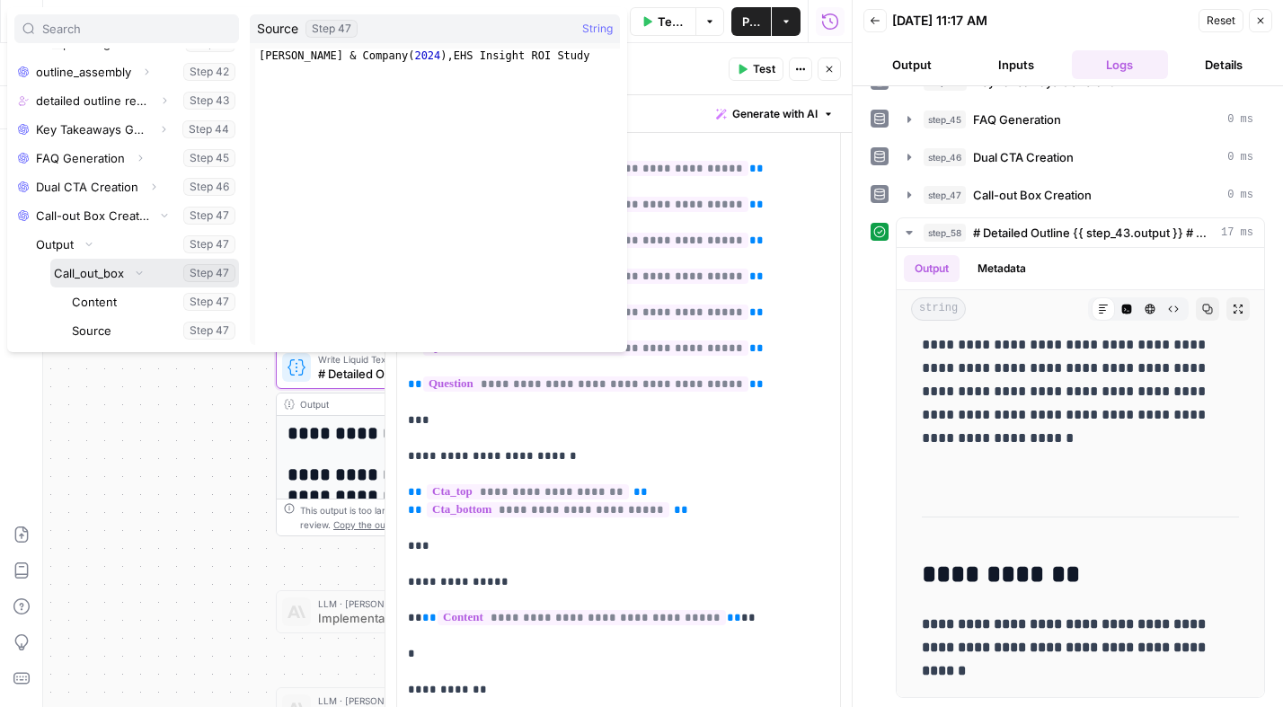
scroll to position [525, 0]
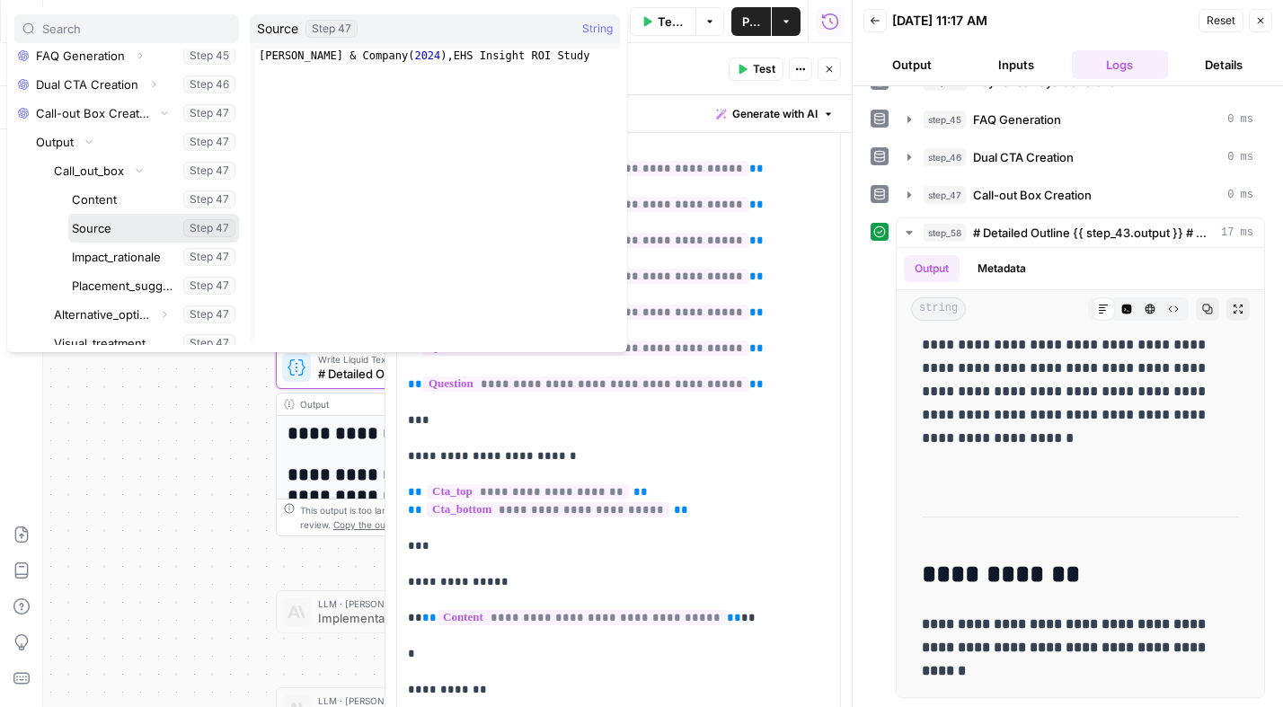
click at [104, 239] on button "Select variable Source" at bounding box center [153, 228] width 171 height 29
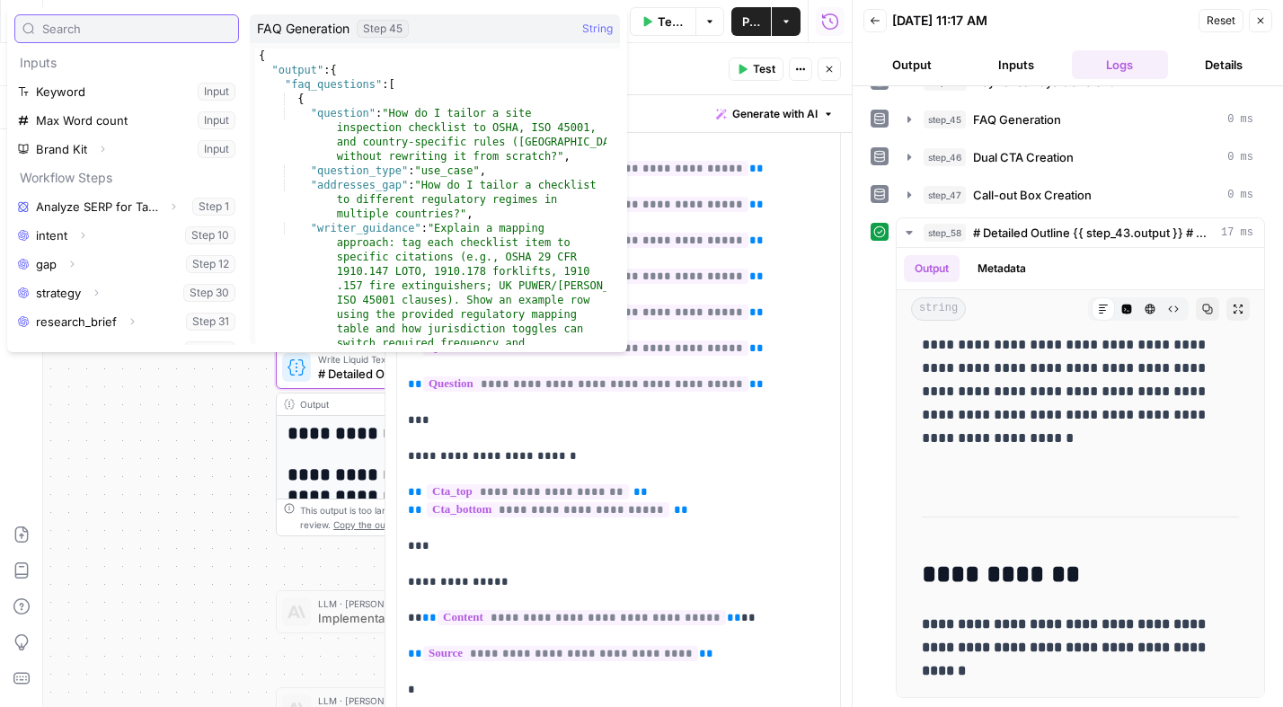
scroll to position [307, 0]
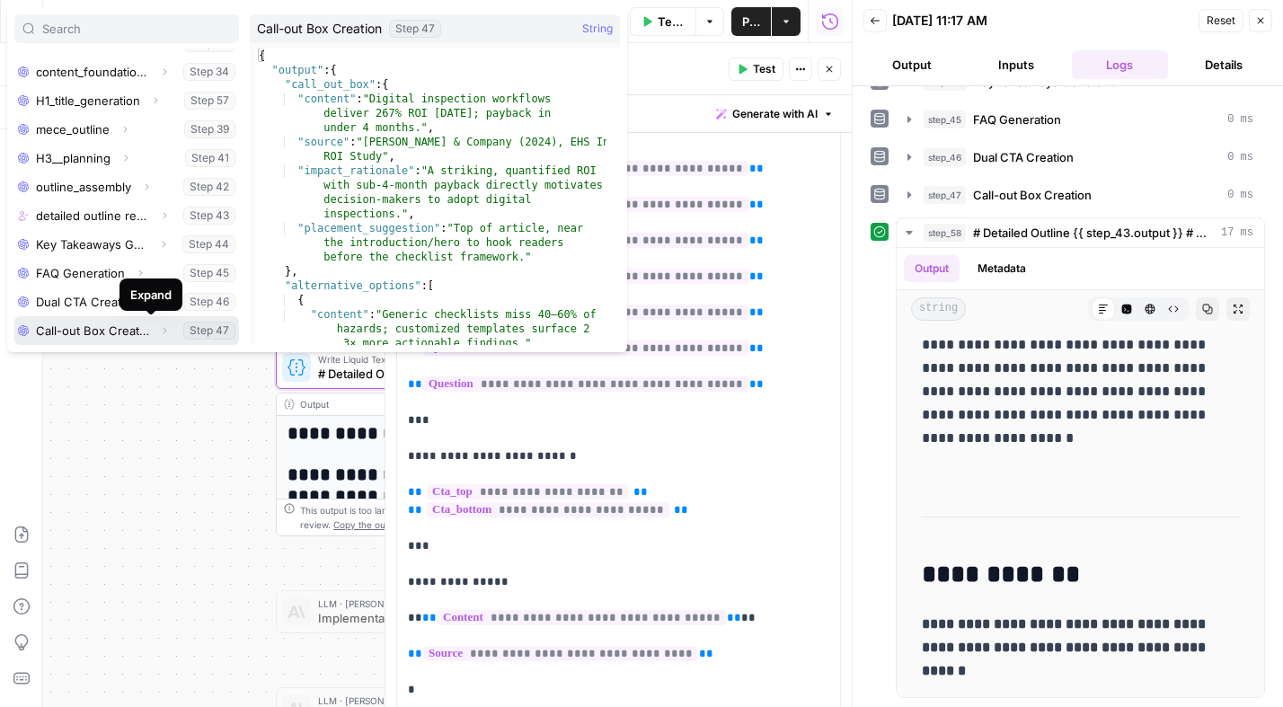
click at [159, 331] on icon "button" at bounding box center [164, 330] width 11 height 11
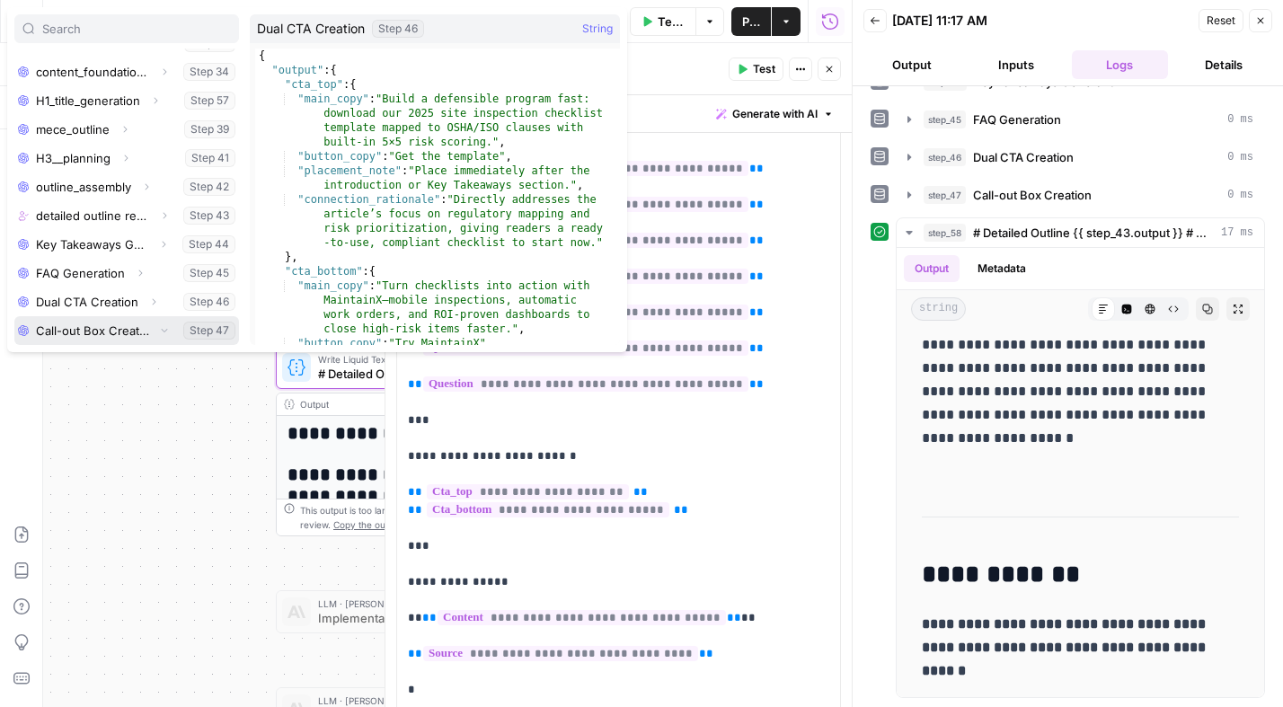
scroll to position [336, 0]
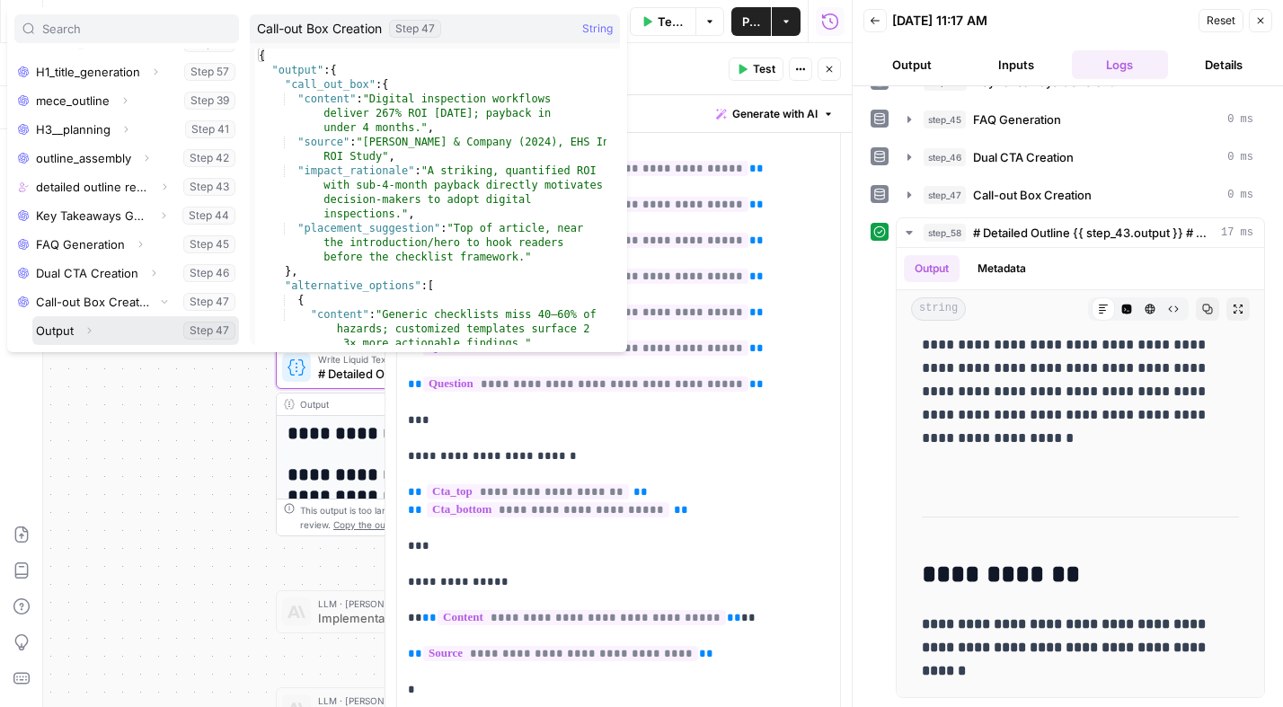
click at [91, 331] on icon "button" at bounding box center [89, 330] width 11 height 11
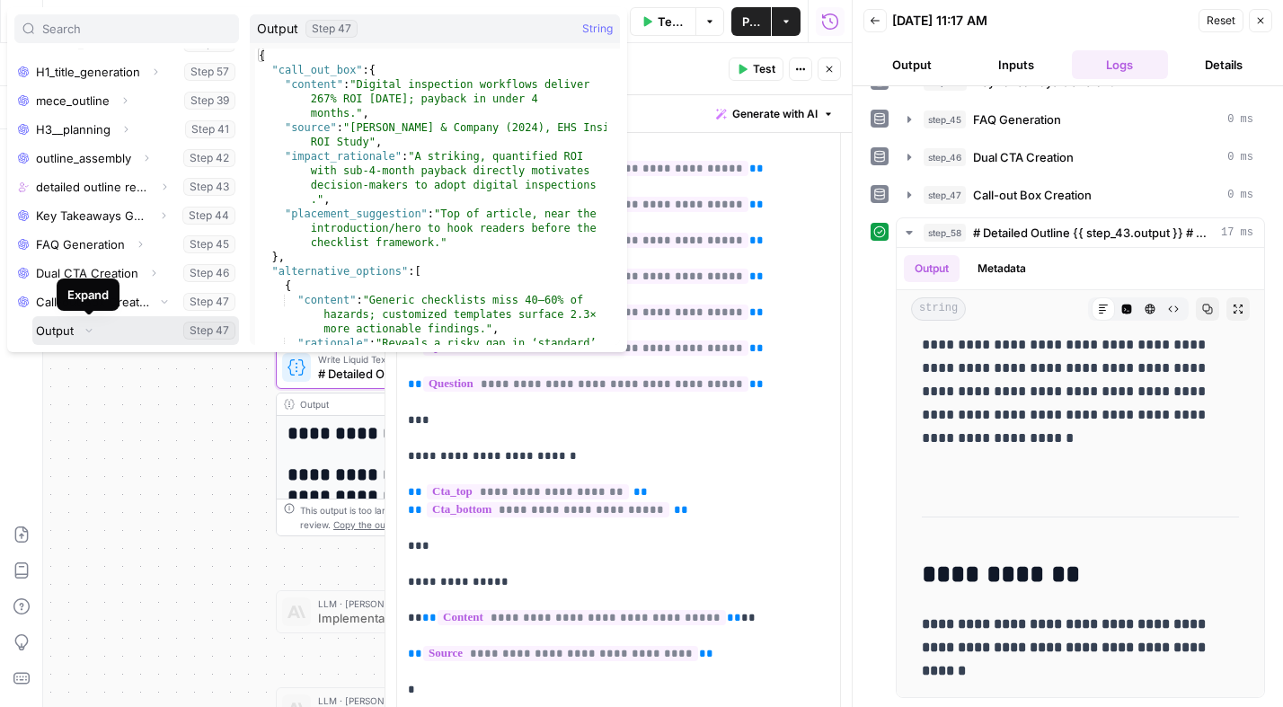
scroll to position [422, 0]
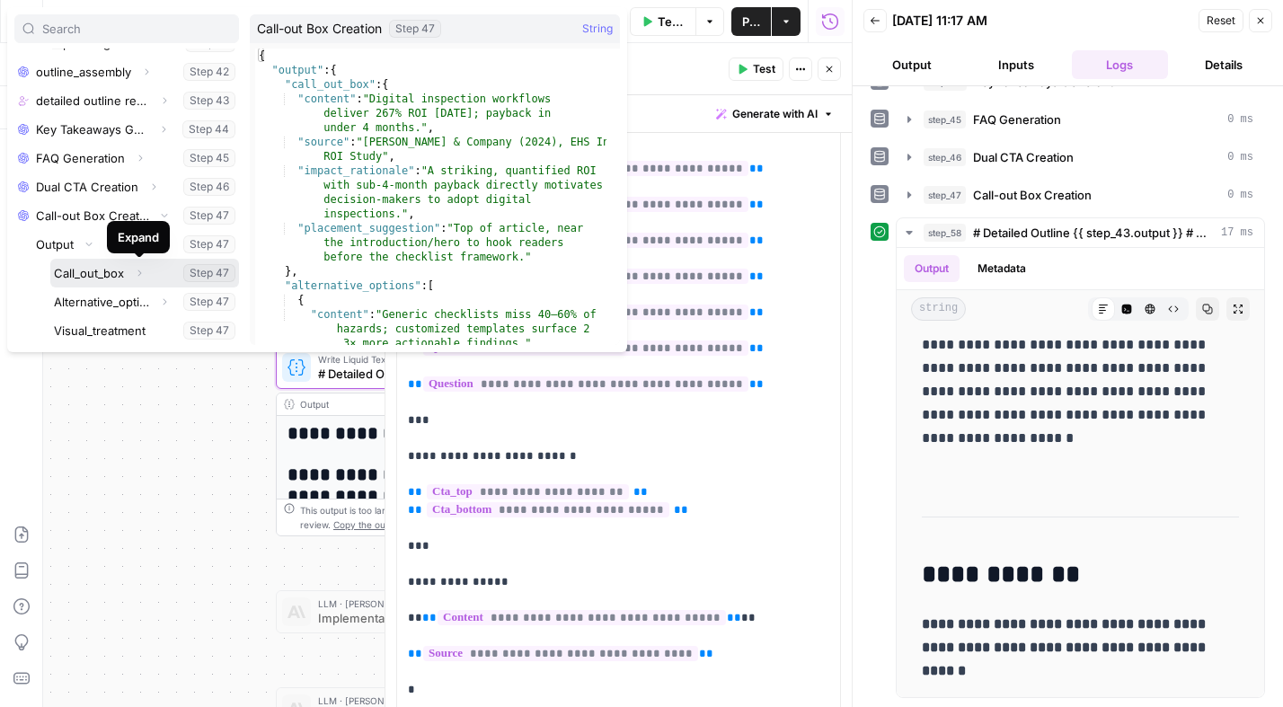
click at [141, 271] on icon "button" at bounding box center [139, 273] width 11 height 11
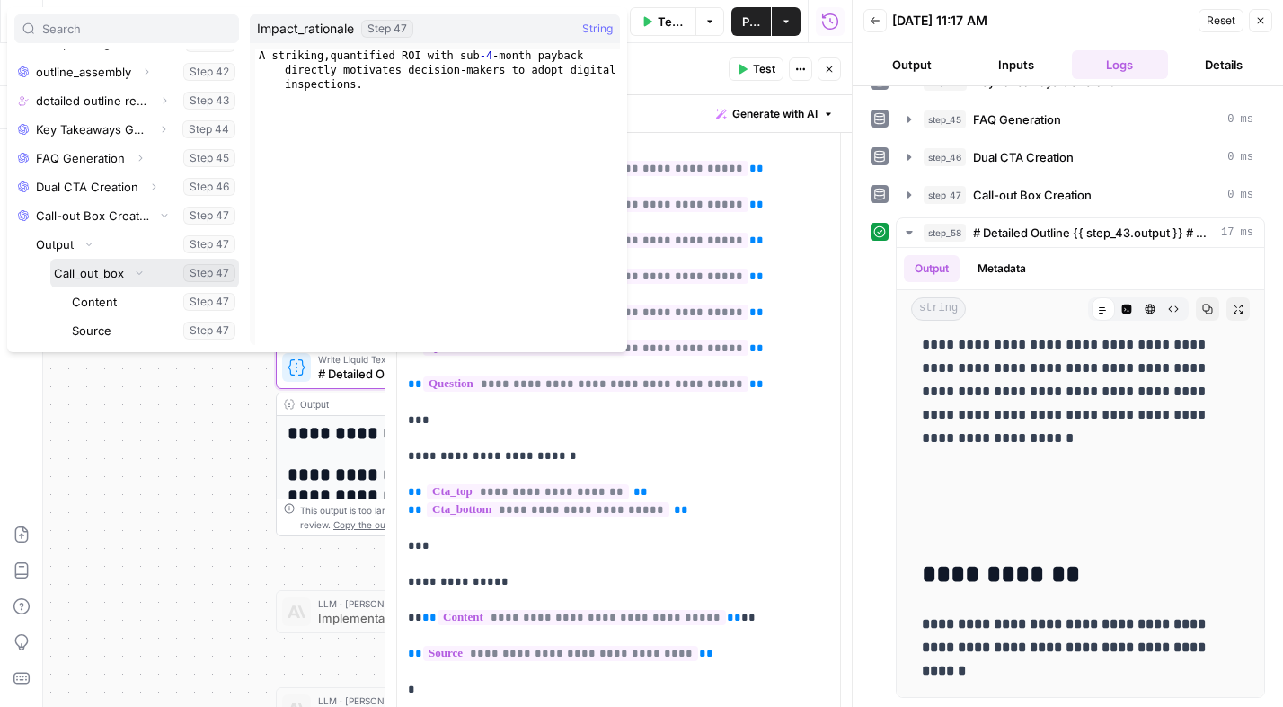
scroll to position [532, 0]
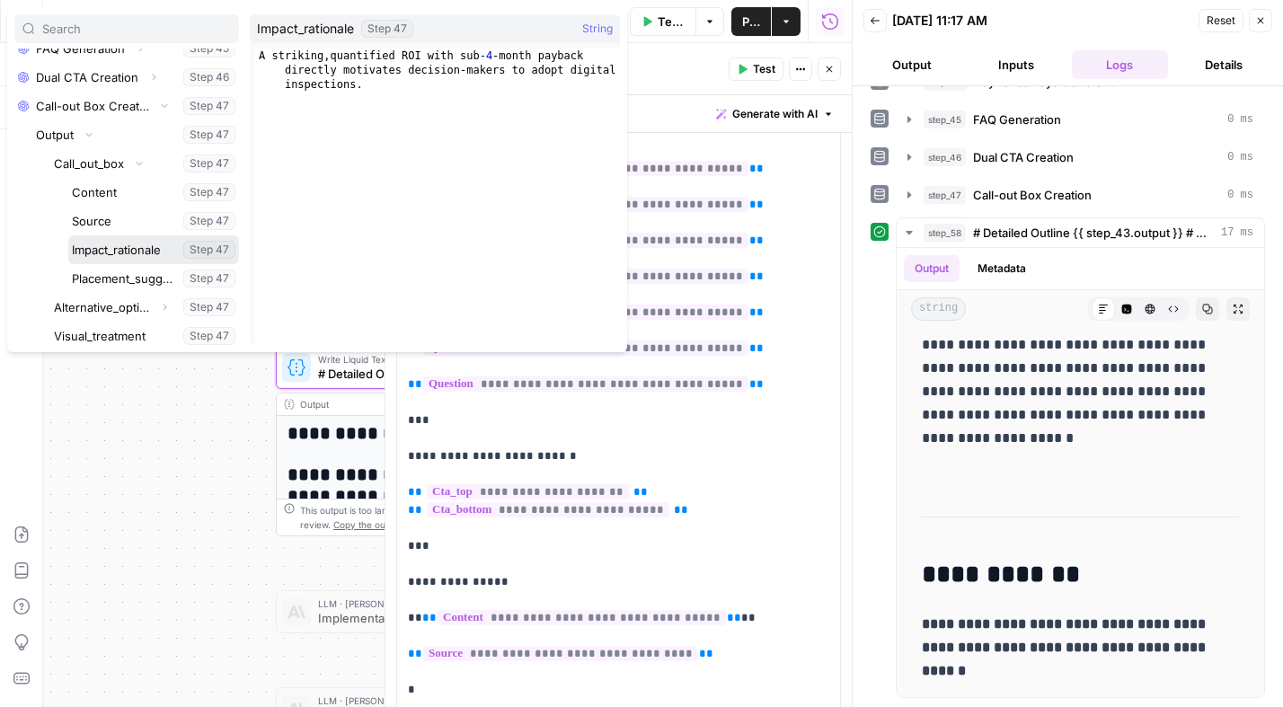
click at [126, 248] on button "Select variable Impact_rationale" at bounding box center [153, 249] width 171 height 29
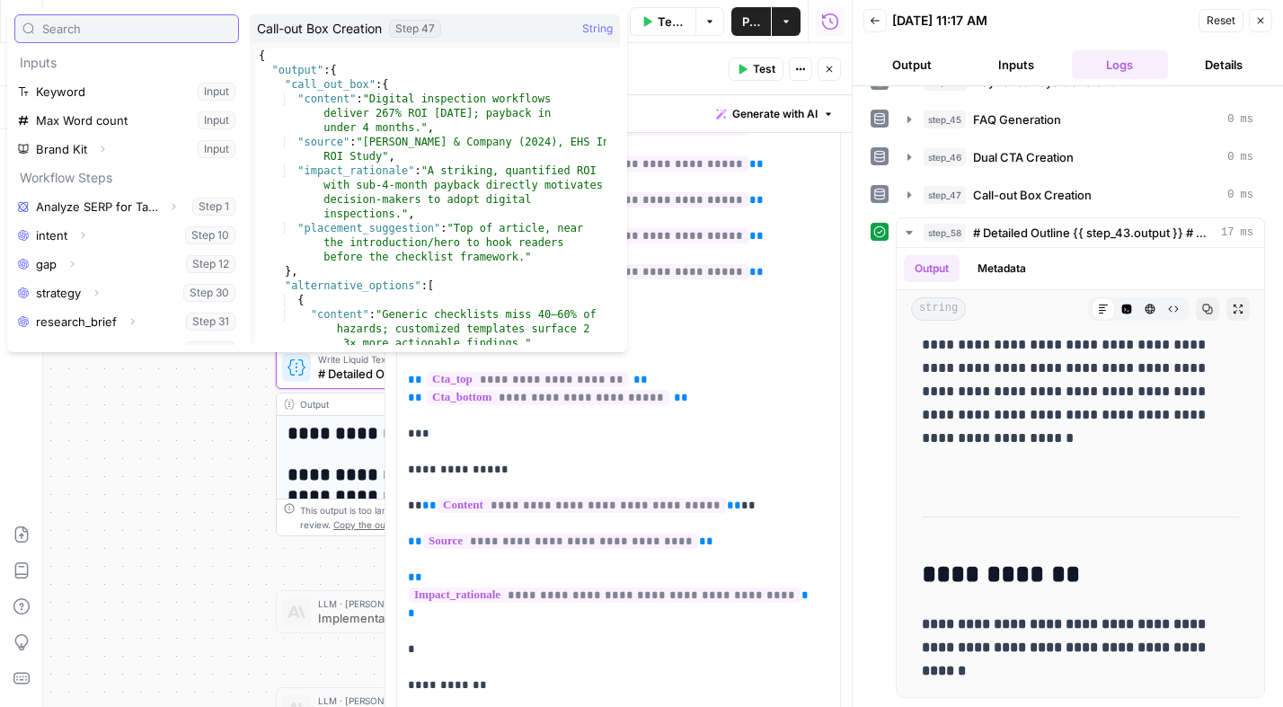
scroll to position [307, 0]
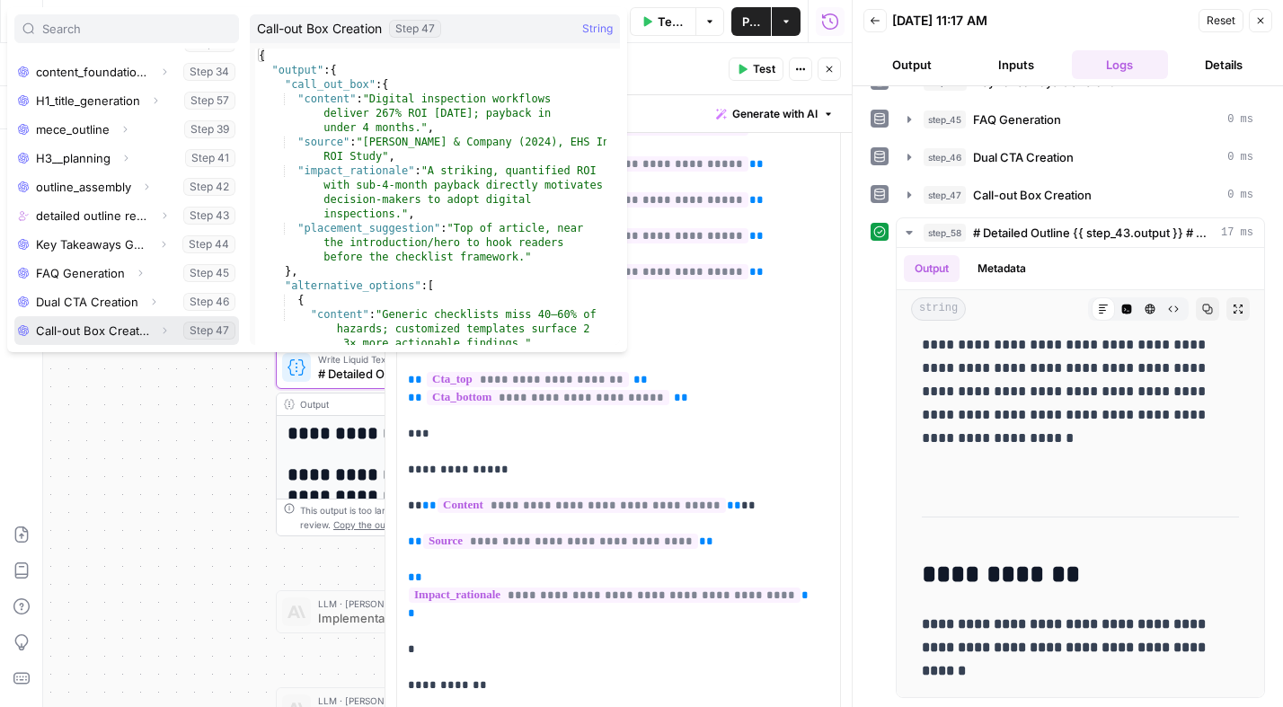
click at [159, 331] on icon "button" at bounding box center [164, 330] width 11 height 11
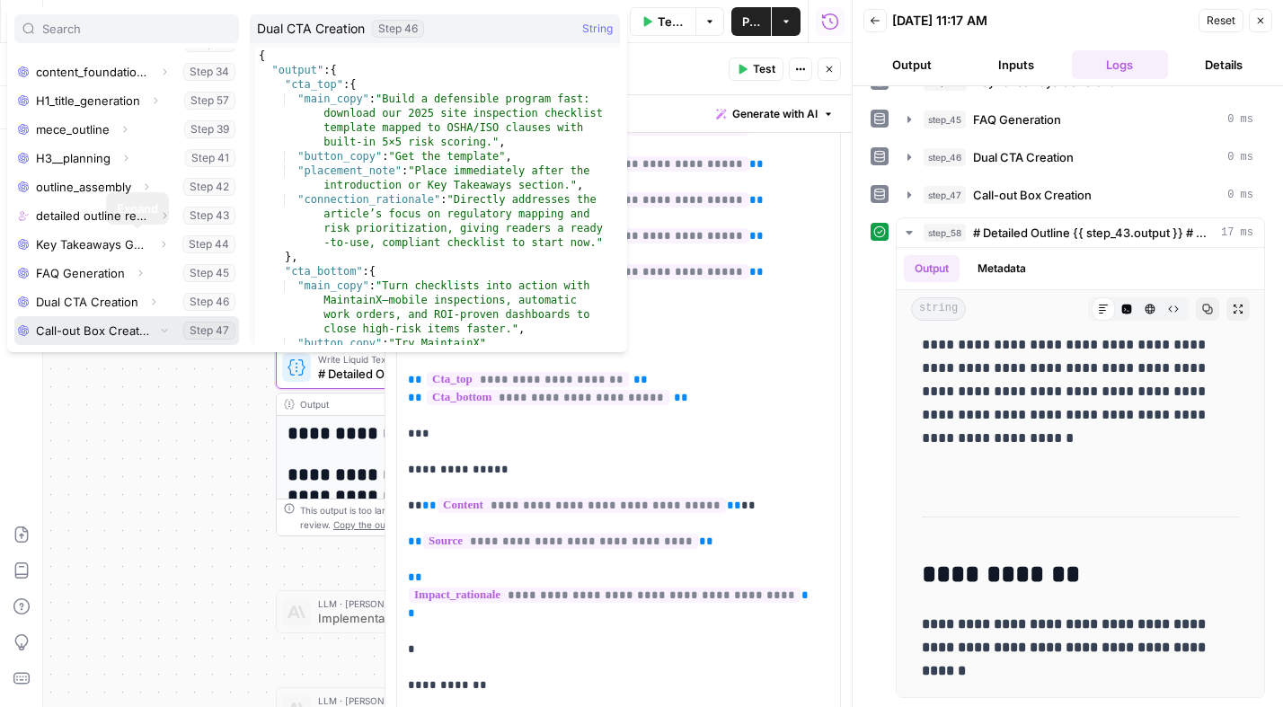
scroll to position [336, 0]
click at [92, 328] on icon "button" at bounding box center [89, 330] width 11 height 11
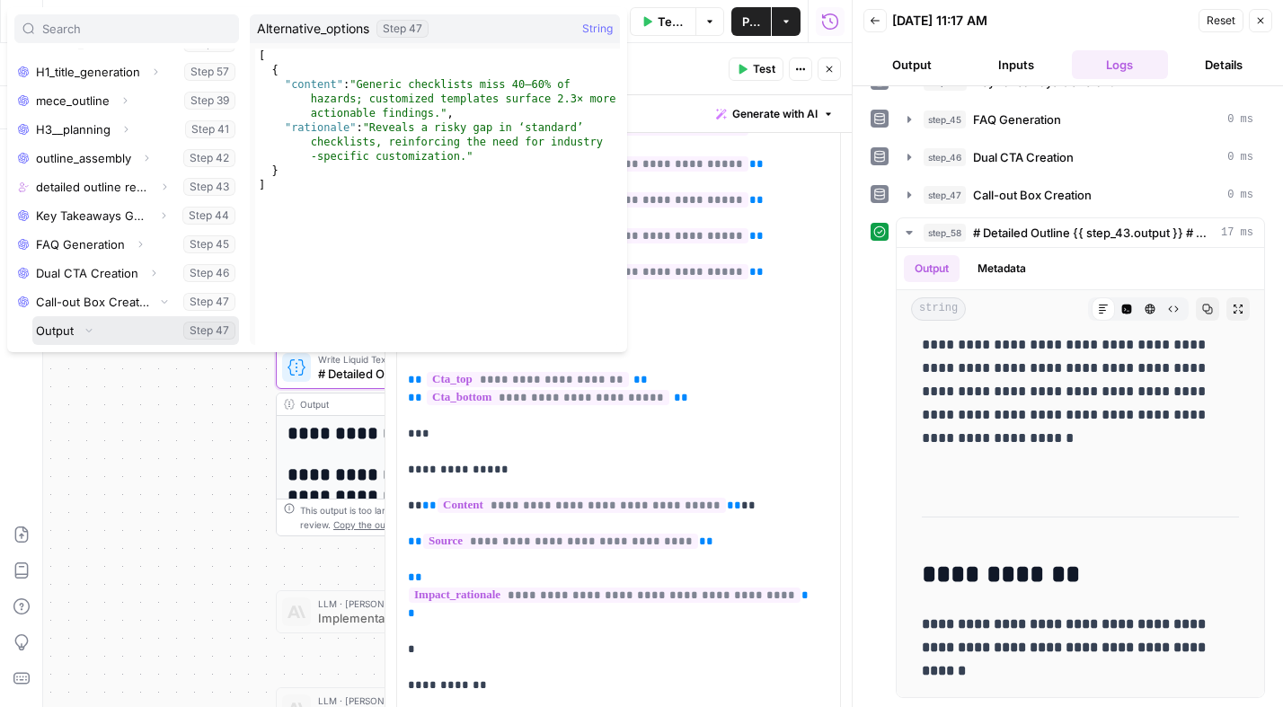
scroll to position [422, 0]
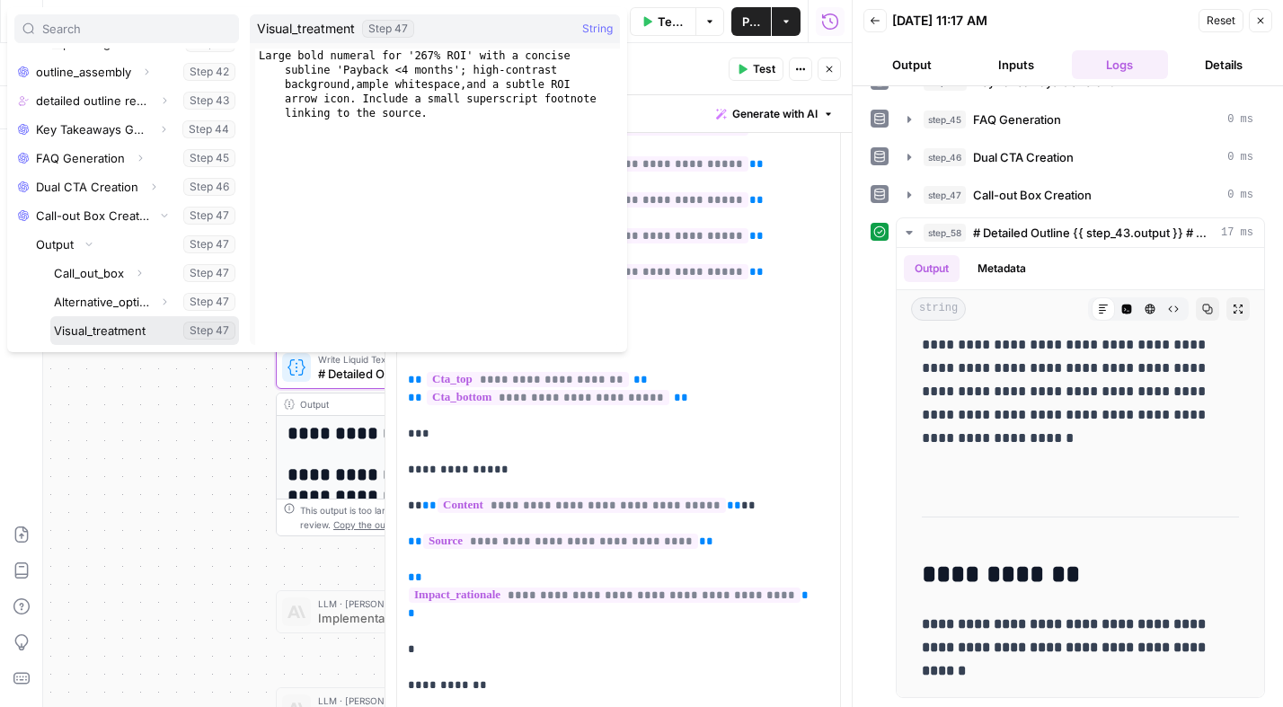
click at [126, 328] on button "Select variable Visual_treatment" at bounding box center [144, 330] width 189 height 29
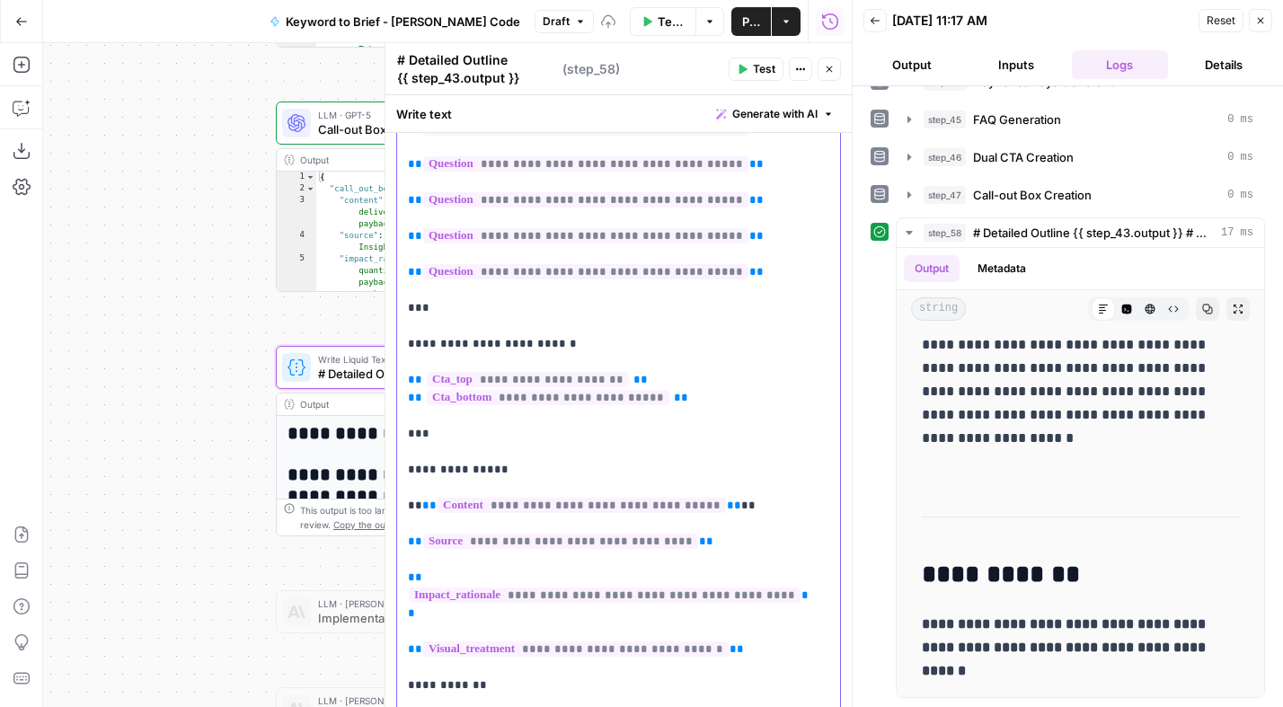
scroll to position [1327, 0]
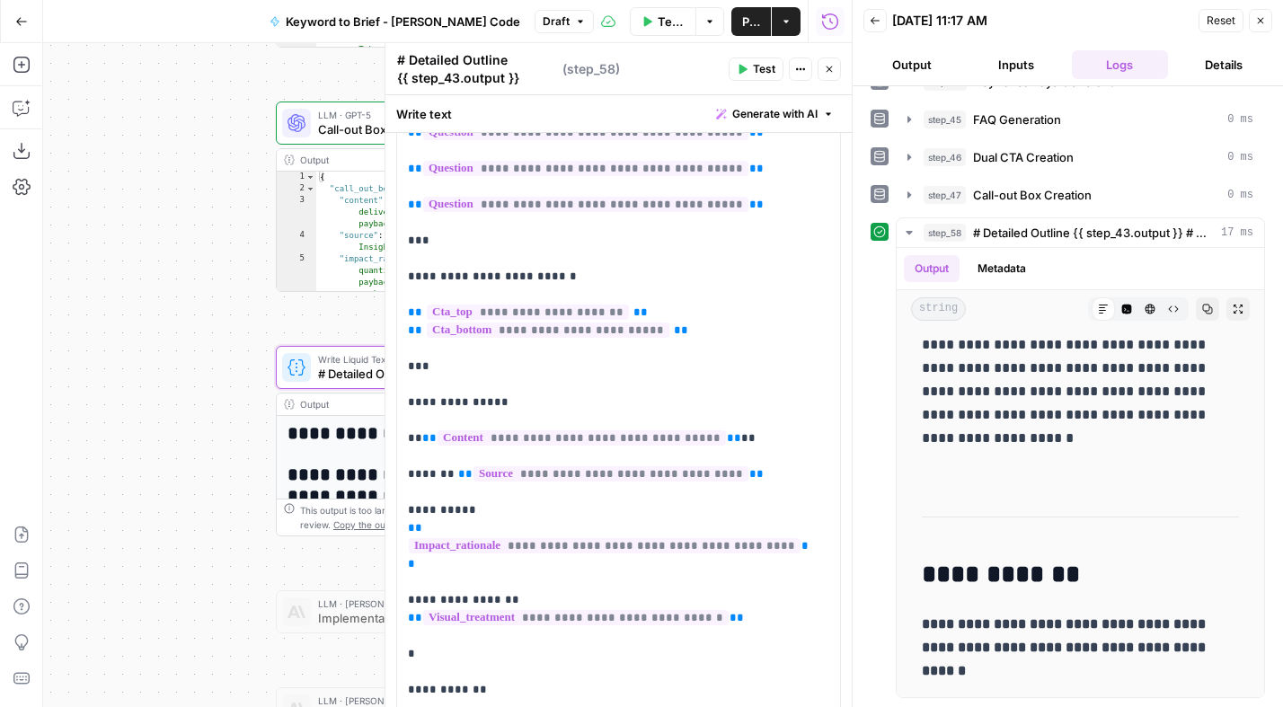
click at [767, 65] on span "Test" at bounding box center [764, 69] width 22 height 16
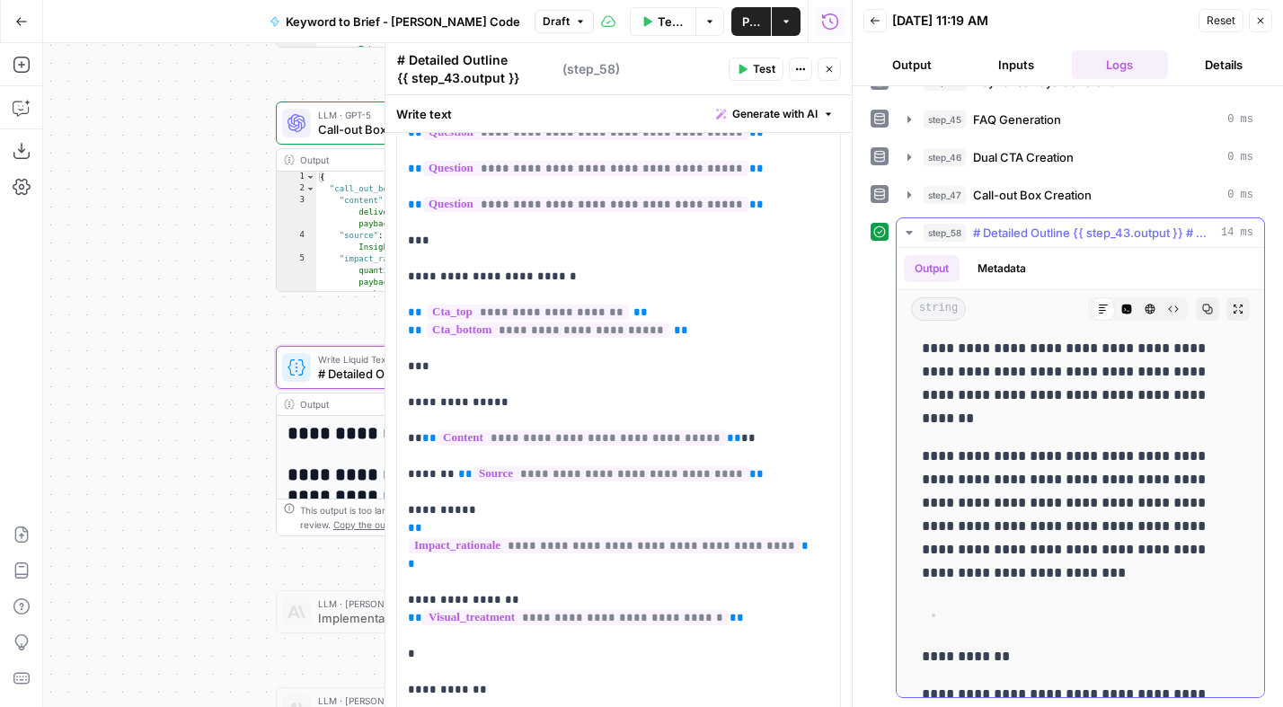
scroll to position [11462, 0]
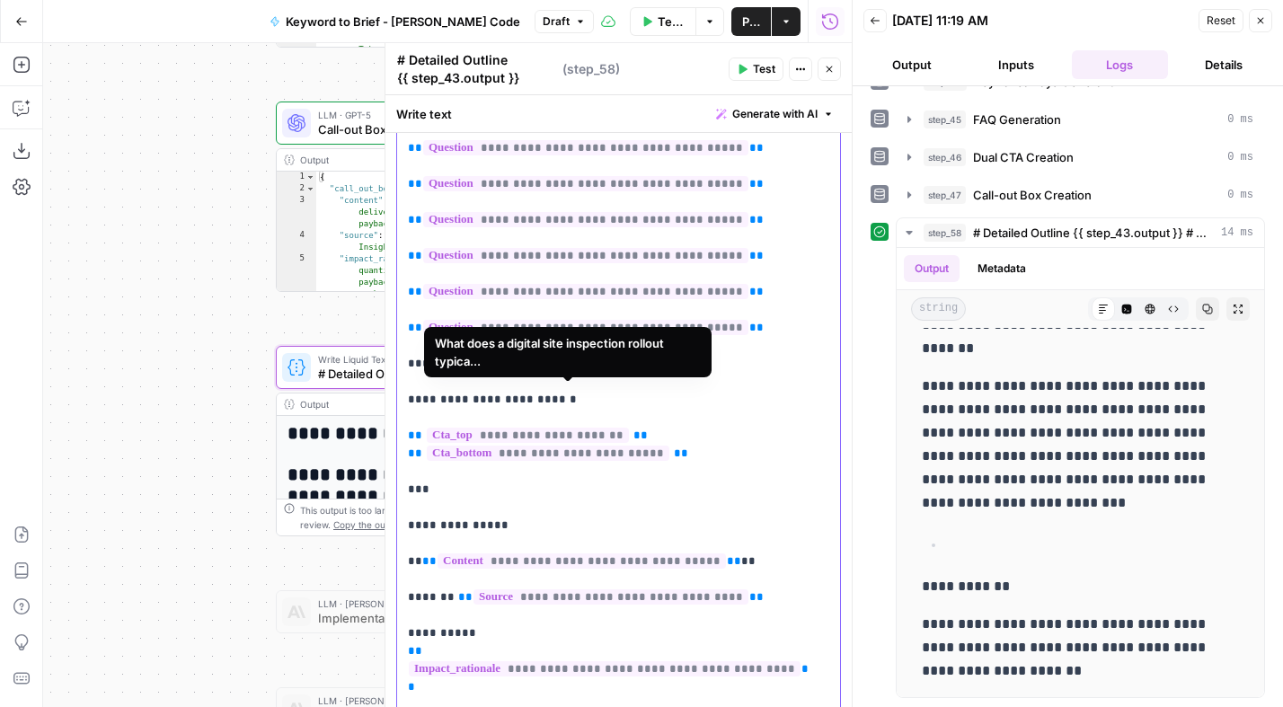
scroll to position [1295, 0]
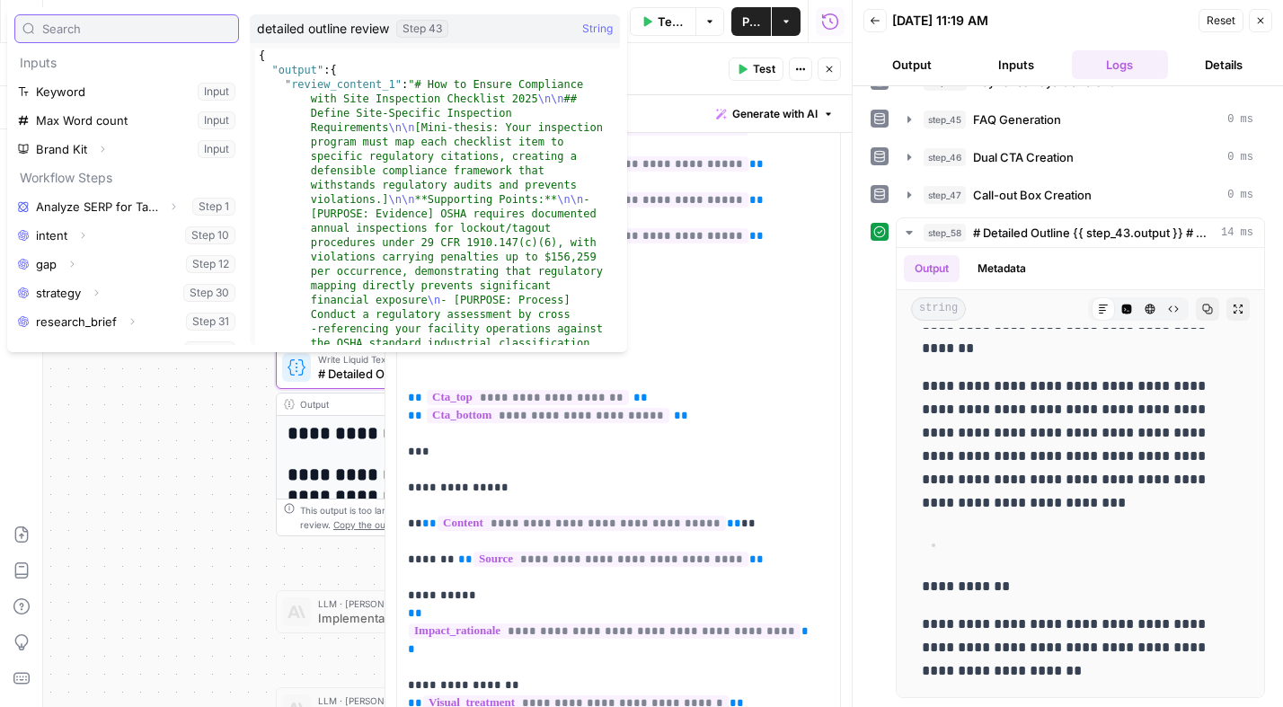
scroll to position [307, 0]
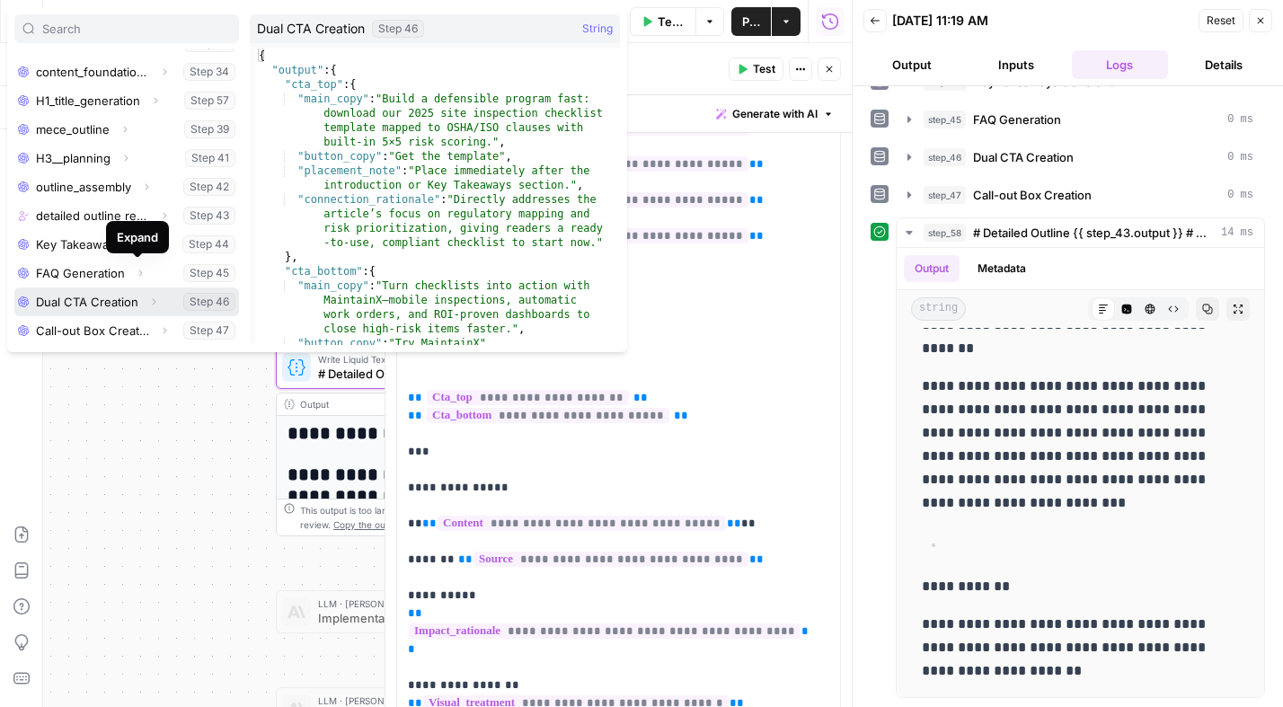
click at [149, 297] on icon "button" at bounding box center [153, 301] width 11 height 11
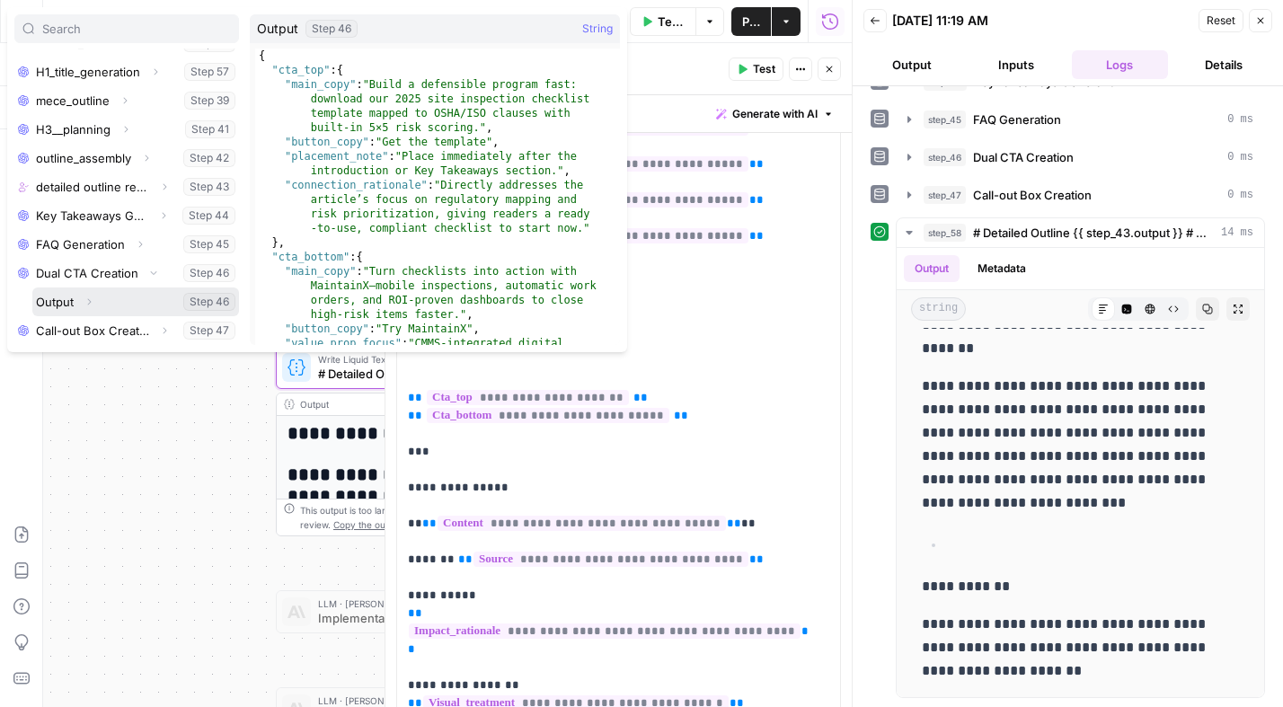
click at [91, 301] on icon "button" at bounding box center [89, 301] width 11 height 11
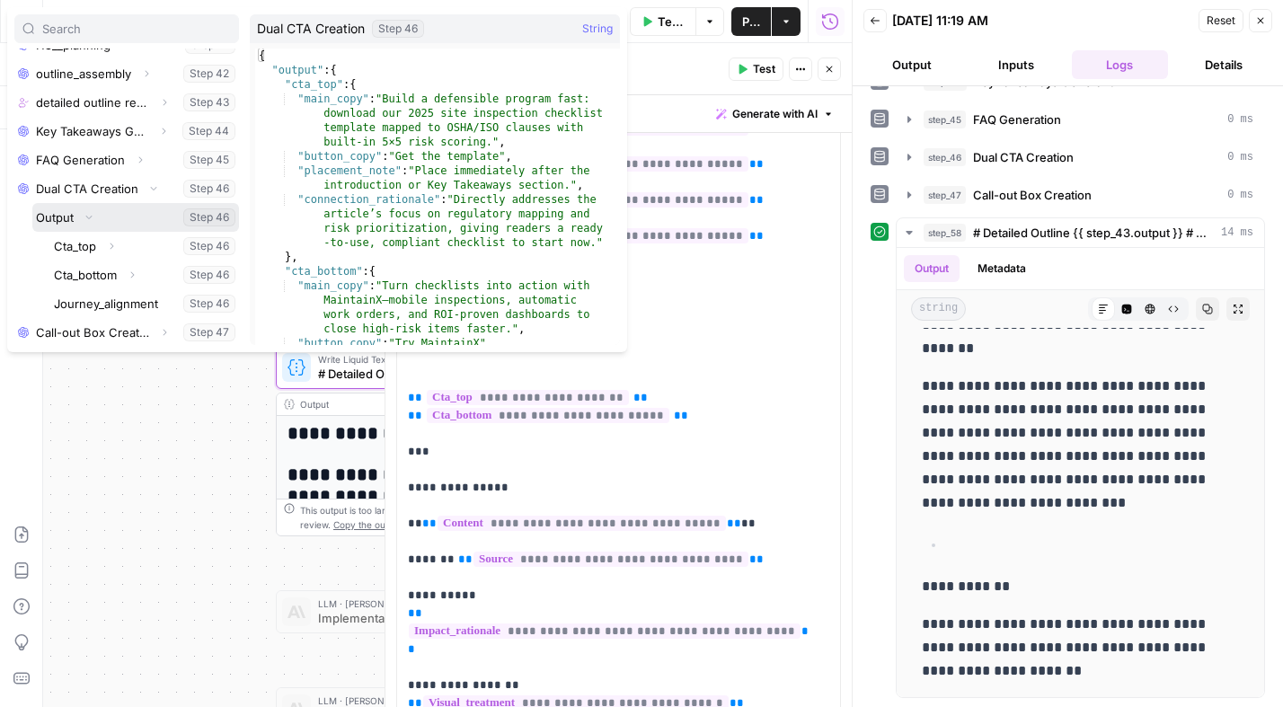
scroll to position [422, 0]
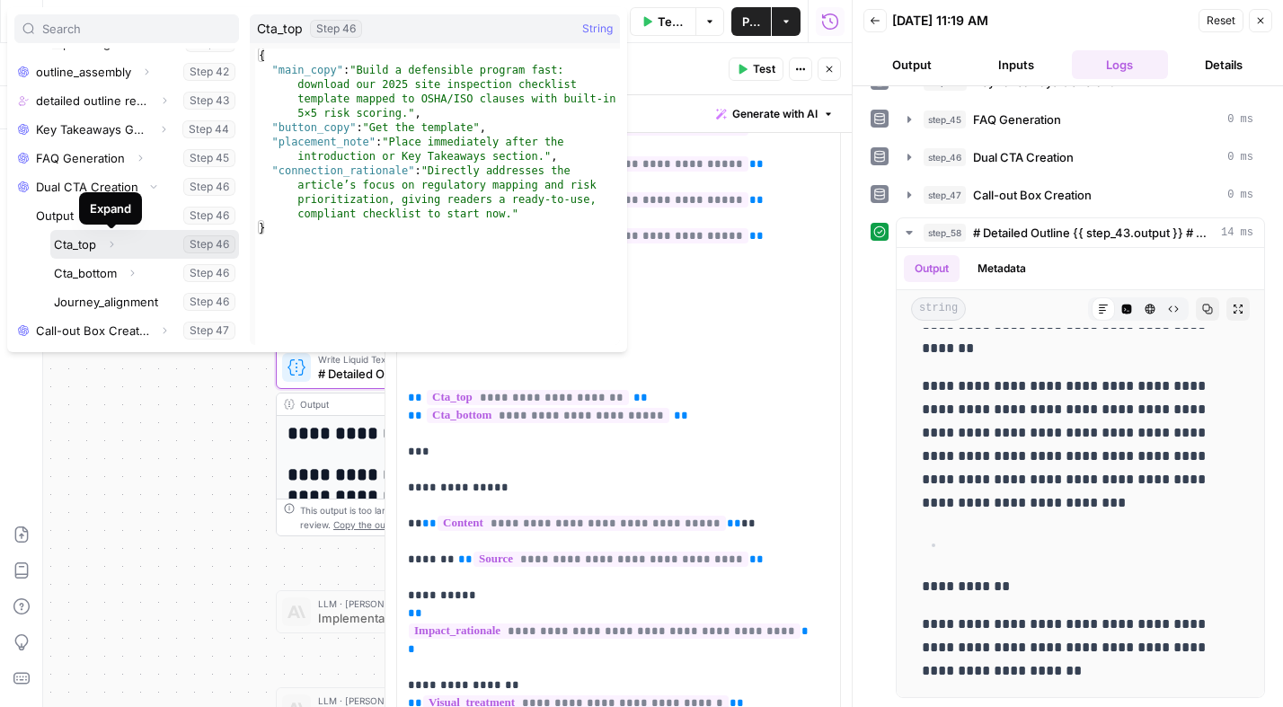
click at [110, 244] on icon "button" at bounding box center [111, 244] width 11 height 11
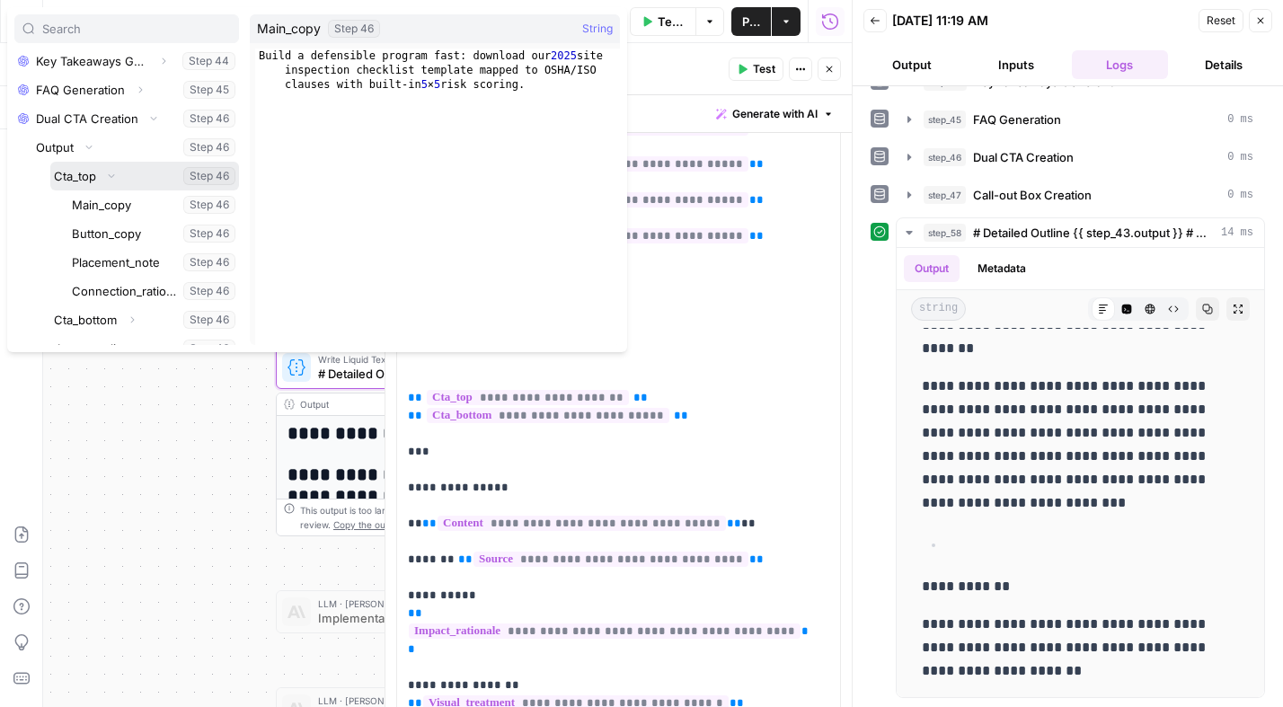
scroll to position [492, 0]
click at [125, 210] on button "Select variable Main_copy" at bounding box center [153, 203] width 171 height 29
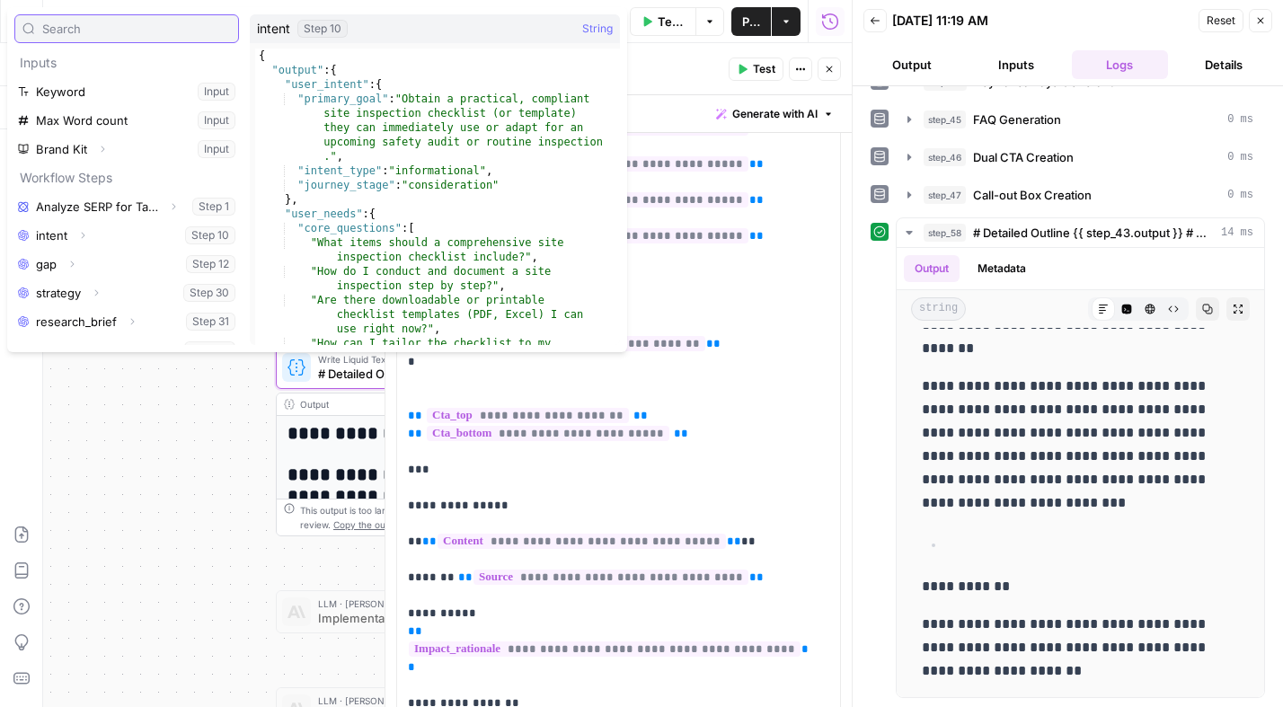
scroll to position [307, 0]
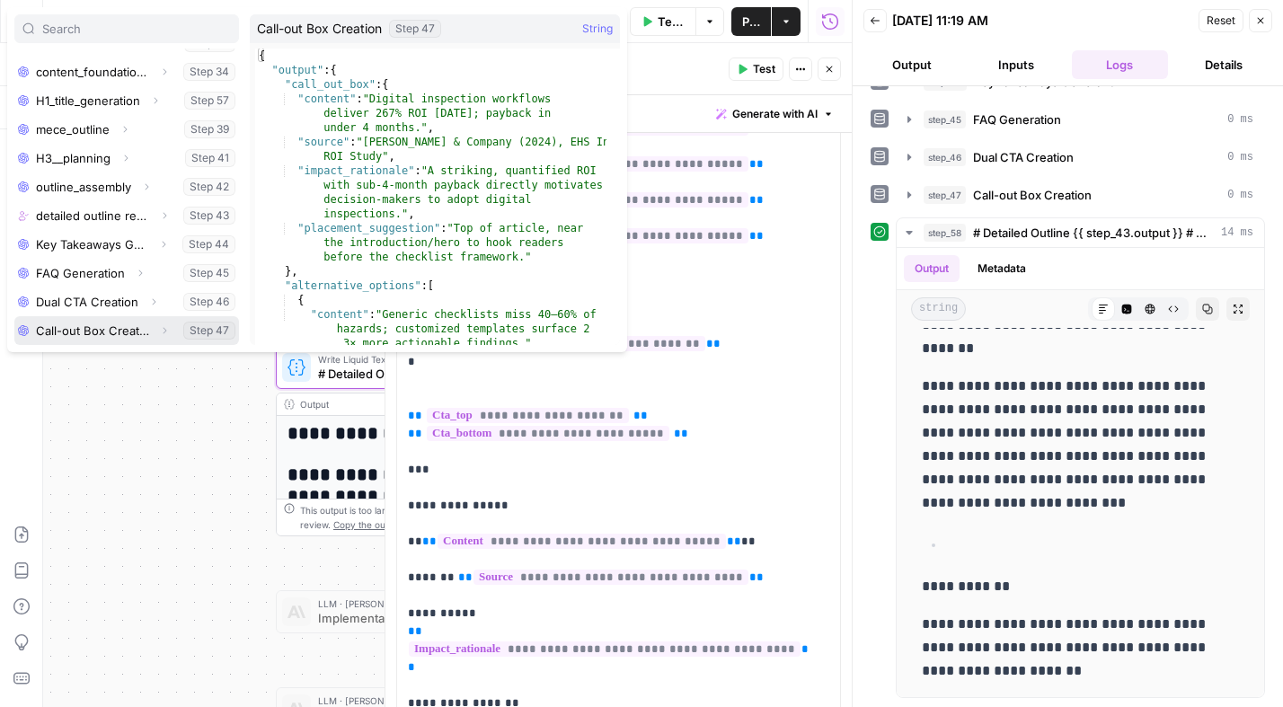
click at [163, 330] on icon "button" at bounding box center [165, 331] width 4 height 6
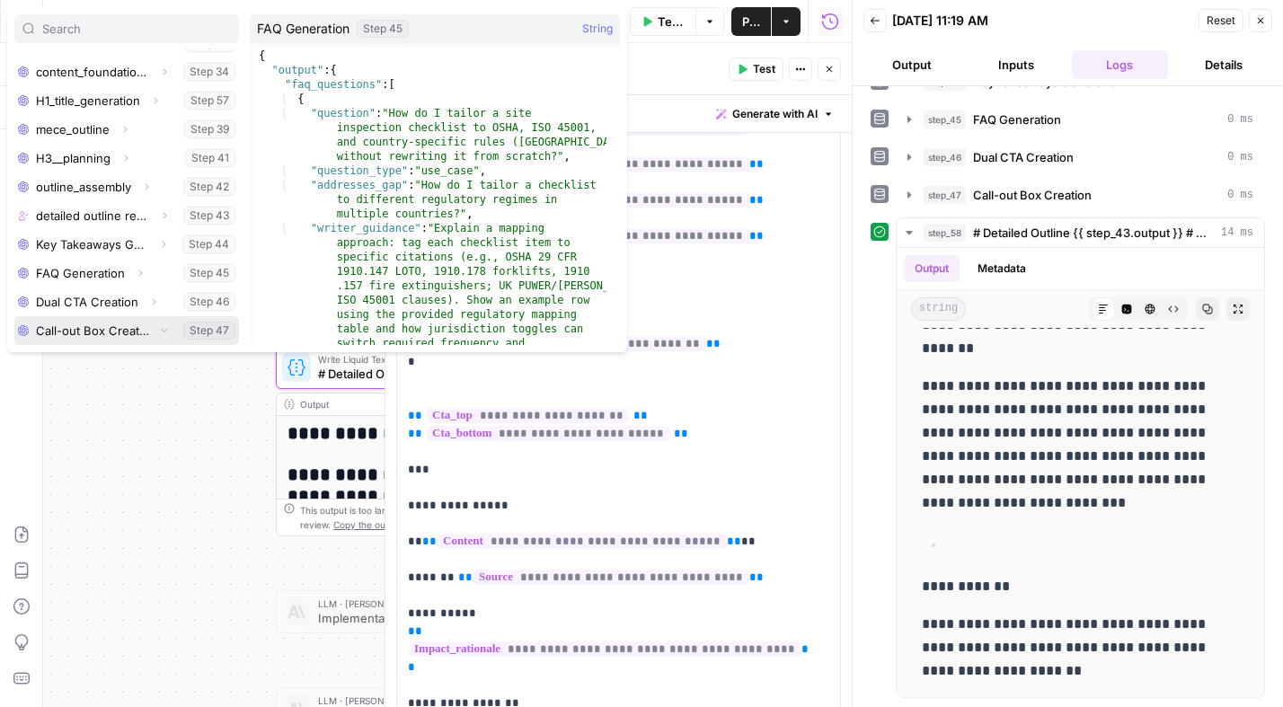
scroll to position [336, 0]
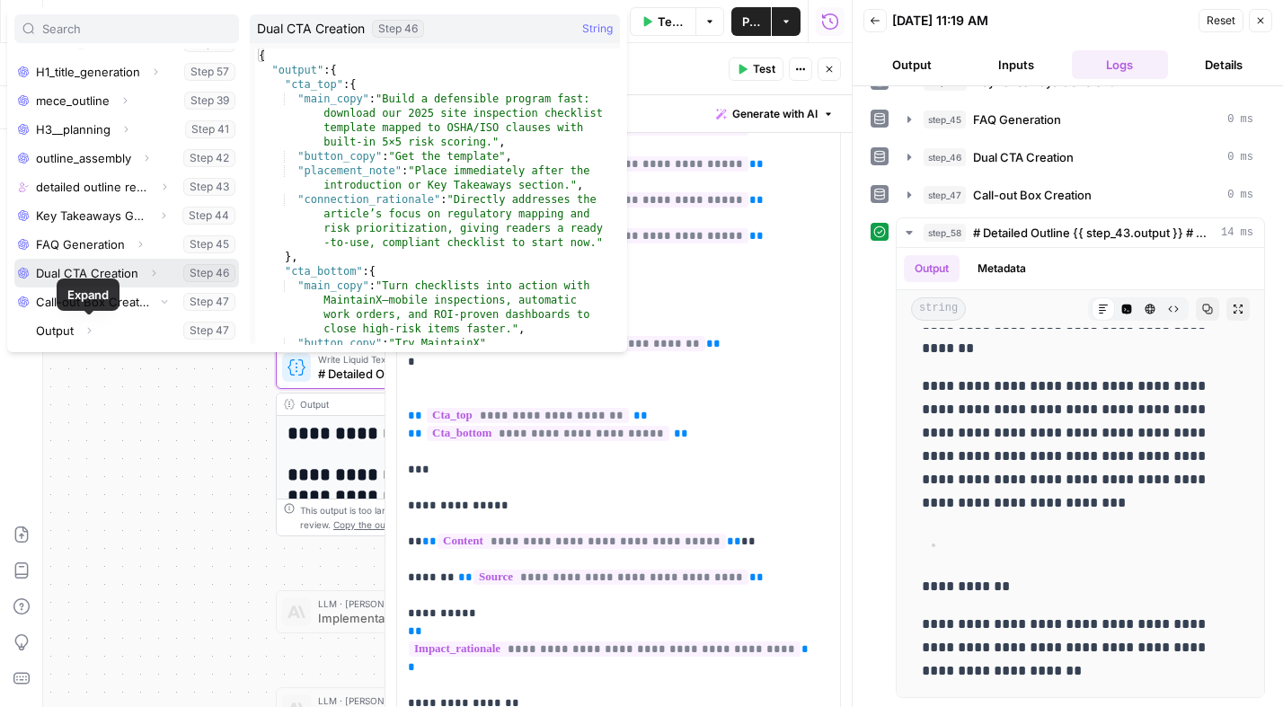
click at [153, 272] on icon "button" at bounding box center [153, 273] width 11 height 11
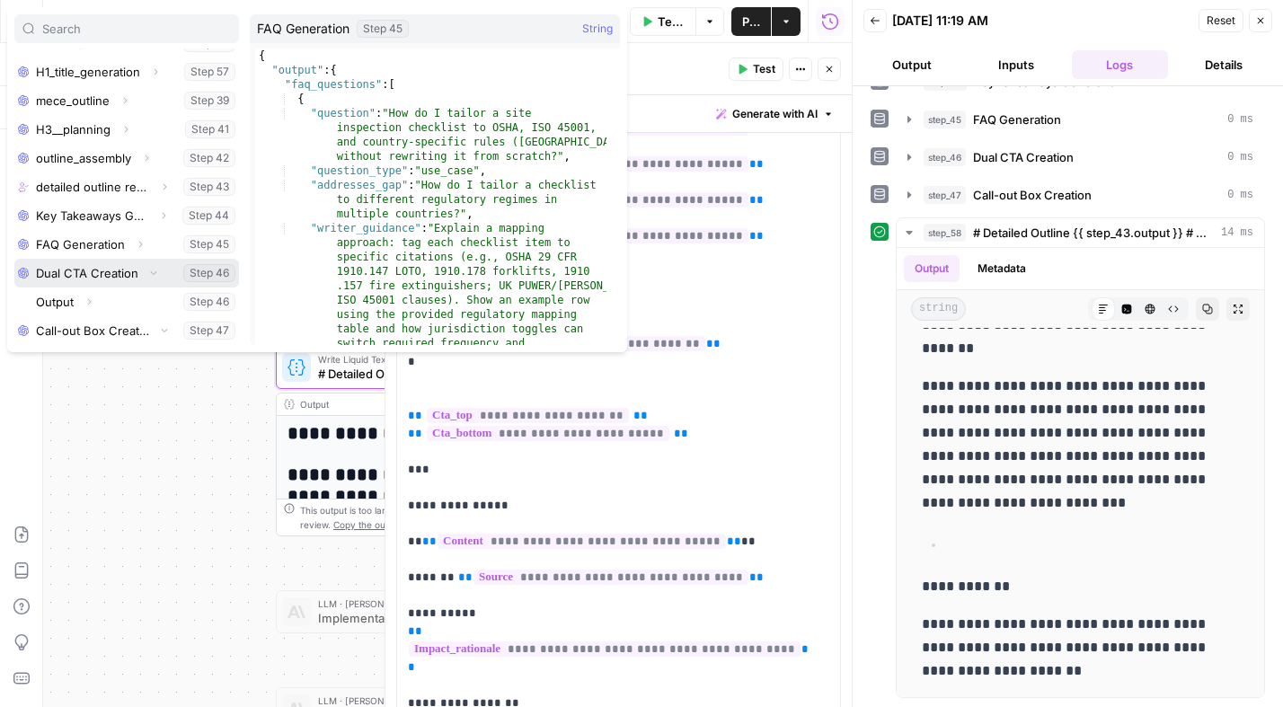
scroll to position [365, 0]
click at [93, 273] on icon "button" at bounding box center [89, 273] width 11 height 11
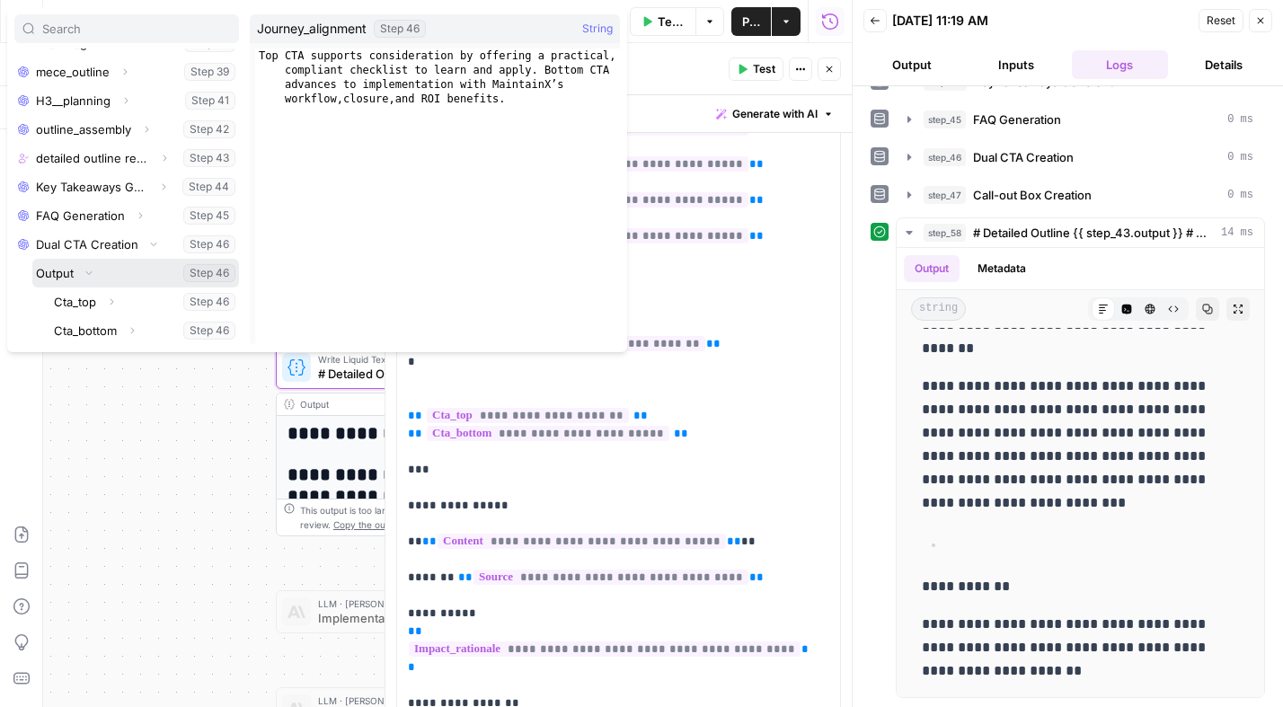
scroll to position [430, 0]
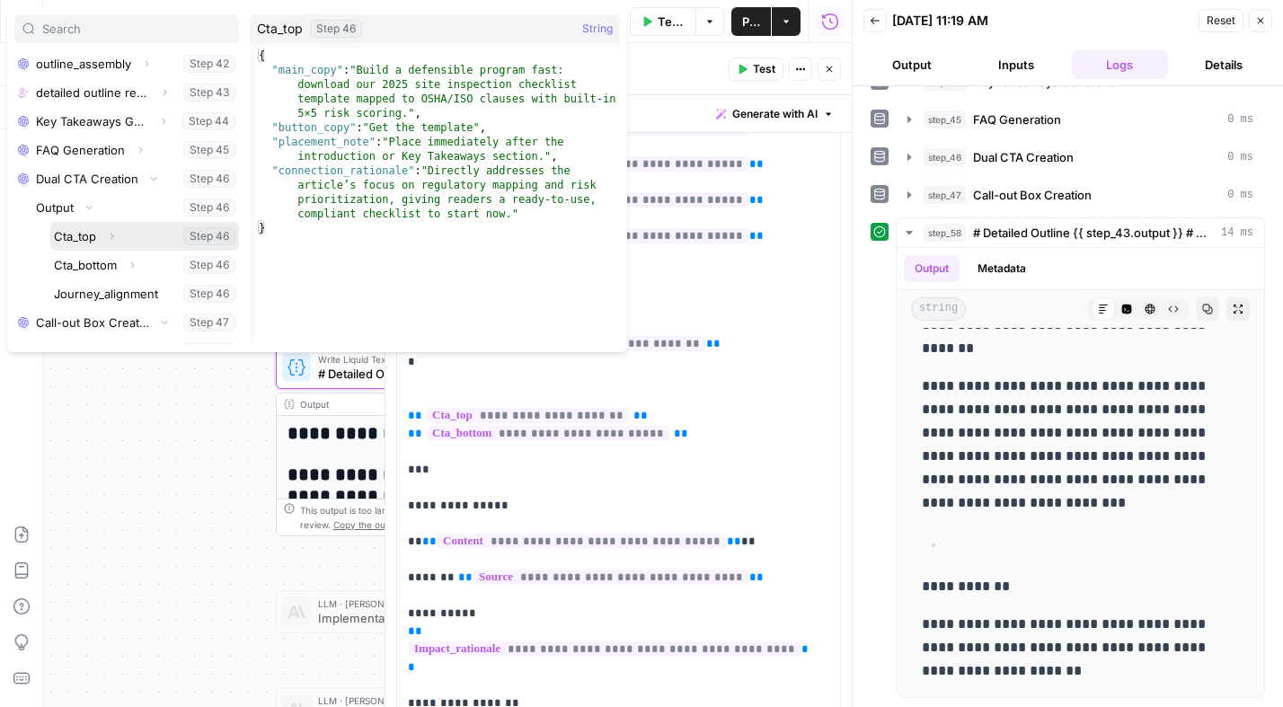
click at [113, 237] on icon "button" at bounding box center [111, 236] width 11 height 11
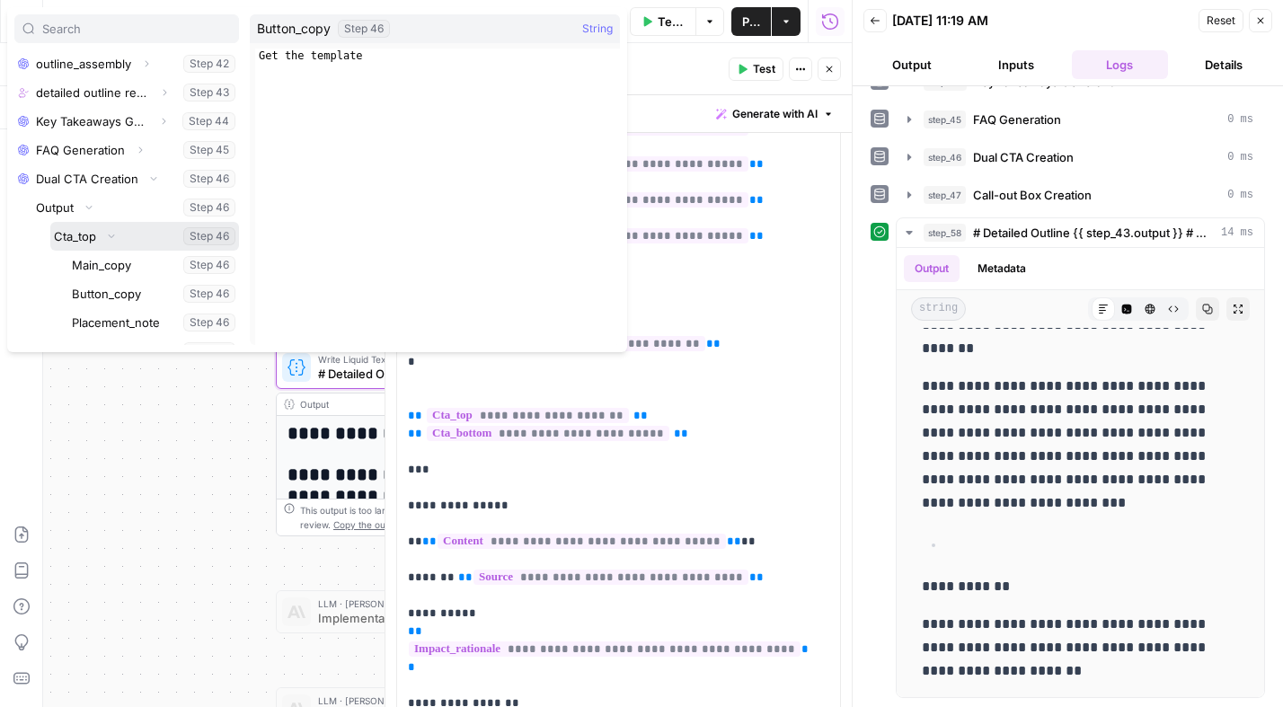
scroll to position [478, 0]
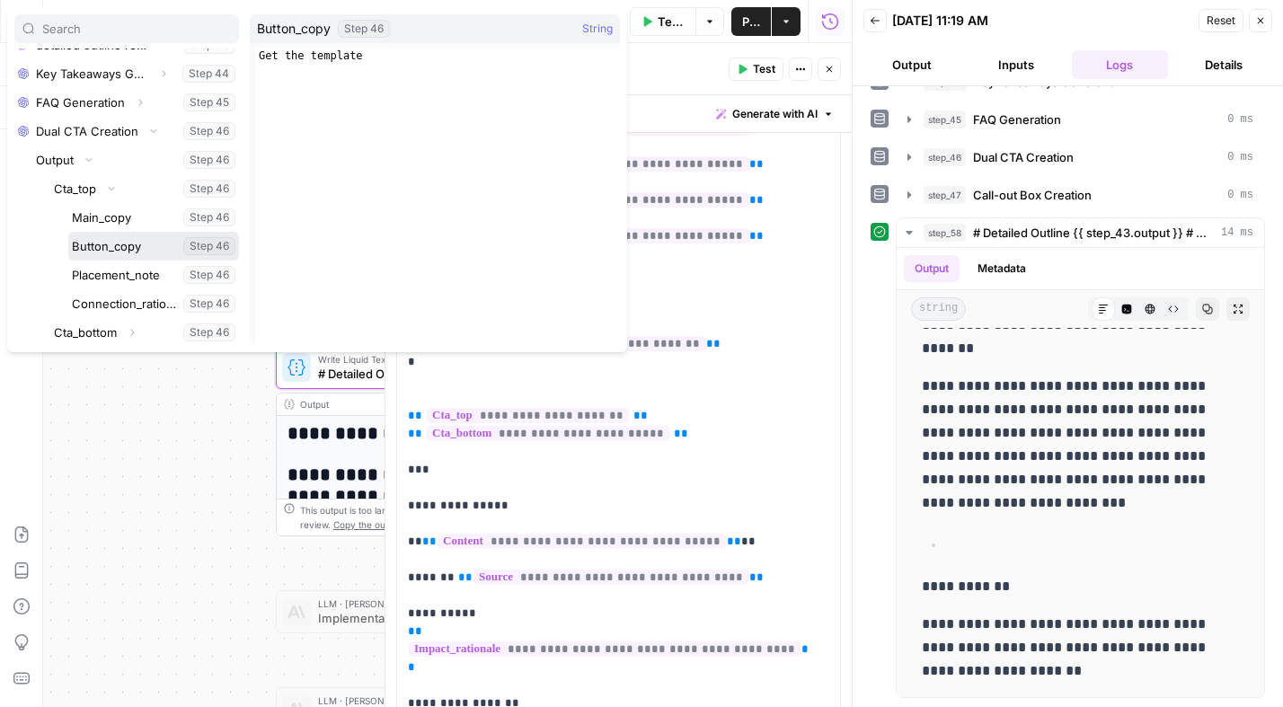
click at [136, 248] on button "Select variable Button_copy" at bounding box center [153, 246] width 171 height 29
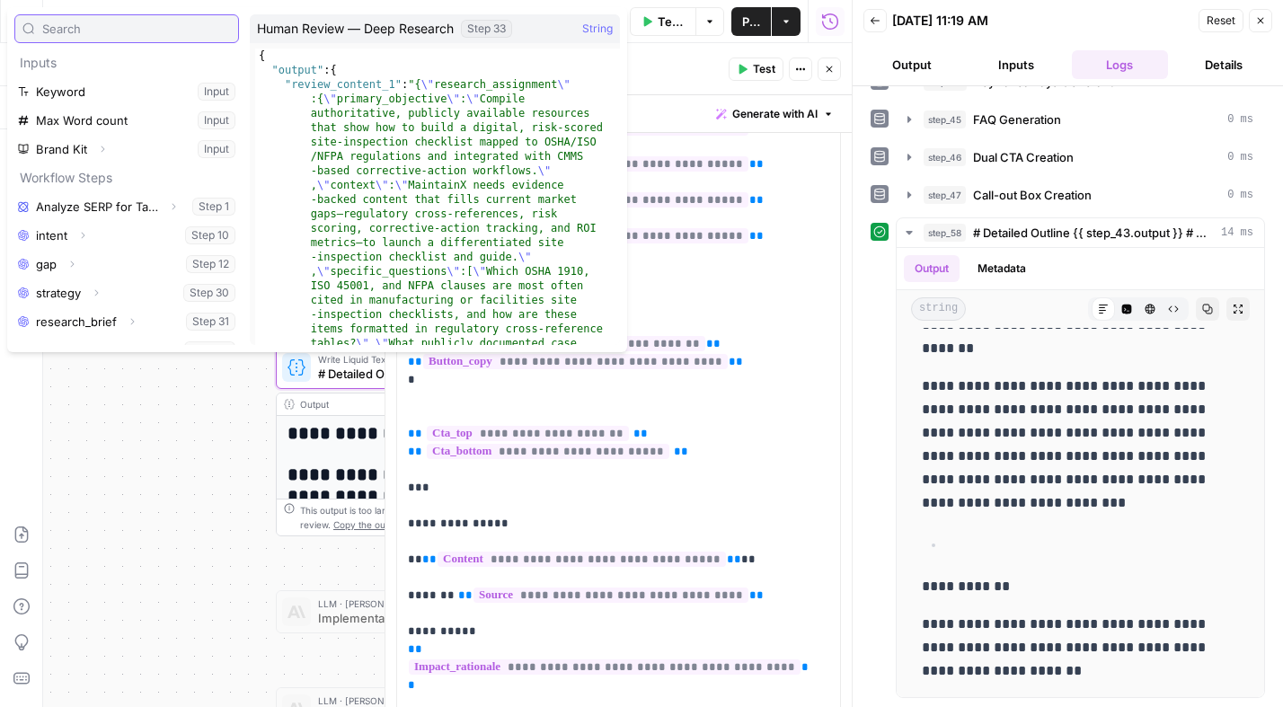
scroll to position [307, 0]
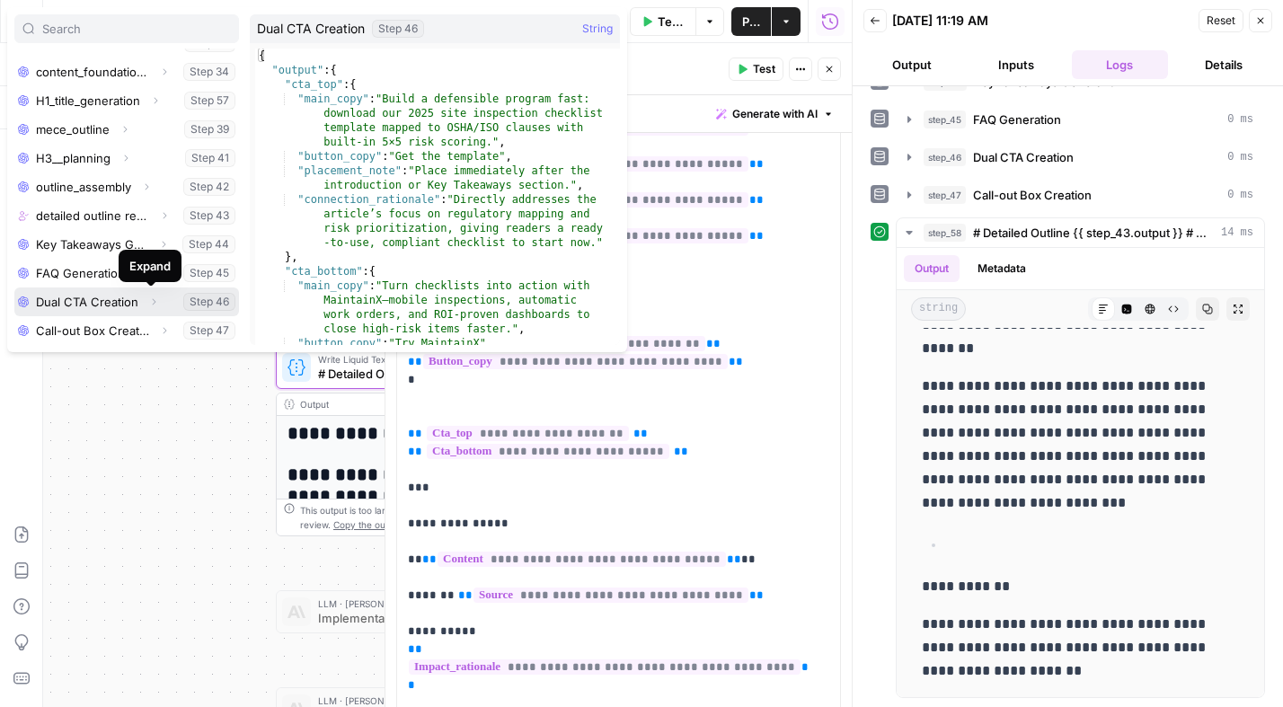
click at [153, 299] on icon "button" at bounding box center [155, 302] width 4 height 6
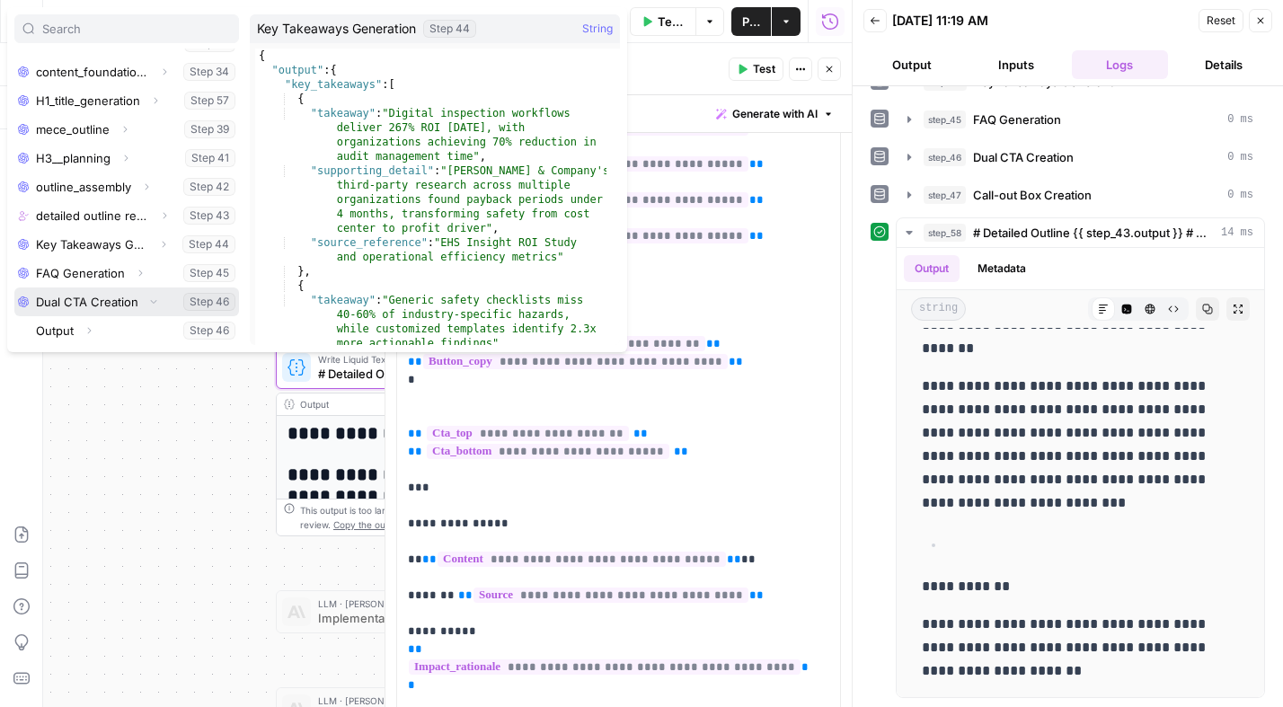
scroll to position [336, 0]
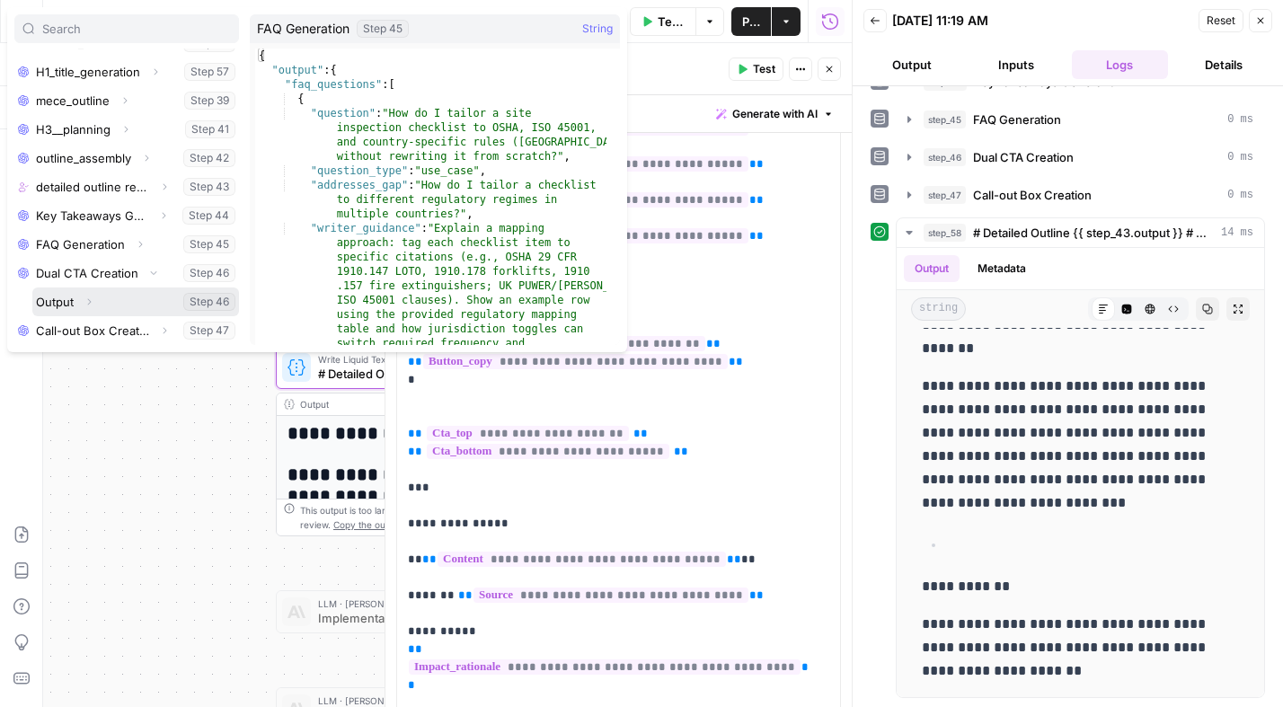
click at [89, 303] on icon "button" at bounding box center [90, 302] width 4 height 6
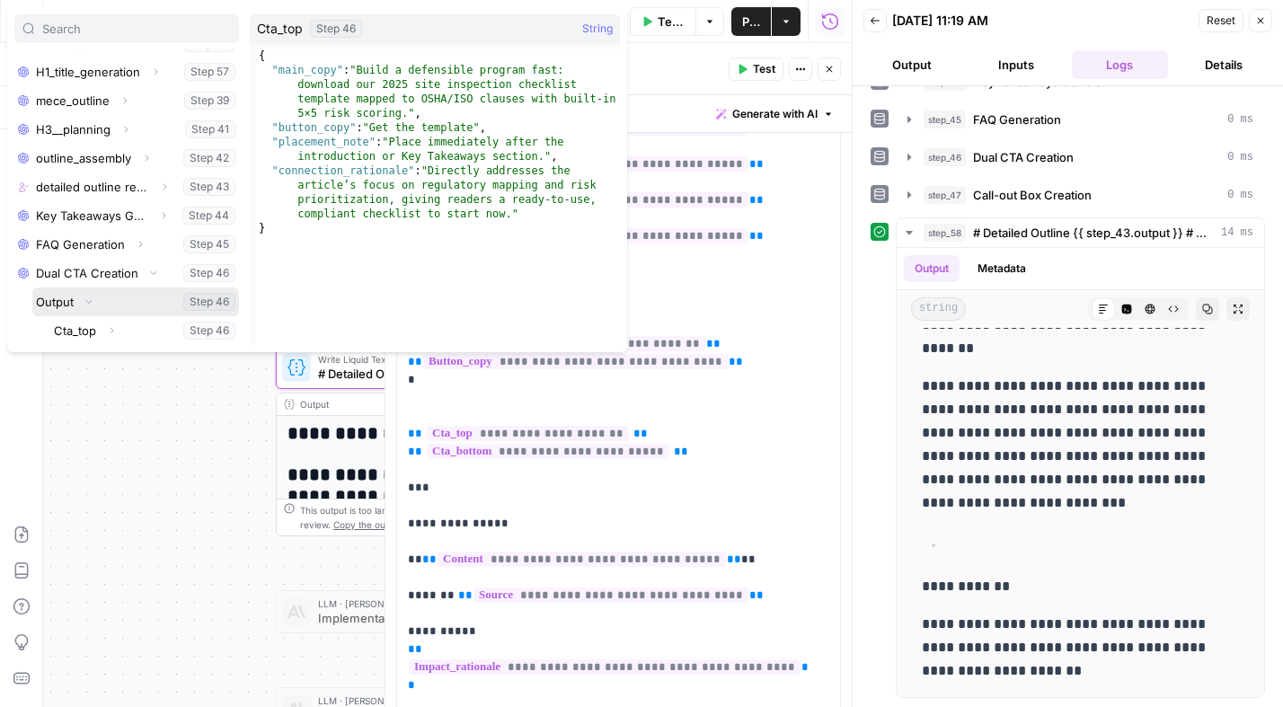
scroll to position [406, 0]
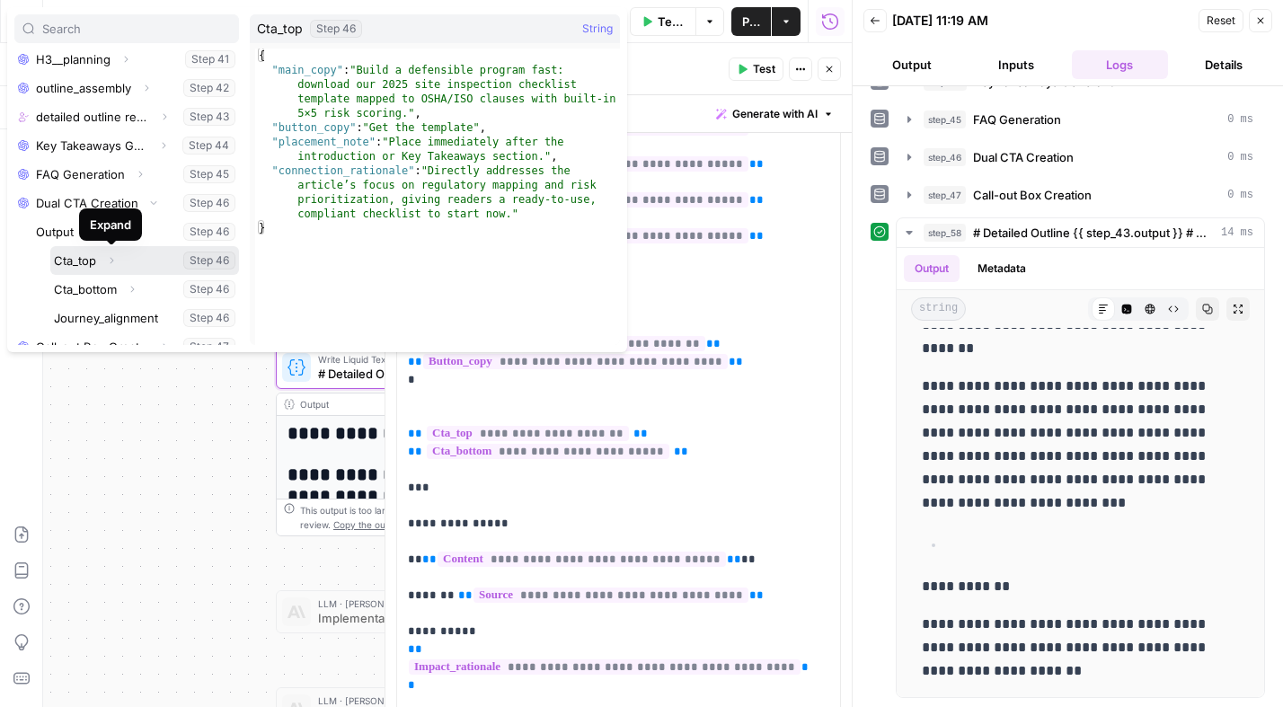
click at [113, 260] on icon "button" at bounding box center [111, 260] width 11 height 11
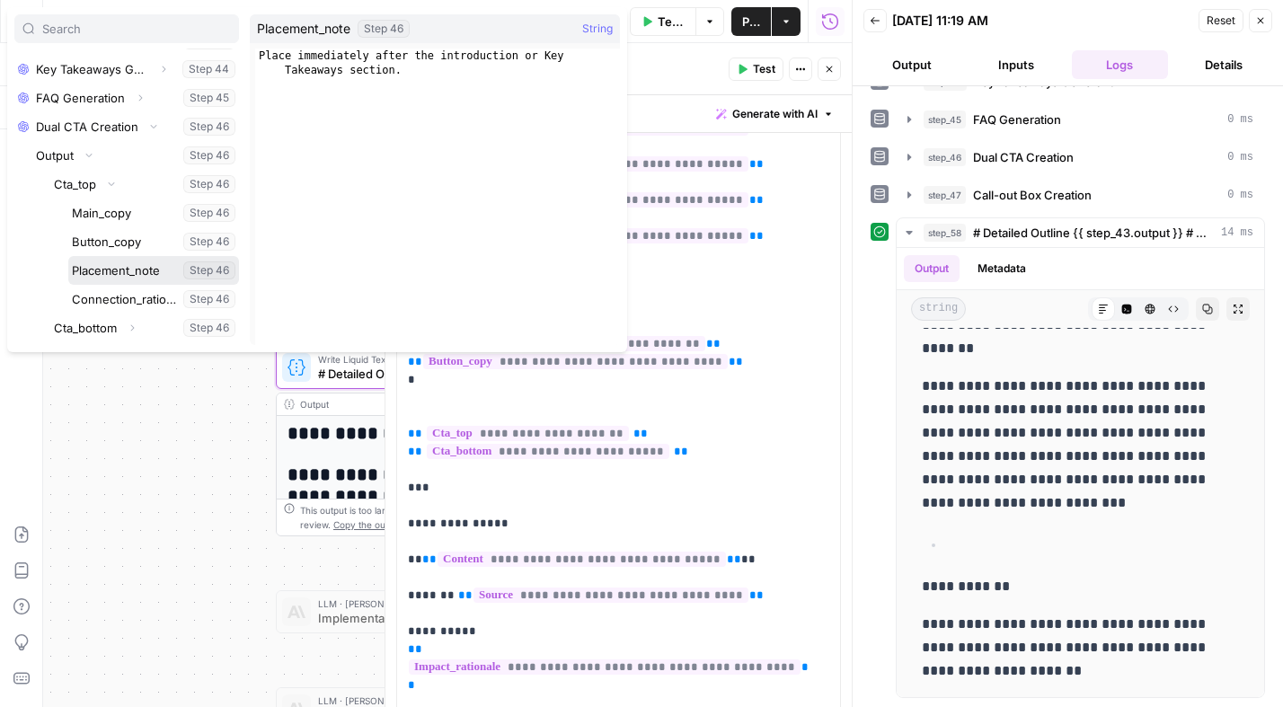
click at [137, 271] on button "Select variable Placement_note" at bounding box center [153, 270] width 171 height 29
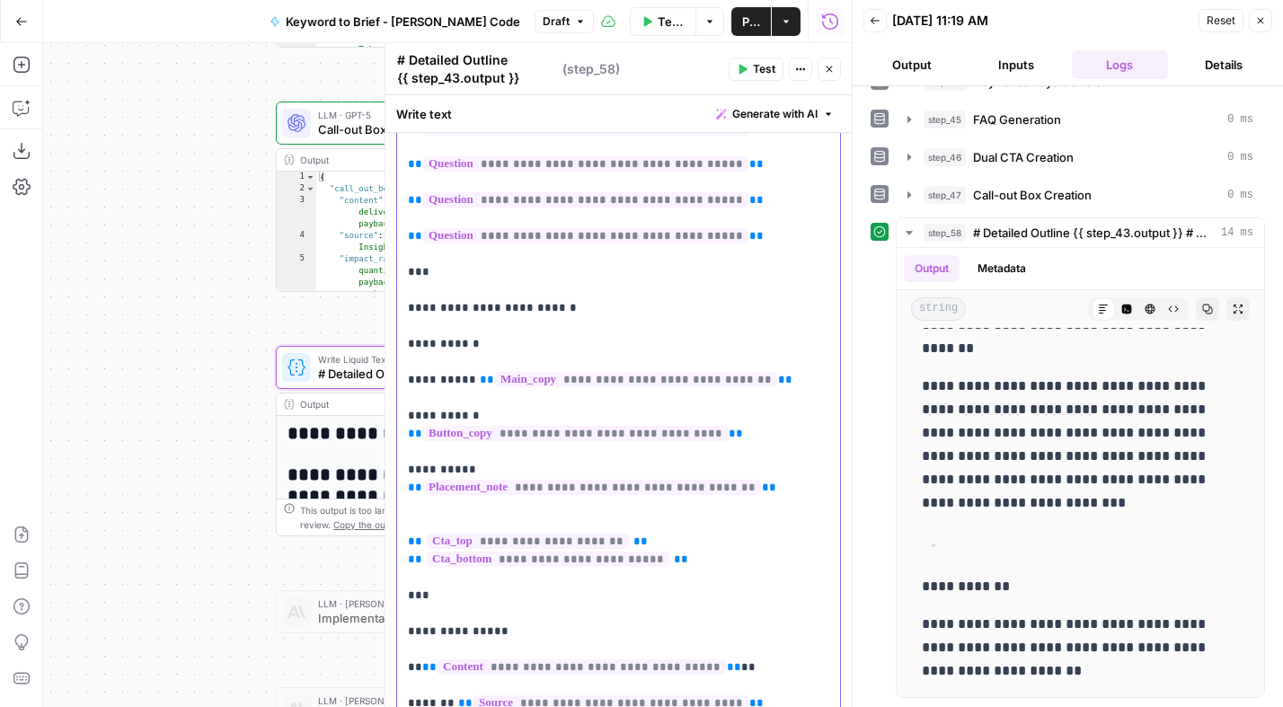
drag, startPoint x: 491, startPoint y: 340, endPoint x: 397, endPoint y: 340, distance: 94.3
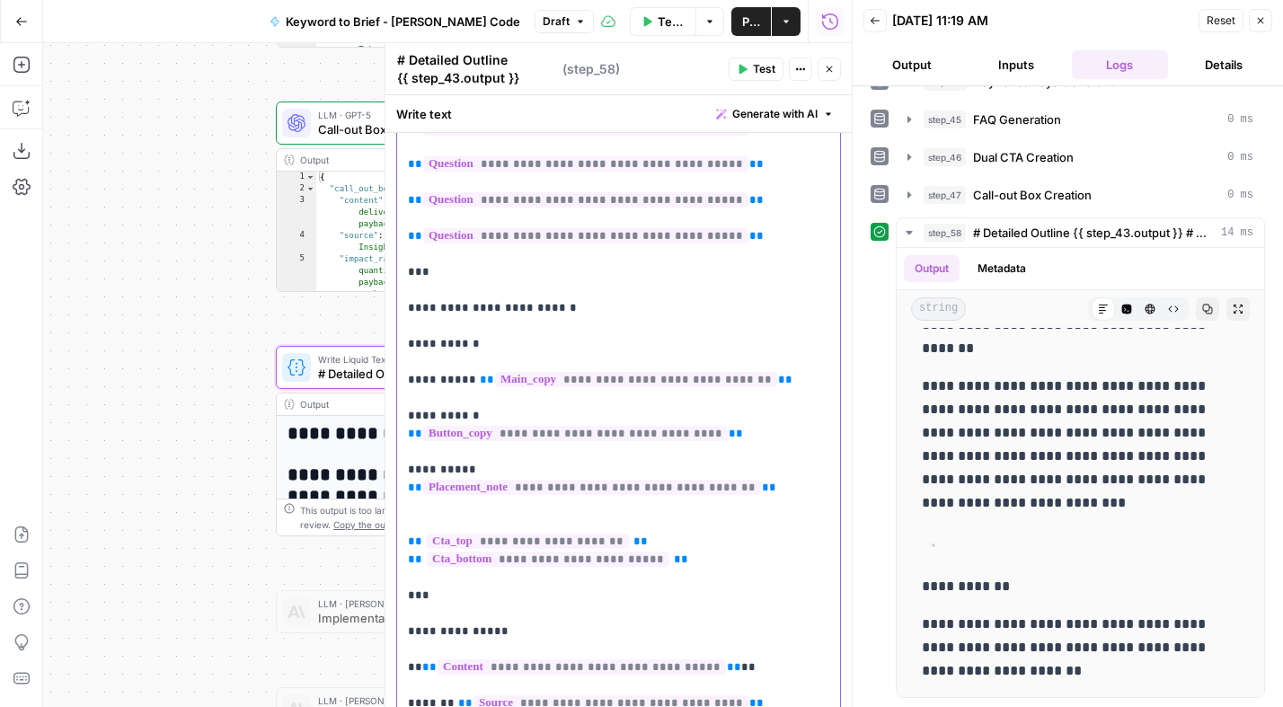
drag, startPoint x: 773, startPoint y: 468, endPoint x: 402, endPoint y: 349, distance: 389.5
copy p "**********"
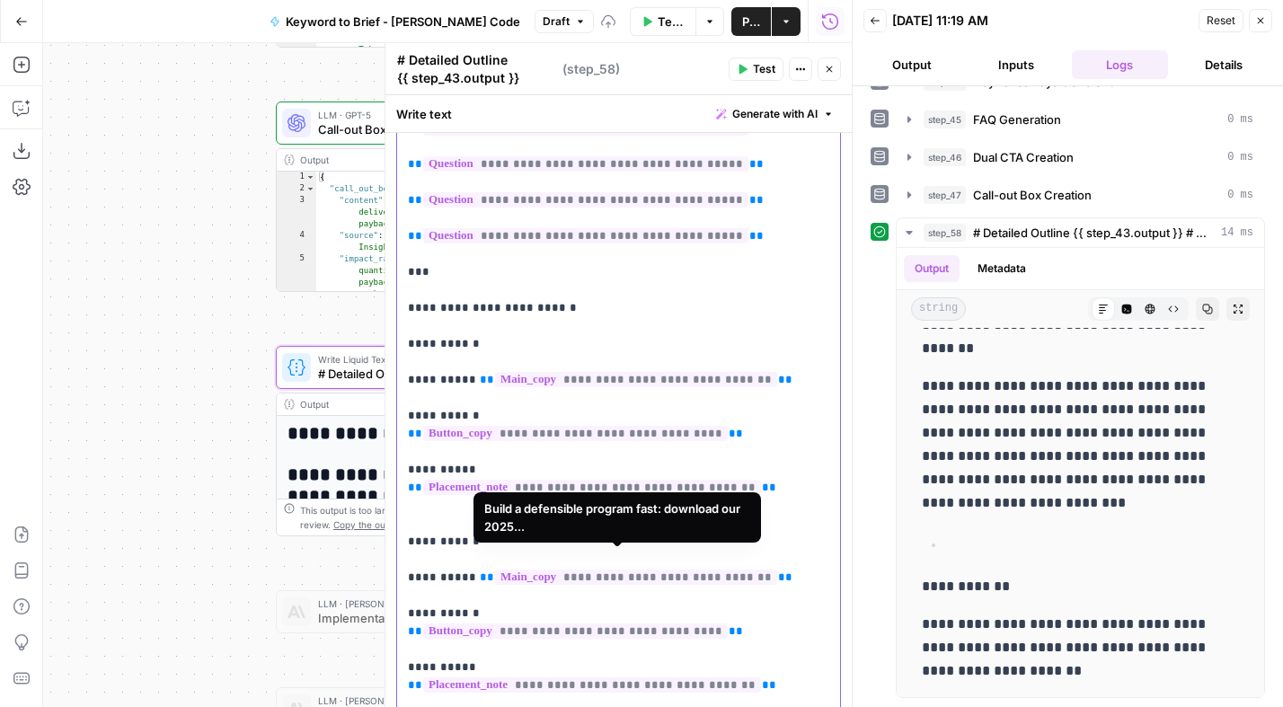
click at [784, 555] on p "**********" at bounding box center [612, 12] width 408 height 2264
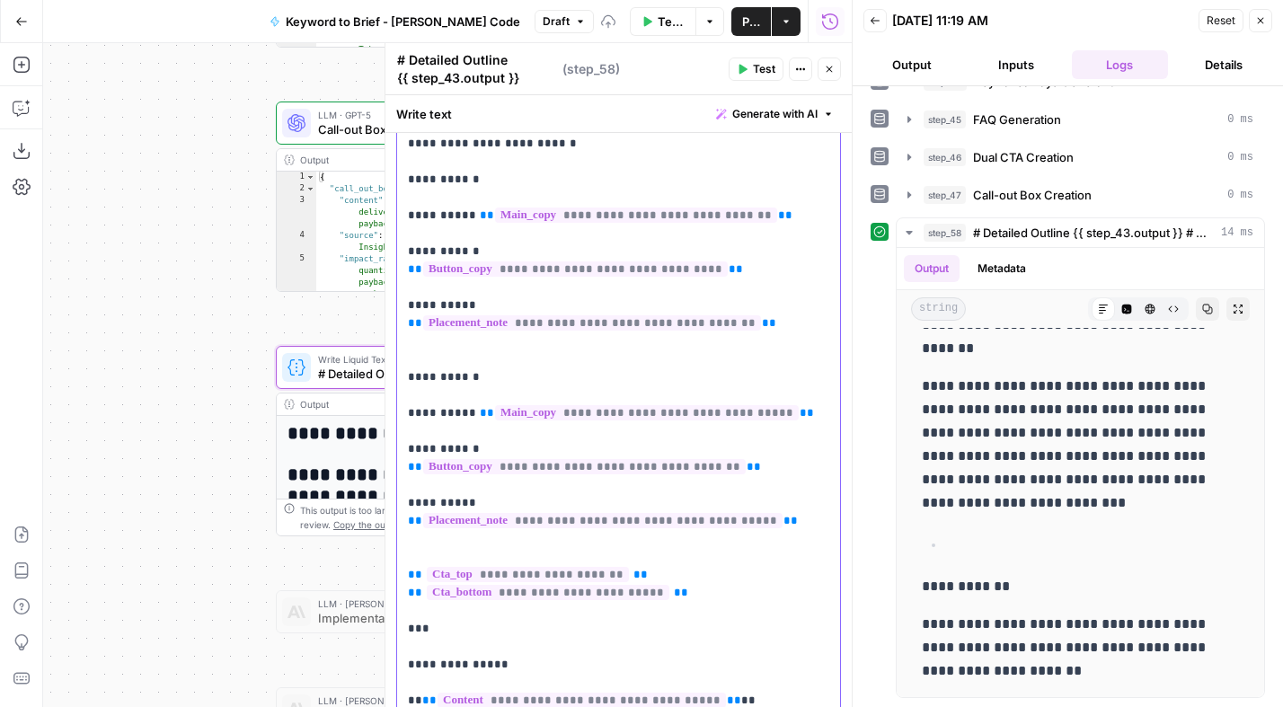
scroll to position [1502, 0]
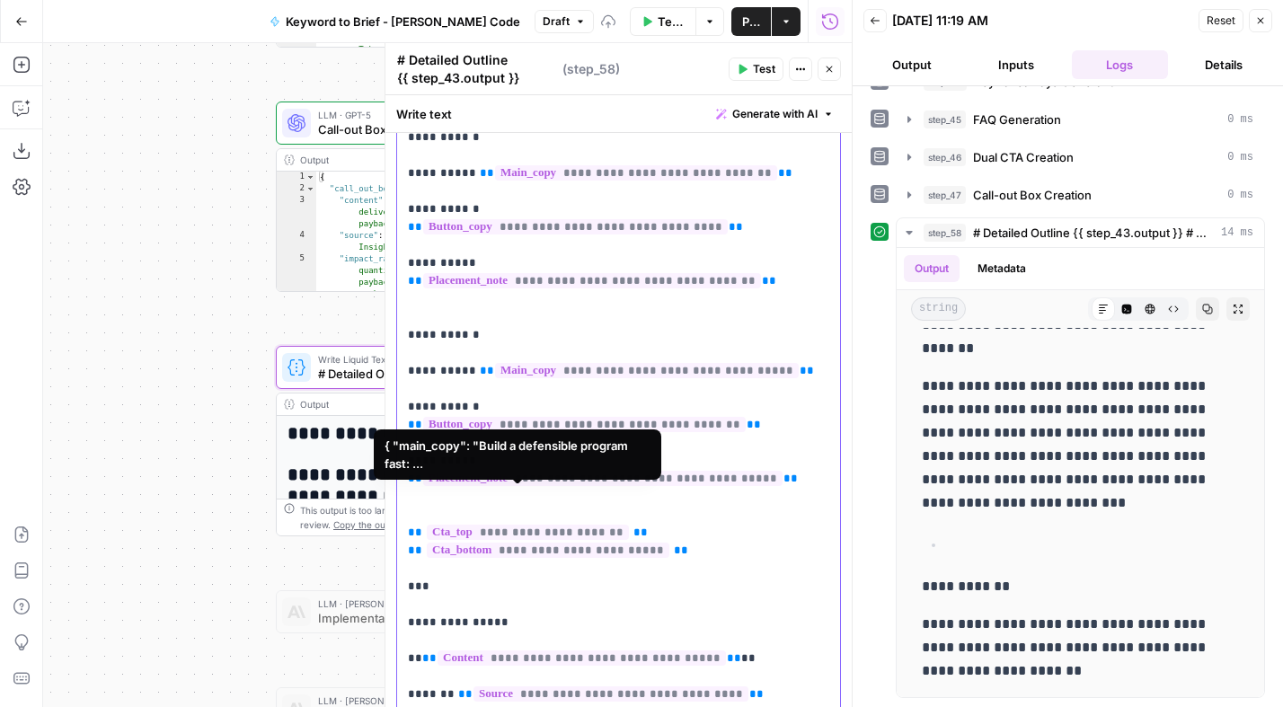
drag, startPoint x: 617, startPoint y: 519, endPoint x: 433, endPoint y: 484, distance: 187.4
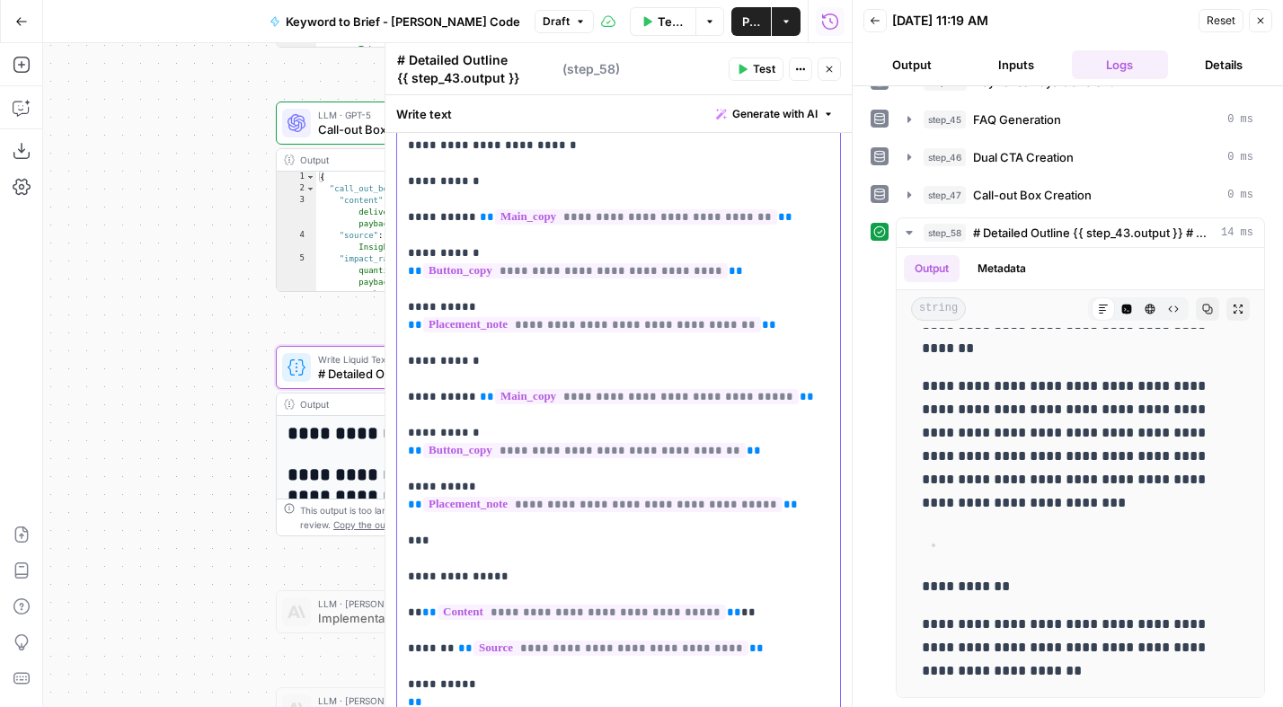
scroll to position [1442, 0]
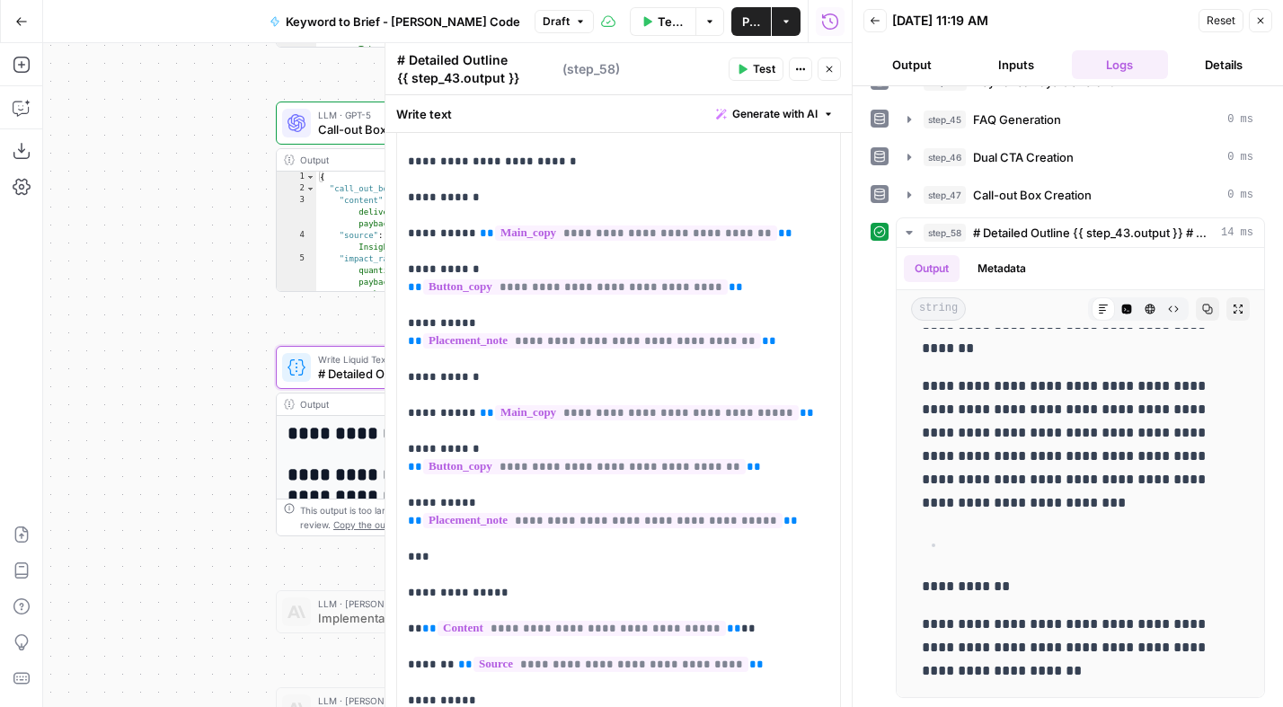
click at [768, 68] on span "Test" at bounding box center [764, 69] width 22 height 16
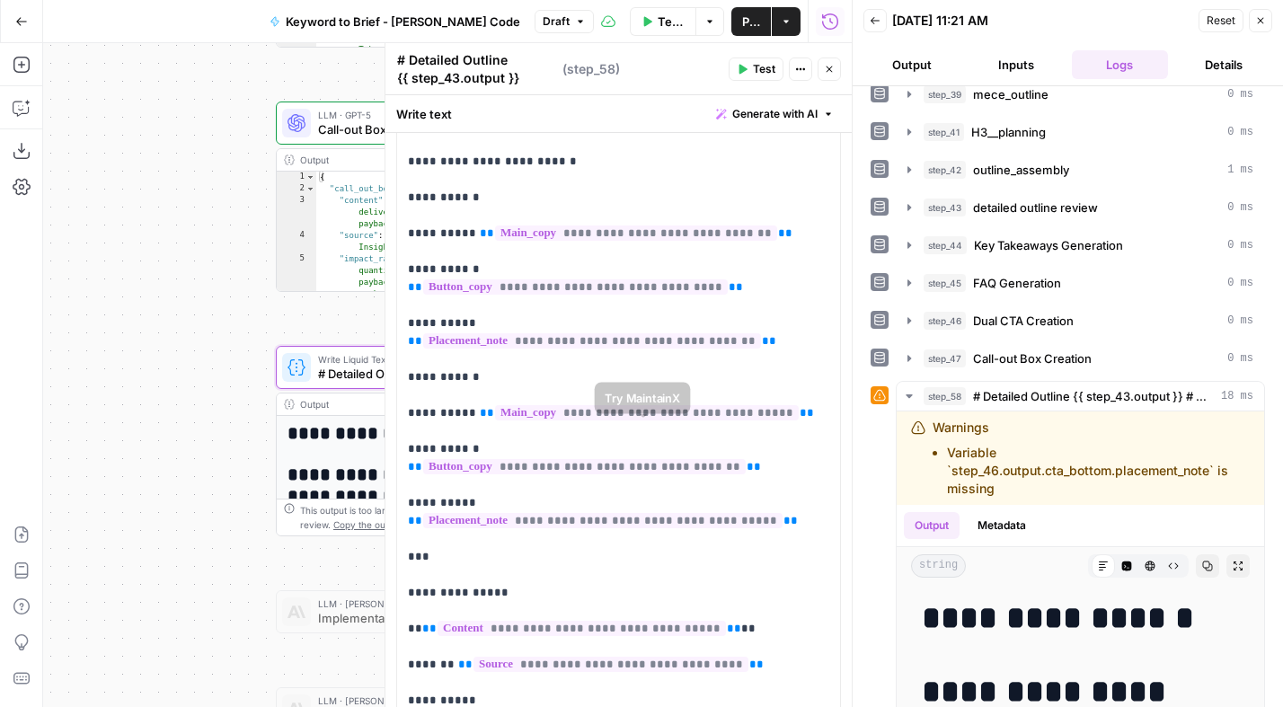
scroll to position [319, 0]
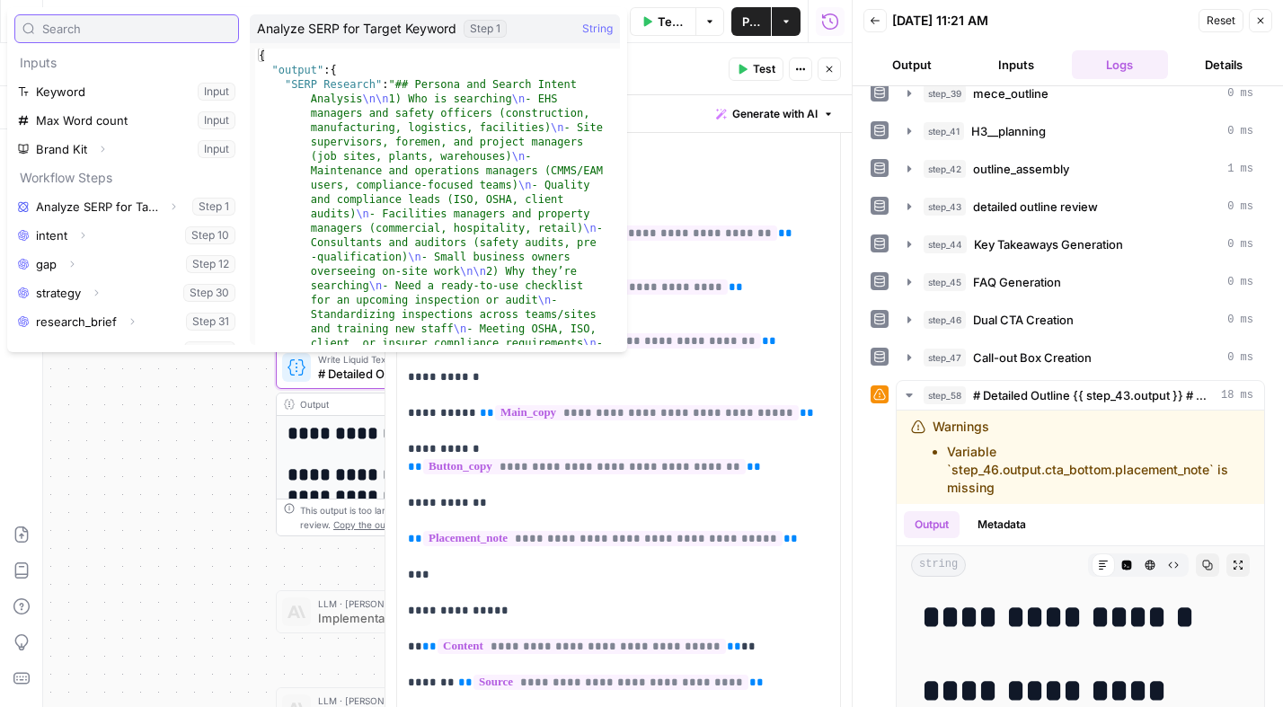
scroll to position [307, 0]
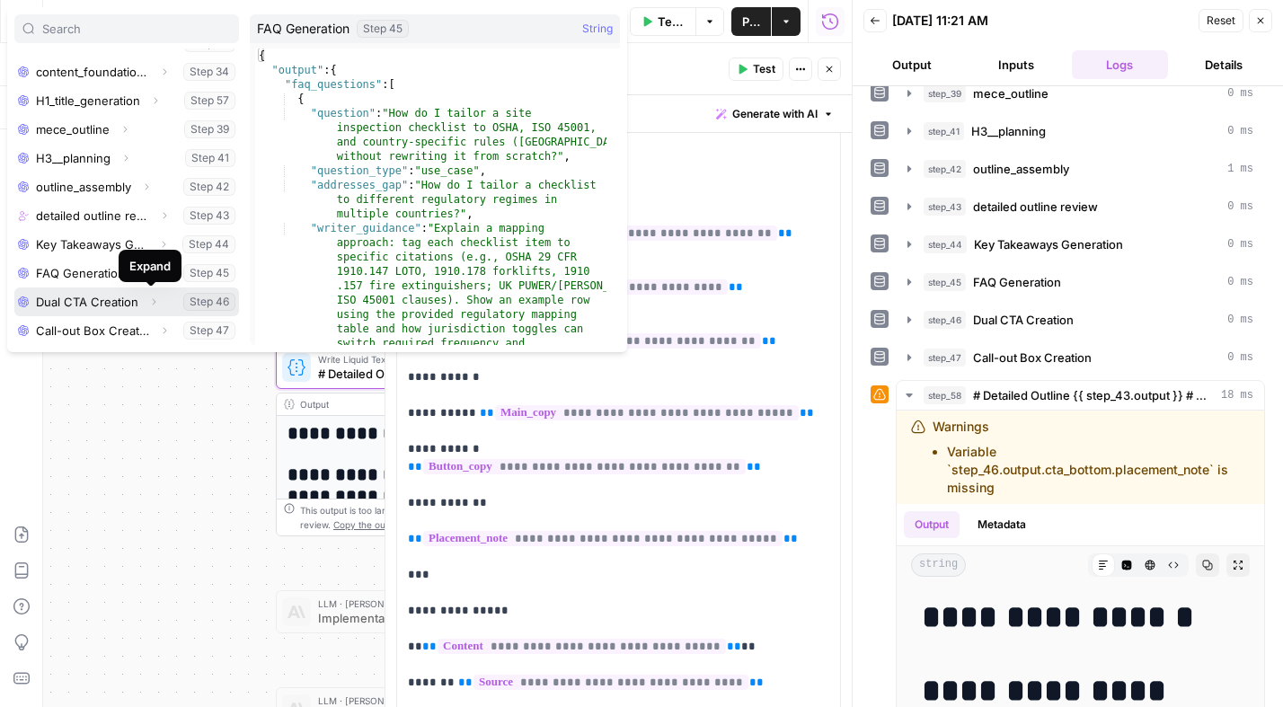
click at [148, 299] on icon "button" at bounding box center [153, 301] width 11 height 11
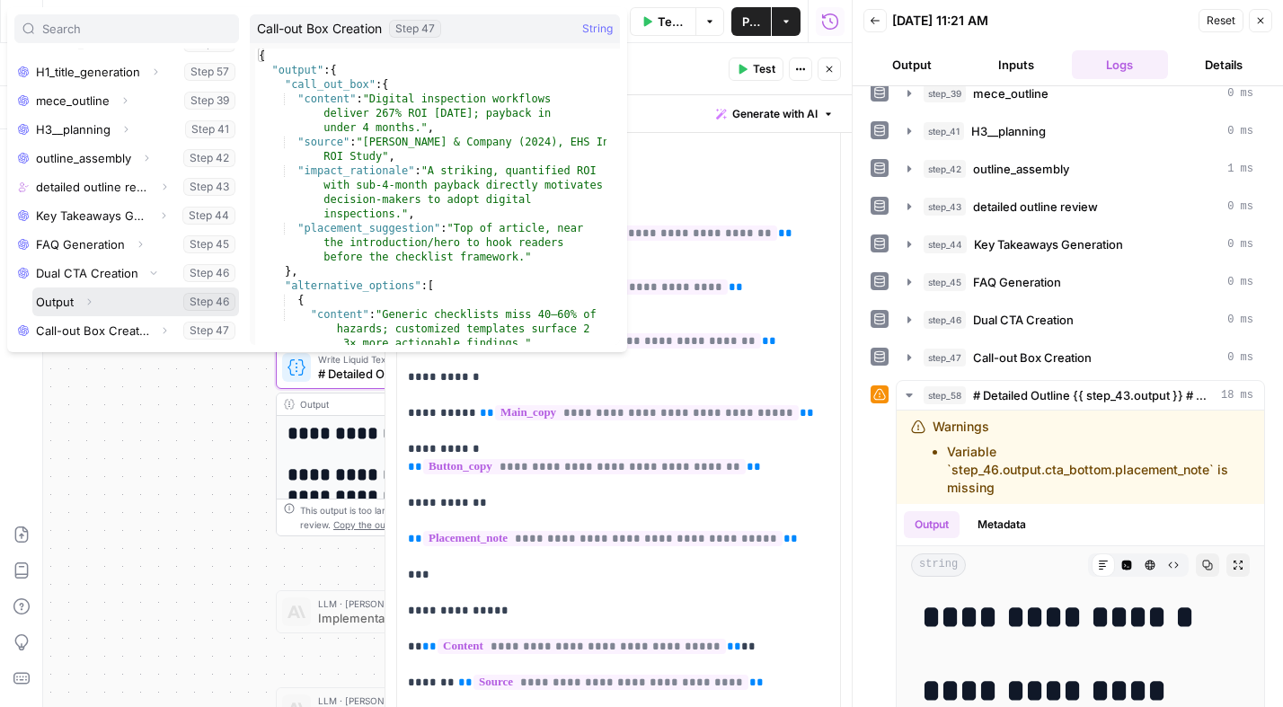
click at [90, 304] on icon "button" at bounding box center [89, 301] width 11 height 11
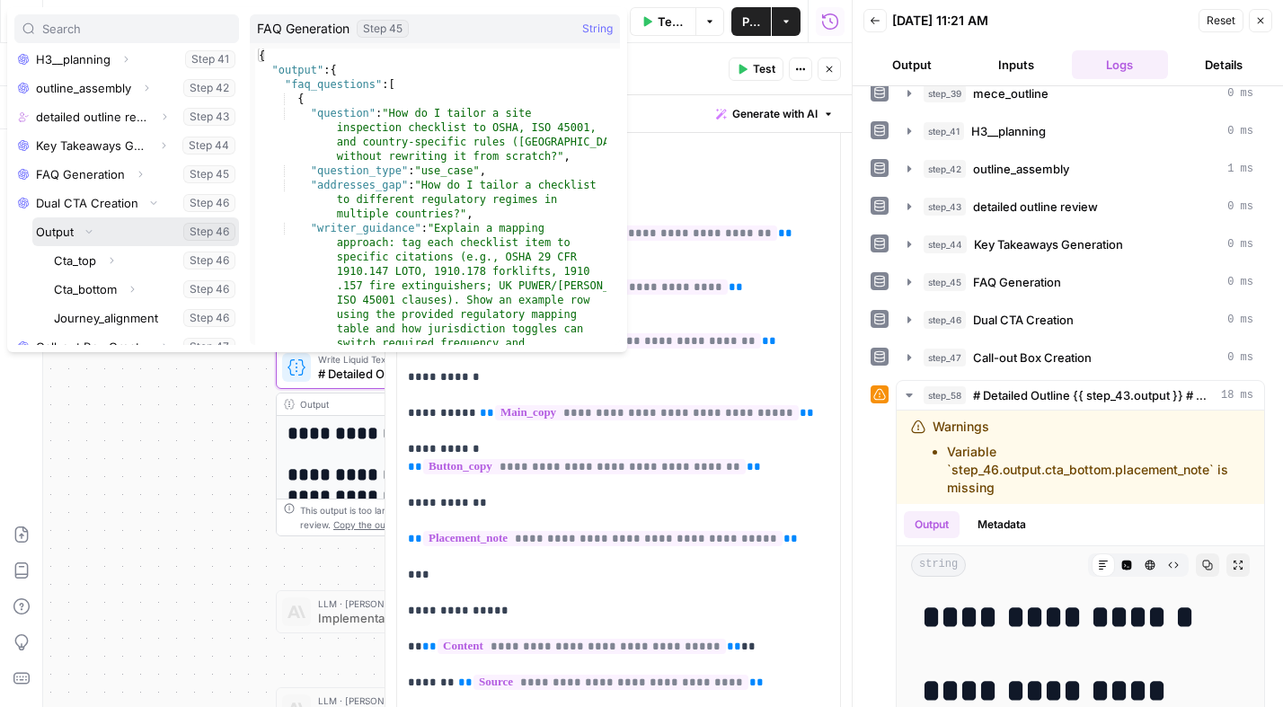
scroll to position [407, 0]
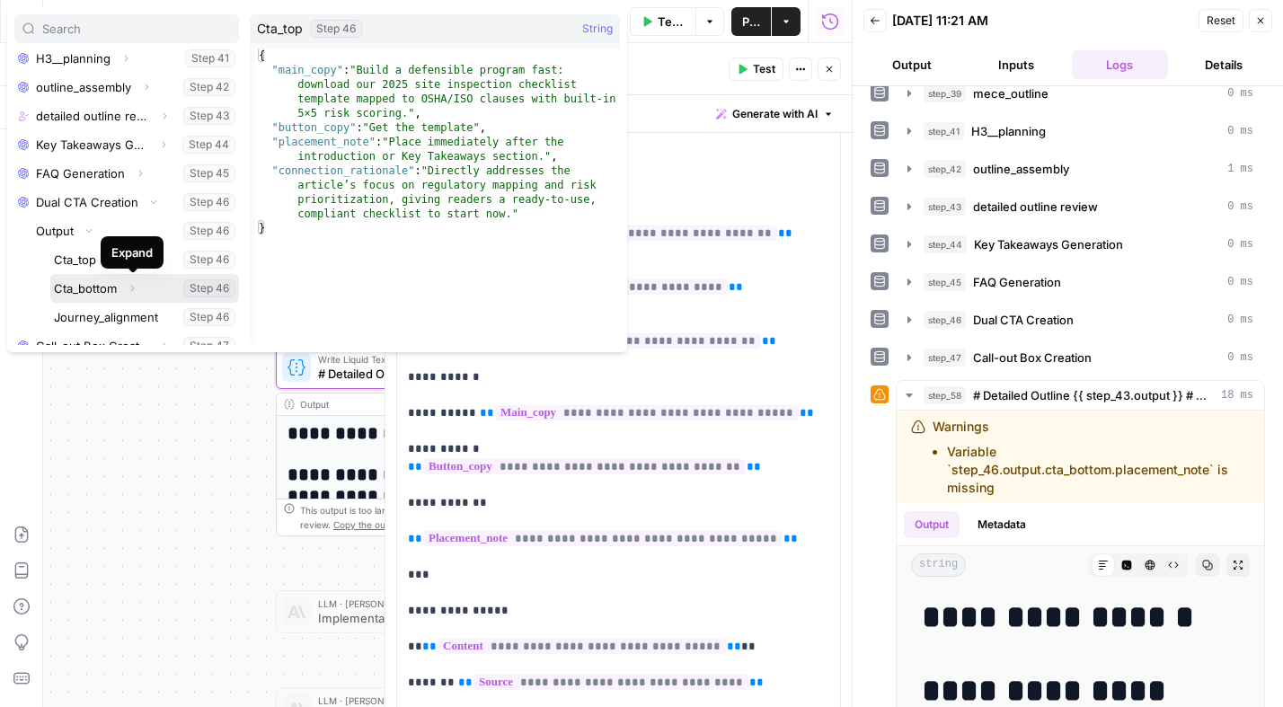
click at [135, 288] on icon "button" at bounding box center [132, 288] width 11 height 11
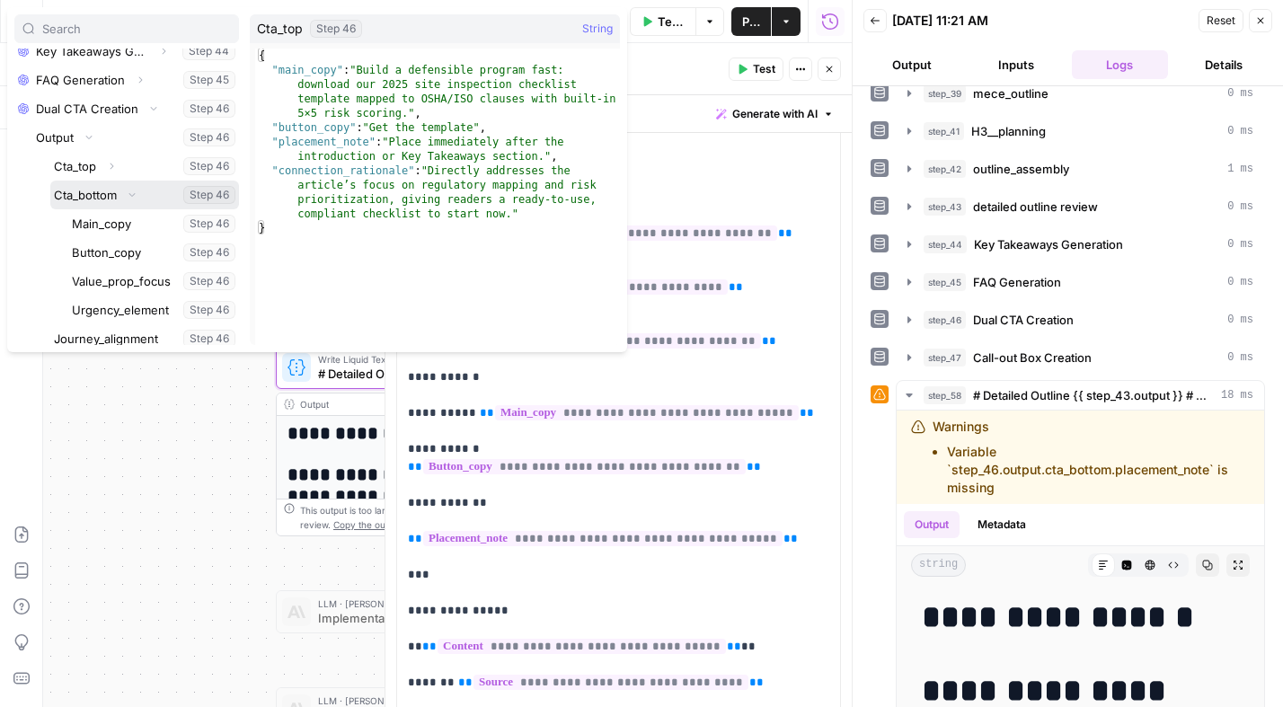
scroll to position [501, 0]
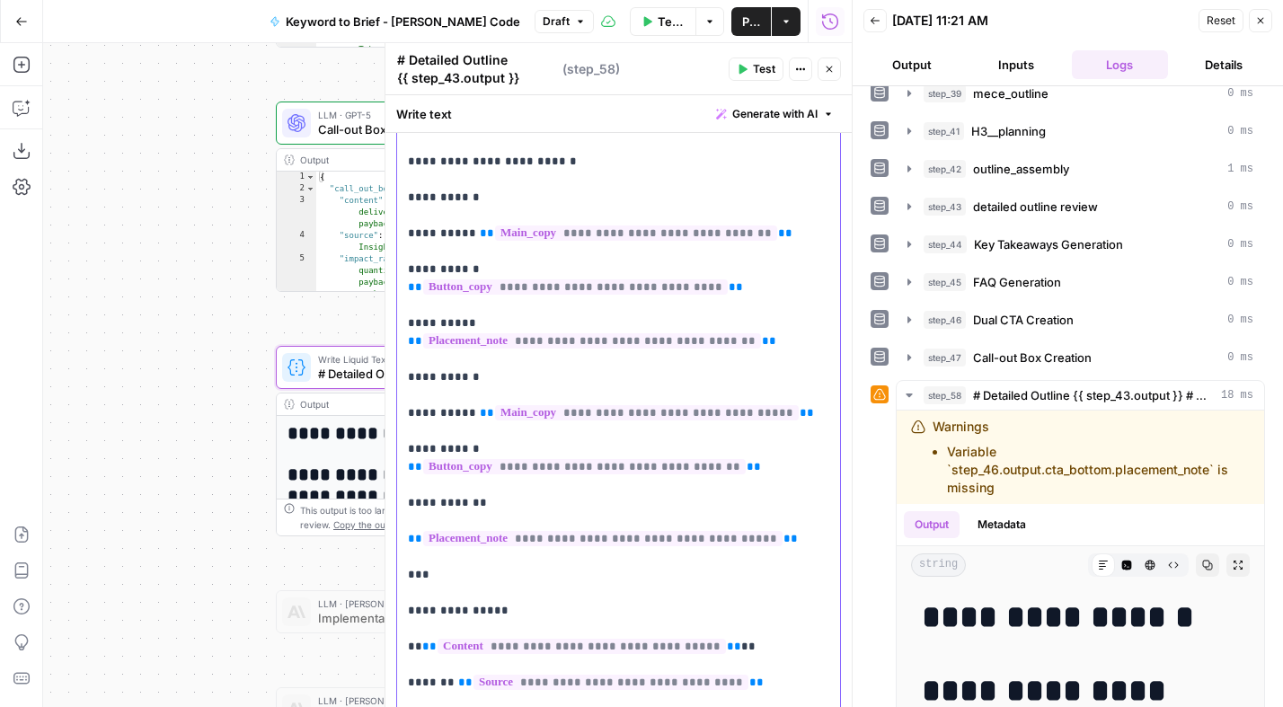
drag, startPoint x: 790, startPoint y: 502, endPoint x: 410, endPoint y: 462, distance: 381.2
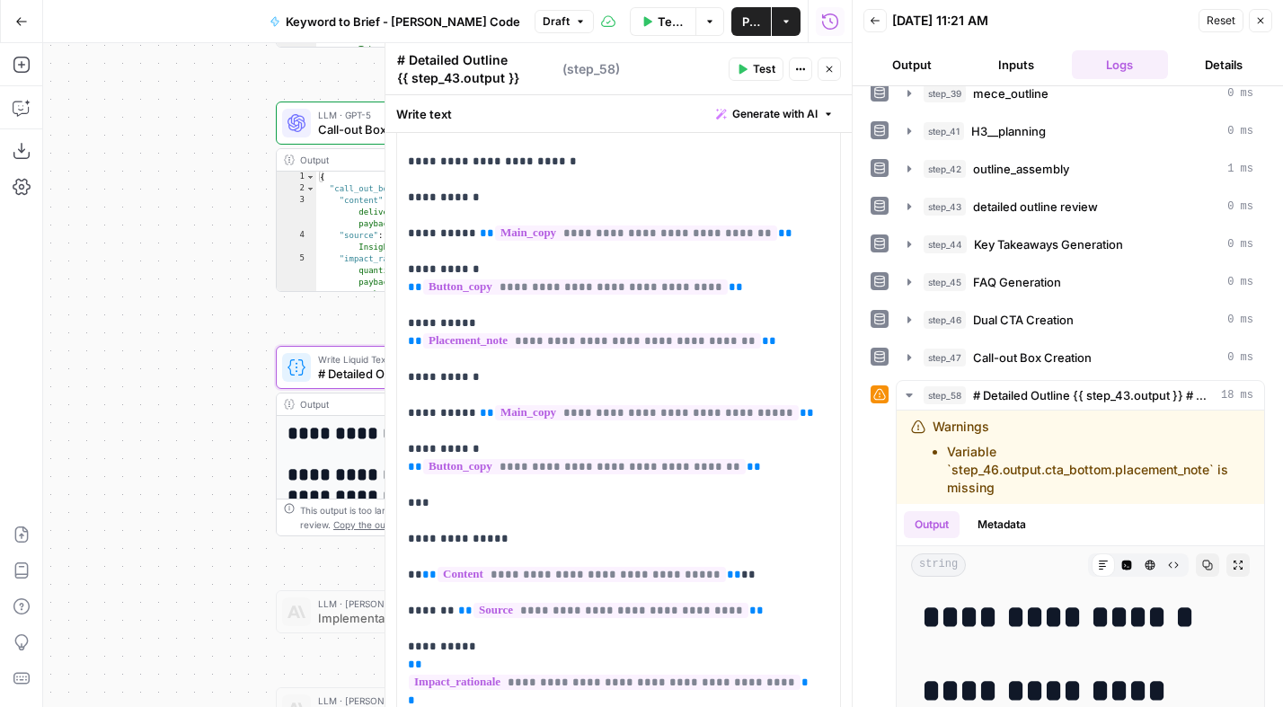
click at [763, 66] on span "Test" at bounding box center [764, 69] width 22 height 16
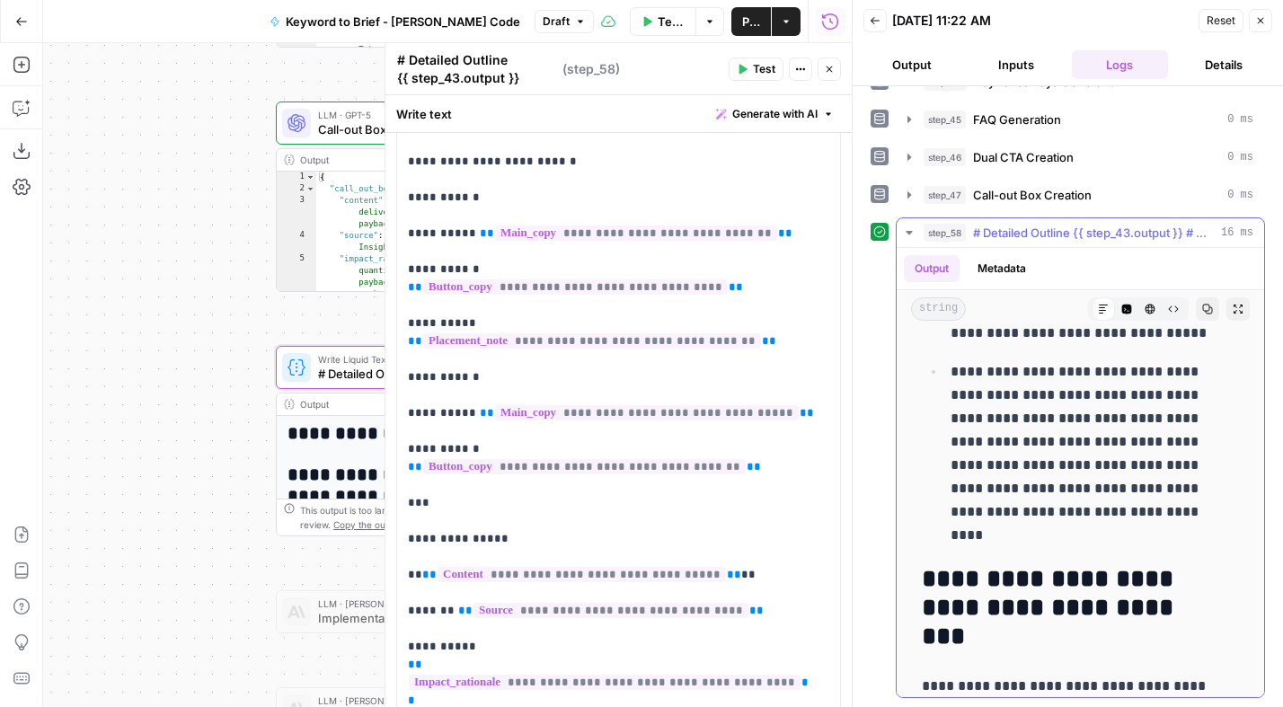
scroll to position [4255, 0]
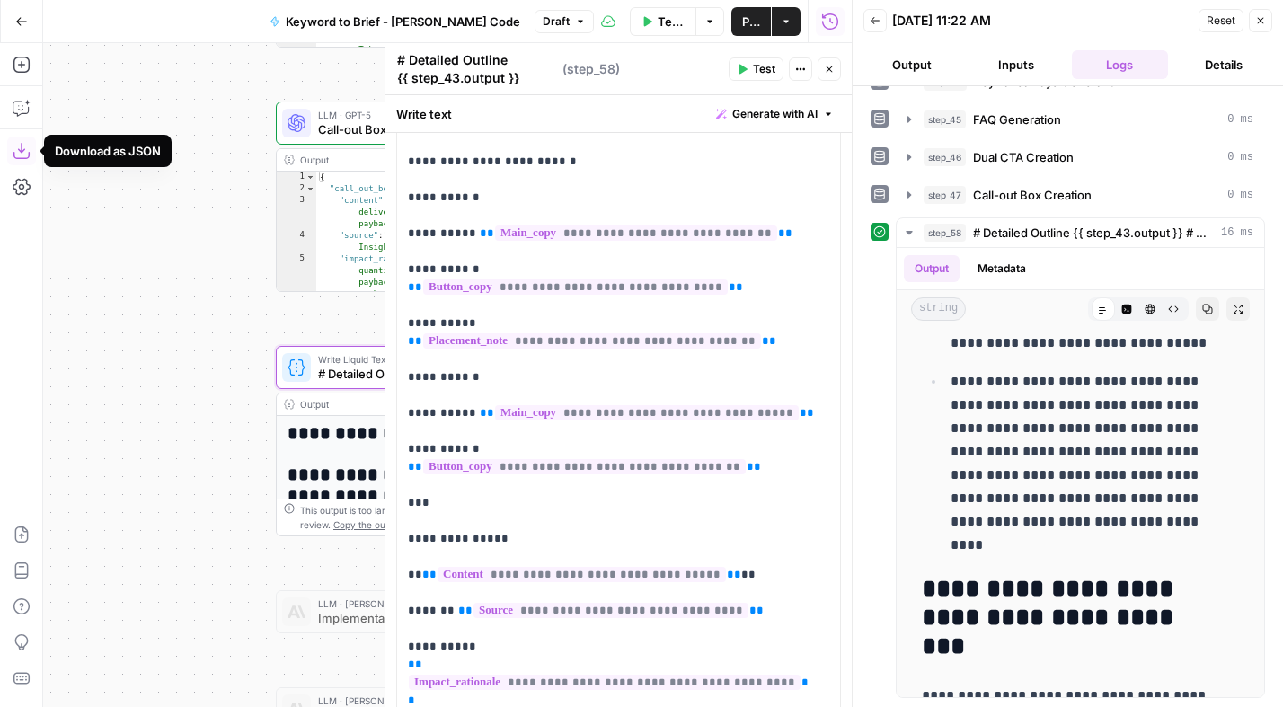
click at [21, 150] on icon "button" at bounding box center [21, 151] width 16 height 16
click at [1202, 304] on icon "button" at bounding box center [1207, 309] width 11 height 11
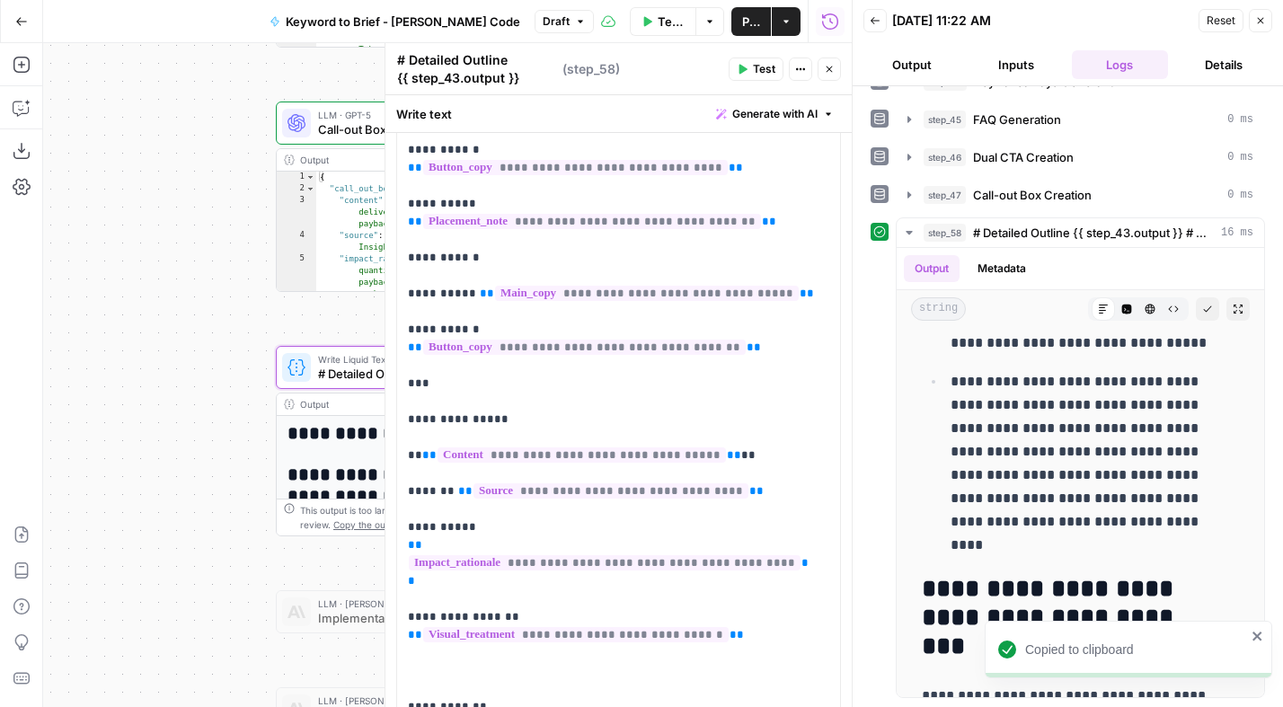
scroll to position [1650, 0]
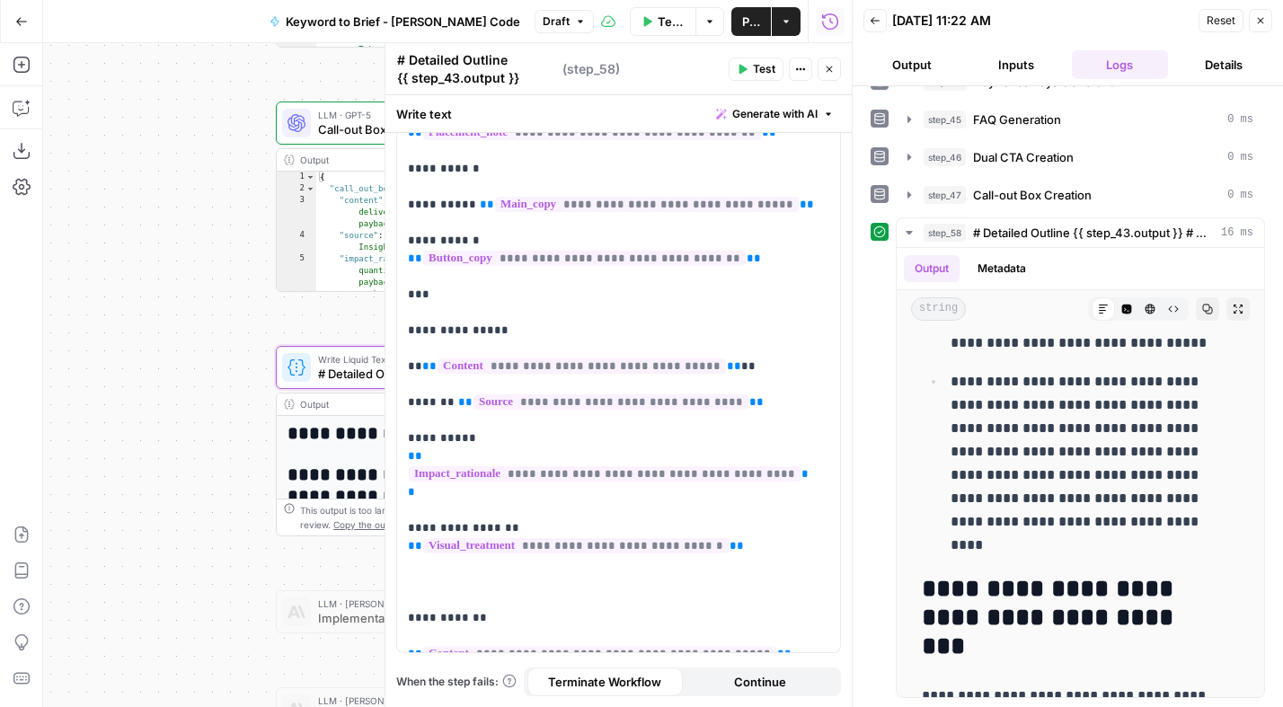
click at [208, 277] on div "Workflow Set Inputs Inputs Power Agent Analyze SERP for Target Keyword Step 1 O…" at bounding box center [447, 375] width 808 height 664
click at [828, 69] on icon "button" at bounding box center [829, 69] width 11 height 11
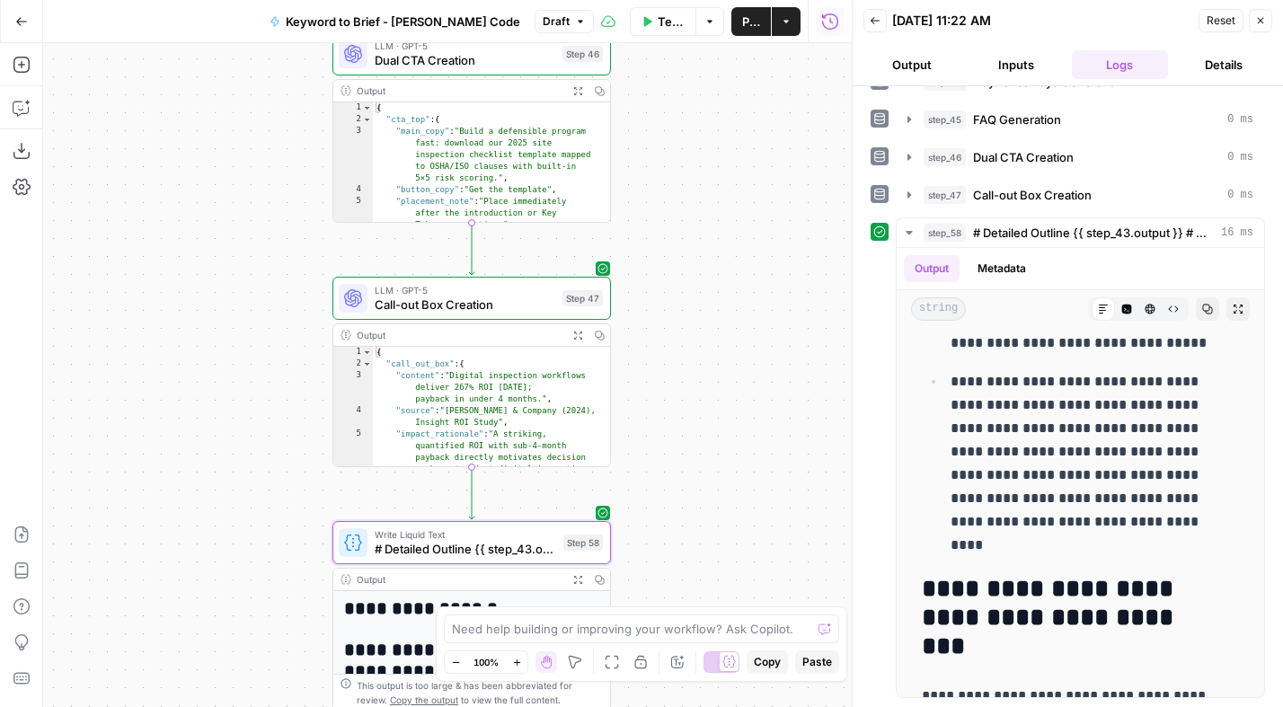
click at [175, 445] on div "Workflow Set Inputs Inputs Power Agent Analyze SERP for Target Keyword Step 1 O…" at bounding box center [447, 375] width 808 height 664
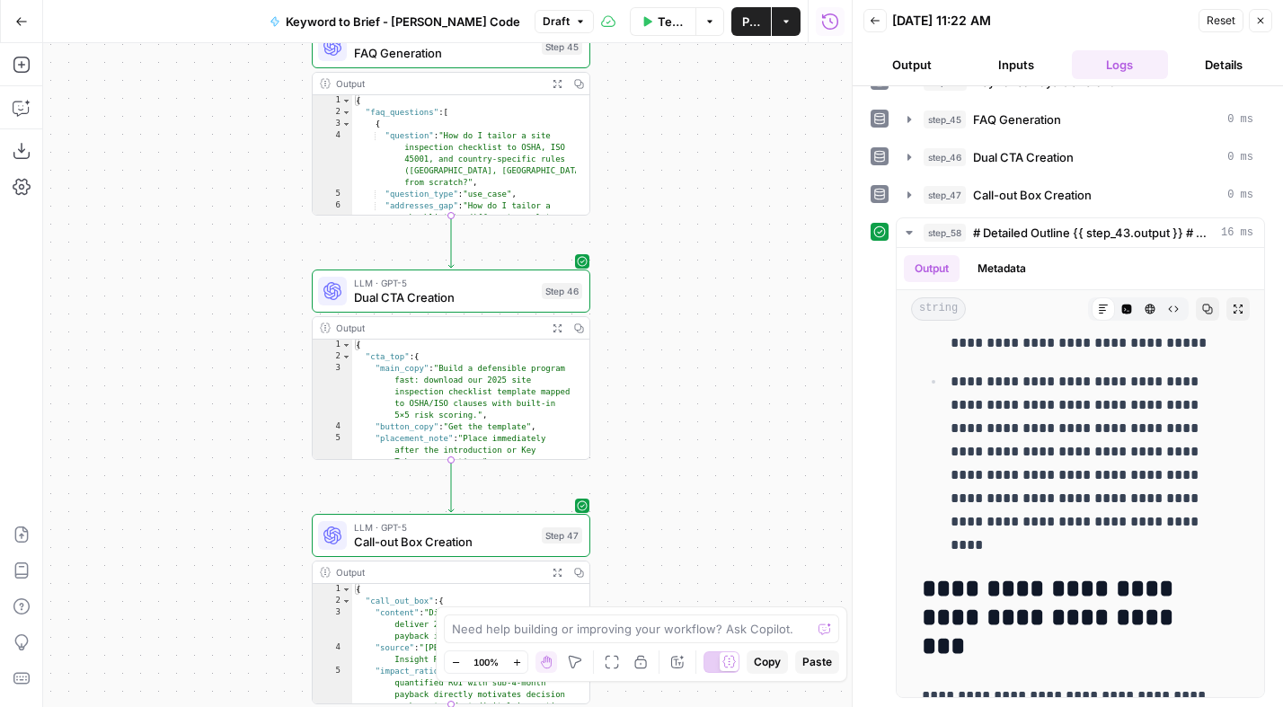
drag, startPoint x: 198, startPoint y: 332, endPoint x: 162, endPoint y: 424, distance: 98.4
click at [161, 456] on div "Workflow Set Inputs Inputs Power Agent Analyze SERP for Target Keyword Step 1 O…" at bounding box center [447, 375] width 808 height 664
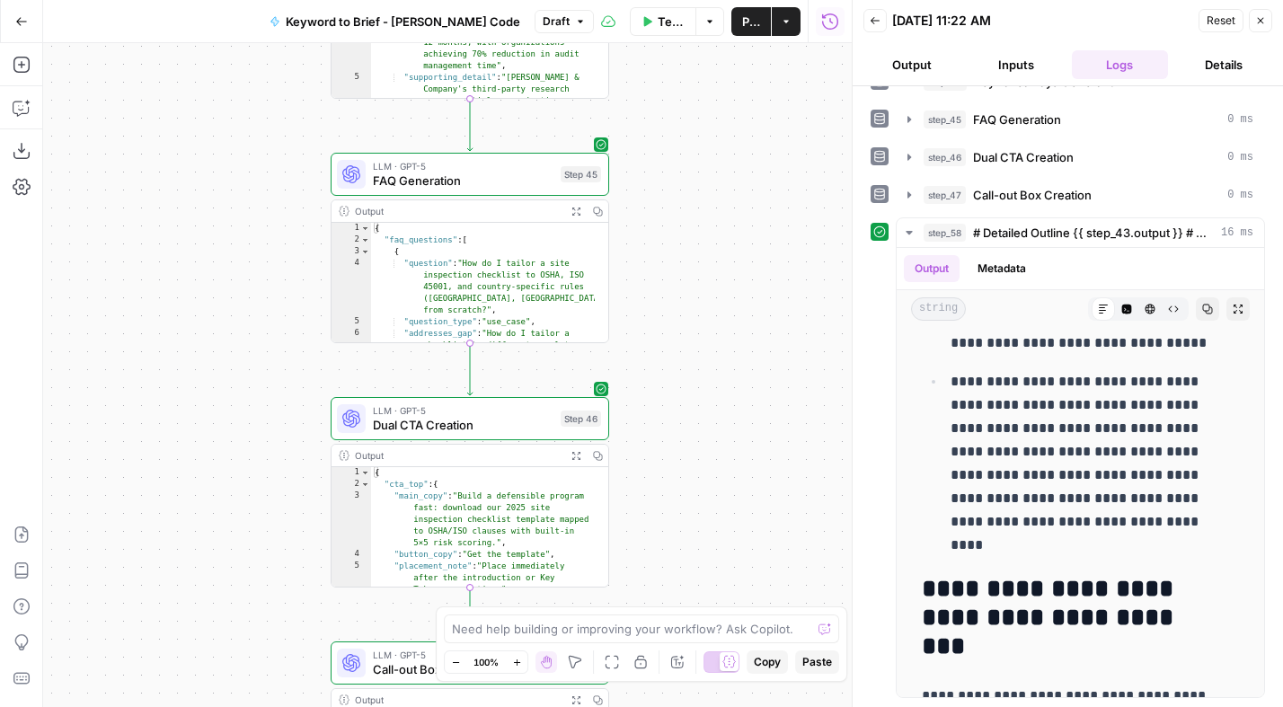
drag, startPoint x: 227, startPoint y: 327, endPoint x: 207, endPoint y: 484, distance: 158.4
click at [207, 484] on div "Workflow Set Inputs Inputs Power Agent Analyze SERP for Target Keyword Step 1 O…" at bounding box center [447, 375] width 808 height 664
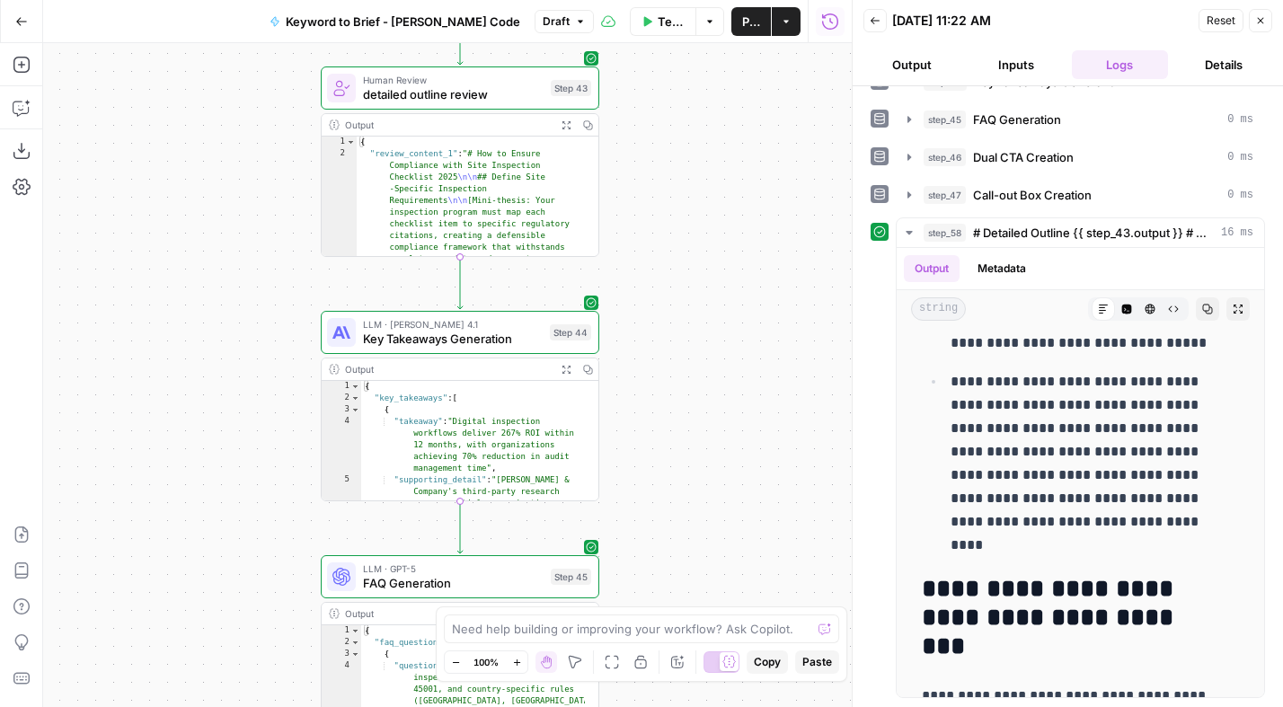
drag, startPoint x: 216, startPoint y: 313, endPoint x: 199, endPoint y: 410, distance: 98.7
click at [200, 483] on div "Workflow Set Inputs Inputs Power Agent Analyze SERP for Target Keyword Step 1 O…" at bounding box center [447, 375] width 808 height 664
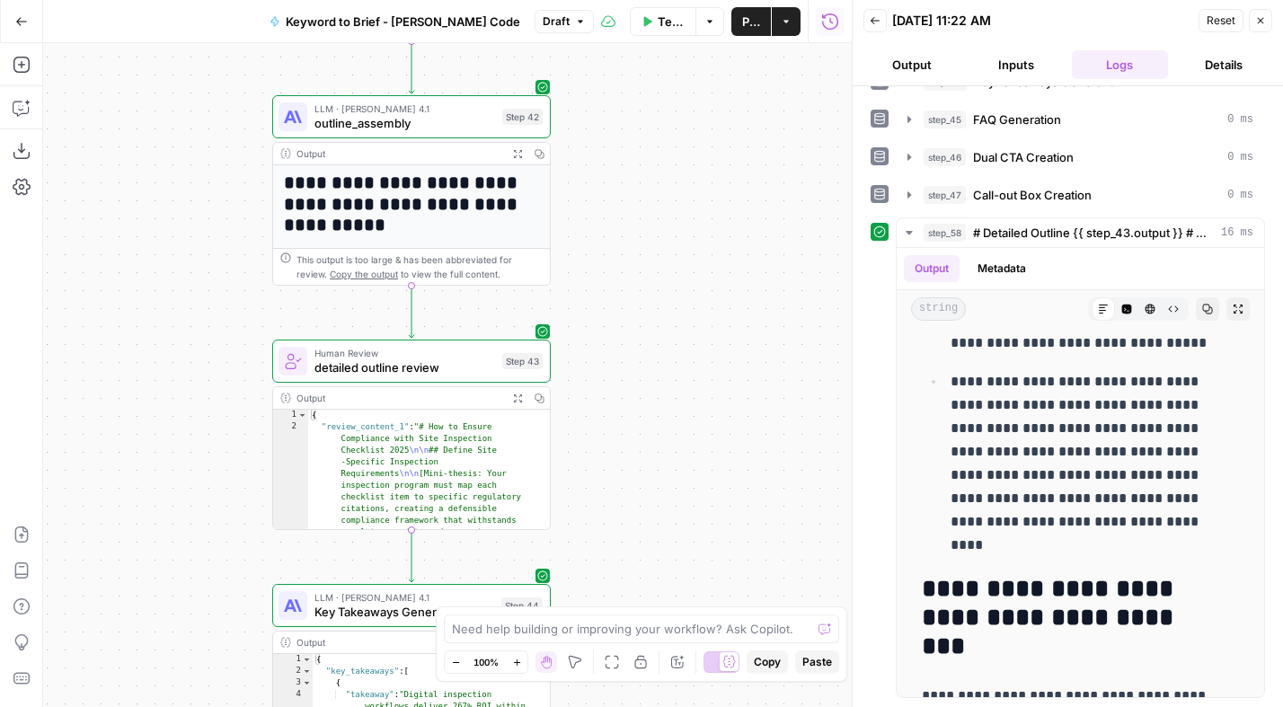
drag, startPoint x: 211, startPoint y: 362, endPoint x: 174, endPoint y: 534, distance: 176.3
click at [174, 534] on div "Workflow Set Inputs Inputs Power Agent Analyze SERP for Target Keyword Step 1 O…" at bounding box center [447, 375] width 808 height 664
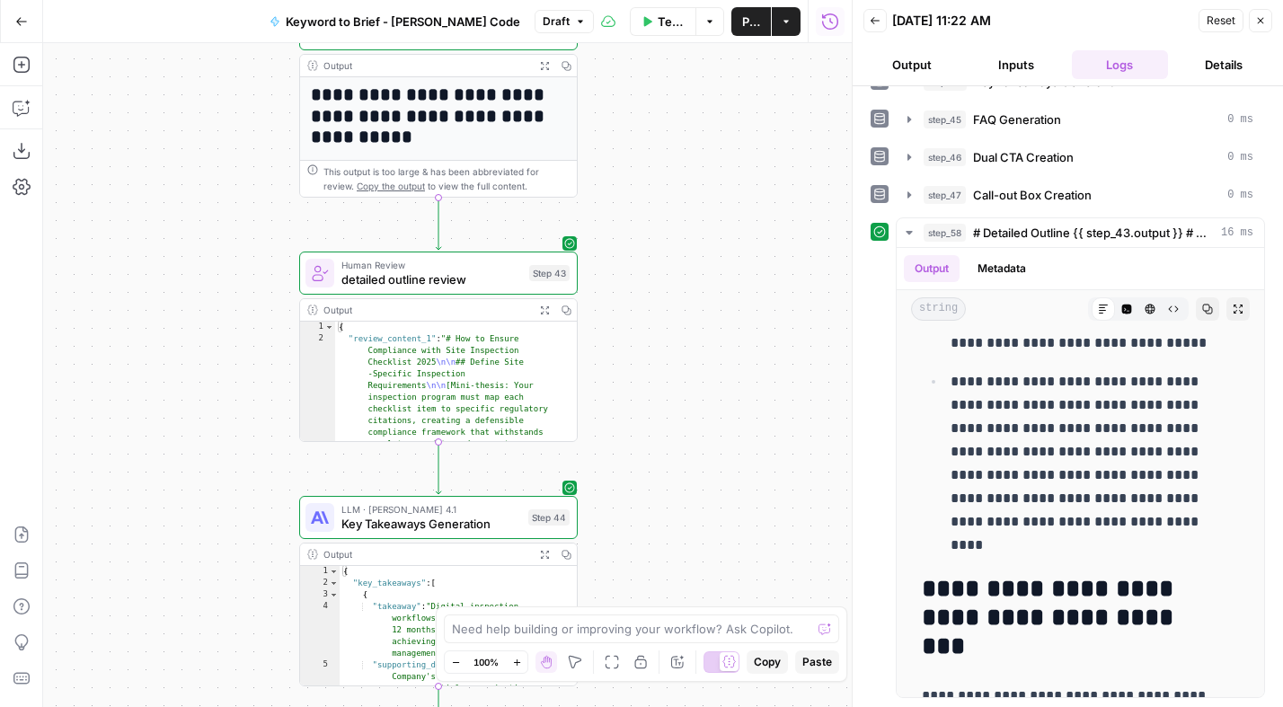
drag, startPoint x: 168, startPoint y: 379, endPoint x: 207, endPoint y: 217, distance: 166.2
click at [207, 217] on div "Workflow Set Inputs Inputs Power Agent Analyze SERP for Target Keyword Step 1 O…" at bounding box center [447, 375] width 808 height 664
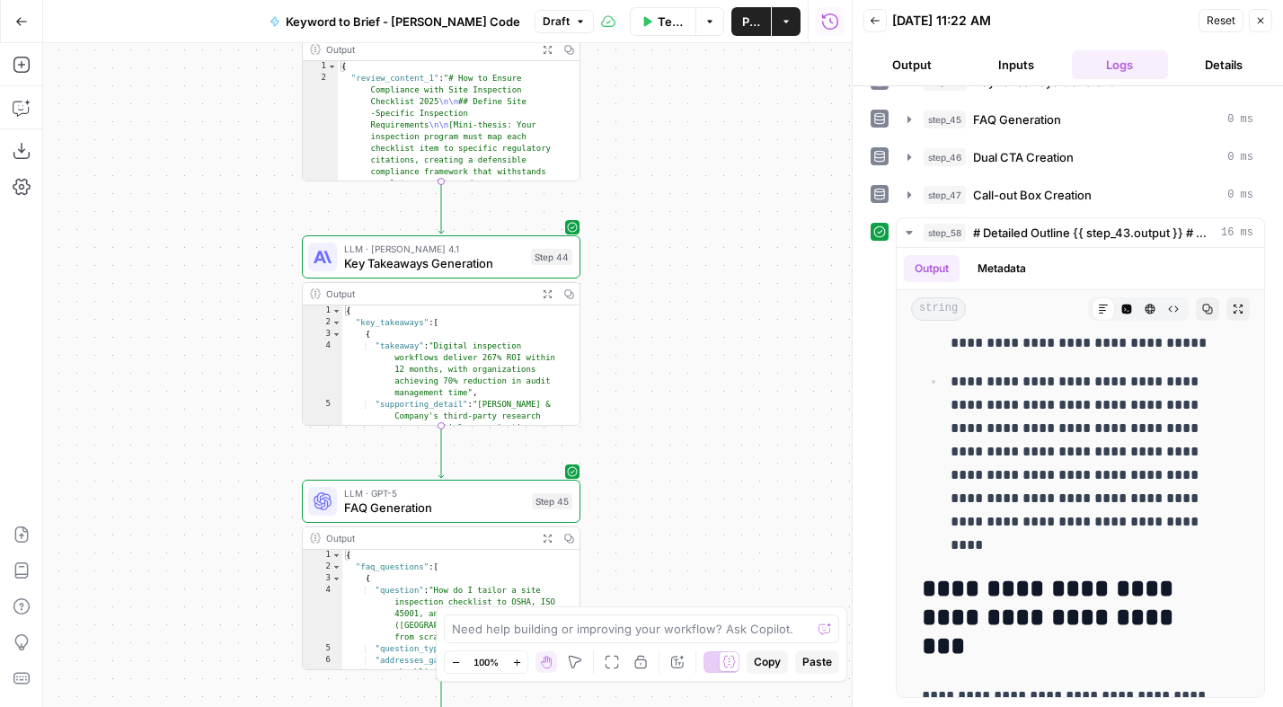
drag, startPoint x: 199, startPoint y: 313, endPoint x: 217, endPoint y: 256, distance: 59.4
click at [198, 190] on div "Workflow Set Inputs Inputs Power Agent Analyze SERP for Target Keyword Step 1 O…" at bounding box center [447, 375] width 808 height 664
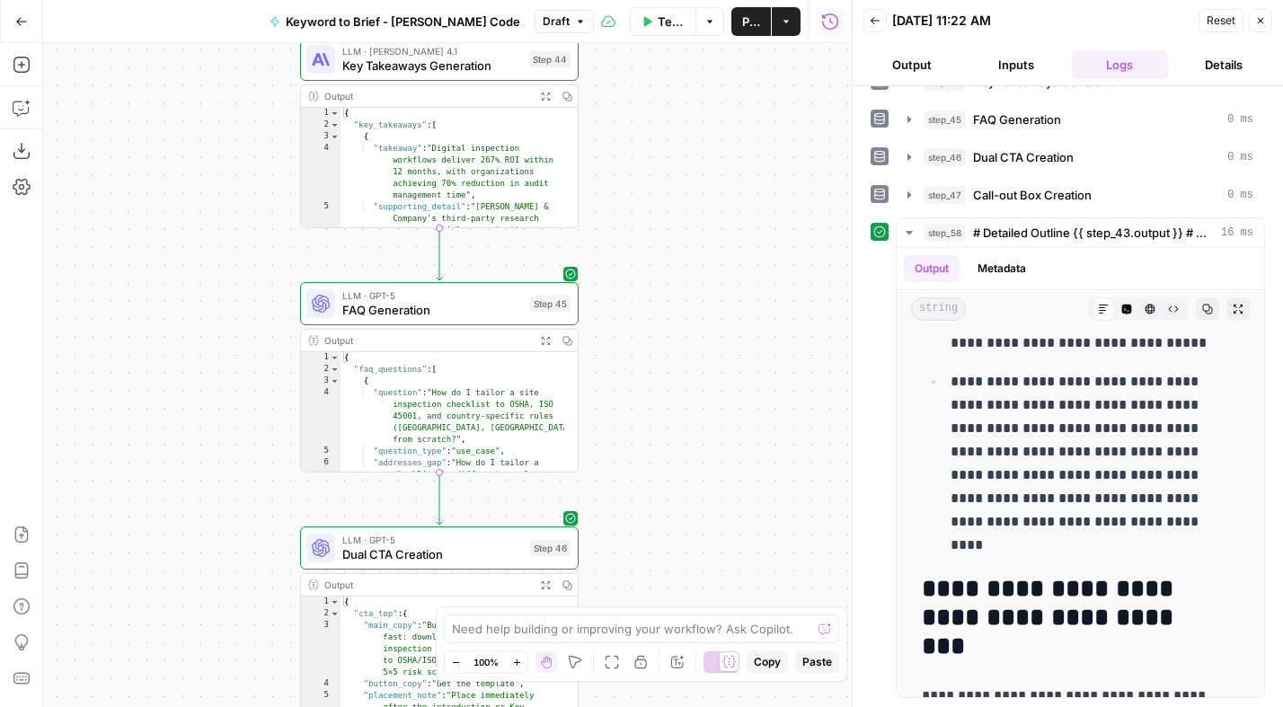
drag, startPoint x: 196, startPoint y: 246, endPoint x: 200, endPoint y: 164, distance: 81.9
click at [196, 158] on div "Workflow Set Inputs Inputs Power Agent Analyze SERP for Target Keyword Step 1 O…" at bounding box center [447, 375] width 808 height 664
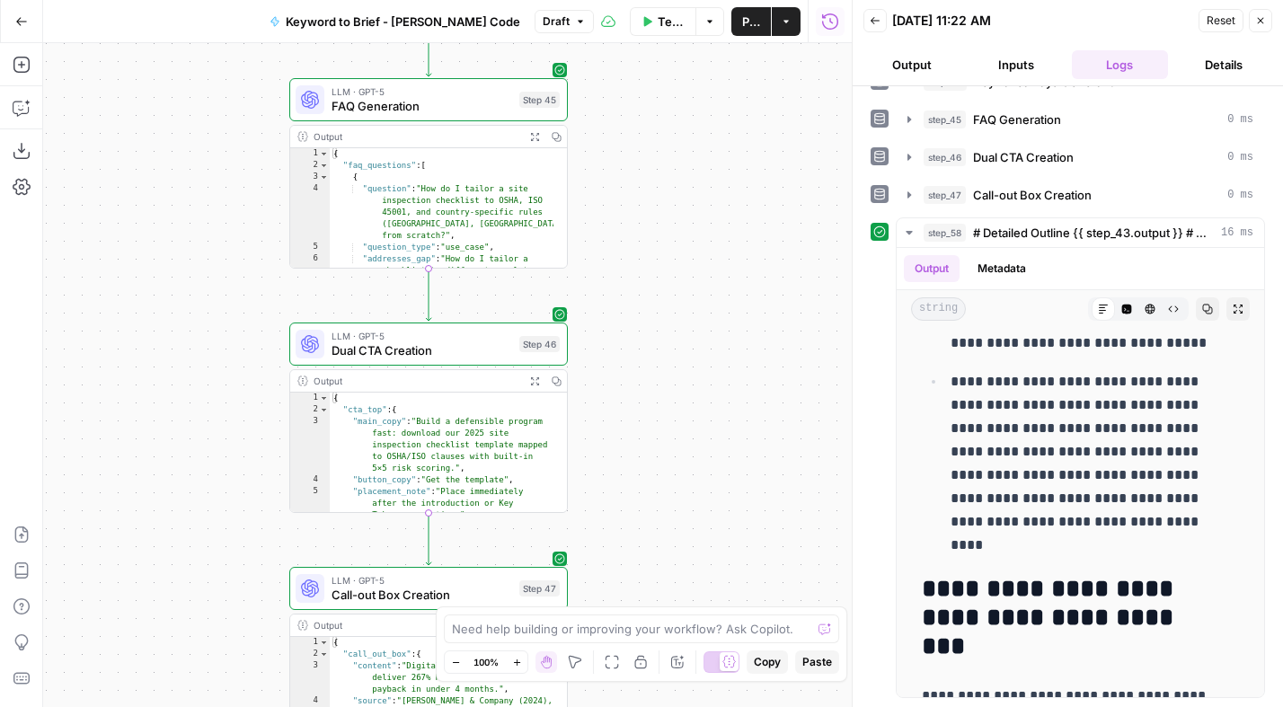
drag, startPoint x: 207, startPoint y: 312, endPoint x: 200, endPoint y: 143, distance: 169.0
click at [200, 143] on div "Workflow Set Inputs Inputs Power Agent Analyze SERP for Target Keyword Step 1 O…" at bounding box center [447, 375] width 808 height 664
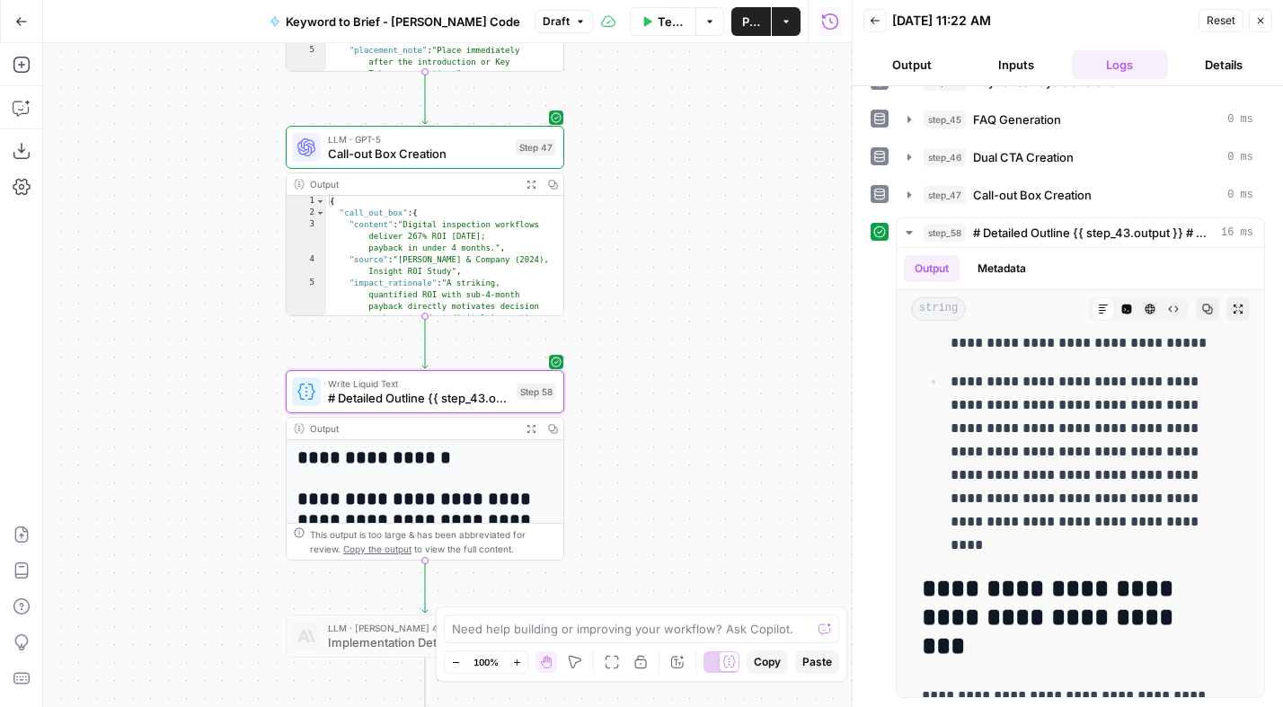
drag, startPoint x: 196, startPoint y: 315, endPoint x: 193, endPoint y: 170, distance: 145.5
click at [193, 170] on div "Workflow Set Inputs Inputs Power Agent Analyze SERP for Target Keyword Step 1 O…" at bounding box center [447, 375] width 808 height 664
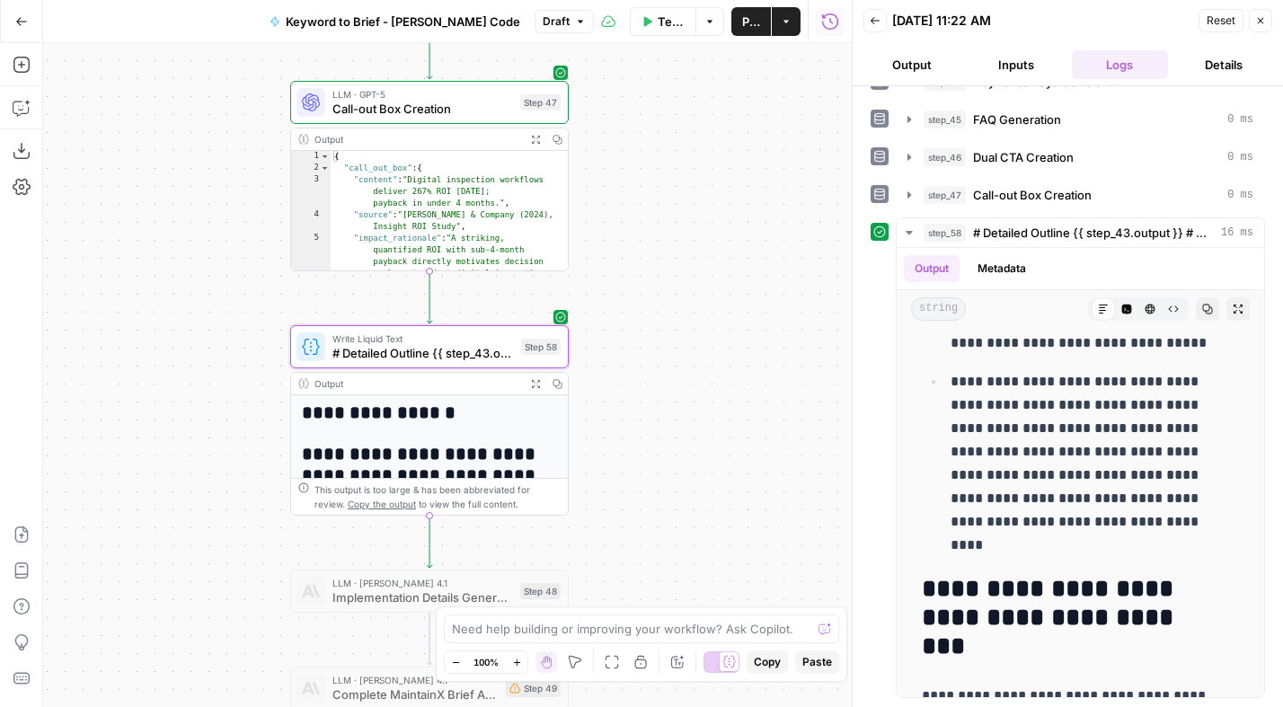
drag, startPoint x: 174, startPoint y: 354, endPoint x: 195, endPoint y: 156, distance: 198.7
click at [195, 156] on div "Workflow Set Inputs Inputs Power Agent Analyze SERP for Target Keyword Step 1 O…" at bounding box center [447, 375] width 808 height 664
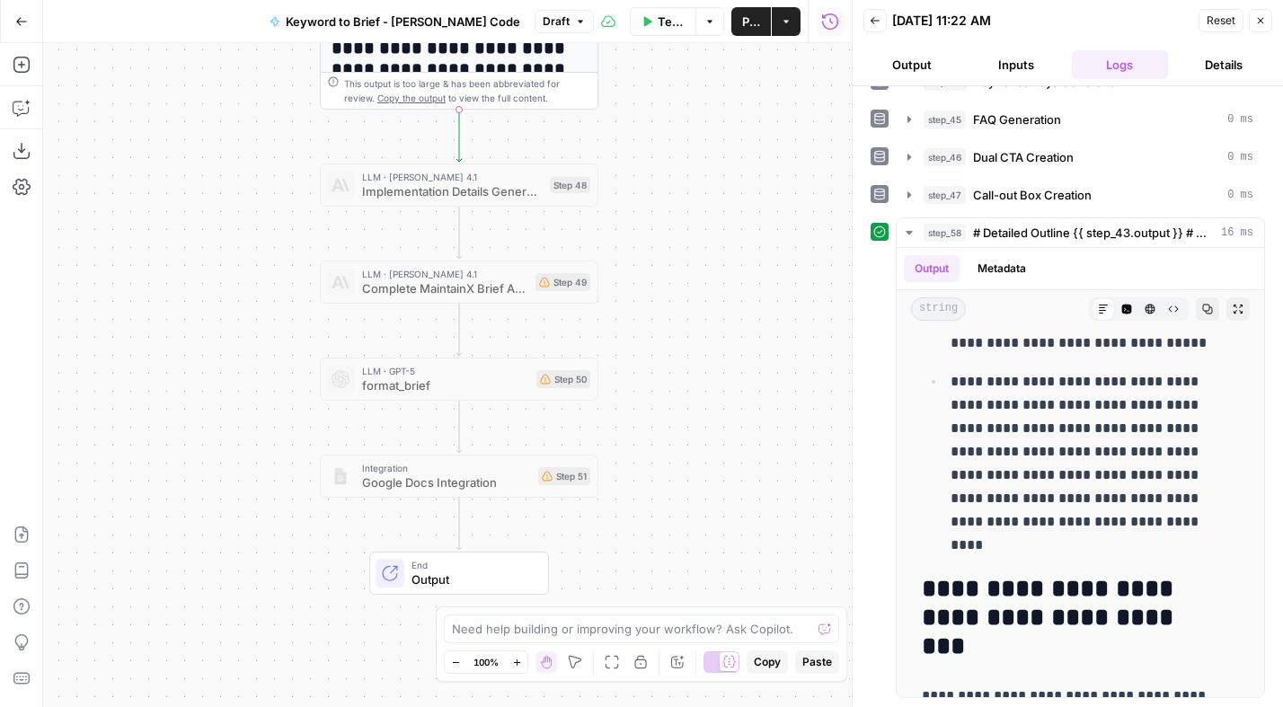
drag, startPoint x: 218, startPoint y: 278, endPoint x: 221, endPoint y: 220, distance: 57.5
click at [221, 220] on div "Workflow Set Inputs Inputs Power Agent Analyze SERP for Target Keyword Step 1 O…" at bounding box center [447, 375] width 808 height 664
click at [393, 191] on span "Implementation Details Generation" at bounding box center [452, 191] width 181 height 18
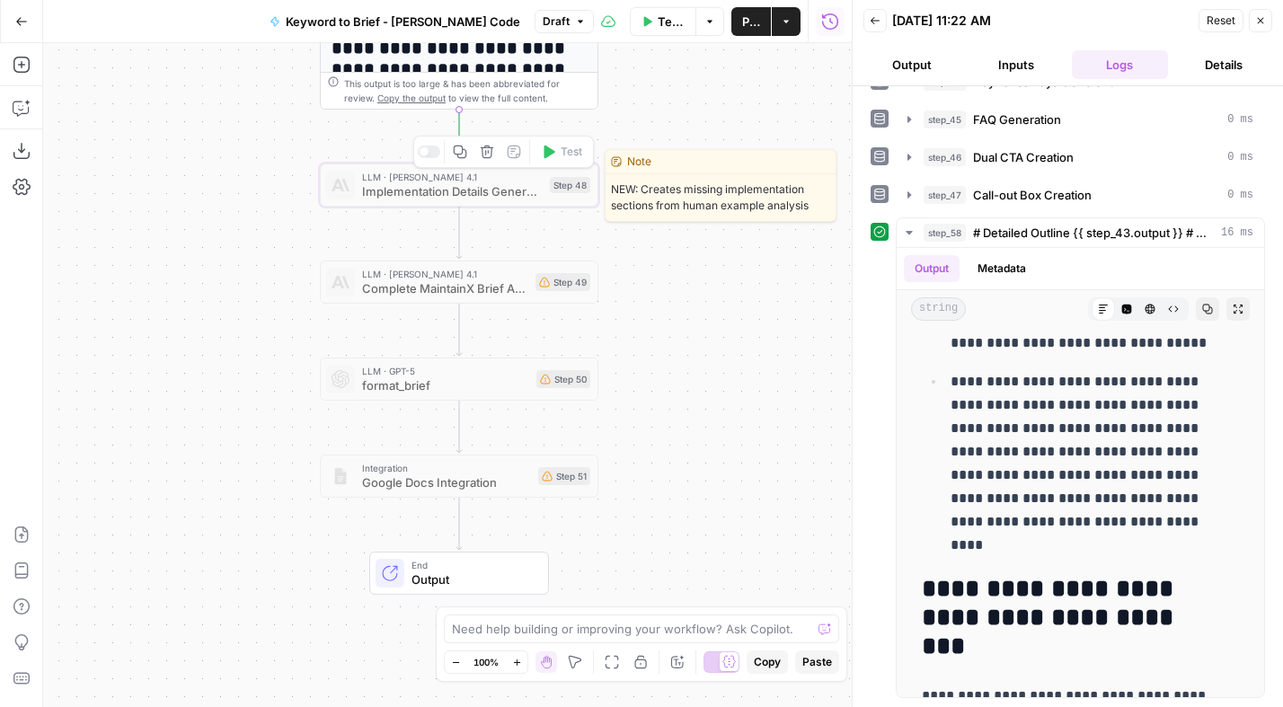
click at [393, 190] on span "Implementation Details Generation" at bounding box center [452, 191] width 181 height 18
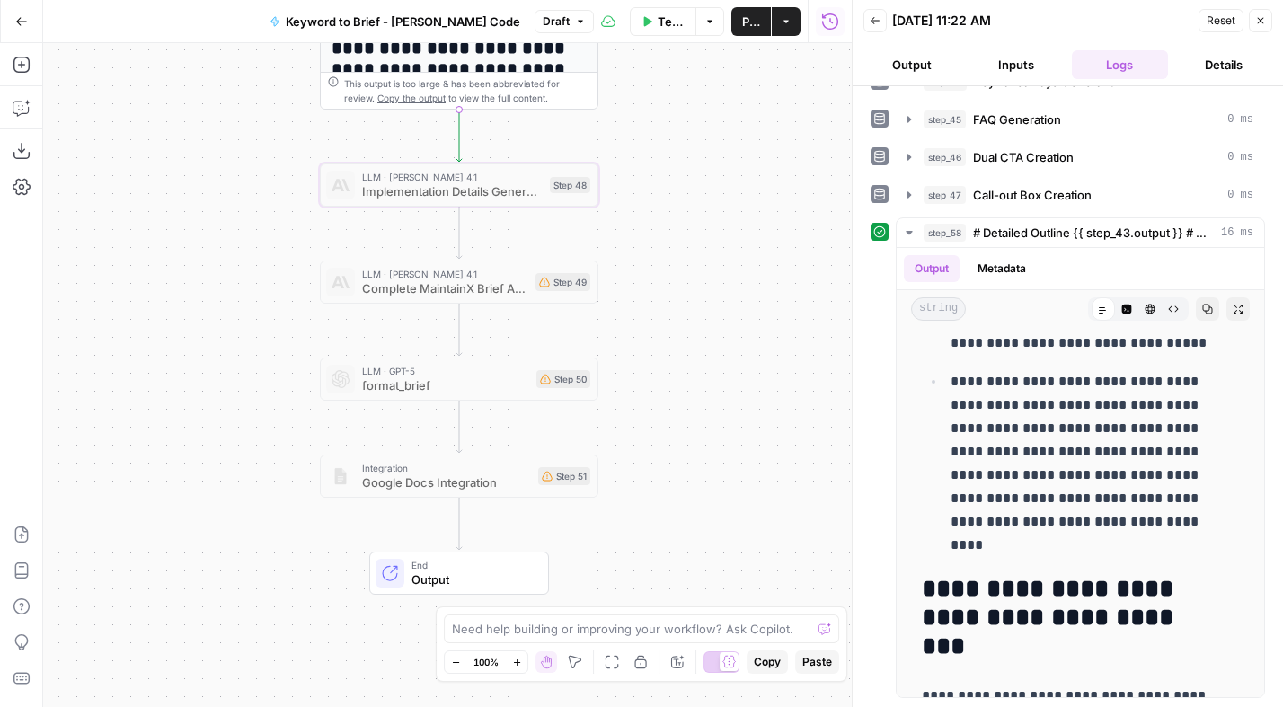
click at [746, 18] on span "Publish" at bounding box center [751, 22] width 18 height 18
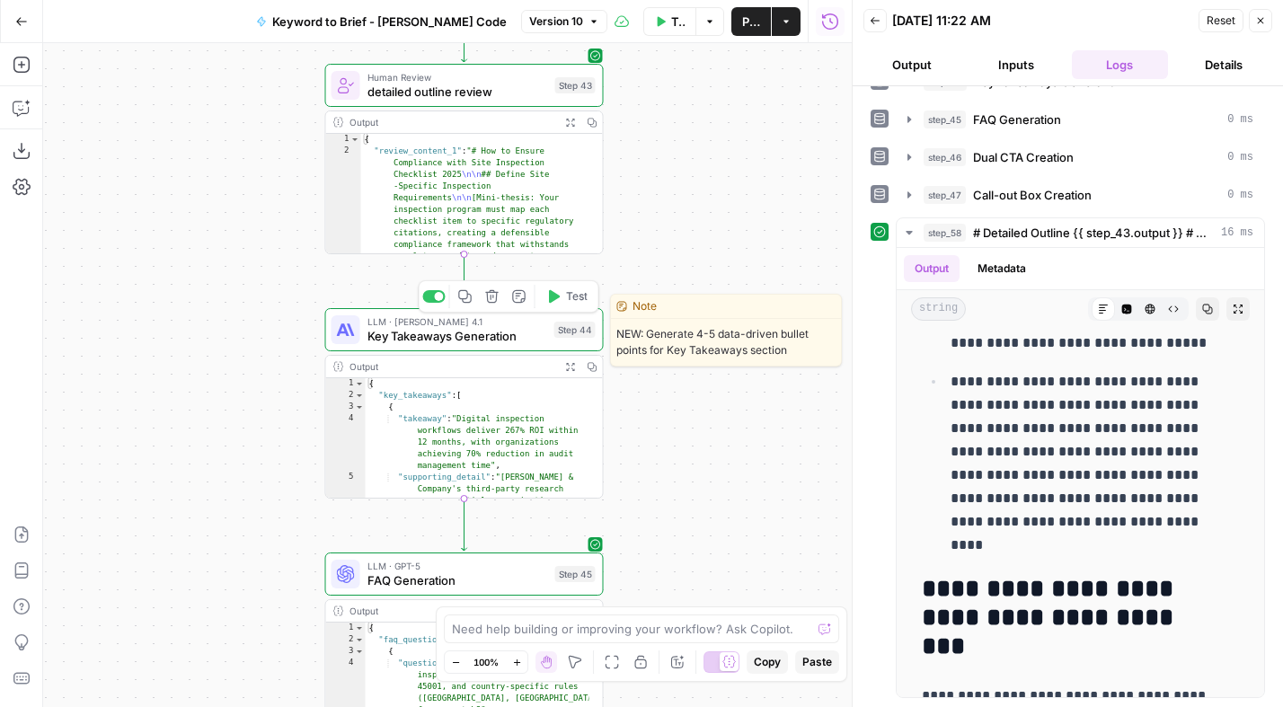
click at [430, 336] on span "Key Takeaways Generation" at bounding box center [457, 336] width 180 height 18
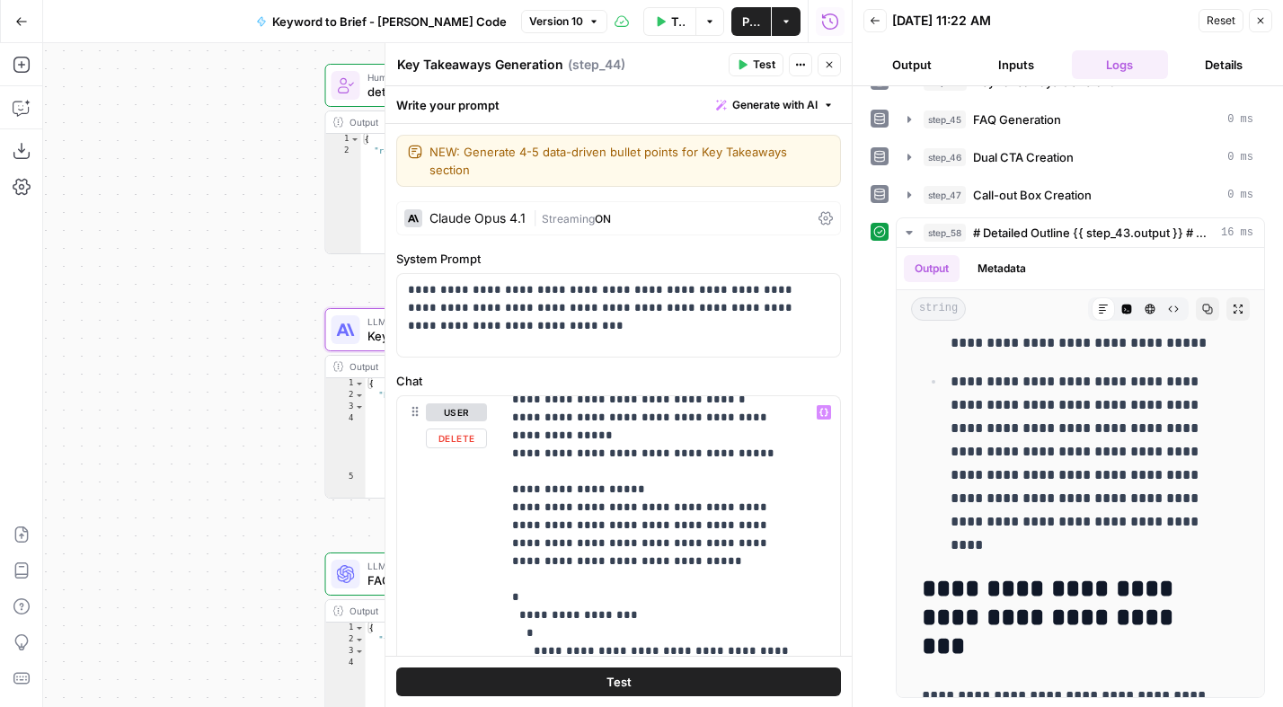
scroll to position [428, 0]
drag, startPoint x: 604, startPoint y: 540, endPoint x: 504, endPoint y: 491, distance: 110.9
copy p "**********"
click at [746, 26] on span "Publish" at bounding box center [751, 22] width 18 height 18
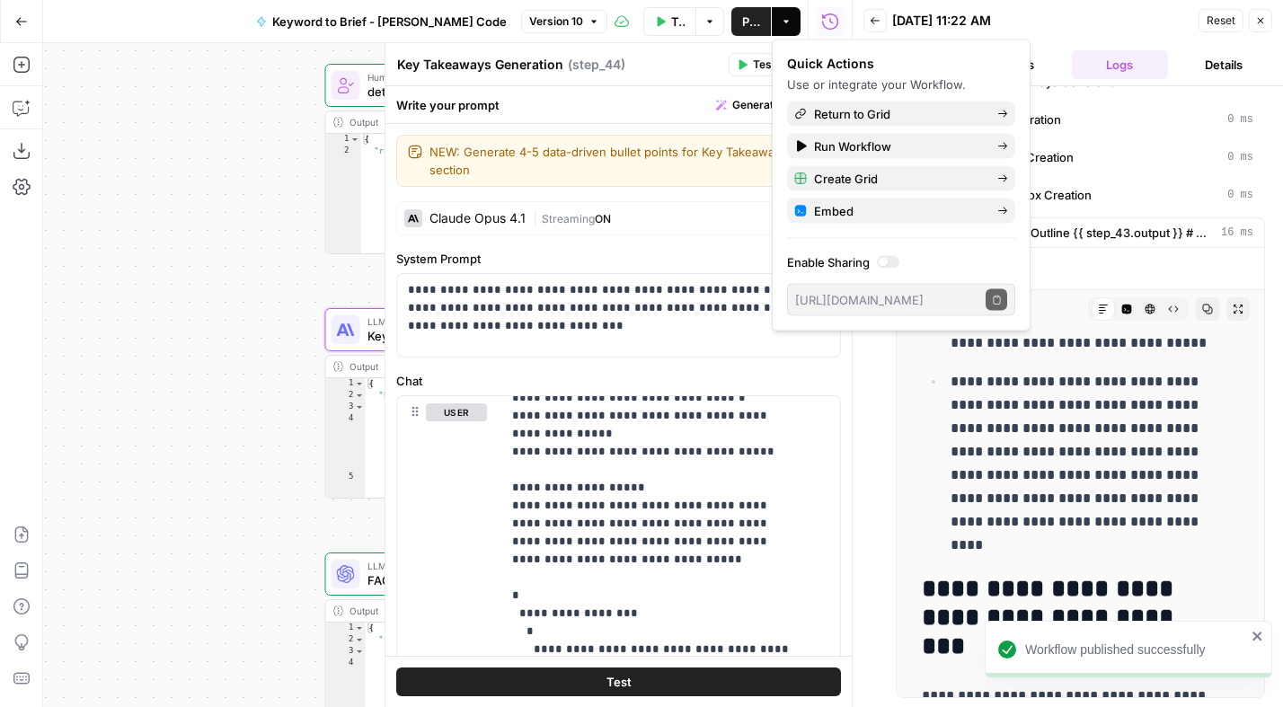
drag, startPoint x: 1255, startPoint y: 21, endPoint x: 1193, endPoint y: 30, distance: 62.6
click at [1255, 21] on icon "button" at bounding box center [1260, 20] width 11 height 11
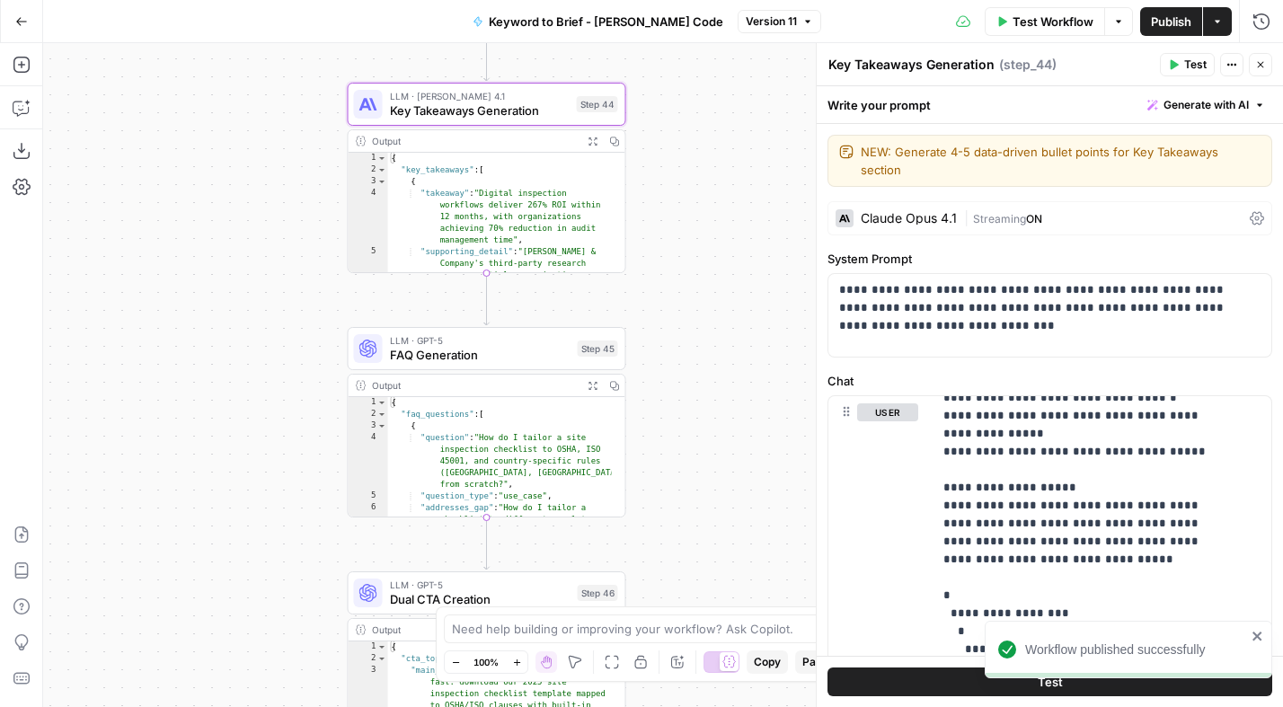
drag, startPoint x: 675, startPoint y: 363, endPoint x: 688, endPoint y: 164, distance: 199.0
click at [688, 166] on div "Workflow Set Inputs Inputs Power Agent Analyze SERP for Target Keyword Step 1 O…" at bounding box center [663, 375] width 1240 height 664
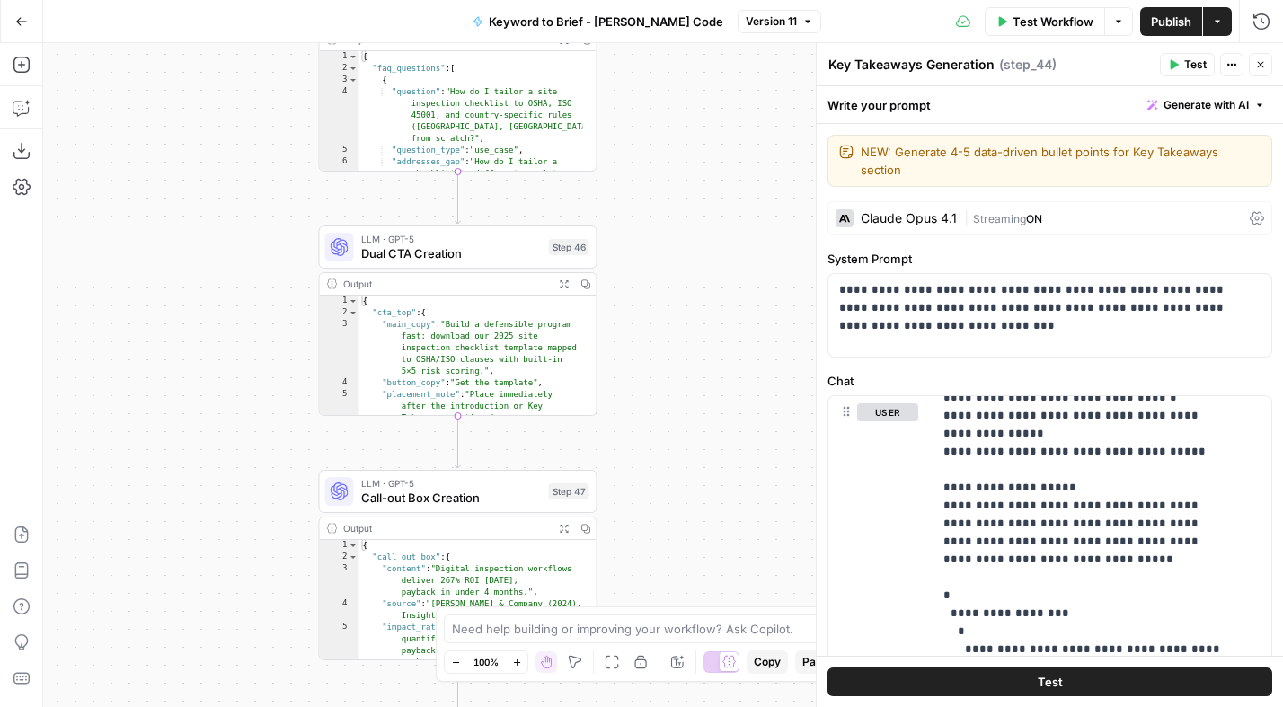
drag, startPoint x: 729, startPoint y: 451, endPoint x: 697, endPoint y: 177, distance: 275.9
click at [696, 175] on div "Workflow Set Inputs Inputs Power Agent Analyze SERP for Target Keyword Step 1 O…" at bounding box center [663, 375] width 1240 height 664
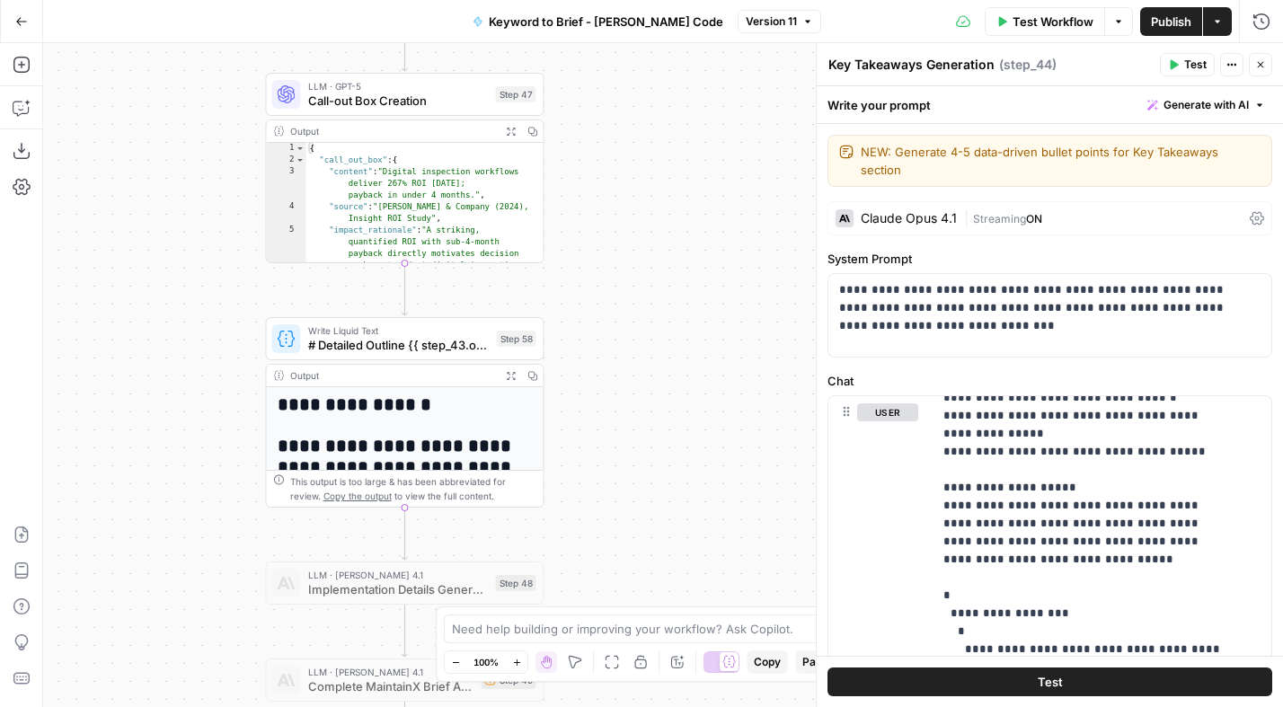
drag, startPoint x: 710, startPoint y: 522, endPoint x: 675, endPoint y: 190, distance: 333.2
click at [675, 190] on div "Workflow Set Inputs Inputs Power Agent Analyze SERP for Target Keyword Step 1 O…" at bounding box center [663, 375] width 1240 height 664
drag, startPoint x: 636, startPoint y: 299, endPoint x: 601, endPoint y: 293, distance: 35.6
click at [622, 237] on div "Workflow Set Inputs Inputs Power Agent Analyze SERP for Target Keyword Step 1 O…" at bounding box center [663, 375] width 1240 height 664
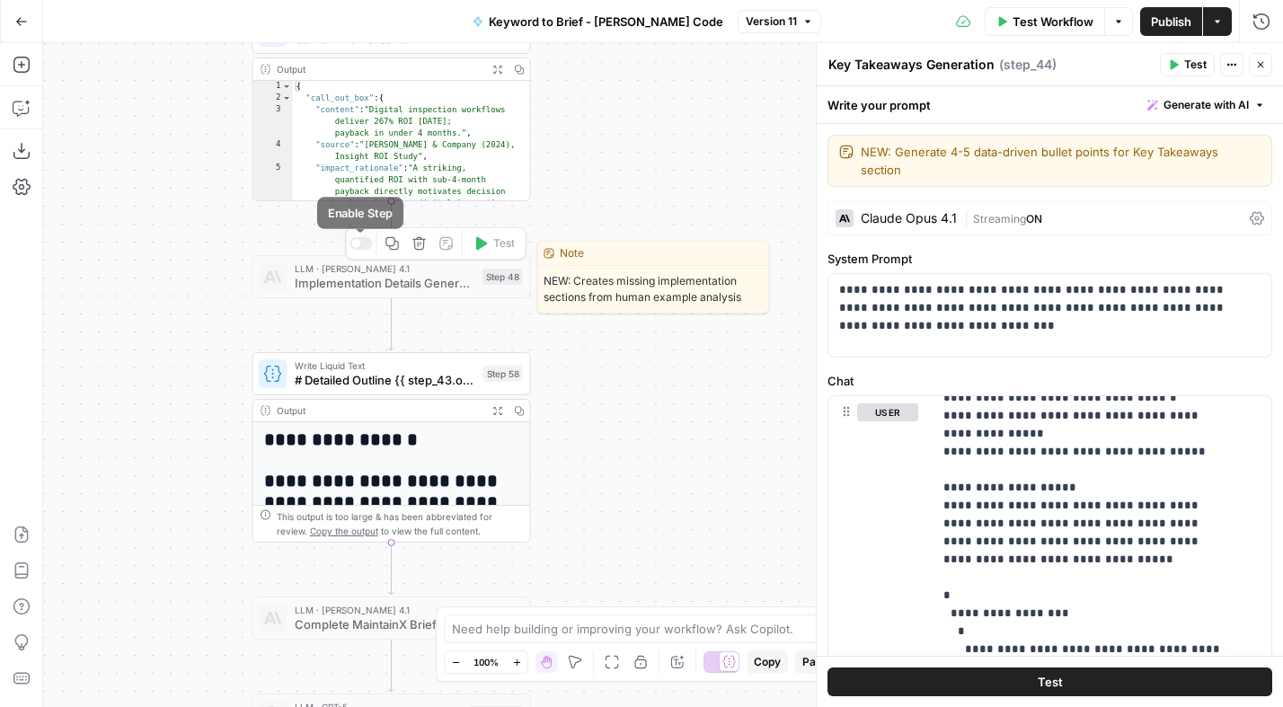
click at [361, 243] on div at bounding box center [360, 243] width 22 height 13
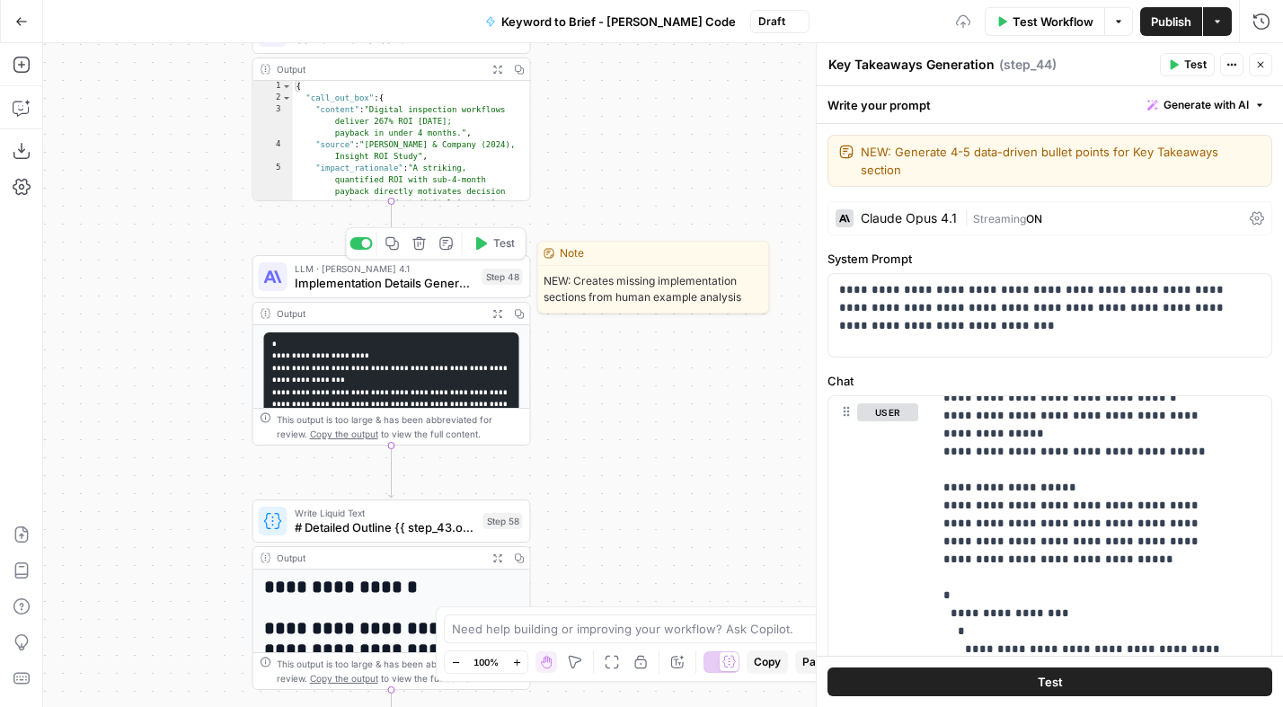
click at [396, 281] on span "Implementation Details Generation" at bounding box center [385, 283] width 181 height 18
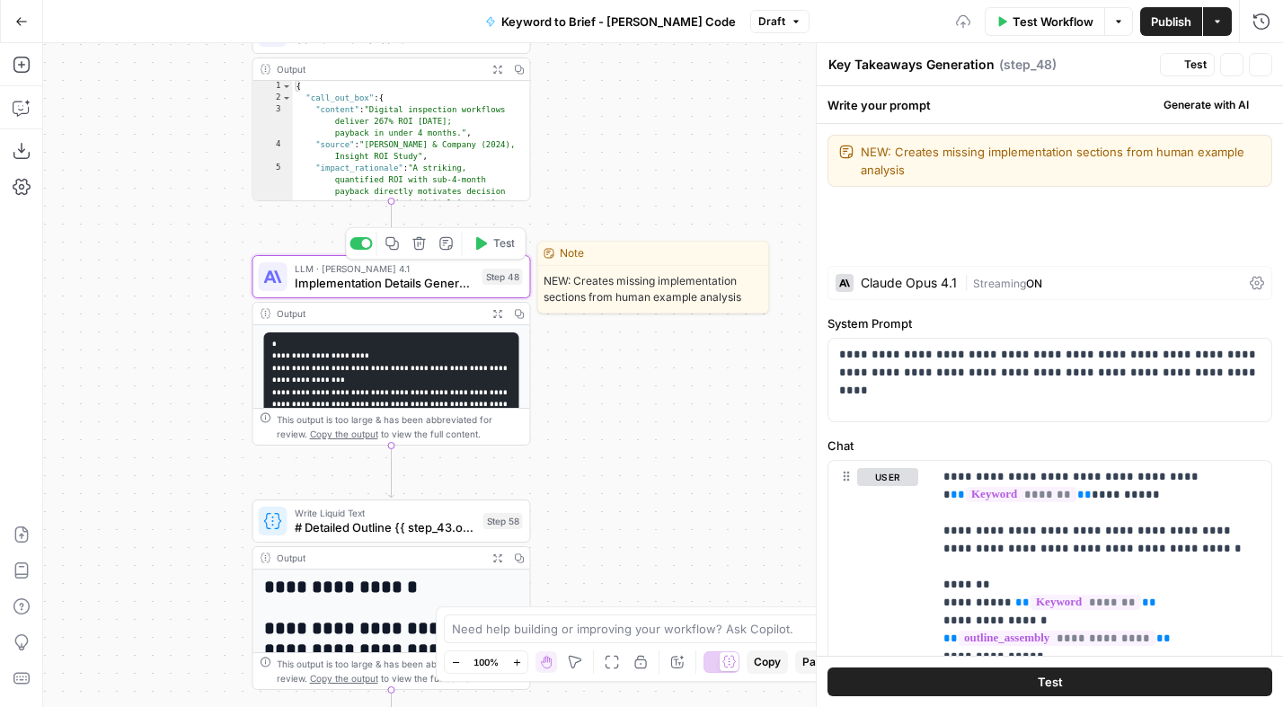
type textarea "Implementation Details Generation"
